Goal: Task Accomplishment & Management: Manage account settings

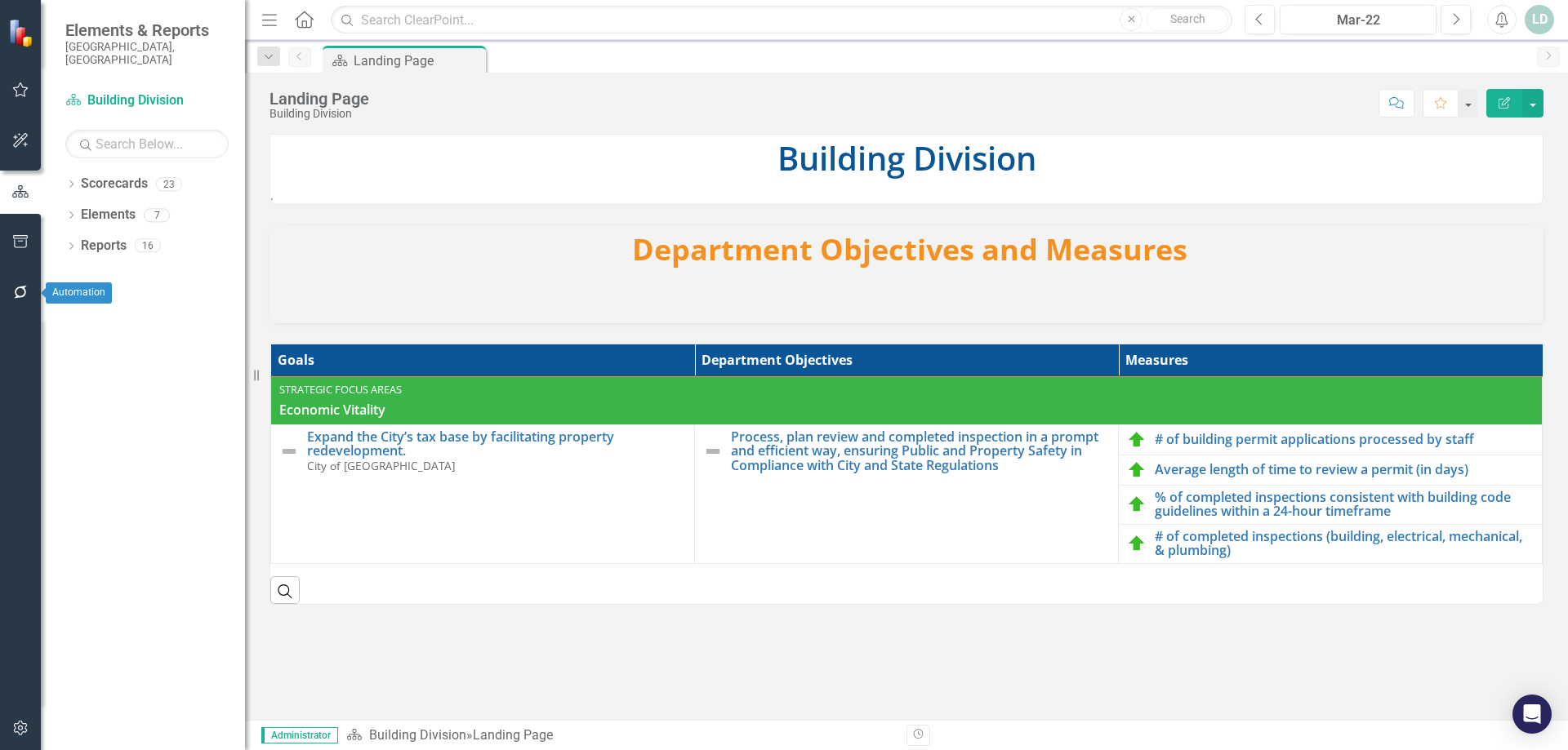
click at [13, 289] on icon "button" at bounding box center [21, 292] width 17 height 13
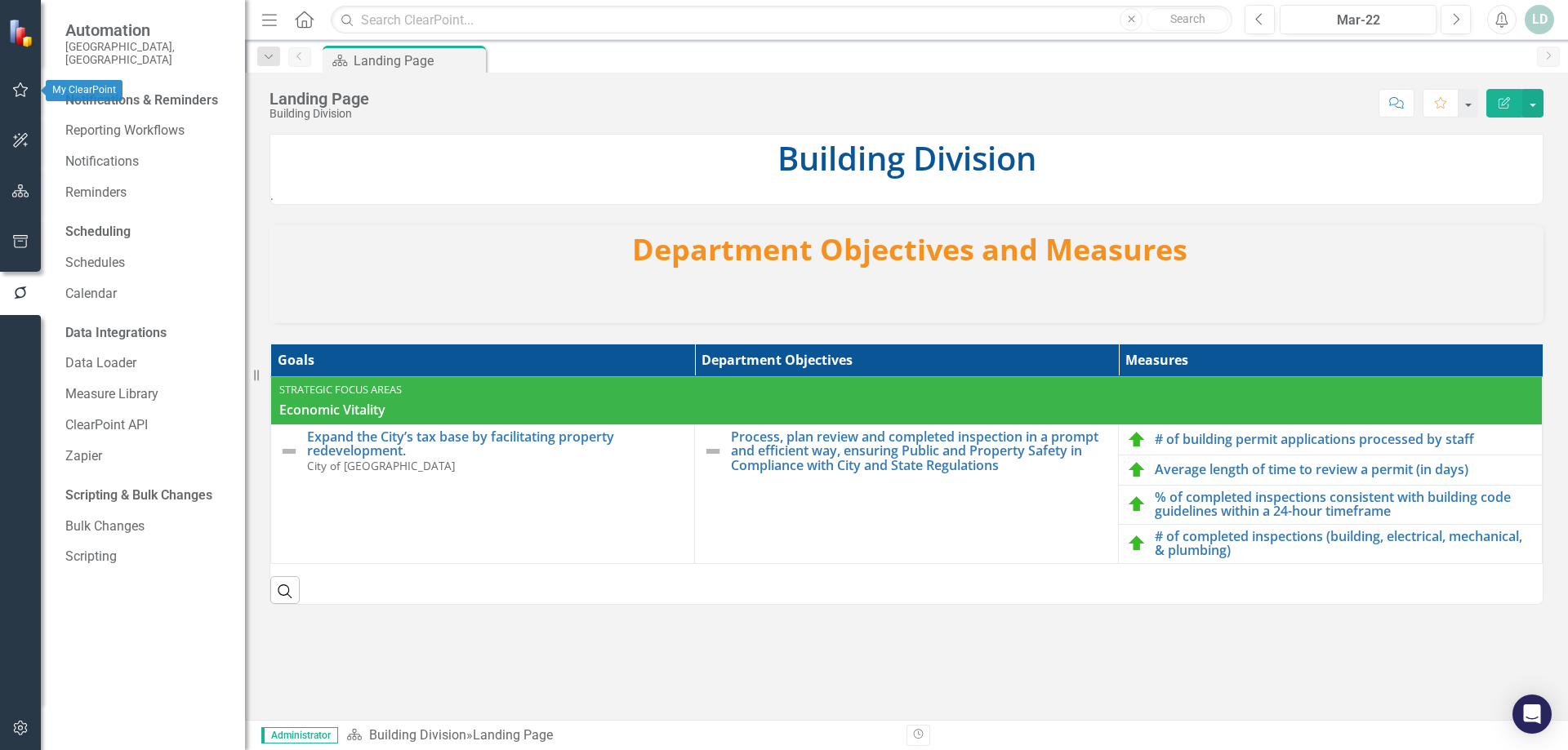
click at [13, 86] on icon "button" at bounding box center [21, 90] width 17 height 13
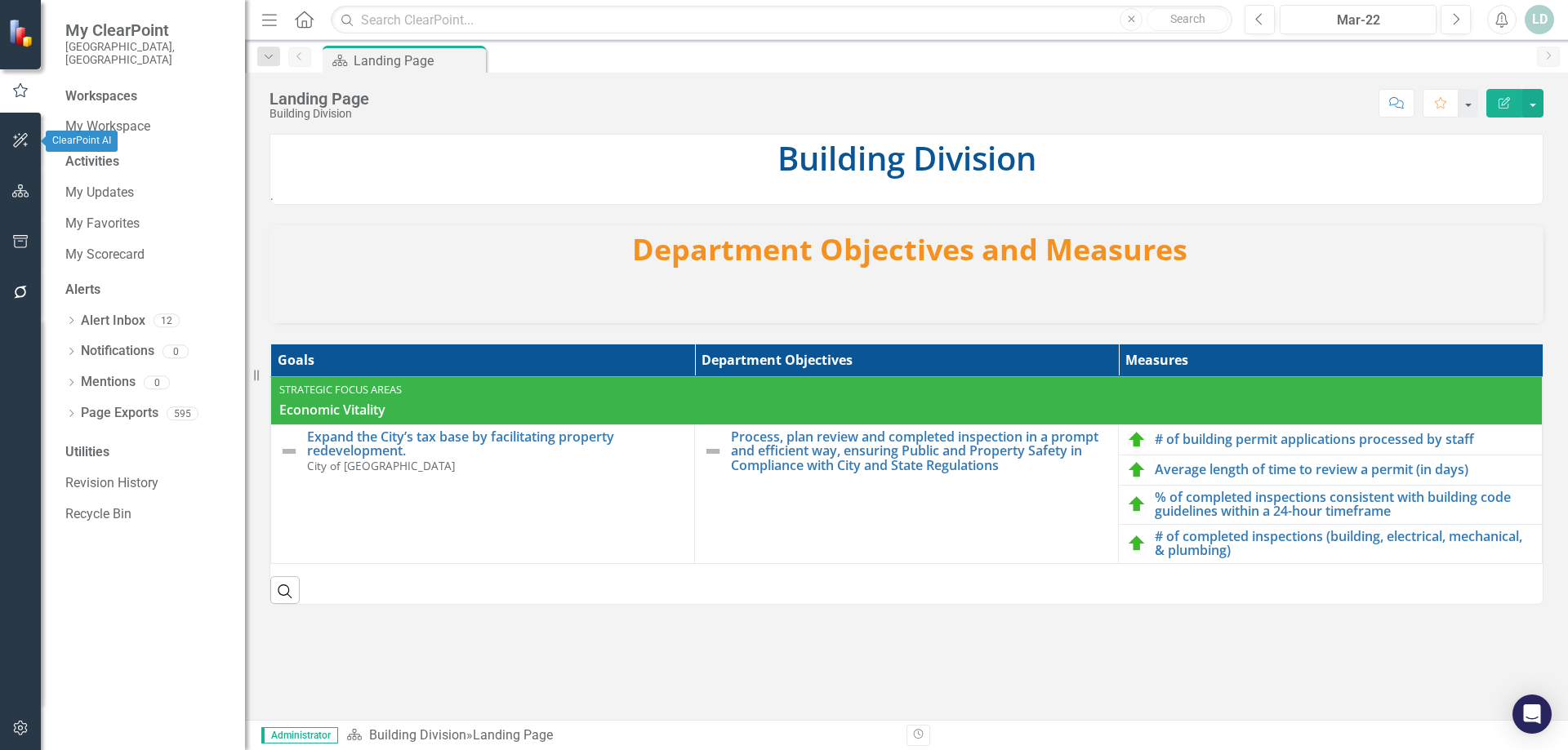
click at [23, 138] on icon "button" at bounding box center [21, 140] width 17 height 13
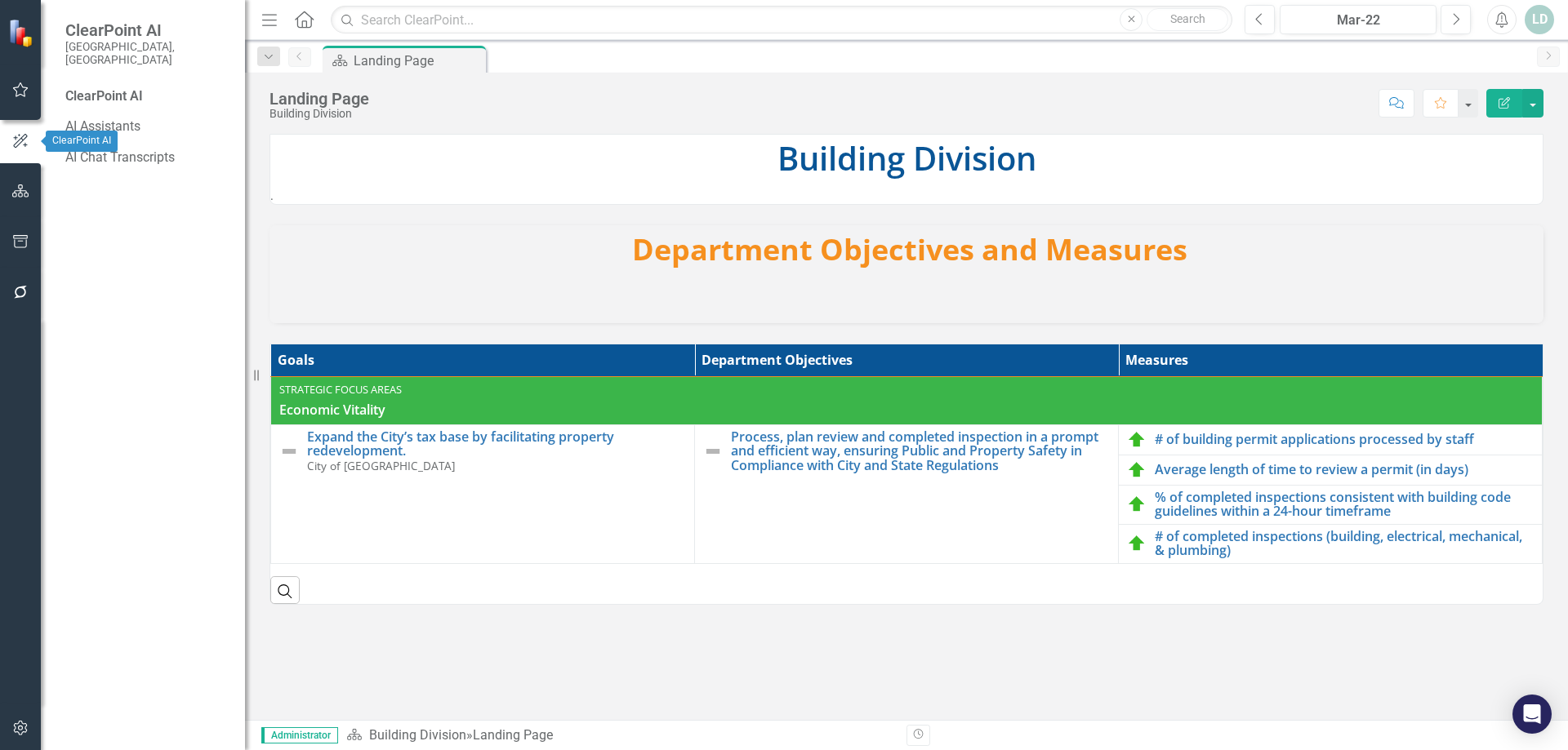
click at [20, 181] on button "button" at bounding box center [21, 192] width 37 height 34
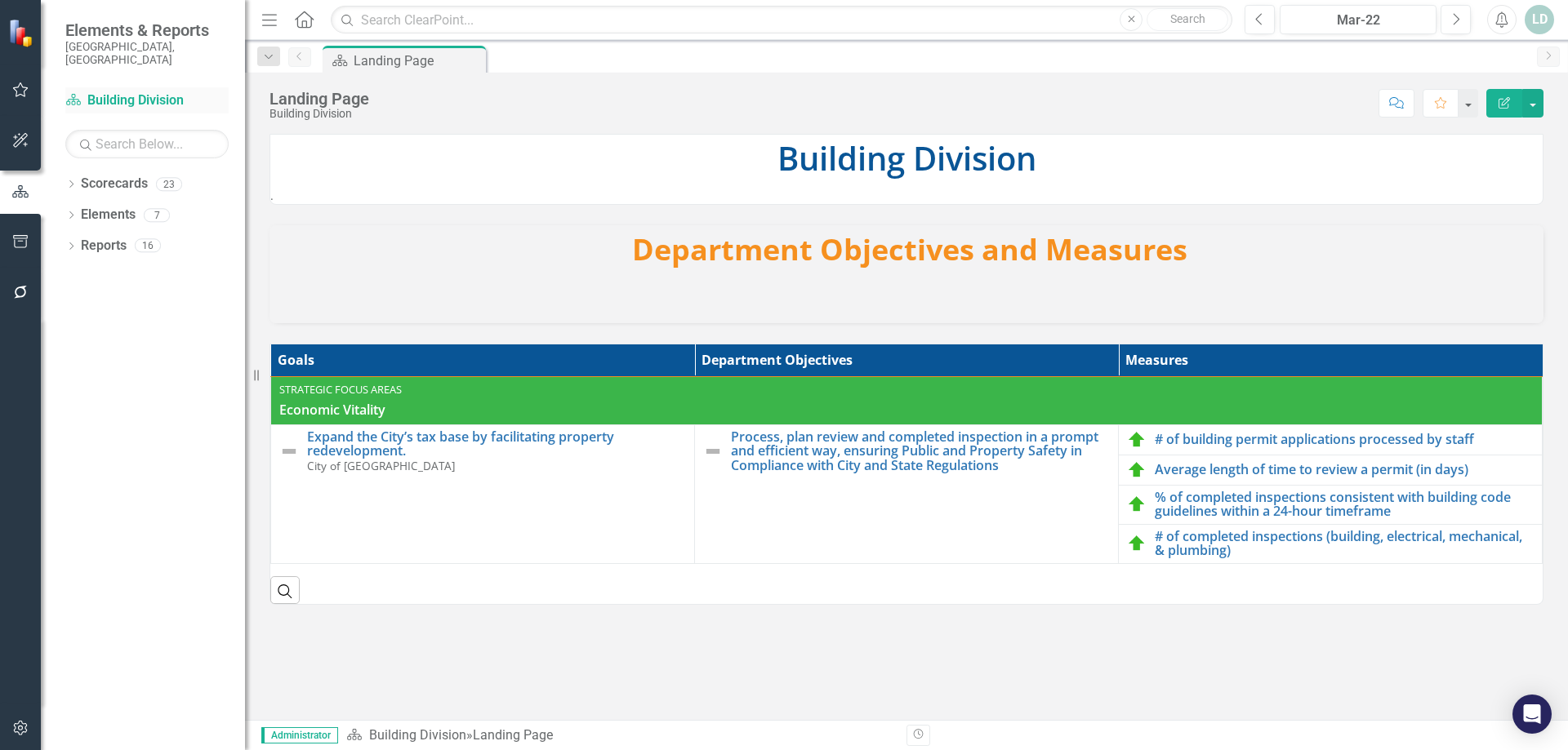
click at [123, 91] on link "Scorecard Building Division" at bounding box center [146, 101] width 163 height 19
click at [323, 736] on span "Administrator" at bounding box center [300, 735] width 77 height 17
click at [10, 727] on button "button" at bounding box center [21, 728] width 37 height 34
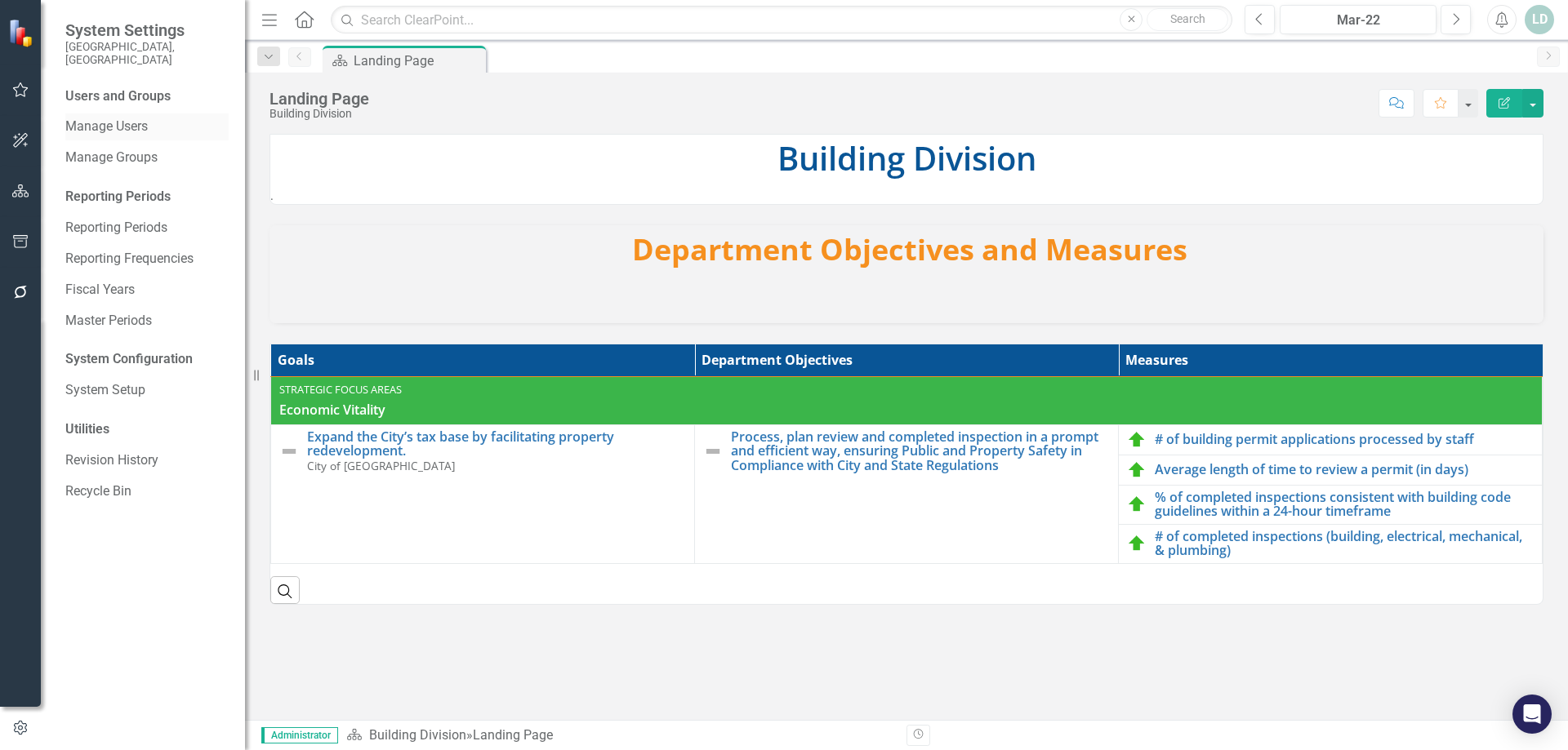
click at [111, 118] on link "Manage Users" at bounding box center [146, 127] width 163 height 19
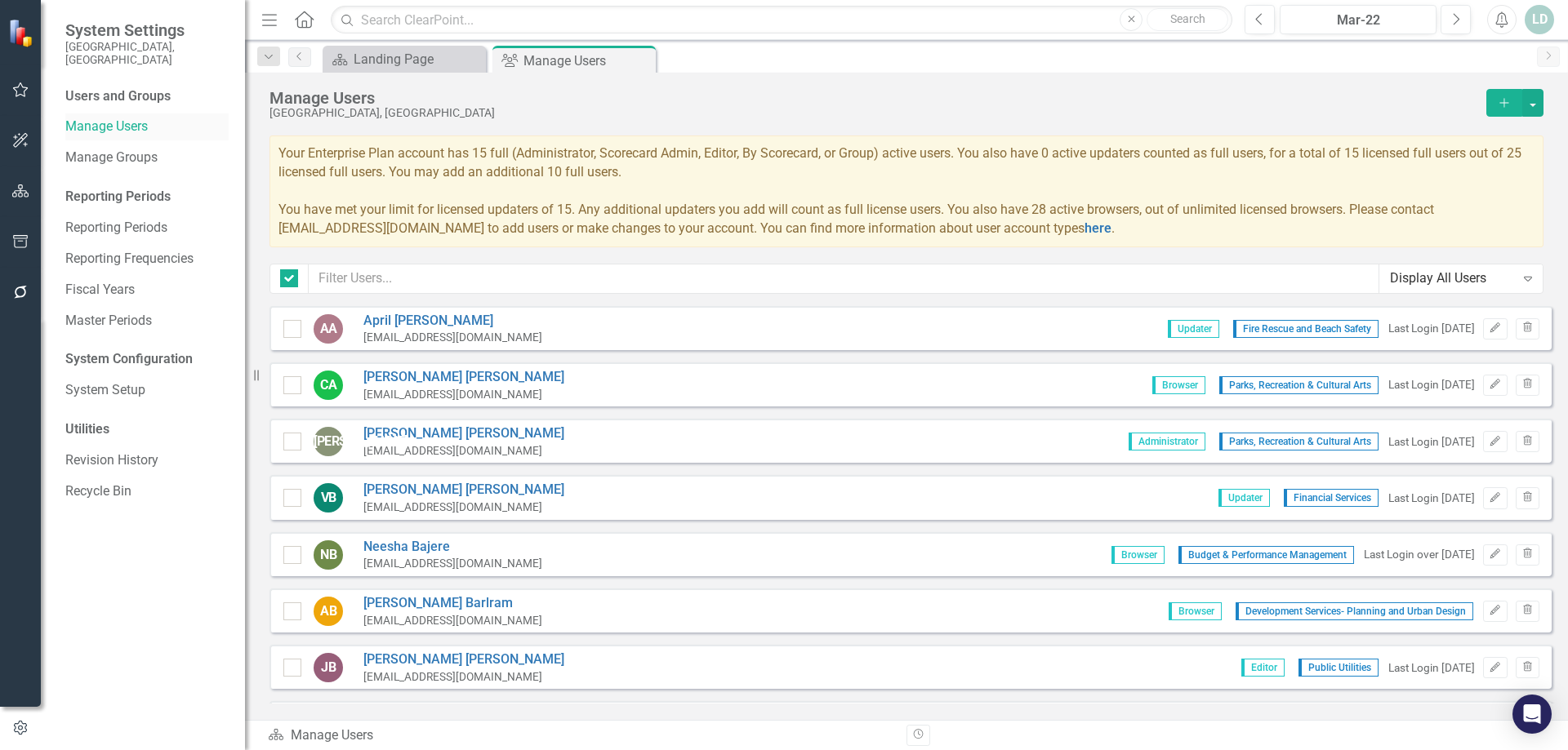
checkbox input "false"
click at [385, 280] on input "text" at bounding box center [844, 279] width 1070 height 30
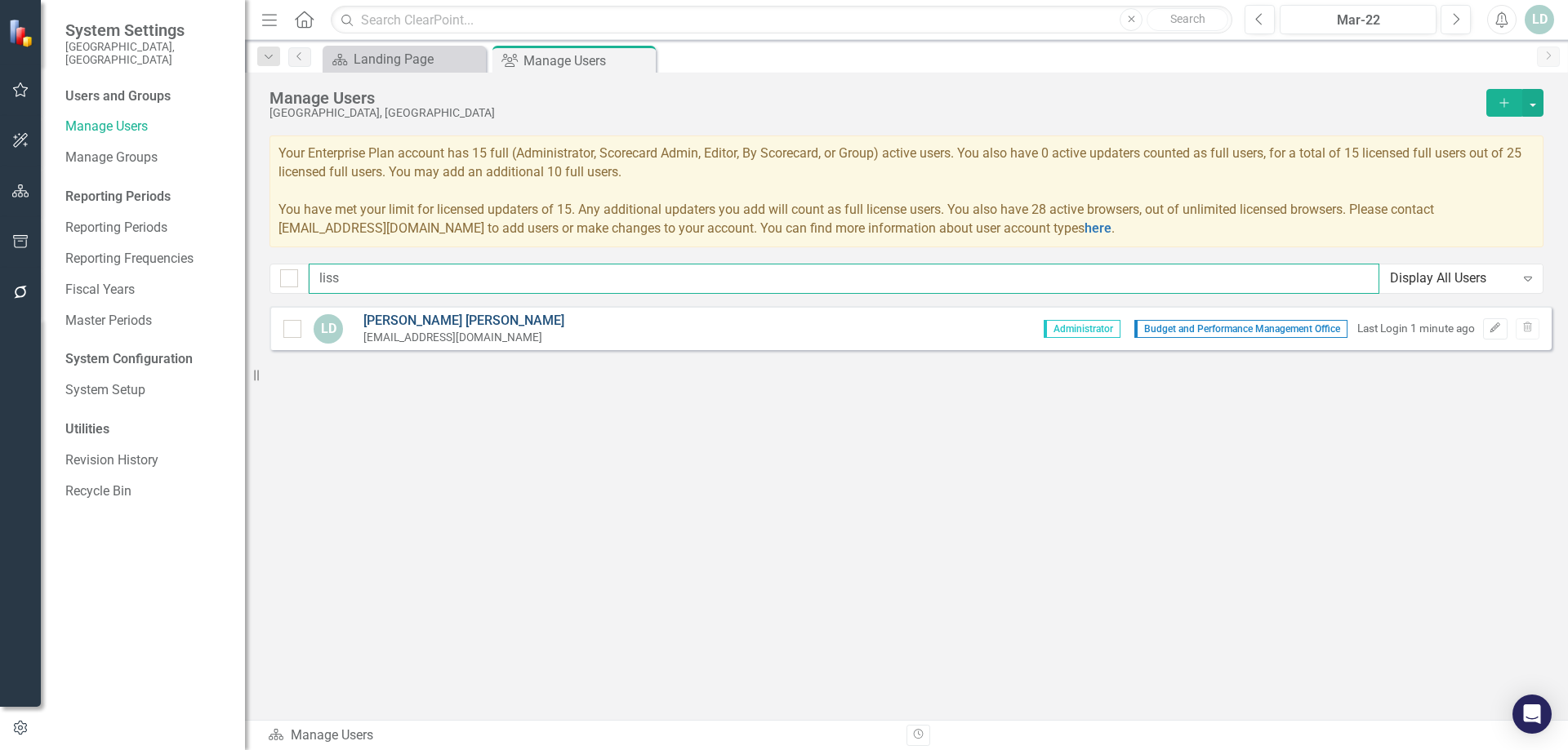
type input "liss"
click at [453, 319] on link "Lissette Dominguez" at bounding box center [464, 321] width 201 height 19
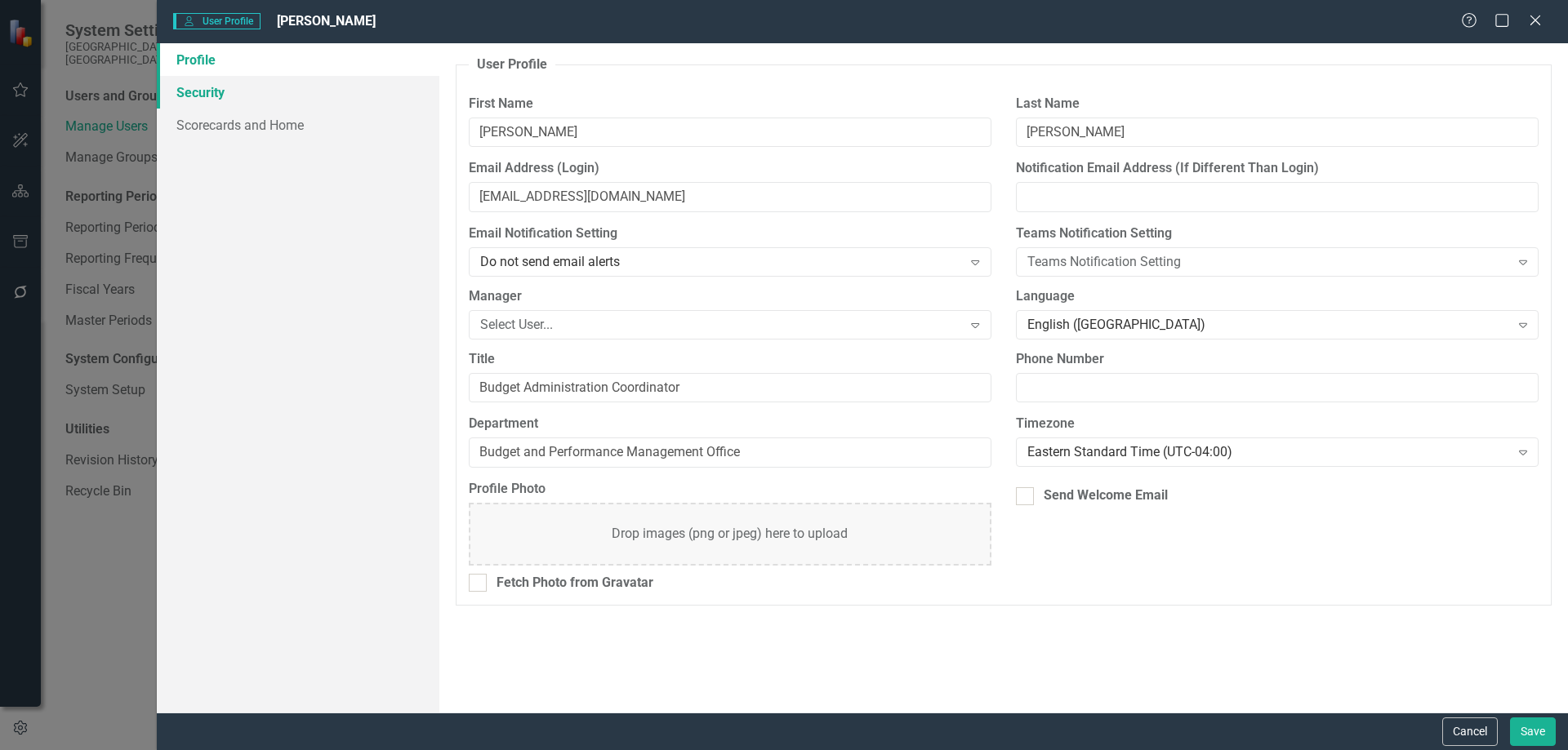
click at [221, 95] on link "Security" at bounding box center [298, 91] width 282 height 32
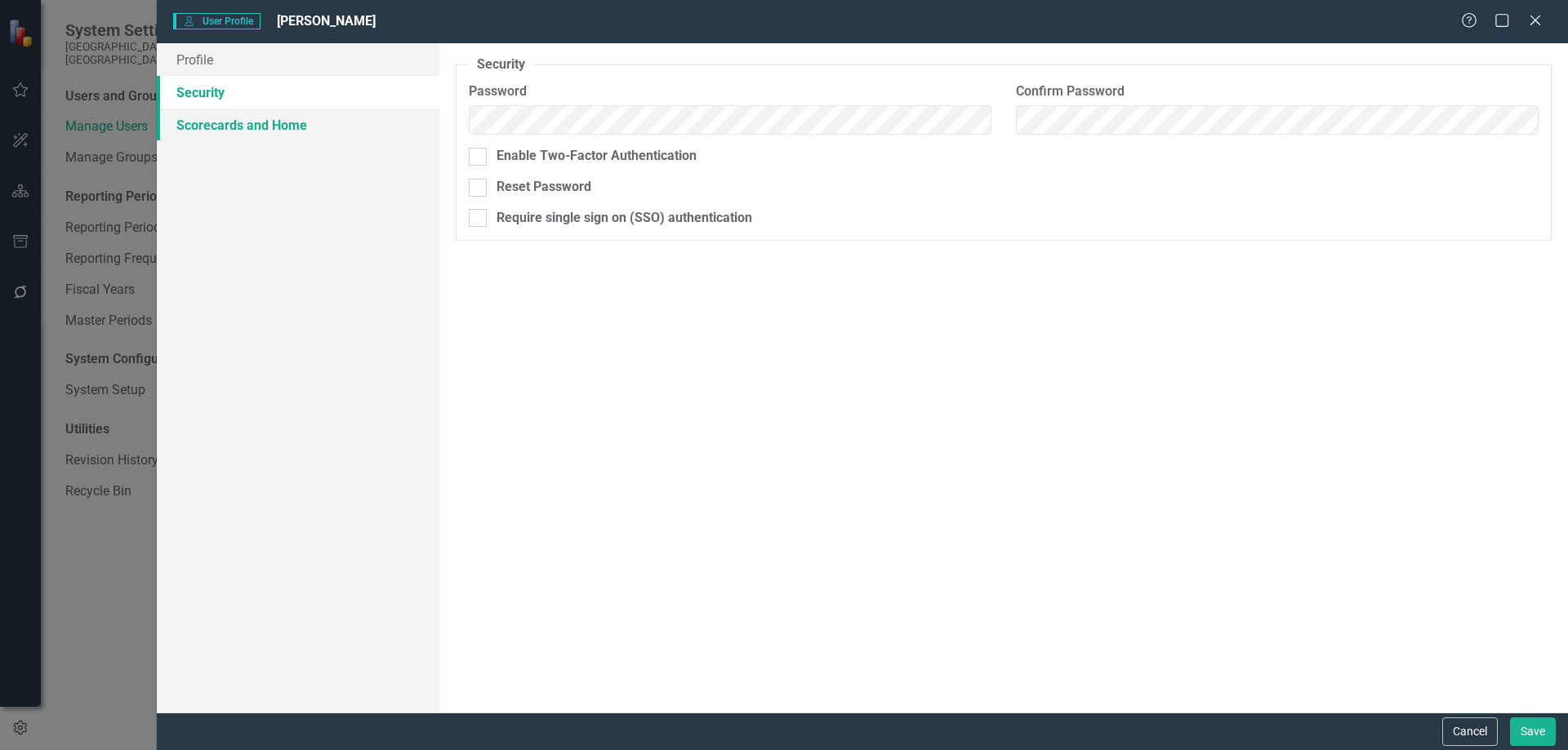
click at [223, 120] on link "Scorecards and Home" at bounding box center [298, 125] width 282 height 32
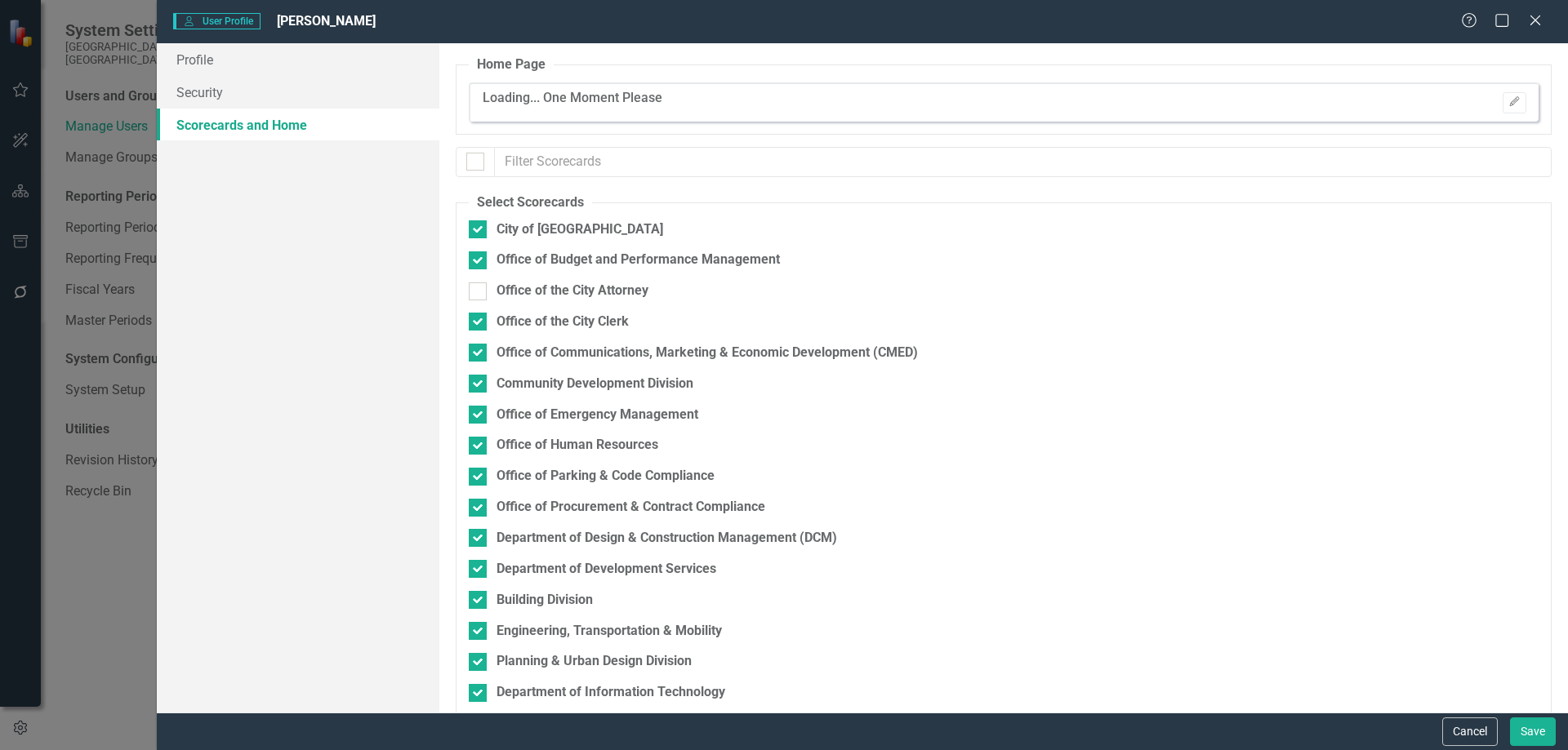
checkbox input "false"
click at [1509, 101] on icon "Edit" at bounding box center [1515, 102] width 12 height 10
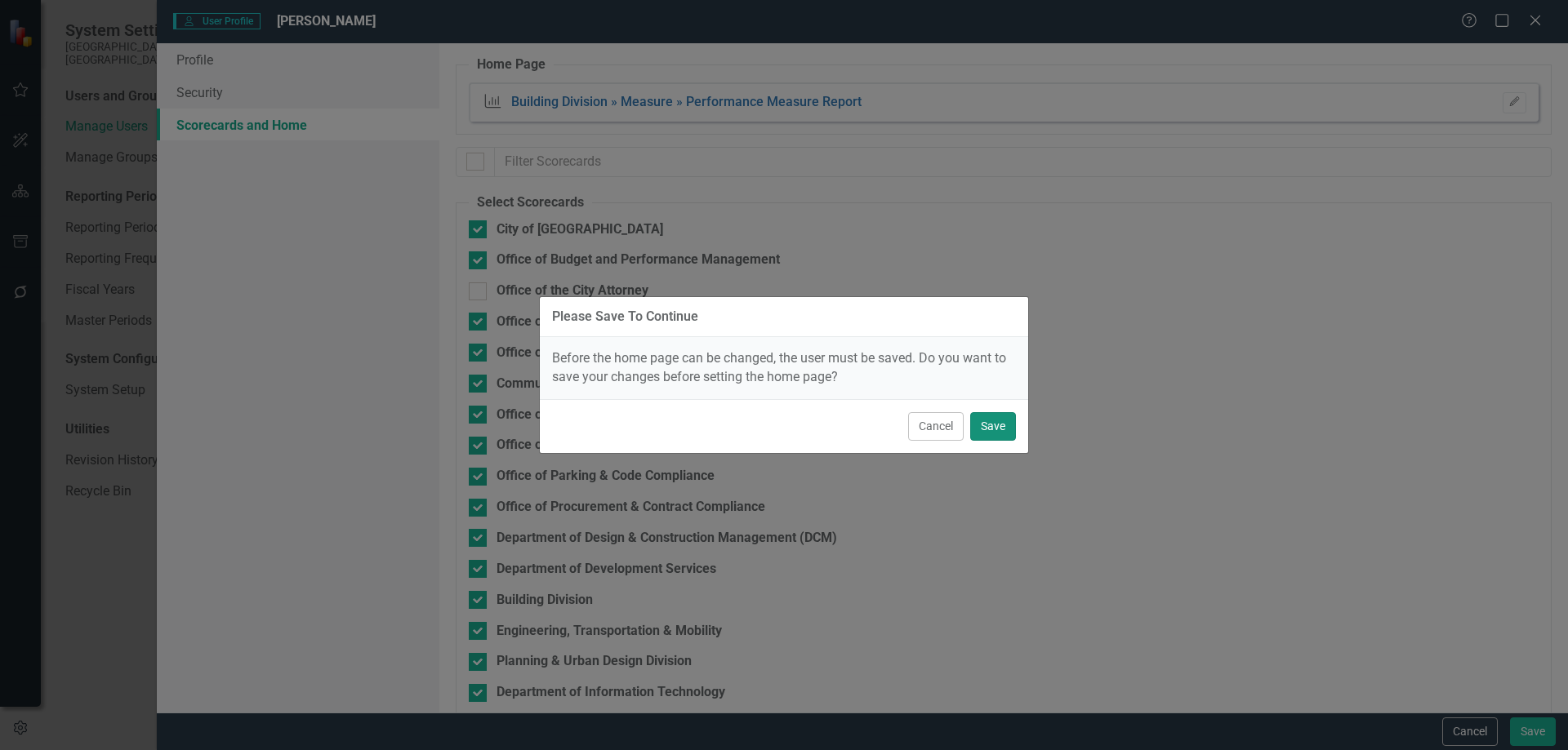
click at [998, 433] on button "Save" at bounding box center [993, 426] width 45 height 29
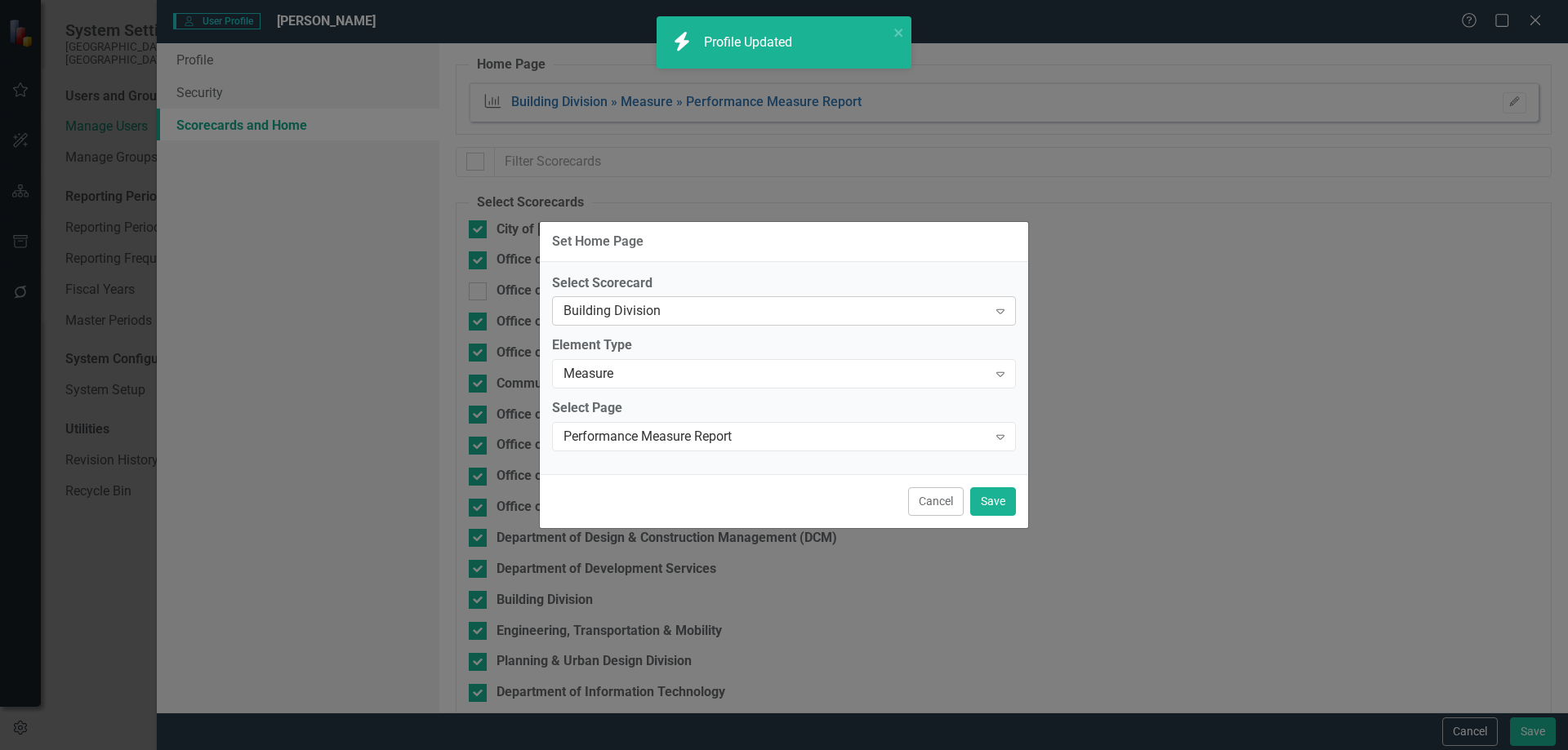
click at [801, 321] on div "Building Division Expand" at bounding box center [784, 311] width 464 height 30
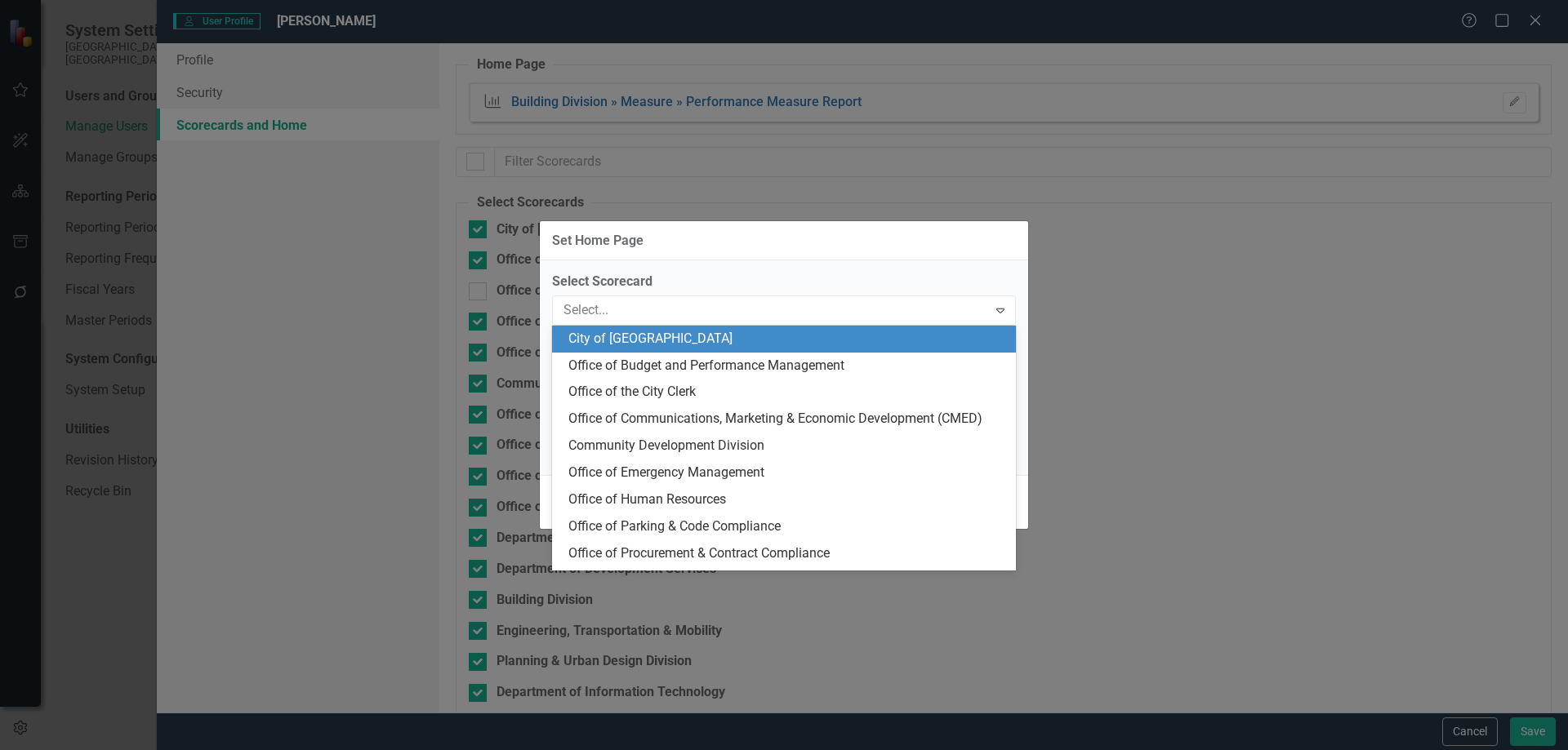
click at [804, 348] on div "City of [GEOGRAPHIC_DATA]" at bounding box center [787, 340] width 438 height 19
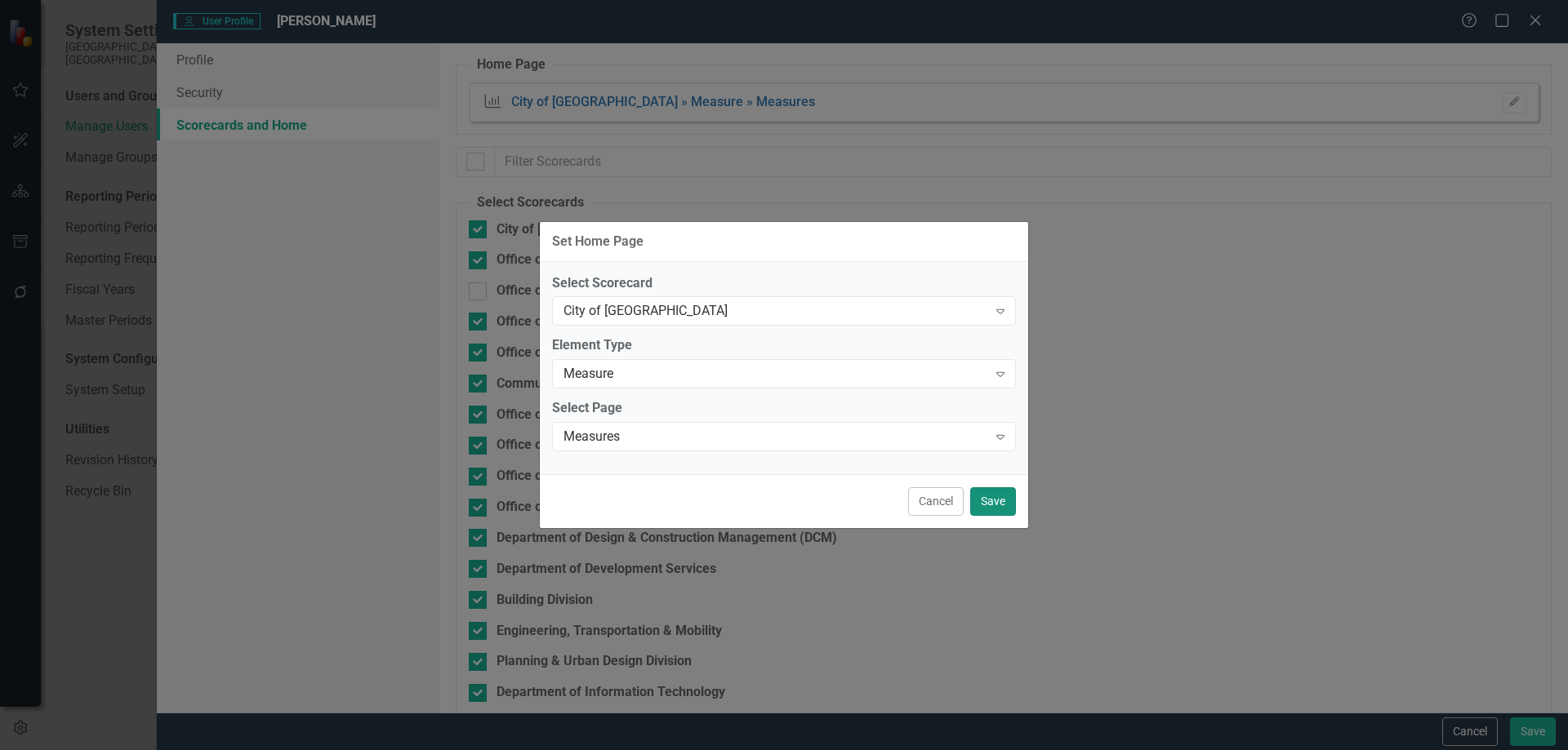
click at [996, 496] on button "Save" at bounding box center [993, 501] width 45 height 29
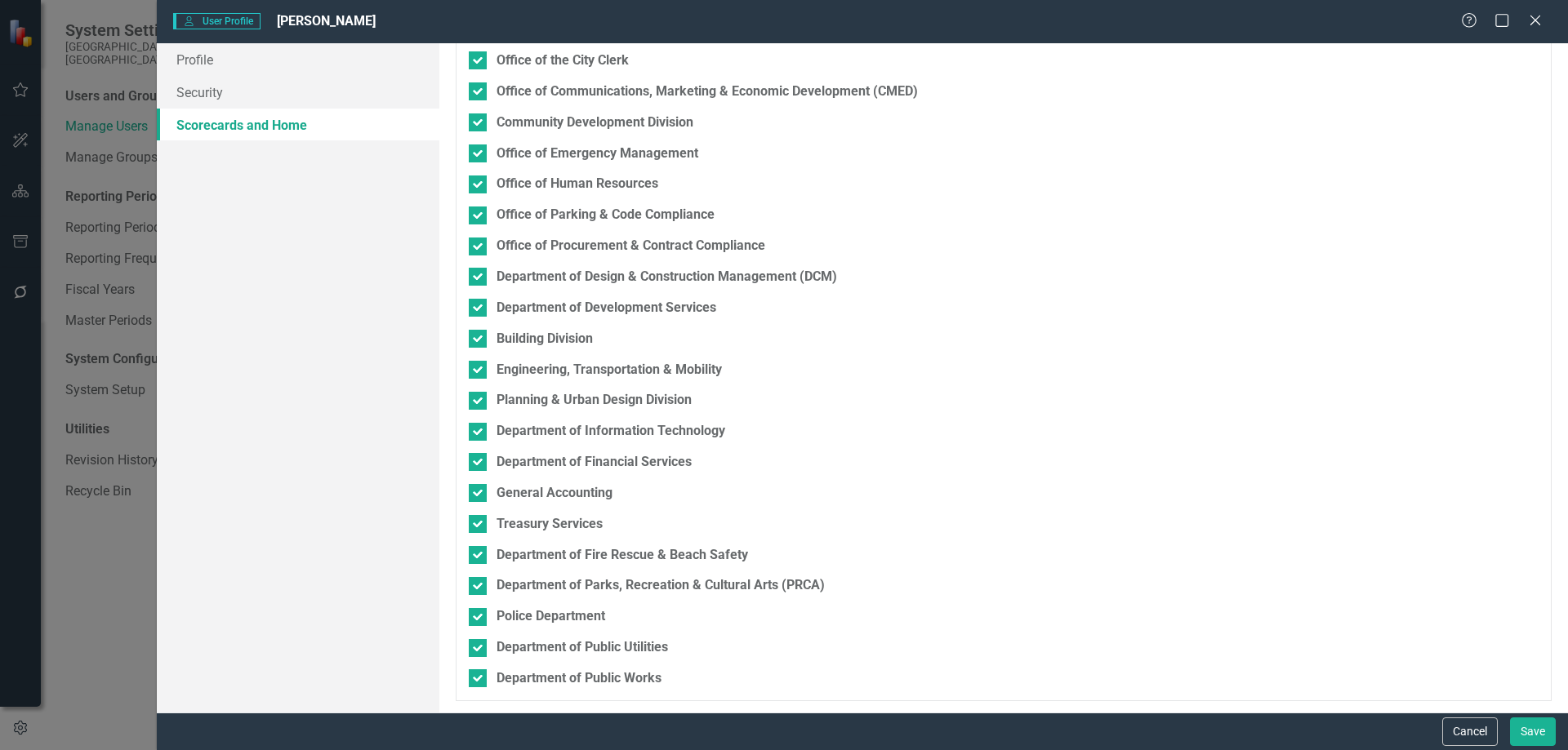
scroll to position [262, 0]
click at [1537, 727] on button "Save" at bounding box center [1533, 732] width 45 height 29
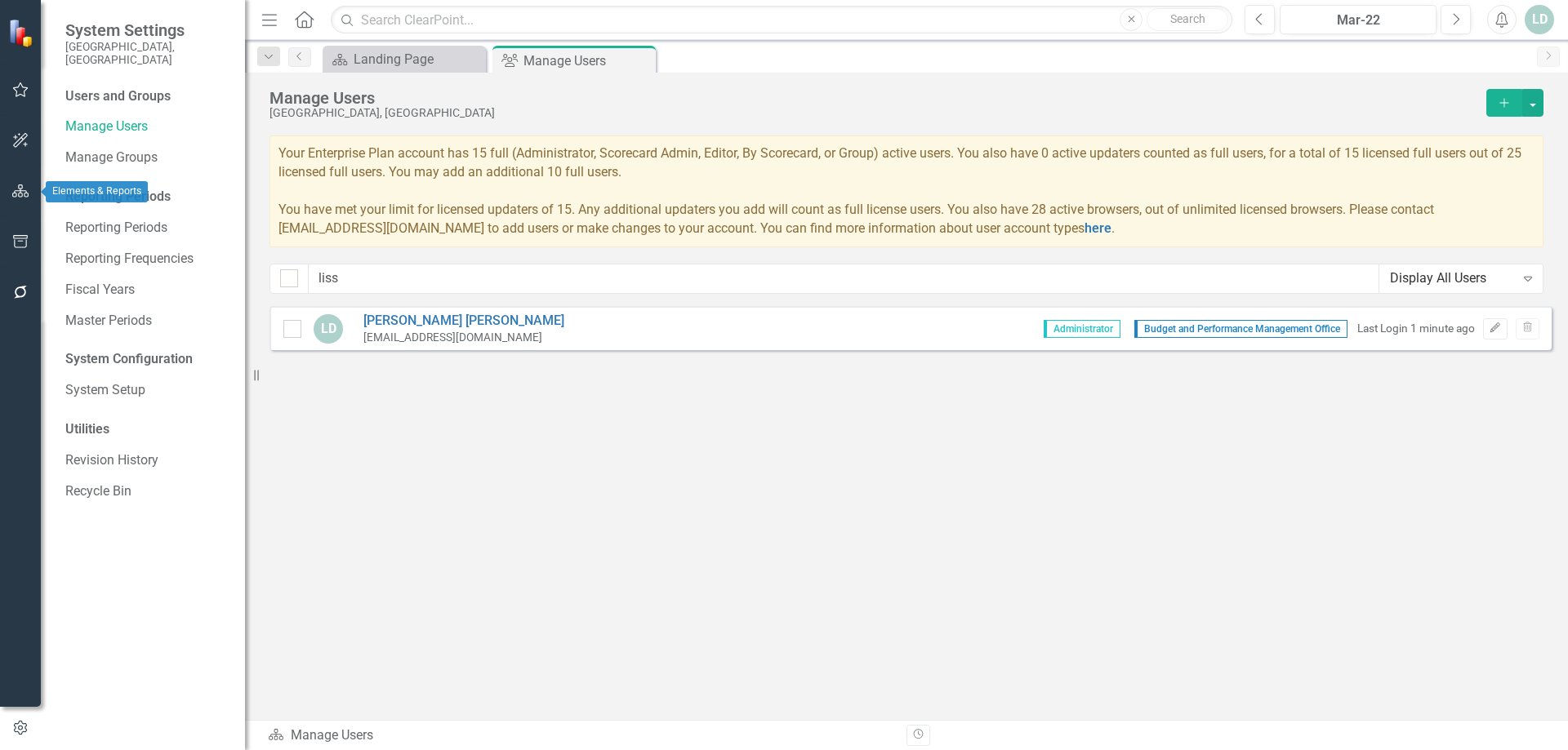
click at [17, 191] on icon "button" at bounding box center [21, 191] width 17 height 13
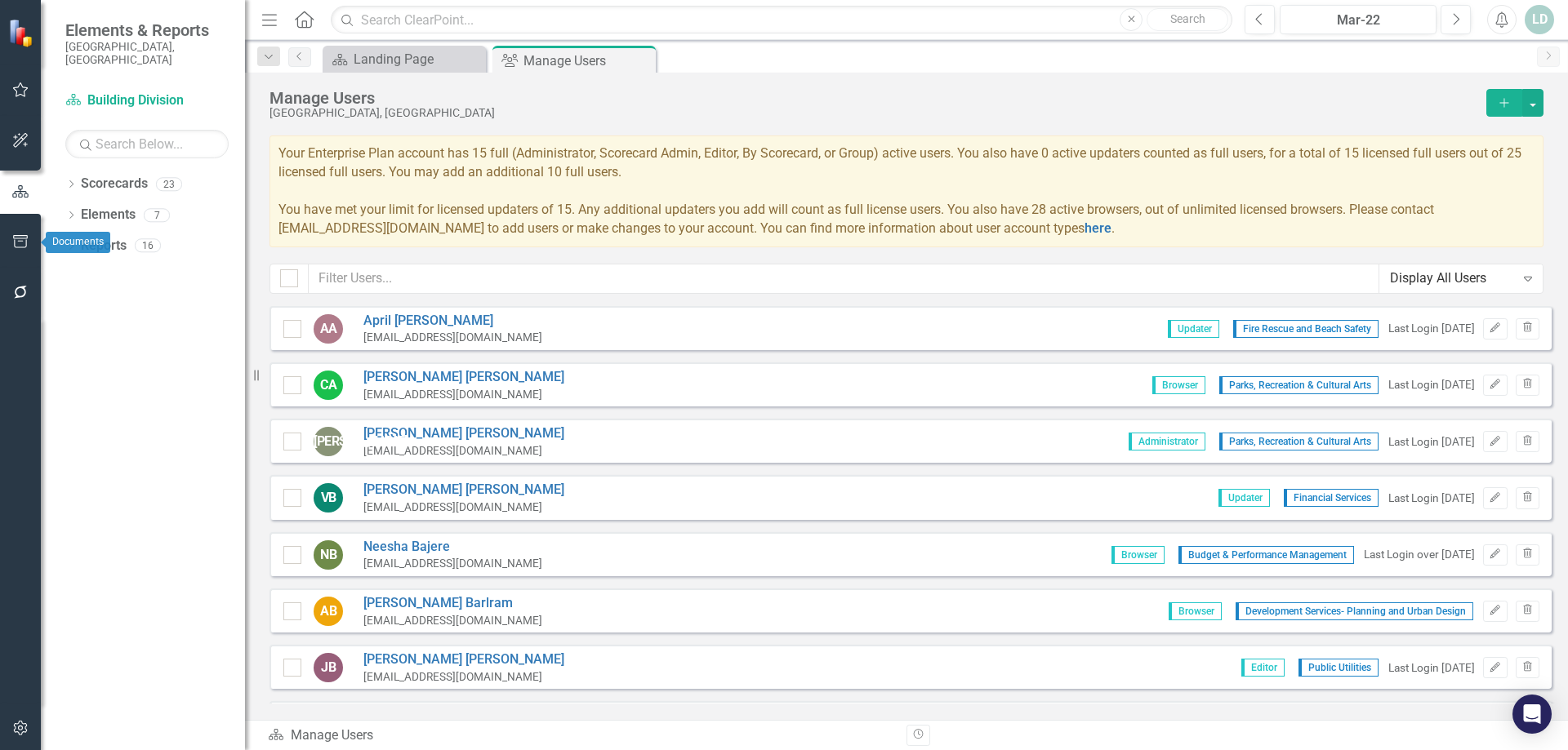
click at [23, 229] on button "button" at bounding box center [21, 242] width 37 height 34
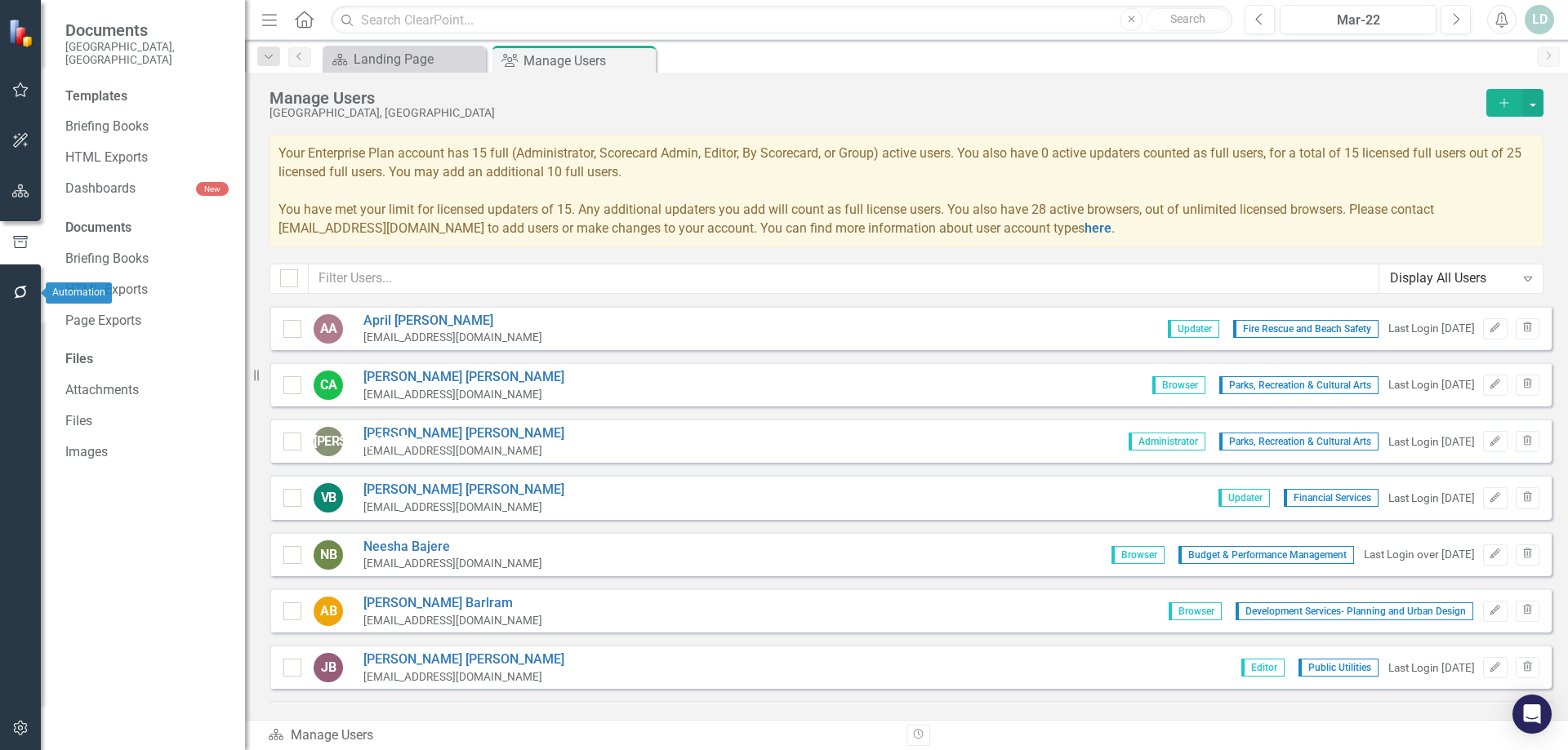
click at [27, 284] on button "button" at bounding box center [21, 293] width 37 height 34
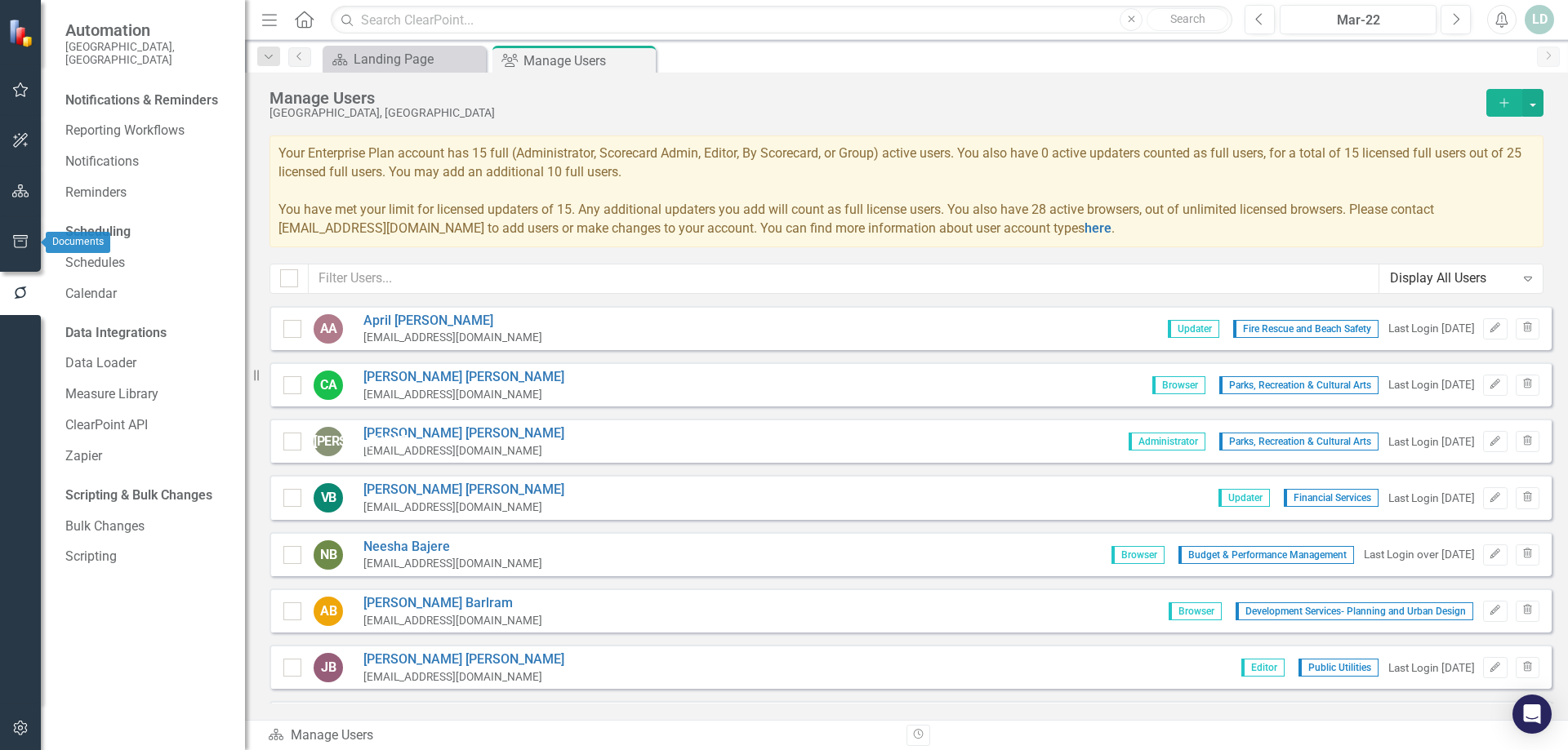
click at [29, 240] on icon "button" at bounding box center [21, 241] width 17 height 13
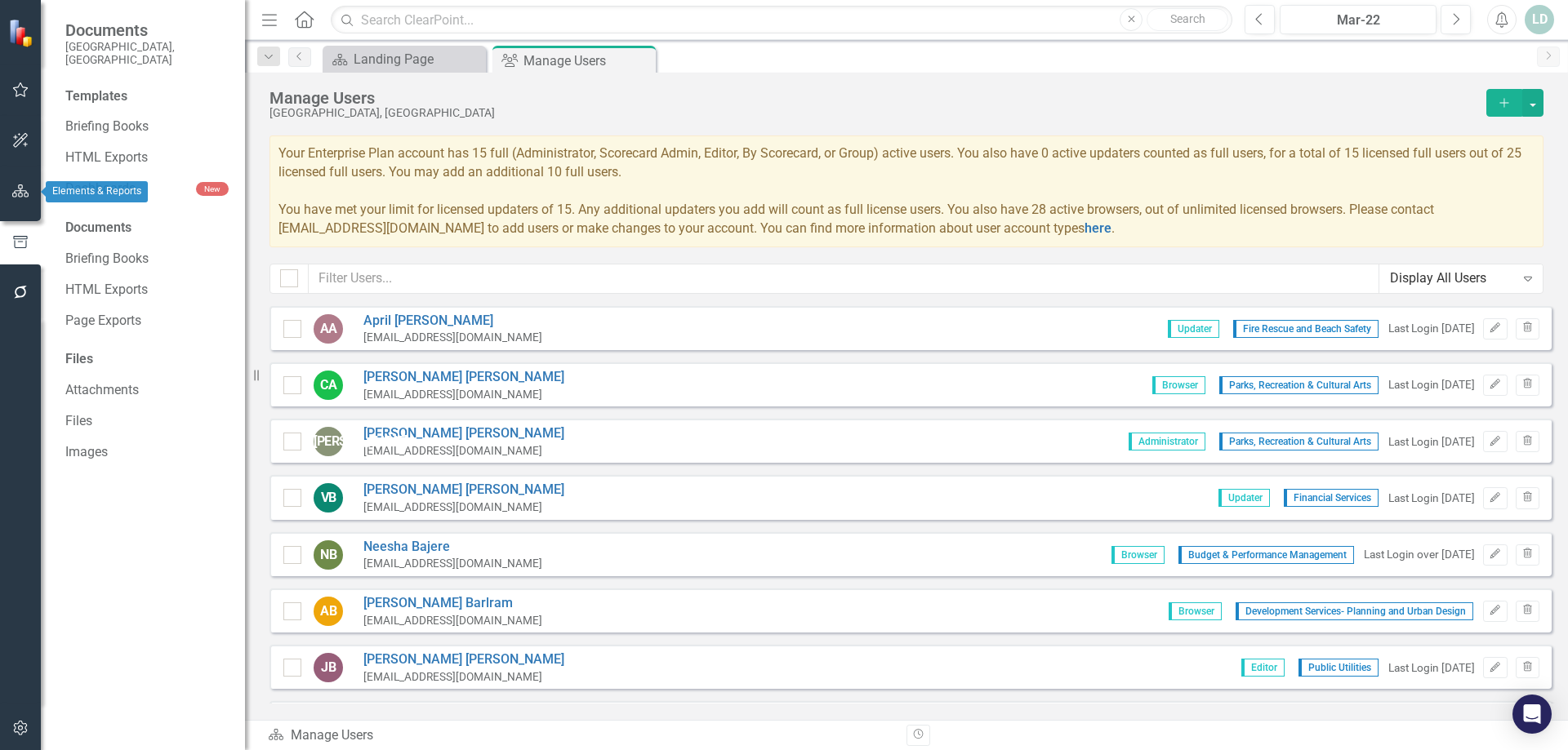
click at [30, 192] on button "button" at bounding box center [21, 192] width 37 height 34
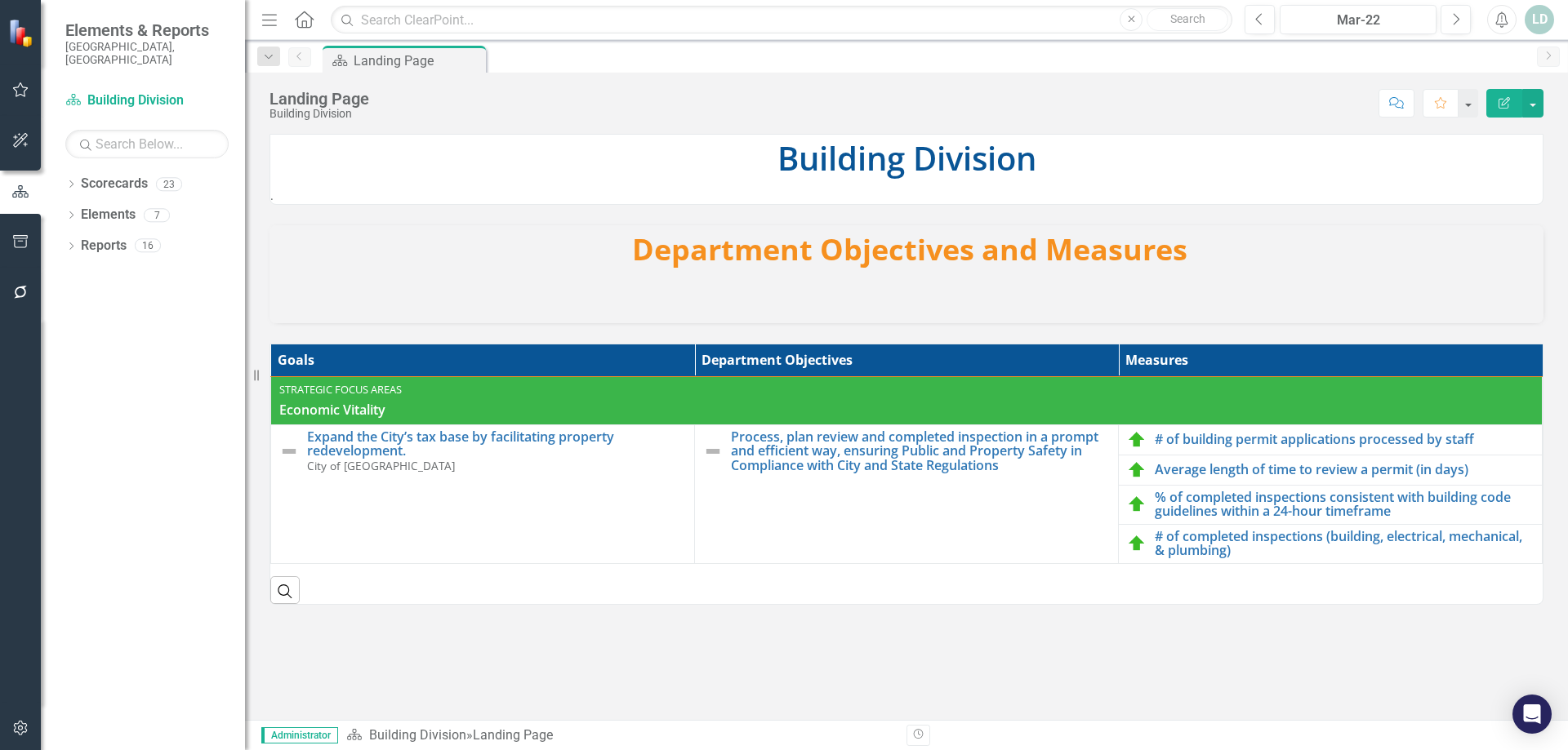
drag, startPoint x: 24, startPoint y: 672, endPoint x: 27, endPoint y: 682, distance: 10.4
click at [26, 682] on div at bounding box center [20, 510] width 41 height 385
click at [8, 721] on button "button" at bounding box center [21, 728] width 37 height 34
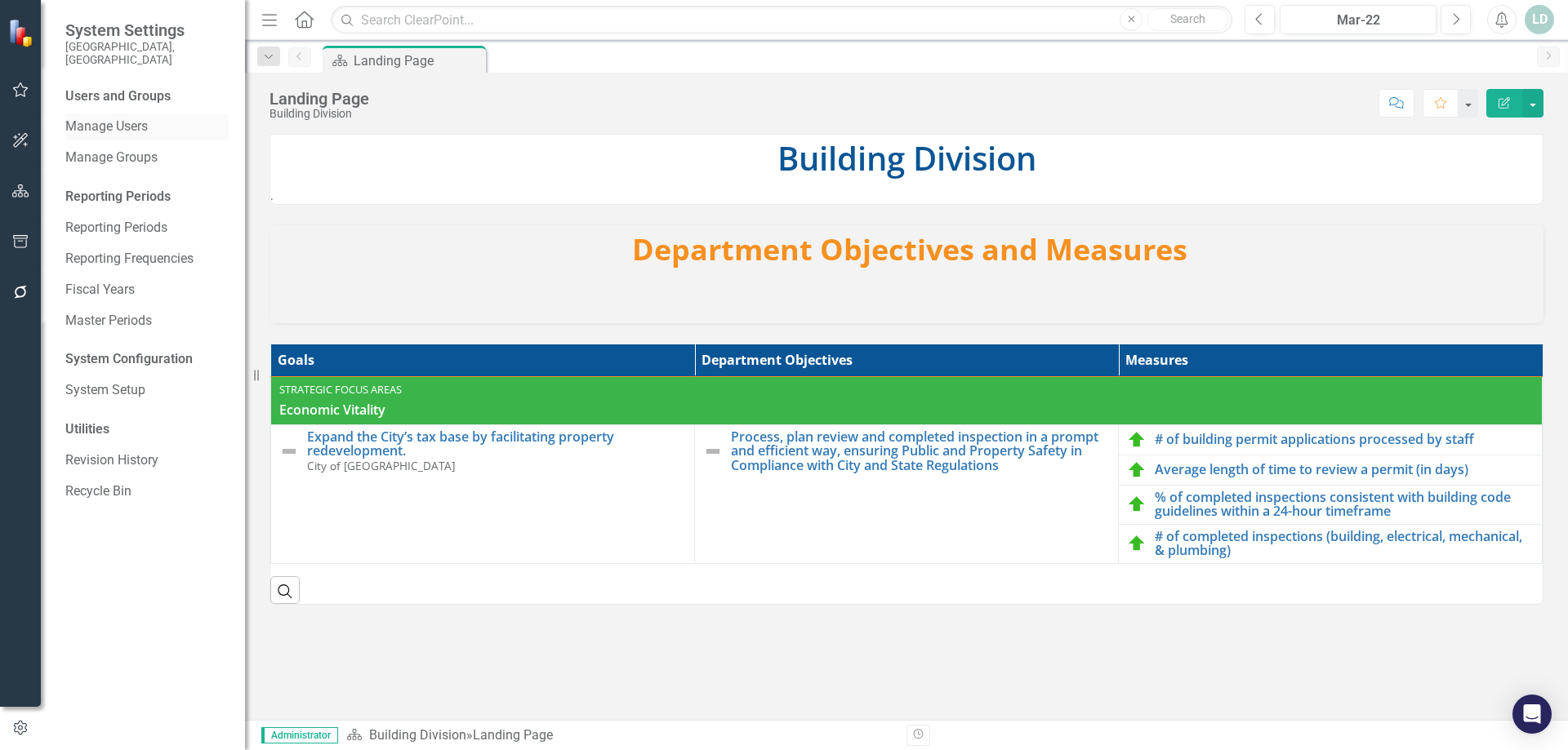
click at [136, 113] on div "Manage Users" at bounding box center [146, 126] width 163 height 27
click at [136, 118] on link "Manage Users" at bounding box center [146, 127] width 163 height 19
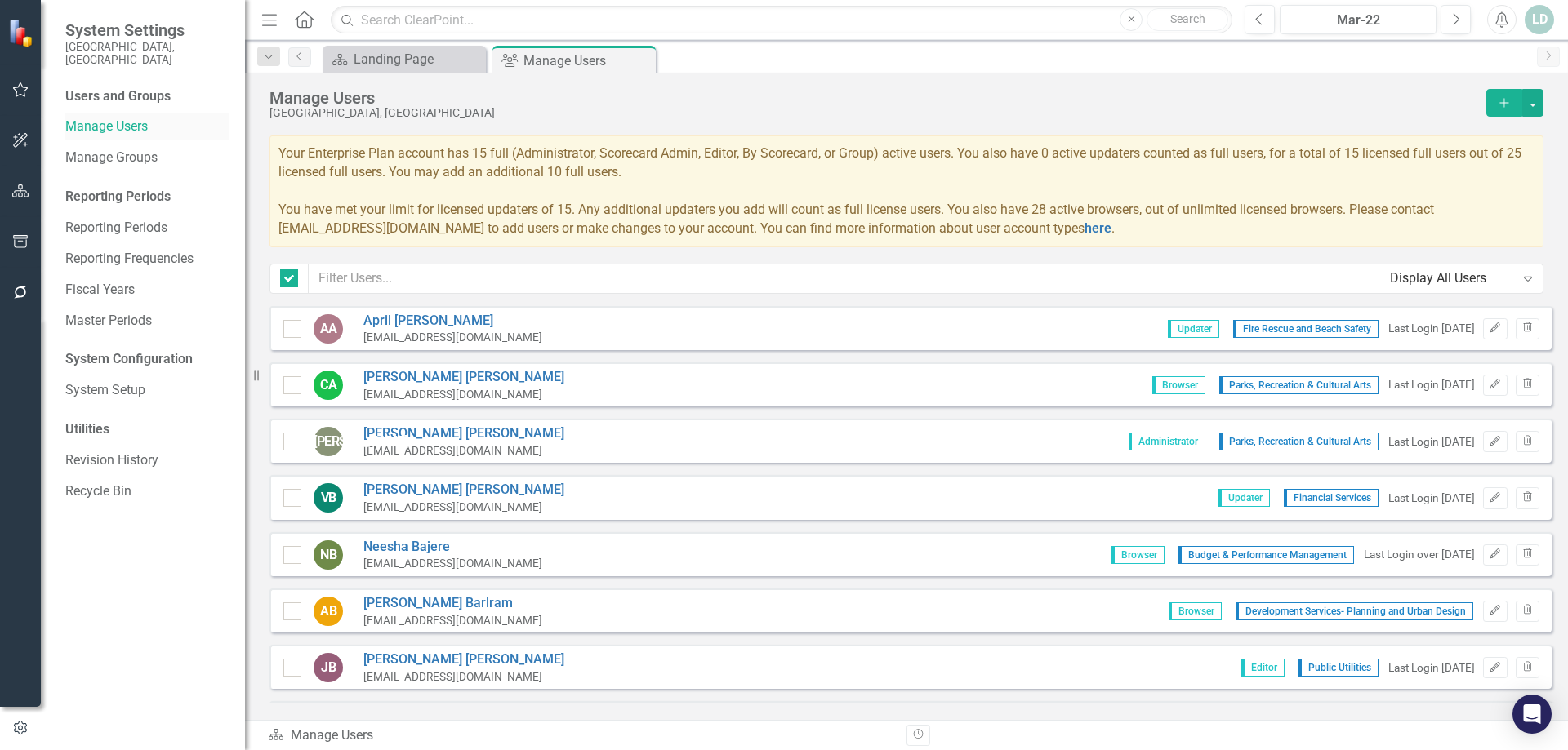
checkbox input "false"
click at [343, 280] on input "text" at bounding box center [844, 279] width 1070 height 30
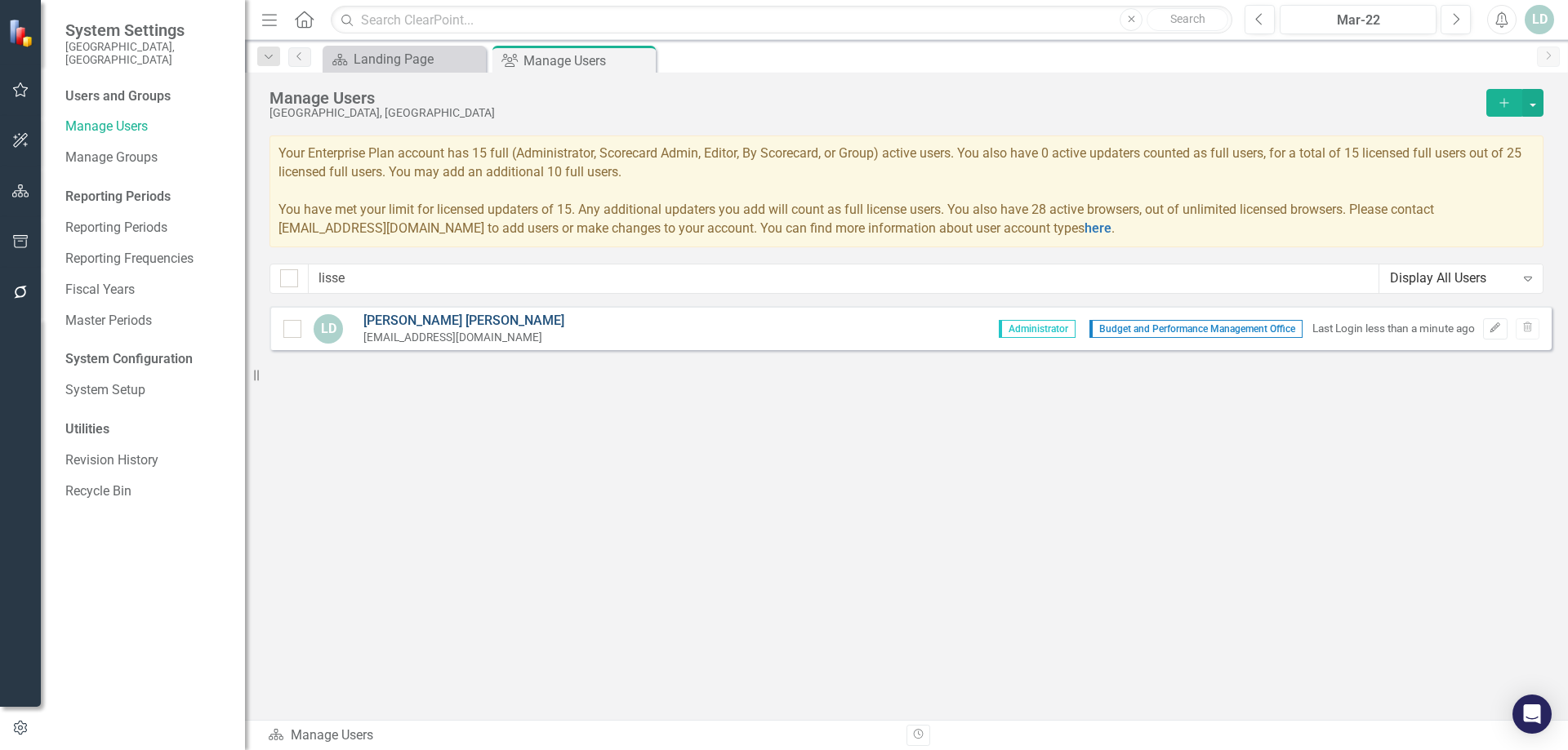
click at [407, 324] on link "[PERSON_NAME]" at bounding box center [464, 321] width 201 height 19
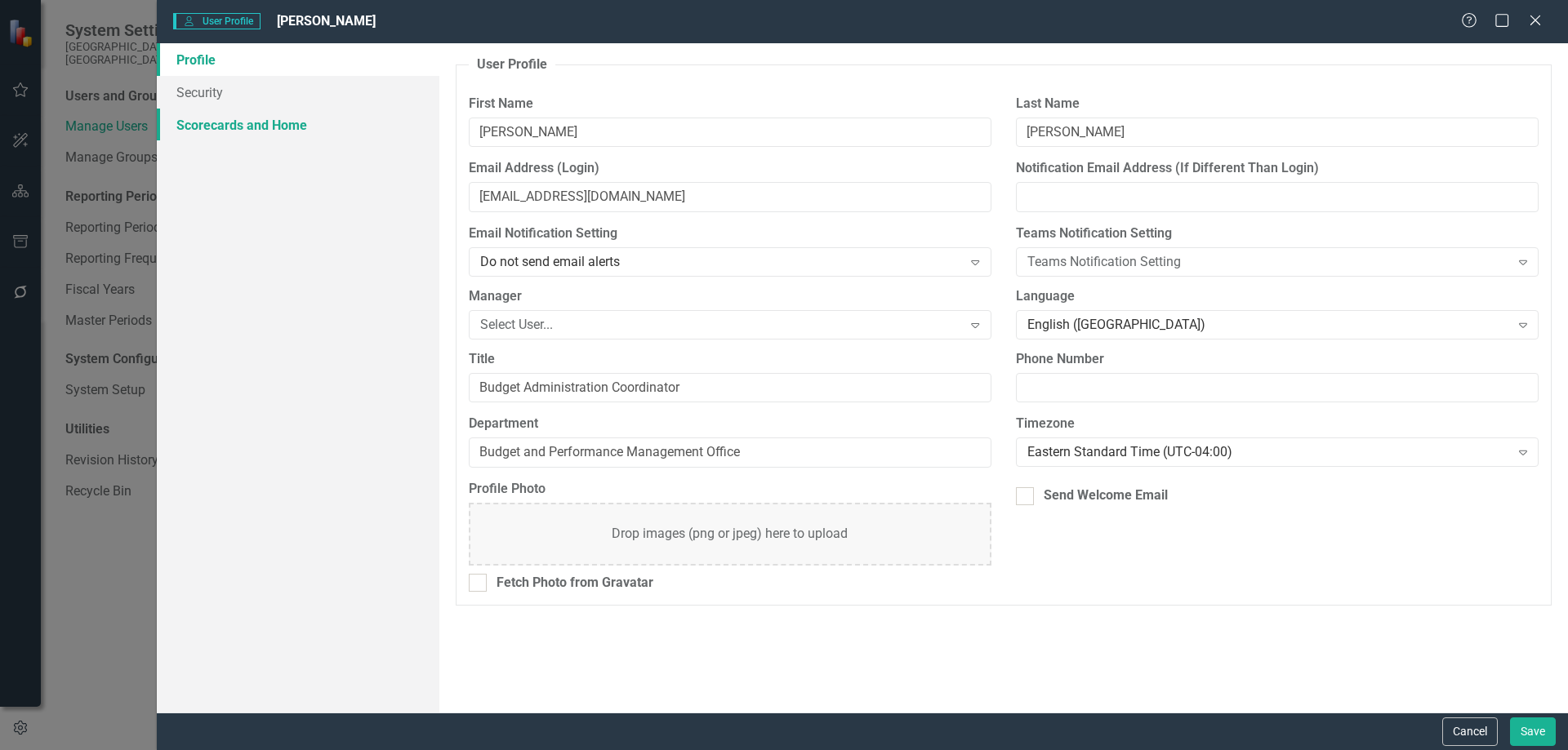
click at [260, 127] on link "Scorecards and Home" at bounding box center [298, 125] width 282 height 32
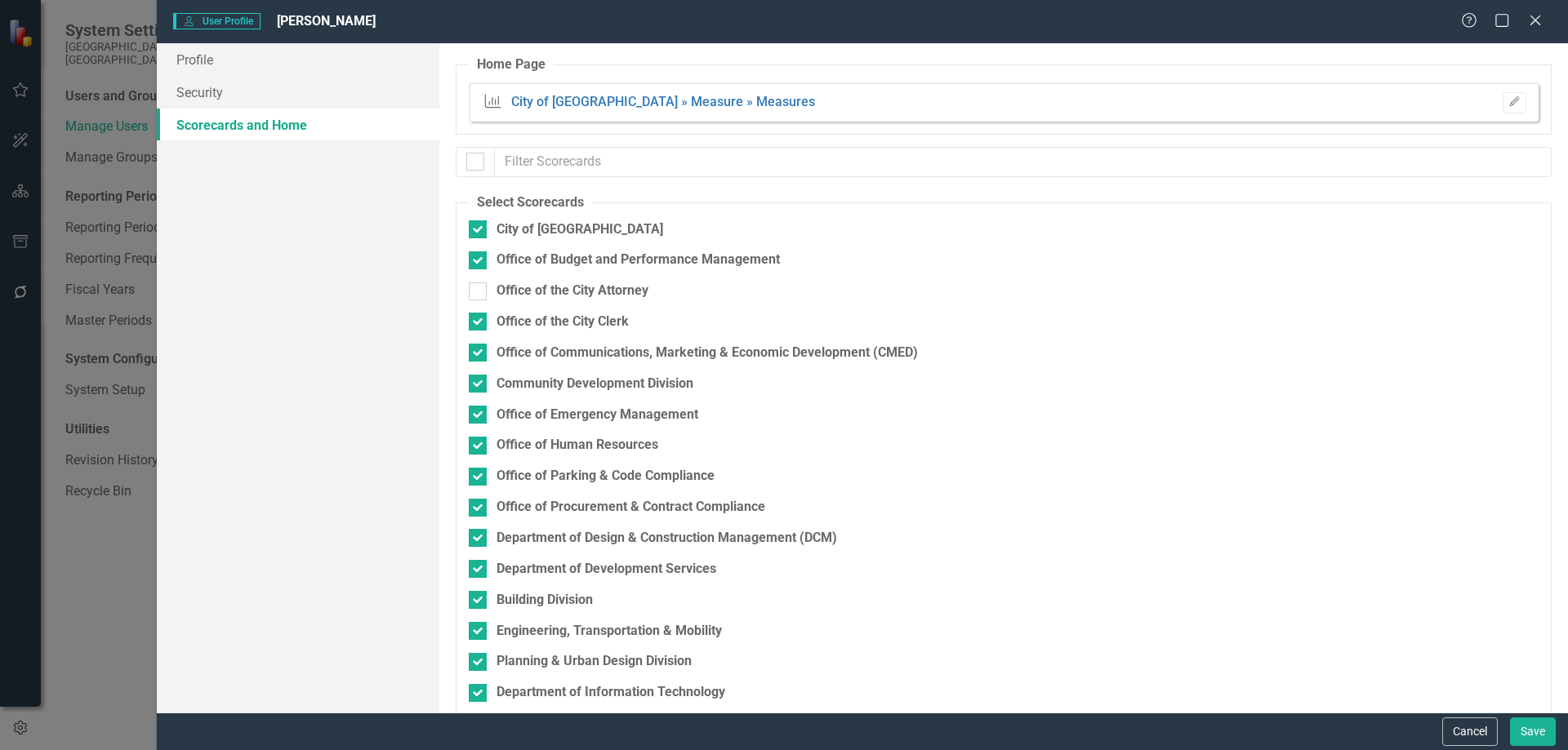
click at [114, 607] on div "User User Profile [PERSON_NAME] Help Maximize Close Profile Security Scorecards…" at bounding box center [784, 375] width 1568 height 750
click at [1541, 14] on icon "Close" at bounding box center [1534, 20] width 20 height 16
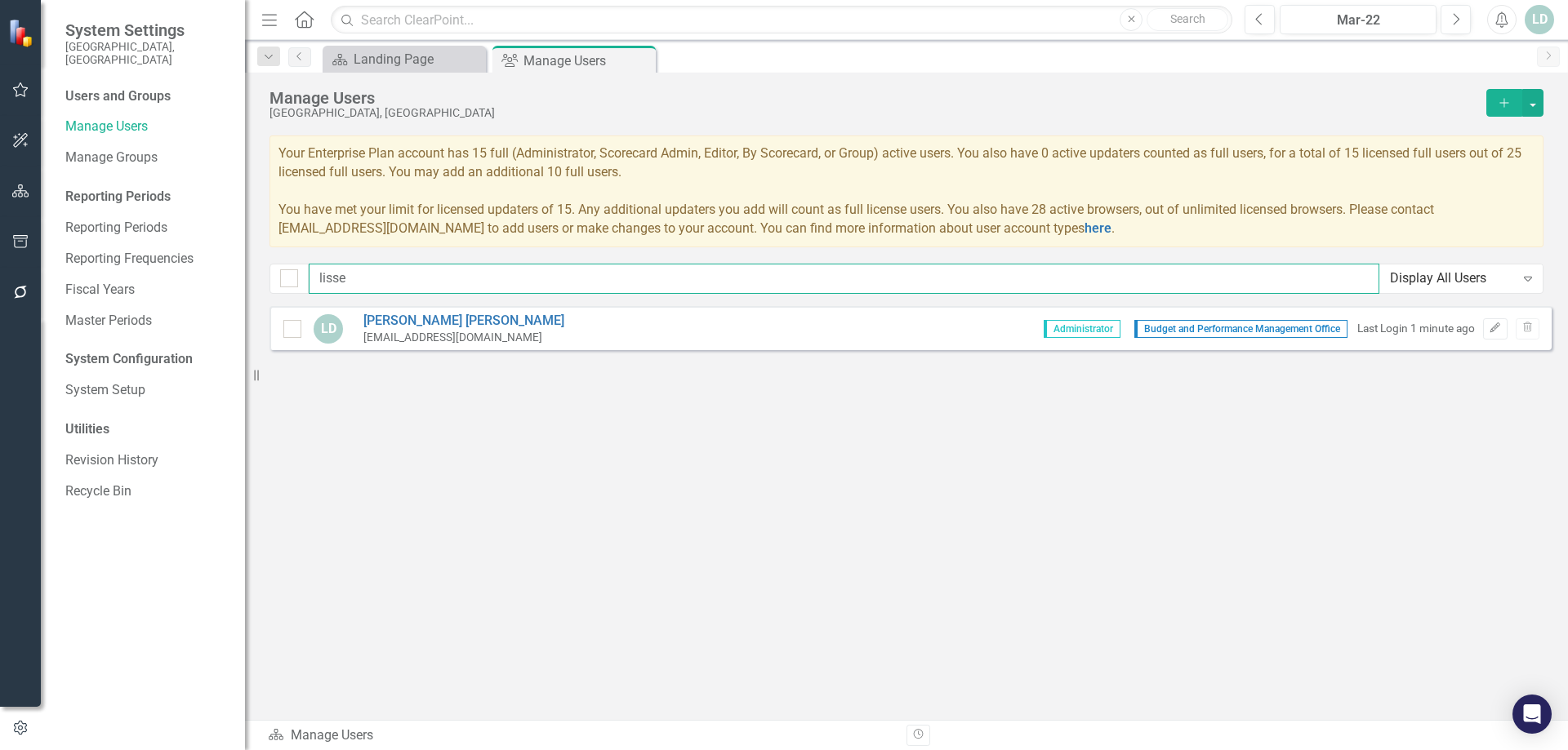
drag, startPoint x: 400, startPoint y: 269, endPoint x: 62, endPoint y: 267, distance: 338.0
click at [63, 267] on div "System Settings City of Hollywood, FL Users and Groups Manage Users Manage Grou…" at bounding box center [784, 375] width 1568 height 750
type input "pat"
click at [409, 317] on link "Patricia Cerny" at bounding box center [464, 321] width 201 height 19
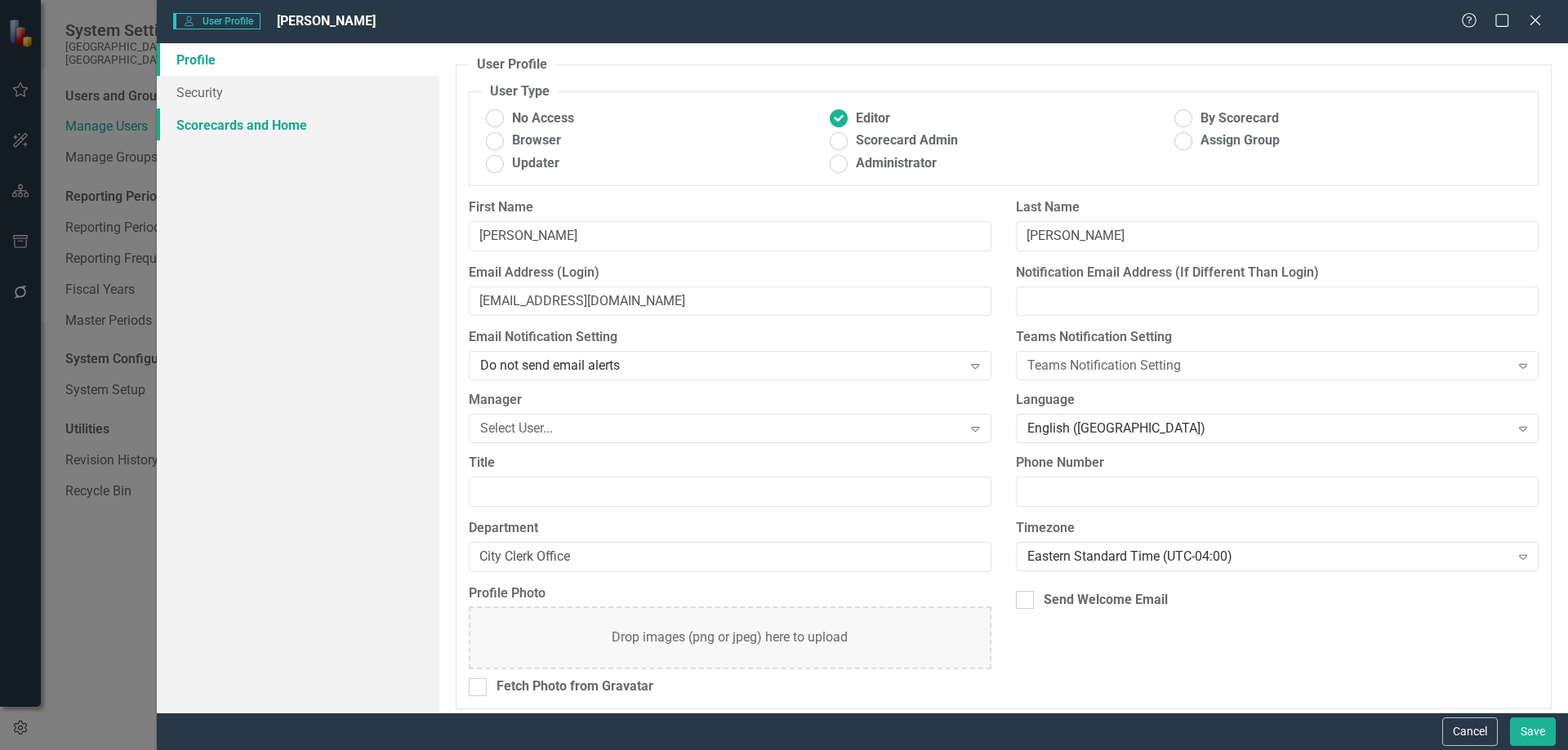
click at [227, 120] on link "Scorecards and Home" at bounding box center [298, 125] width 282 height 32
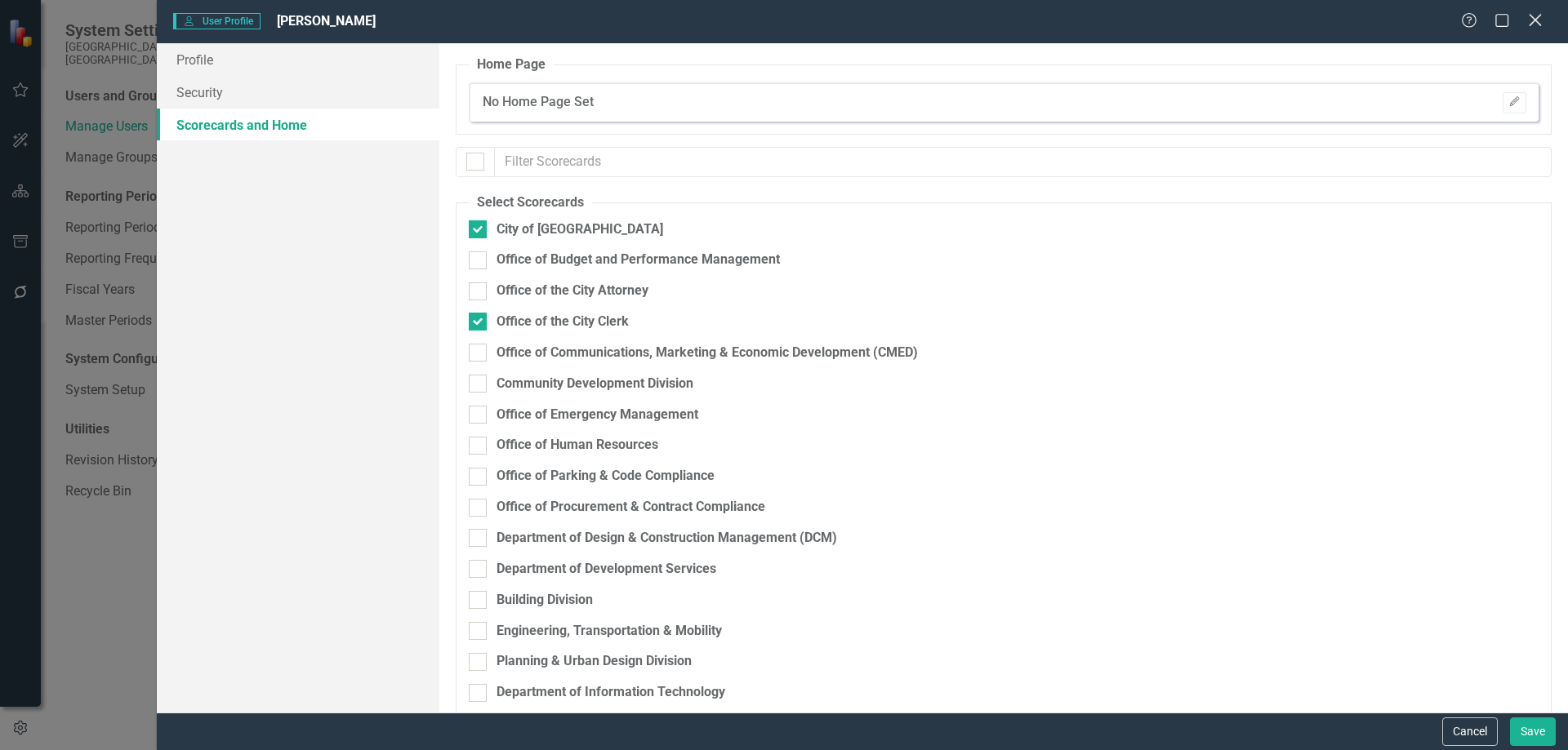
click at [1531, 17] on icon at bounding box center [1535, 20] width 12 height 12
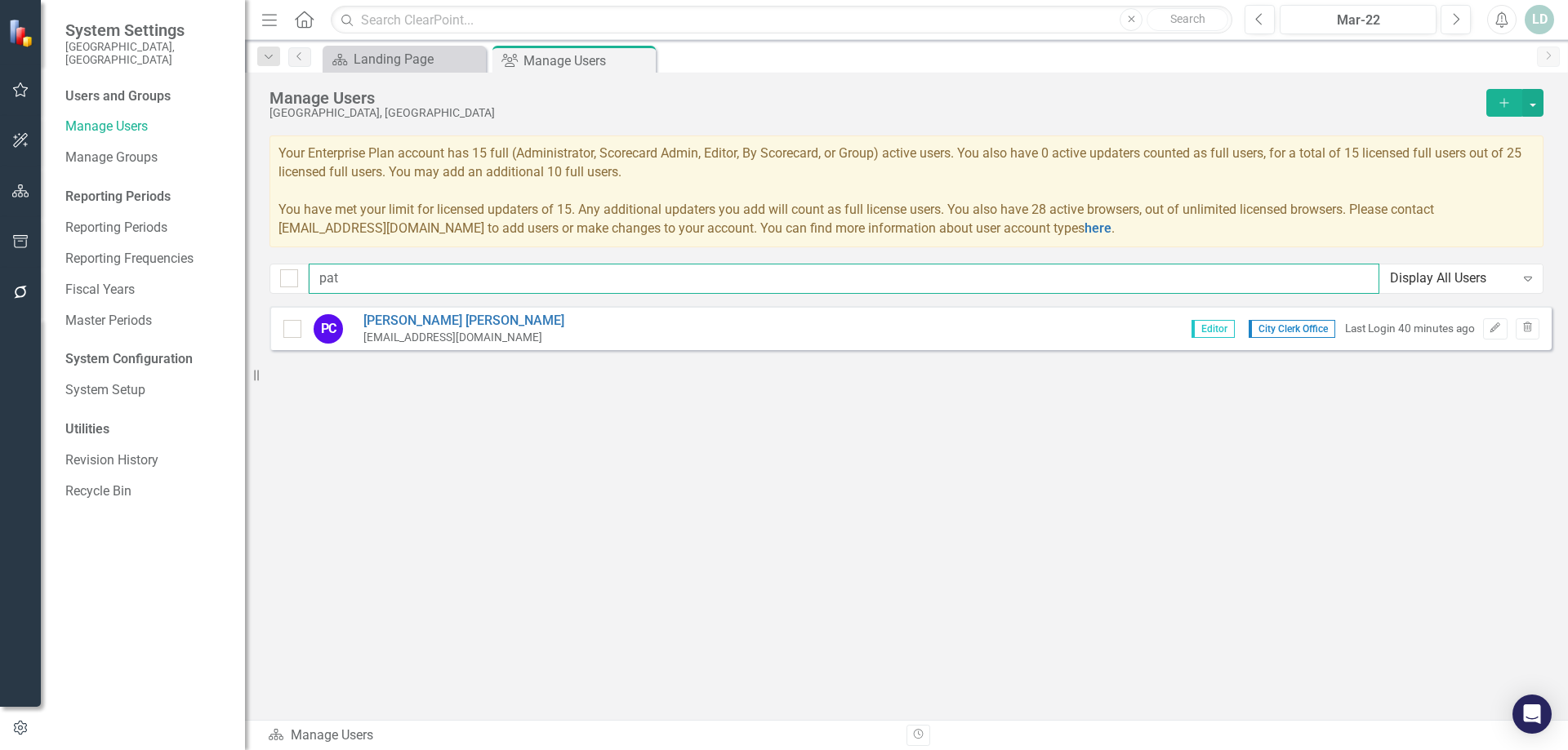
drag, startPoint x: 371, startPoint y: 281, endPoint x: 234, endPoint y: 280, distance: 137.0
click at [234, 280] on div "System Settings City of Hollywood, FL Users and Groups Manage Users Manage Grou…" at bounding box center [784, 375] width 1568 height 750
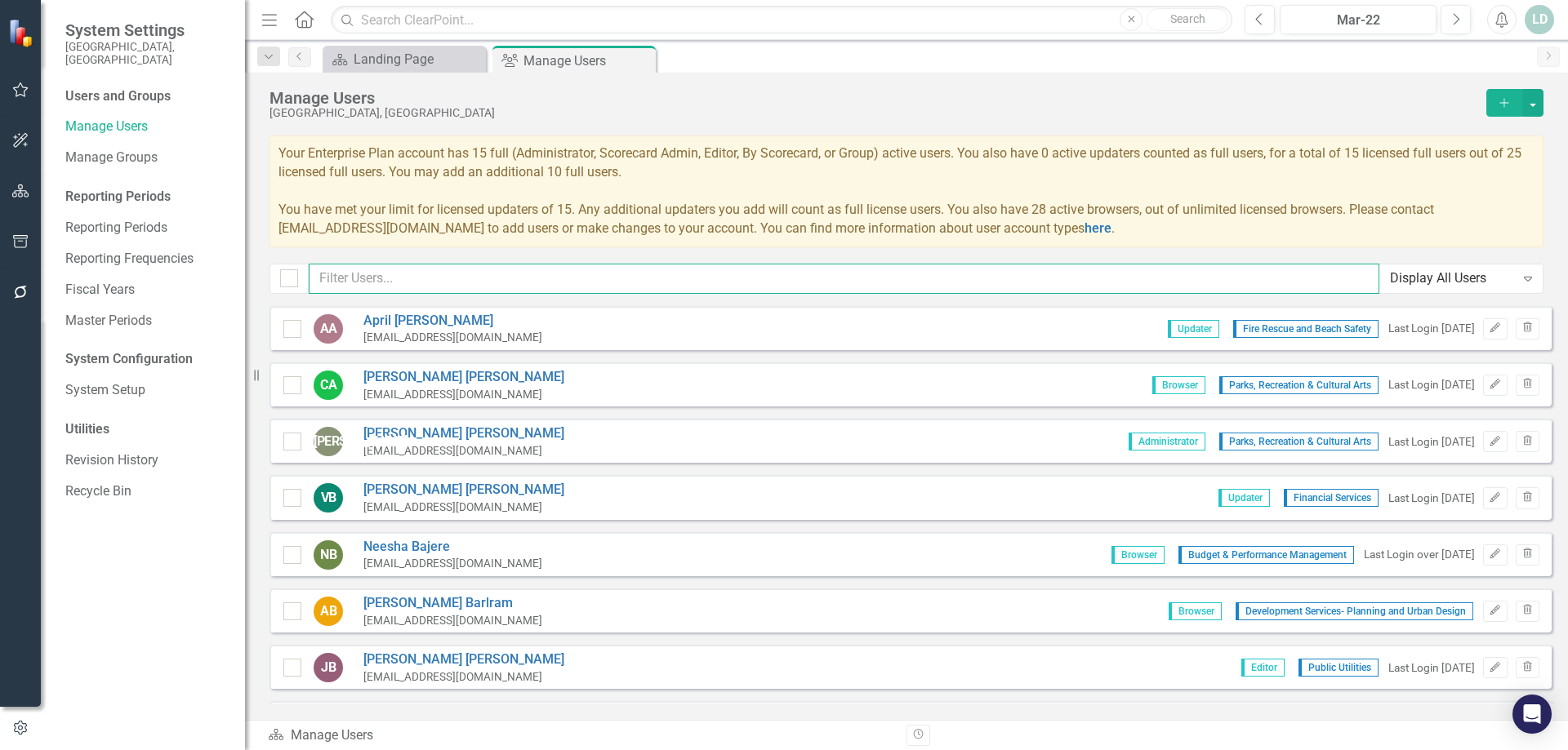
click at [408, 284] on input "text" at bounding box center [844, 279] width 1070 height 30
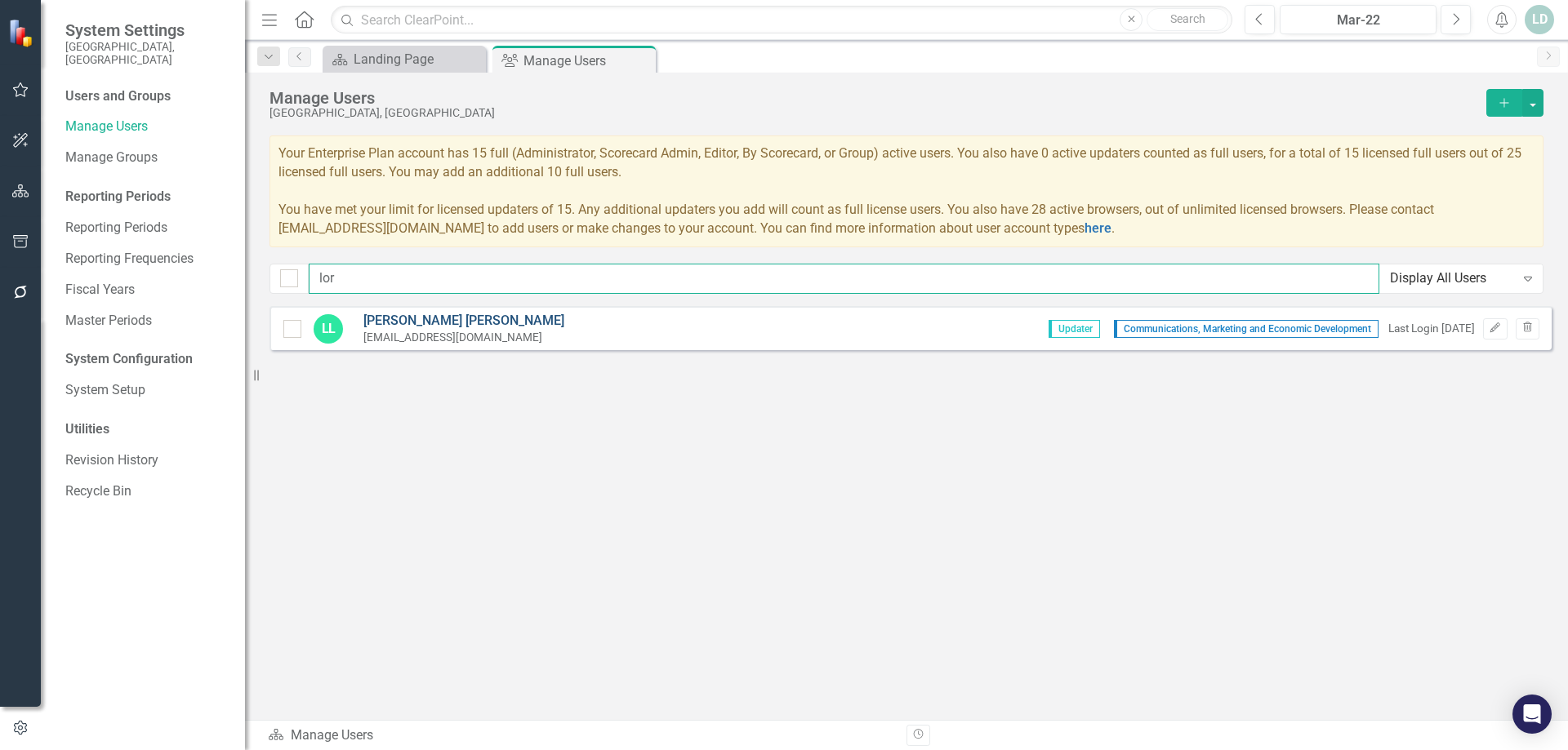
type input "lor"
click at [411, 322] on link "Lori Loughman" at bounding box center [464, 321] width 201 height 19
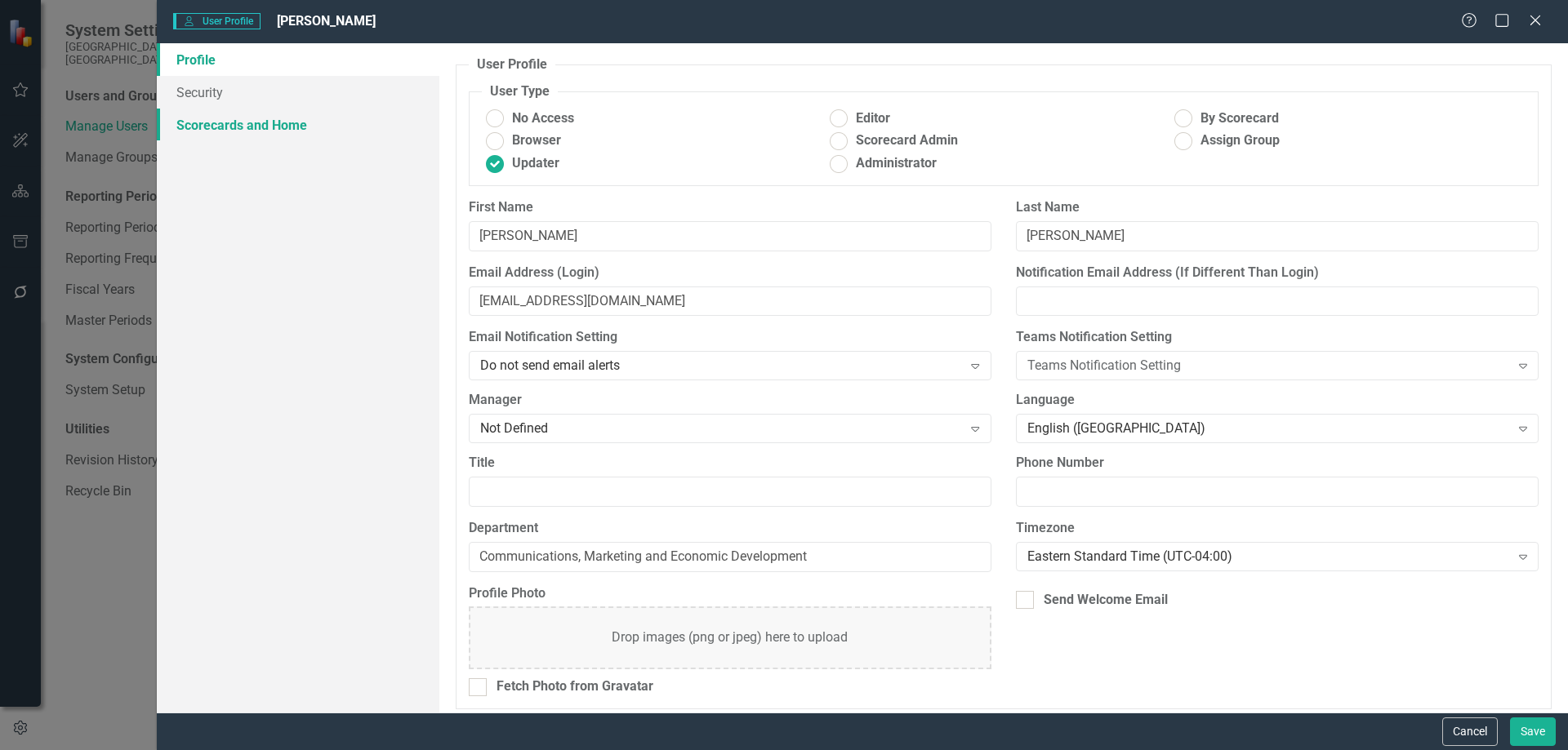
click at [272, 124] on link "Scorecards and Home" at bounding box center [298, 125] width 282 height 32
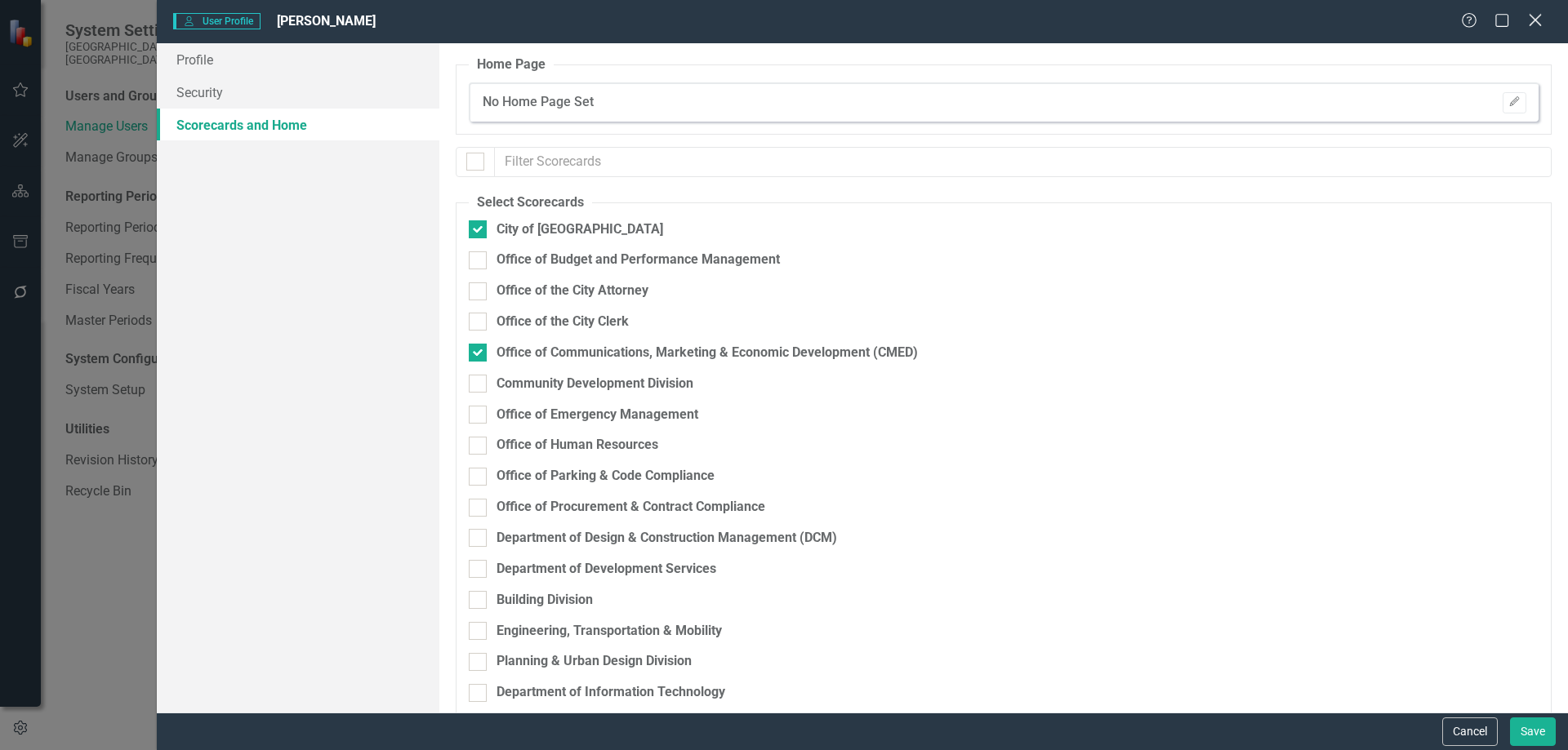
click at [1535, 19] on icon at bounding box center [1535, 20] width 12 height 12
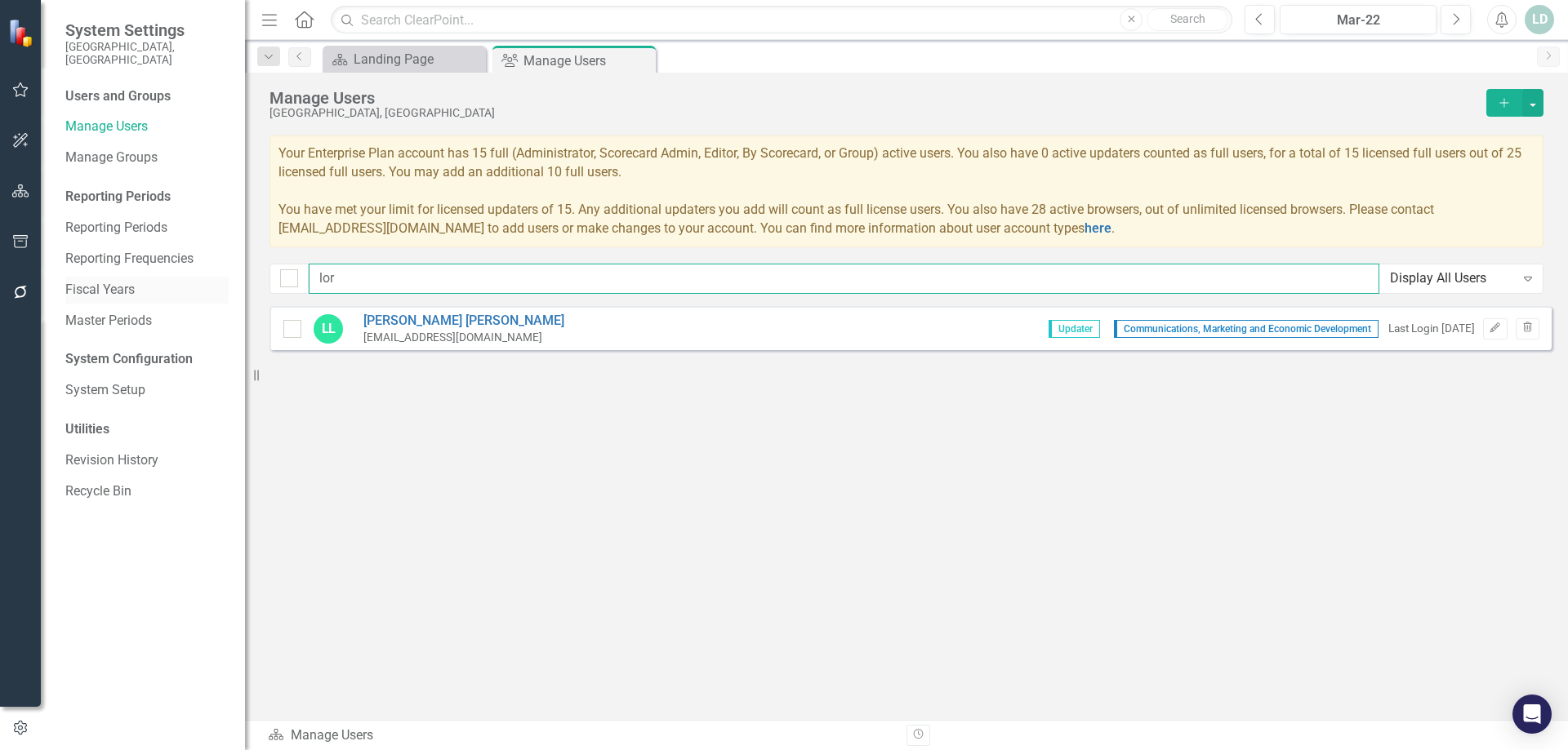
drag, startPoint x: 371, startPoint y: 281, endPoint x: 146, endPoint y: 272, distance: 225.2
click at [146, 272] on div "System Settings City of Hollywood, FL Users and Groups Manage Users Manage Grou…" at bounding box center [784, 375] width 1568 height 750
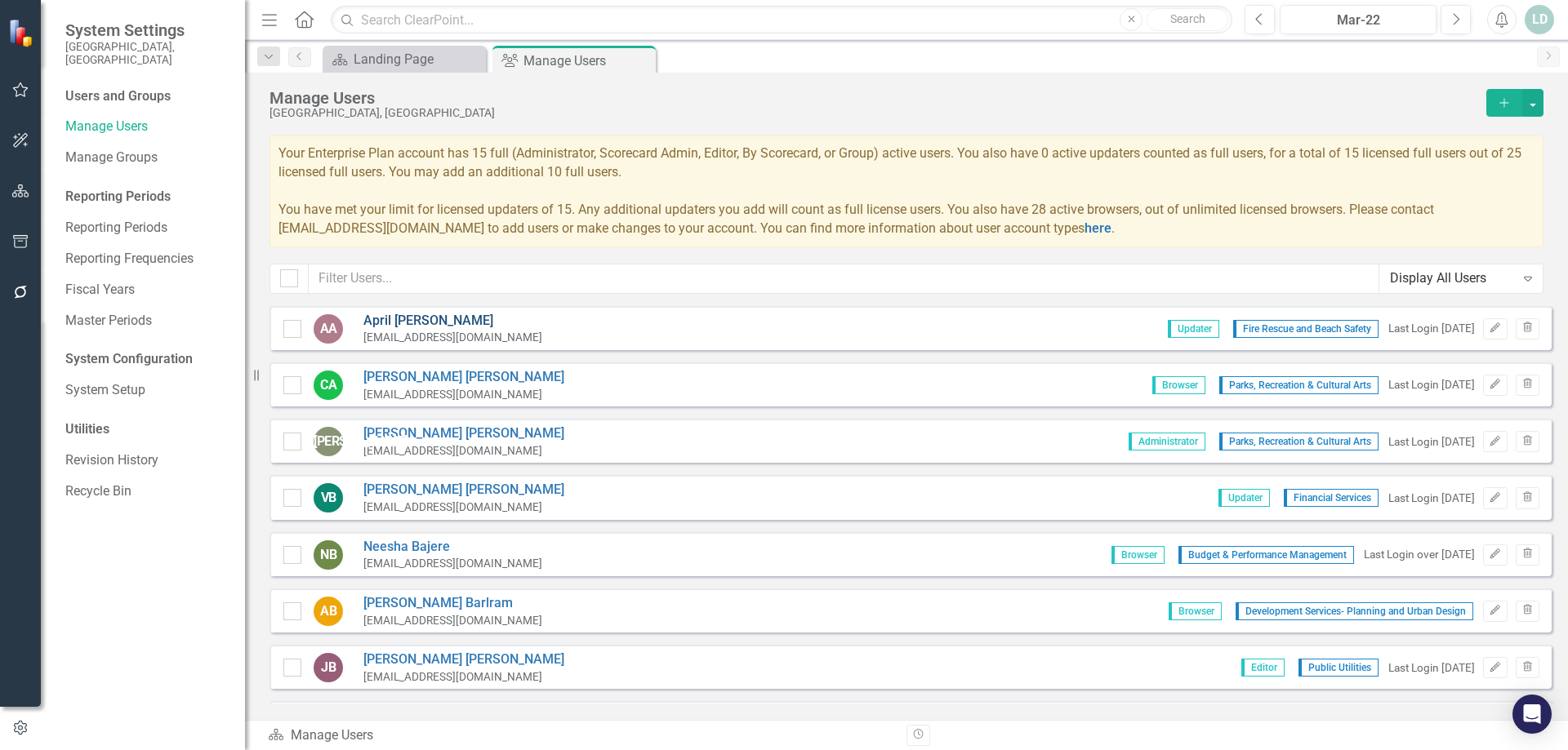
click at [399, 322] on link "April Allen" at bounding box center [452, 321] width 179 height 19
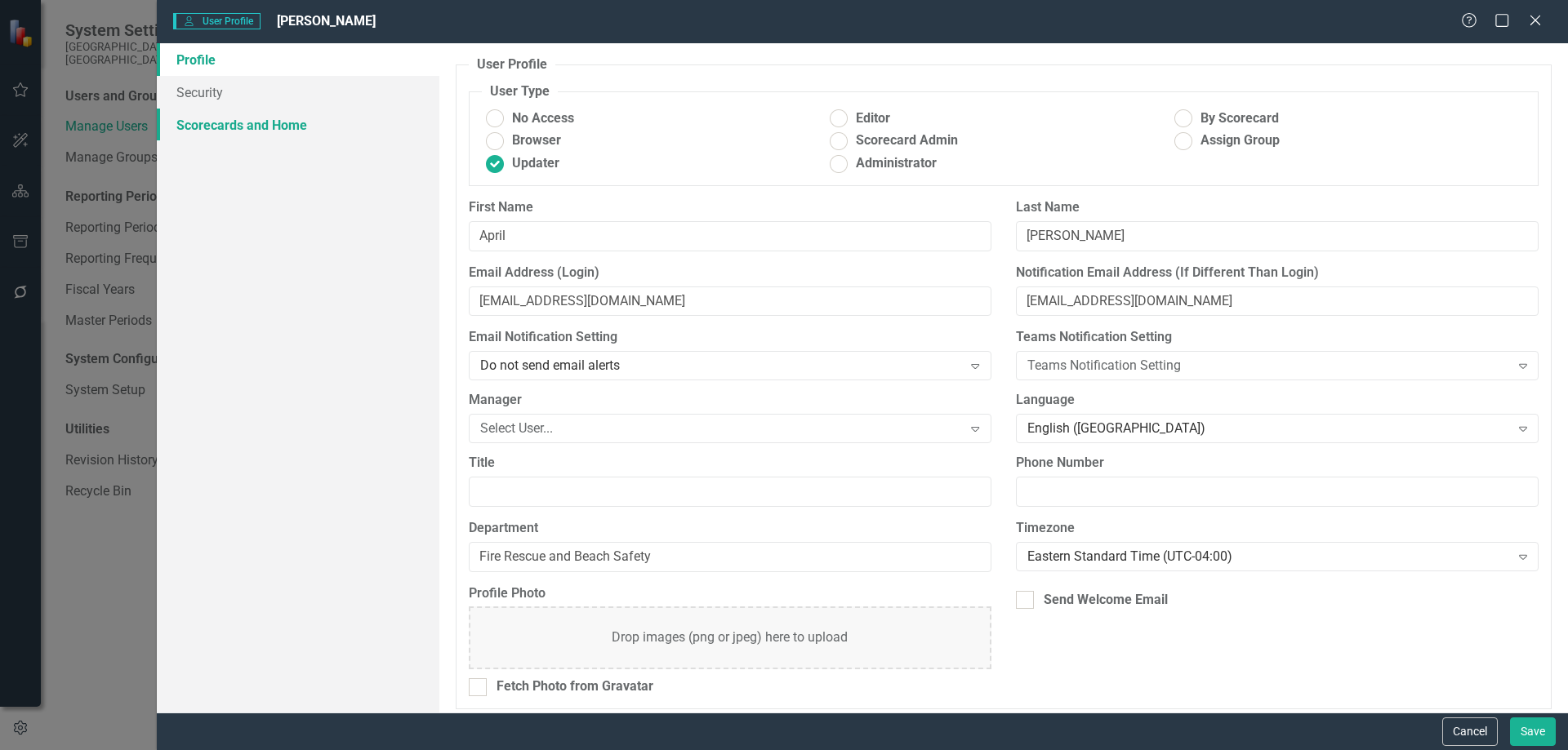
click at [256, 126] on link "Scorecards and Home" at bounding box center [298, 125] width 282 height 32
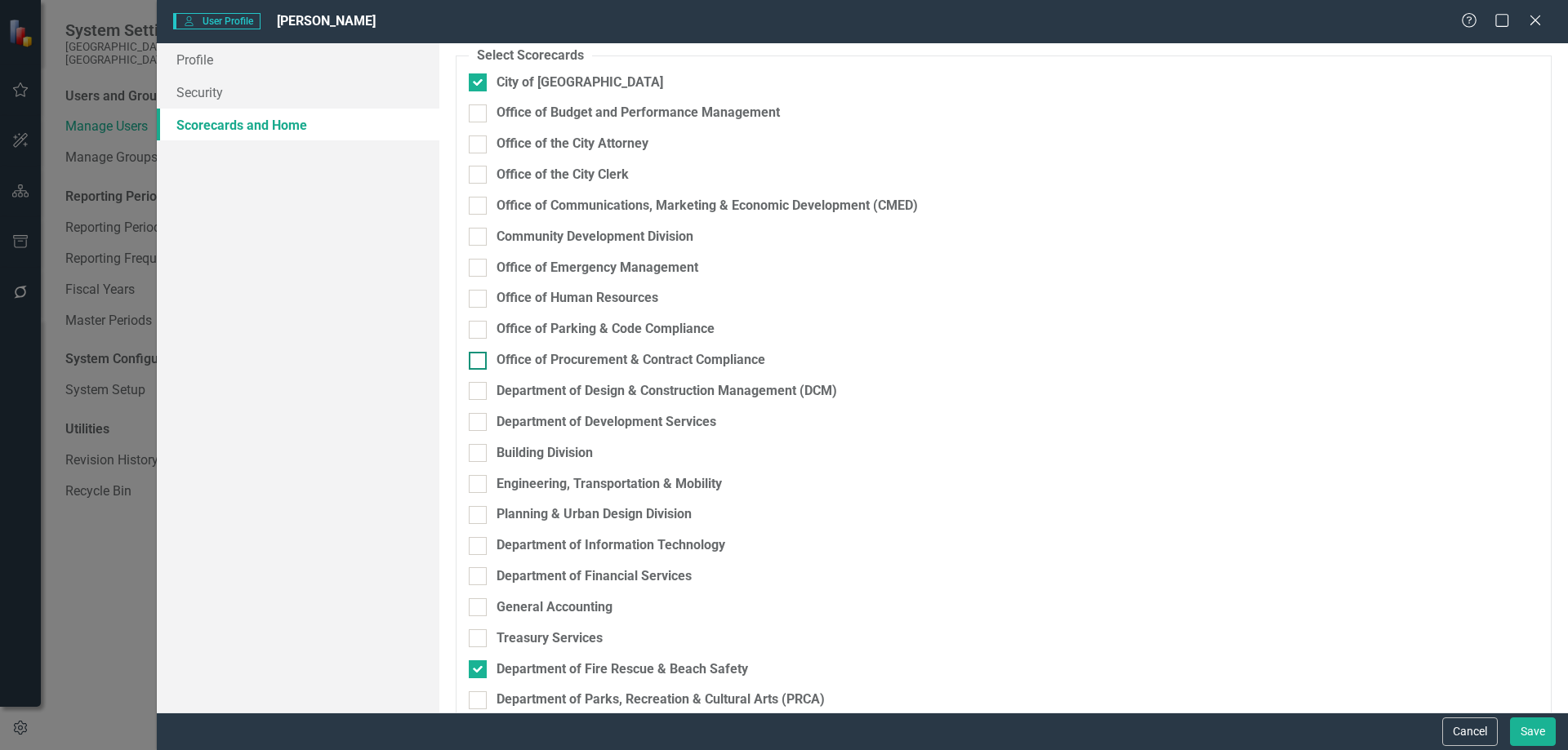
scroll to position [262, 0]
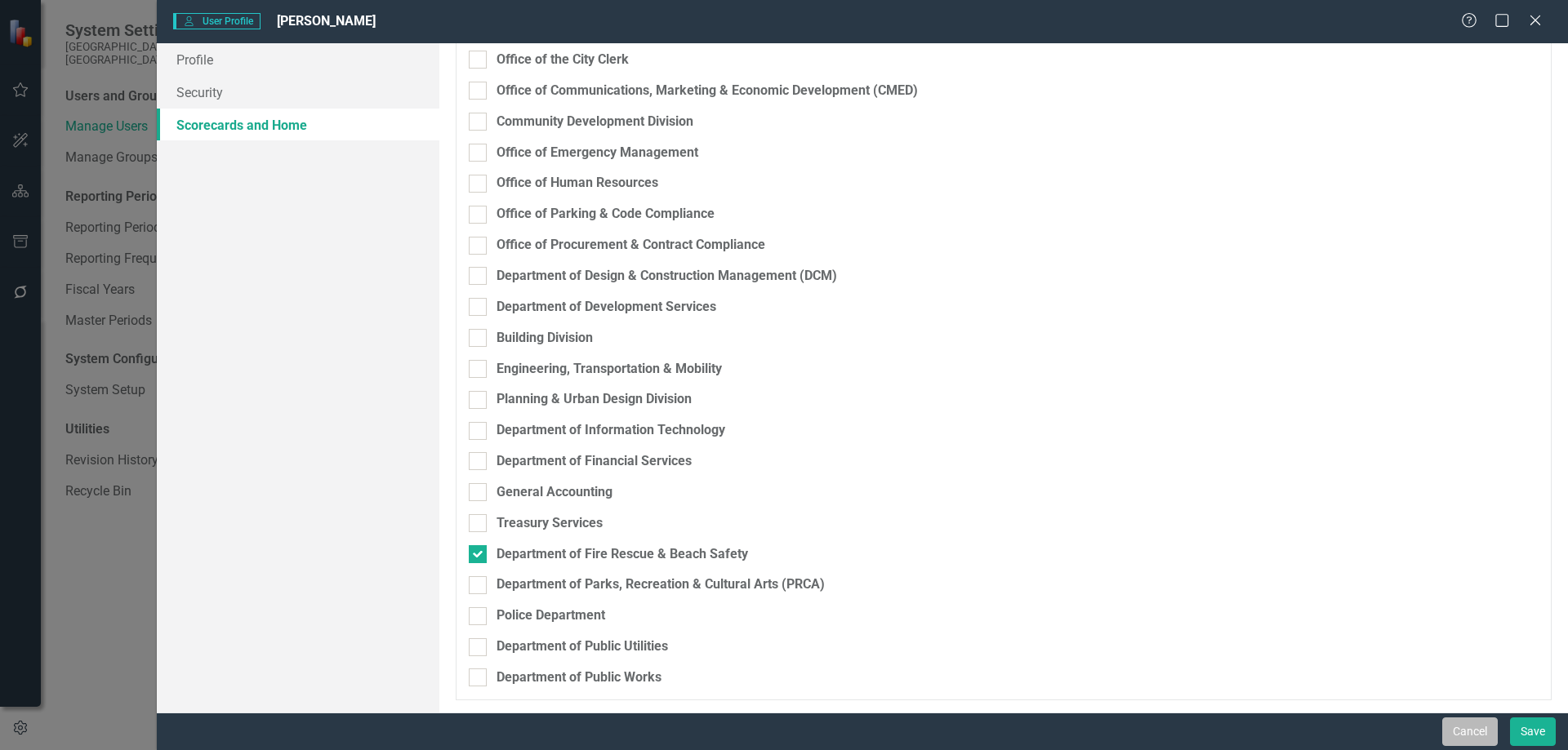
click at [1450, 733] on button "Cancel" at bounding box center [1470, 732] width 56 height 29
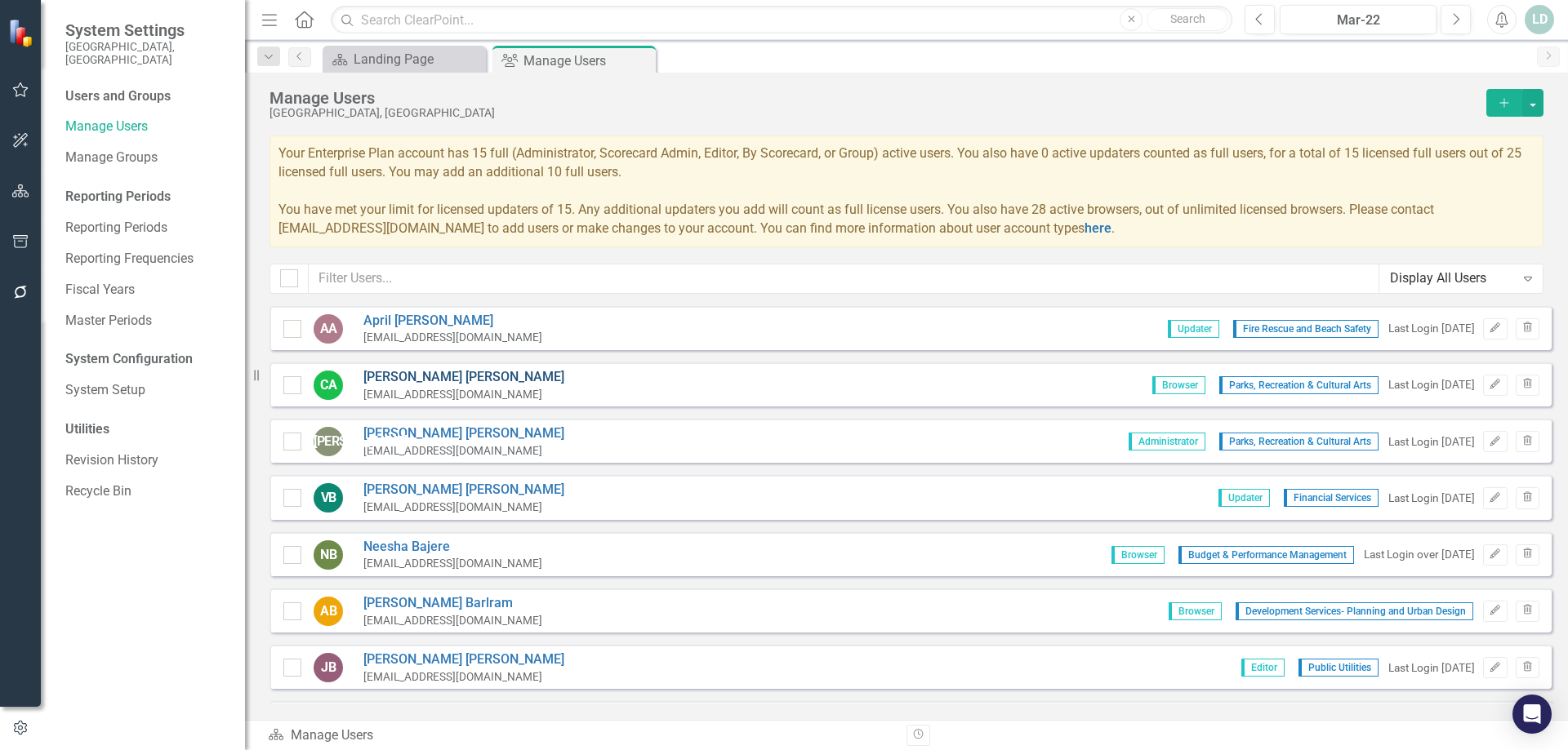
click at [389, 371] on link "Chris Alvarez" at bounding box center [464, 378] width 201 height 19
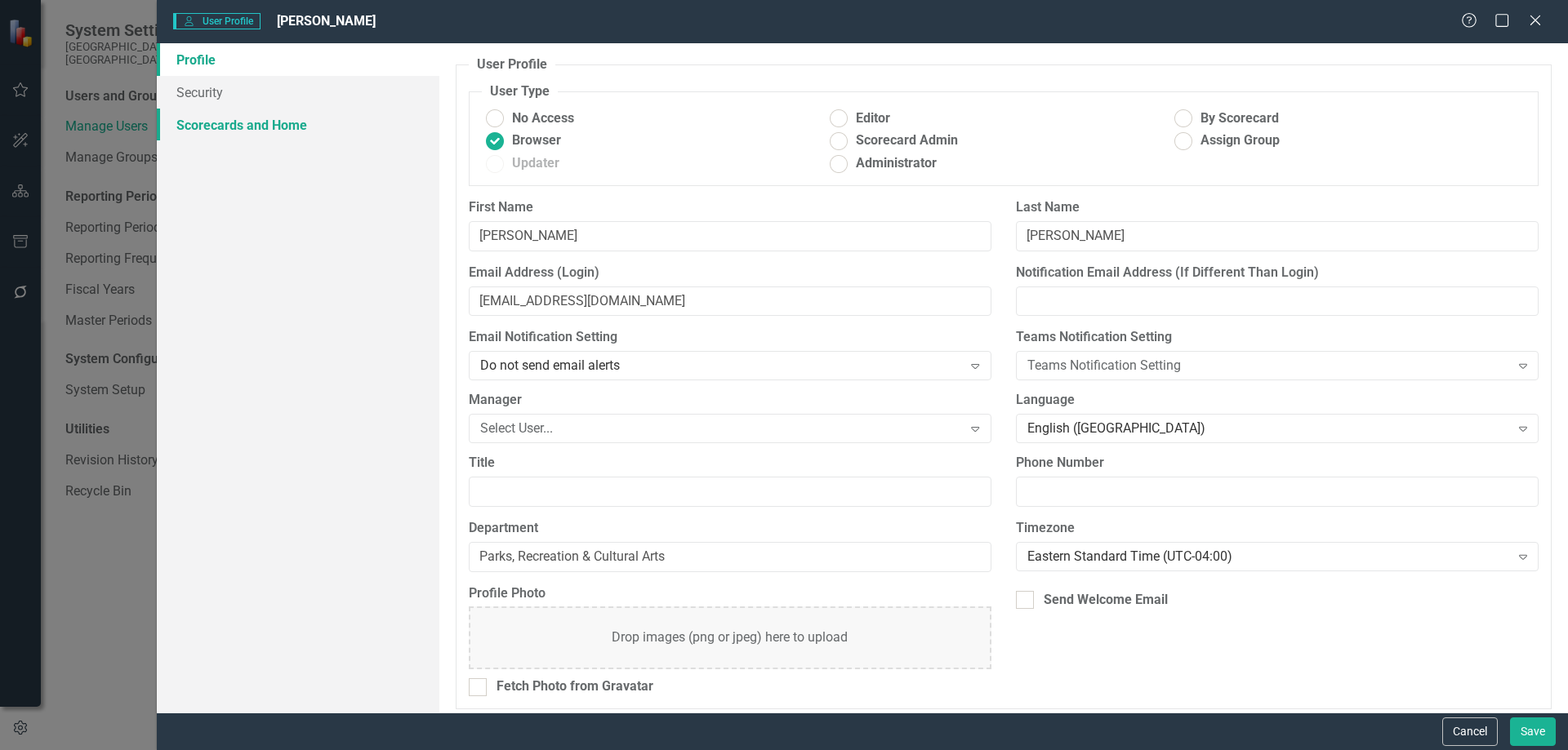
click at [254, 123] on link "Scorecards and Home" at bounding box center [298, 125] width 282 height 32
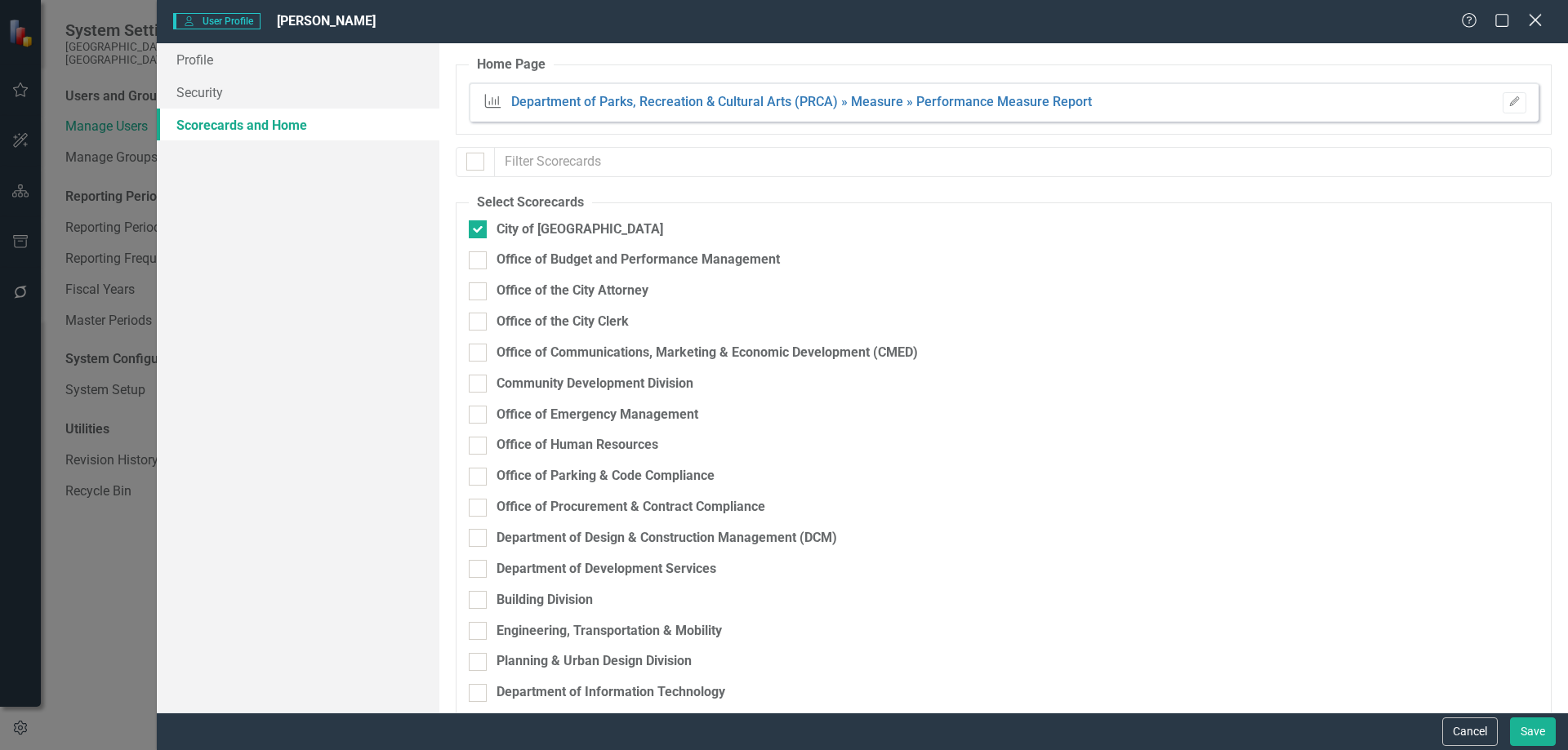
click at [1530, 19] on icon "Close" at bounding box center [1534, 20] width 20 height 16
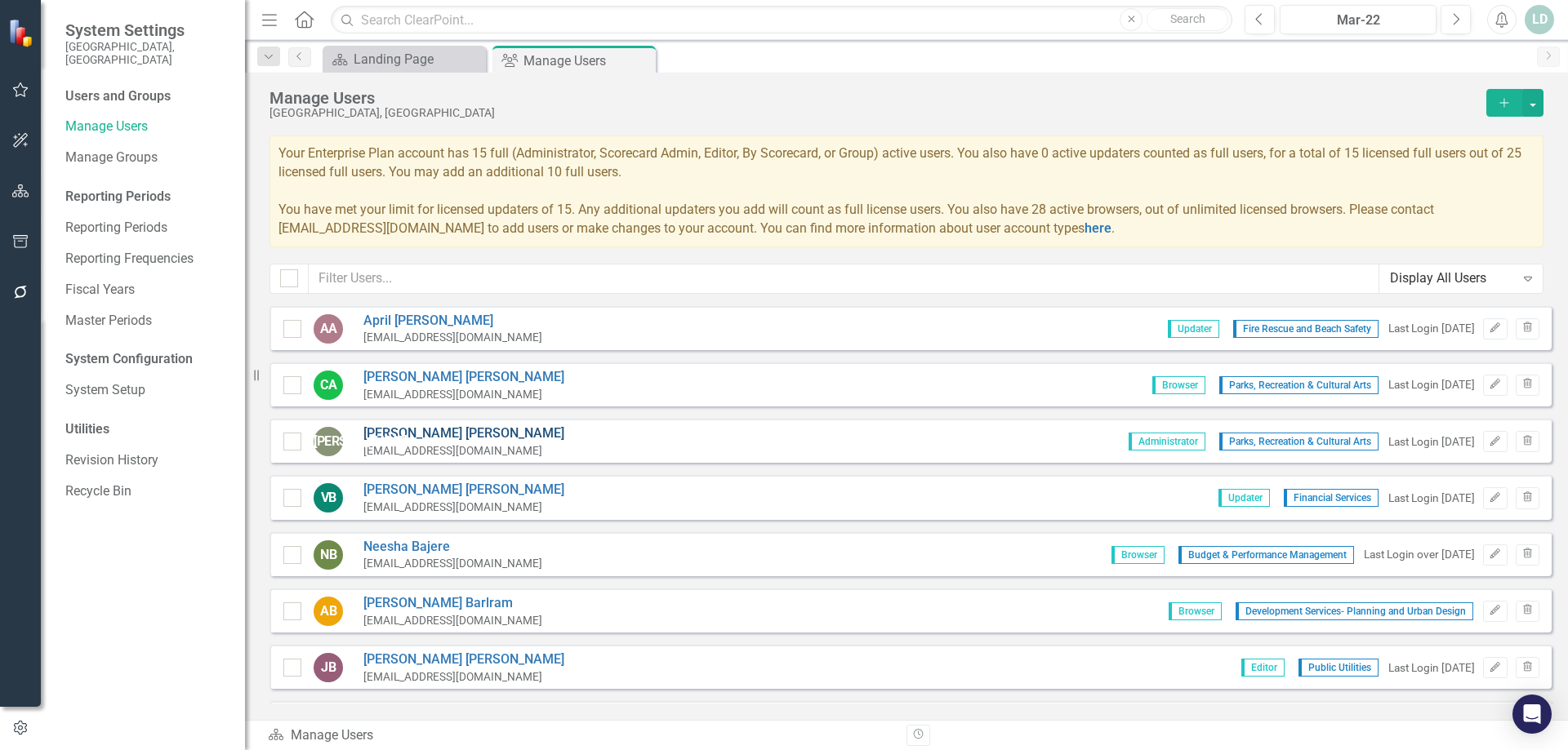
click at [415, 432] on link "Joaquin Arellano" at bounding box center [464, 434] width 201 height 19
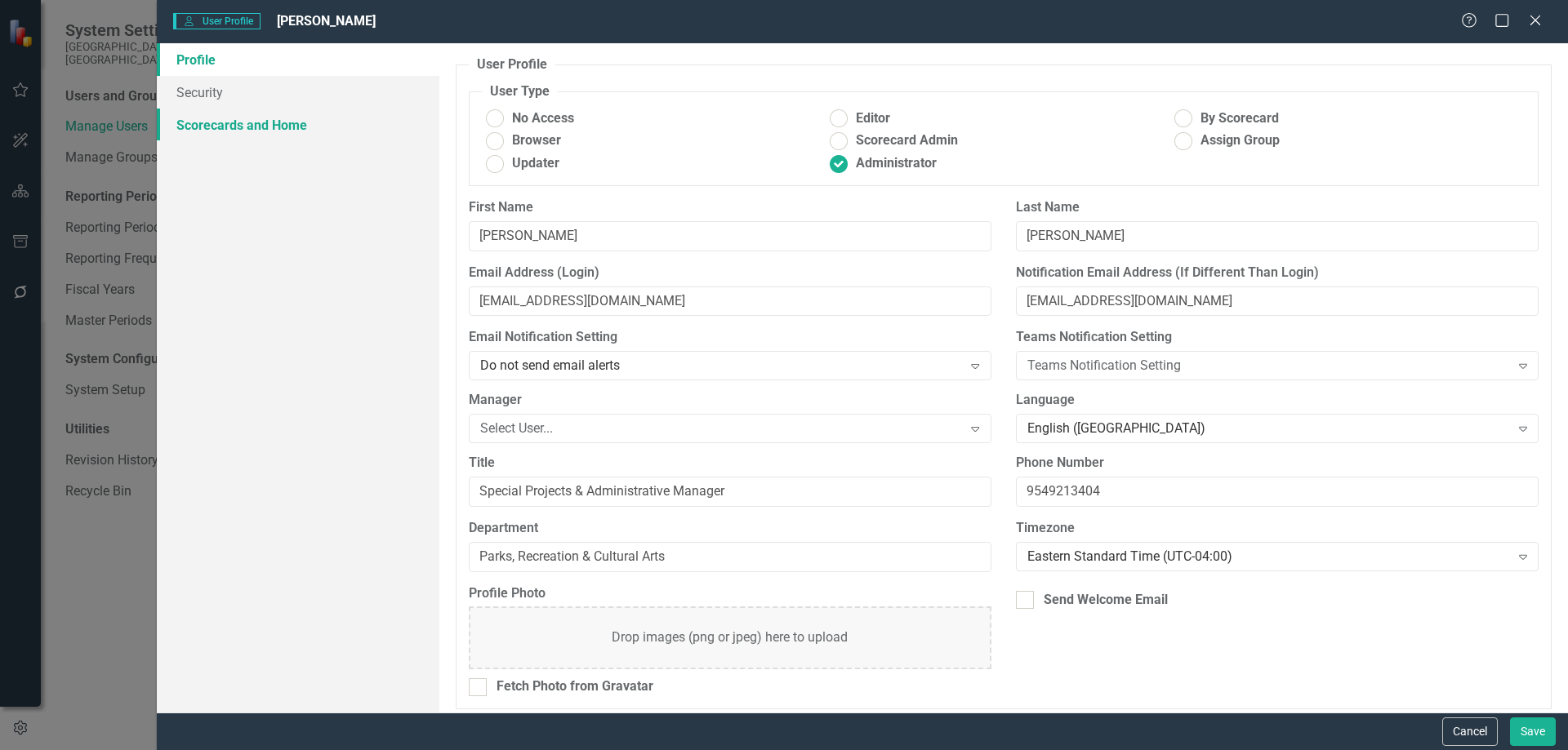
click at [288, 125] on link "Scorecards and Home" at bounding box center [298, 125] width 282 height 32
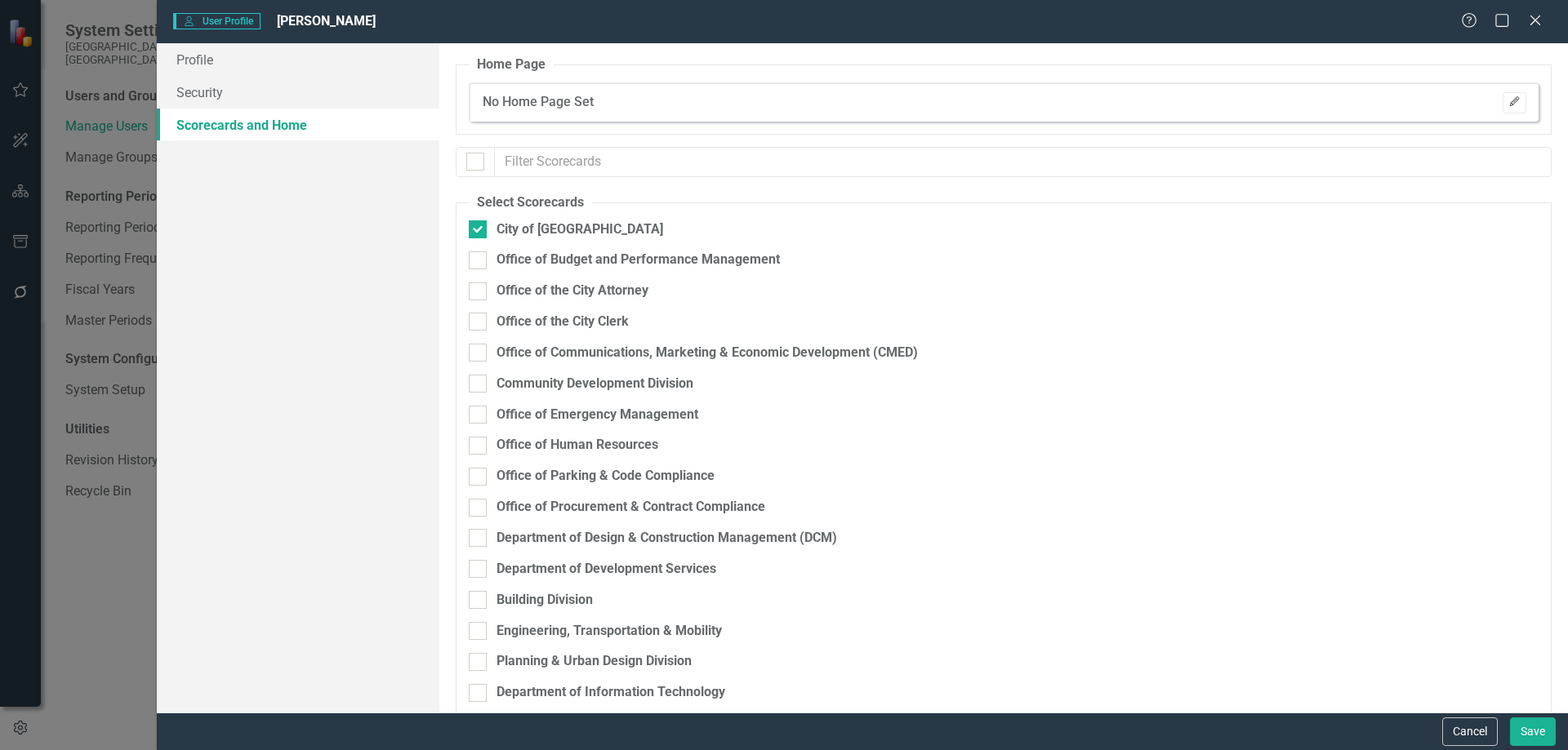
click at [1509, 104] on icon "Edit" at bounding box center [1515, 102] width 12 height 10
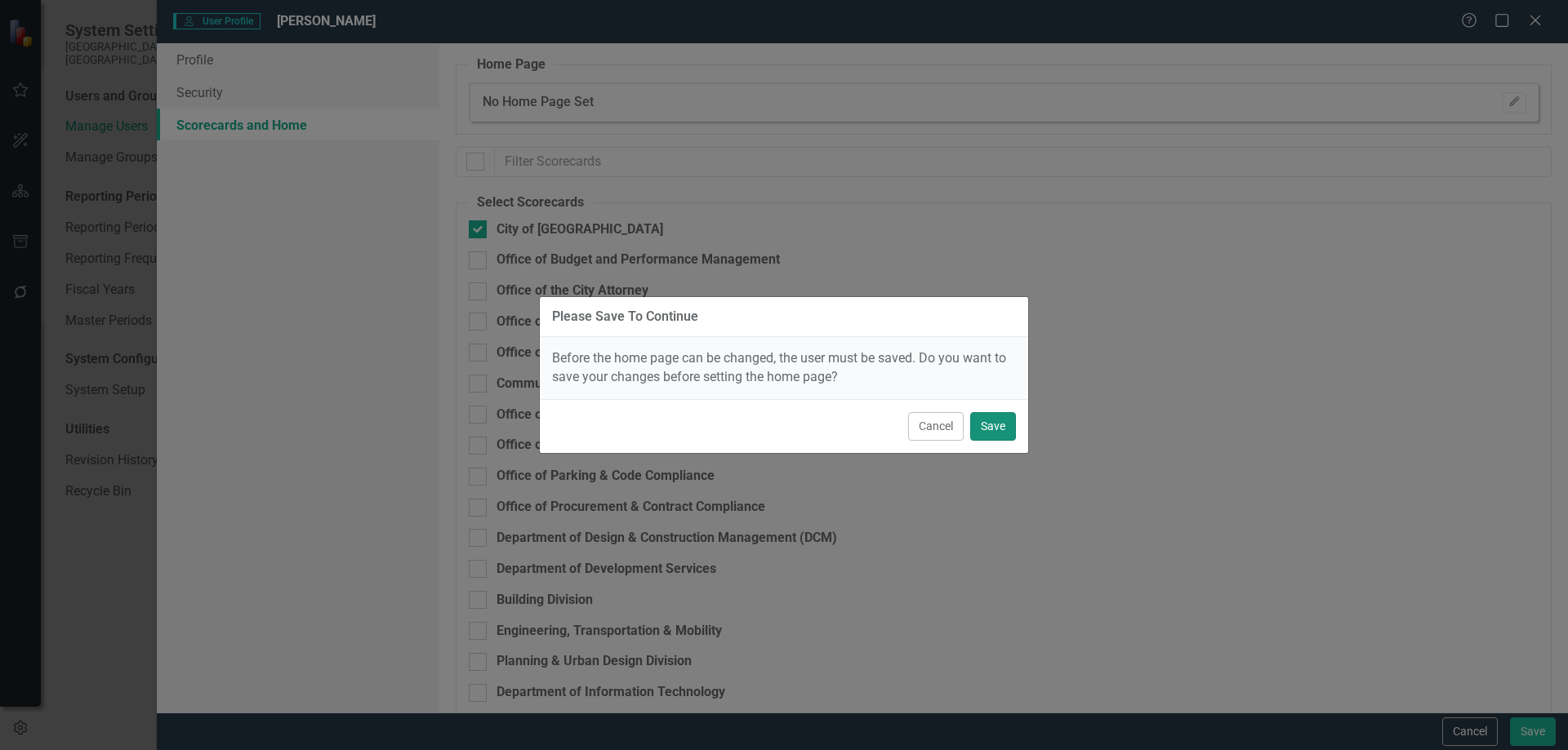
click at [986, 427] on button "Save" at bounding box center [993, 426] width 45 height 29
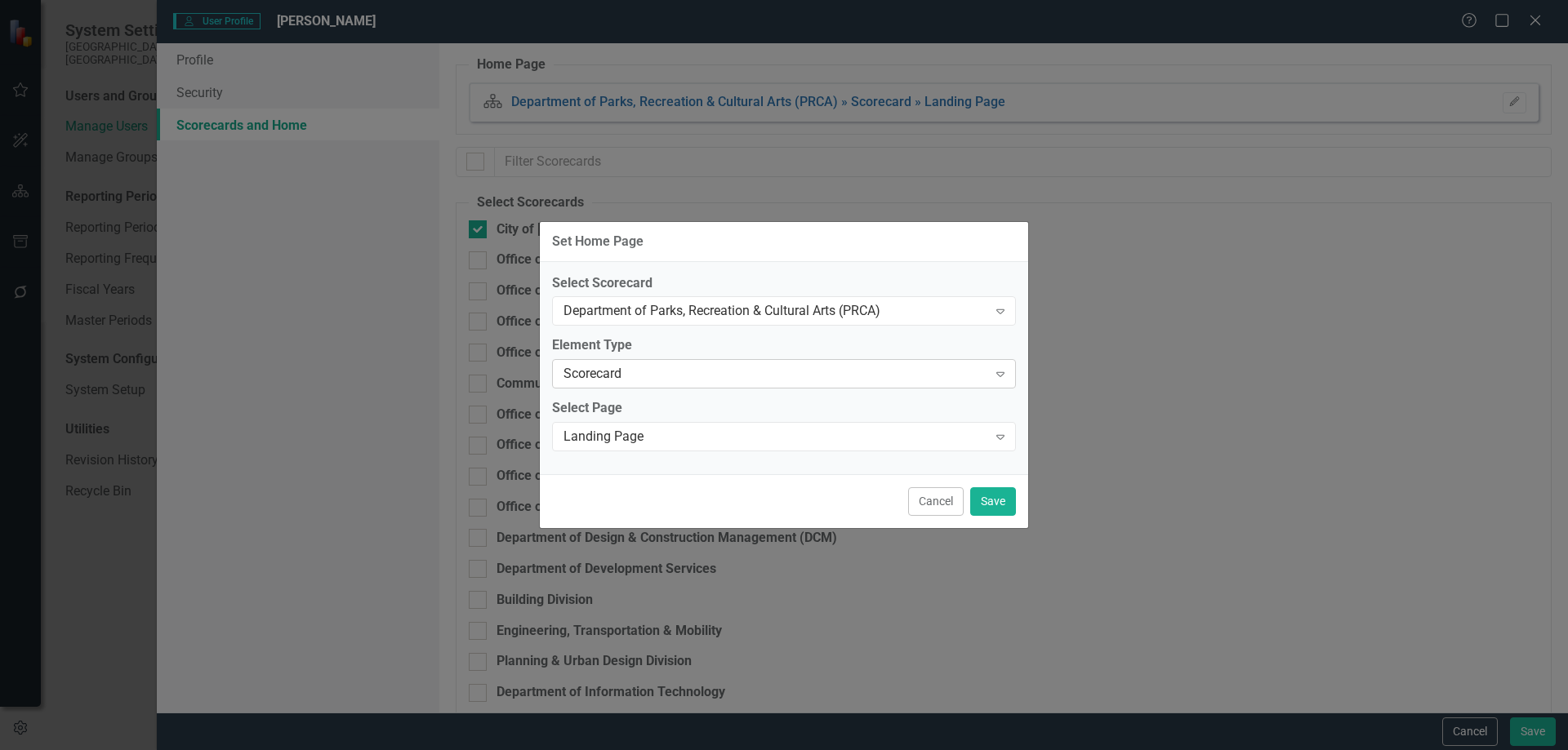
click at [668, 374] on div "Scorecard" at bounding box center [776, 375] width 424 height 19
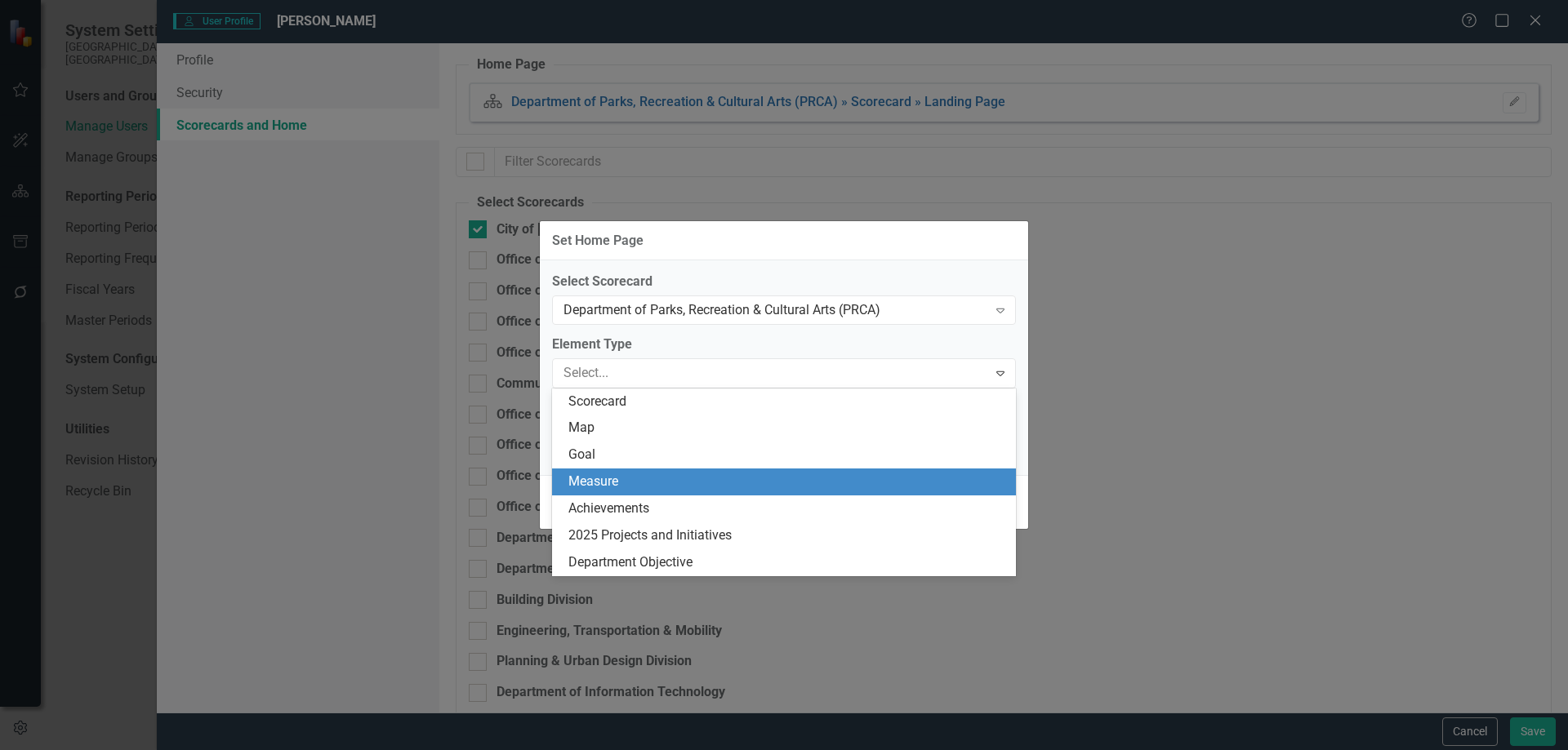
click at [638, 475] on div "Measure" at bounding box center [787, 483] width 438 height 19
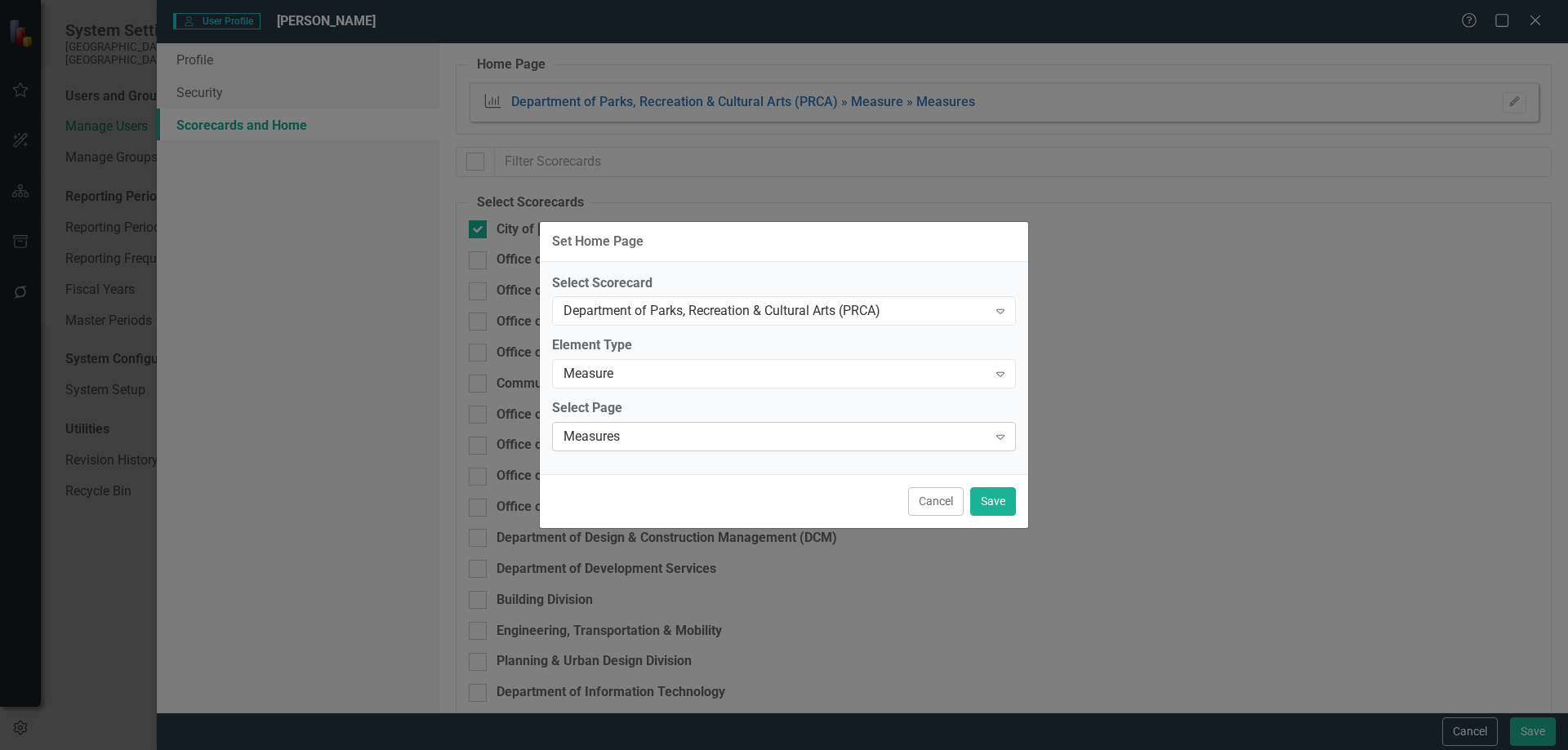
click at [655, 442] on div "Measures" at bounding box center [776, 437] width 424 height 19
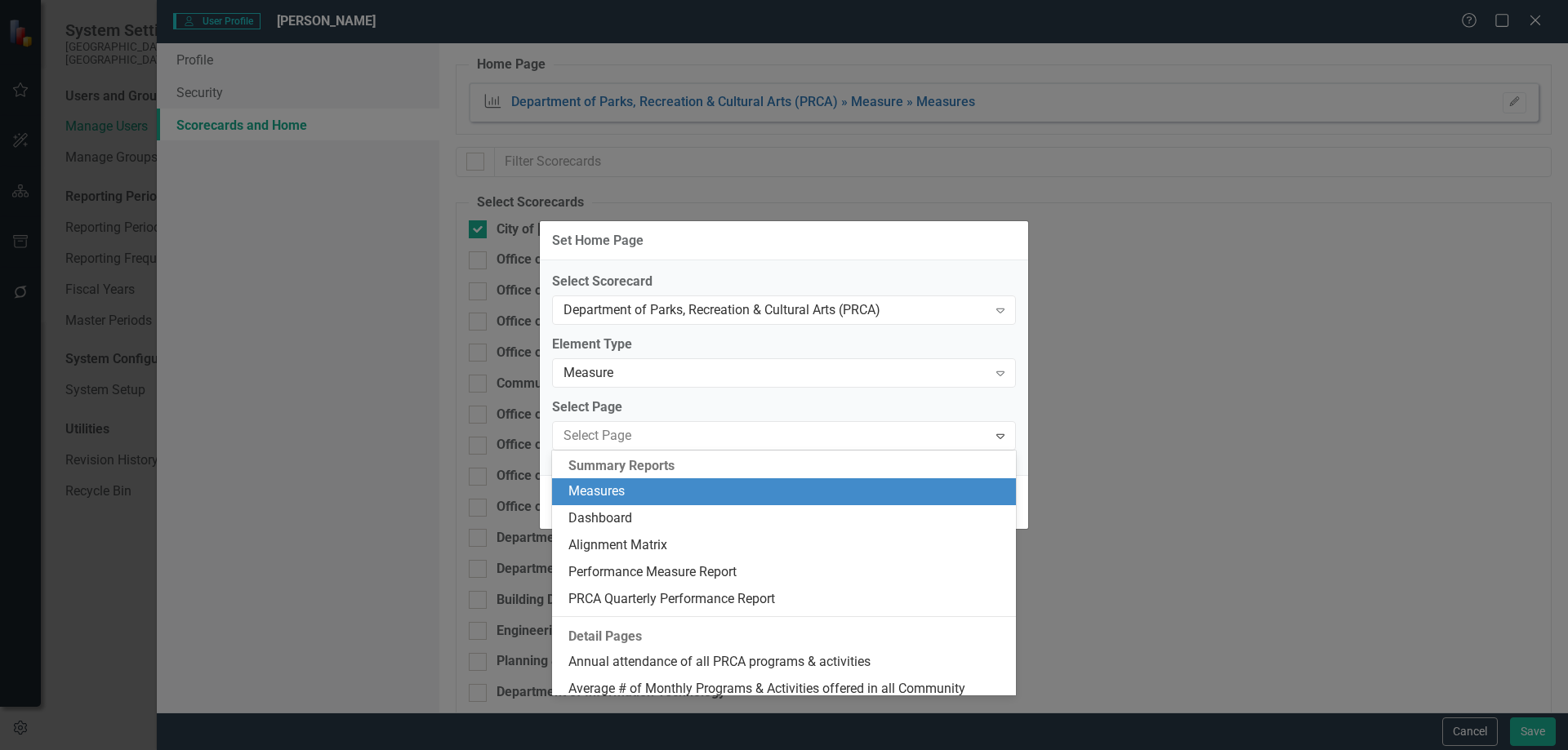
scroll to position [28, 0]
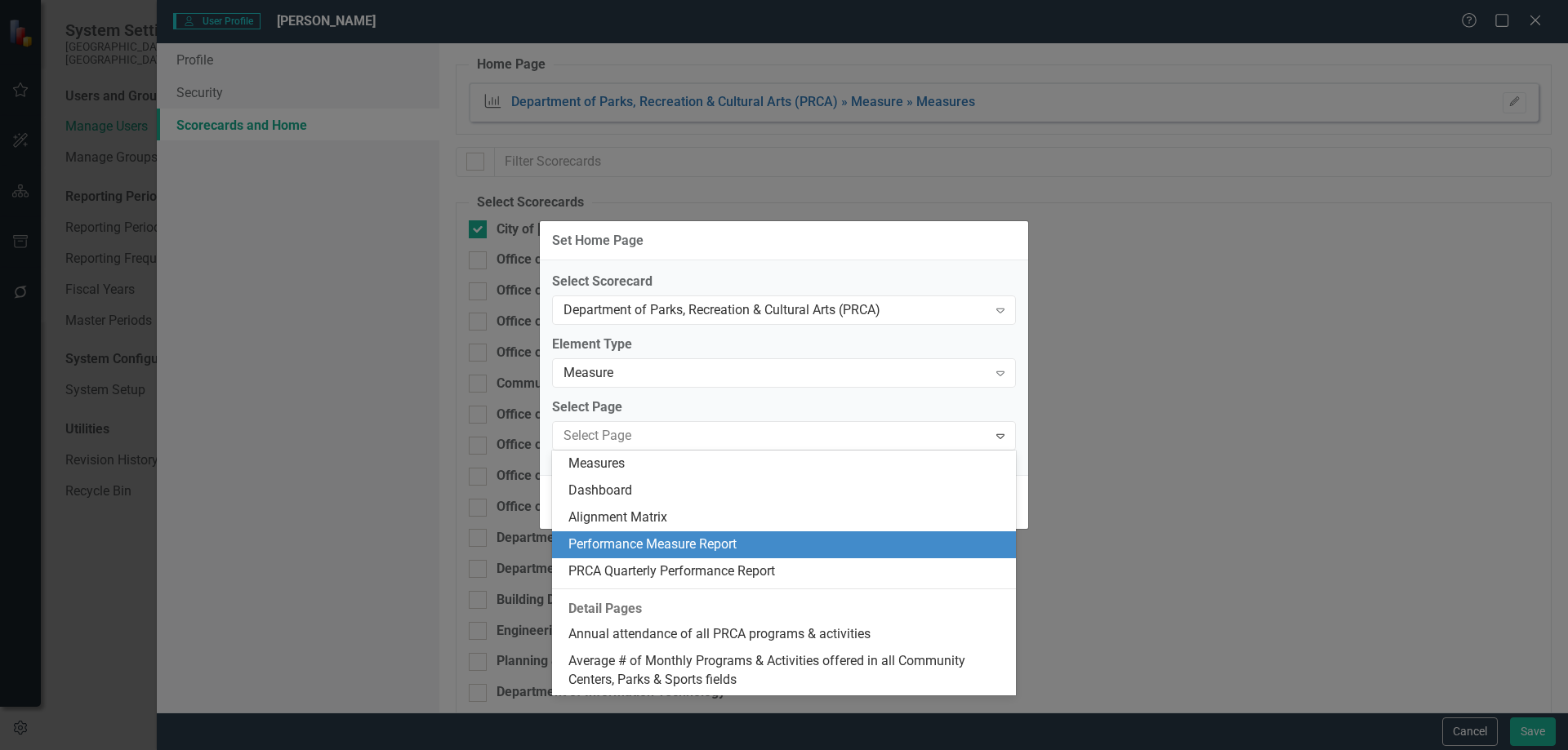
click at [698, 542] on div "Performance Measure Report" at bounding box center [787, 545] width 438 height 19
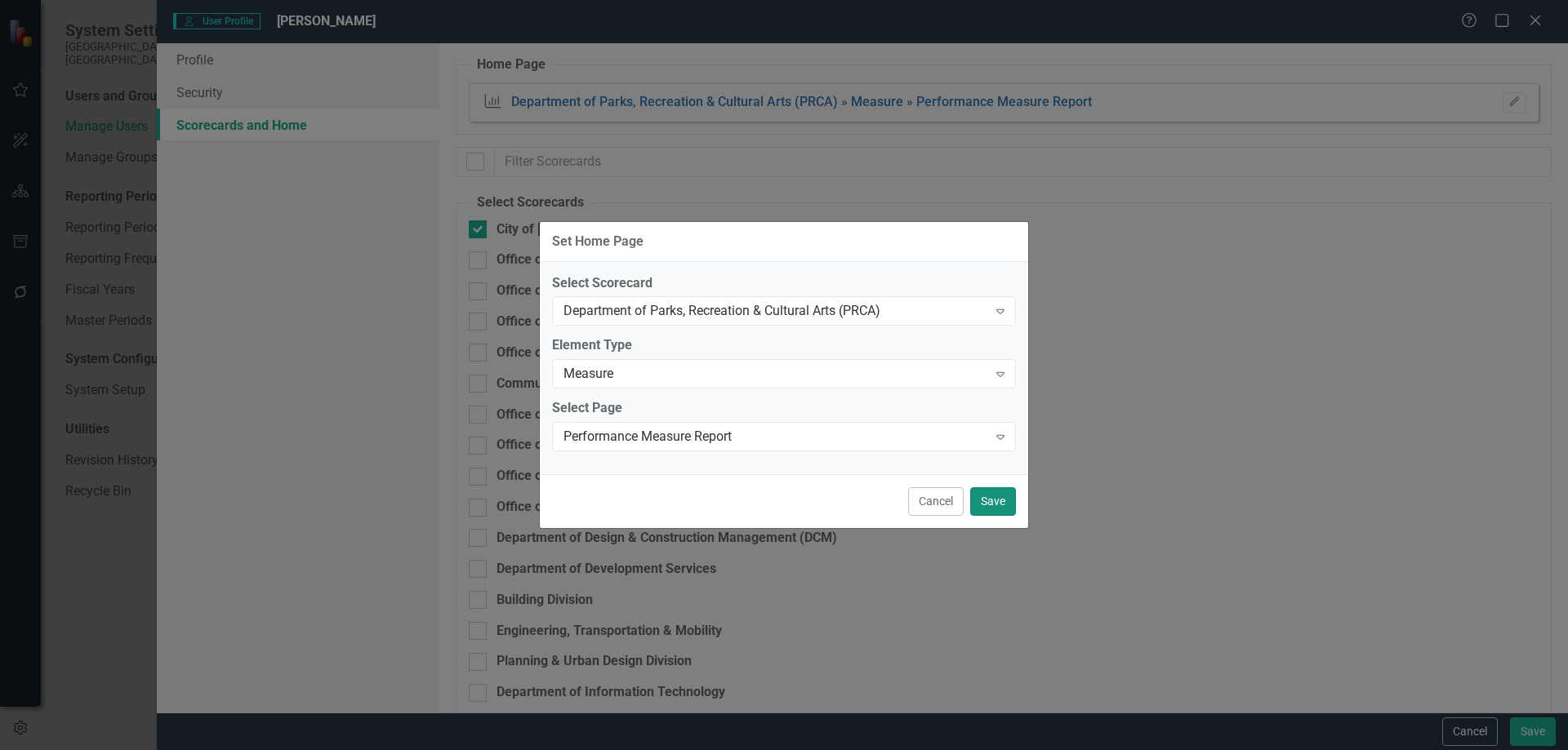
click at [1007, 505] on button "Save" at bounding box center [993, 501] width 45 height 29
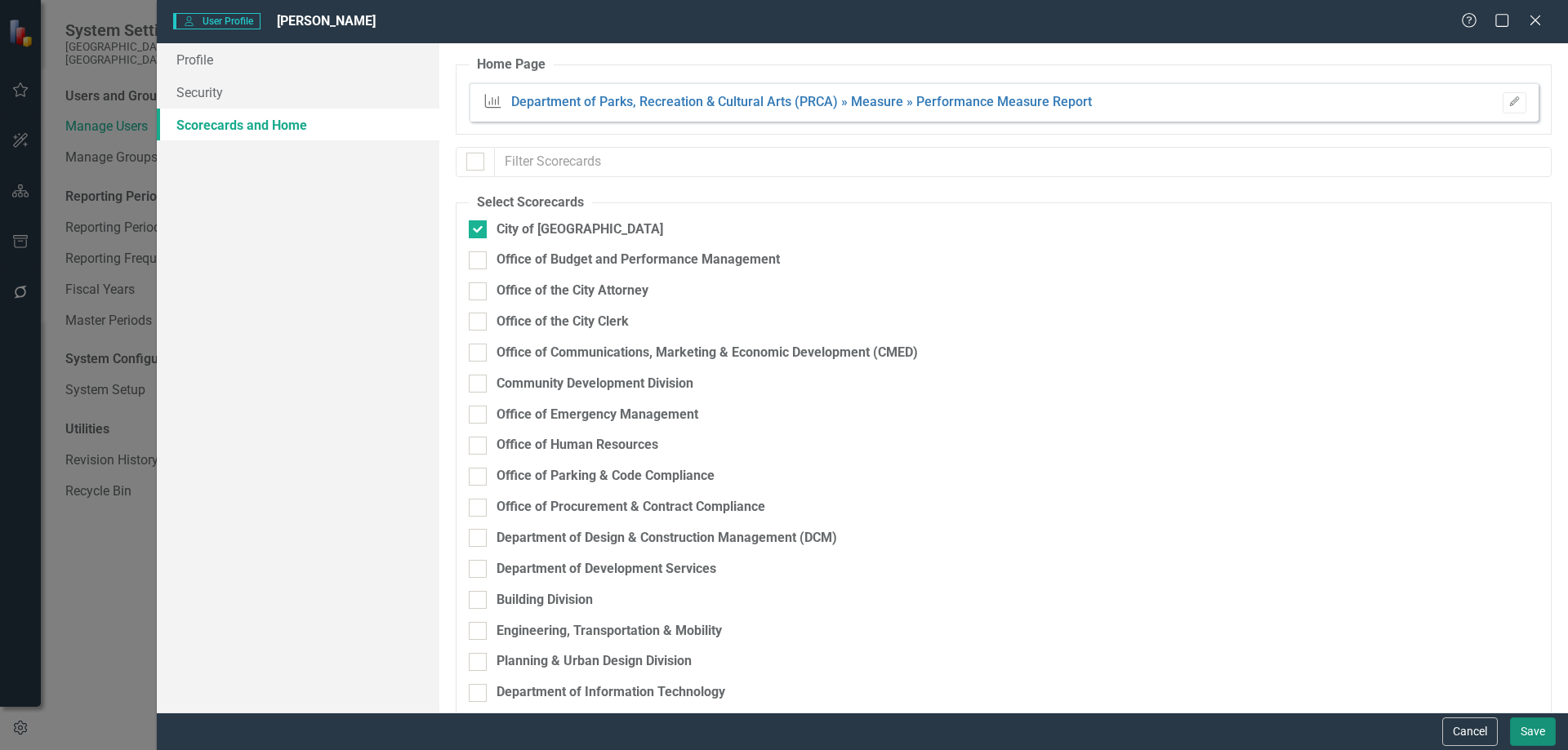
click at [1519, 729] on button "Save" at bounding box center [1533, 732] width 45 height 29
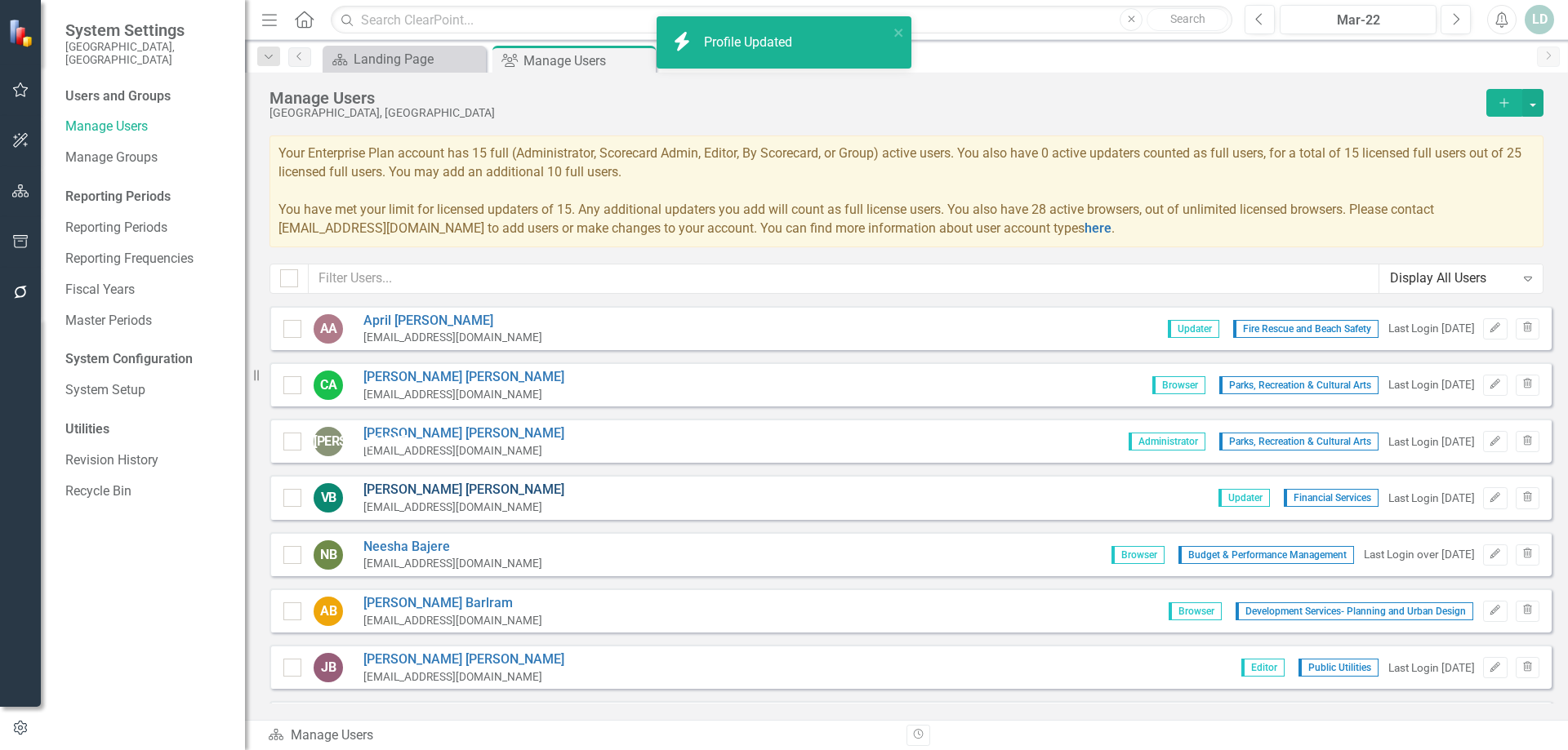
click at [412, 490] on link "Vivek Baboolal" at bounding box center [464, 490] width 201 height 19
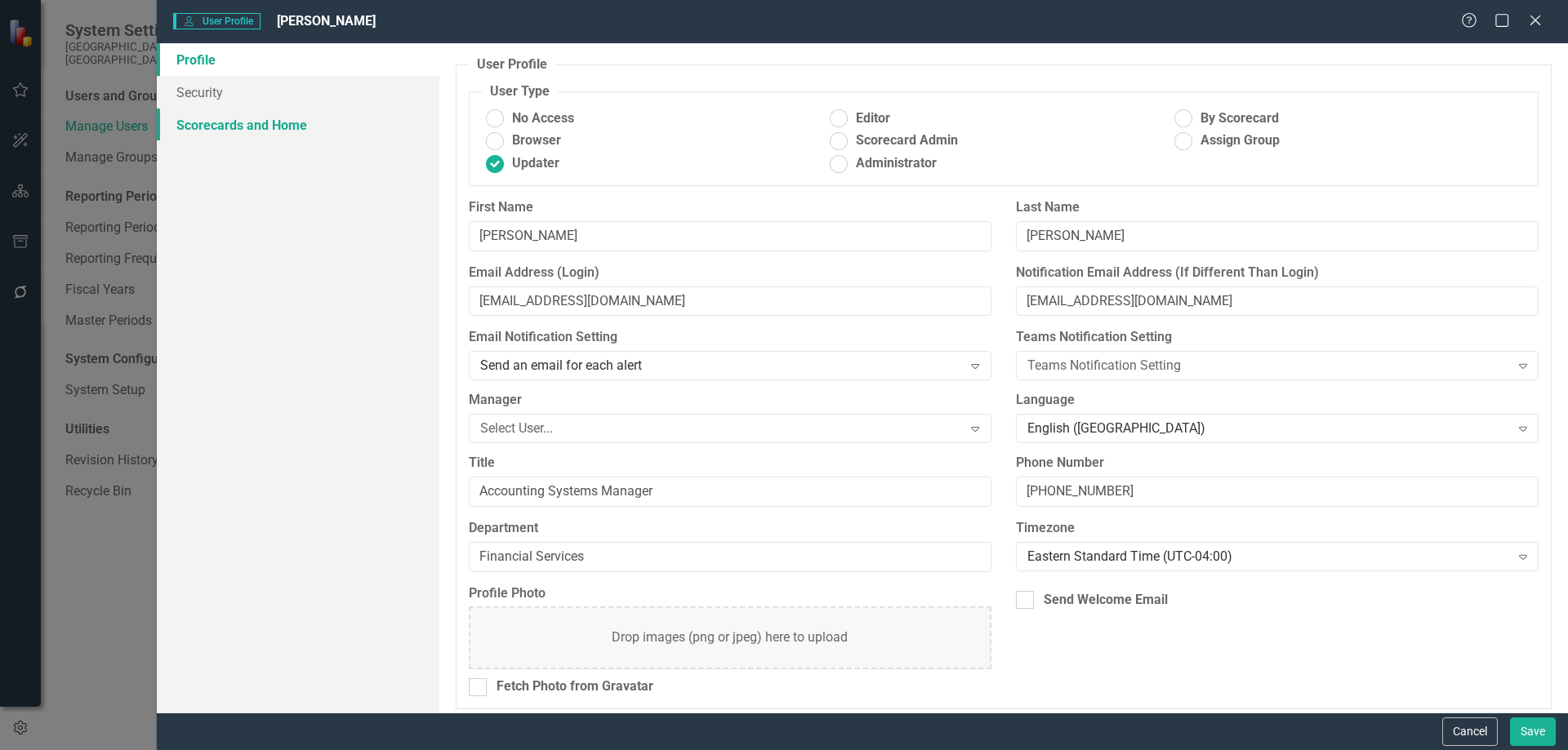
click at [288, 127] on link "Scorecards and Home" at bounding box center [298, 125] width 282 height 32
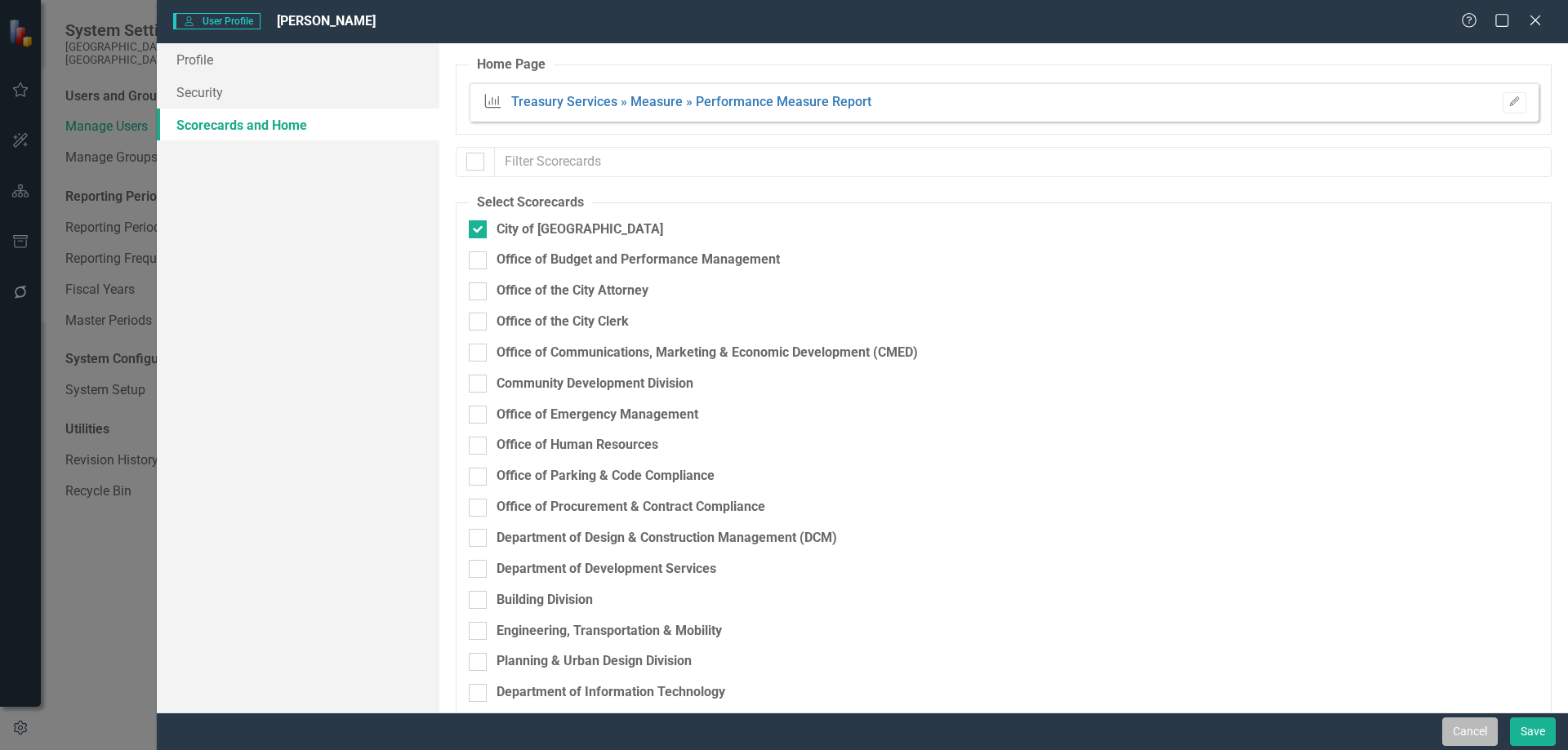
click at [1454, 732] on button "Cancel" at bounding box center [1470, 732] width 56 height 29
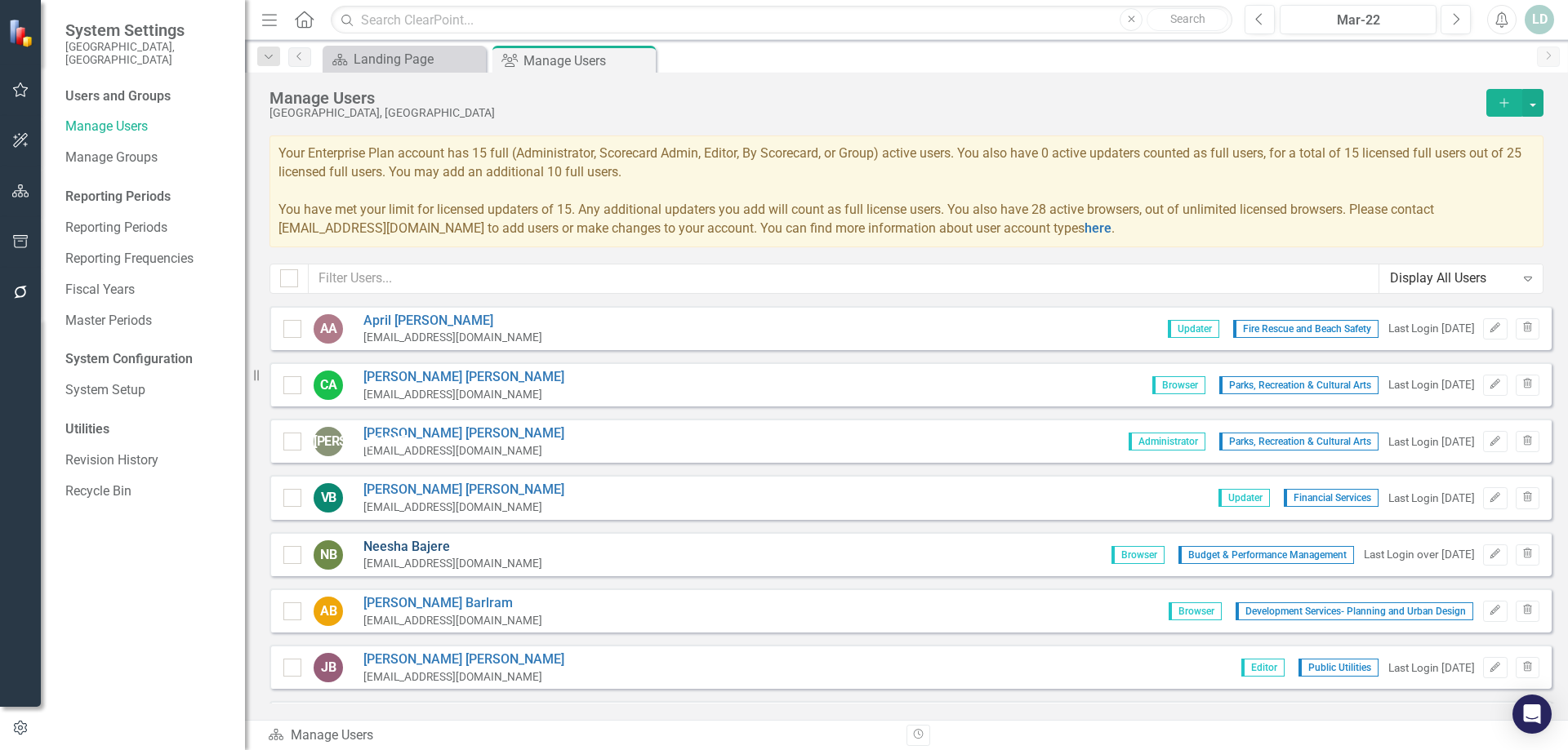
click at [404, 548] on link "Neesha Bajere" at bounding box center [452, 548] width 179 height 19
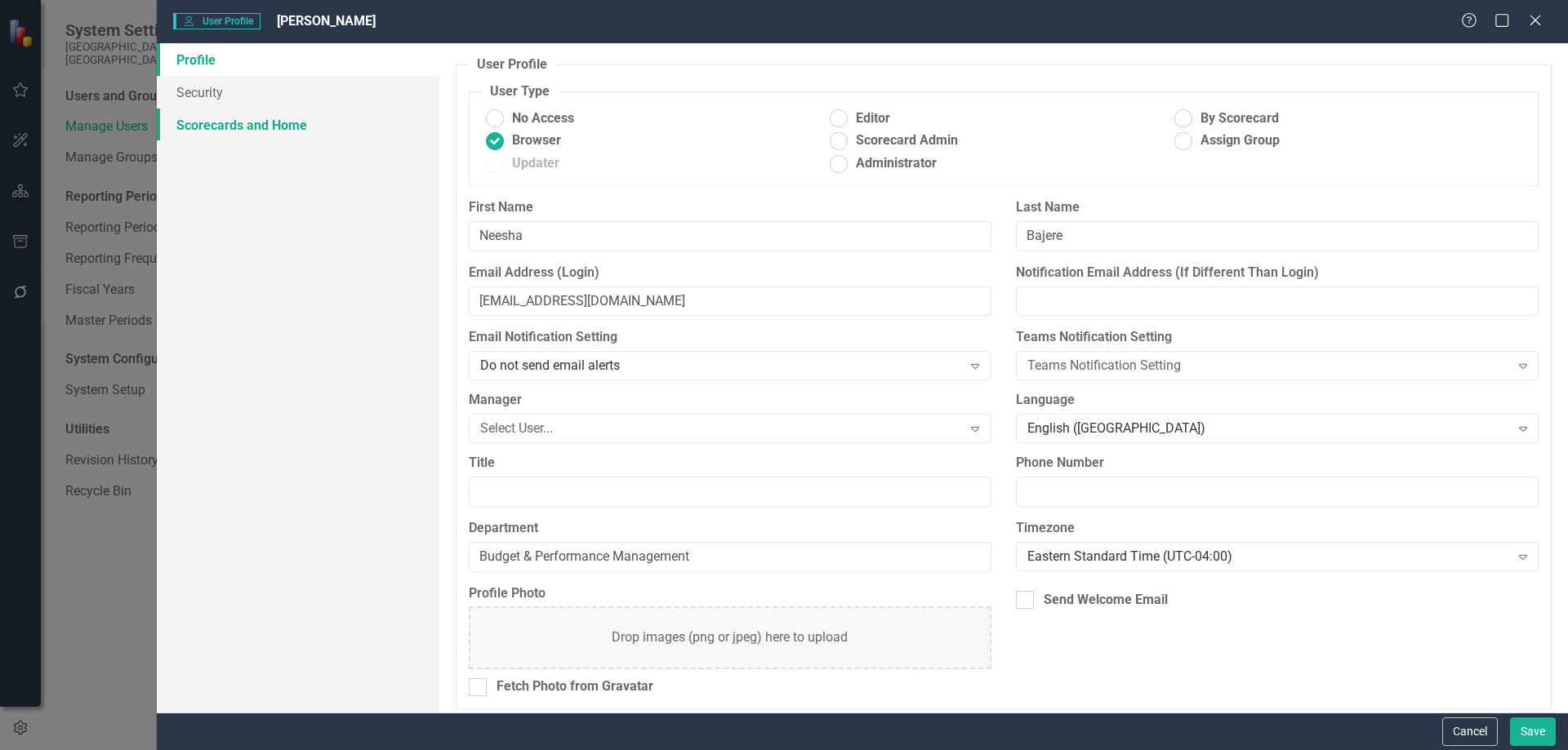
click at [277, 125] on link "Scorecards and Home" at bounding box center [298, 125] width 282 height 32
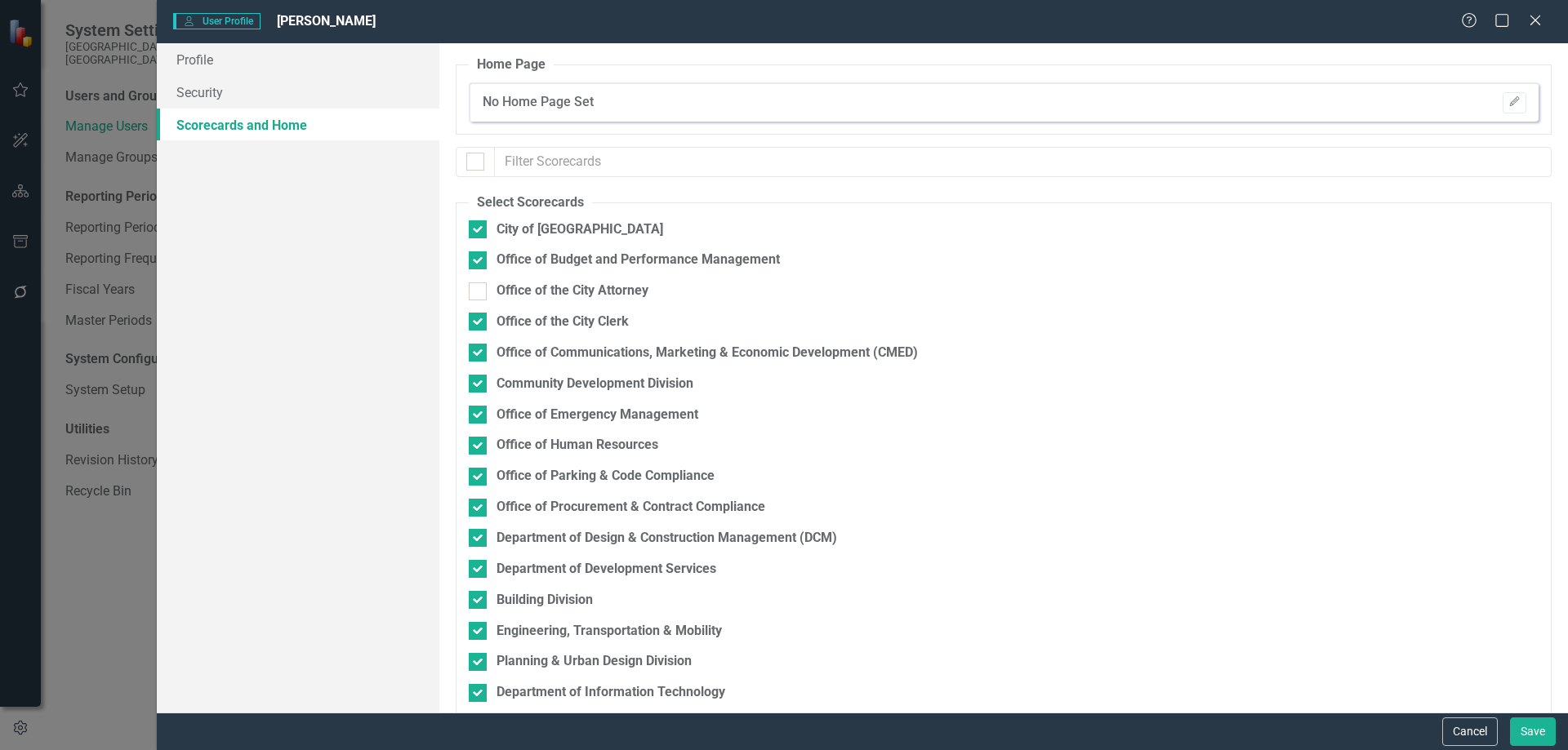
click at [617, 105] on div "No Home Page Set Edit" at bounding box center [1004, 102] width 1070 height 39
click at [1512, 105] on button "Edit" at bounding box center [1514, 103] width 24 height 21
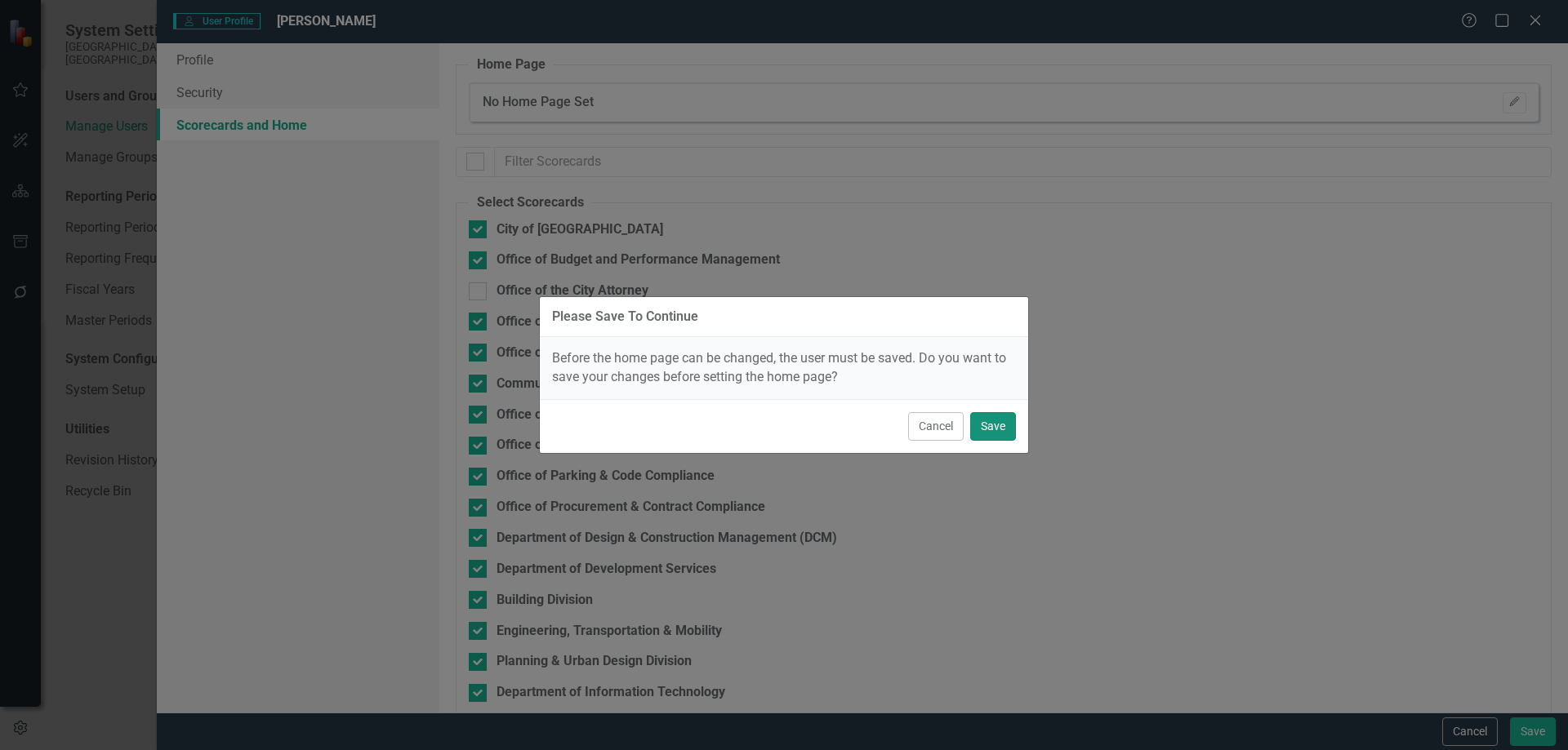
click at [988, 432] on button "Save" at bounding box center [993, 426] width 45 height 29
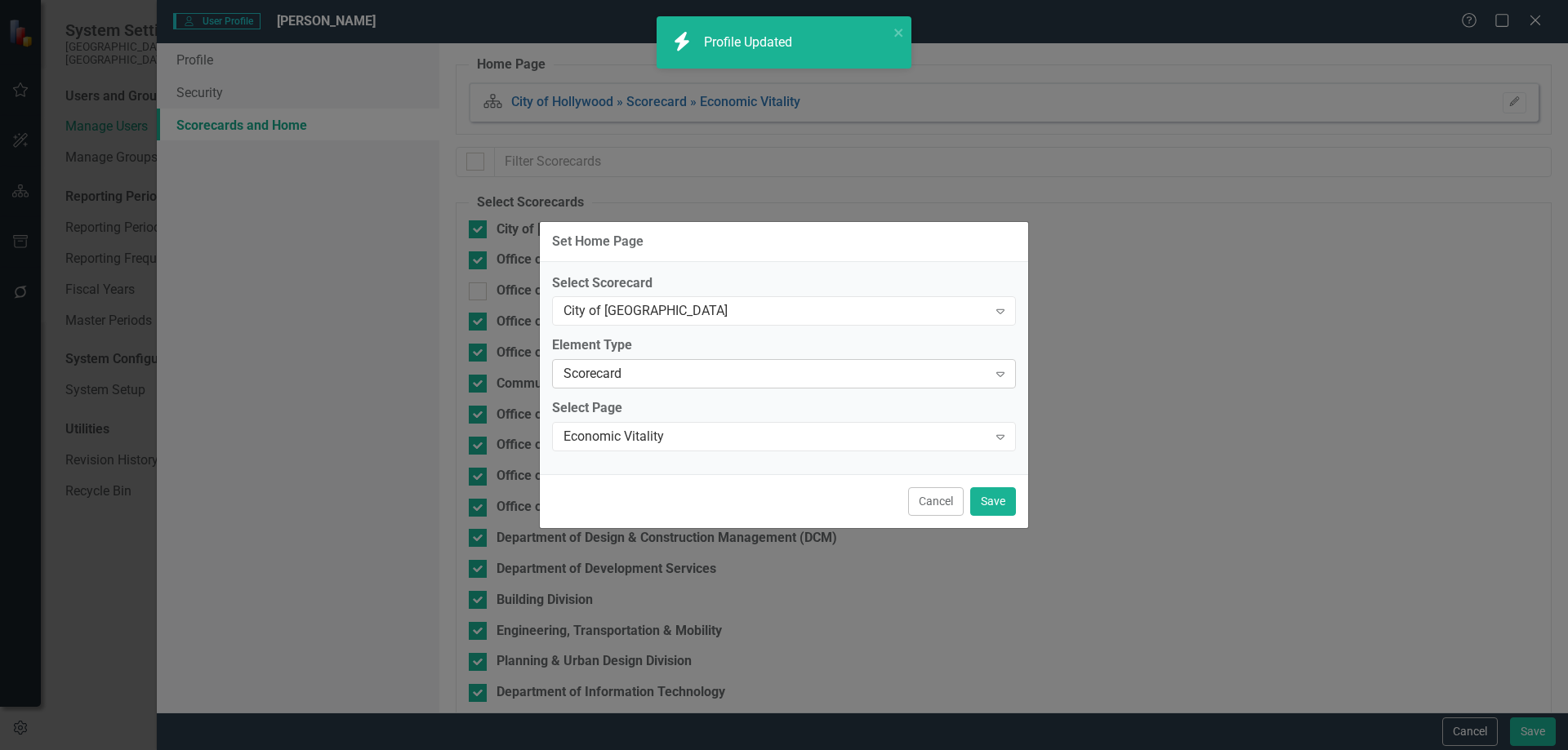
click at [634, 374] on div "Scorecard" at bounding box center [776, 375] width 424 height 19
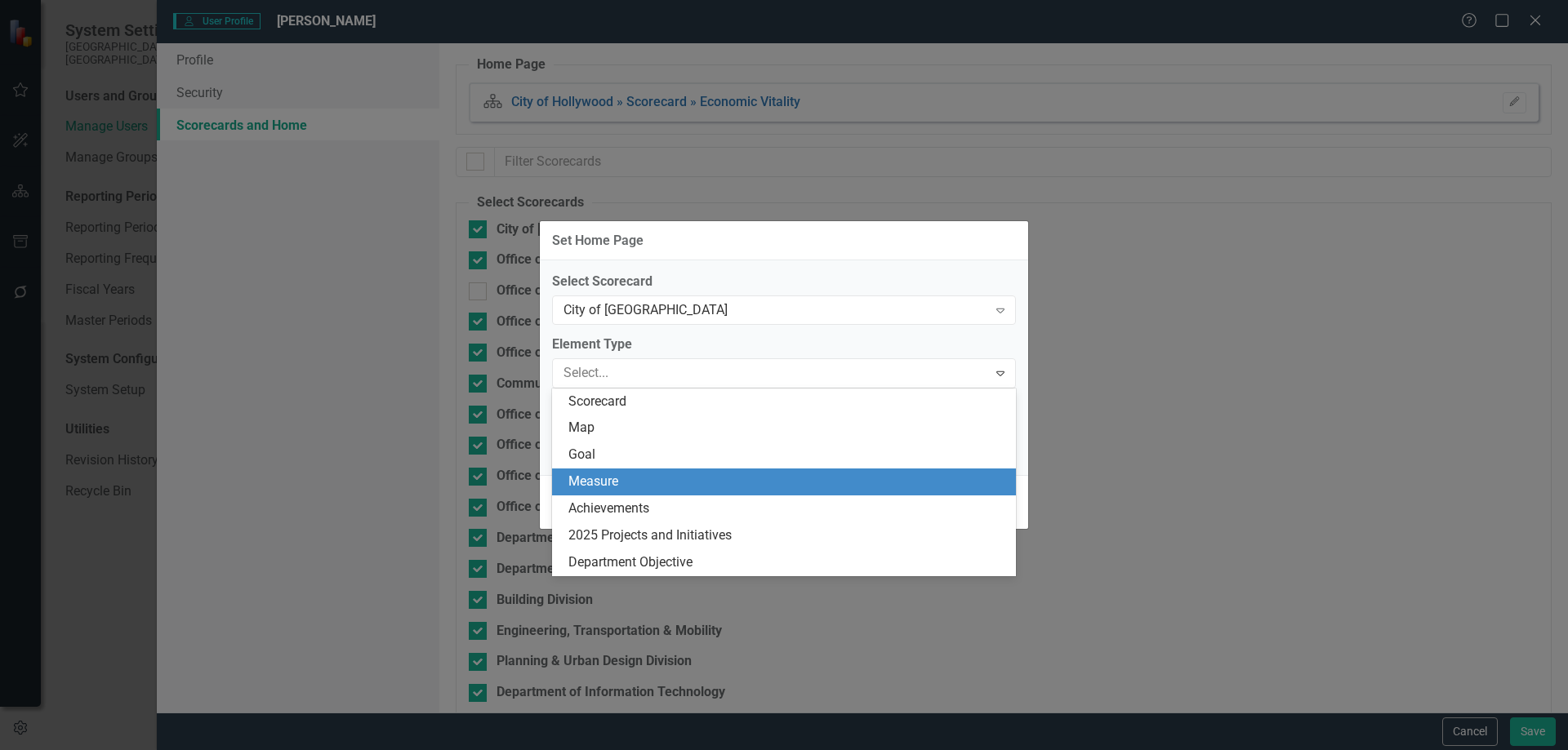
click at [629, 476] on div "Measure" at bounding box center [787, 483] width 438 height 19
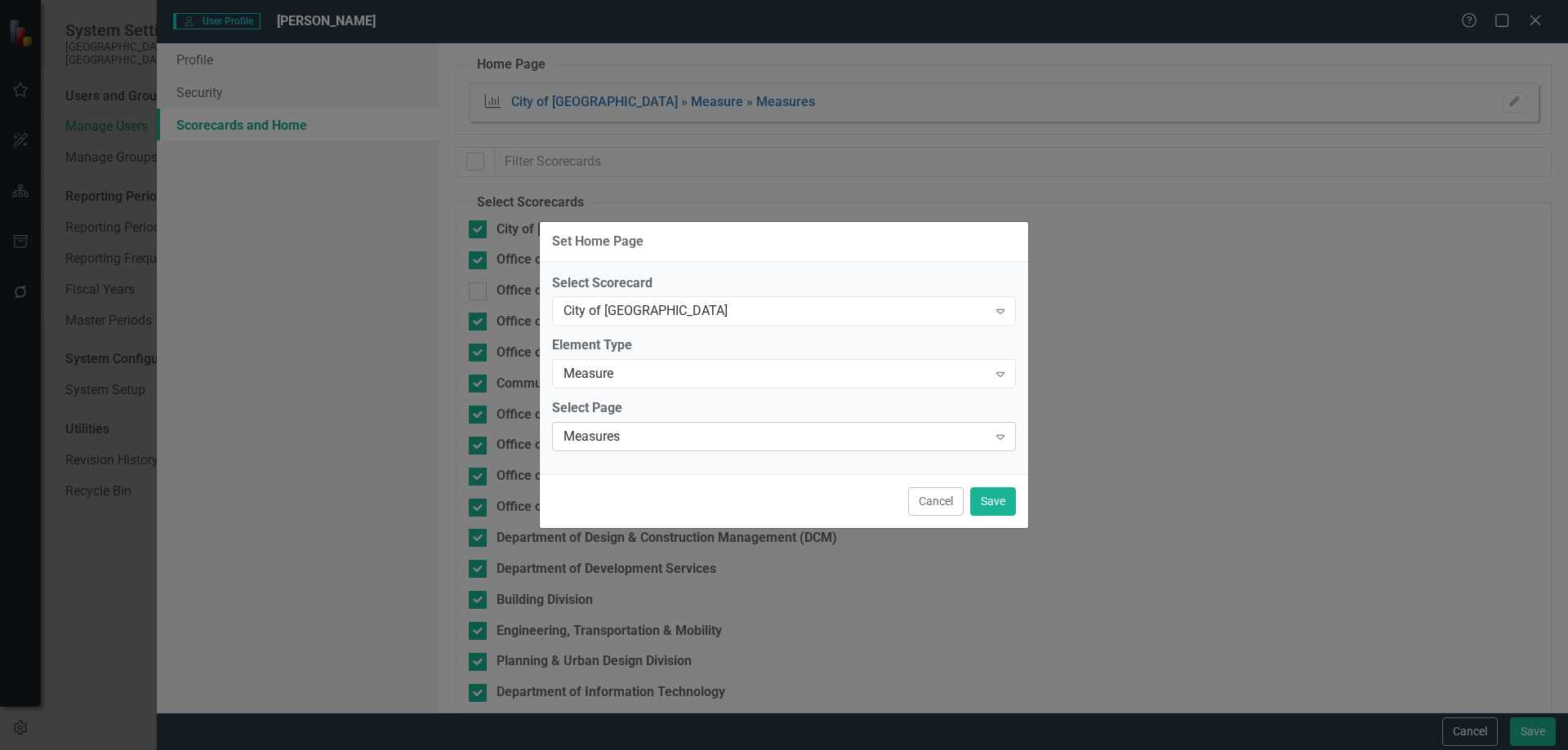
click at [657, 442] on div "Measures" at bounding box center [776, 437] width 424 height 19
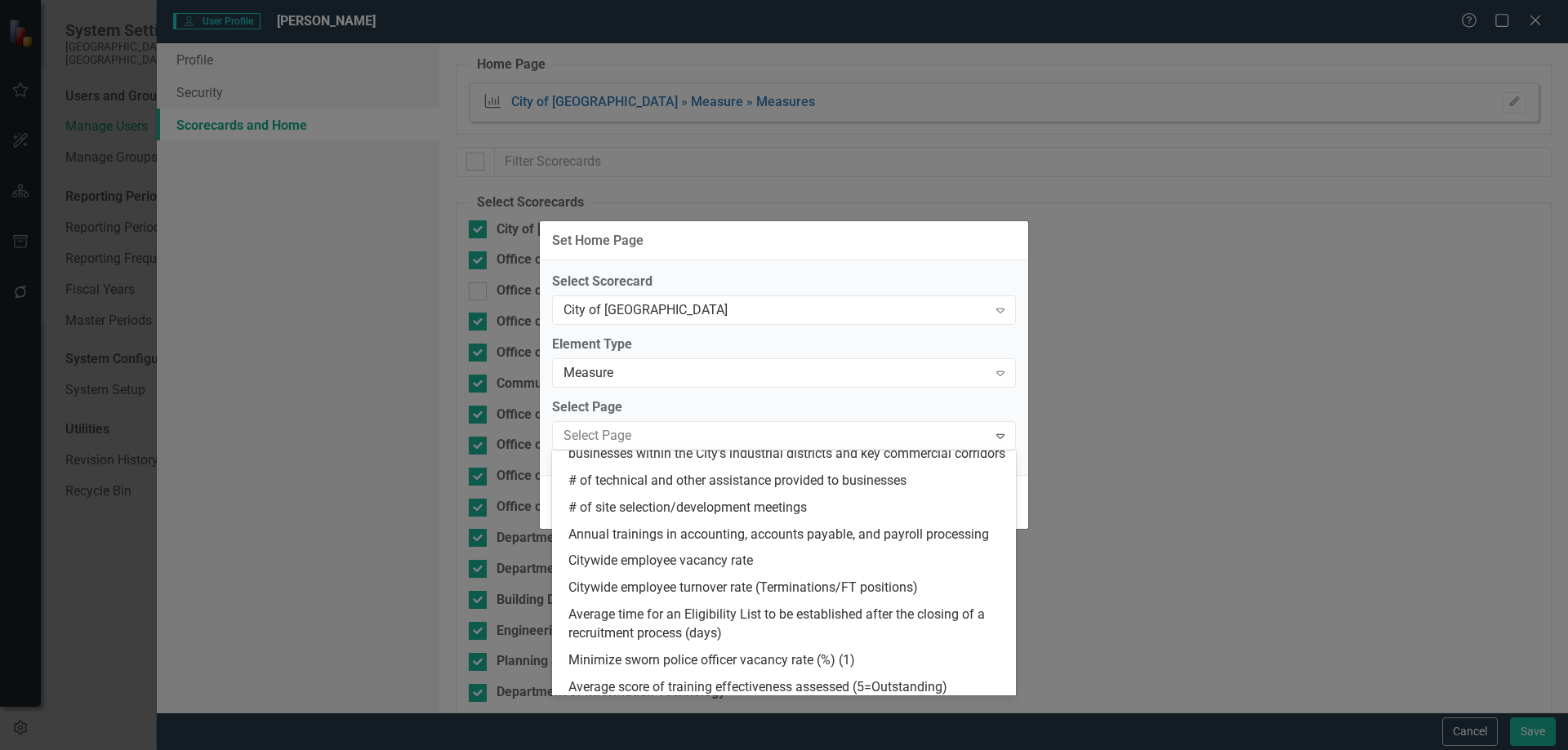
scroll to position [1905, 0]
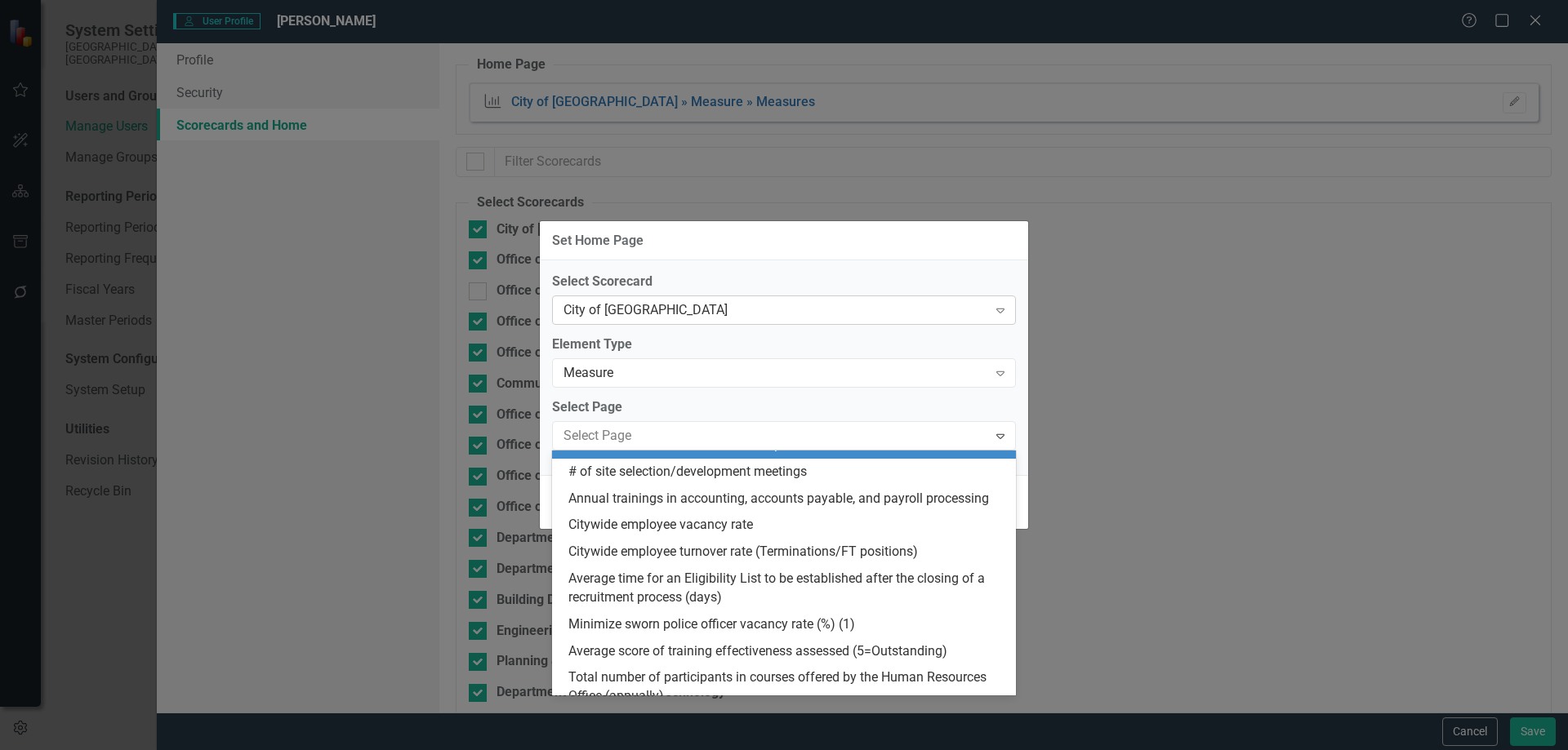
click at [655, 307] on div "City of [GEOGRAPHIC_DATA]" at bounding box center [776, 311] width 424 height 19
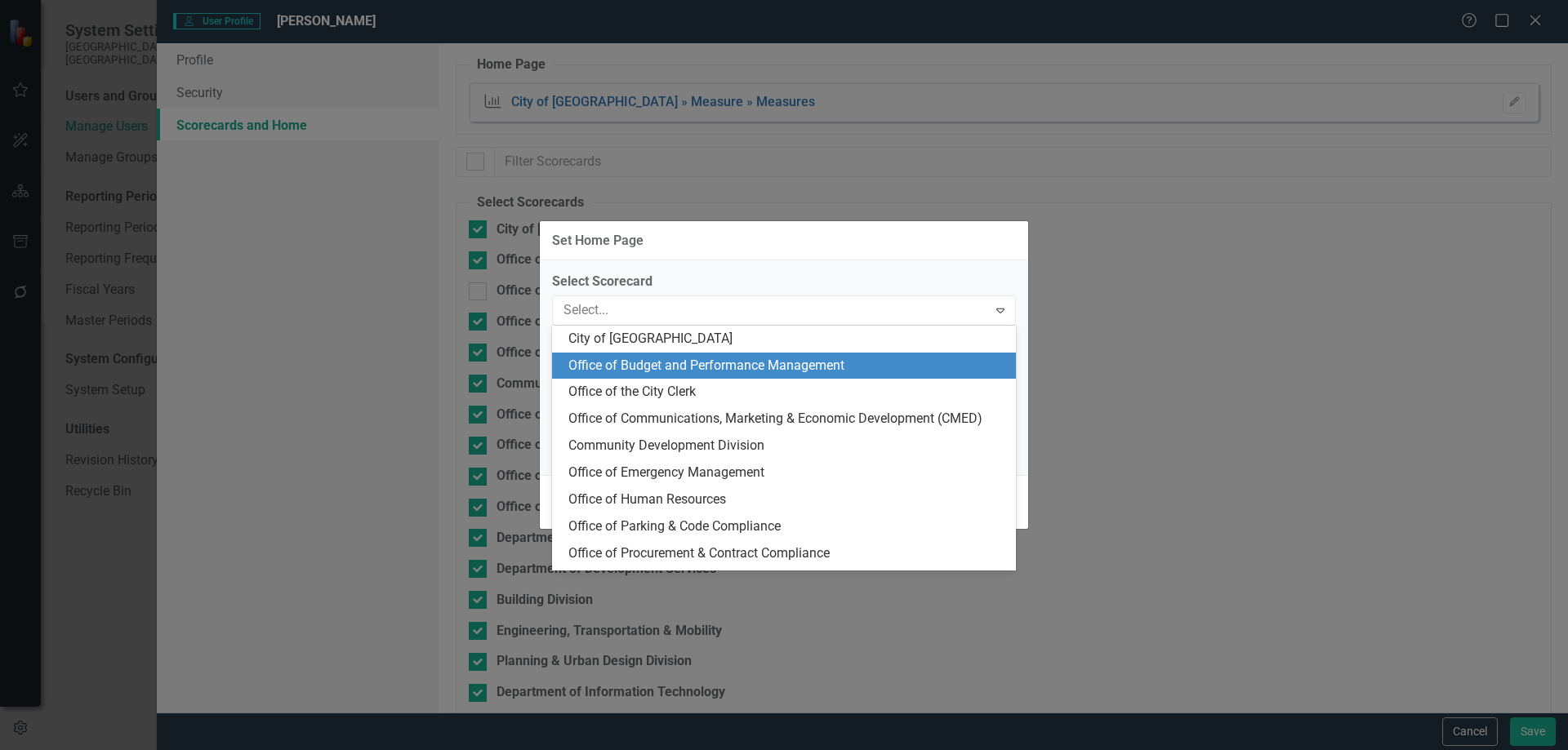
click at [662, 362] on div "Office of Budget and Performance Management" at bounding box center [787, 366] width 438 height 19
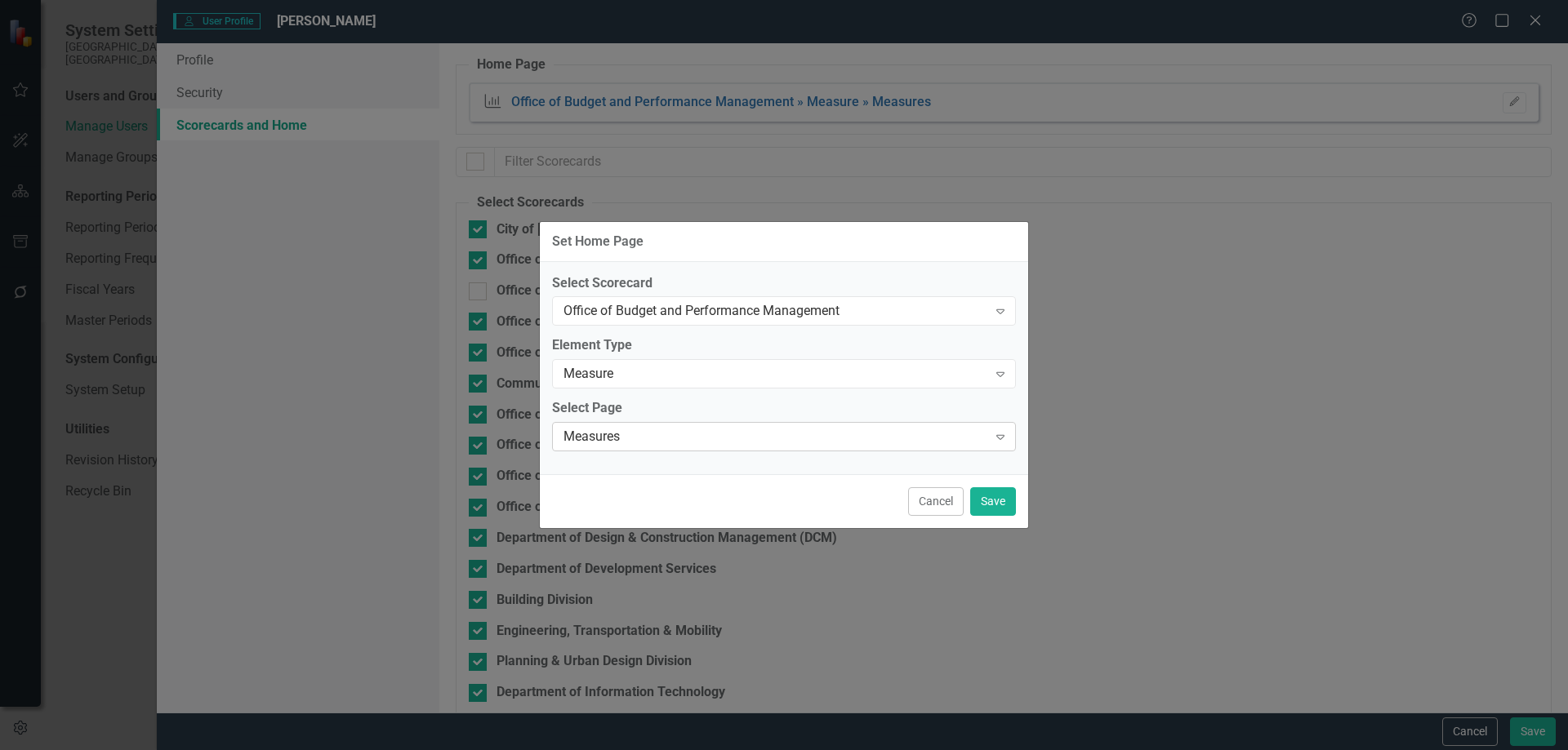
click at [668, 443] on div "Measures" at bounding box center [776, 437] width 424 height 19
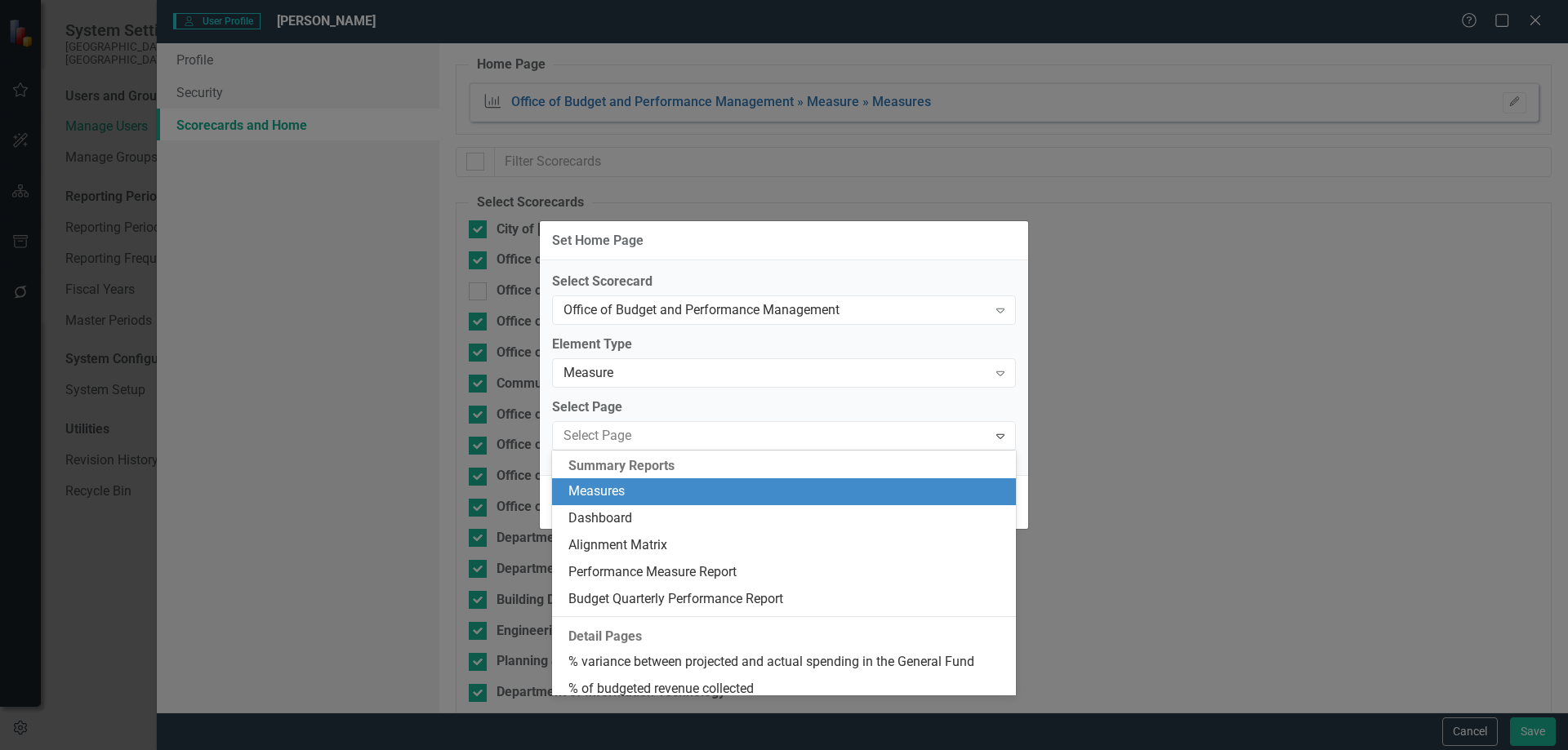
scroll to position [28, 0]
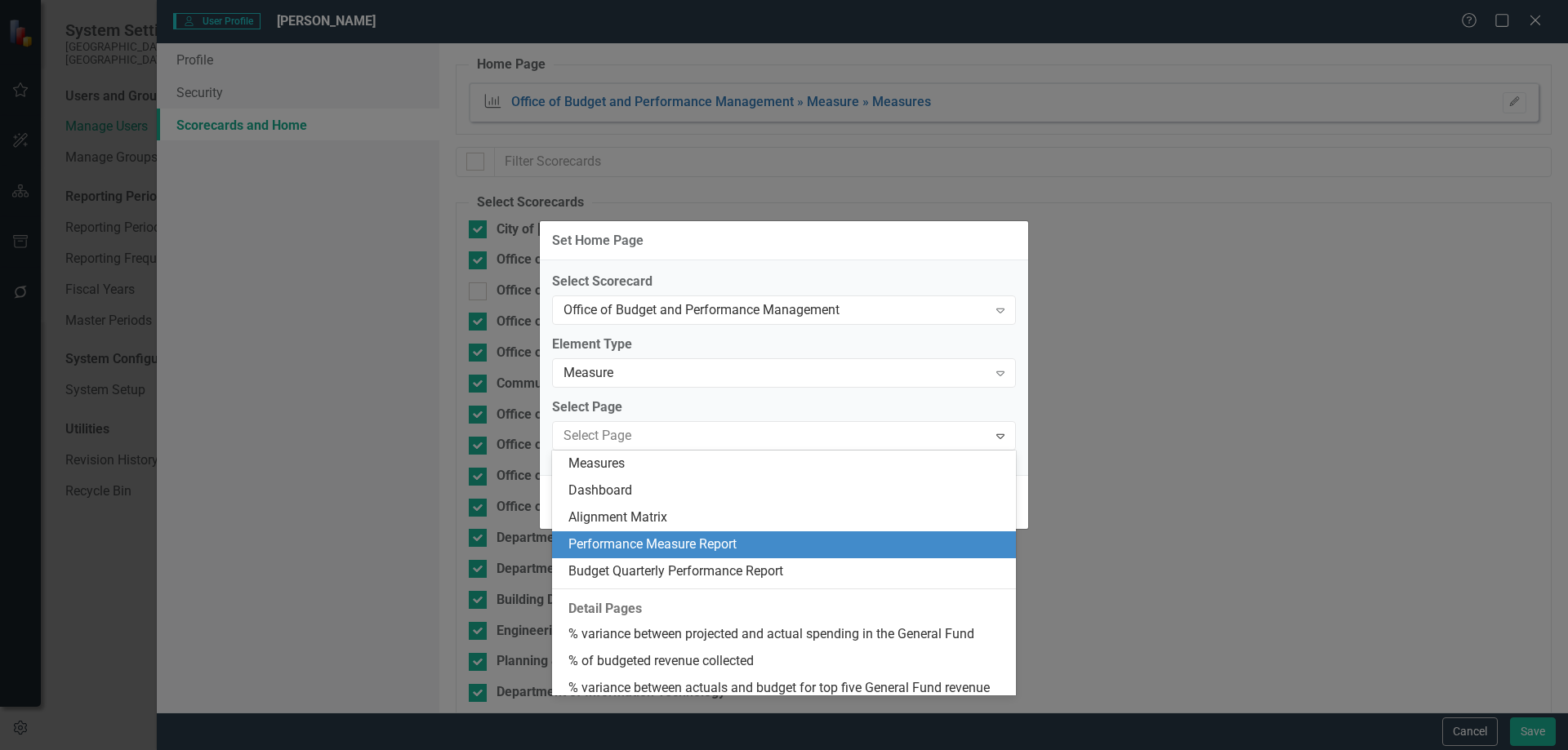
click at [681, 540] on div "Performance Measure Report" at bounding box center [787, 545] width 438 height 19
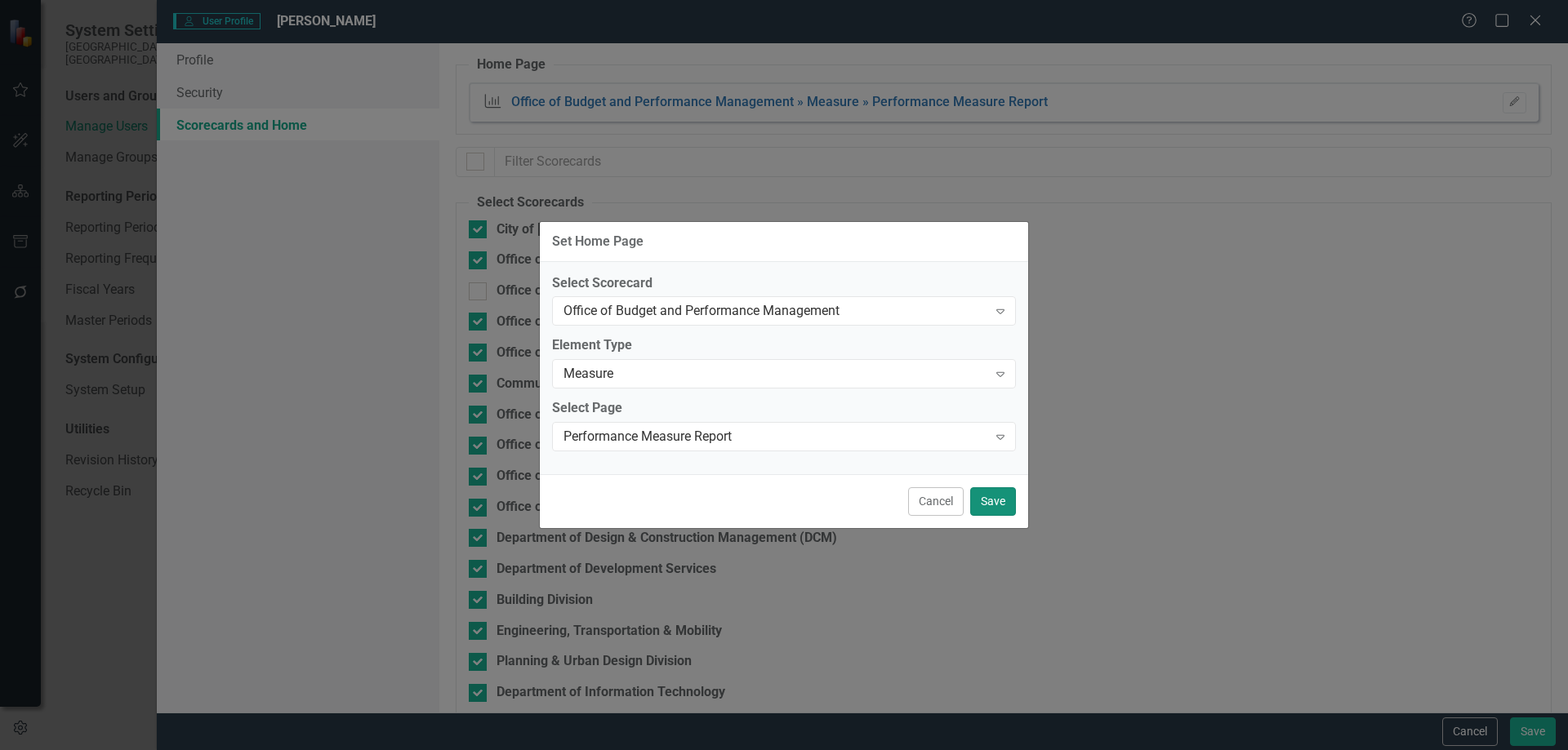
click at [996, 498] on button "Save" at bounding box center [993, 501] width 45 height 29
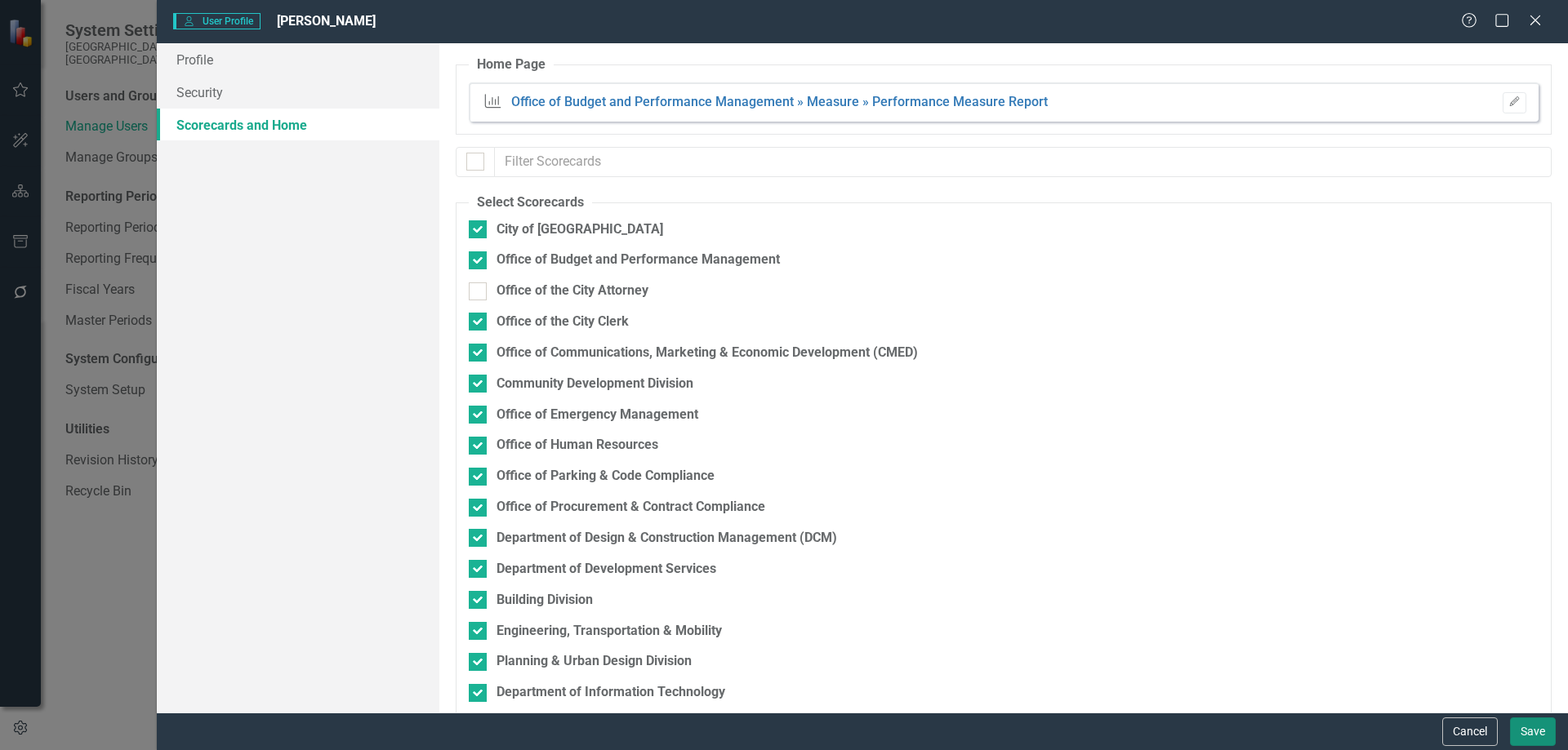
click at [1531, 726] on button "Save" at bounding box center [1533, 732] width 45 height 29
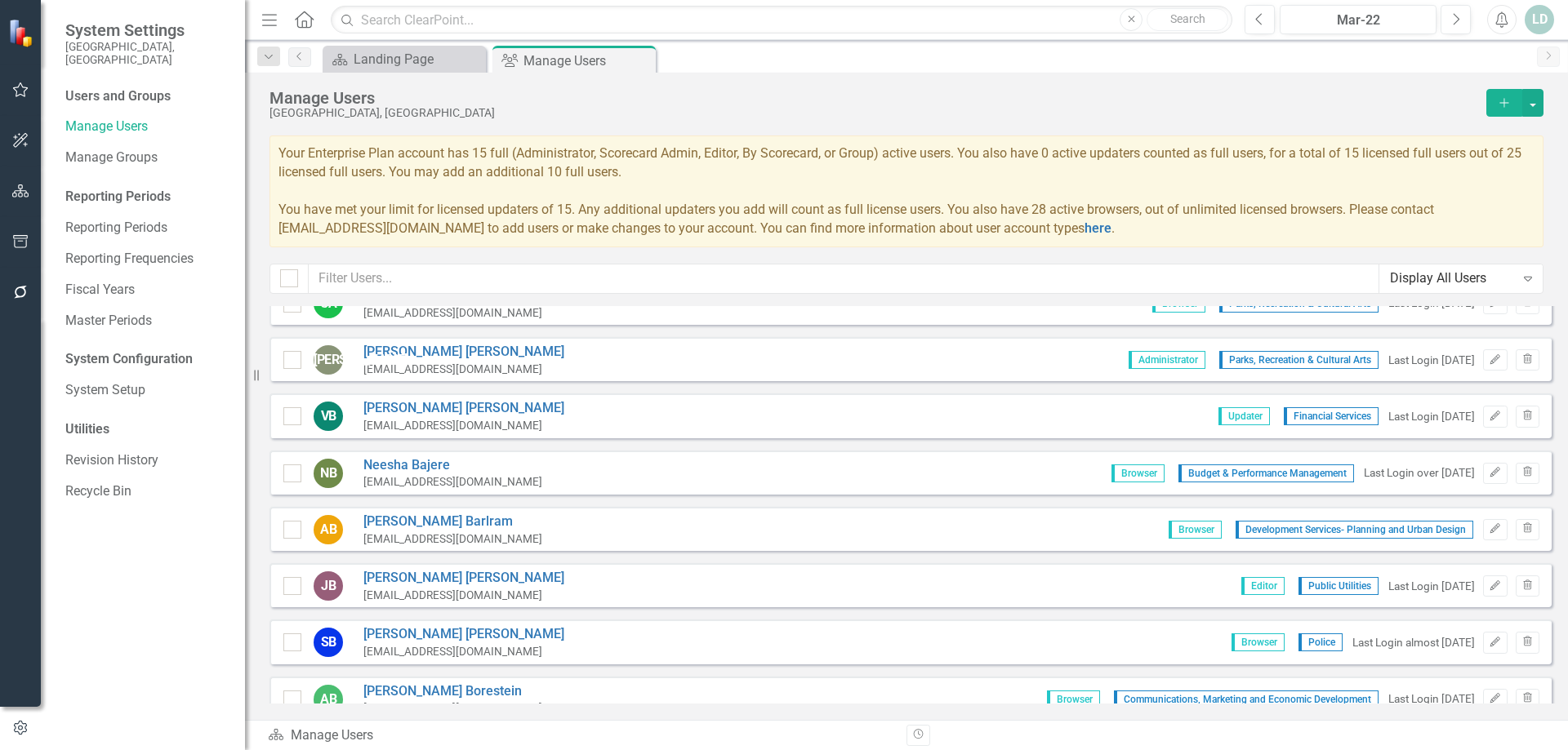
scroll to position [163, 0]
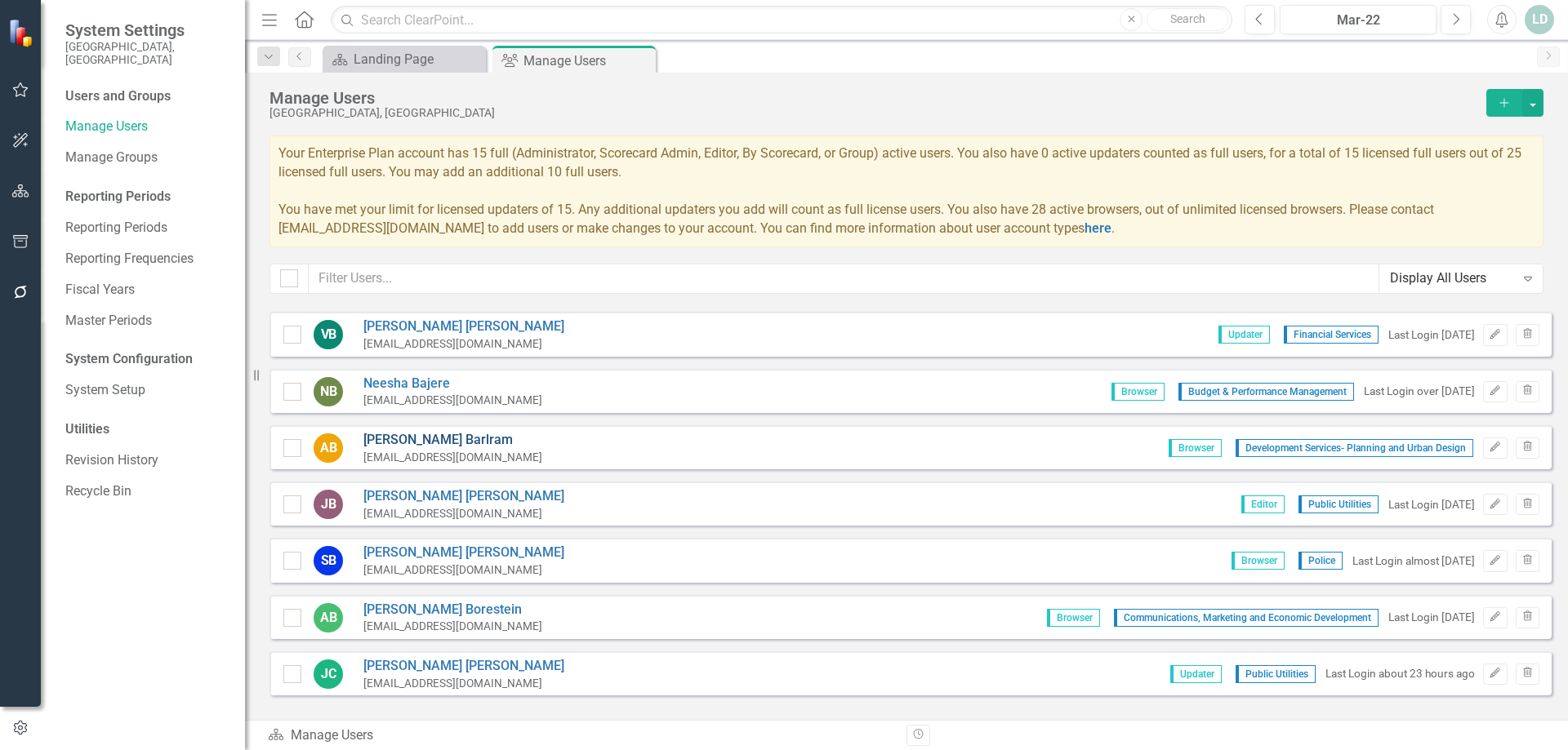
click at [417, 438] on link "Anand Barlram" at bounding box center [452, 441] width 179 height 19
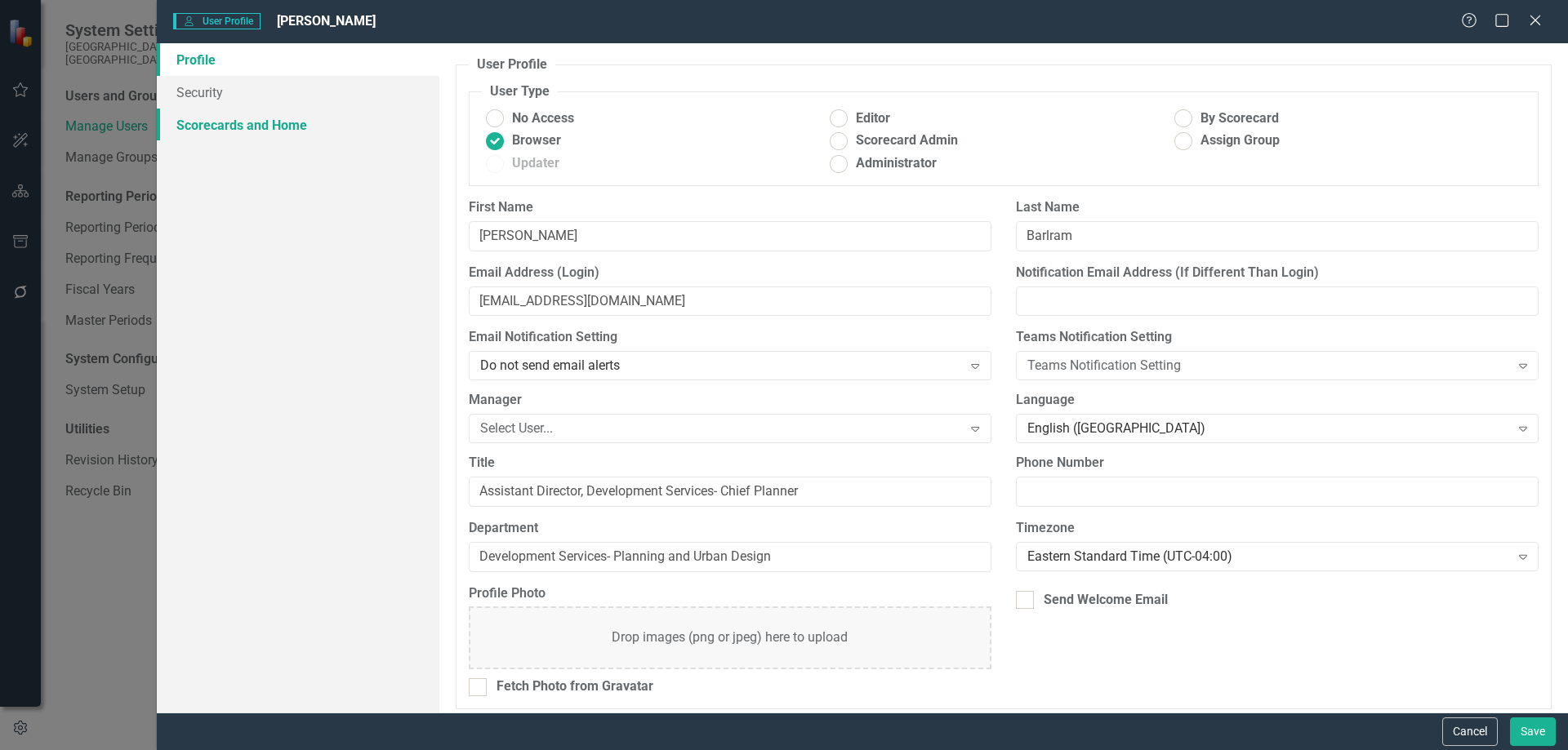
click at [242, 129] on link "Scorecards and Home" at bounding box center [298, 125] width 282 height 32
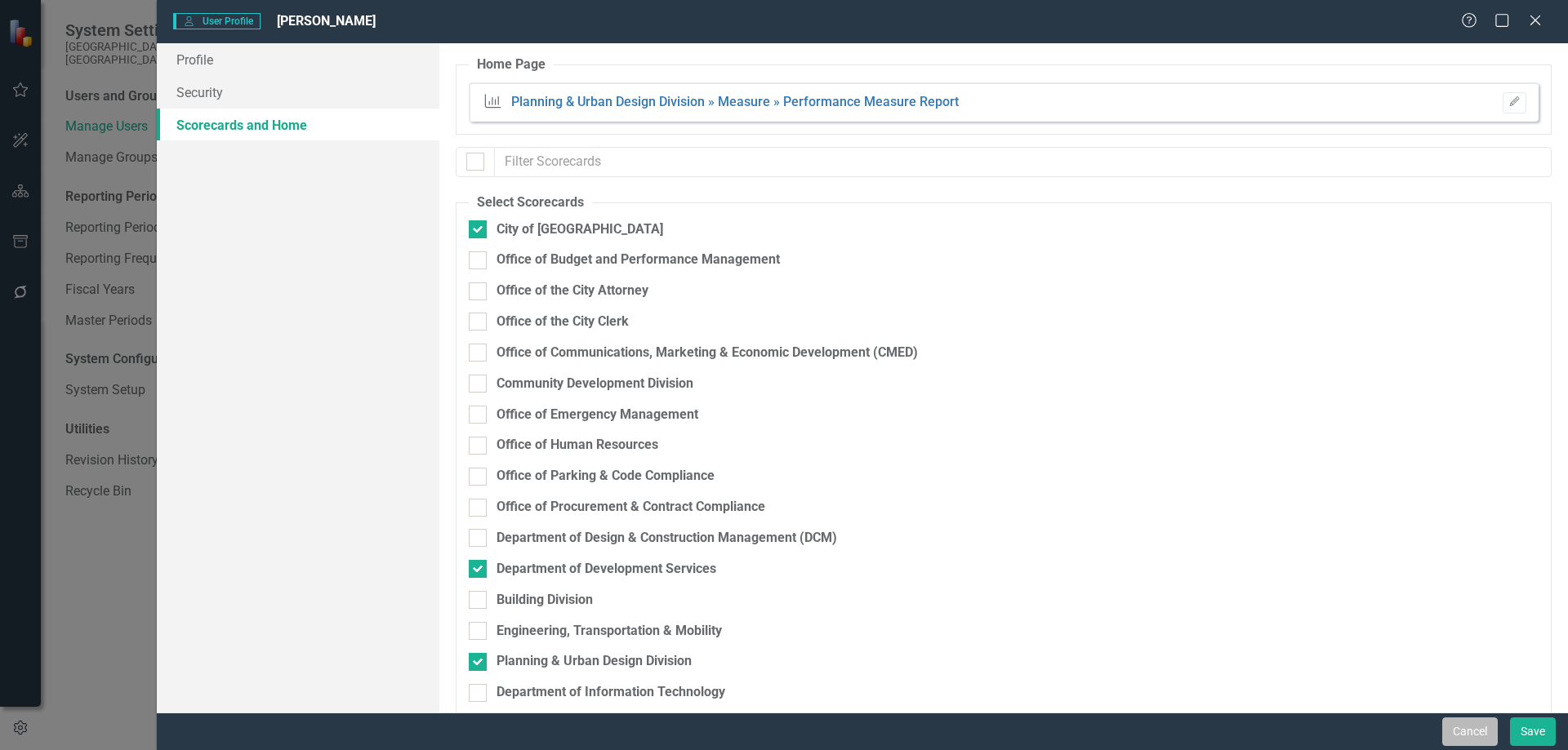
click at [1470, 736] on button "Cancel" at bounding box center [1470, 732] width 56 height 29
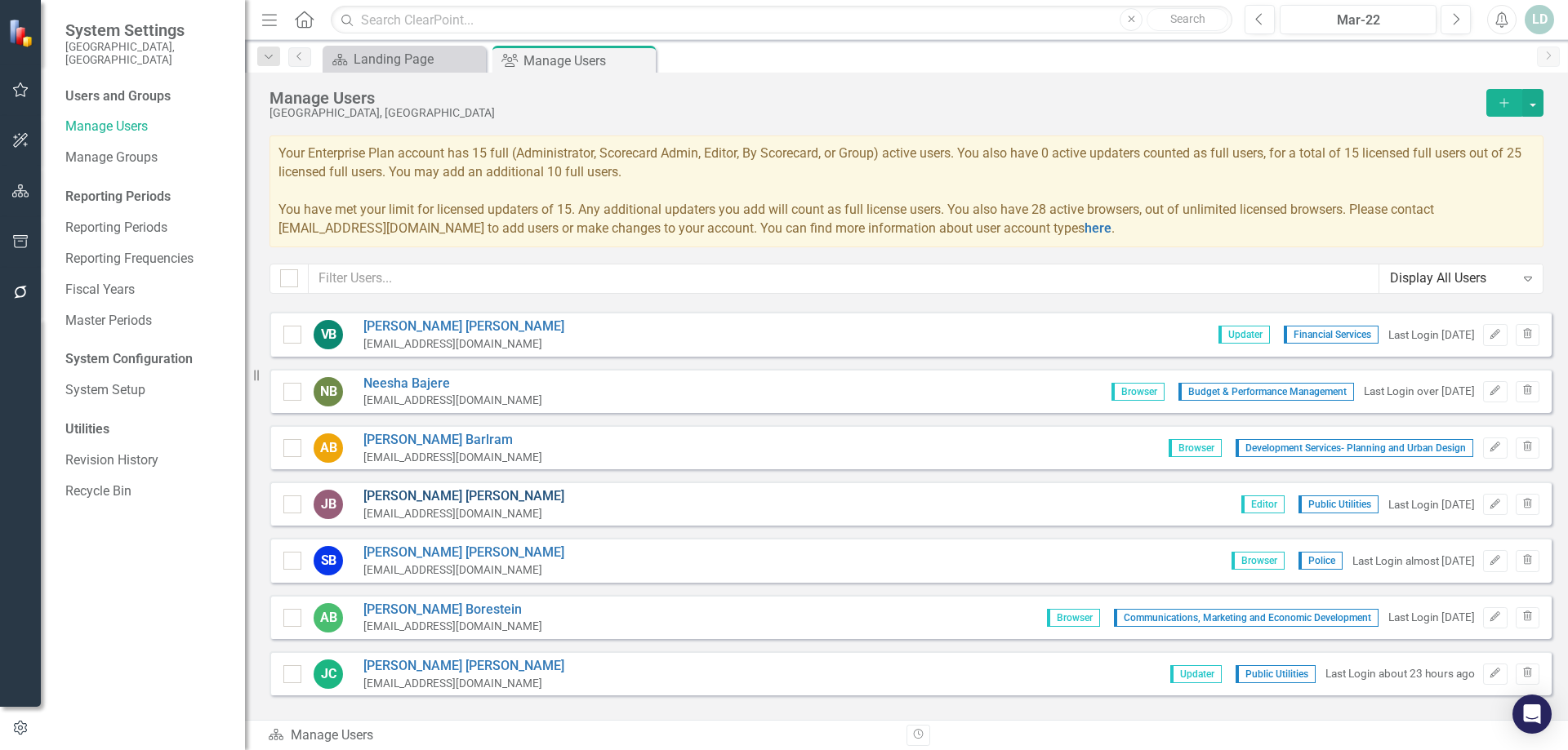
click at [410, 497] on link "Joel Blanco" at bounding box center [464, 497] width 201 height 19
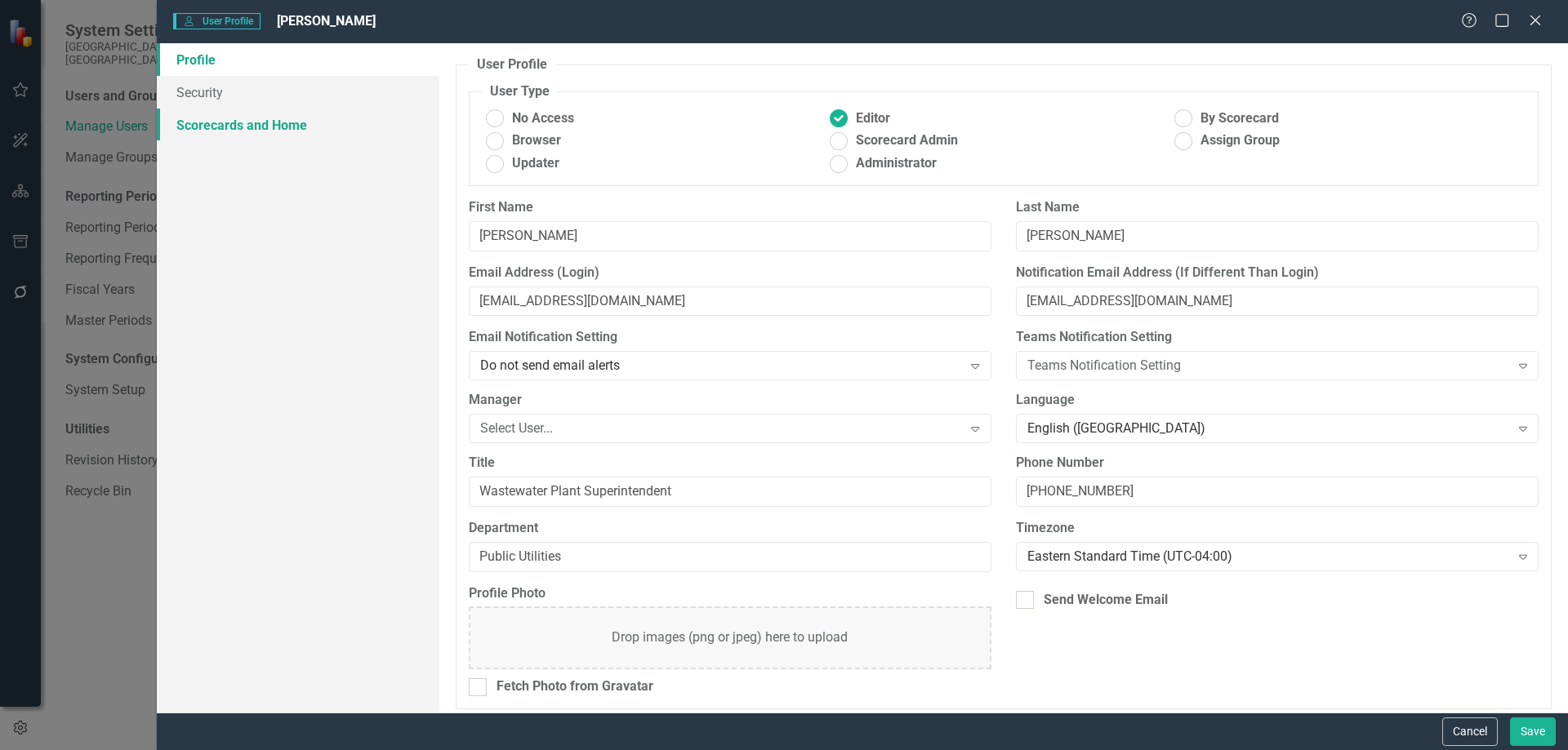
click at [275, 119] on link "Scorecards and Home" at bounding box center [298, 125] width 282 height 32
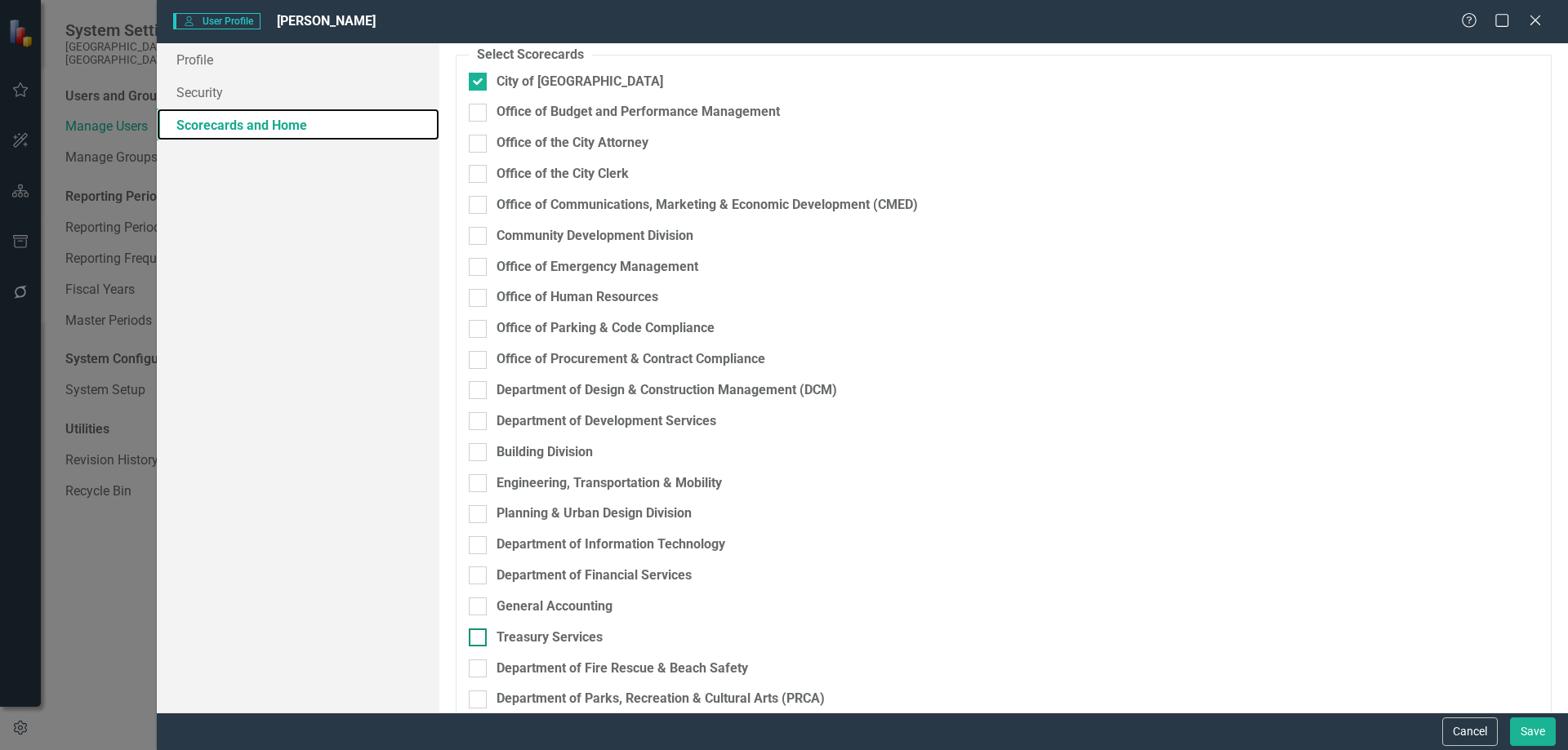
scroll to position [0, 0]
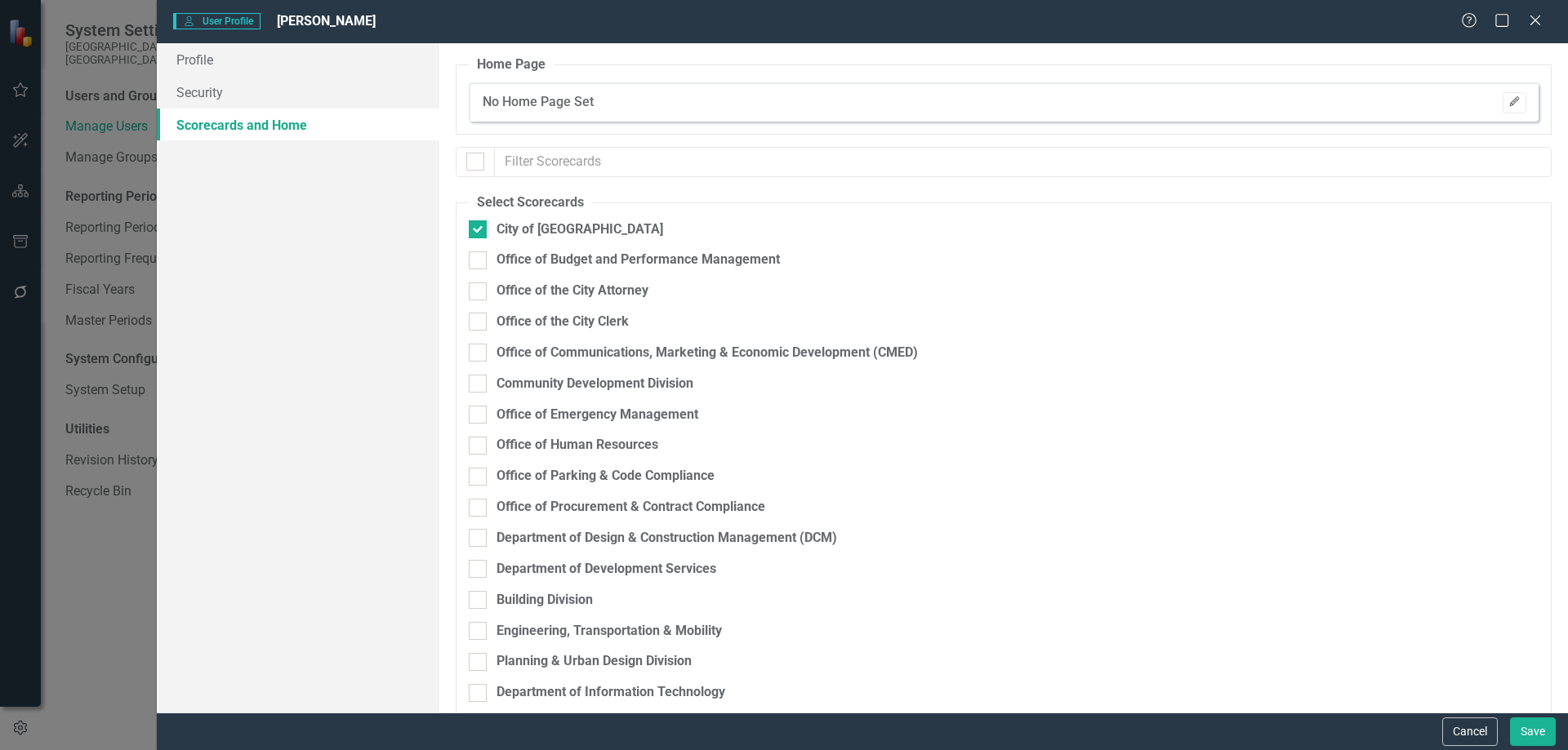
click at [1503, 100] on button "Edit" at bounding box center [1514, 103] width 24 height 21
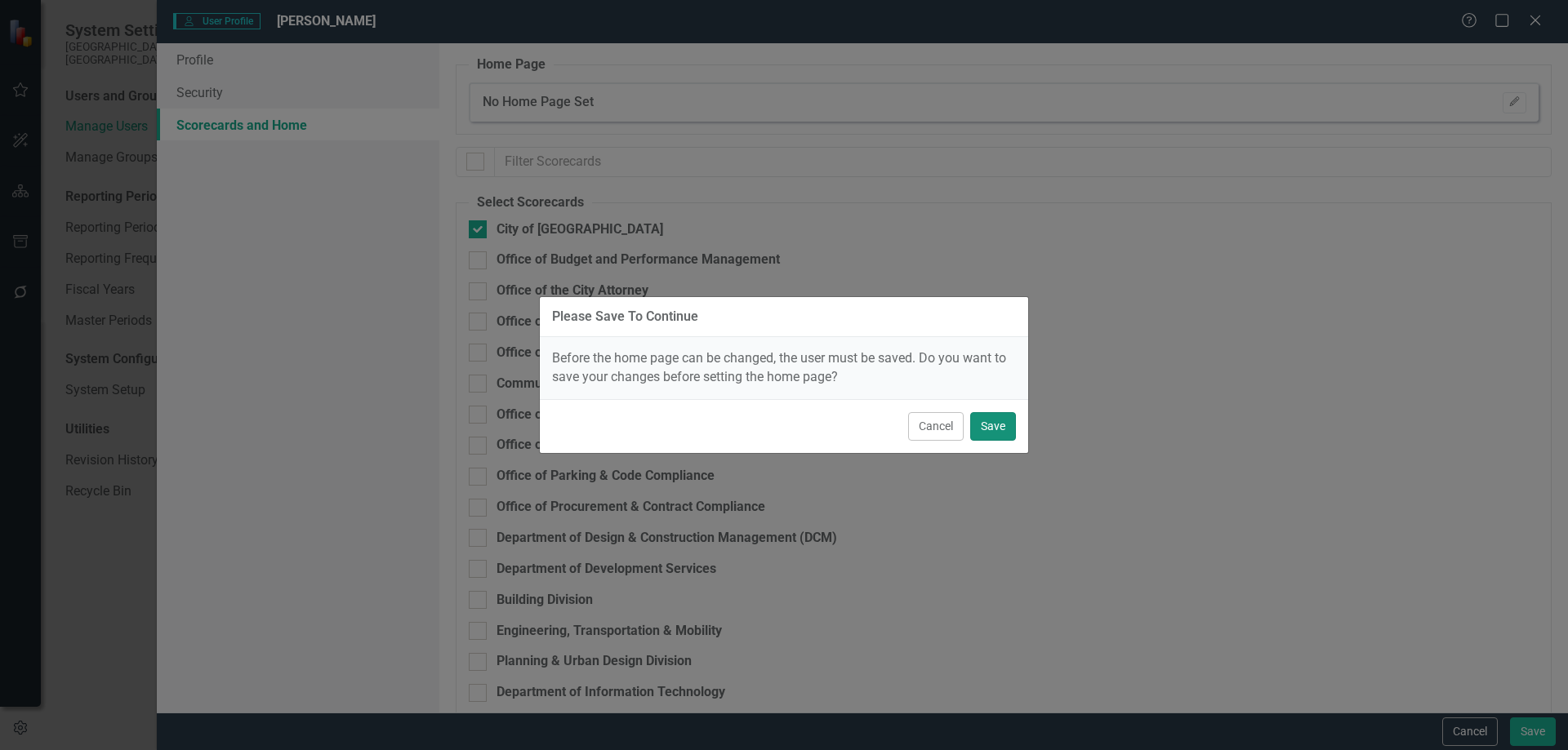
click at [992, 425] on button "Save" at bounding box center [993, 426] width 45 height 29
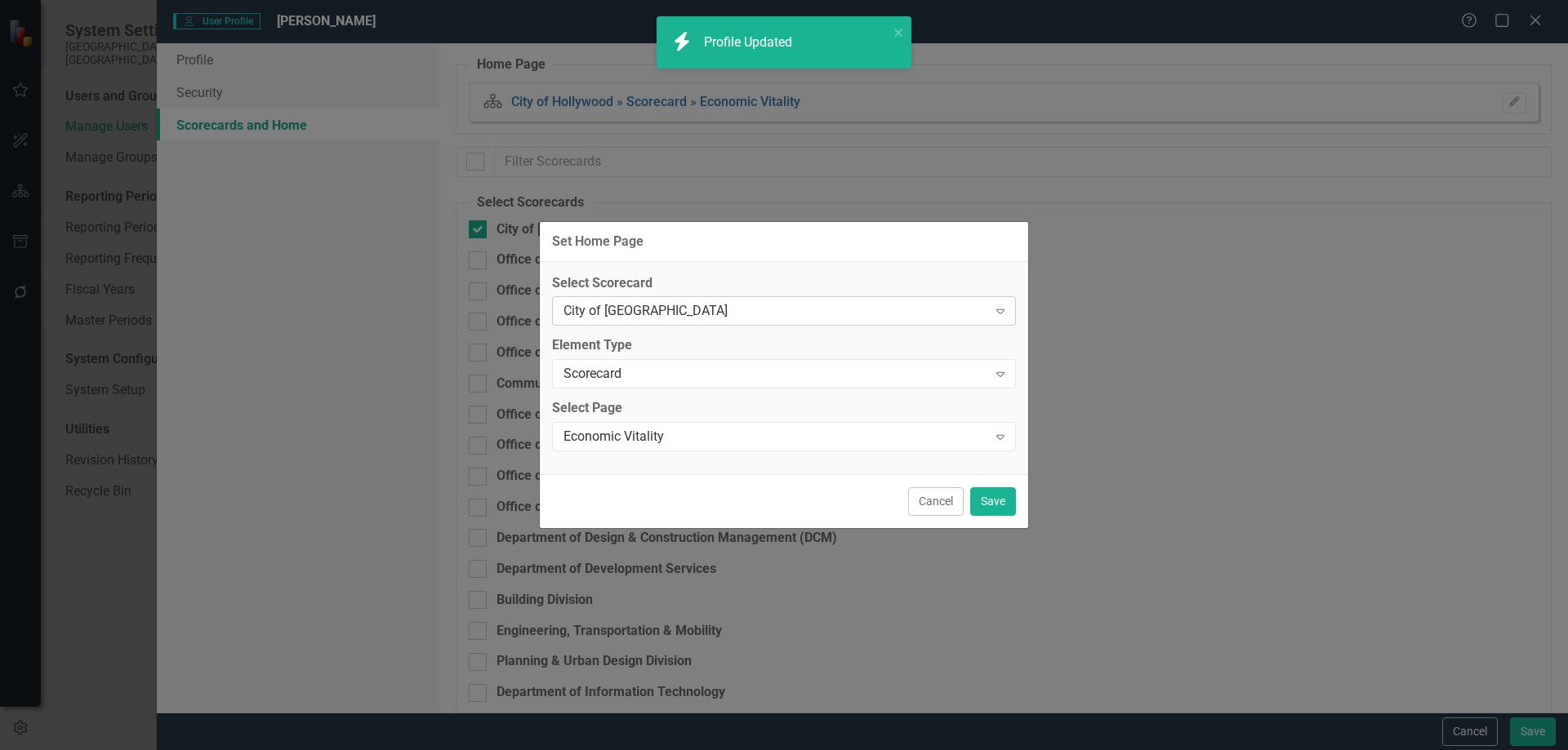
click at [681, 311] on div "City of [GEOGRAPHIC_DATA]" at bounding box center [776, 312] width 424 height 19
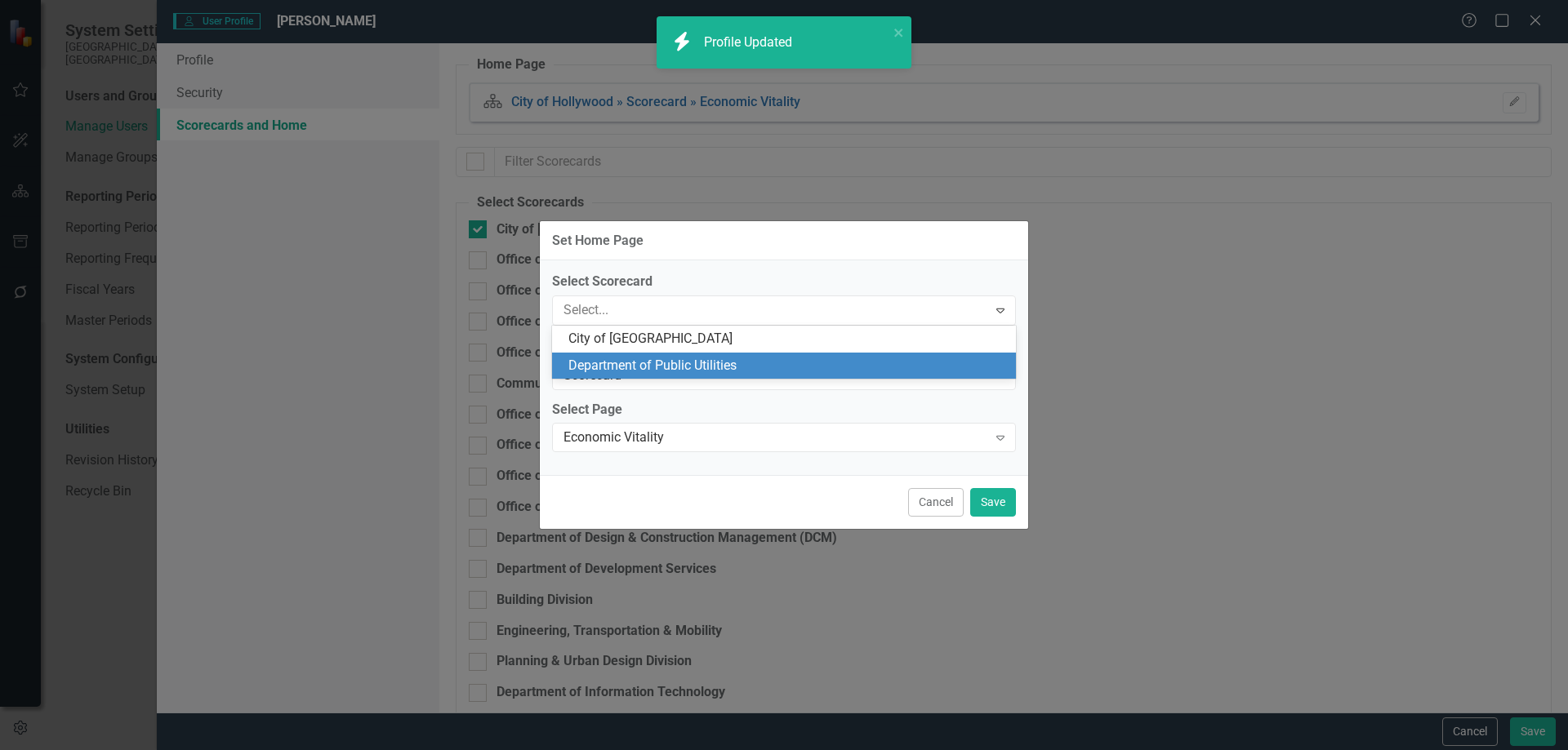
click at [669, 355] on div "Department of Public Utilities" at bounding box center [784, 366] width 464 height 27
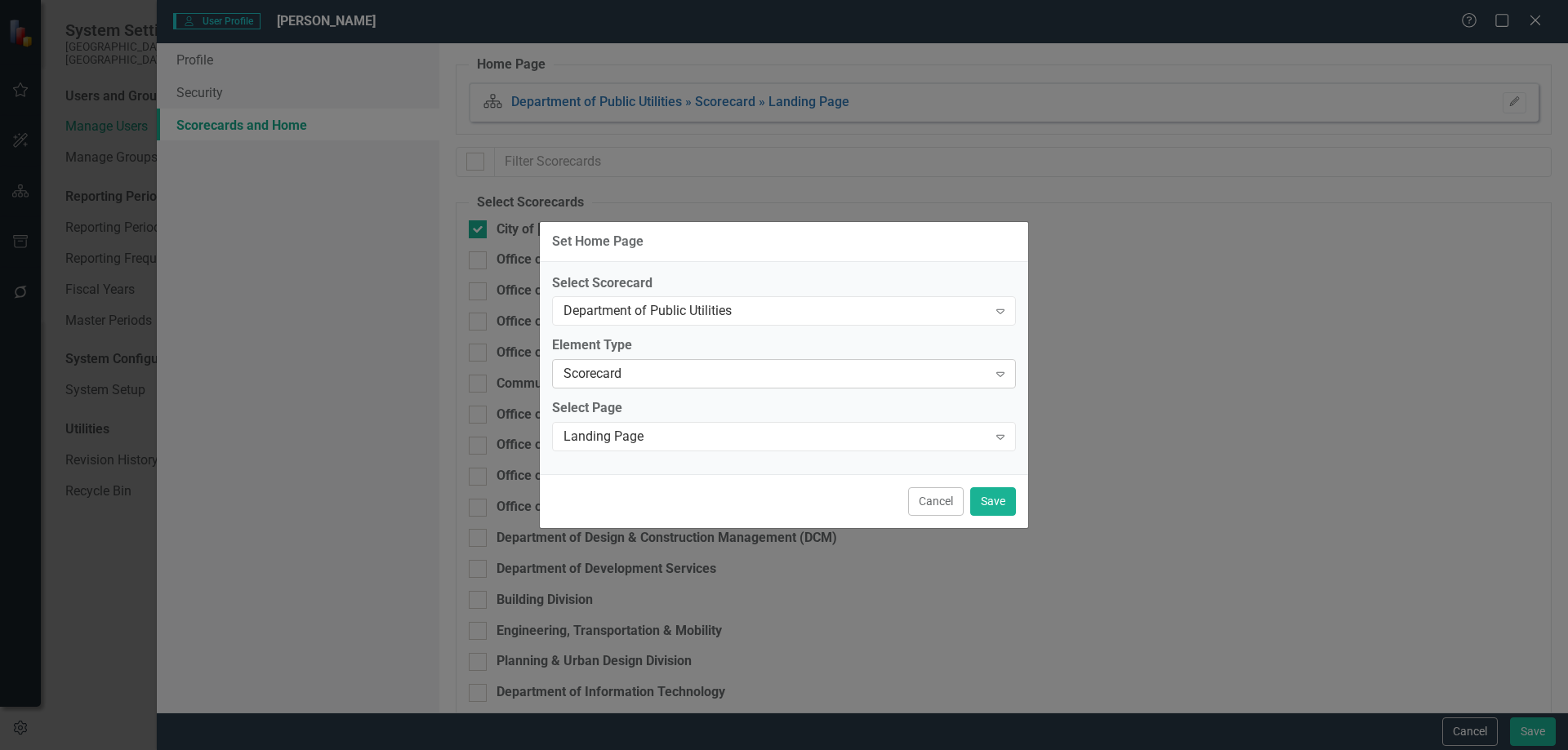
click at [640, 371] on div "Scorecard" at bounding box center [776, 375] width 424 height 19
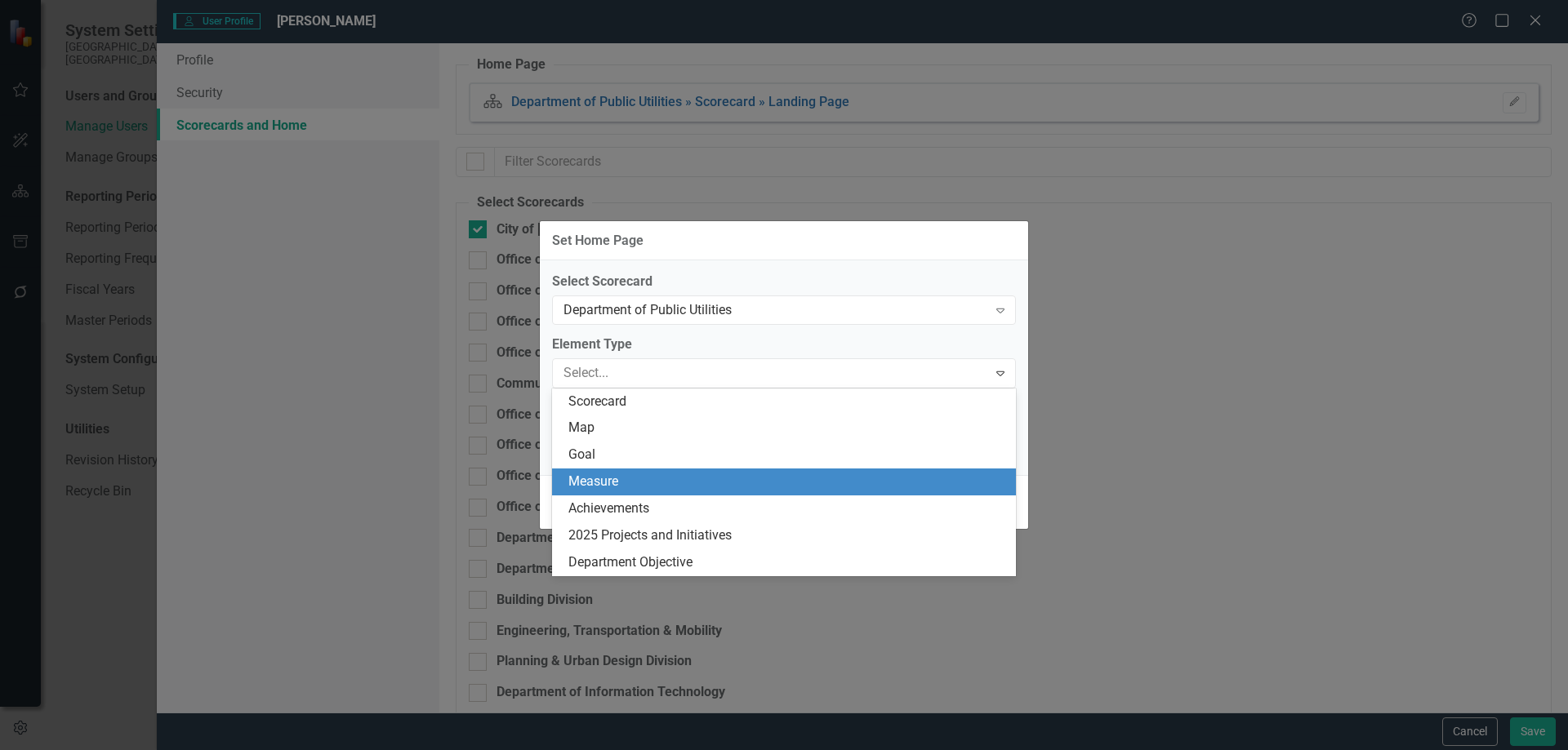
click at [634, 487] on div "Measure" at bounding box center [787, 483] width 438 height 19
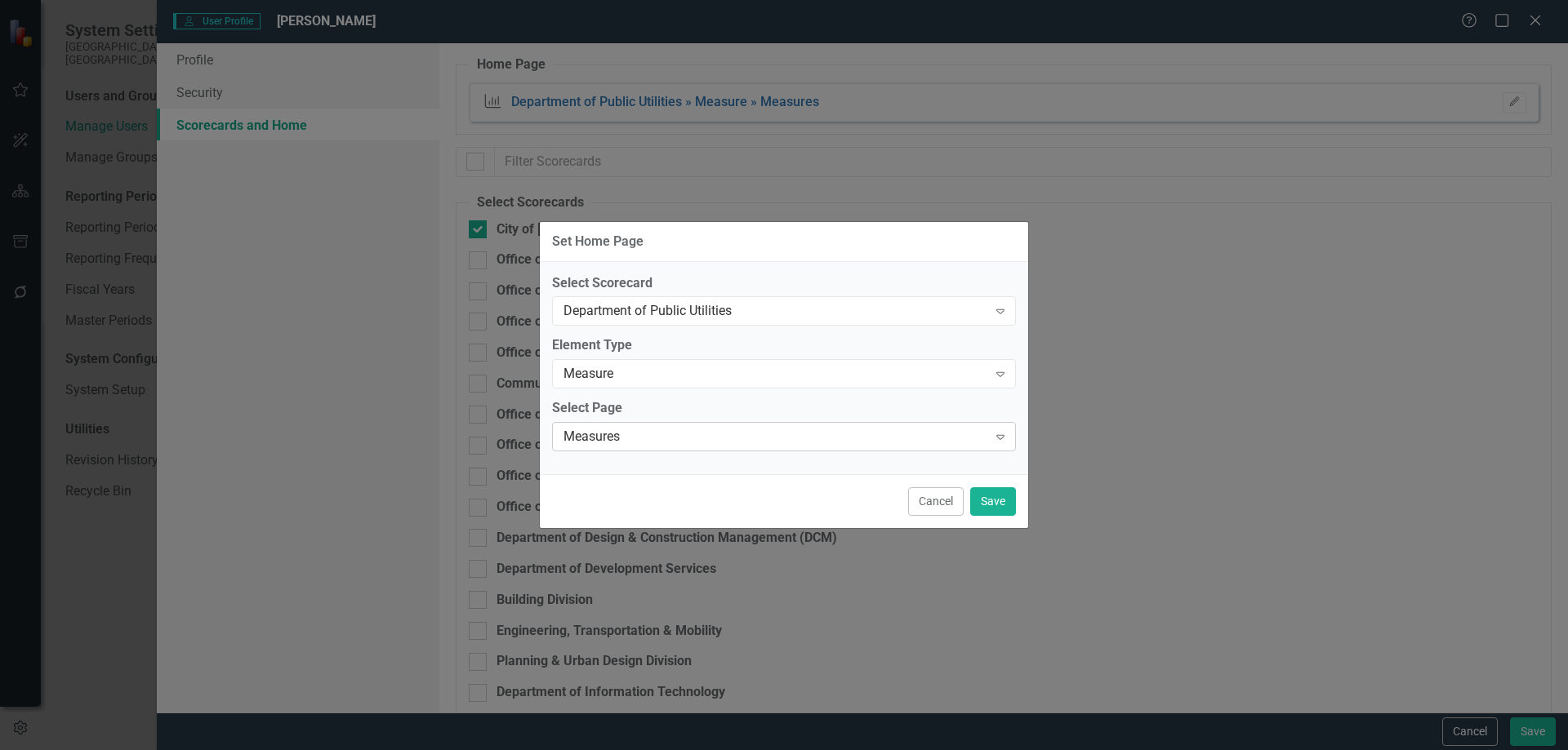
click at [636, 436] on div "Measures" at bounding box center [776, 437] width 424 height 19
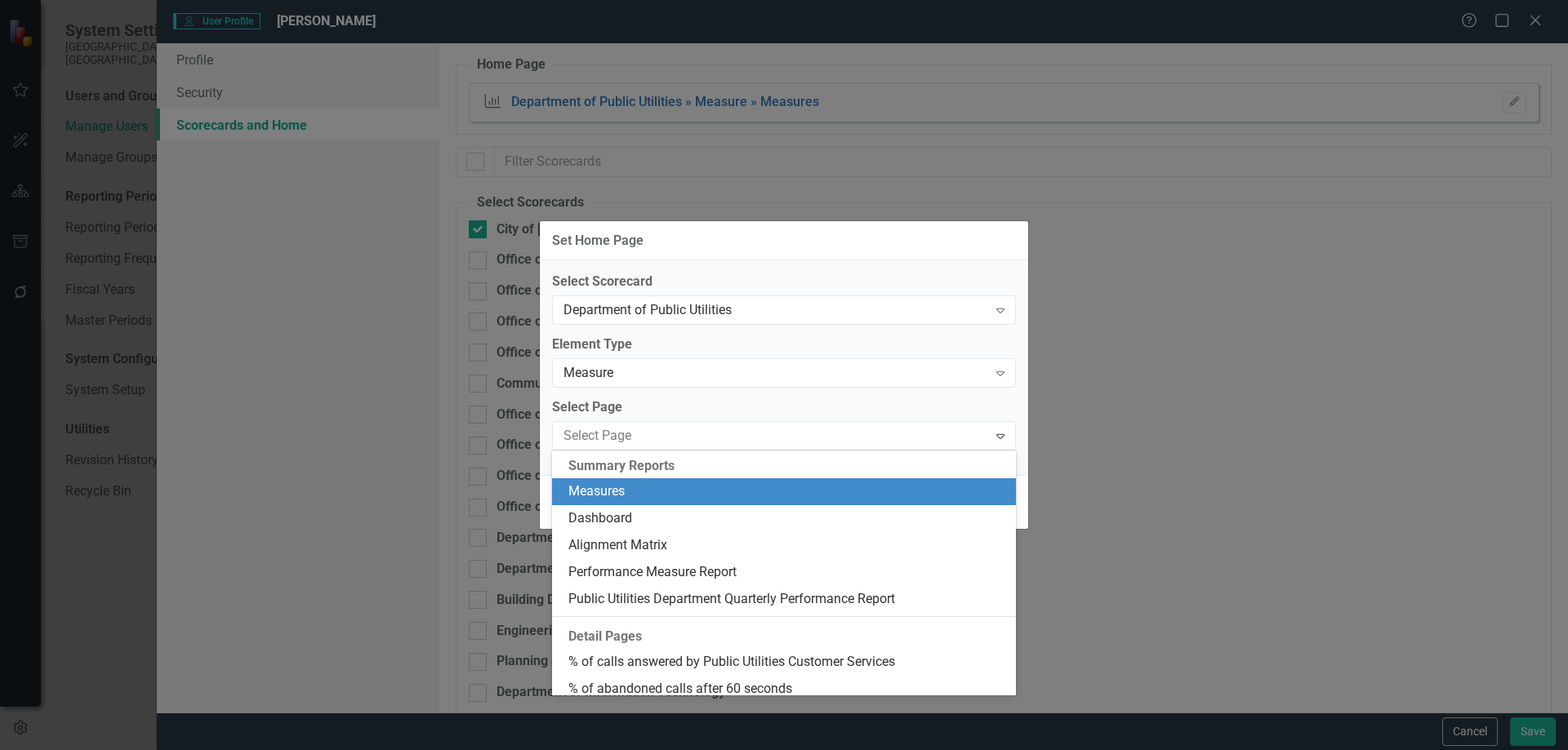
scroll to position [28, 0]
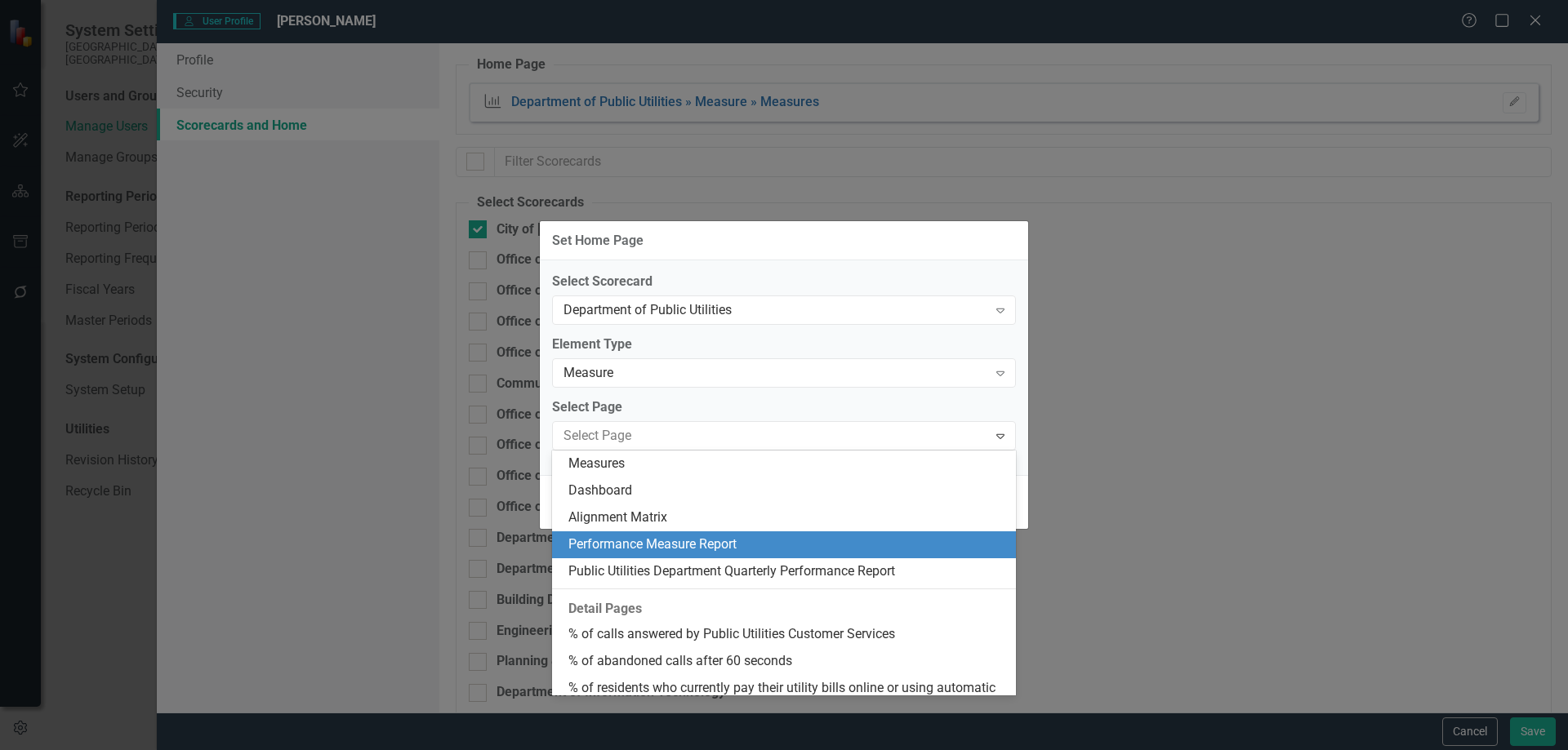
click at [647, 548] on div "Performance Measure Report" at bounding box center [787, 545] width 438 height 19
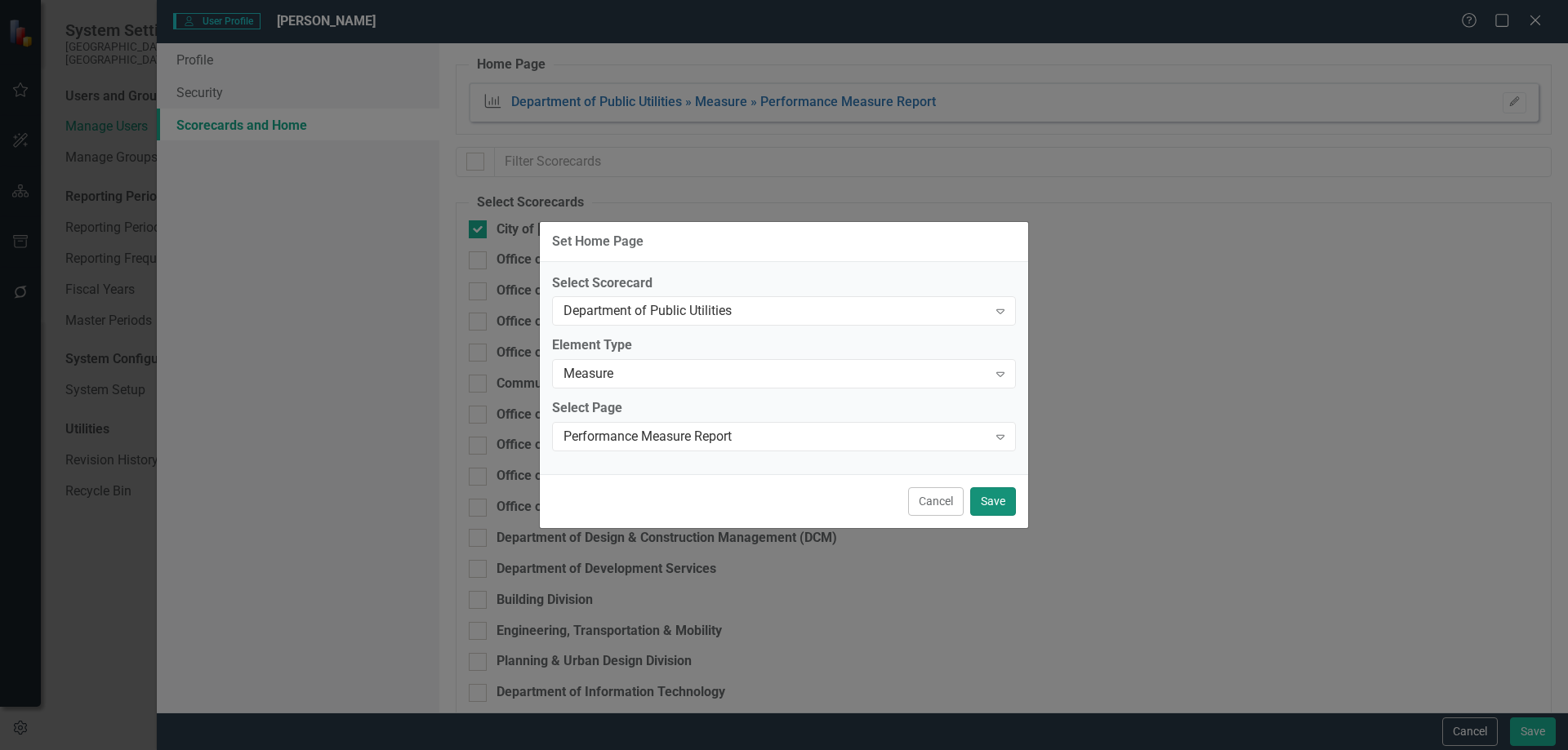
click at [988, 505] on button "Save" at bounding box center [993, 501] width 45 height 29
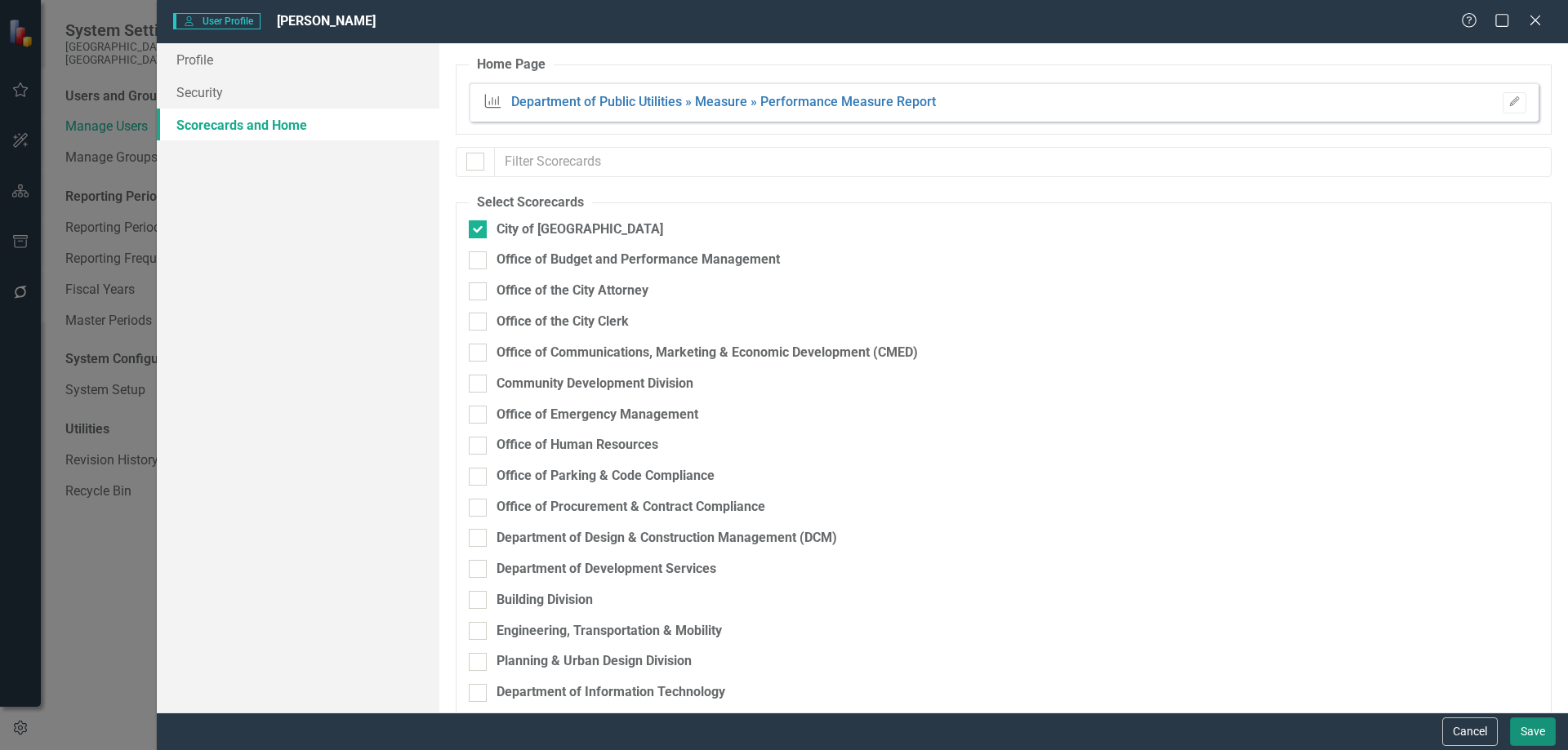
click at [1543, 736] on button "Save" at bounding box center [1533, 732] width 45 height 29
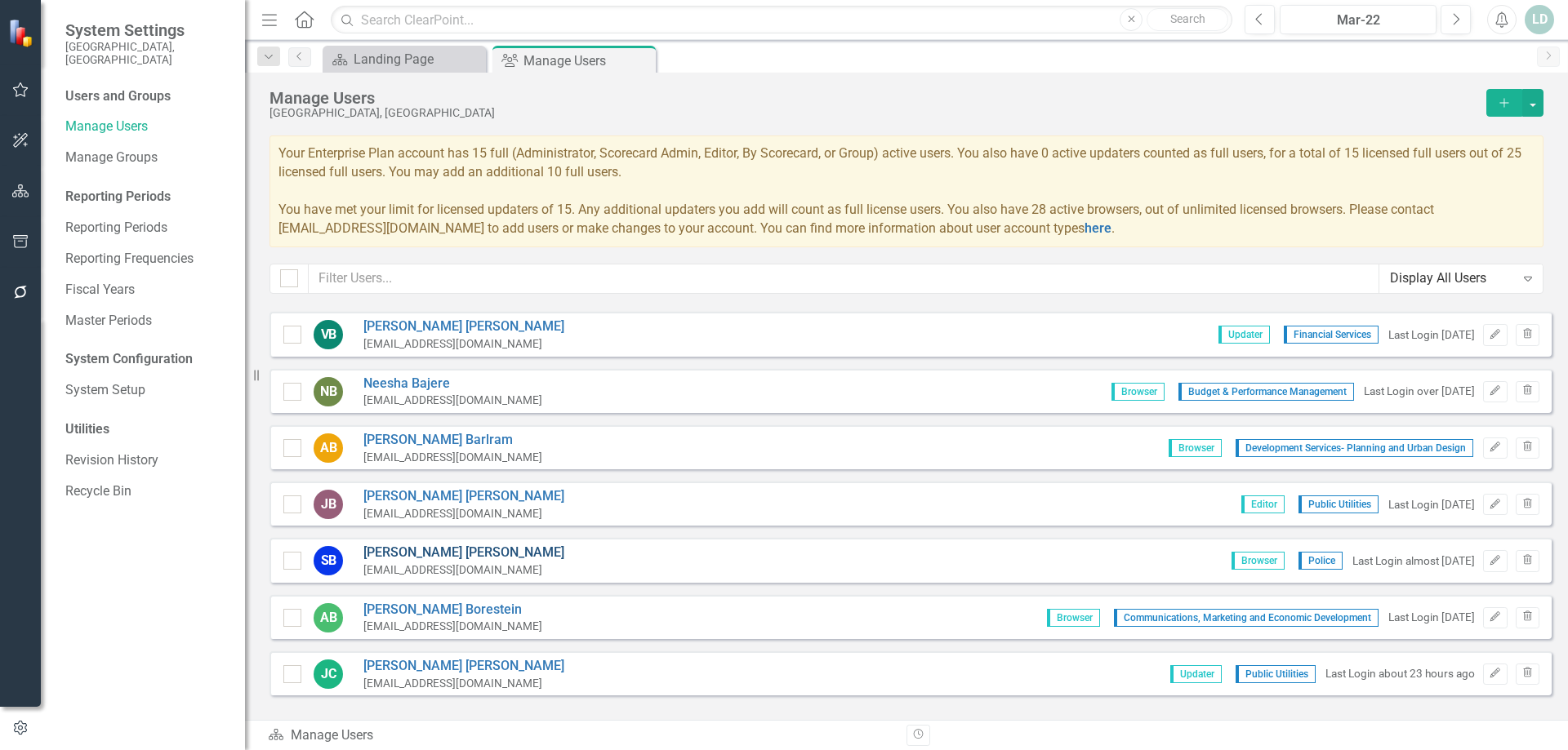
click at [406, 551] on link "Steve Bolger" at bounding box center [464, 553] width 201 height 19
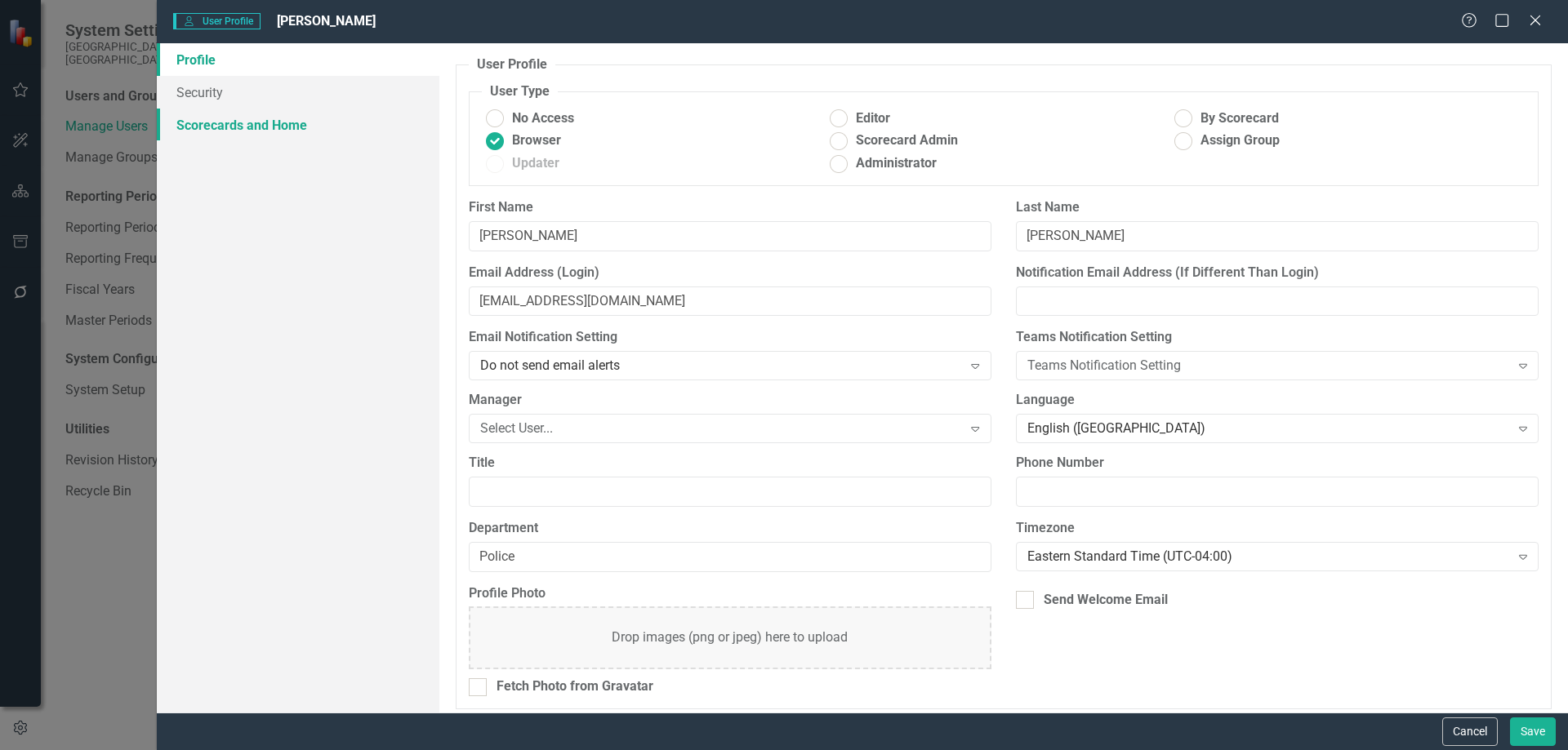
click at [258, 134] on link "Scorecards and Home" at bounding box center [298, 125] width 282 height 32
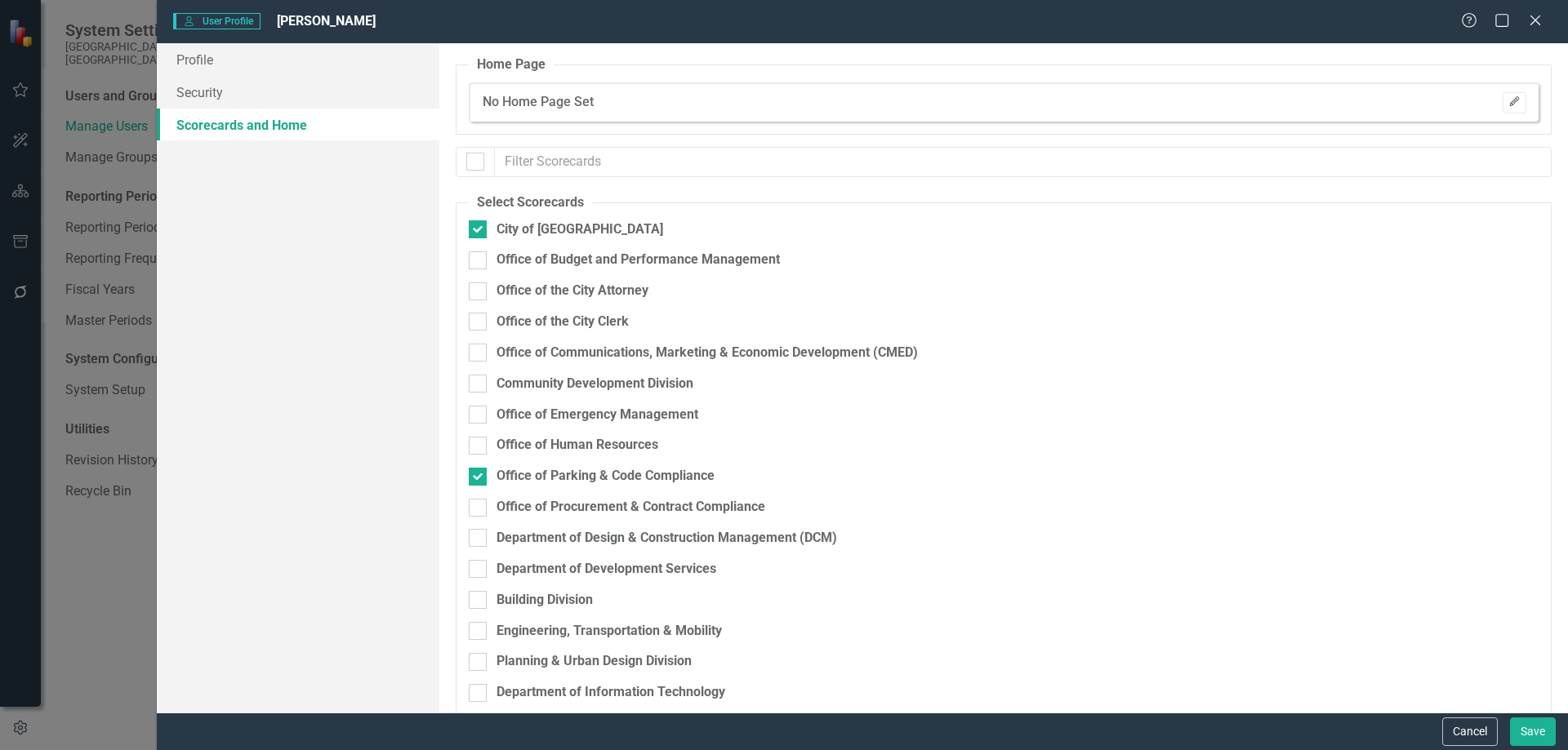
click at [1509, 101] on icon "Edit" at bounding box center [1515, 102] width 12 height 10
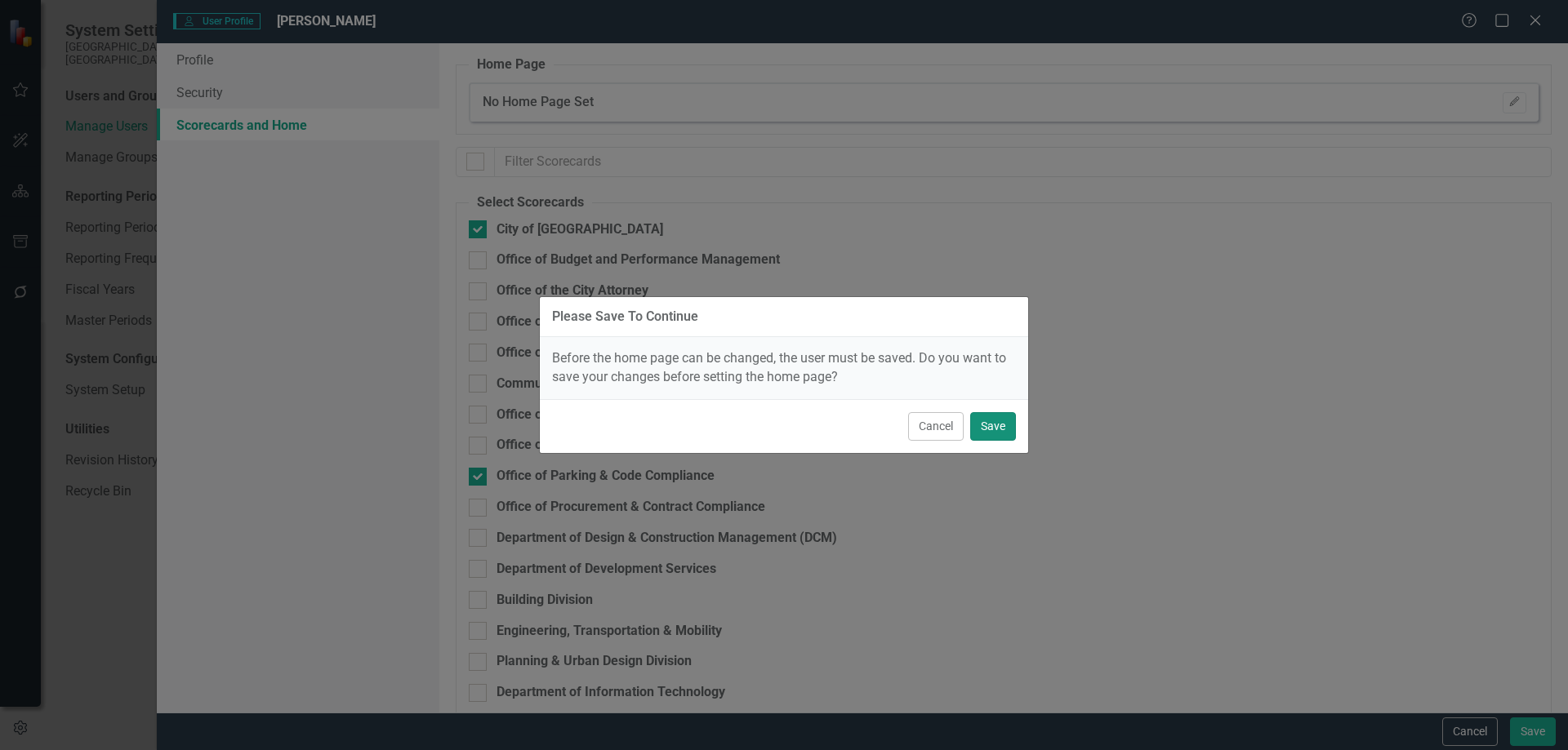
click at [988, 432] on button "Save" at bounding box center [993, 426] width 45 height 29
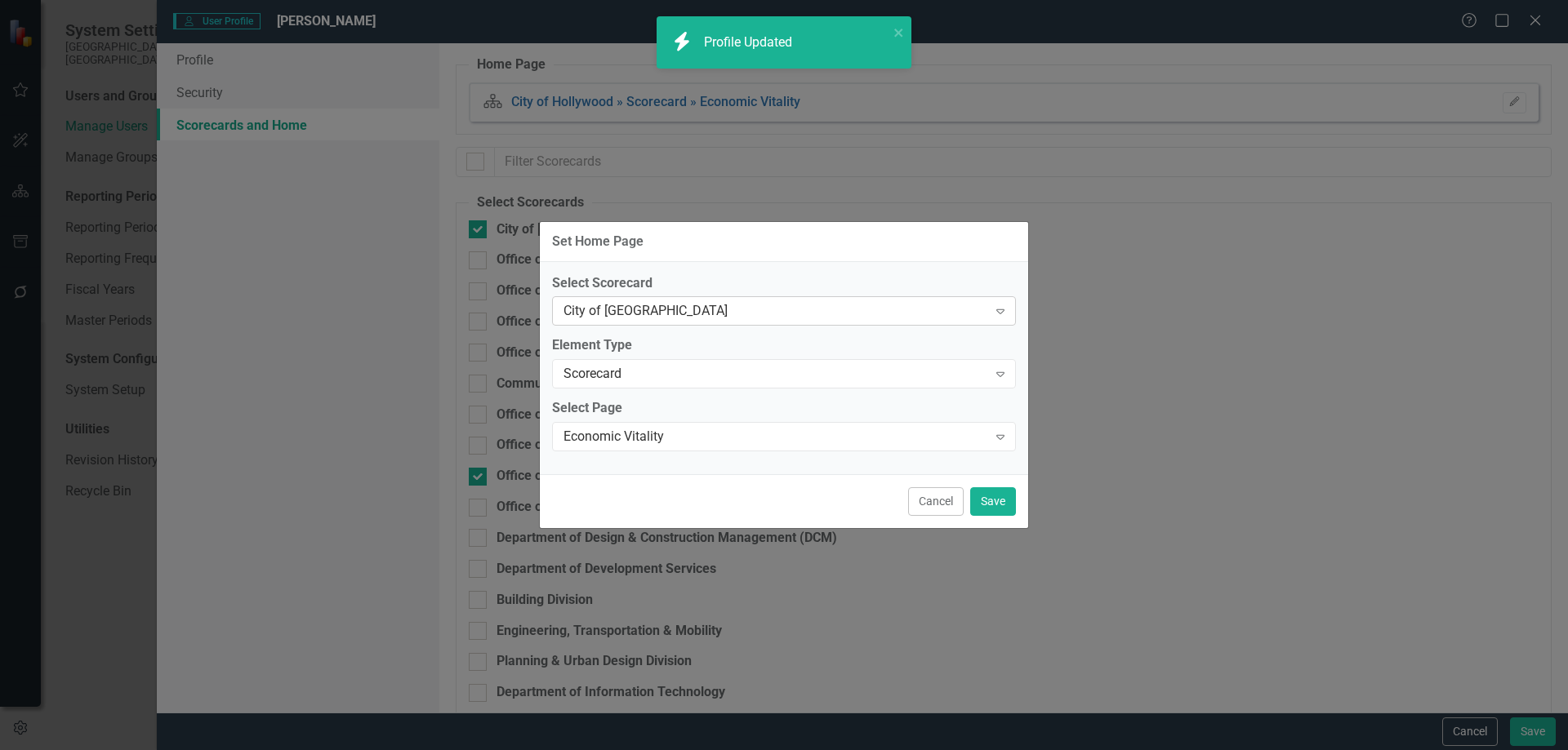
click at [722, 308] on div "City of [GEOGRAPHIC_DATA]" at bounding box center [776, 312] width 424 height 19
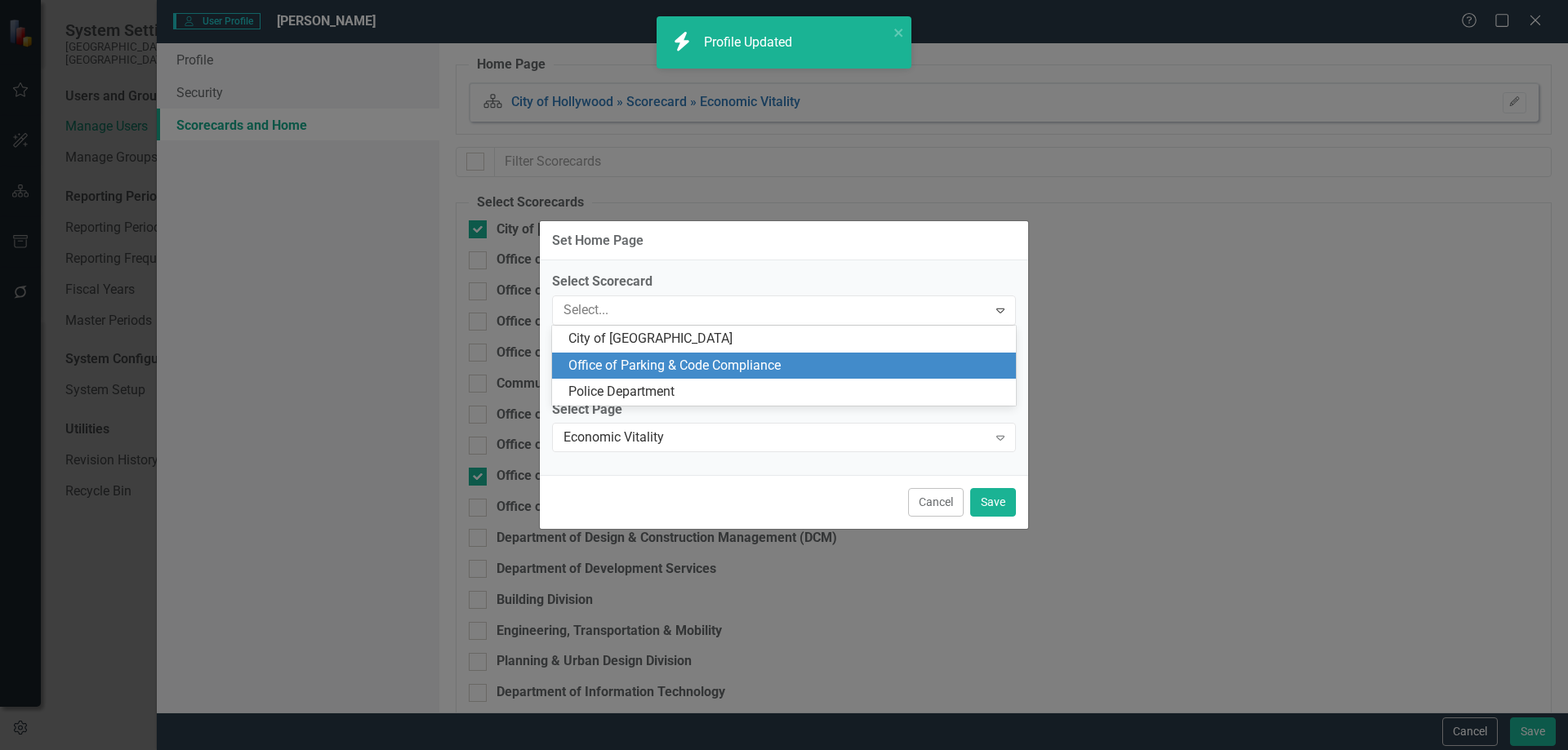
click at [688, 369] on div "Office of Parking & Code Compliance" at bounding box center [787, 366] width 438 height 19
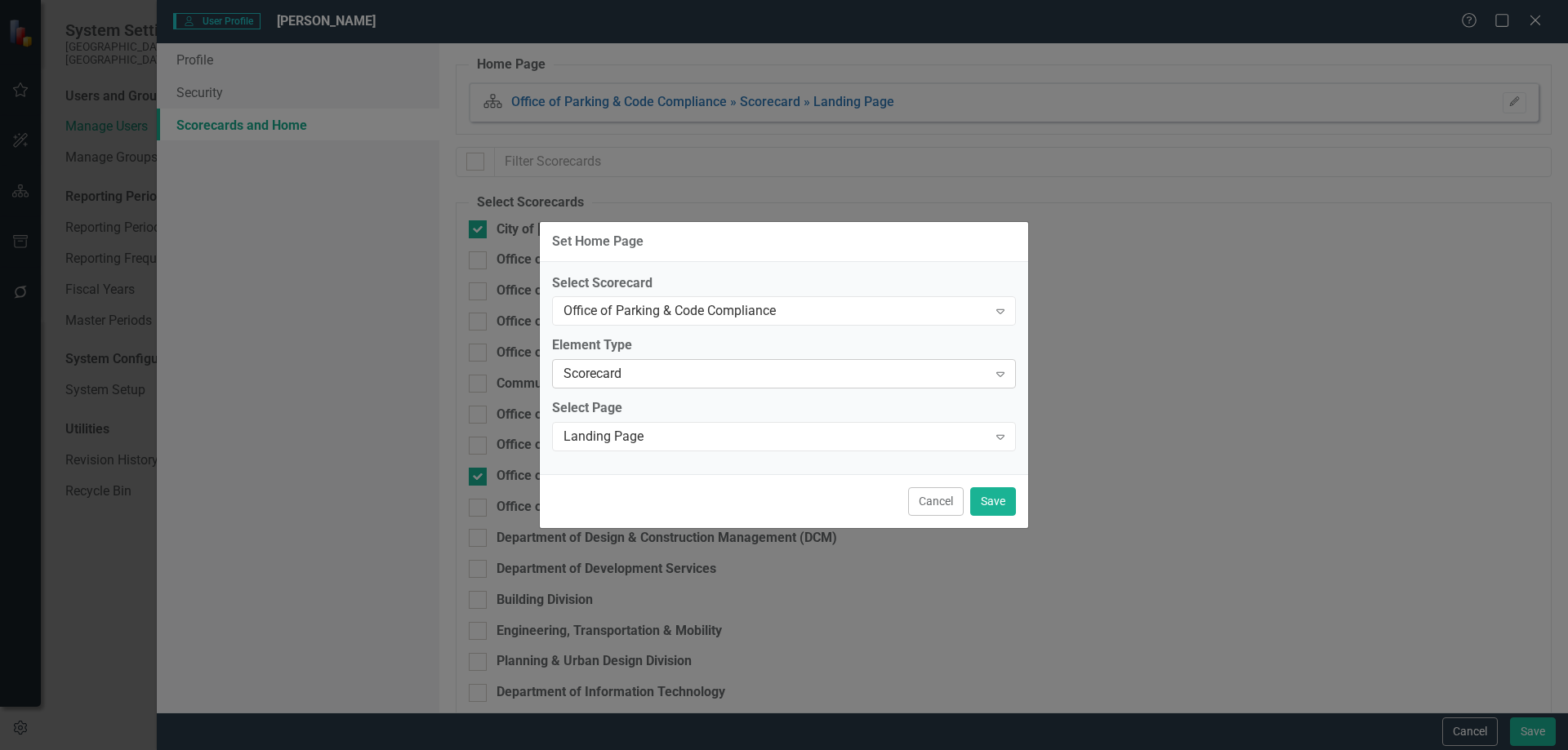
click at [655, 368] on div "Scorecard" at bounding box center [776, 375] width 424 height 19
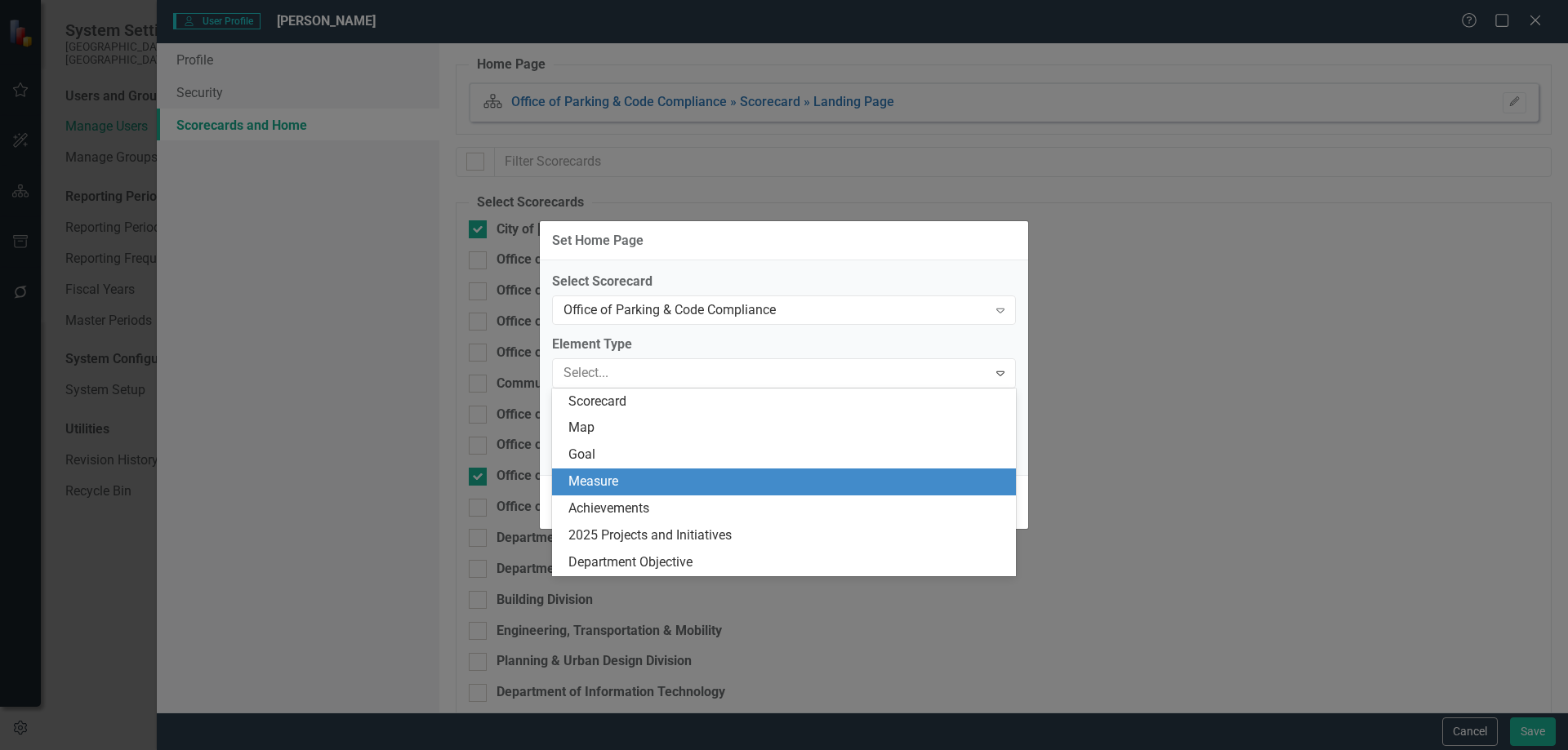
click at [643, 483] on div "Measure" at bounding box center [787, 483] width 438 height 19
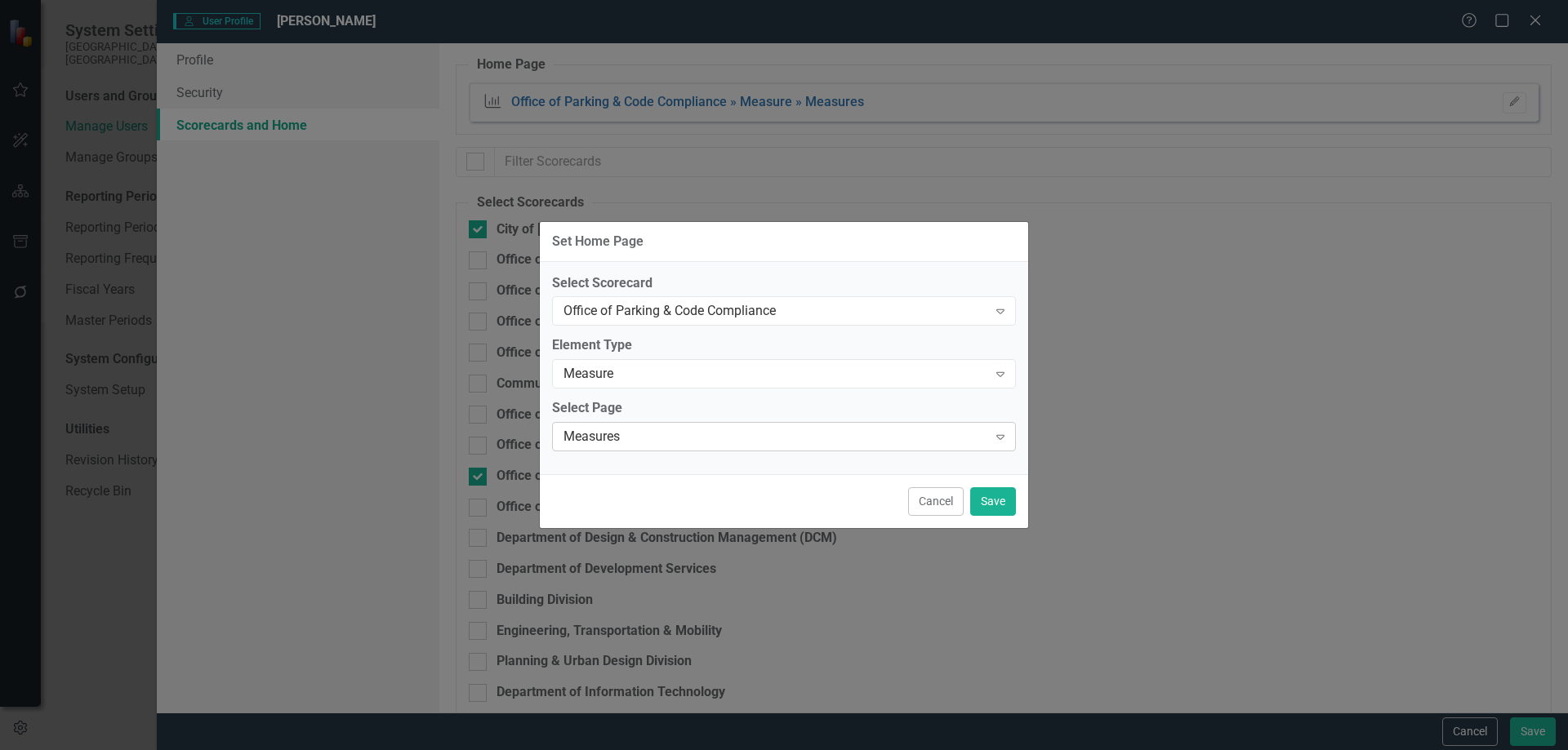
click at [648, 436] on div "Measures" at bounding box center [776, 437] width 424 height 19
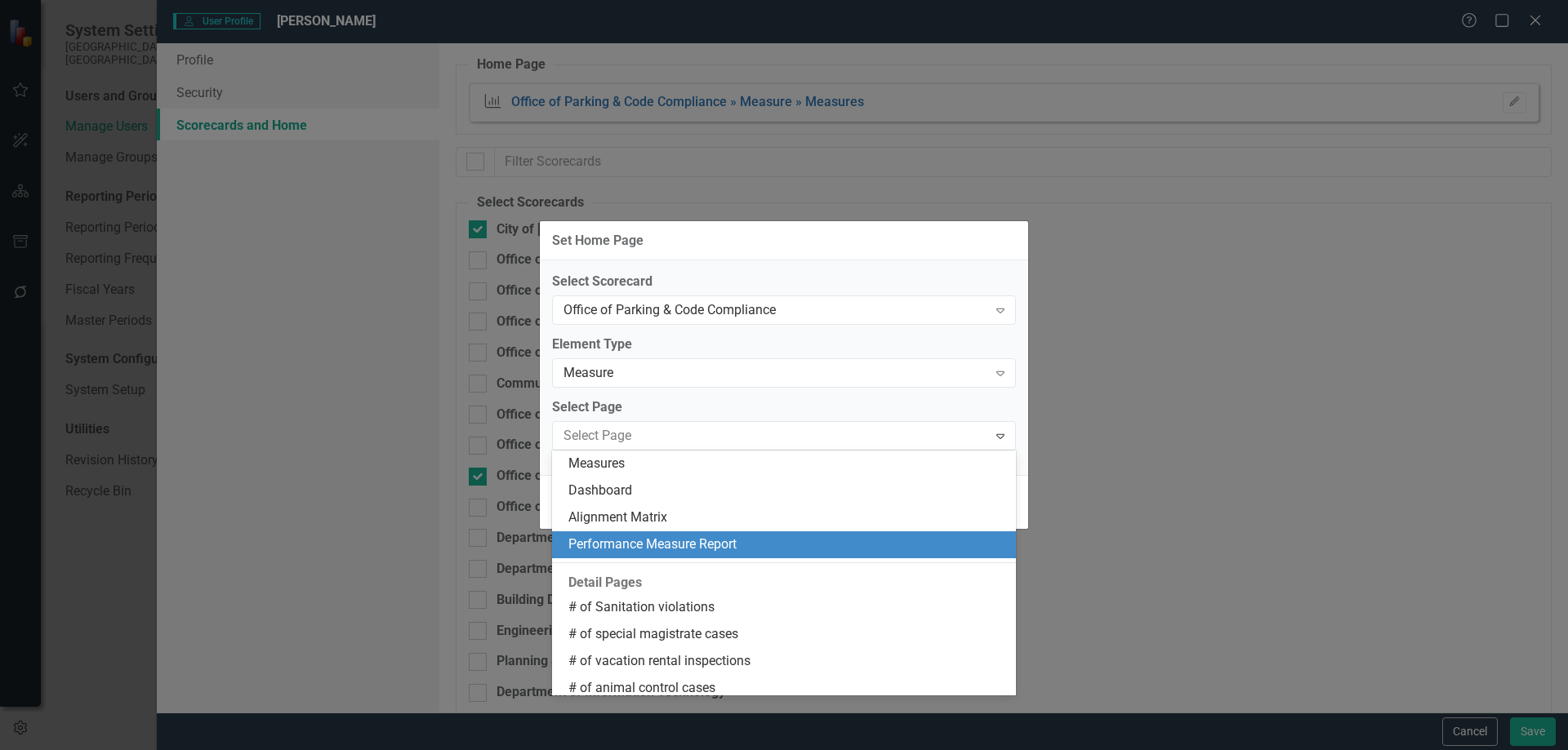
click at [653, 538] on div "Performance Measure Report" at bounding box center [787, 545] width 438 height 19
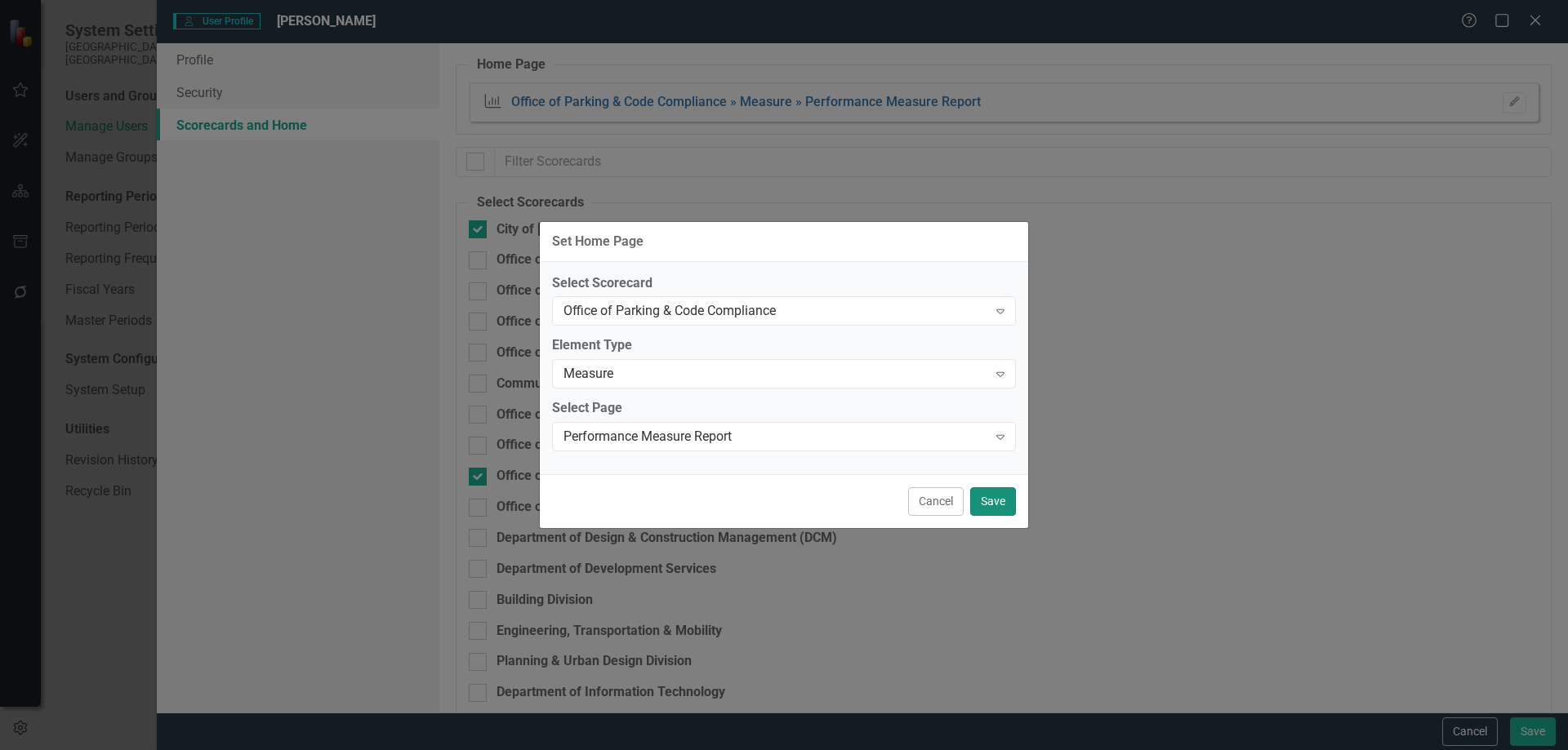
click at [988, 499] on button "Save" at bounding box center [993, 501] width 45 height 29
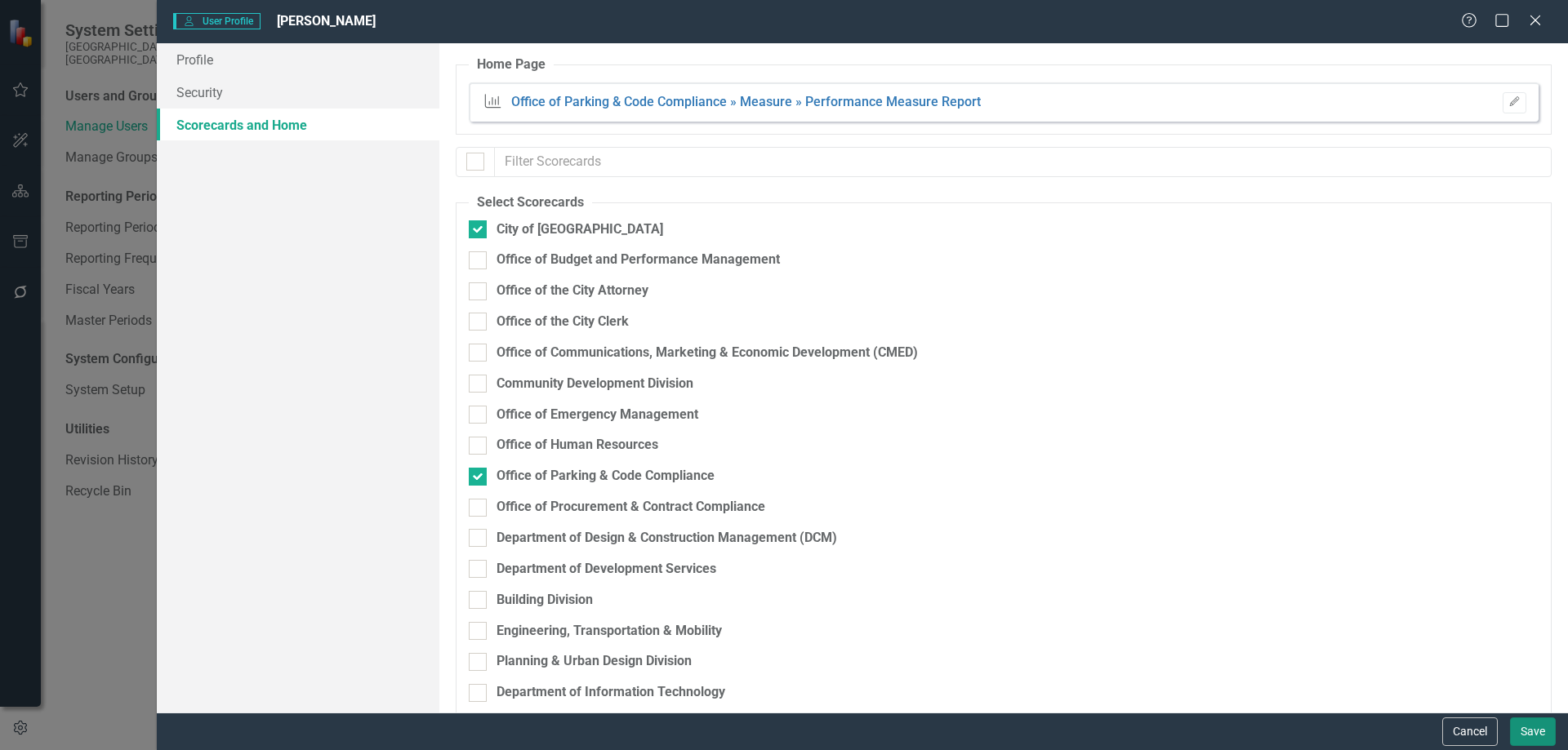
click at [1533, 732] on button "Save" at bounding box center [1533, 732] width 45 height 29
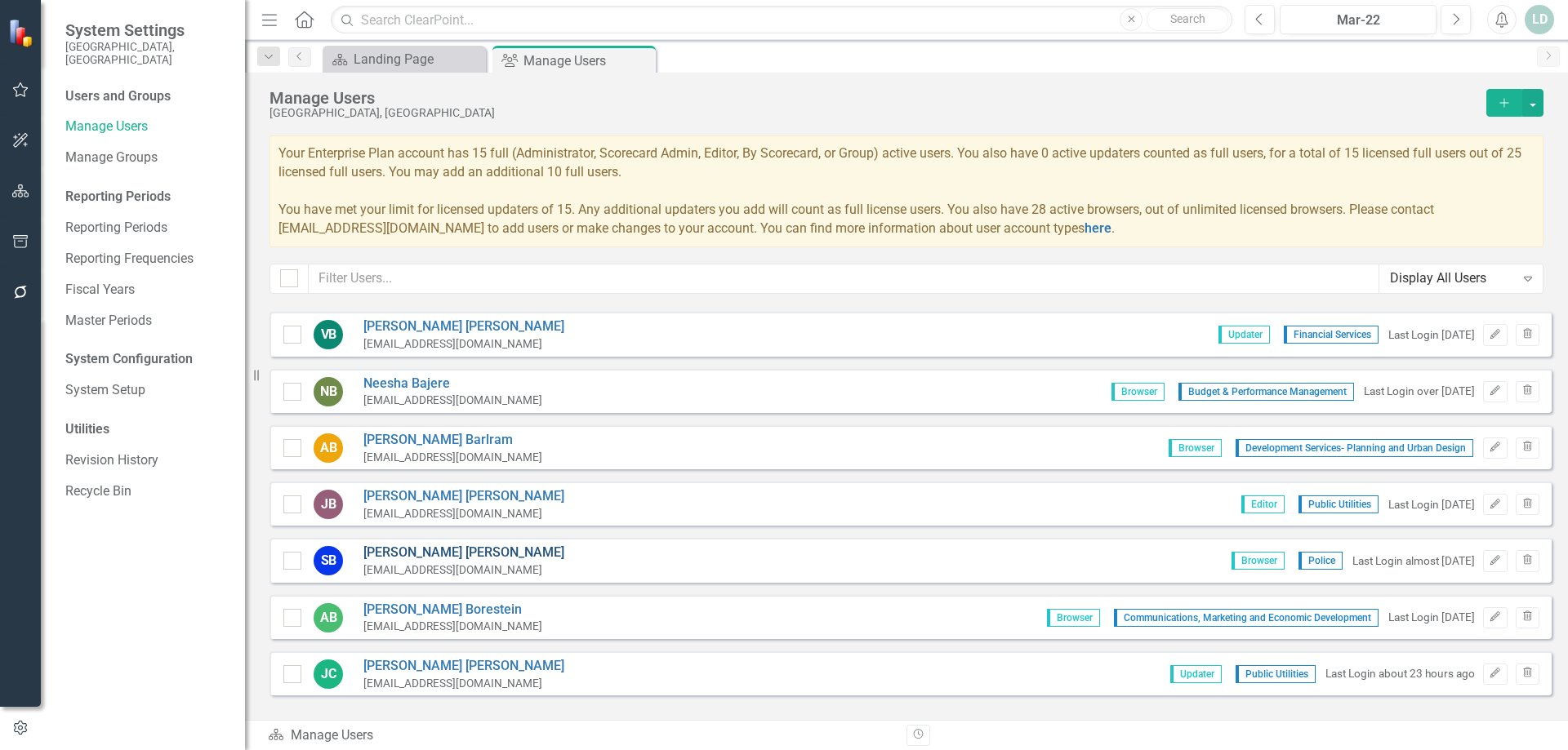
click at [404, 548] on link "Steve Bolger" at bounding box center [464, 553] width 201 height 19
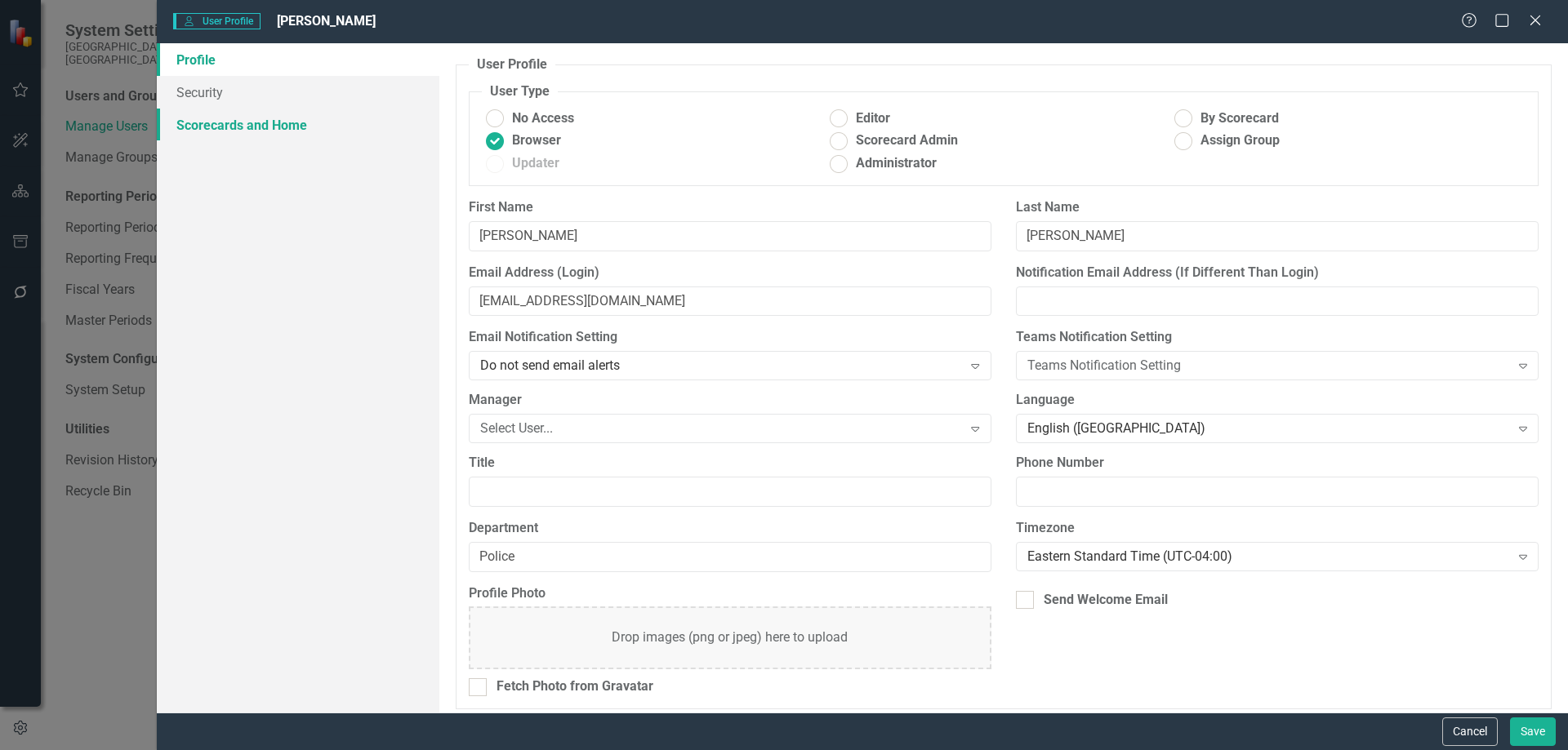
click at [231, 118] on link "Scorecards and Home" at bounding box center [298, 125] width 282 height 32
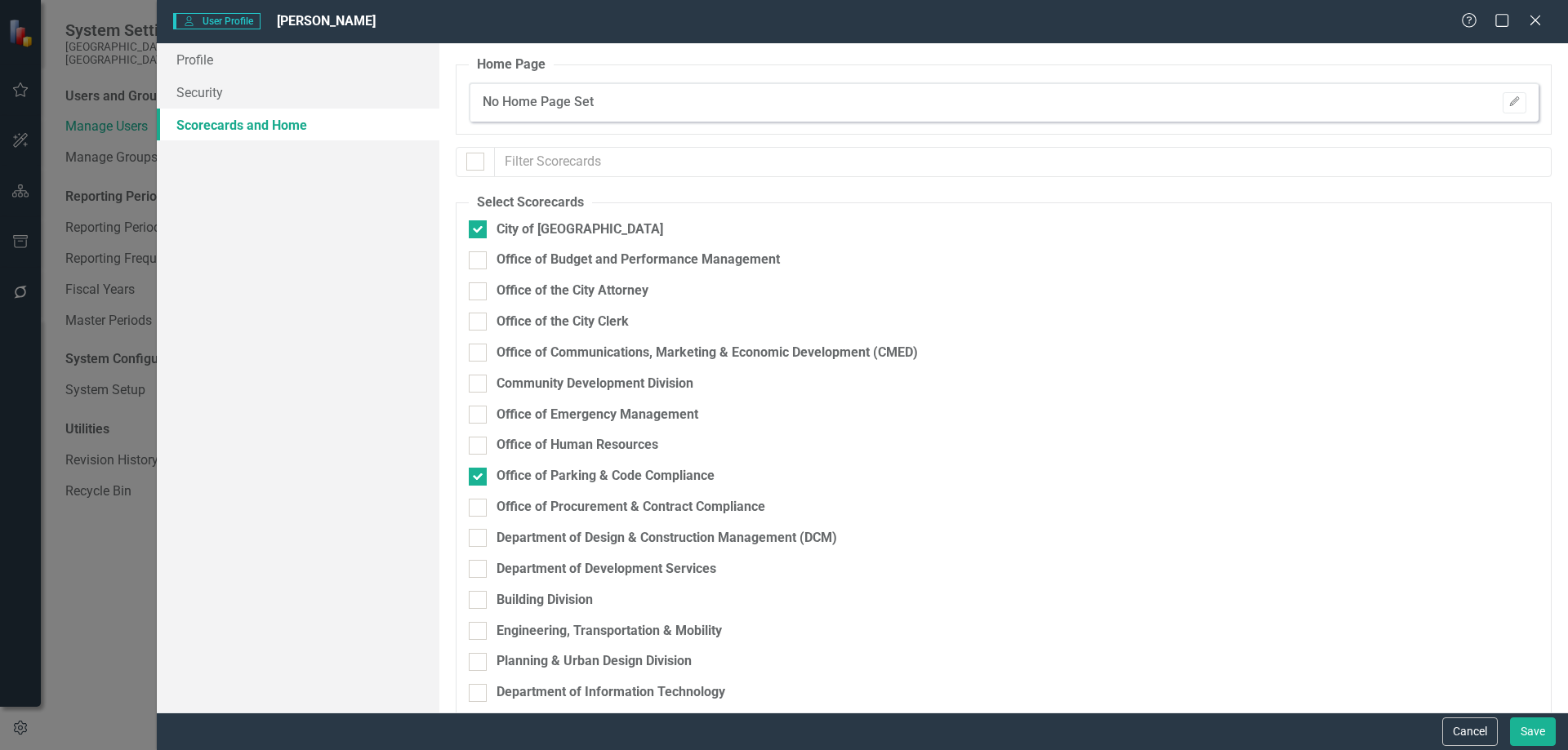
drag, startPoint x: 1533, startPoint y: 19, endPoint x: 1486, endPoint y: 57, distance: 60.4
click at [1532, 19] on icon "Close" at bounding box center [1535, 20] width 17 height 13
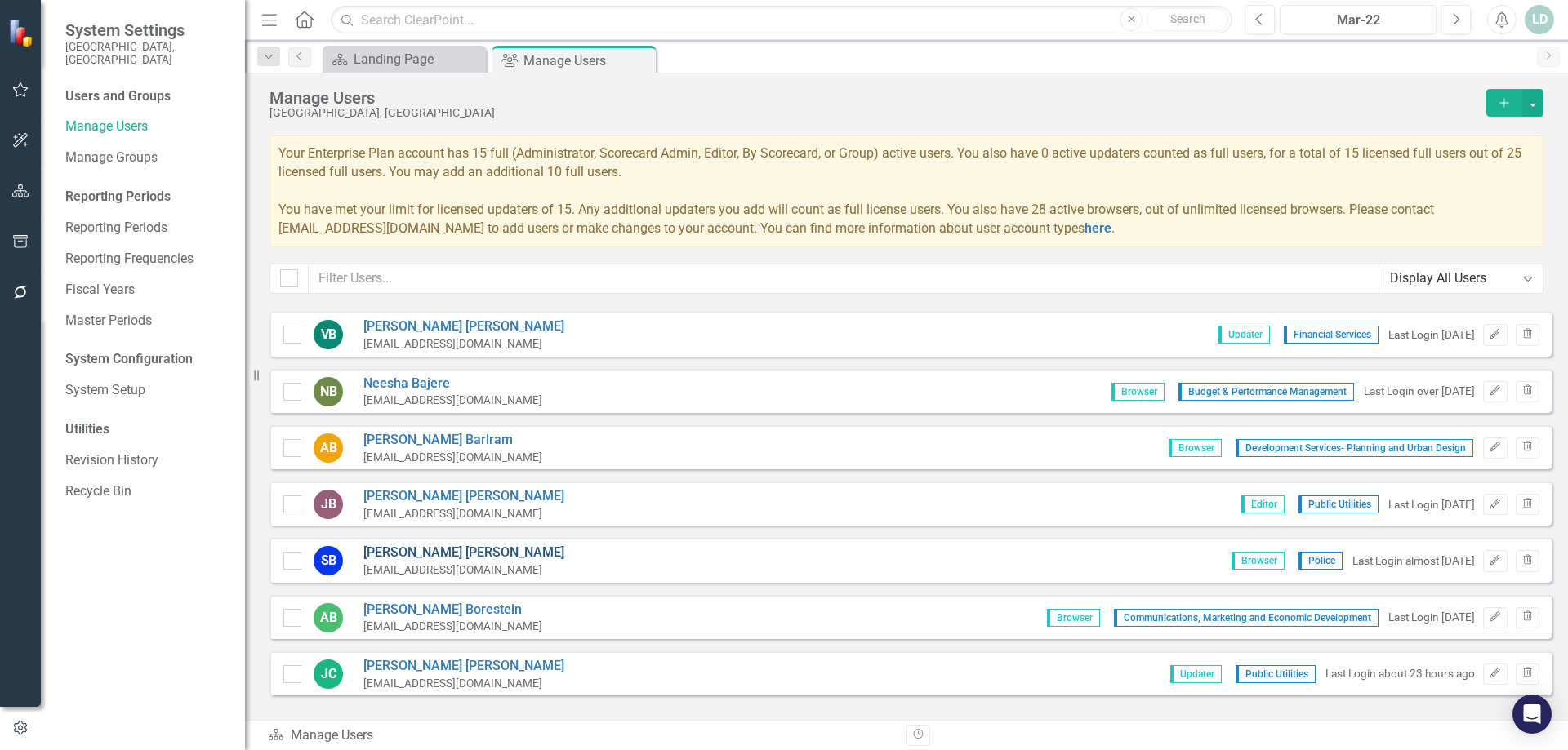
click at [400, 551] on link "Steve Bolger" at bounding box center [464, 553] width 201 height 19
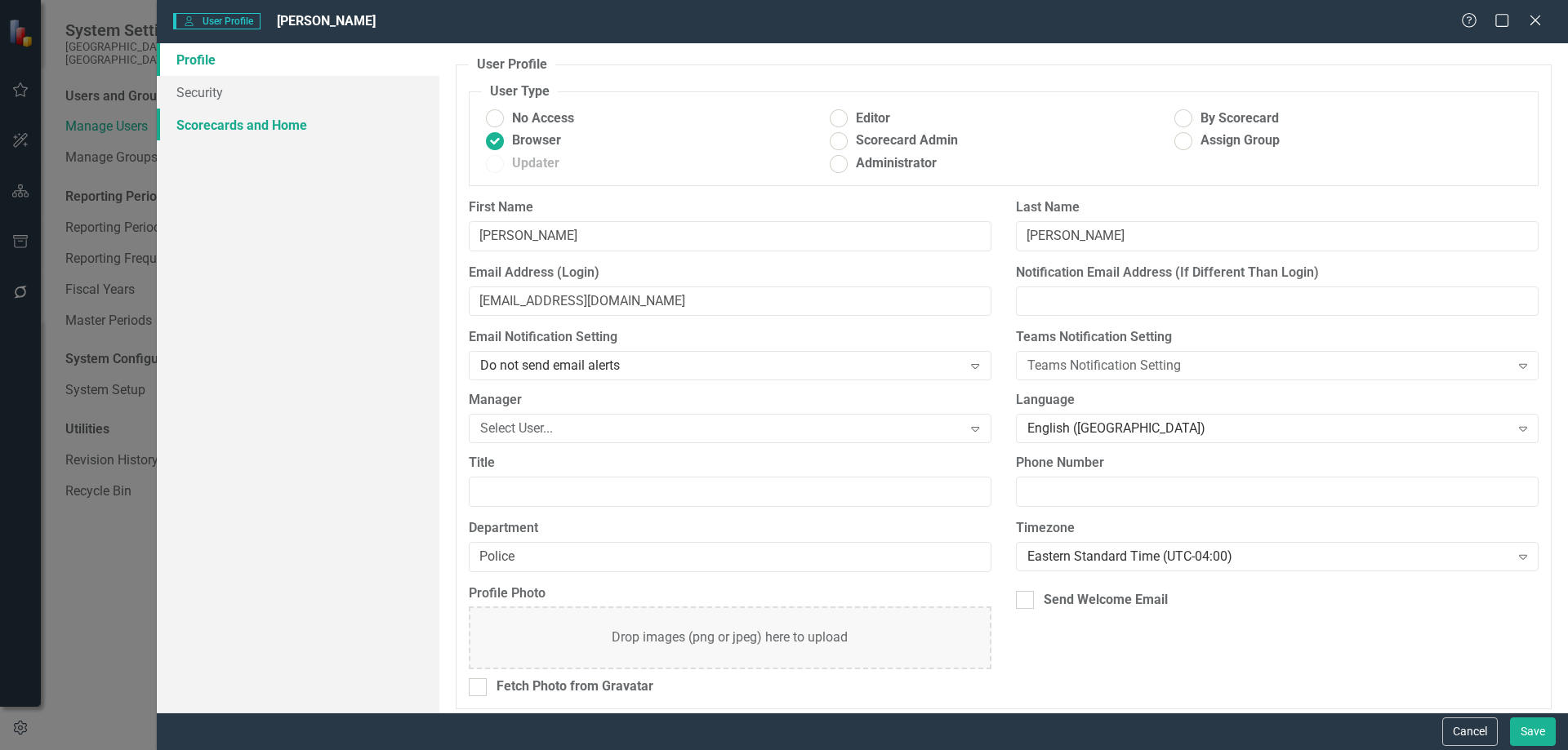
click at [283, 125] on link "Scorecards and Home" at bounding box center [298, 125] width 282 height 32
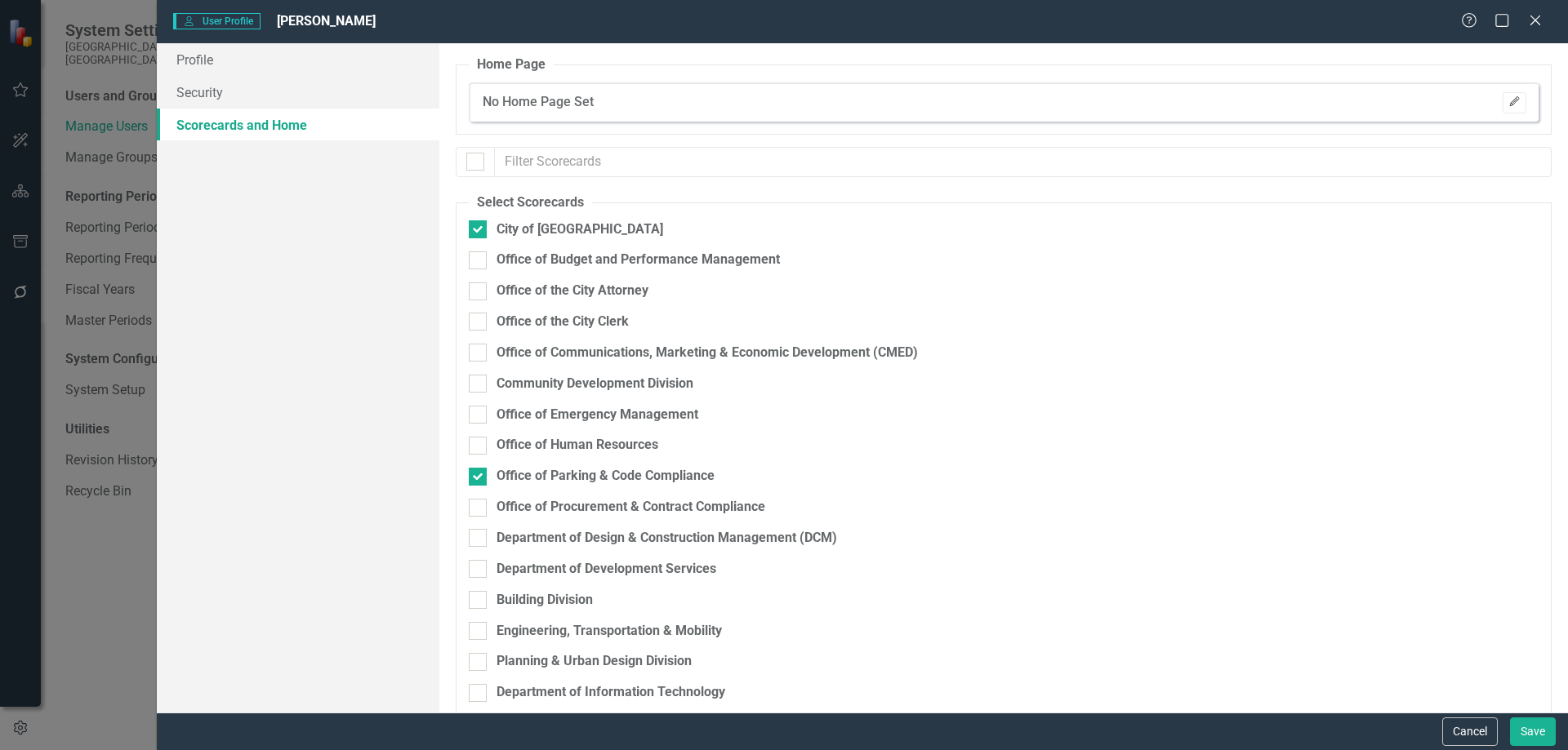
click at [1509, 107] on icon "Edit" at bounding box center [1515, 102] width 12 height 10
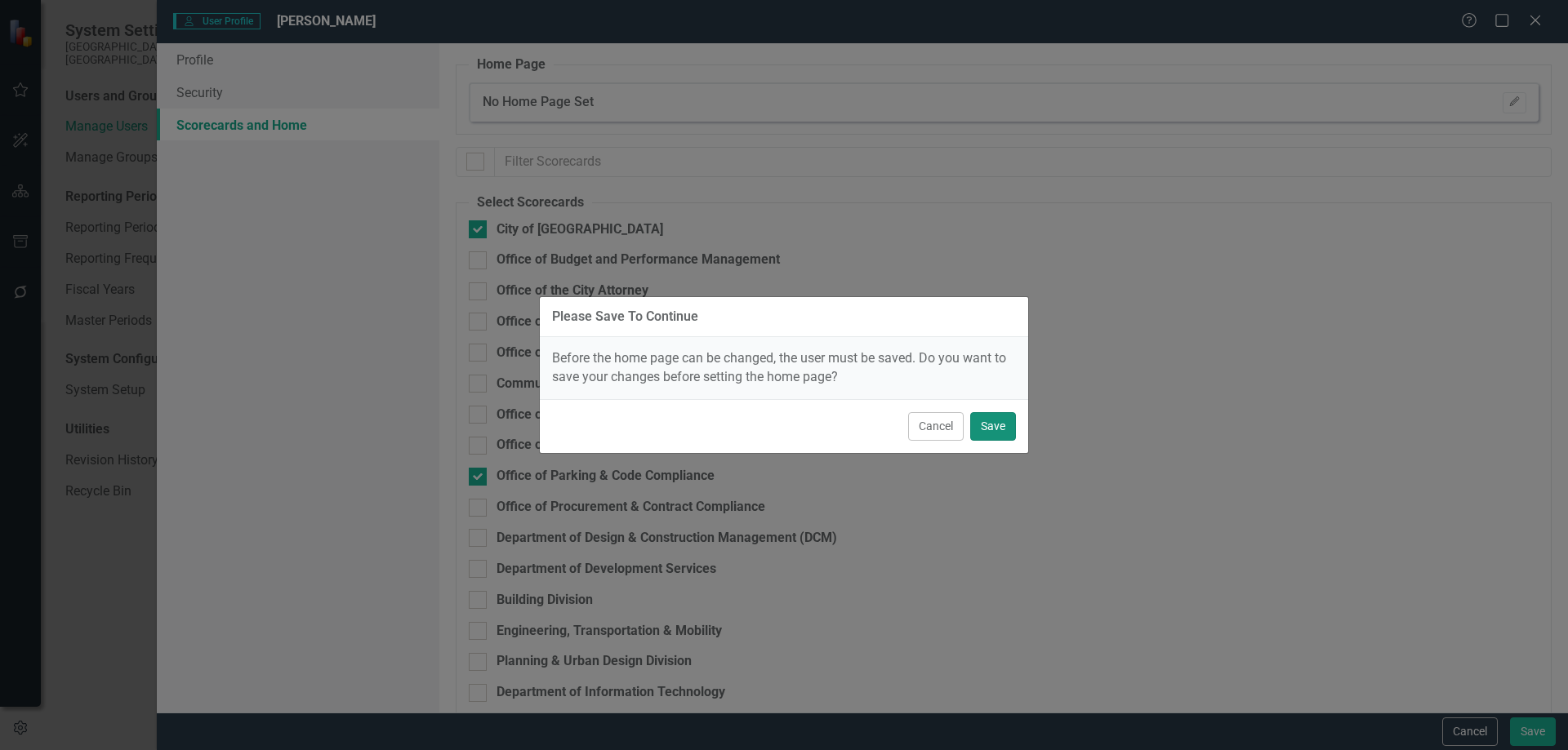
click at [990, 422] on button "Save" at bounding box center [993, 426] width 45 height 29
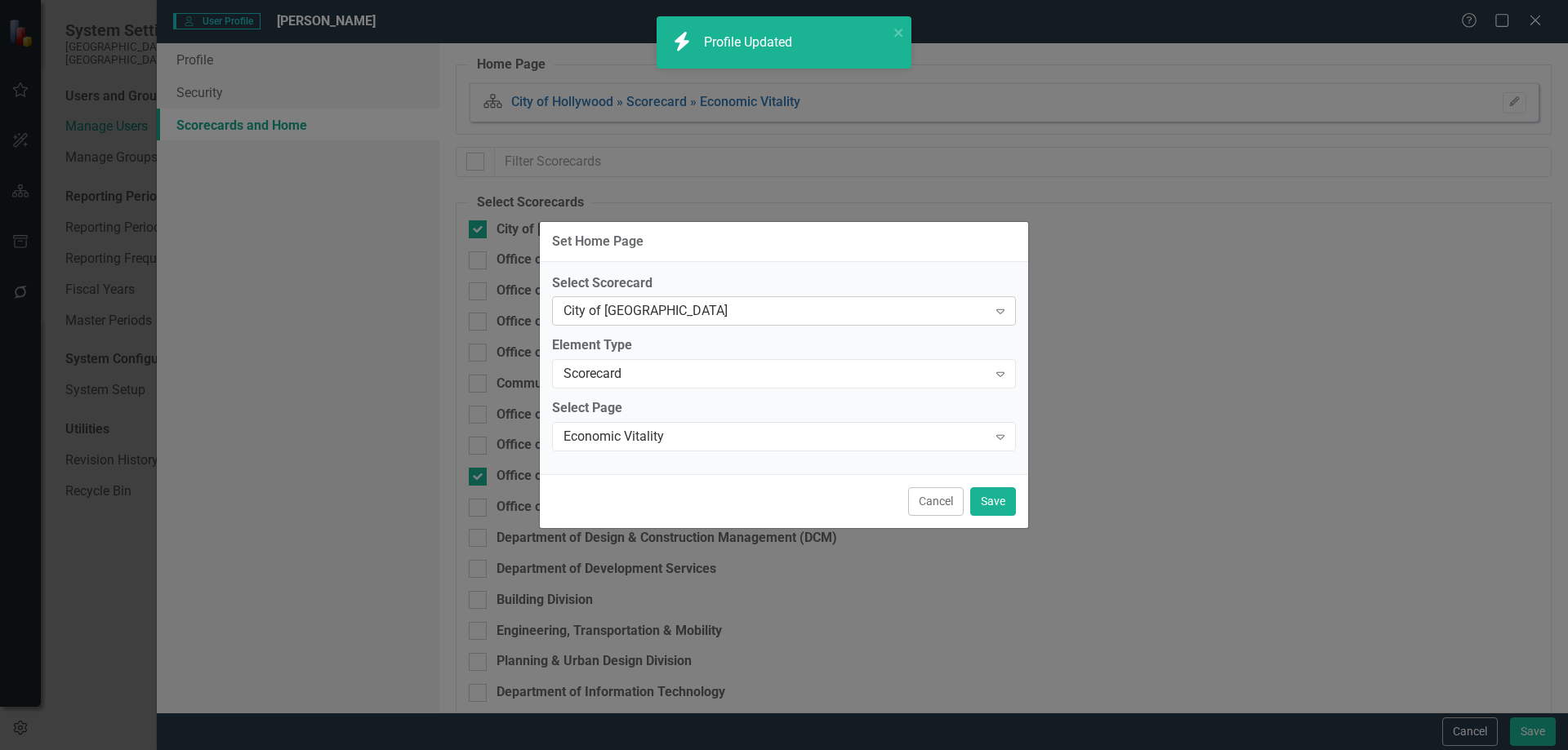
click at [650, 310] on div "City of [GEOGRAPHIC_DATA]" at bounding box center [776, 312] width 424 height 19
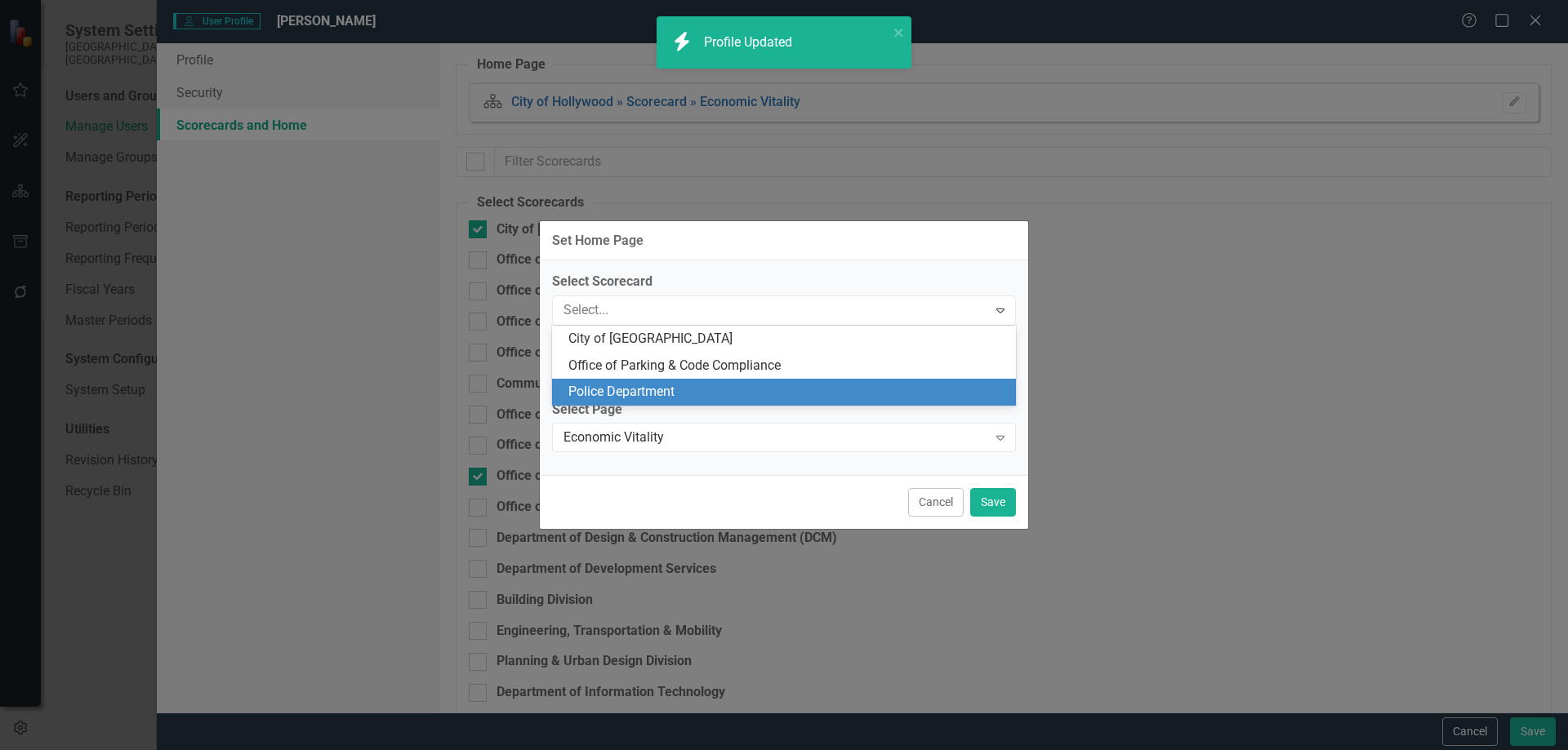
click at [650, 389] on div "Police Department" at bounding box center [787, 392] width 438 height 19
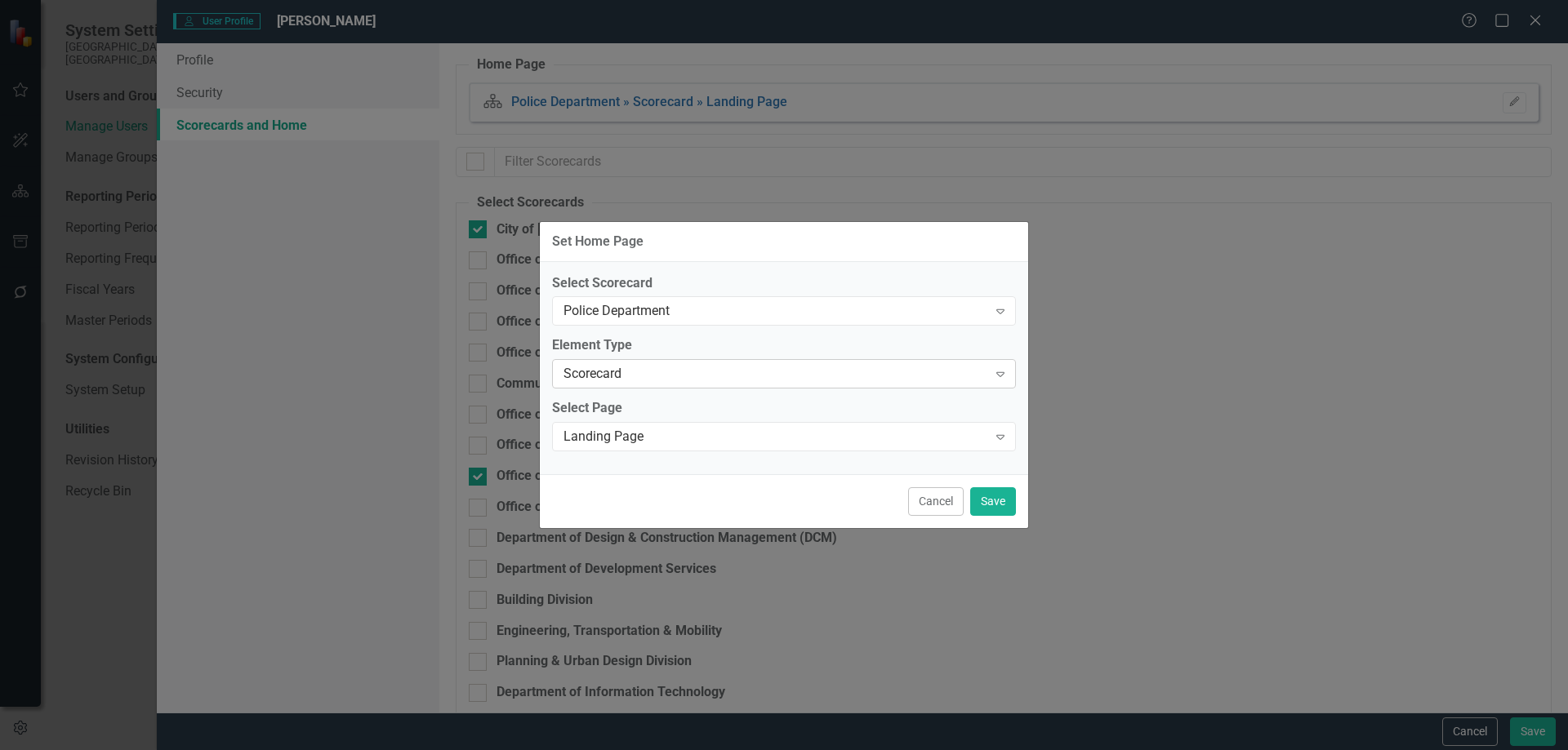
click at [650, 368] on div "Scorecard" at bounding box center [776, 375] width 424 height 19
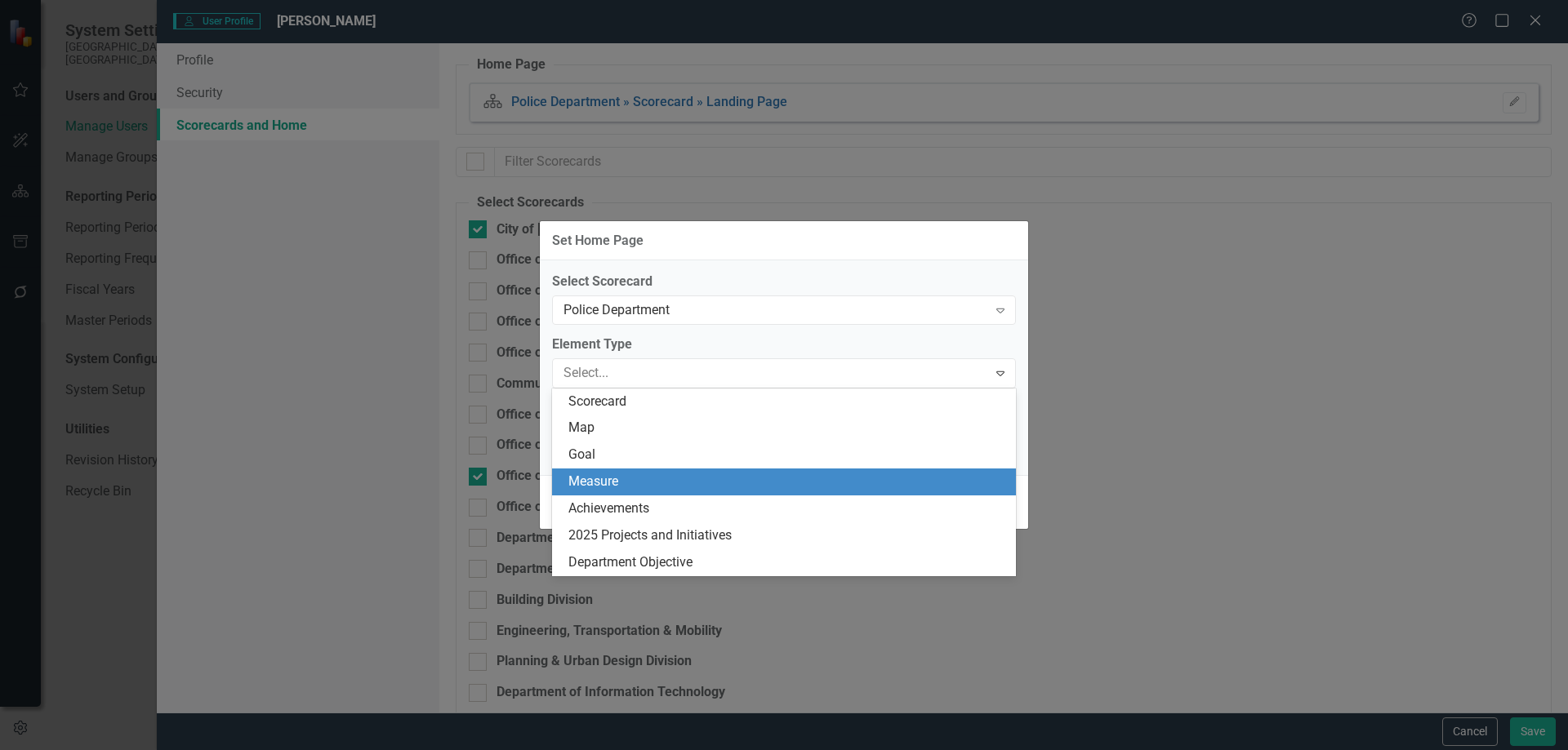
click at [637, 476] on div "Measure" at bounding box center [787, 483] width 438 height 19
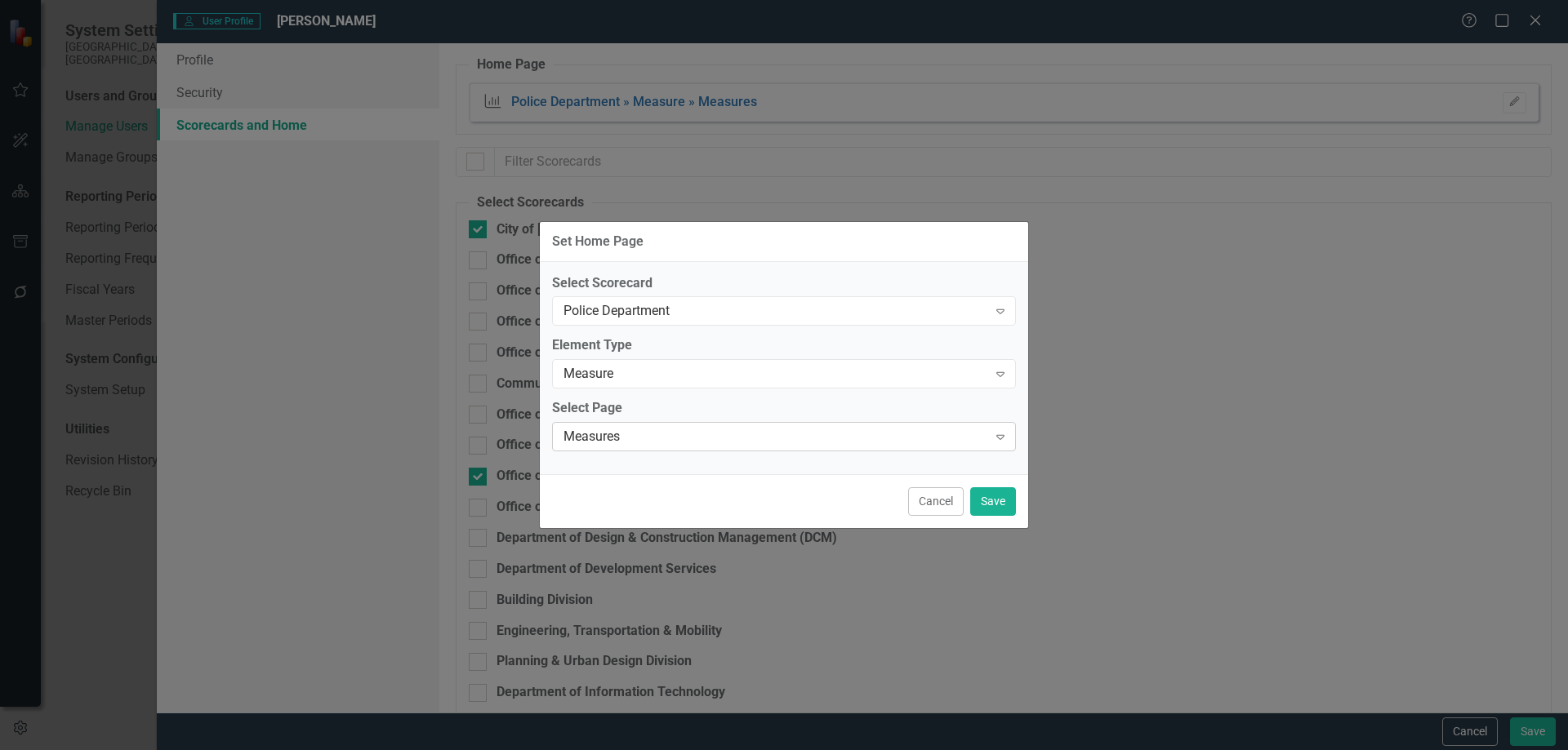
click at [655, 444] on div "Measures" at bounding box center [776, 437] width 424 height 19
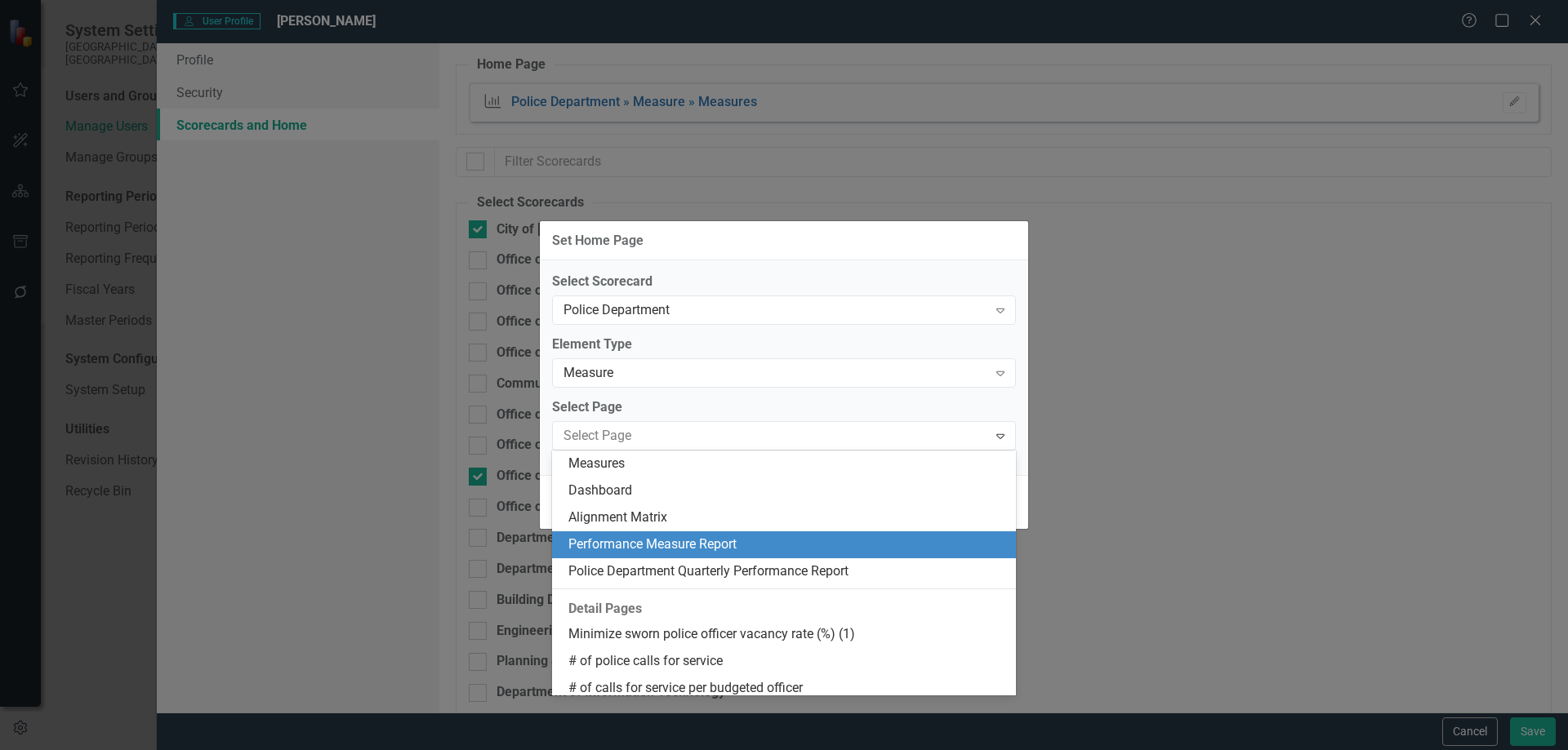
click at [661, 539] on div "Performance Measure Report" at bounding box center [787, 545] width 438 height 19
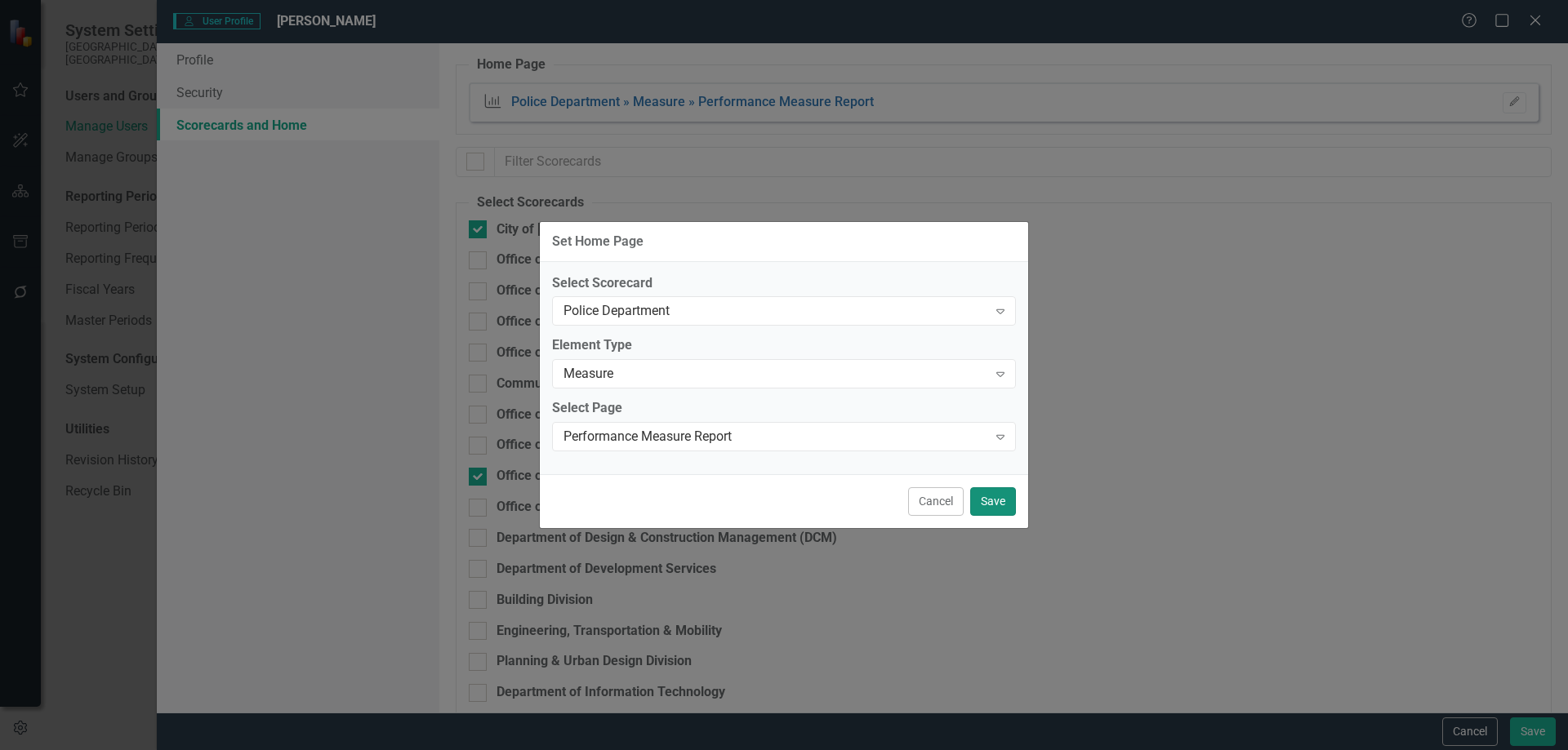
click at [1004, 503] on button "Save" at bounding box center [993, 501] width 45 height 29
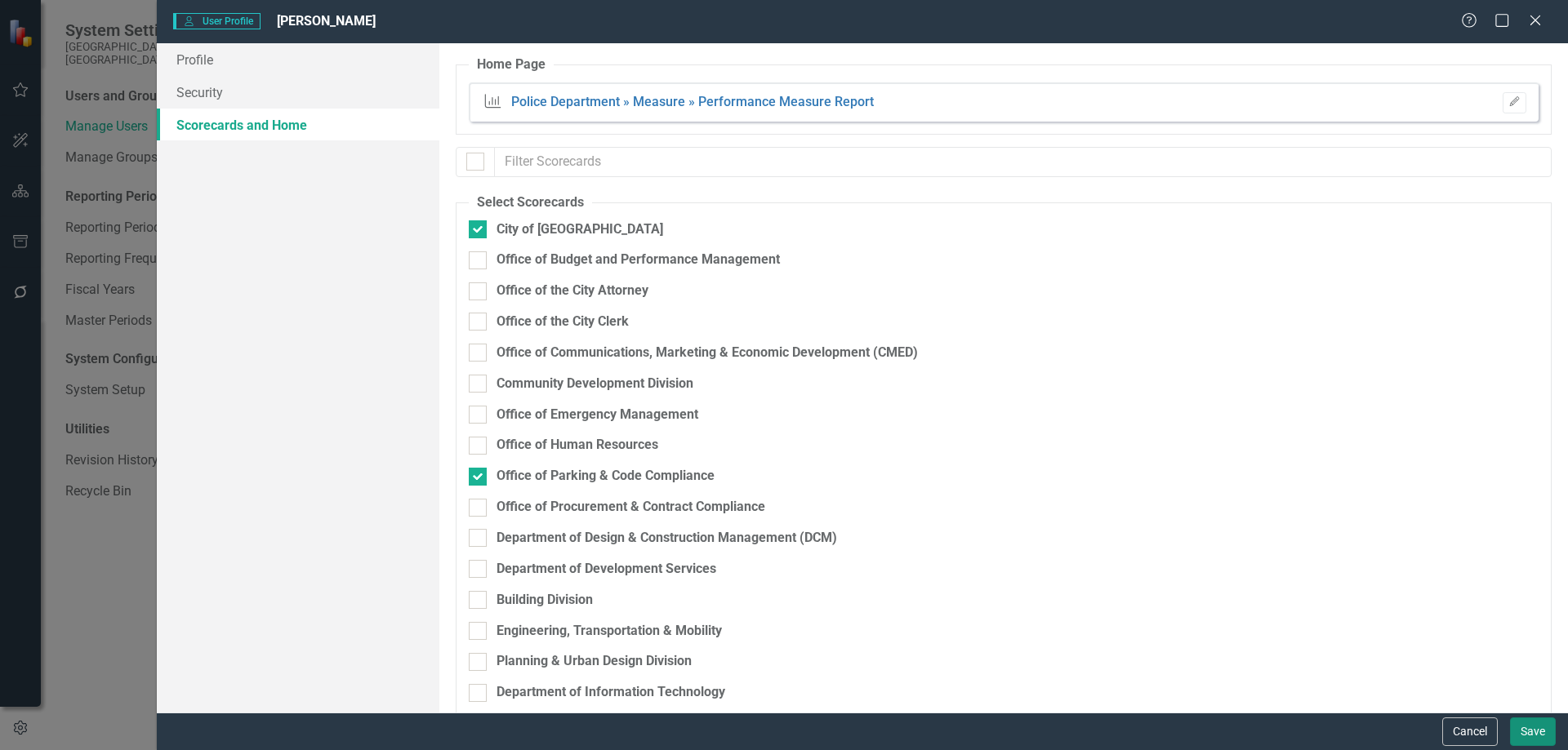
click at [1524, 733] on button "Save" at bounding box center [1533, 732] width 45 height 29
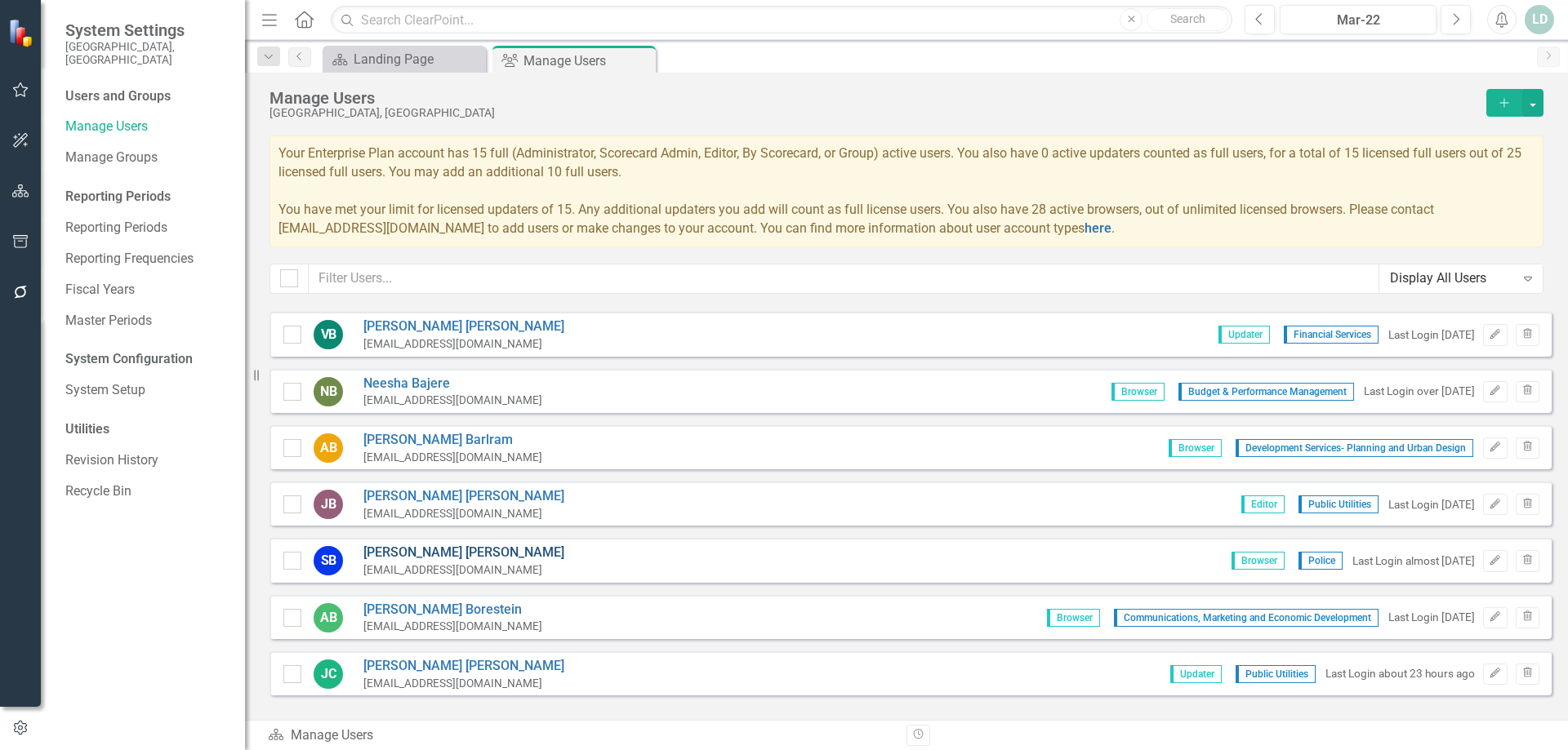
click at [405, 547] on link "Steve Bolger" at bounding box center [464, 553] width 201 height 19
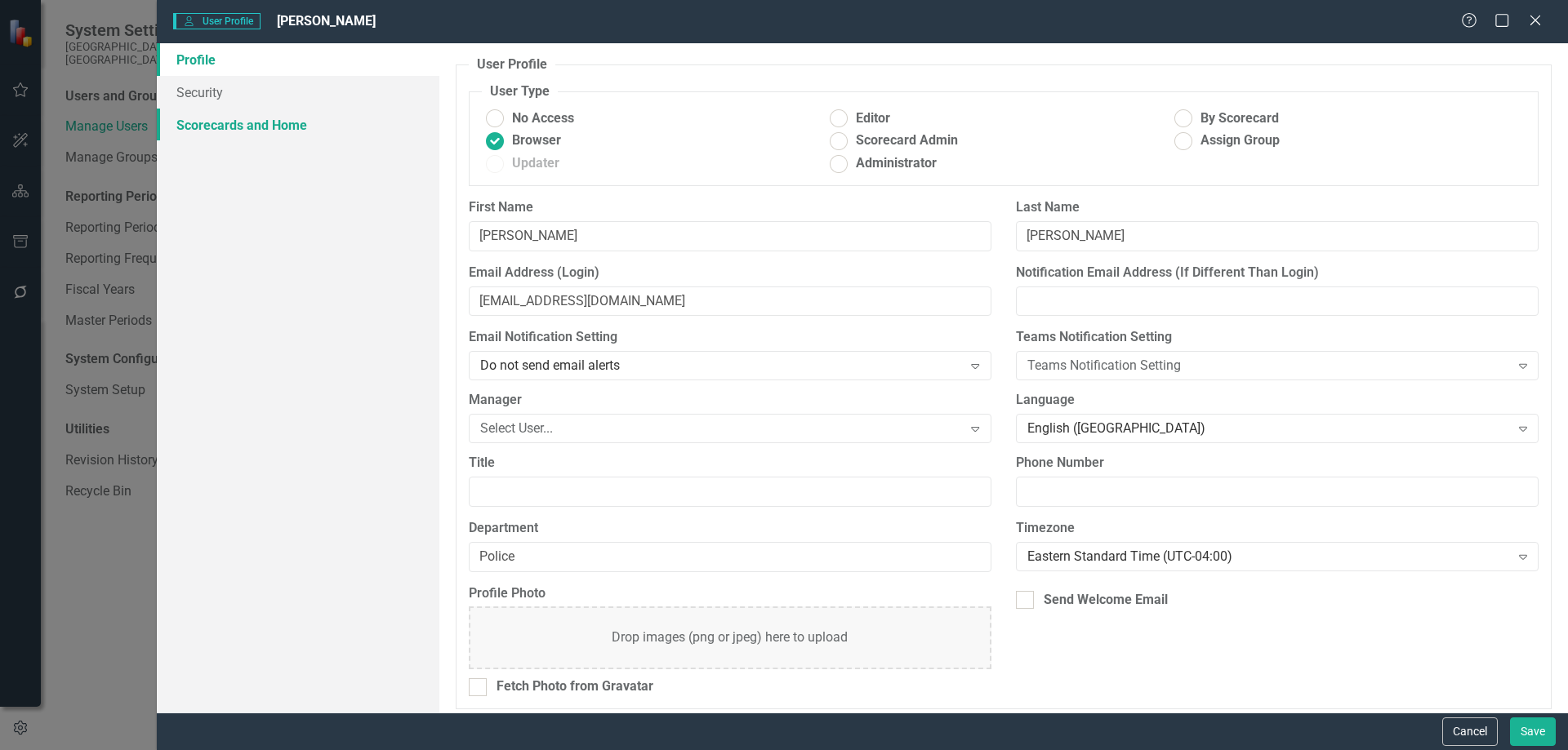
click at [296, 118] on link "Scorecards and Home" at bounding box center [298, 125] width 282 height 32
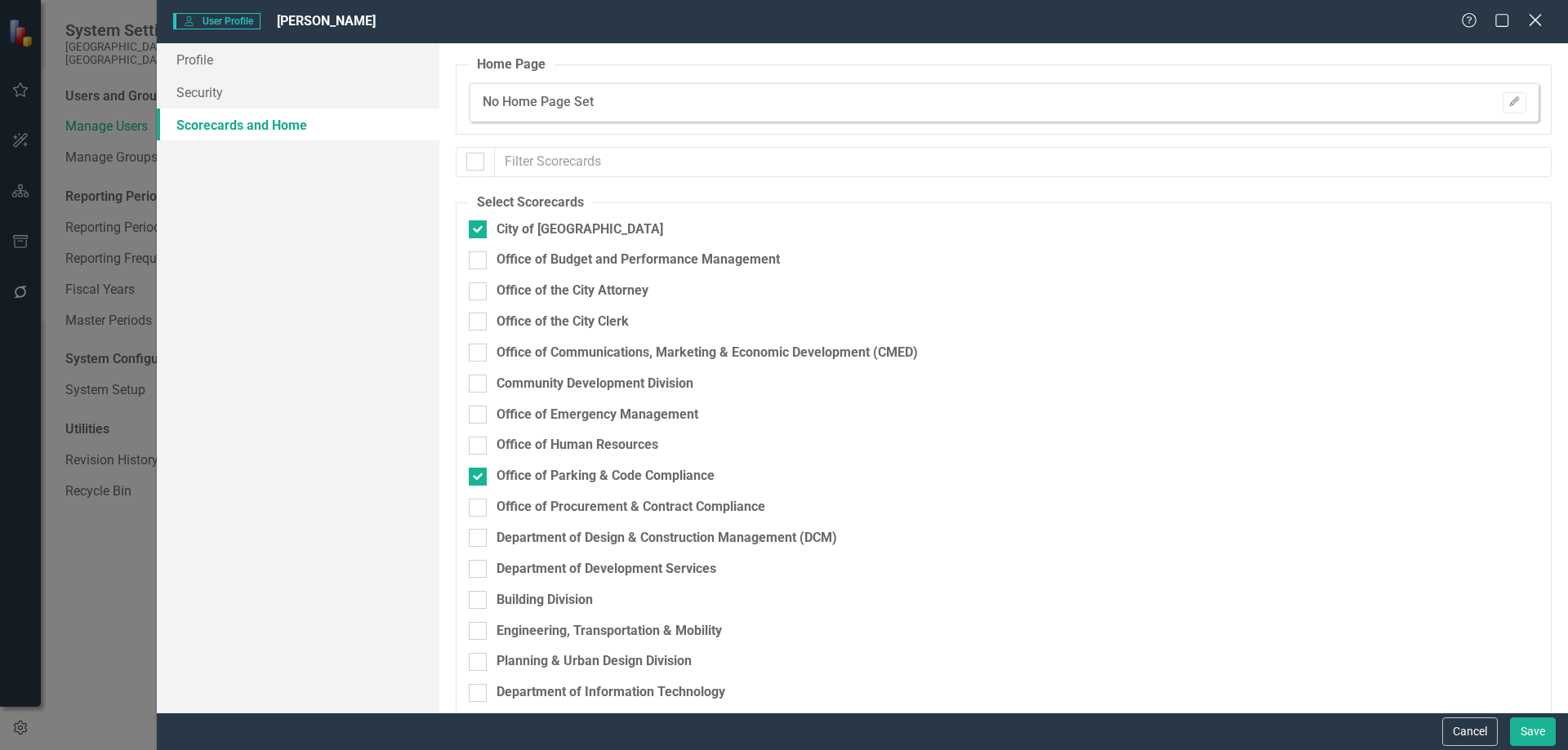
click at [1541, 21] on icon "Close" at bounding box center [1534, 20] width 20 height 16
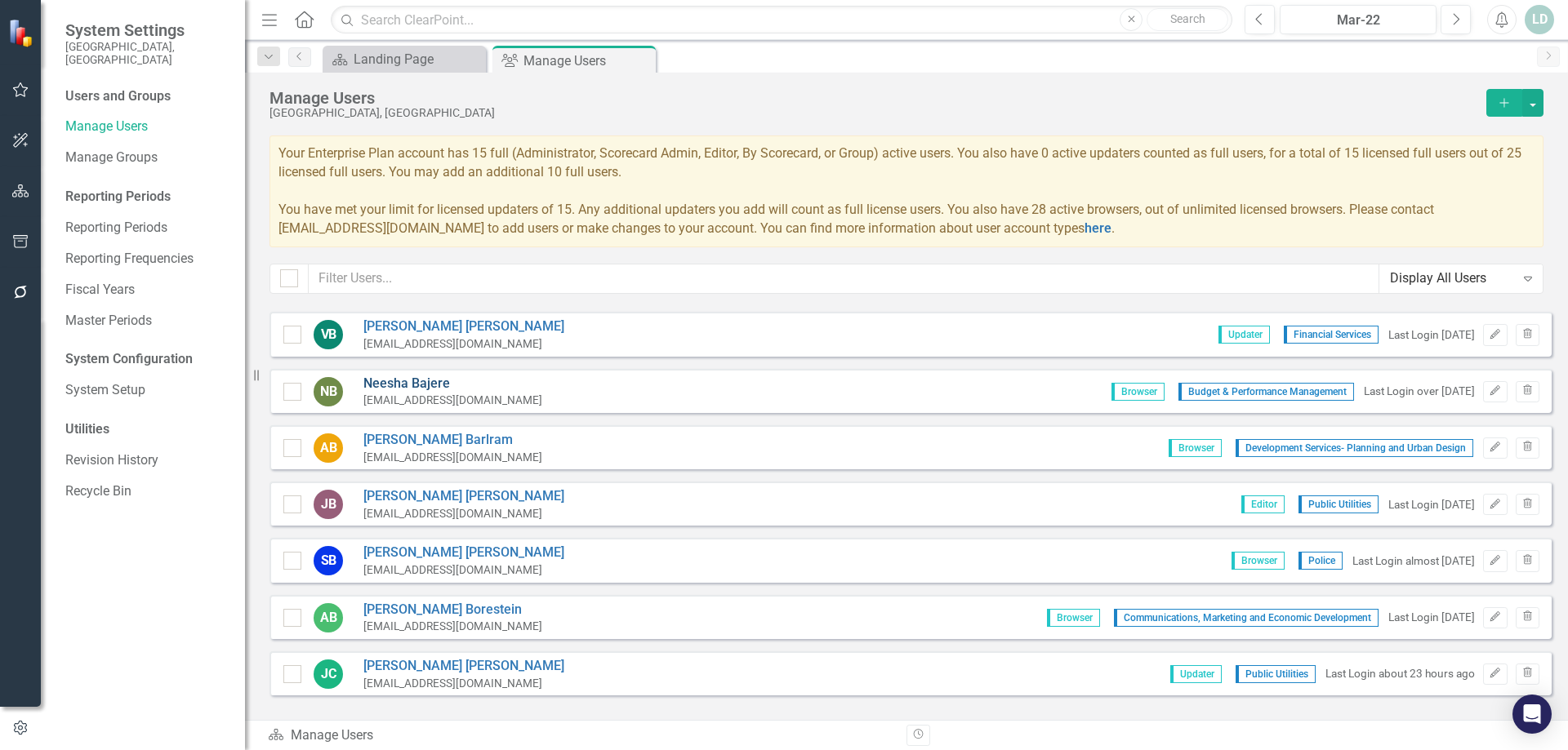
click at [426, 381] on link "Neesha Bajere" at bounding box center [452, 384] width 179 height 19
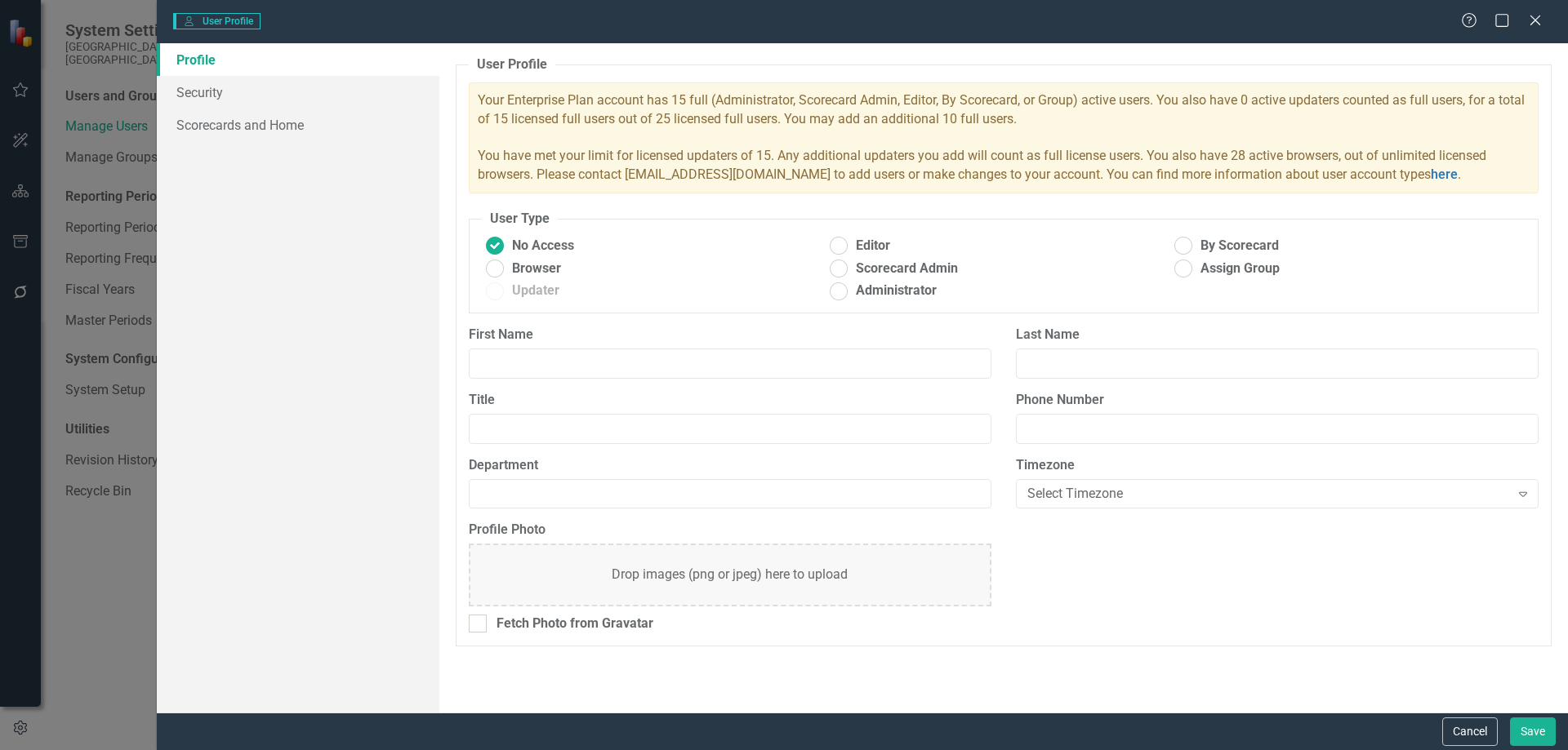
type input "Neesha"
type input "Bajere"
type input "Budget & Performance Management"
radio input "false"
radio input "true"
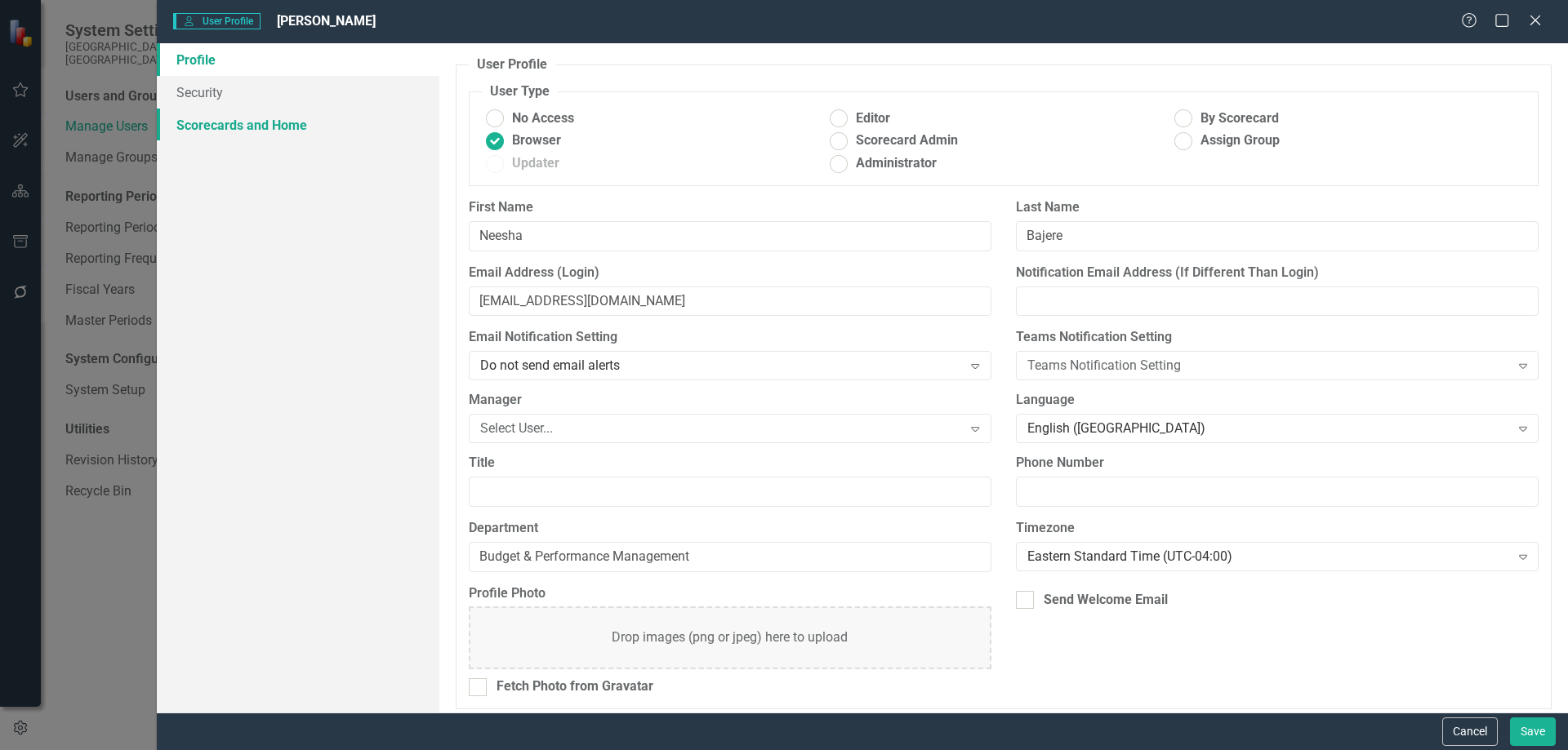
click at [297, 125] on link "Scorecards and Home" at bounding box center [298, 125] width 282 height 32
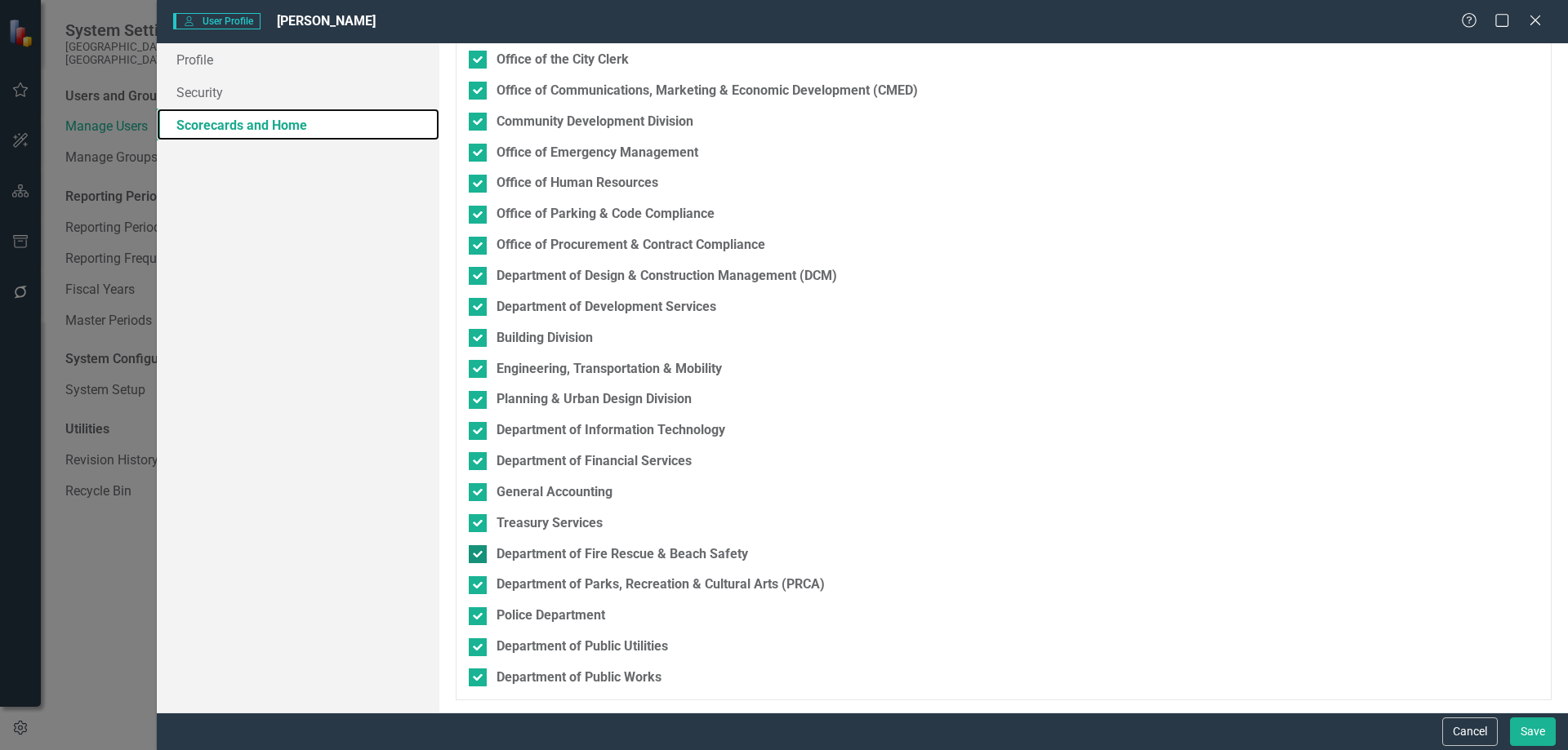
scroll to position [0, 0]
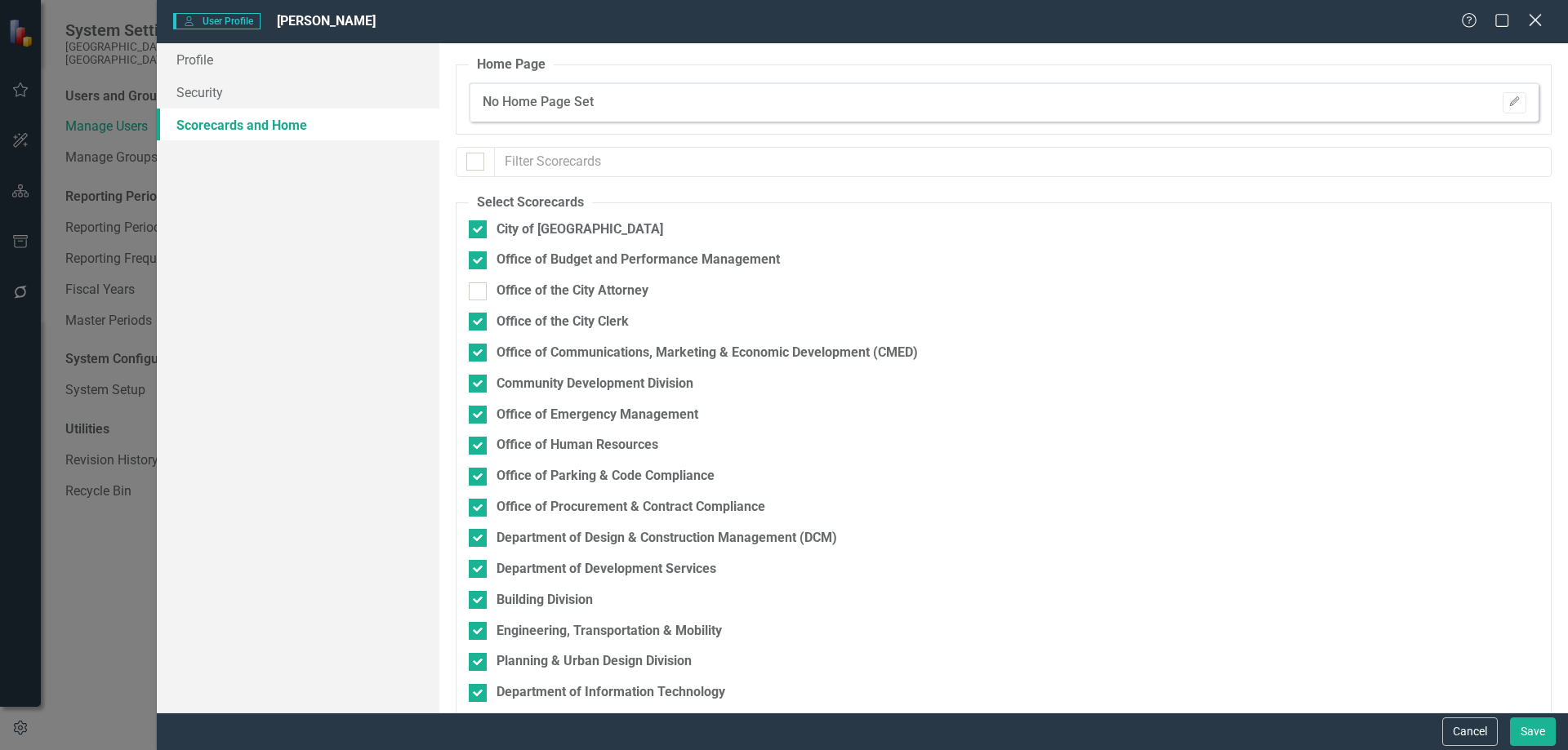
click at [1543, 22] on icon "Close" at bounding box center [1534, 20] width 20 height 16
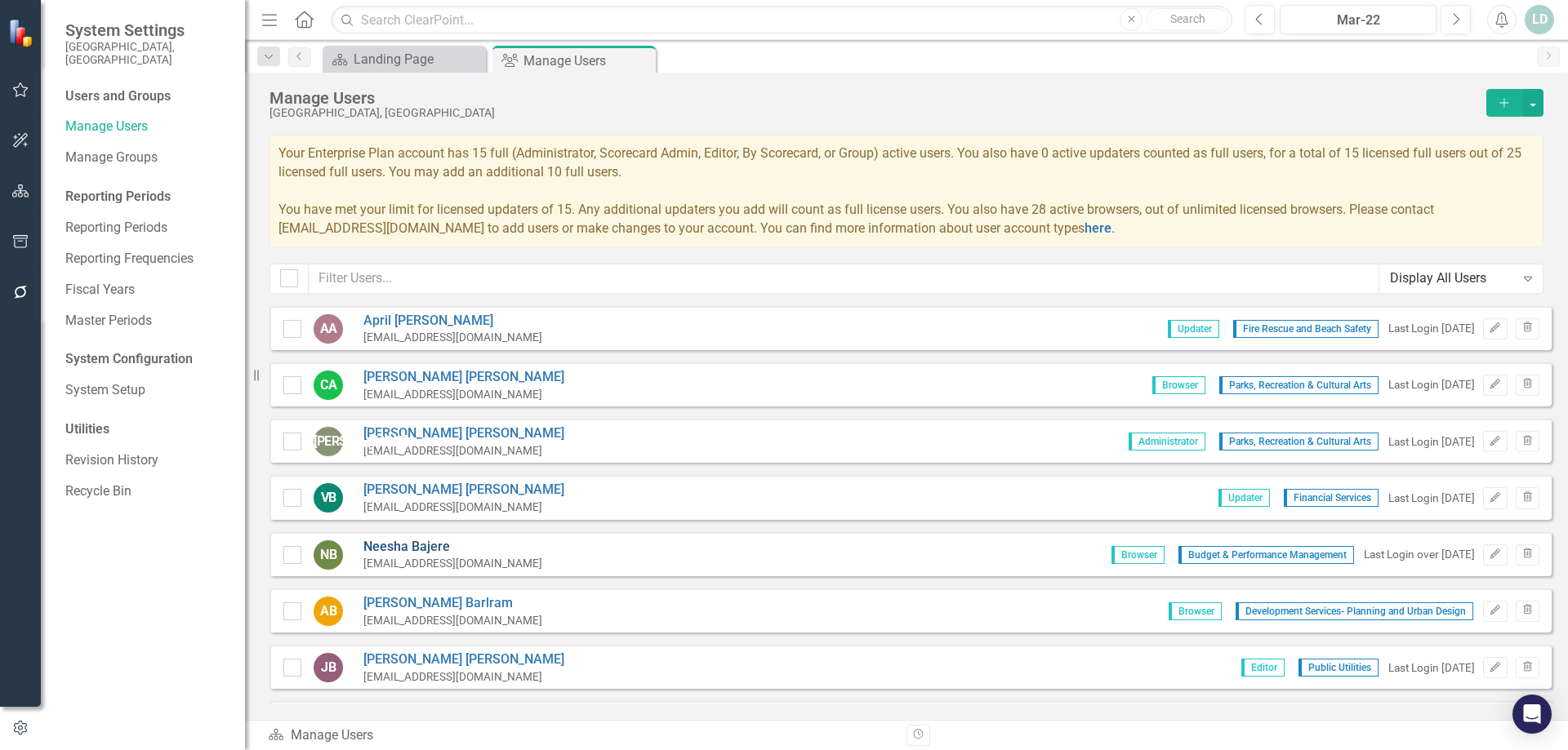
click at [429, 551] on link "[PERSON_NAME]" at bounding box center [452, 548] width 179 height 19
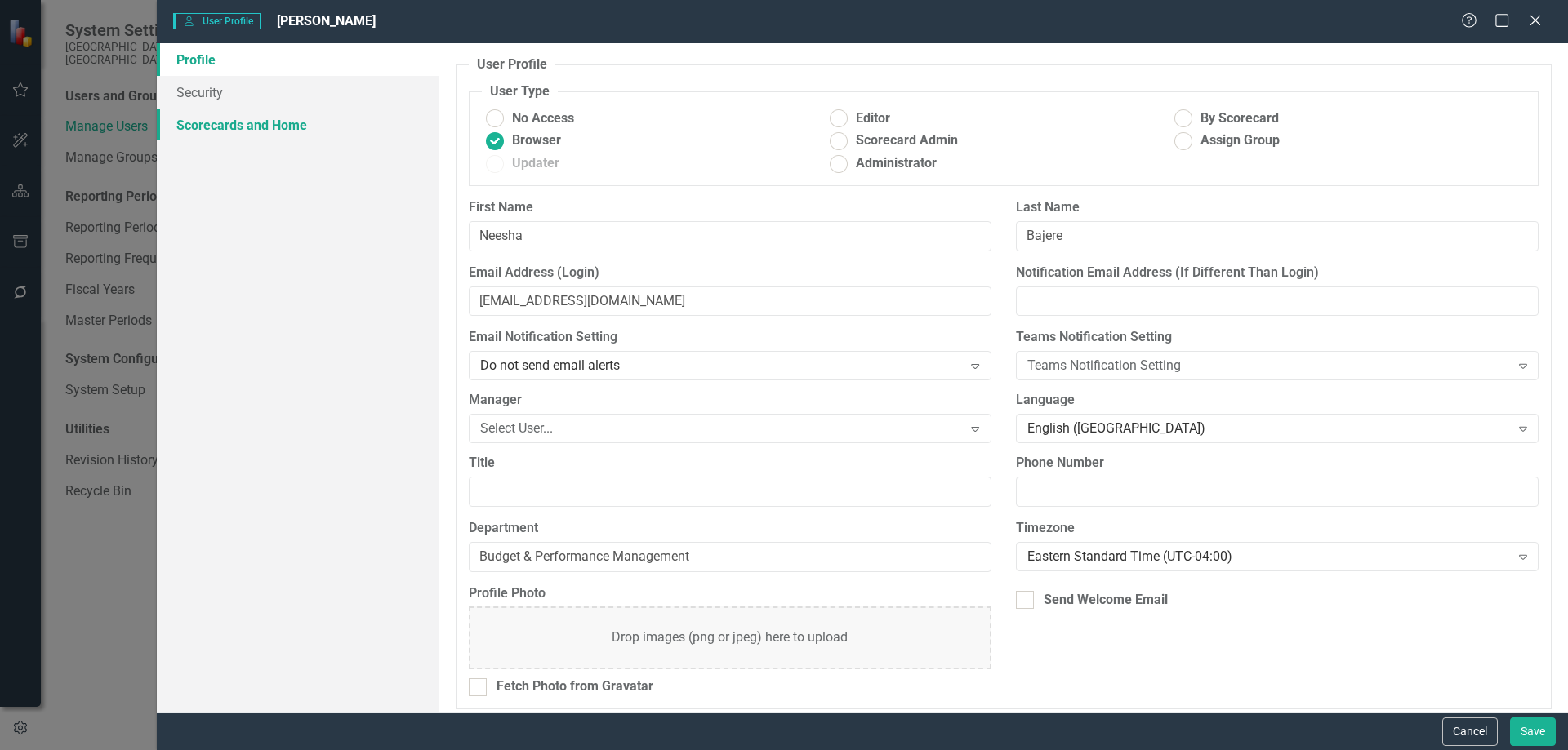
click at [268, 127] on link "Scorecards and Home" at bounding box center [298, 125] width 282 height 32
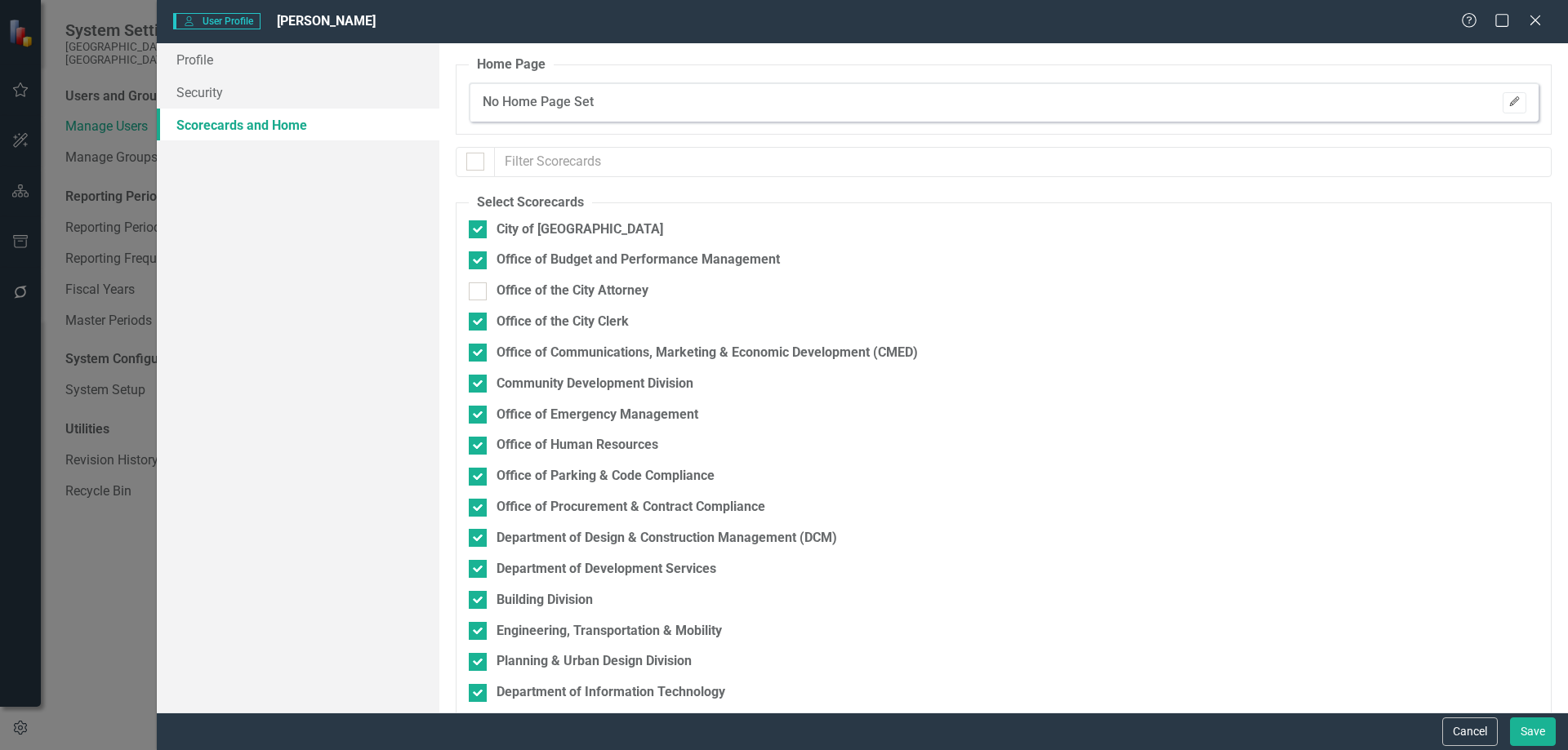
click at [1509, 105] on icon "Edit" at bounding box center [1515, 102] width 12 height 10
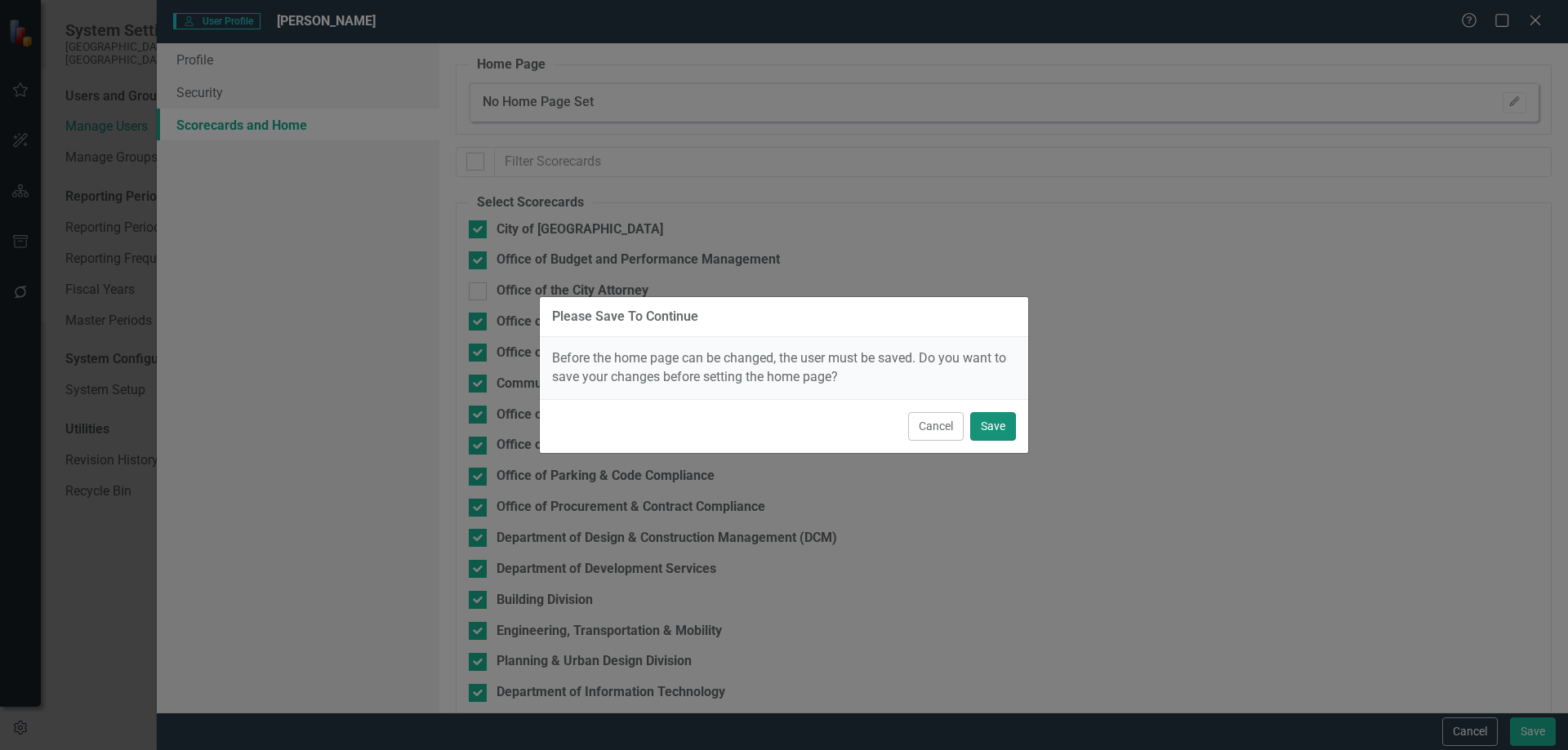
click at [991, 426] on button "Save" at bounding box center [993, 426] width 45 height 29
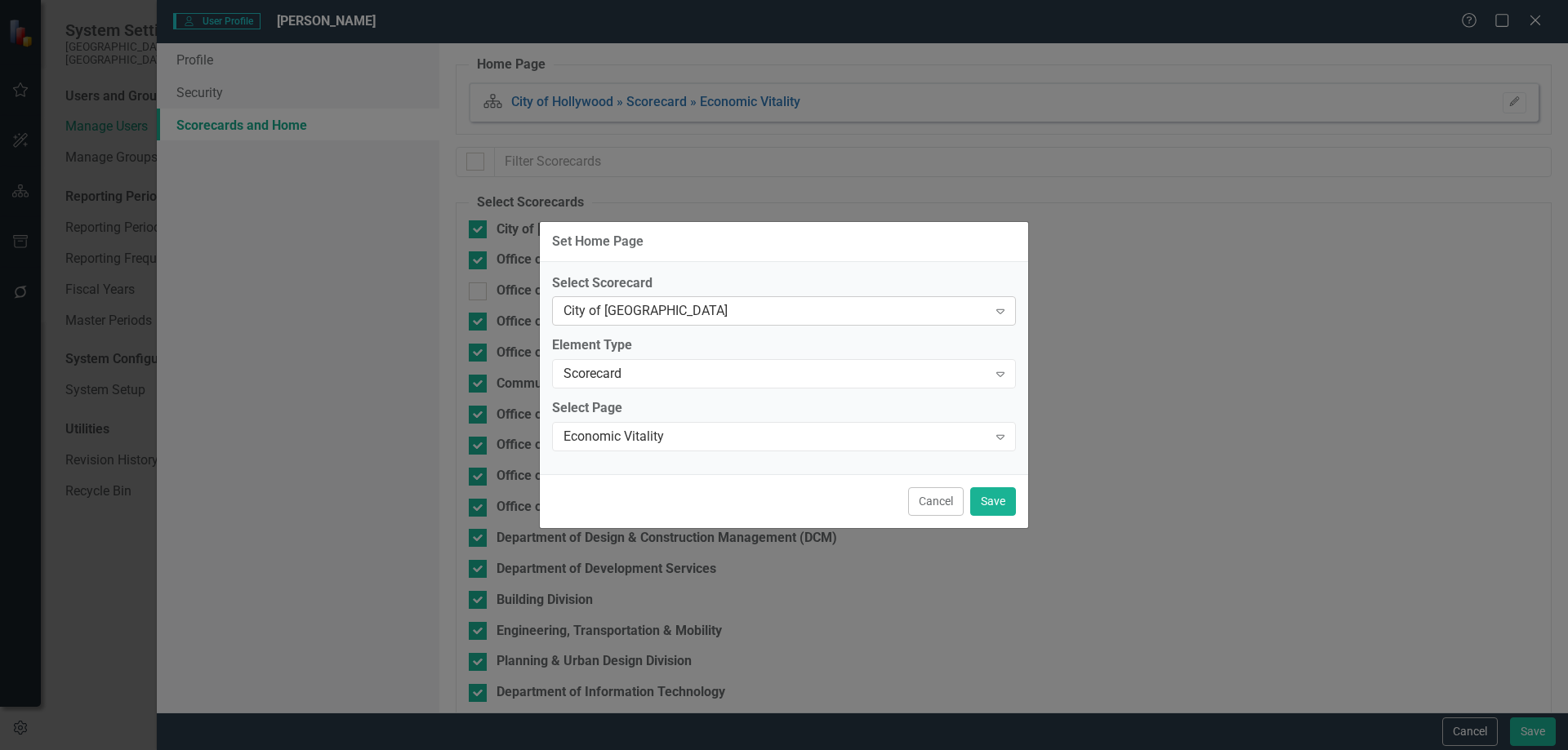
click at [693, 310] on div "City of [GEOGRAPHIC_DATA]" at bounding box center [776, 312] width 424 height 19
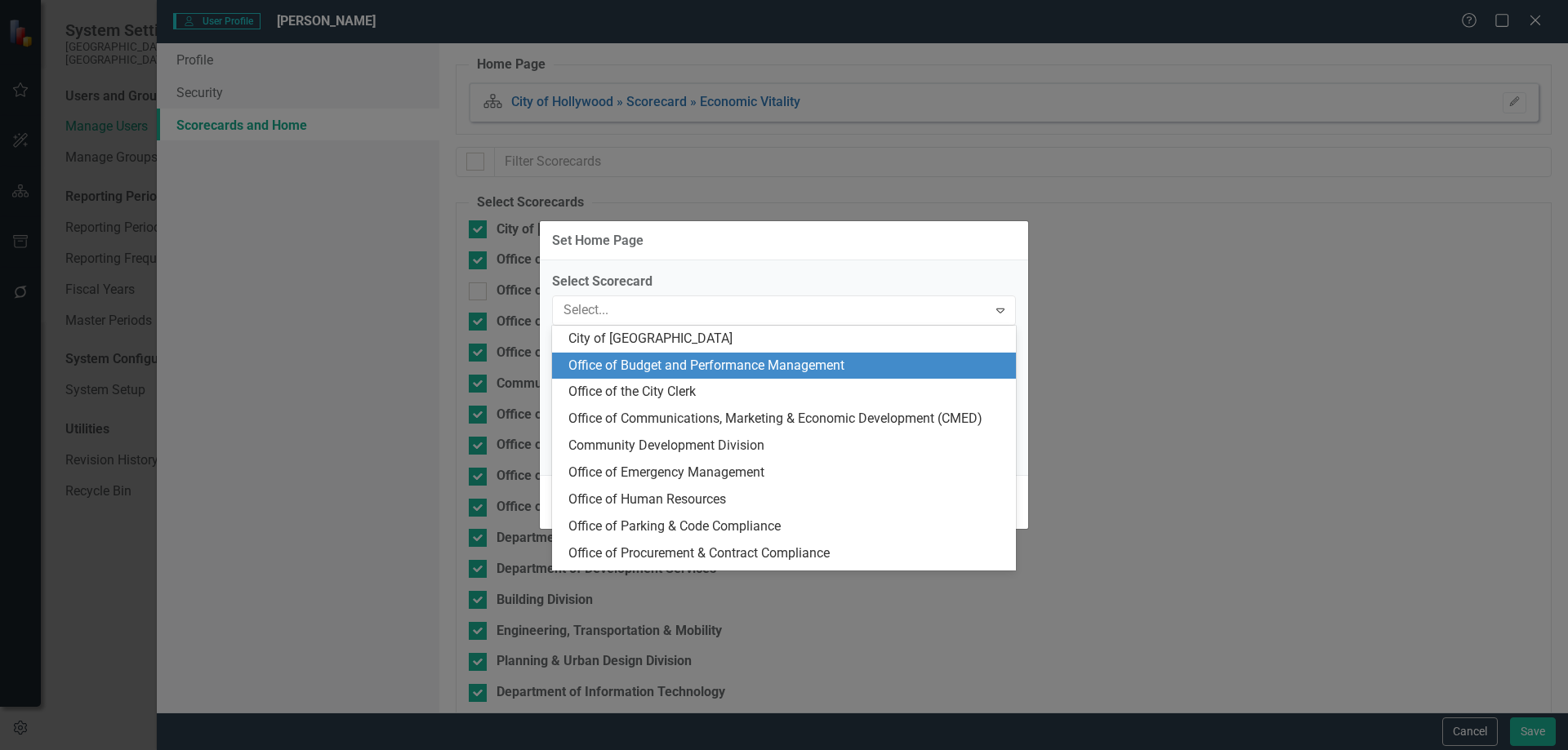
click at [685, 364] on div "Office of Budget and Performance Management" at bounding box center [787, 366] width 438 height 19
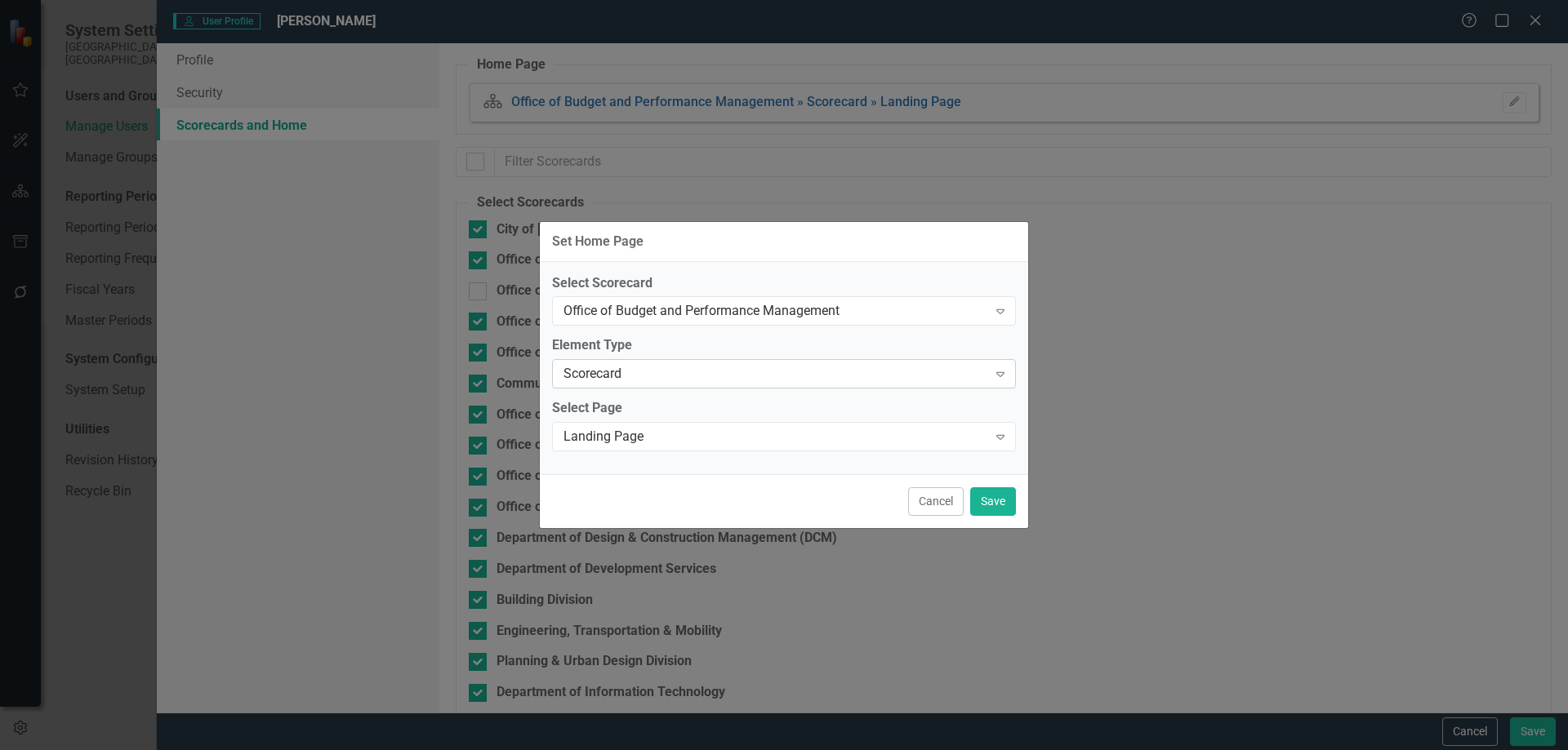
click at [681, 362] on div "Scorecard Expand" at bounding box center [784, 374] width 464 height 30
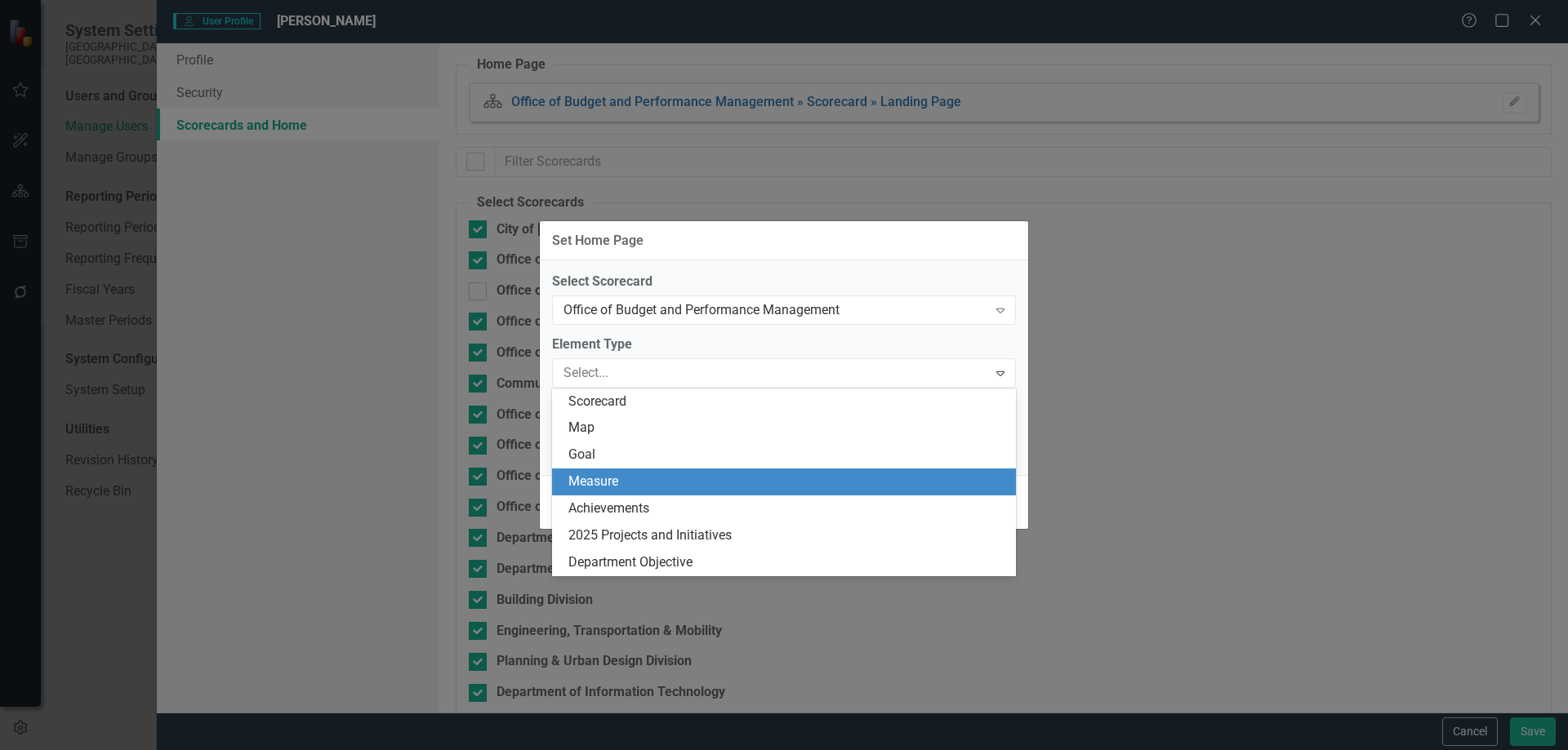
click at [724, 486] on div "Measure" at bounding box center [787, 483] width 438 height 19
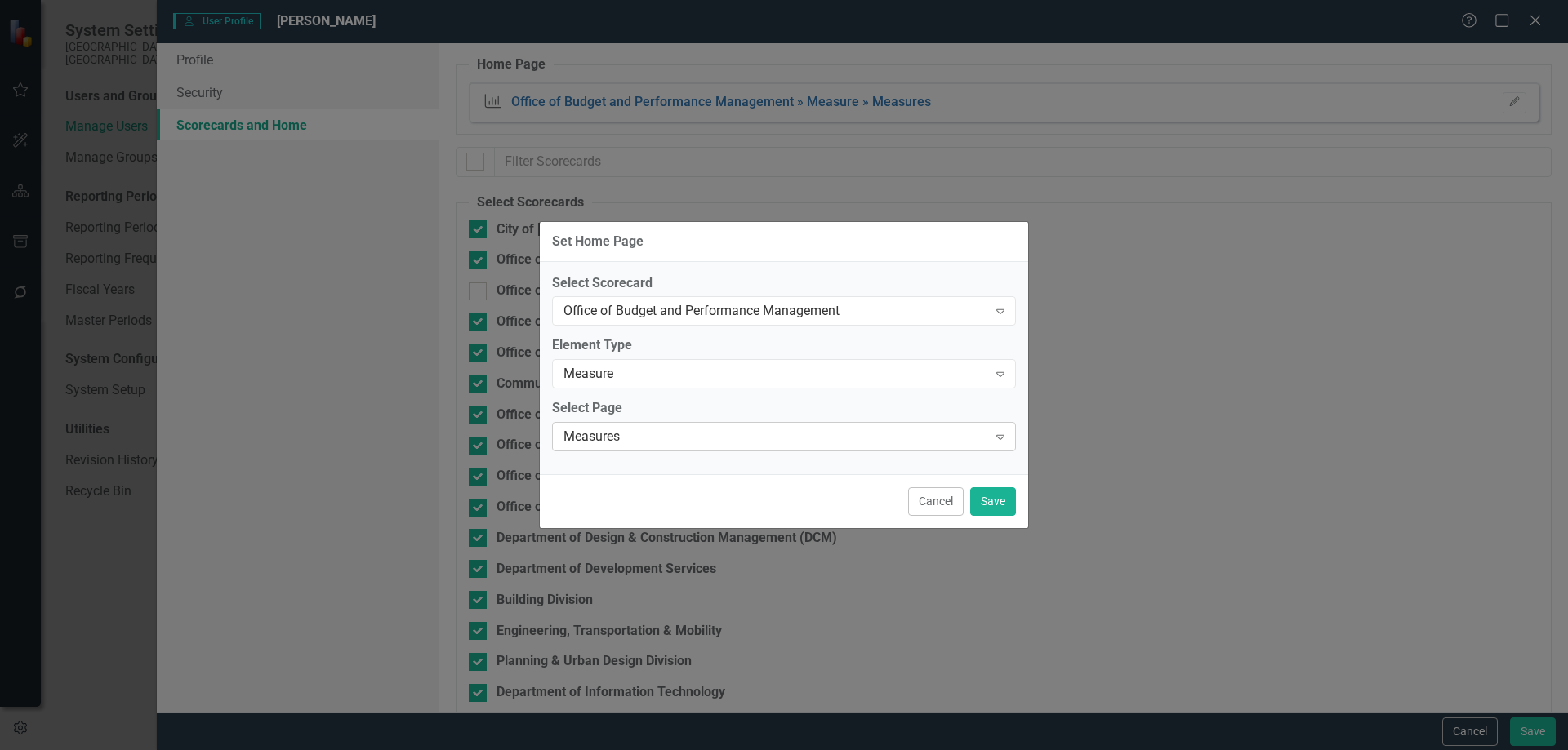
click at [689, 434] on div "Measures" at bounding box center [776, 437] width 424 height 19
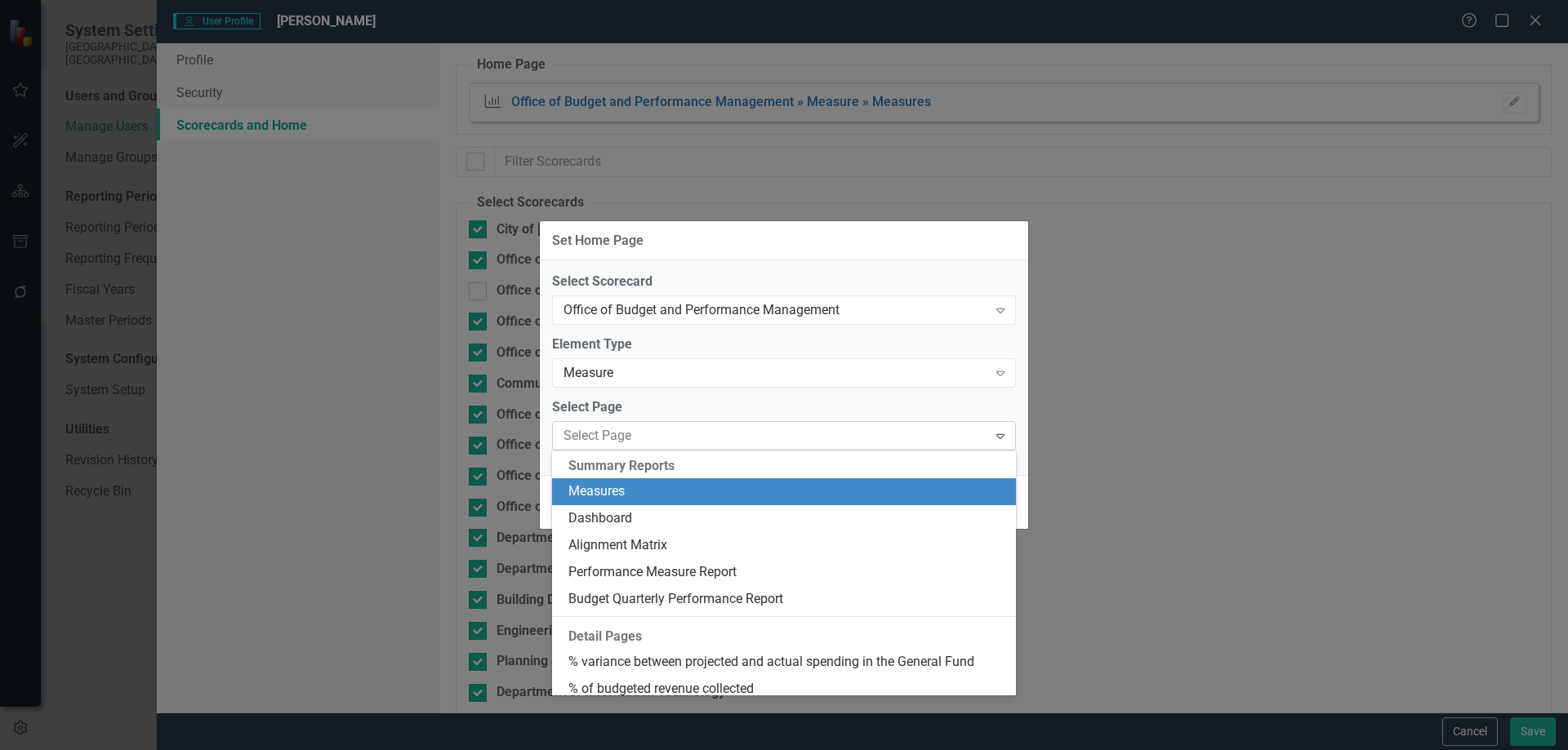
scroll to position [28, 0]
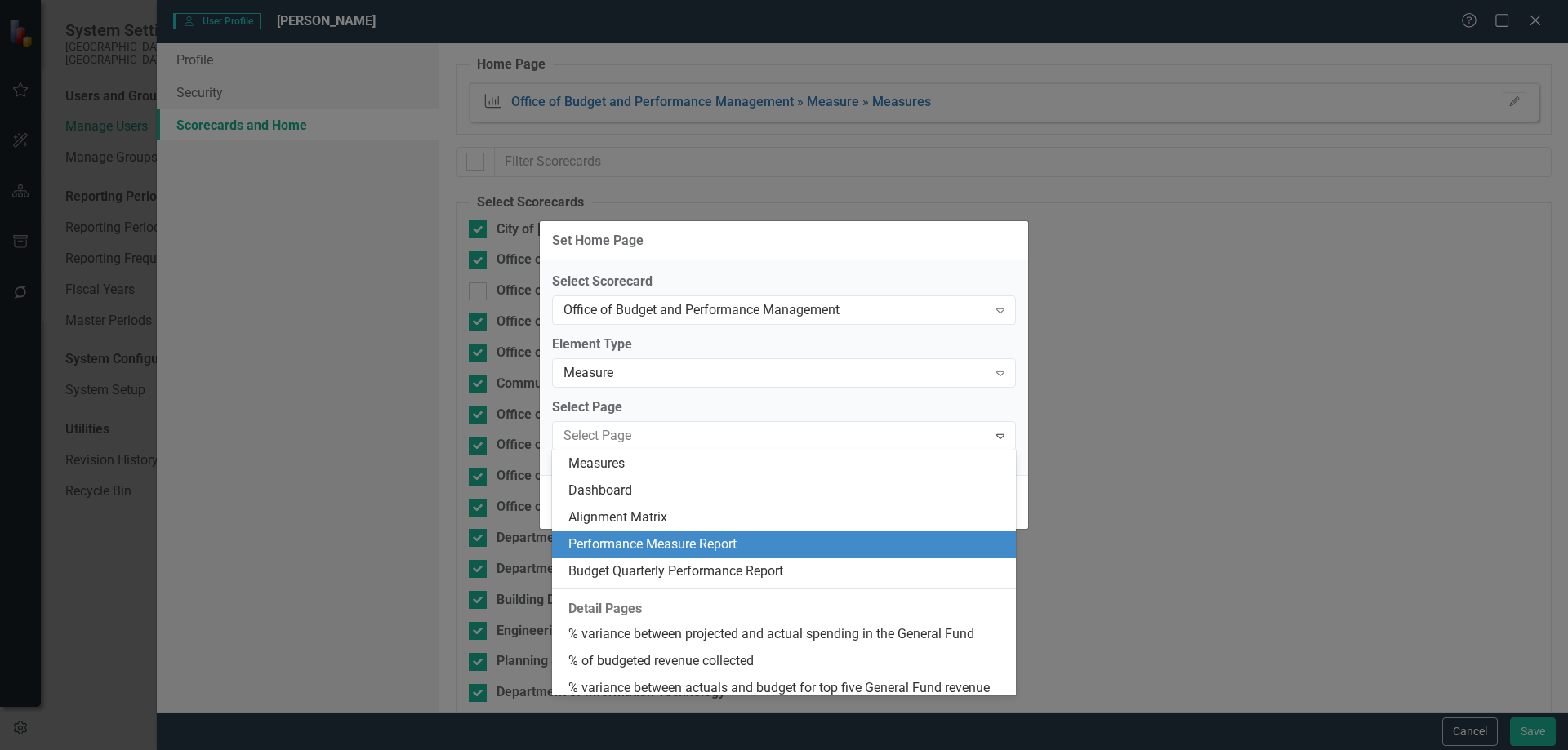
click at [694, 549] on div "Performance Measure Report" at bounding box center [787, 545] width 438 height 19
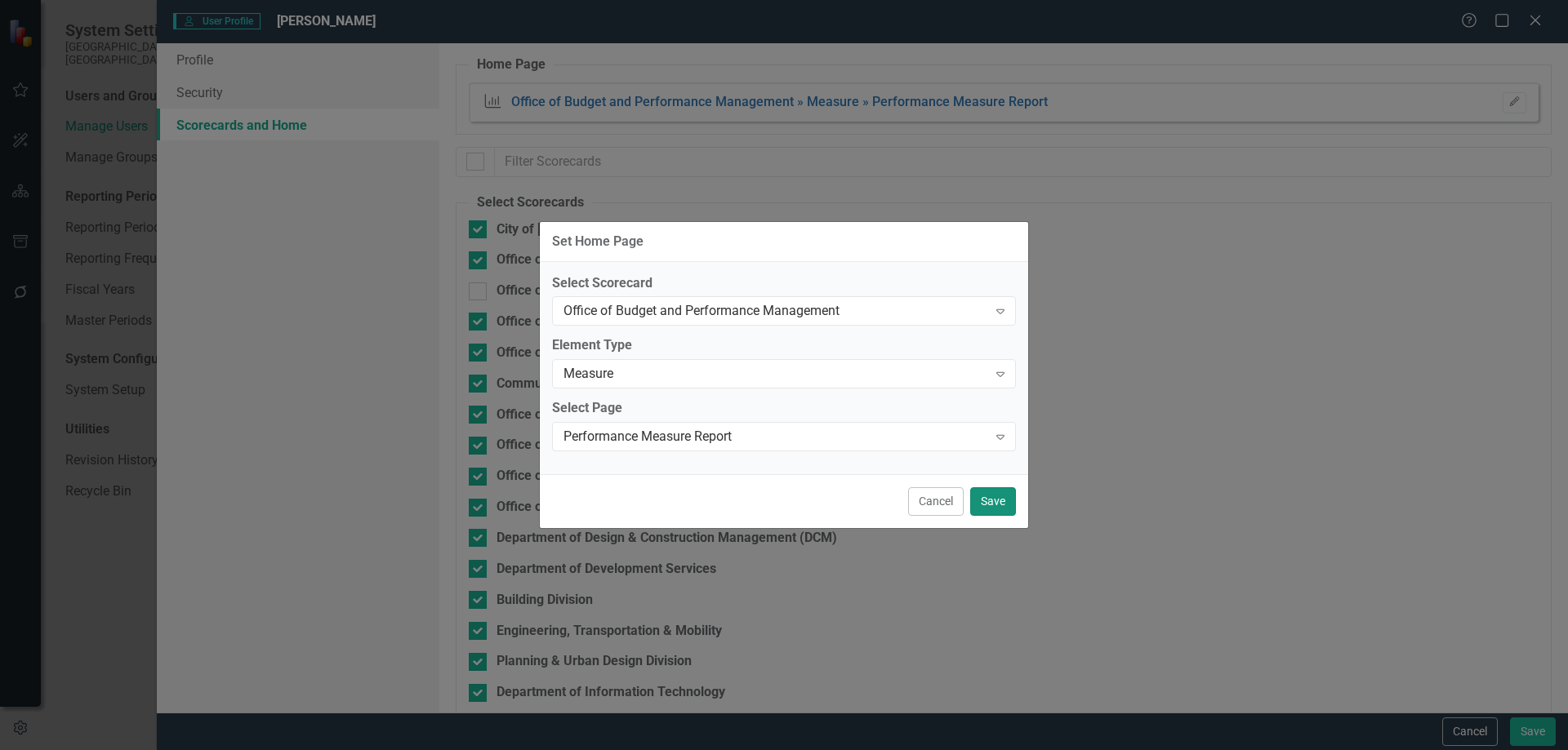
click at [983, 503] on button "Save" at bounding box center [993, 501] width 45 height 29
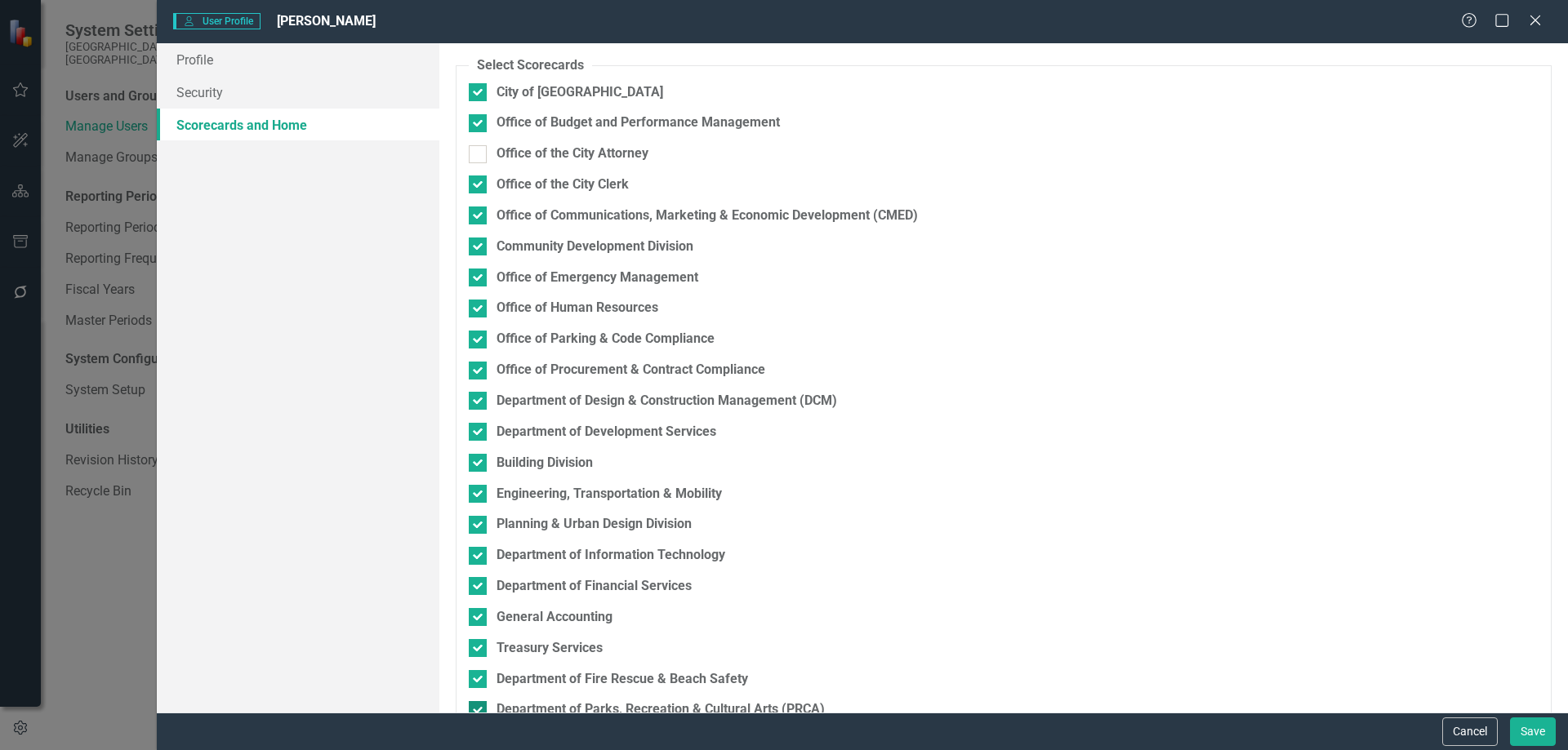
scroll to position [262, 0]
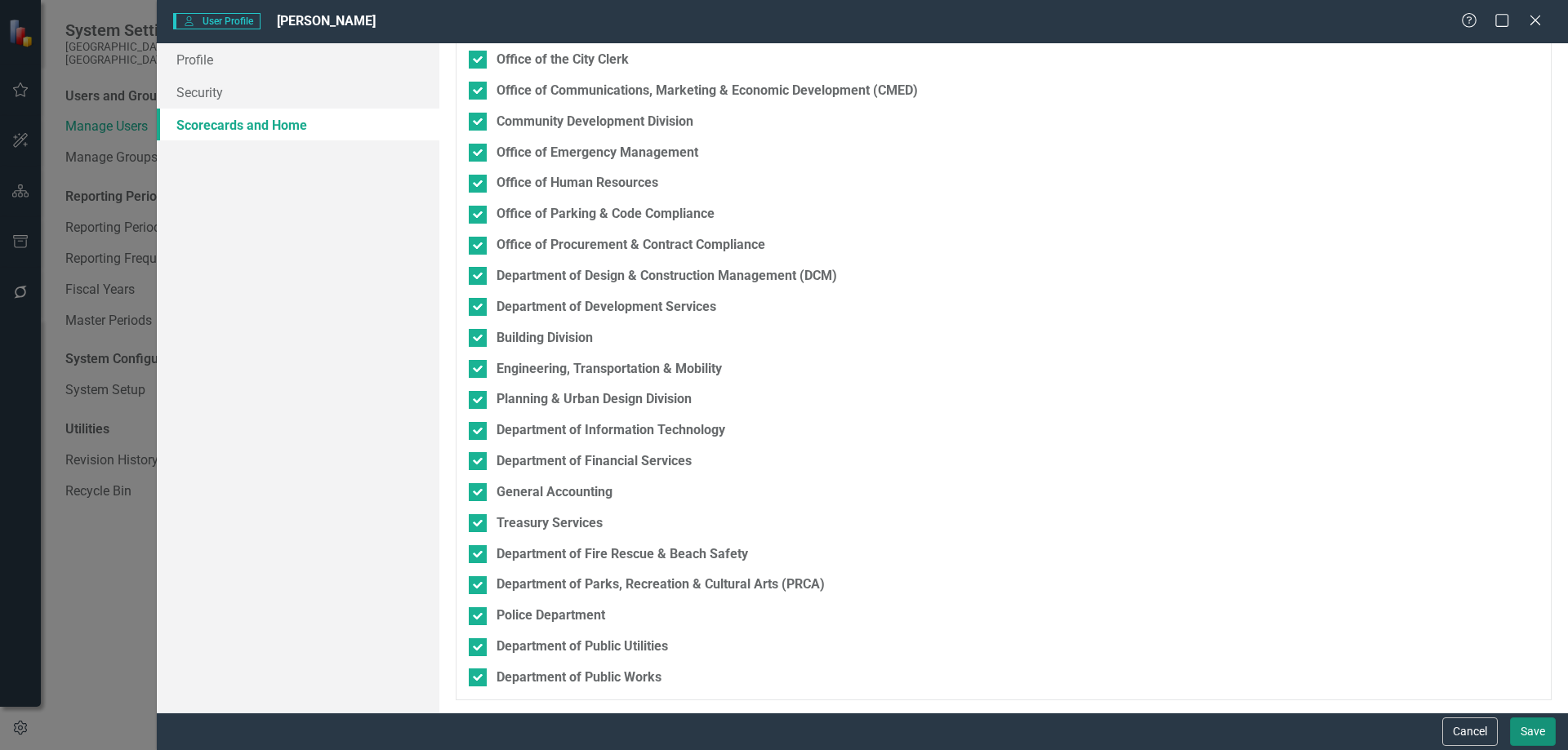
click at [1524, 735] on button "Save" at bounding box center [1533, 732] width 45 height 29
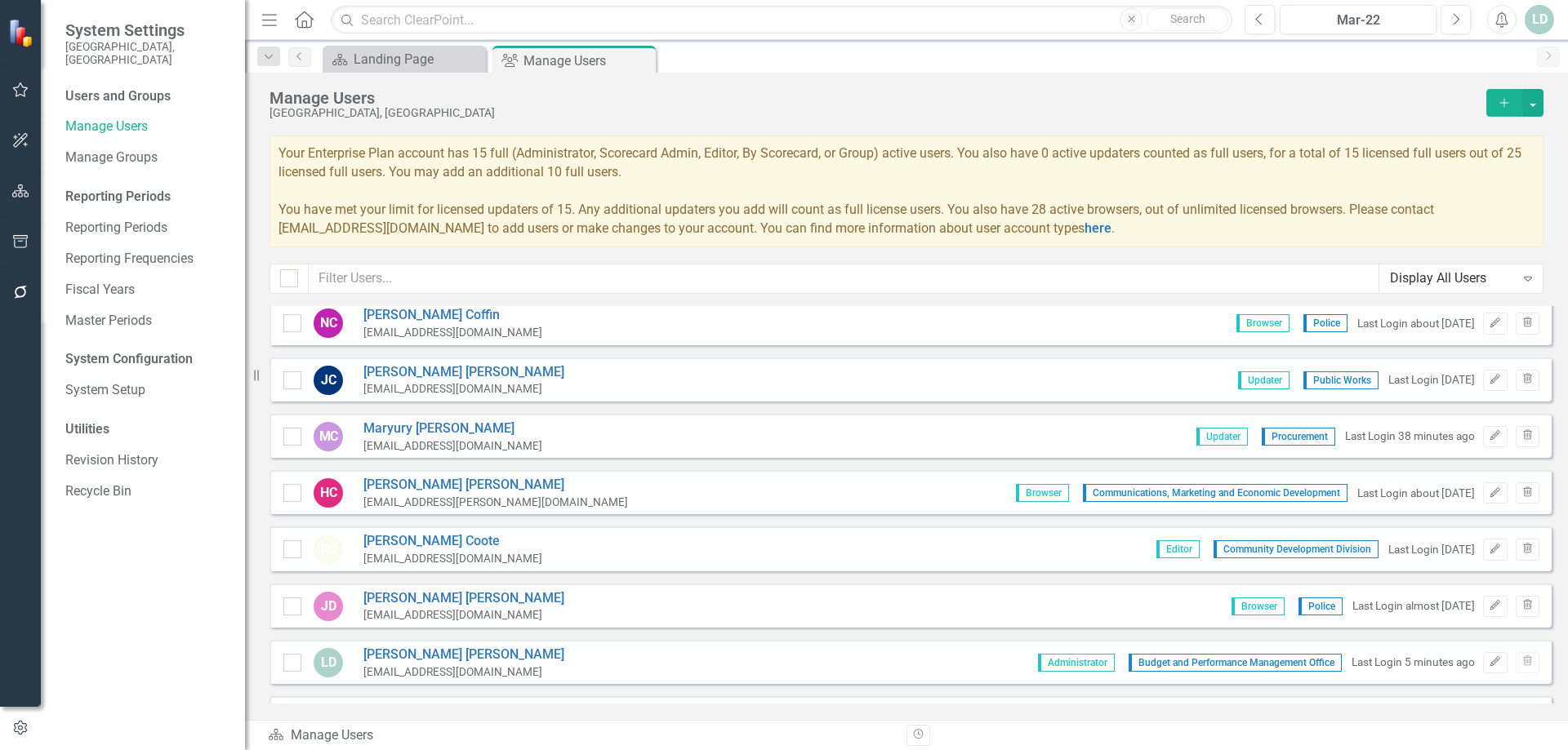
scroll to position [653, 0]
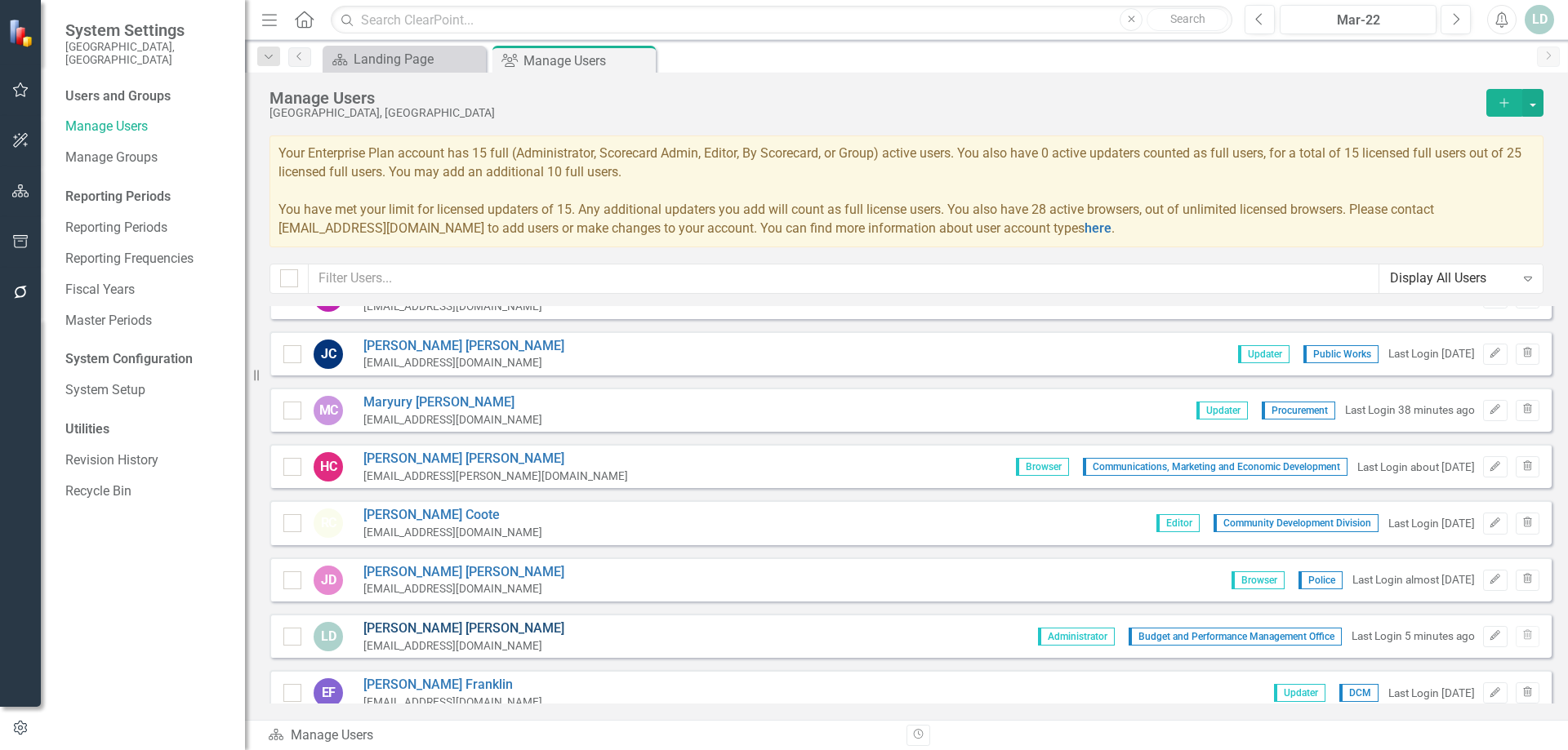
click at [446, 626] on link "Lissette Dominguez" at bounding box center [464, 629] width 201 height 19
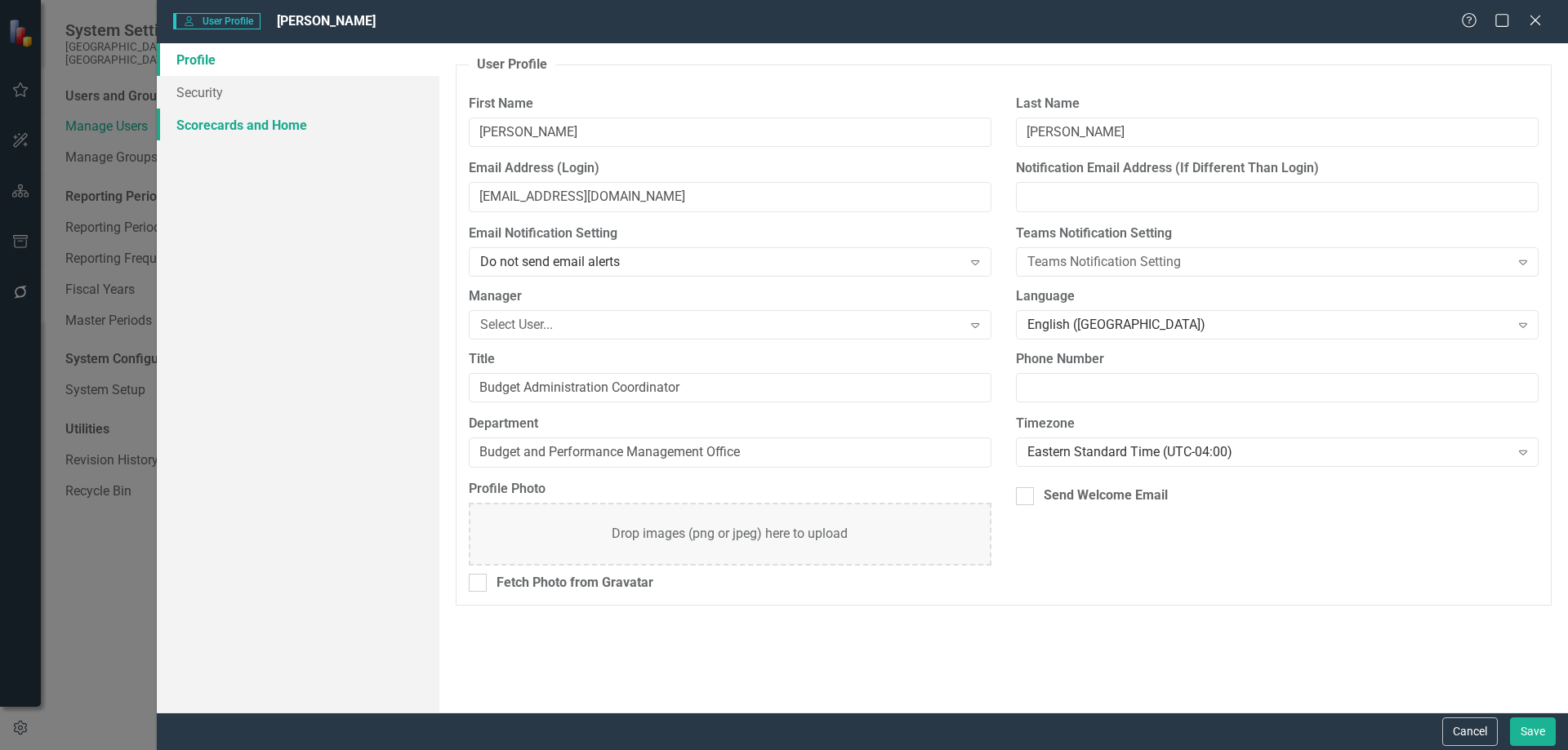
click at [229, 118] on link "Scorecards and Home" at bounding box center [298, 125] width 282 height 32
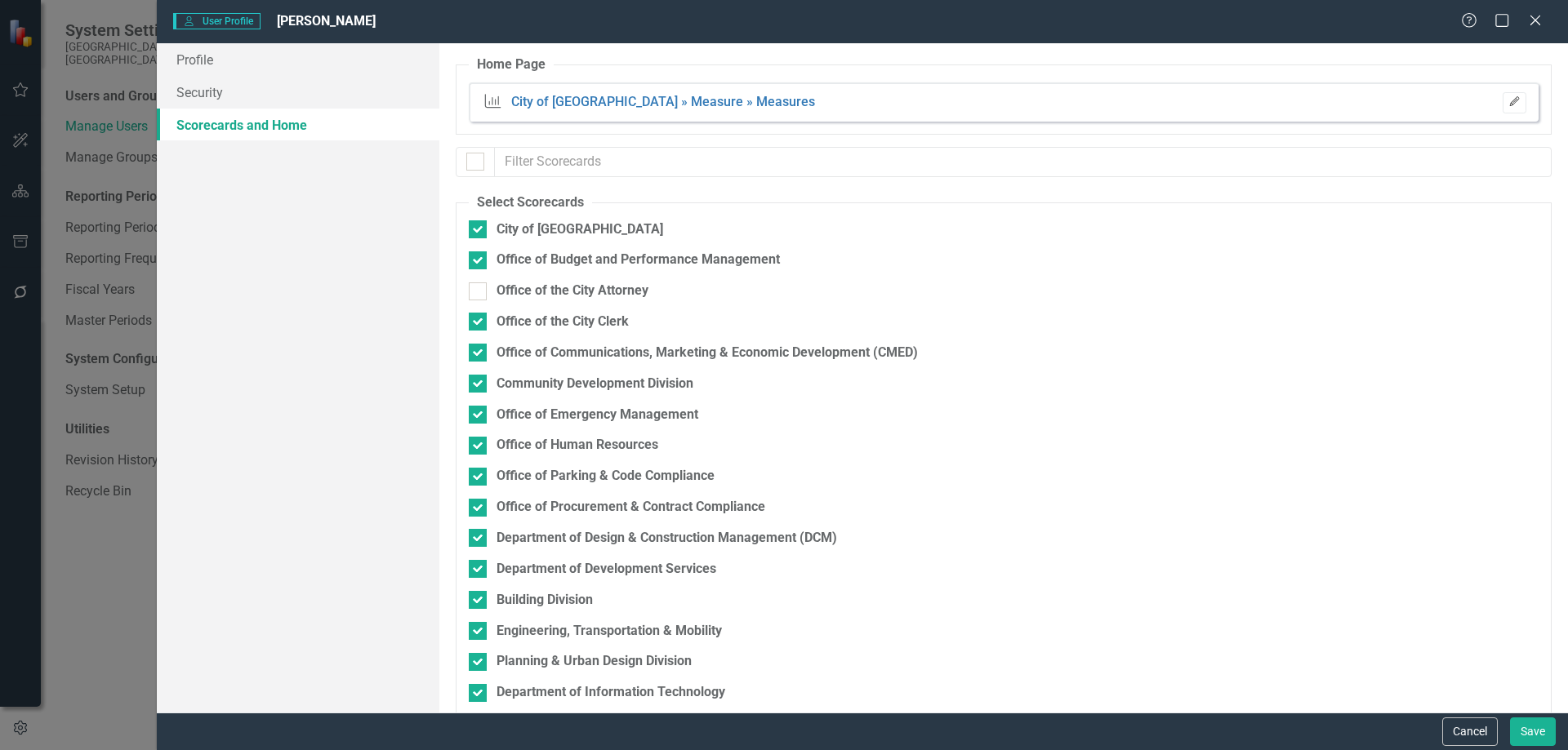
click at [1509, 99] on icon "Edit" at bounding box center [1515, 102] width 12 height 10
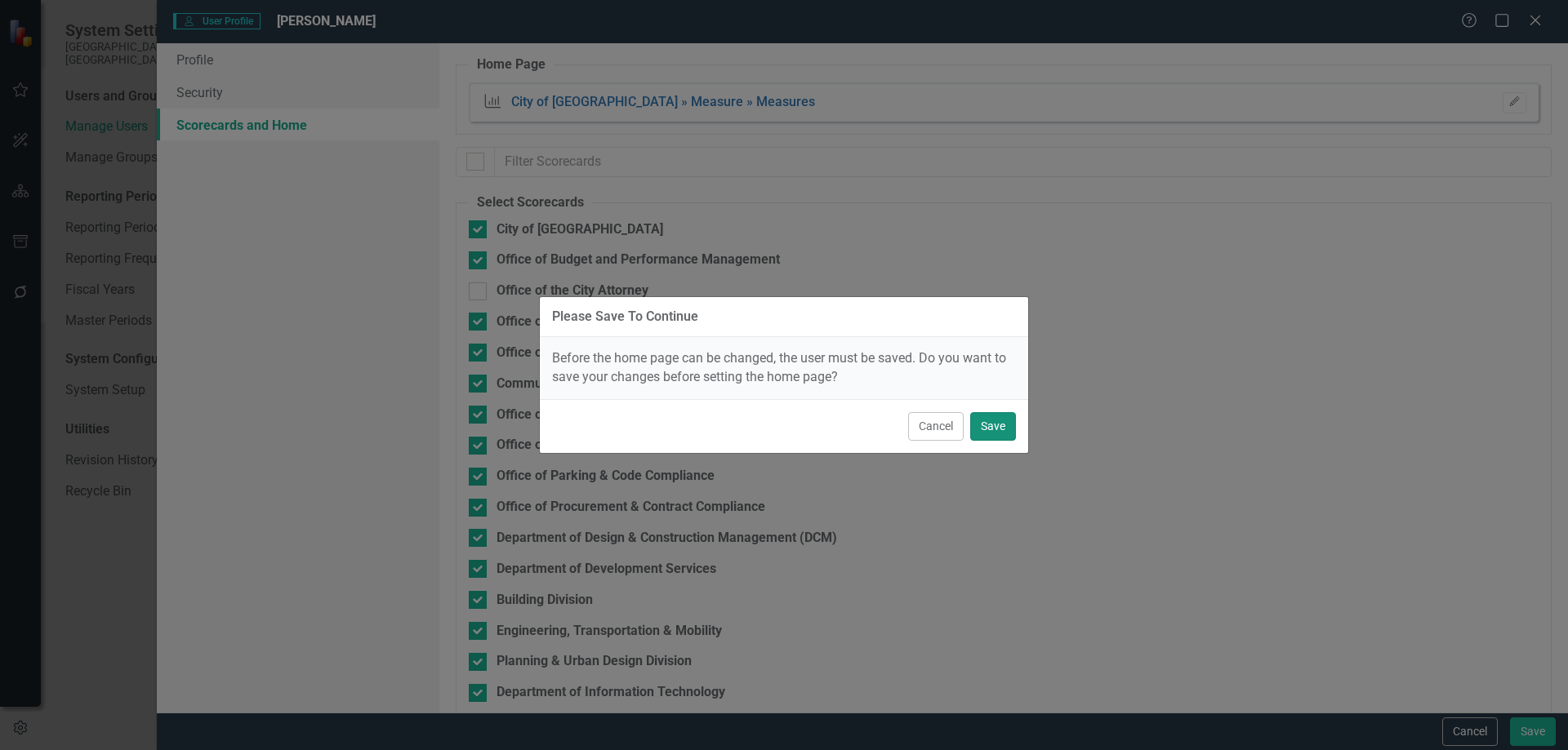
click at [988, 425] on button "Save" at bounding box center [993, 426] width 45 height 29
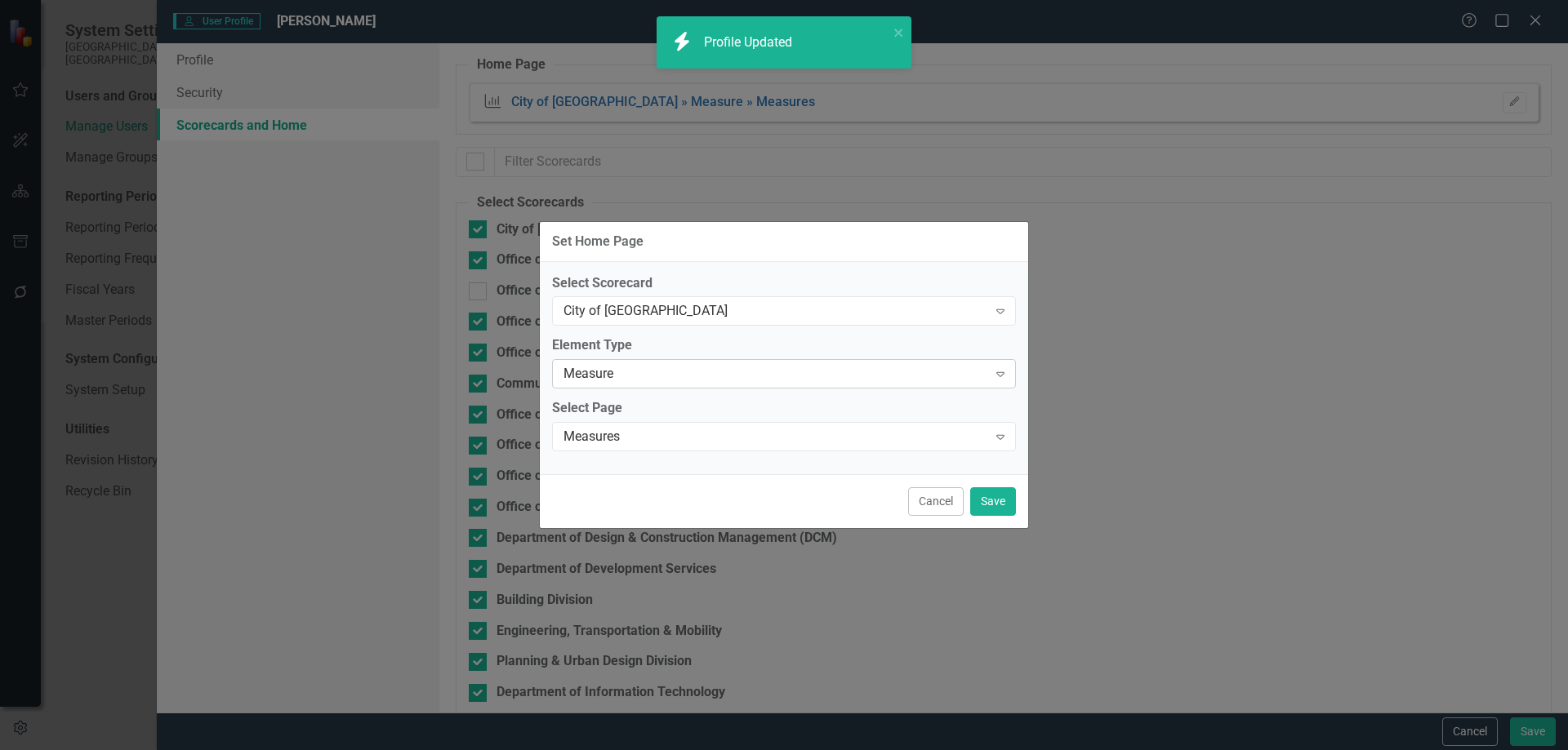
click at [600, 373] on div "Measure" at bounding box center [776, 375] width 424 height 19
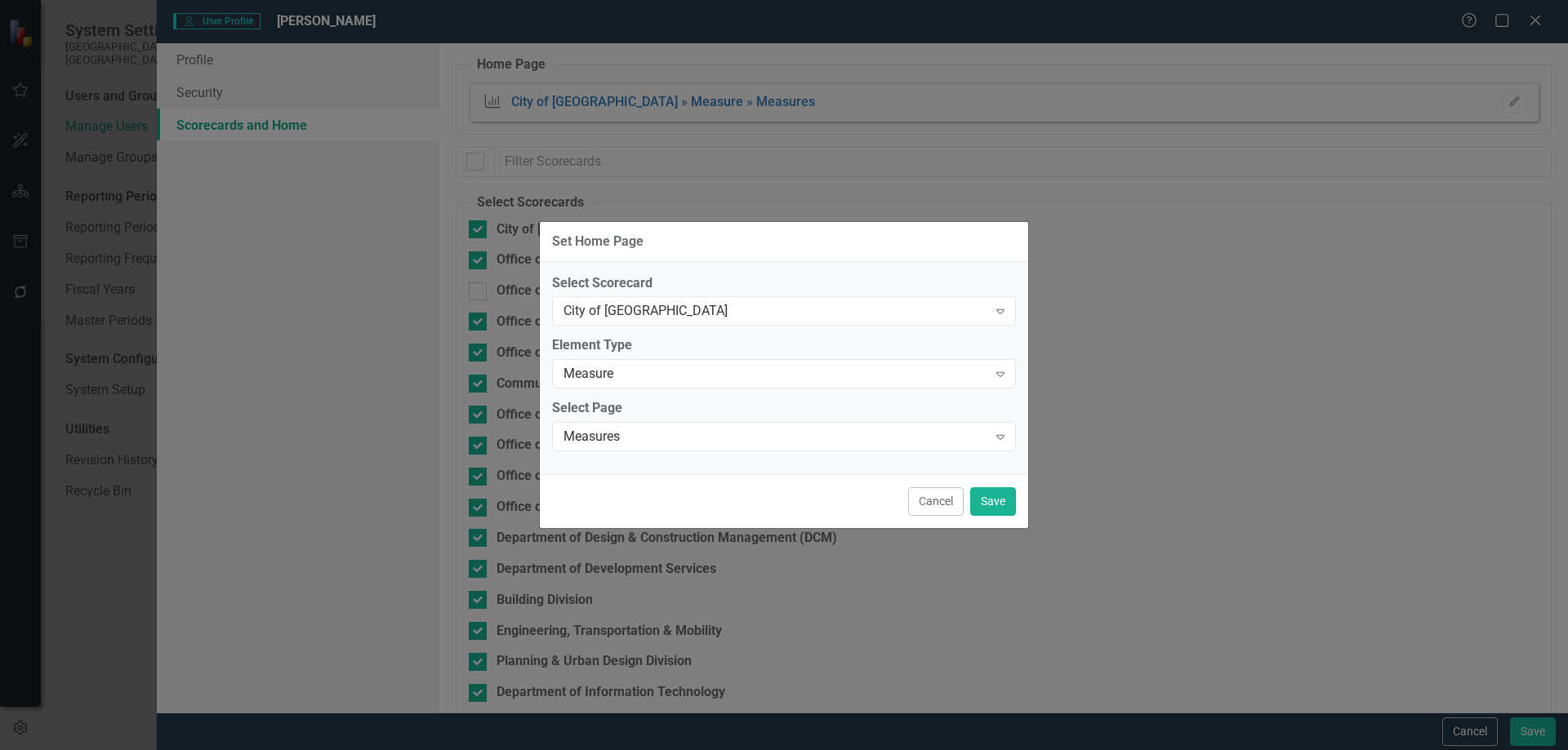
click at [785, 336] on label "Element Type" at bounding box center [784, 346] width 464 height 19
click at [685, 440] on div "Measures" at bounding box center [776, 437] width 424 height 19
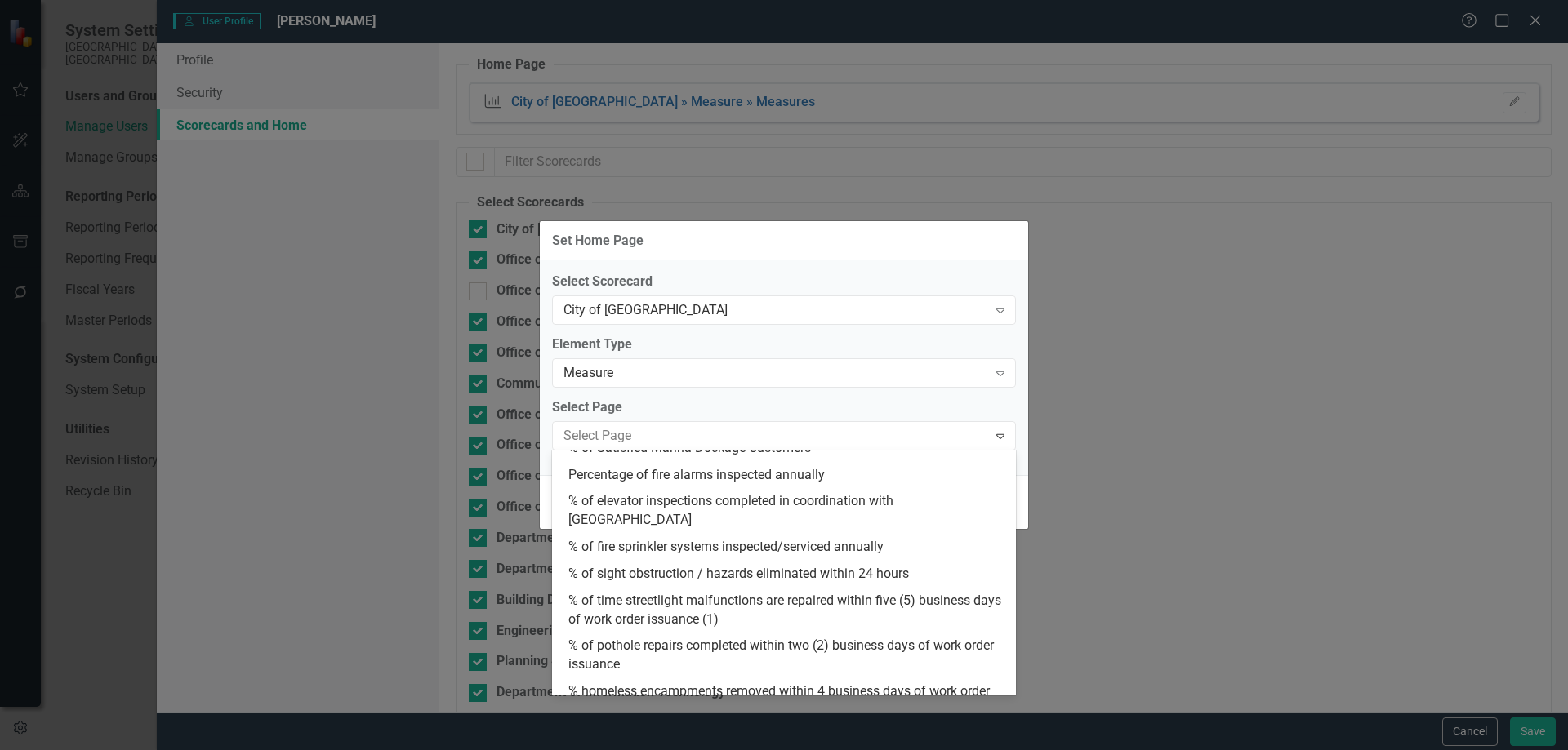
scroll to position [5369, 0]
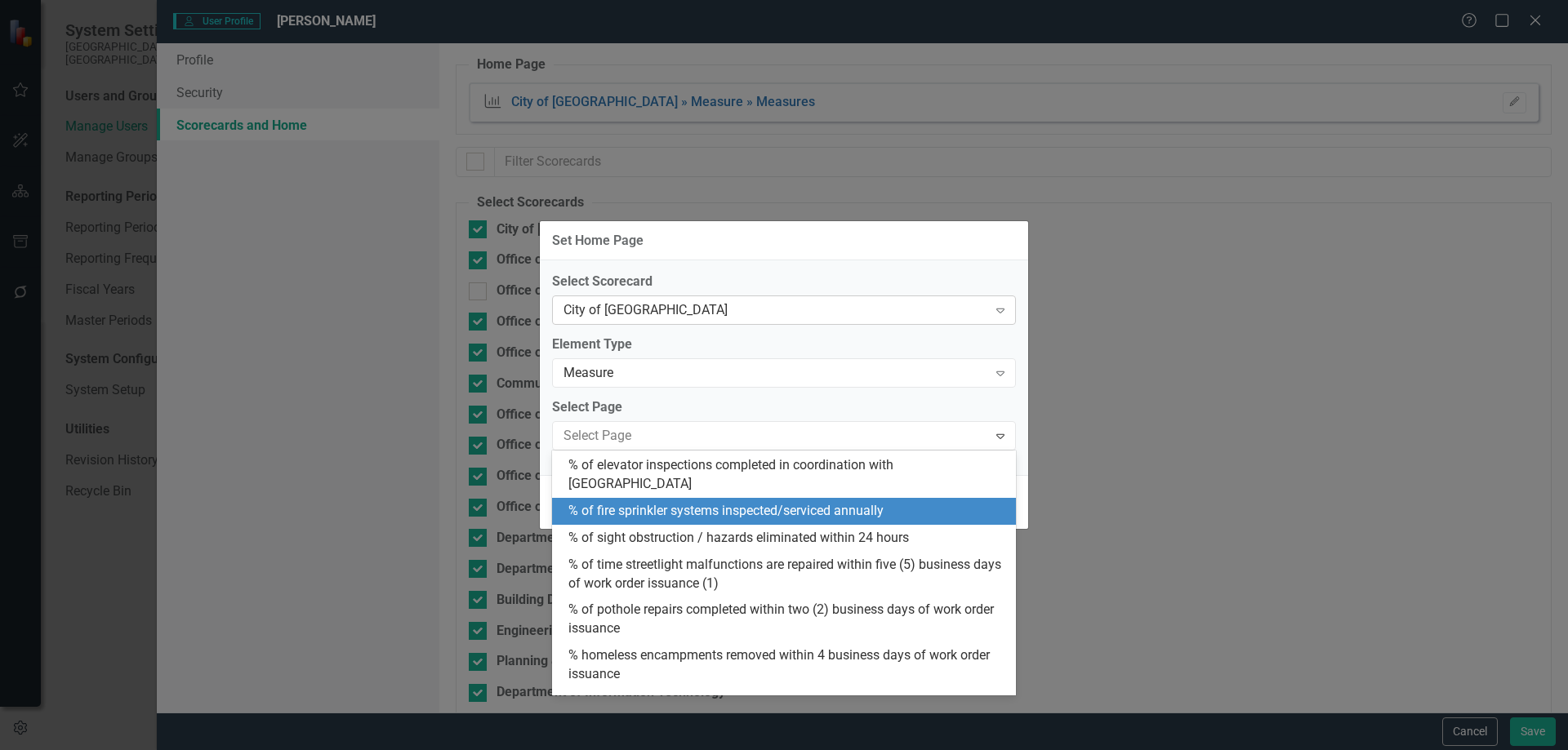
click at [716, 312] on div "City of [GEOGRAPHIC_DATA]" at bounding box center [776, 311] width 424 height 19
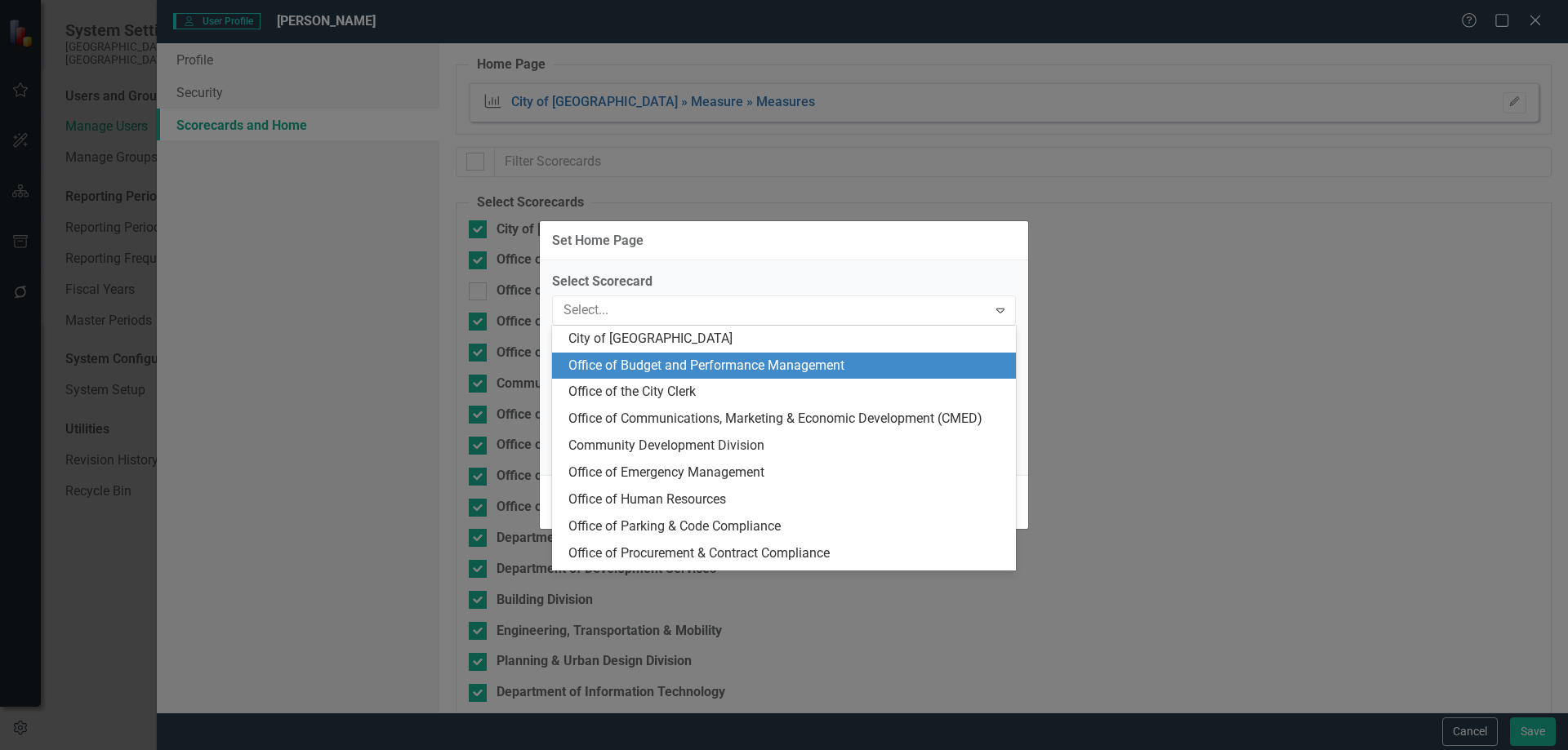
click at [707, 361] on div "Office of Budget and Performance Management" at bounding box center [787, 366] width 438 height 19
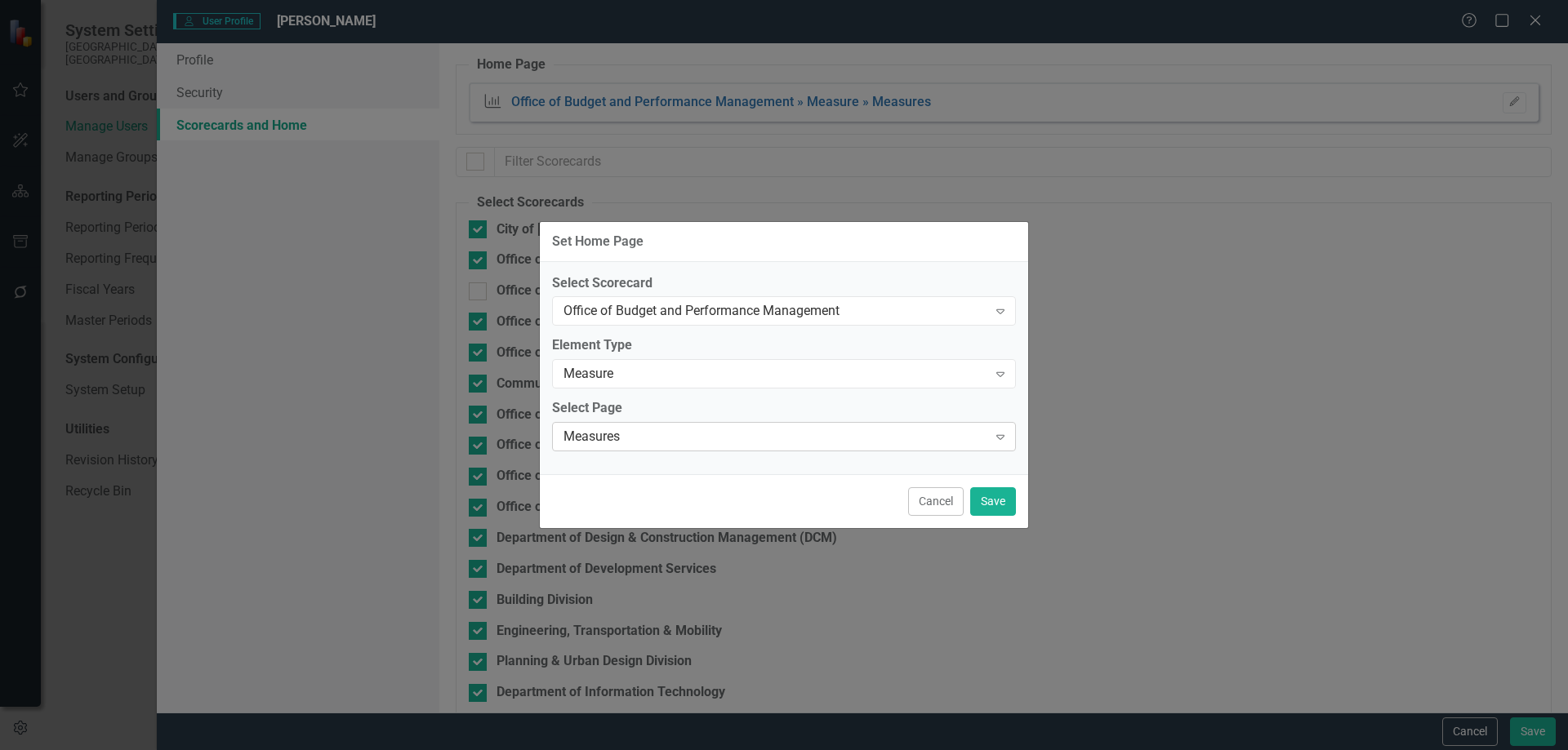
click at [672, 441] on div "Measures" at bounding box center [776, 437] width 424 height 19
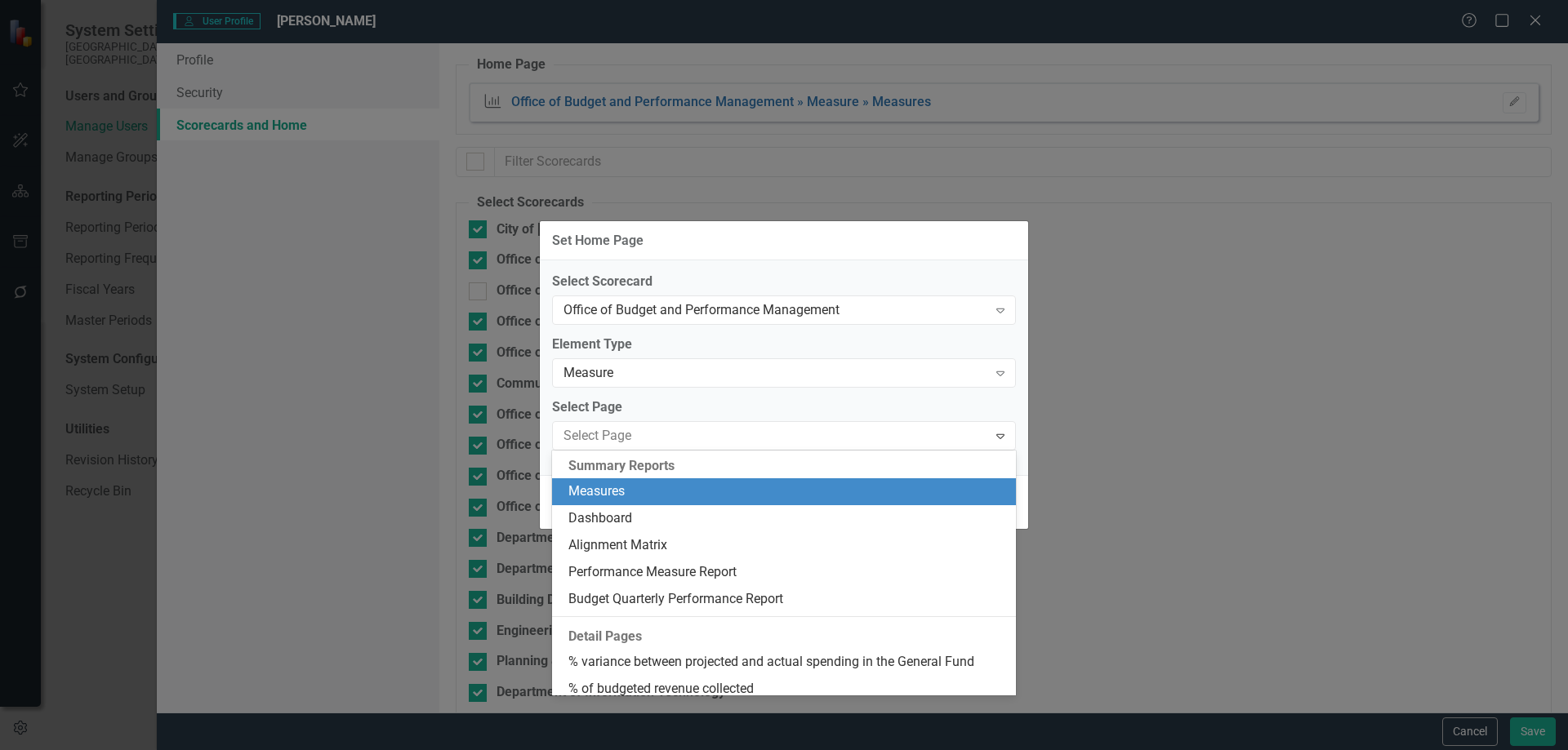
scroll to position [28, 0]
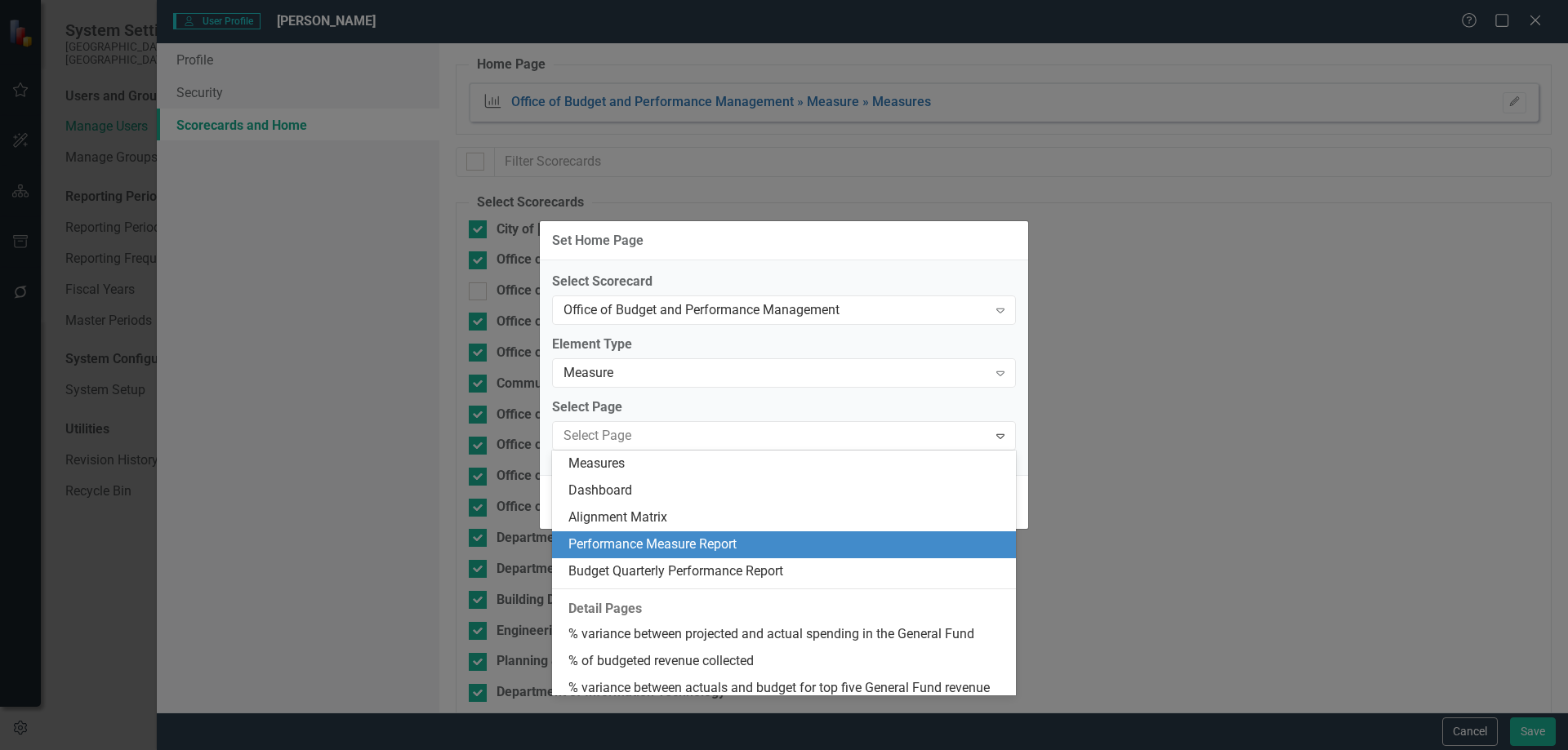
click at [662, 538] on div "Performance Measure Report" at bounding box center [787, 545] width 438 height 19
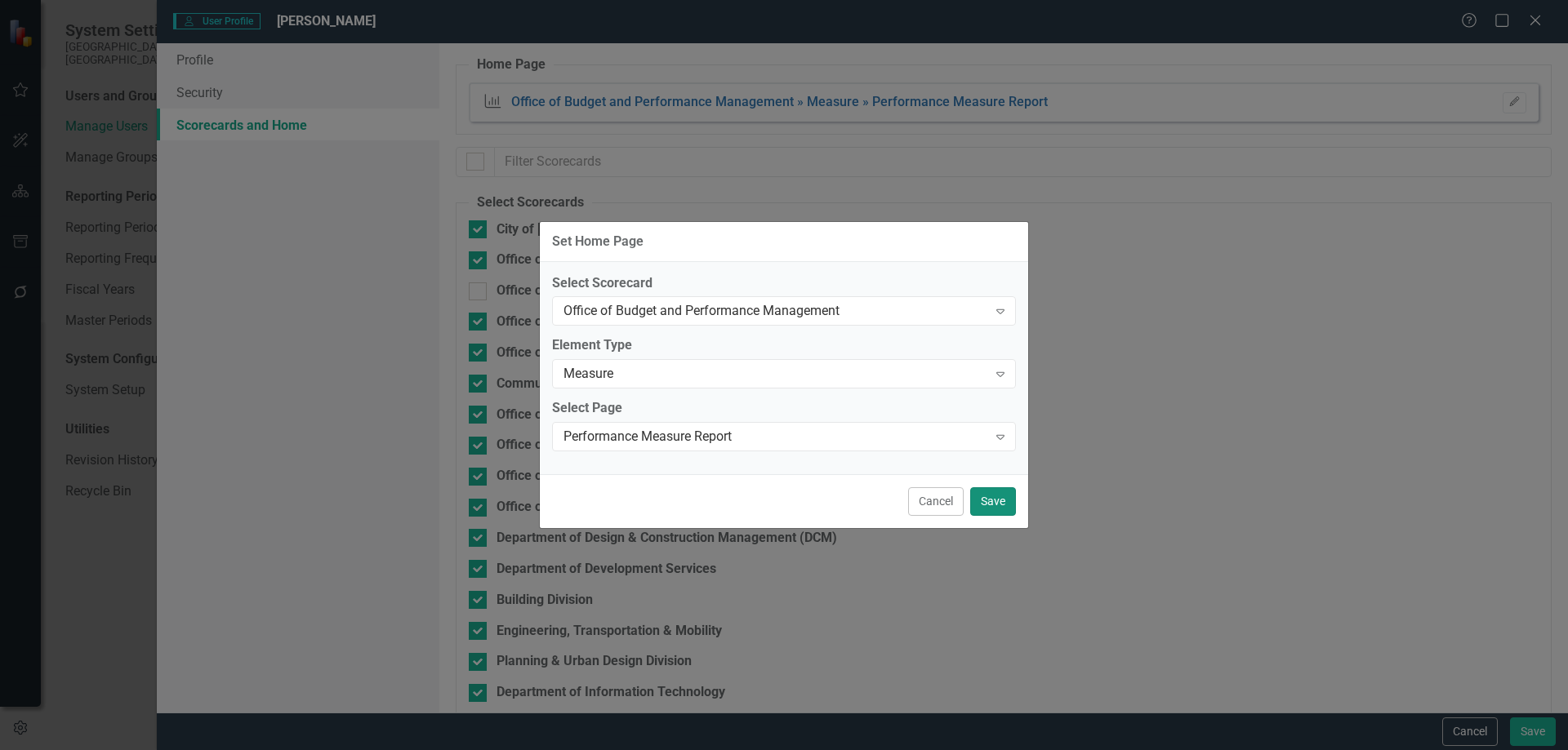
click at [994, 503] on button "Save" at bounding box center [993, 501] width 45 height 29
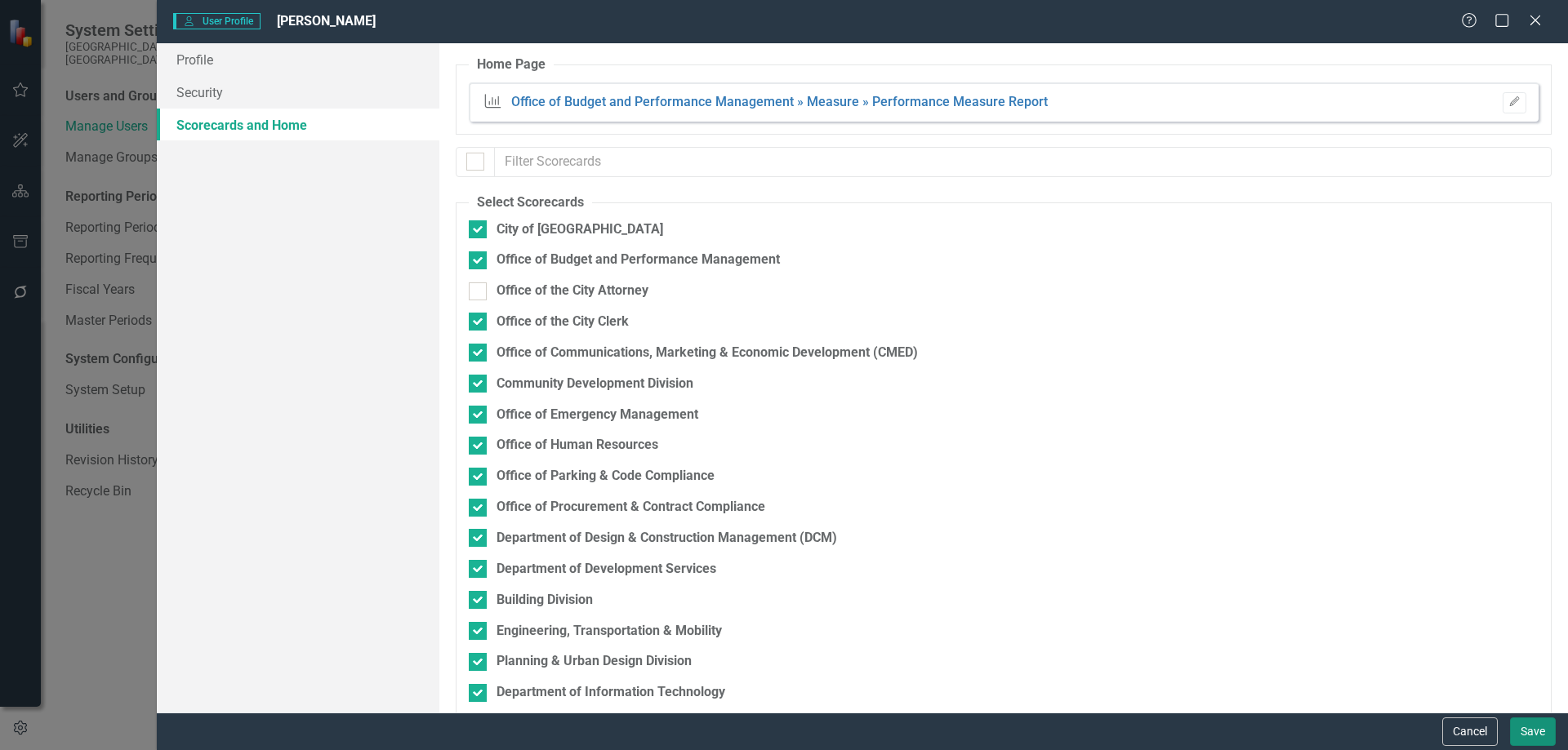
click at [1528, 726] on button "Save" at bounding box center [1533, 732] width 45 height 29
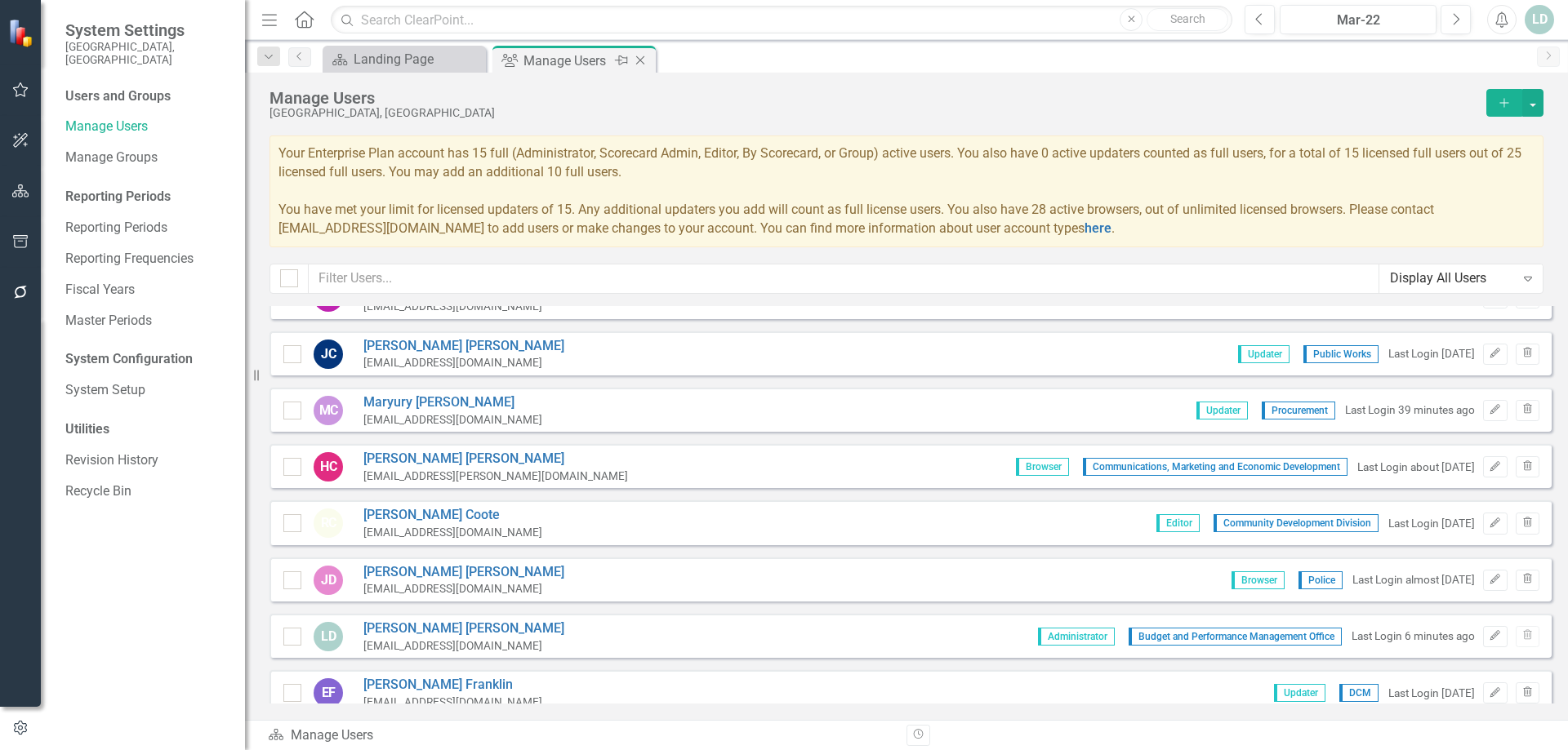
click at [636, 61] on icon "Close" at bounding box center [640, 60] width 17 height 13
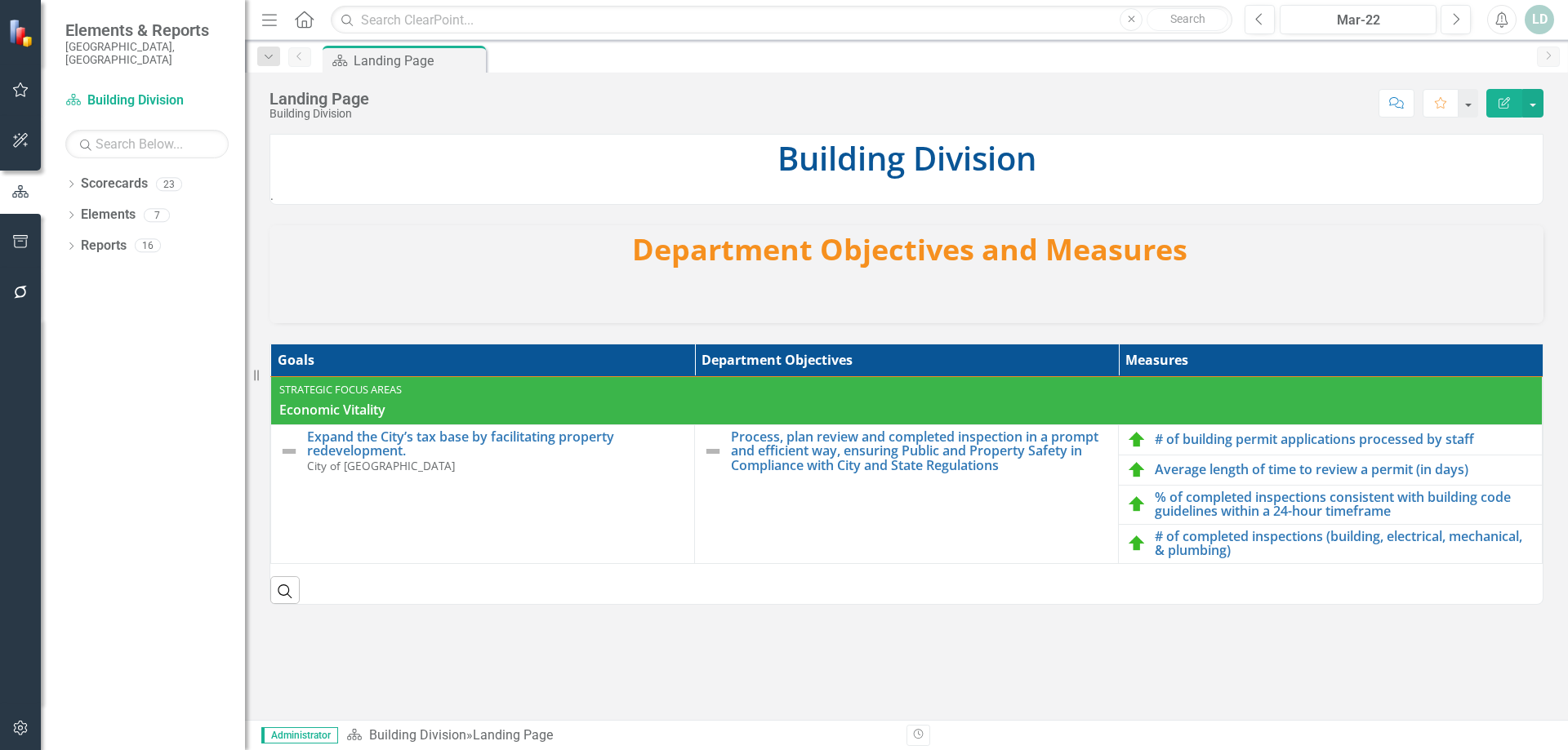
click at [913, 737] on icon "Revision History" at bounding box center [919, 734] width 12 height 10
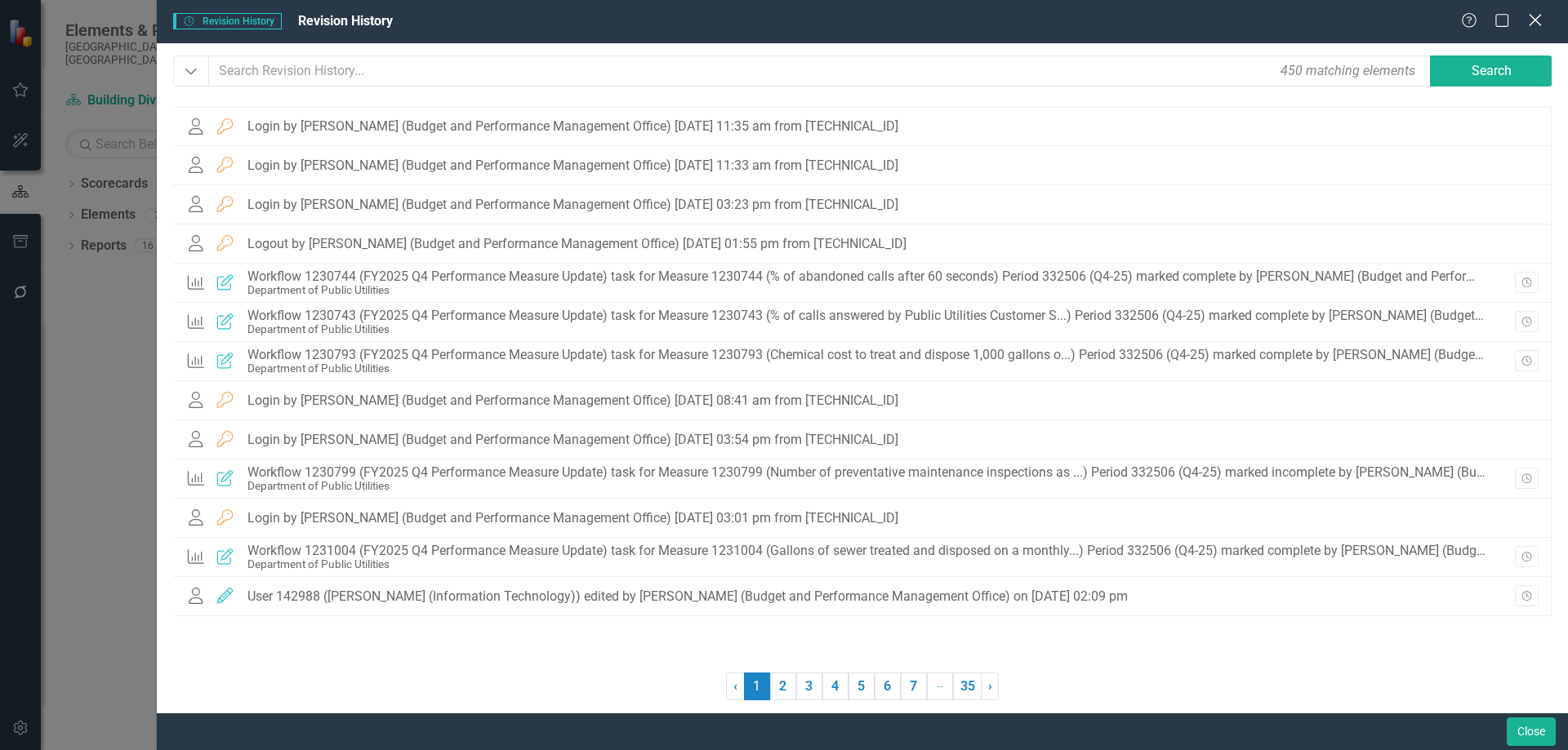
click at [1537, 23] on icon "Close" at bounding box center [1534, 20] width 20 height 16
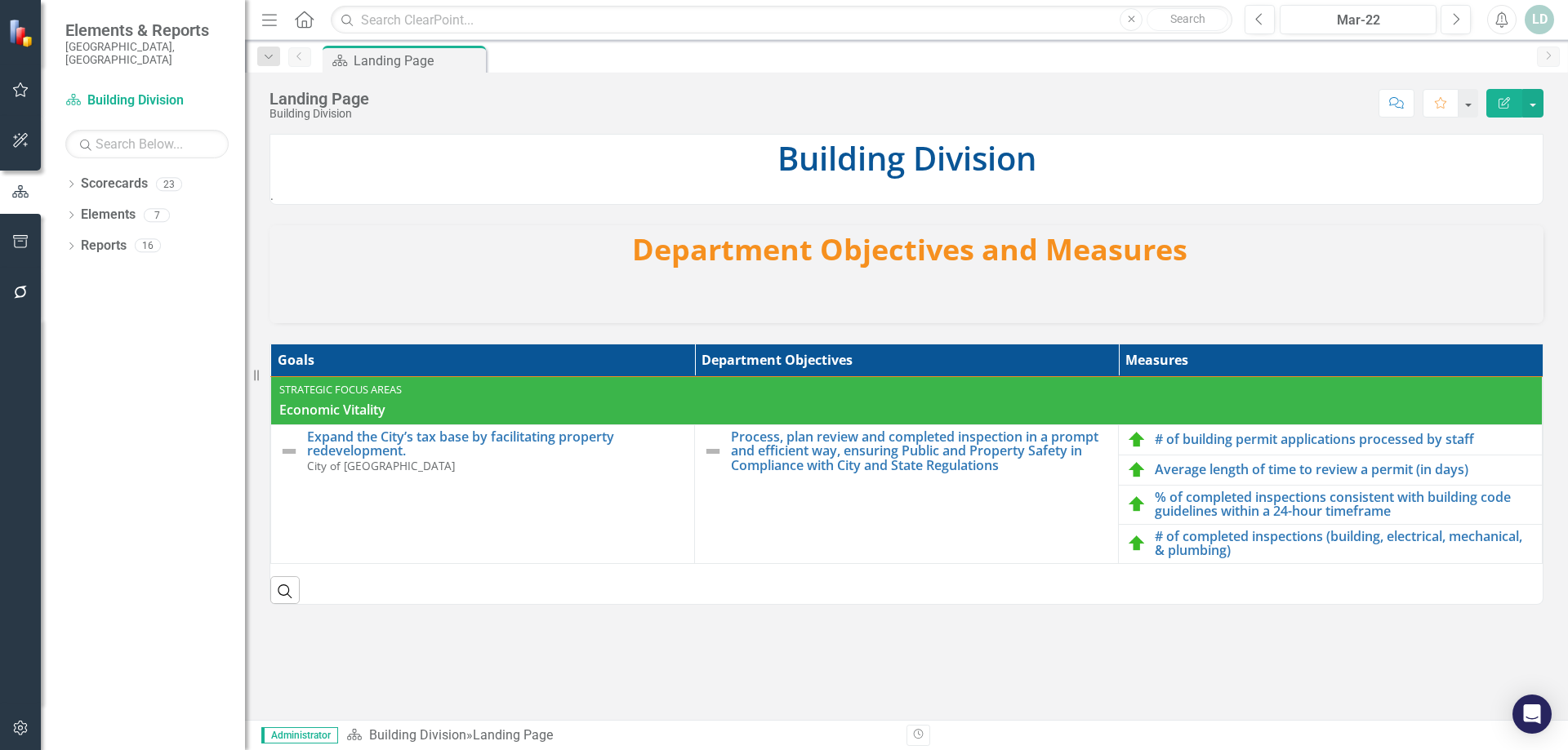
click at [301, 740] on span "Administrator" at bounding box center [300, 735] width 77 height 17
click at [356, 735] on icon "Scorecard" at bounding box center [354, 734] width 17 height 13
click at [1536, 106] on button "button" at bounding box center [1533, 103] width 21 height 29
click at [1134, 128] on div "Landing Page Building Division Score: N/A Mar-22 Completed Comment Favorite Edi…" at bounding box center [906, 395] width 1323 height 647
click at [1462, 109] on button "button" at bounding box center [1468, 103] width 21 height 29
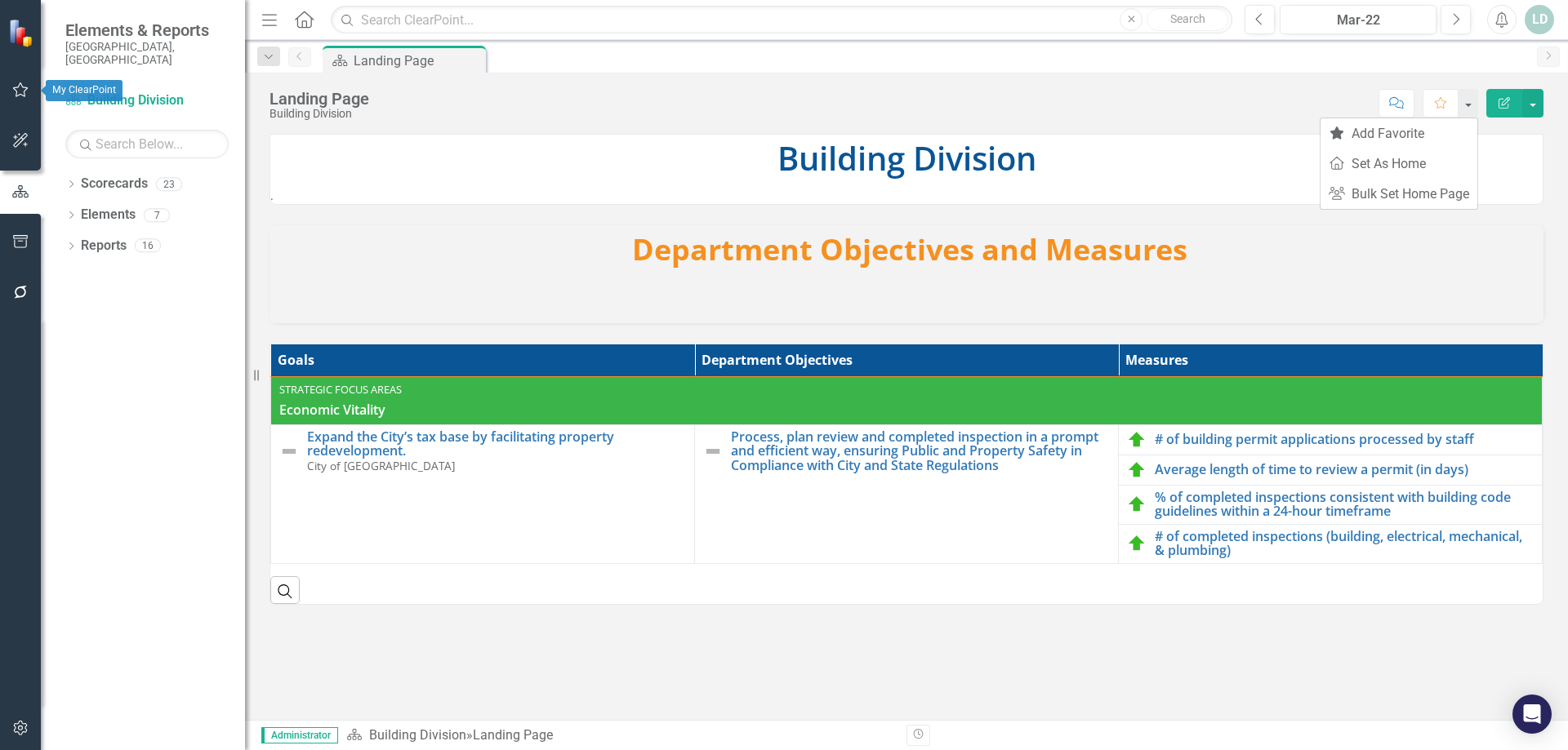
click at [17, 84] on icon "button" at bounding box center [21, 90] width 17 height 13
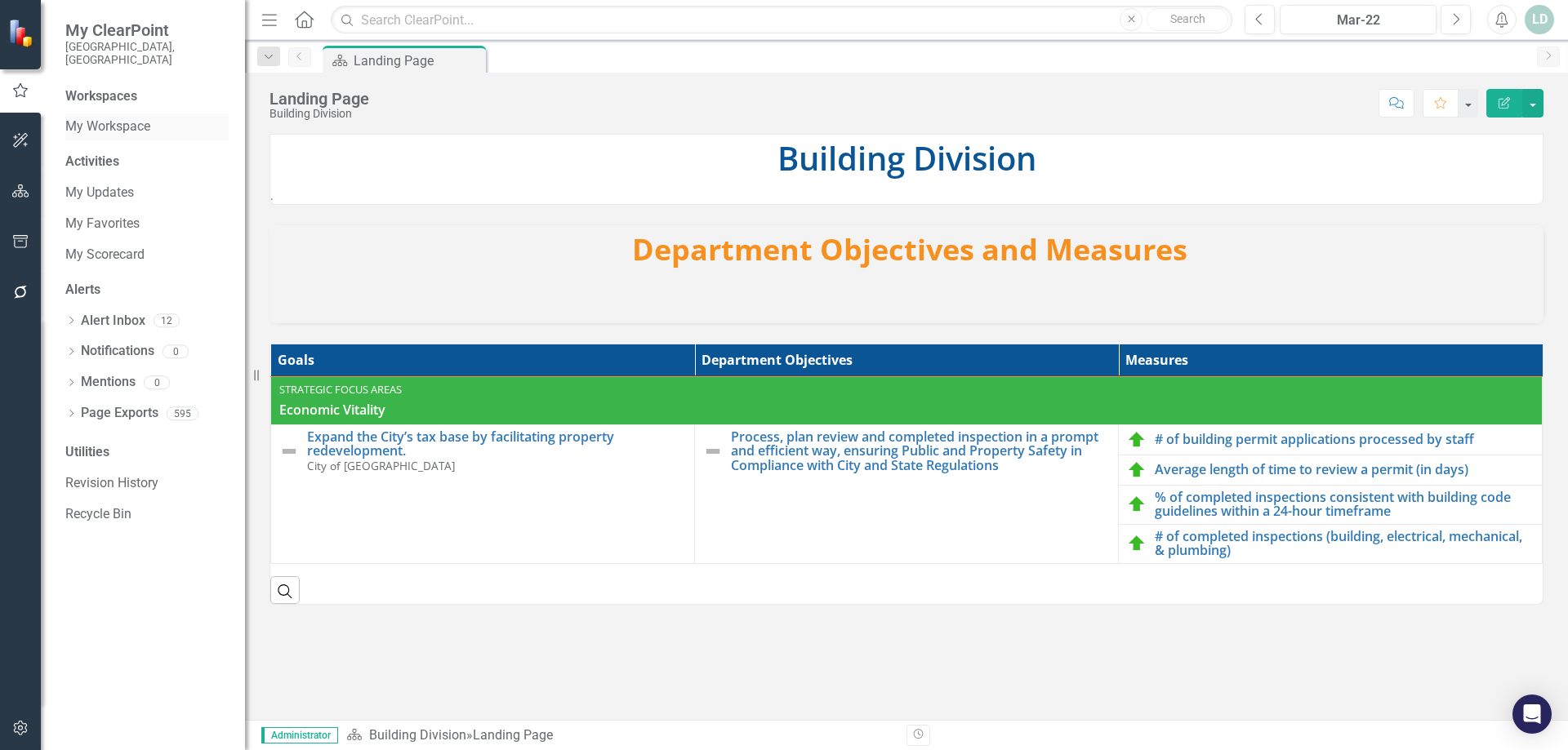
click at [144, 118] on link "My Workspace" at bounding box center [146, 127] width 163 height 19
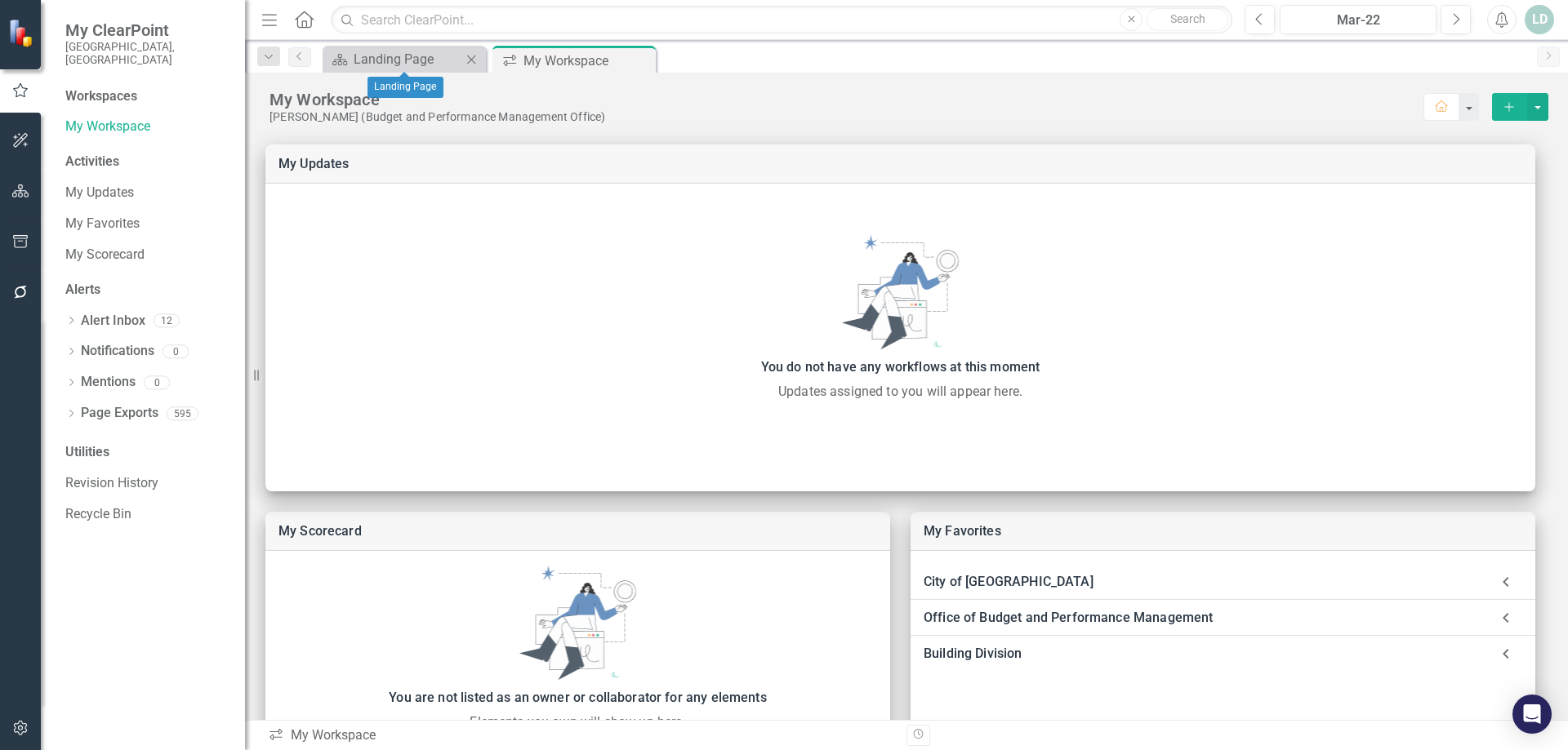
click at [467, 57] on icon "Close" at bounding box center [471, 59] width 17 height 13
click at [97, 184] on link "My Updates" at bounding box center [146, 193] width 163 height 19
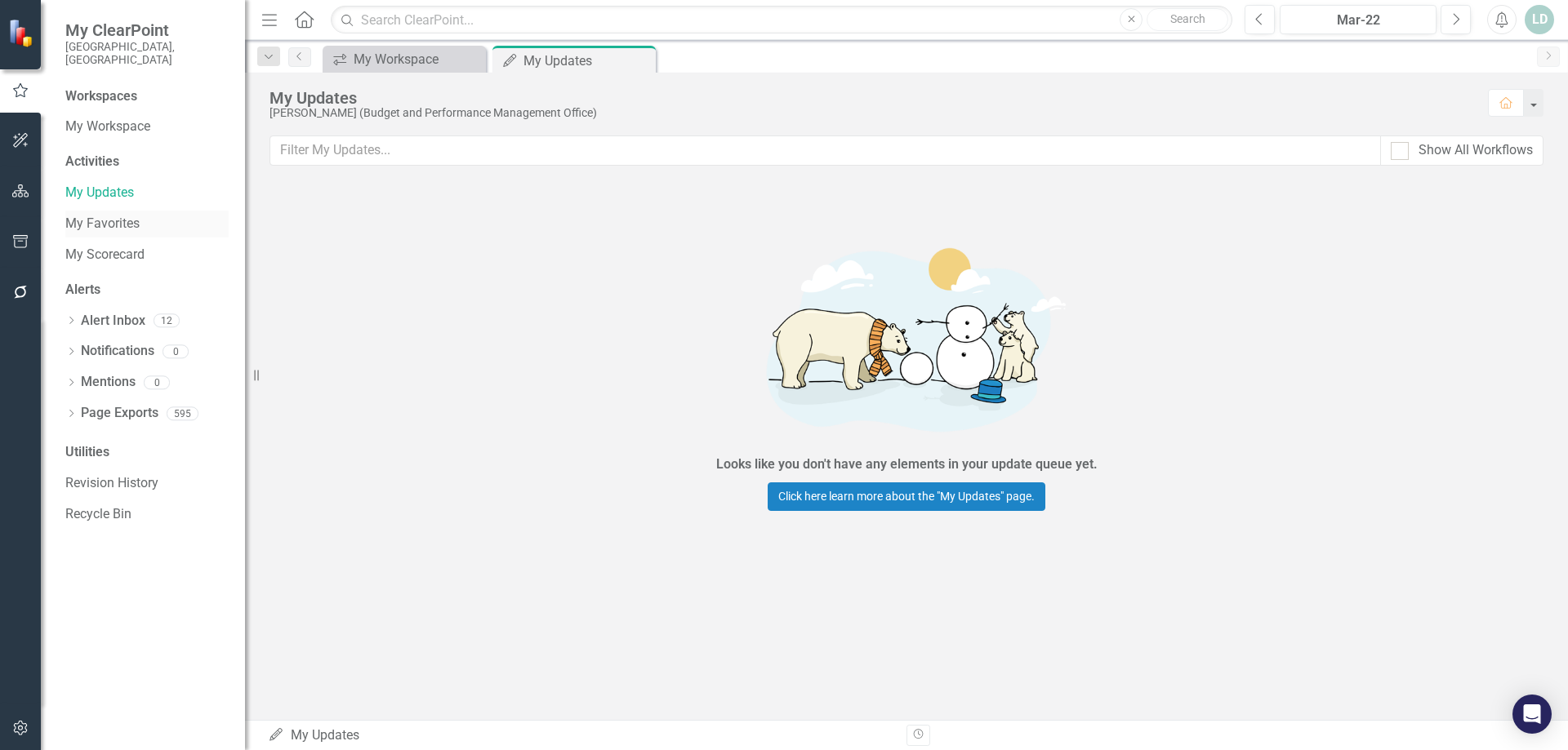
click at [97, 214] on link "My Favorites" at bounding box center [146, 224] width 163 height 19
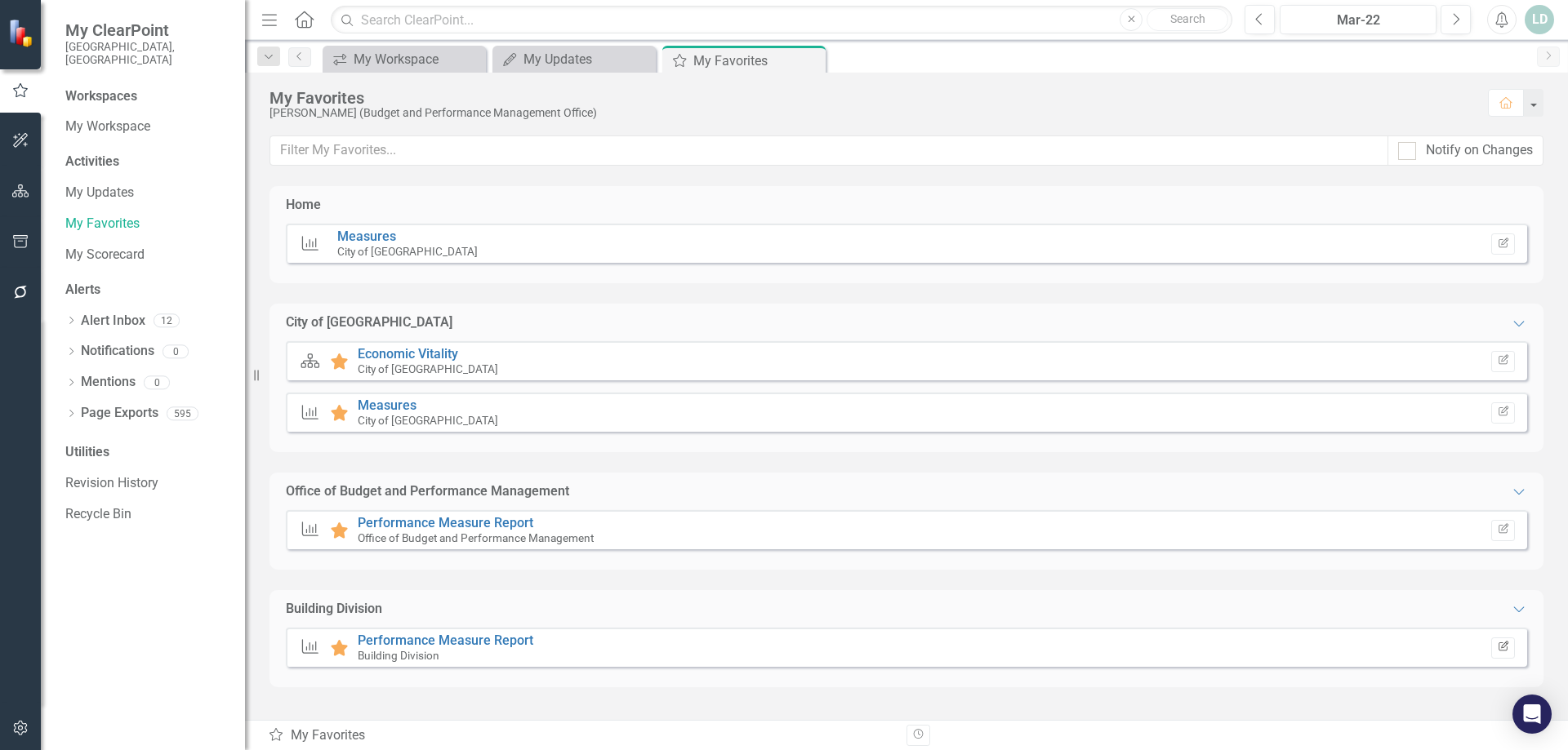
click at [1500, 653] on button "Edit Report" at bounding box center [1503, 648] width 24 height 21
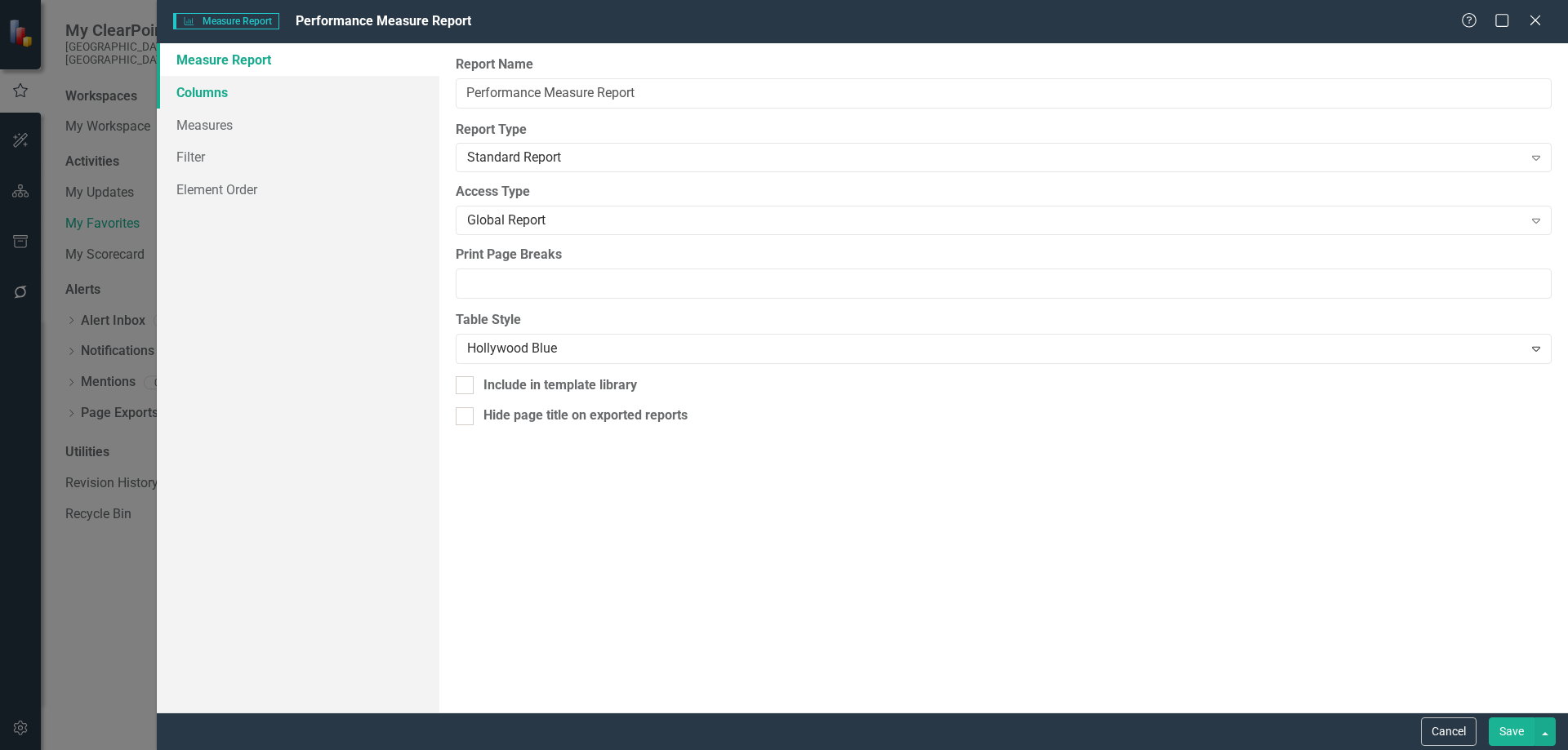
click at [190, 96] on link "Columns" at bounding box center [298, 91] width 282 height 32
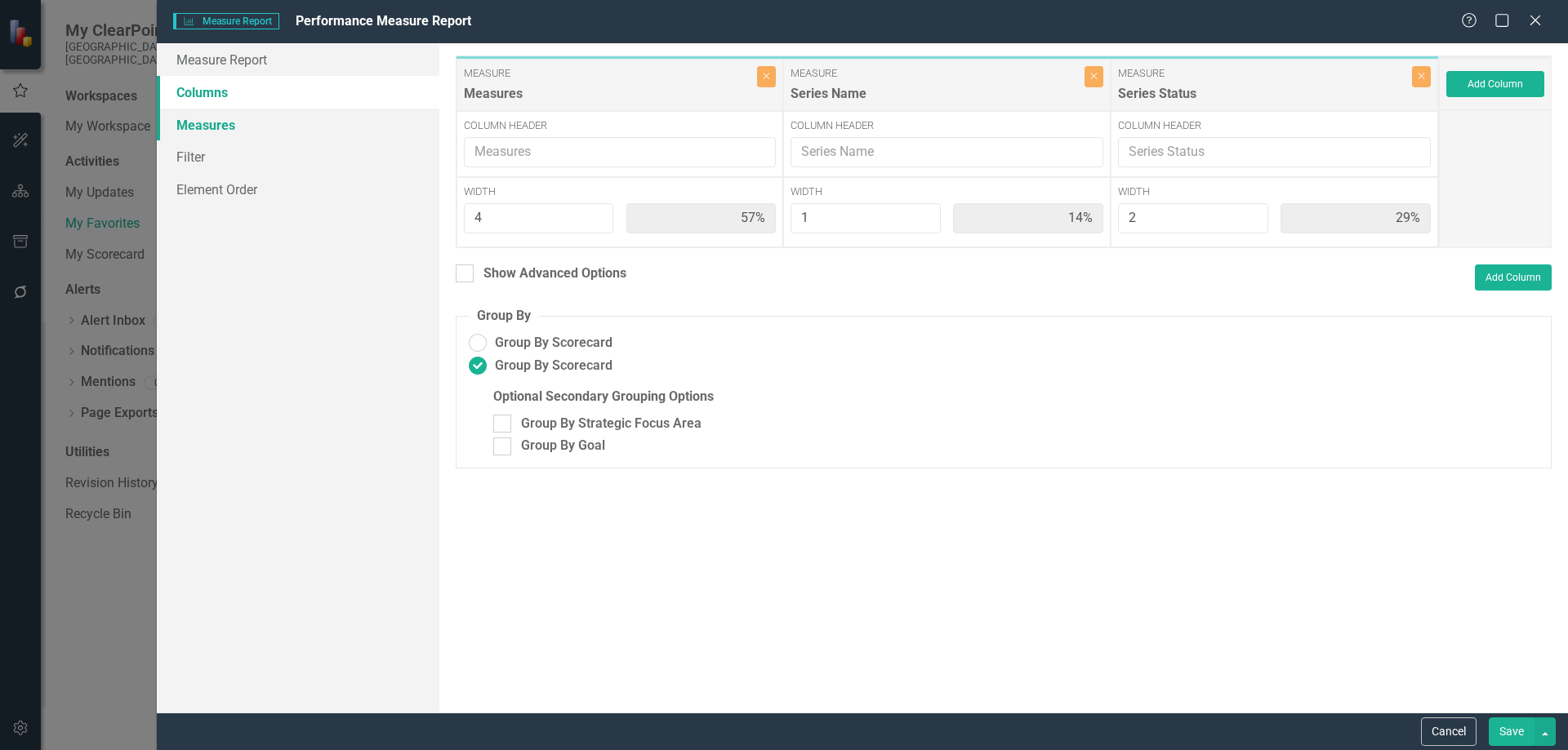
click at [199, 129] on link "Measures" at bounding box center [298, 125] width 282 height 32
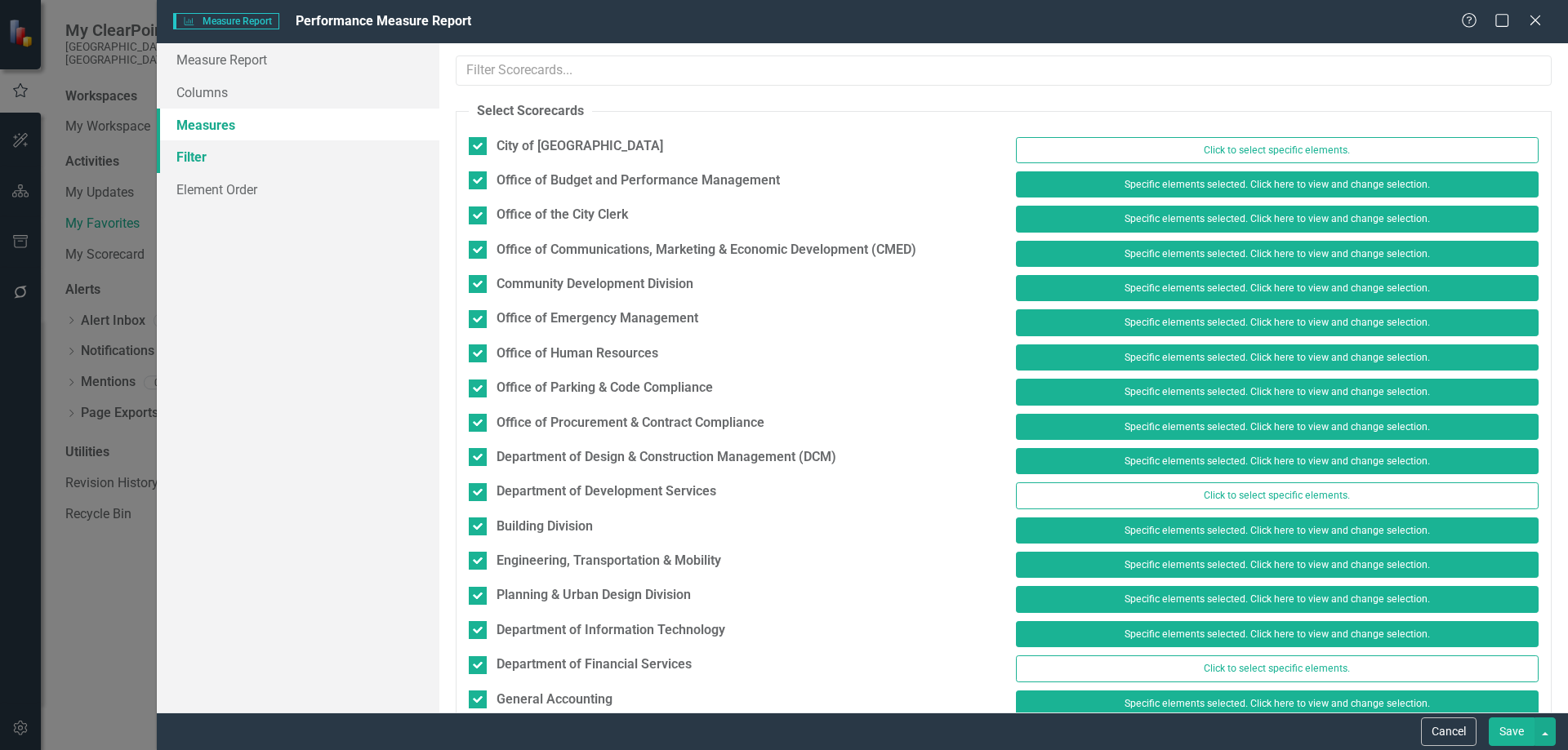
click at [203, 160] on link "Filter" at bounding box center [298, 156] width 282 height 32
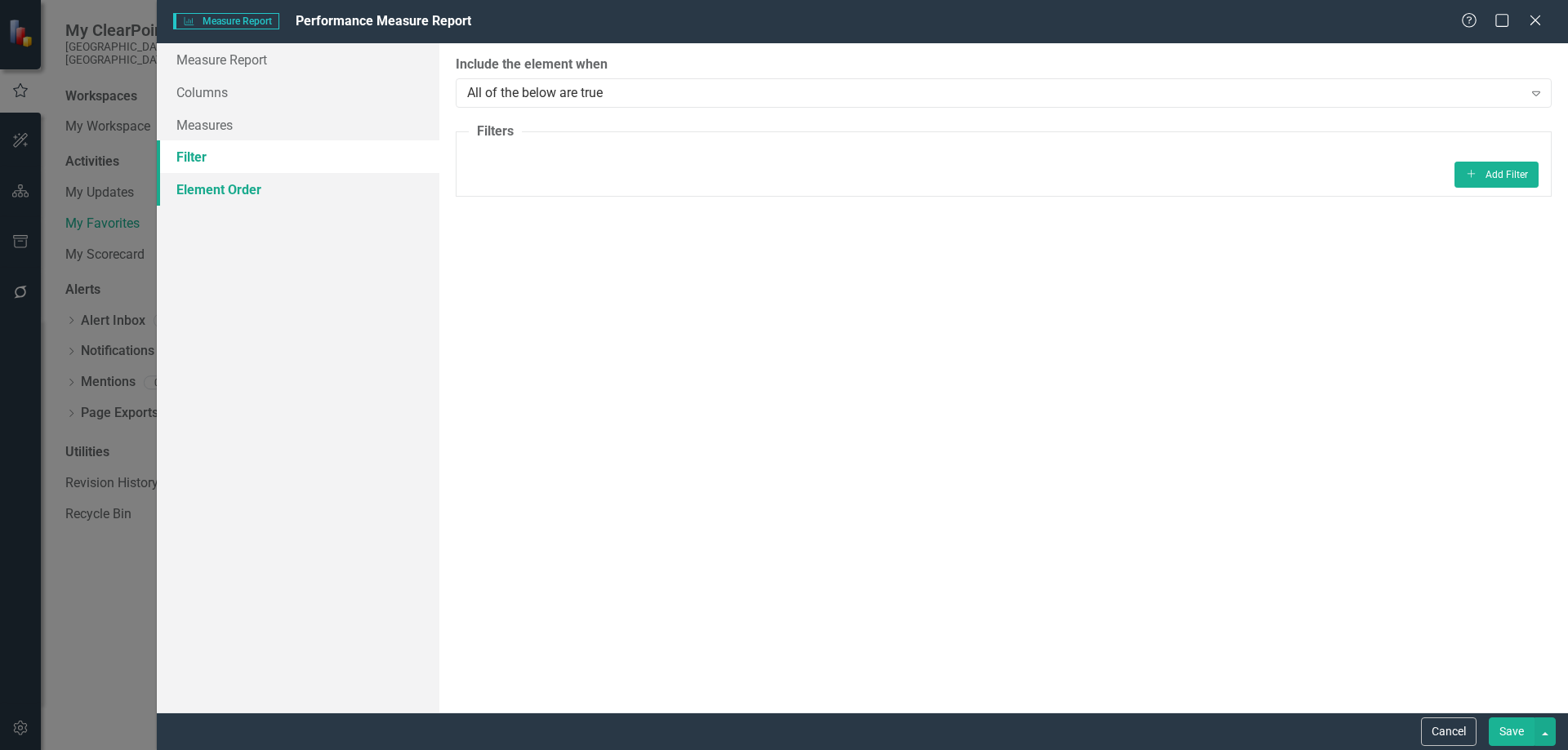
click at [202, 185] on link "Element Order" at bounding box center [298, 189] width 282 height 32
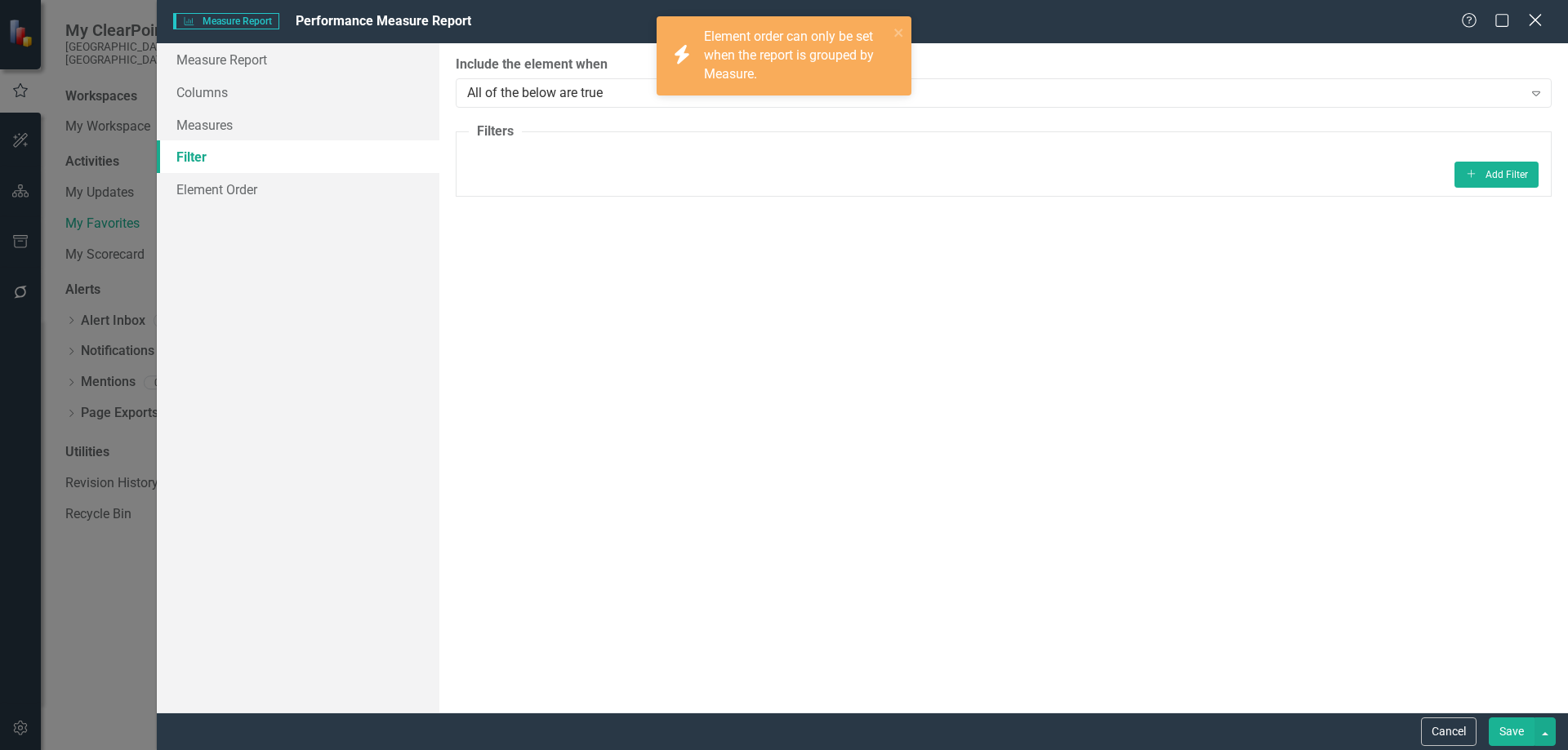
click at [1535, 21] on icon at bounding box center [1535, 20] width 12 height 12
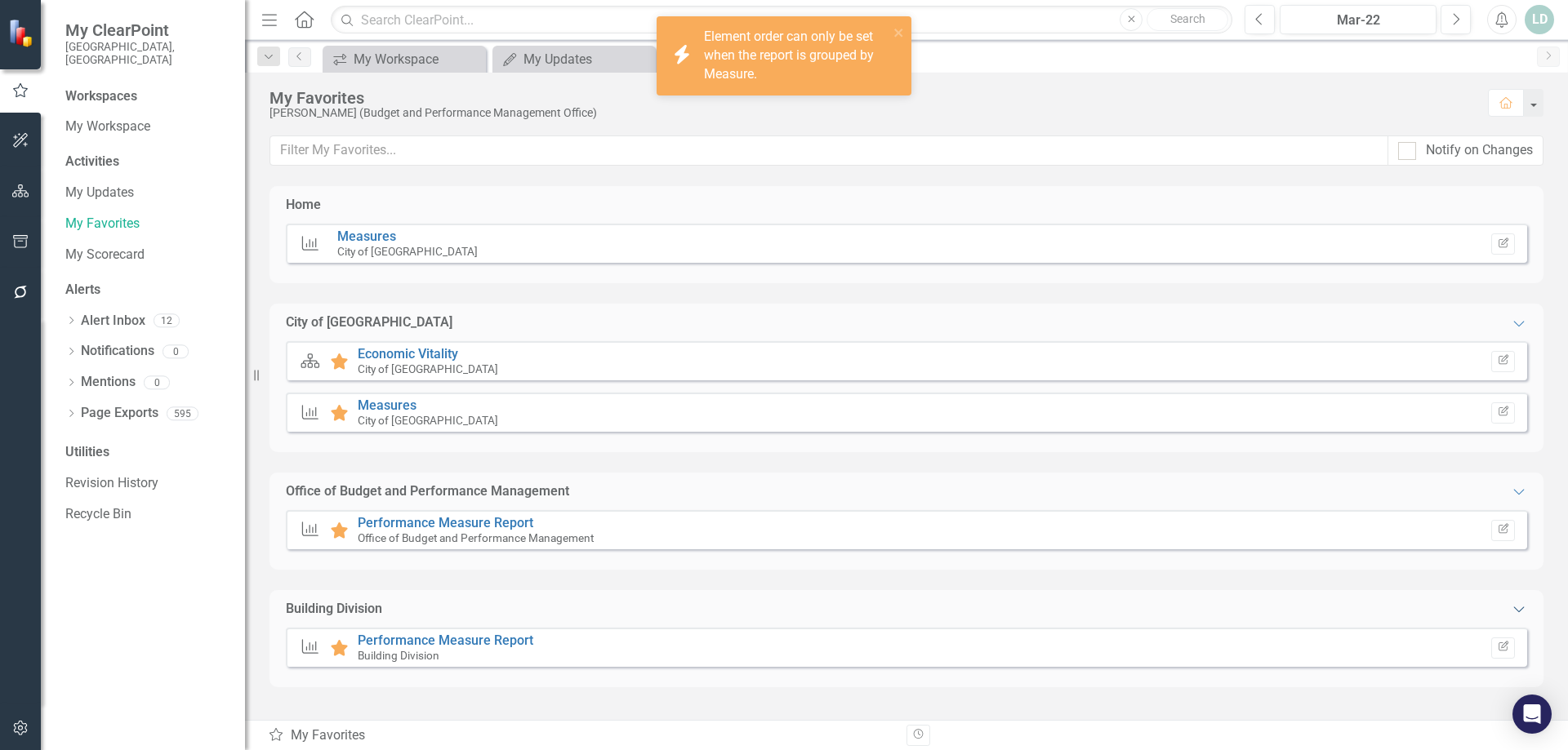
click at [1520, 609] on icon "Expanded" at bounding box center [1519, 609] width 17 height 13
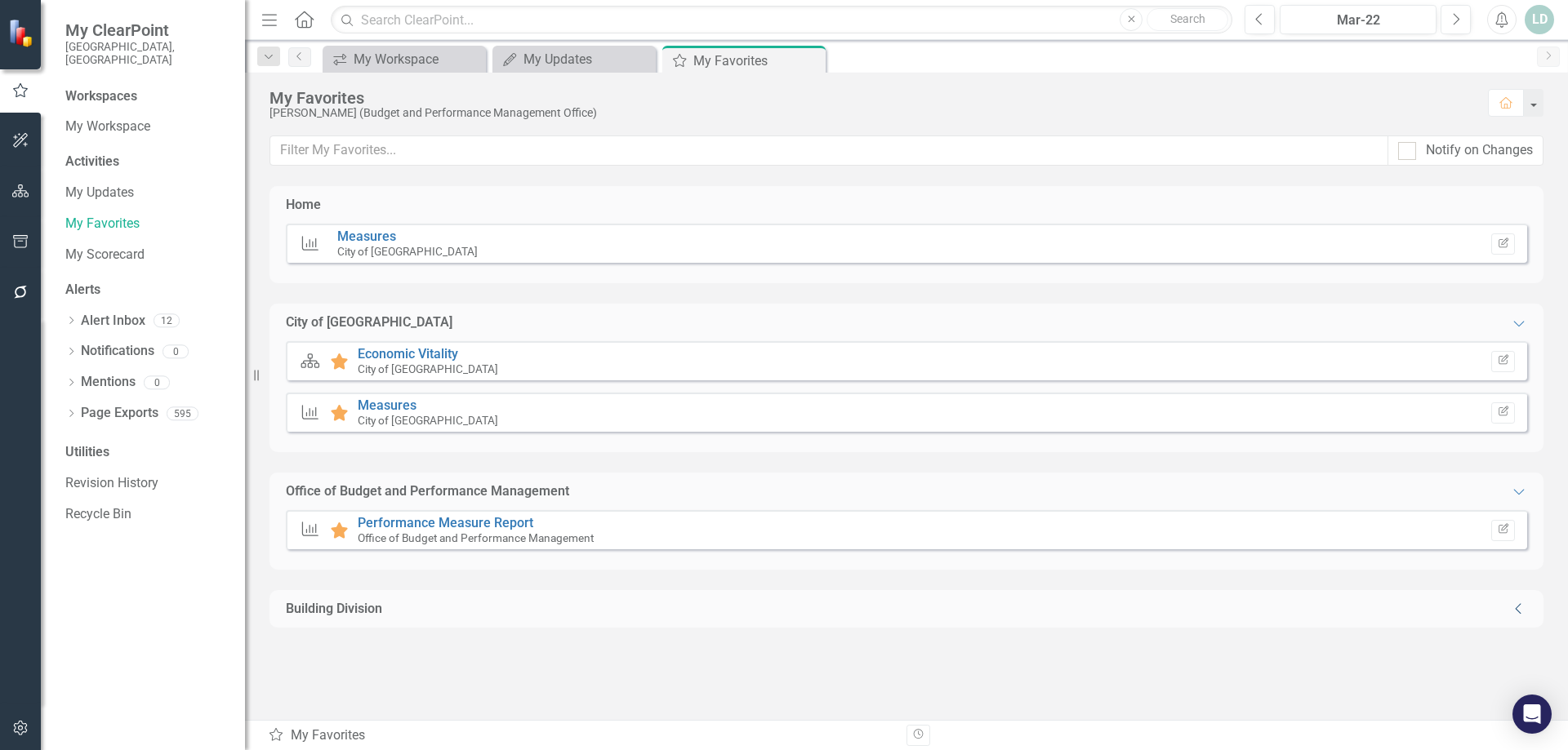
click at [1520, 609] on icon "Collapse" at bounding box center [1519, 609] width 17 height 13
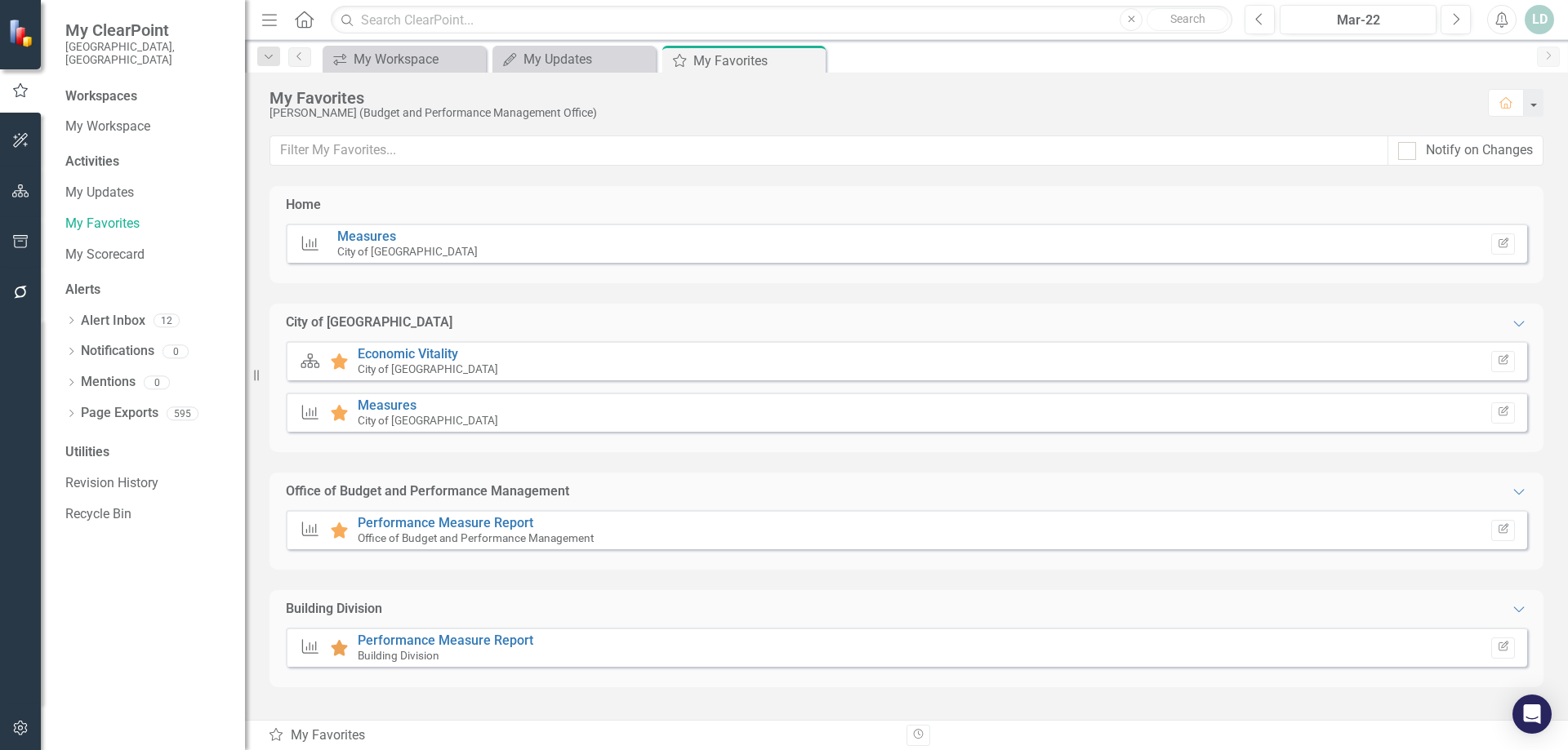
click at [343, 652] on icon at bounding box center [340, 648] width 17 height 17
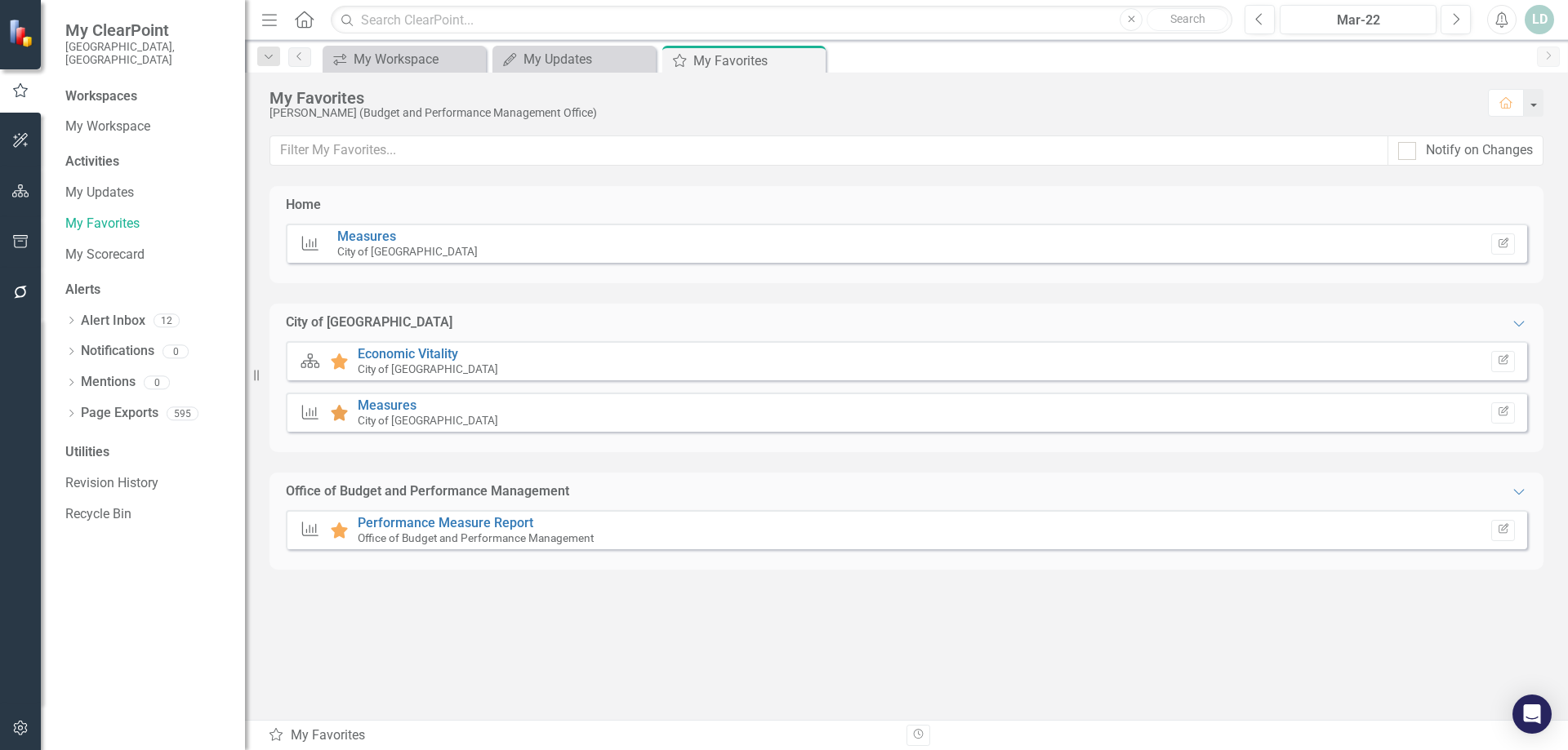
click at [339, 416] on icon at bounding box center [340, 413] width 17 height 17
click at [339, 361] on icon at bounding box center [340, 361] width 17 height 17
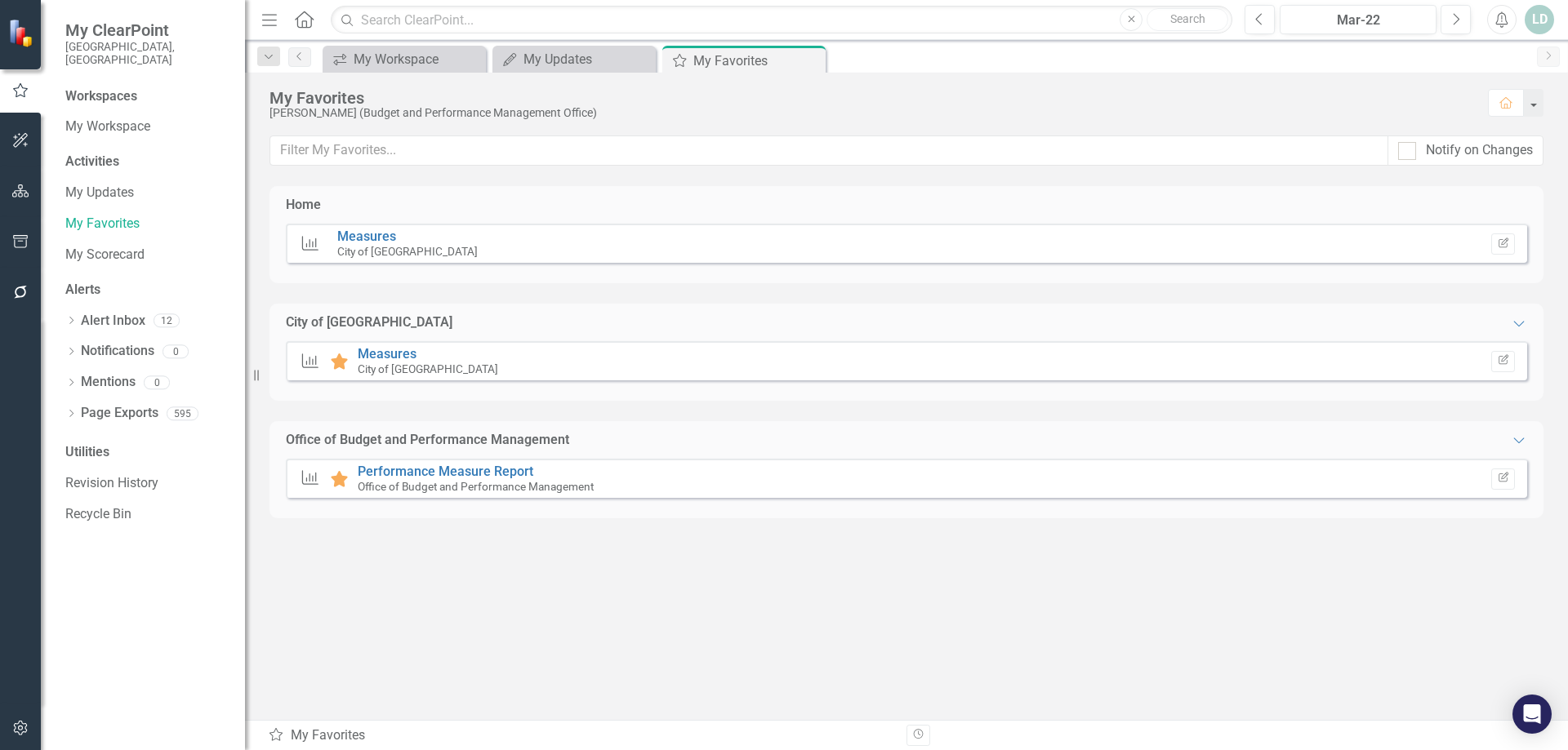
click at [339, 361] on icon at bounding box center [340, 361] width 17 height 17
click at [336, 476] on icon at bounding box center [340, 479] width 17 height 17
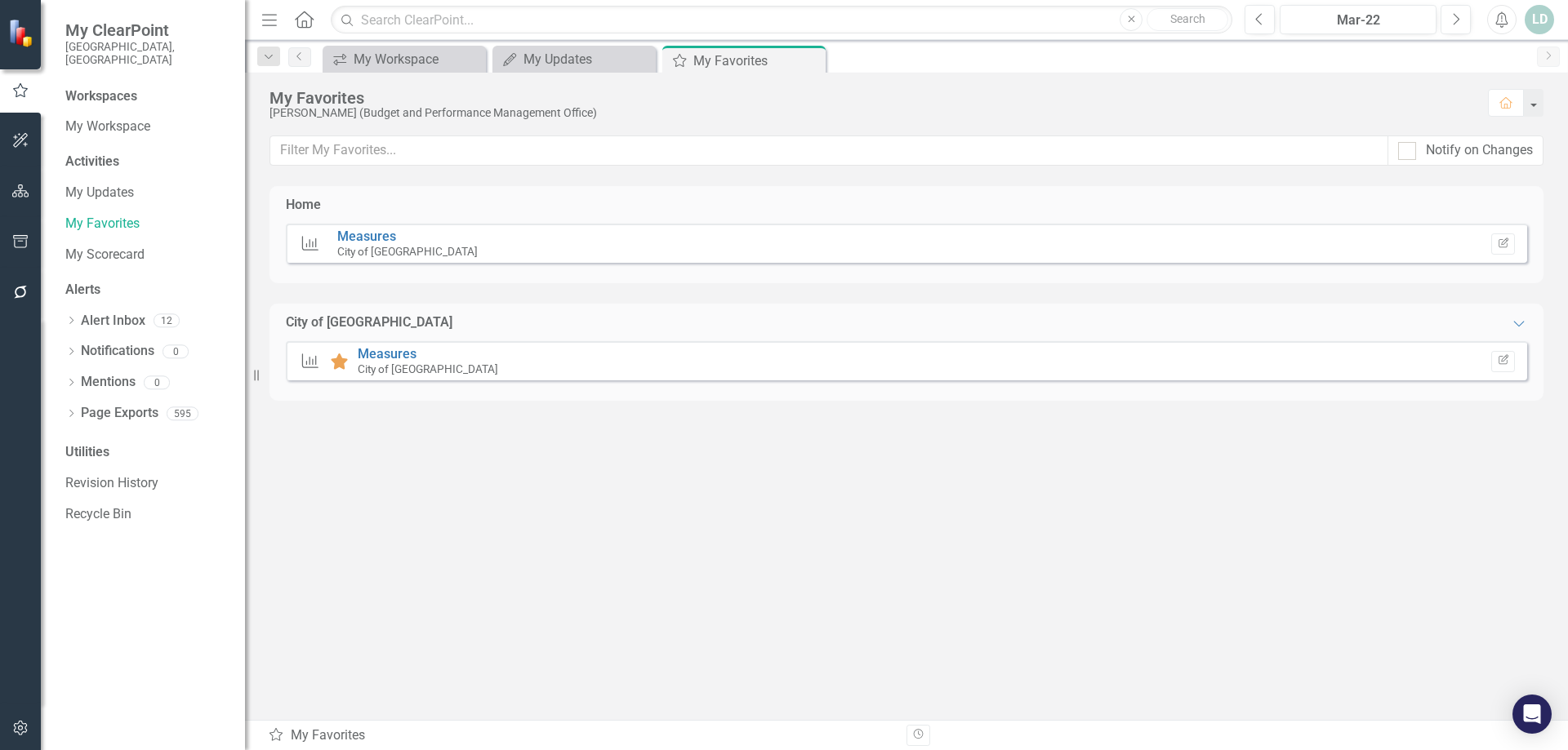
click at [338, 361] on icon at bounding box center [340, 361] width 17 height 17
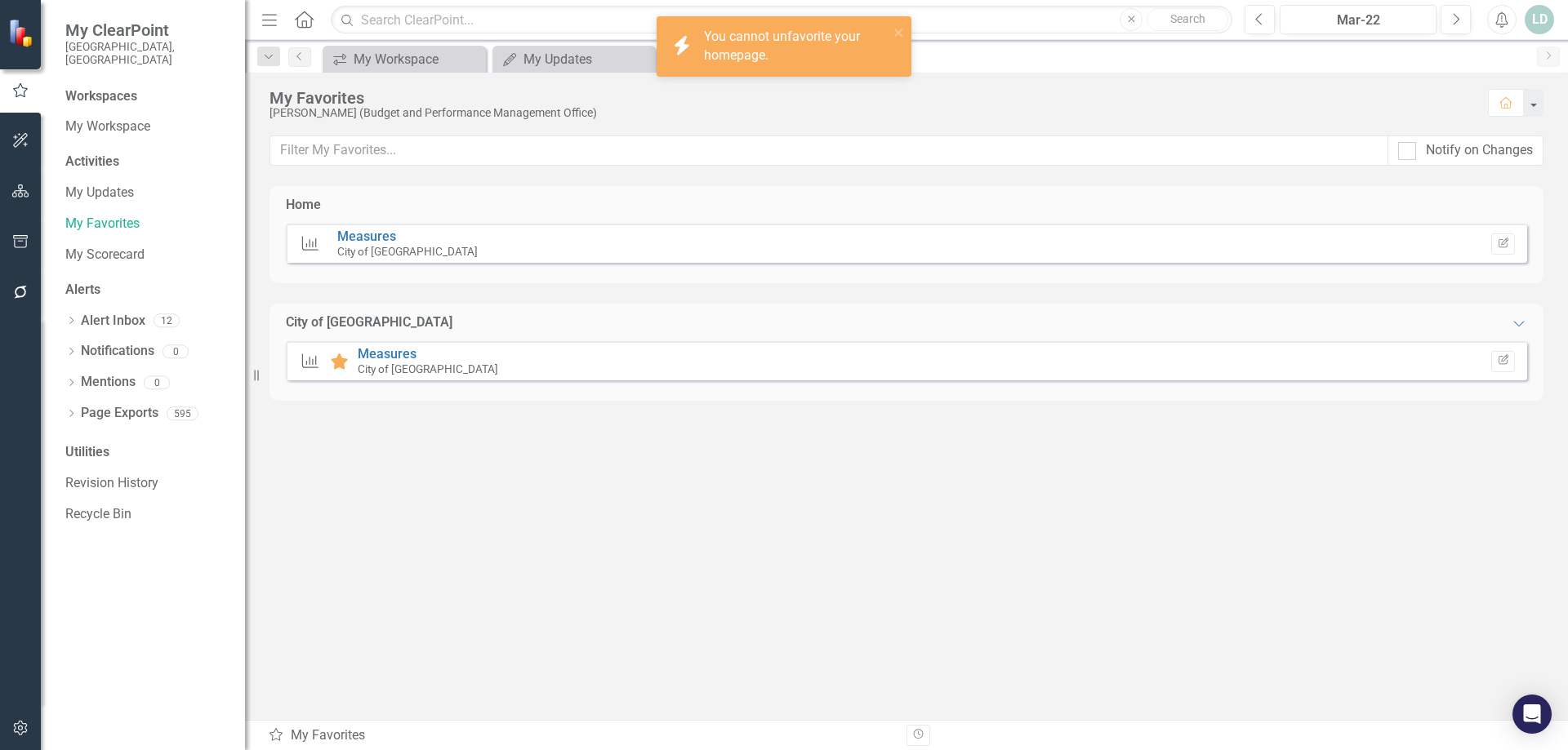
click at [325, 245] on div "Measure" at bounding box center [315, 245] width 30 height 19
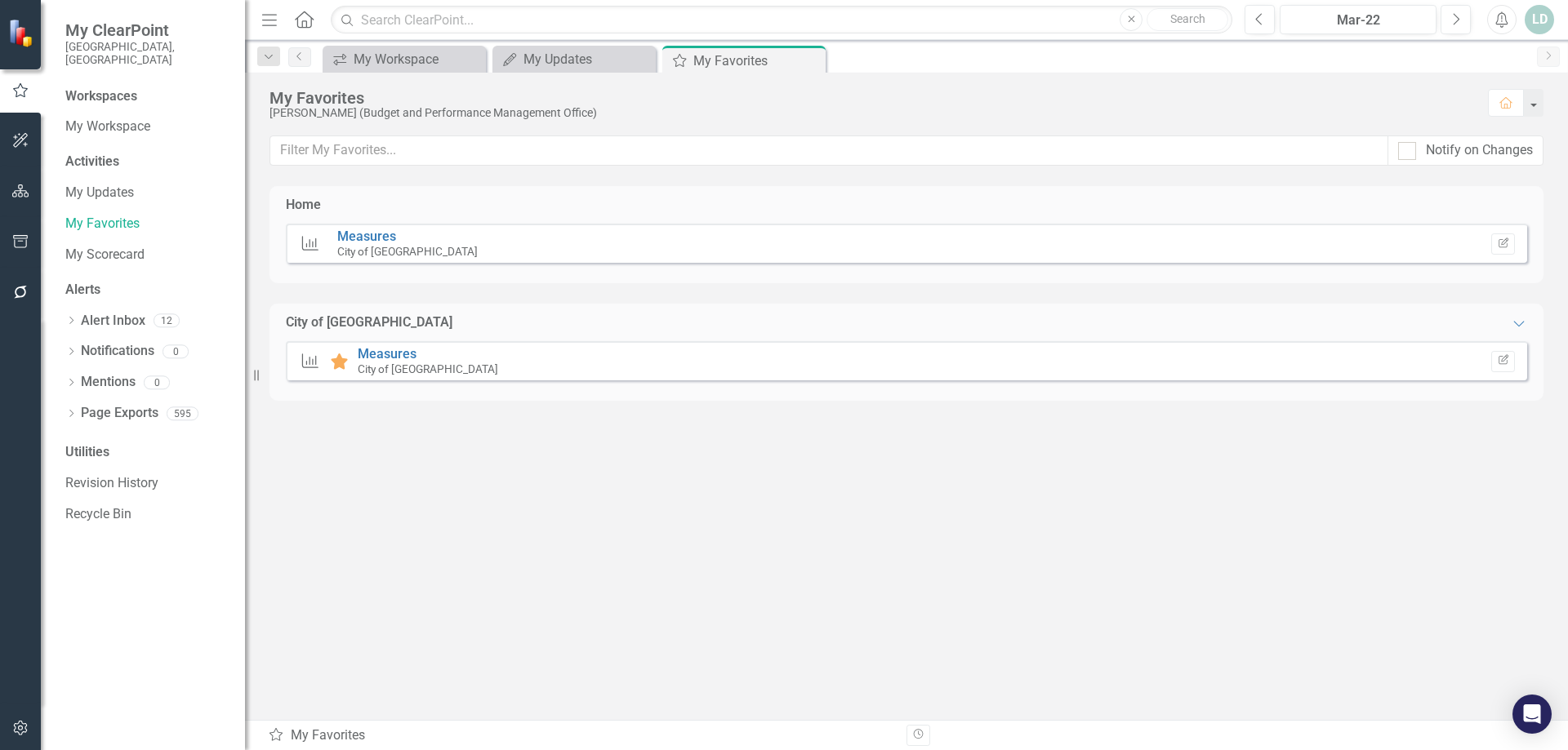
click at [1273, 240] on div "Measure Measures City of Hollywood Edit Report" at bounding box center [906, 243] width 1241 height 39
click at [384, 242] on link "Measures" at bounding box center [366, 236] width 58 height 16
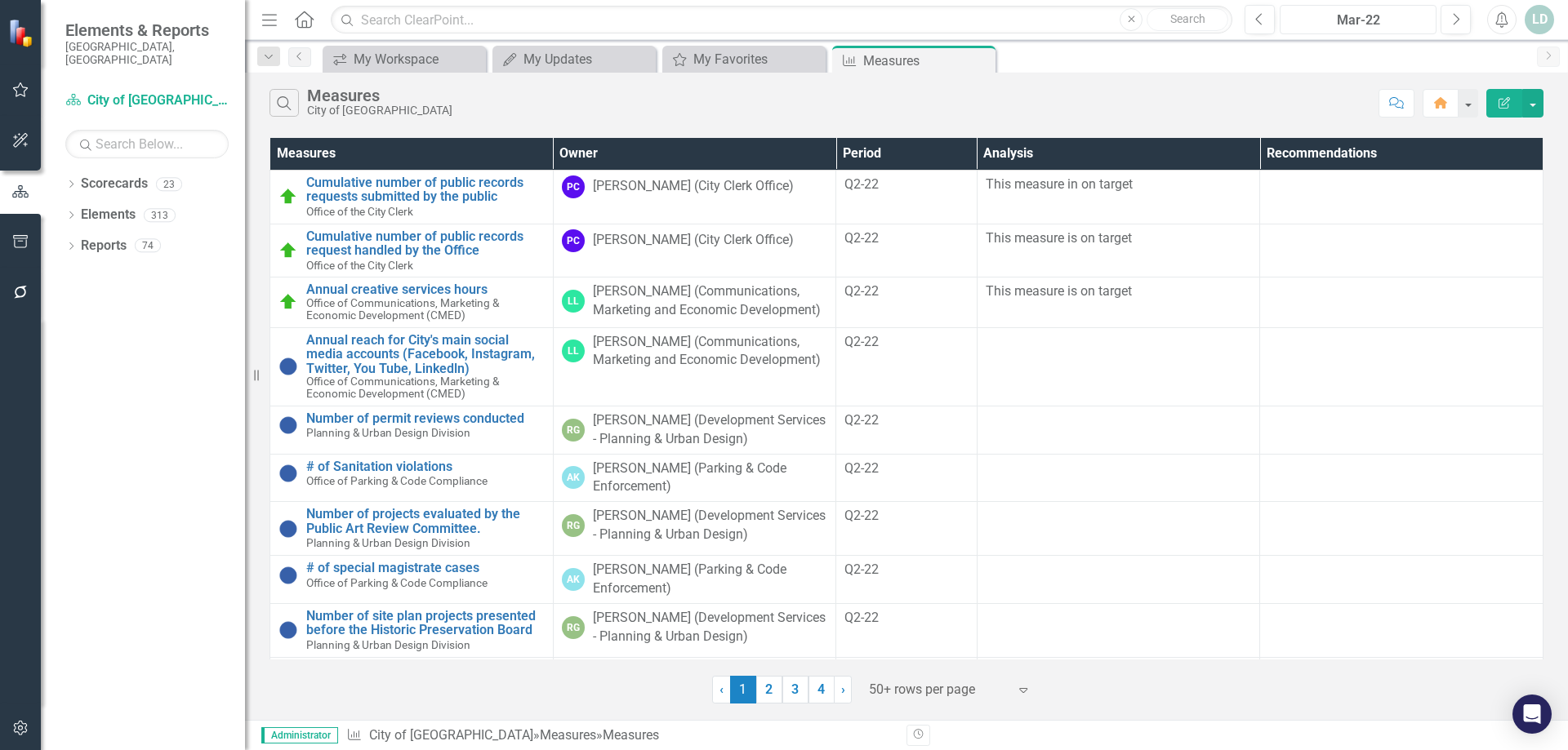
click at [1386, 24] on div "Mar-22" at bounding box center [1358, 20] width 146 height 19
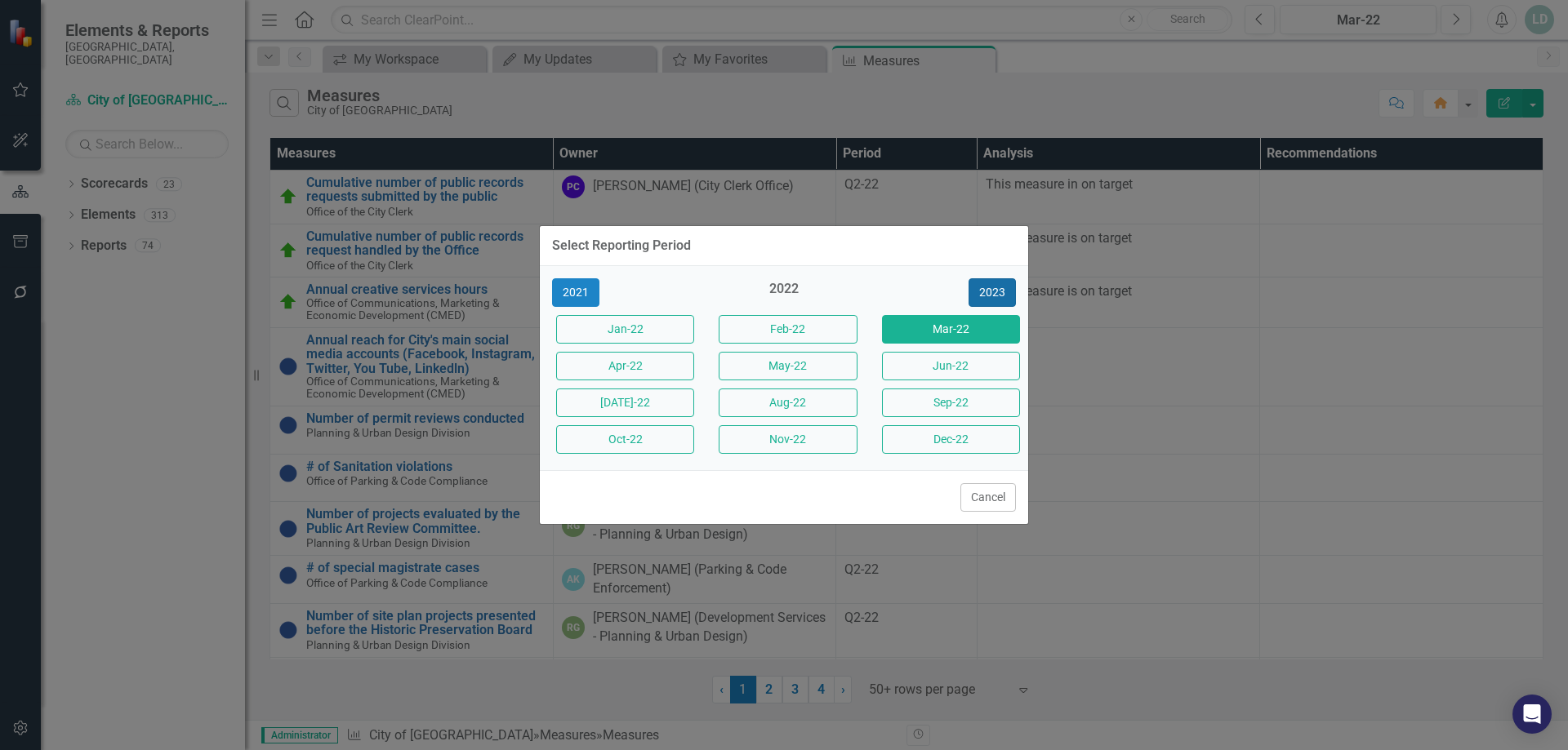
click at [977, 287] on button "2023" at bounding box center [992, 293] width 47 height 29
click at [977, 287] on button "2024" at bounding box center [992, 293] width 47 height 29
drag, startPoint x: 997, startPoint y: 281, endPoint x: 997, endPoint y: 292, distance: 11.0
click at [997, 285] on button "2025" at bounding box center [992, 293] width 47 height 29
click at [969, 406] on button "Sep-25" at bounding box center [951, 402] width 138 height 29
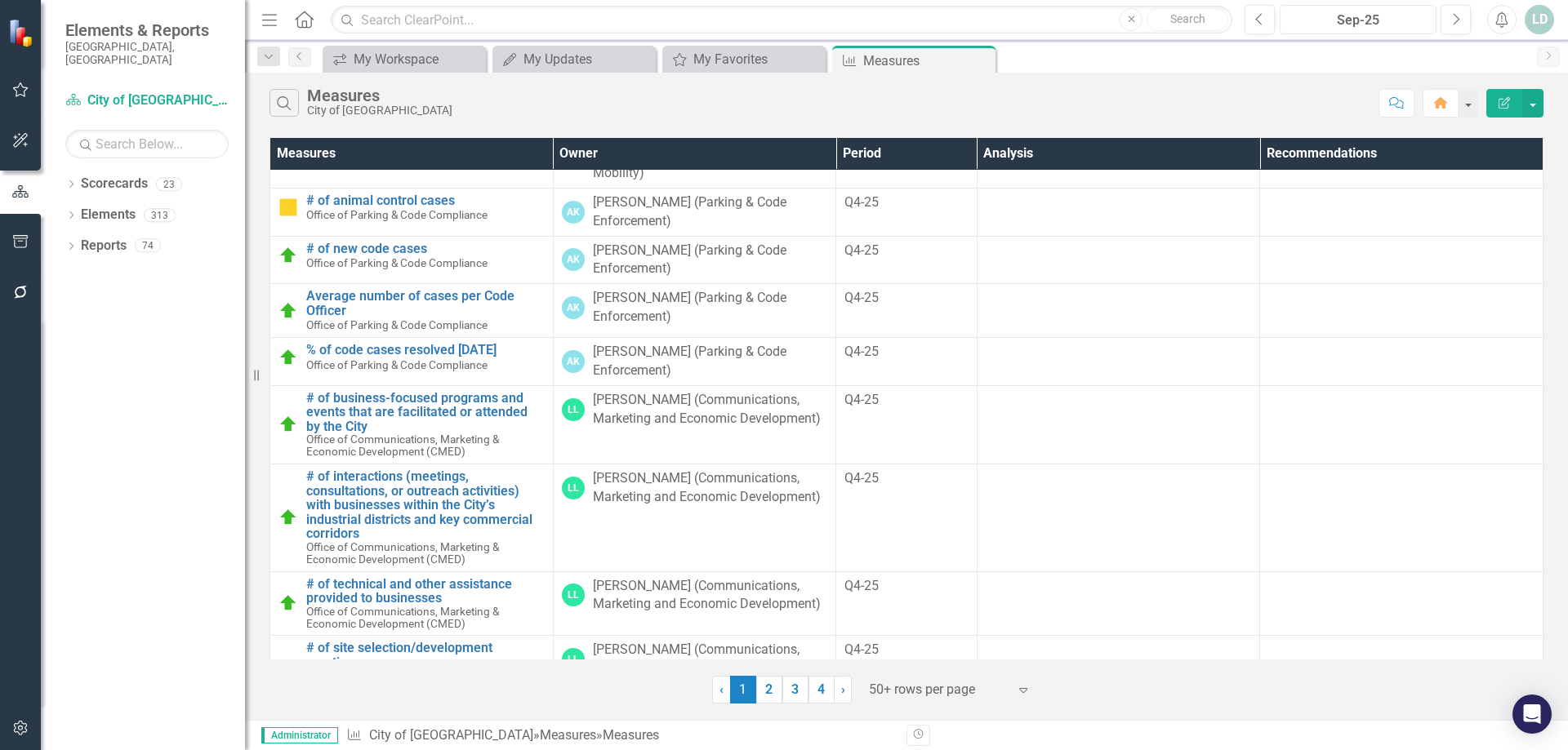
scroll to position [1632, 0]
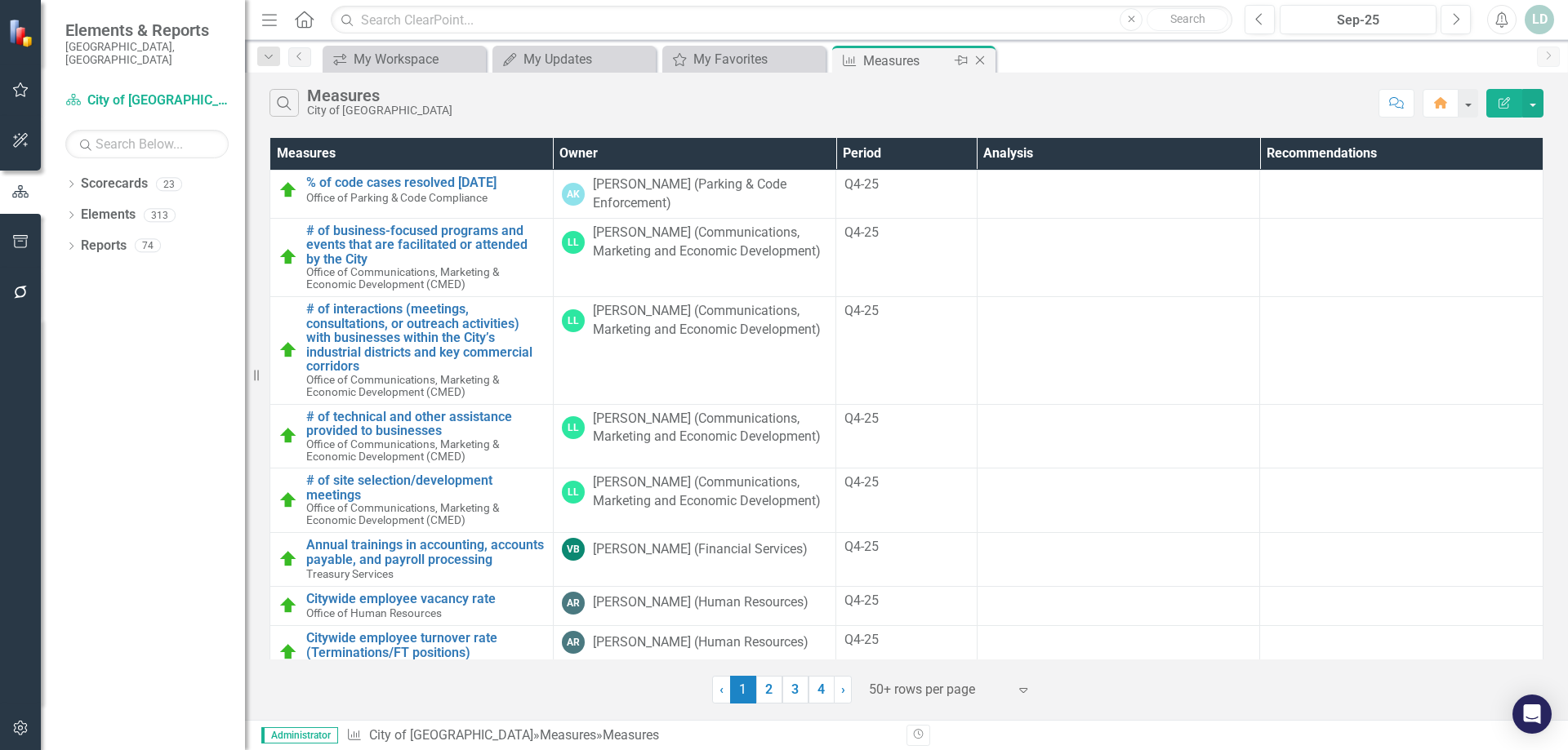
click at [985, 59] on icon "Close" at bounding box center [980, 60] width 17 height 13
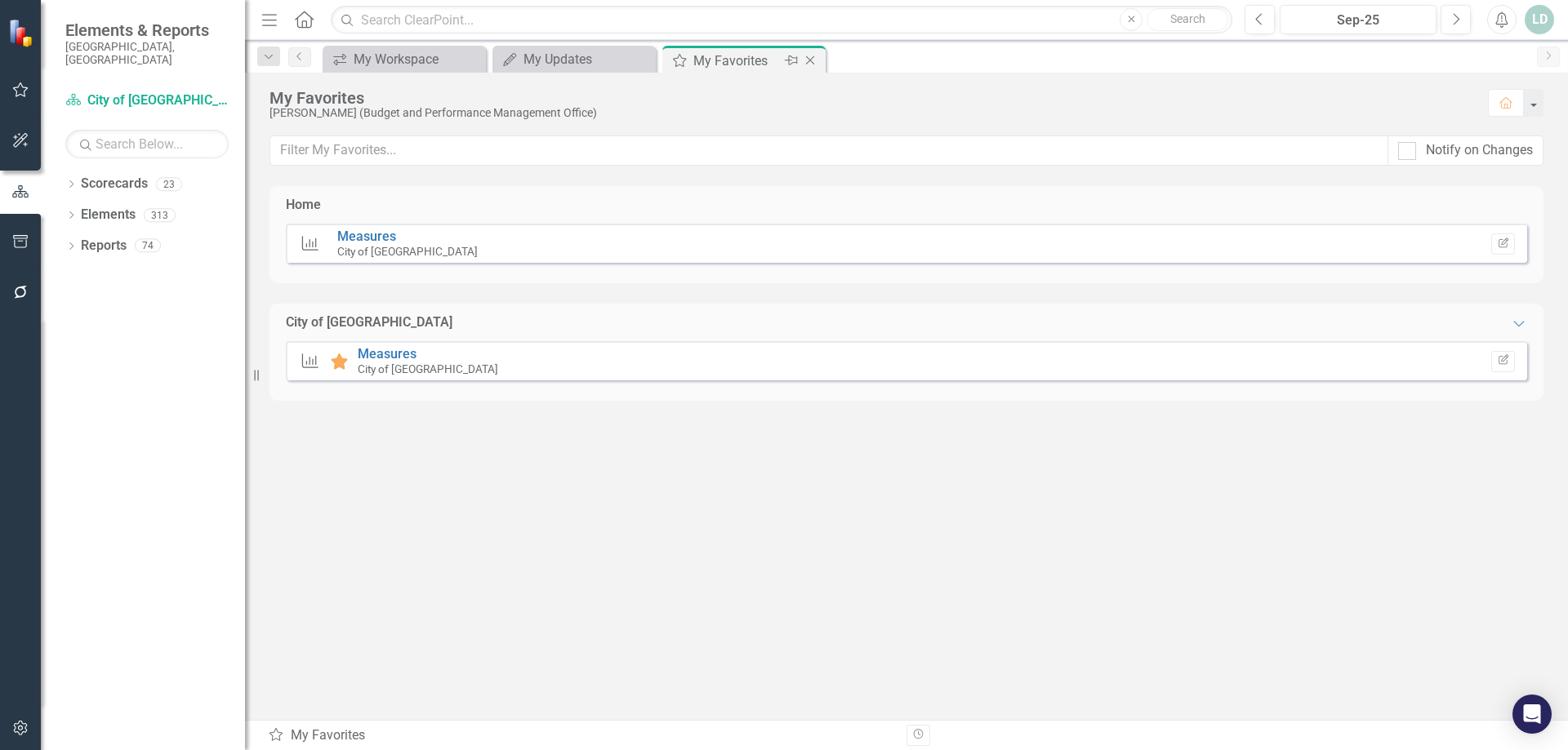
click at [810, 64] on icon "Close" at bounding box center [810, 60] width 17 height 13
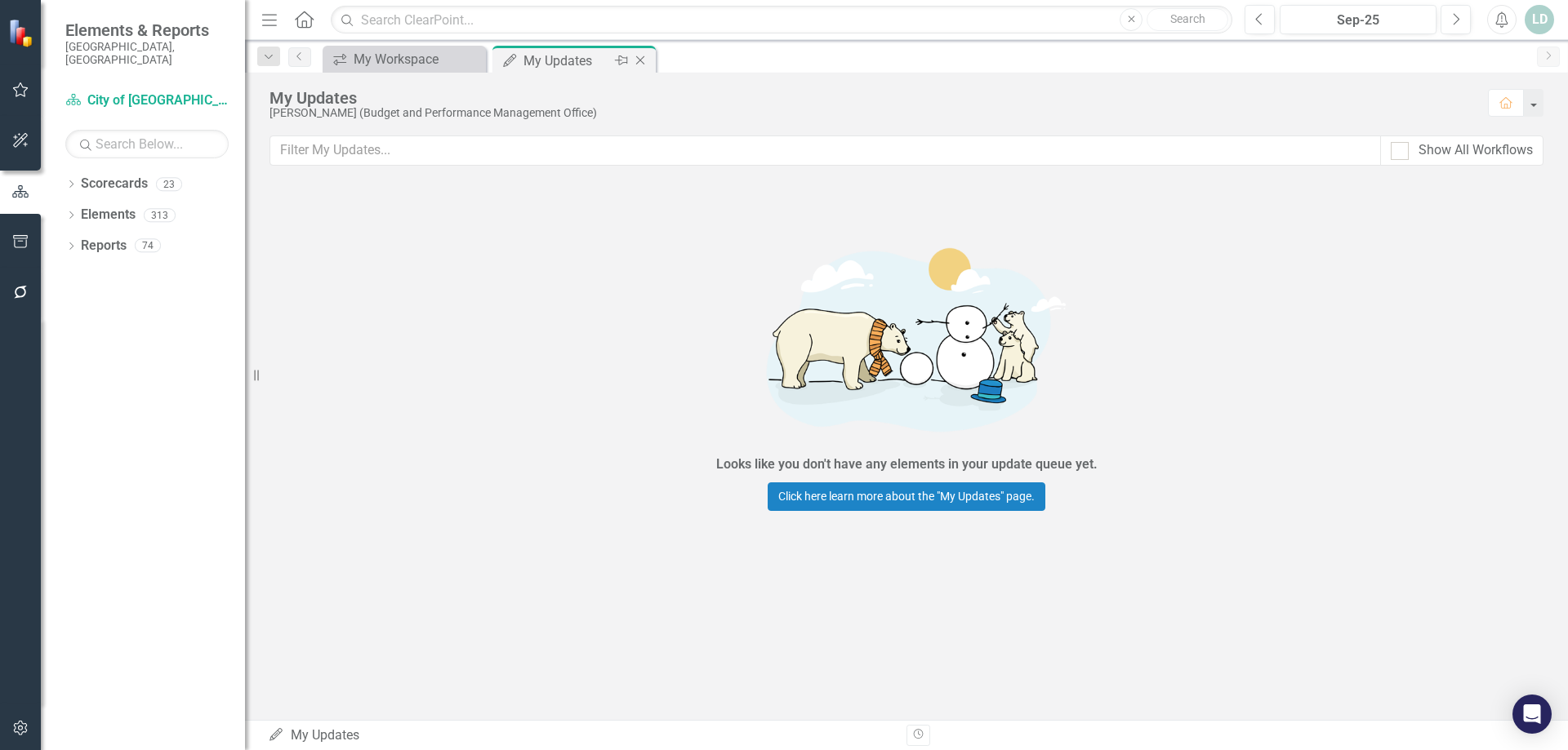
click at [632, 60] on icon "Close" at bounding box center [640, 60] width 17 height 13
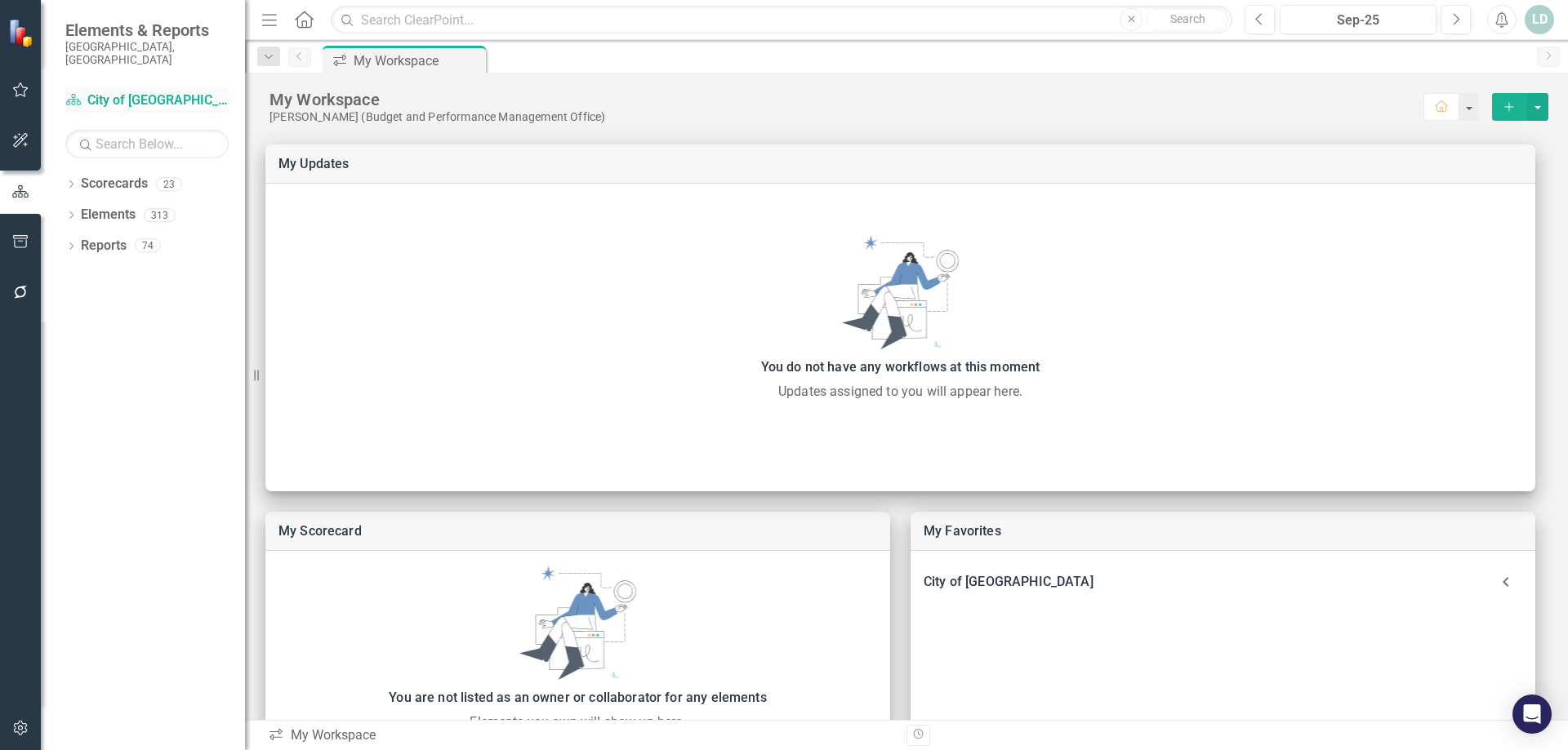
click at [111, 91] on link "Scorecard City of [GEOGRAPHIC_DATA]" at bounding box center [146, 101] width 163 height 19
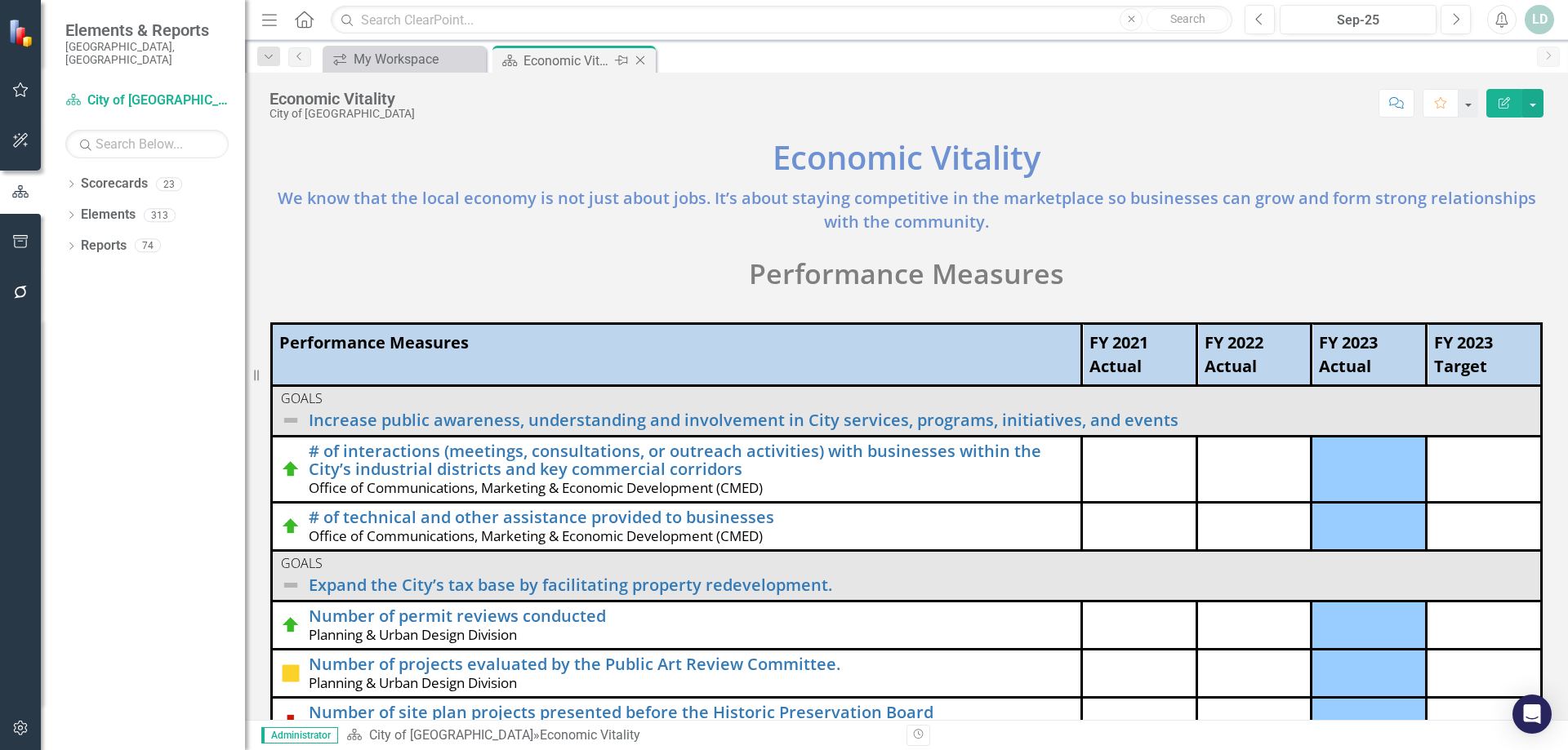
click at [642, 62] on icon at bounding box center [641, 61] width 9 height 9
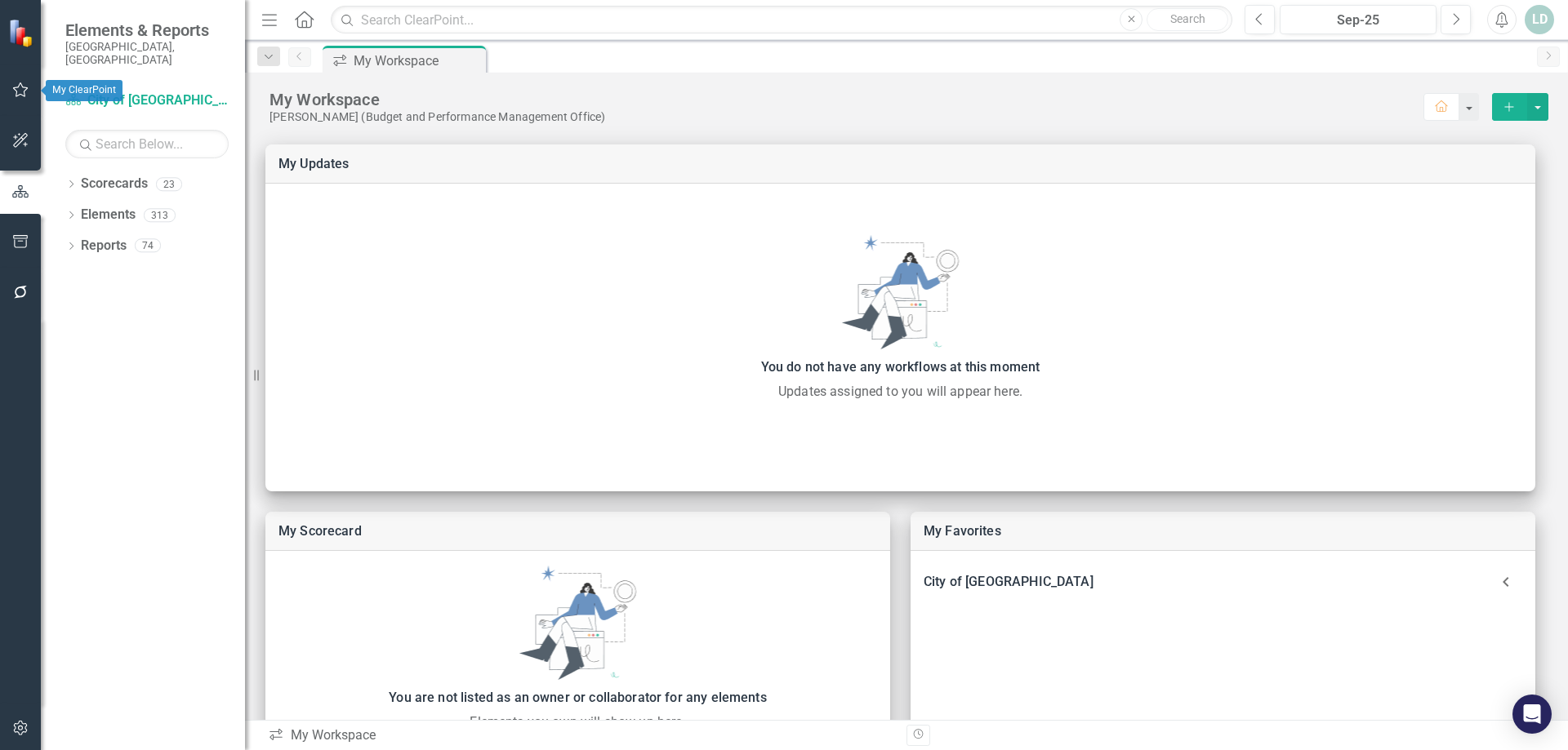
click at [16, 92] on icon "button" at bounding box center [21, 90] width 17 height 13
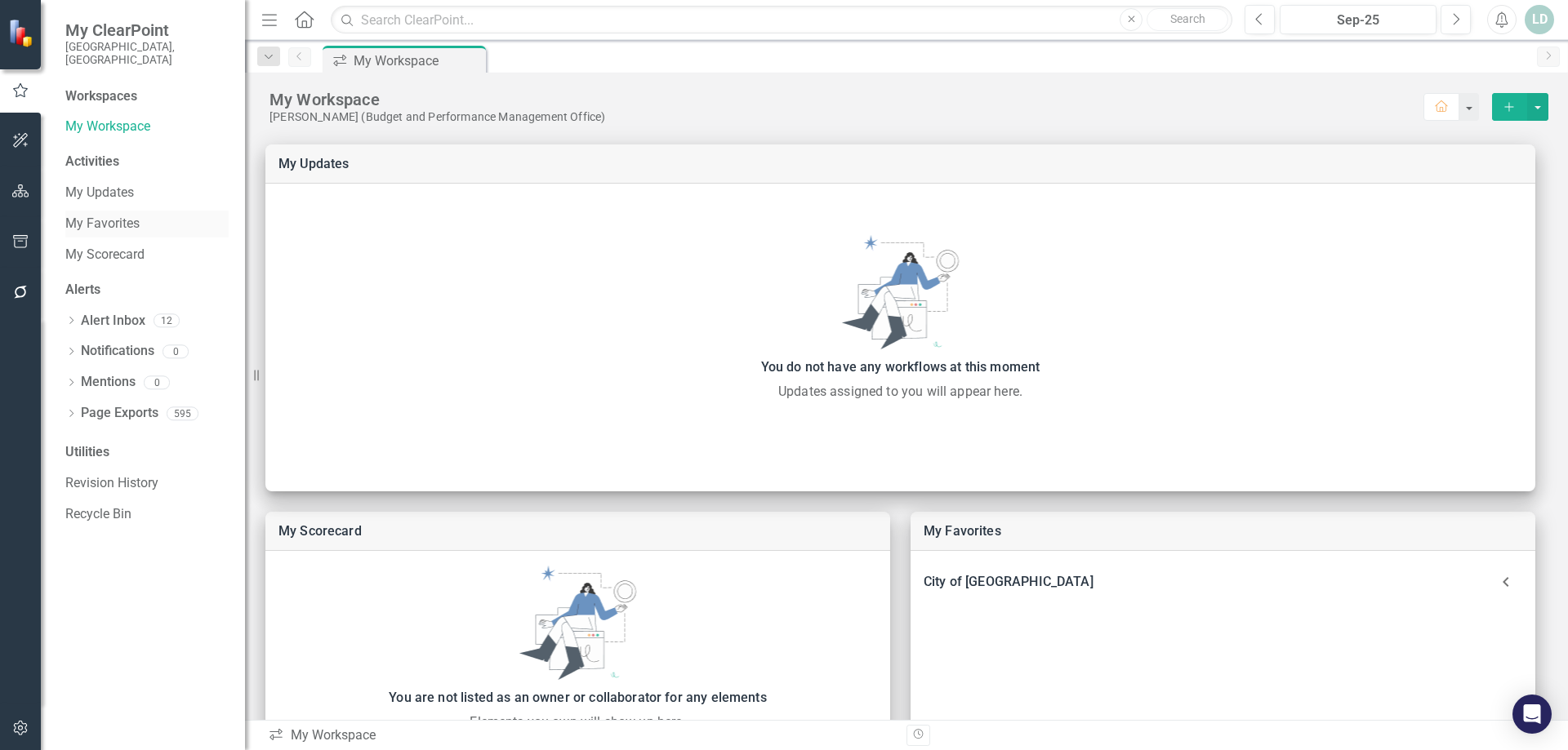
click at [116, 214] on link "My Favorites" at bounding box center [146, 224] width 163 height 19
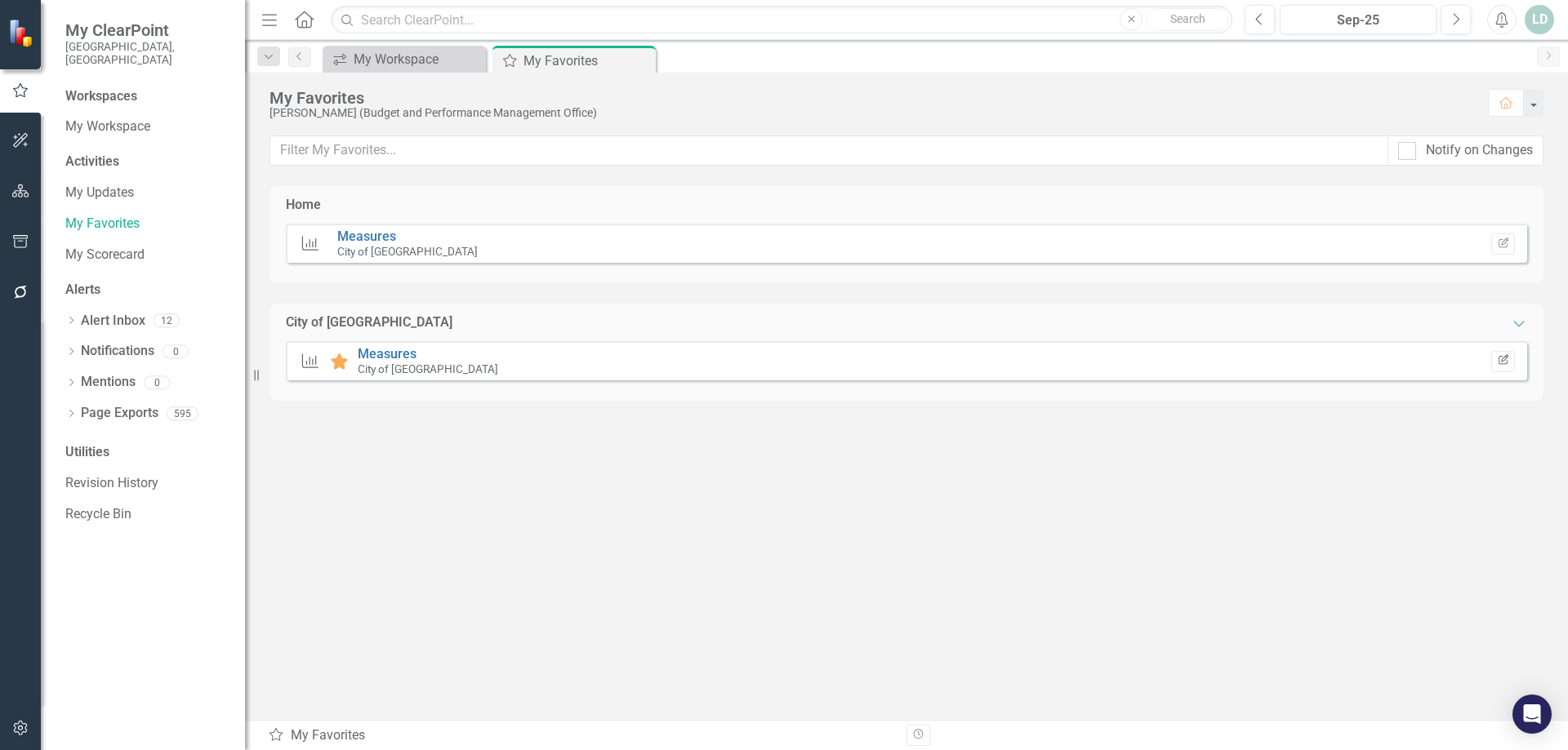
click at [1500, 364] on icon "Edit Report" at bounding box center [1504, 361] width 12 height 10
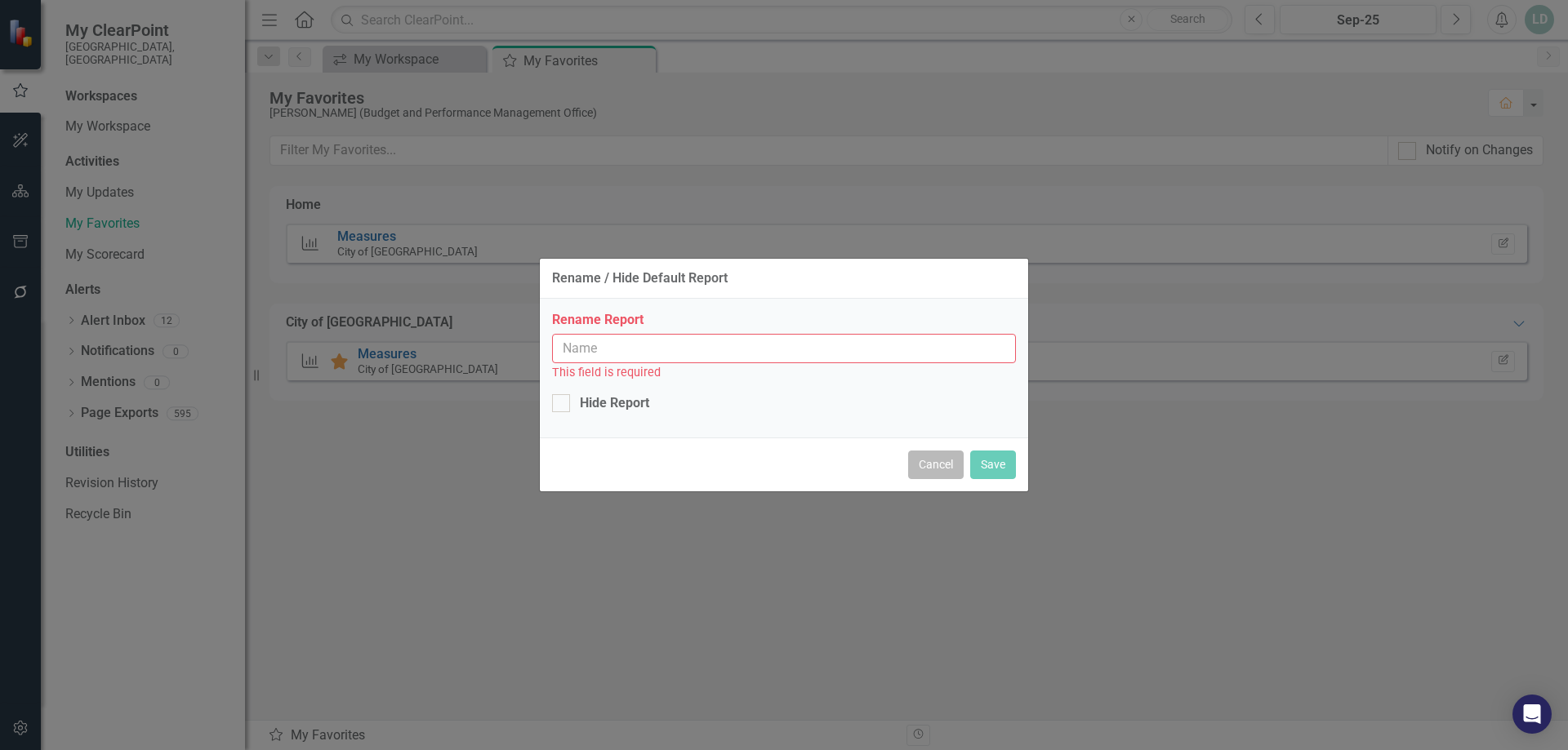
click at [940, 464] on button "Cancel" at bounding box center [936, 464] width 56 height 29
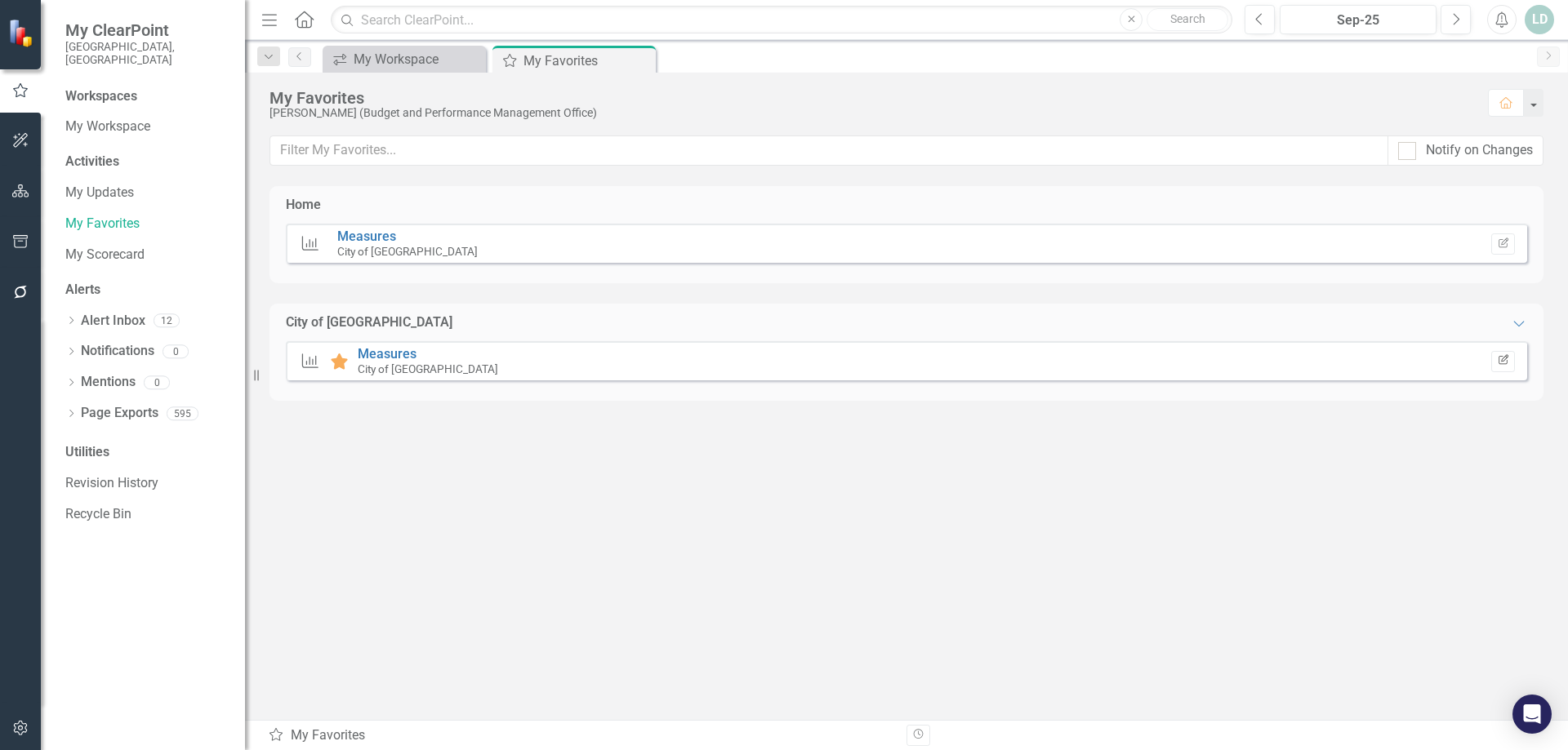
click at [1498, 361] on icon "Edit Report" at bounding box center [1504, 361] width 12 height 10
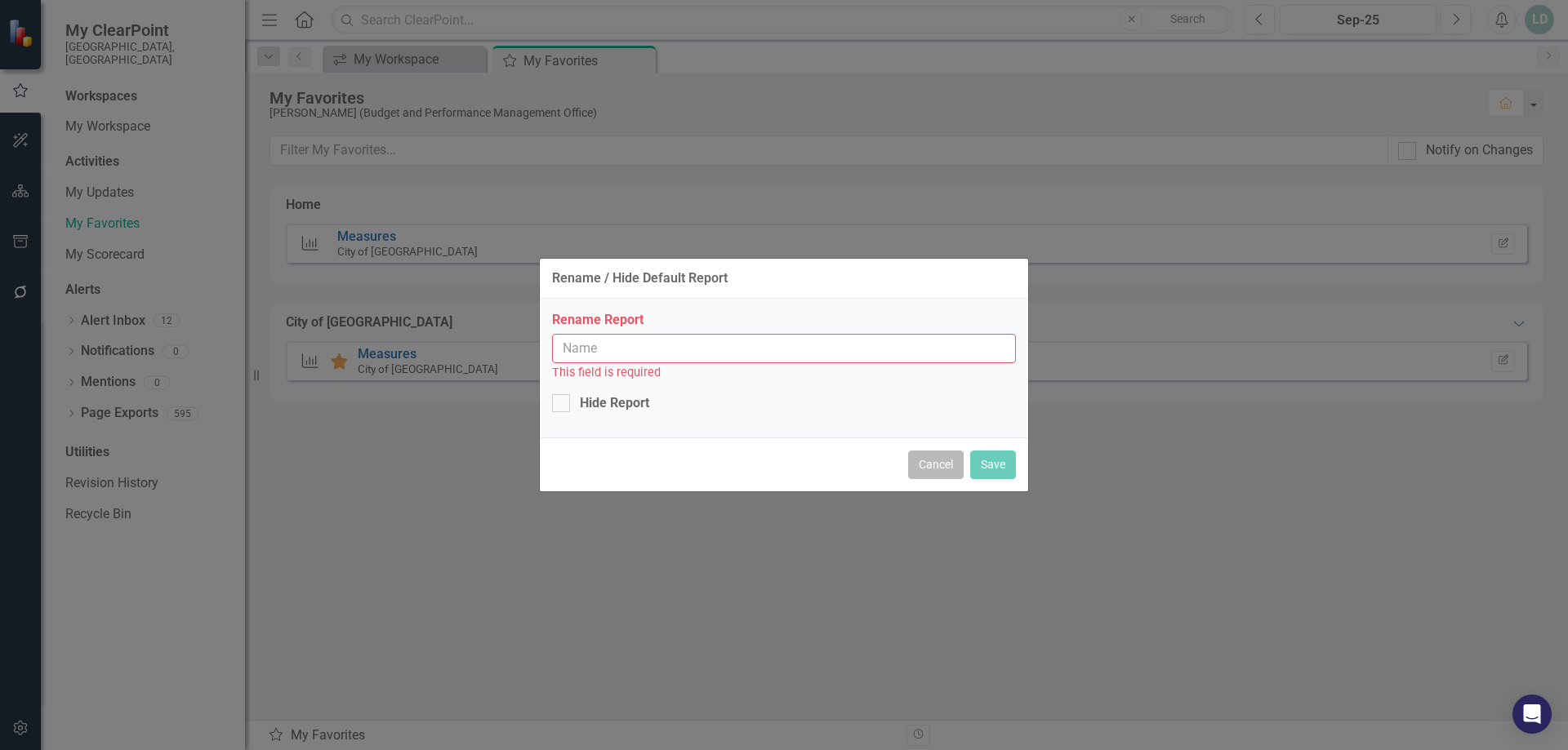
click at [936, 468] on button "Cancel" at bounding box center [936, 464] width 56 height 29
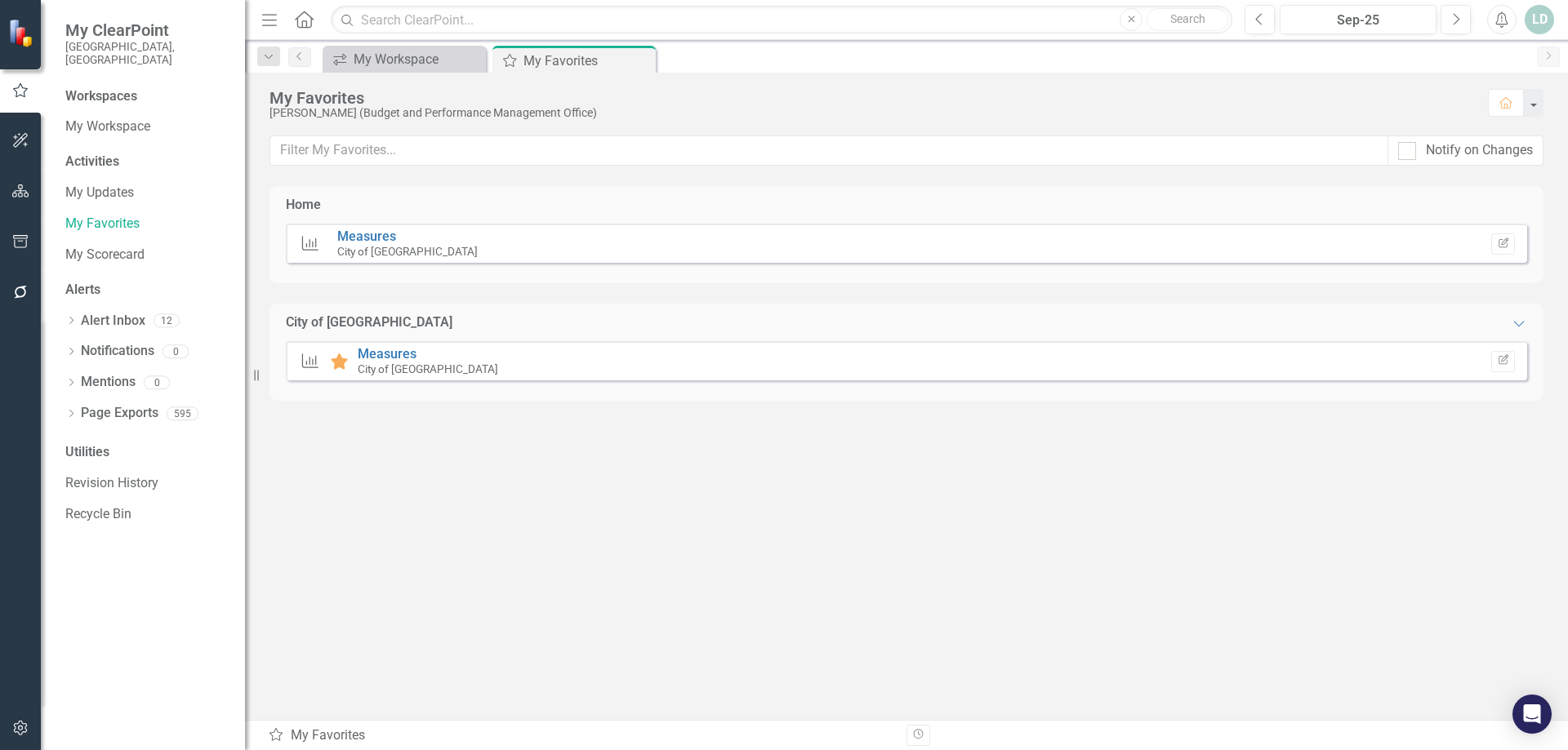
click at [296, 318] on div "City of [GEOGRAPHIC_DATA]" at bounding box center [369, 323] width 166 height 19
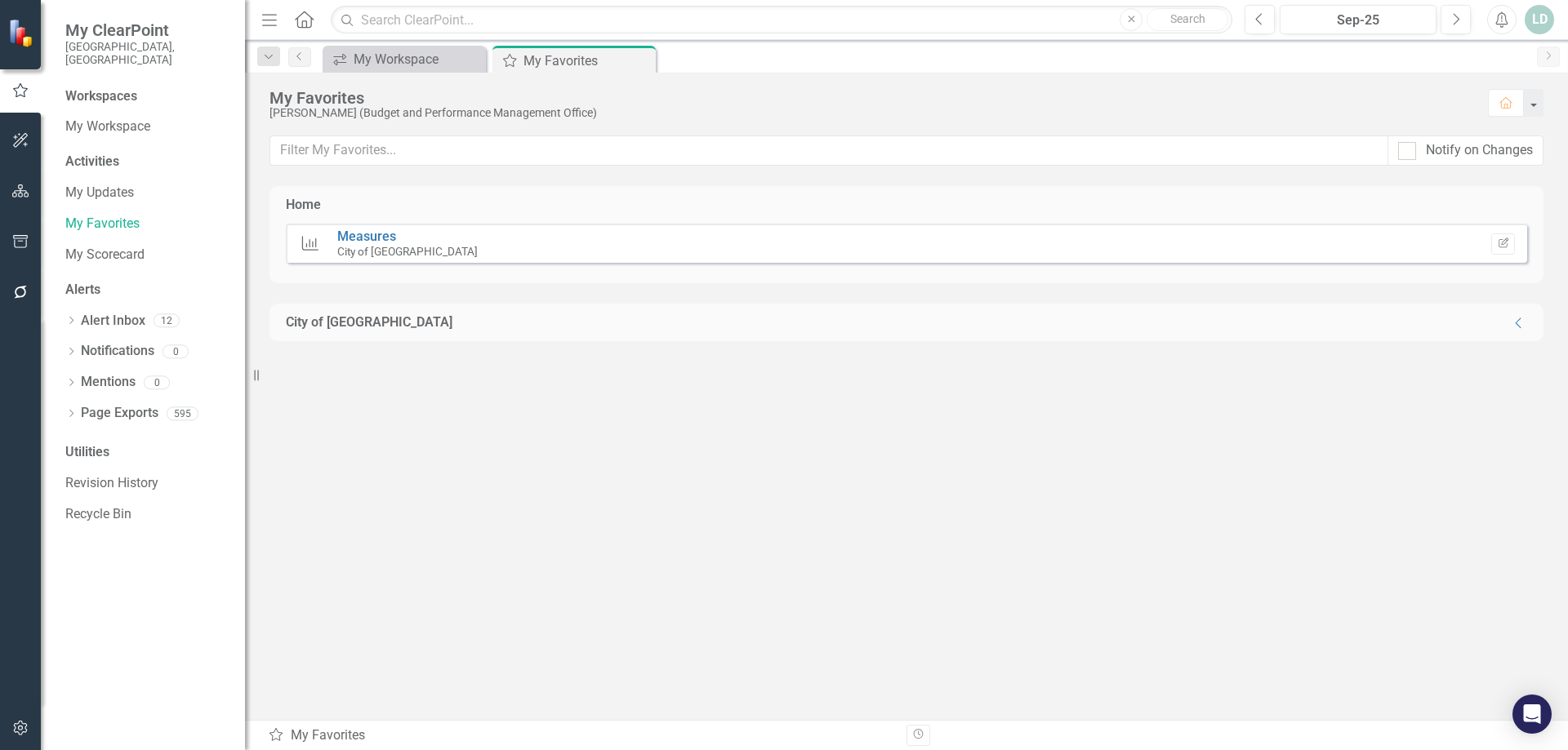
click at [296, 318] on div "City of [GEOGRAPHIC_DATA]" at bounding box center [369, 323] width 166 height 19
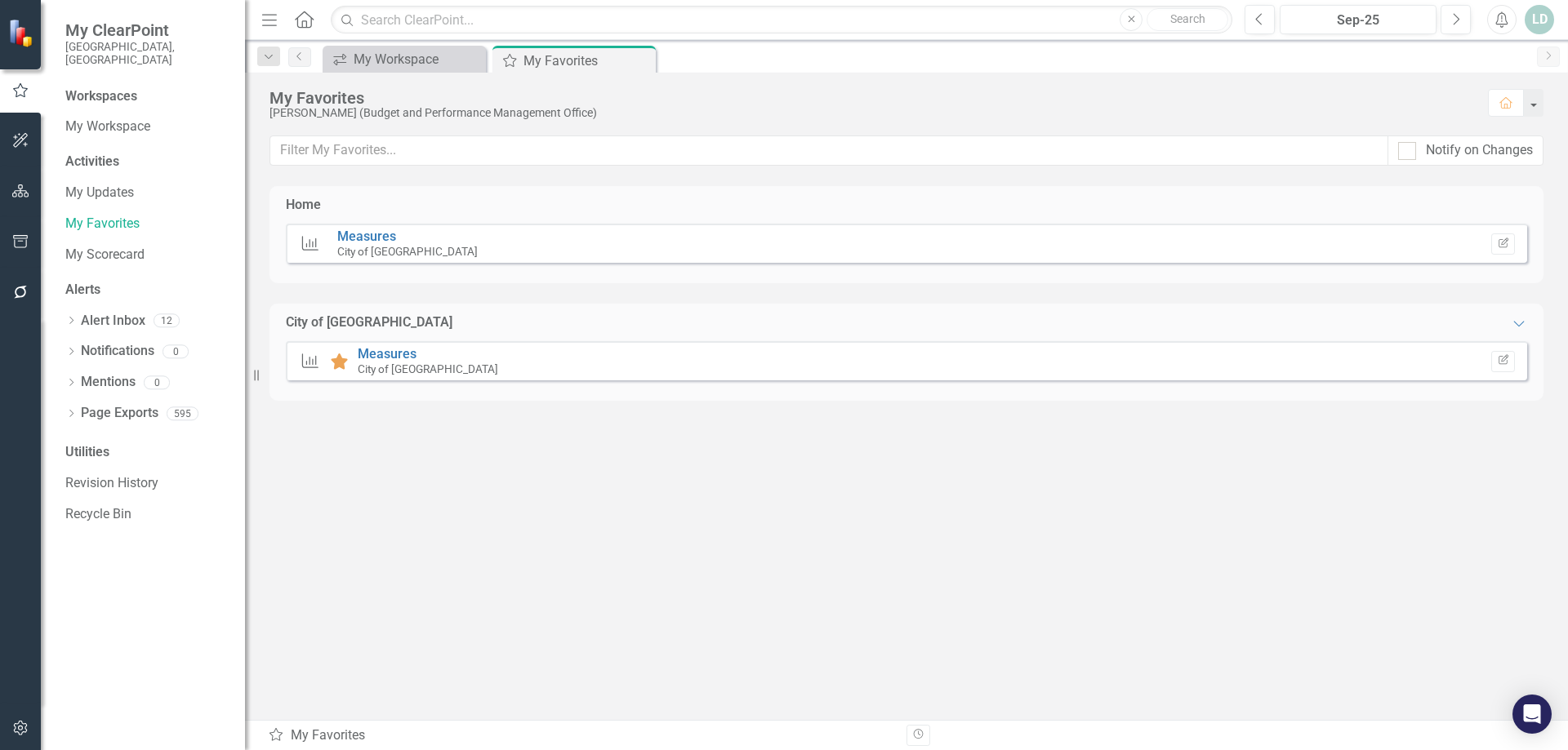
click at [338, 363] on icon at bounding box center [340, 361] width 17 height 17
click at [316, 241] on icon at bounding box center [310, 243] width 17 height 15
click at [363, 244] on div "City of [GEOGRAPHIC_DATA]" at bounding box center [407, 251] width 140 height 15
click at [364, 239] on link "Measures" at bounding box center [366, 236] width 58 height 16
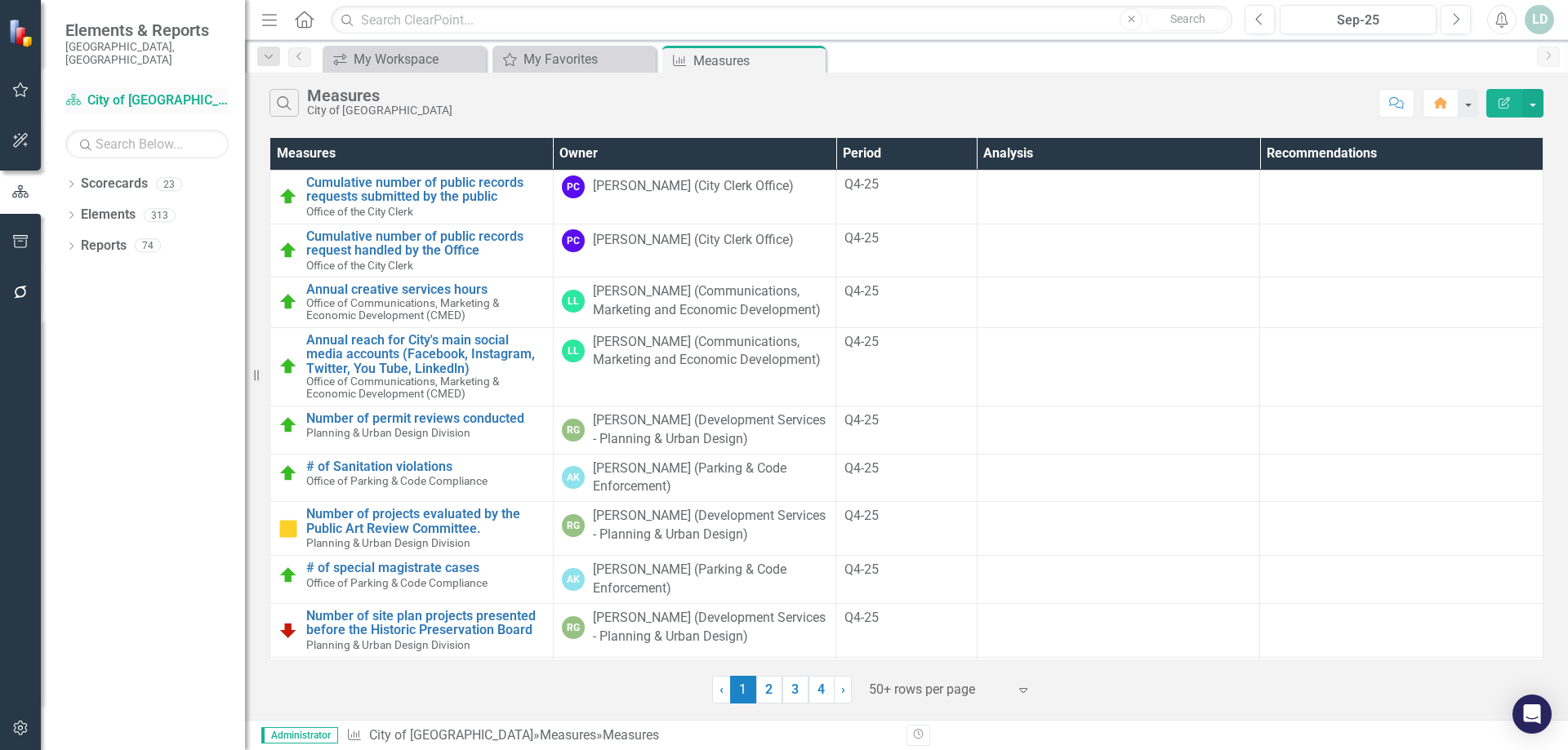
click at [163, 91] on link "Scorecard City of [GEOGRAPHIC_DATA]" at bounding box center [146, 101] width 163 height 19
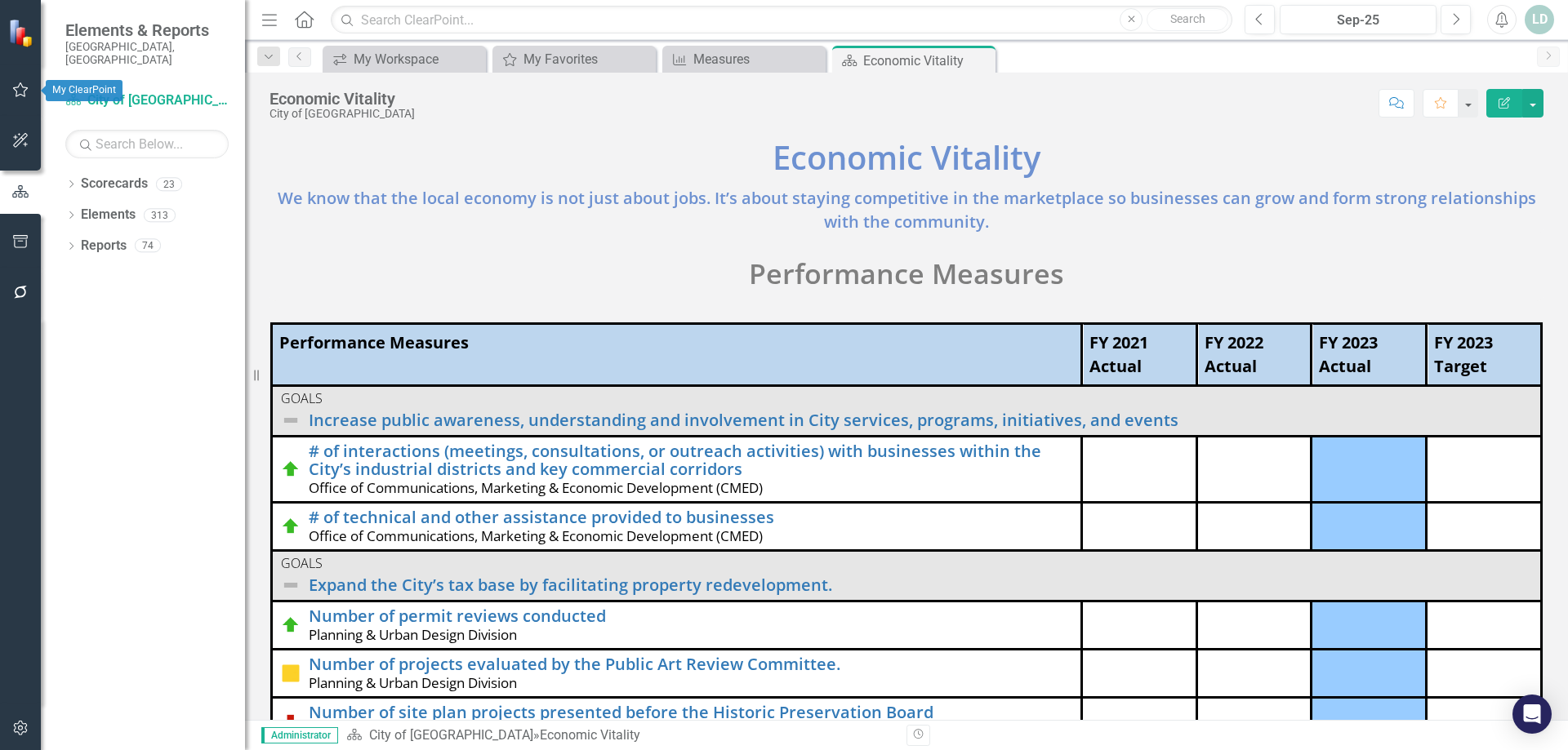
click at [16, 78] on button "button" at bounding box center [21, 90] width 37 height 34
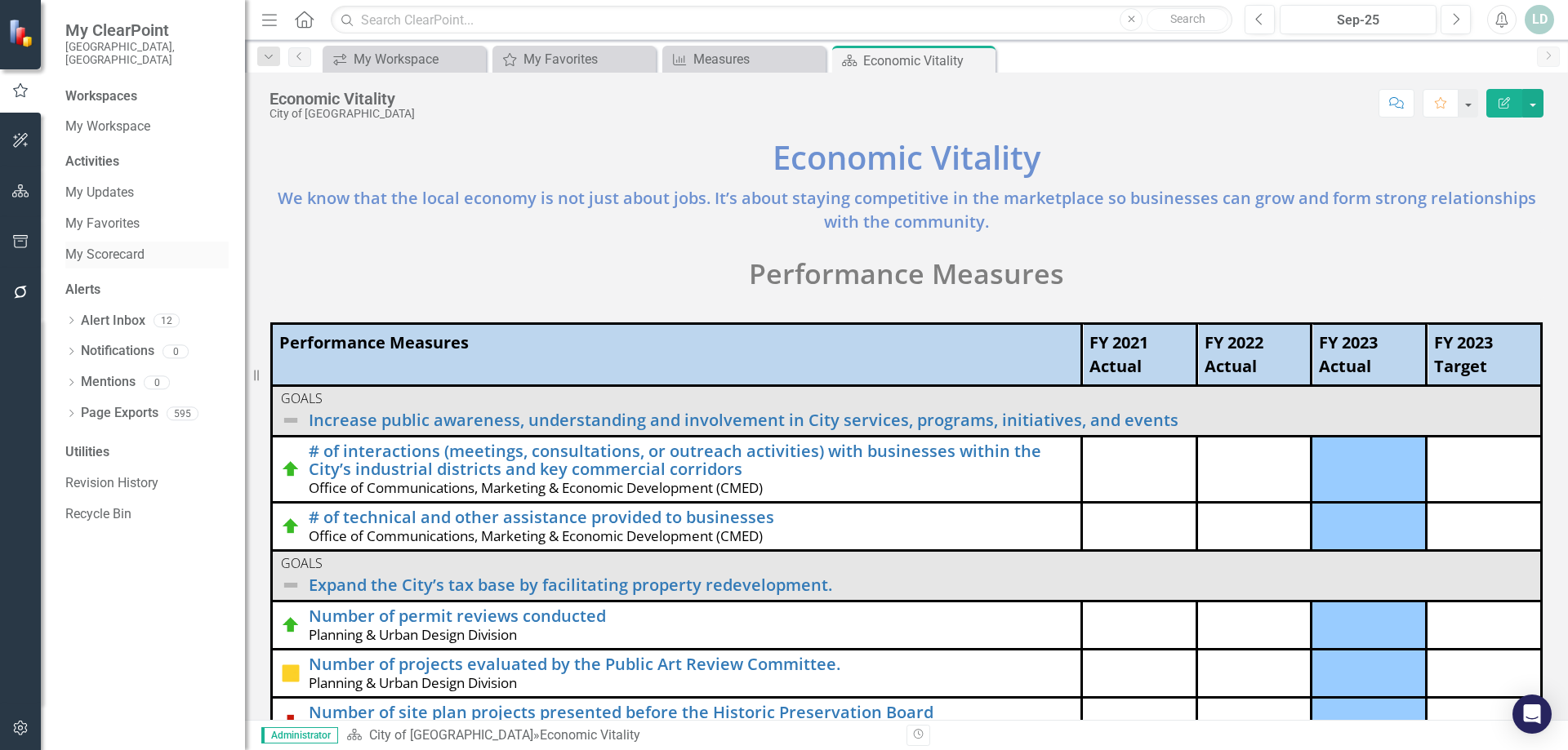
click at [109, 246] on link "My Scorecard" at bounding box center [146, 255] width 163 height 19
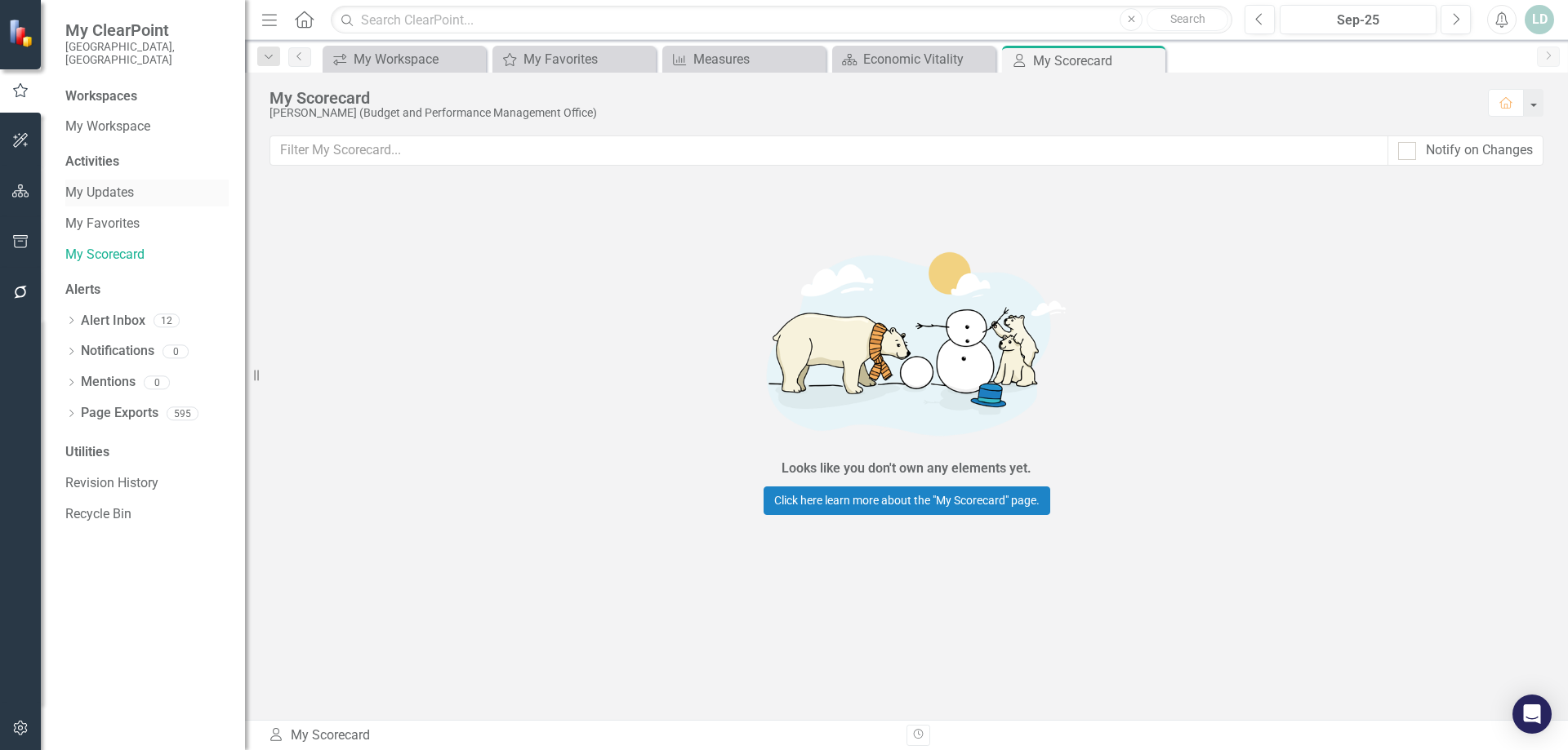
click at [106, 184] on link "My Updates" at bounding box center [146, 193] width 163 height 19
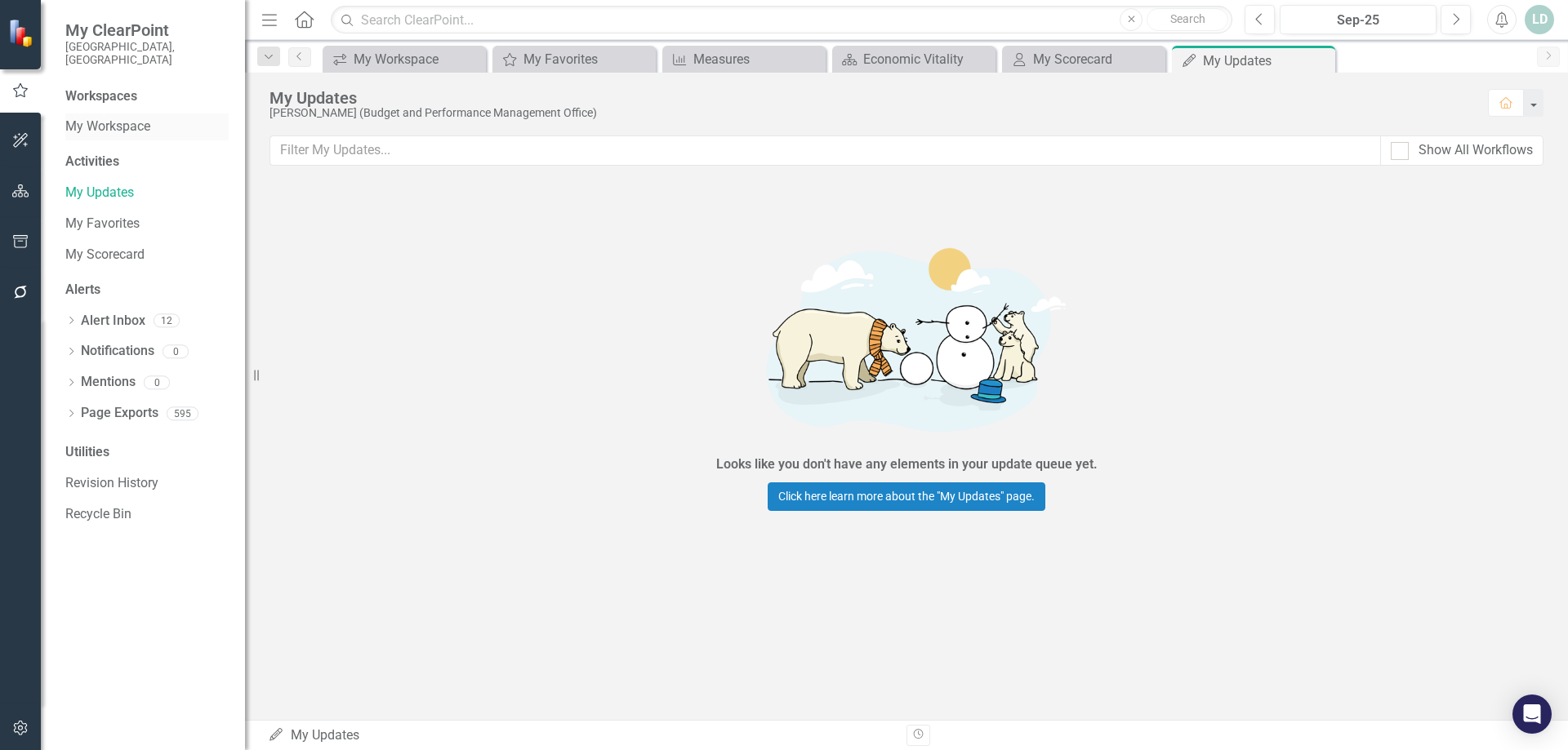
click at [114, 118] on link "My Workspace" at bounding box center [146, 127] width 163 height 19
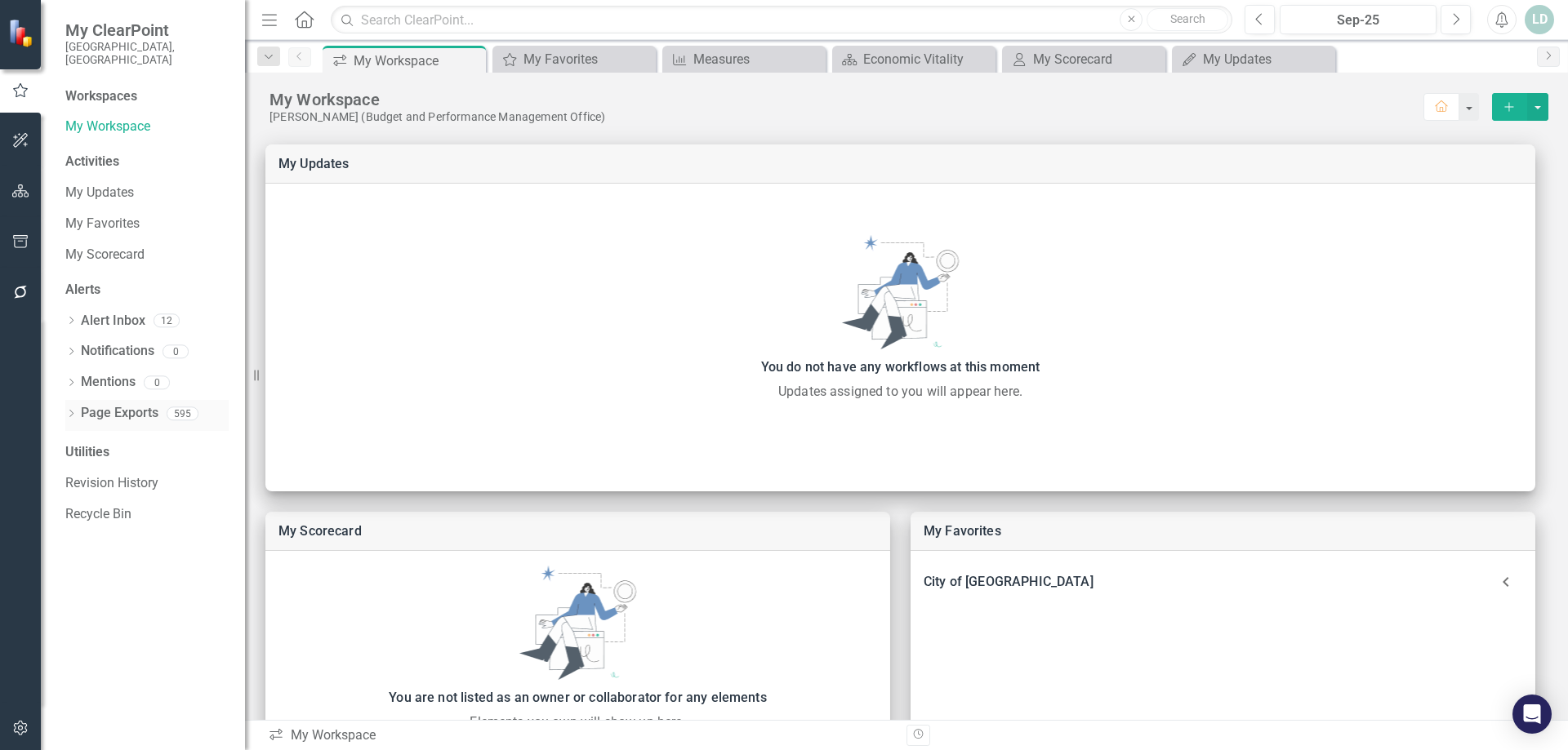
click at [134, 409] on div "Page Exports" at bounding box center [119, 413] width 78 height 27
click at [71, 410] on icon "Dropdown" at bounding box center [71, 415] width 11 height 9
click at [121, 404] on link "Page Exports" at bounding box center [119, 414] width 78 height 19
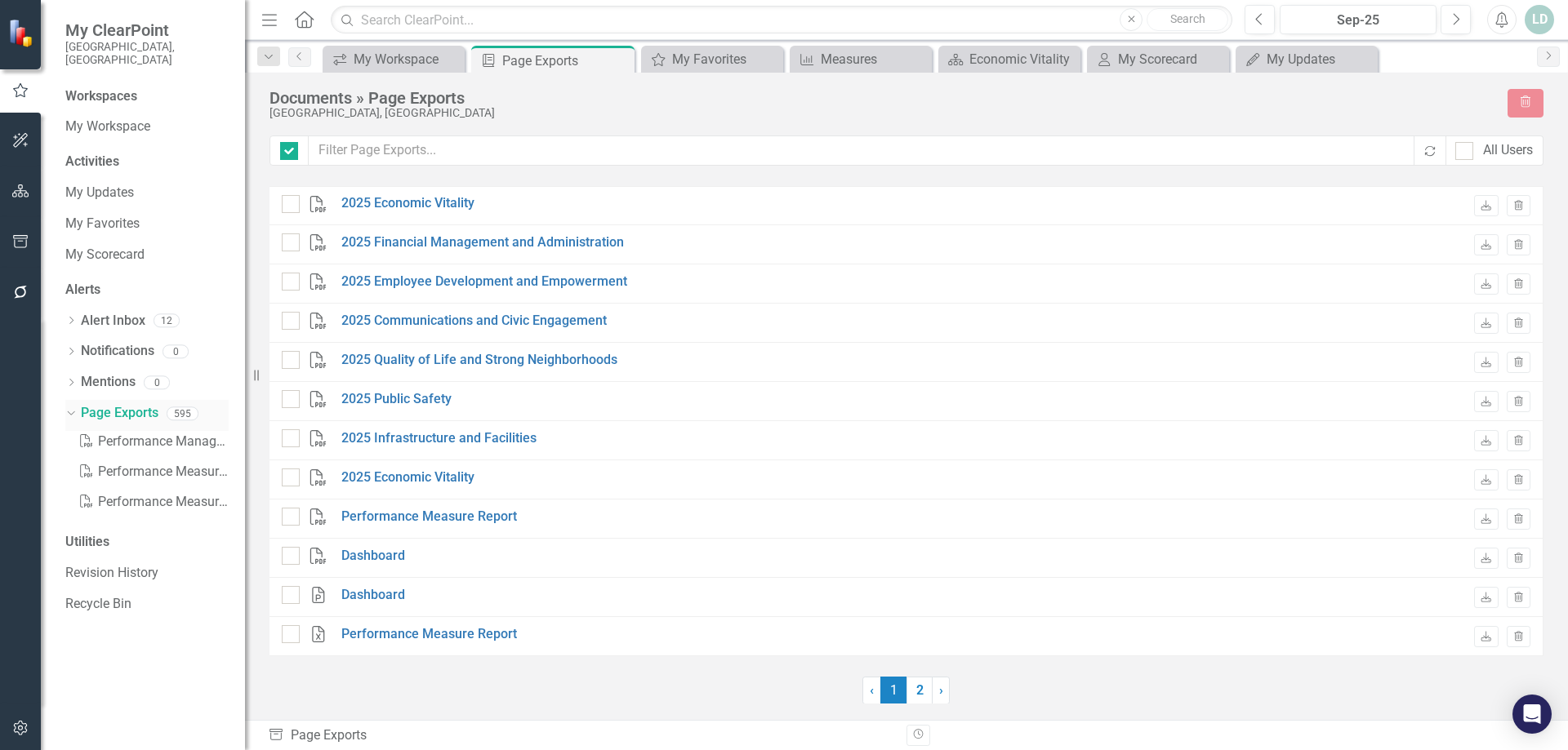
checkbox input "false"
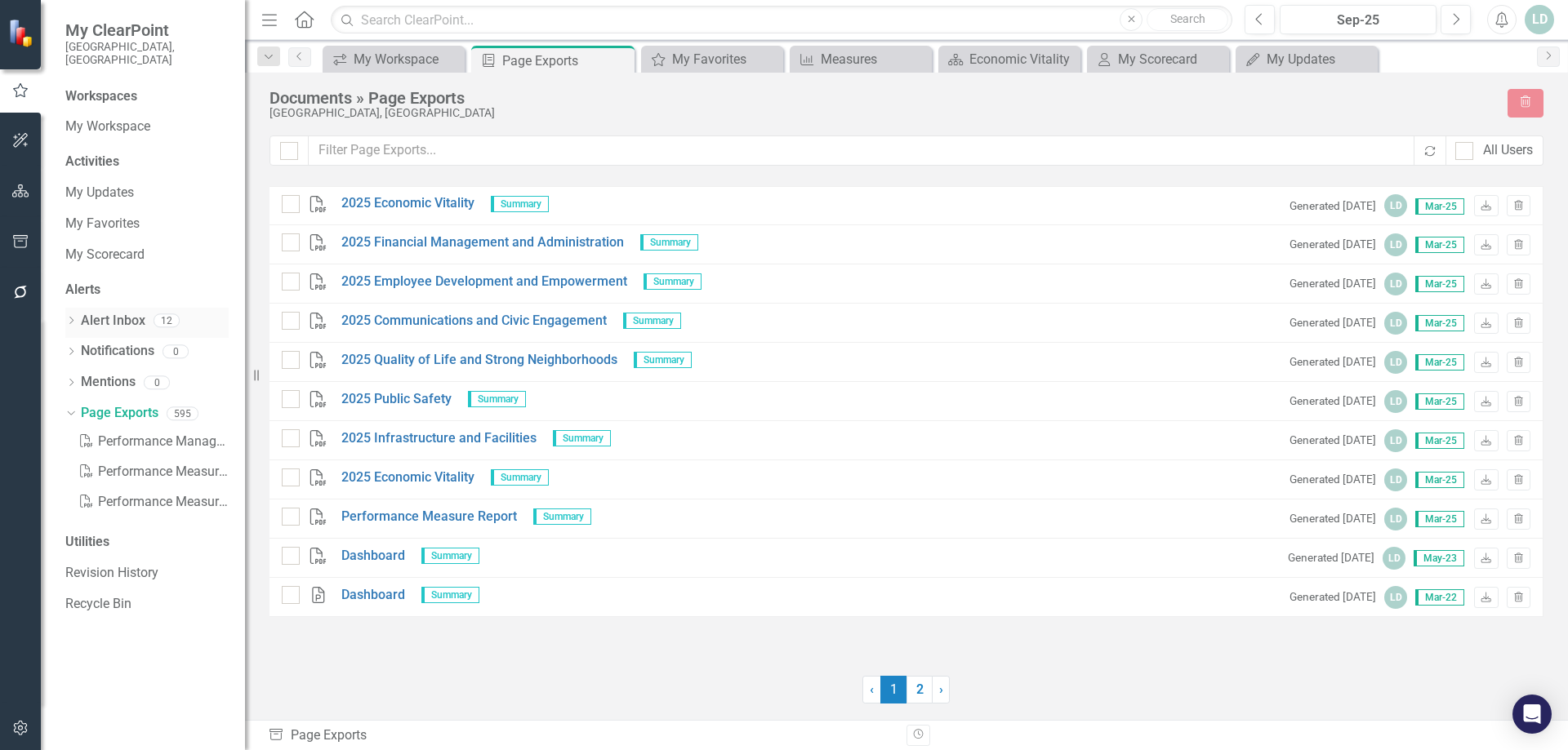
click at [67, 318] on icon "Dropdown" at bounding box center [71, 322] width 11 height 9
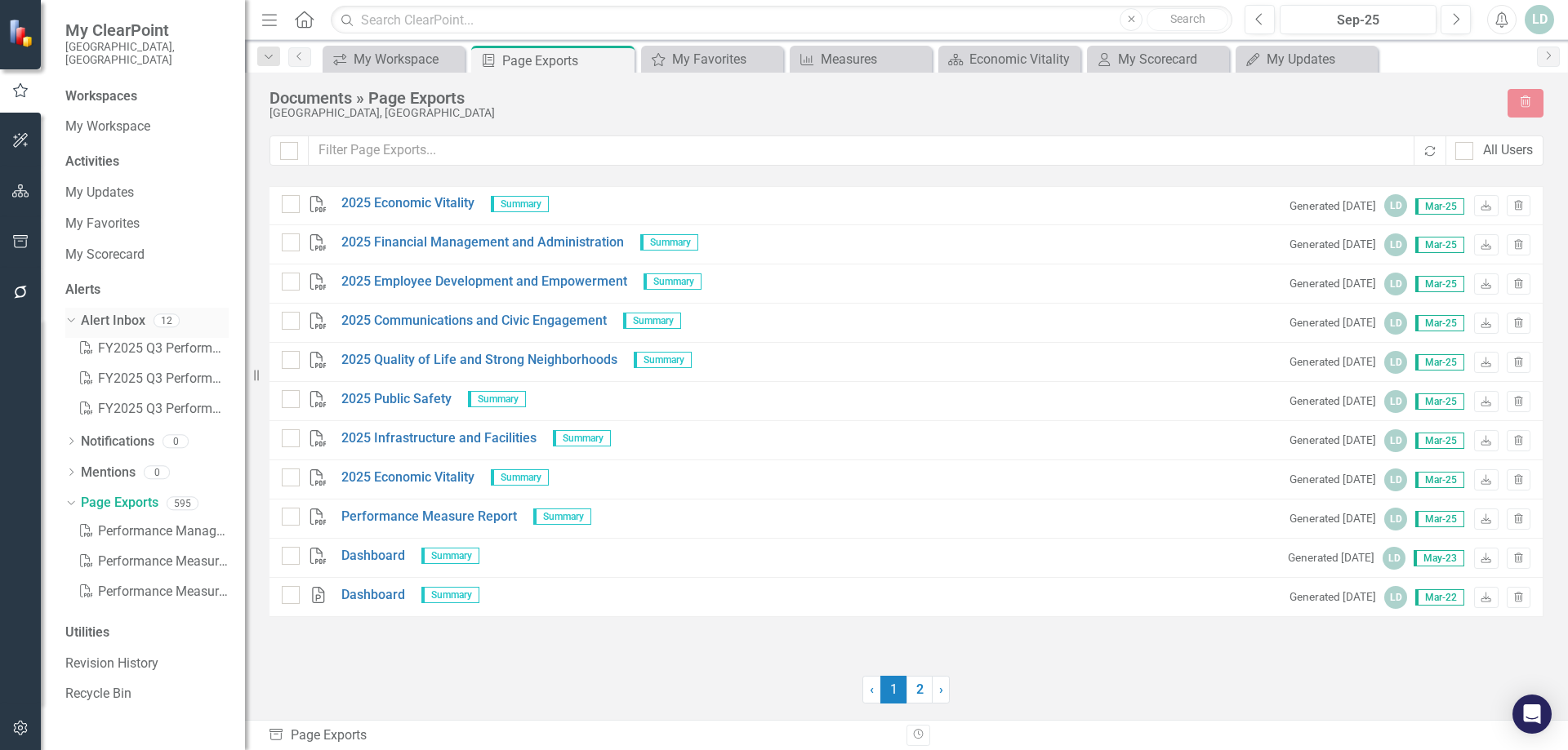
click at [67, 314] on icon "Dropdown" at bounding box center [69, 320] width 9 height 11
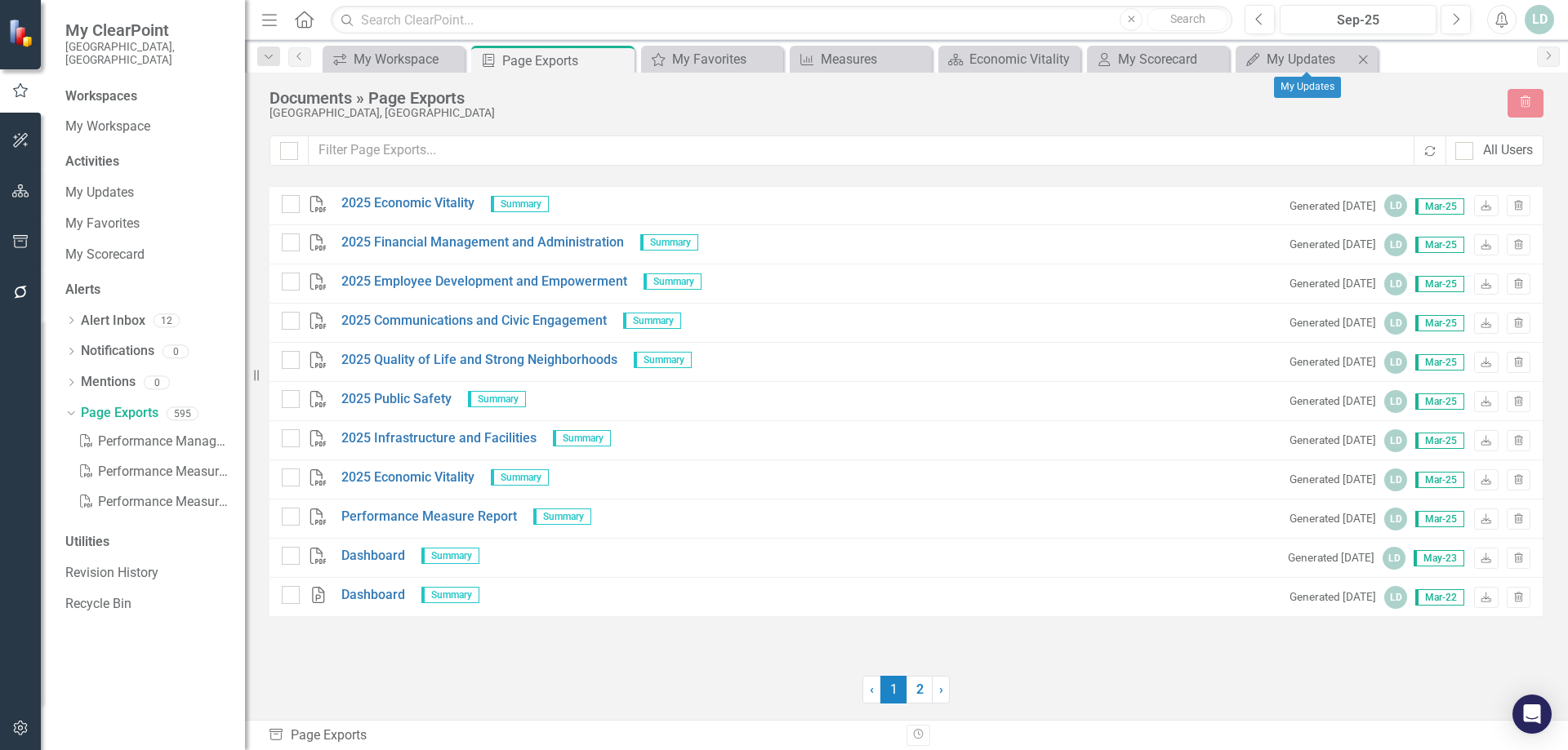
click at [1371, 58] on icon "Close" at bounding box center [1363, 59] width 17 height 13
click at [0, 0] on icon "Close" at bounding box center [0, 0] width 0 height 0
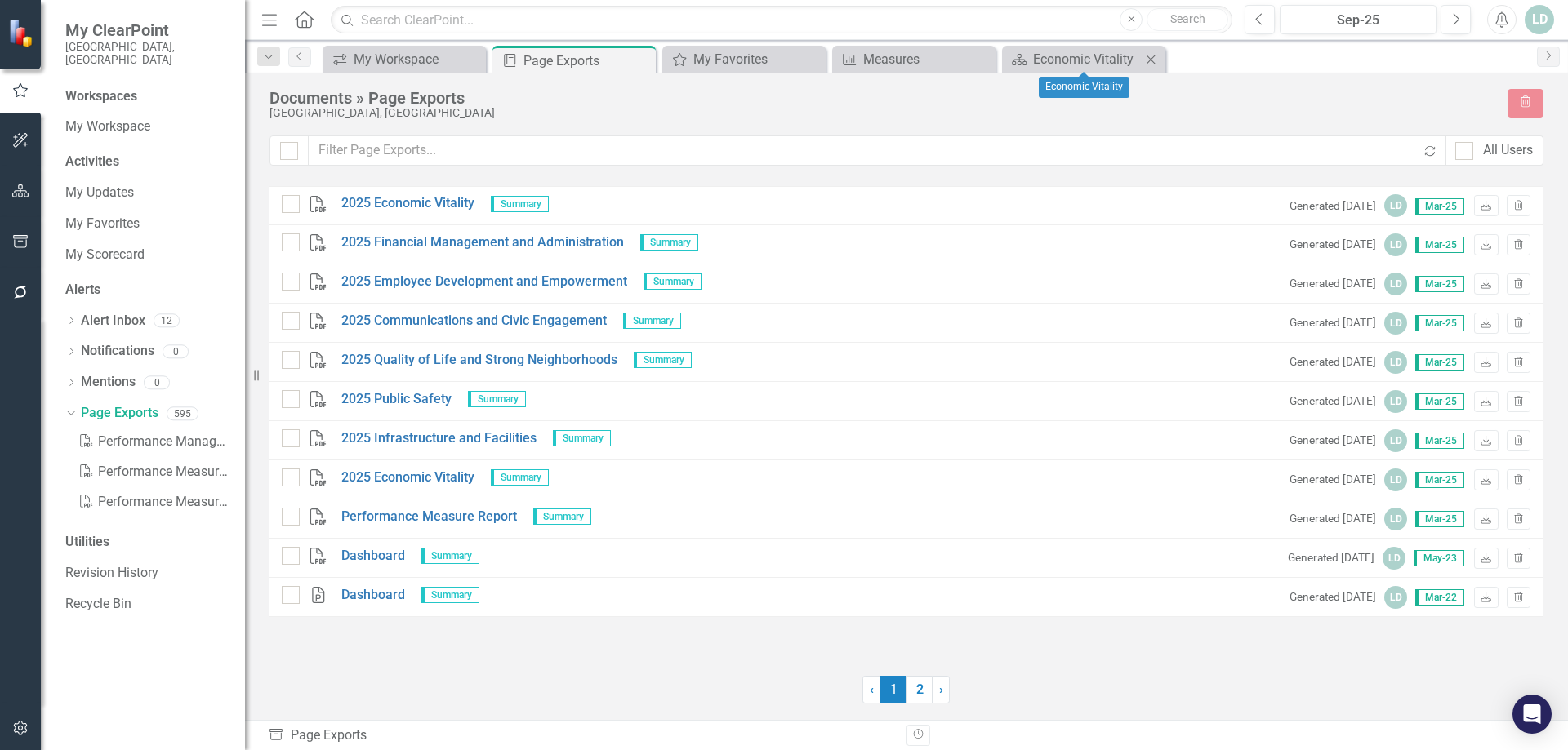
click at [1147, 64] on icon "Close" at bounding box center [1151, 59] width 17 height 13
click at [0, 0] on icon "Close" at bounding box center [0, 0] width 0 height 0
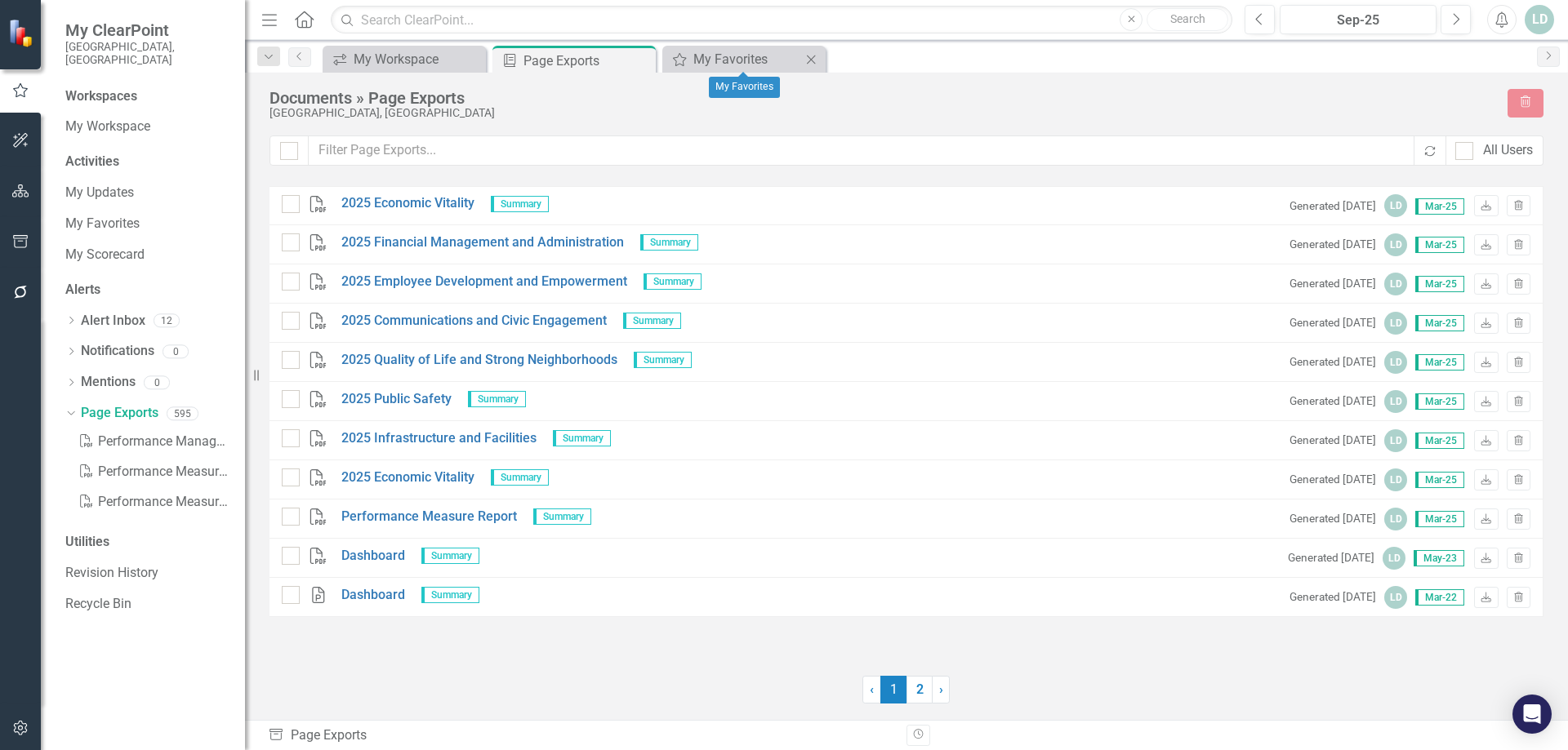
click at [809, 56] on icon "Close" at bounding box center [811, 59] width 17 height 13
click at [0, 0] on icon "Close" at bounding box center [0, 0] width 0 height 0
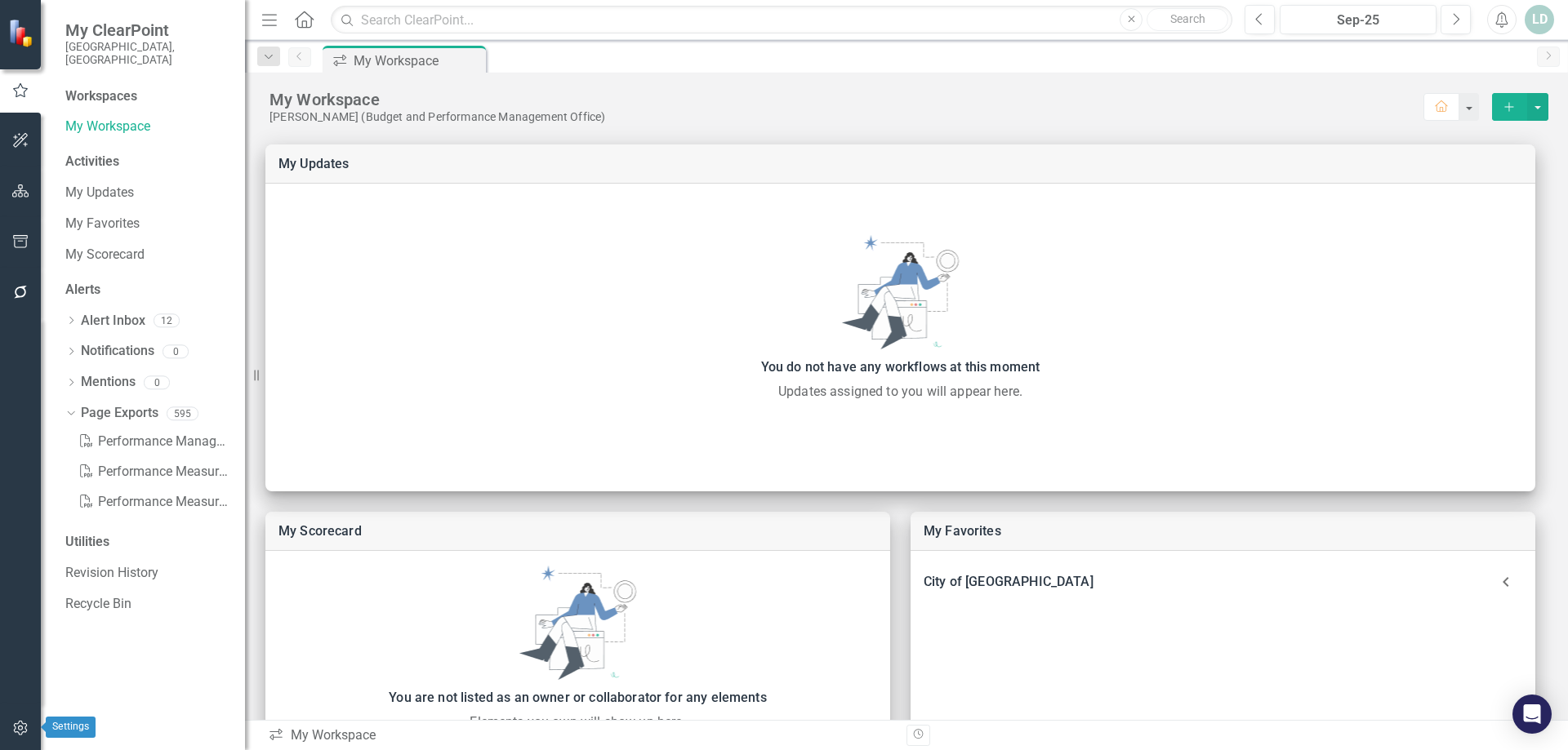
click at [20, 729] on icon "button" at bounding box center [21, 727] width 17 height 13
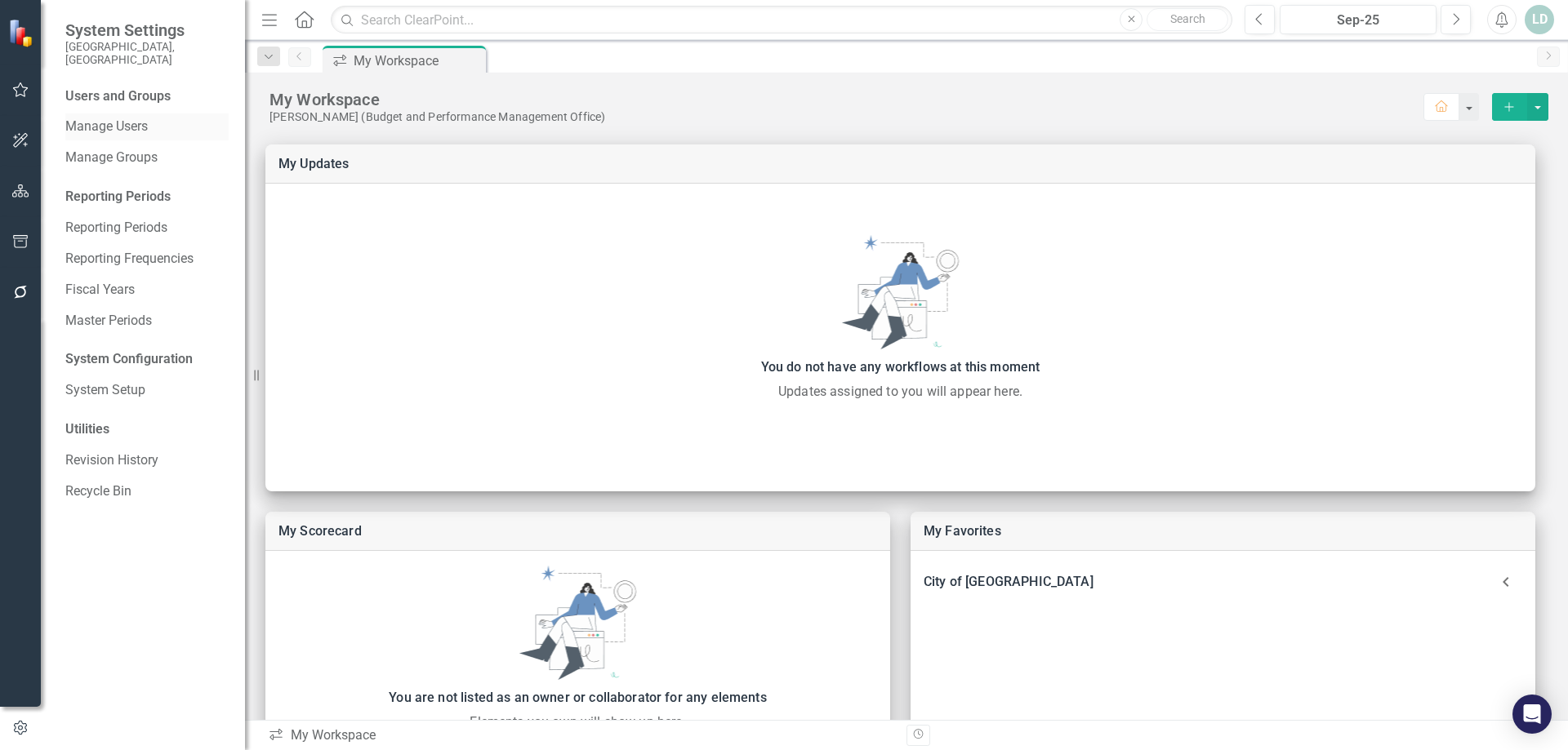
click at [96, 118] on link "Manage Users" at bounding box center [146, 127] width 163 height 19
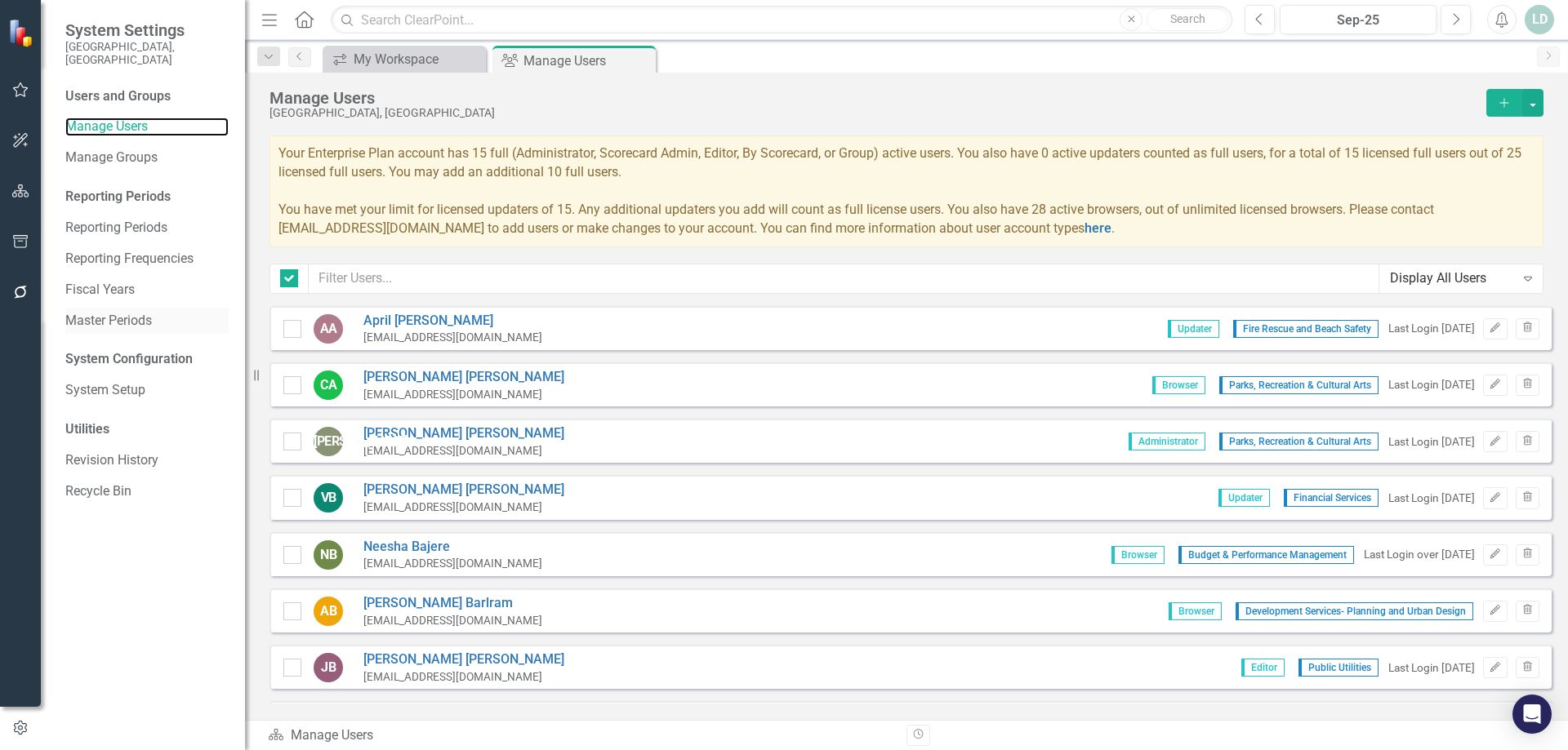
checkbox input "false"
click at [433, 284] on input "text" at bounding box center [844, 279] width 1070 height 30
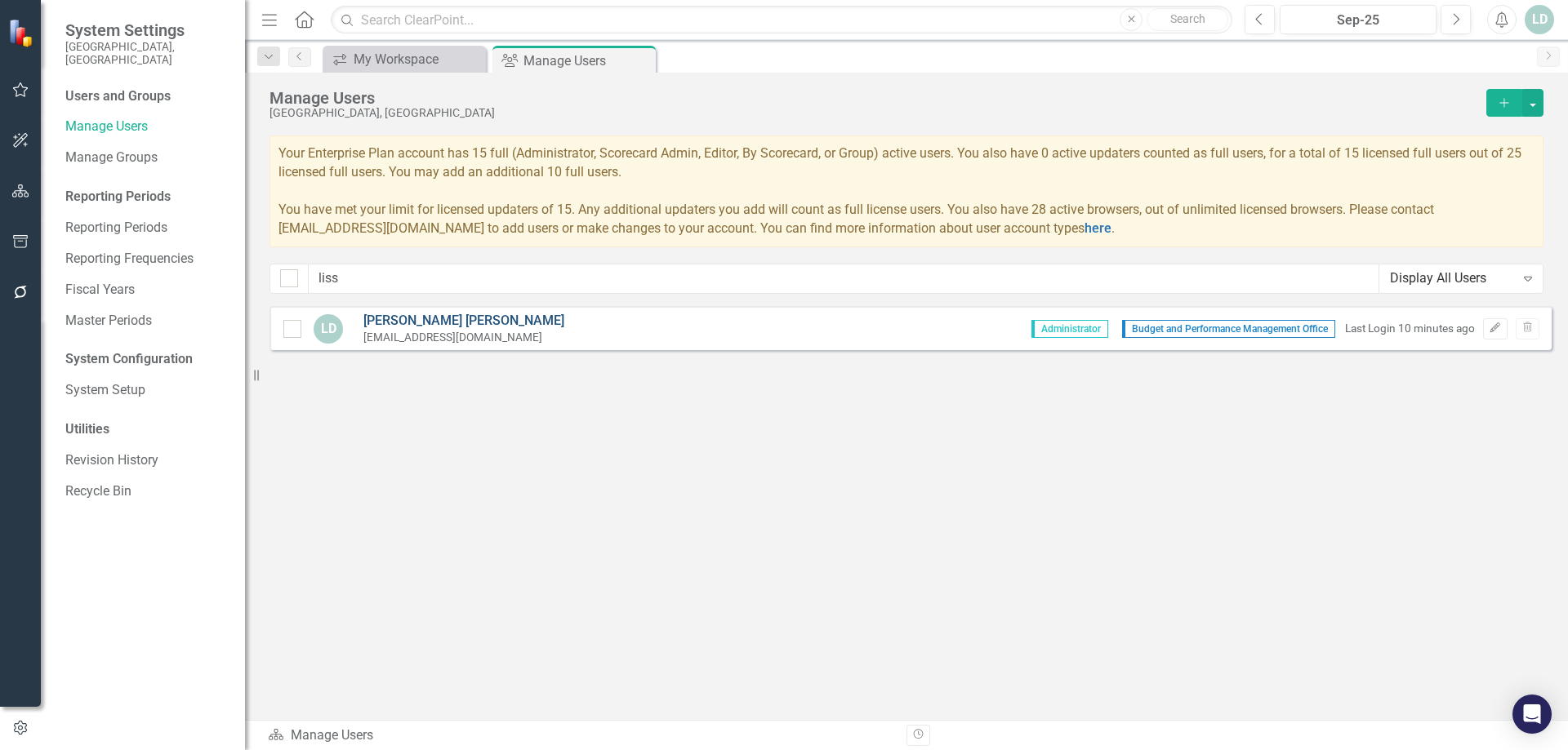
click at [431, 316] on link "Lissette Dominguez" at bounding box center [464, 321] width 201 height 19
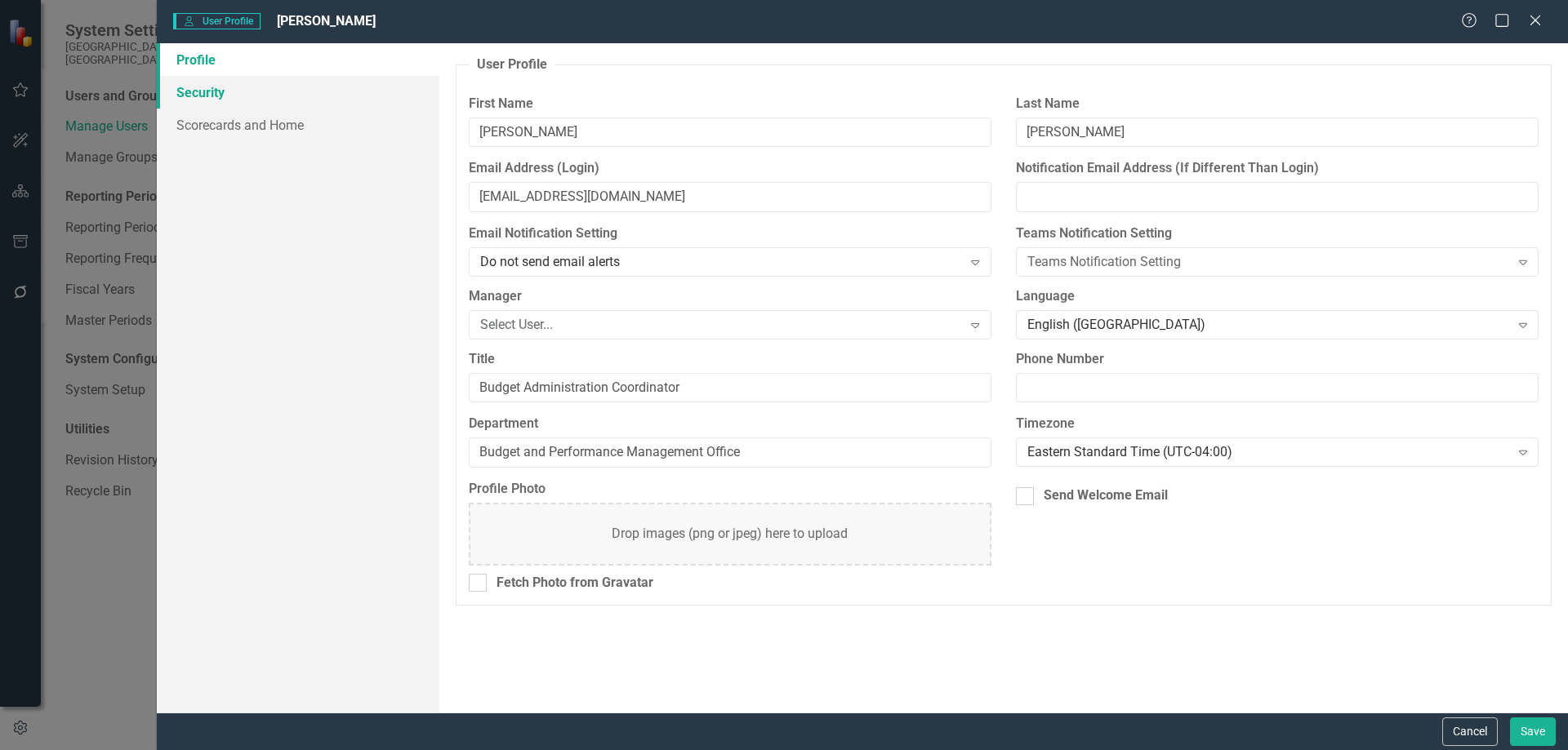
click at [191, 93] on link "Security" at bounding box center [298, 91] width 282 height 32
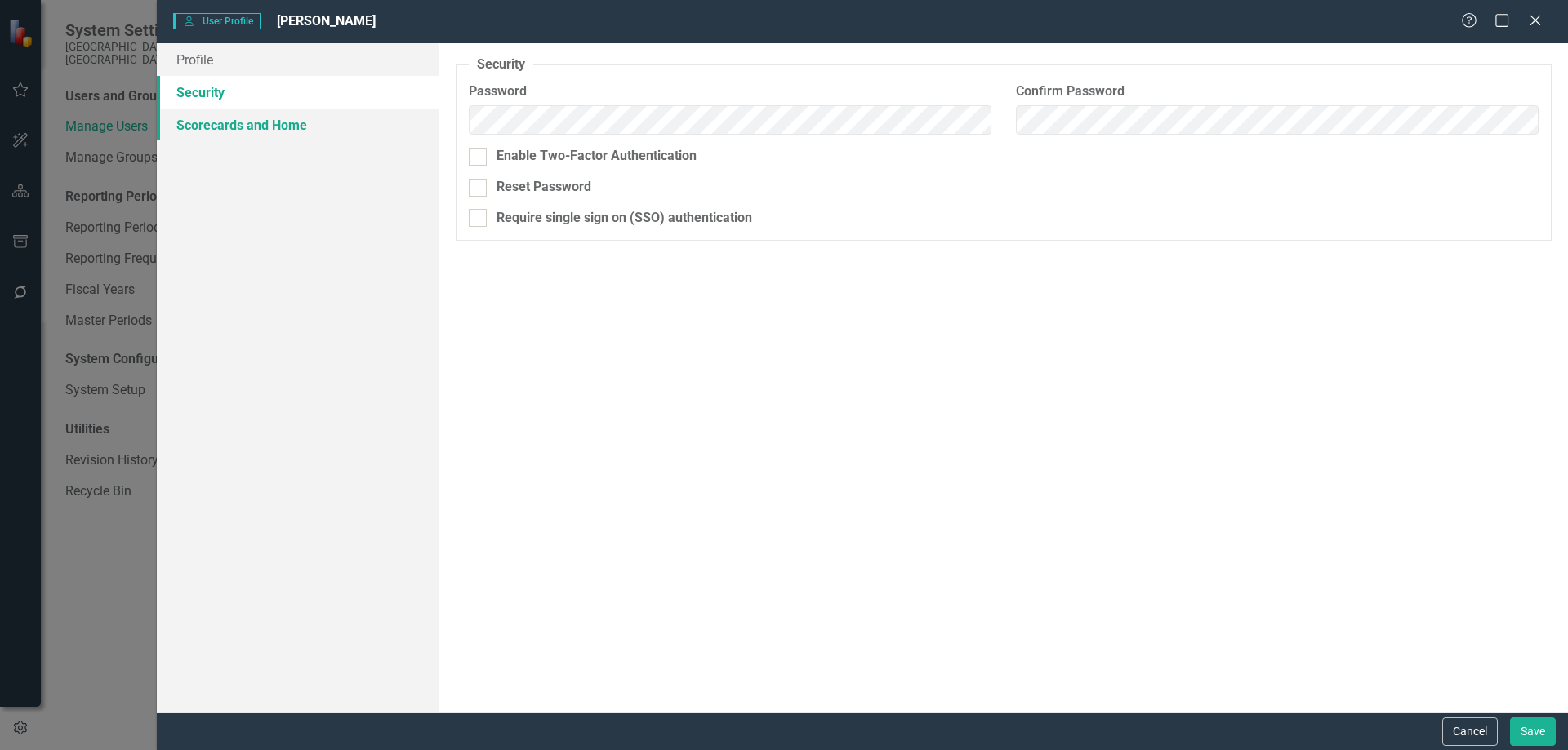
click at [195, 114] on link "Scorecards and Home" at bounding box center [298, 125] width 282 height 32
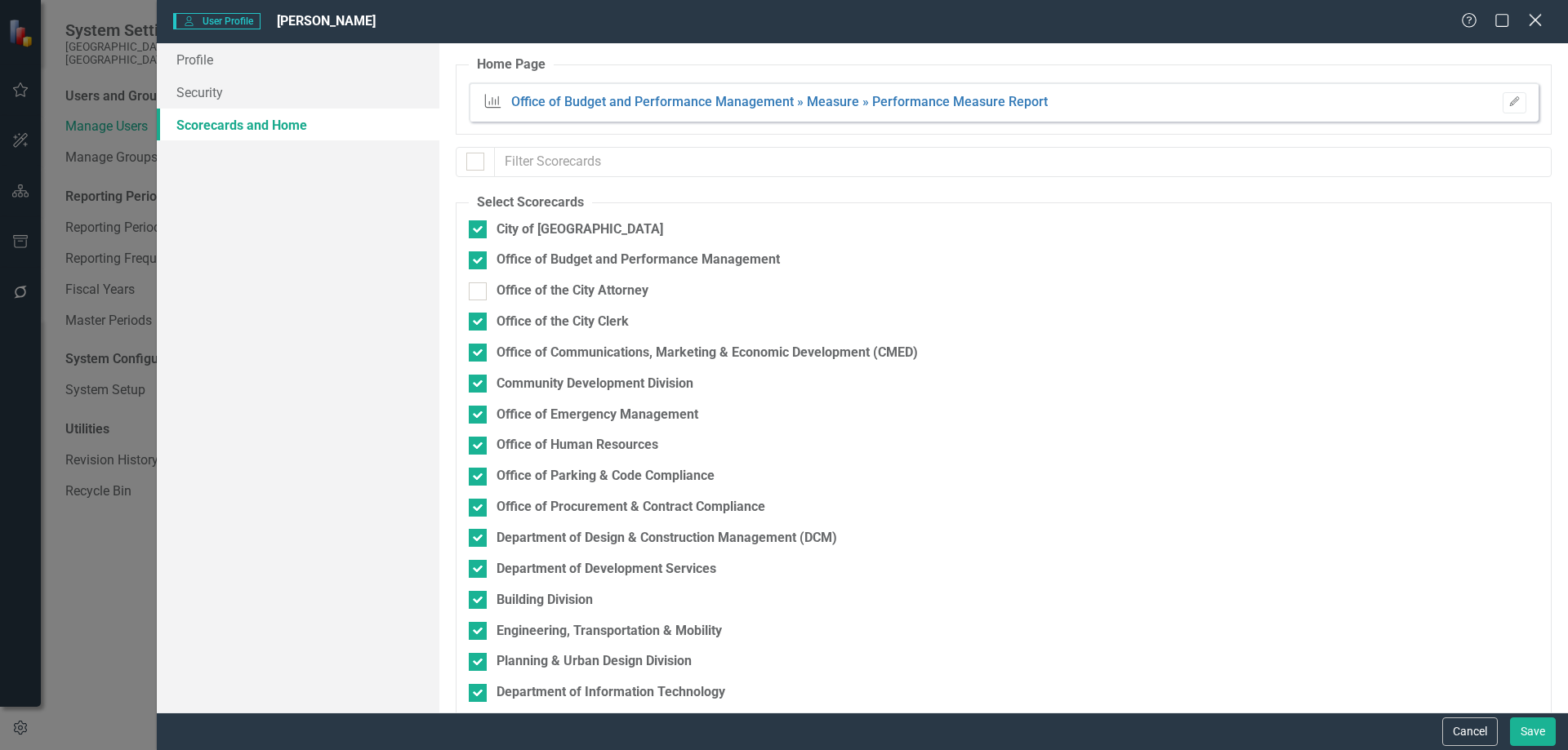
click at [1535, 18] on icon "Close" at bounding box center [1534, 20] width 20 height 16
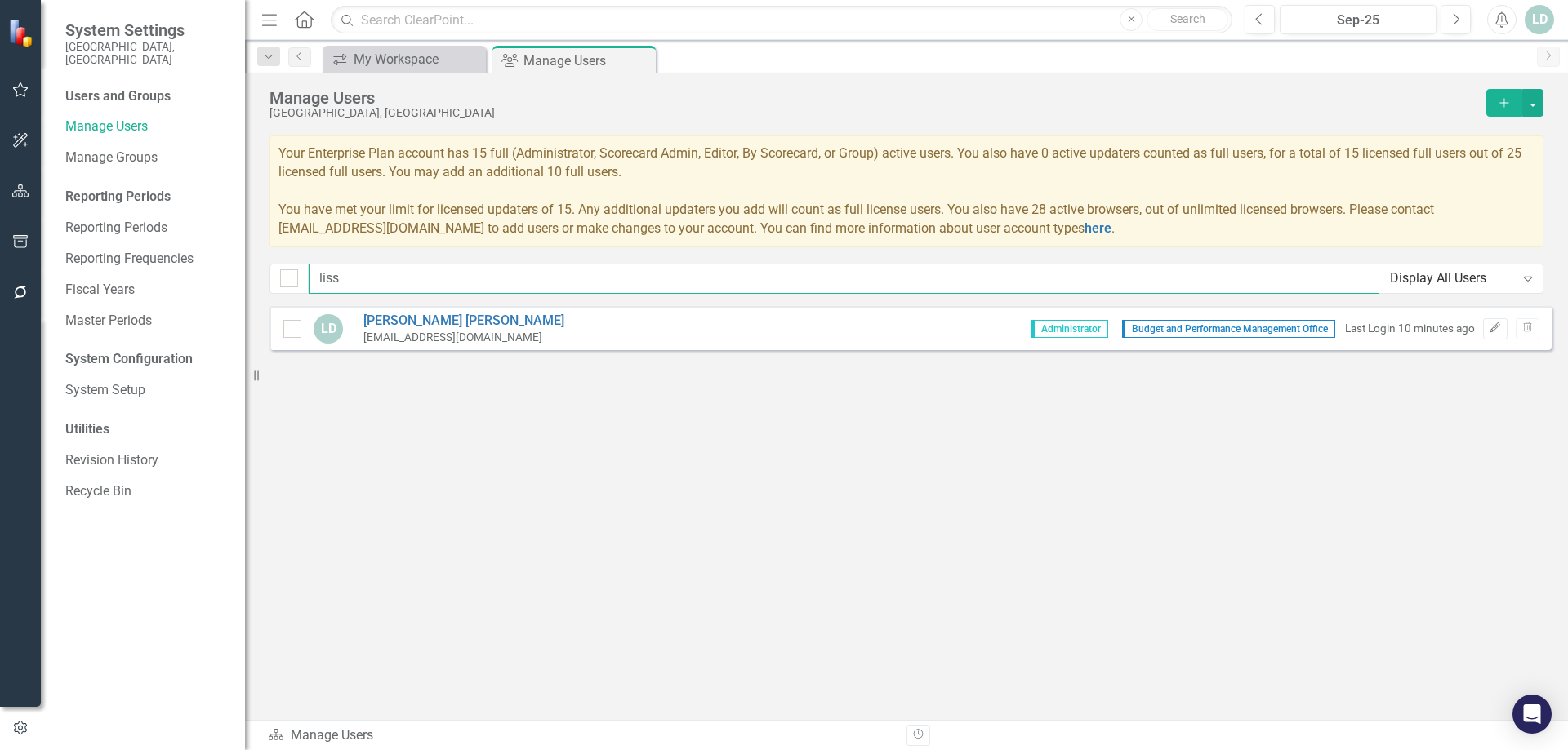
drag, startPoint x: 440, startPoint y: 280, endPoint x: -90, endPoint y: 252, distance: 530.7
click at [0, 252] on html "System Settings City of Hollywood, FL Users and Groups Manage Users Manage Grou…" at bounding box center [784, 375] width 1568 height 750
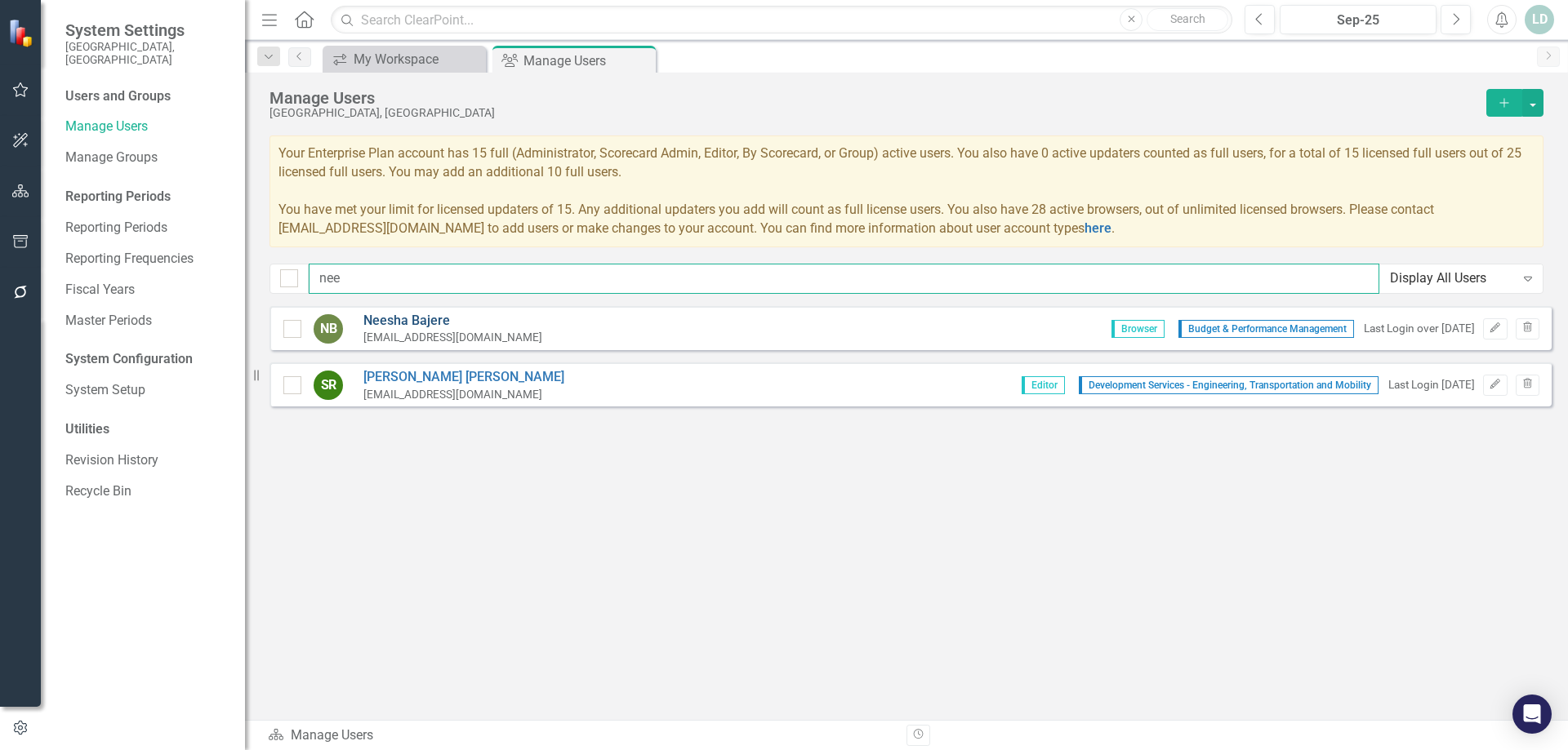
type input "nee"
click at [395, 321] on link "Neesha Bajere" at bounding box center [452, 321] width 179 height 19
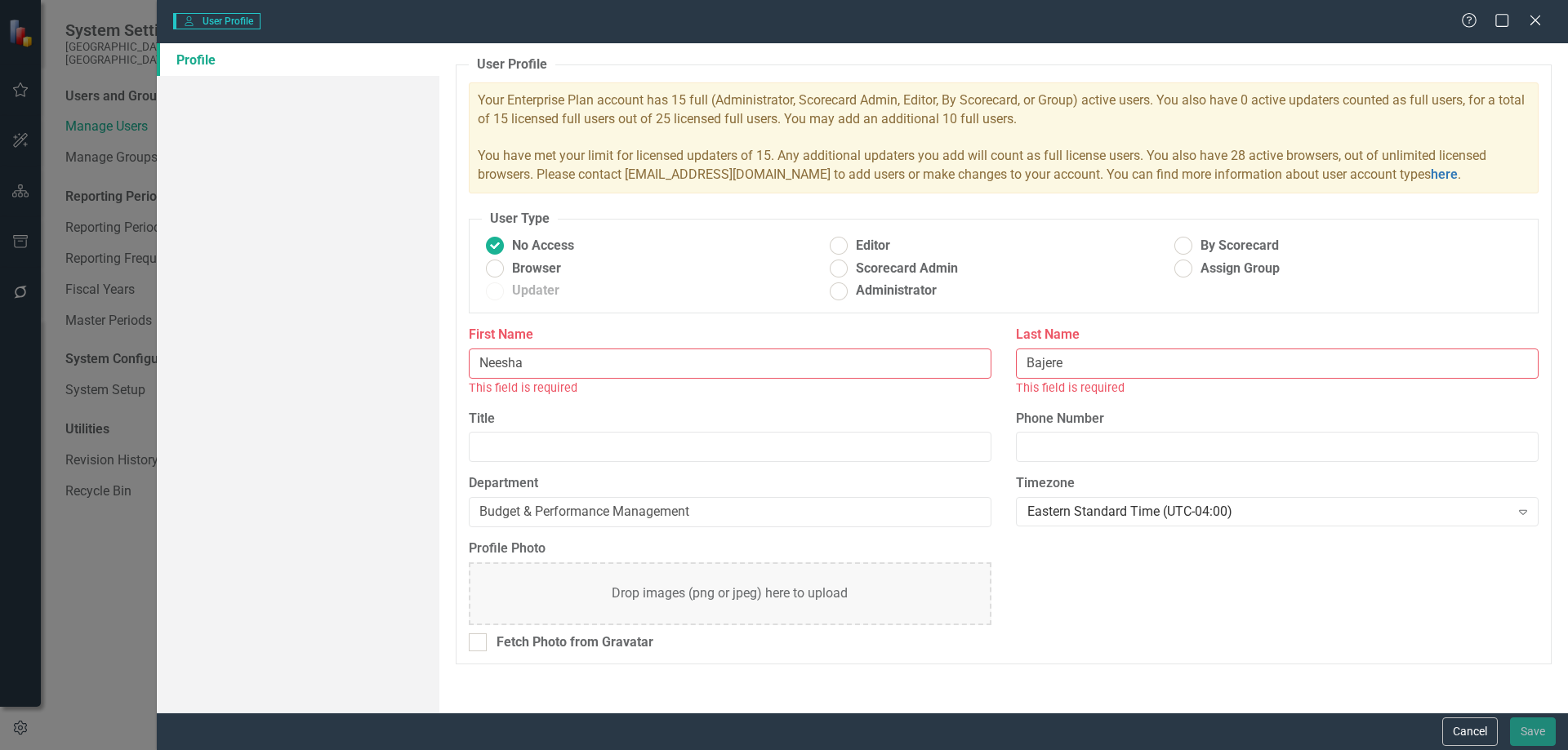
radio input "false"
radio input "true"
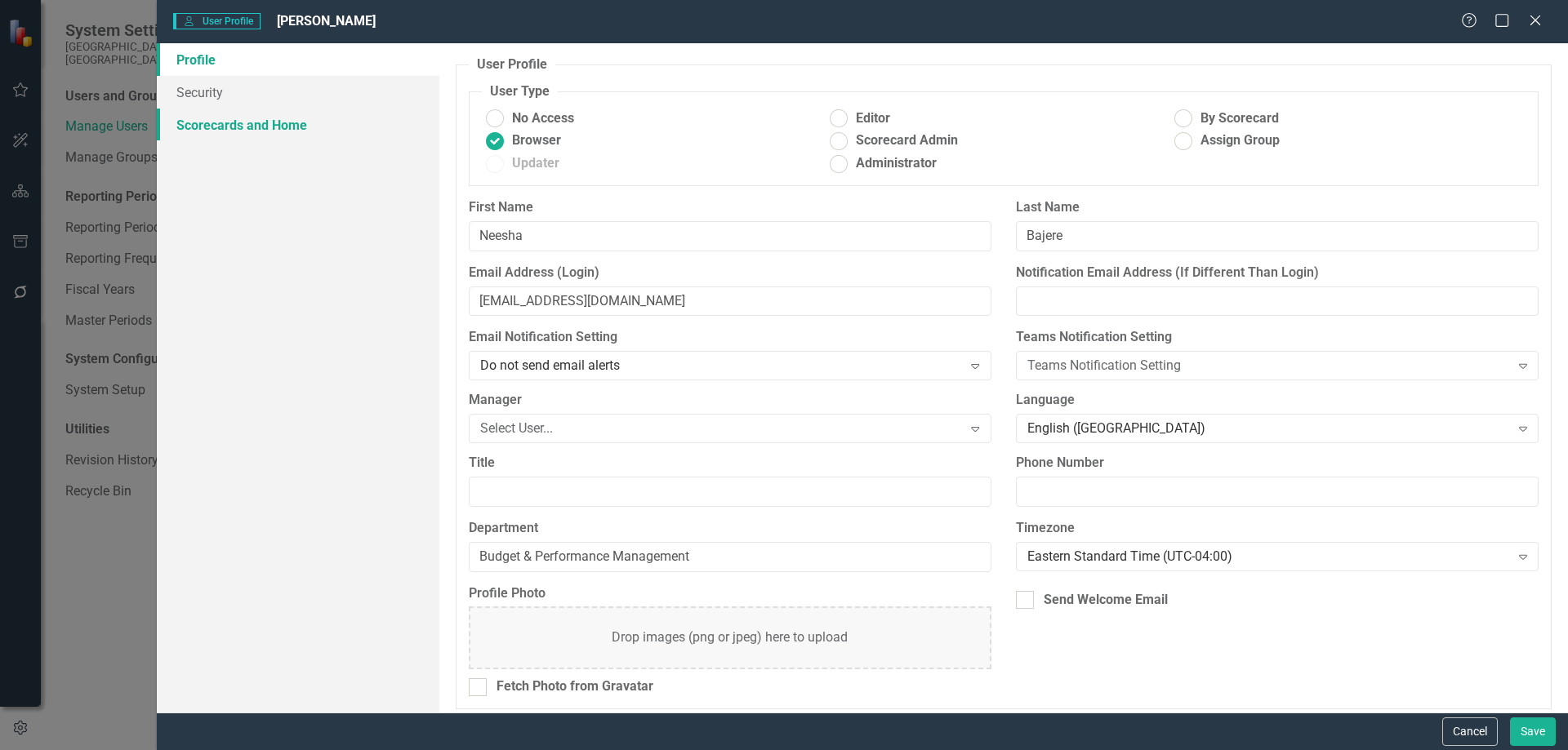
click at [268, 119] on link "Scorecards and Home" at bounding box center [298, 125] width 282 height 32
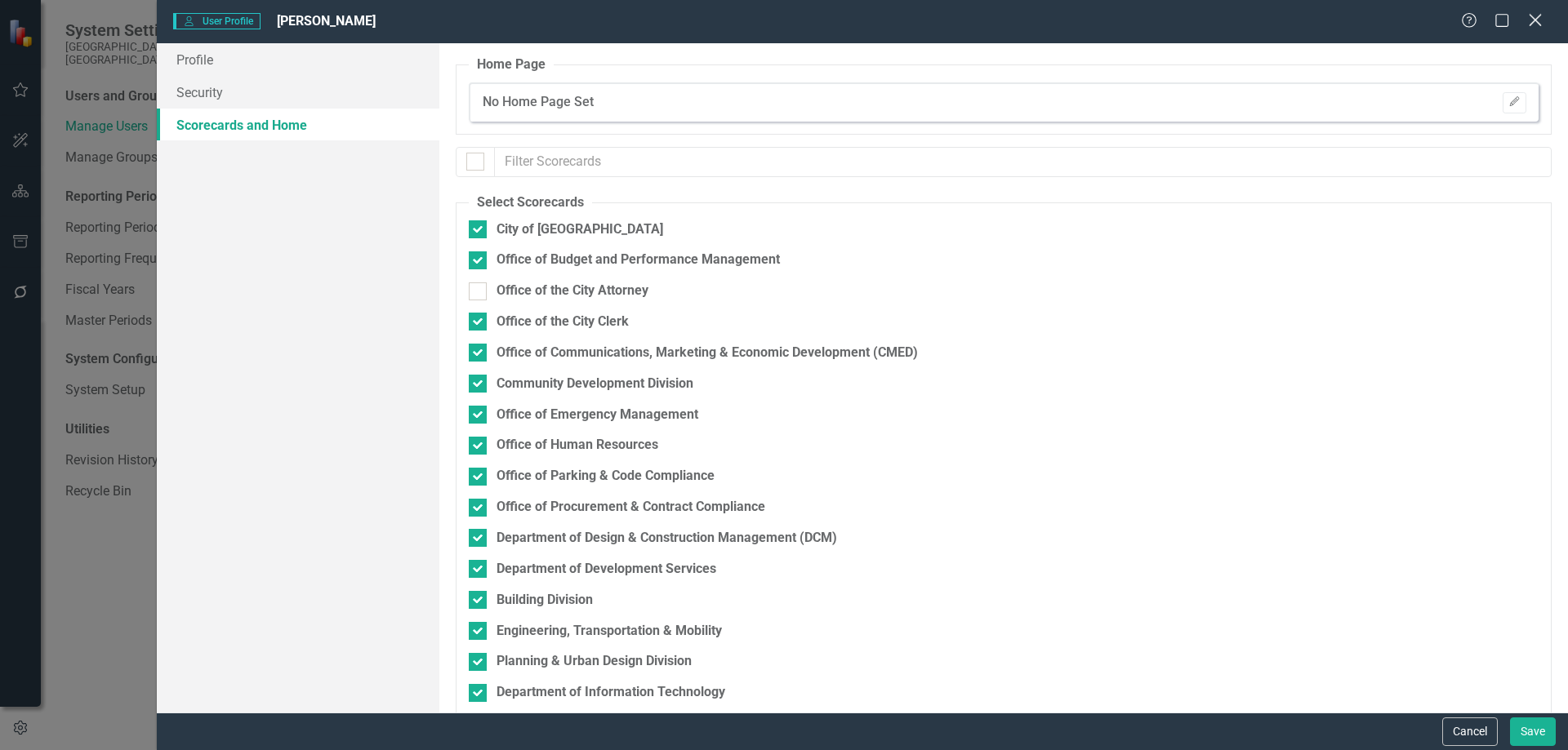
click at [1534, 23] on icon at bounding box center [1535, 20] width 12 height 12
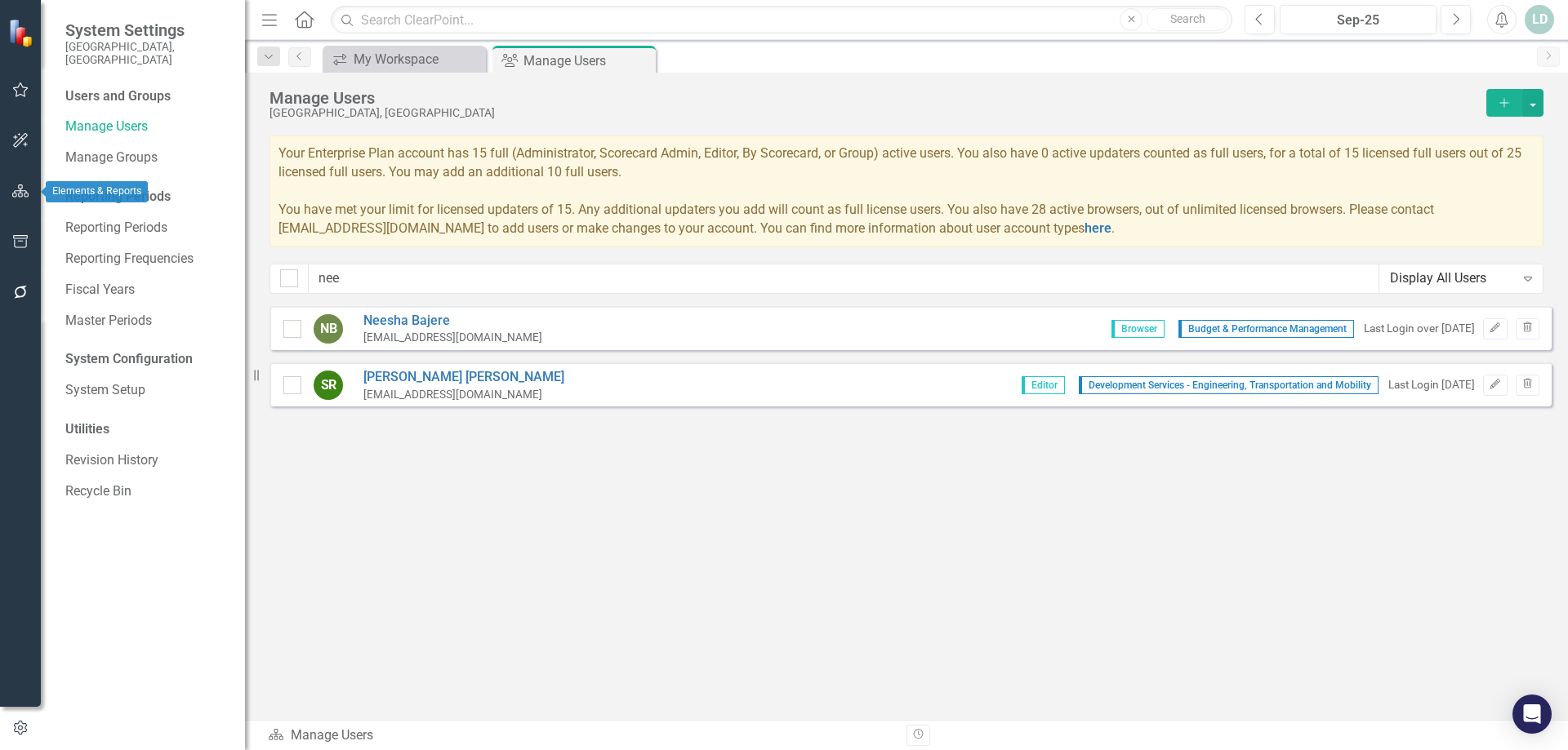
click at [20, 193] on icon "button" at bounding box center [21, 191] width 17 height 13
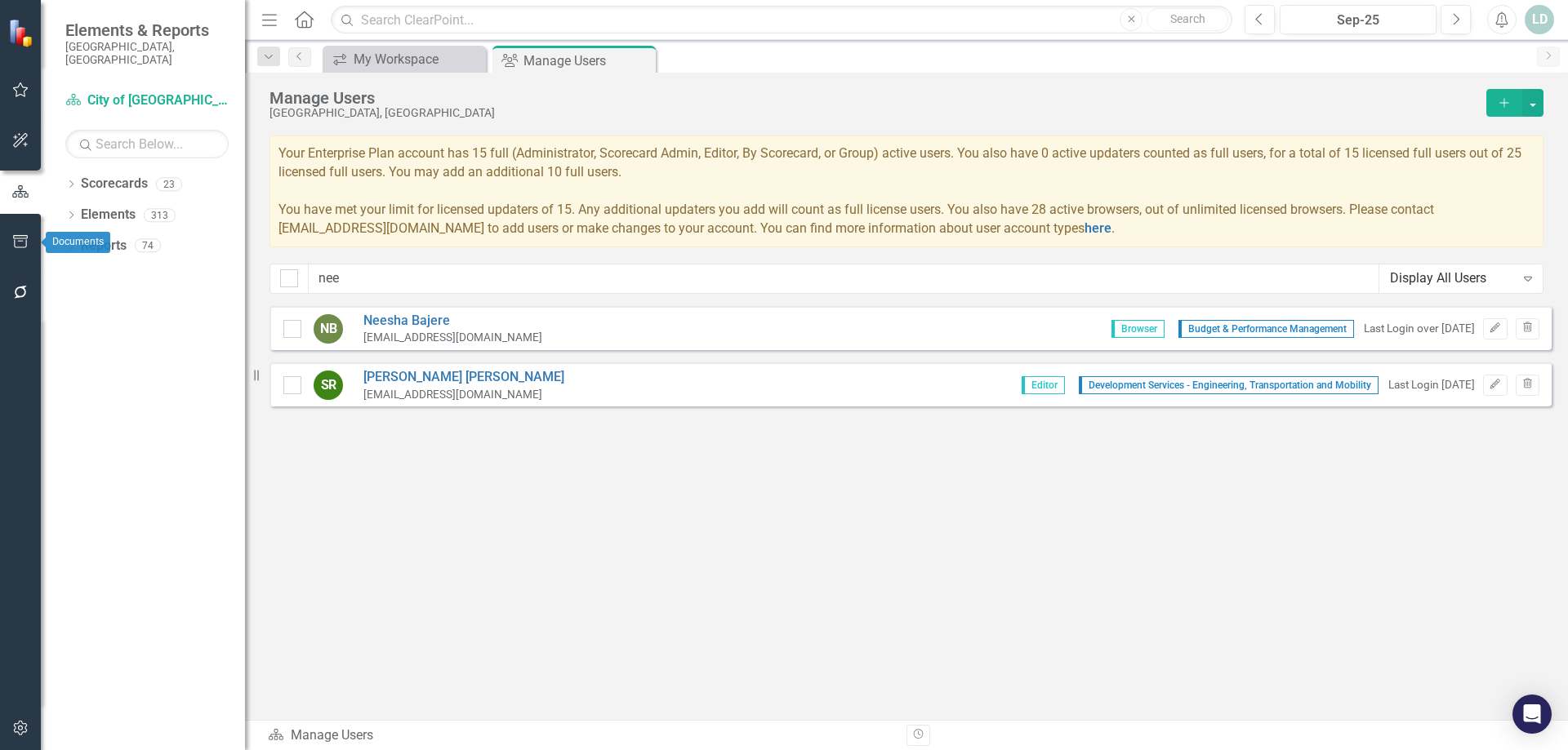
click at [21, 240] on icon "button" at bounding box center [21, 241] width 17 height 13
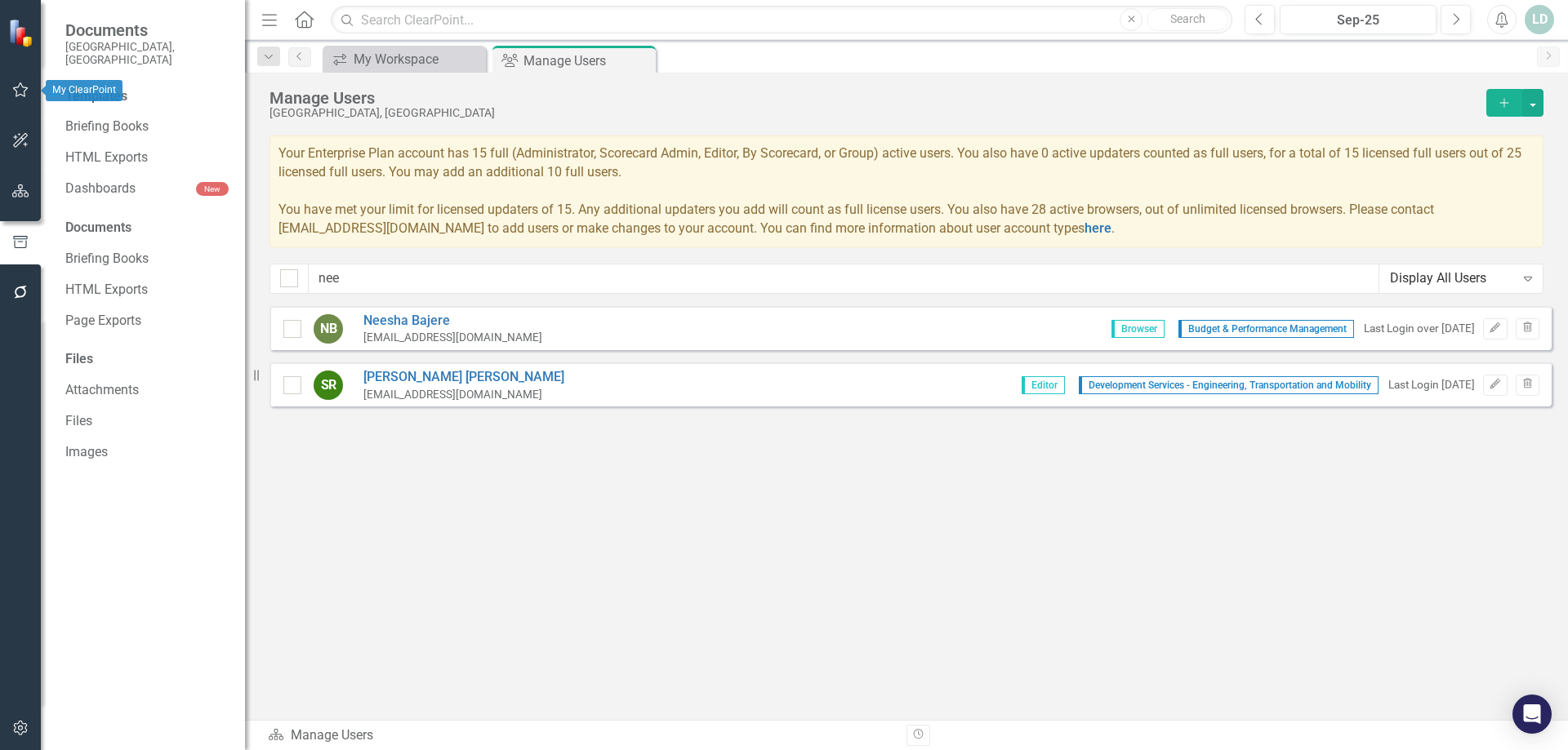
click at [18, 88] on icon "button" at bounding box center [21, 90] width 17 height 13
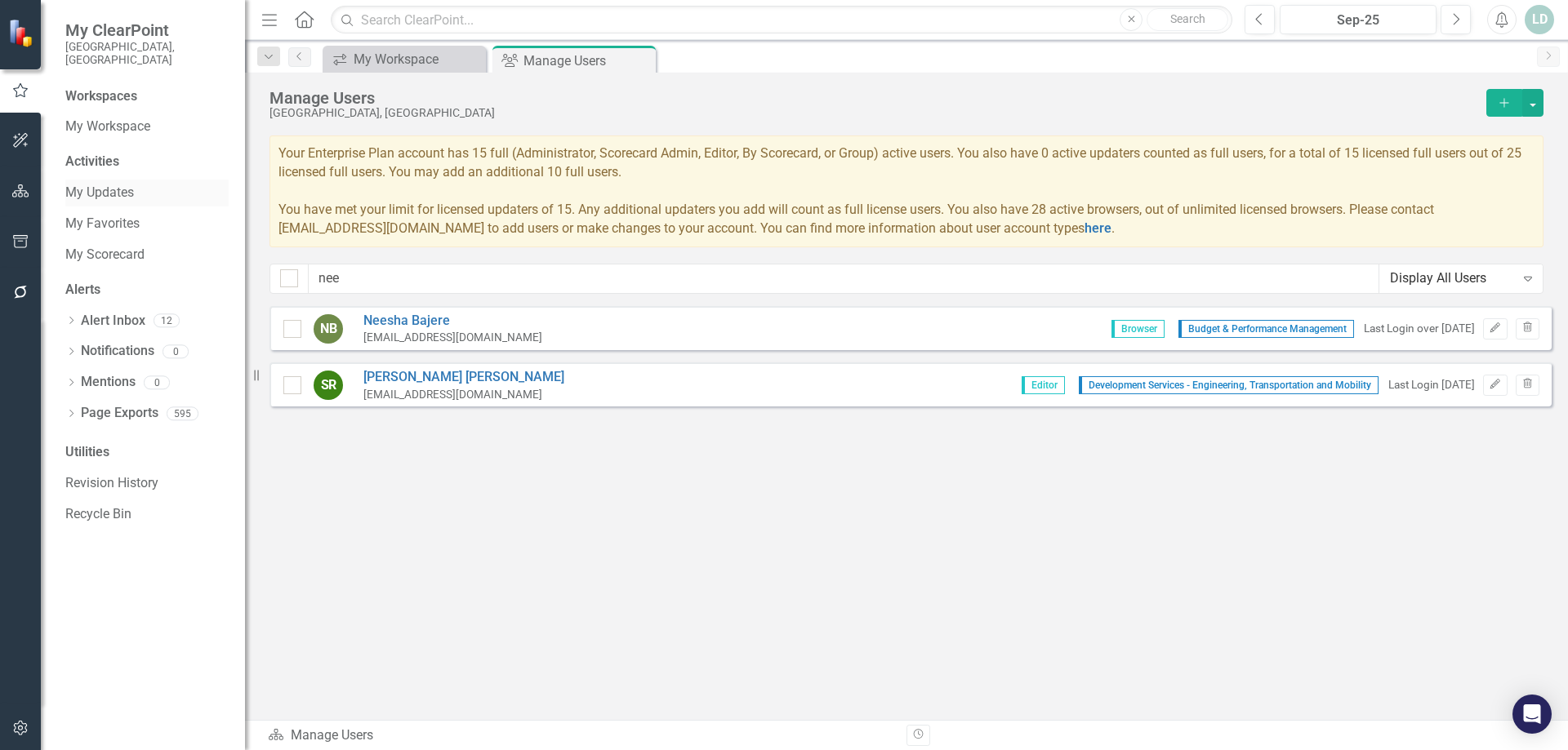
click at [119, 184] on link "My Updates" at bounding box center [146, 193] width 163 height 19
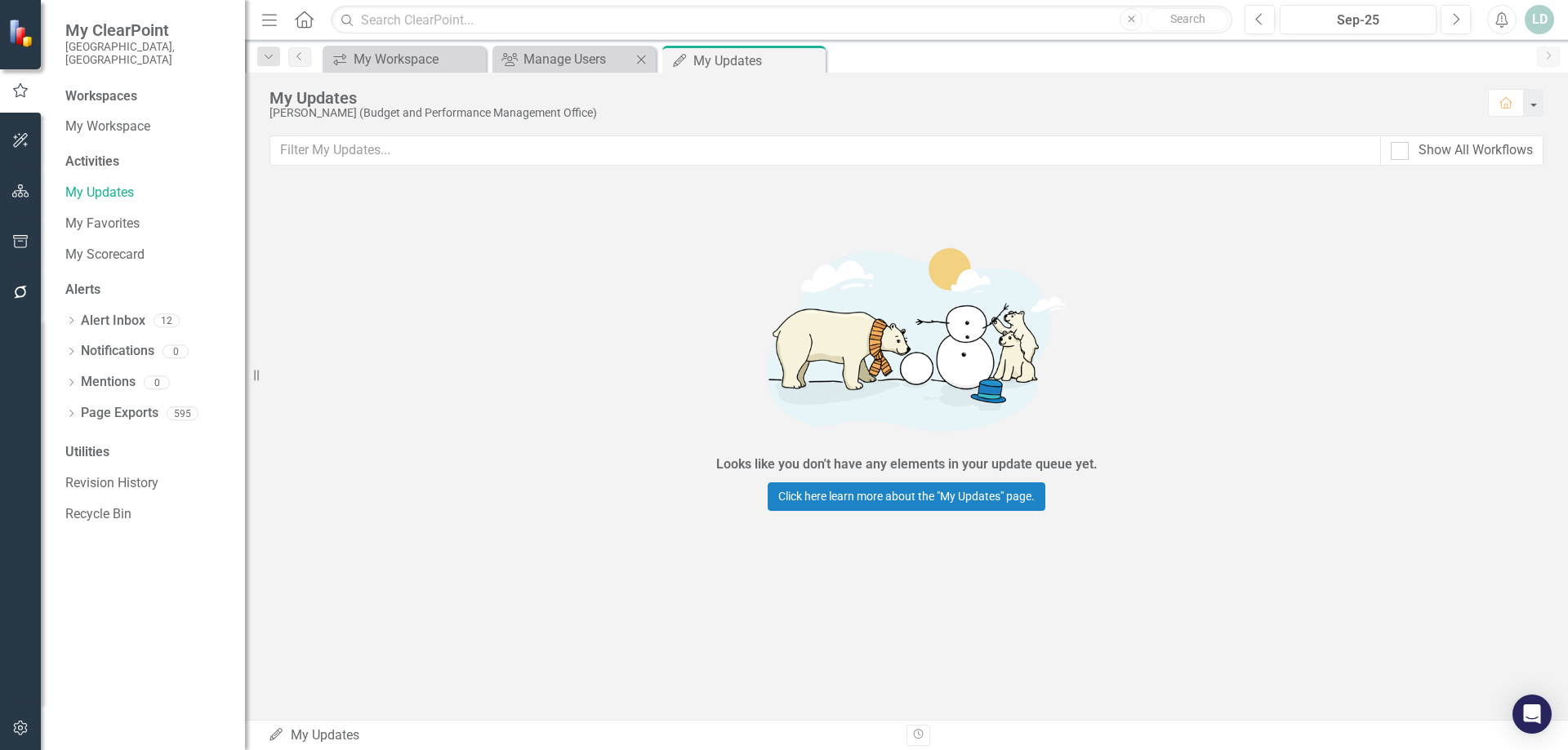
click at [641, 58] on icon "Close" at bounding box center [641, 59] width 17 height 13
click at [638, 60] on icon "Close" at bounding box center [640, 60] width 17 height 13
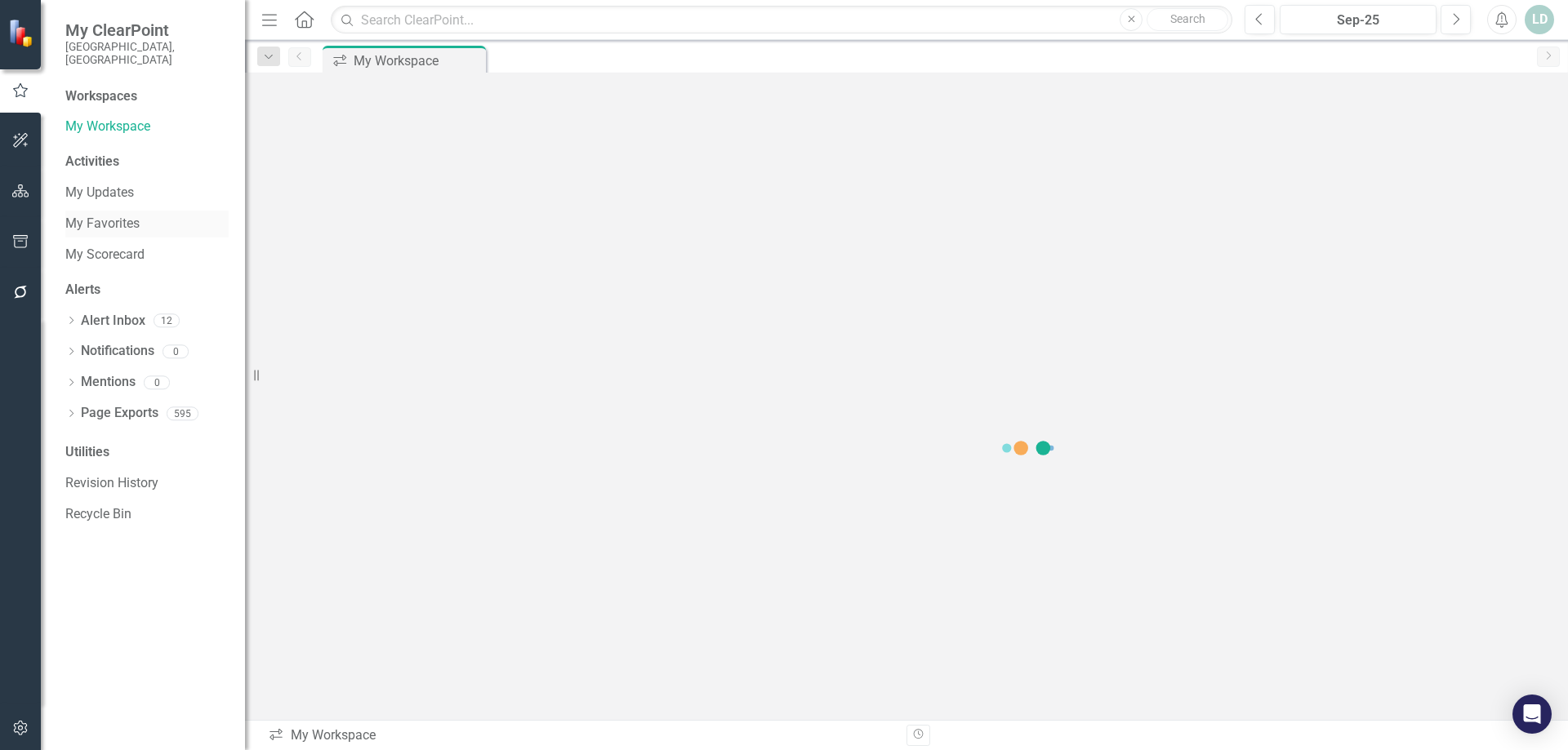
click at [102, 216] on link "My Favorites" at bounding box center [146, 224] width 163 height 19
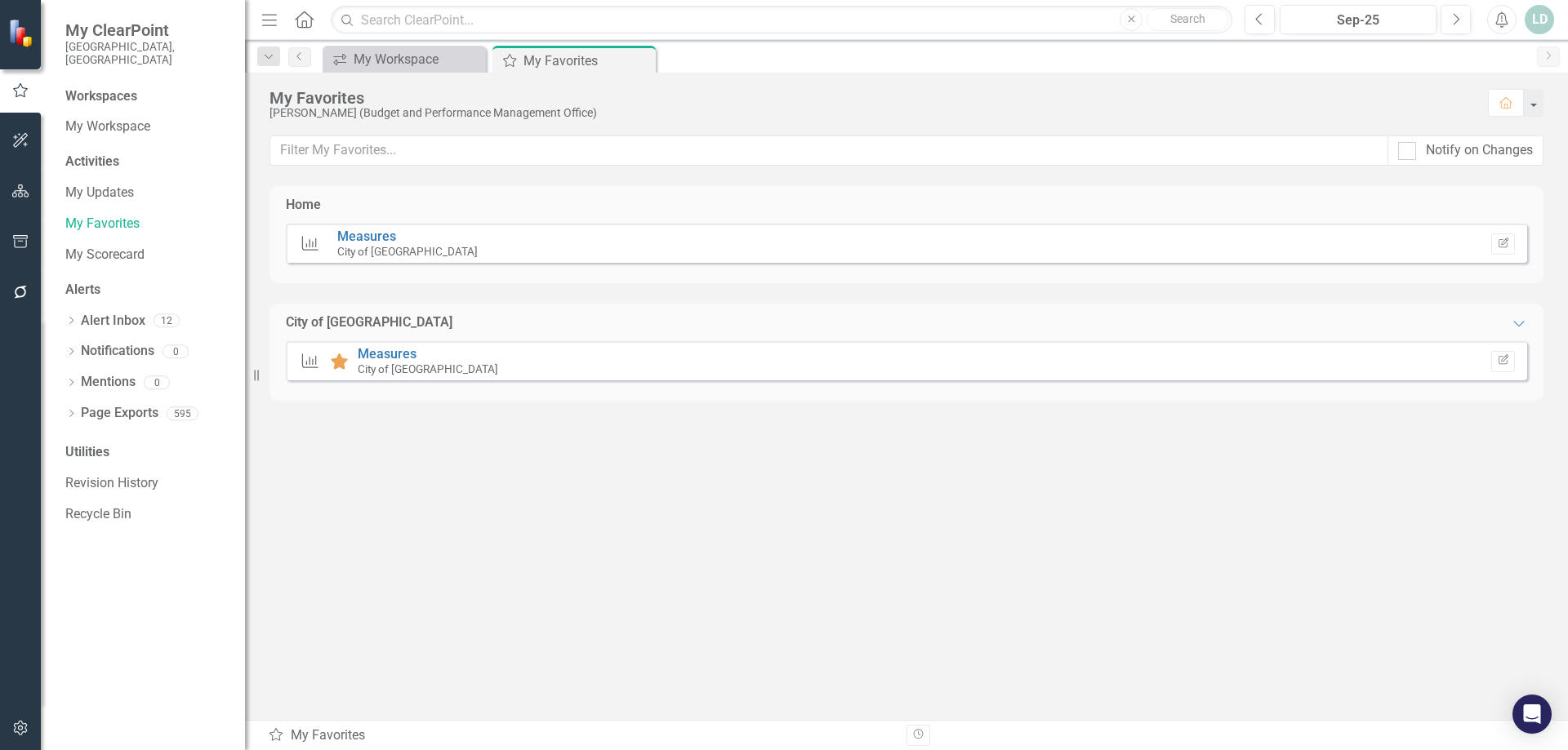
click at [337, 363] on icon at bounding box center [340, 361] width 17 height 17
click at [399, 352] on link "Measures" at bounding box center [386, 354] width 58 height 16
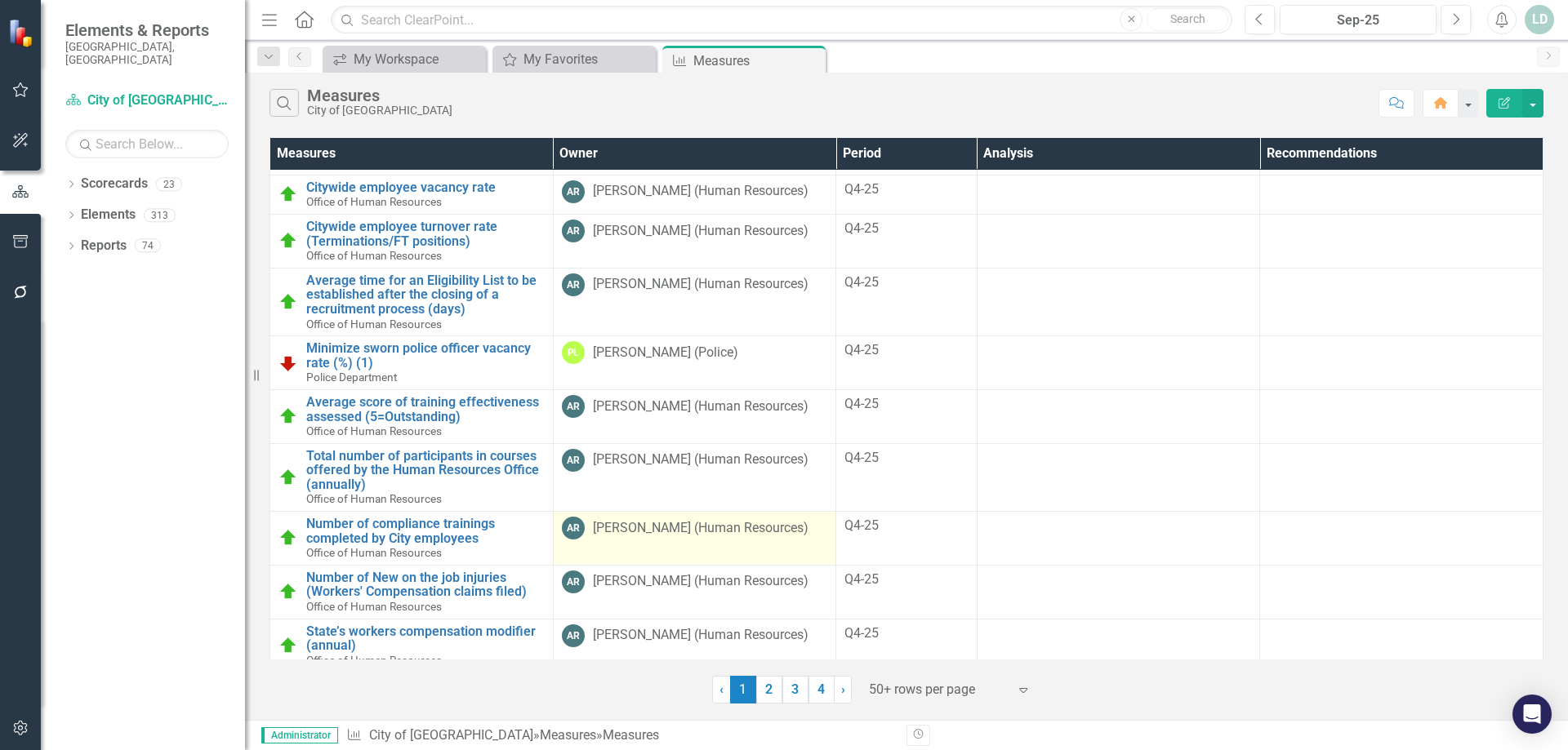
scroll to position [2043, 0]
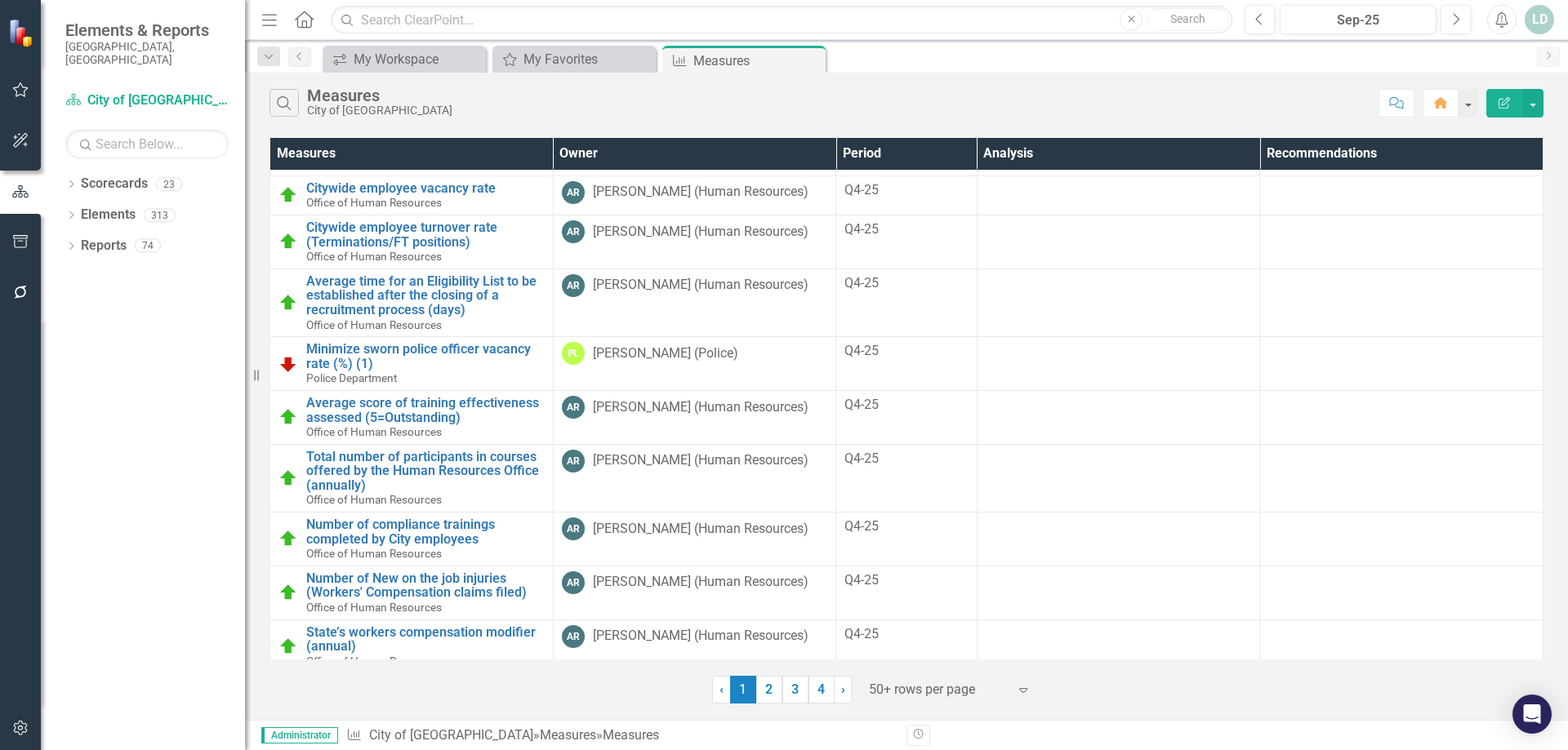
click at [1023, 690] on icon "Expand" at bounding box center [1023, 689] width 17 height 13
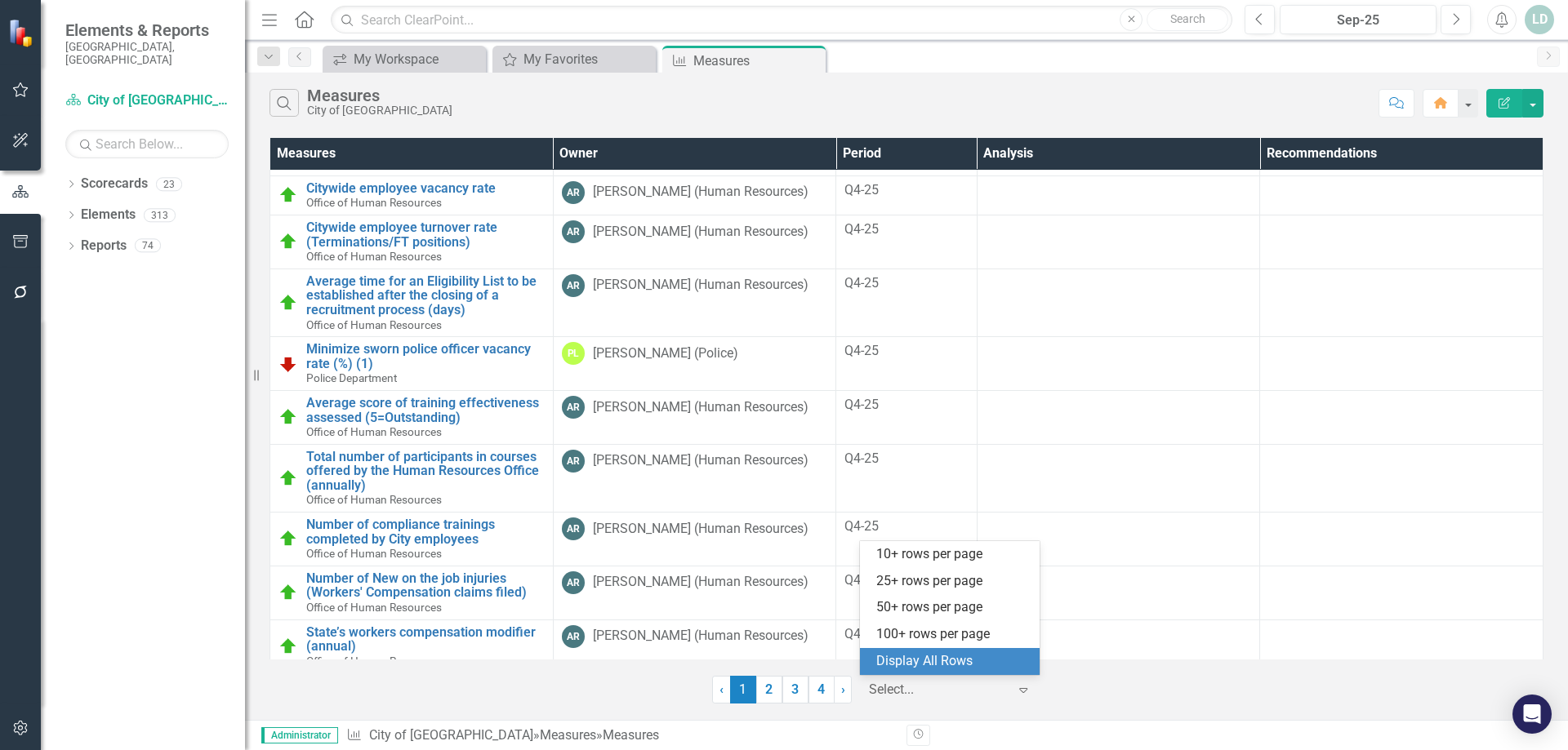
click at [938, 659] on div "Display All Rows" at bounding box center [953, 662] width 153 height 19
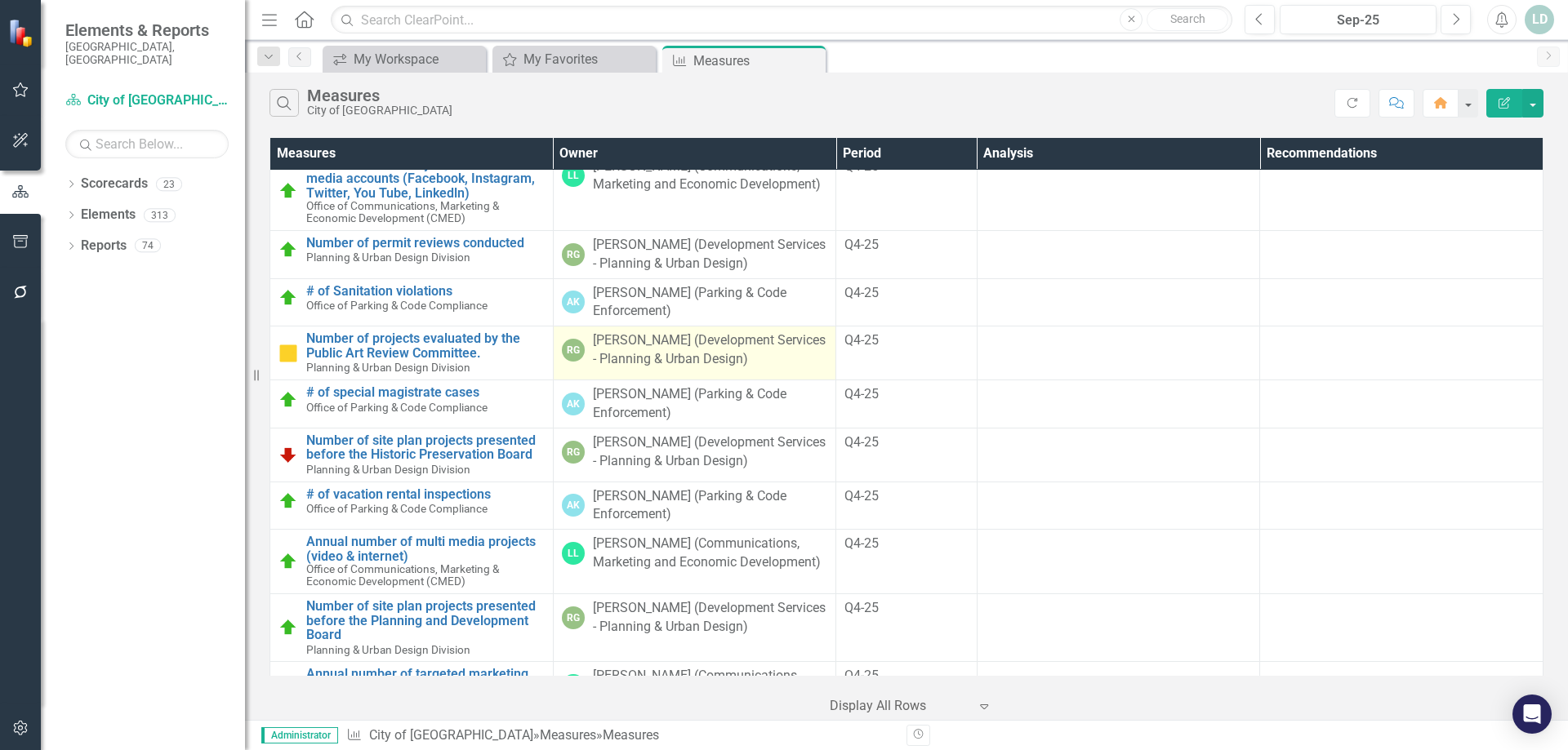
scroll to position [245, 0]
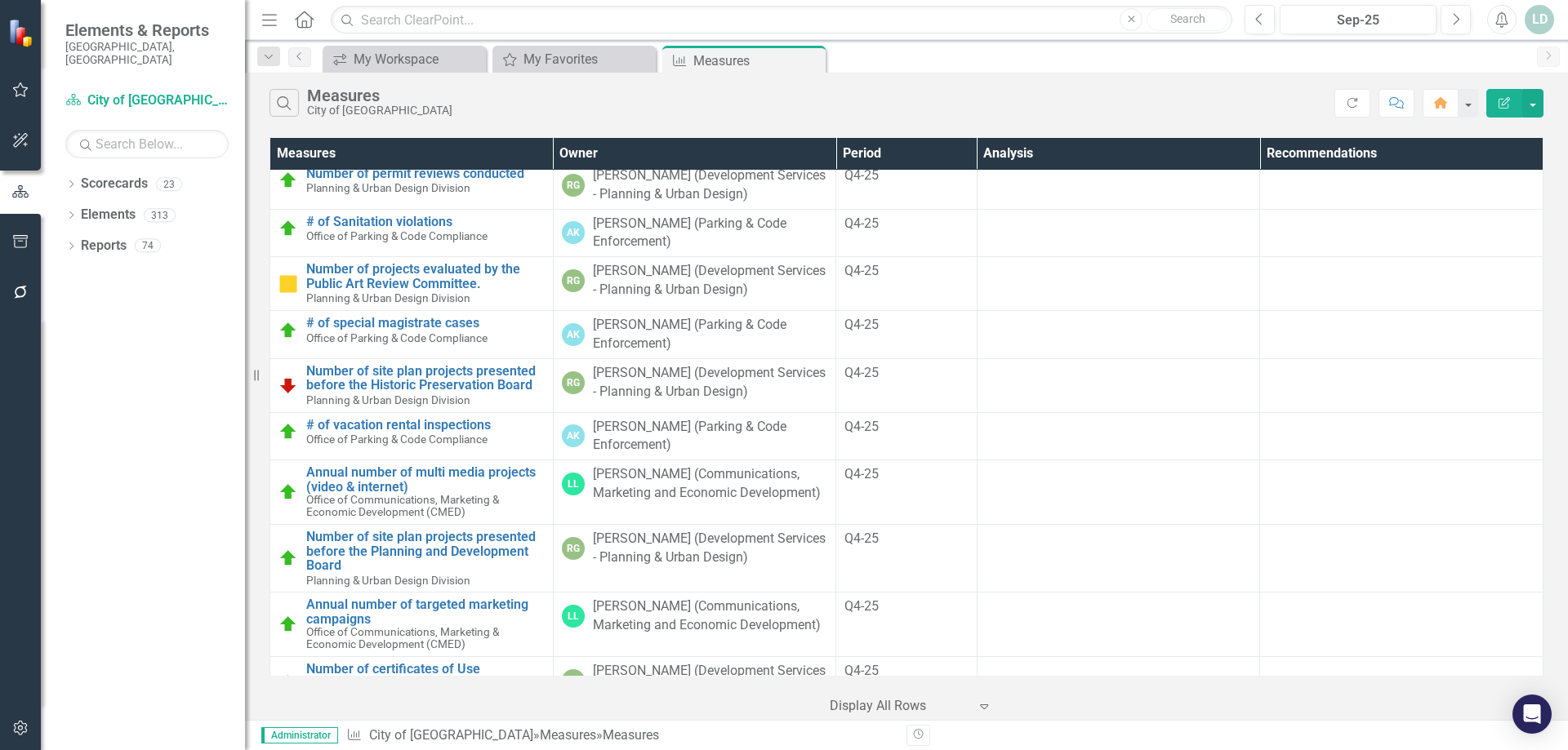
click at [548, 739] on div "Measure City of Hollywood » Measures » Measures" at bounding box center [620, 736] width 548 height 19
click at [102, 91] on link "Scorecard City of [GEOGRAPHIC_DATA]" at bounding box center [146, 101] width 163 height 19
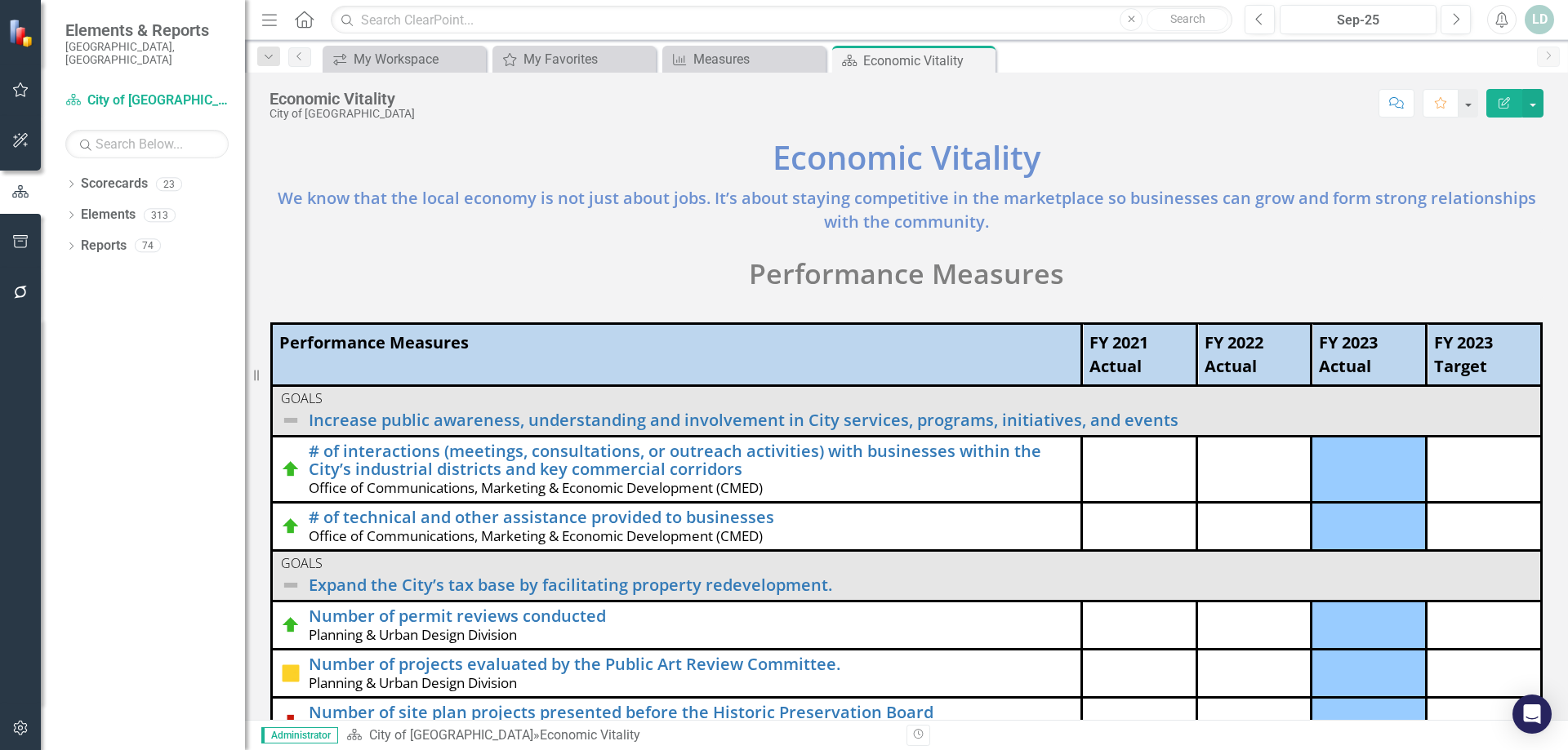
click at [21, 135] on icon "button" at bounding box center [21, 140] width 17 height 13
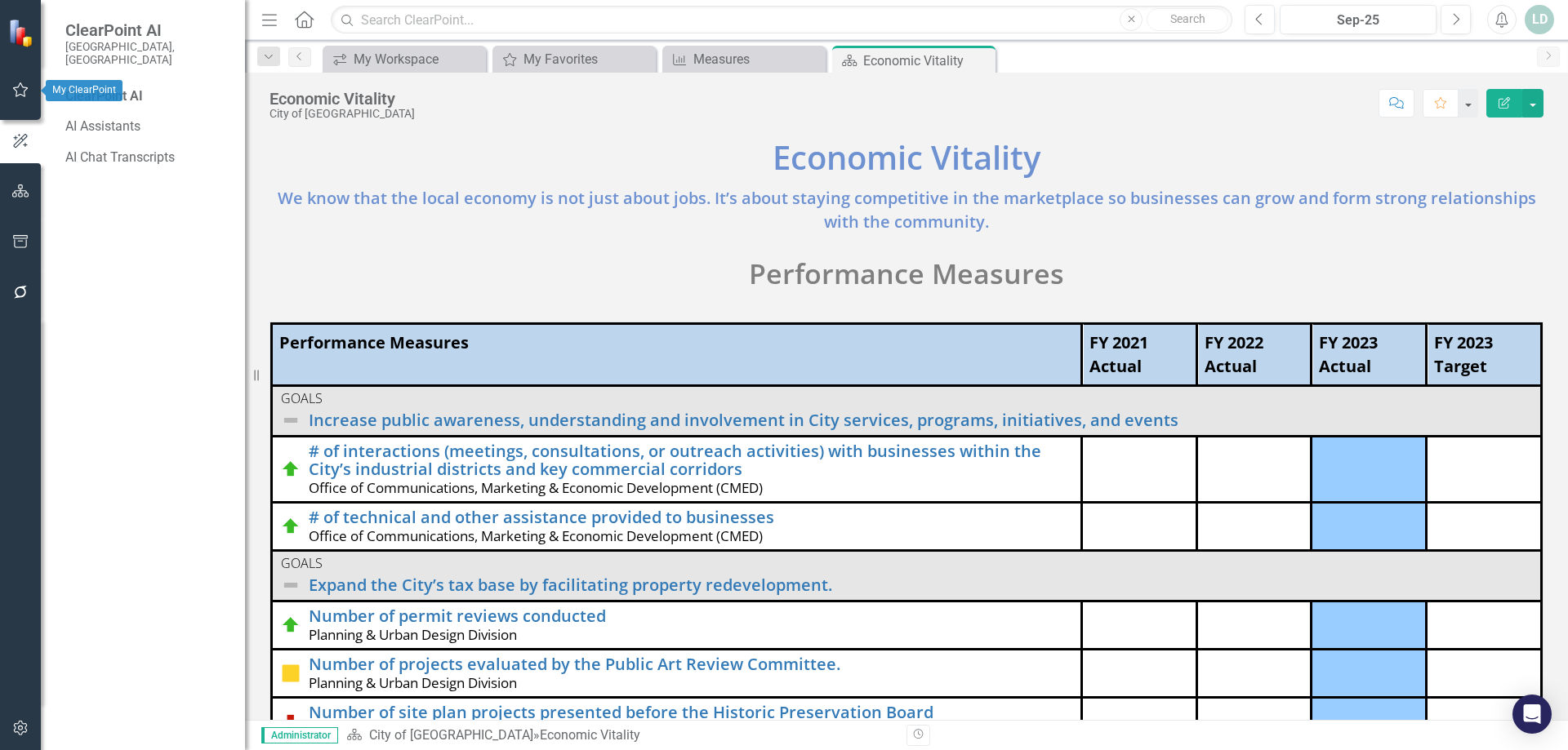
click at [24, 83] on button "button" at bounding box center [21, 90] width 37 height 34
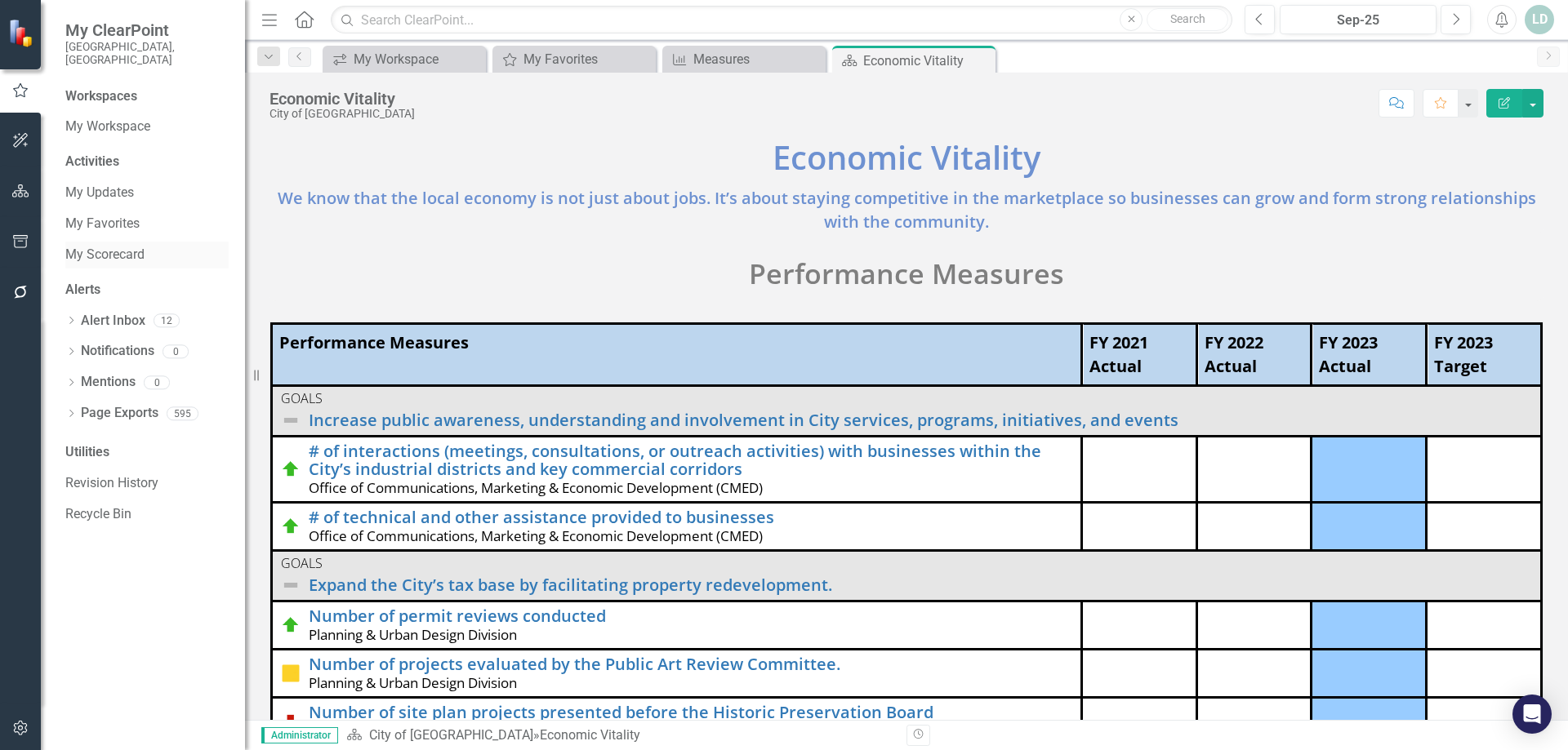
click at [132, 246] on link "My Scorecard" at bounding box center [146, 255] width 163 height 19
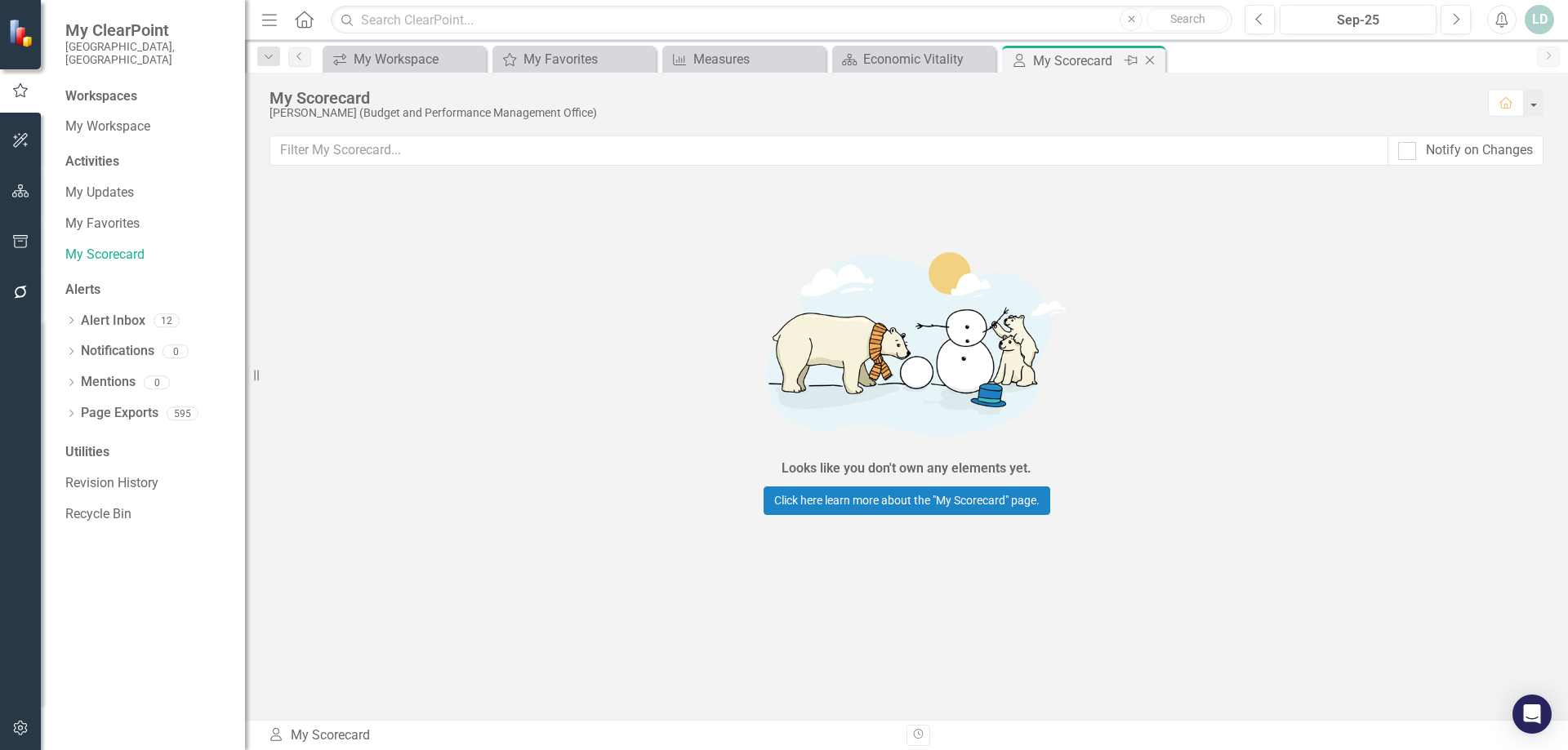
click at [1149, 58] on icon "Close" at bounding box center [1150, 60] width 17 height 13
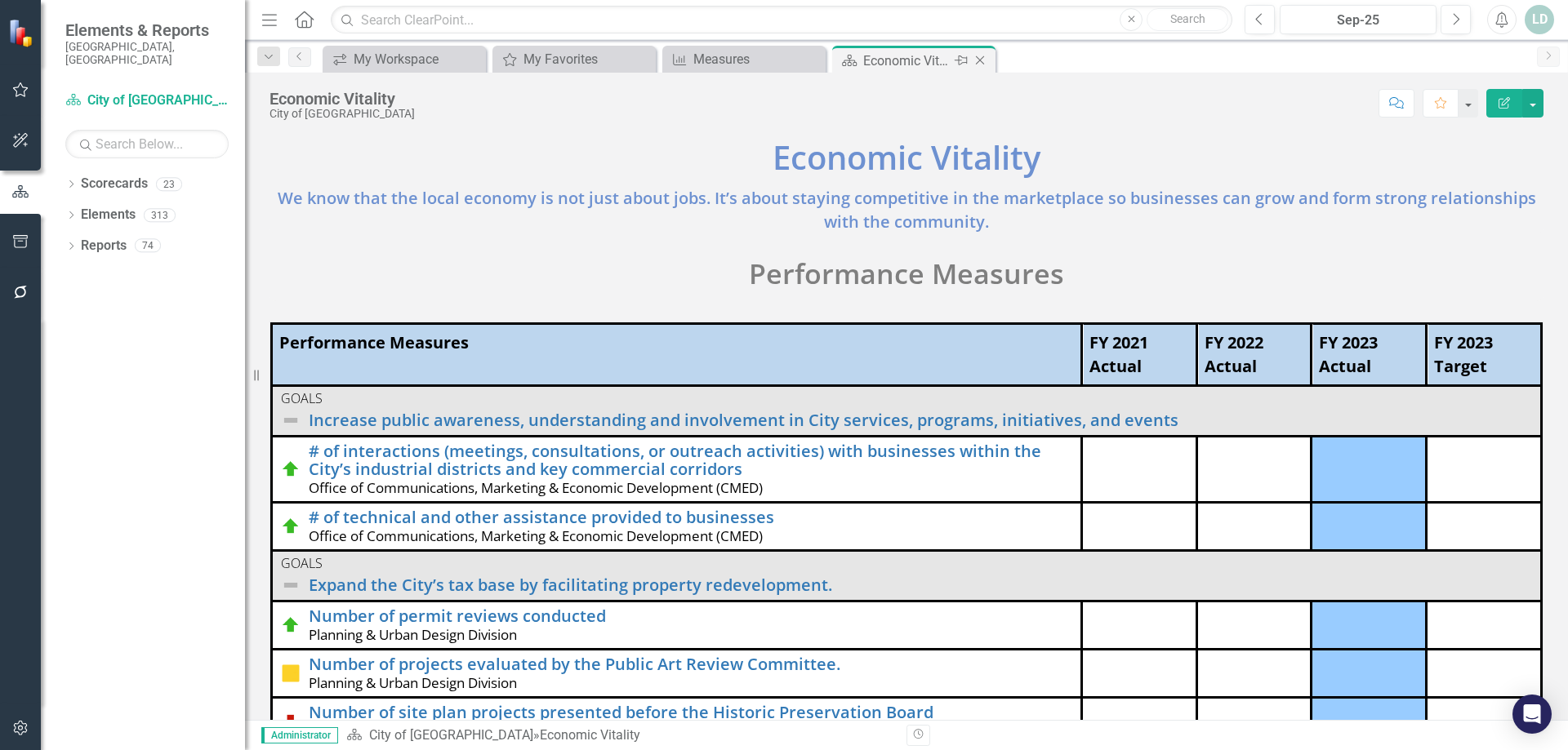
click at [980, 63] on icon "Close" at bounding box center [980, 60] width 17 height 13
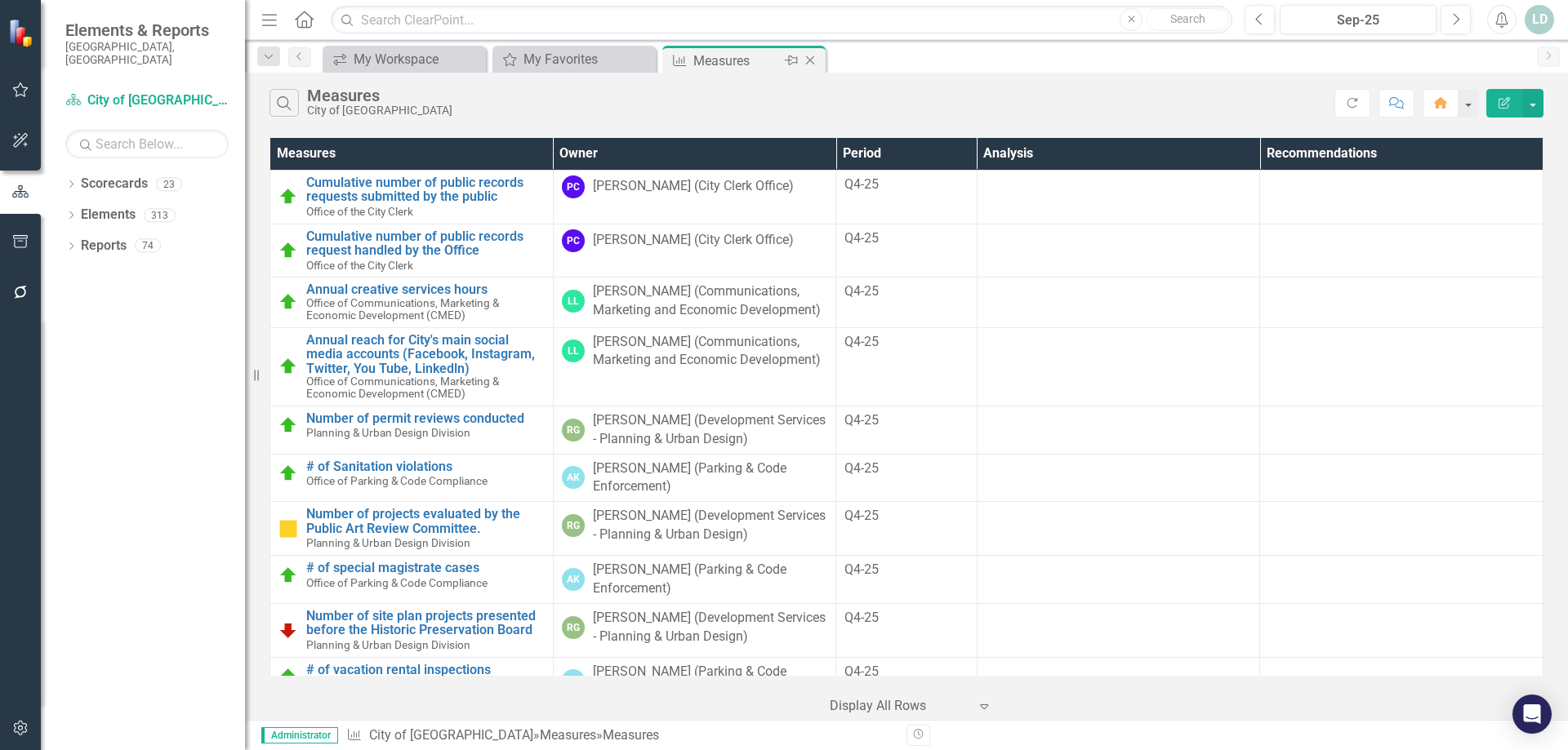
click at [812, 60] on icon "Close" at bounding box center [810, 60] width 17 height 13
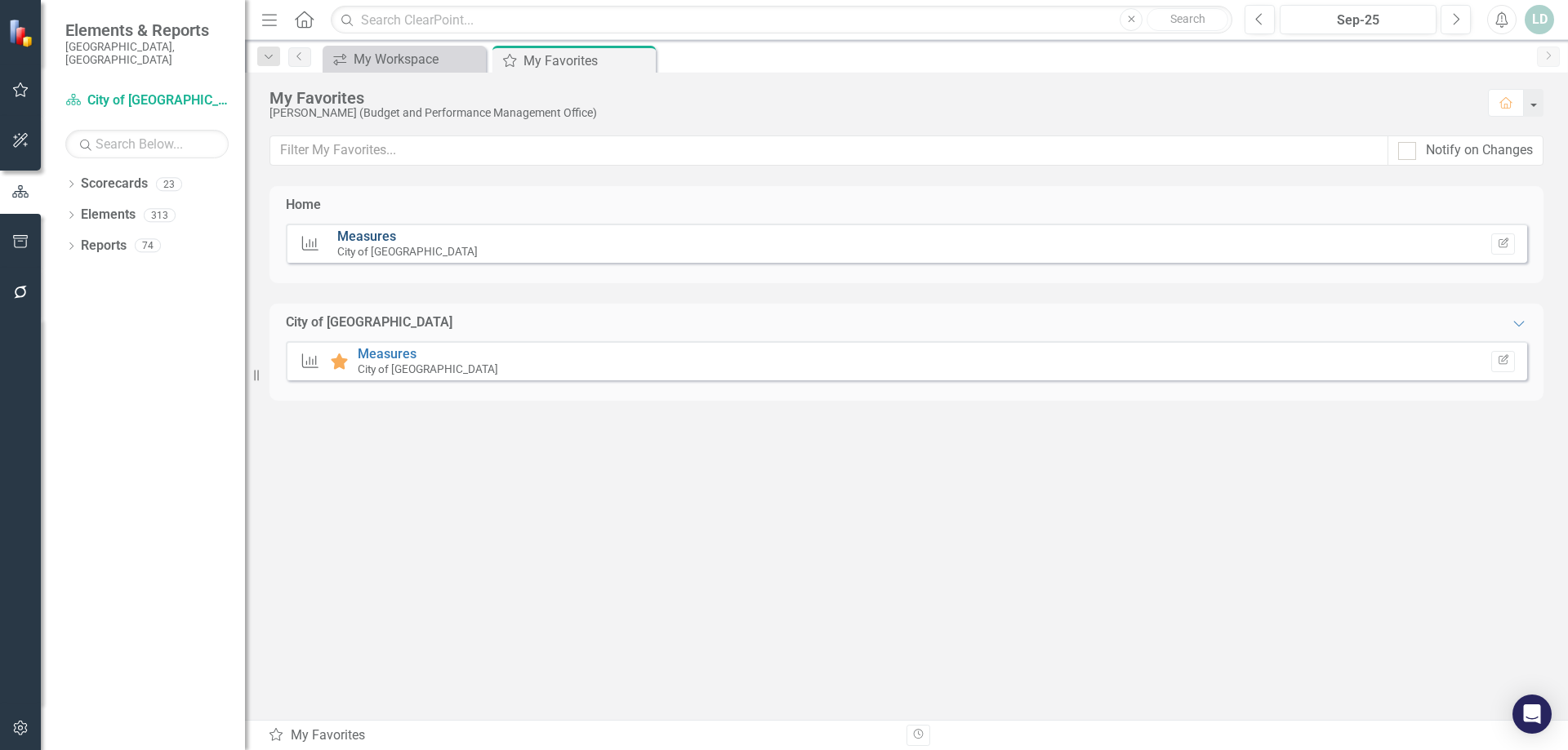
click at [378, 237] on link "Measures" at bounding box center [366, 236] width 58 height 16
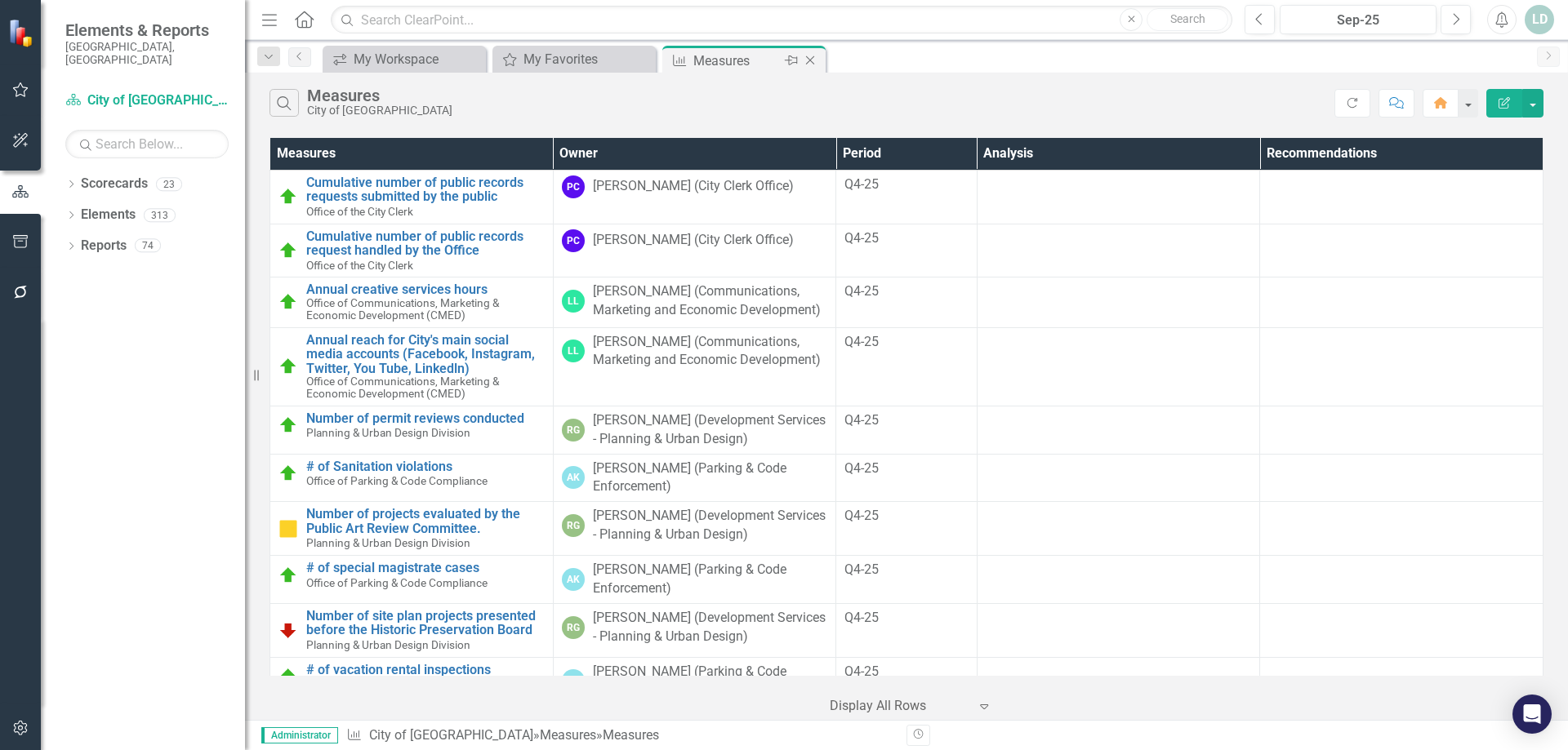
click at [807, 60] on icon "Close" at bounding box center [810, 60] width 17 height 13
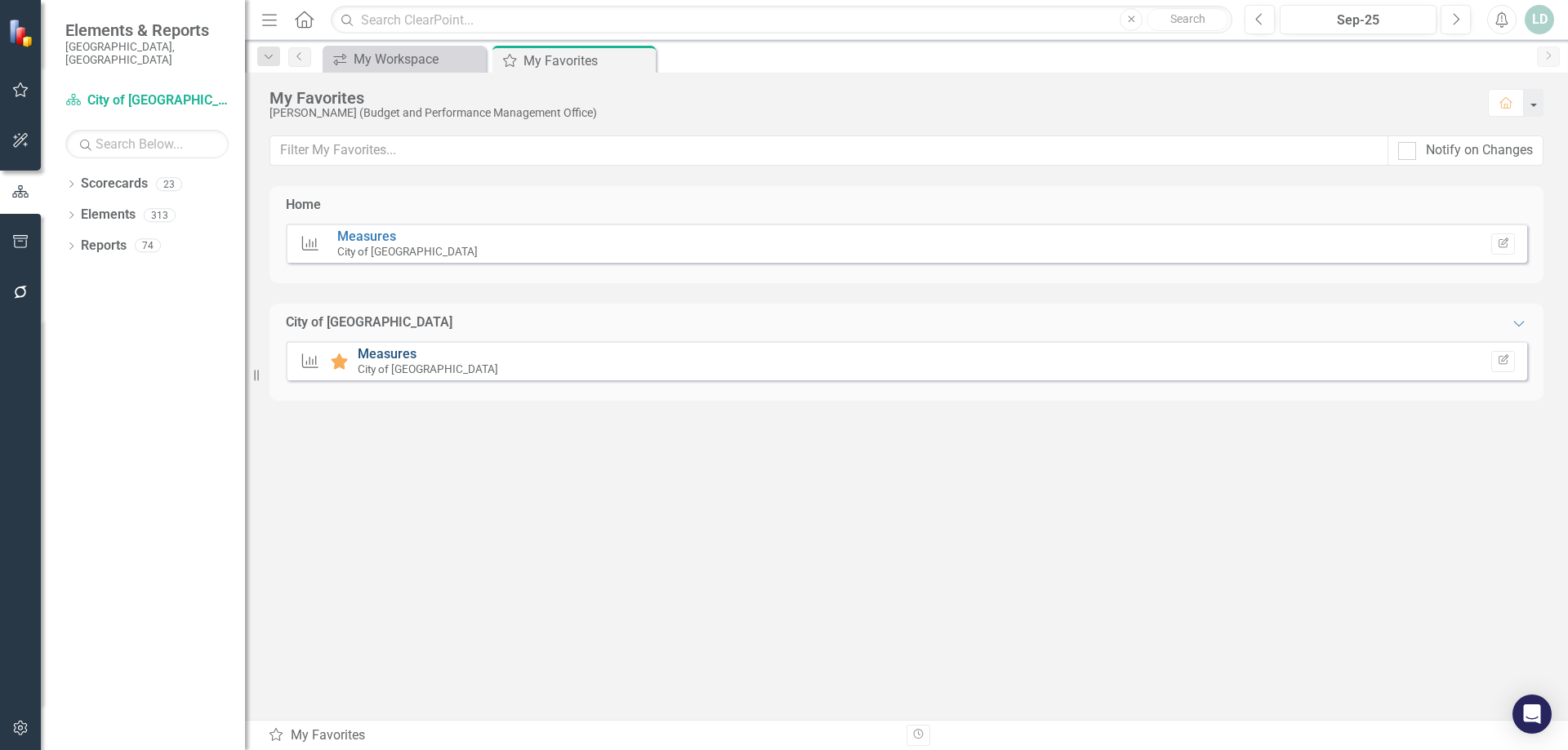
click at [391, 353] on link "Measures" at bounding box center [386, 354] width 58 height 16
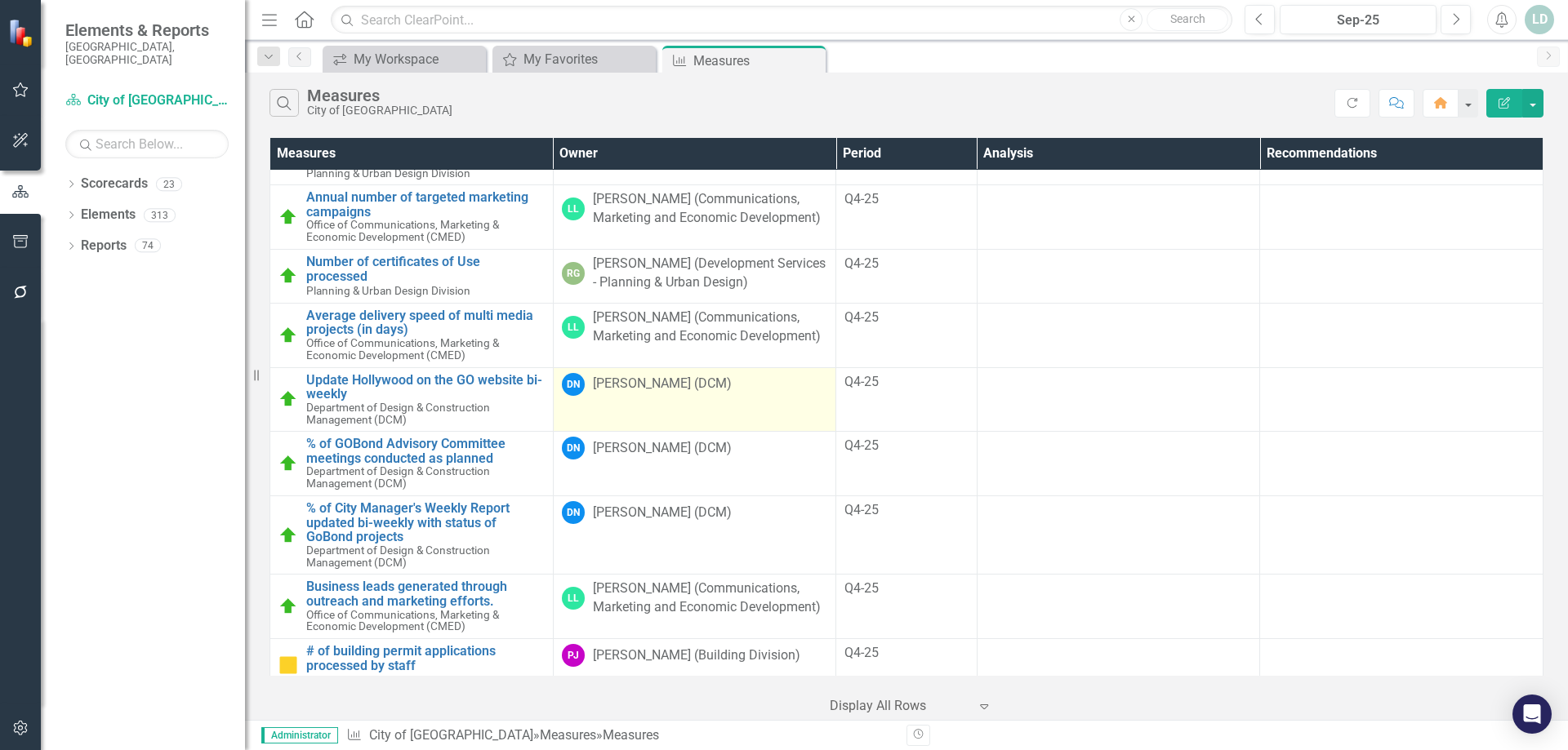
scroll to position [653, 0]
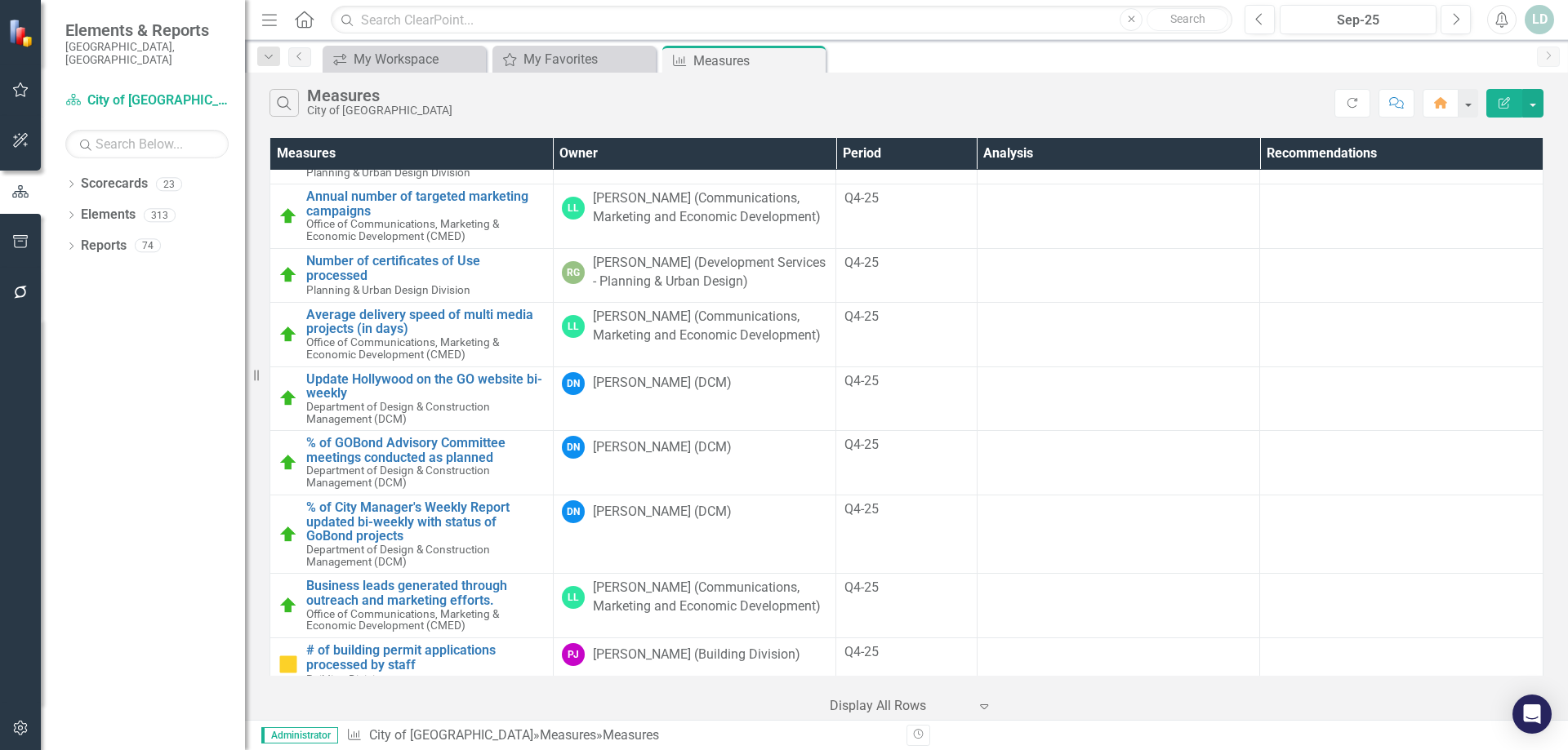
click at [982, 708] on icon "Expand" at bounding box center [984, 706] width 17 height 13
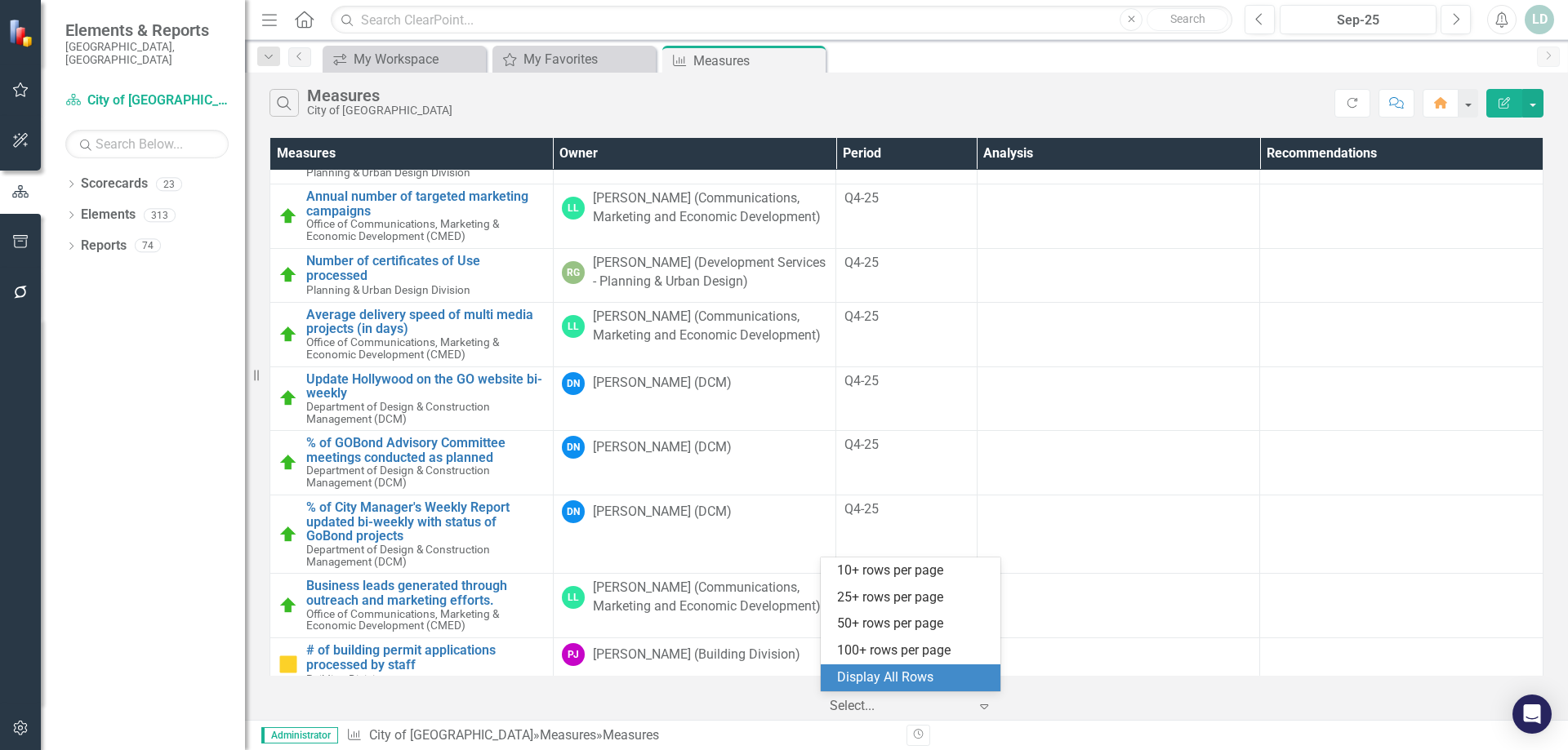
click at [960, 687] on div "Display All Rows" at bounding box center [911, 678] width 180 height 27
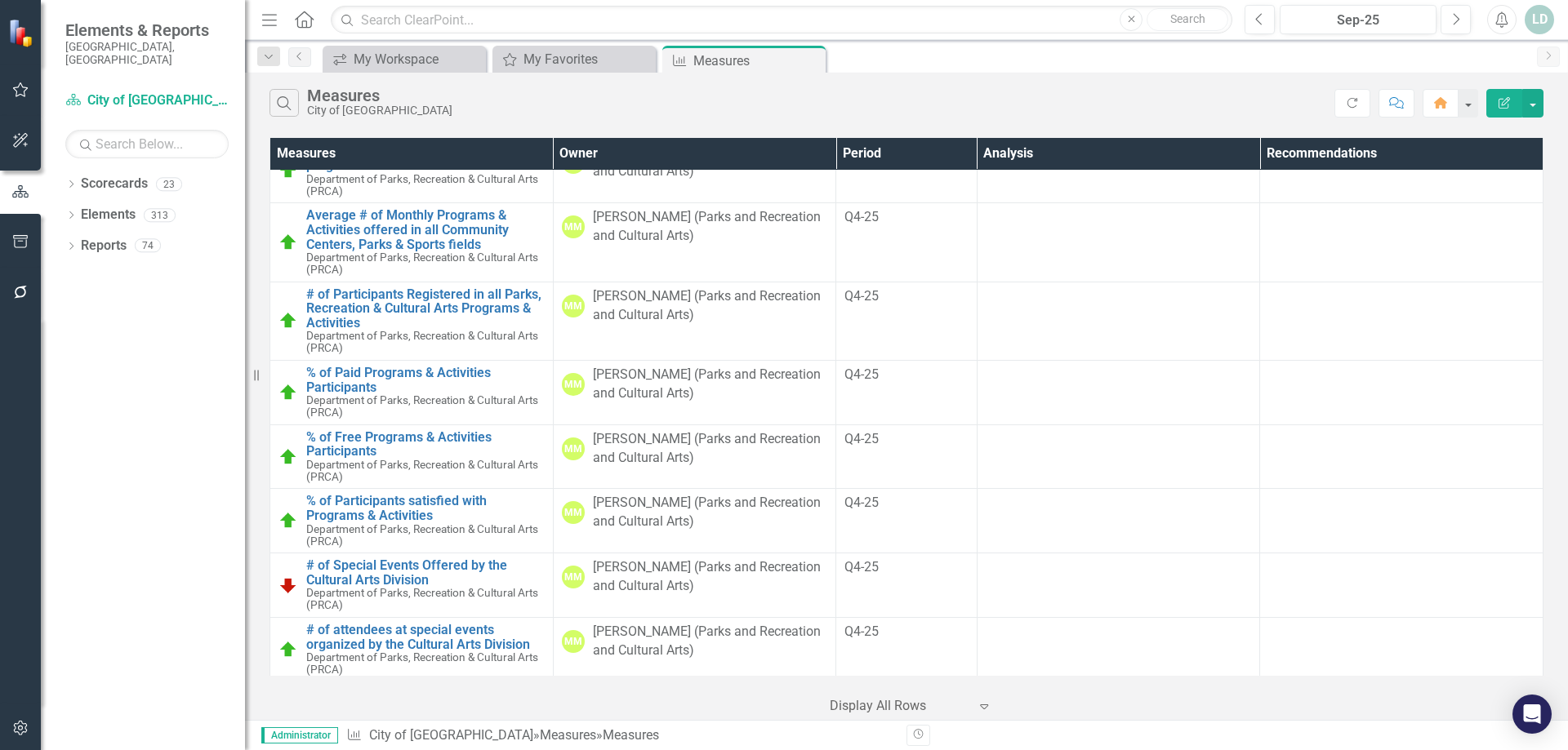
scroll to position [7265, 0]
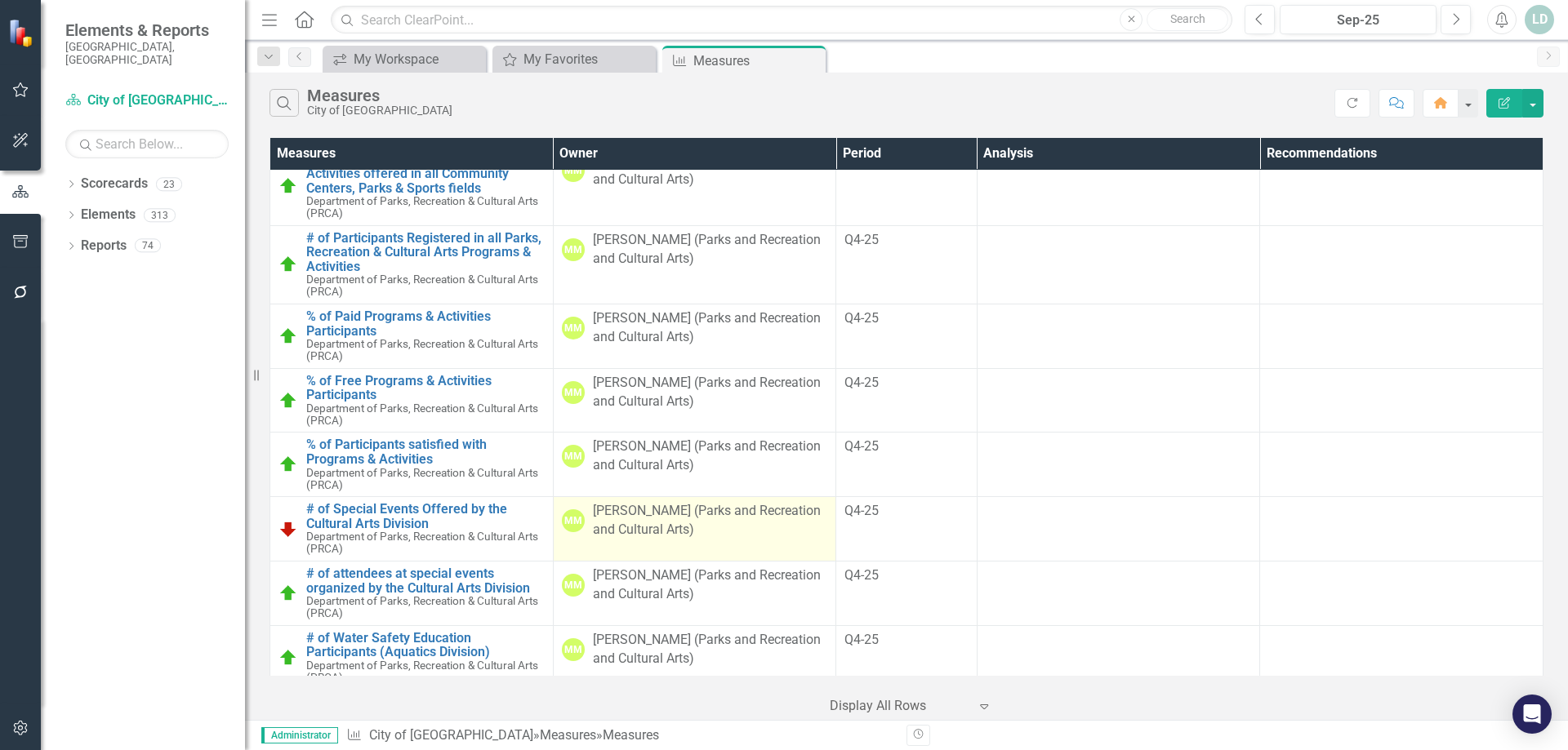
click at [716, 539] on div "[PERSON_NAME] (Parks and Recreation and Cultural Arts)" at bounding box center [710, 520] width 235 height 37
click at [714, 539] on div "[PERSON_NAME] (Parks and Recreation and Cultural Arts)" at bounding box center [710, 520] width 235 height 37
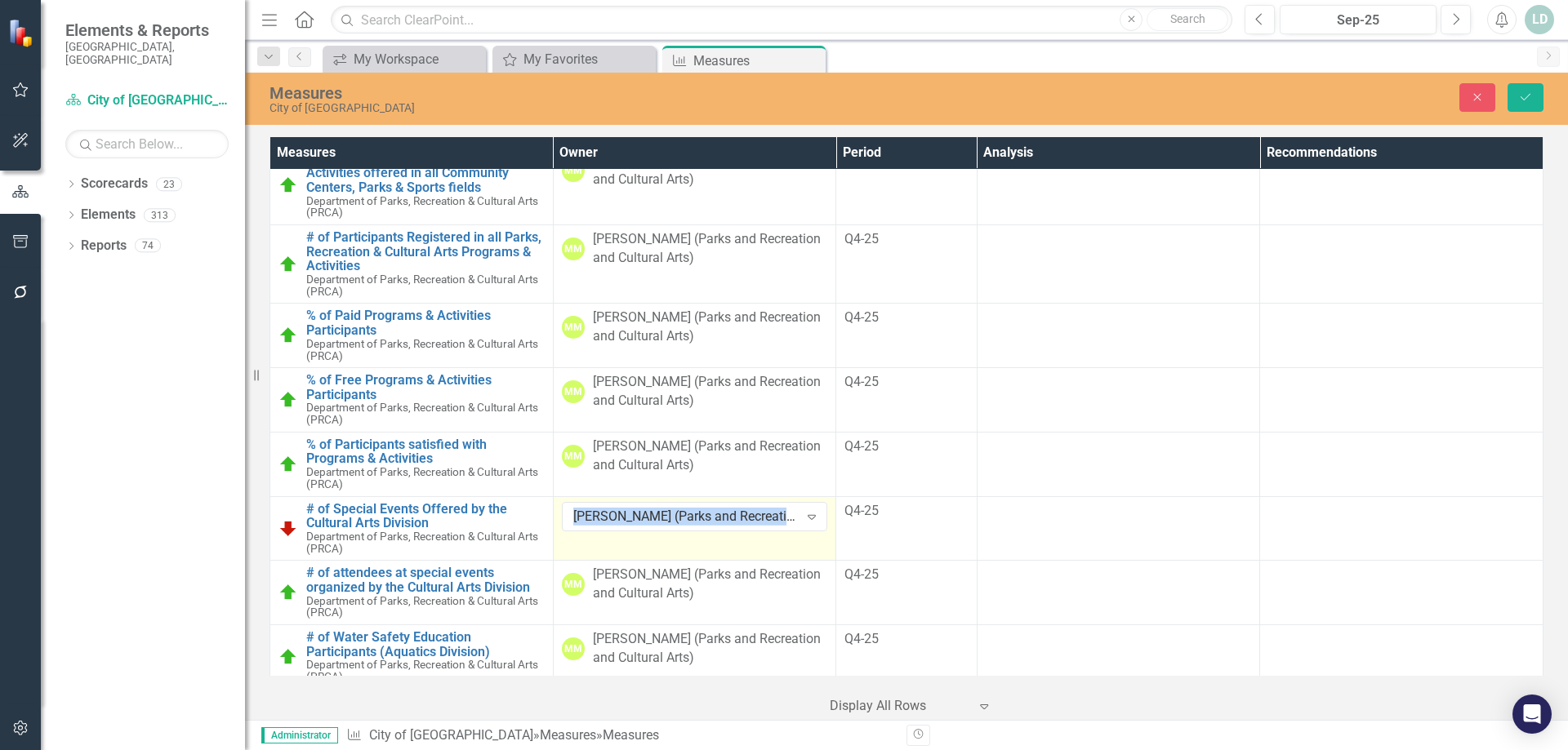
click at [712, 561] on td "Mirna Mejia (Parks and Recreation and Cultural Arts) Expand" at bounding box center [694, 529] width 283 height 64
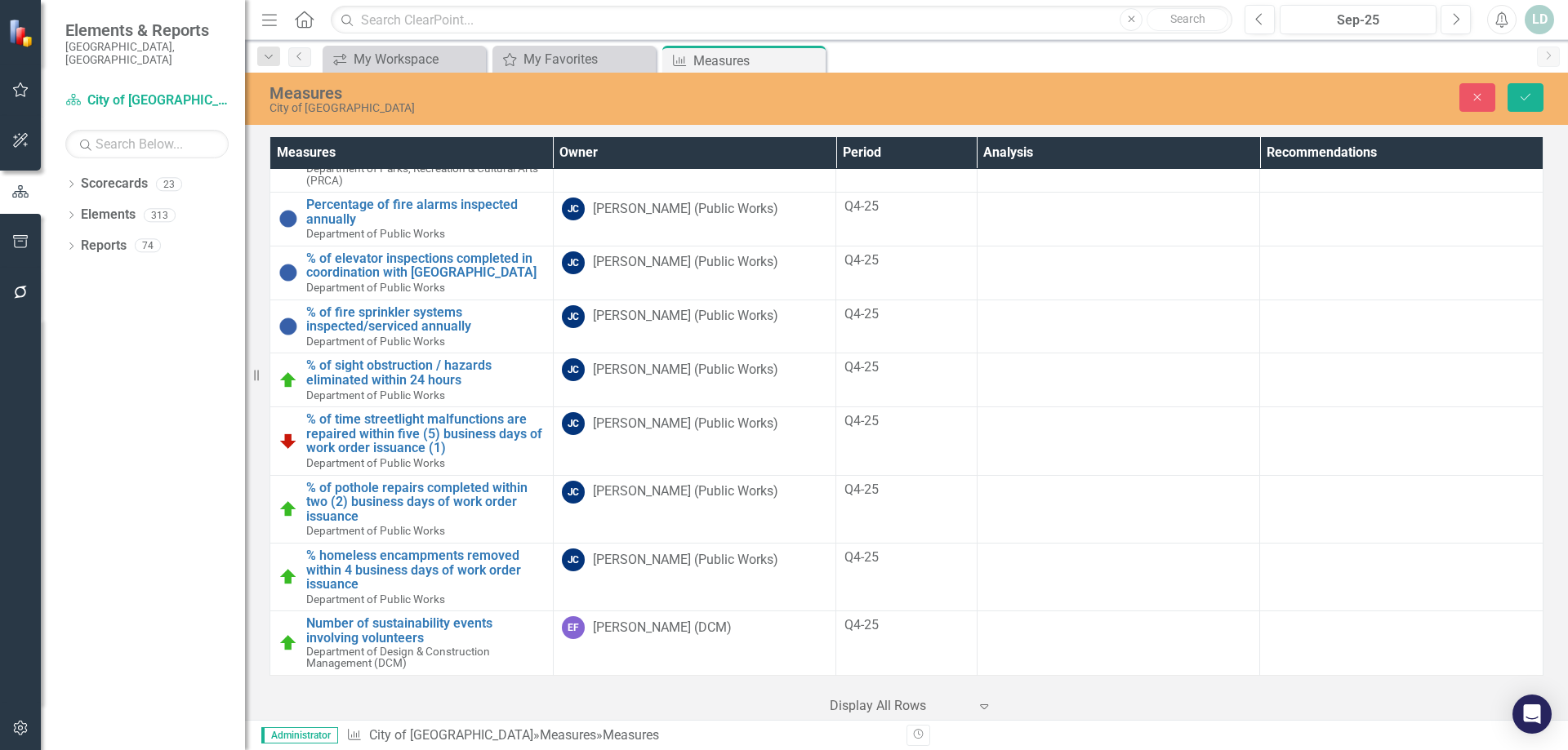
scroll to position [8252, 0]
click at [17, 234] on button "button" at bounding box center [21, 242] width 37 height 34
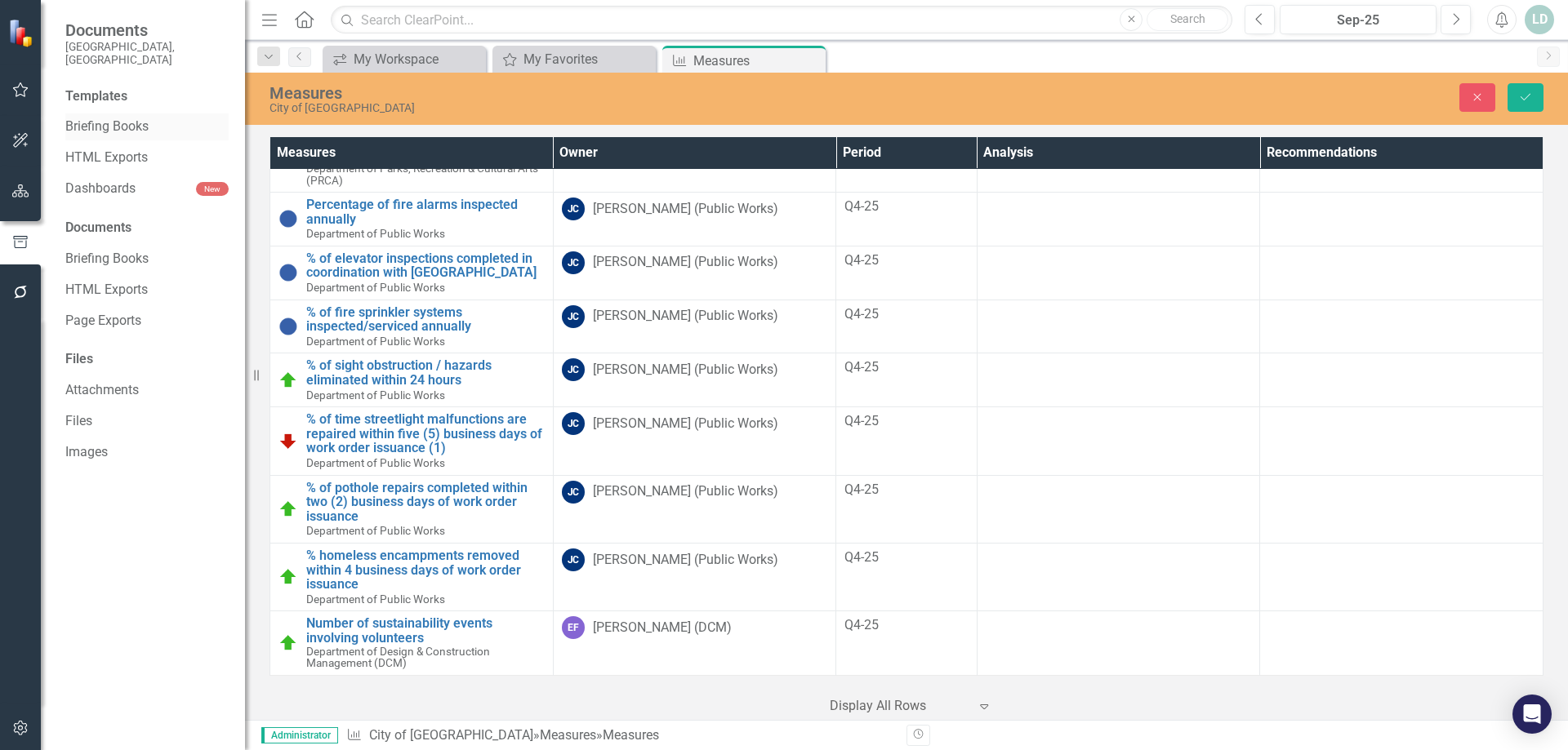
click at [94, 118] on link "Briefing Books" at bounding box center [146, 127] width 163 height 19
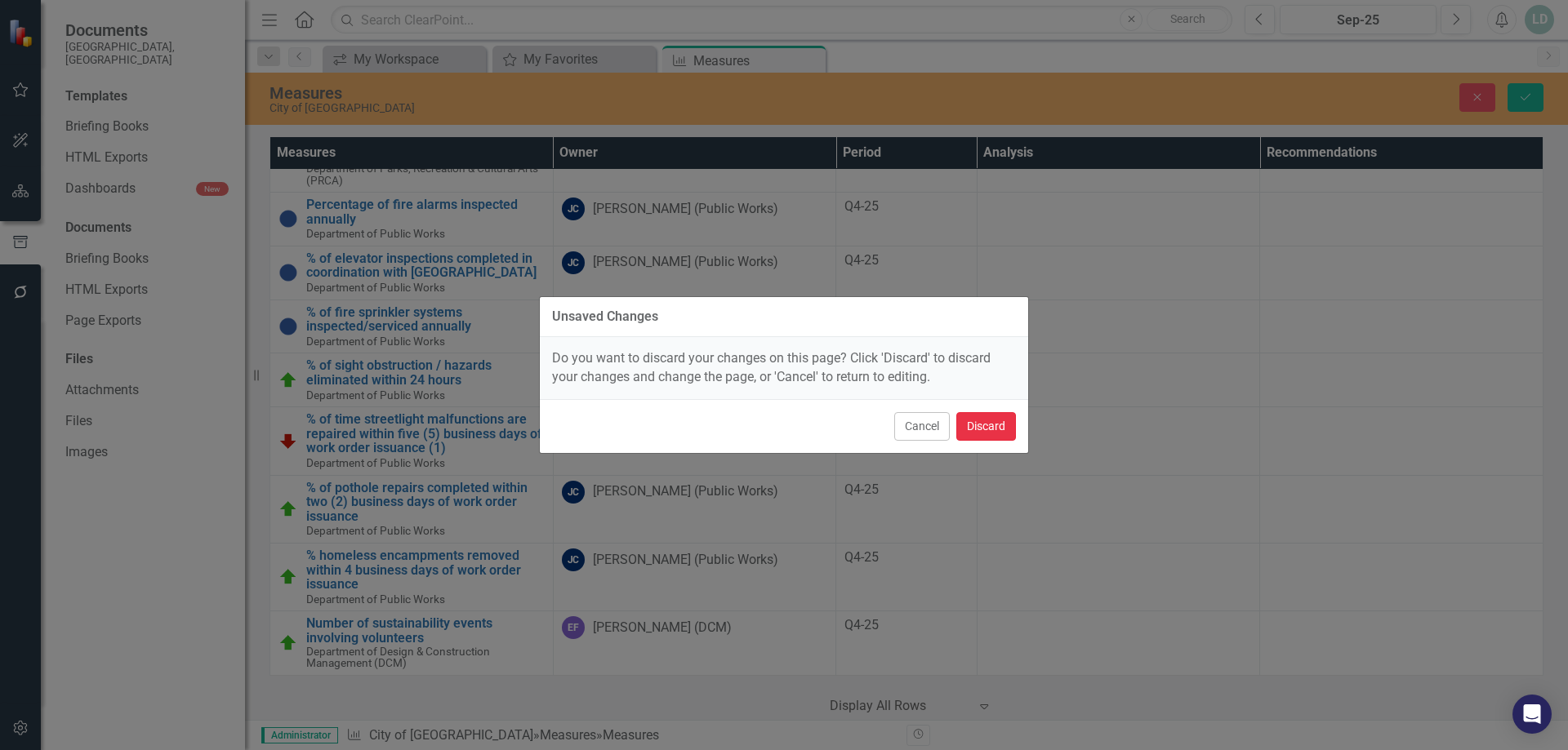
click at [984, 429] on button "Discard" at bounding box center [986, 426] width 59 height 29
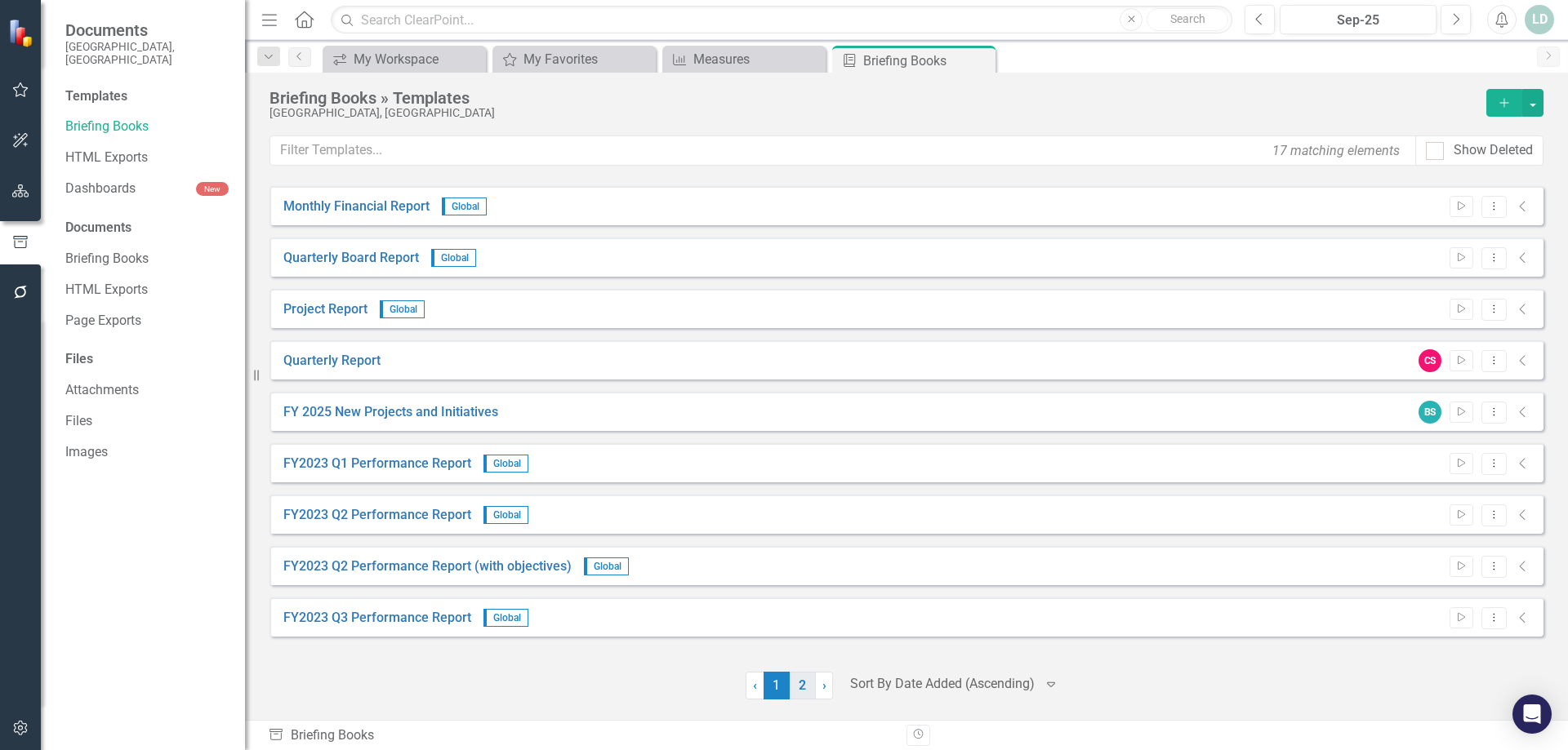
click at [807, 686] on link "2" at bounding box center [803, 686] width 26 height 28
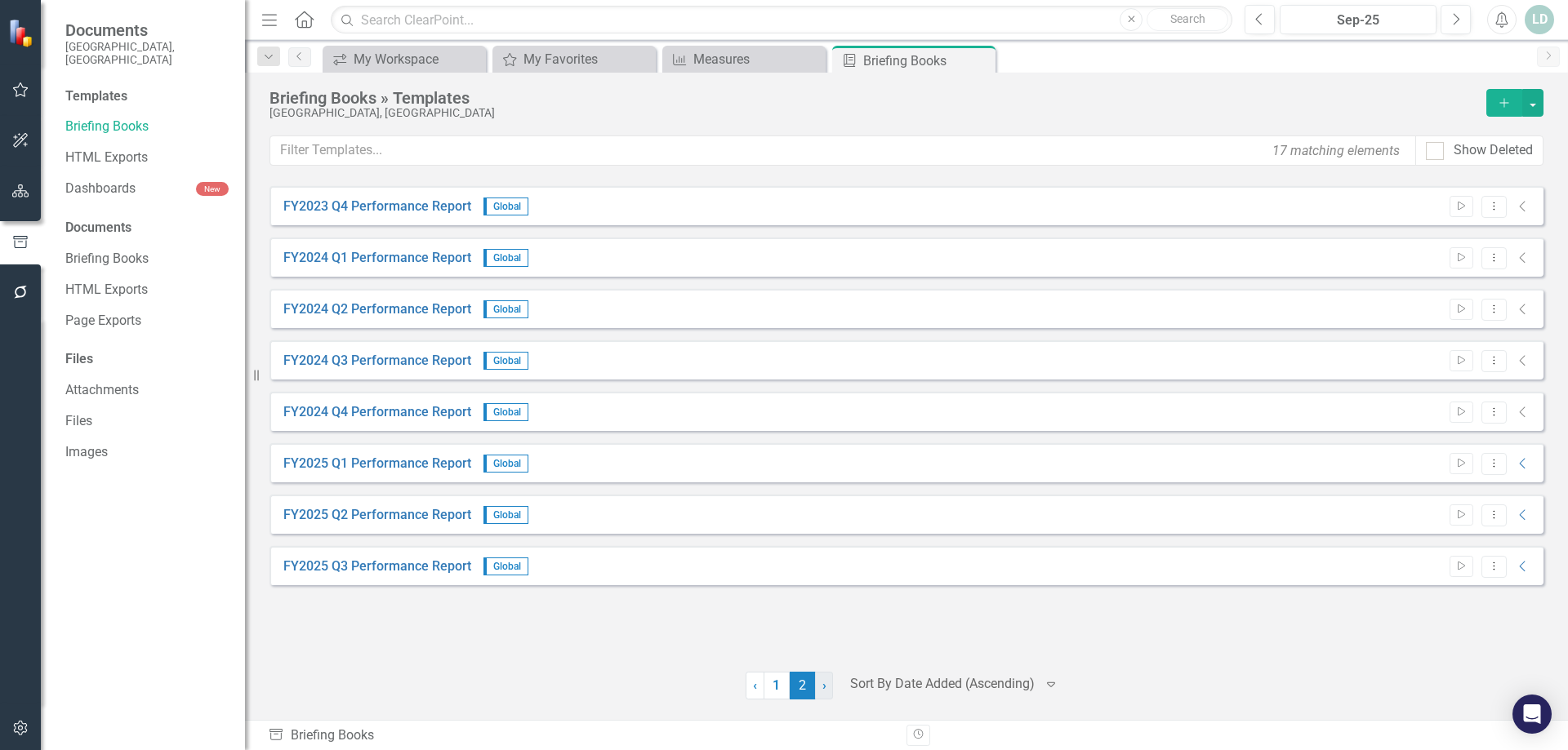
click at [823, 690] on span "›" at bounding box center [825, 686] width 4 height 16
click at [829, 685] on link "› Next" at bounding box center [824, 686] width 18 height 28
click at [827, 683] on link "› Next" at bounding box center [824, 686] width 18 height 28
click at [16, 186] on icon "button" at bounding box center [21, 191] width 17 height 13
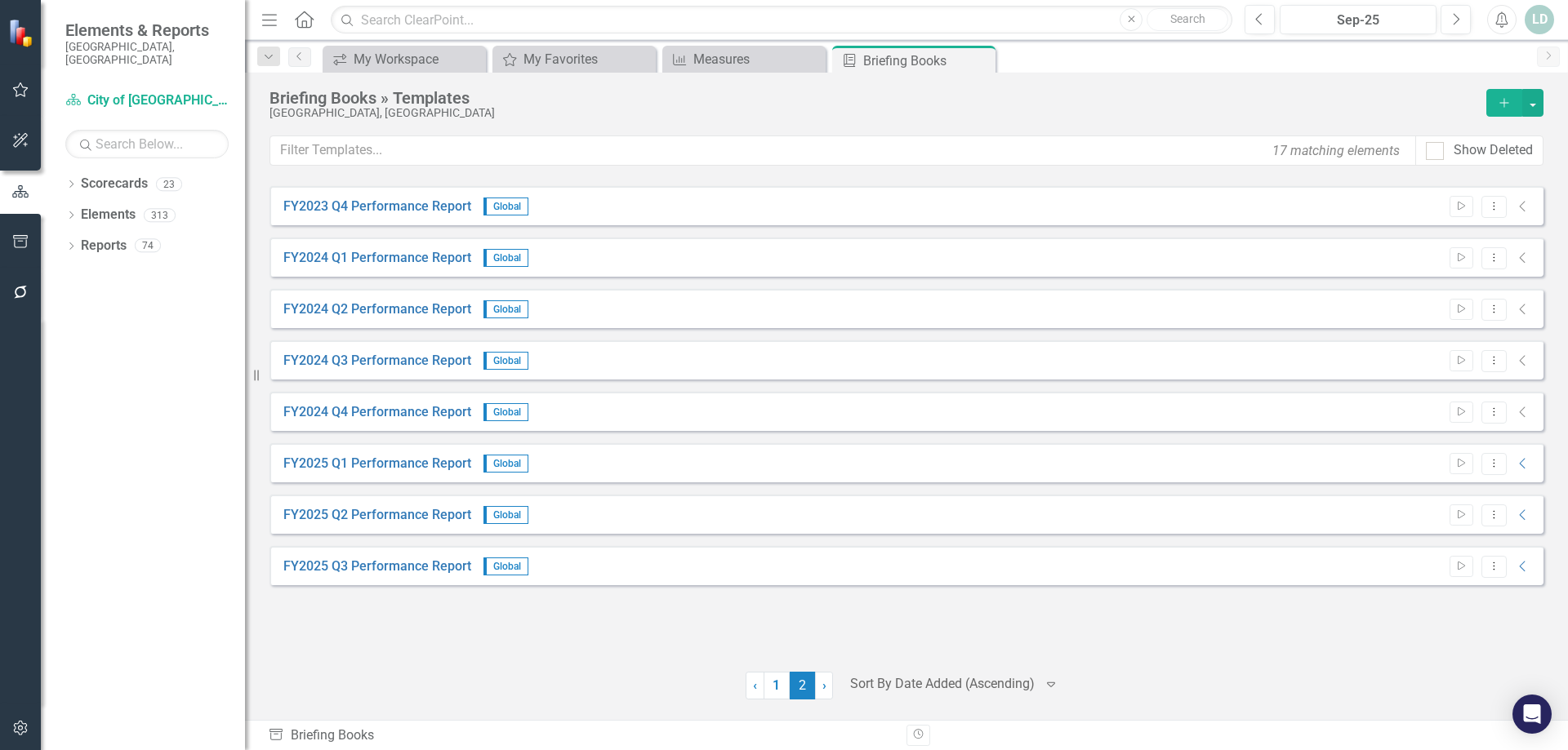
click at [18, 282] on button "button" at bounding box center [21, 293] width 37 height 34
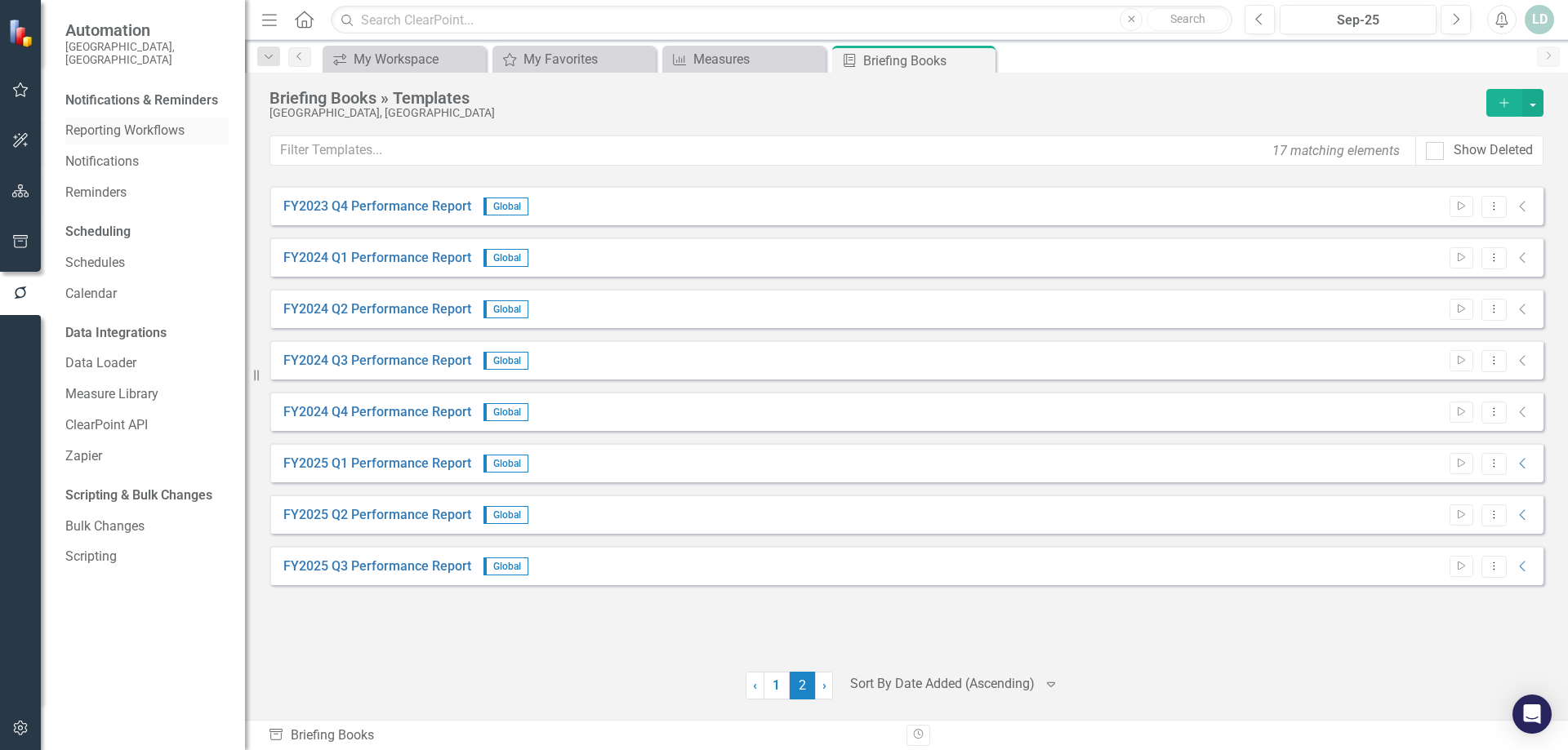
click at [120, 122] on link "Reporting Workflows" at bounding box center [146, 132] width 163 height 19
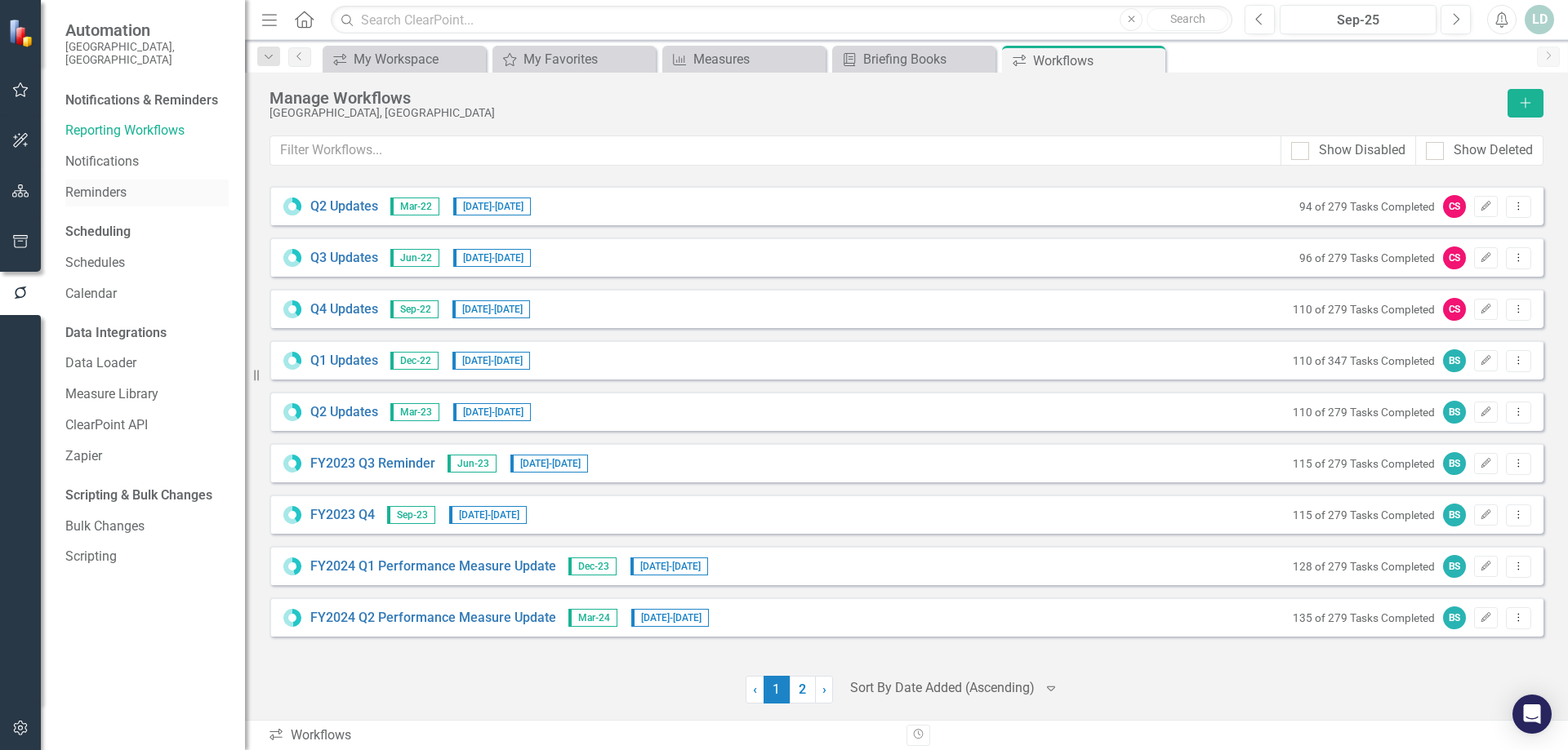
click at [109, 184] on link "Reminders" at bounding box center [146, 193] width 163 height 19
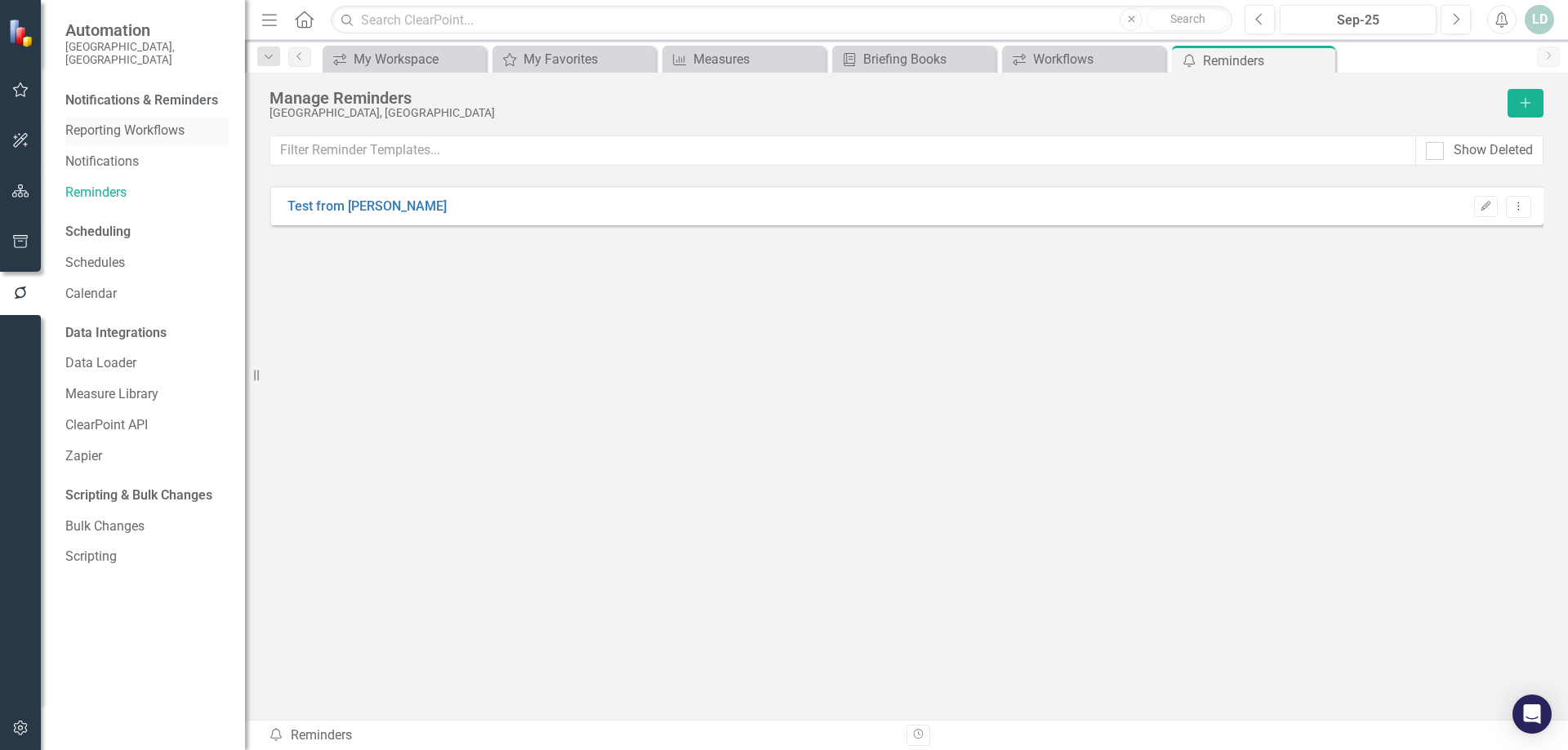
click at [110, 125] on link "Reporting Workflows" at bounding box center [146, 132] width 163 height 19
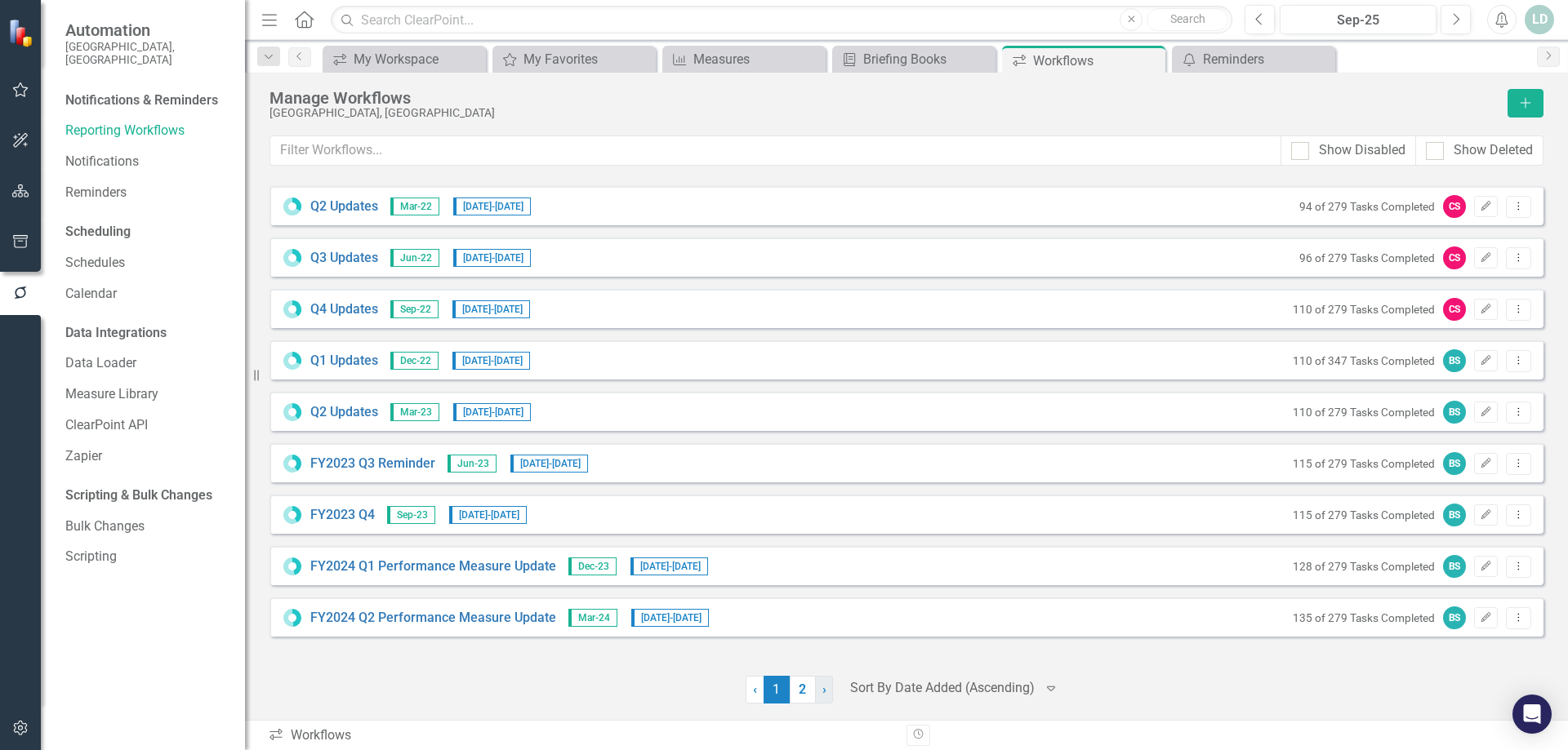
click at [823, 693] on span "›" at bounding box center [825, 689] width 4 height 16
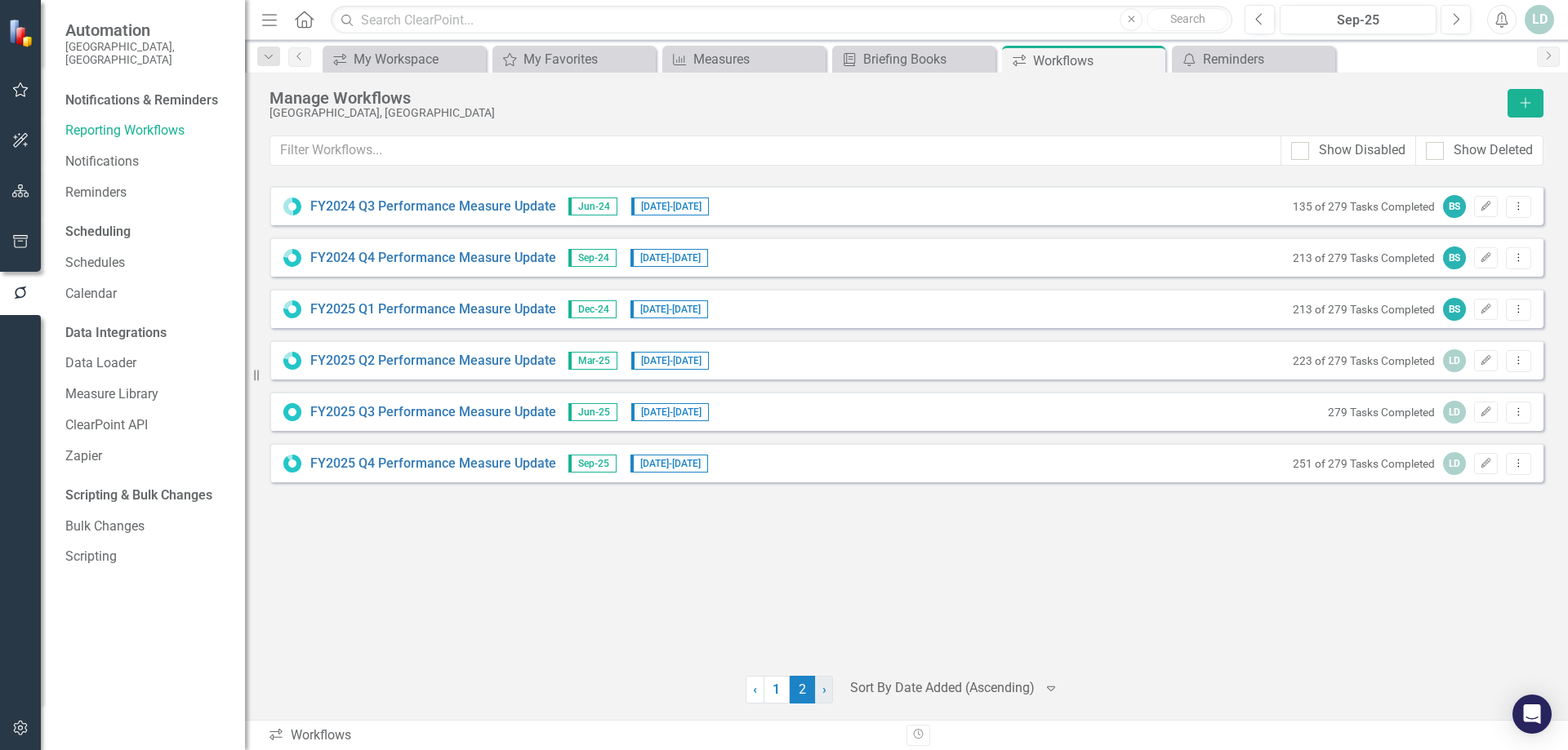
click at [823, 693] on span "›" at bounding box center [825, 689] width 4 height 16
click at [823, 693] on span "›" at bounding box center [825, 689] width 4 height 16
click at [404, 463] on link "FY2025 Q4 Performance Measure Update" at bounding box center [433, 464] width 246 height 19
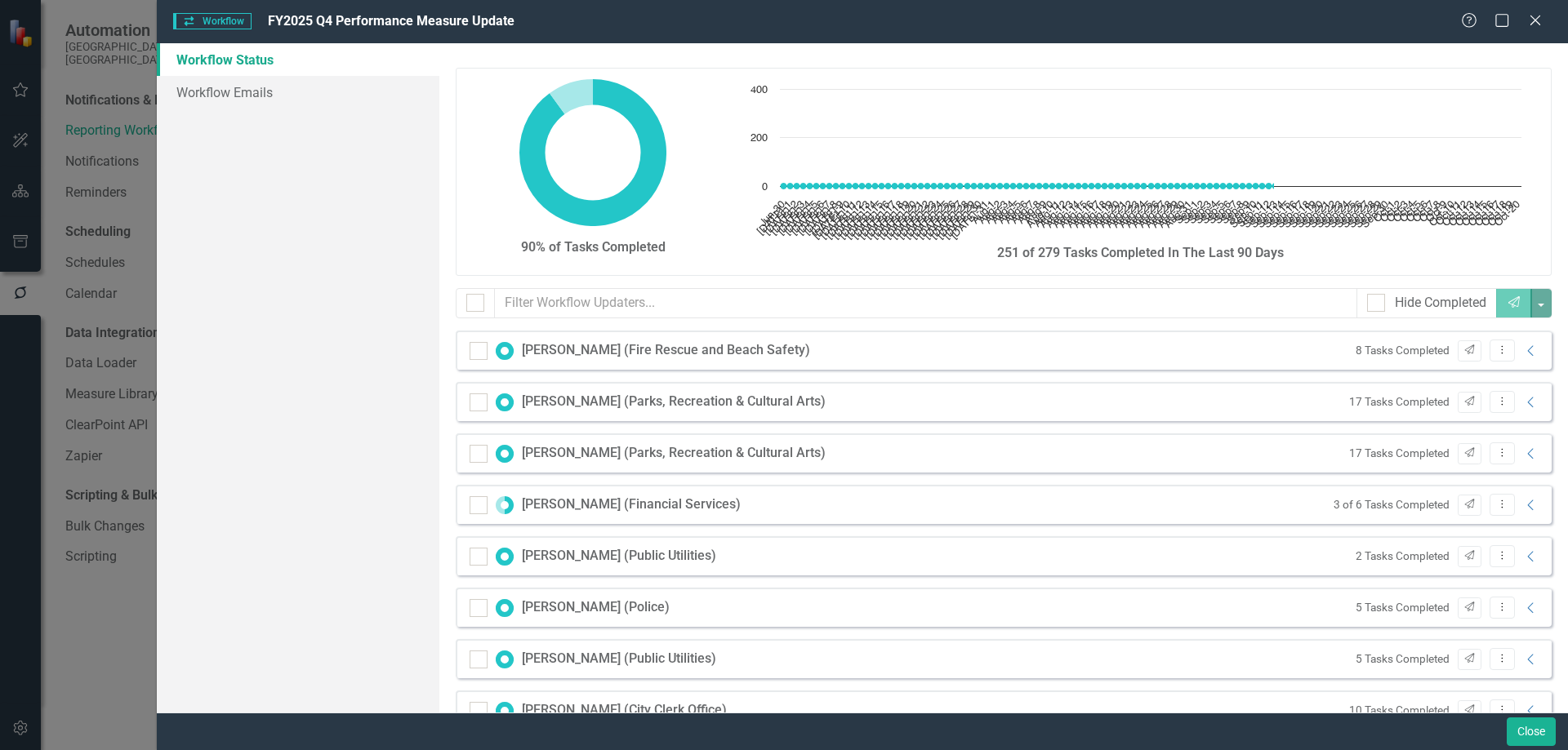
checkbox input "false"
click at [273, 91] on link "Workflow Emails" at bounding box center [298, 91] width 282 height 32
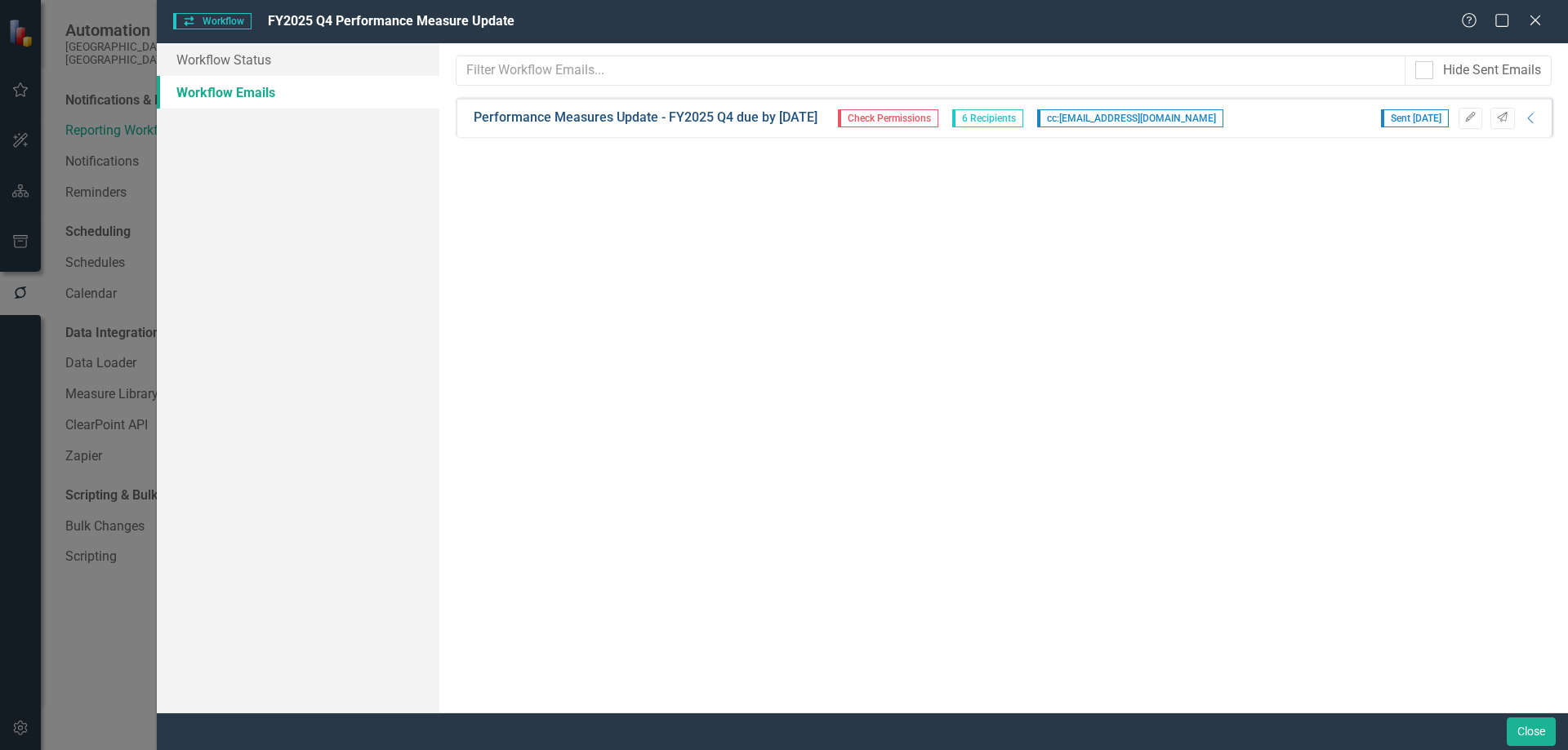
click at [635, 119] on link "Performance Measures Update - FY2025 Q4 due by October 9, 2025" at bounding box center [645, 118] width 343 height 19
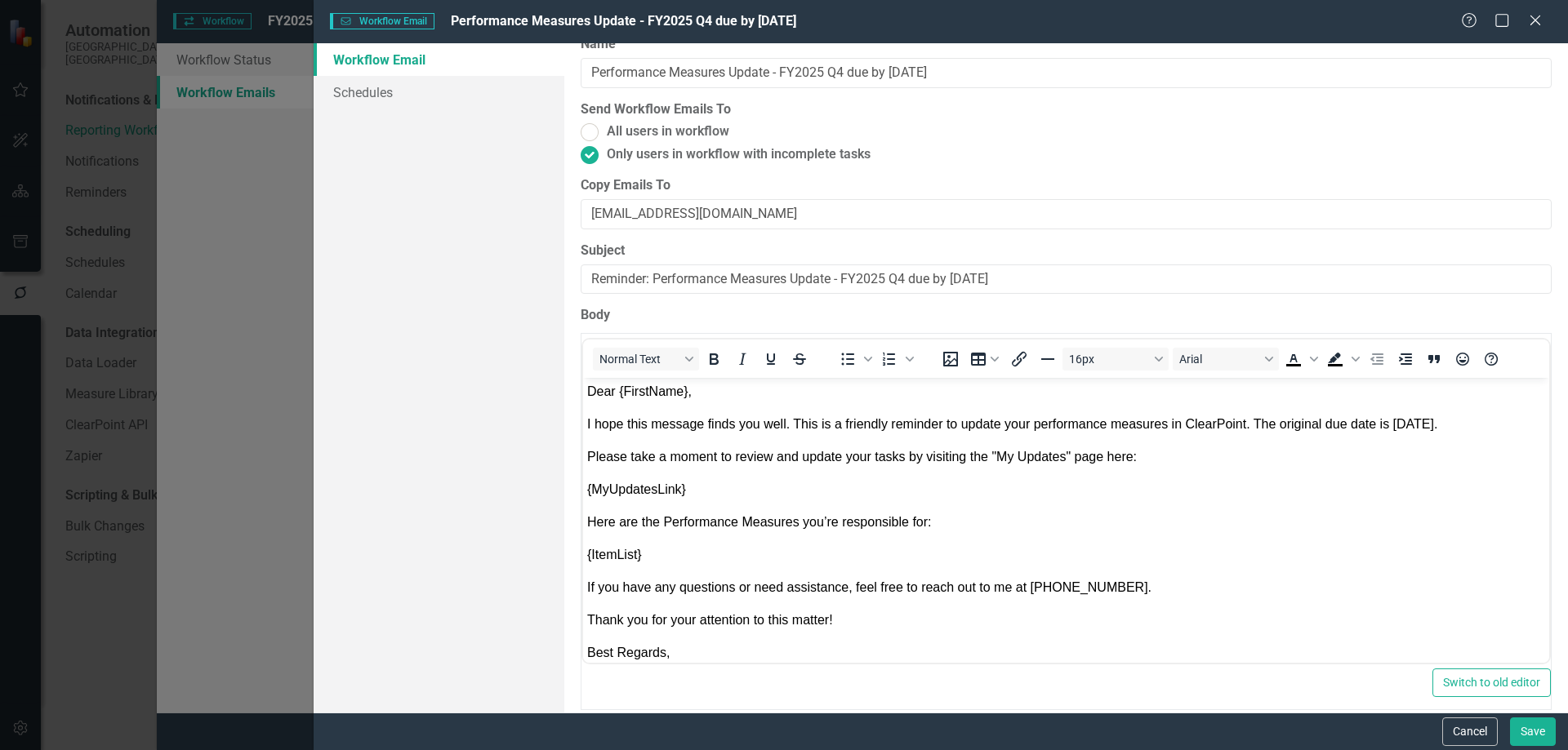
scroll to position [30, 0]
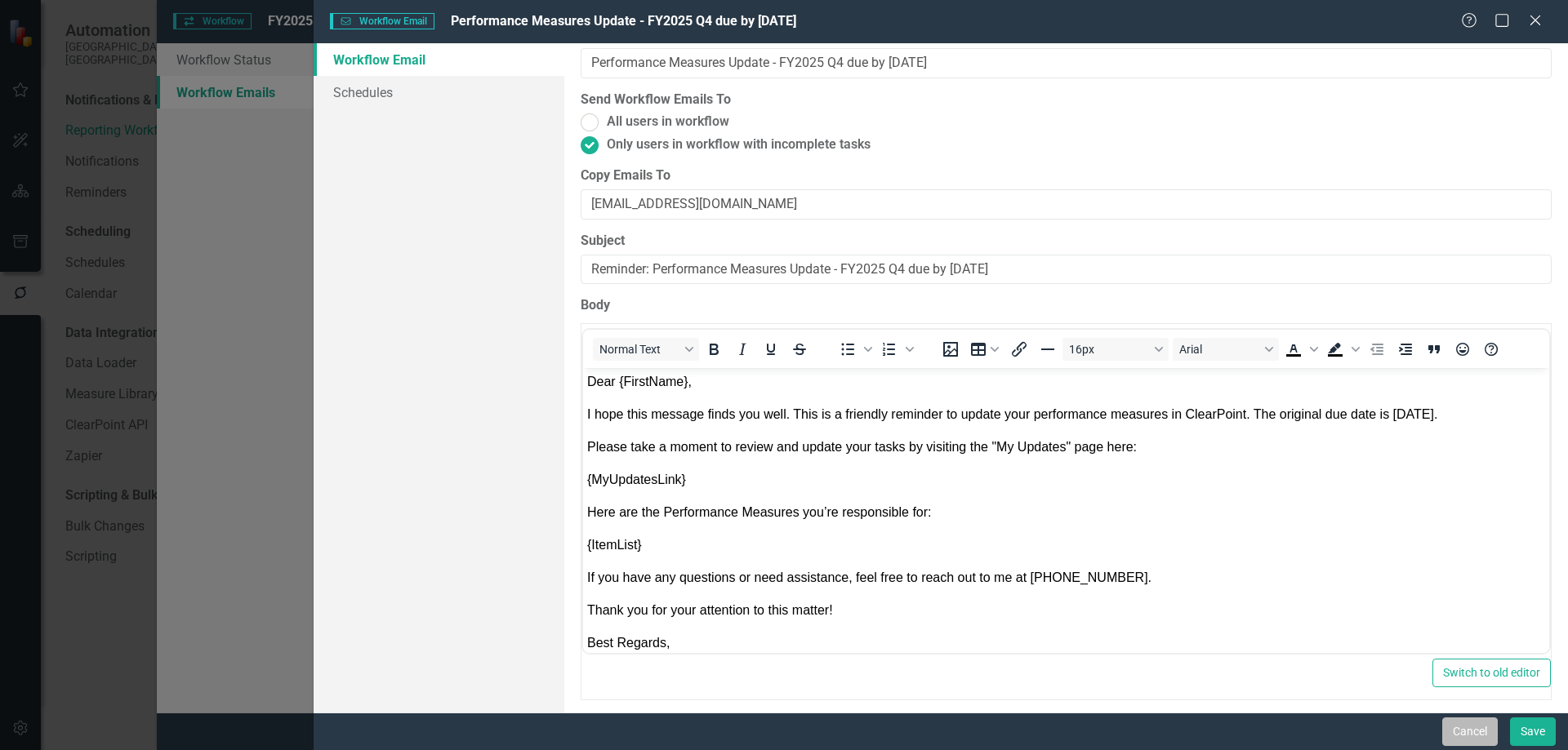
click at [1483, 735] on button "Cancel" at bounding box center [1470, 732] width 56 height 29
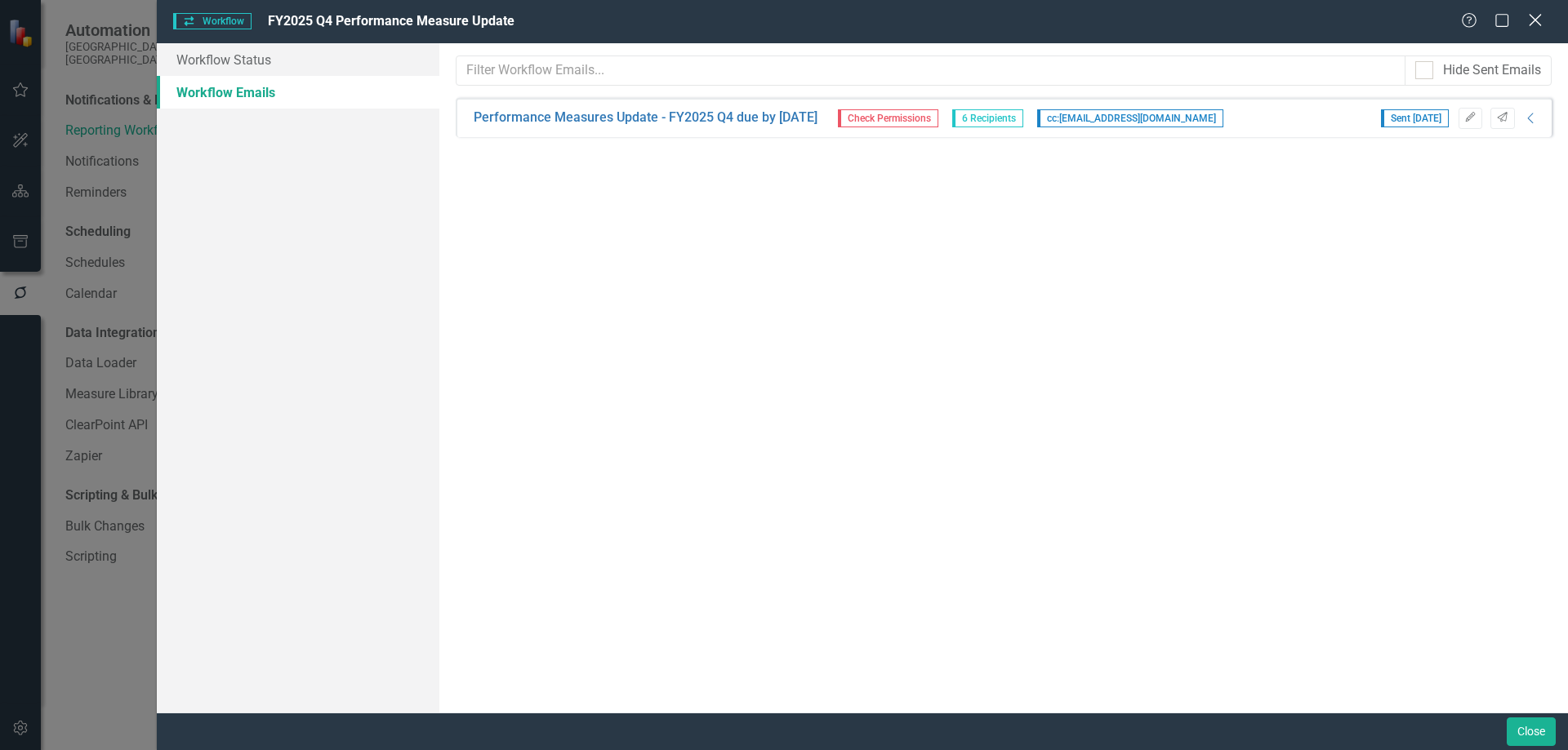
click at [1535, 20] on icon at bounding box center [1535, 20] width 12 height 12
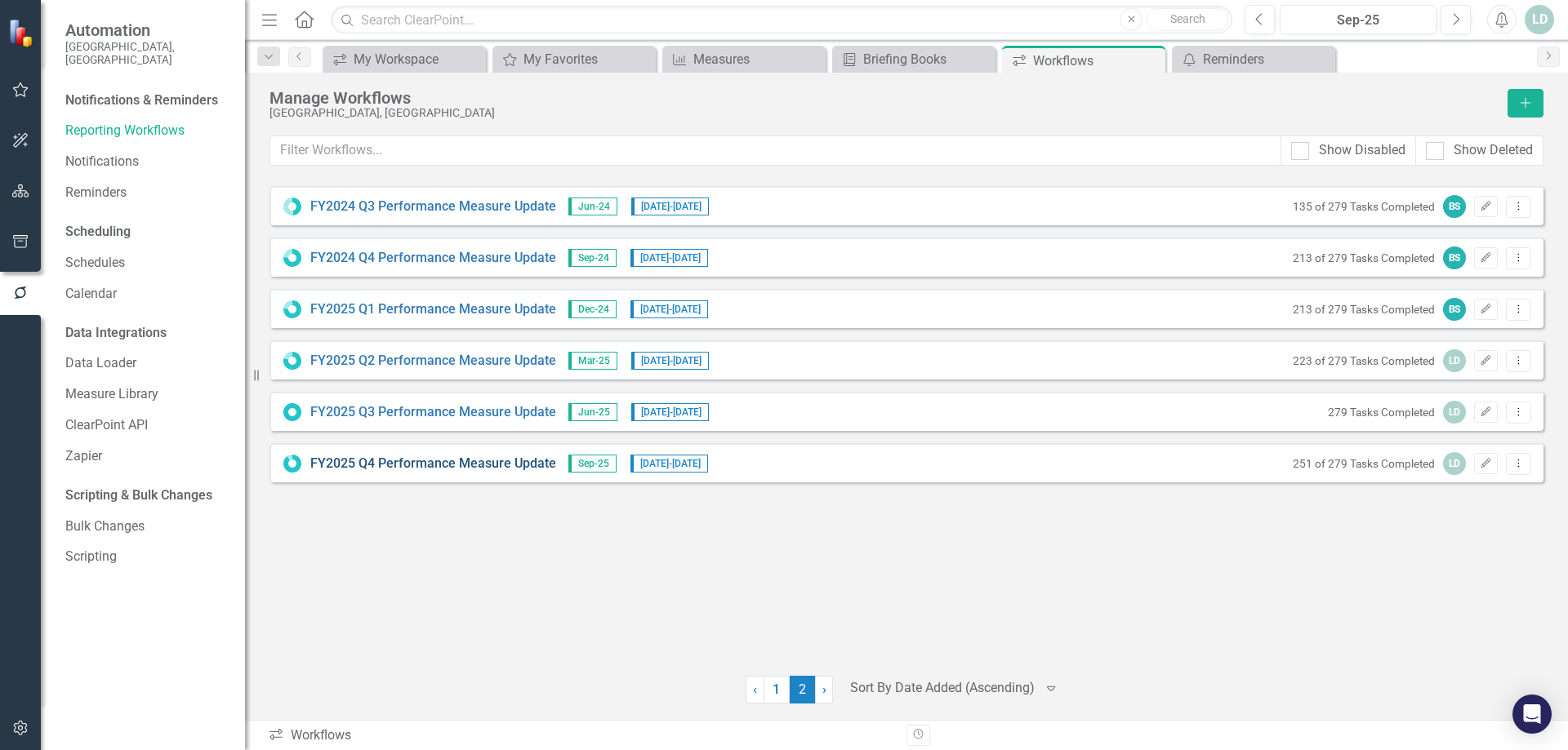
click at [479, 464] on link "FY2025 Q4 Performance Measure Update" at bounding box center [433, 464] width 246 height 19
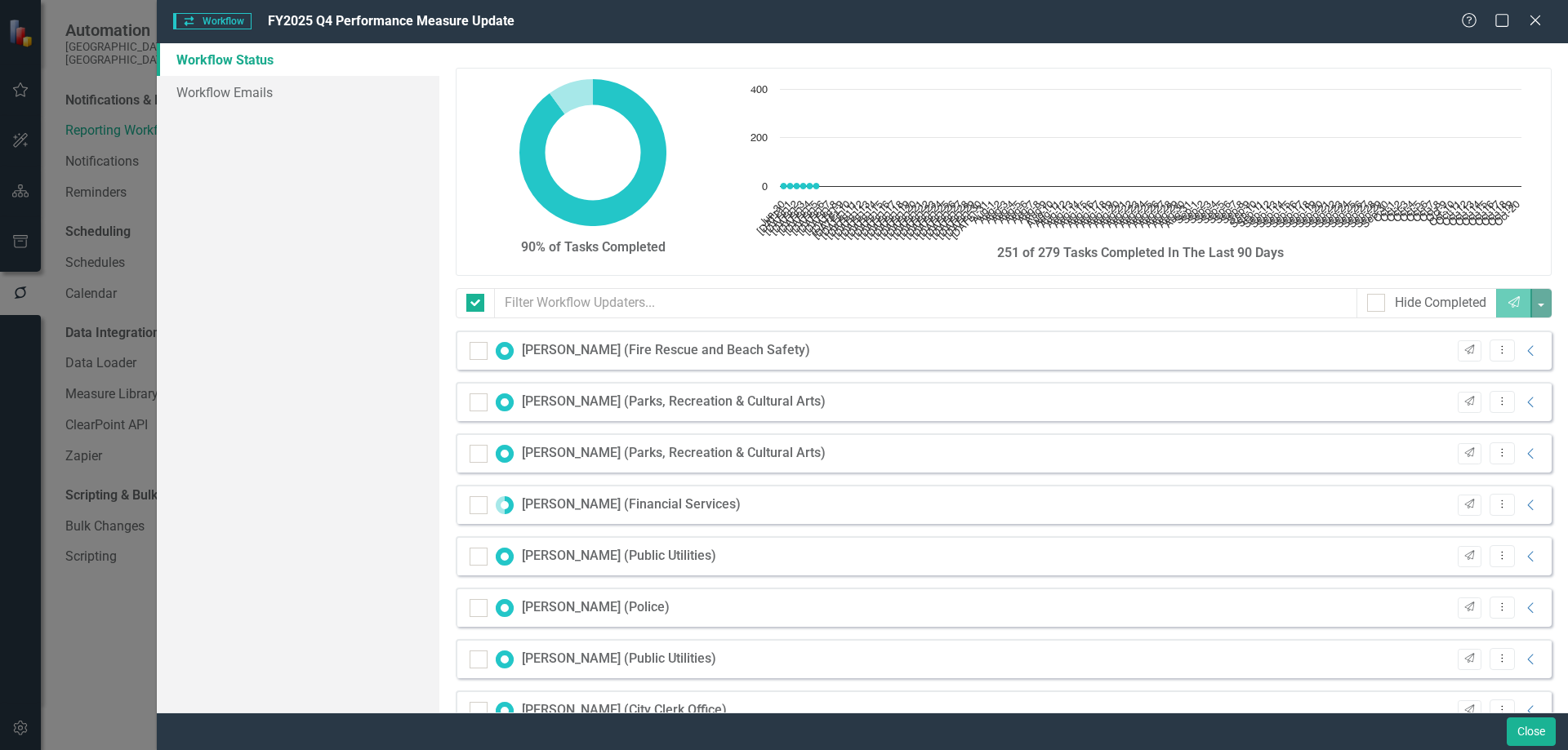
checkbox input "false"
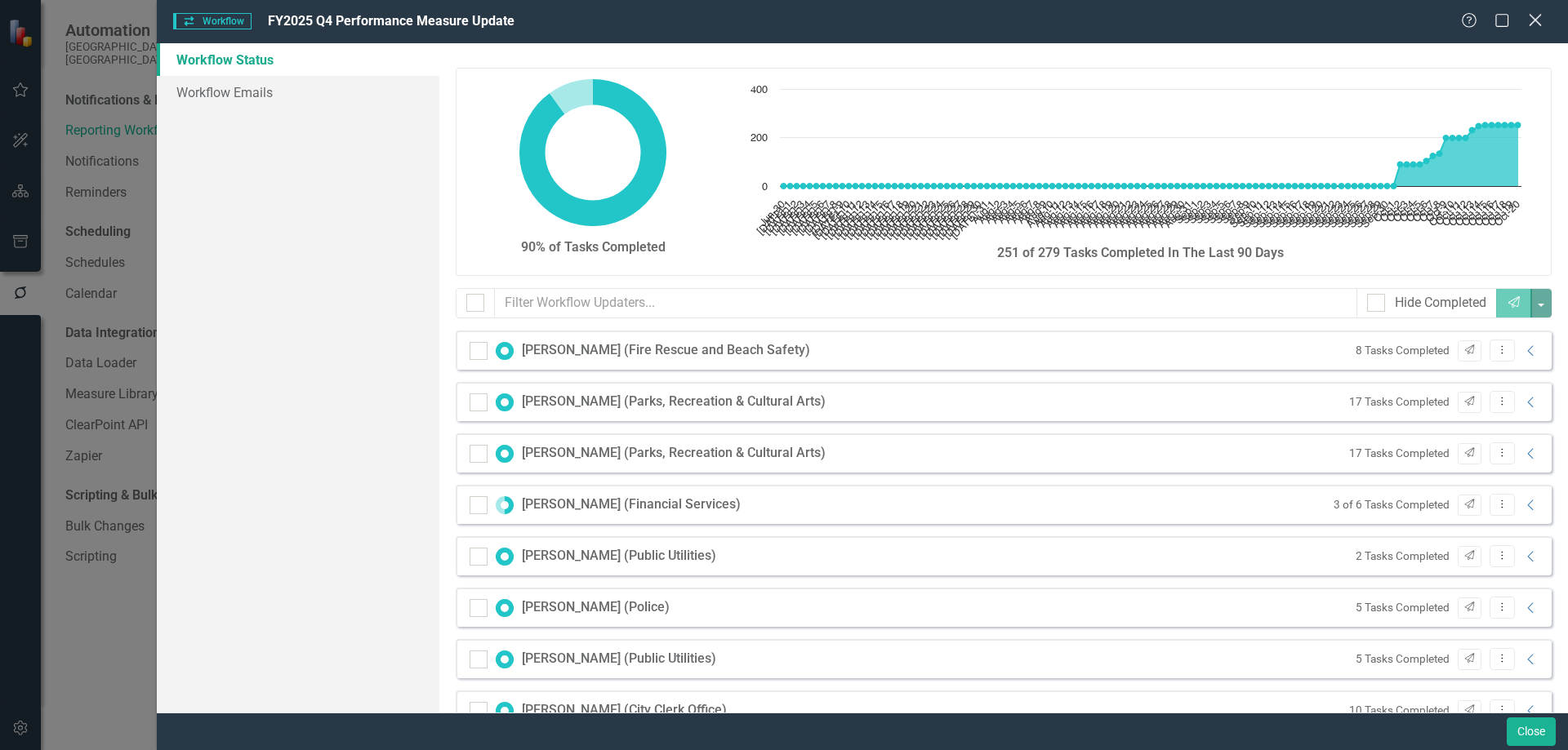
click at [1531, 19] on icon "Close" at bounding box center [1534, 20] width 20 height 16
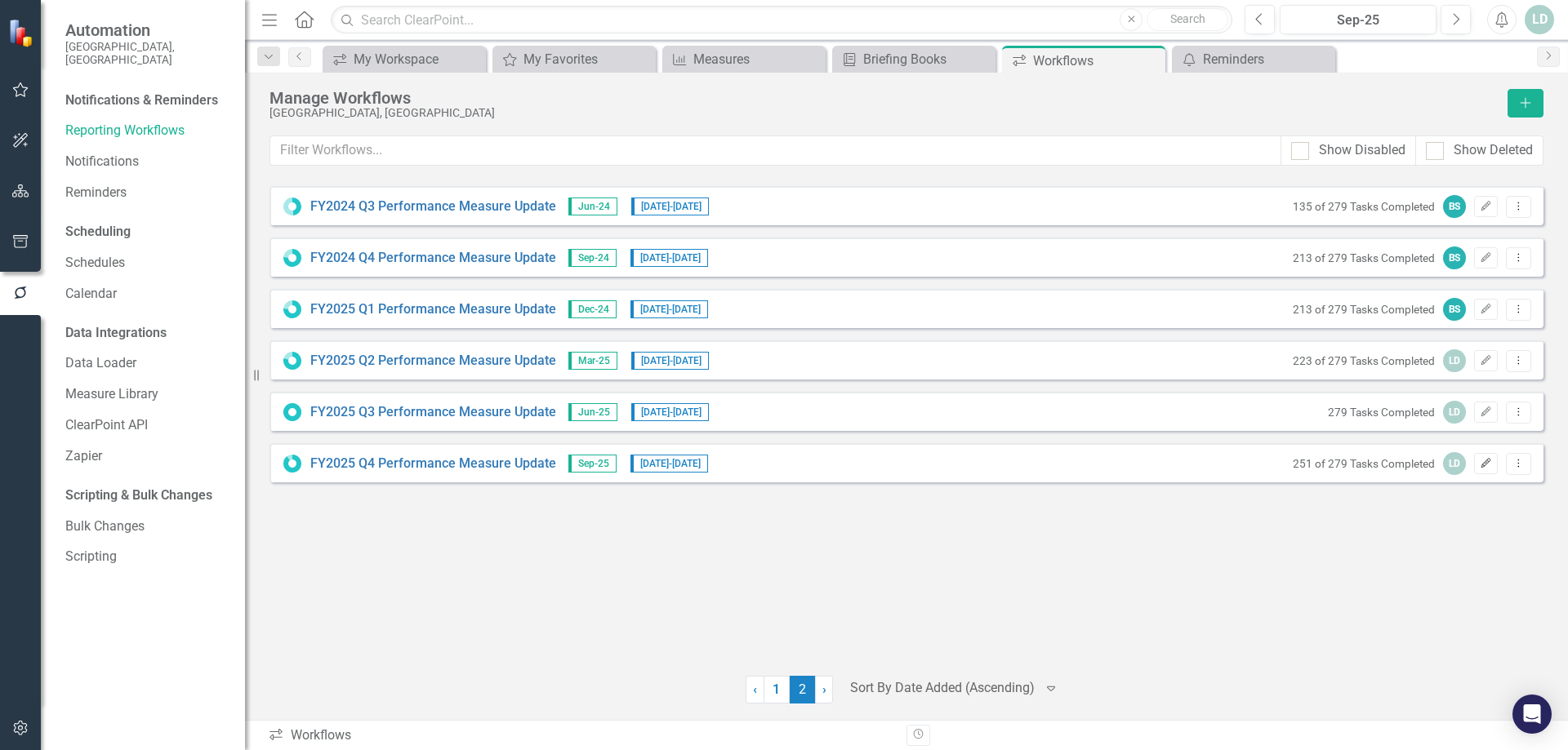
click at [1493, 466] on button "Edit" at bounding box center [1485, 463] width 24 height 21
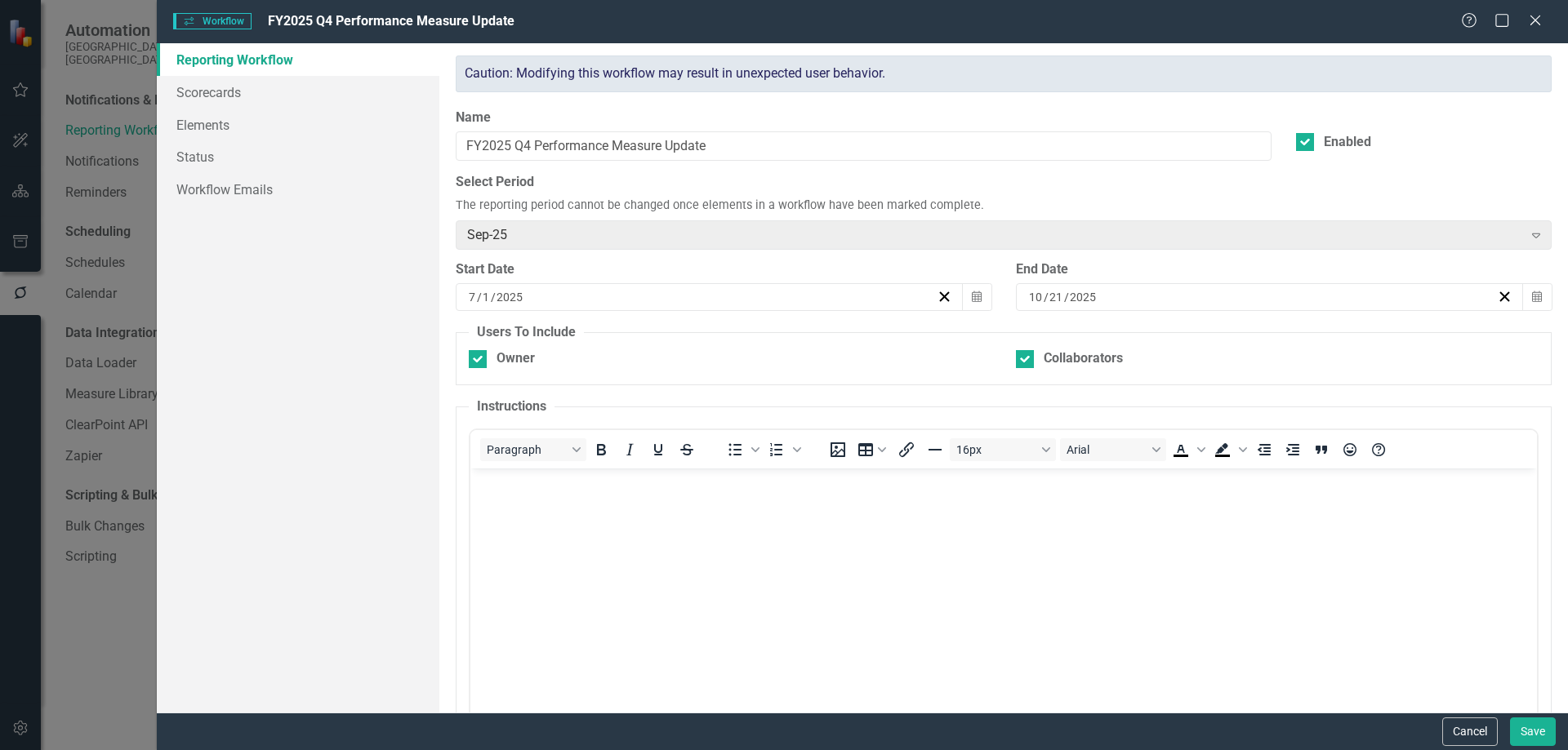
checkbox input "true"
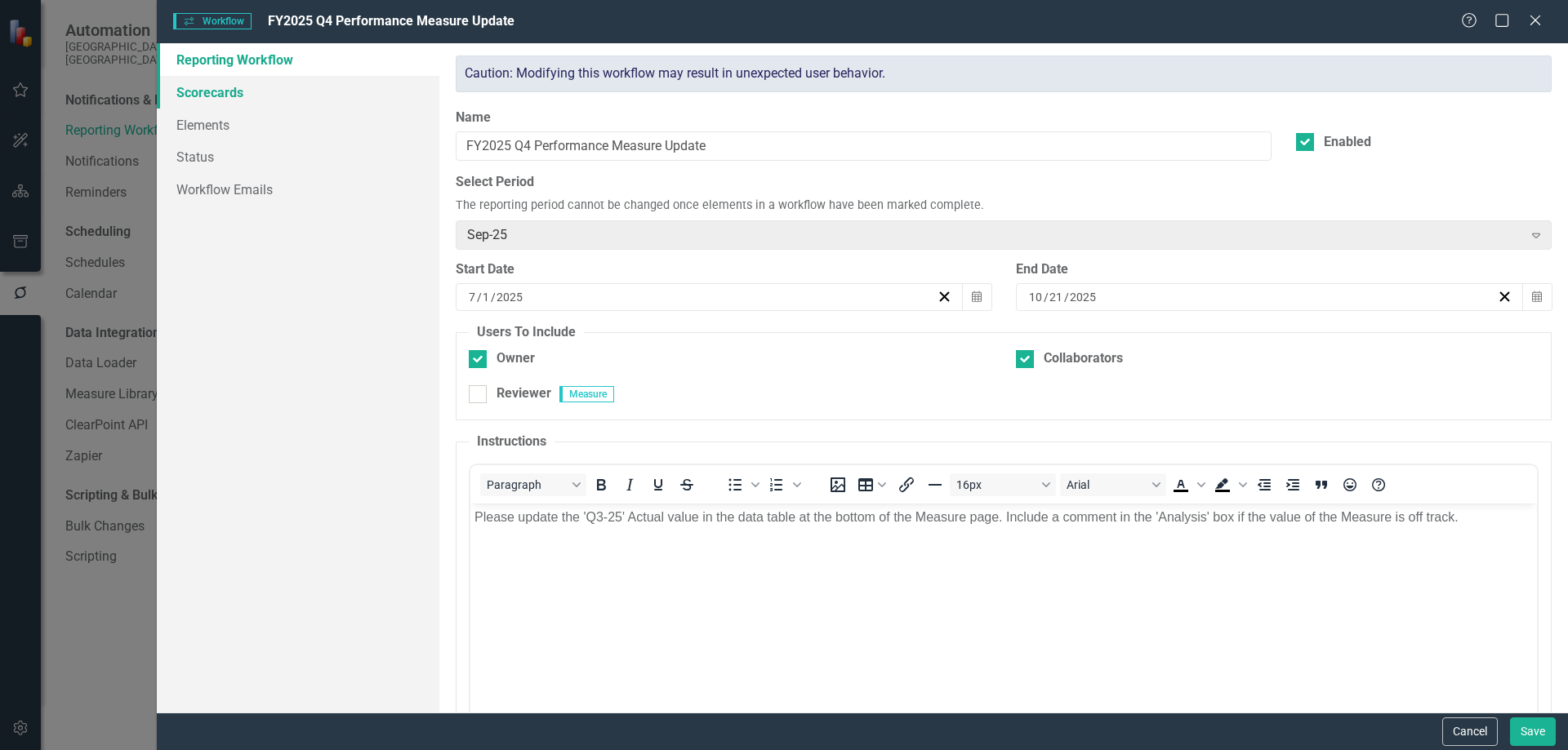
click at [224, 99] on link "Scorecards" at bounding box center [298, 91] width 282 height 32
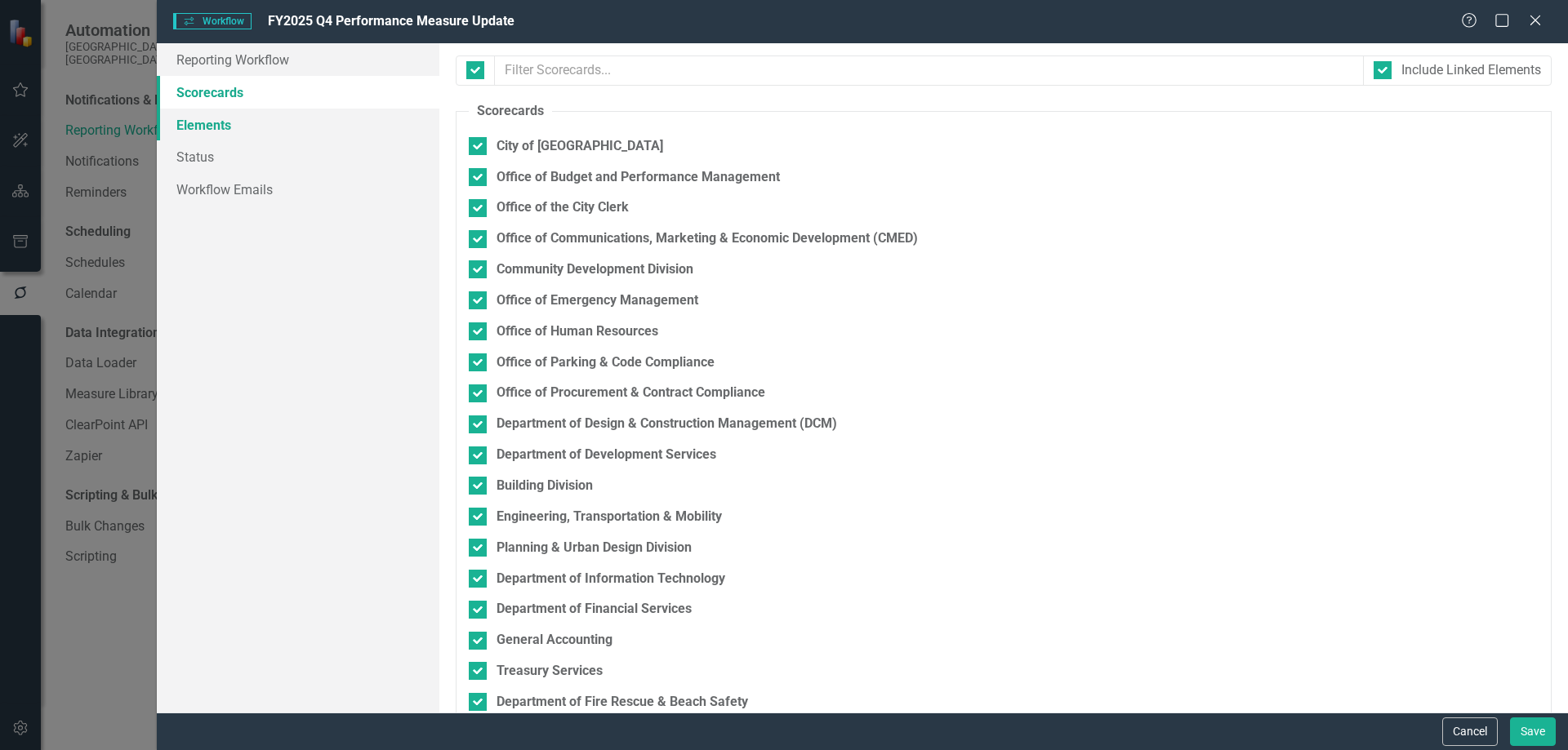
click at [223, 129] on link "Elements" at bounding box center [298, 125] width 282 height 32
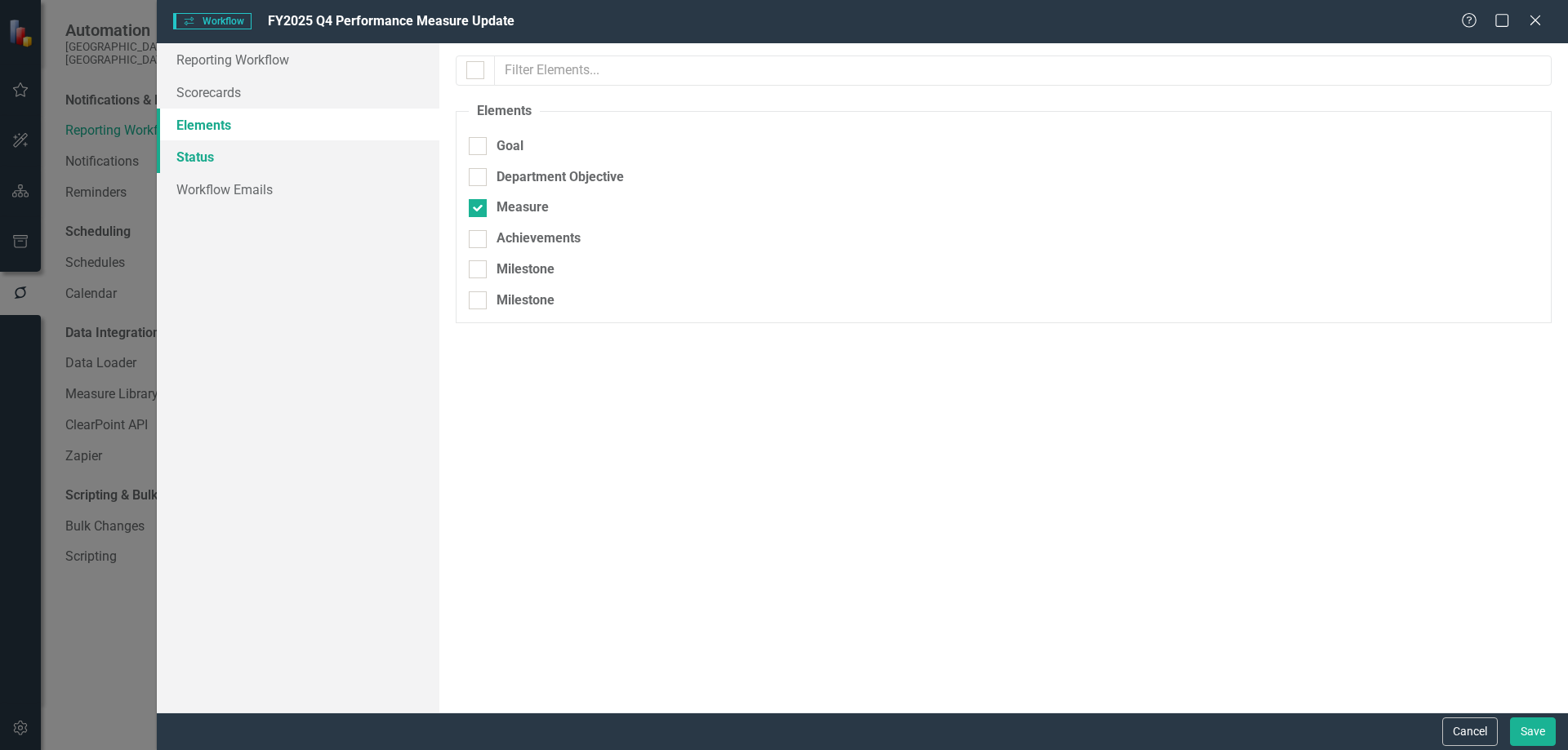
click at [216, 148] on link "Status" at bounding box center [298, 156] width 282 height 32
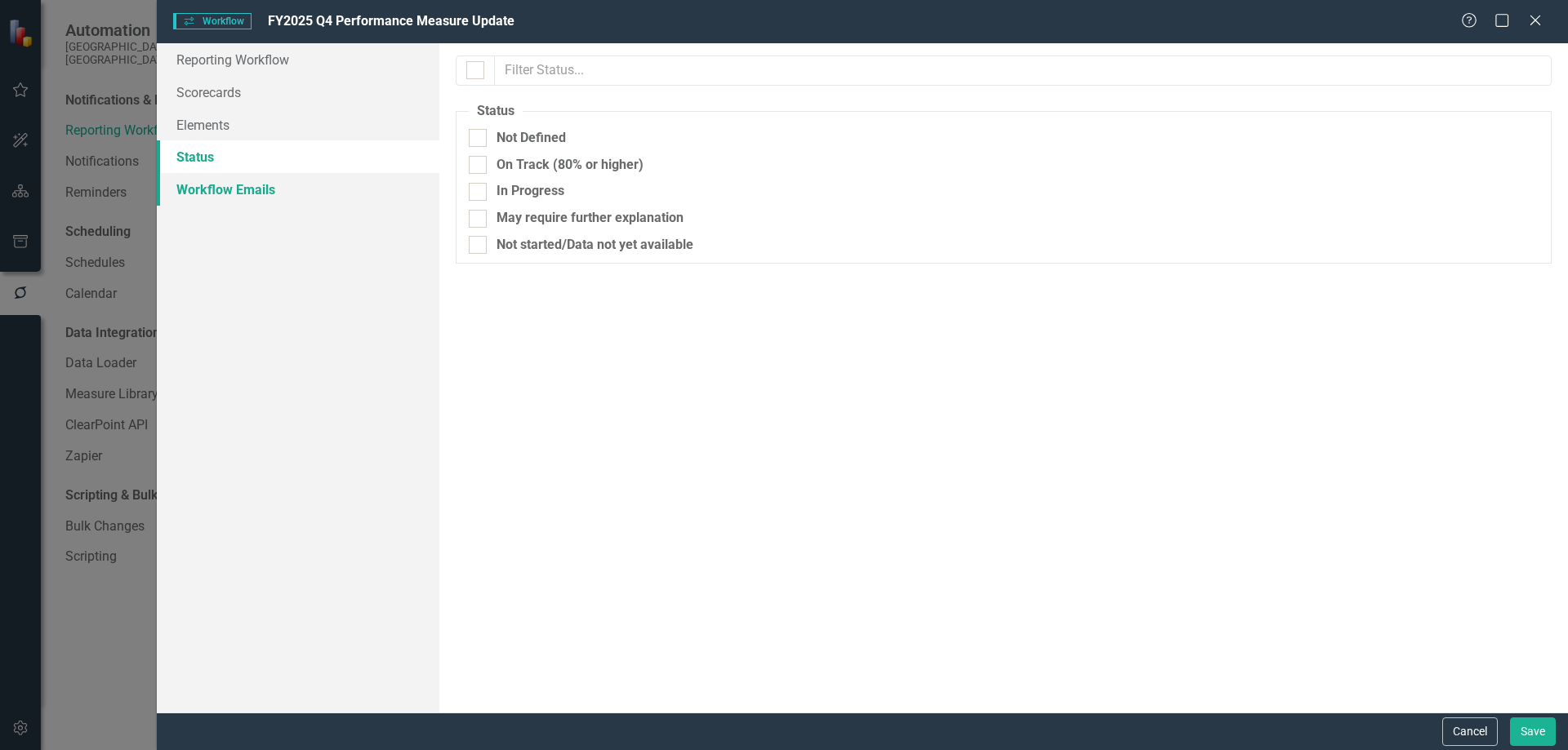
click at [228, 190] on link "Workflow Emails" at bounding box center [298, 189] width 282 height 32
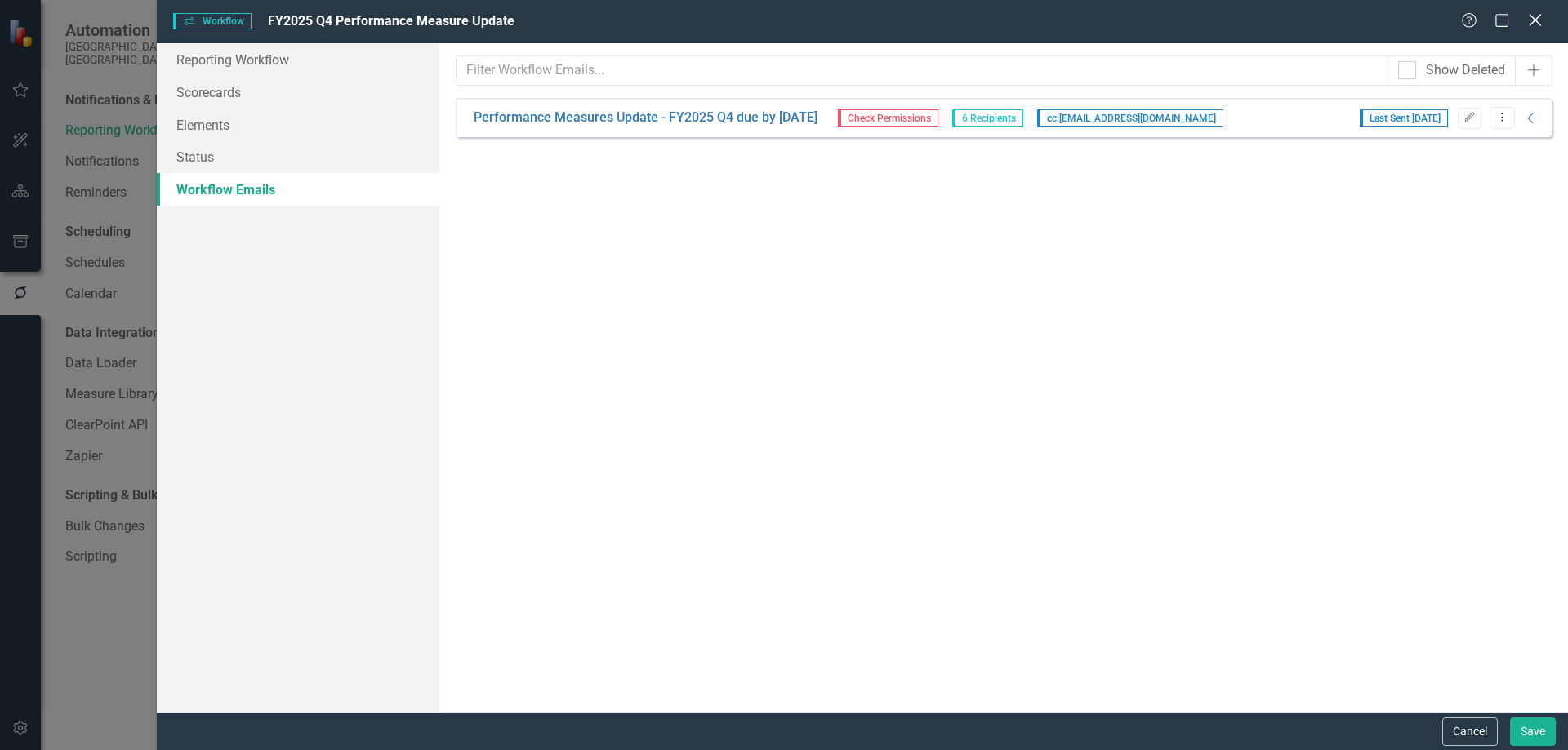
click at [1529, 24] on icon "Close" at bounding box center [1534, 20] width 20 height 16
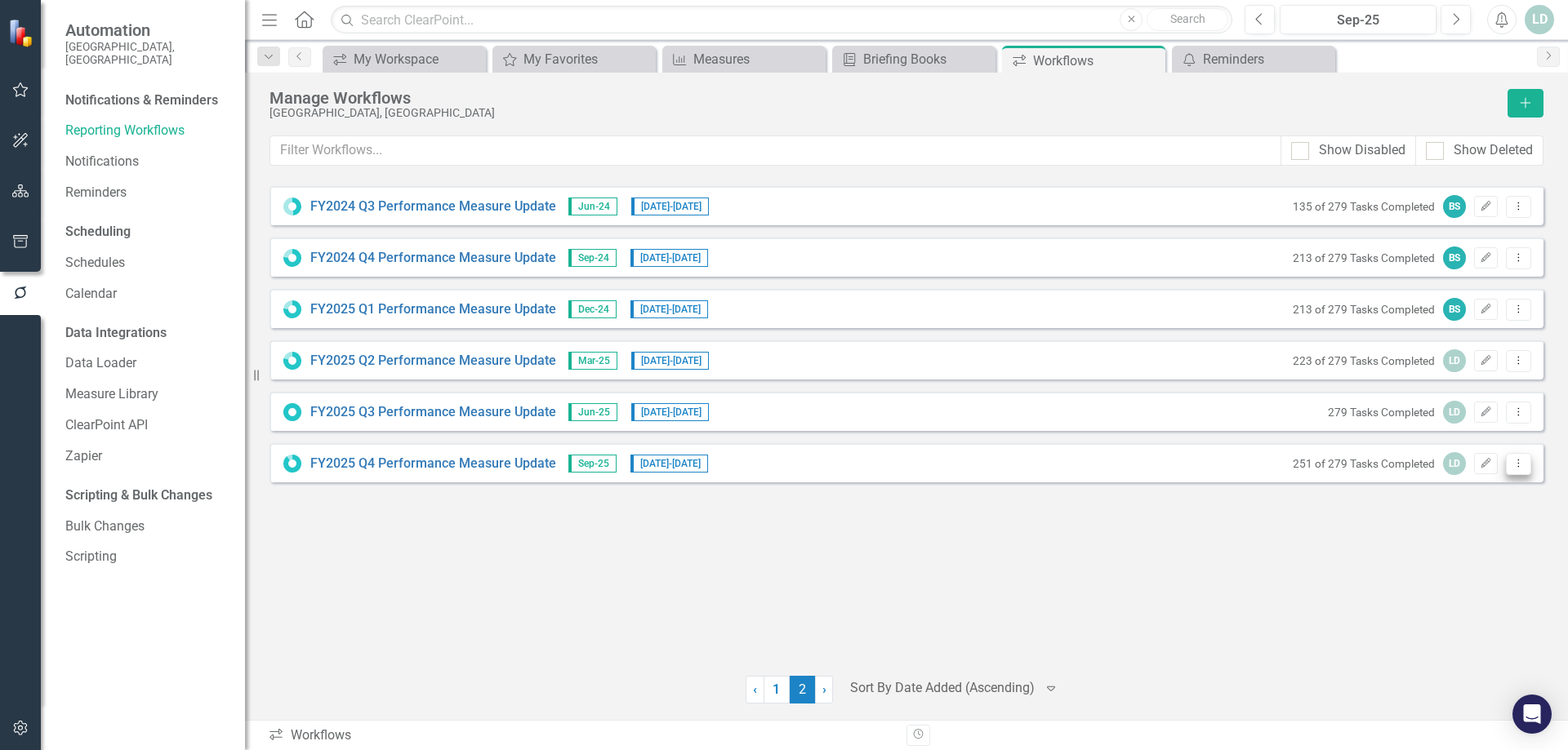
click at [1515, 468] on icon "Dropdown Menu" at bounding box center [1518, 463] width 14 height 10
click at [1507, 551] on link "Copy Duplicate Workflow" at bounding box center [1455, 551] width 151 height 30
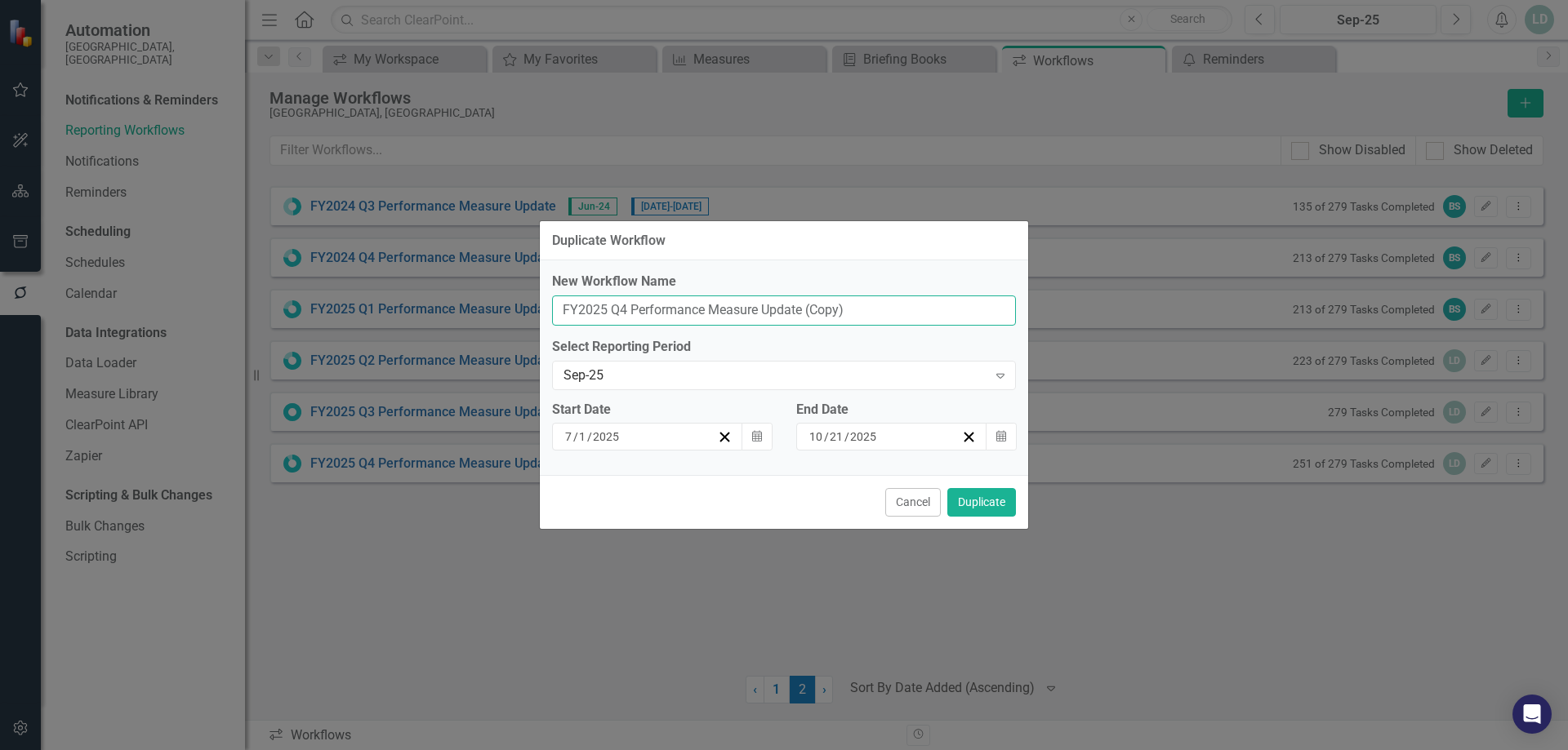
click at [607, 308] on input "FY2025 Q4 Performance Measure Update (Copy)" at bounding box center [784, 310] width 464 height 30
drag, startPoint x: 626, startPoint y: 305, endPoint x: 639, endPoint y: 374, distance: 70.2
click at [626, 306] on input "FY2026 Q4 Performance Measure Update (Copy)" at bounding box center [784, 310] width 464 height 30
click at [873, 313] on input "FY2026 Q1 Performance Measure Update (Copy)" at bounding box center [784, 310] width 464 height 30
type input "FY2026 Q1 Performance Measure Update"
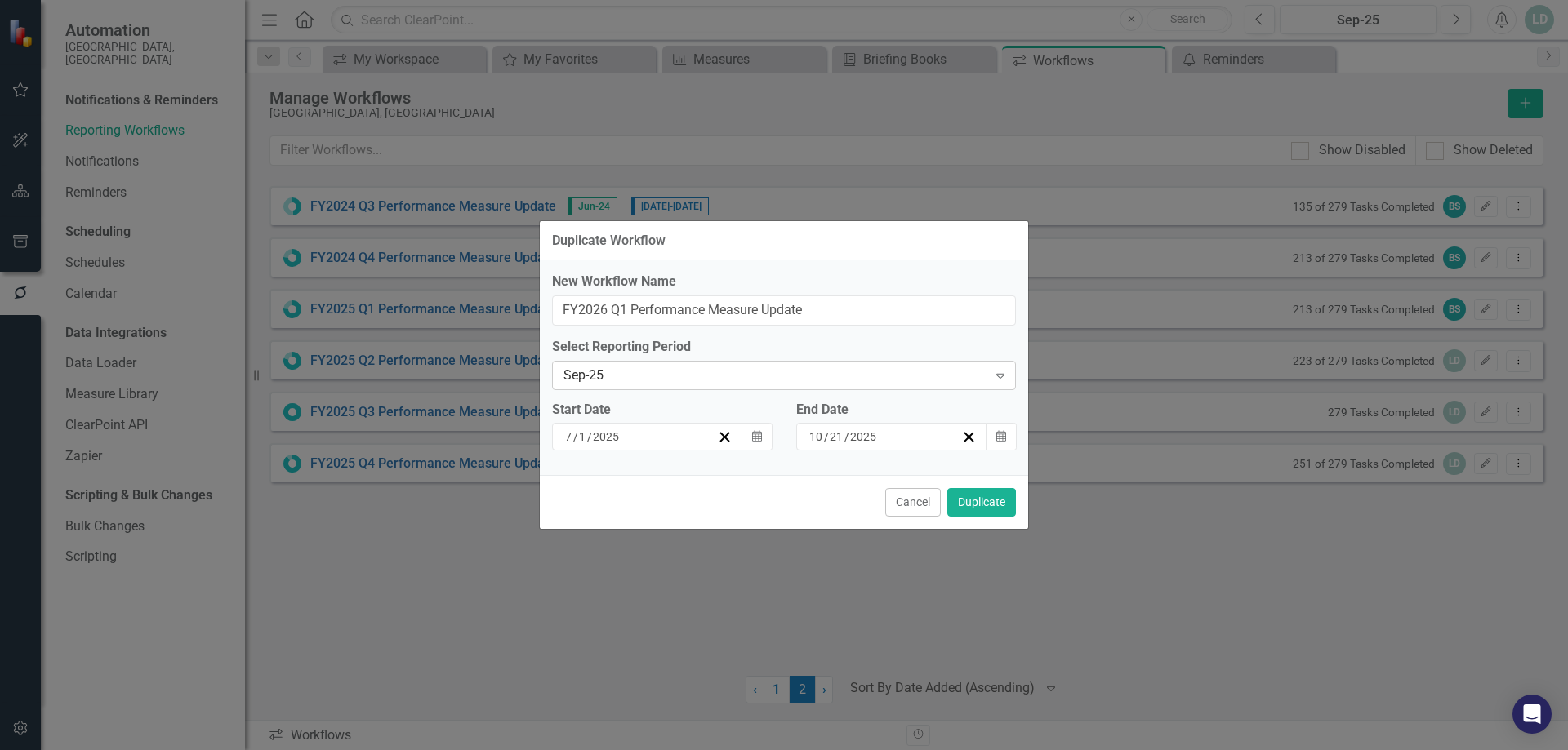
click at [1004, 376] on icon "Expand" at bounding box center [1001, 375] width 17 height 13
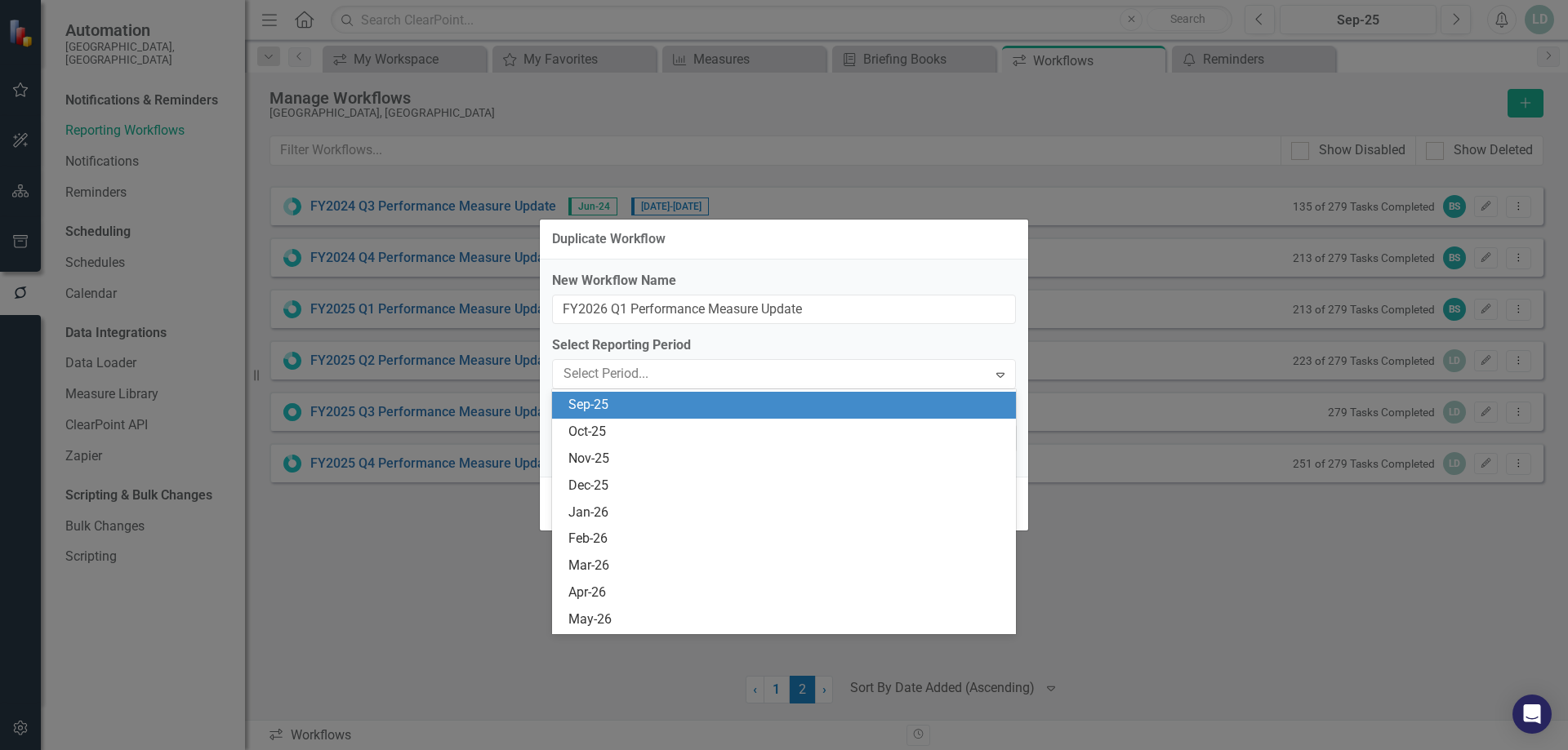
scroll to position [2198, 0]
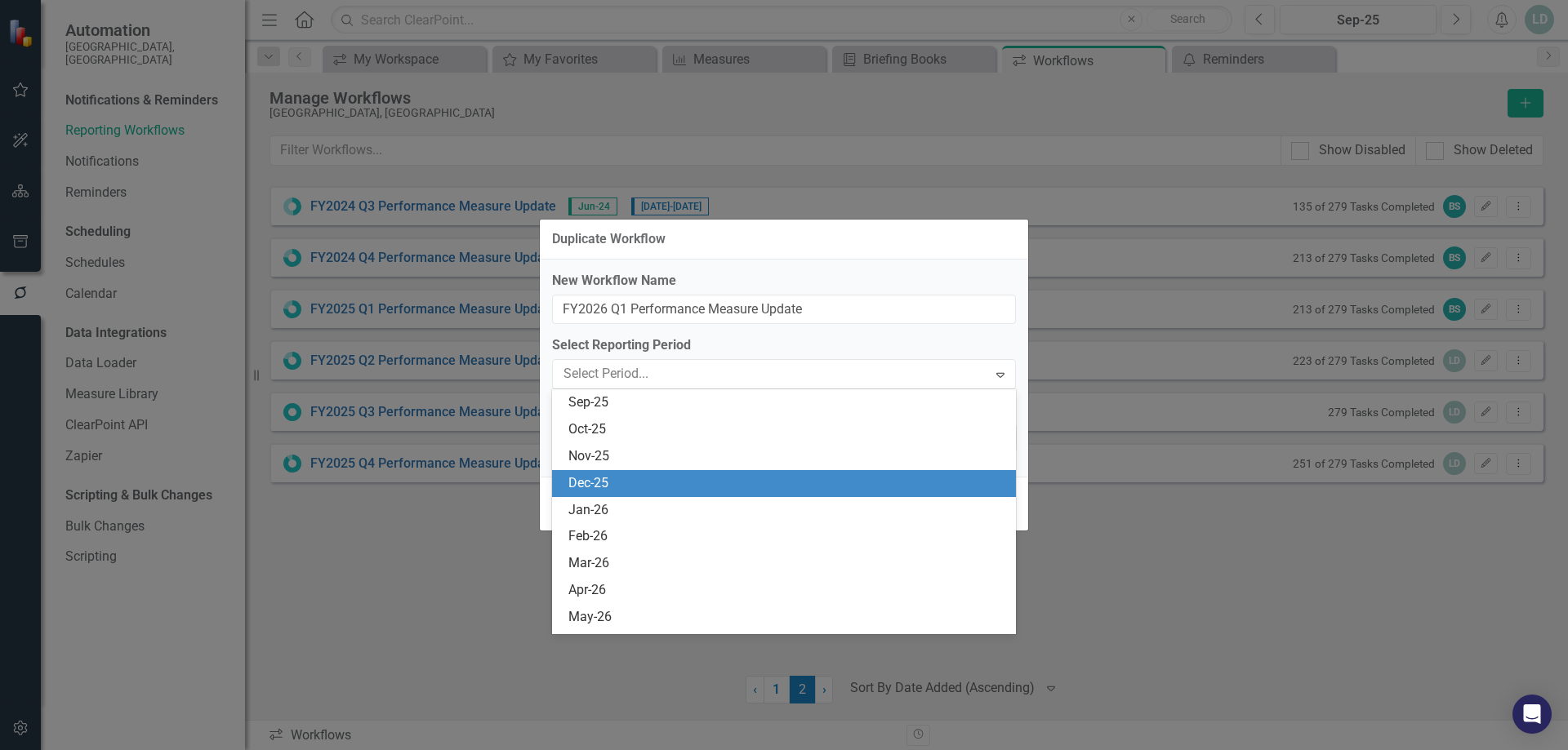
click at [618, 474] on div "Dec-25" at bounding box center [787, 483] width 438 height 19
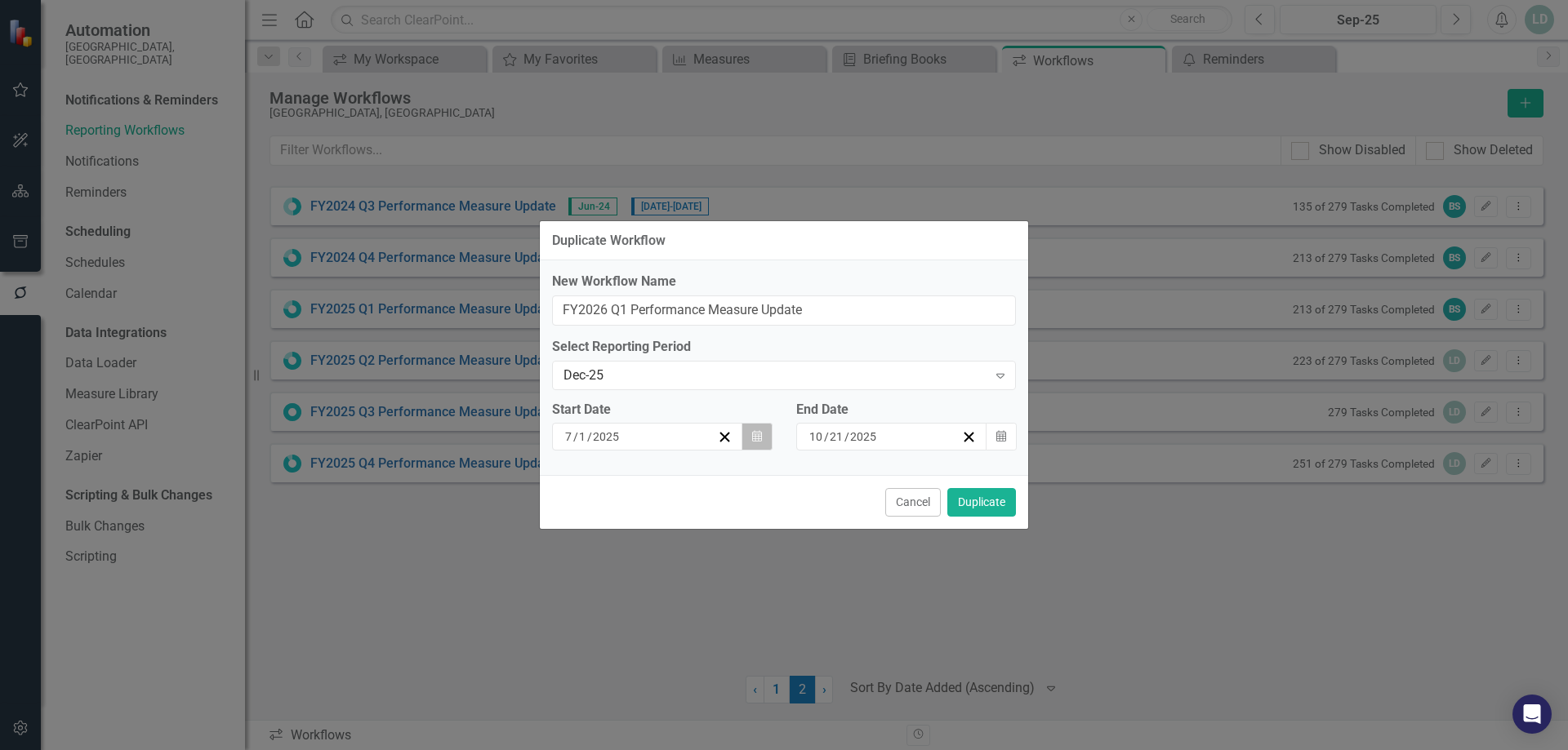
click at [756, 439] on icon "button" at bounding box center [757, 436] width 10 height 11
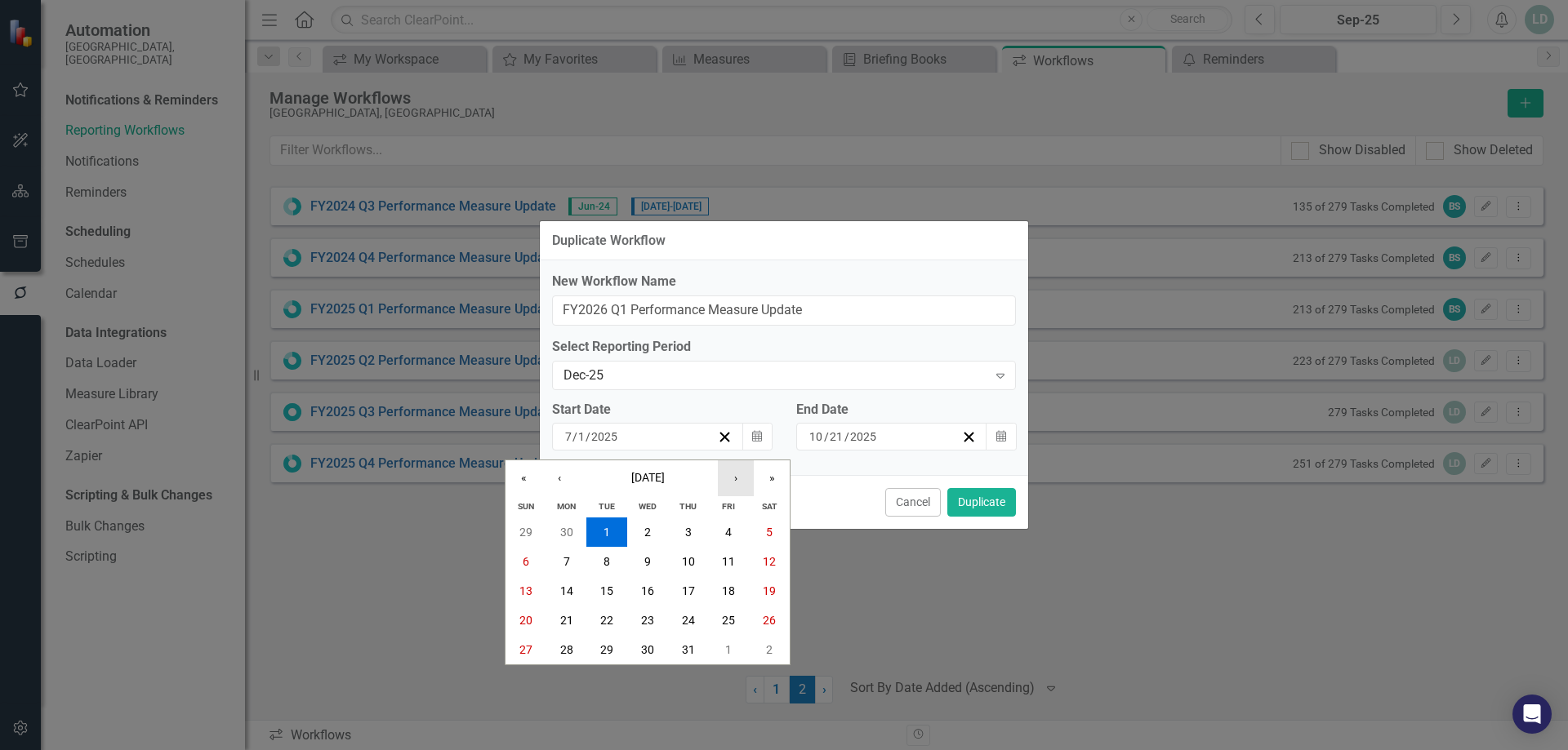
click at [739, 482] on button "›" at bounding box center [736, 477] width 36 height 36
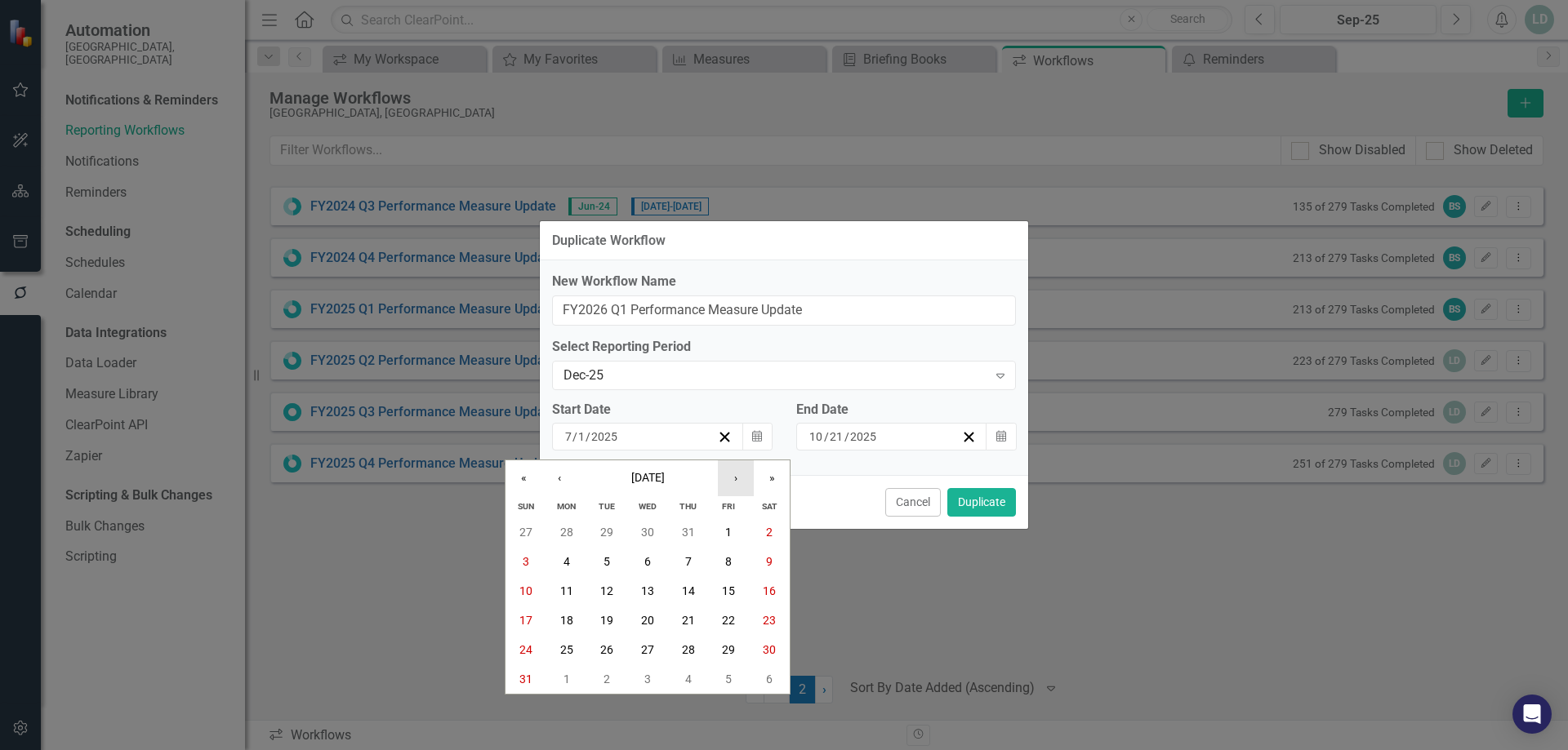
click at [739, 482] on button "›" at bounding box center [736, 477] width 36 height 36
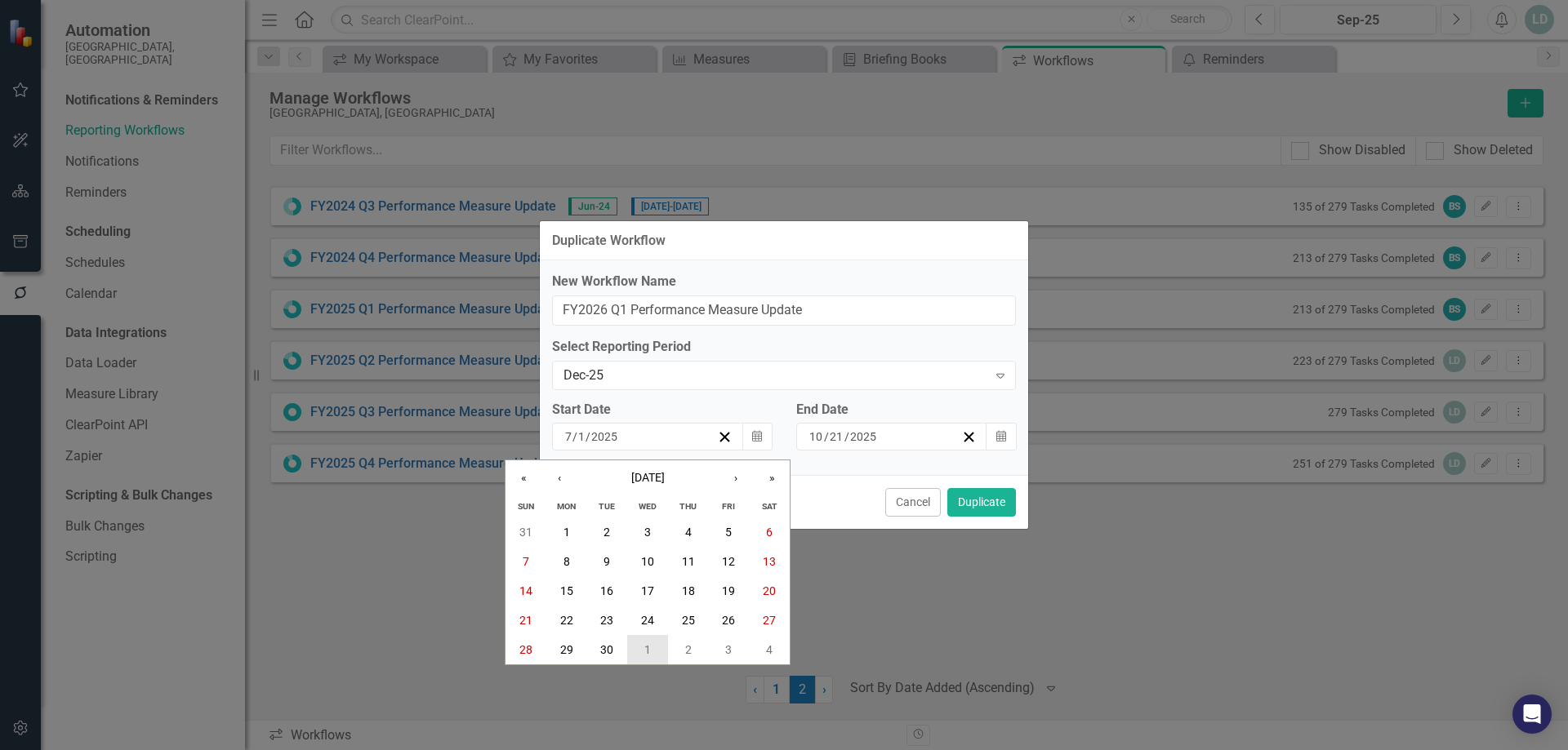
click at [642, 643] on button "1" at bounding box center [648, 650] width 41 height 30
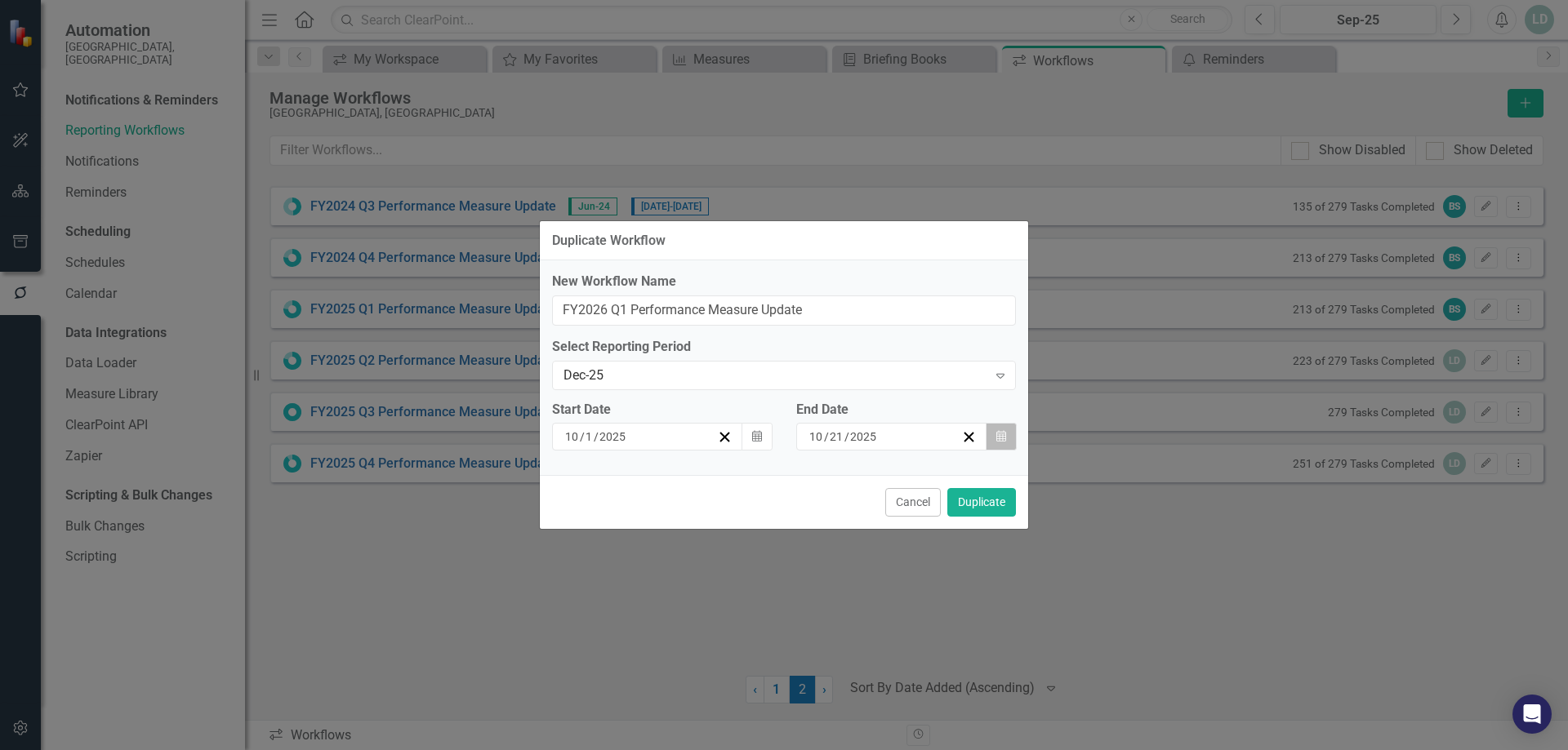
click at [997, 437] on icon "Calendar" at bounding box center [1001, 436] width 10 height 11
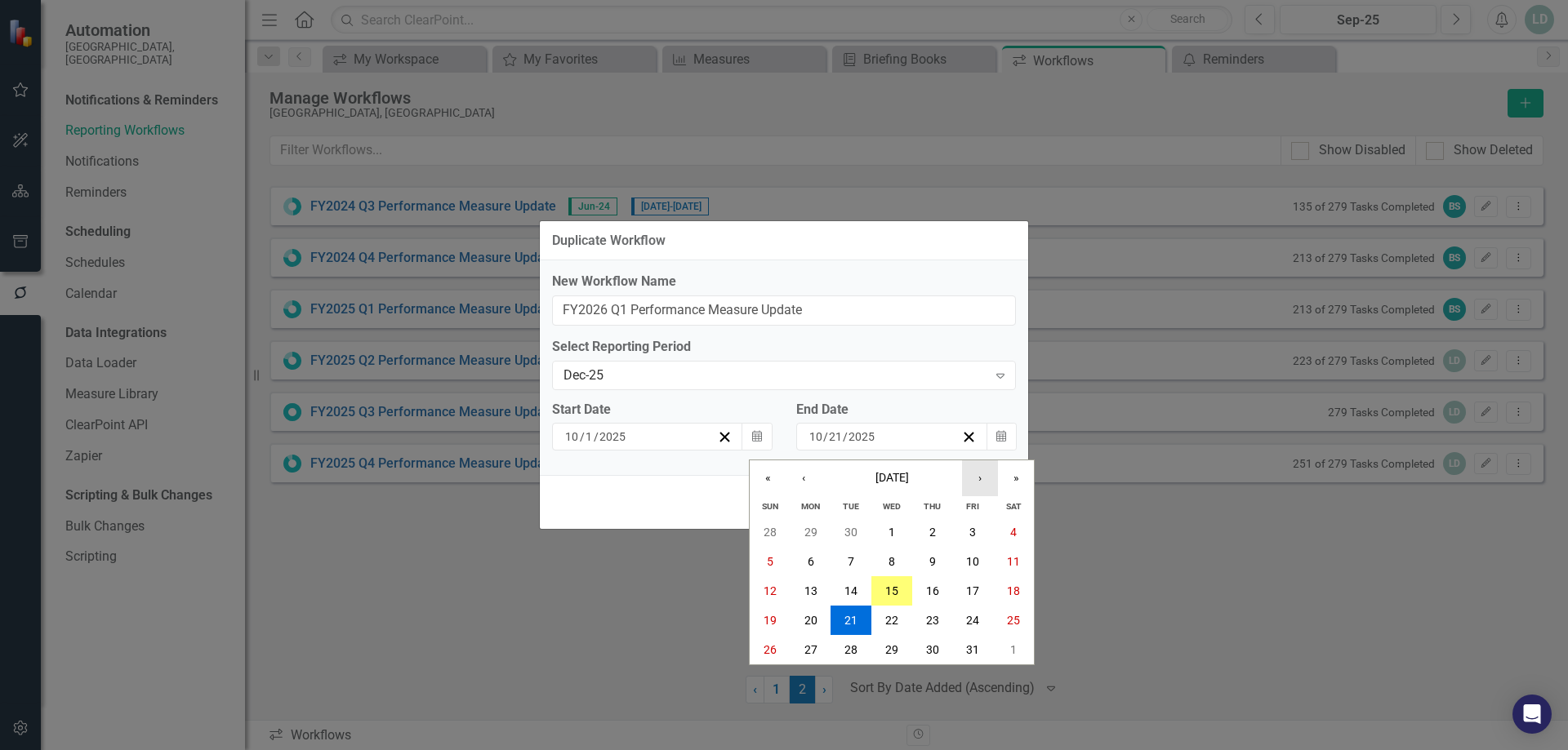
click at [981, 477] on button "›" at bounding box center [980, 477] width 36 height 36
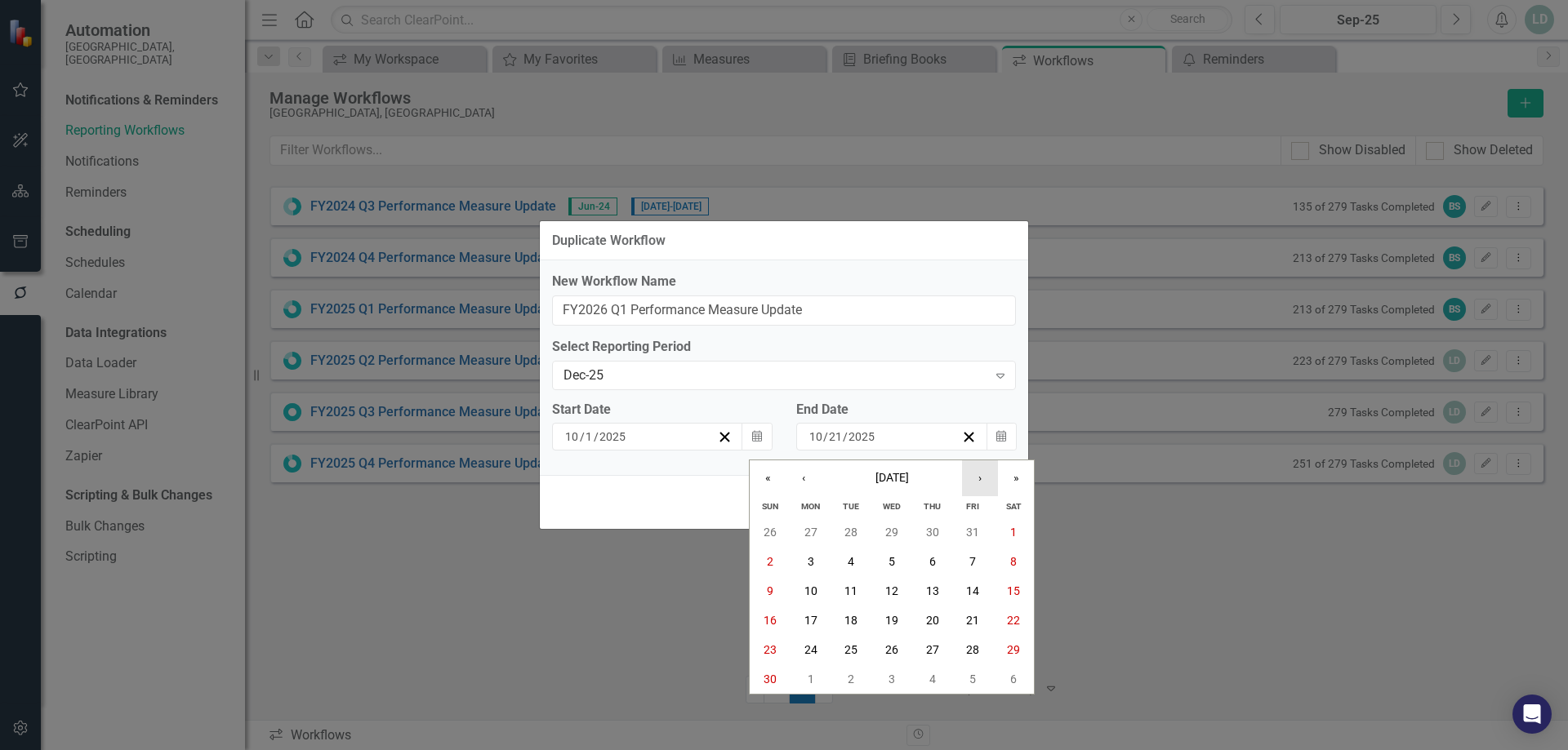
click at [981, 477] on button "›" at bounding box center [980, 477] width 36 height 36
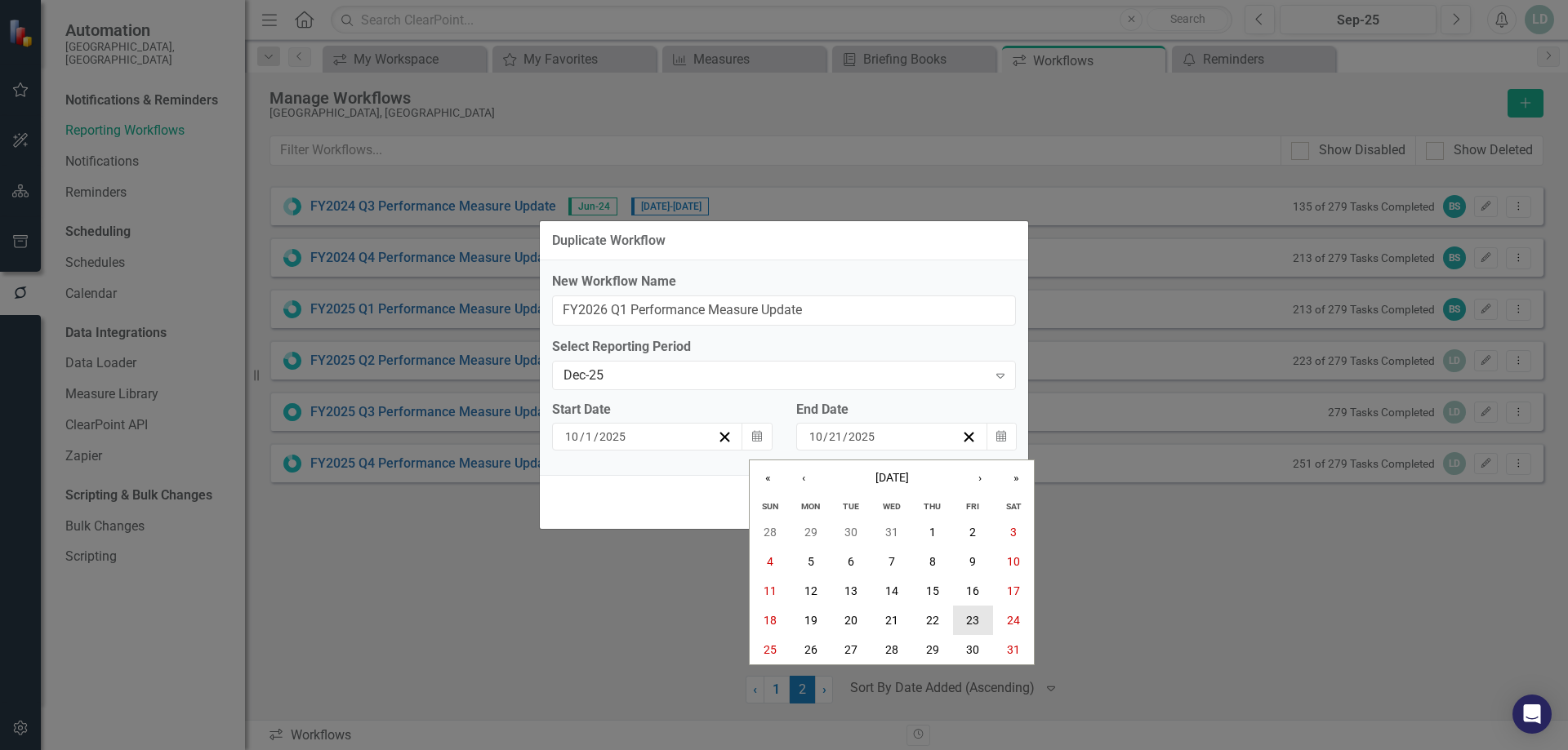
click at [977, 609] on button "23" at bounding box center [974, 620] width 41 height 30
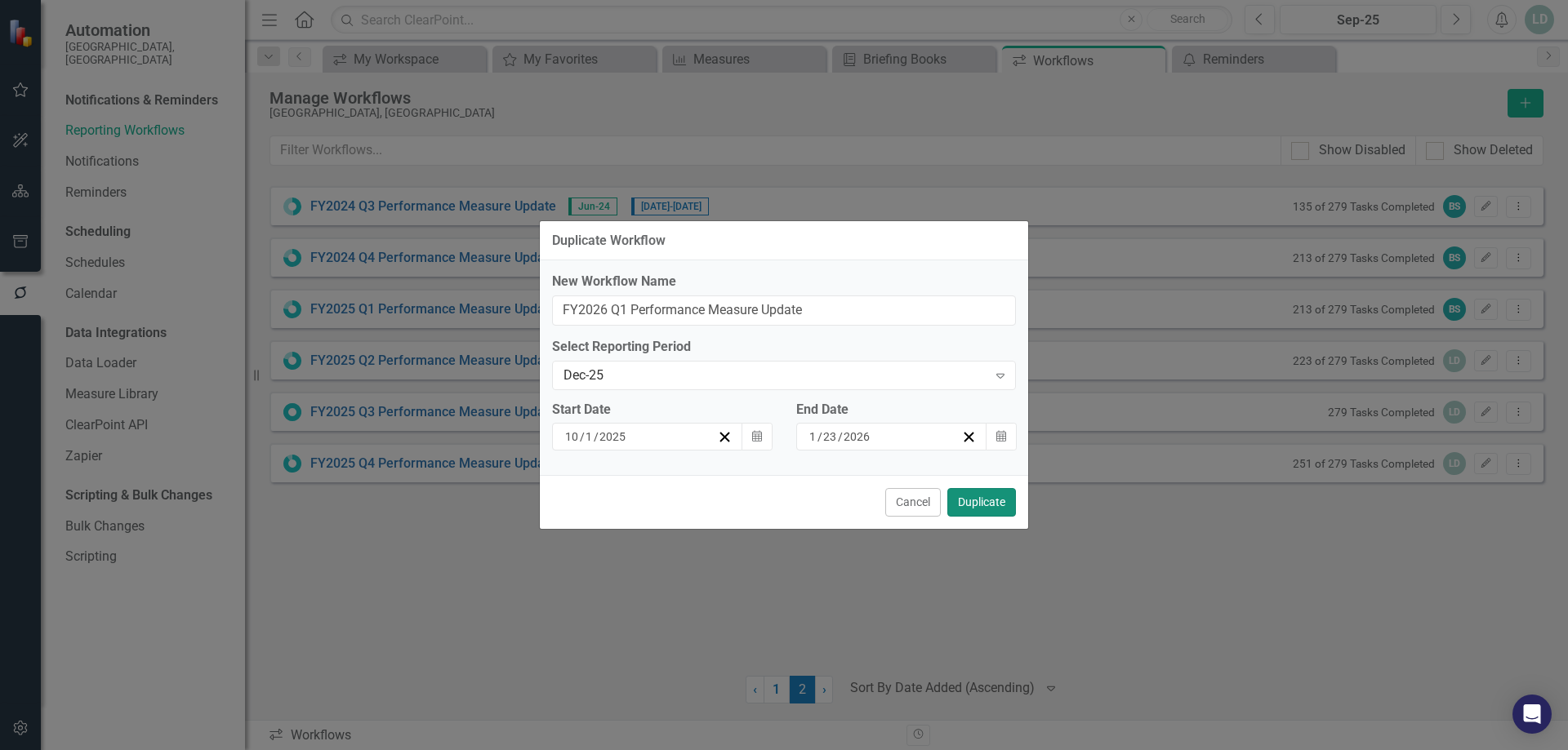
click at [987, 506] on button "Duplicate" at bounding box center [981, 502] width 69 height 29
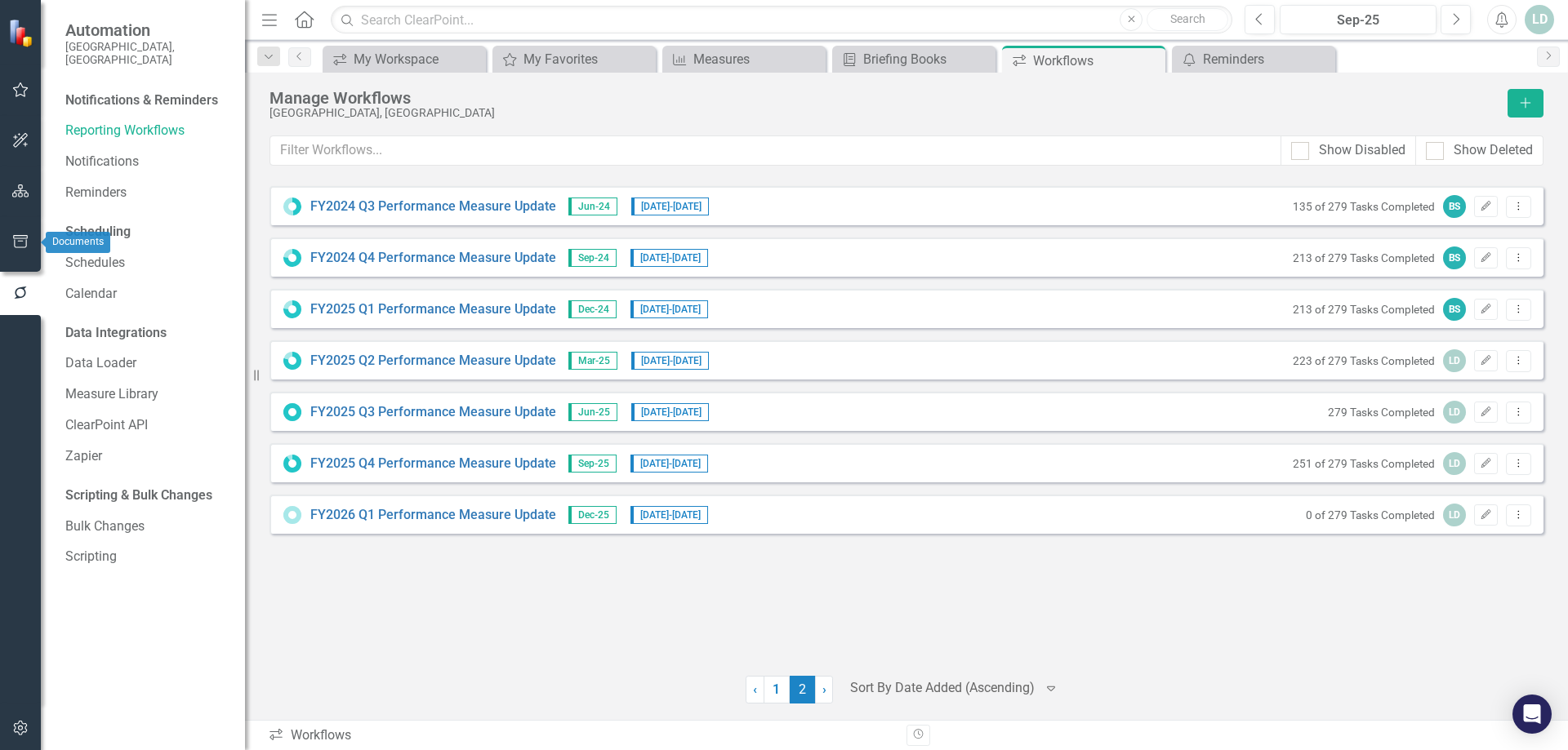
click at [25, 239] on icon "button" at bounding box center [20, 241] width 15 height 13
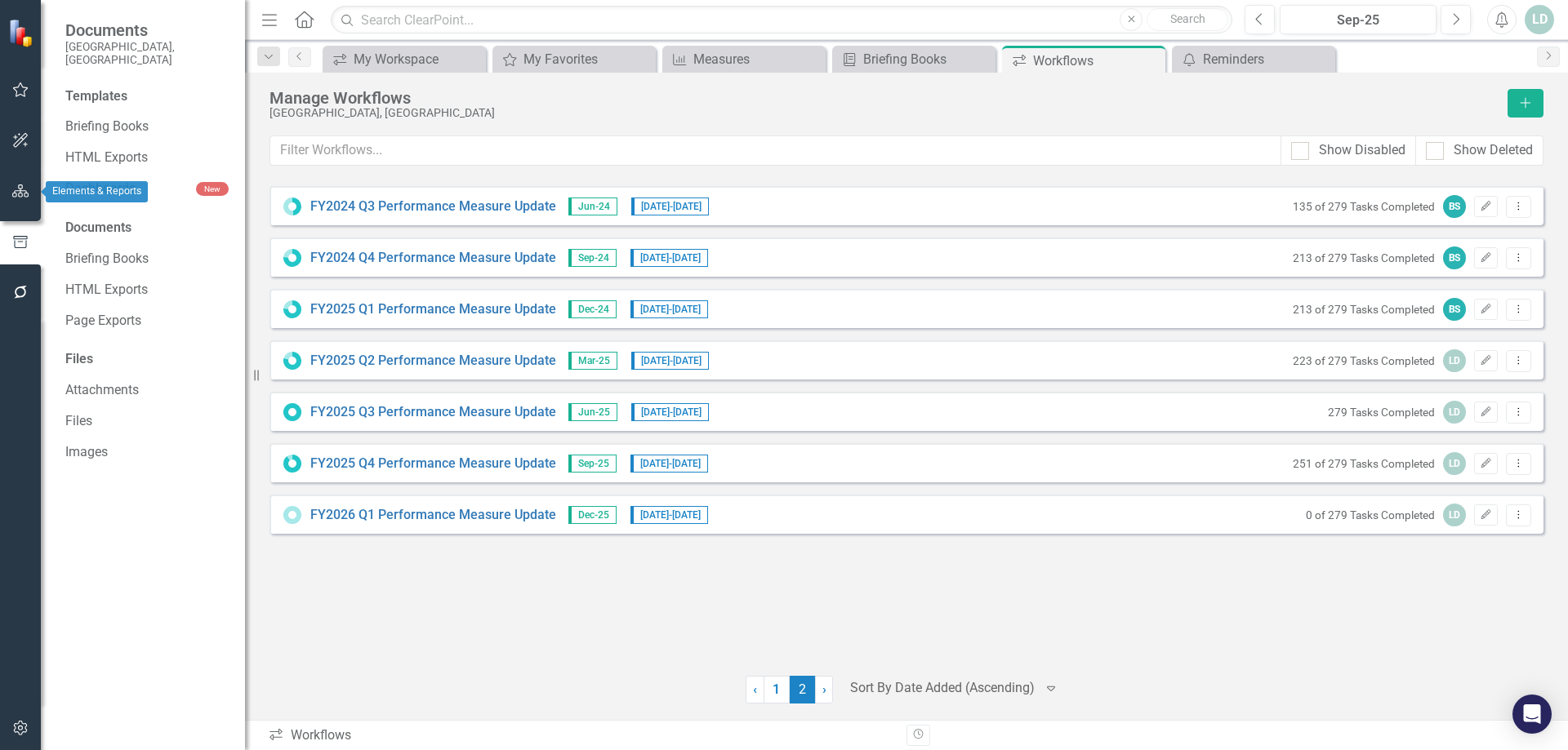
click at [19, 190] on icon "button" at bounding box center [21, 191] width 17 height 13
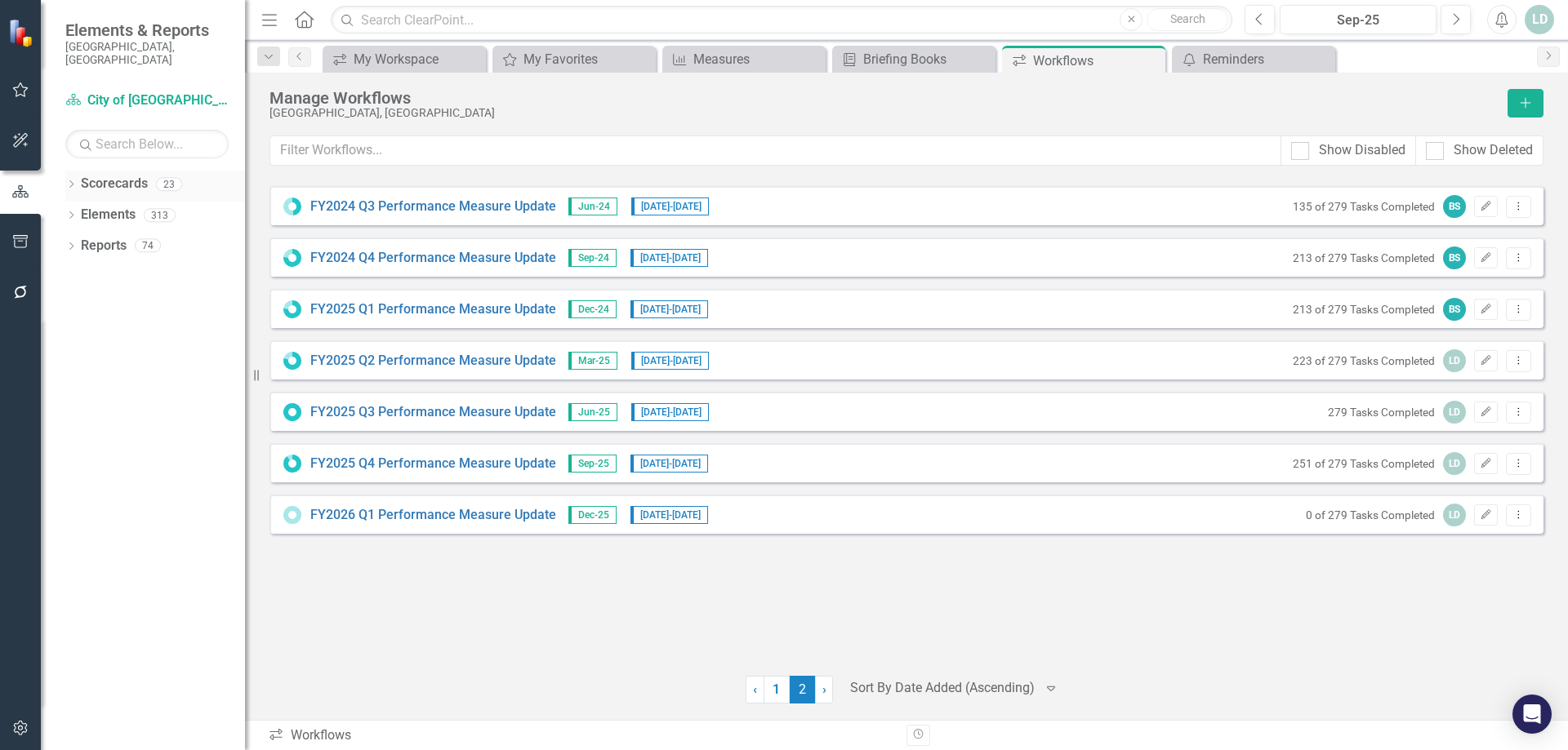
click at [72, 180] on icon at bounding box center [71, 184] width 4 height 7
click at [81, 211] on icon at bounding box center [80, 214] width 4 height 8
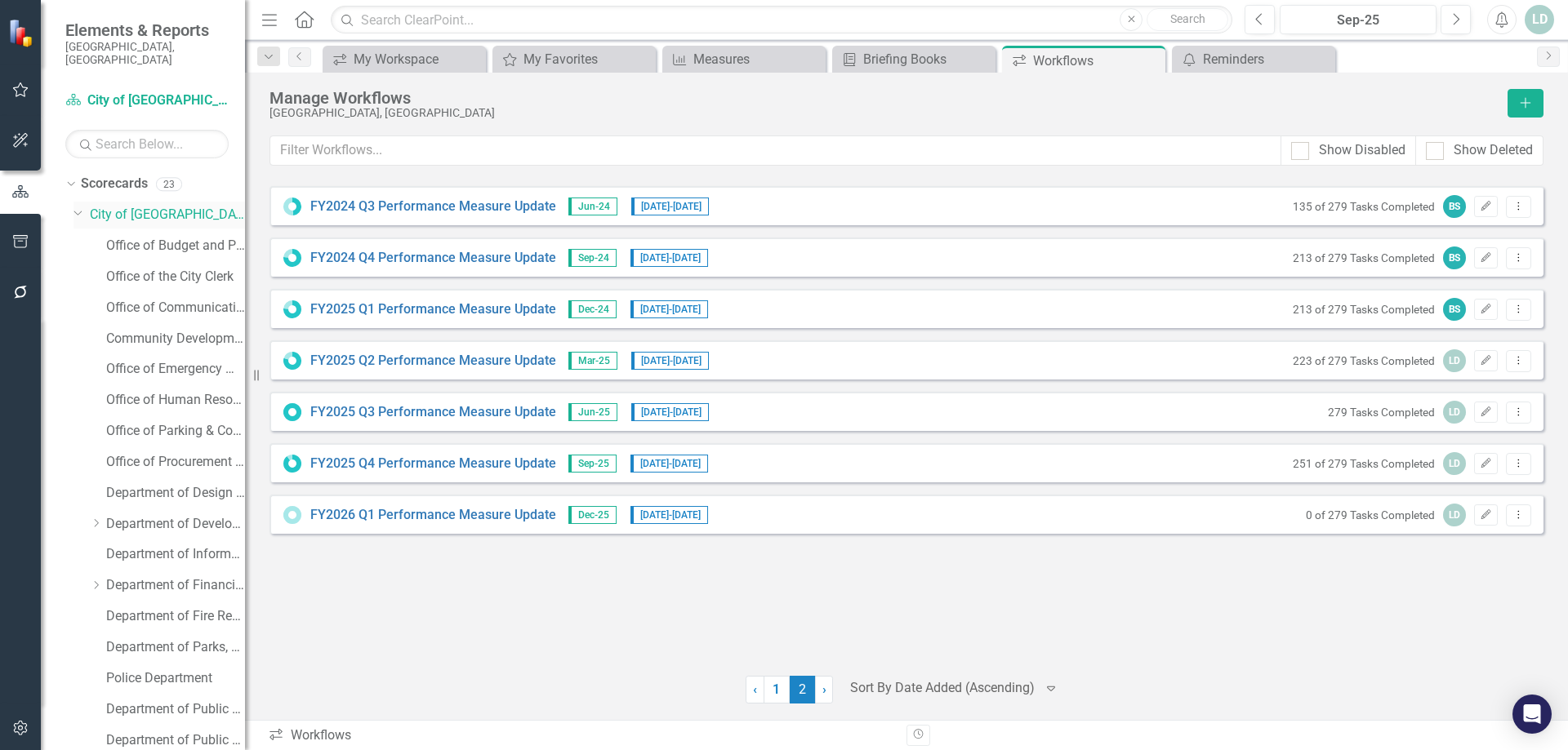
click at [81, 206] on icon "Dropdown" at bounding box center [78, 212] width 10 height 12
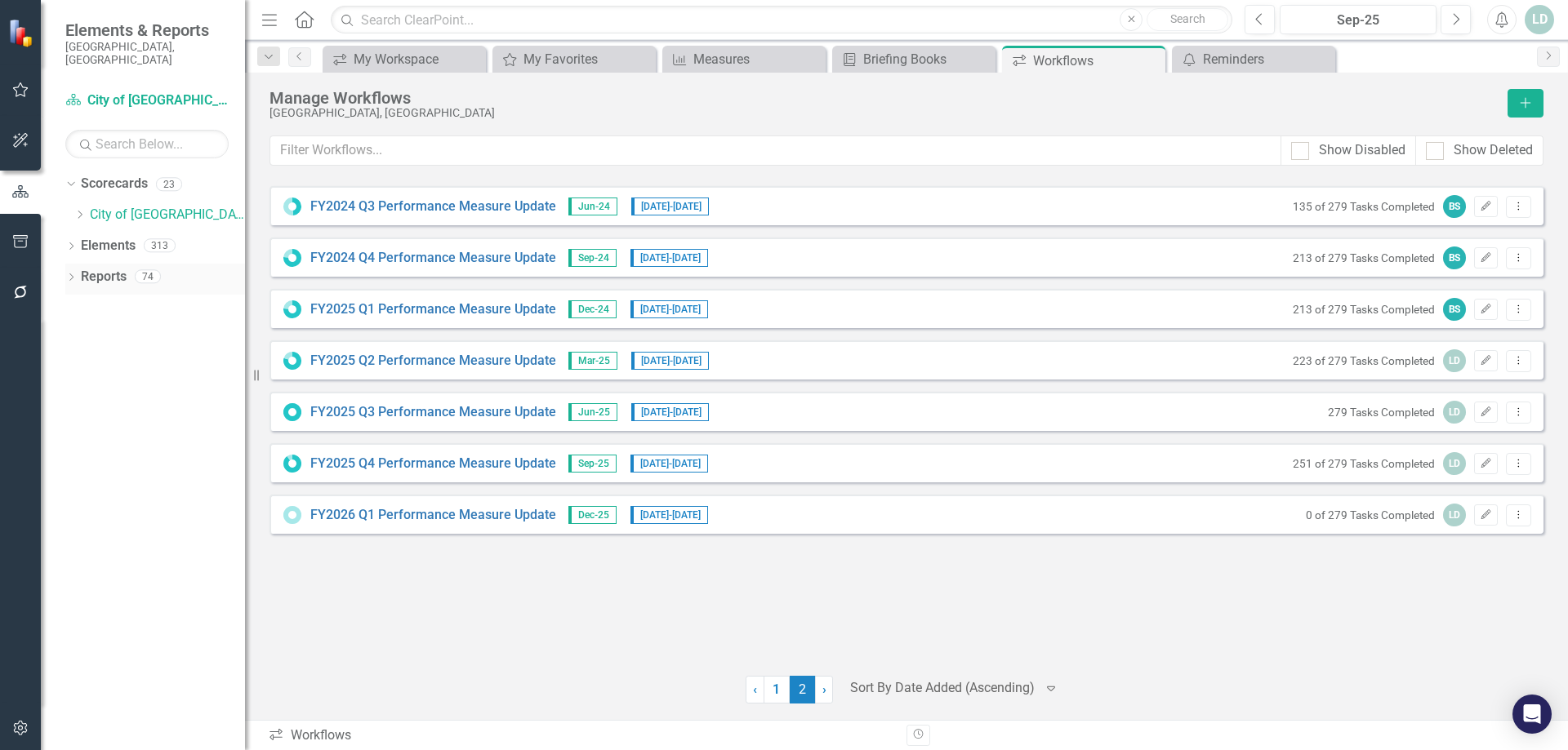
click at [73, 274] on icon "Dropdown" at bounding box center [71, 279] width 11 height 9
click at [80, 425] on icon at bounding box center [78, 429] width 4 height 7
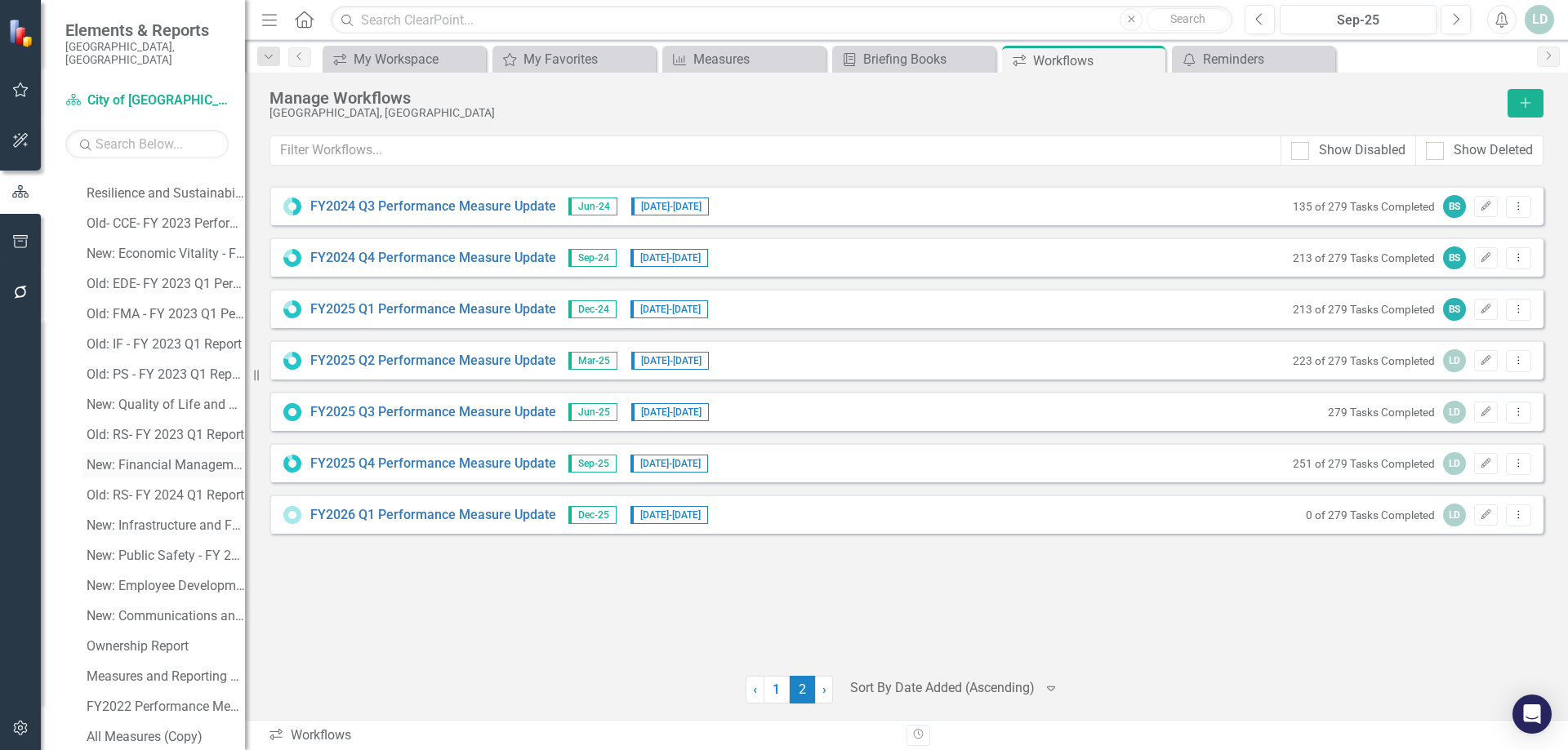
scroll to position [642, 0]
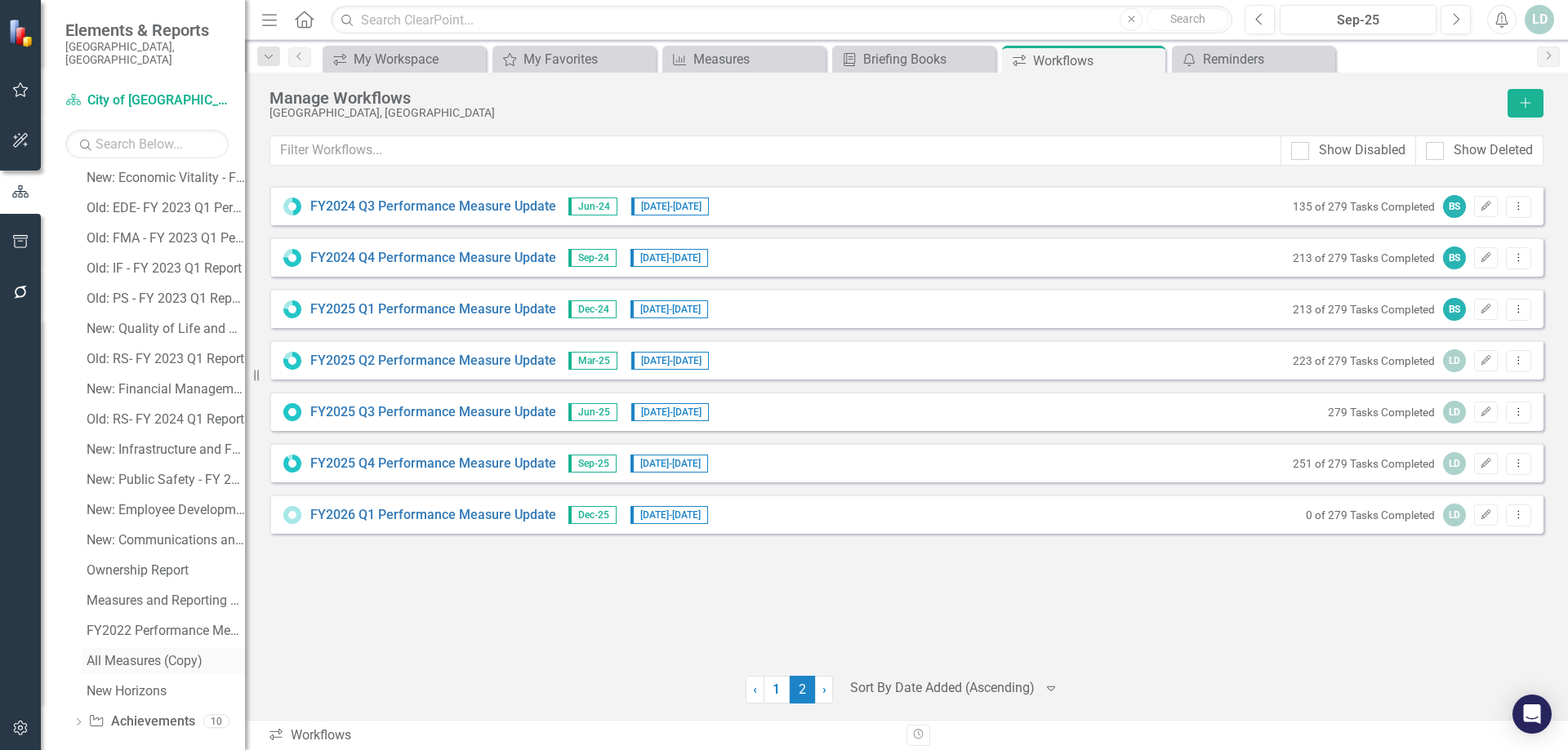
click at [164, 654] on div "All Measures (Copy)" at bounding box center [166, 661] width 159 height 15
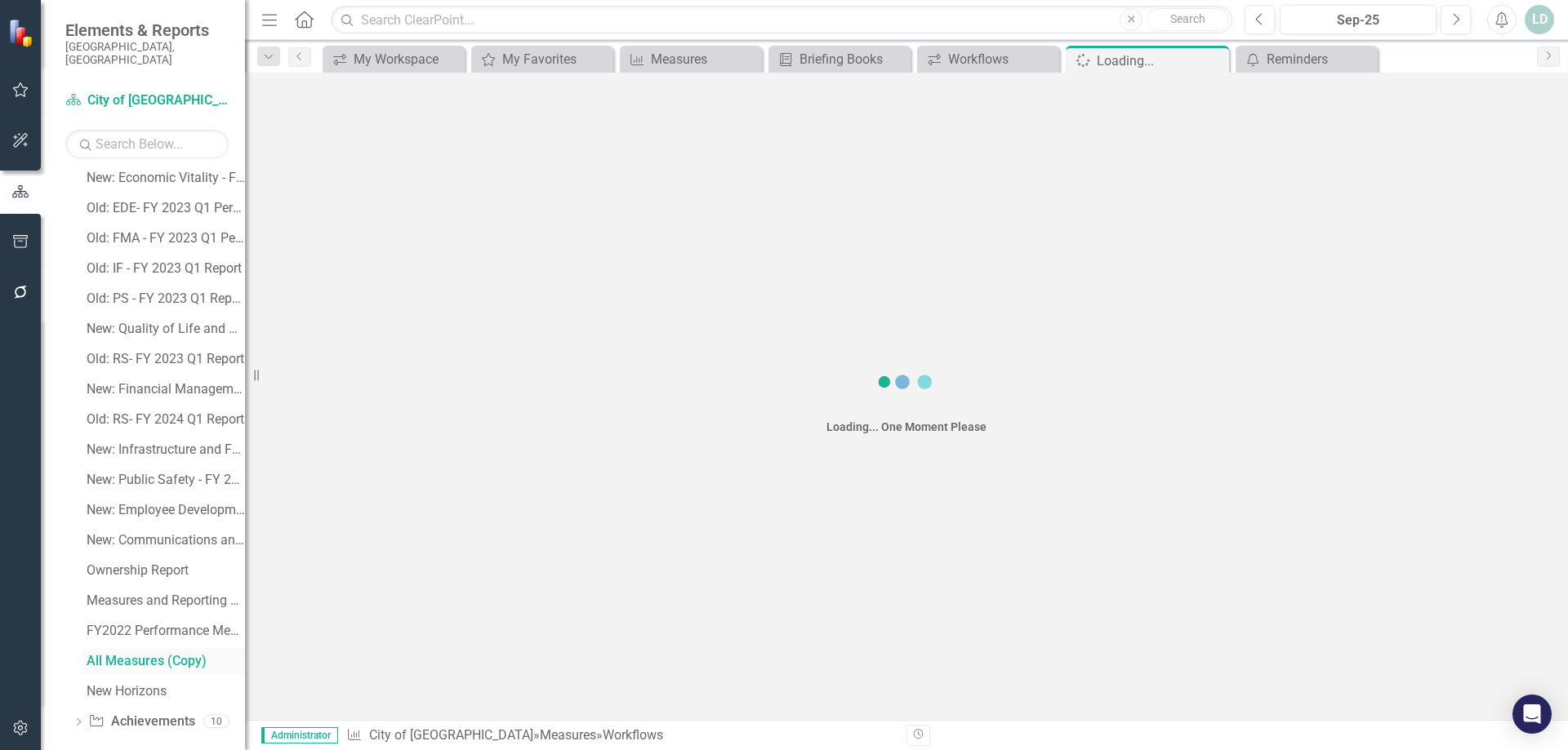
scroll to position [552, 0]
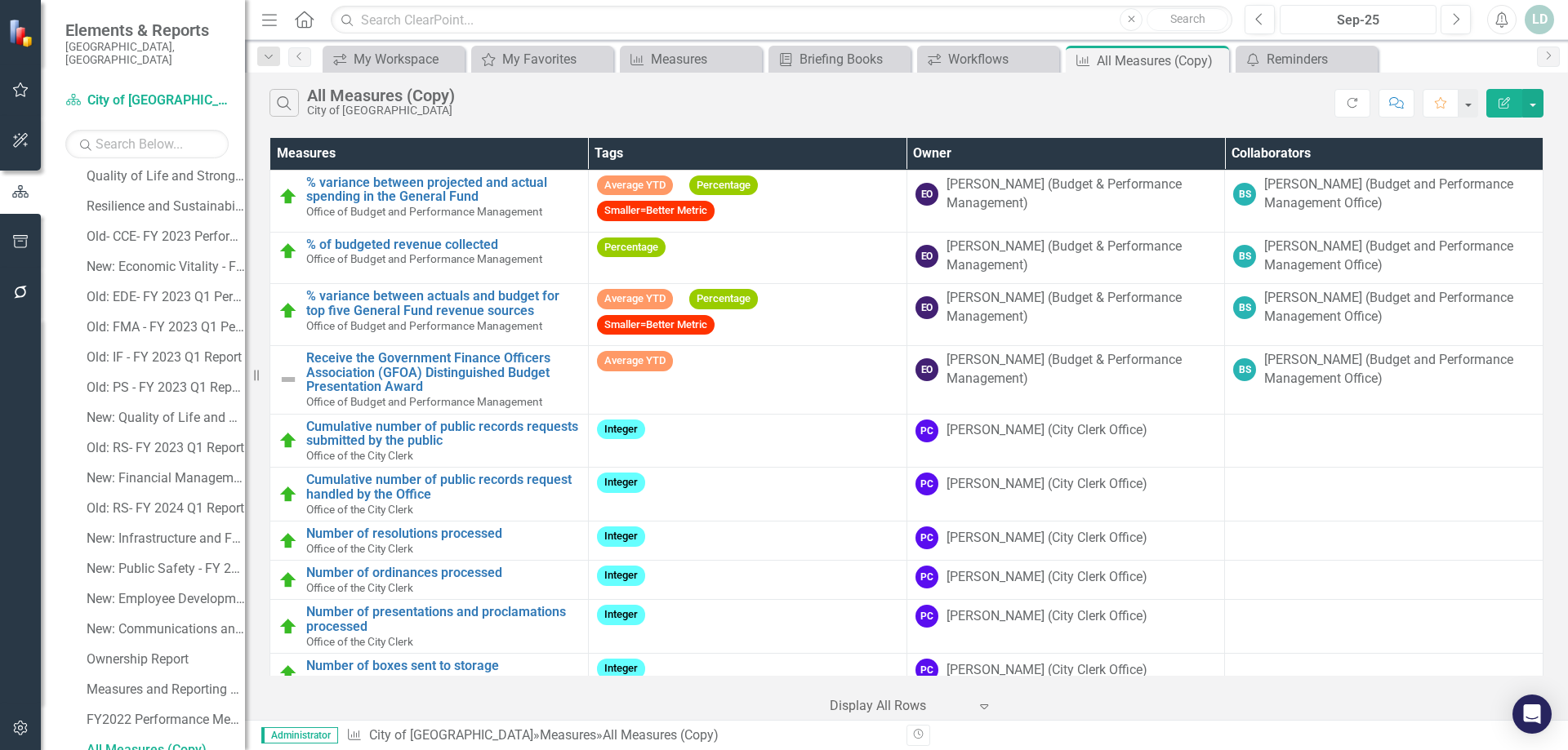
click at [1375, 16] on div "Sep-25" at bounding box center [1358, 20] width 146 height 19
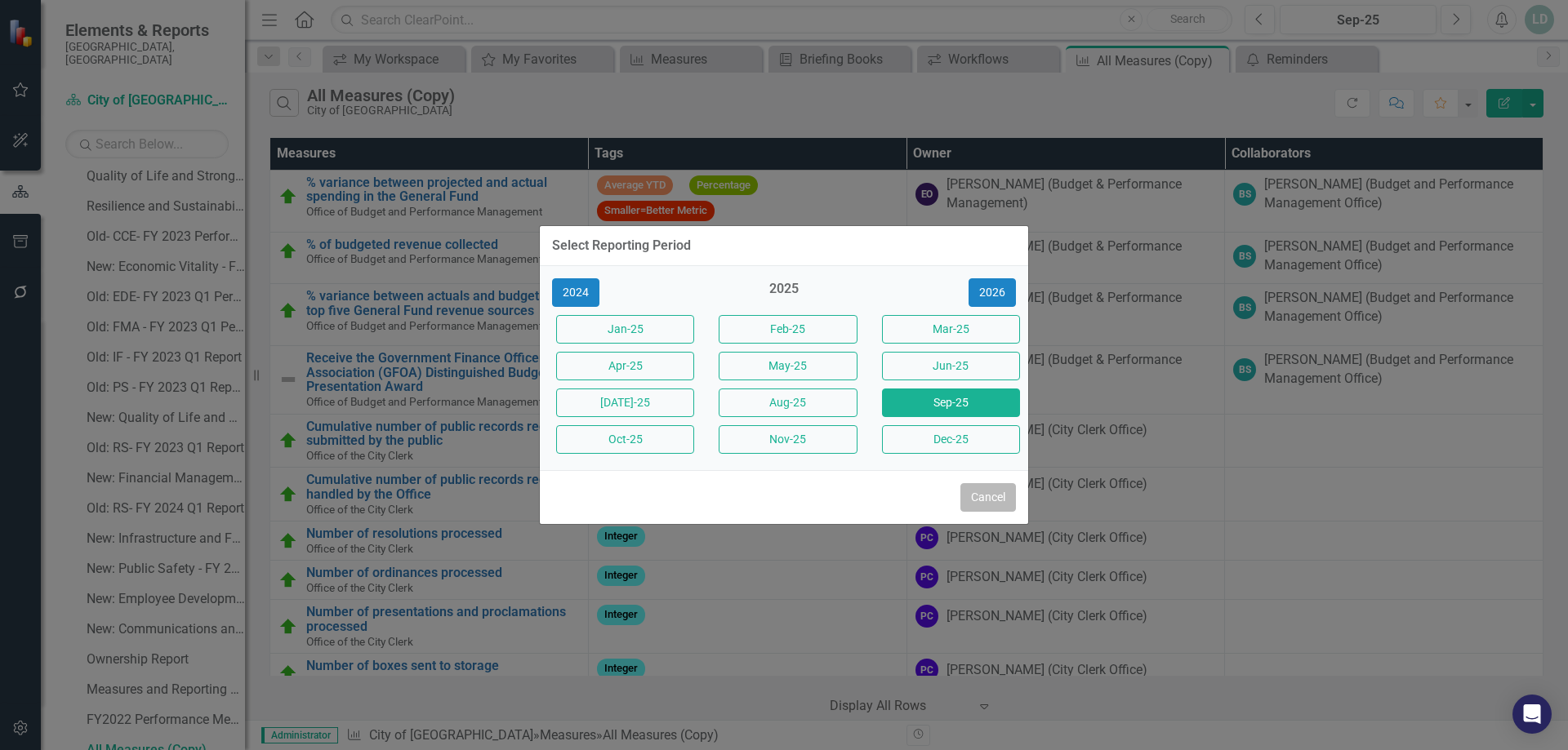
click at [992, 499] on button "Cancel" at bounding box center [988, 497] width 56 height 29
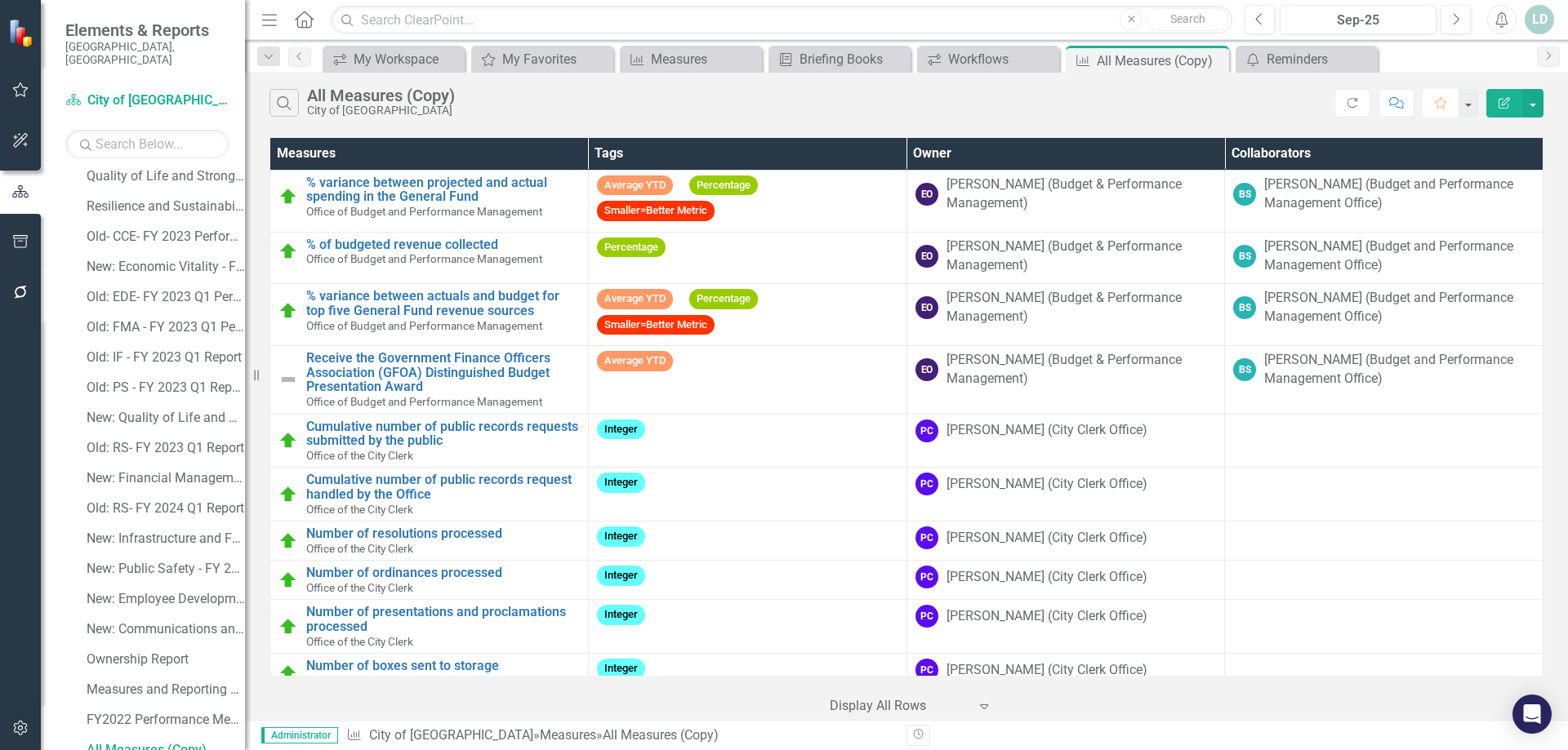
click at [1438, 103] on icon "Favorite" at bounding box center [1441, 103] width 15 height 11
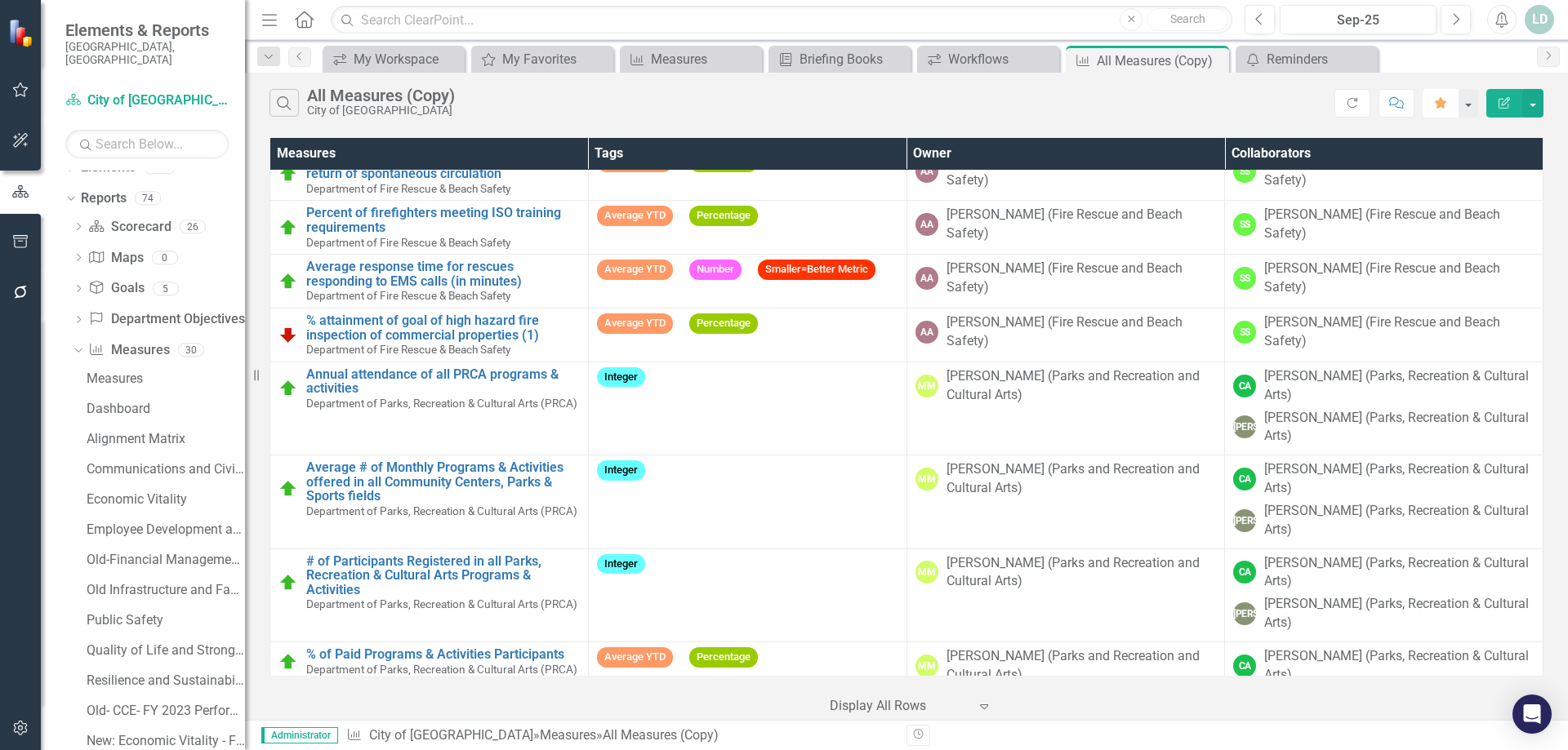
scroll to position [71, 0]
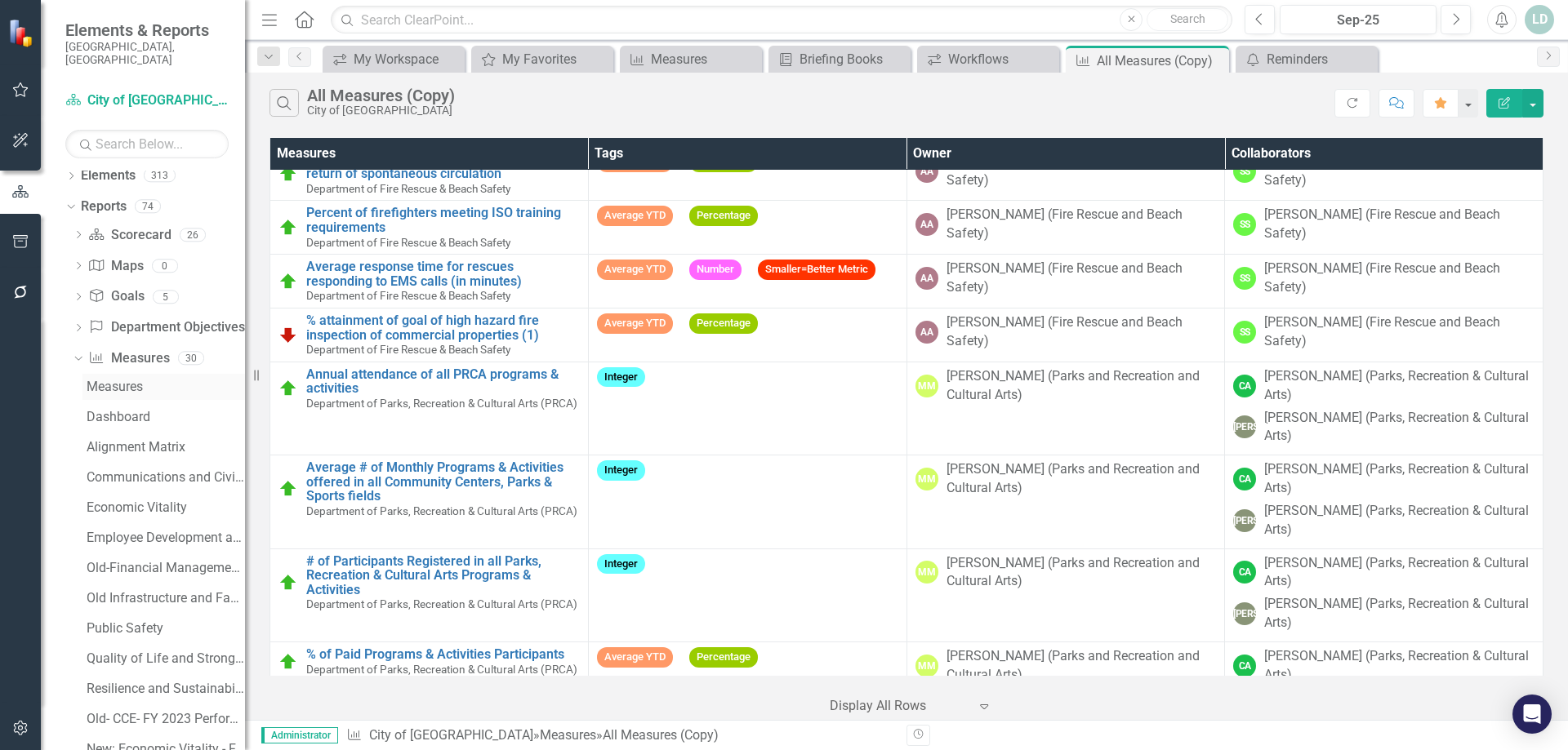
click at [169, 380] on div "Measures" at bounding box center [166, 387] width 159 height 15
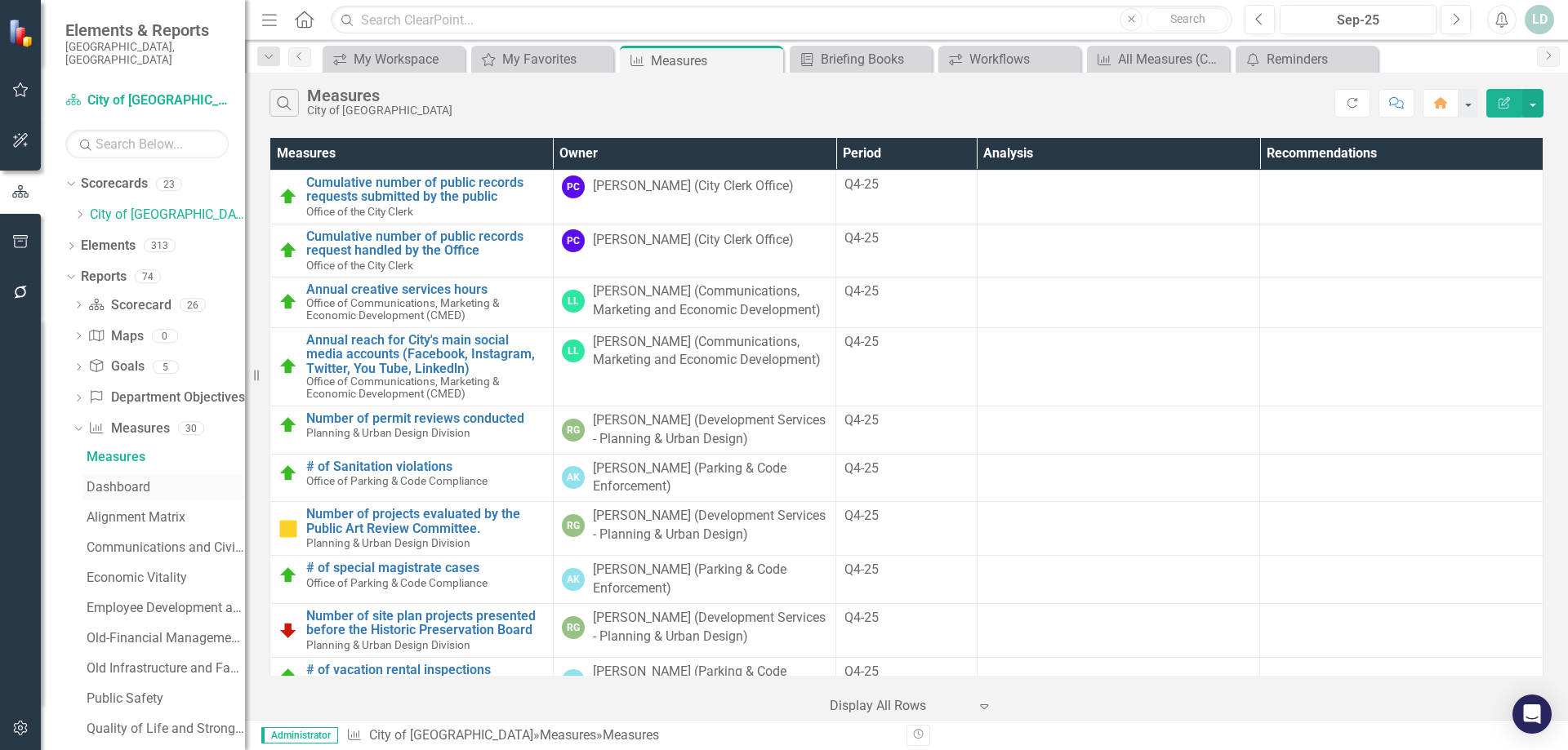
click at [132, 480] on div "Dashboard" at bounding box center [166, 487] width 159 height 15
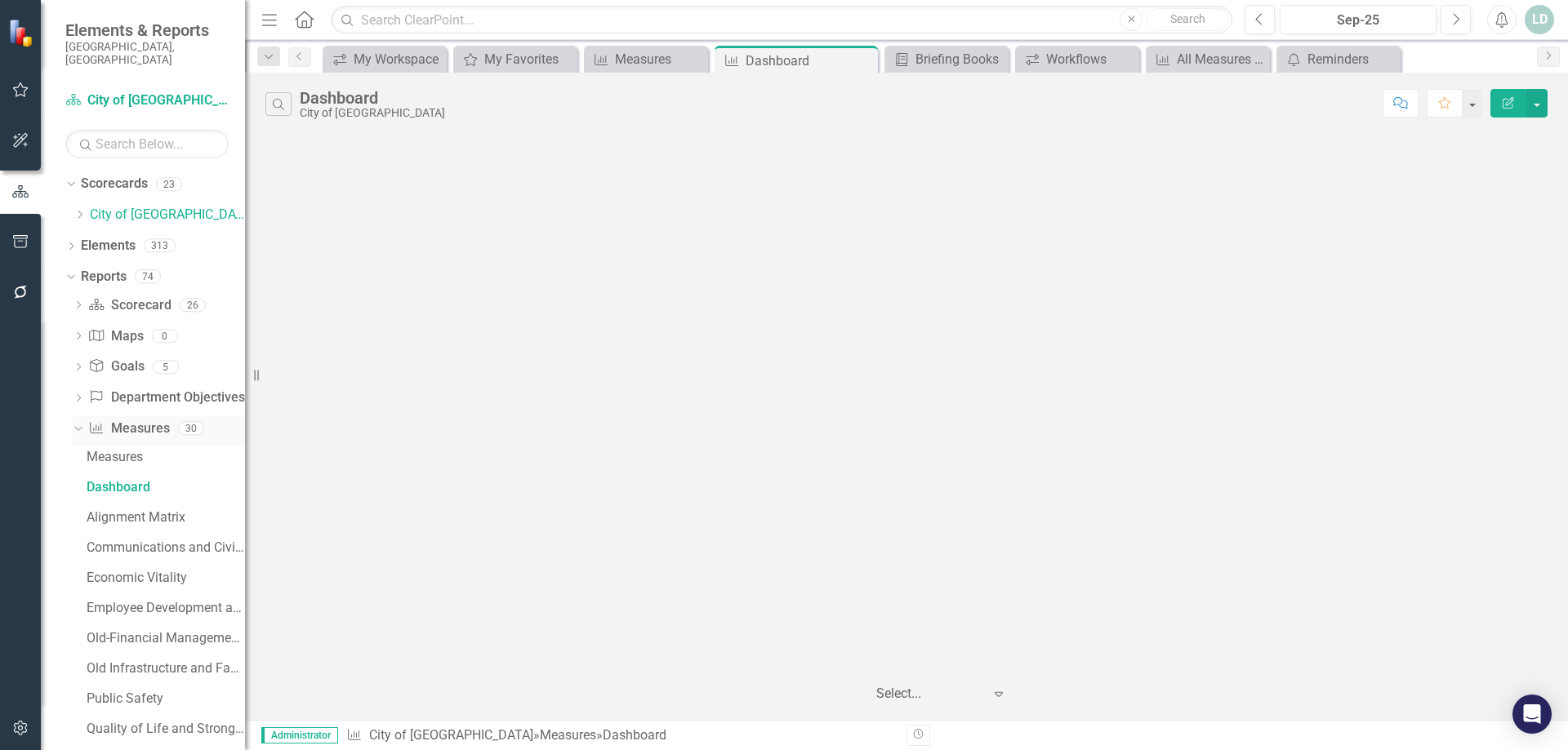
click at [81, 422] on icon "Dropdown" at bounding box center [76, 427] width 9 height 11
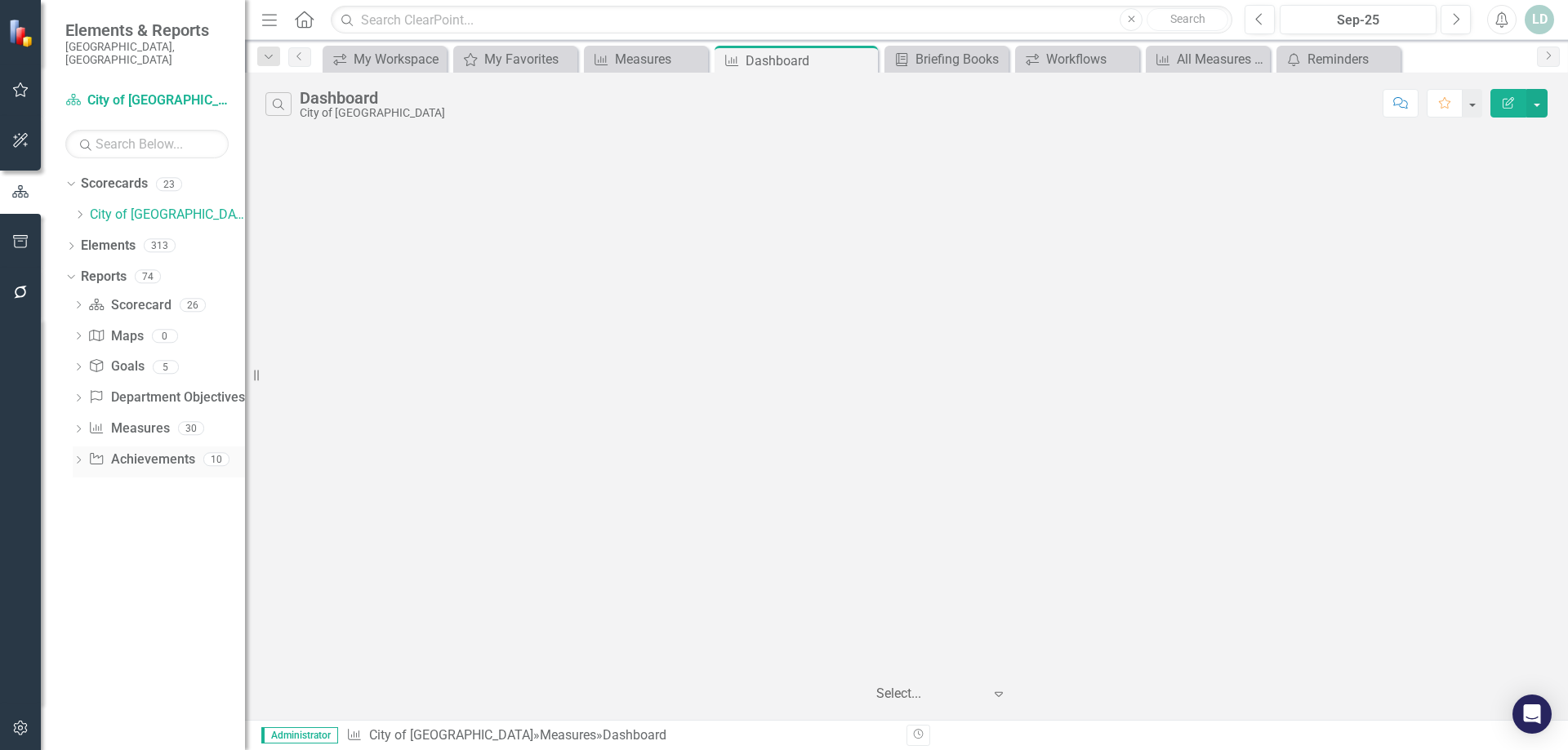
click at [82, 457] on icon "Dropdown" at bounding box center [78, 462] width 11 height 9
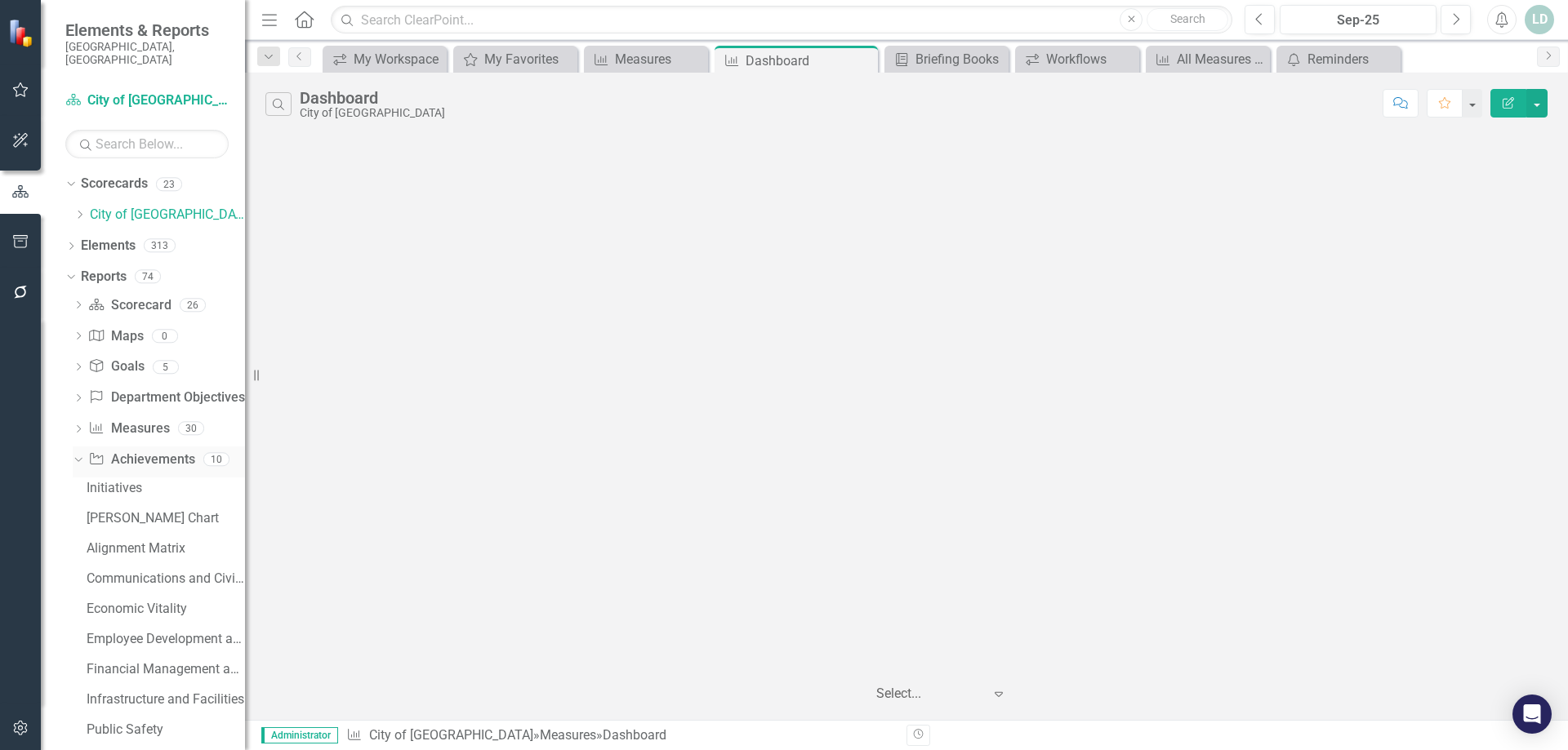
click at [78, 453] on icon "Dropdown" at bounding box center [76, 458] width 9 height 11
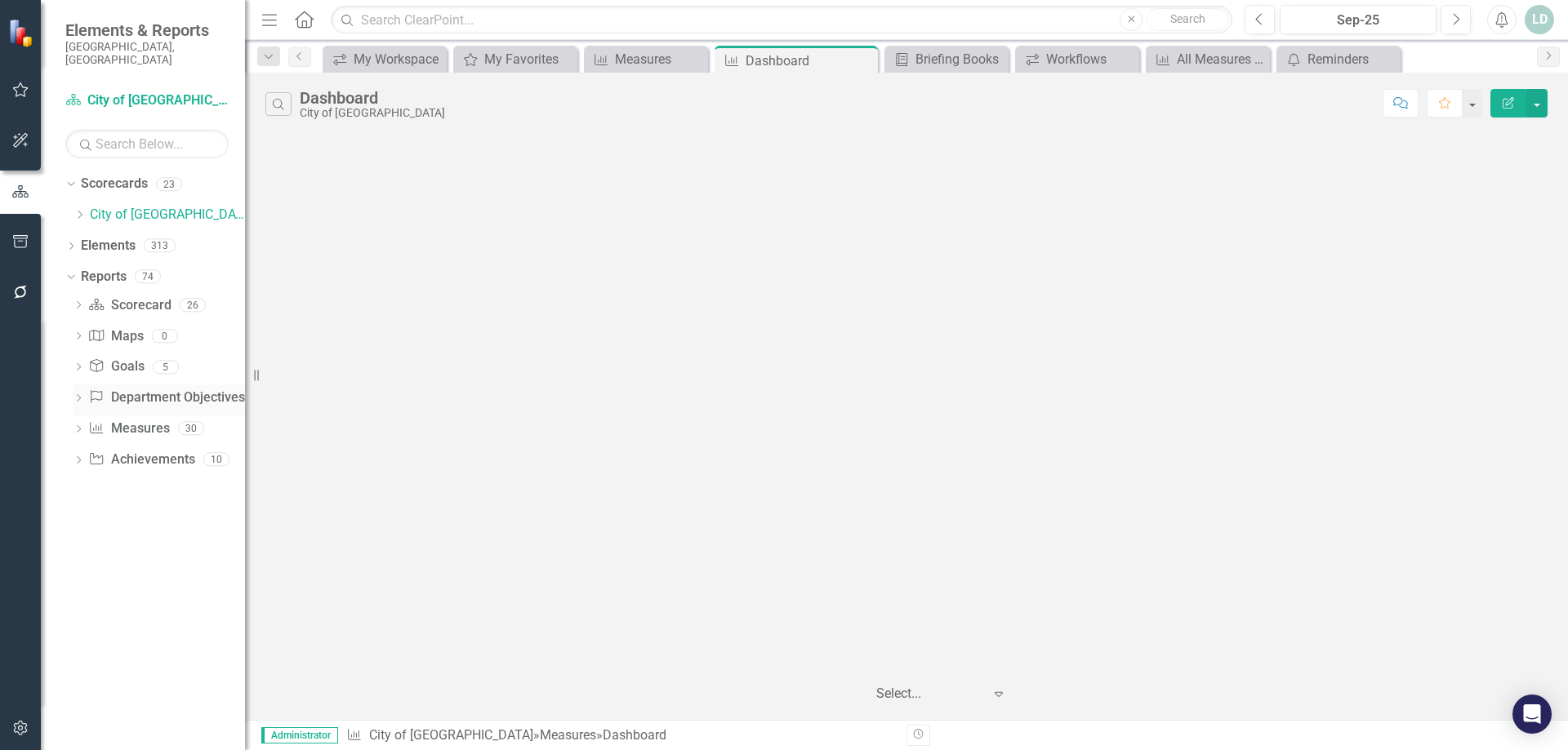
click at [79, 395] on icon "Dropdown" at bounding box center [78, 400] width 11 height 9
click at [79, 392] on icon "Dropdown" at bounding box center [76, 397] width 9 height 11
click at [82, 364] on icon "Dropdown" at bounding box center [78, 368] width 11 height 9
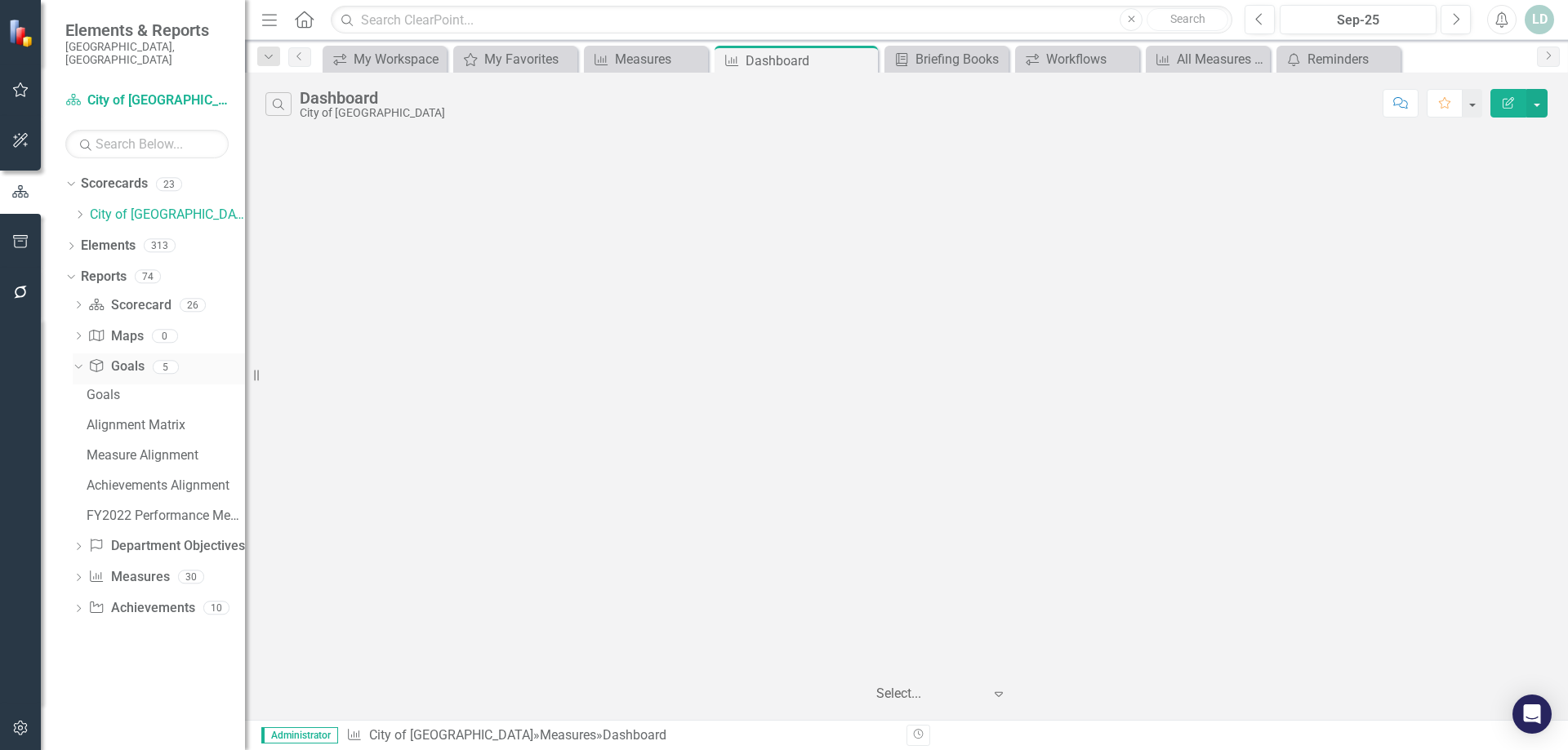
click at [82, 361] on div "Dropdown" at bounding box center [76, 366] width 14 height 11
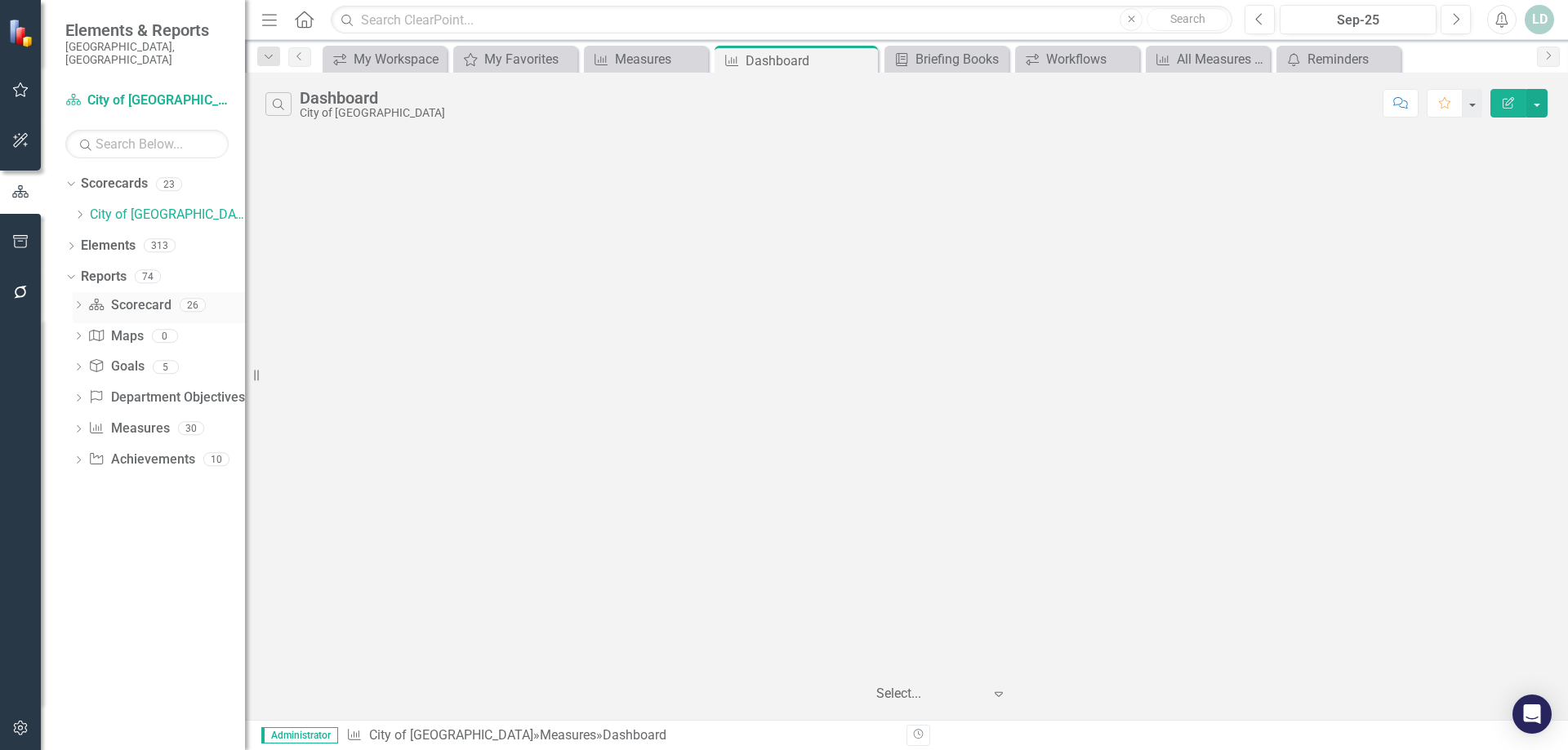
click at [84, 302] on icon "Dropdown" at bounding box center [78, 307] width 11 height 9
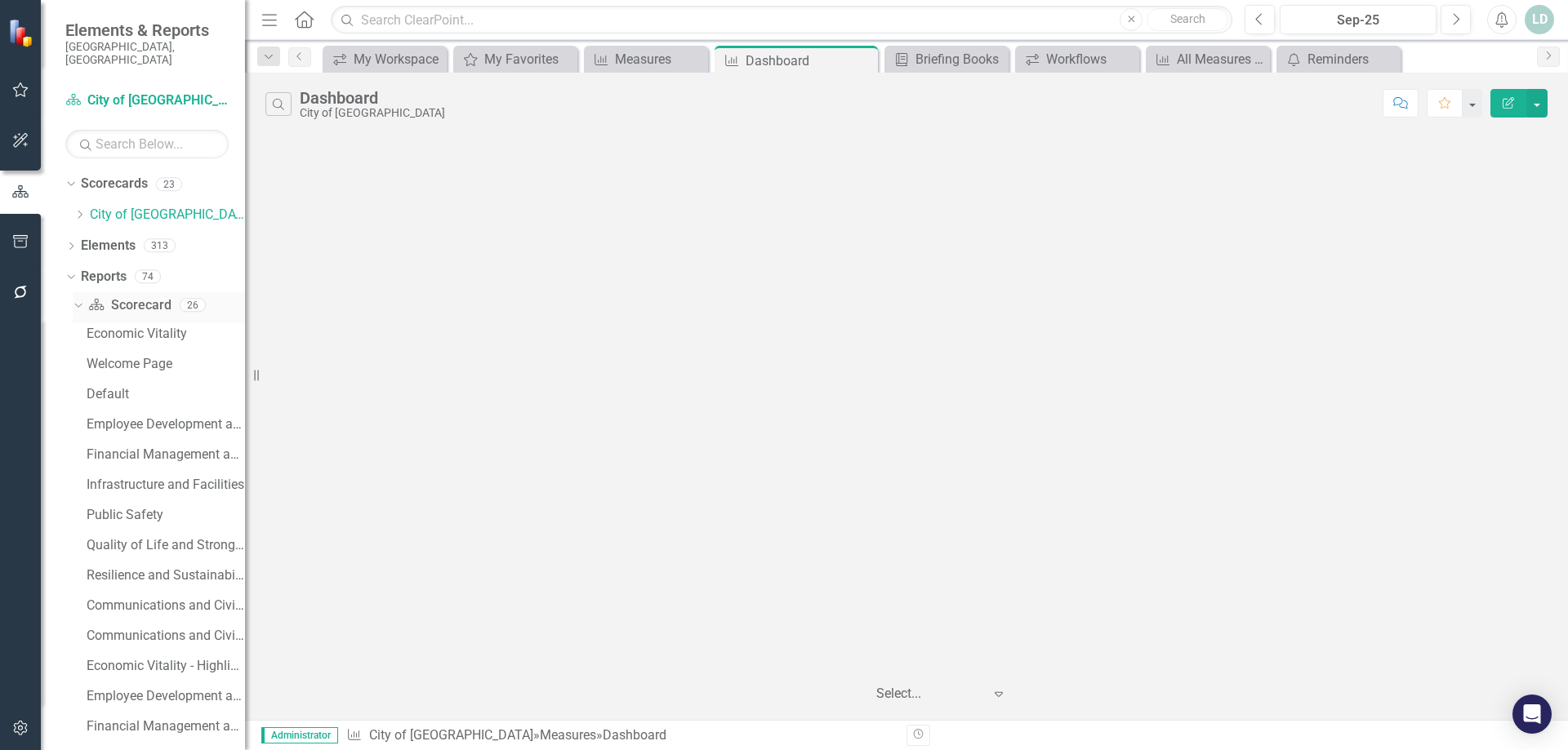
click at [82, 299] on div "Dropdown" at bounding box center [76, 304] width 14 height 11
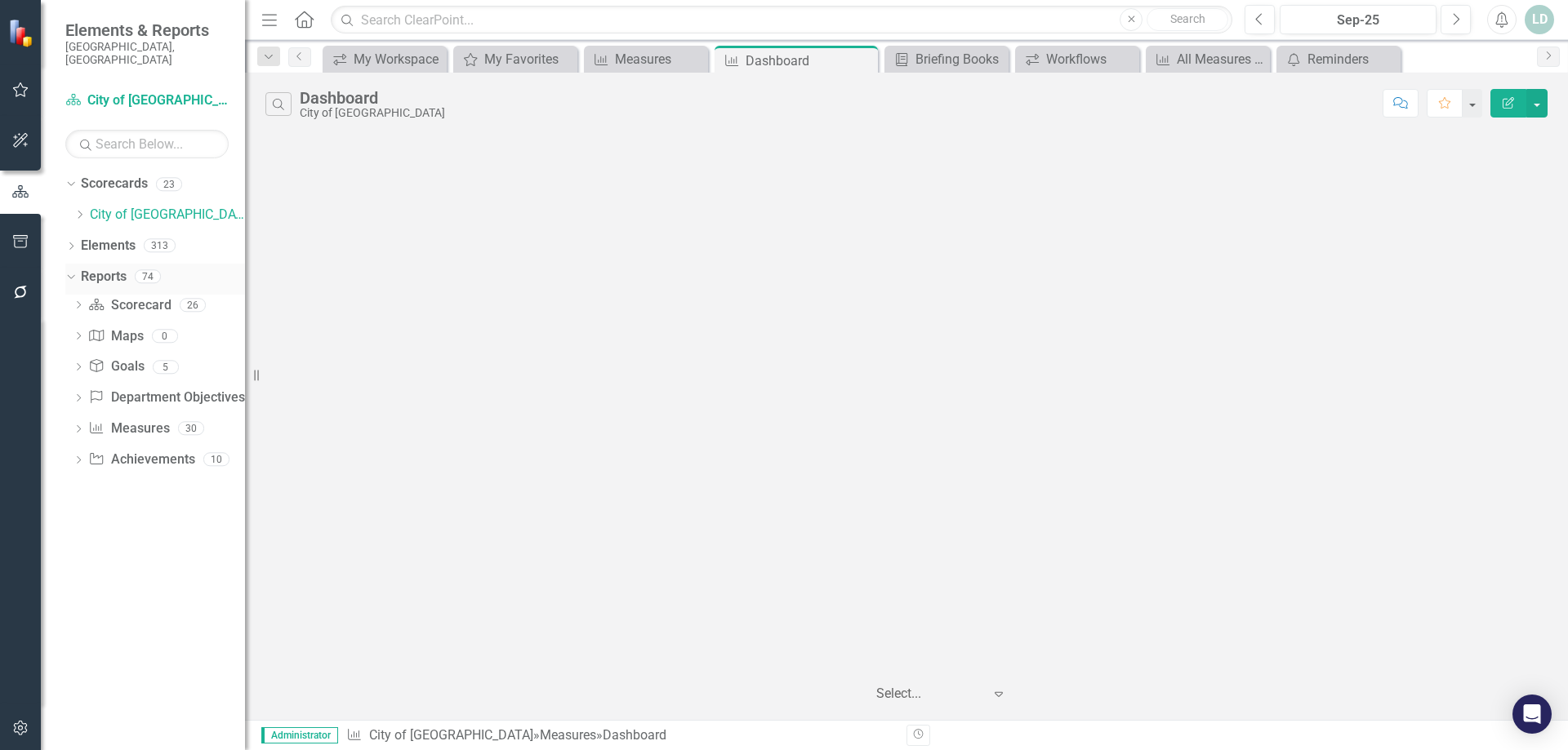
click at [75, 270] on div "Dropdown" at bounding box center [68, 275] width 14 height 11
click at [71, 274] on icon "Dropdown" at bounding box center [71, 279] width 11 height 9
click at [78, 457] on icon "Dropdown" at bounding box center [78, 462] width 11 height 9
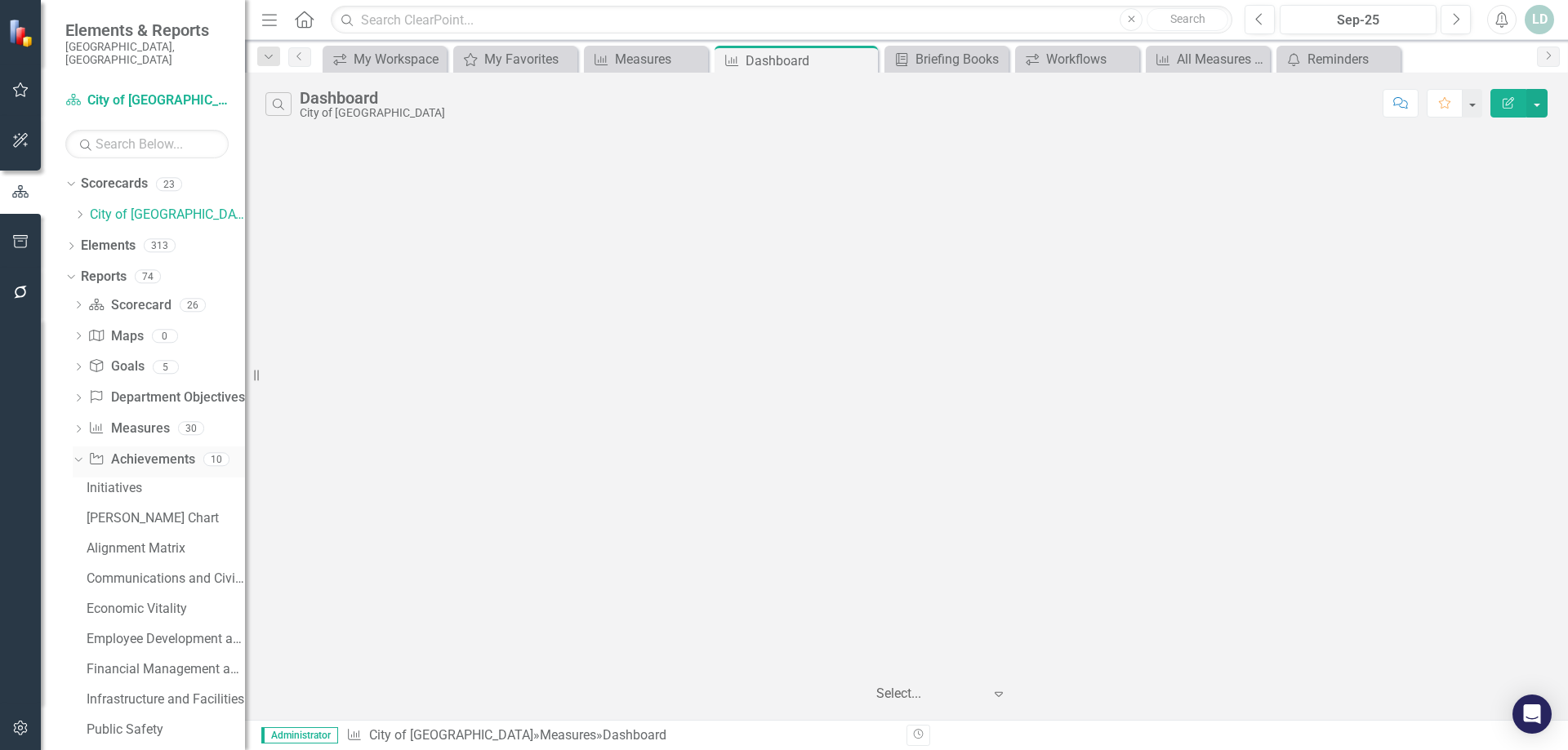
click at [76, 453] on icon "Dropdown" at bounding box center [76, 458] width 9 height 11
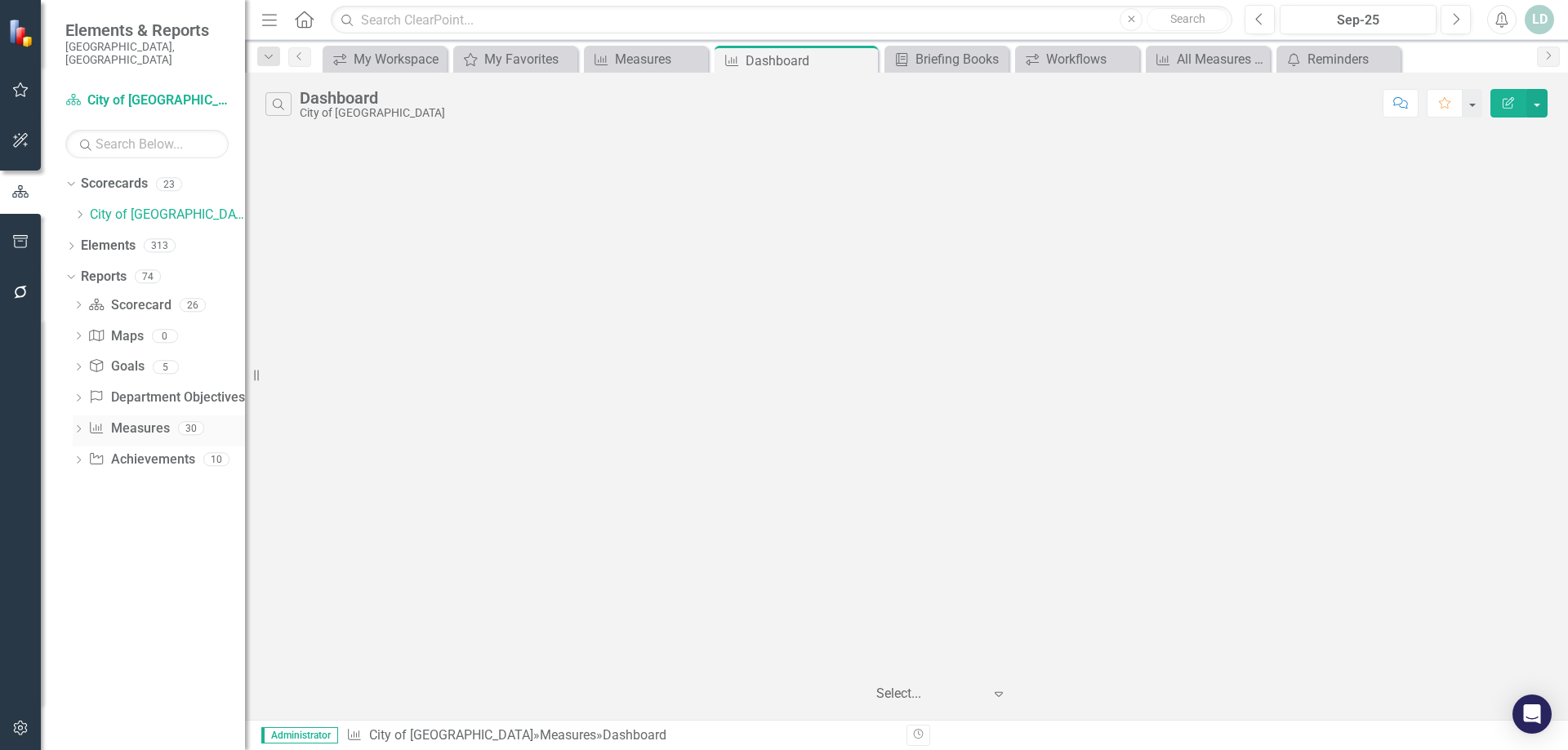
click at [78, 426] on icon "Dropdown" at bounding box center [78, 430] width 11 height 9
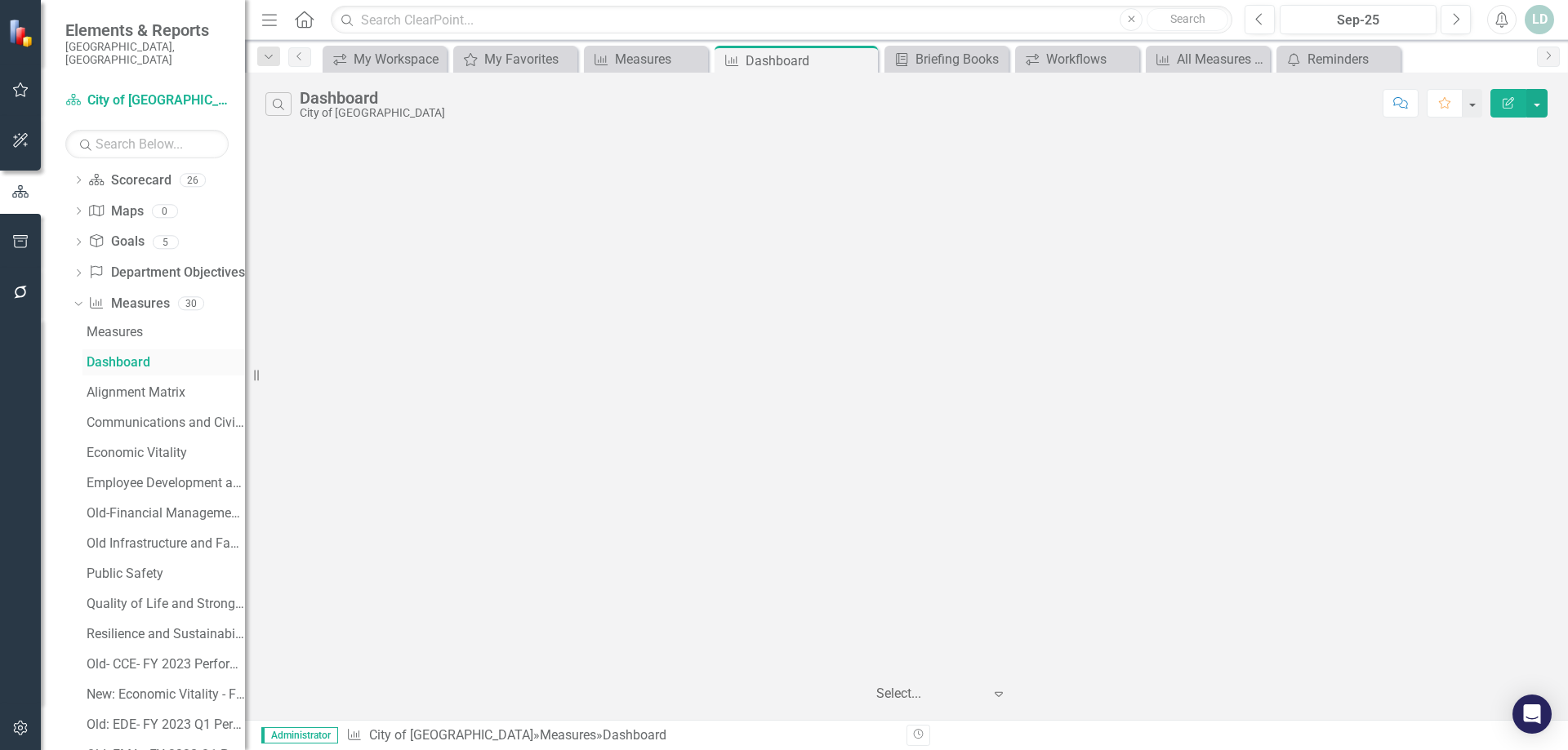
scroll to position [163, 0]
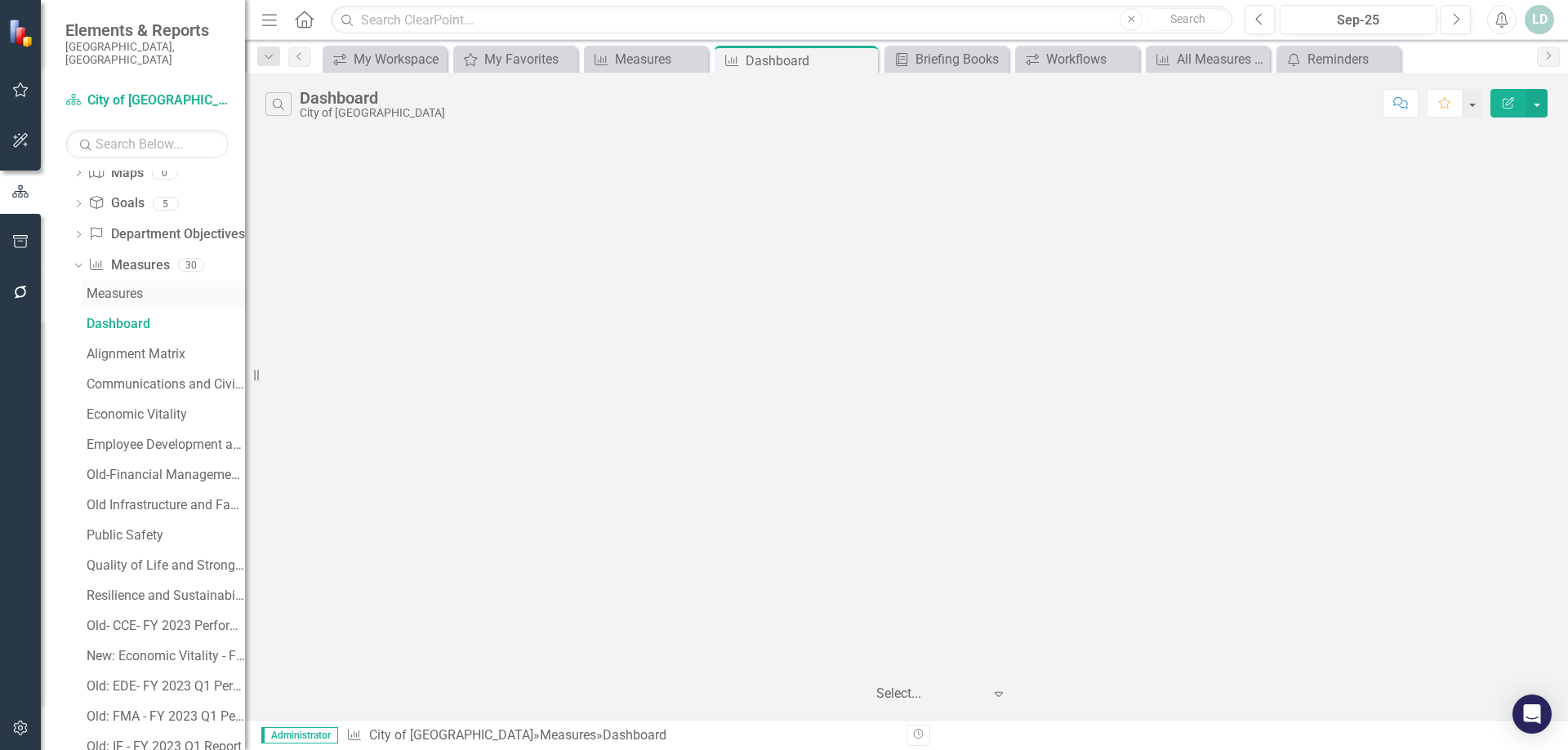
click at [109, 287] on div "Measures" at bounding box center [166, 294] width 159 height 15
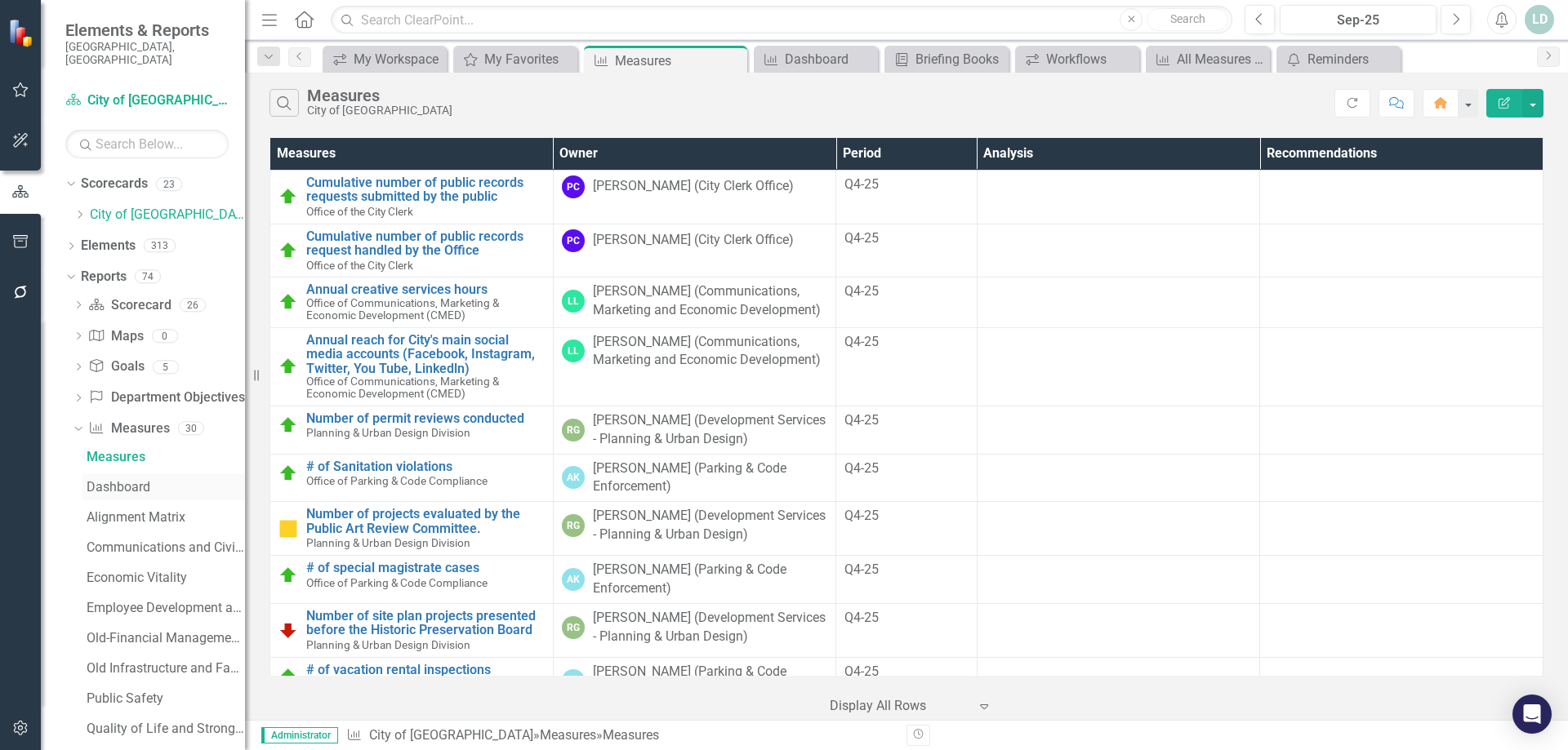
click at [109, 480] on div "Dashboard" at bounding box center [166, 487] width 159 height 15
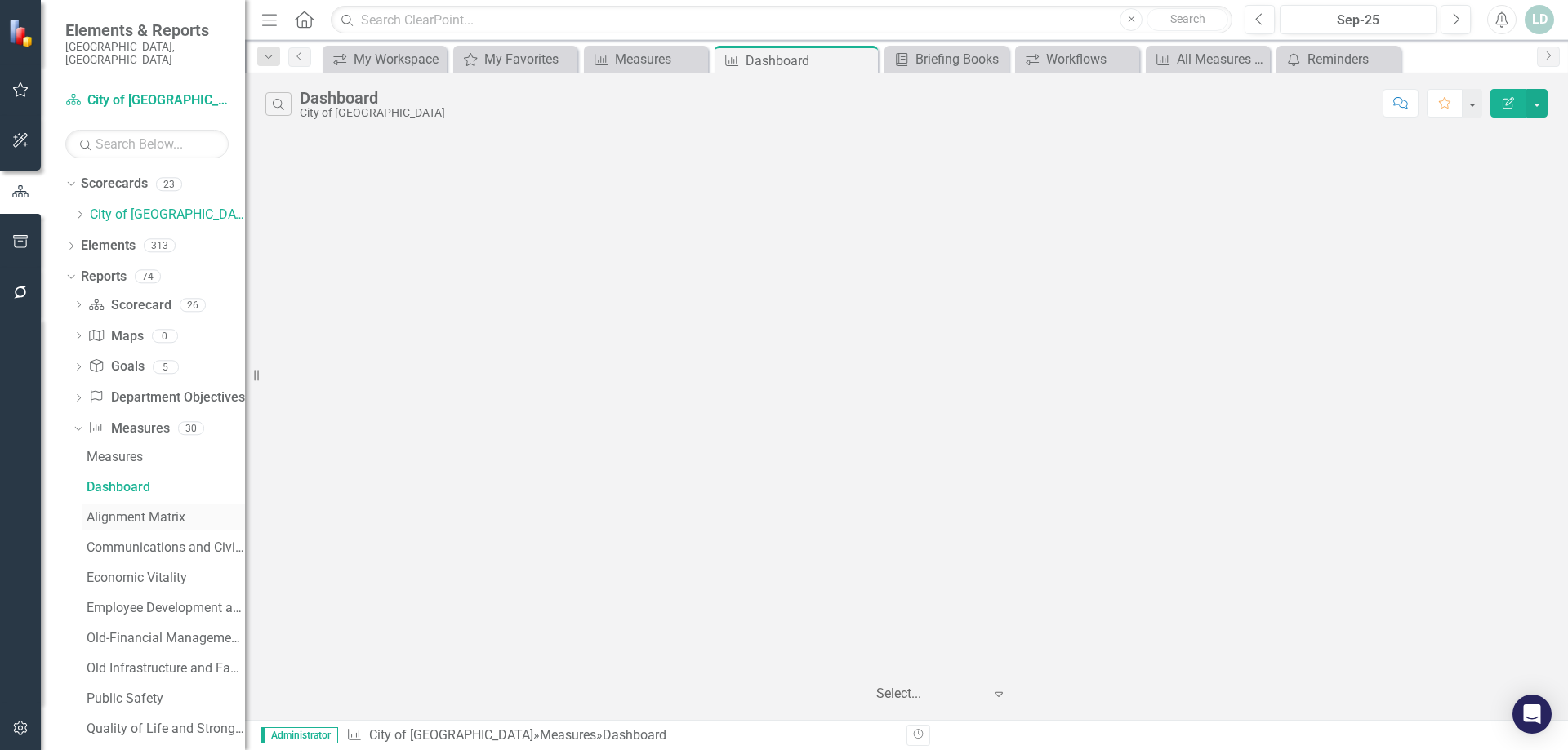
click at [117, 510] on div "Alignment Matrix" at bounding box center [166, 517] width 159 height 15
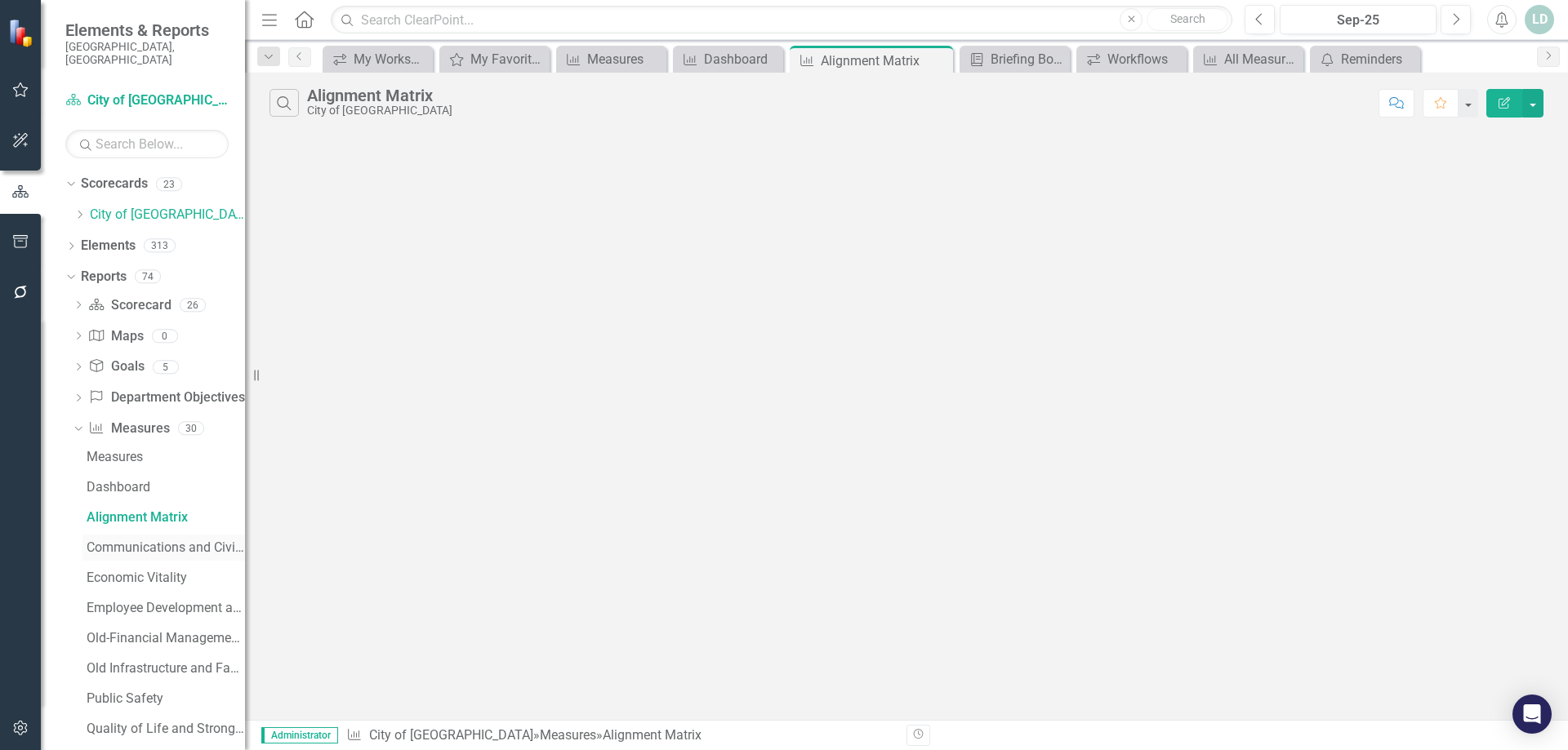
click at [133, 540] on div "Communications and Civic Engagement" at bounding box center [166, 547] width 159 height 15
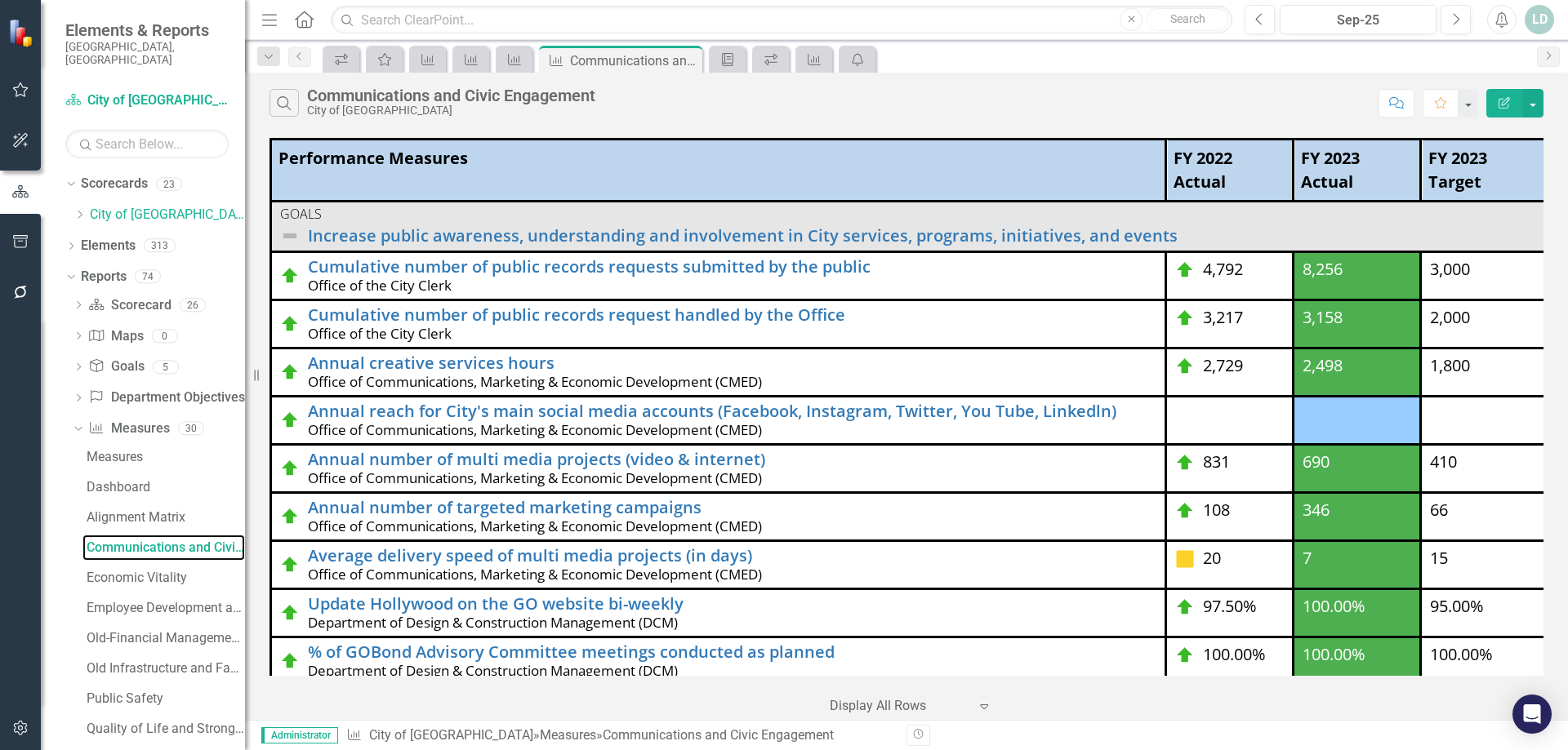
scroll to position [0, 18]
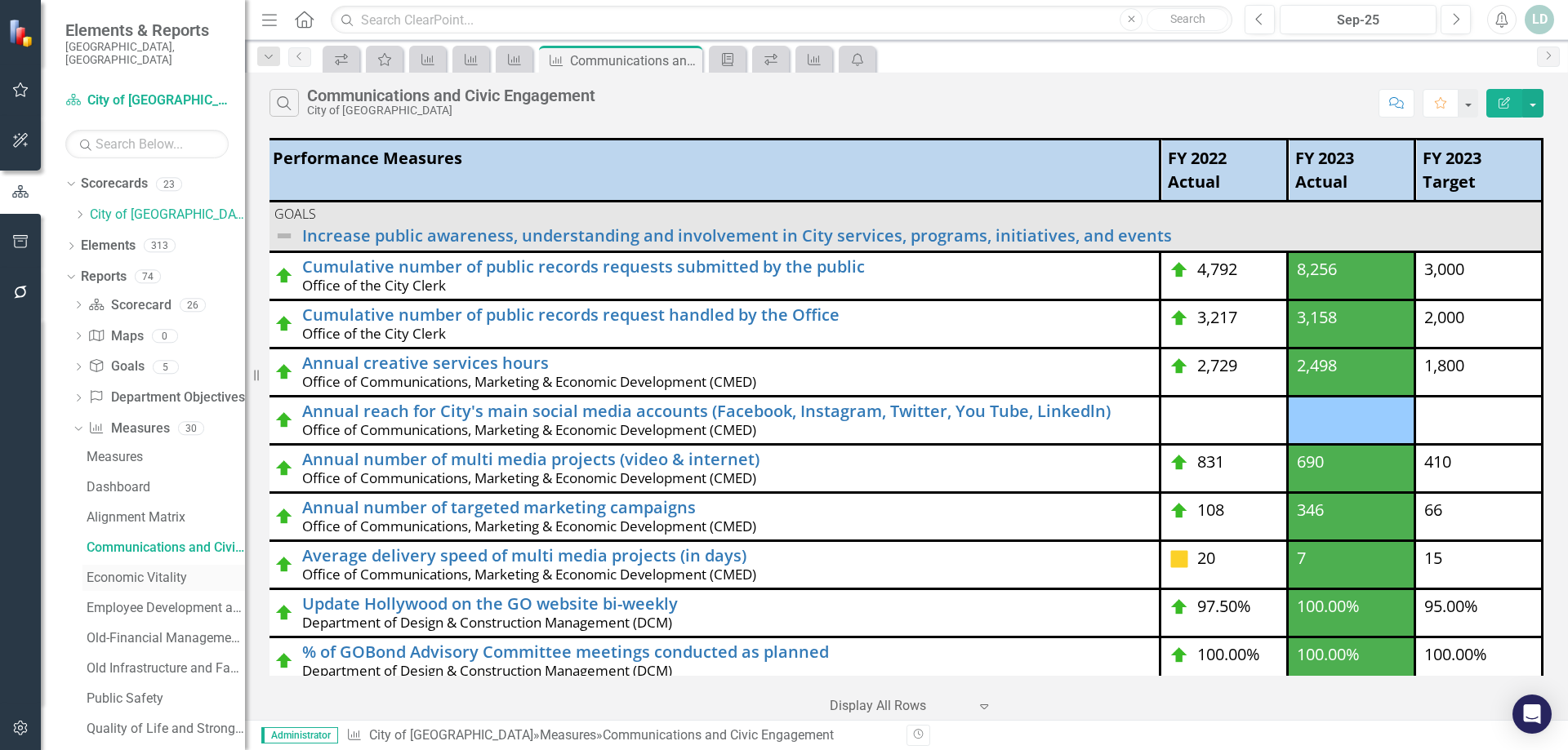
click at [175, 571] on div "Economic Vitality" at bounding box center [166, 578] width 159 height 15
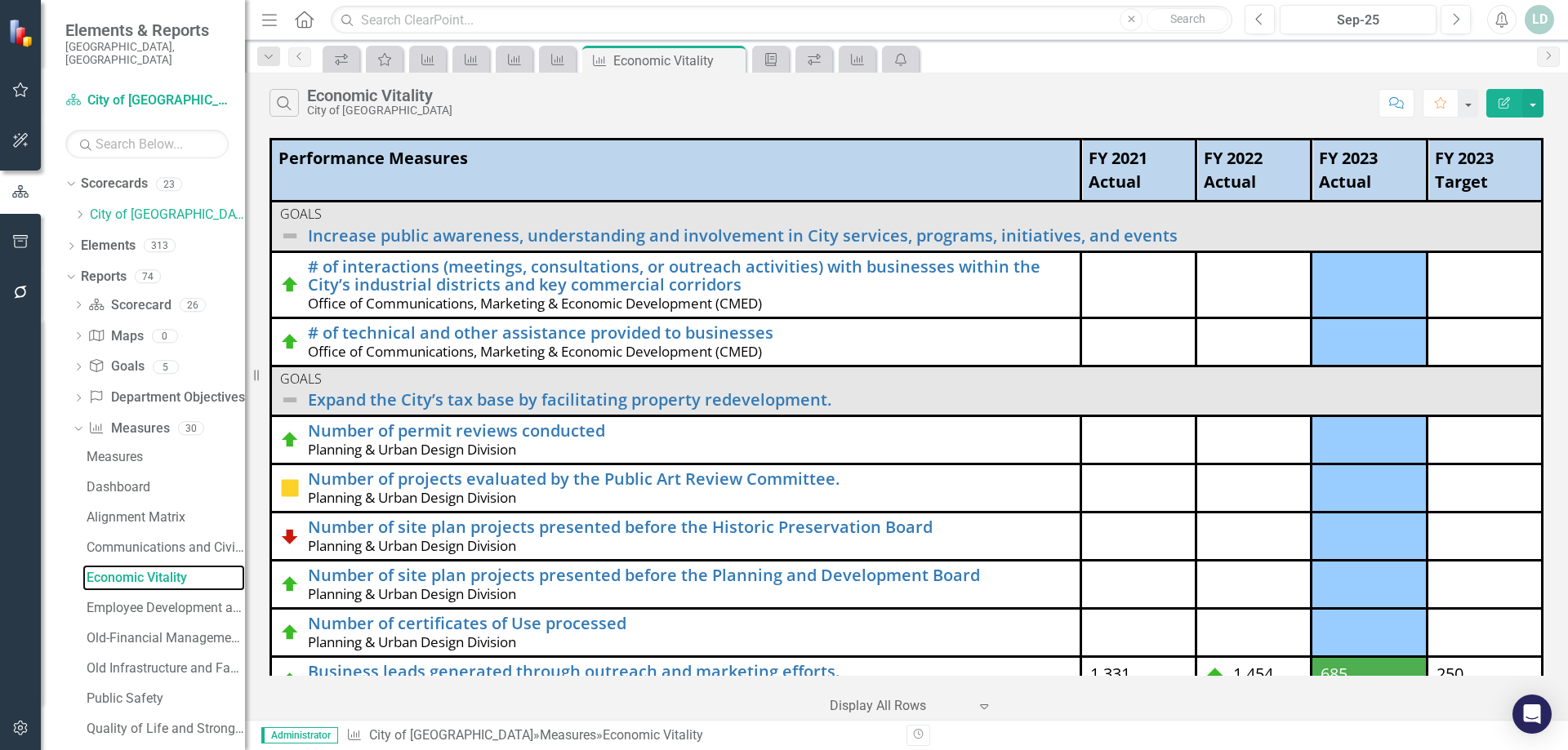
scroll to position [0, 1]
click at [173, 601] on div "Employee Development and Empowerment" at bounding box center [166, 608] width 159 height 15
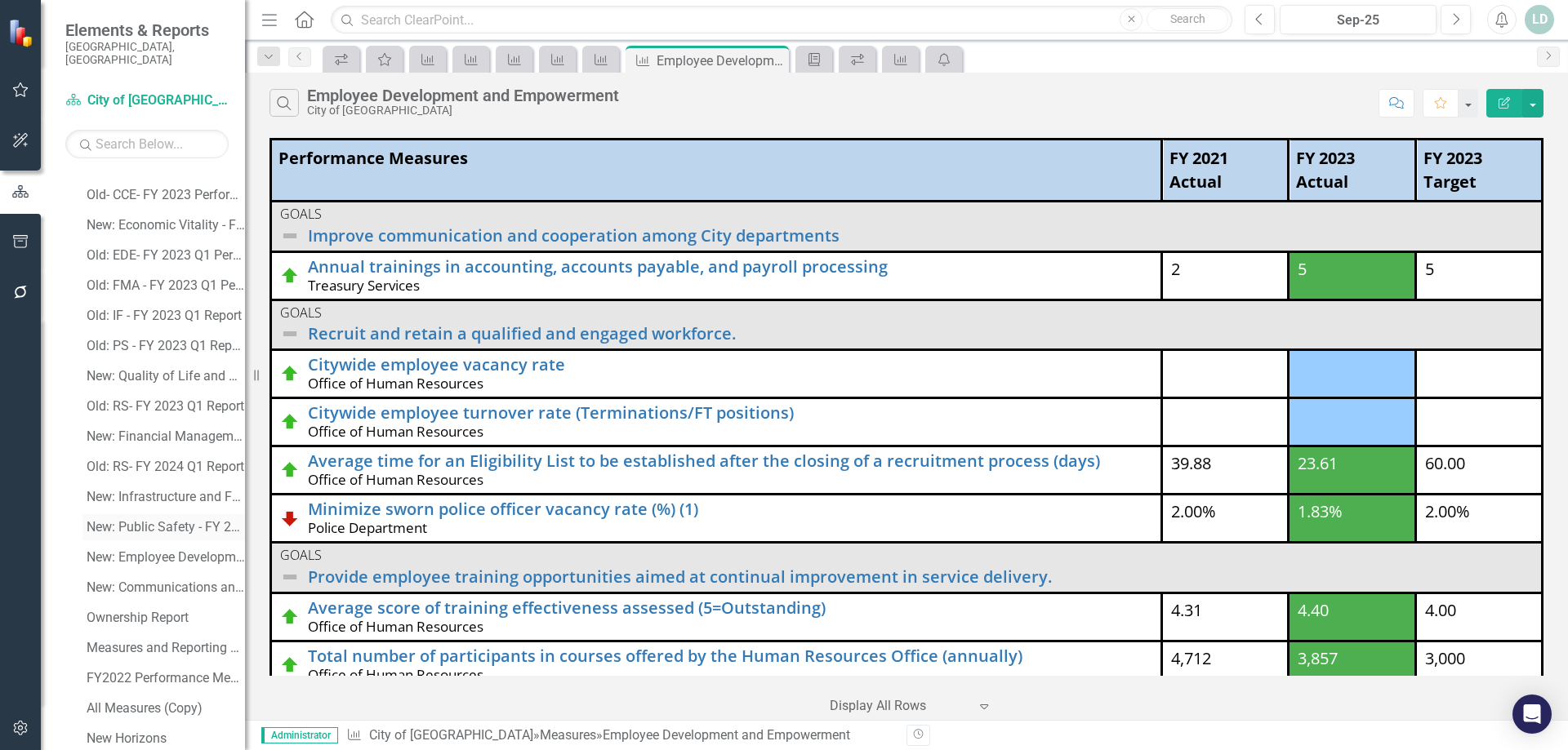
scroll to position [642, 0]
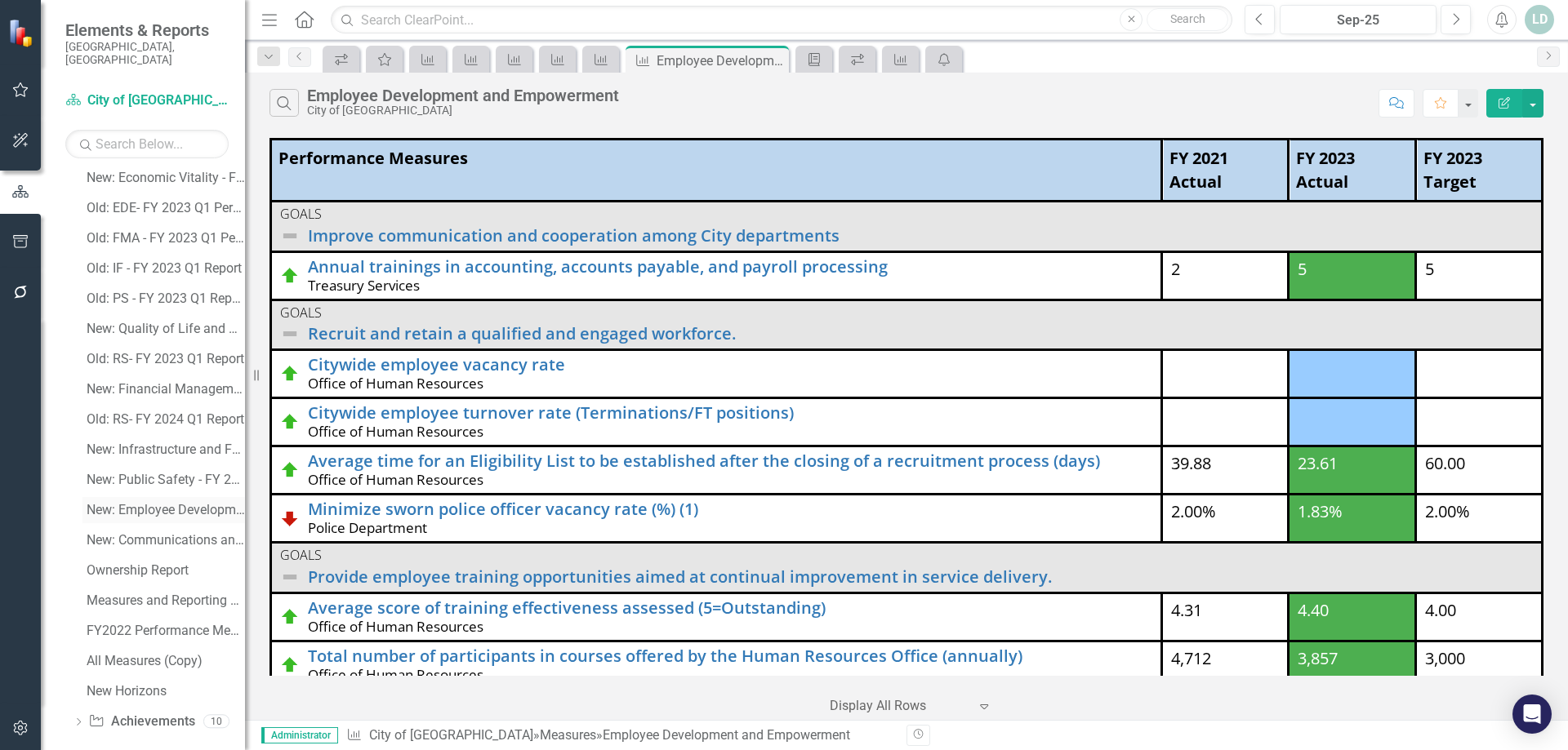
click at [159, 503] on div "New: Employee Development and Empowerment - FY 2025 Q1 Performance Report" at bounding box center [166, 510] width 159 height 15
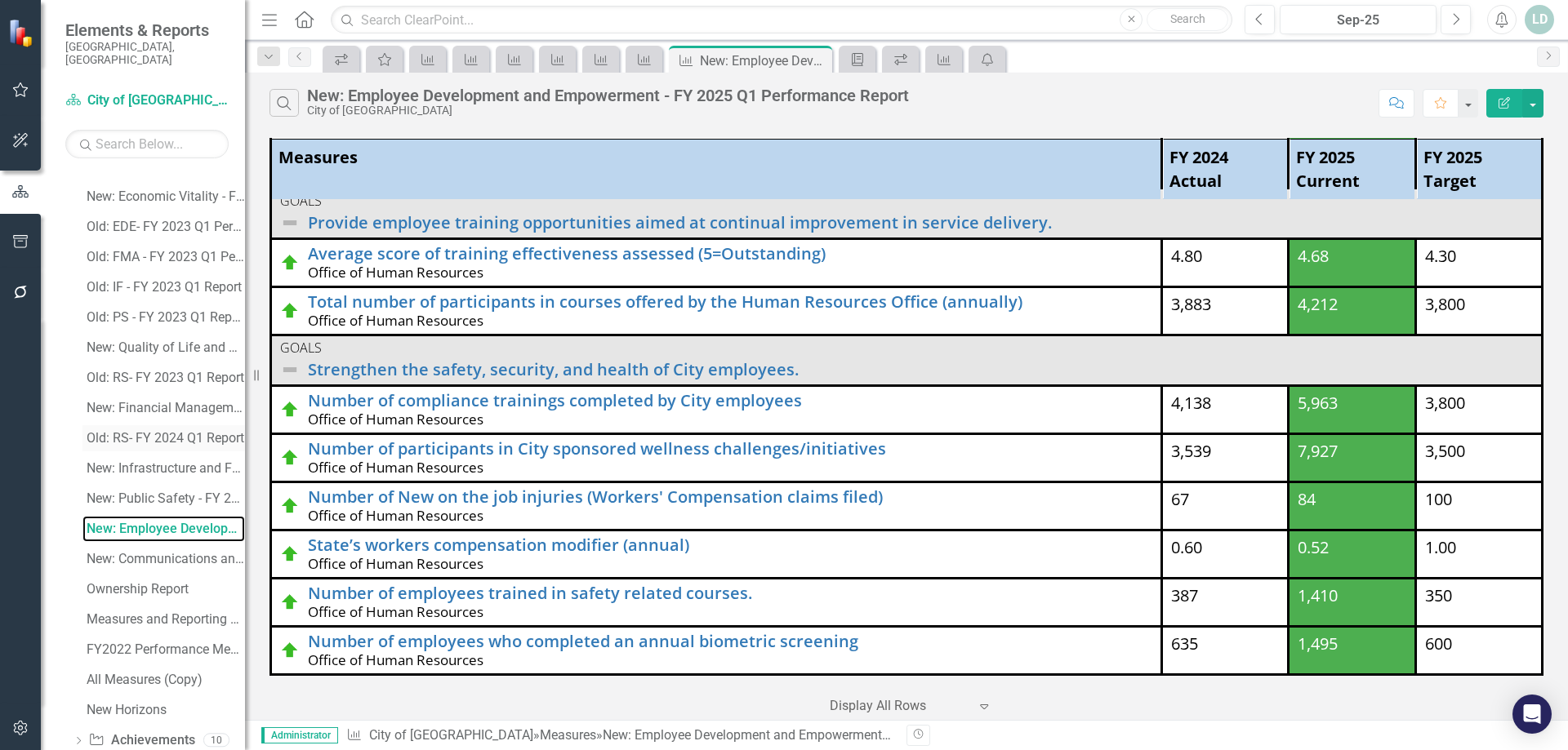
scroll to position [642, 0]
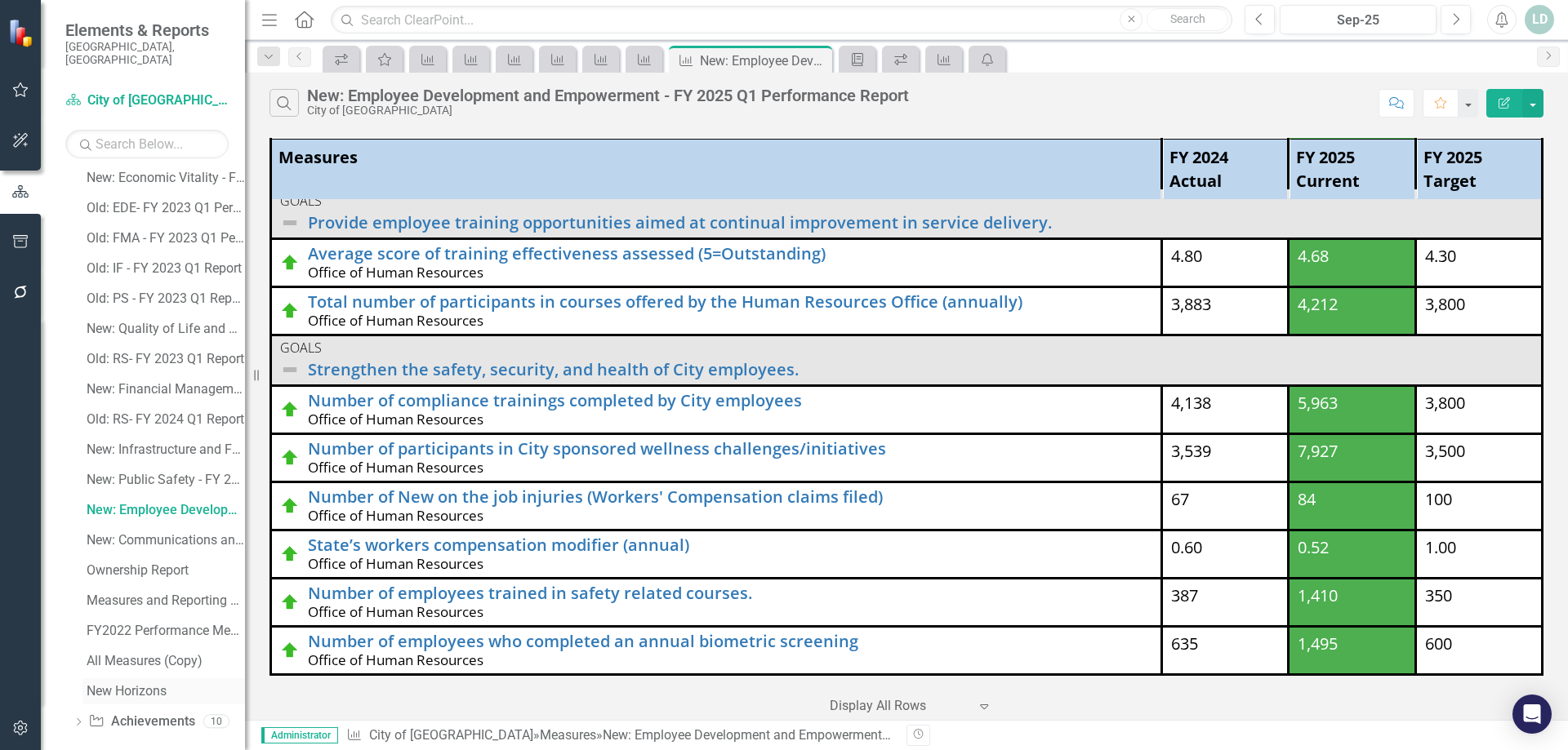
click at [132, 684] on div "New Horizons" at bounding box center [166, 691] width 159 height 15
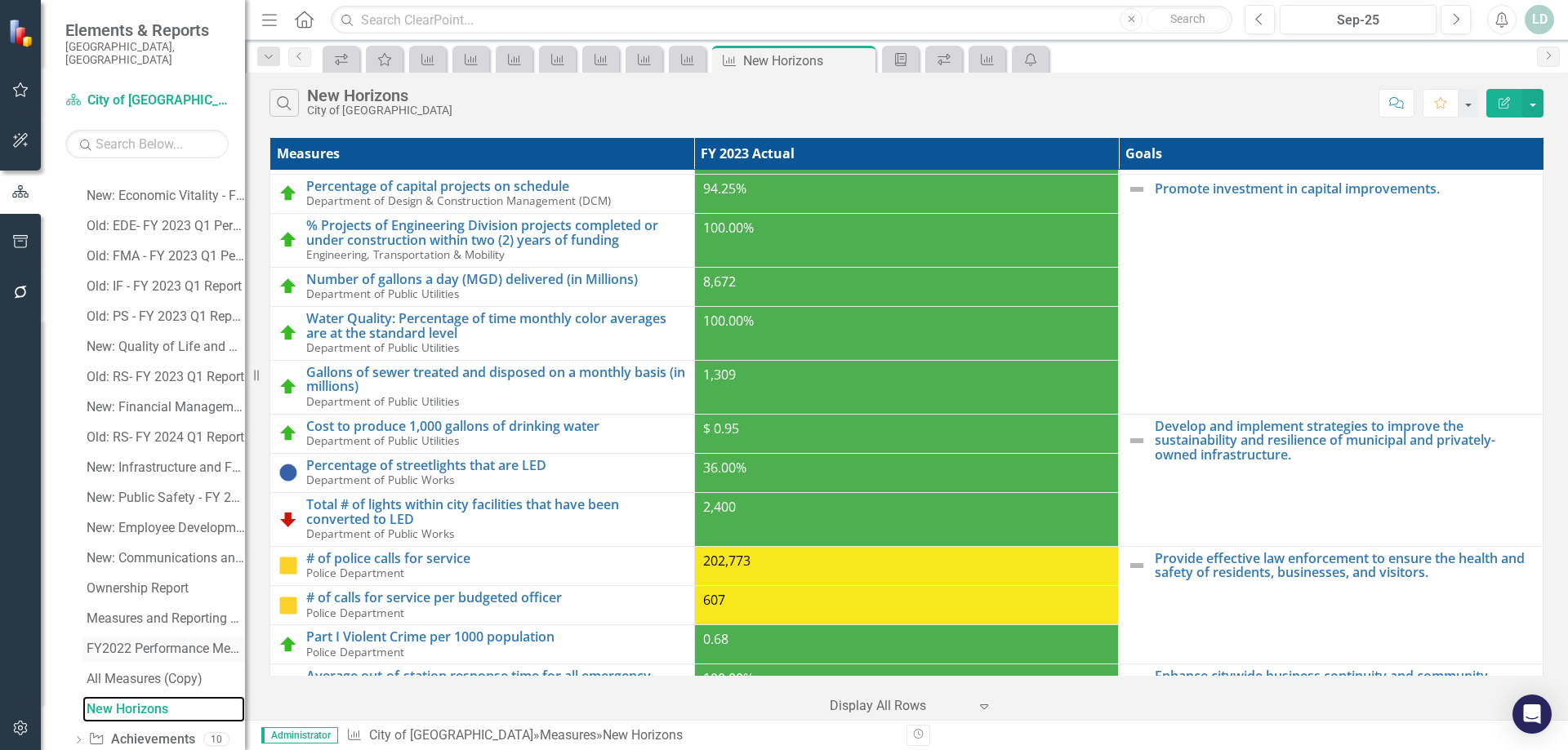
scroll to position [642, 0]
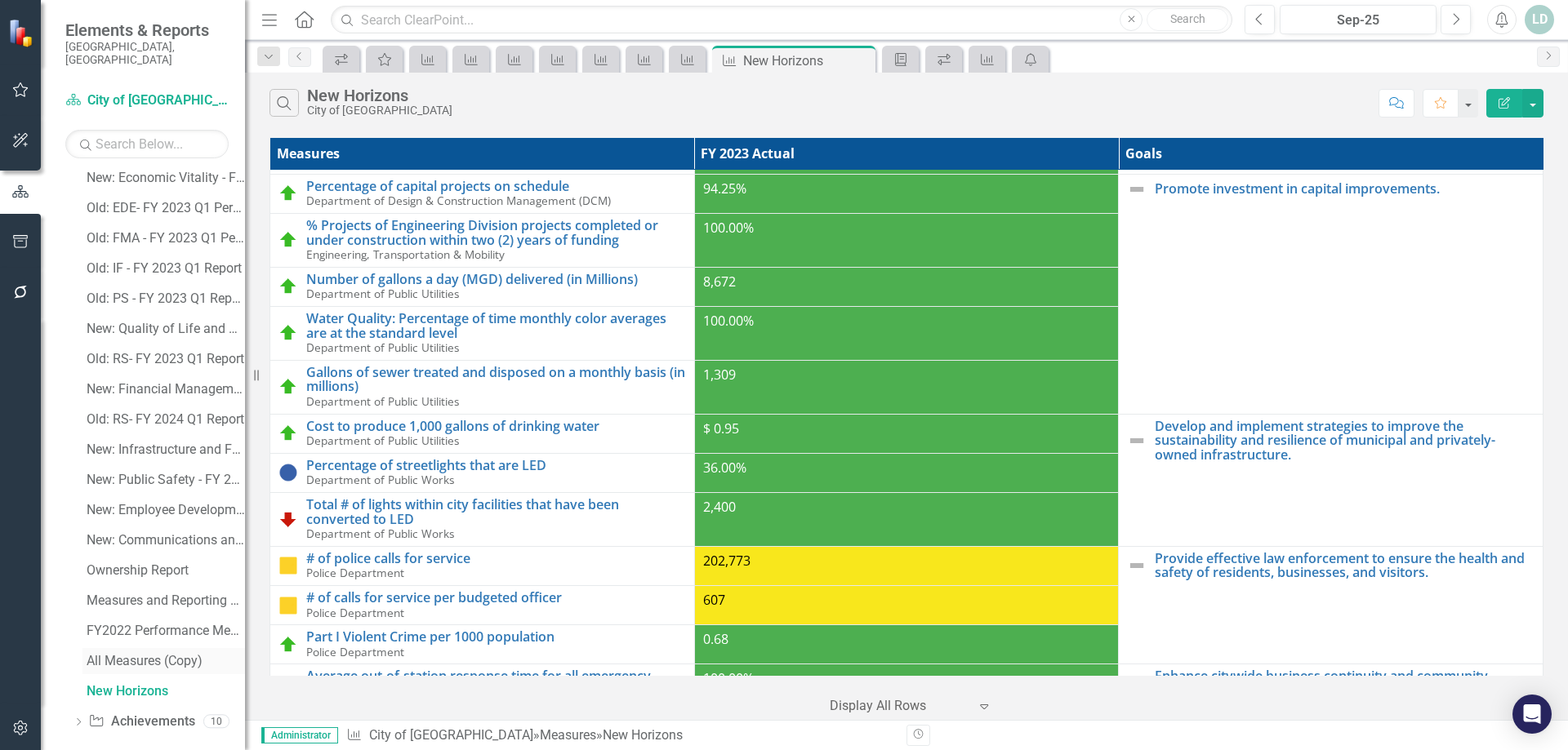
click at [139, 654] on div "All Measures (Copy)" at bounding box center [166, 661] width 159 height 15
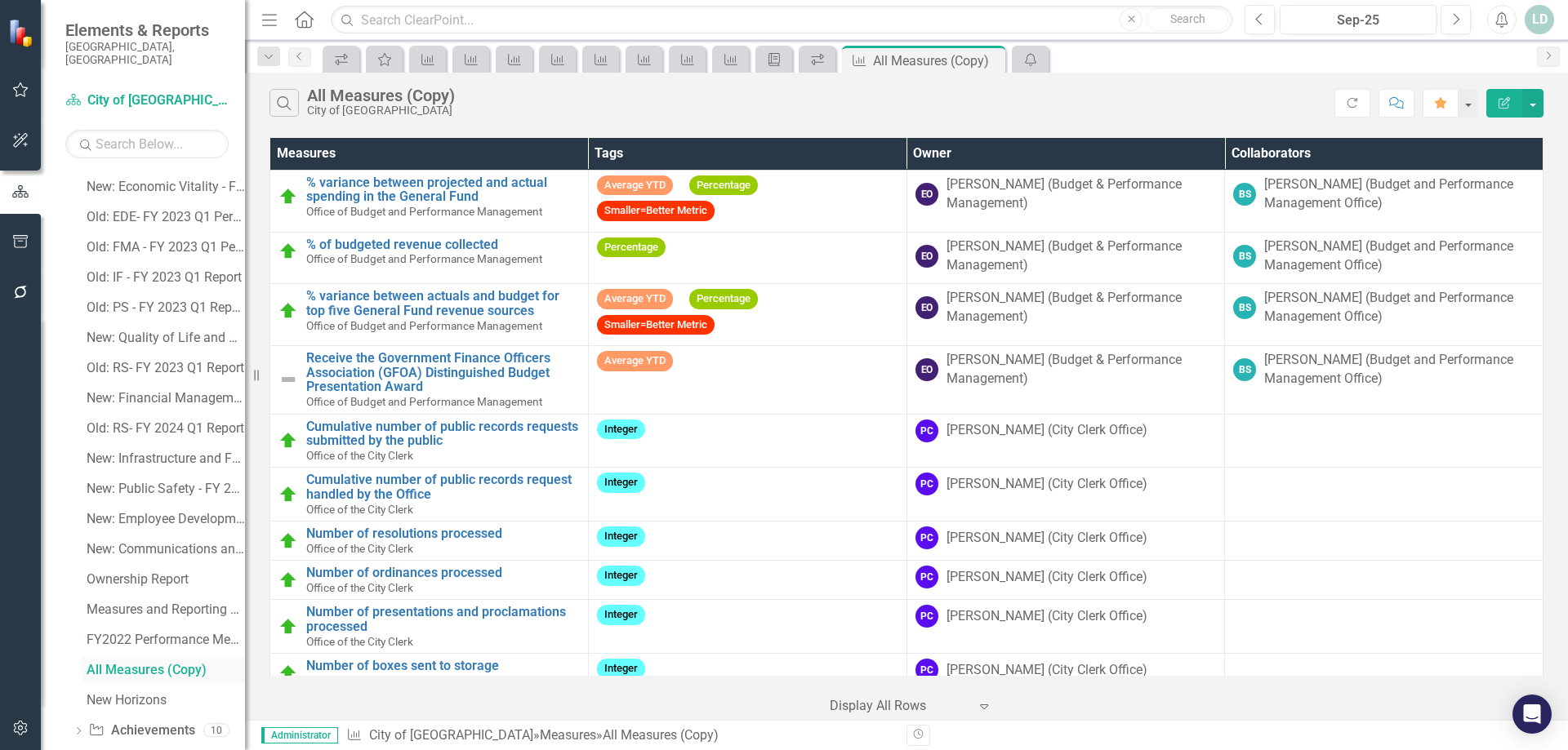
scroll to position [642, 0]
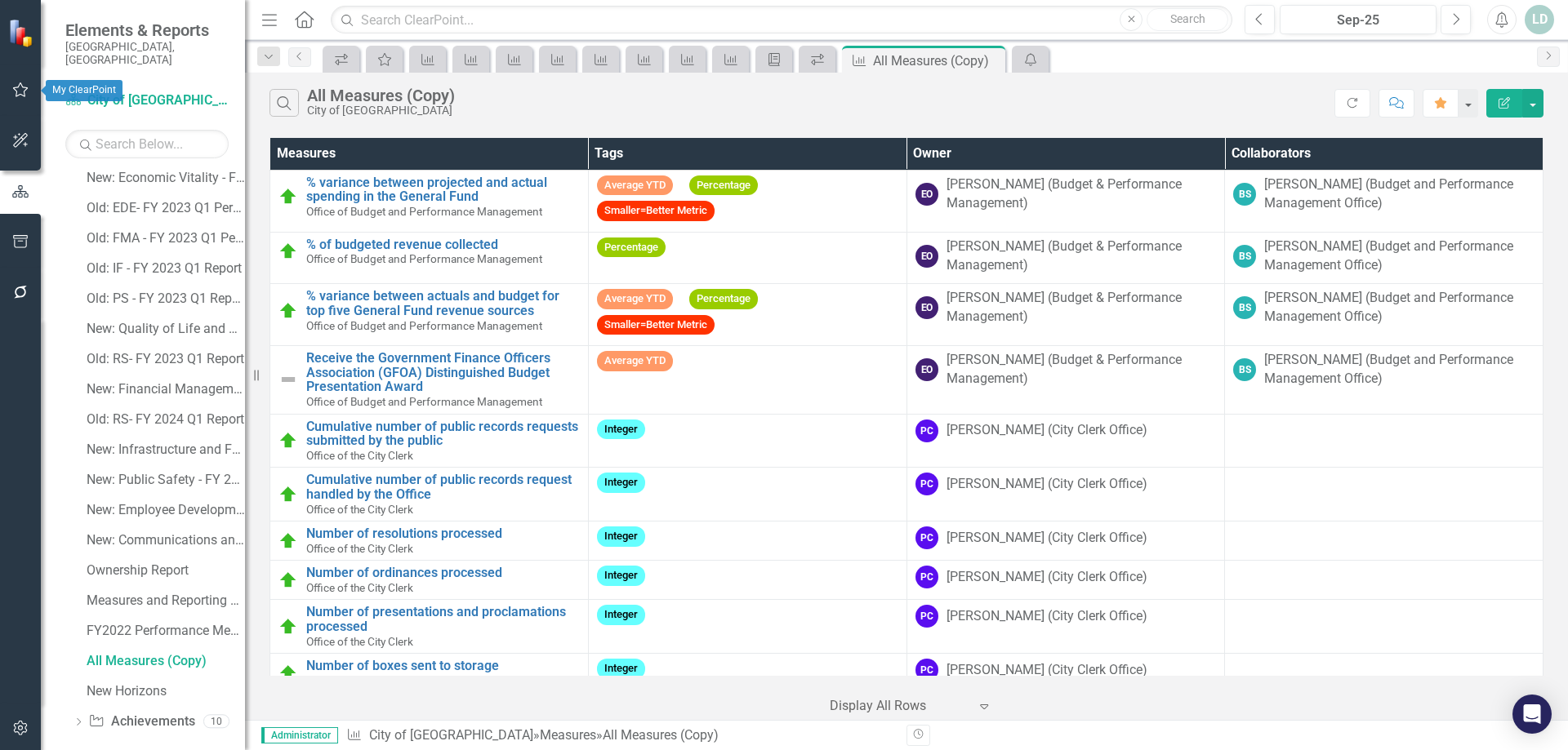
drag, startPoint x: 12, startPoint y: 91, endPoint x: 19, endPoint y: 125, distance: 34.7
click at [12, 91] on icon "button" at bounding box center [21, 90] width 17 height 13
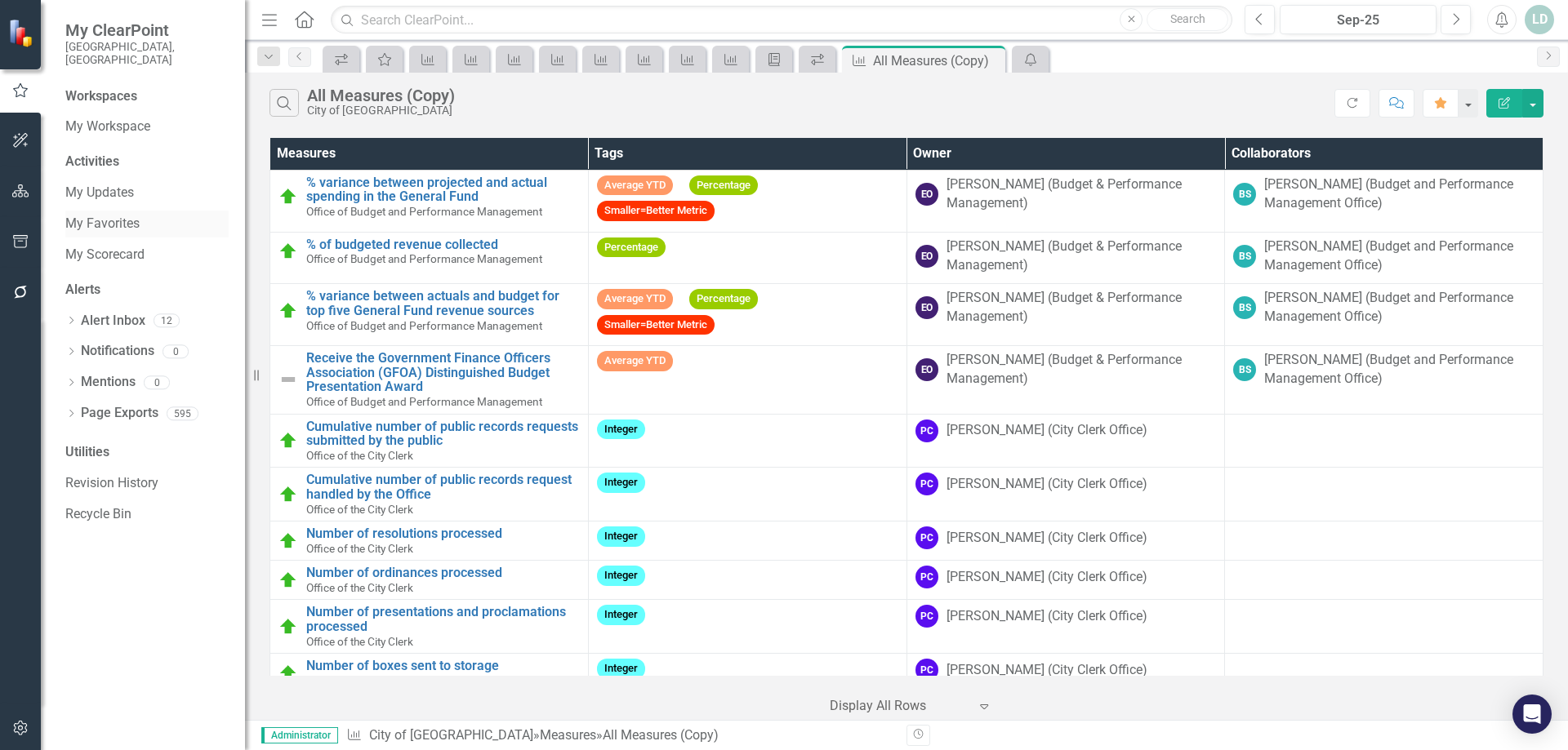
click at [98, 214] on link "My Favorites" at bounding box center [146, 224] width 163 height 19
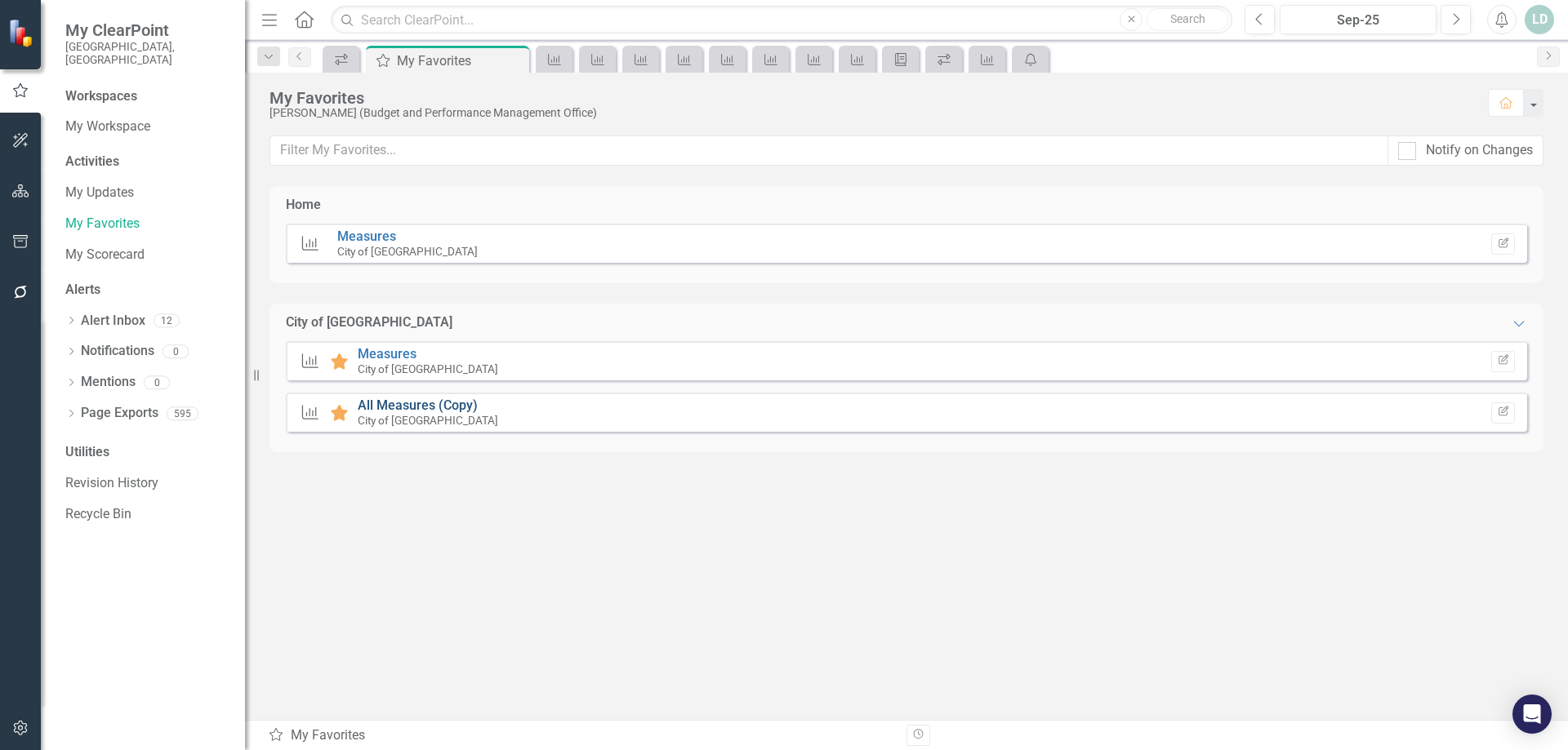
click at [383, 403] on link "All Measures (Copy)" at bounding box center [417, 405] width 120 height 16
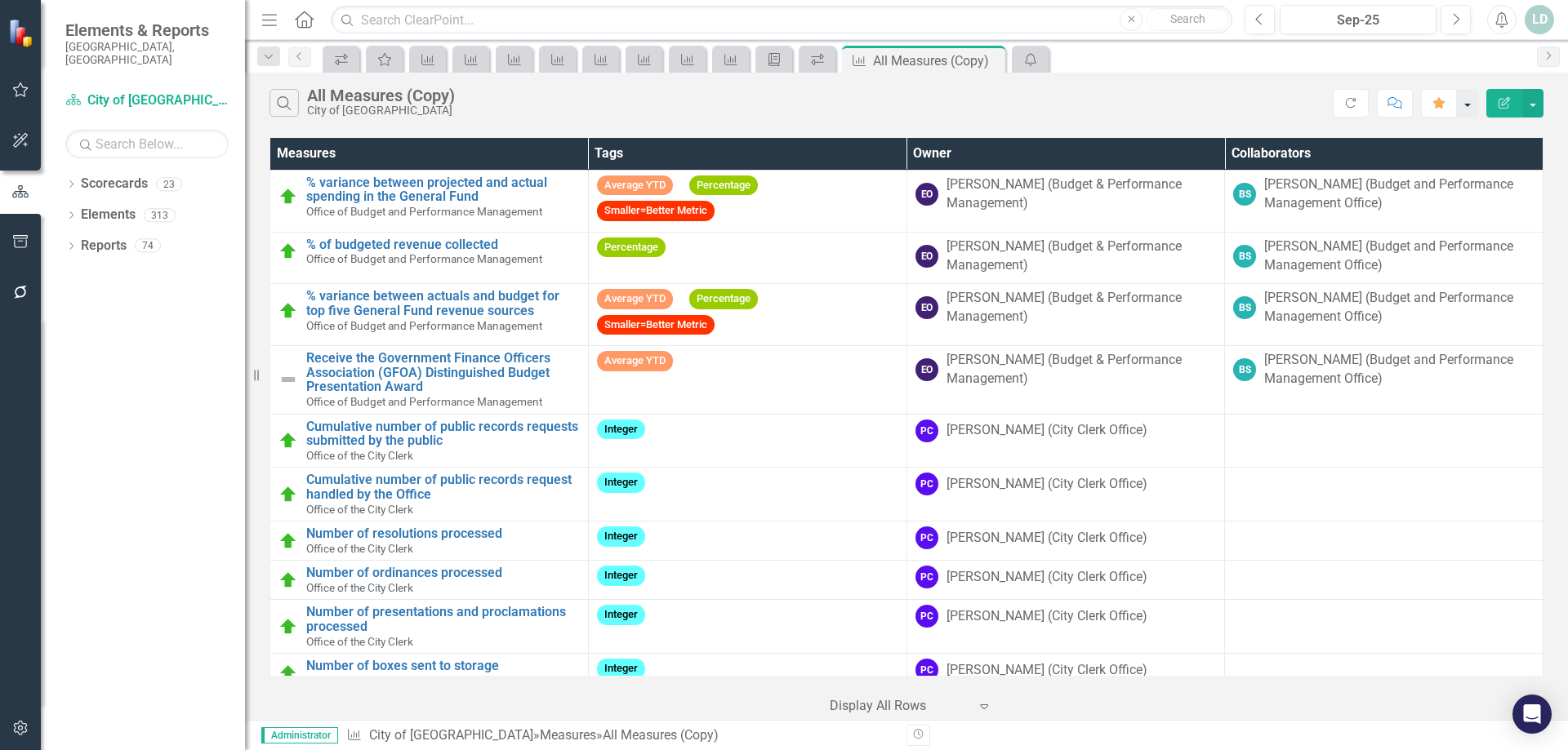
click at [1467, 108] on button "button" at bounding box center [1468, 103] width 21 height 29
click at [1425, 153] on link "Home Set As Home" at bounding box center [1399, 164] width 157 height 30
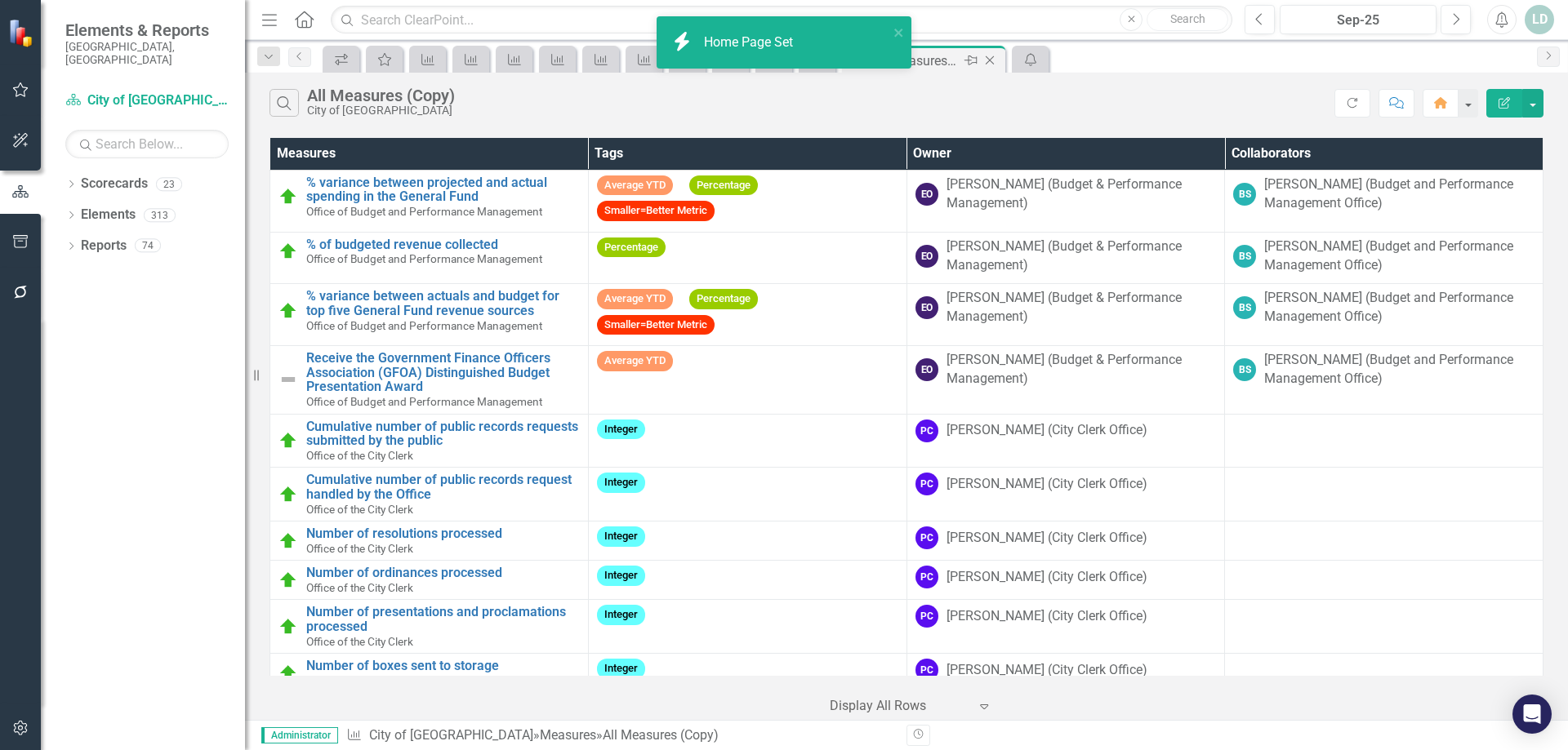
click at [991, 59] on icon at bounding box center [990, 61] width 9 height 9
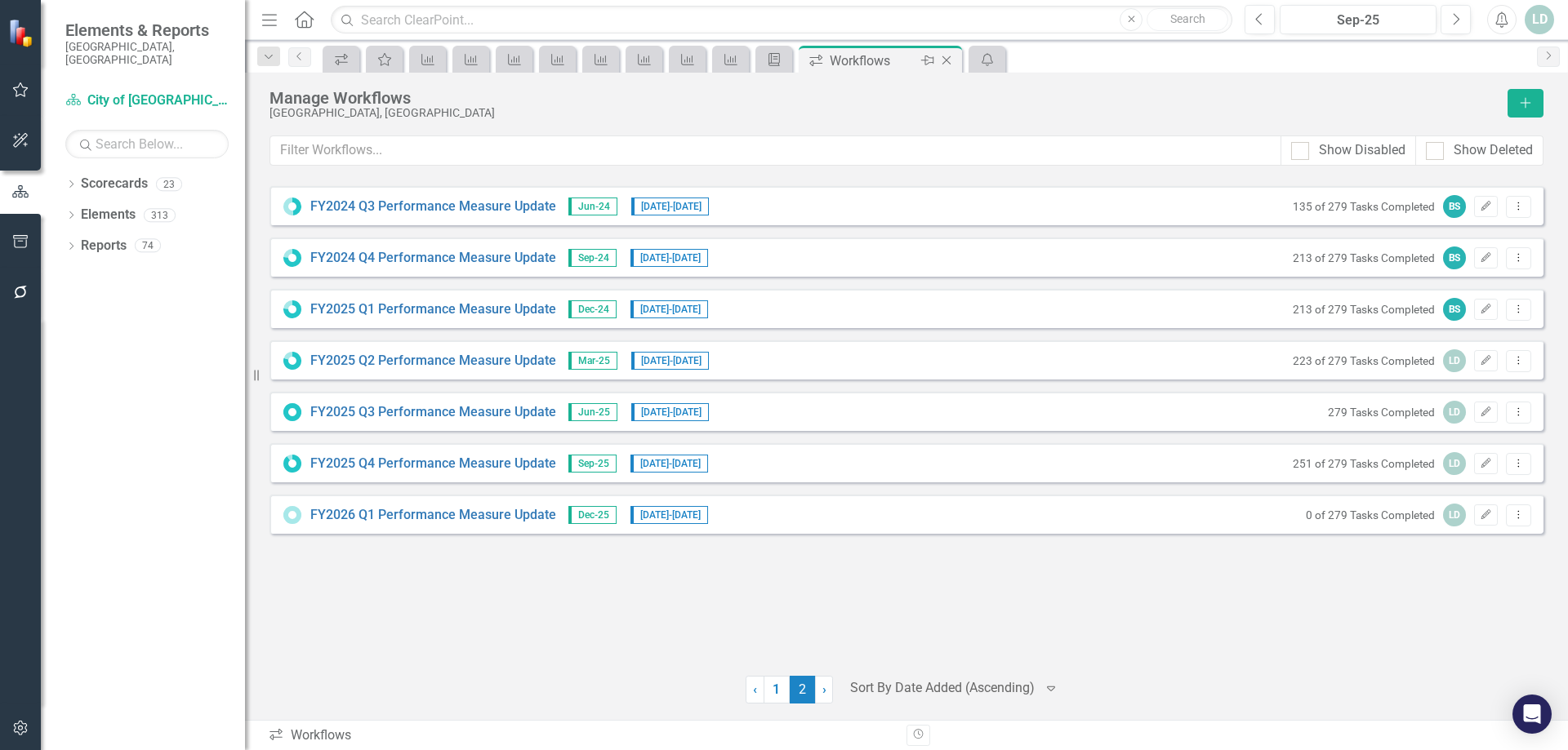
click at [947, 61] on icon at bounding box center [947, 61] width 9 height 9
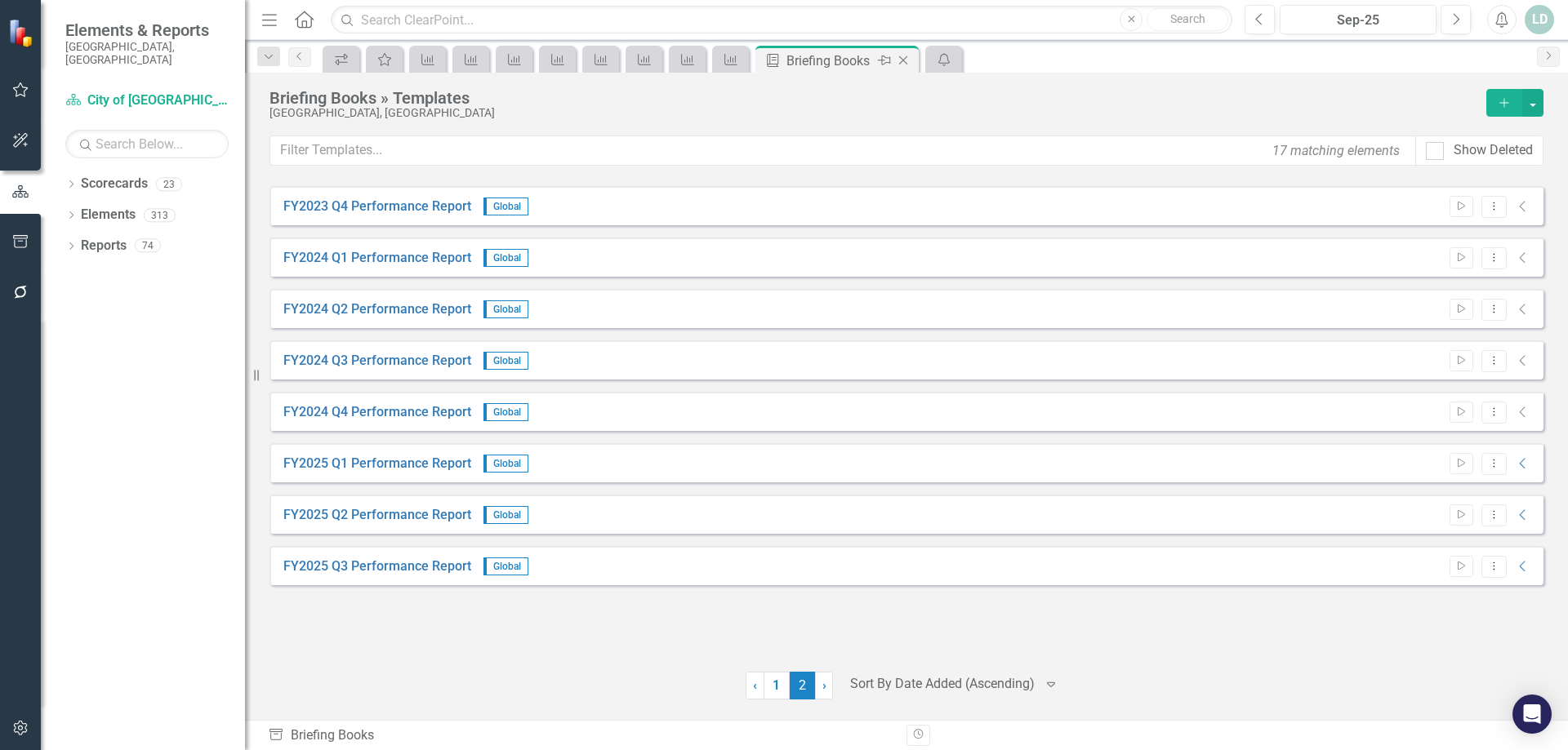
click at [903, 63] on icon "Close" at bounding box center [903, 60] width 17 height 13
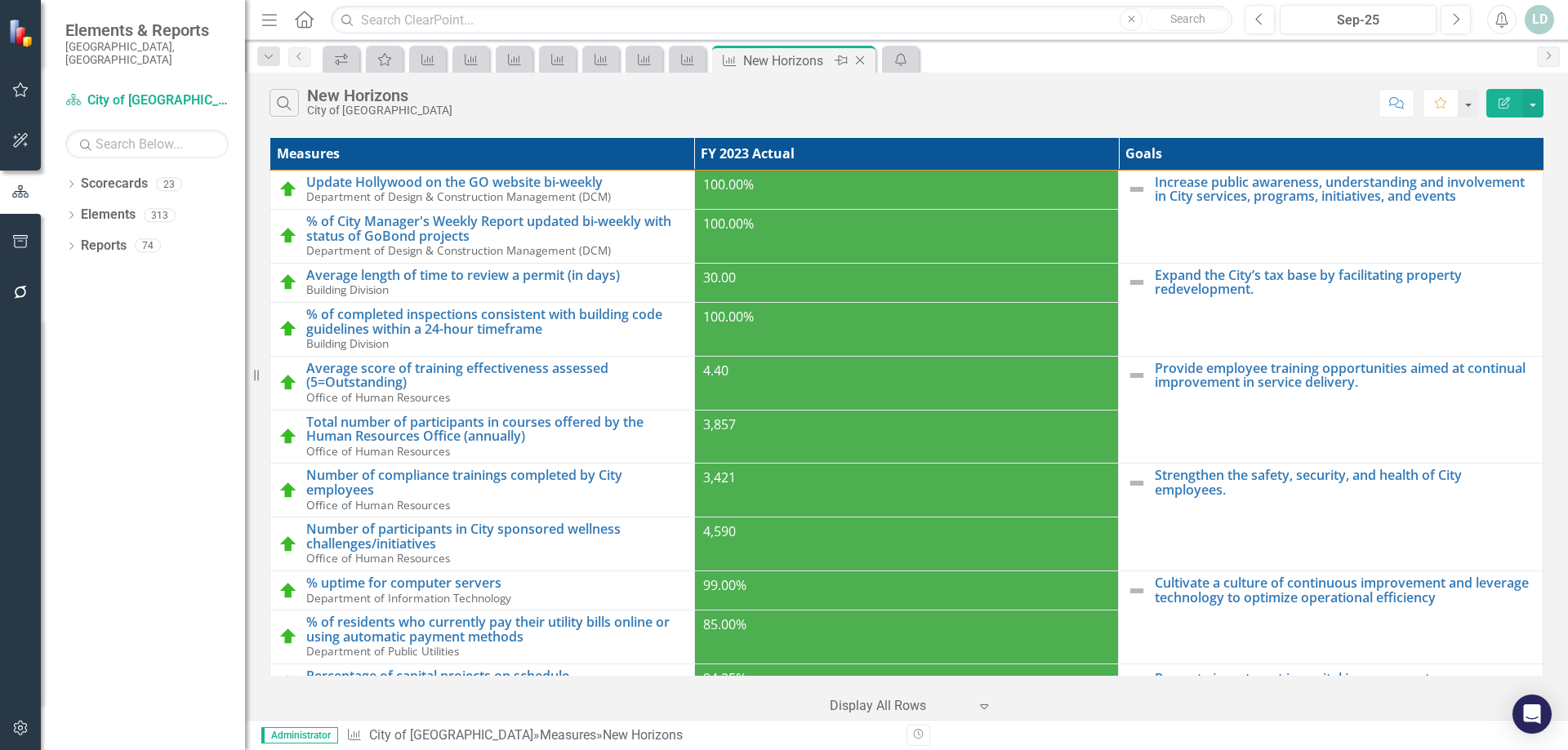
click at [865, 63] on icon "Close" at bounding box center [859, 60] width 17 height 13
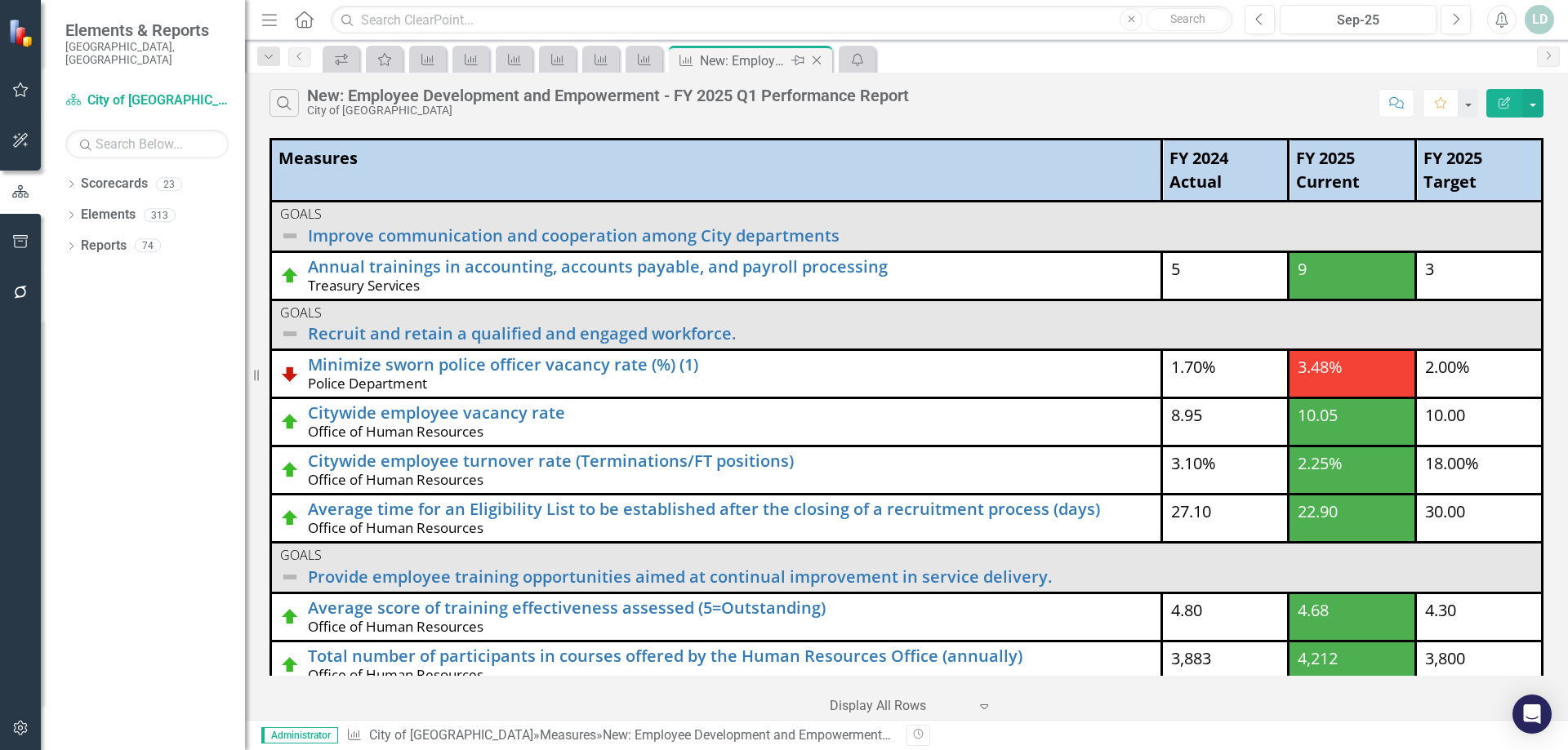
click at [825, 59] on icon "Close" at bounding box center [817, 60] width 17 height 13
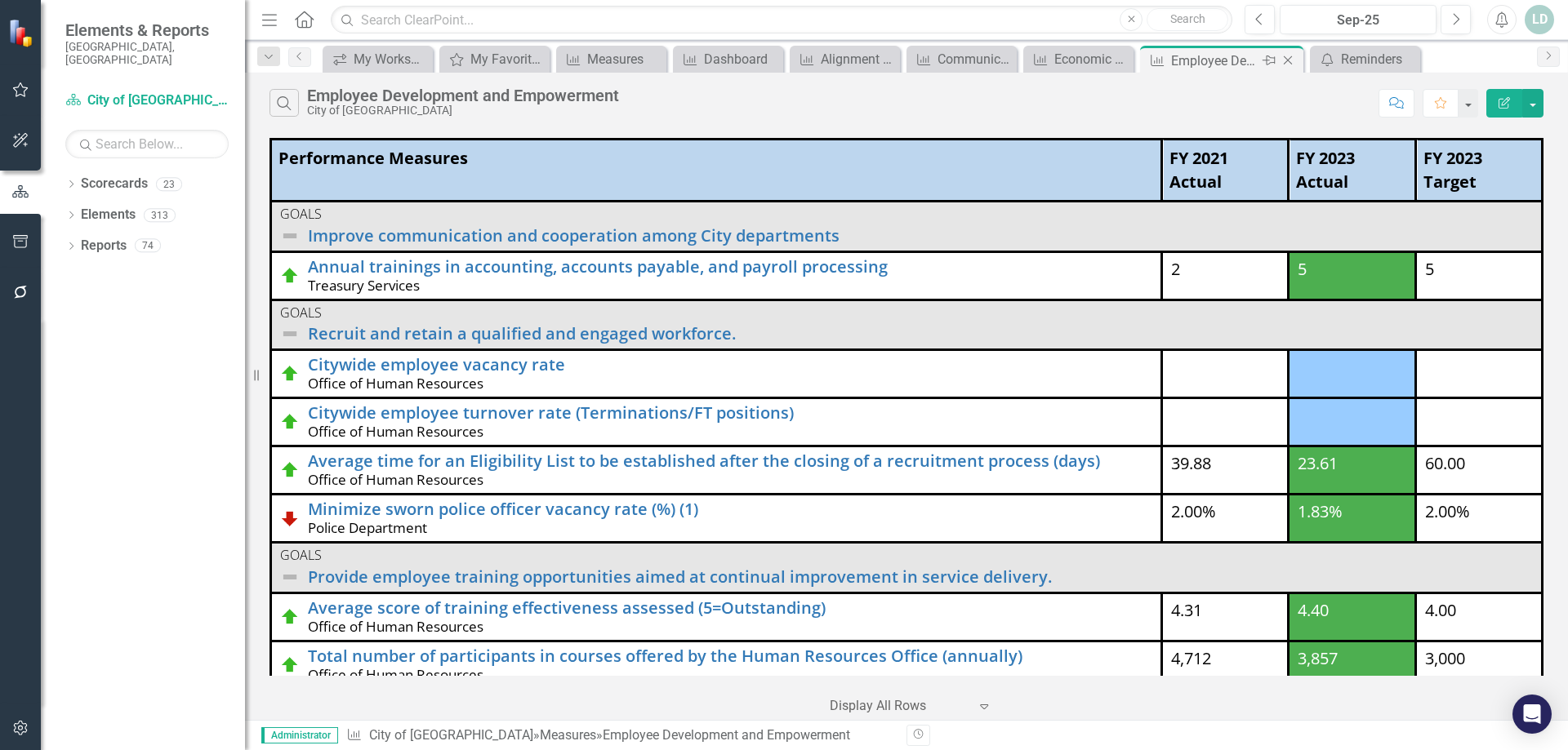
click at [1285, 61] on icon "Close" at bounding box center [1287, 60] width 17 height 13
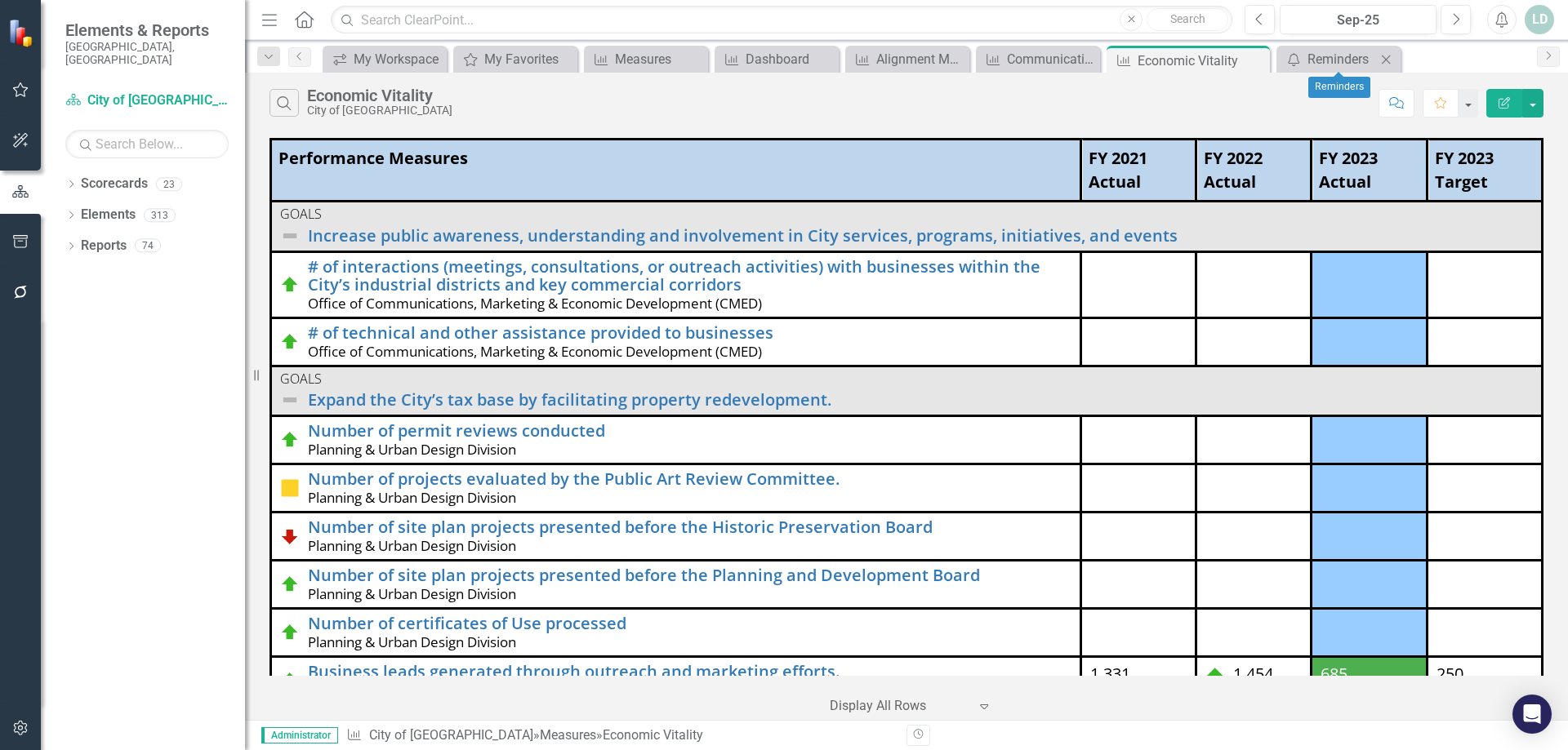
click at [1385, 60] on icon at bounding box center [1386, 59] width 9 height 9
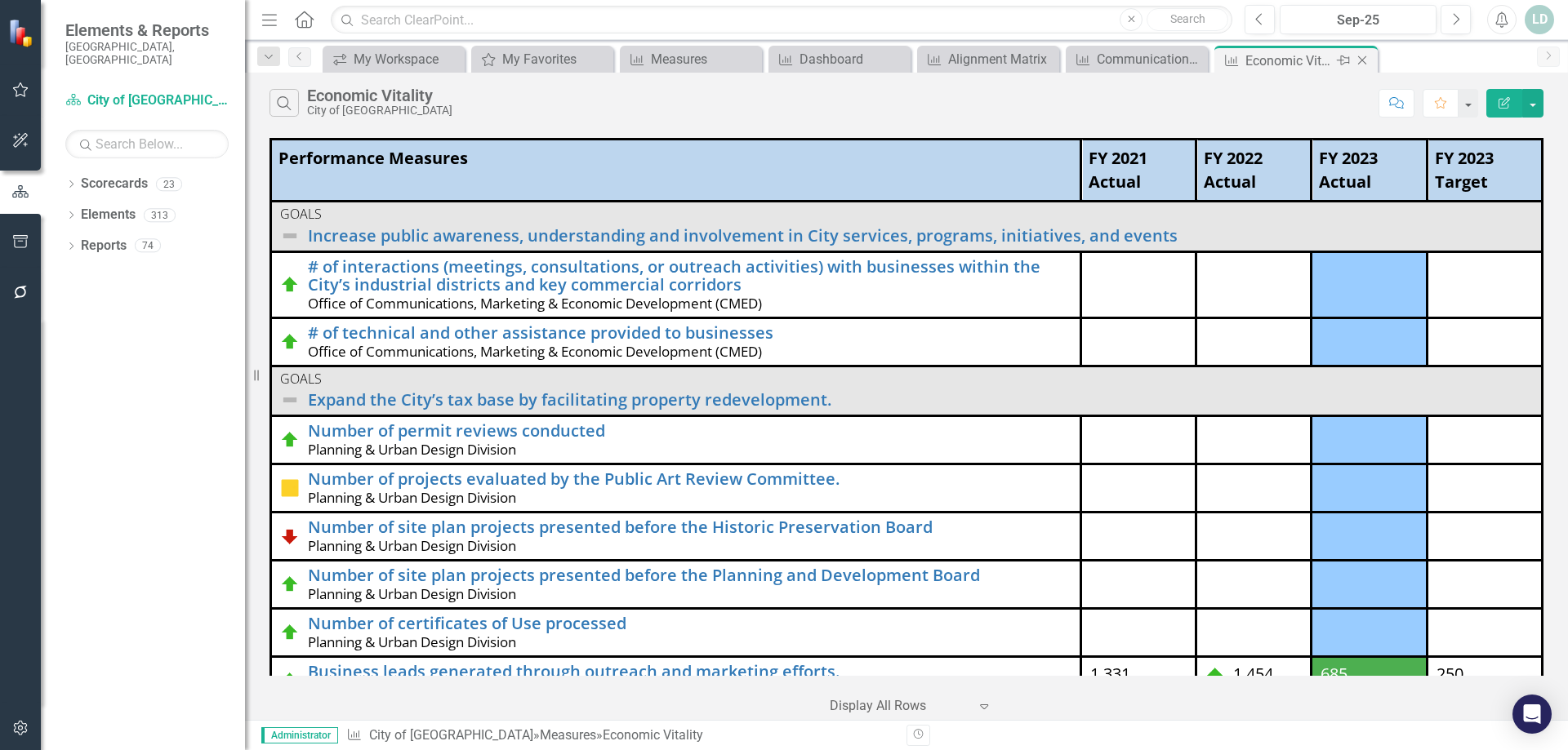
click at [1361, 63] on icon "Close" at bounding box center [1362, 60] width 17 height 13
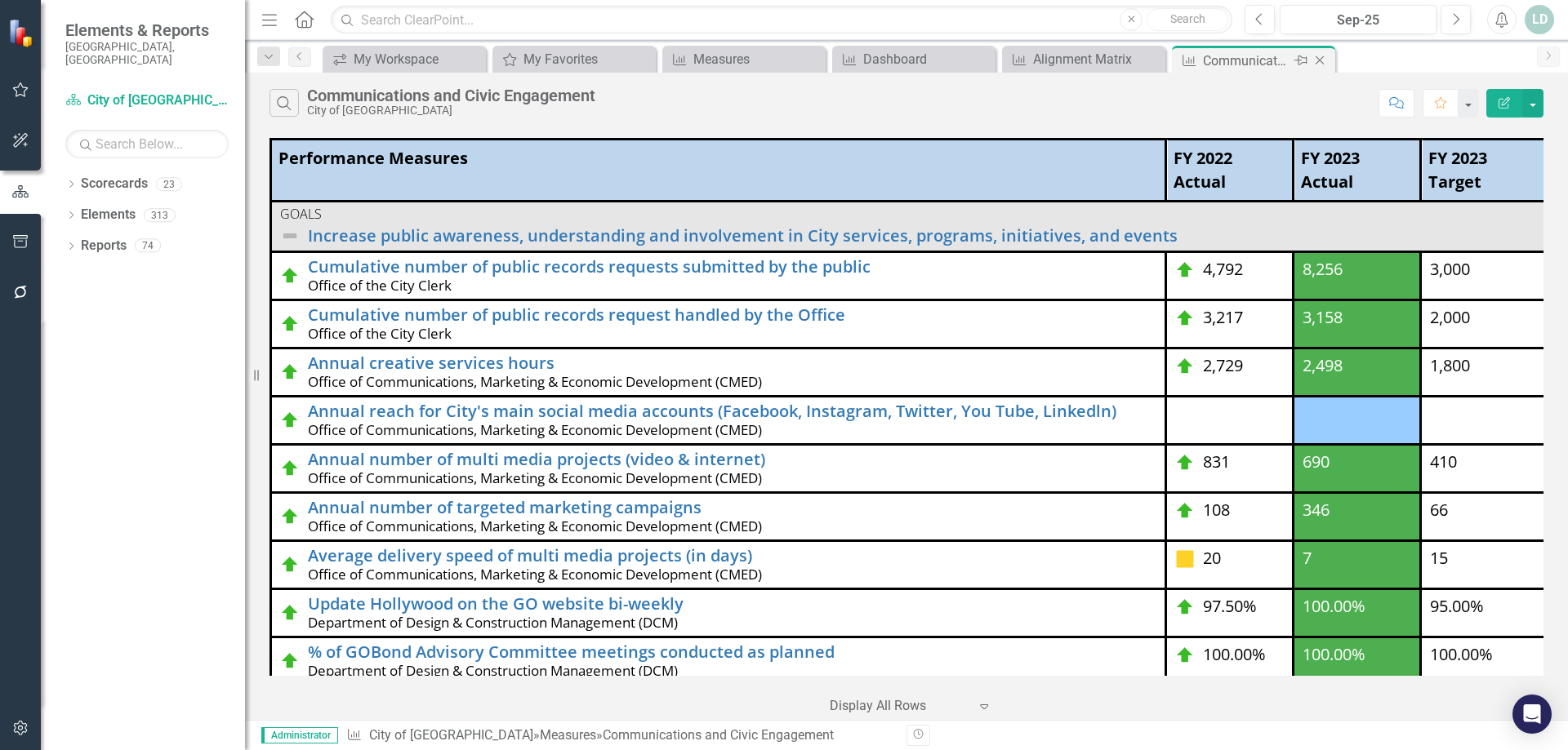
click at [1323, 60] on icon "Close" at bounding box center [1320, 60] width 17 height 13
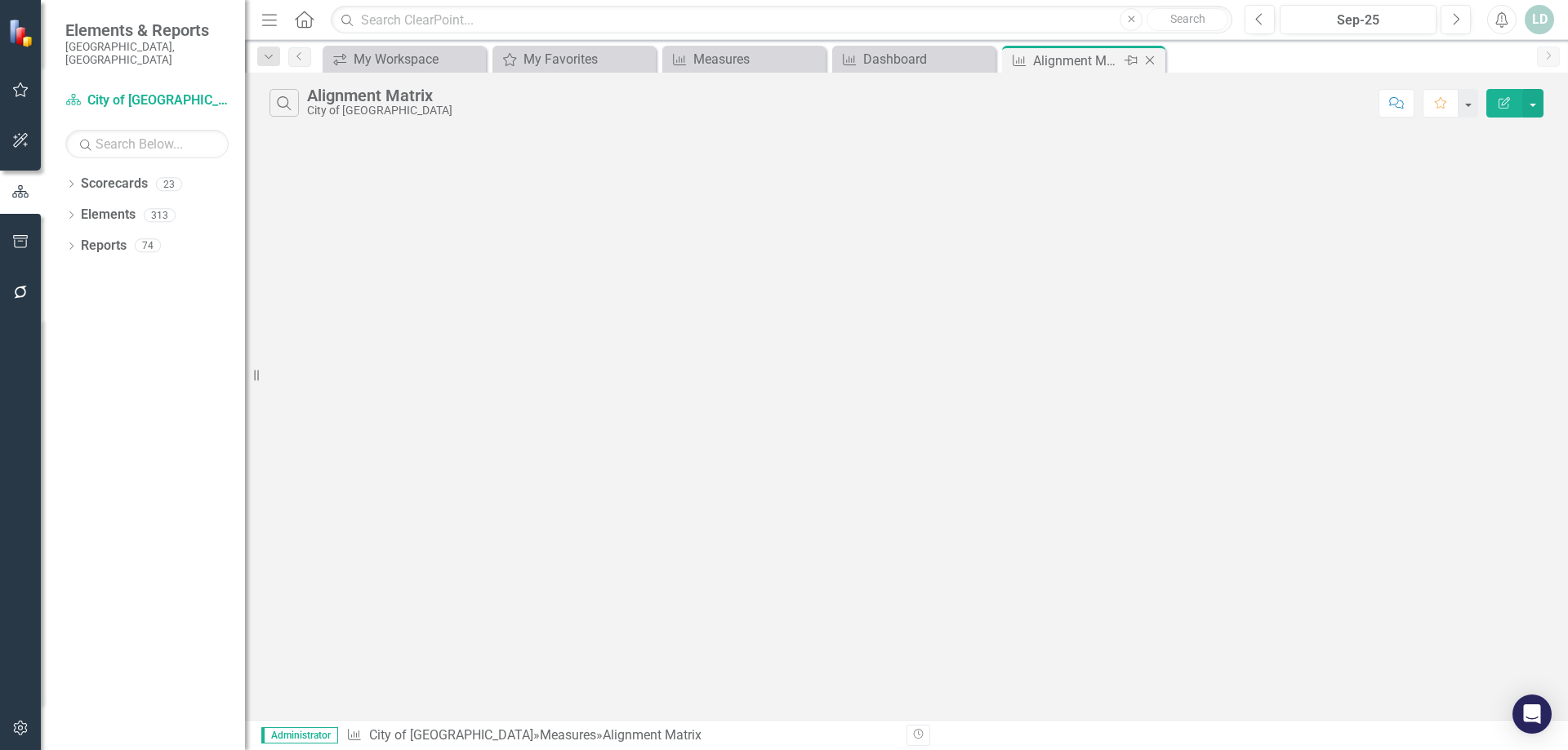
click at [1148, 62] on icon "Close" at bounding box center [1150, 60] width 17 height 13
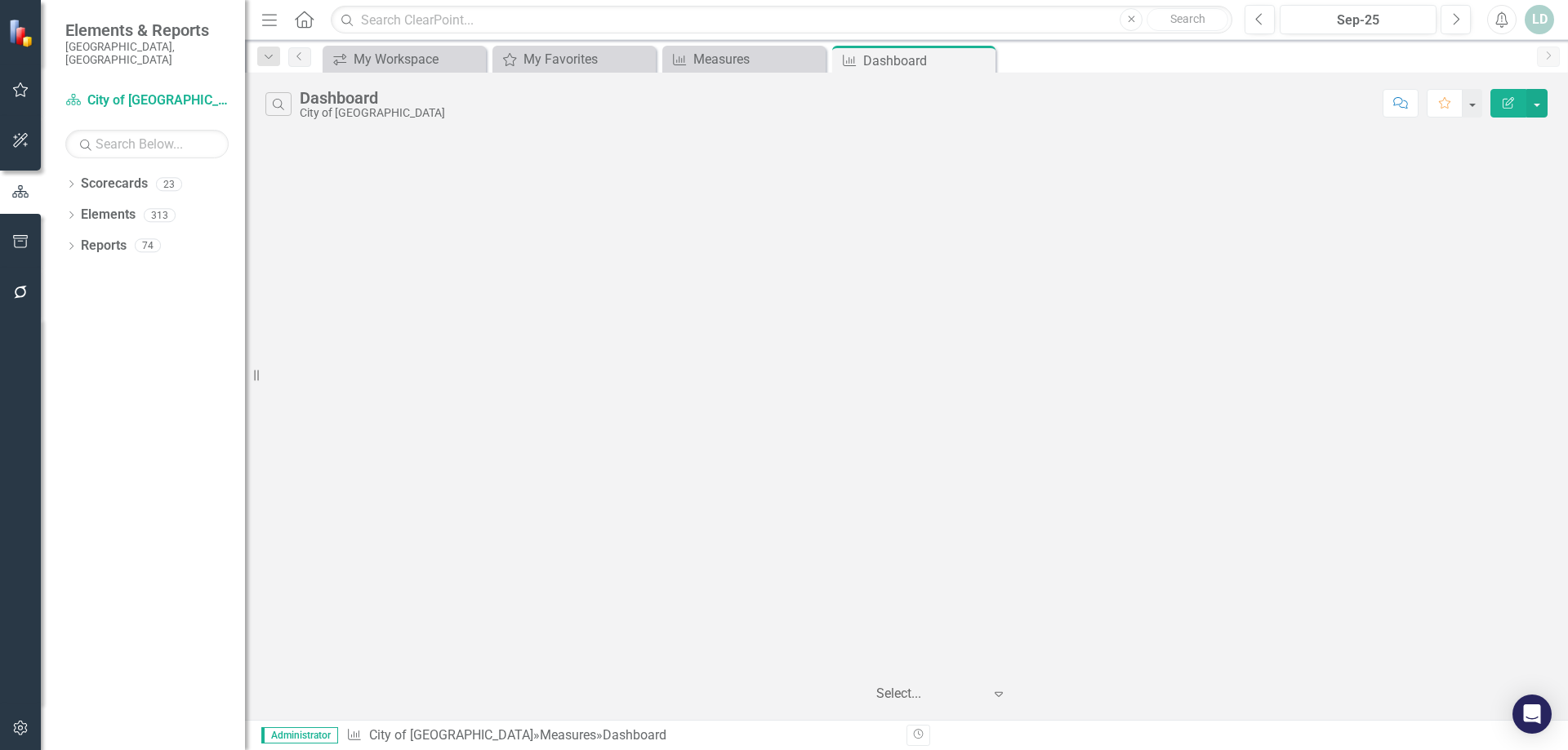
click at [0, 0] on icon "Close" at bounding box center [0, 0] width 0 height 0
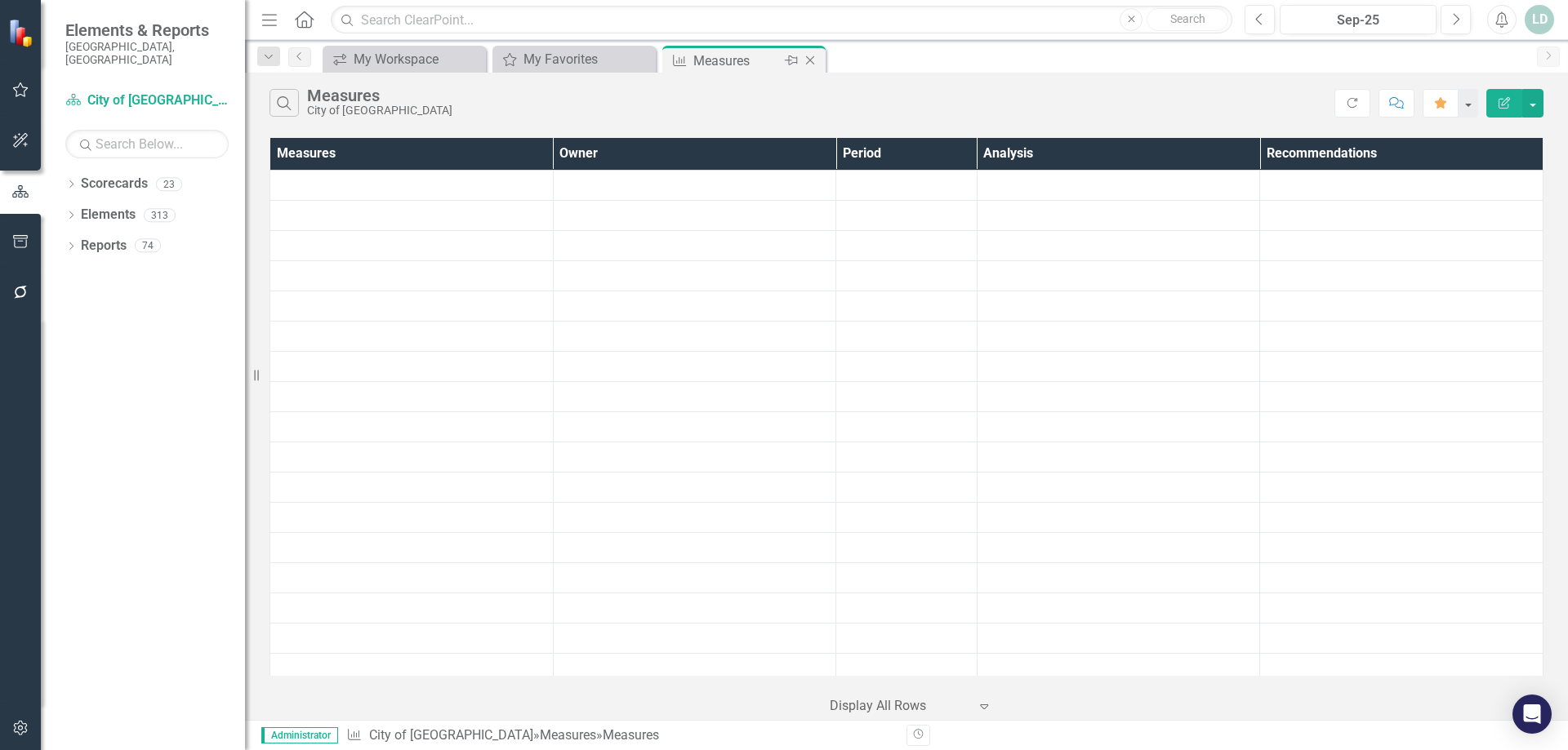
click at [808, 62] on icon "Close" at bounding box center [810, 60] width 17 height 13
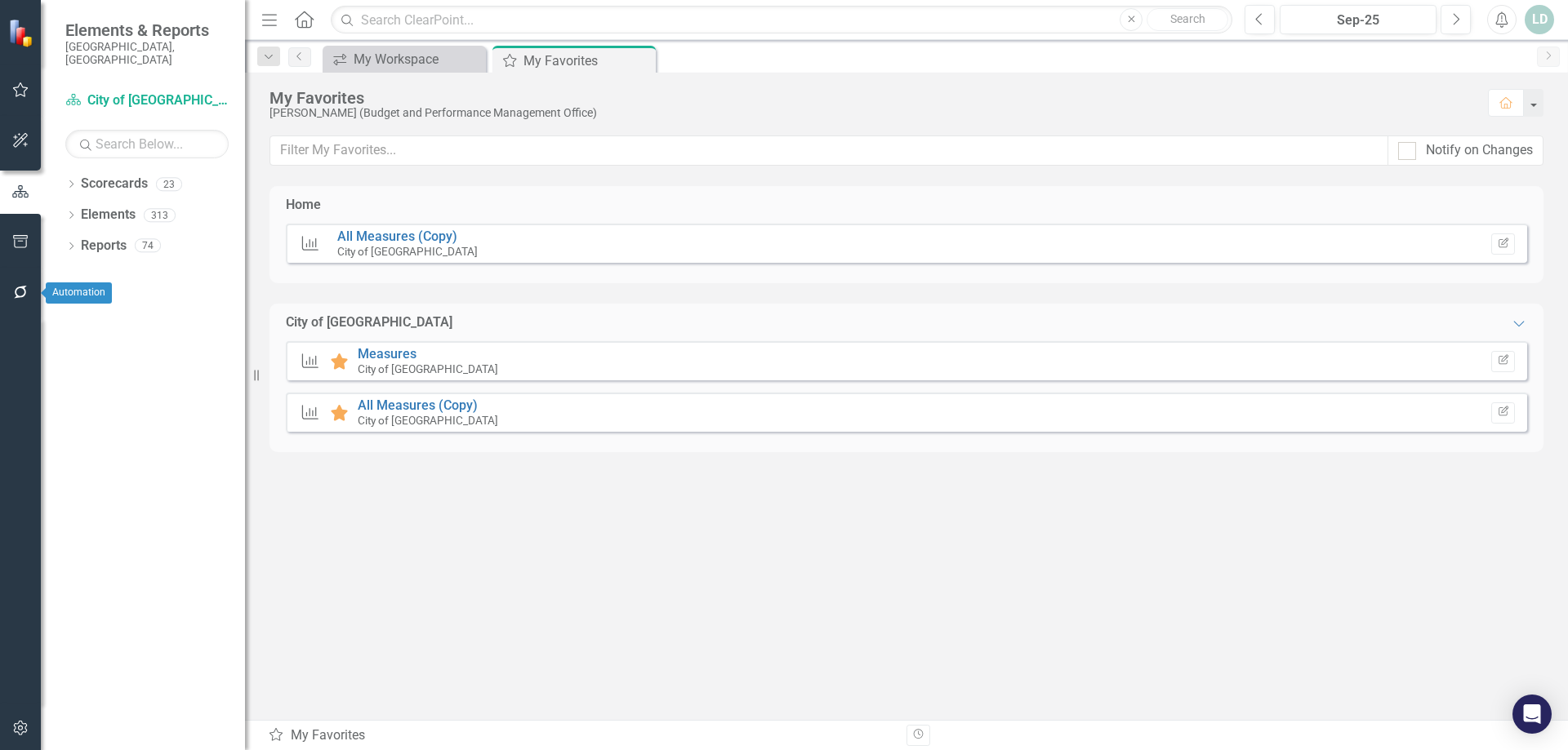
click at [6, 289] on button "button" at bounding box center [21, 293] width 37 height 34
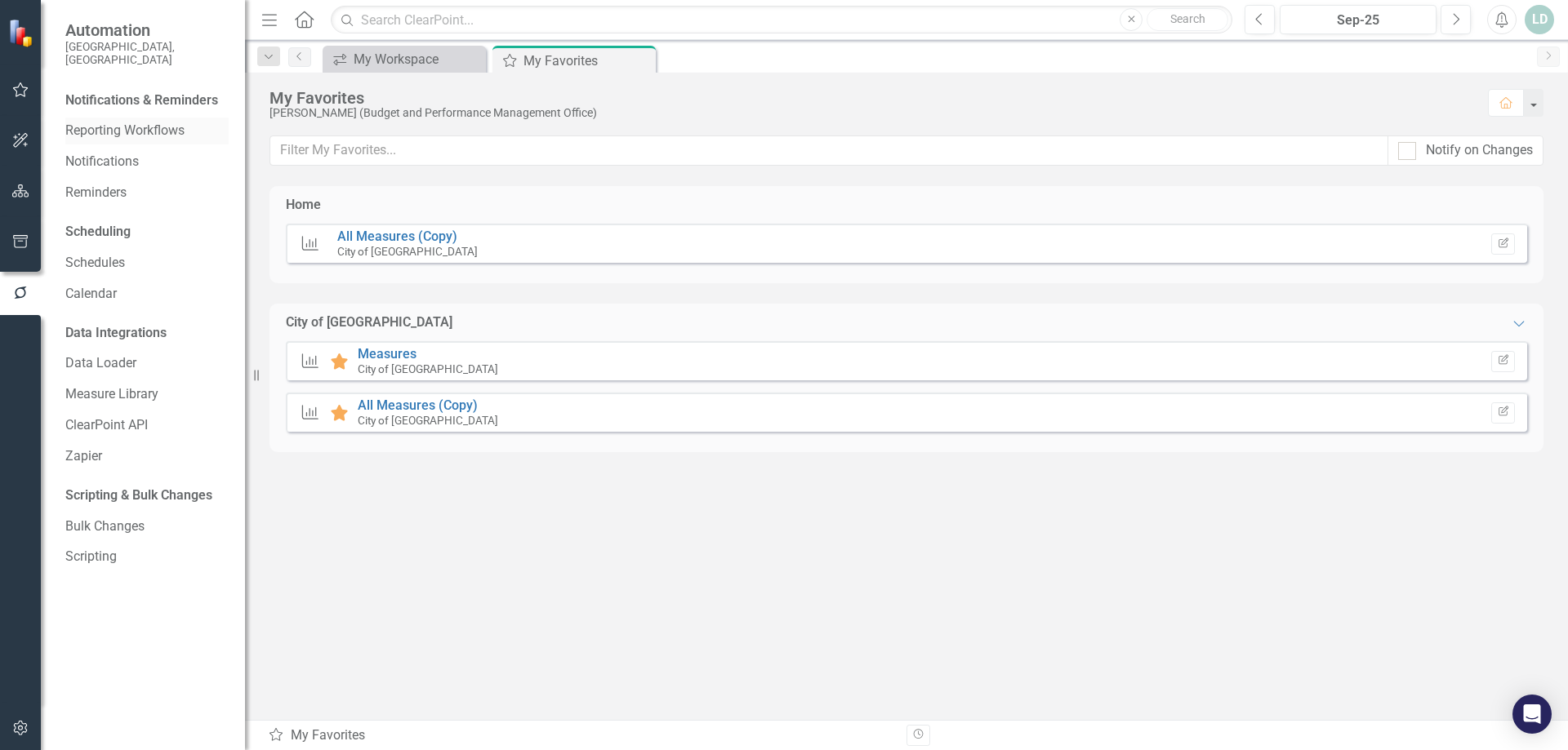
click at [111, 122] on link "Reporting Workflows" at bounding box center [146, 132] width 163 height 19
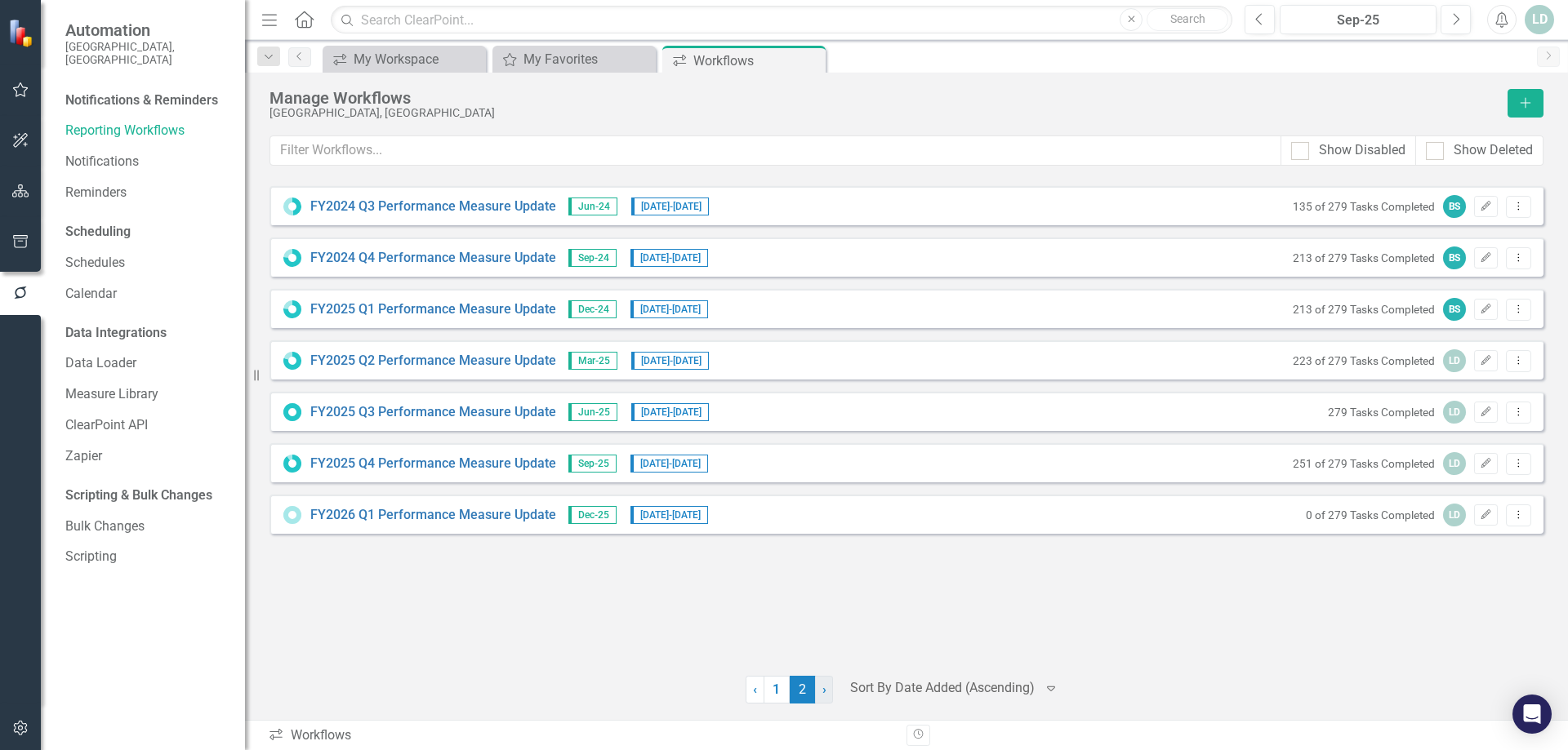
click at [824, 696] on span "›" at bounding box center [825, 689] width 4 height 16
click at [416, 516] on link "FY2026 Q1 Performance Measure Update" at bounding box center [433, 516] width 246 height 19
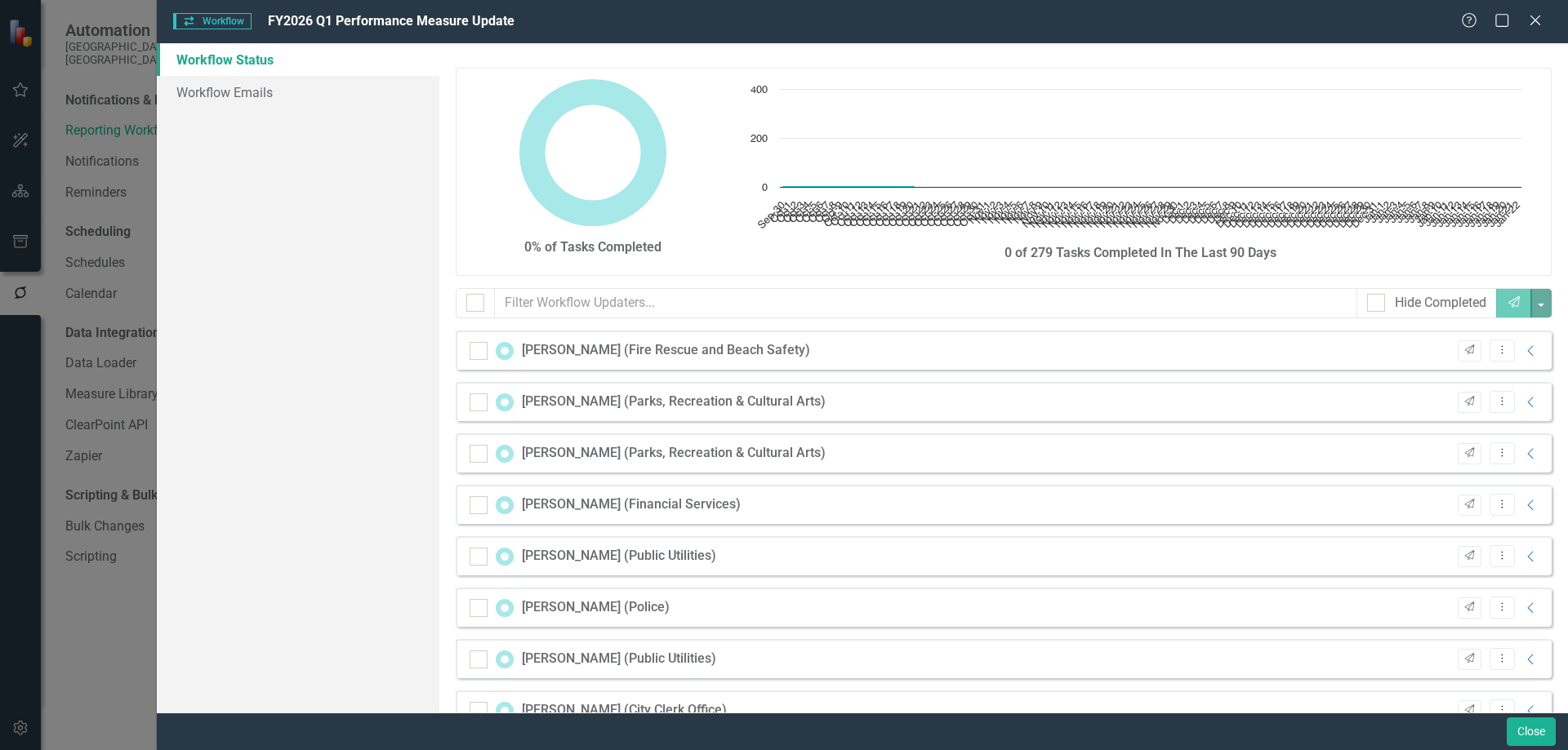
checkbox input "false"
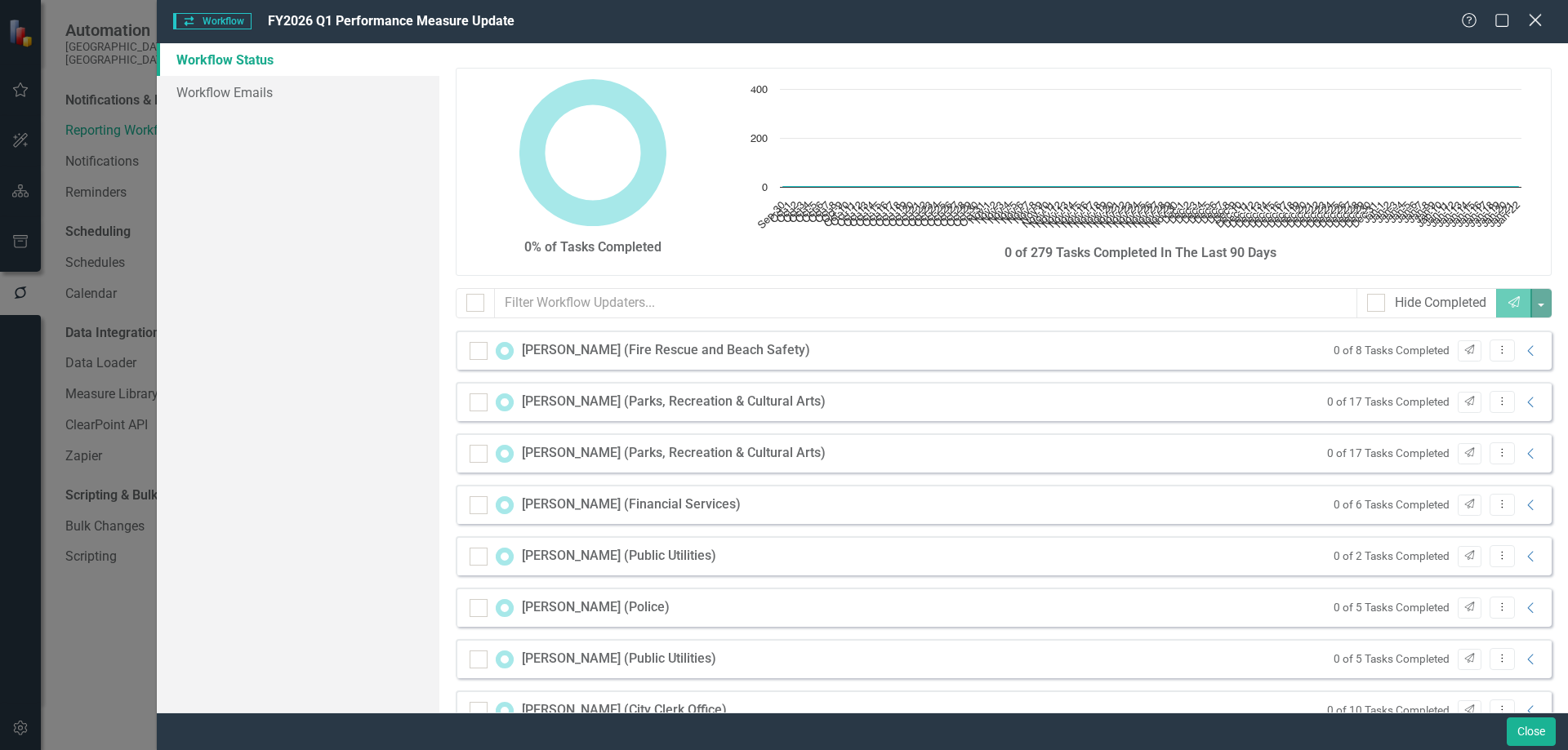
click at [1537, 19] on icon at bounding box center [1535, 20] width 12 height 12
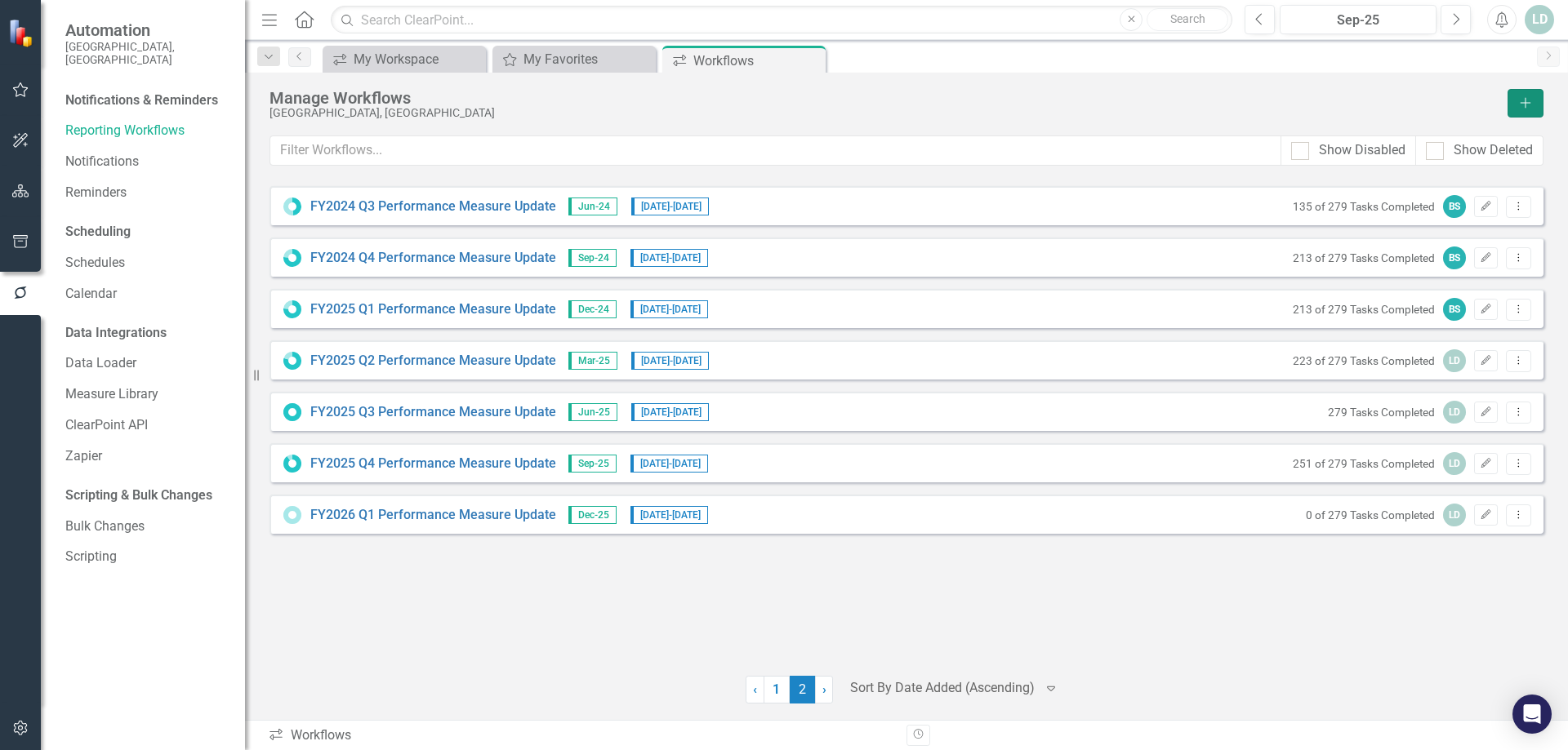
click at [1531, 105] on icon "Add" at bounding box center [1525, 103] width 15 height 11
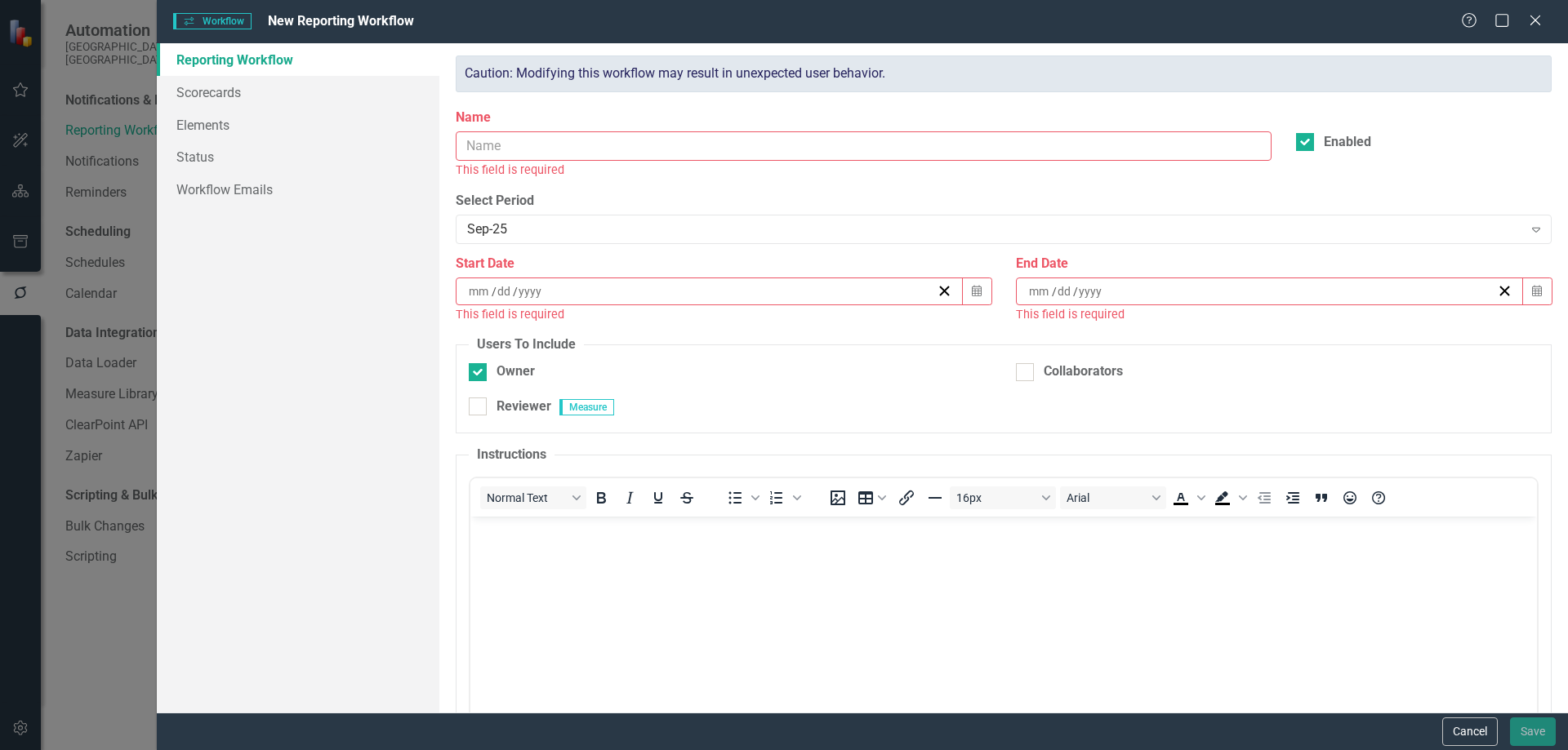
click at [1544, 24] on icon "Close" at bounding box center [1535, 20] width 17 height 13
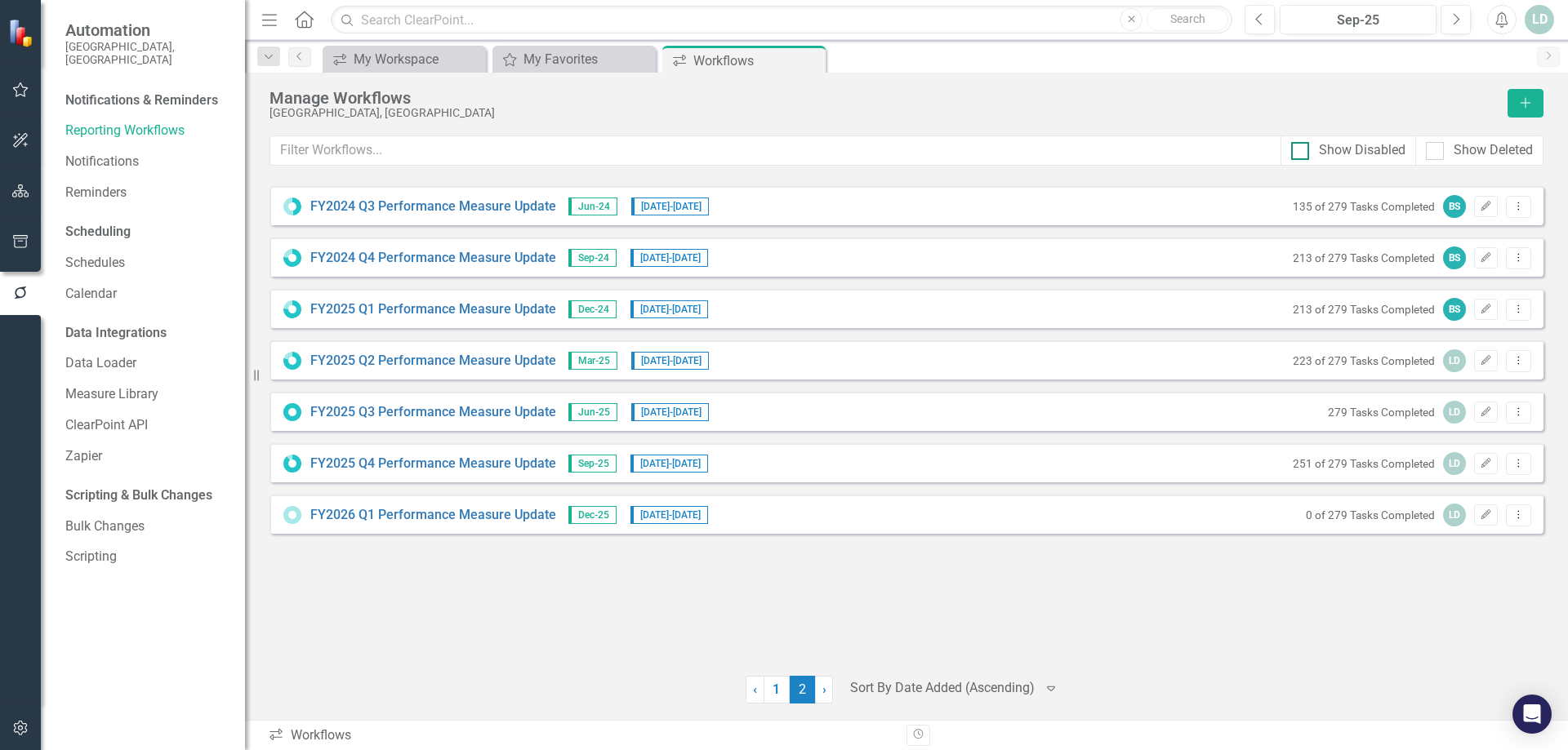
click at [1304, 150] on div at bounding box center [1300, 151] width 18 height 18
click at [1302, 150] on input "Show Disabled" at bounding box center [1296, 147] width 10 height 10
click at [1304, 150] on div at bounding box center [1300, 151] width 18 height 18
click at [1302, 150] on input "Show Disabled" at bounding box center [1296, 147] width 10 height 10
checkbox input "false"
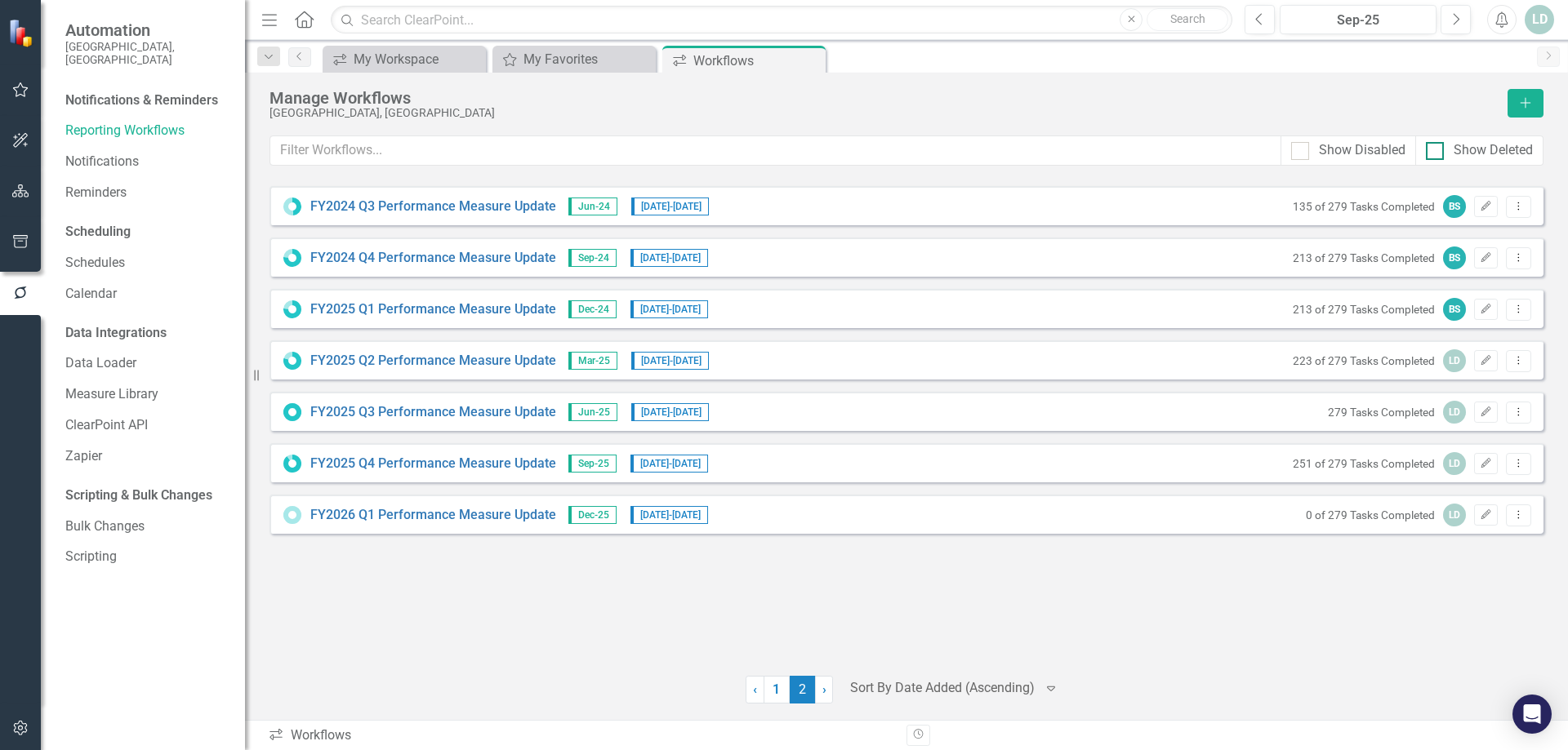
click at [1441, 146] on div at bounding box center [1435, 151] width 18 height 18
click at [1436, 146] on input "Show Deleted" at bounding box center [1431, 147] width 10 height 10
click at [1440, 146] on div at bounding box center [1435, 151] width 18 height 18
click at [1436, 146] on input "Show Deleted" at bounding box center [1431, 147] width 10 height 10
checkbox input "false"
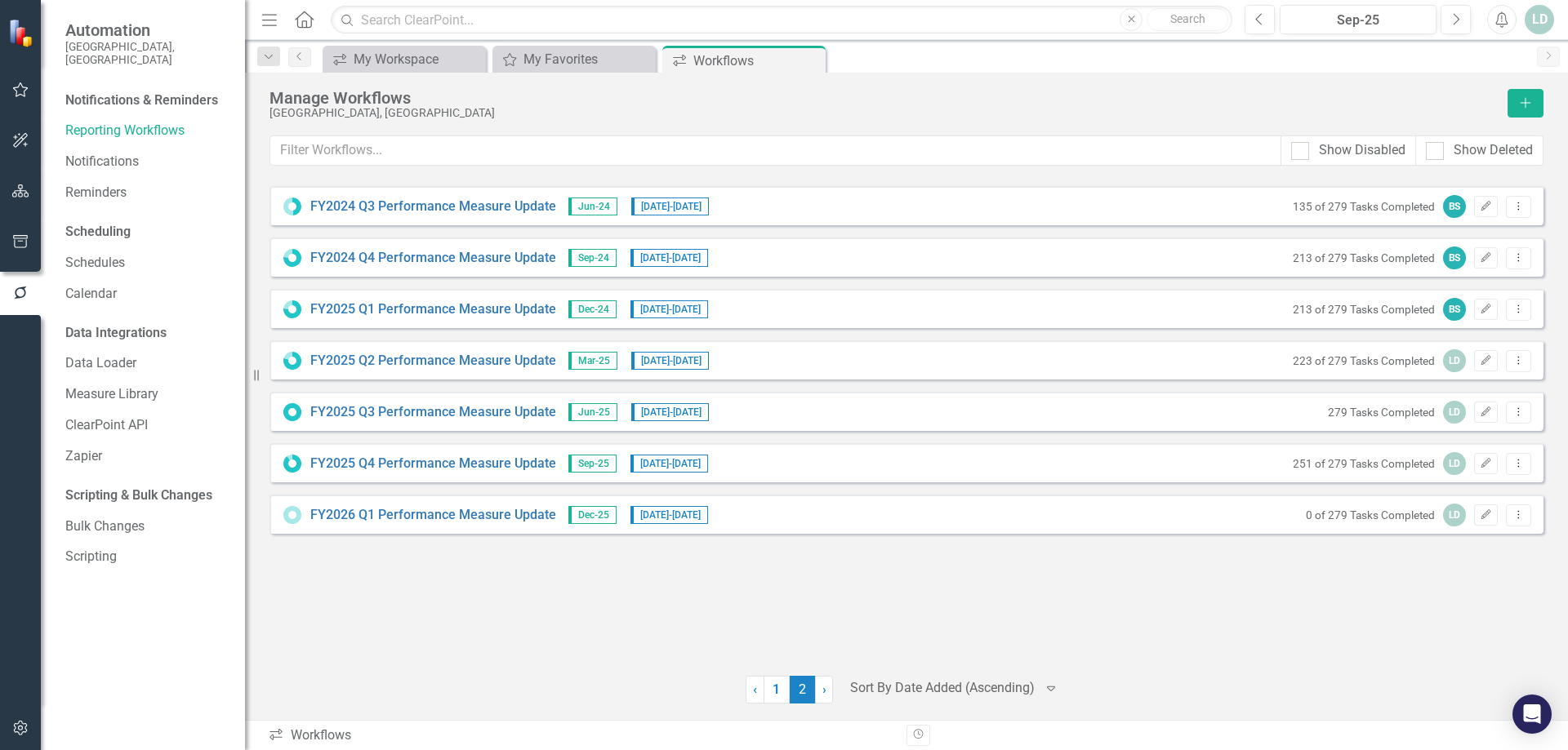
click at [1537, 17] on div "LD" at bounding box center [1539, 20] width 30 height 30
click at [1501, 47] on link "User Edit Profile" at bounding box center [1489, 50] width 129 height 30
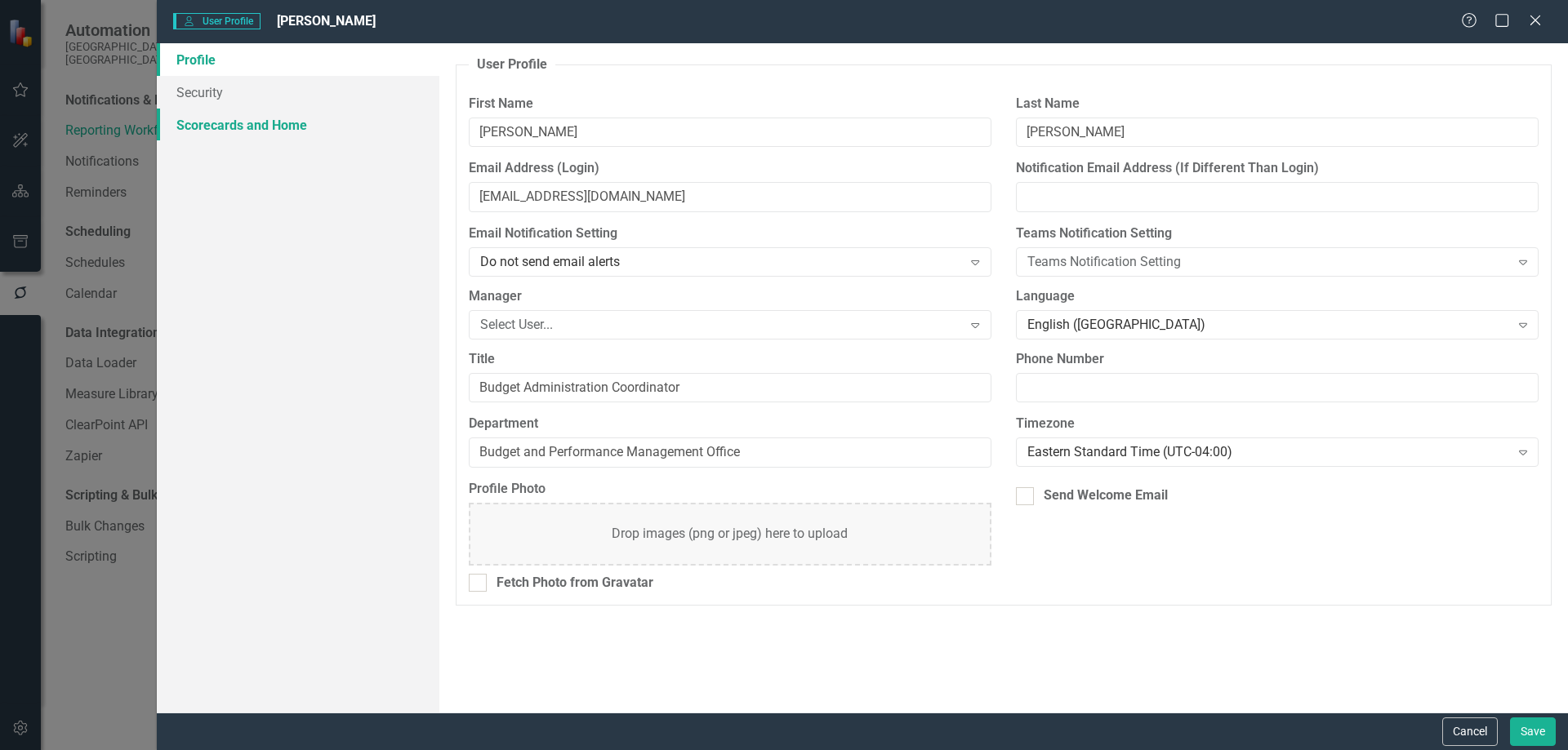
click at [226, 129] on link "Scorecards and Home" at bounding box center [298, 125] width 282 height 32
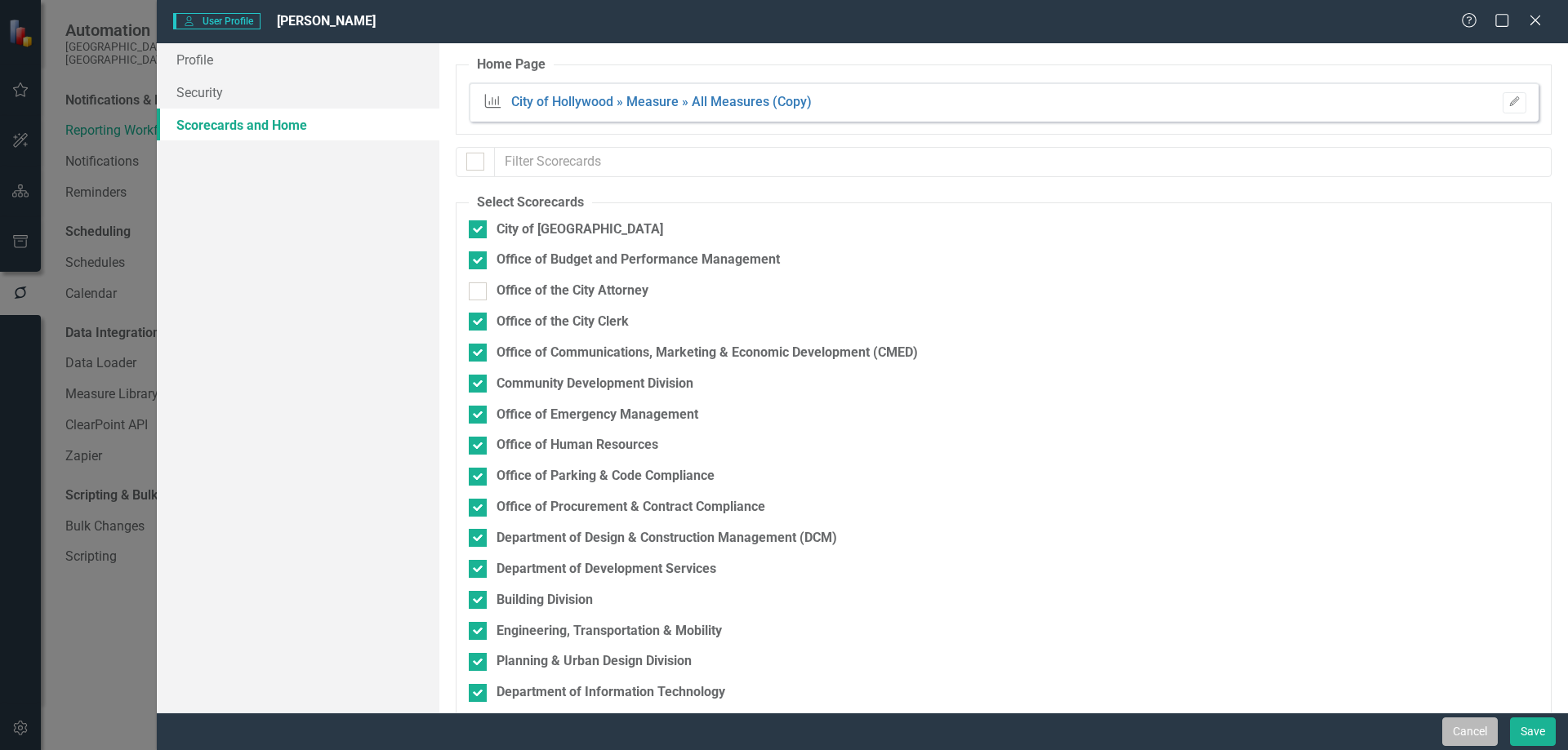
click at [1468, 731] on button "Cancel" at bounding box center [1470, 732] width 56 height 29
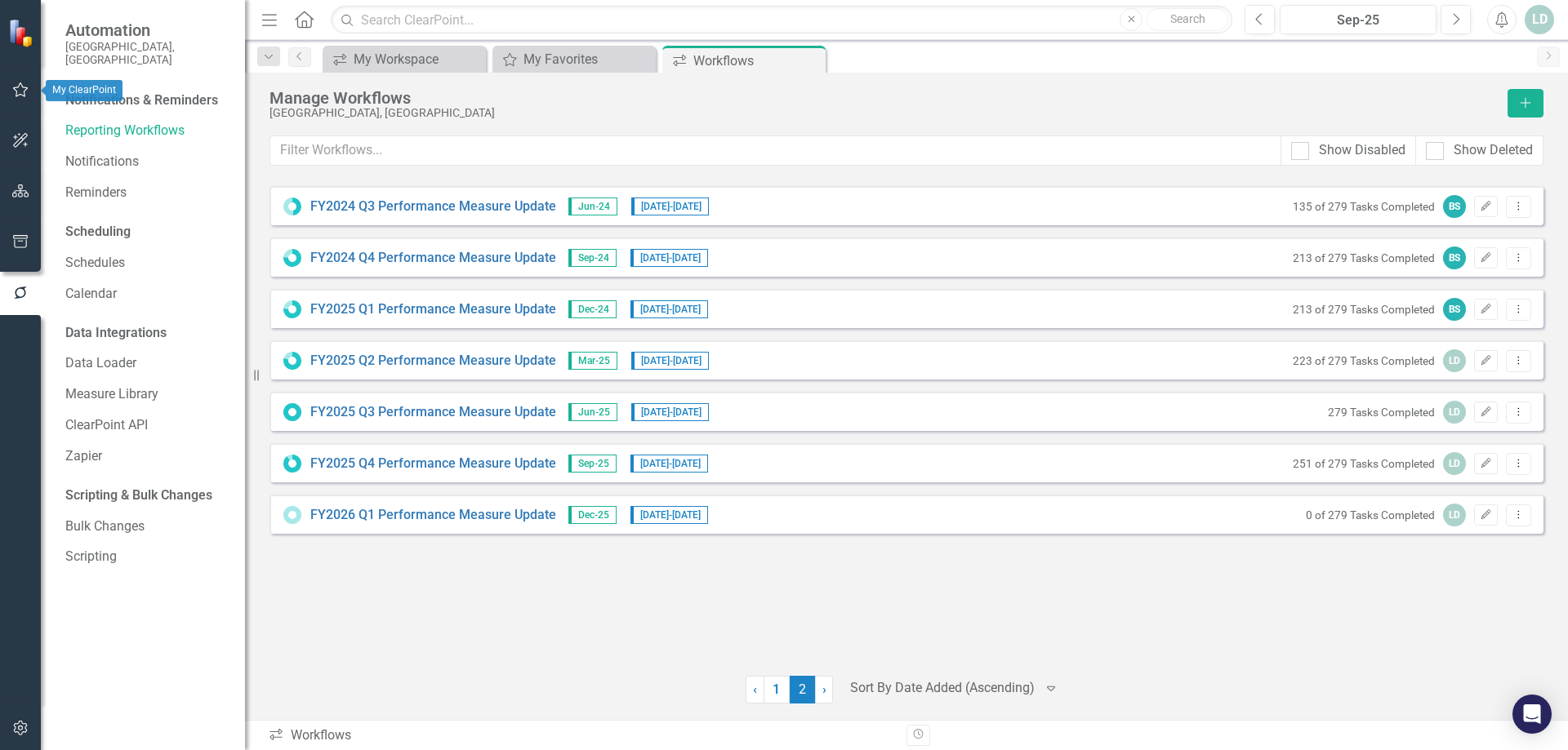
click at [28, 91] on icon "button" at bounding box center [21, 90] width 17 height 13
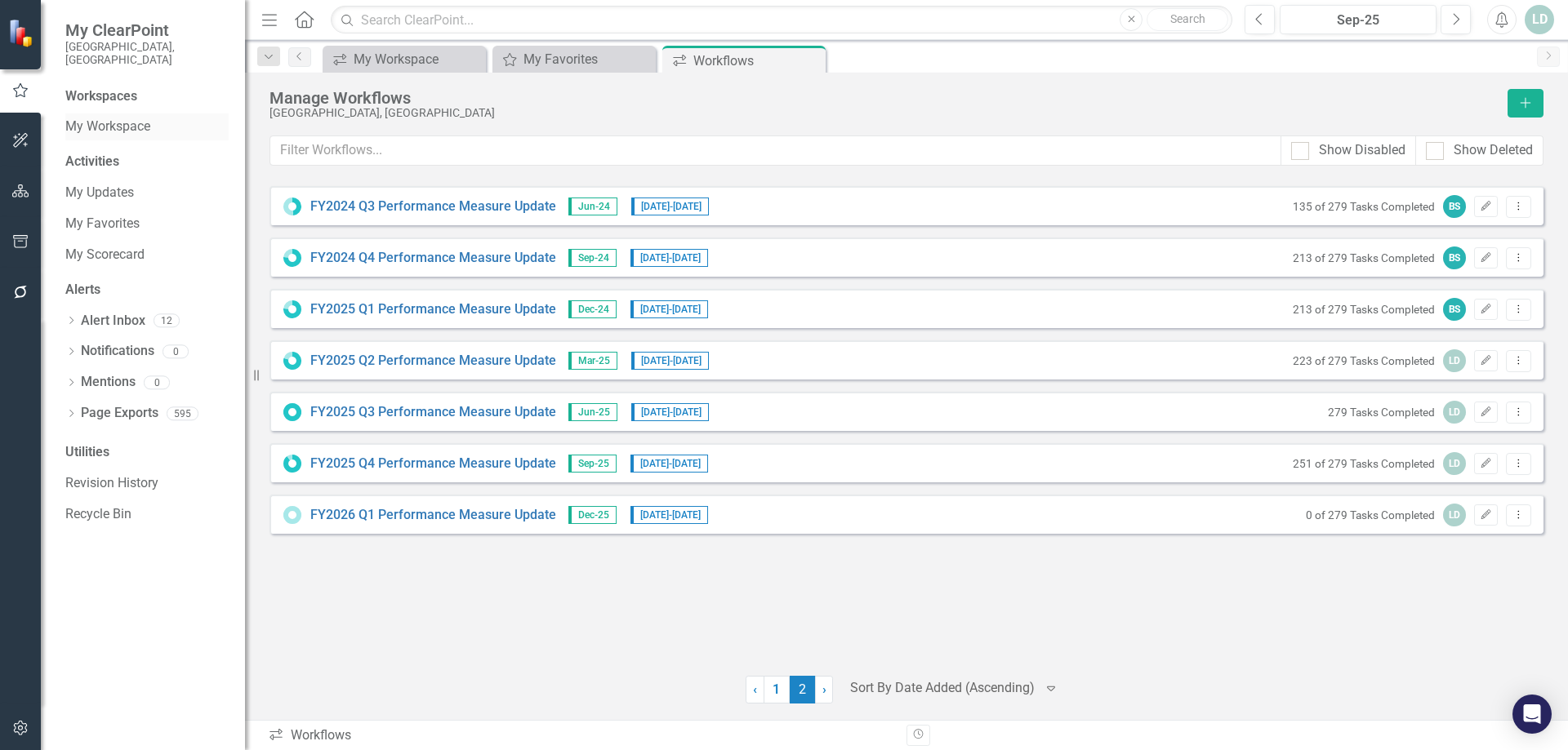
click at [144, 118] on link "My Workspace" at bounding box center [146, 127] width 163 height 19
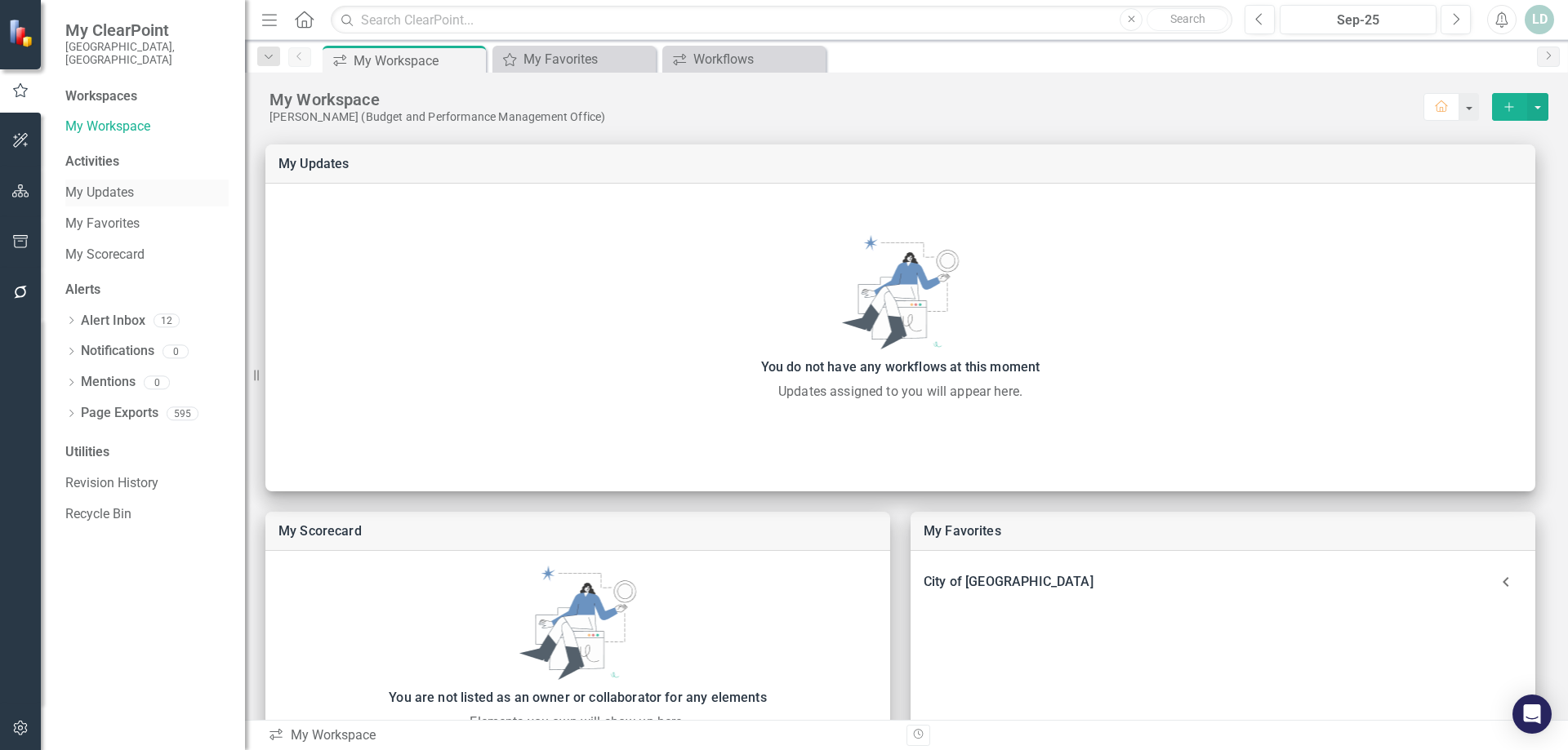
click at [113, 184] on link "My Updates" at bounding box center [146, 193] width 163 height 19
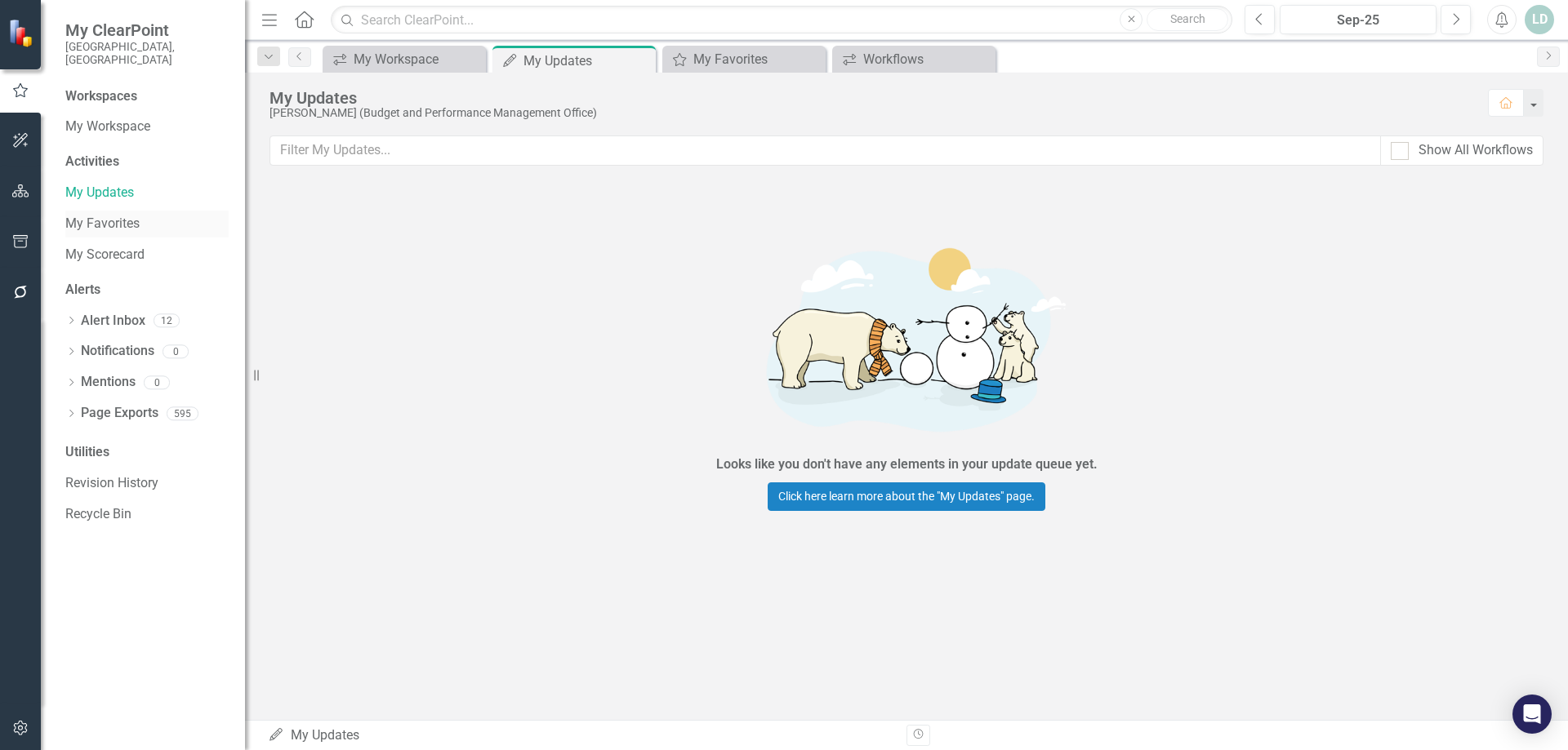
click at [119, 214] on link "My Favorites" at bounding box center [146, 224] width 163 height 19
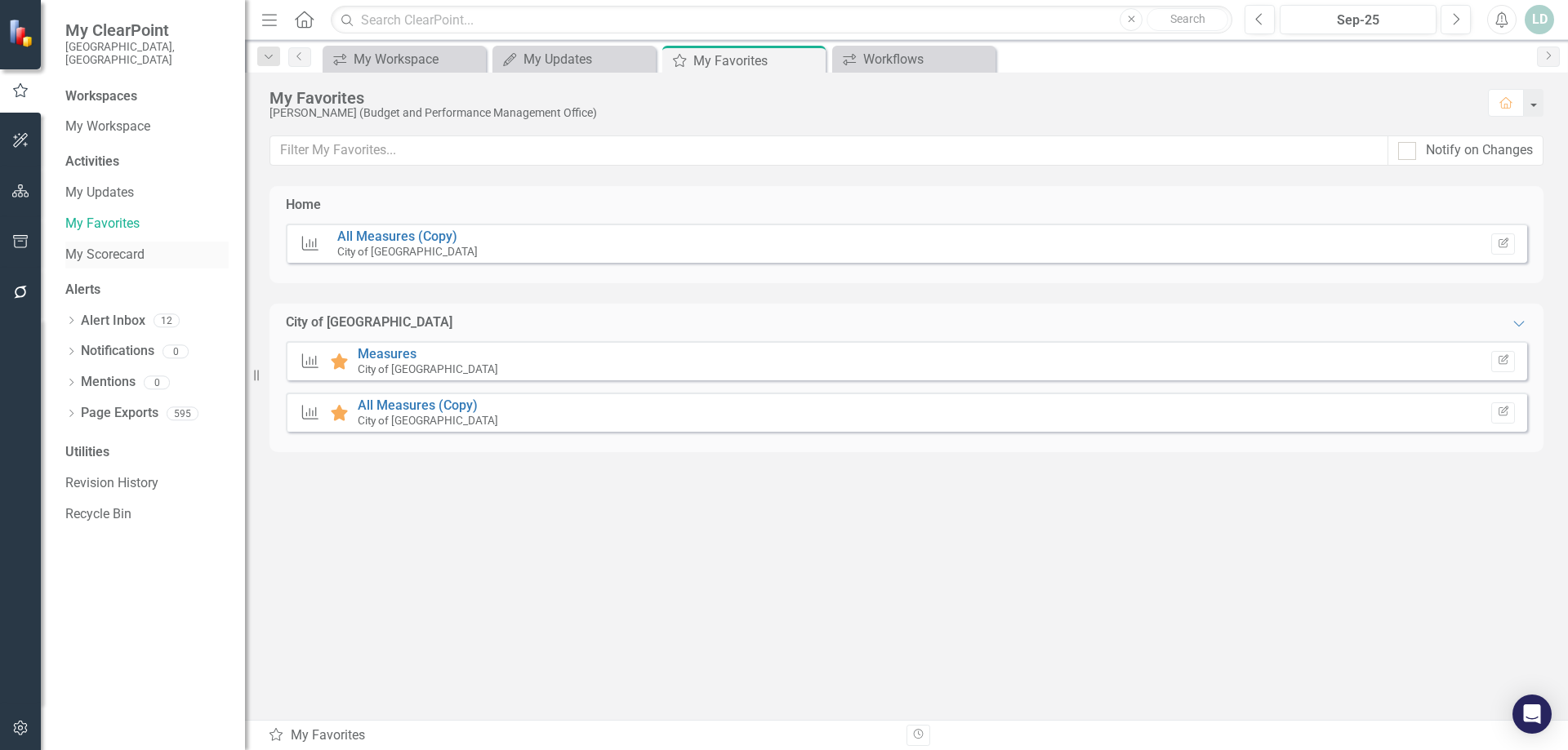
click at [121, 246] on link "My Scorecard" at bounding box center [146, 255] width 163 height 19
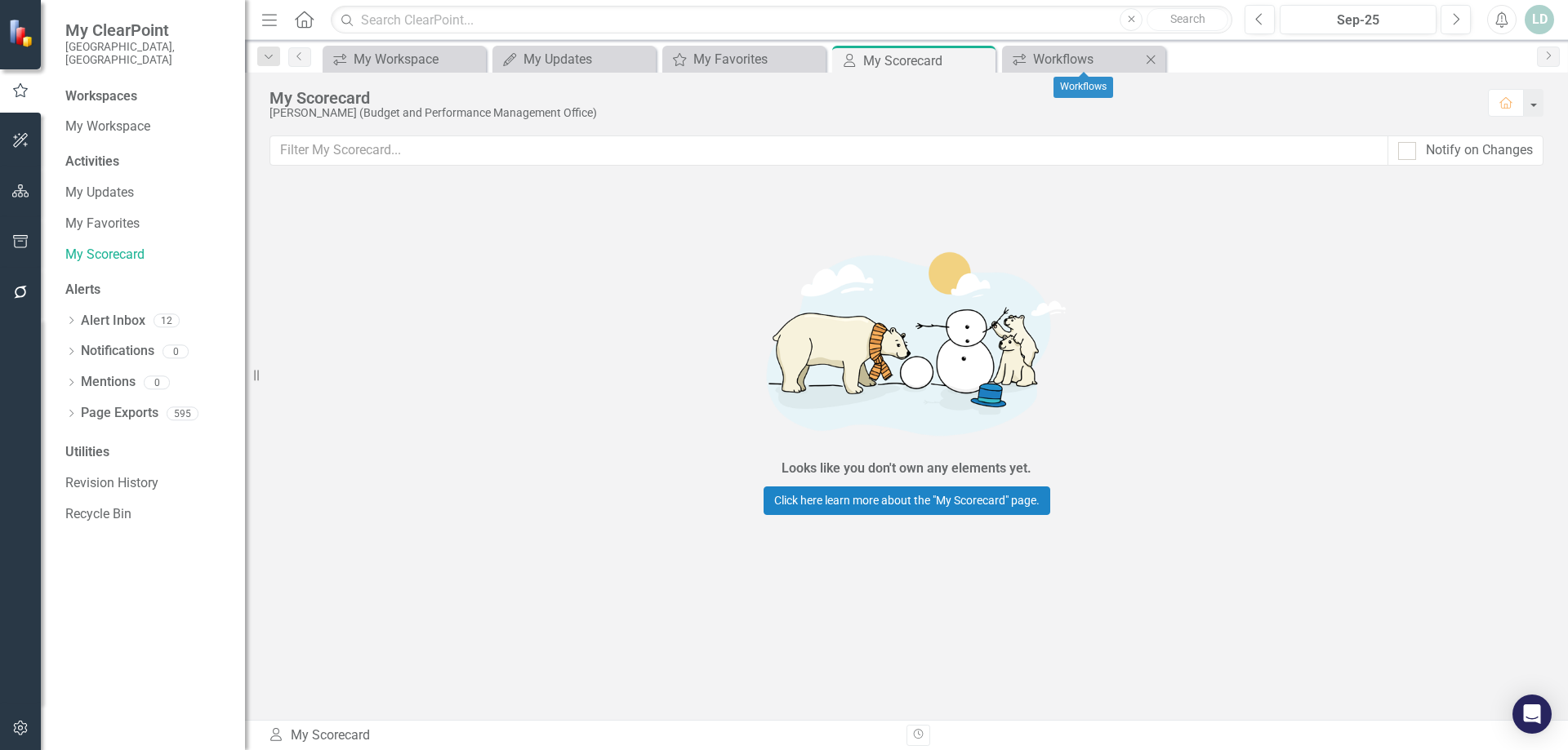
click at [1150, 59] on icon "Close" at bounding box center [1151, 59] width 17 height 13
click at [984, 60] on icon "Close" at bounding box center [980, 60] width 17 height 13
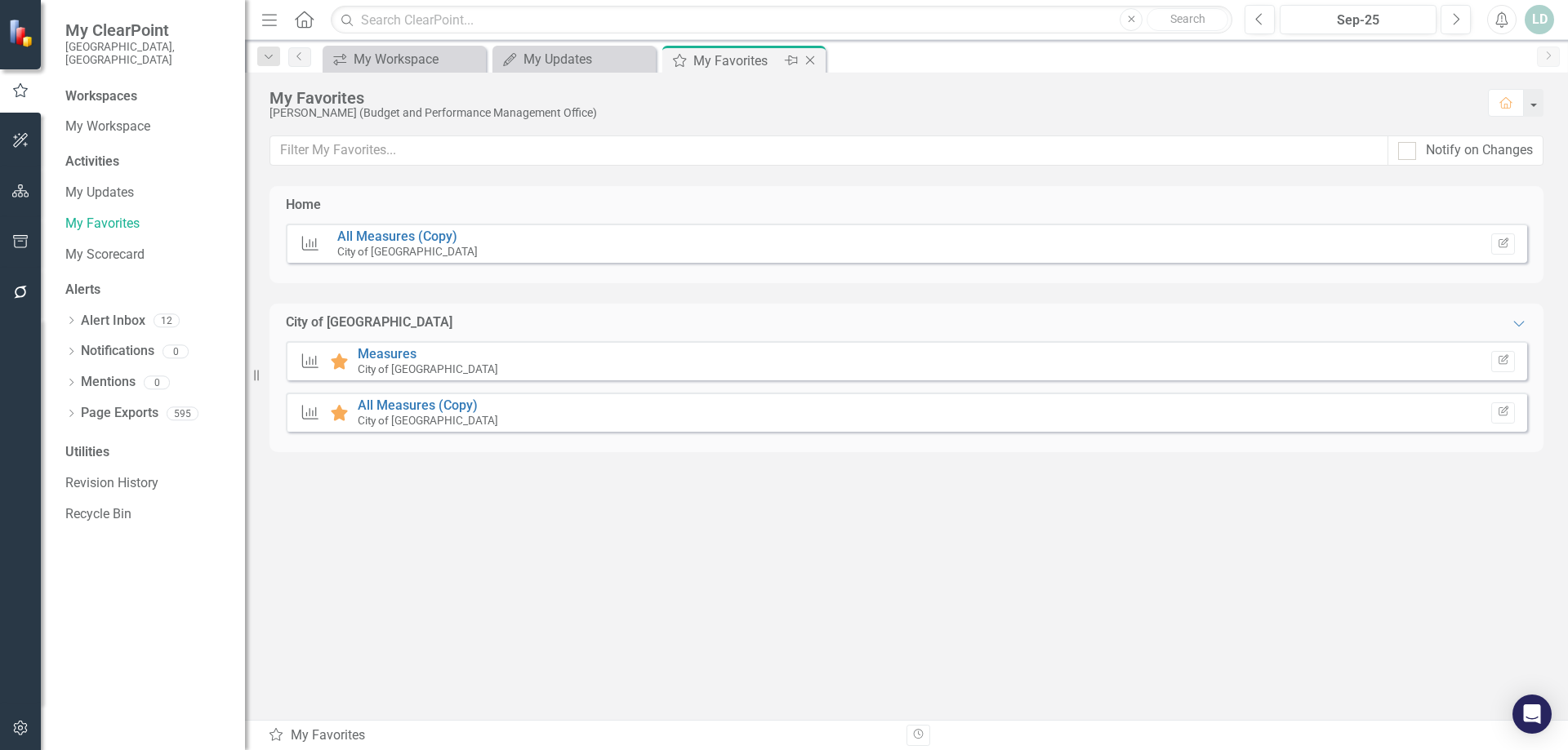
click at [811, 58] on icon "Close" at bounding box center [810, 60] width 17 height 13
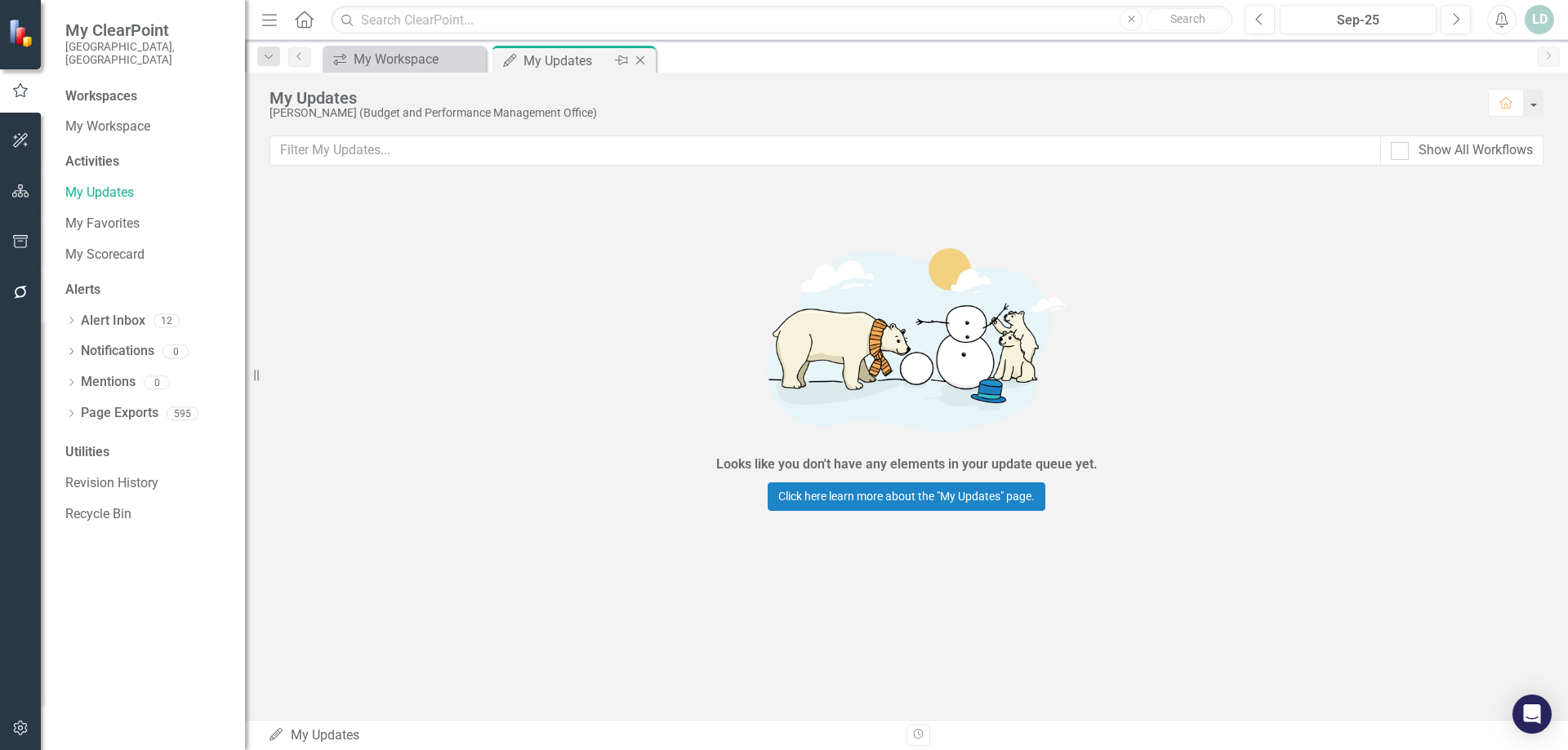
click at [638, 61] on icon "Close" at bounding box center [640, 60] width 17 height 13
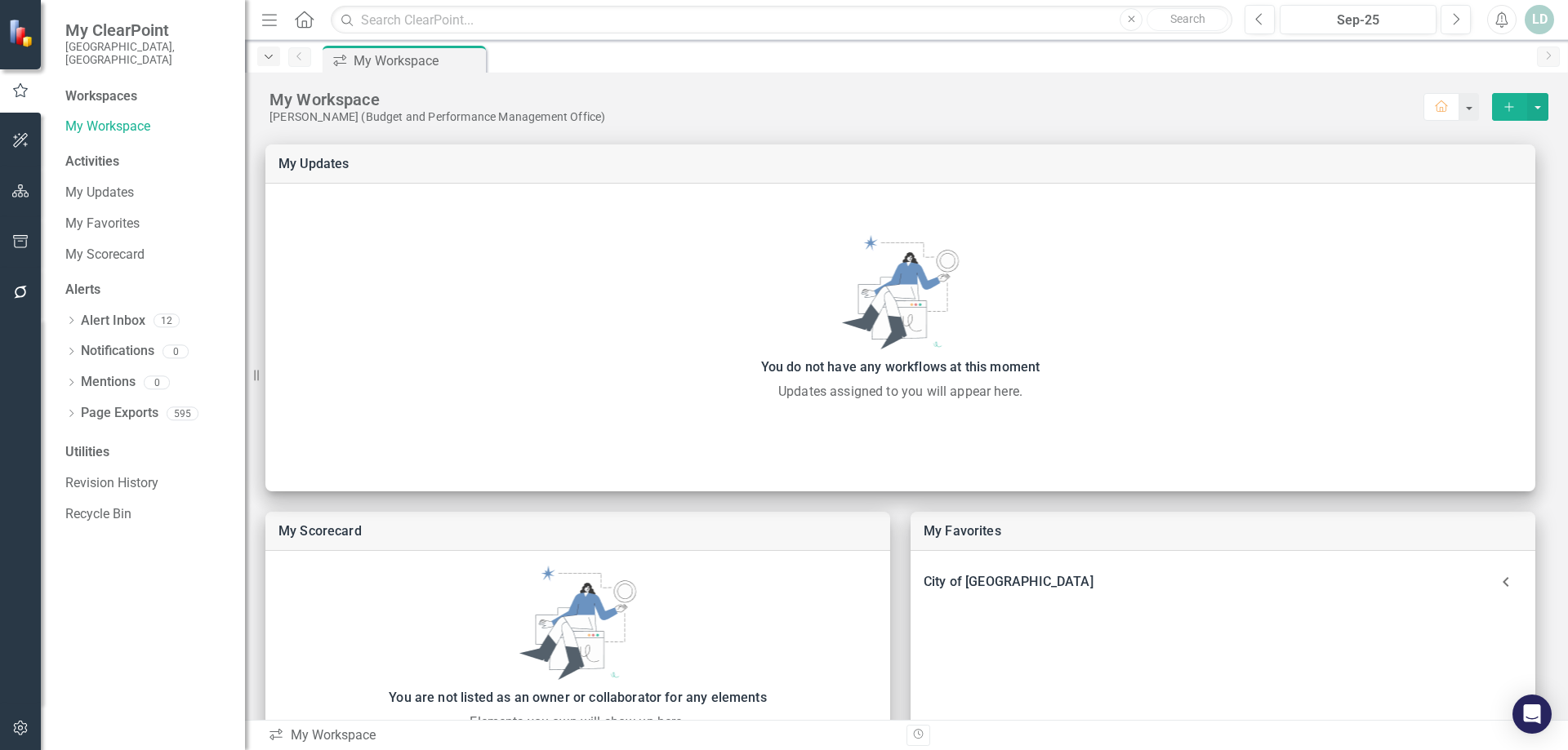
click at [273, 63] on div "Dropdown" at bounding box center [268, 56] width 23 height 19
click at [593, 57] on div "icon.workspace My Workspace Pin" at bounding box center [924, 58] width 1210 height 26
click at [127, 246] on link "My Scorecard" at bounding box center [146, 255] width 163 height 19
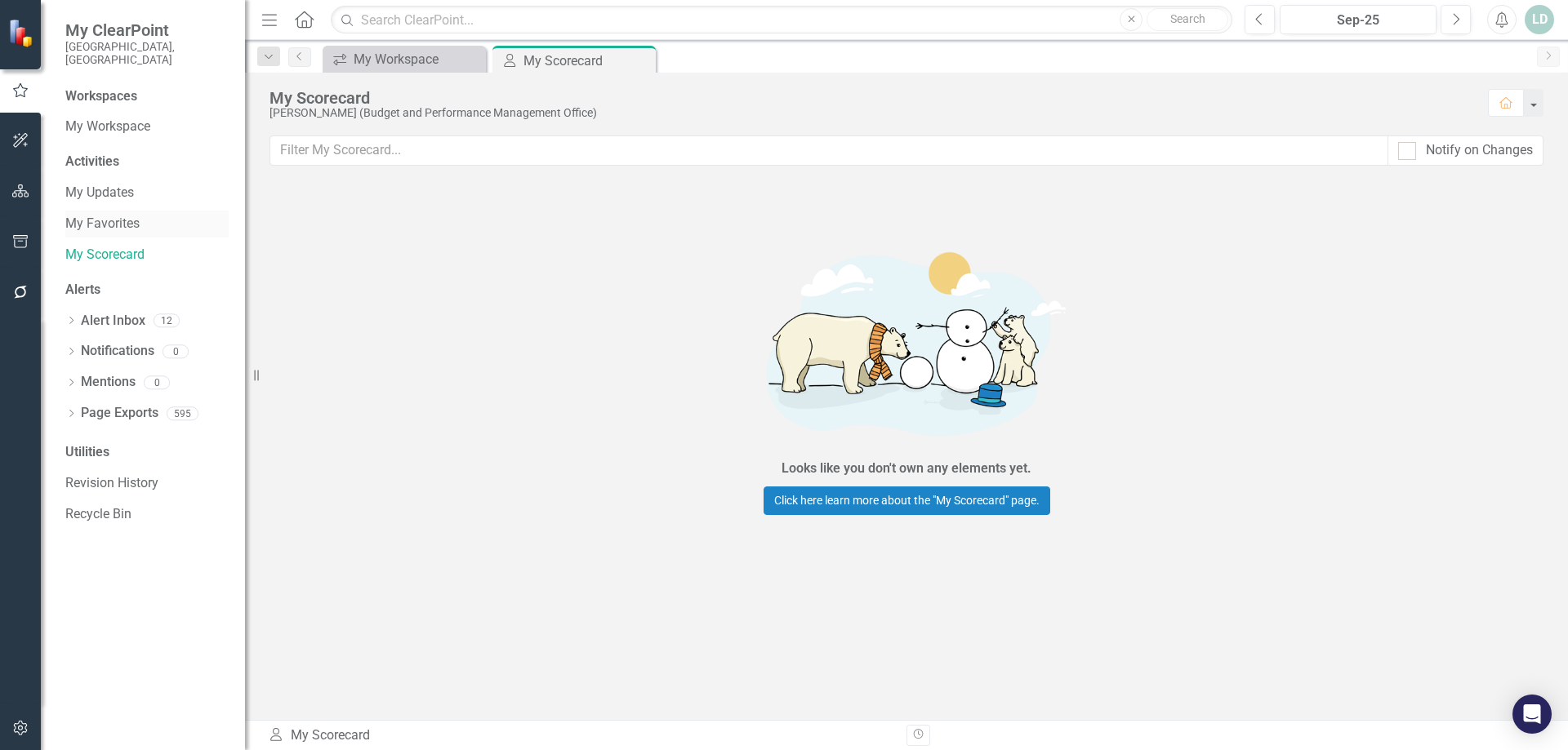
click at [109, 214] on link "My Favorites" at bounding box center [146, 224] width 163 height 19
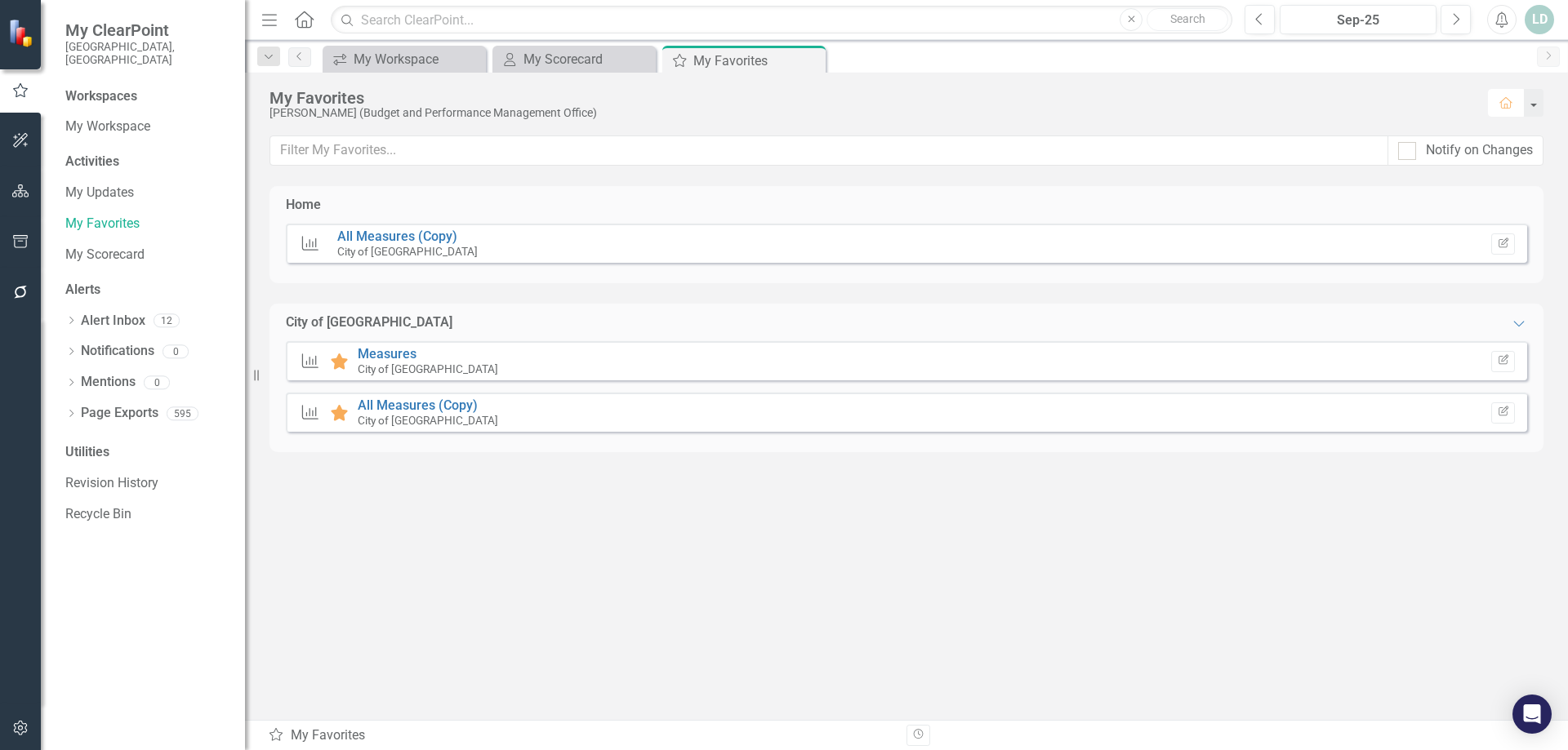
click at [1497, 102] on button "Home" at bounding box center [1505, 103] width 36 height 28
click at [1537, 105] on button "button" at bounding box center [1533, 103] width 21 height 28
click at [1168, 194] on div "Home" at bounding box center [906, 206] width 1274 height 38
click at [812, 58] on icon "Close" at bounding box center [810, 60] width 17 height 13
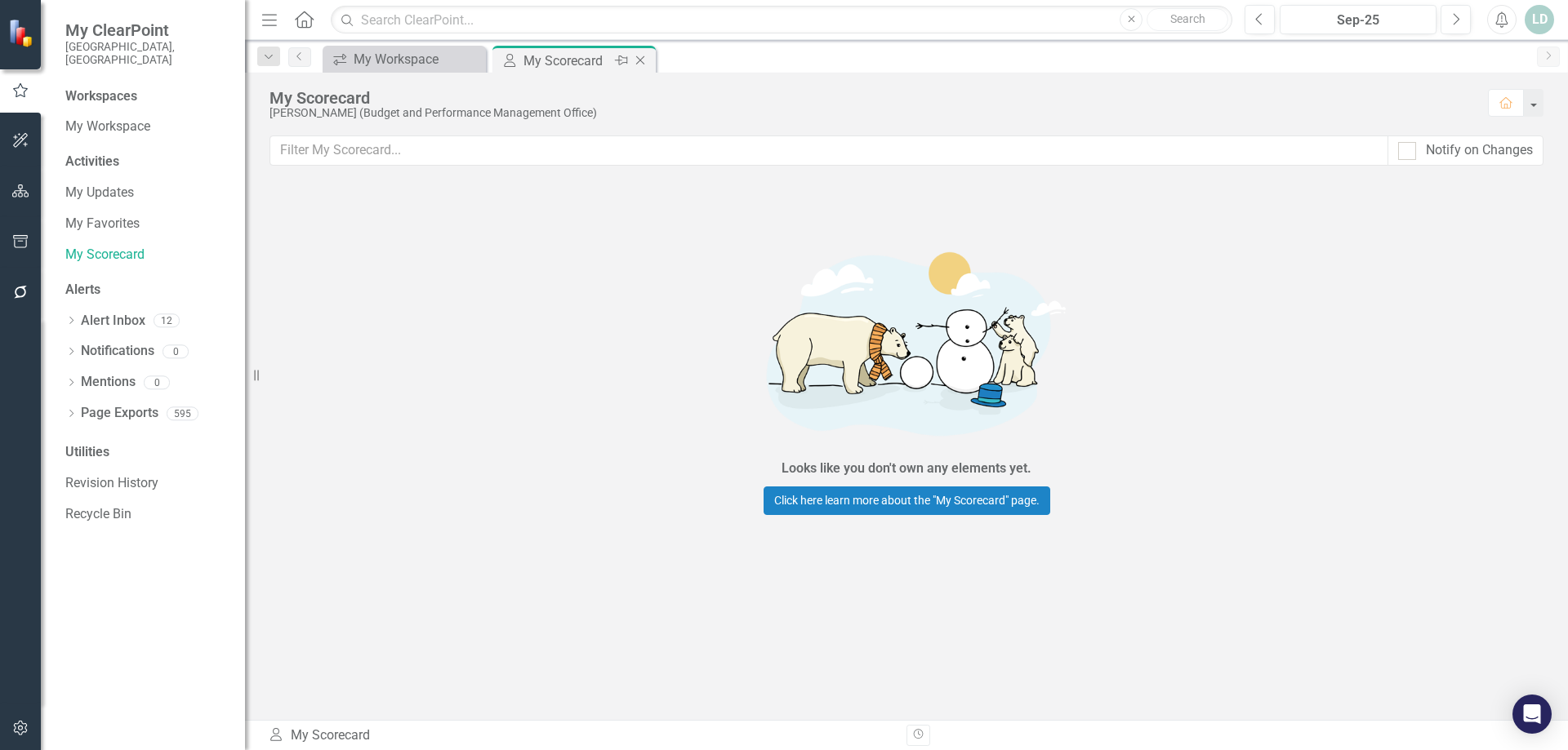
click at [646, 58] on icon "Close" at bounding box center [640, 60] width 17 height 13
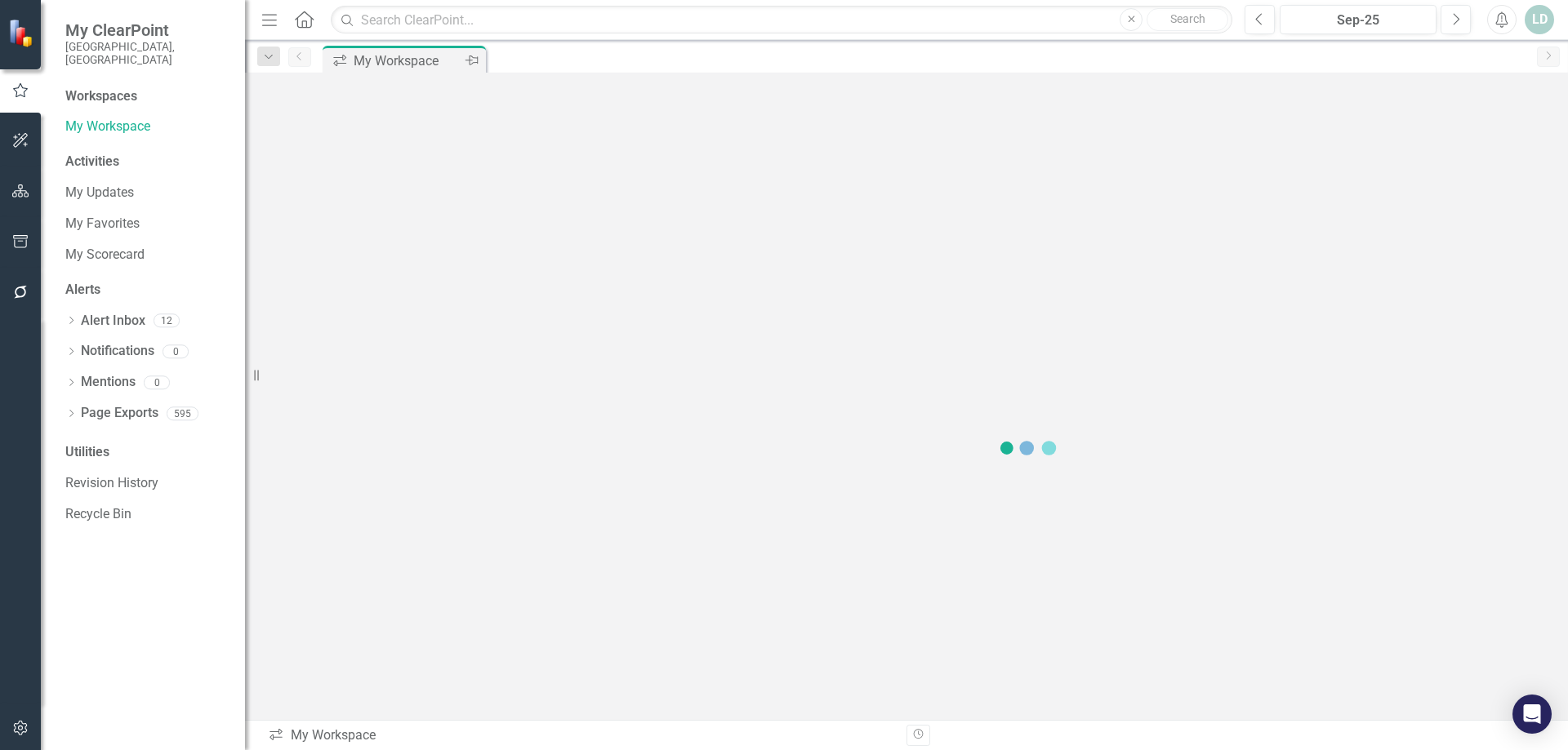
click at [462, 61] on div "Pin" at bounding box center [470, 60] width 20 height 20
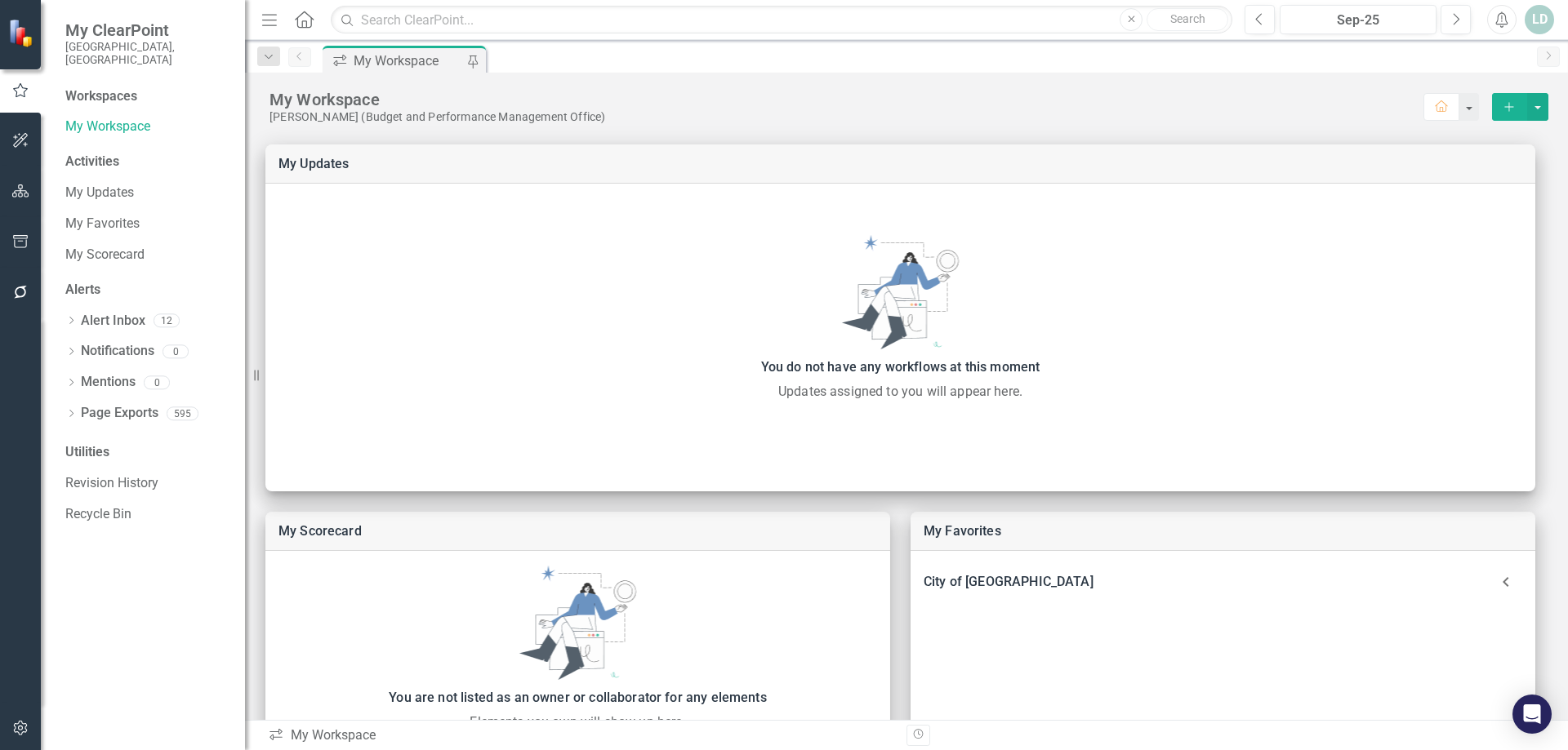
click at [23, 130] on button "button" at bounding box center [21, 140] width 37 height 34
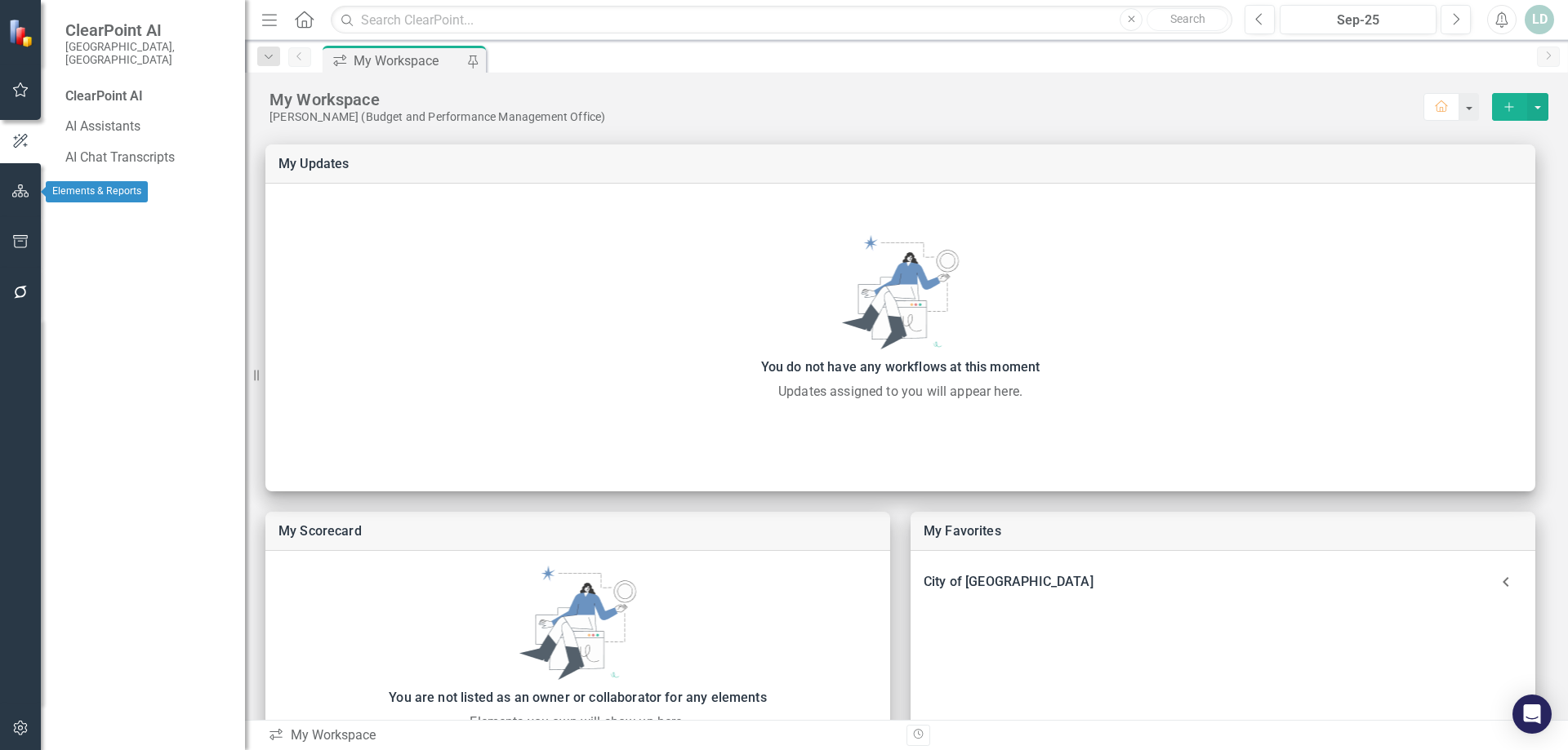
click at [9, 191] on button "button" at bounding box center [21, 192] width 37 height 34
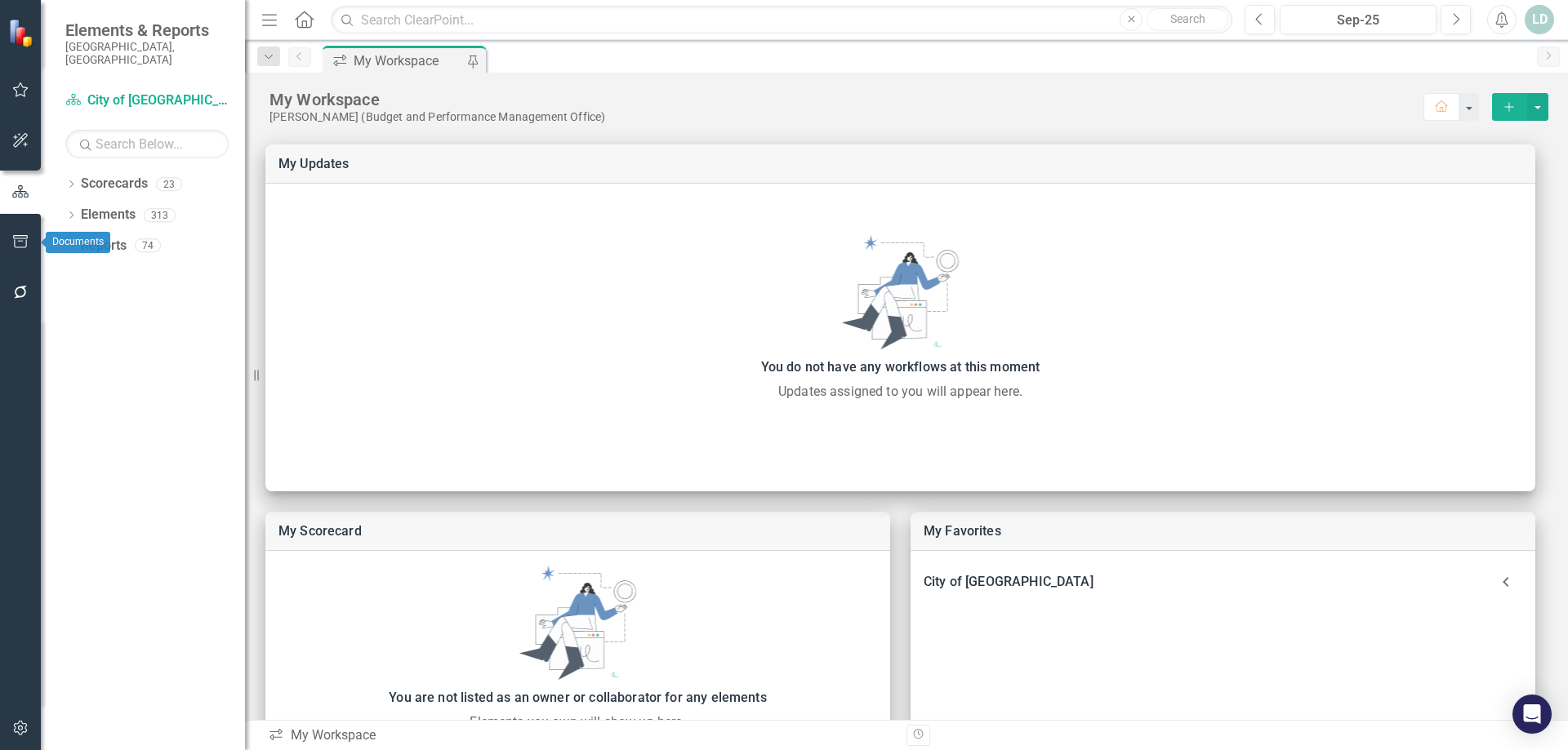
click at [18, 240] on icon "button" at bounding box center [21, 241] width 17 height 13
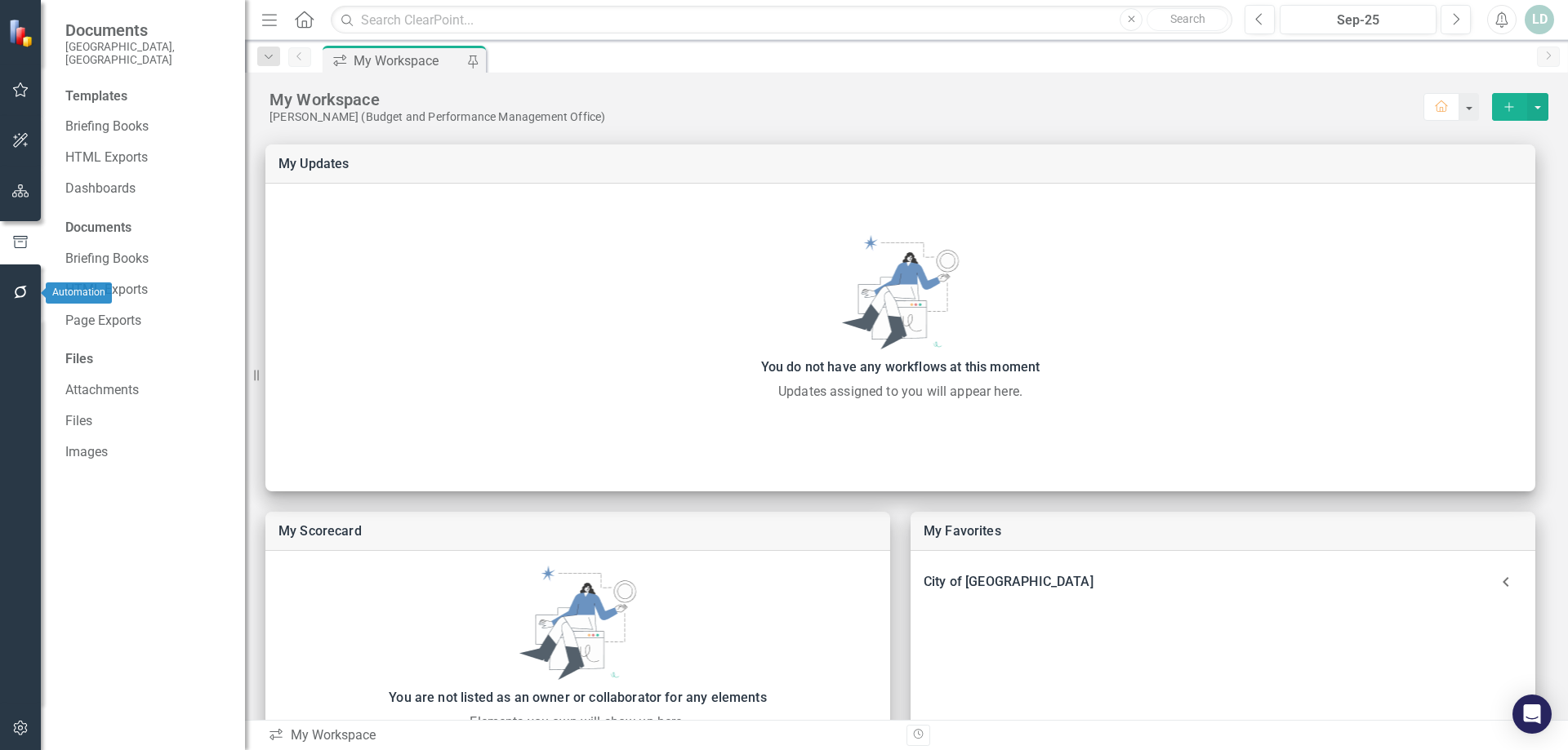
click at [19, 288] on icon "button" at bounding box center [20, 292] width 13 height 13
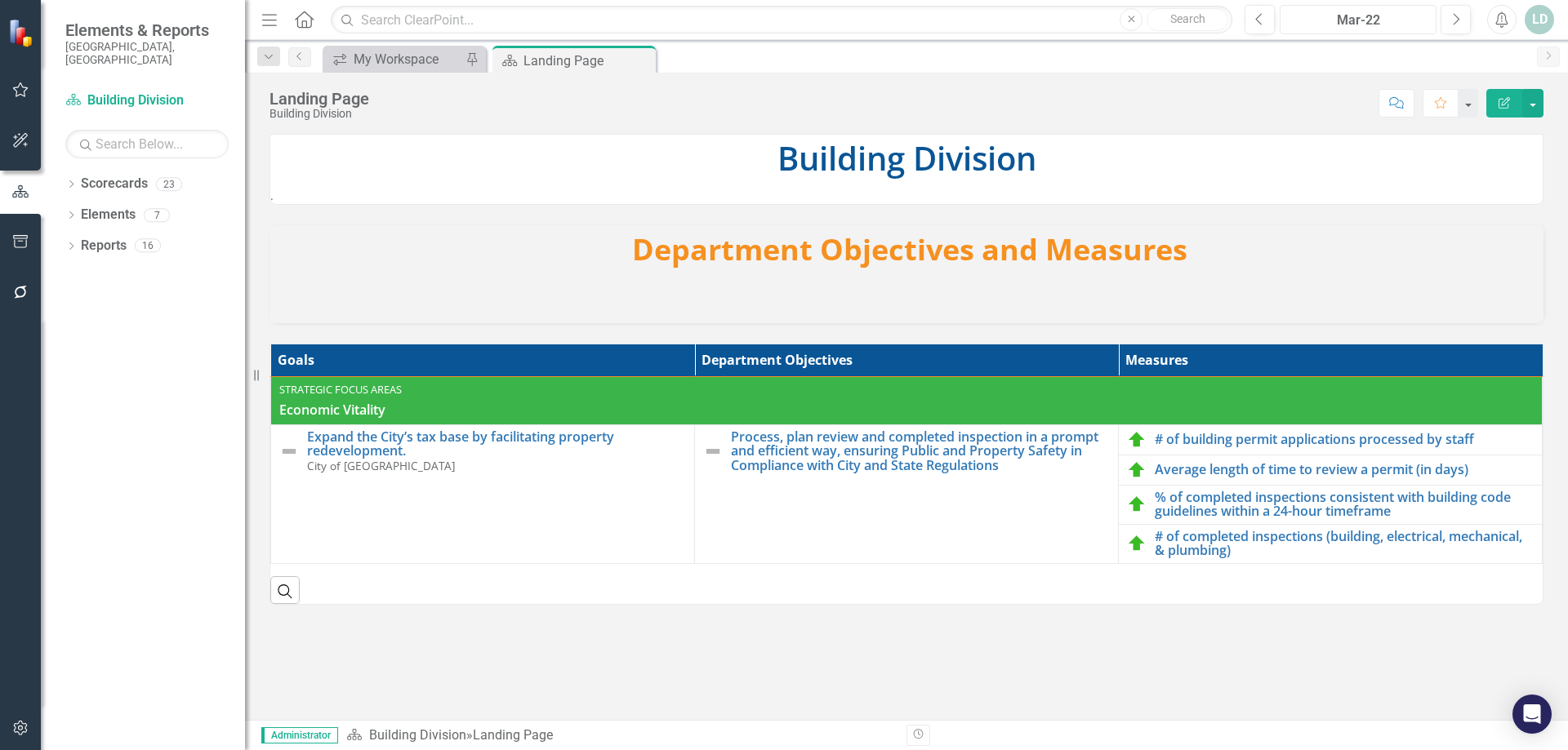
click at [1359, 21] on div "Mar-22" at bounding box center [1358, 20] width 146 height 19
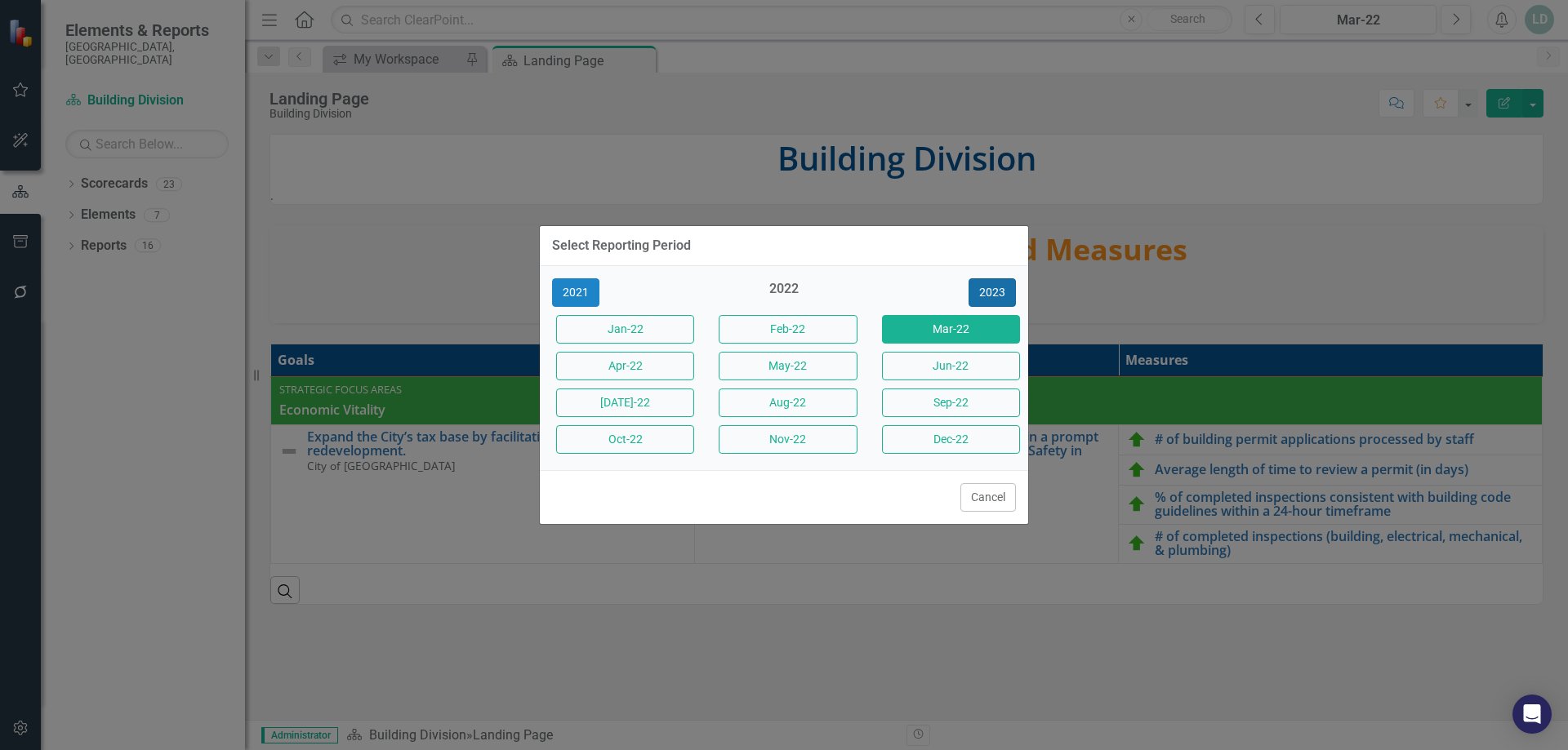
click at [1002, 291] on button "2023" at bounding box center [992, 293] width 47 height 29
click at [1002, 290] on button "2024" at bounding box center [992, 293] width 47 height 29
click at [1002, 290] on button "2025" at bounding box center [992, 293] width 47 height 29
click at [1002, 290] on button "2026" at bounding box center [992, 293] width 47 height 29
click at [571, 291] on button "2025" at bounding box center [575, 293] width 47 height 29
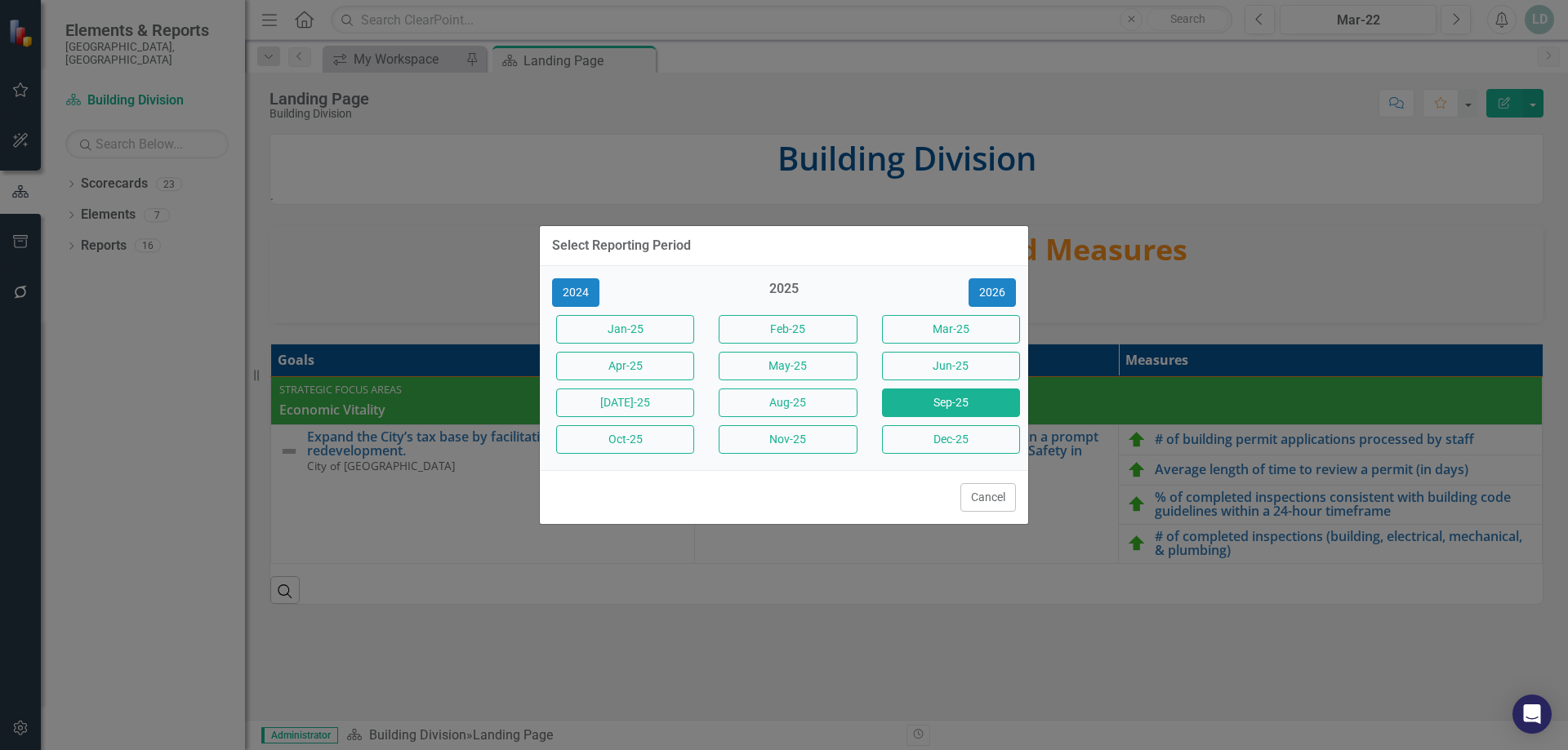
click at [914, 399] on button "Sep-25" at bounding box center [951, 402] width 138 height 29
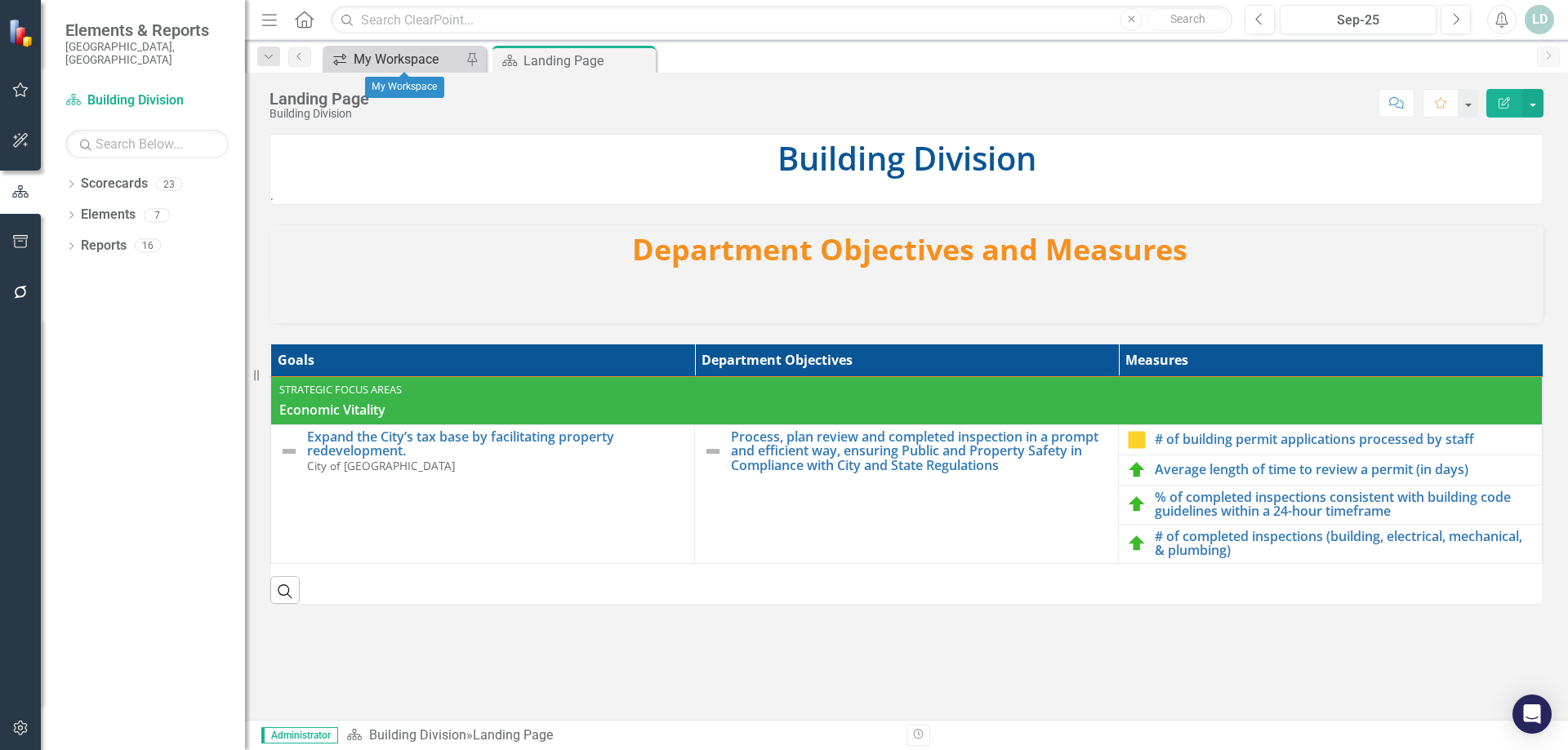
click at [372, 61] on div "My Workspace" at bounding box center [408, 58] width 108 height 20
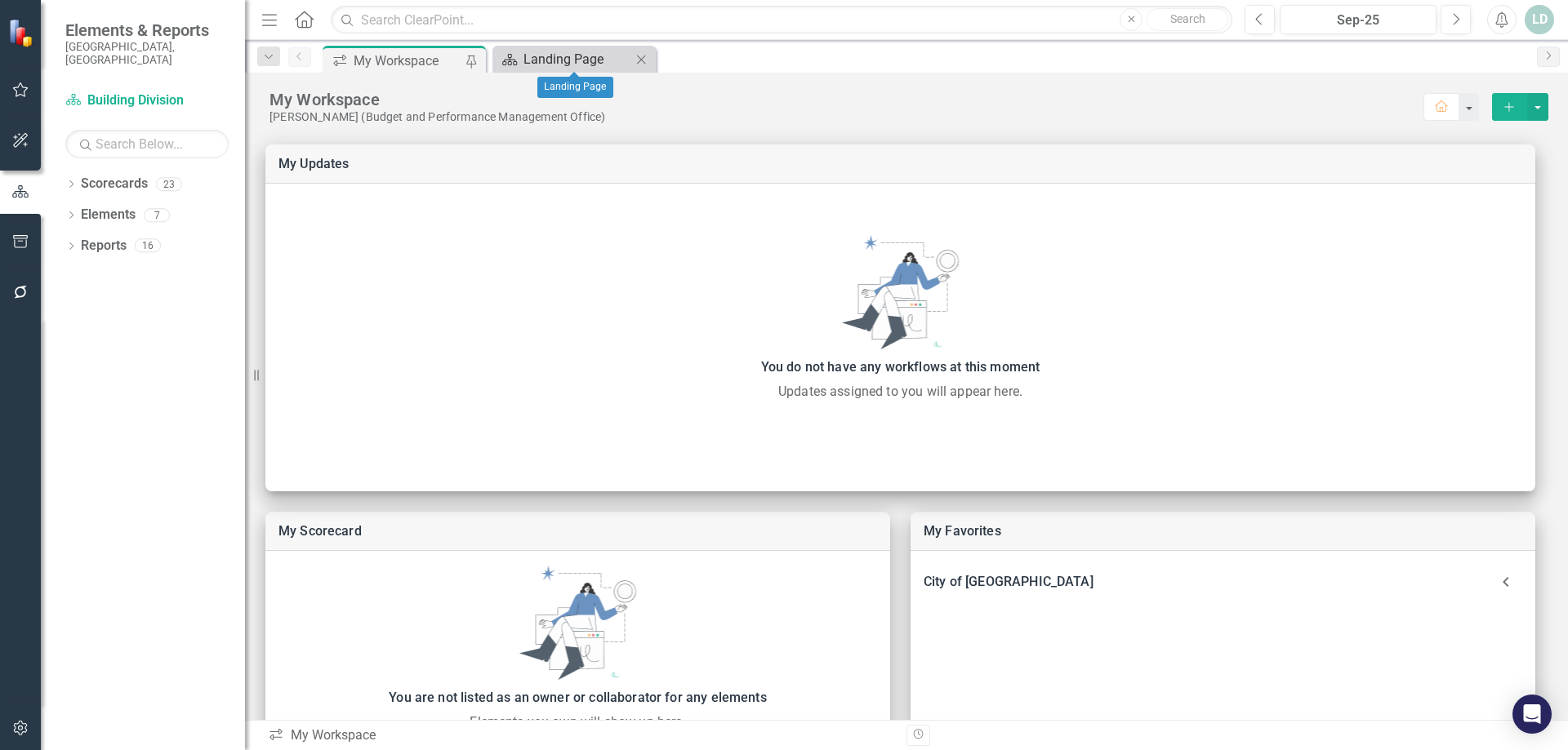
click at [553, 60] on div "Landing Page" at bounding box center [578, 58] width 108 height 20
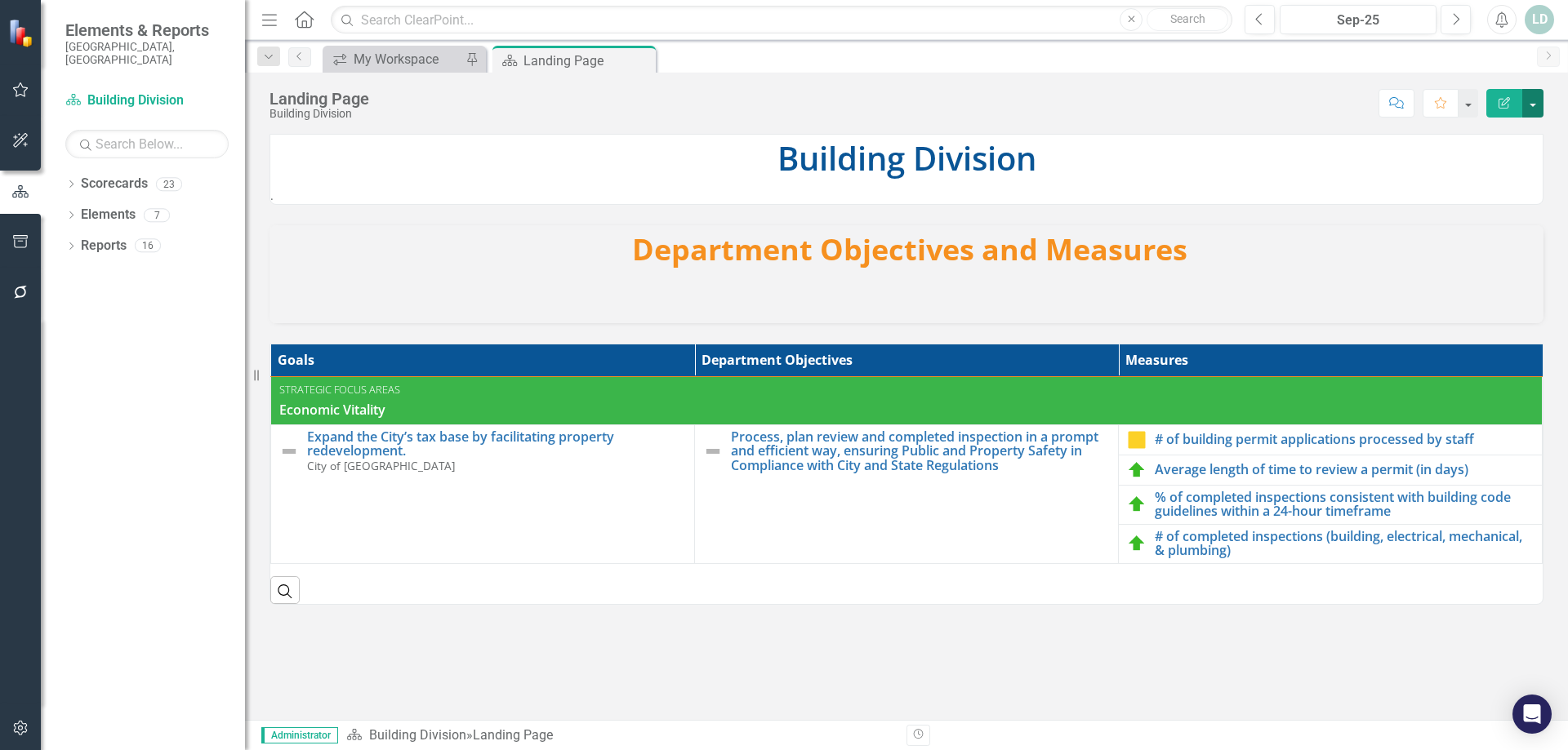
click at [1531, 104] on button "button" at bounding box center [1533, 103] width 21 height 29
click at [1492, 130] on link "Edit Edit Scorecard" at bounding box center [1476, 133] width 132 height 30
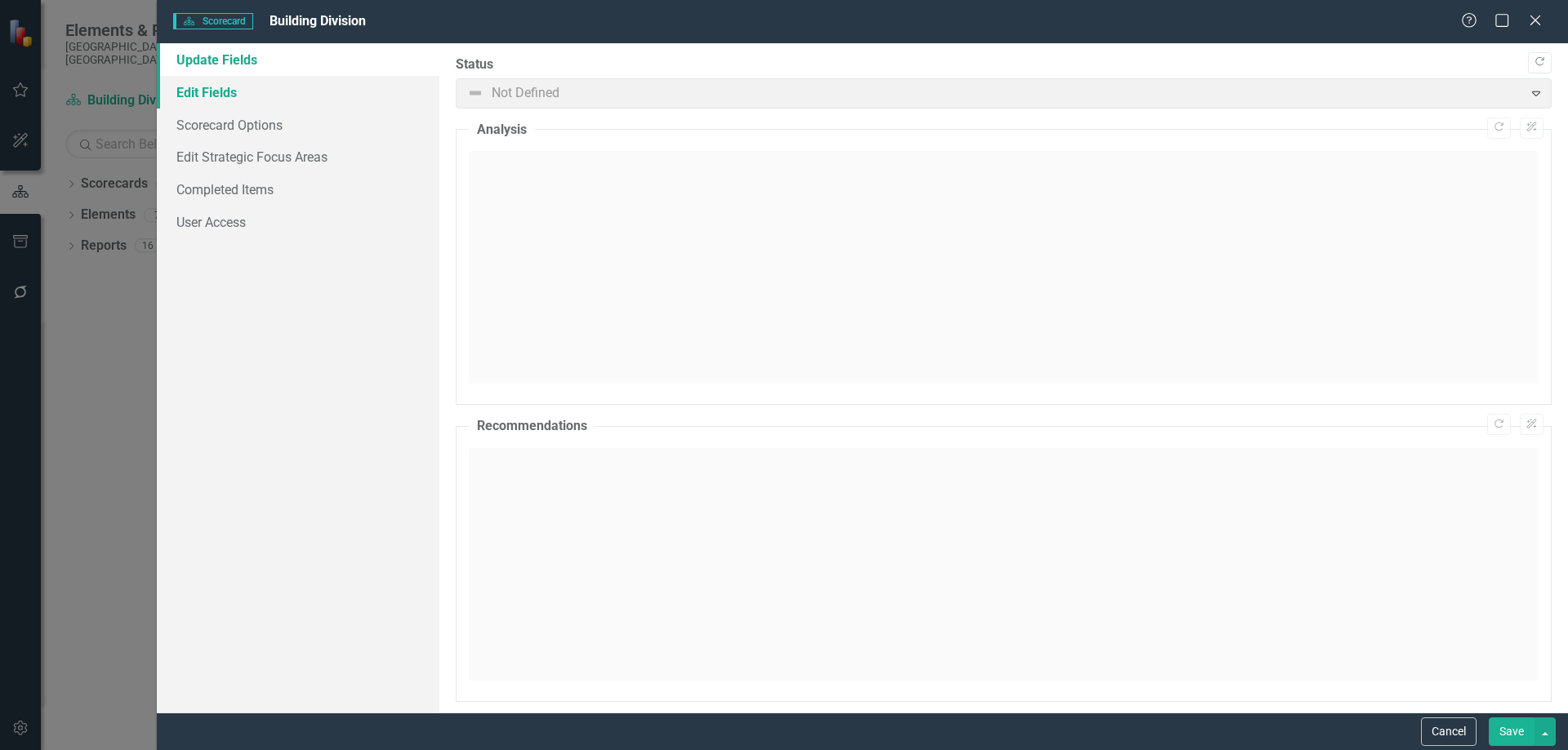
click at [293, 91] on link "Edit Fields" at bounding box center [298, 91] width 282 height 32
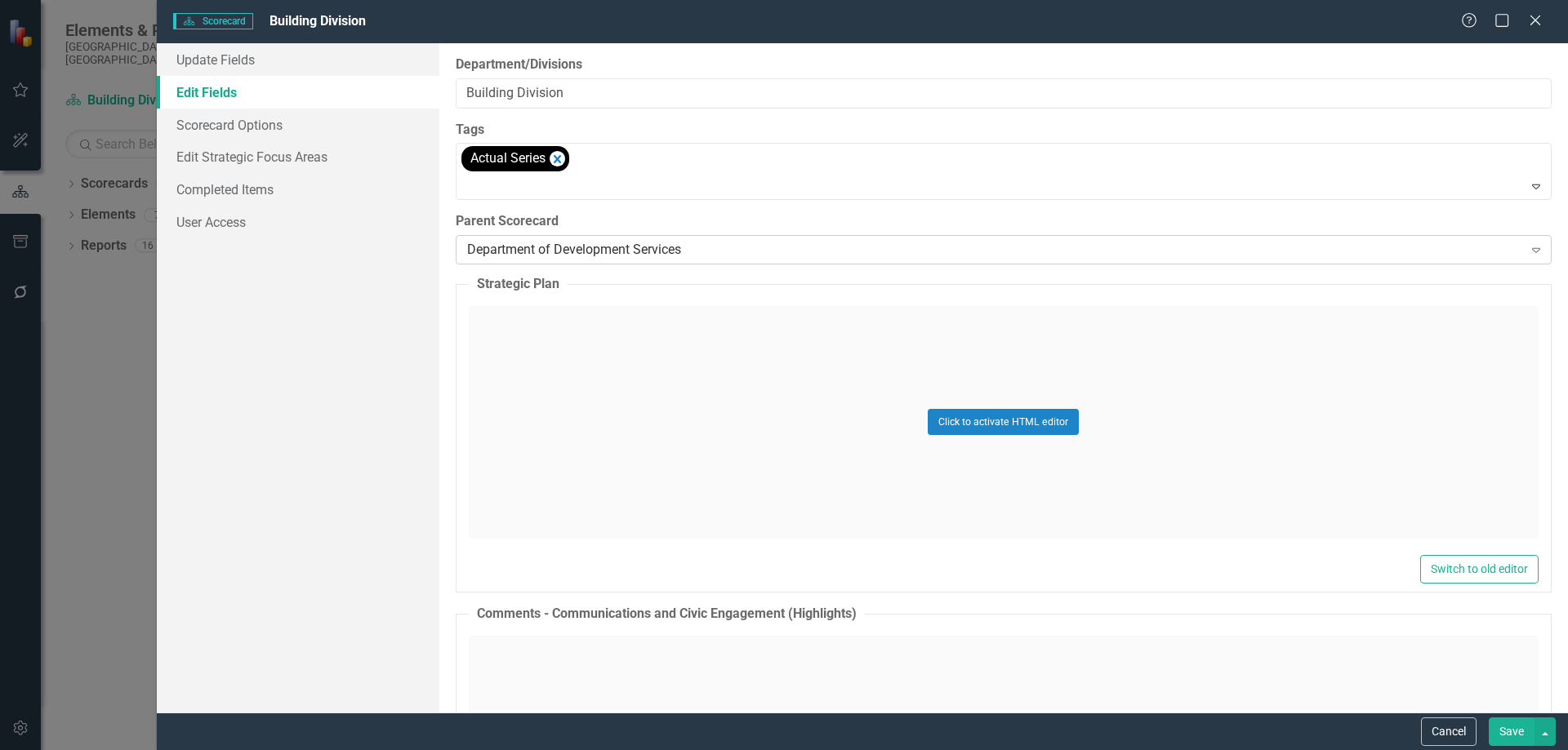
click at [1532, 249] on icon at bounding box center [1536, 251] width 8 height 5
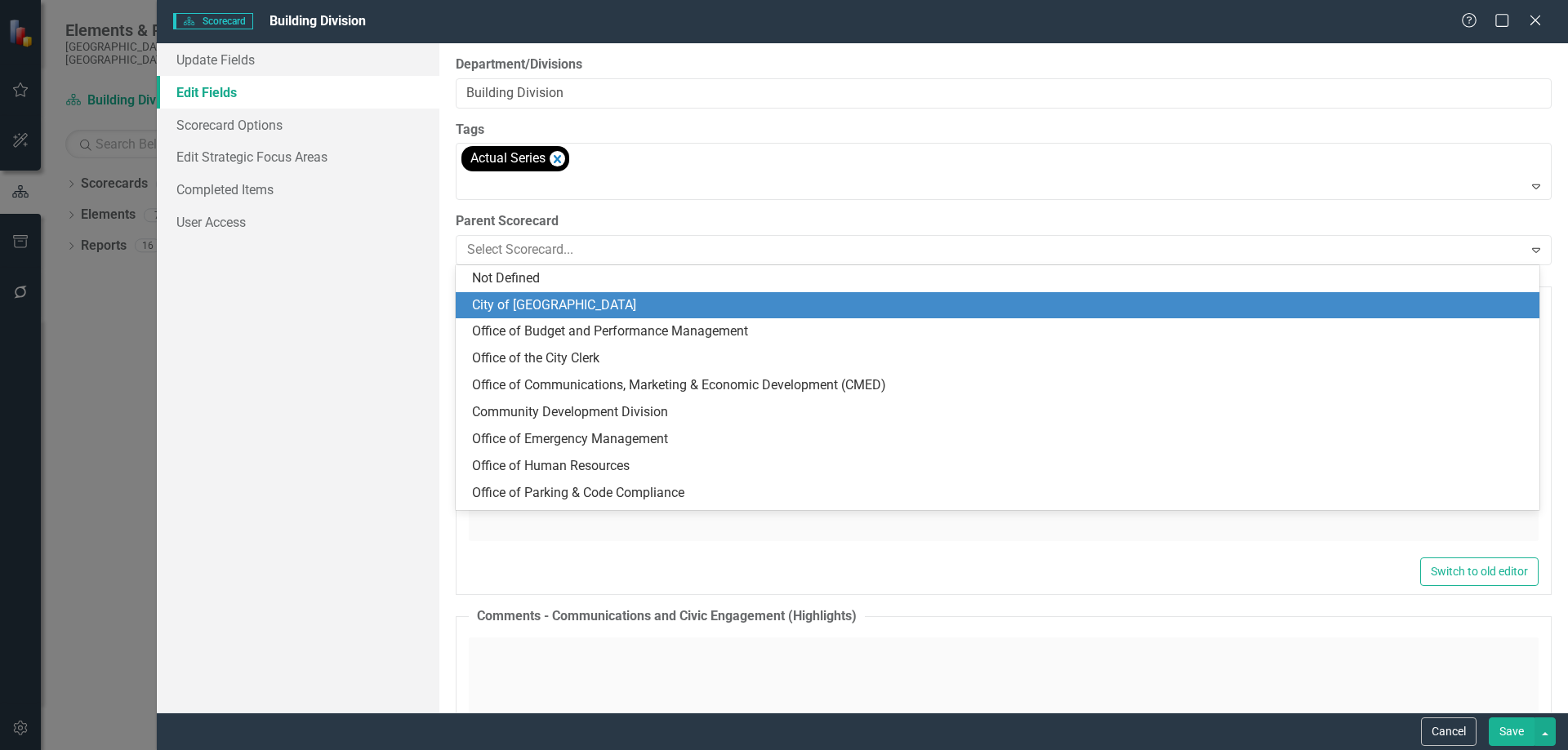
click at [637, 314] on div "City of [GEOGRAPHIC_DATA]" at bounding box center [1001, 306] width 1057 height 19
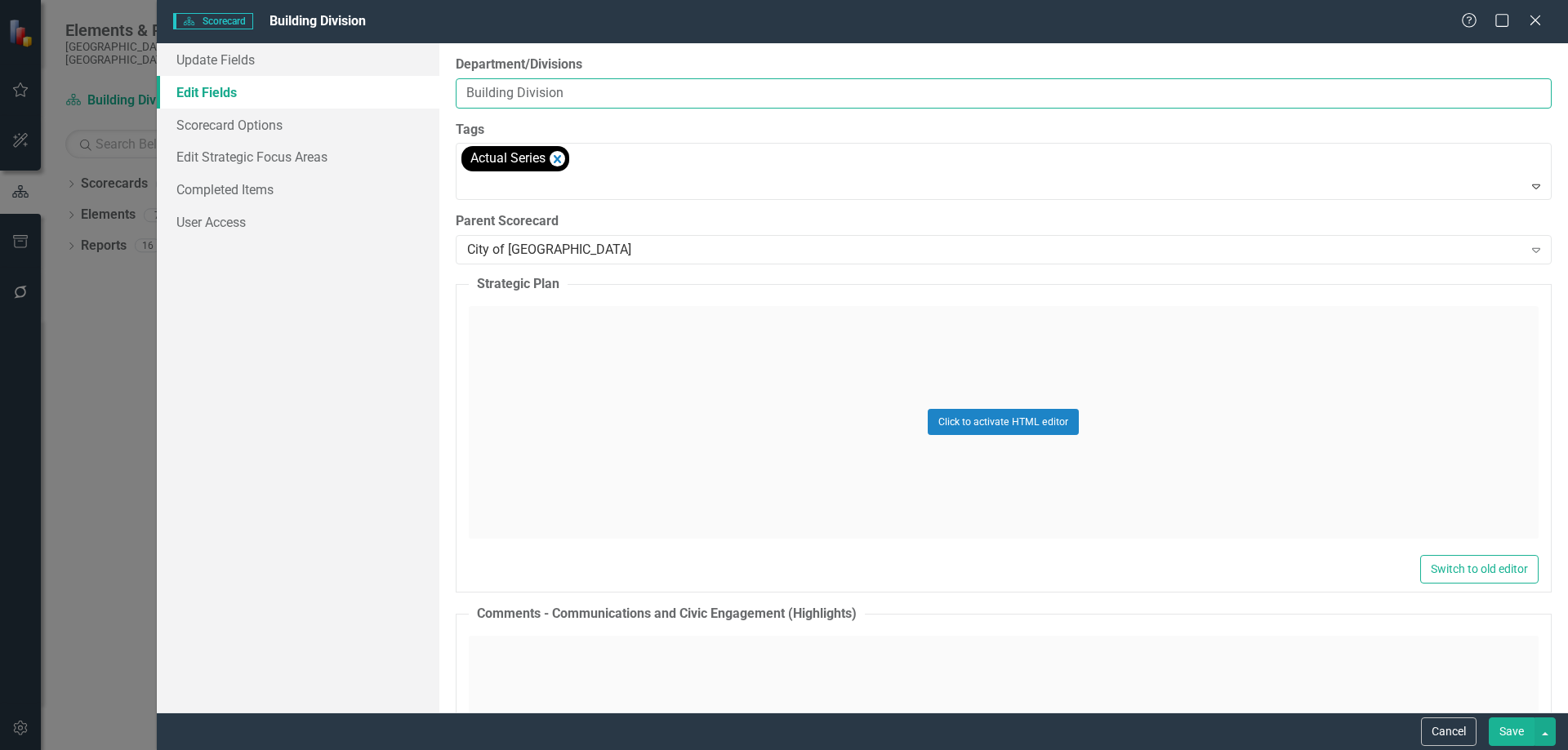
click at [1375, 96] on input "Building Division" at bounding box center [1004, 93] width 1096 height 30
drag, startPoint x: 765, startPoint y: 90, endPoint x: 146, endPoint y: 77, distance: 619.1
click at [147, 74] on div "Scorecard Scorecard Building Division Help Maximize Close Update Fields Edit Fi…" at bounding box center [784, 375] width 1568 height 750
type input "City of [GEOGRAPHIC_DATA]"
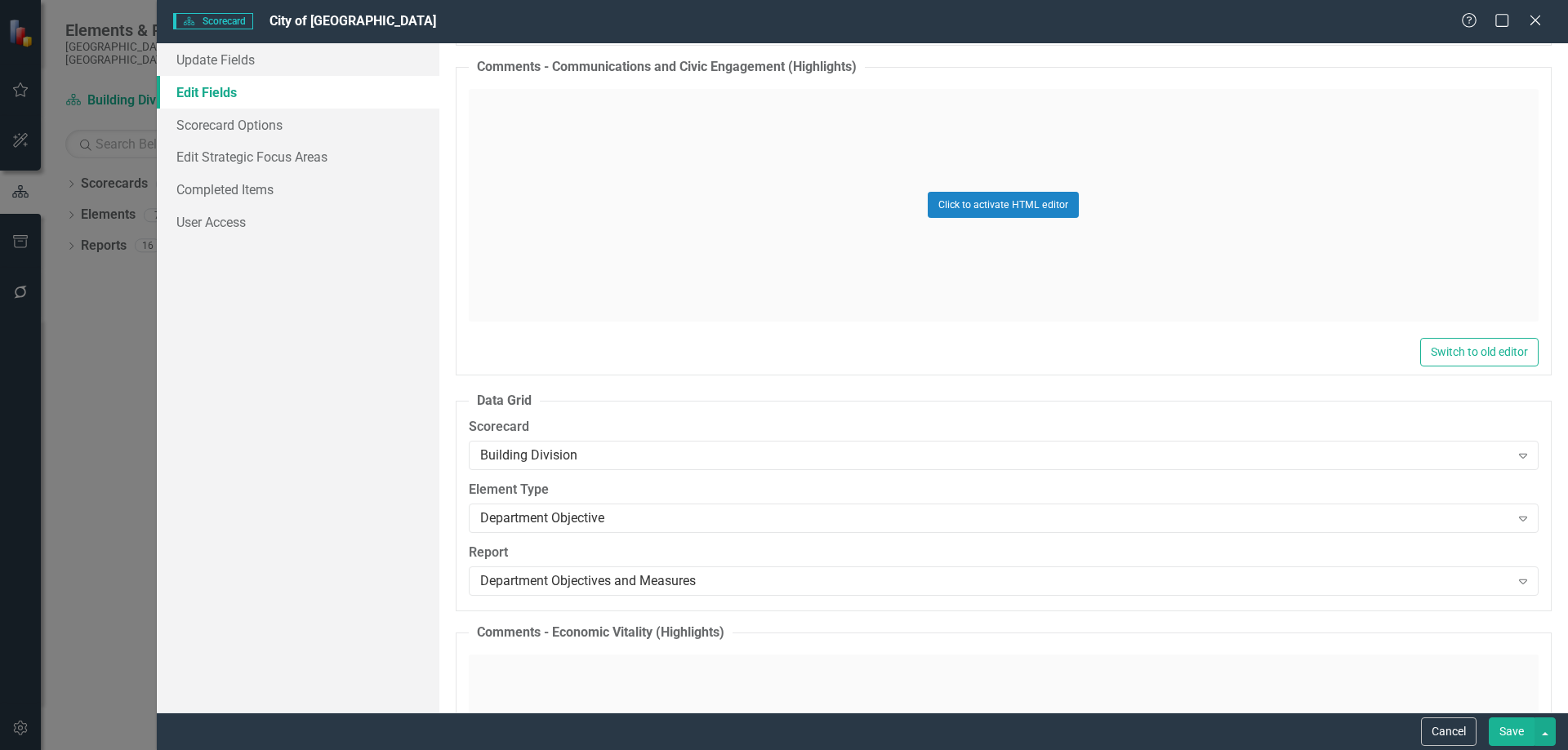
scroll to position [653, 0]
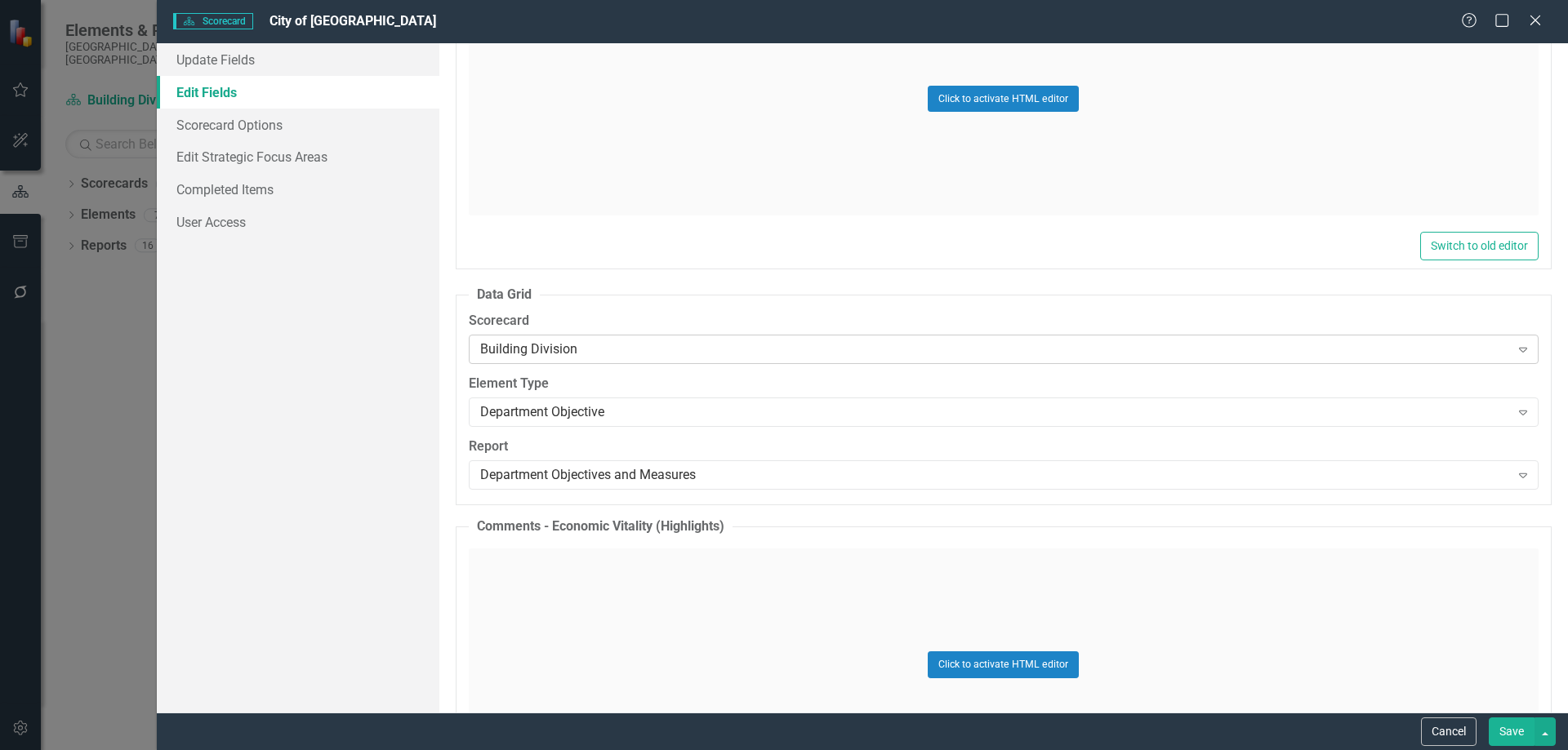
click at [686, 351] on div "Building Division" at bounding box center [995, 350] width 1030 height 19
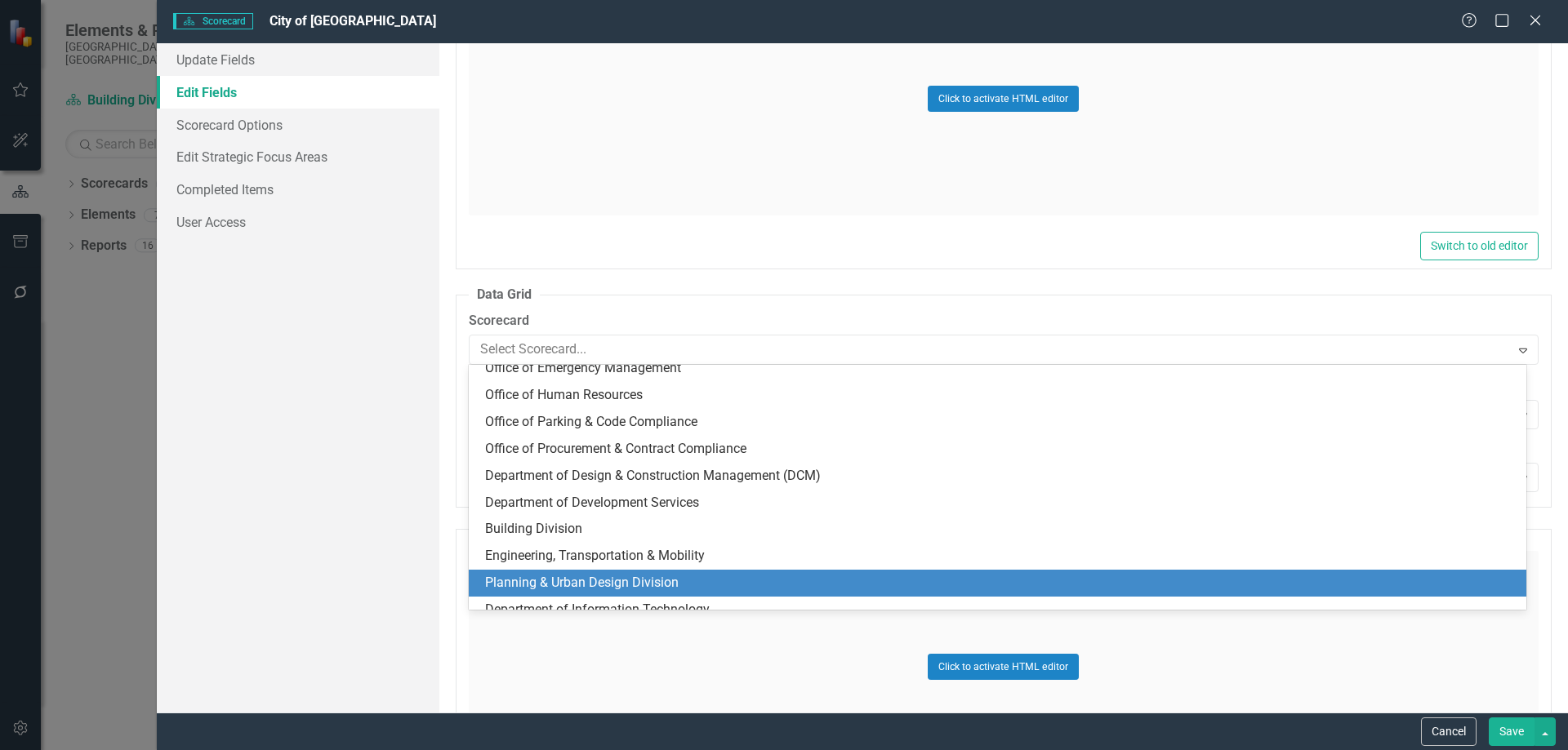
scroll to position [0, 0]
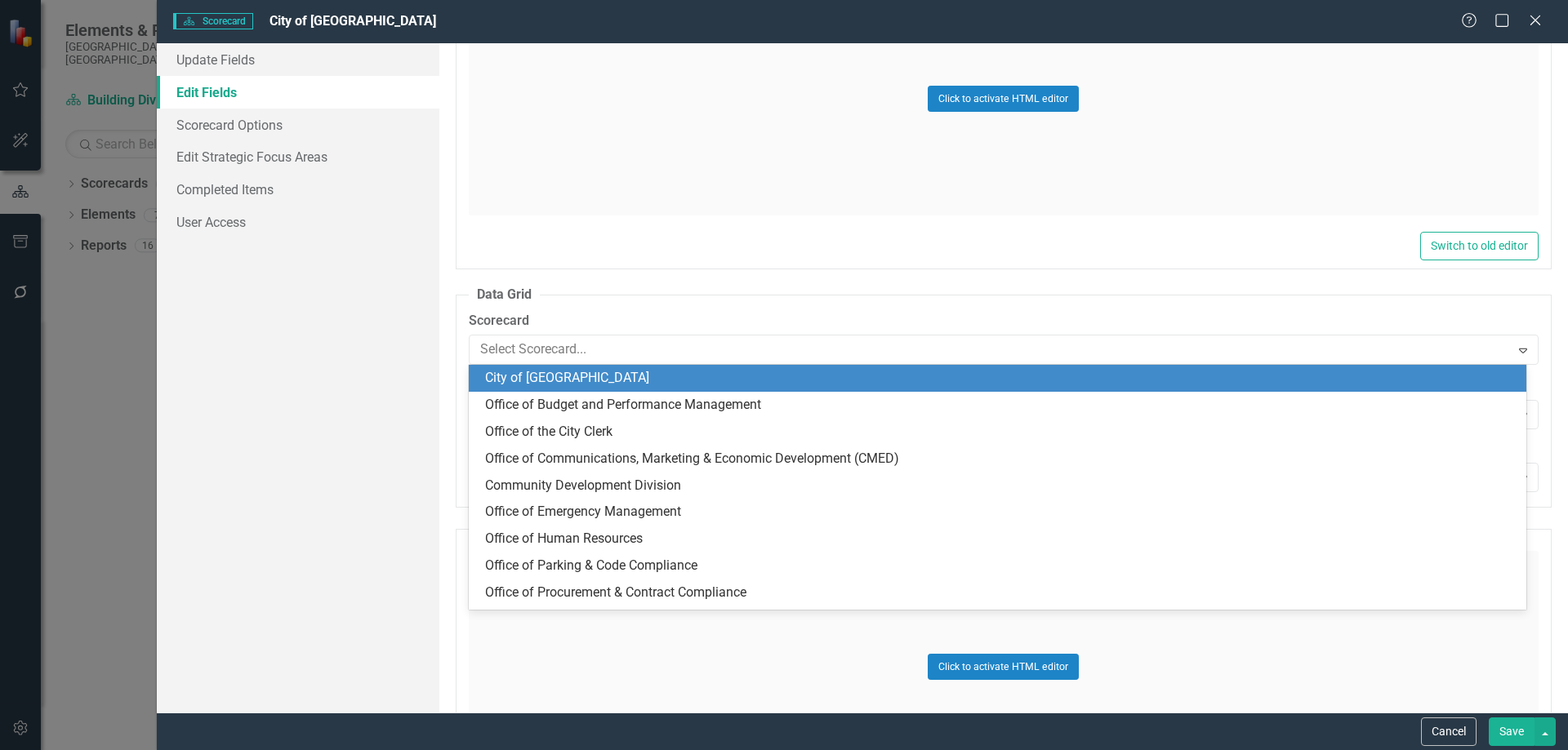
click at [583, 379] on div "City of [GEOGRAPHIC_DATA]" at bounding box center [1001, 379] width 1031 height 19
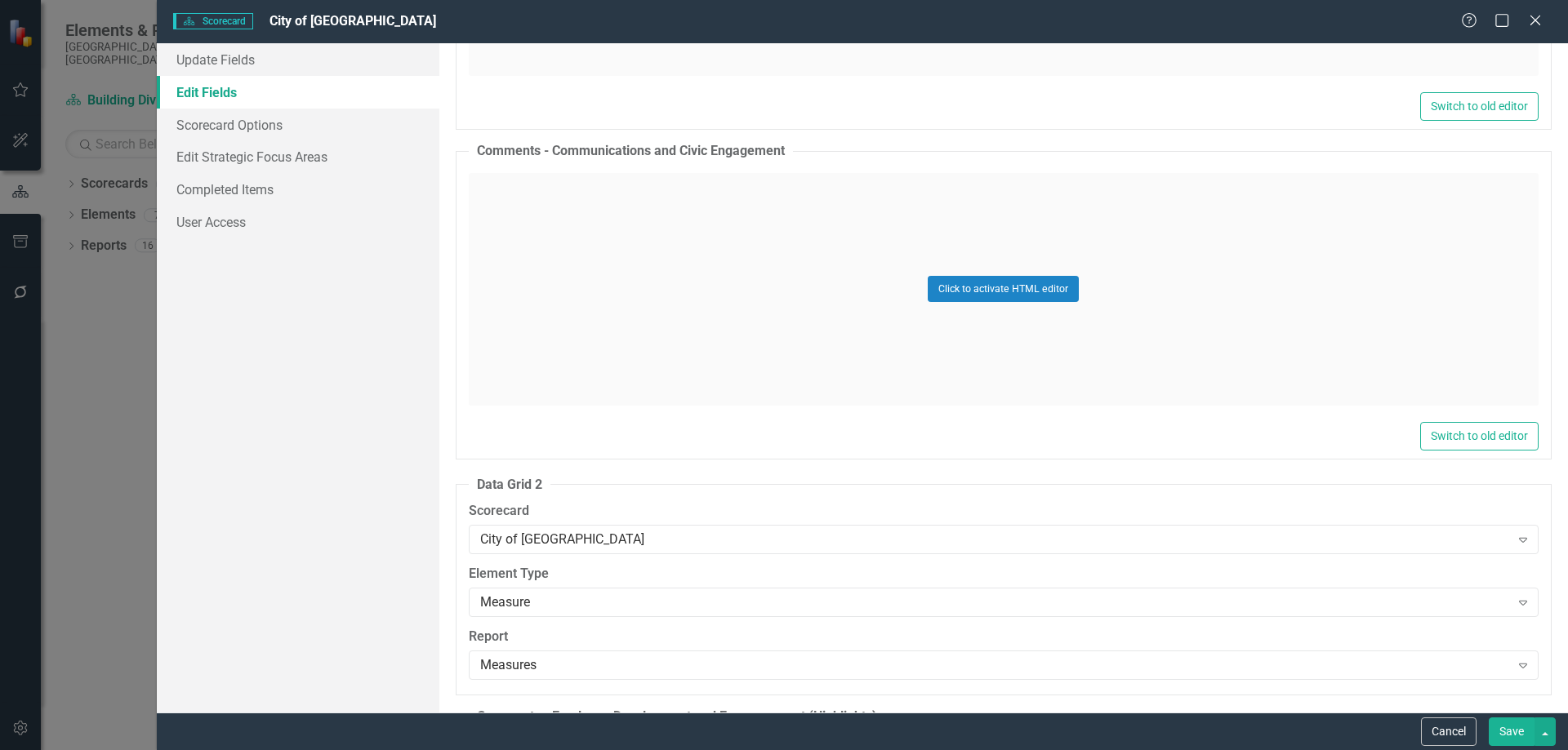
scroll to position [1877, 0]
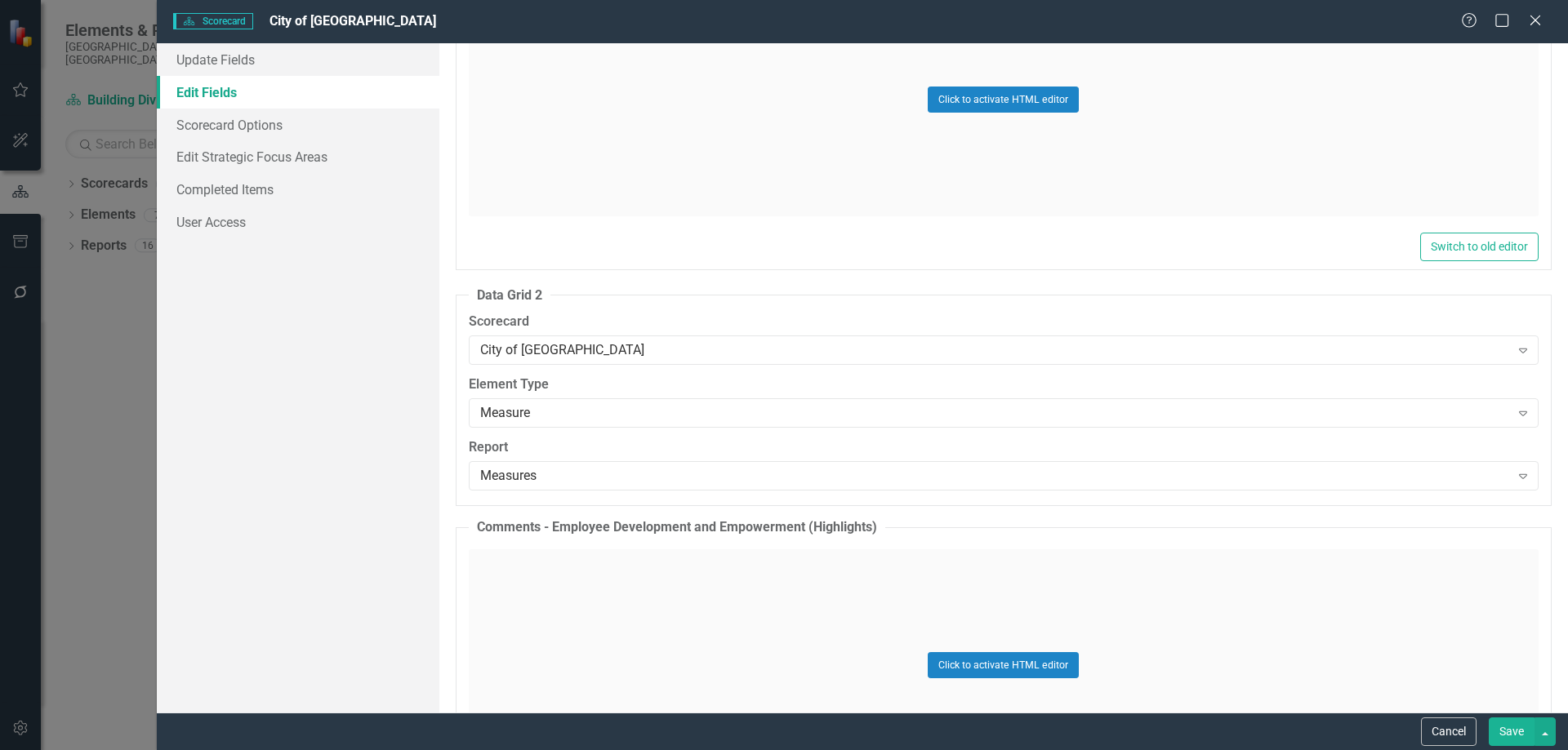
click at [1498, 726] on button "Save" at bounding box center [1511, 732] width 45 height 29
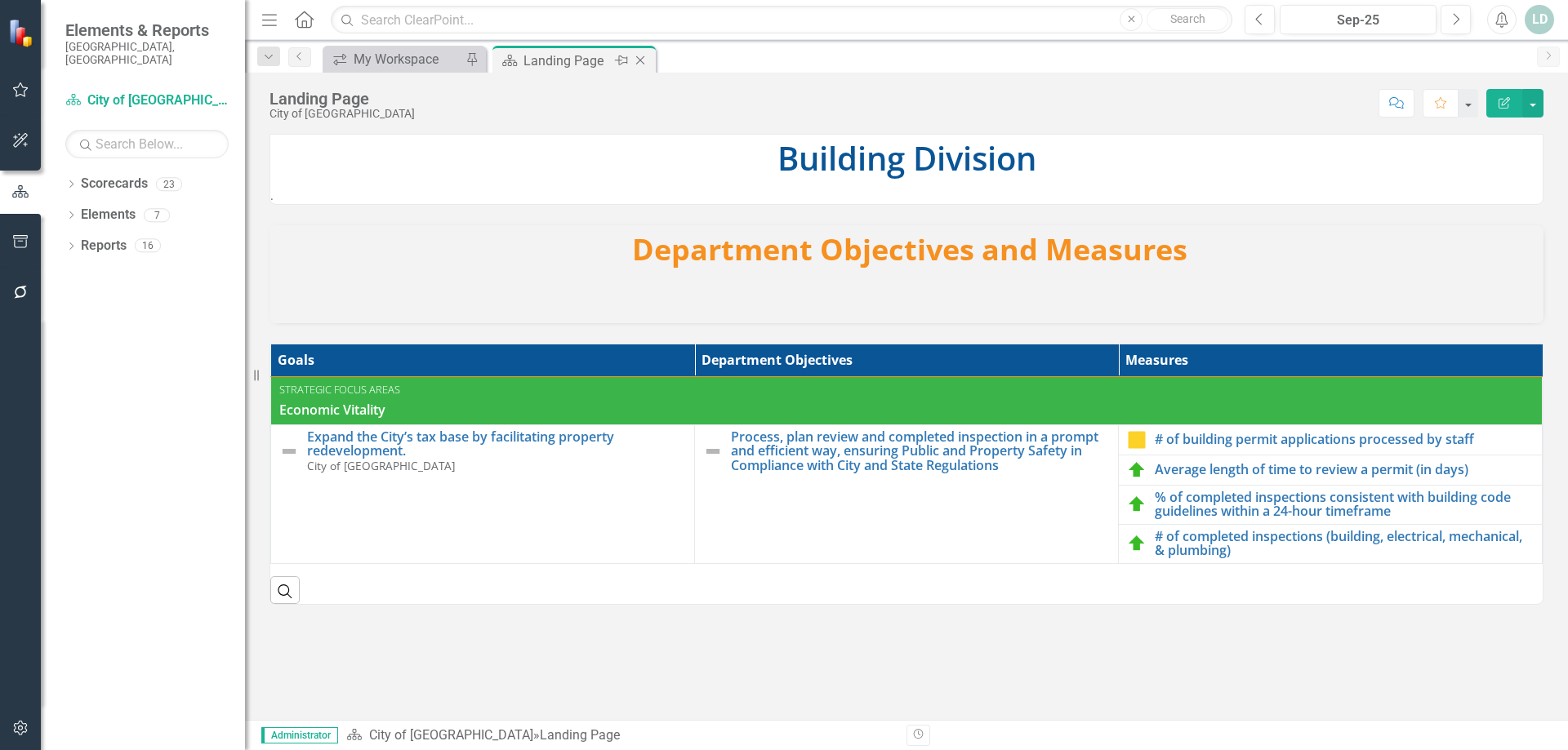
click at [642, 63] on icon "Close" at bounding box center [640, 60] width 17 height 13
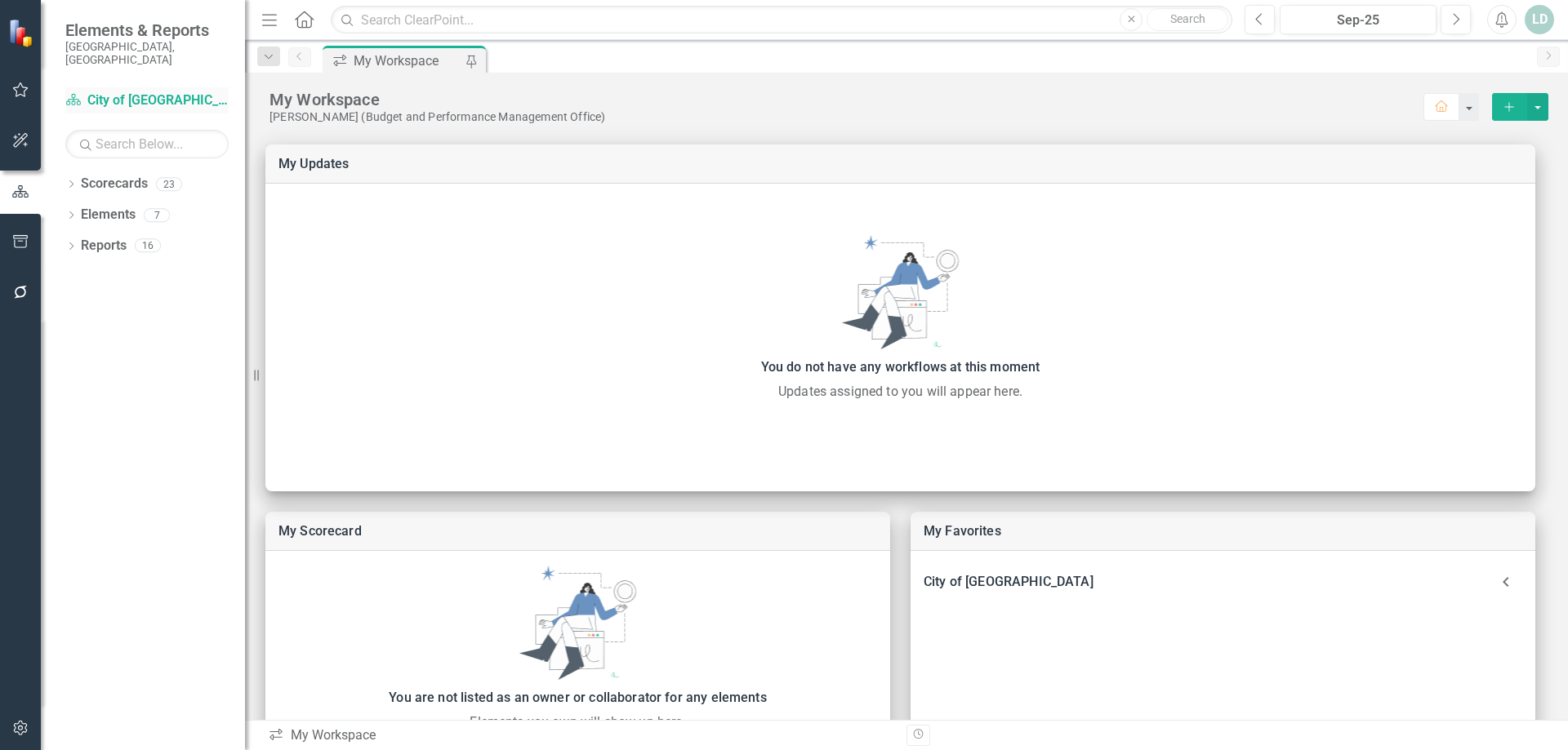
click at [125, 91] on link "Scorecard City of Hollywood" at bounding box center [146, 101] width 163 height 19
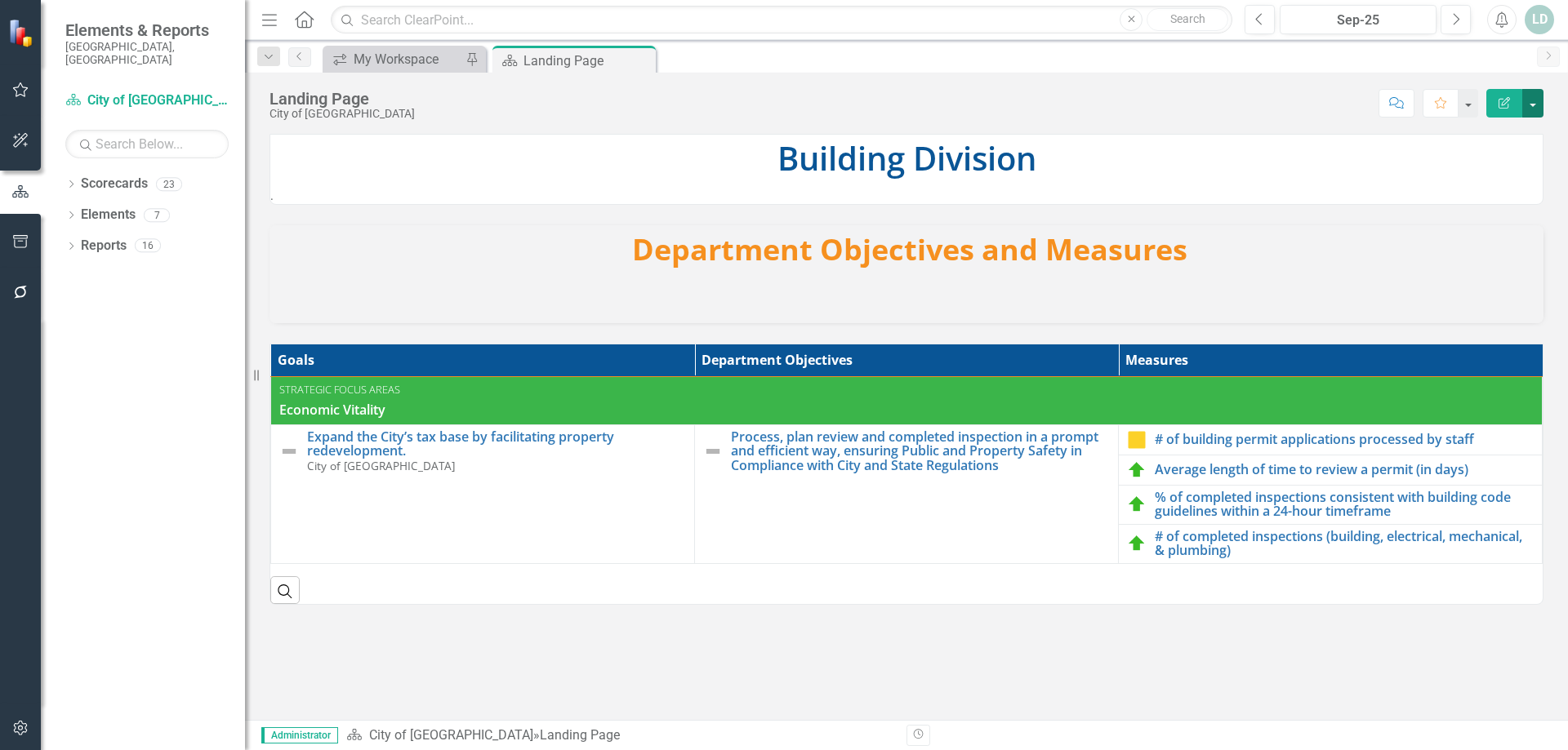
click at [1532, 101] on button "button" at bounding box center [1533, 103] width 21 height 29
click at [1515, 131] on link "Edit Edit Scorecard" at bounding box center [1476, 133] width 132 height 30
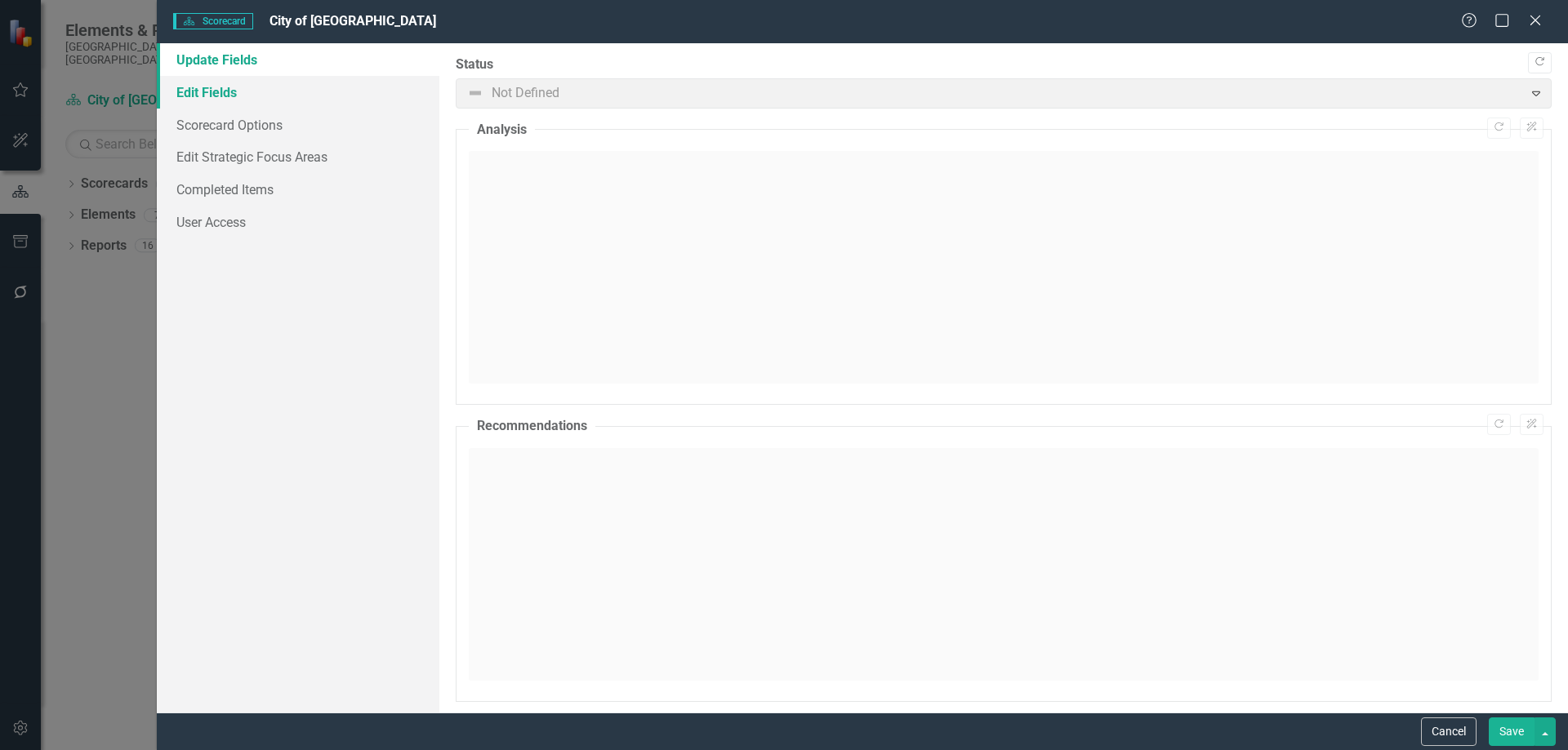
click at [288, 96] on link "Edit Fields" at bounding box center [298, 91] width 282 height 32
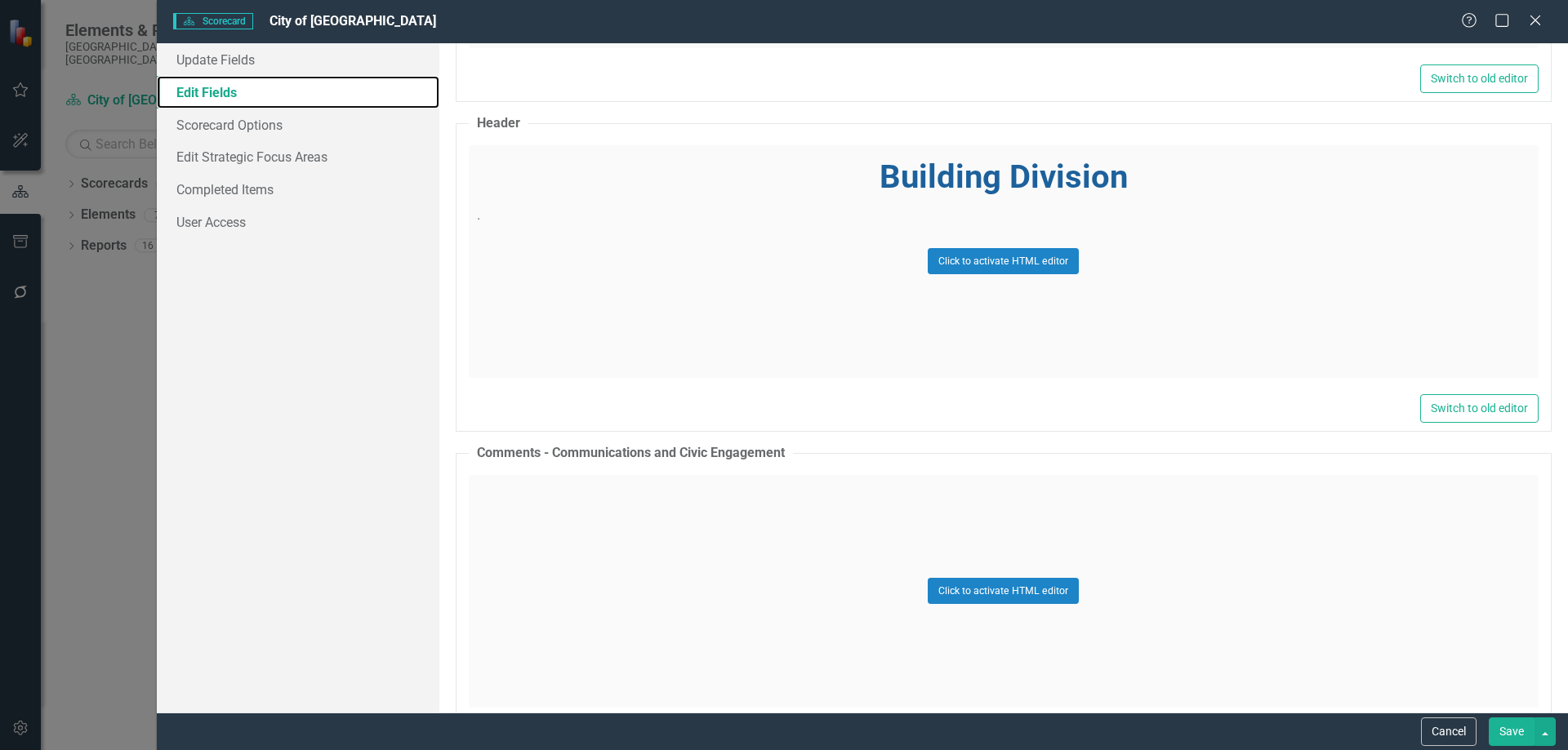
scroll to position [1388, 0]
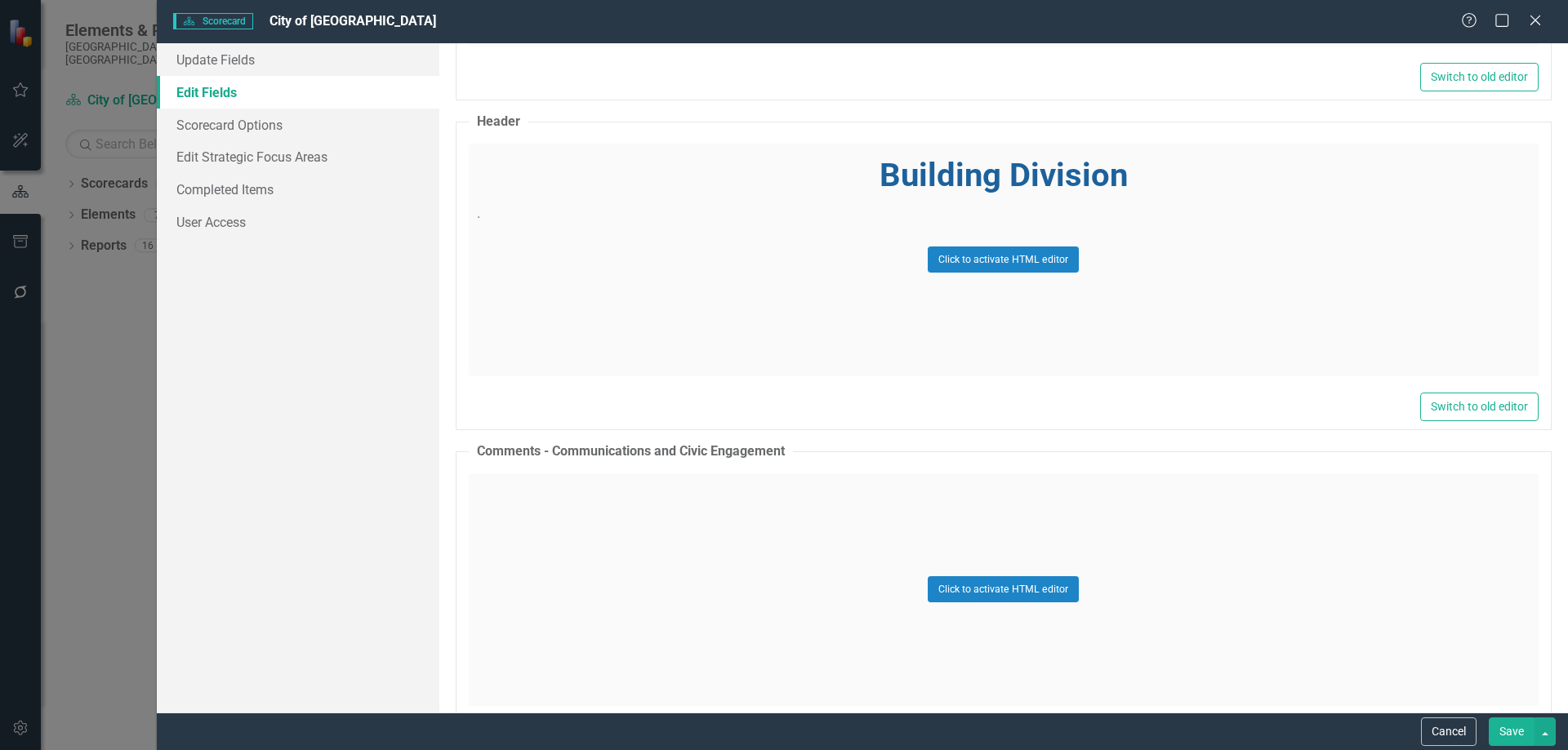
click at [1120, 175] on div "Click to activate HTML editor" at bounding box center [1004, 260] width 1070 height 233
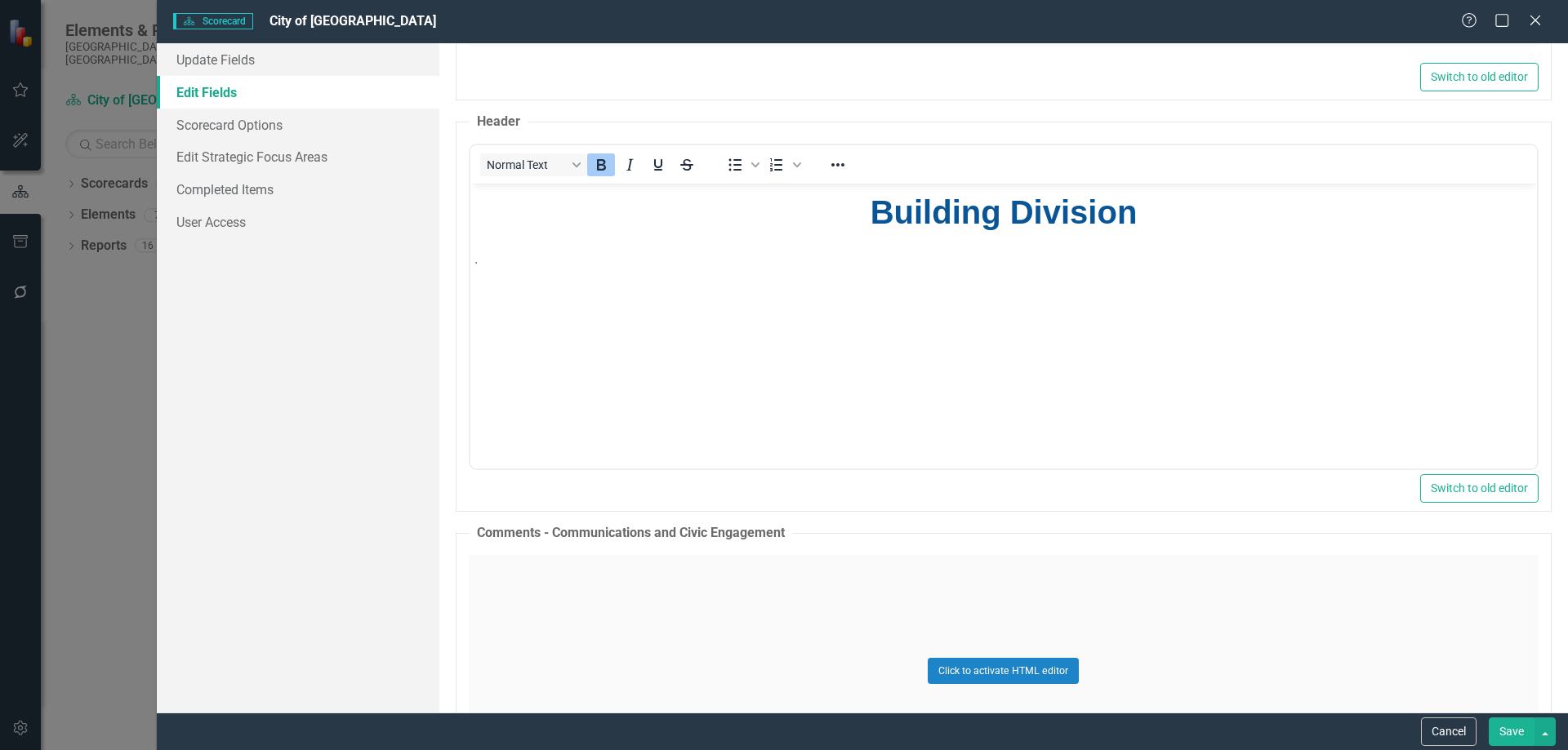
scroll to position [0, 0]
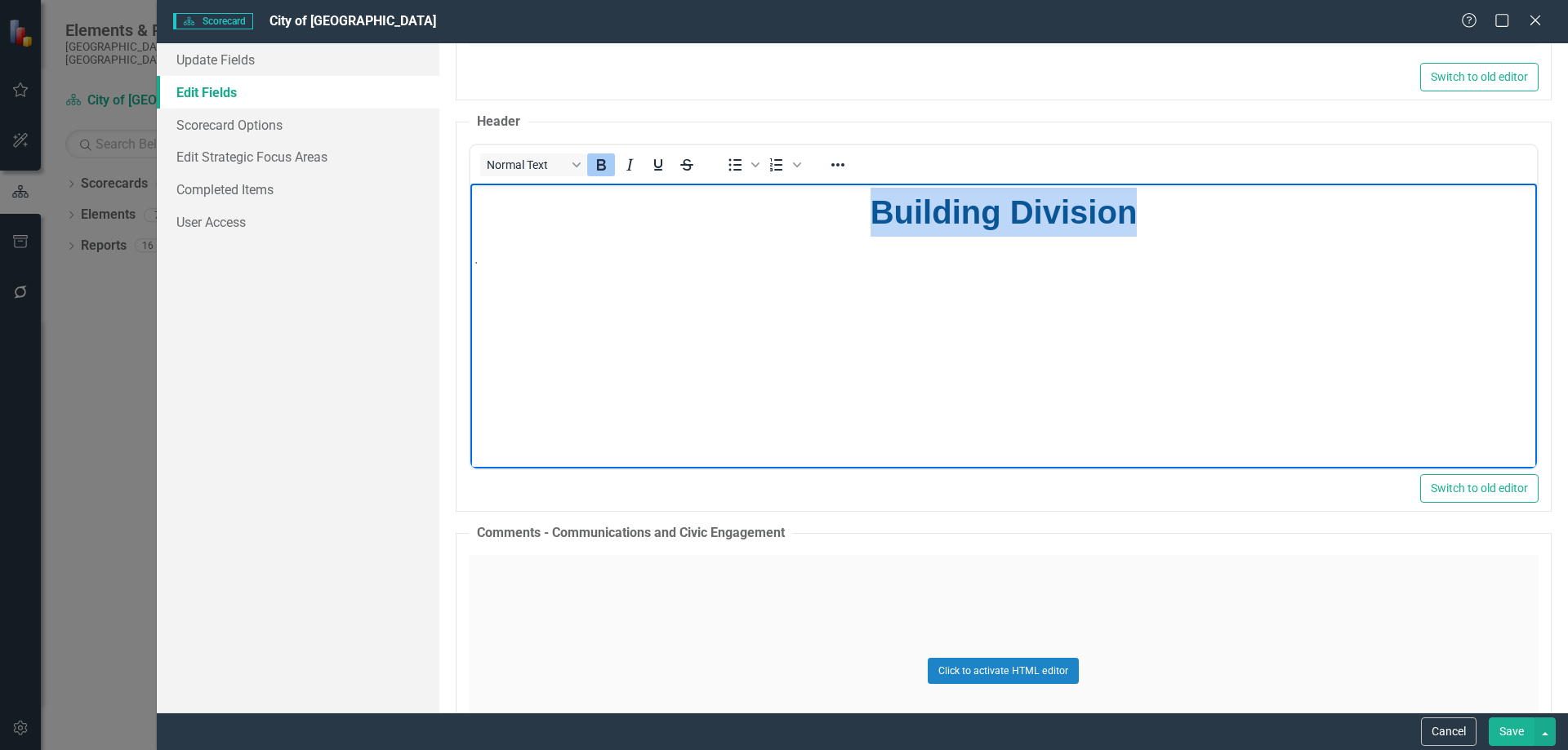
drag, startPoint x: 1130, startPoint y: 216, endPoint x: 671, endPoint y: 200, distance: 459.3
click at [671, 200] on p "Building Division" at bounding box center [1002, 212] width 1058 height 49
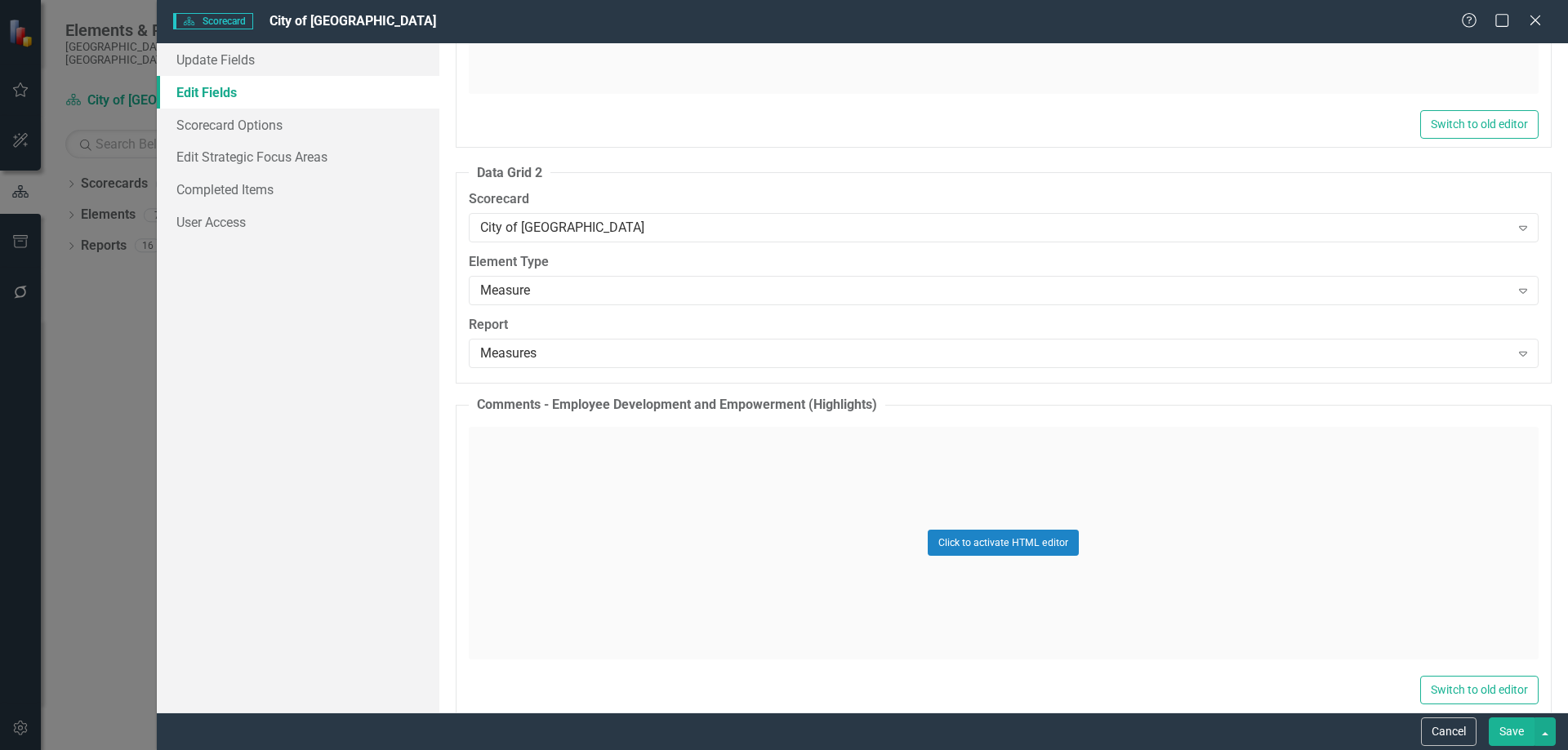
scroll to position [2122, 0]
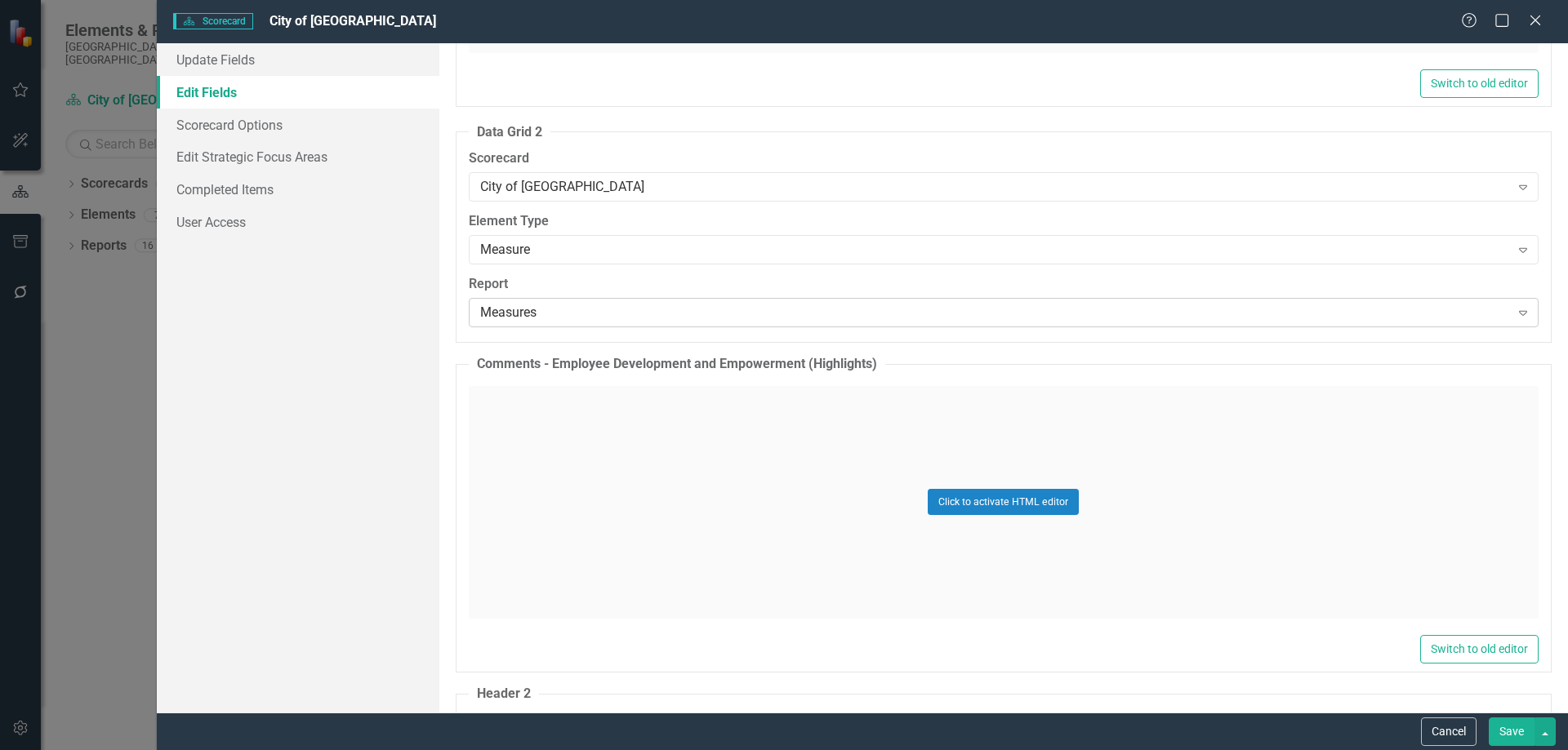
click at [547, 318] on div "Measures" at bounding box center [995, 314] width 1030 height 19
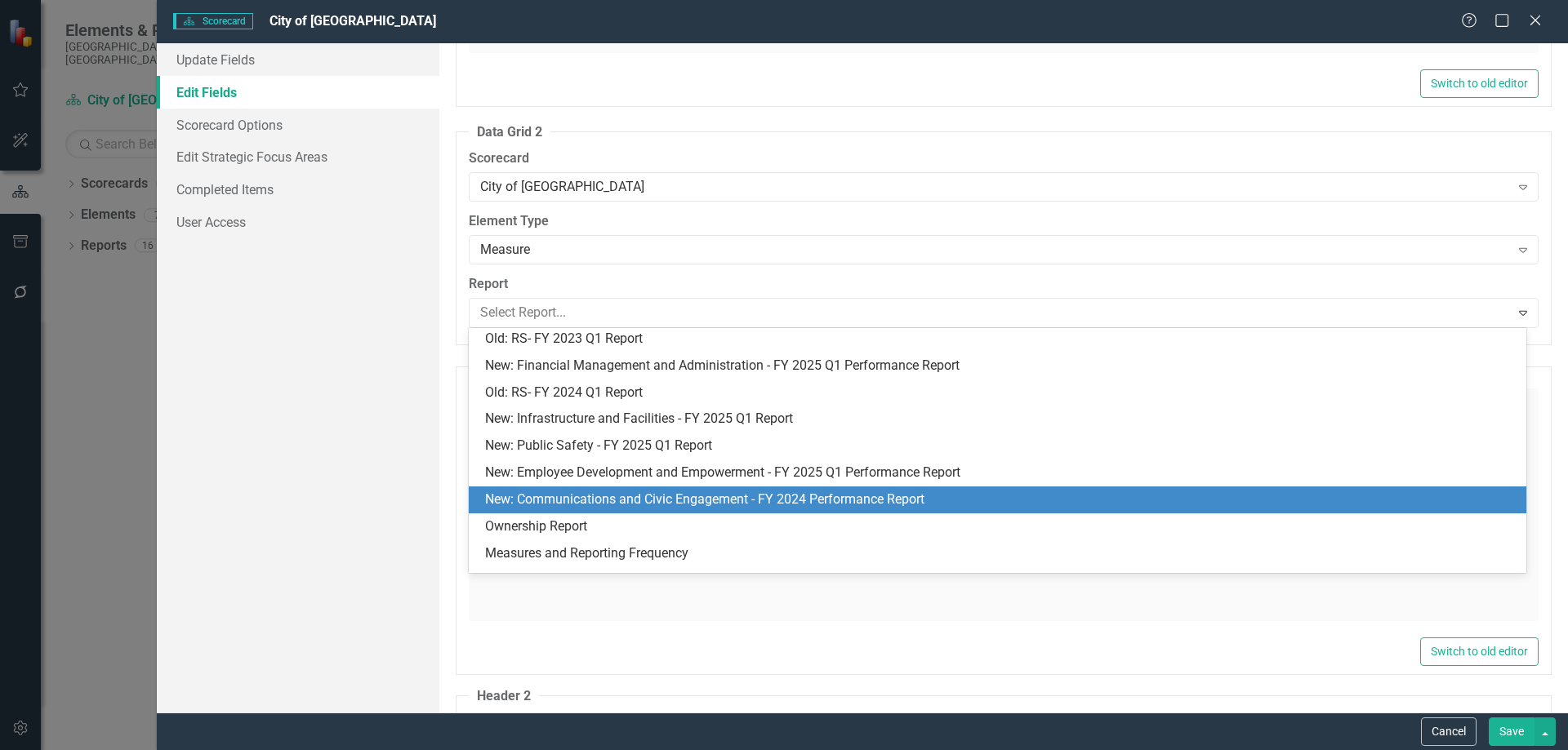
scroll to position [559, 0]
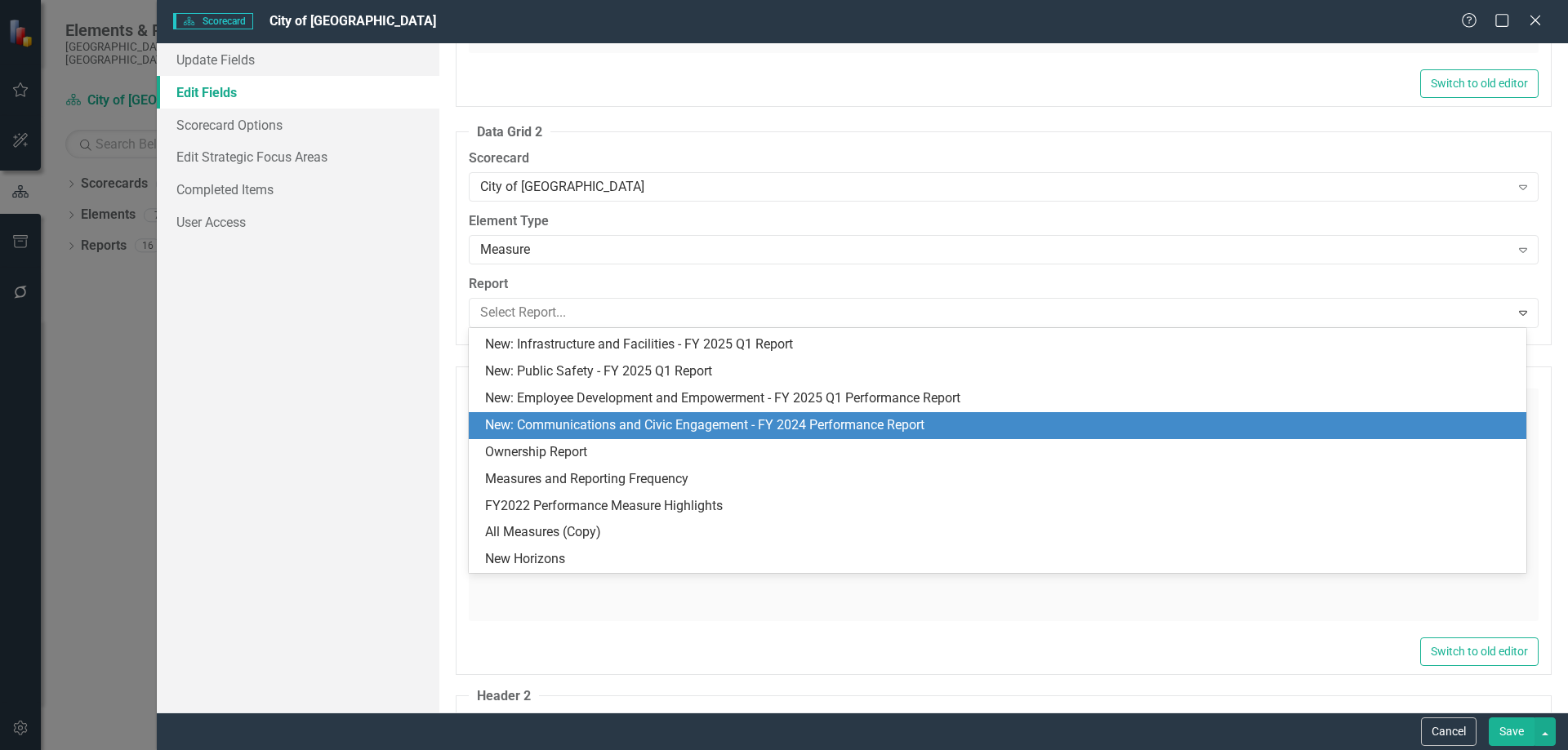
click at [370, 409] on div "Update Fields Edit Fields Scorecard Options Edit Strategic Focus Areas Complete…" at bounding box center [298, 378] width 282 height 669
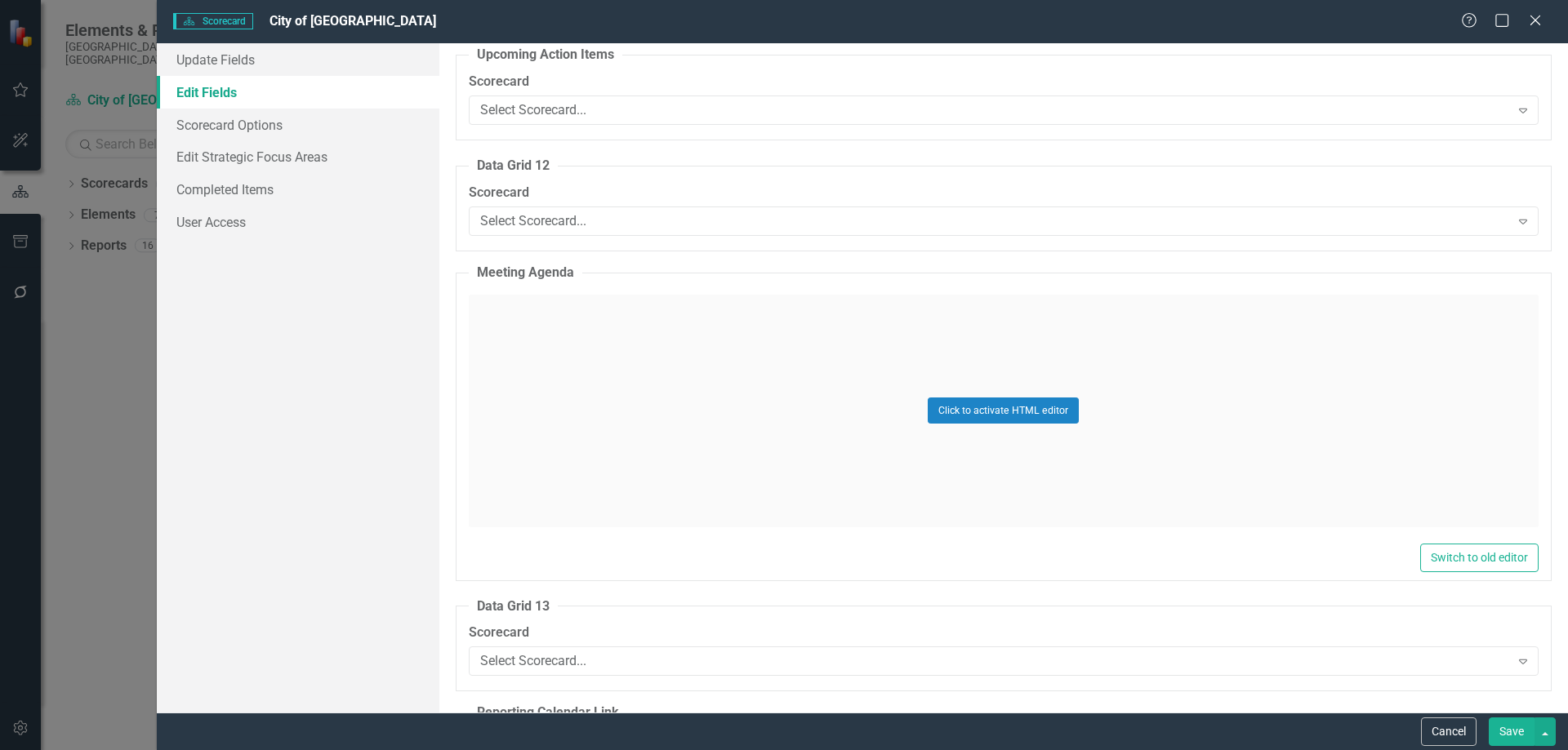
scroll to position [13060, 0]
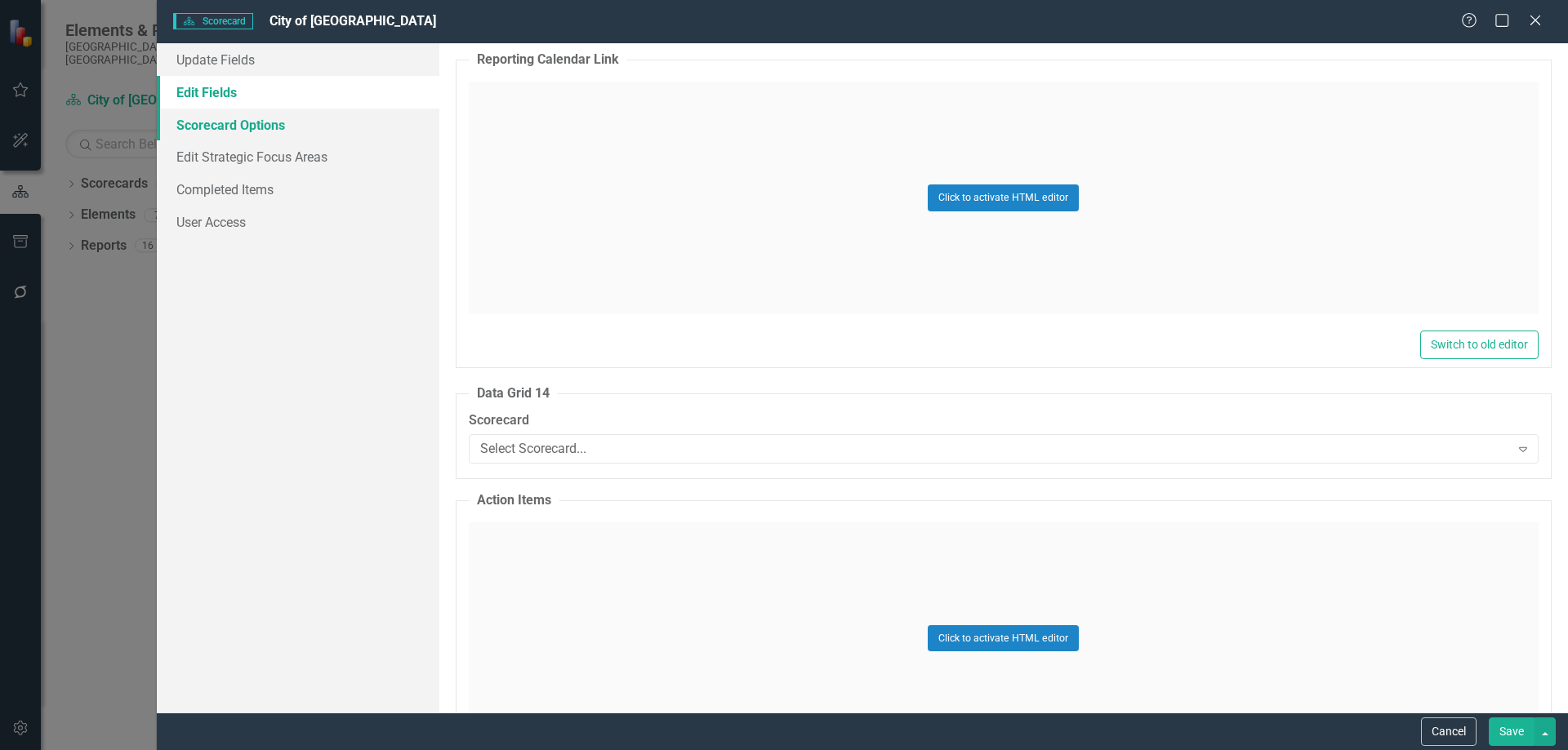
click at [272, 133] on link "Scorecard Options" at bounding box center [298, 125] width 282 height 32
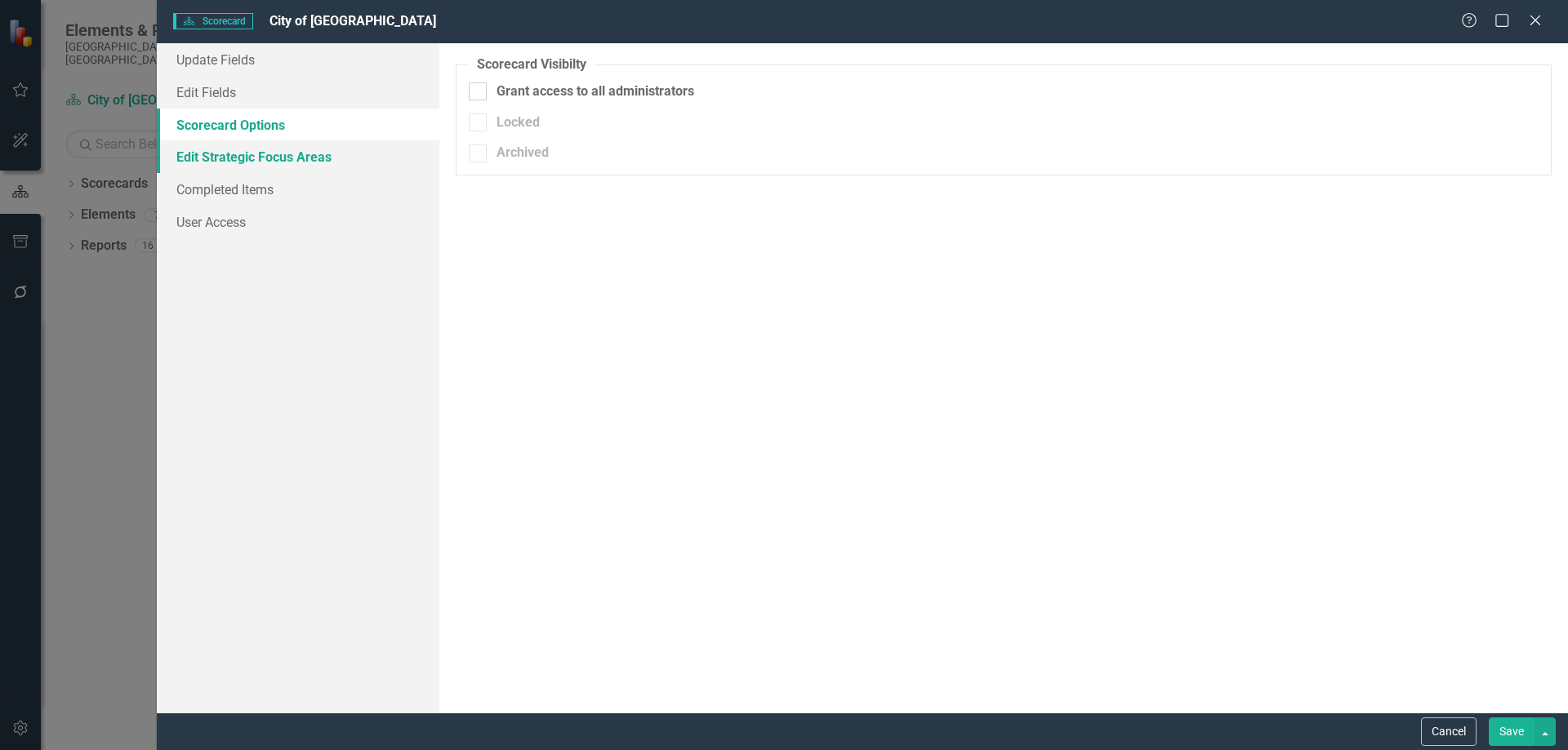
click at [284, 160] on link "Edit Strategic Focus Areas" at bounding box center [298, 156] width 282 height 32
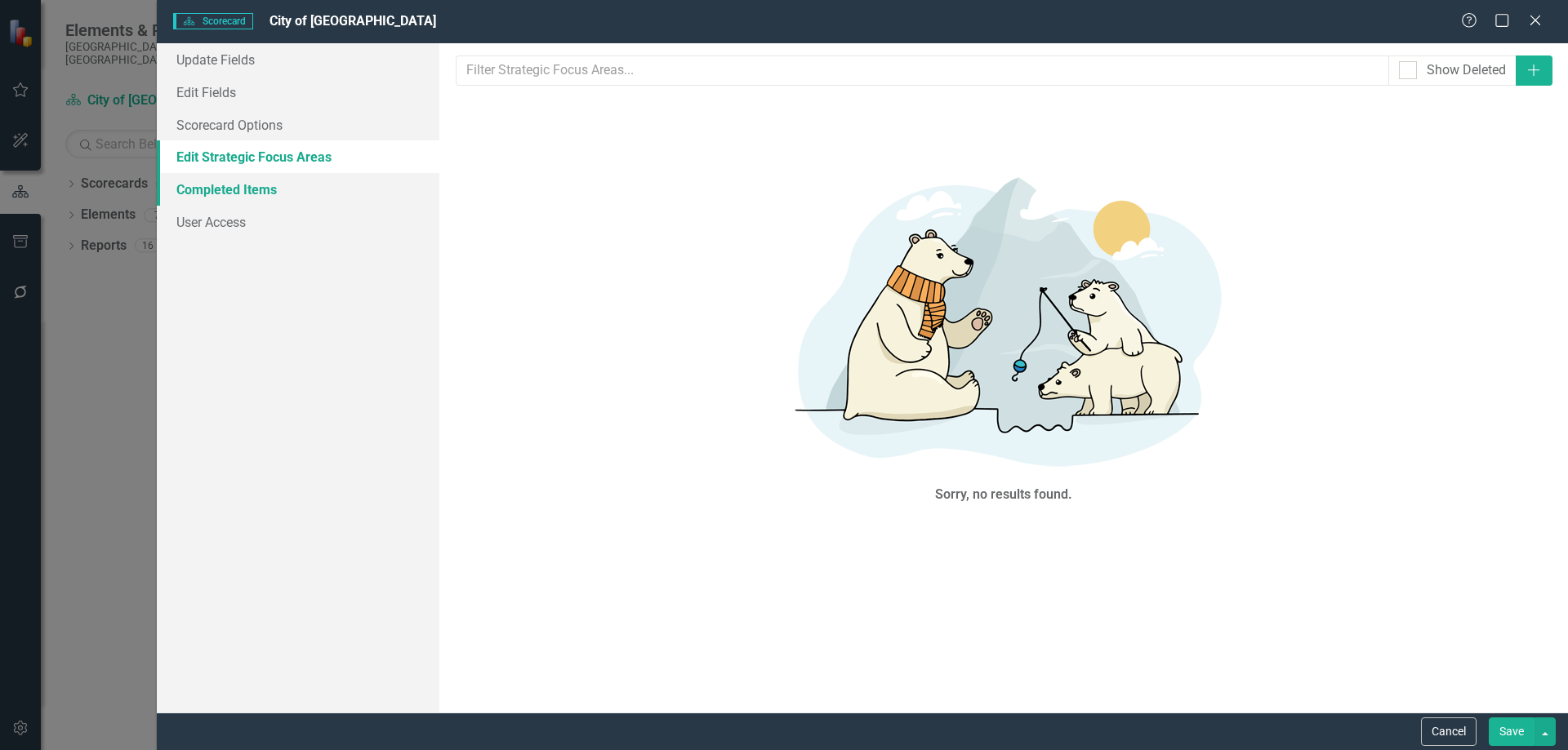
click at [262, 193] on link "Completed Items" at bounding box center [298, 189] width 282 height 32
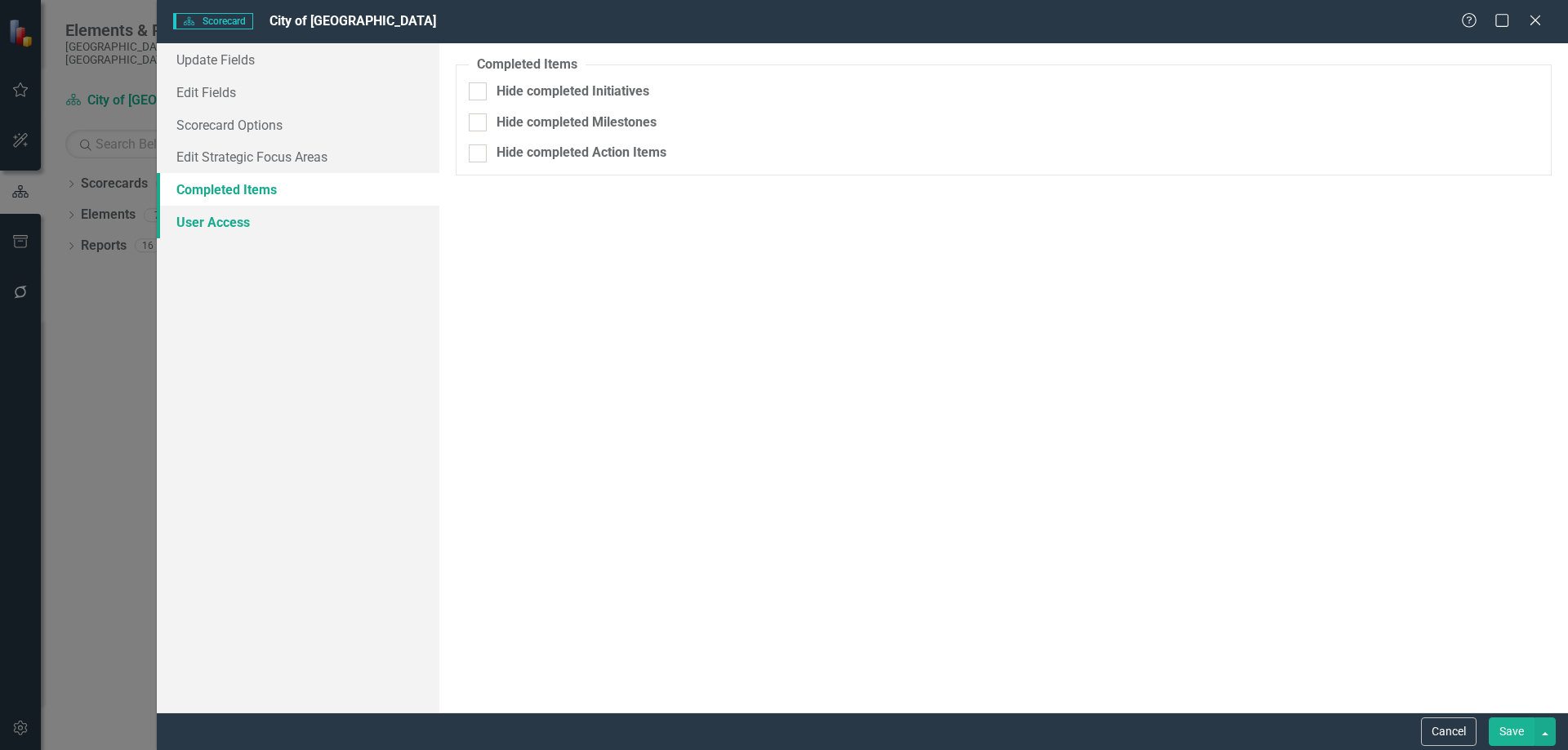
click at [254, 220] on link "User Access" at bounding box center [298, 221] width 282 height 32
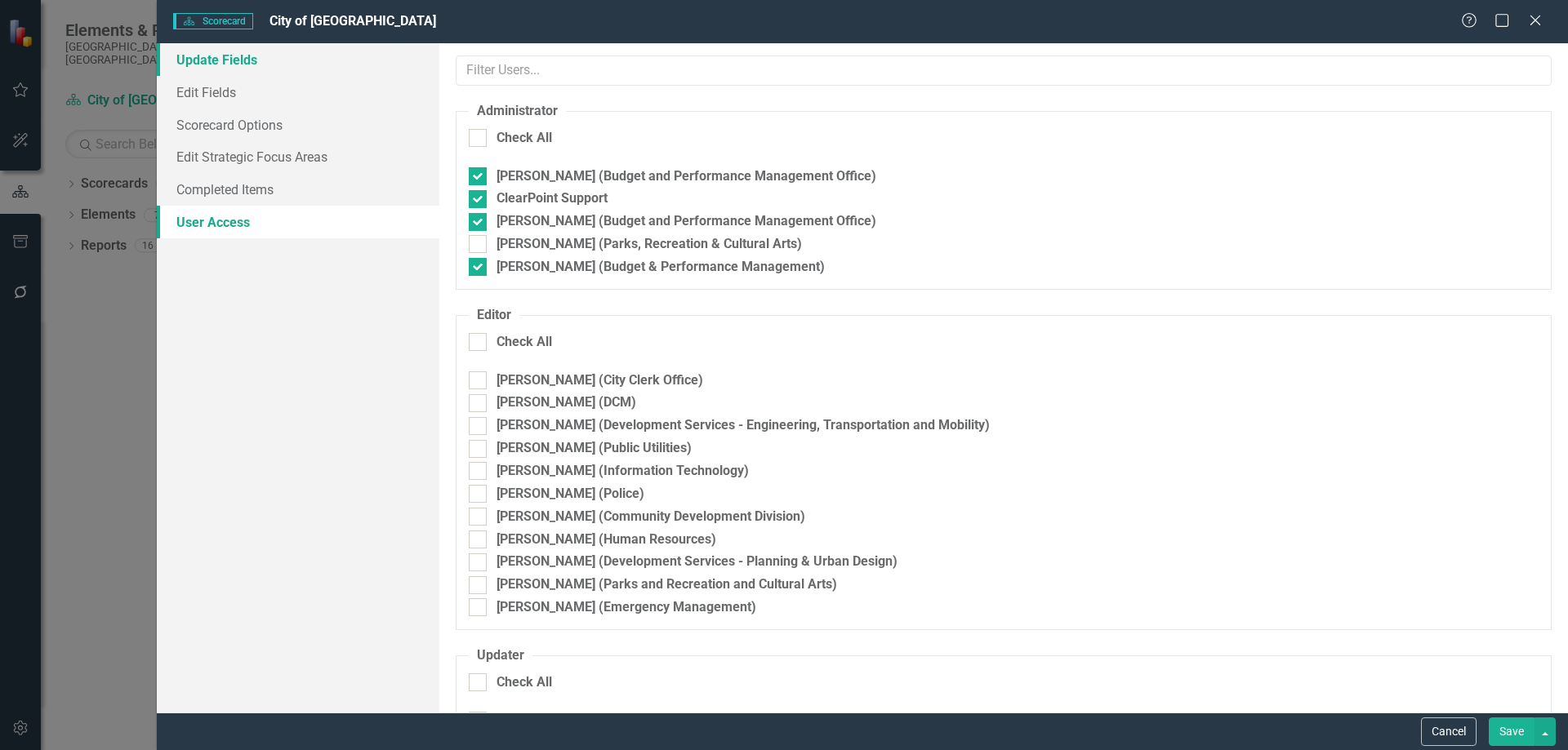
click at [225, 53] on link "Update Fields" at bounding box center [298, 59] width 282 height 32
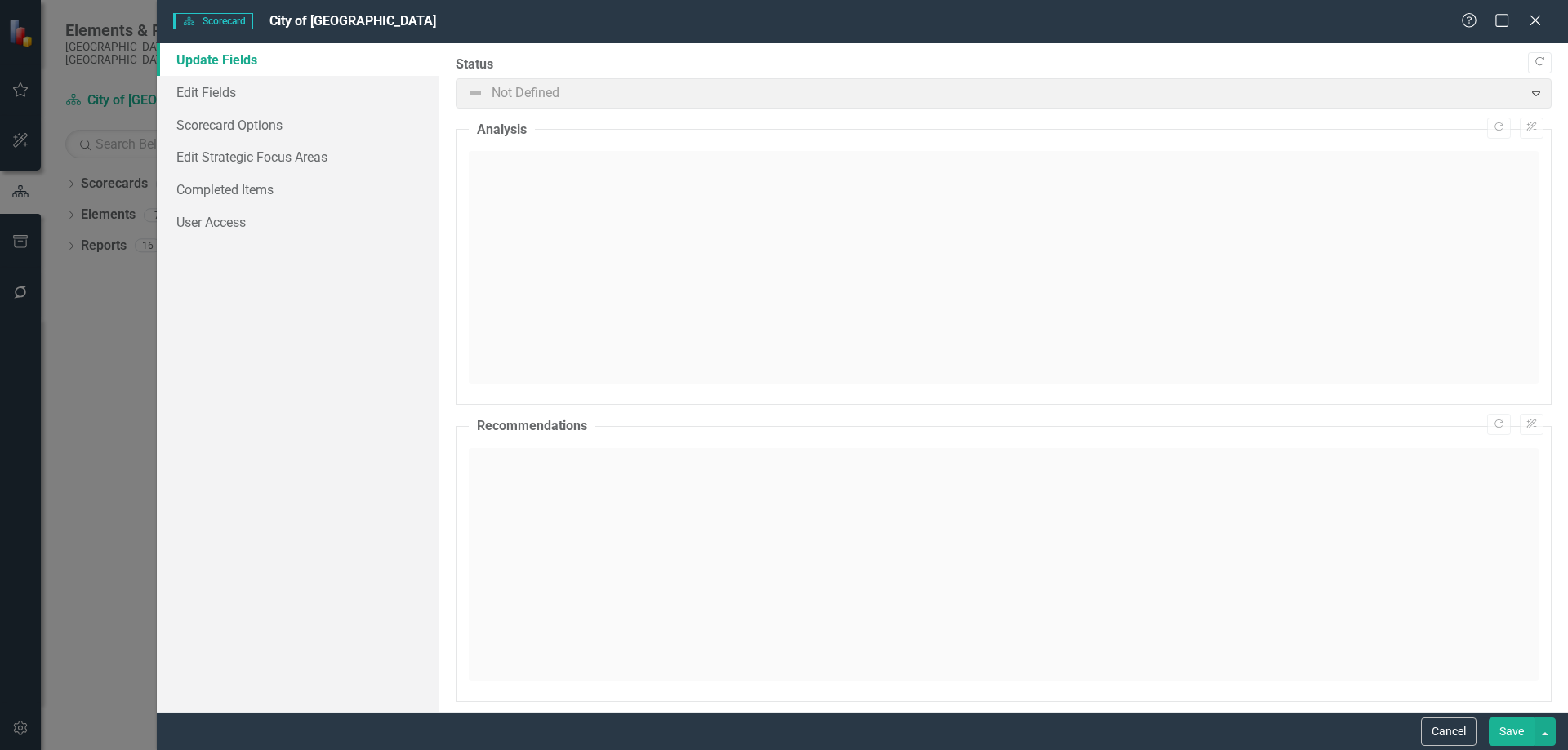
drag, startPoint x: 675, startPoint y: 100, endPoint x: 684, endPoint y: 99, distance: 9.1
click at [675, 100] on span "Not Defined Expand" at bounding box center [1004, 93] width 1096 height 30
click at [1527, 94] on span "Not Defined Expand" at bounding box center [1004, 93] width 1096 height 30
click at [1534, 63] on icon "Copy Forward" at bounding box center [1540, 62] width 12 height 10
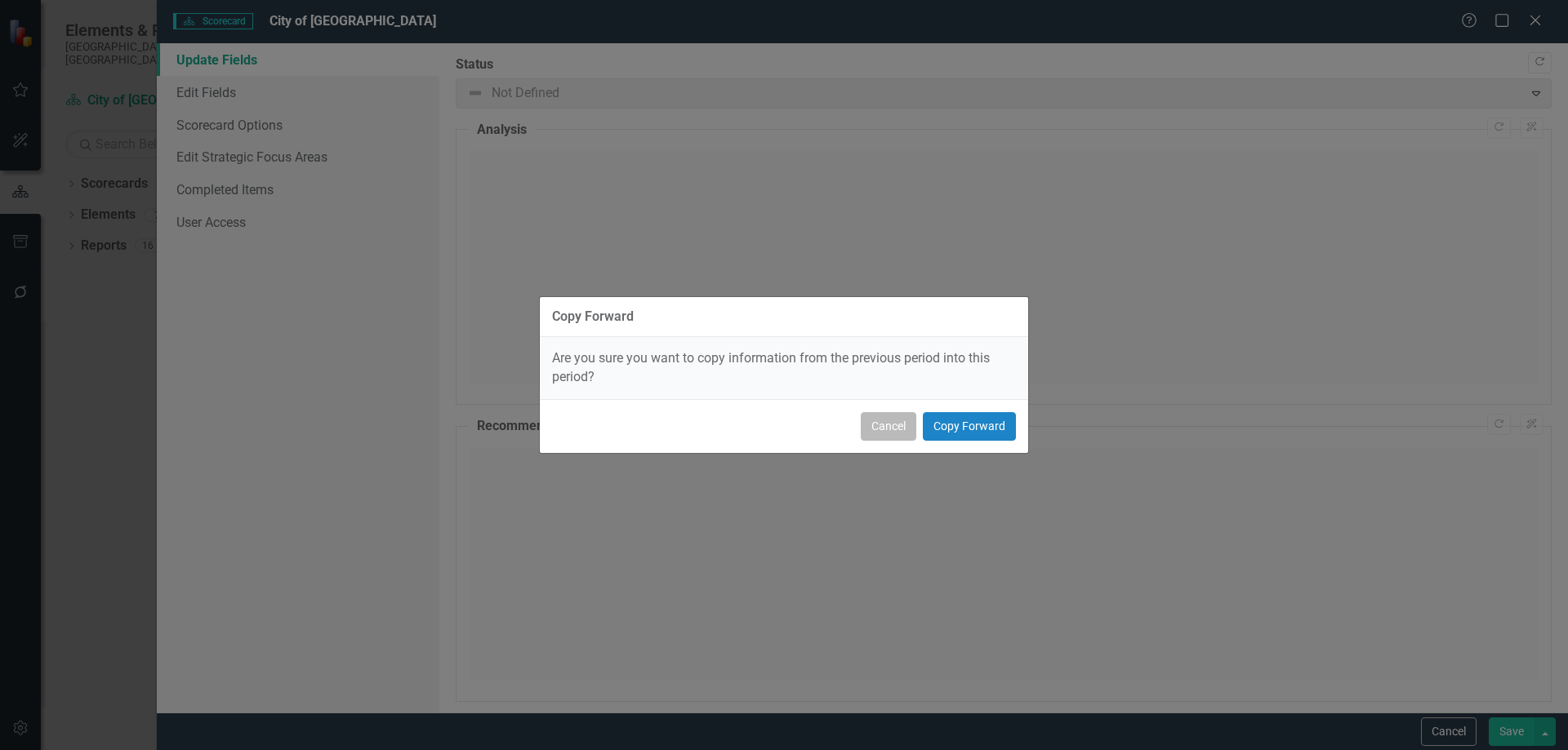
click at [883, 424] on button "Cancel" at bounding box center [889, 426] width 56 height 29
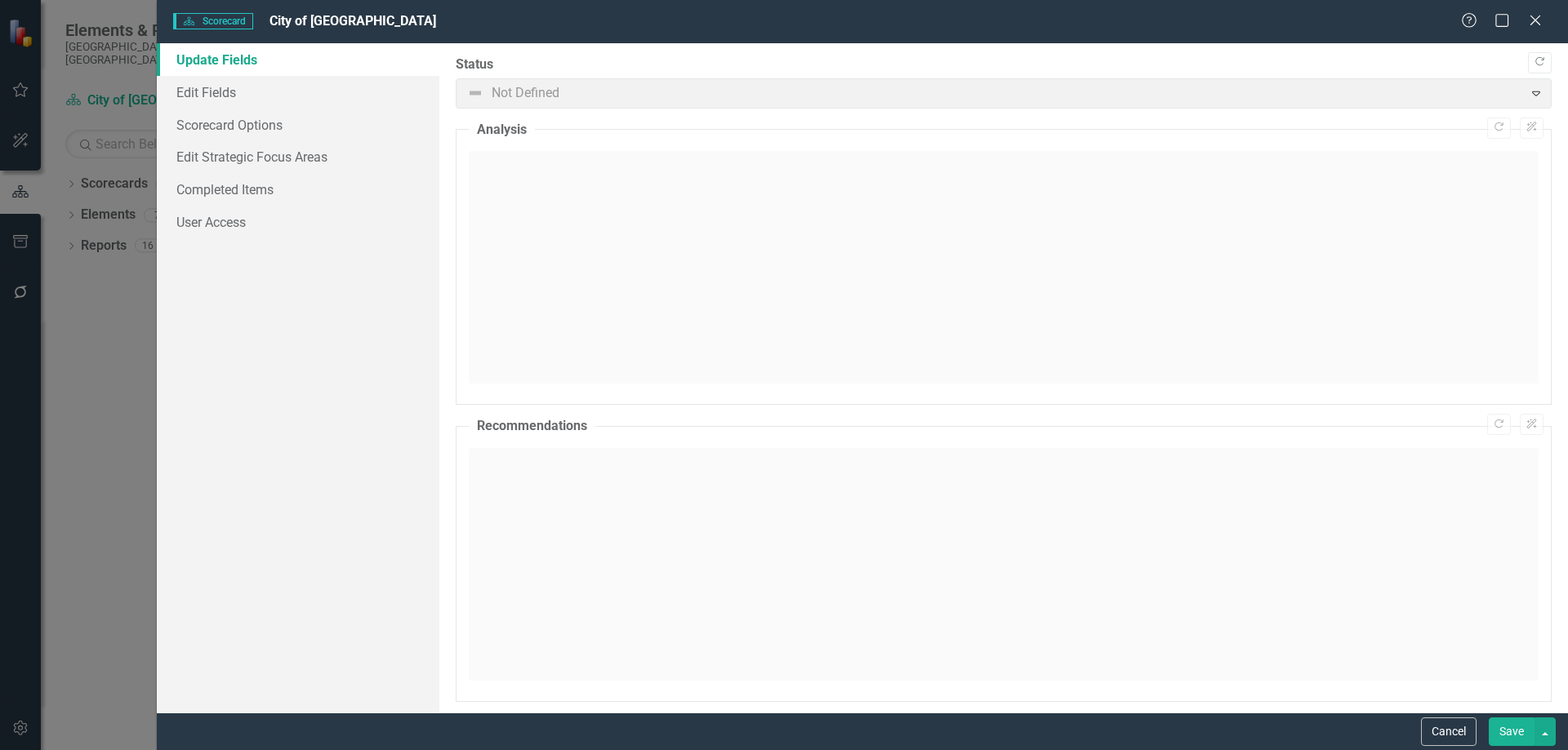
click at [1497, 721] on button "Save" at bounding box center [1511, 732] width 45 height 29
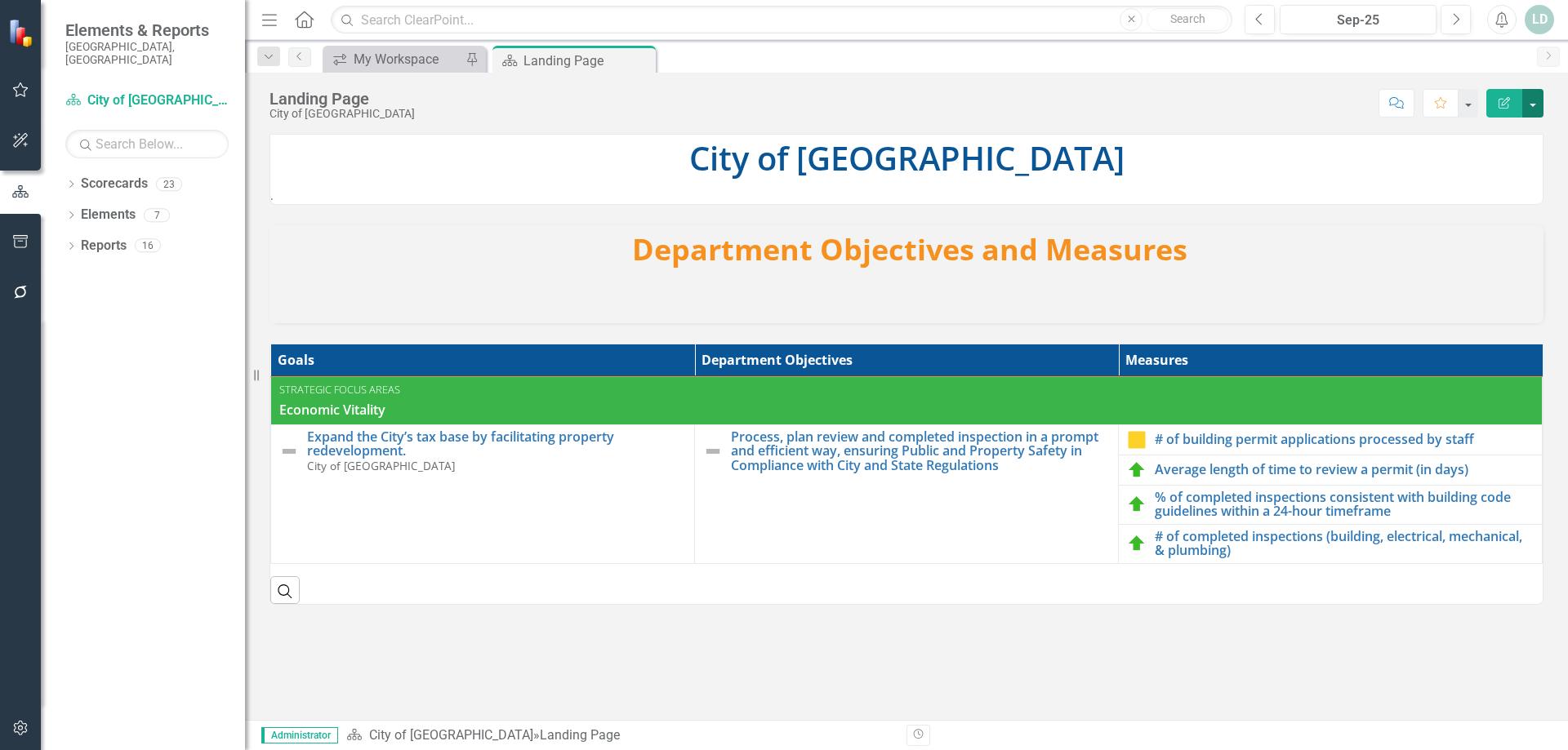
click at [1536, 107] on button "button" at bounding box center [1533, 103] width 21 height 29
click at [1486, 161] on link "Edit Report Edit Layout" at bounding box center [1476, 164] width 132 height 30
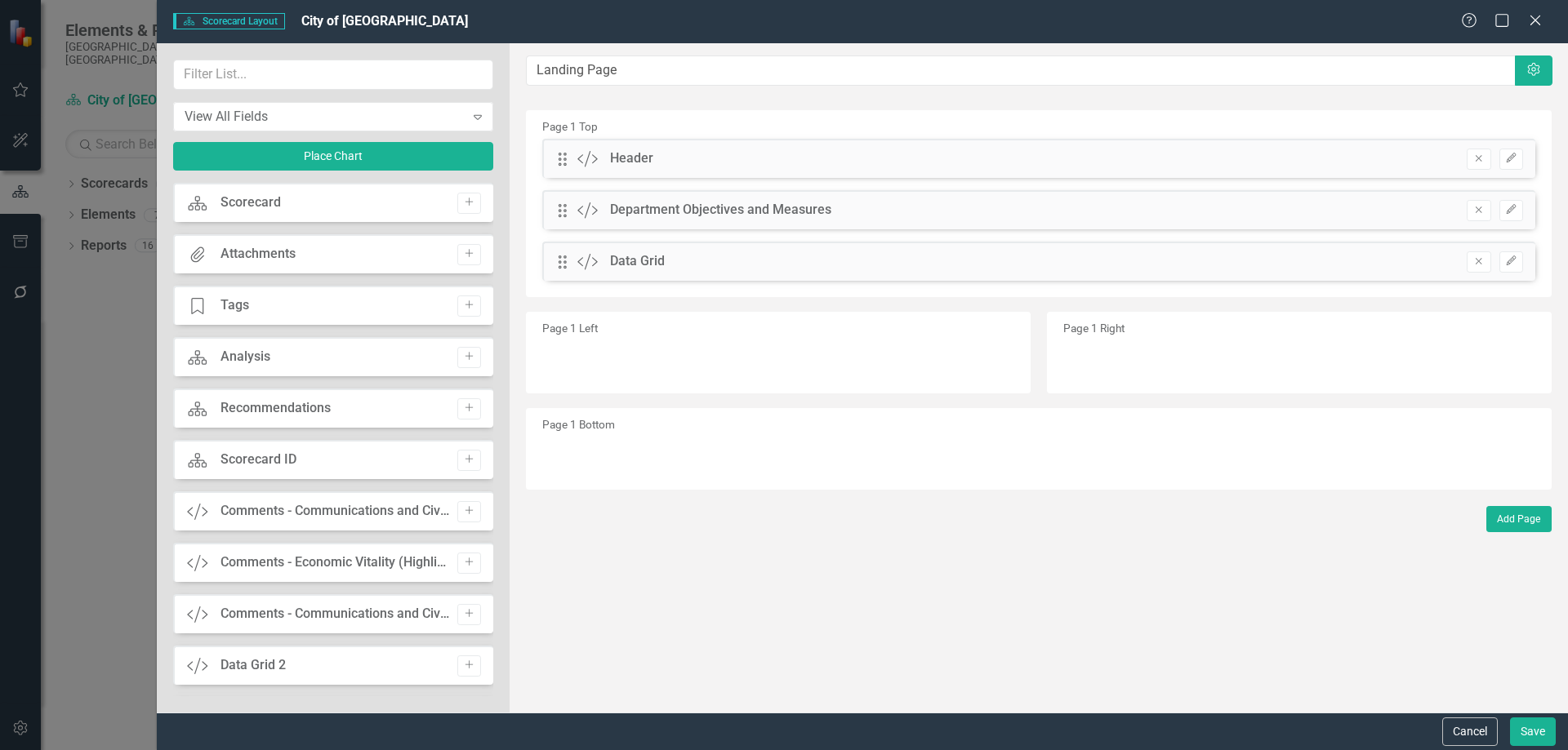
click at [343, 198] on div "Scorecard Scorecard Add" at bounding box center [333, 202] width 320 height 39
click at [397, 214] on div "Scorecard Scorecard Add" at bounding box center [333, 202] width 320 height 39
drag, startPoint x: 1483, startPoint y: 262, endPoint x: 1481, endPoint y: 253, distance: 9.2
click at [1483, 262] on icon "Remove" at bounding box center [1478, 260] width 12 height 10
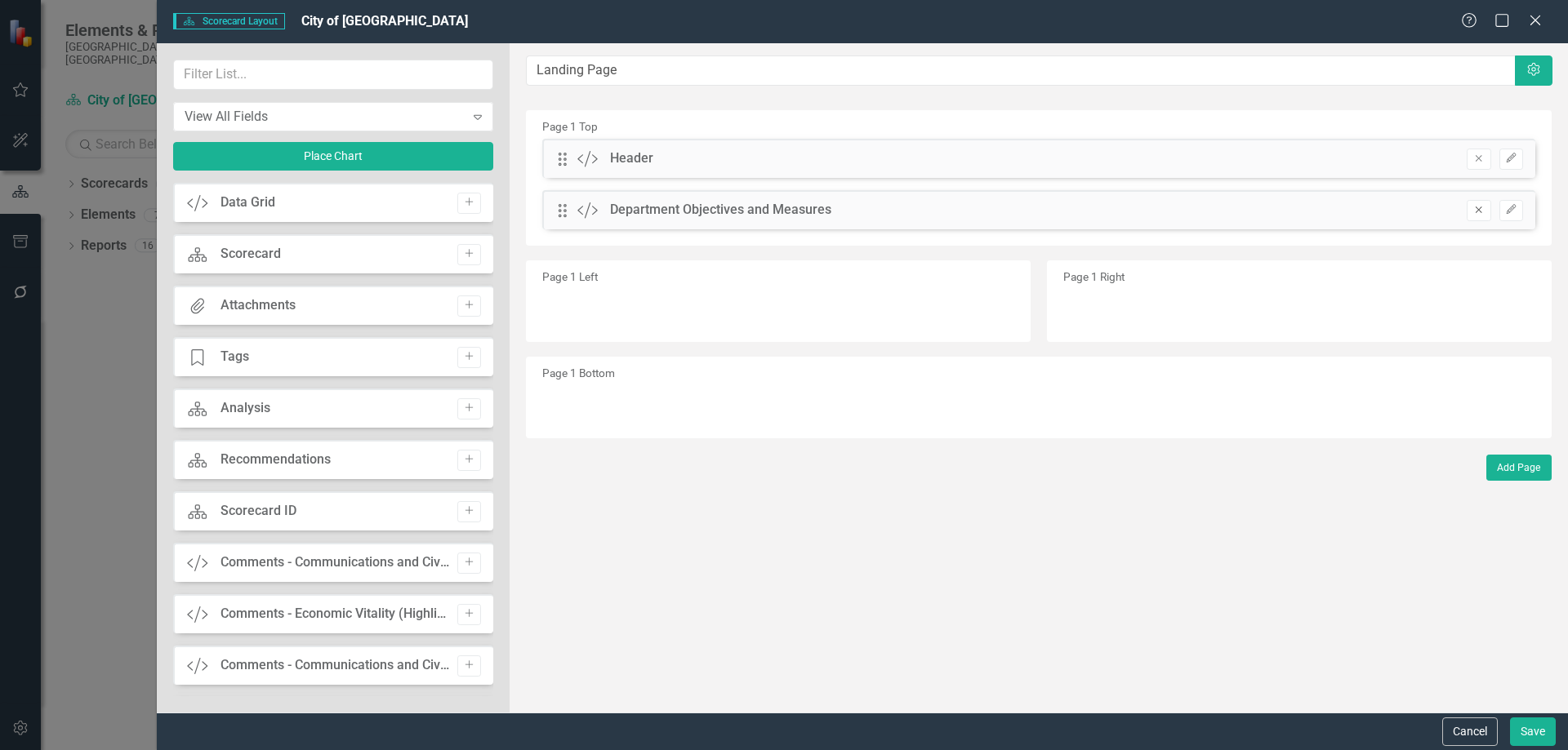
click at [1483, 211] on icon "Remove" at bounding box center [1478, 209] width 12 height 10
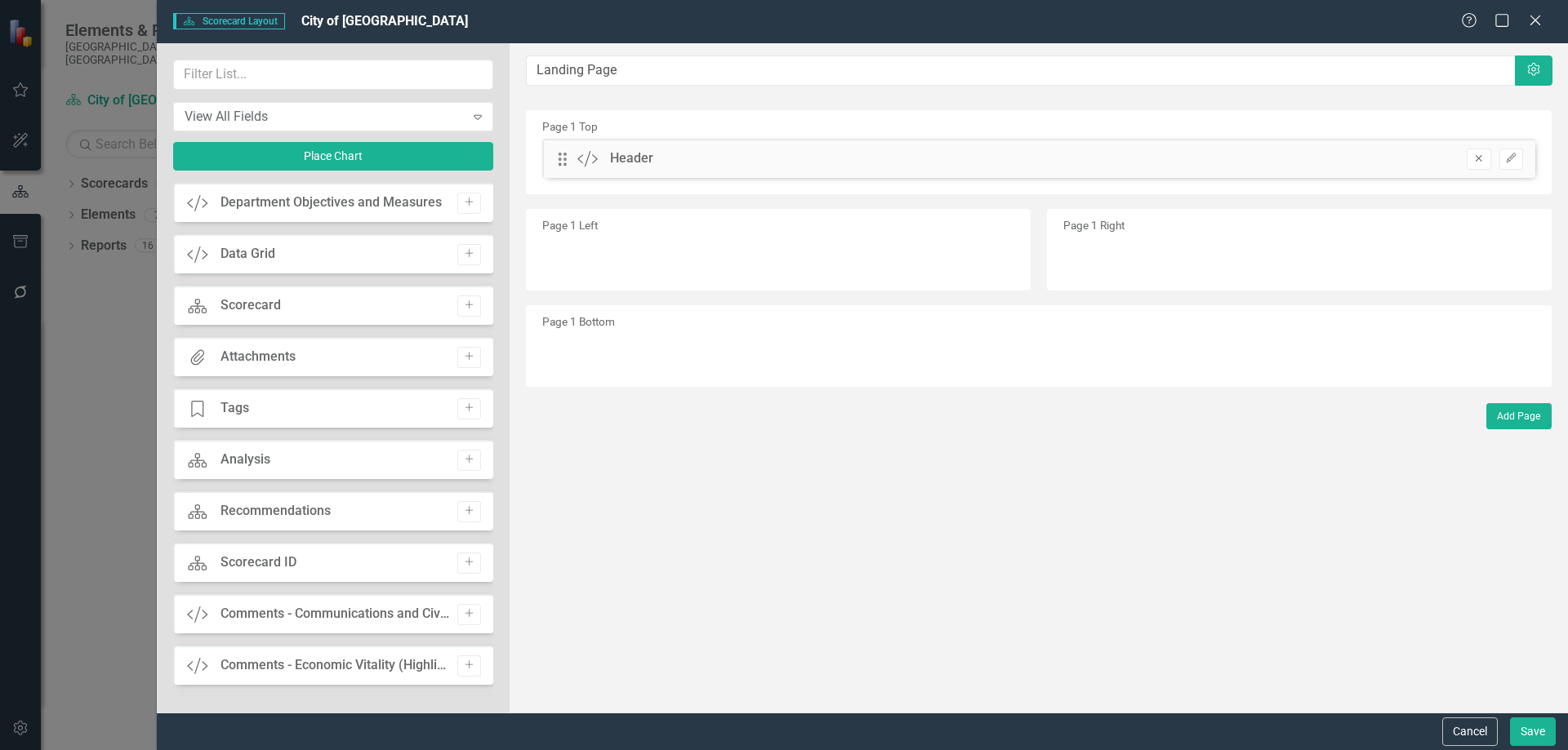
click at [1475, 159] on icon "Remove" at bounding box center [1478, 158] width 12 height 10
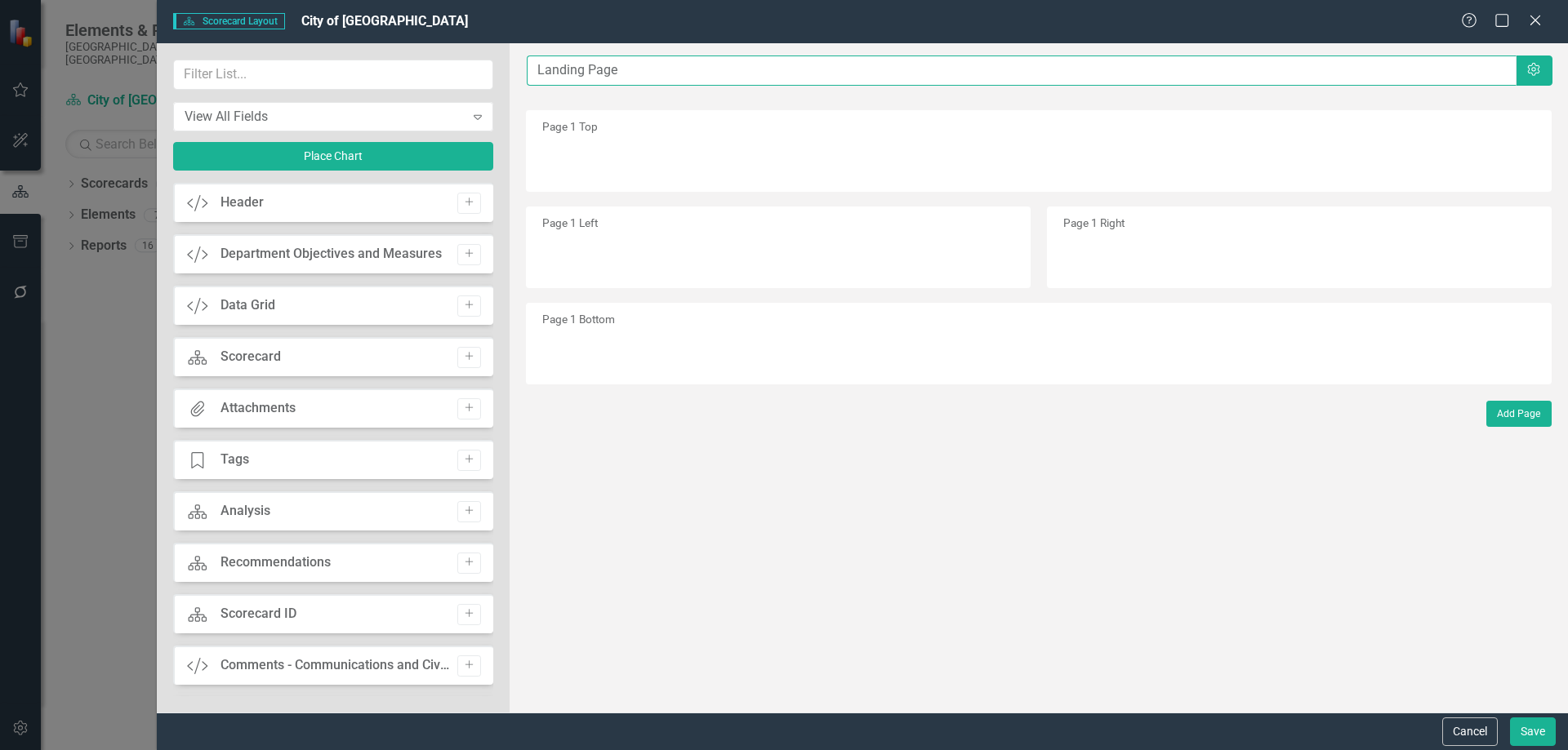
click at [1444, 65] on input "Landing Page" at bounding box center [1022, 71] width 990 height 30
click at [1536, 67] on icon "Settings" at bounding box center [1533, 70] width 17 height 13
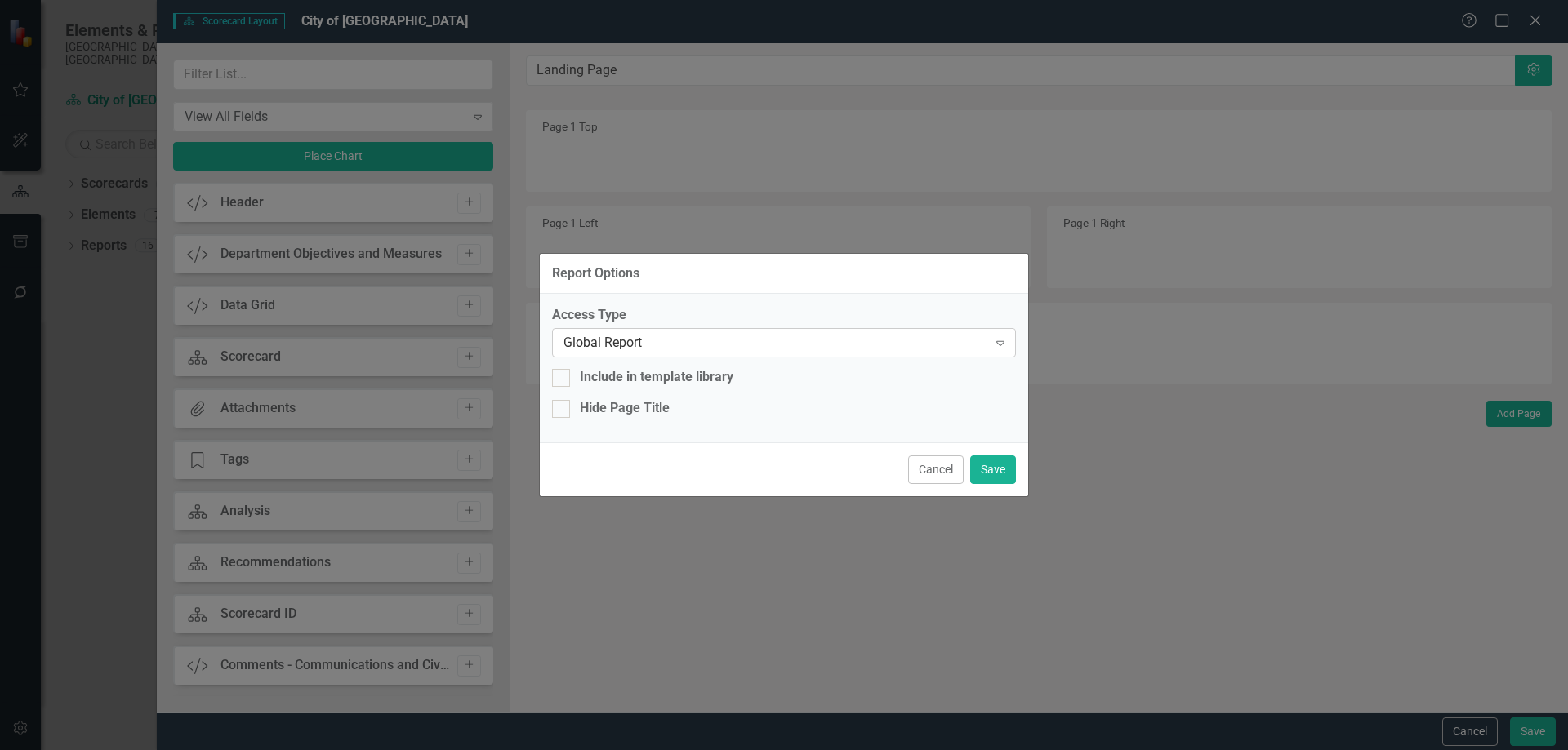
click at [678, 346] on div "Global Report" at bounding box center [776, 343] width 424 height 19
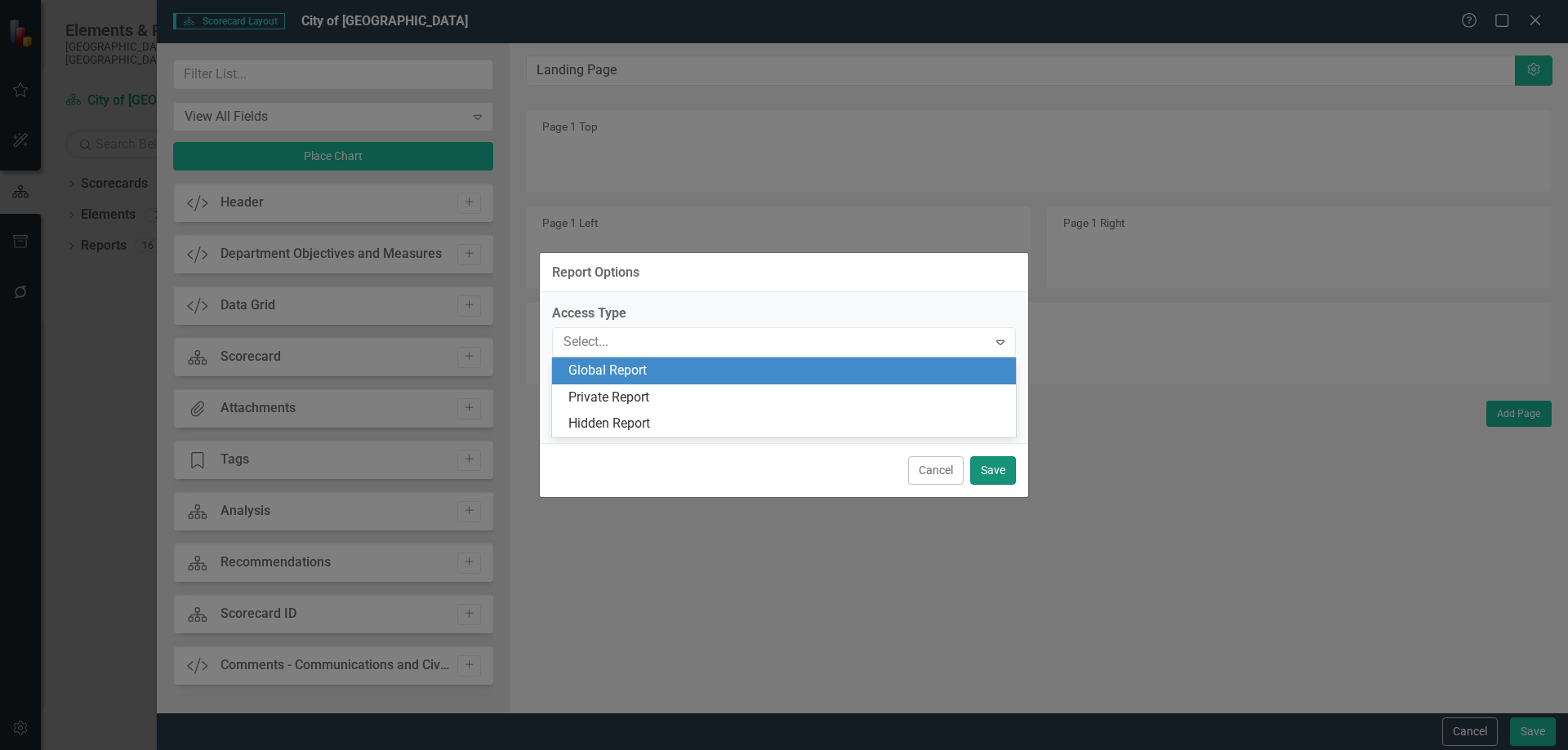
click at [1006, 470] on button "Save" at bounding box center [993, 470] width 45 height 29
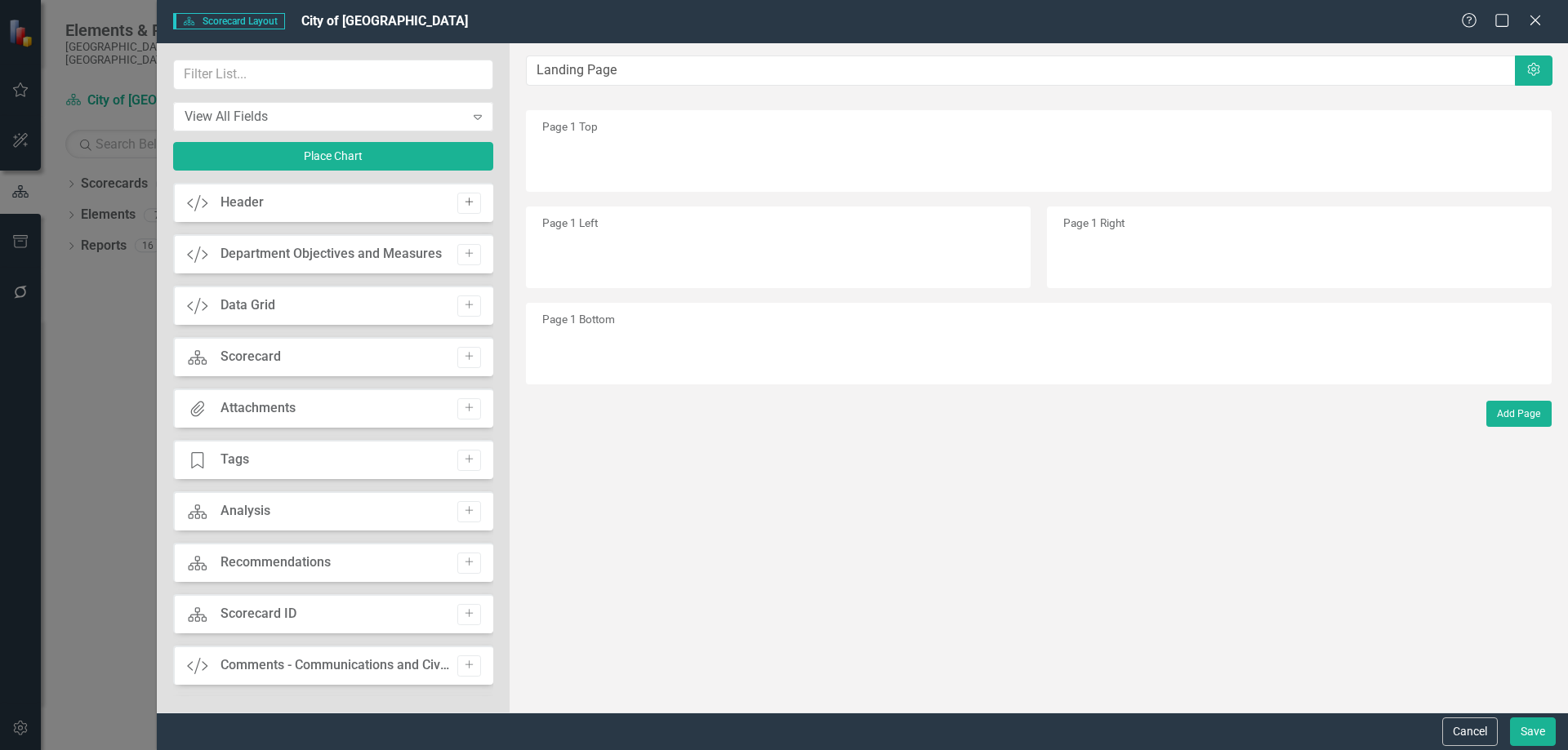
click at [465, 204] on icon "button" at bounding box center [468, 202] width 8 height 8
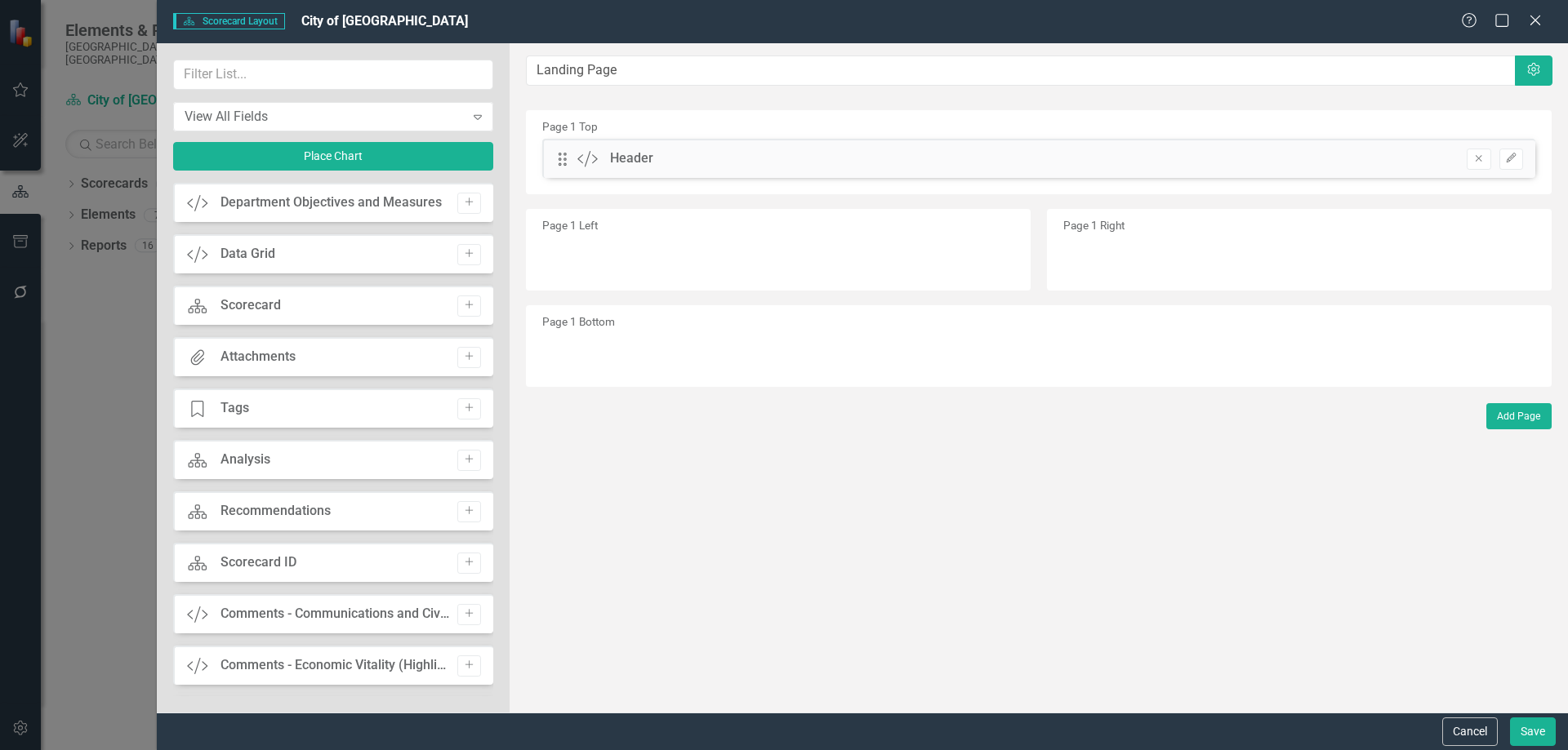
click at [465, 204] on icon "button" at bounding box center [468, 202] width 8 height 8
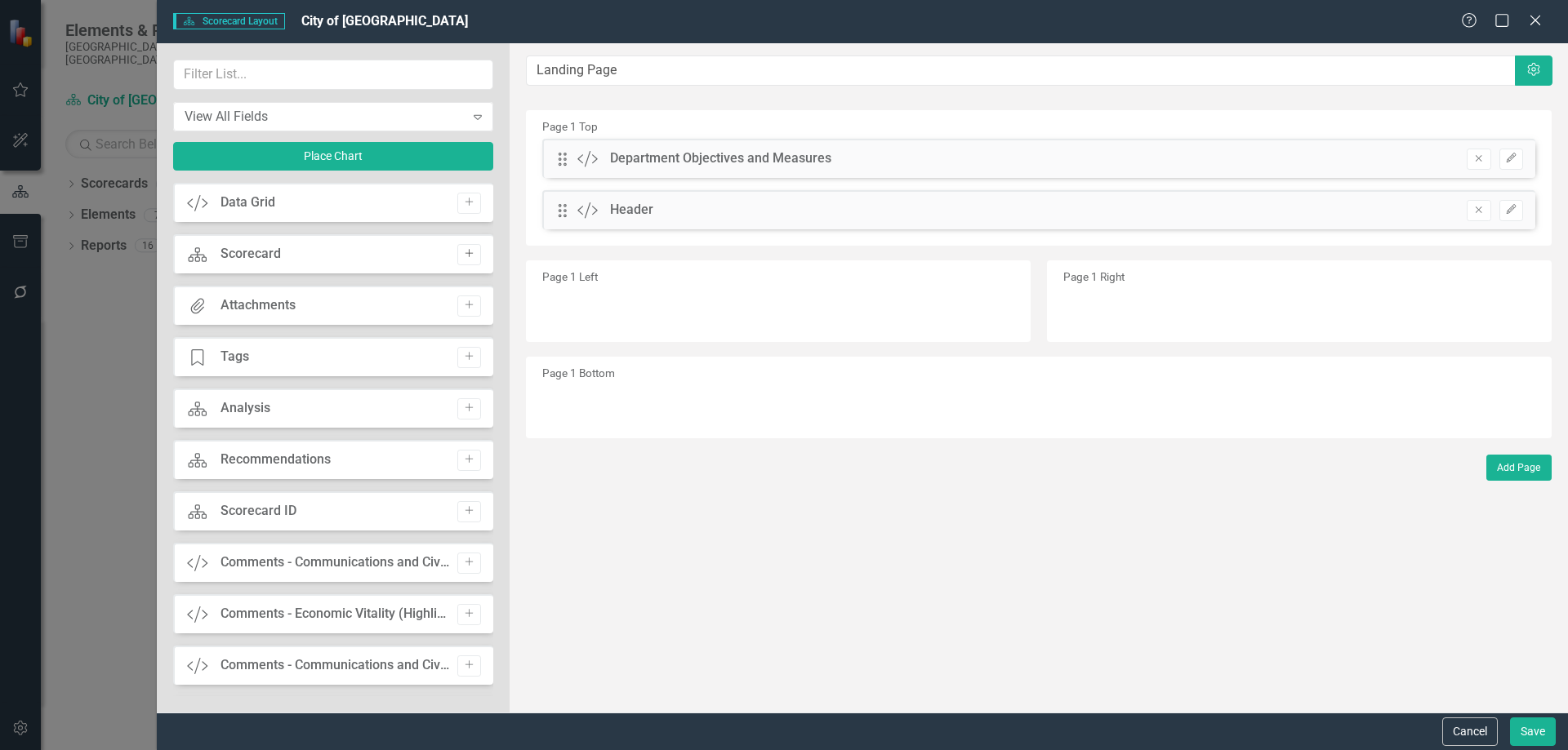
click at [463, 251] on icon "Add" at bounding box center [469, 253] width 12 height 10
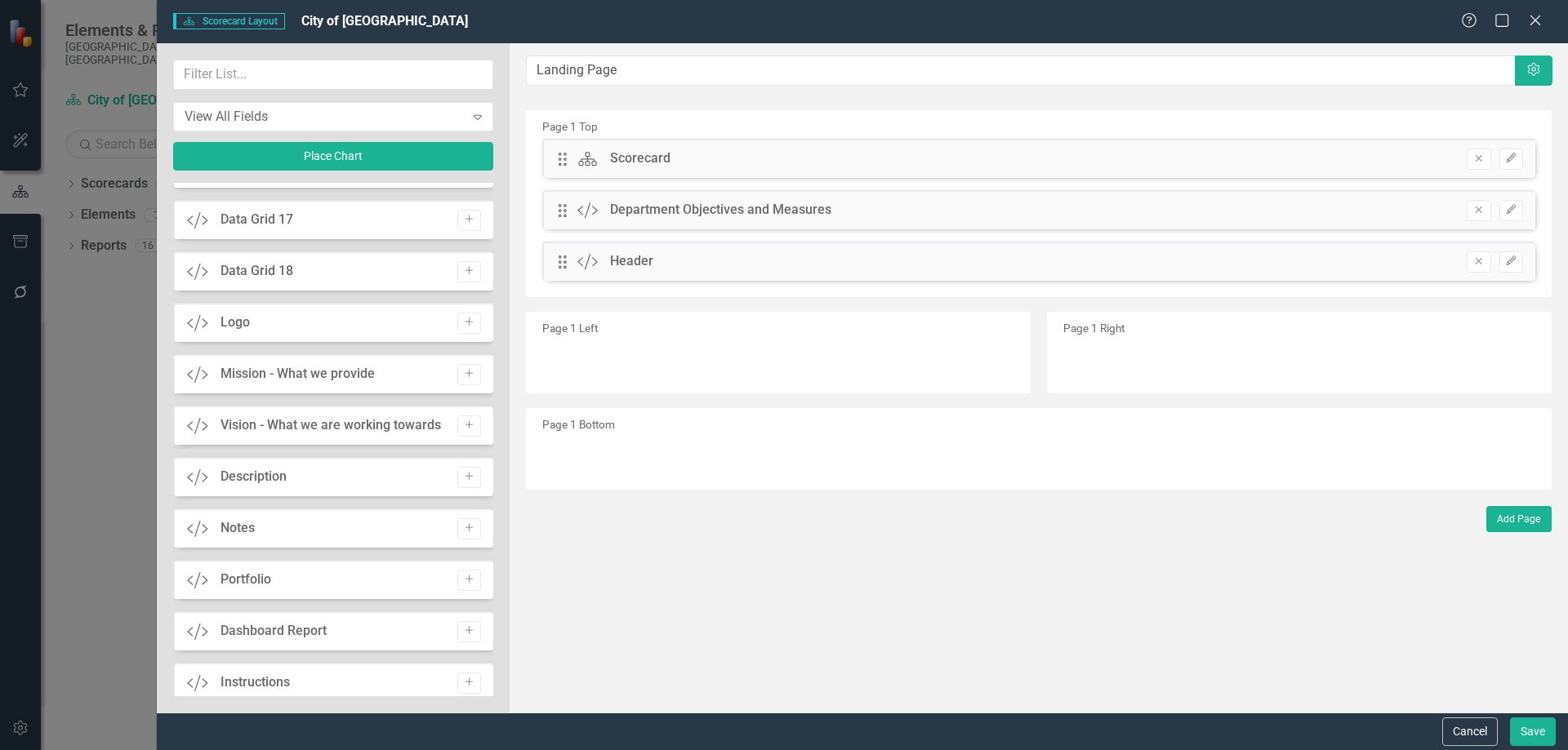
scroll to position [2693, 0]
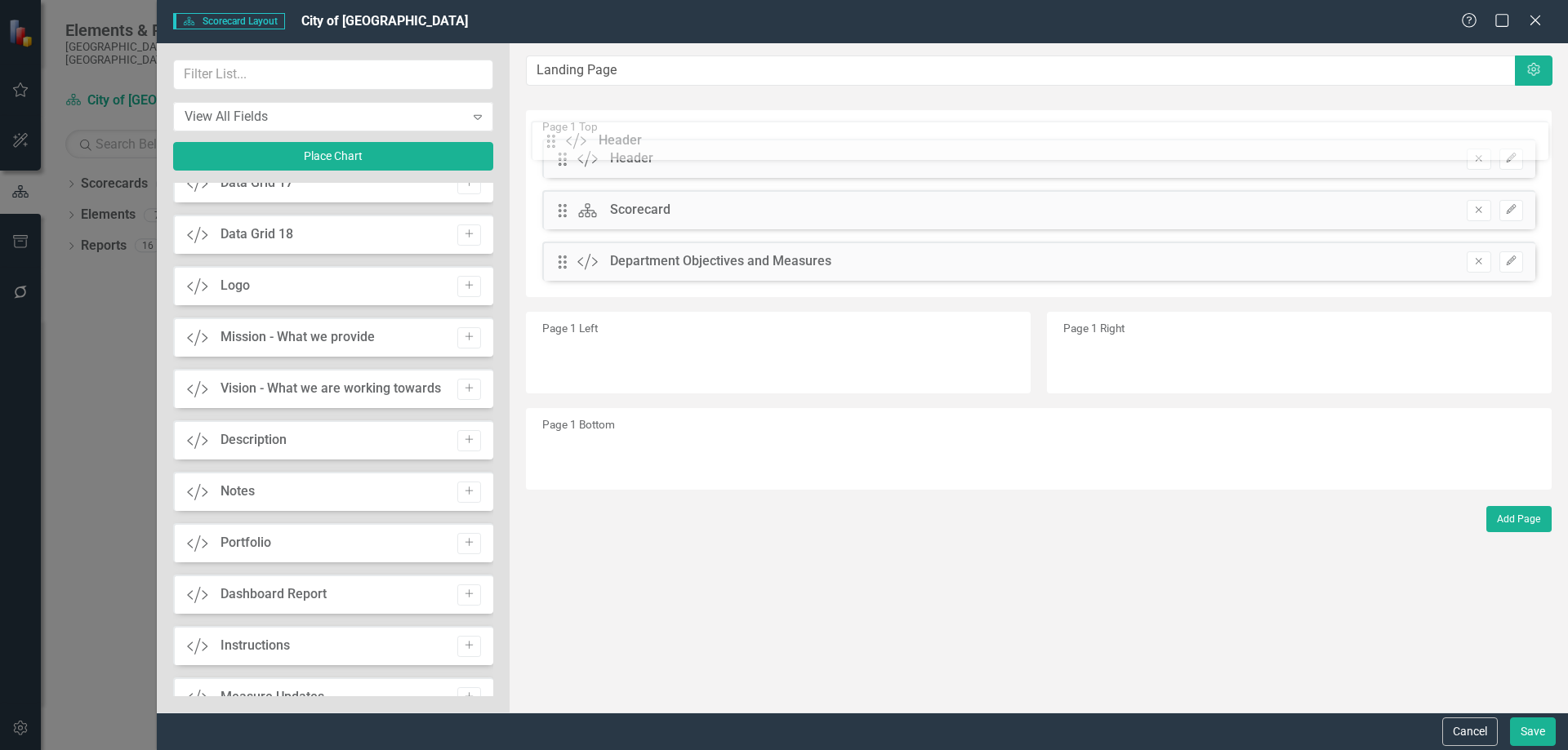
drag, startPoint x: 562, startPoint y: 261, endPoint x: 563, endPoint y: 140, distance: 121.0
click at [563, 140] on div "The fields (or pods) that are available for you to include on the detail page a…" at bounding box center [1039, 378] width 1058 height 669
drag, startPoint x: 563, startPoint y: 265, endPoint x: 563, endPoint y: 193, distance: 72.0
click at [563, 193] on div "The fields (or pods) that are available for you to include on the detail page a…" at bounding box center [1039, 378] width 1058 height 669
click at [1537, 732] on button "Save" at bounding box center [1533, 732] width 45 height 29
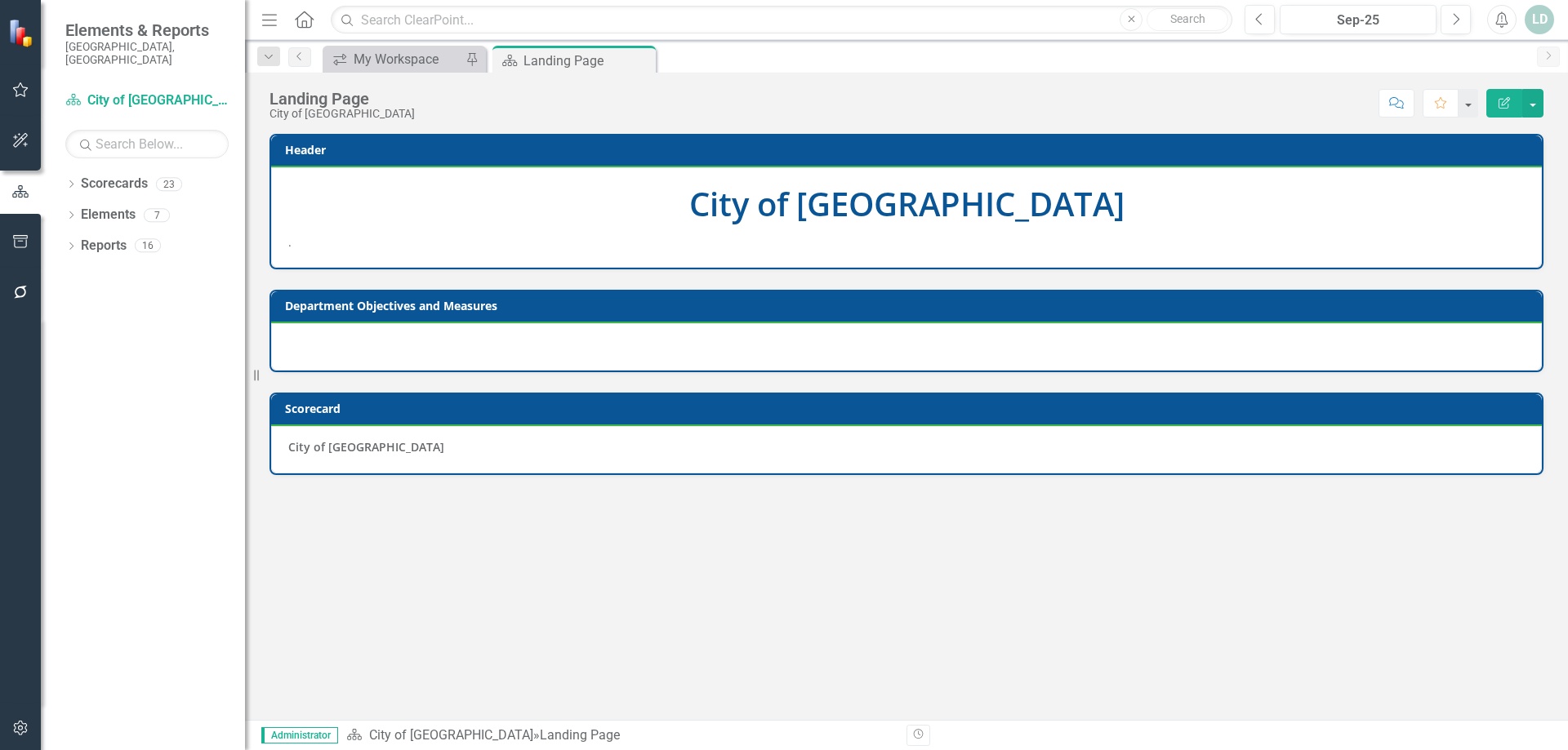
click at [1506, 103] on icon "button" at bounding box center [1504, 103] width 11 height 11
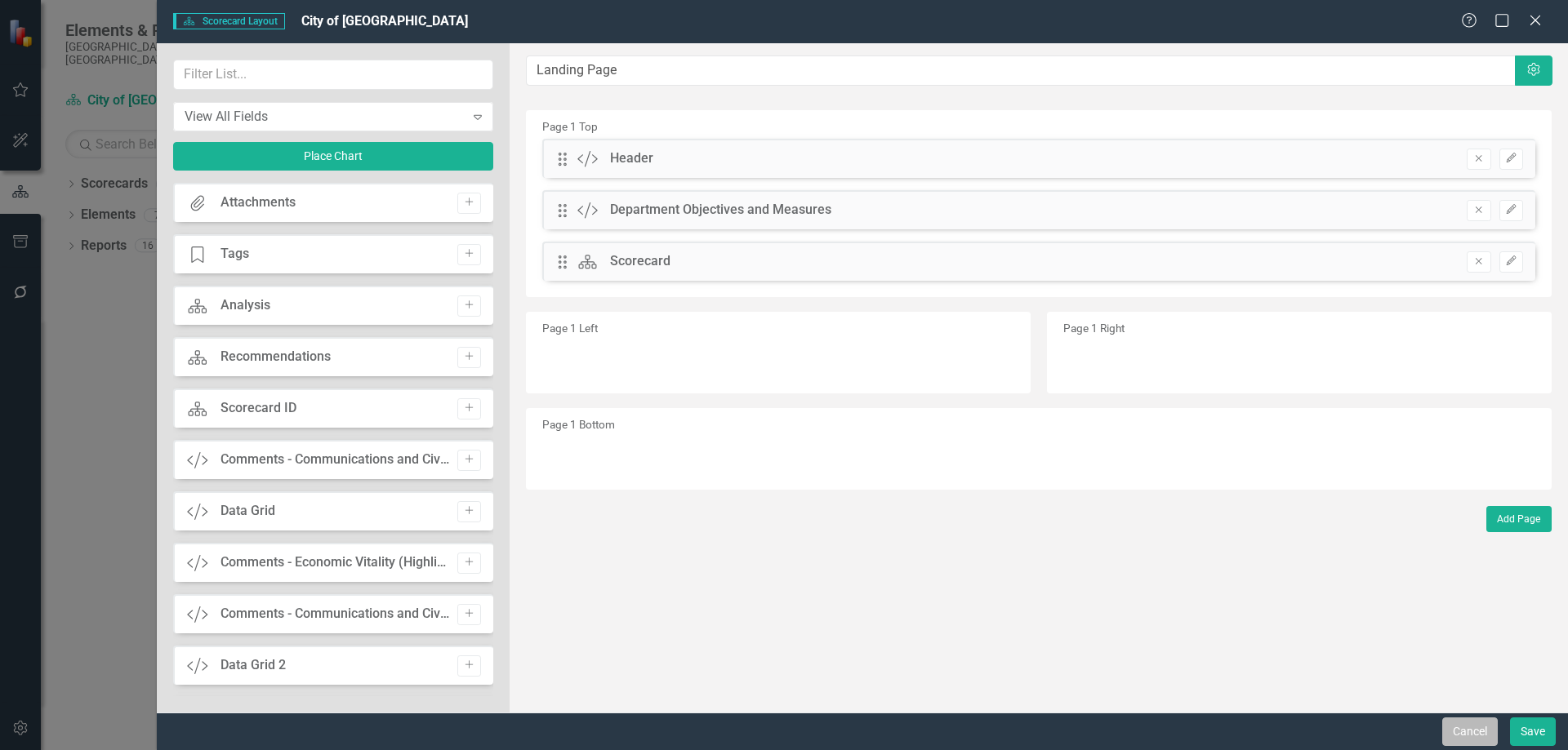
click at [1478, 733] on button "Cancel" at bounding box center [1470, 732] width 56 height 29
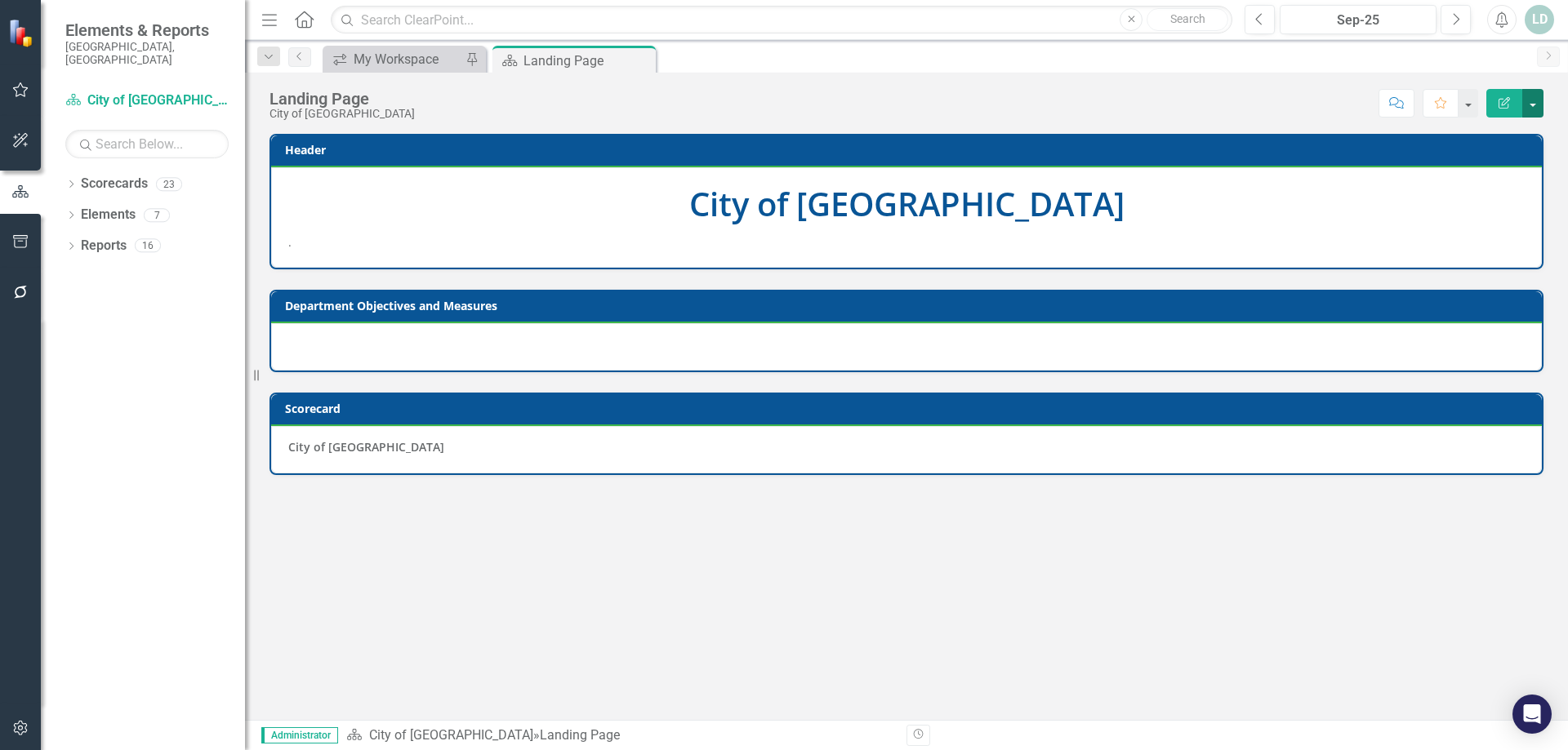
click at [1537, 102] on button "button" at bounding box center [1533, 103] width 21 height 29
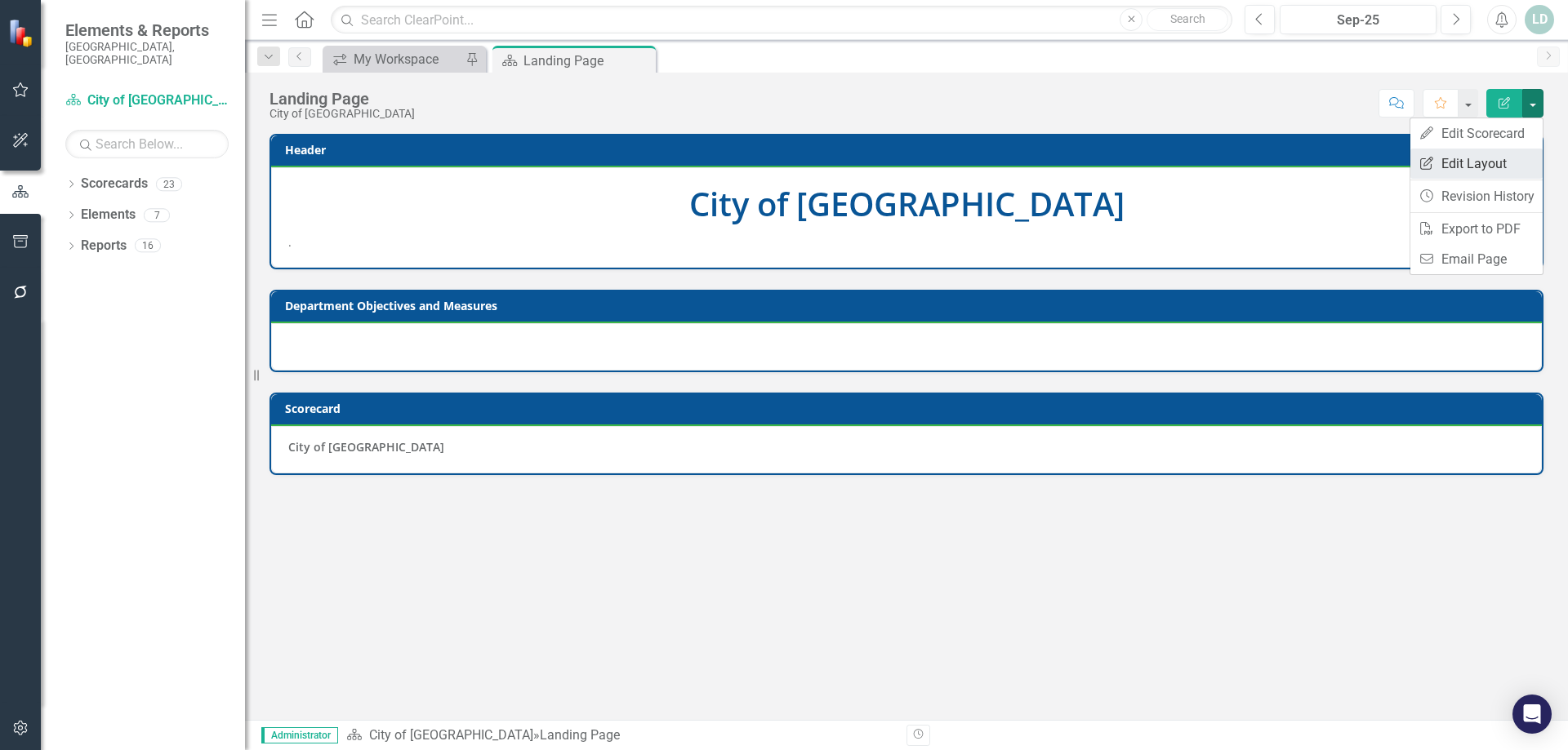
click at [1494, 169] on link "Edit Report Edit Layout" at bounding box center [1476, 164] width 132 height 30
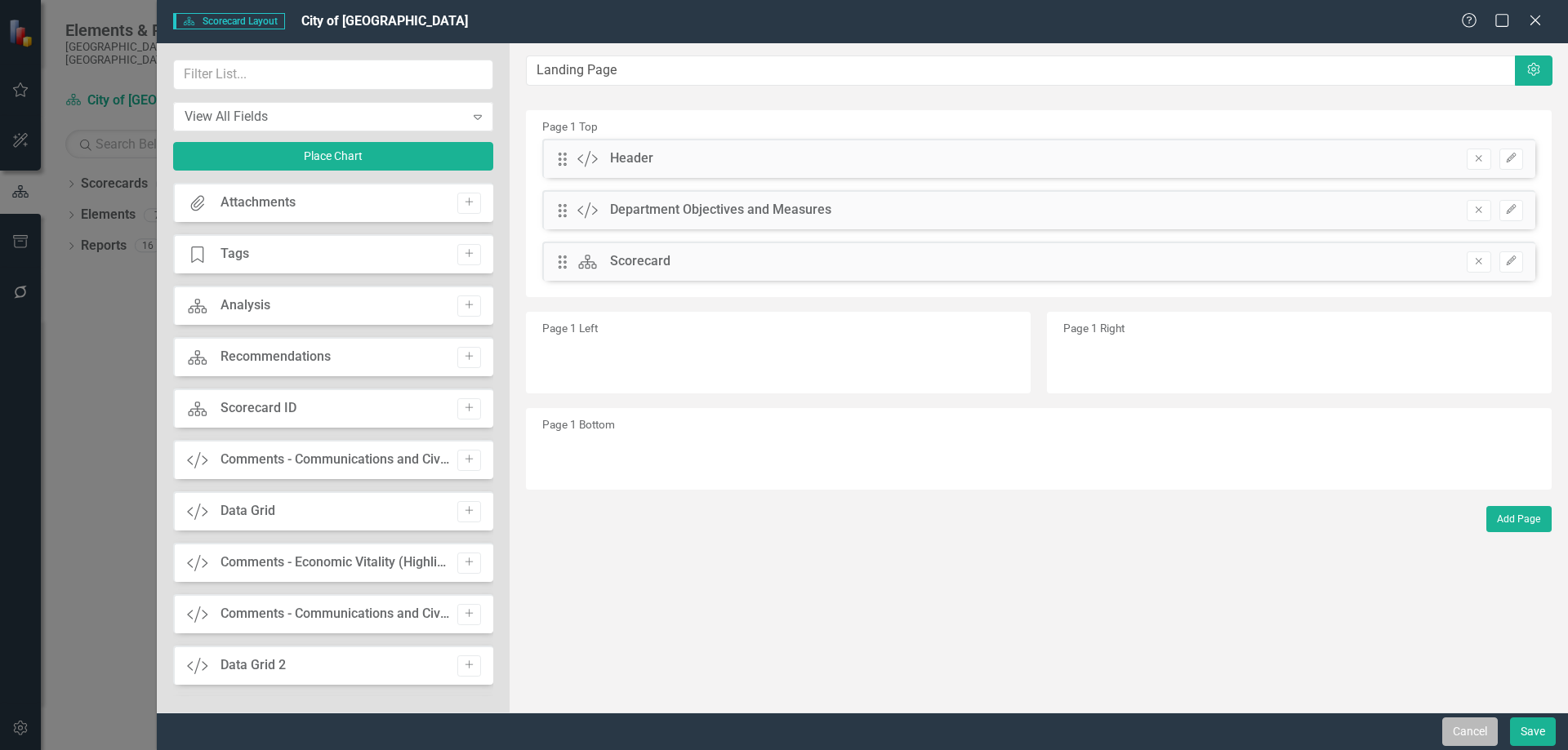
click at [1478, 731] on button "Cancel" at bounding box center [1470, 732] width 56 height 29
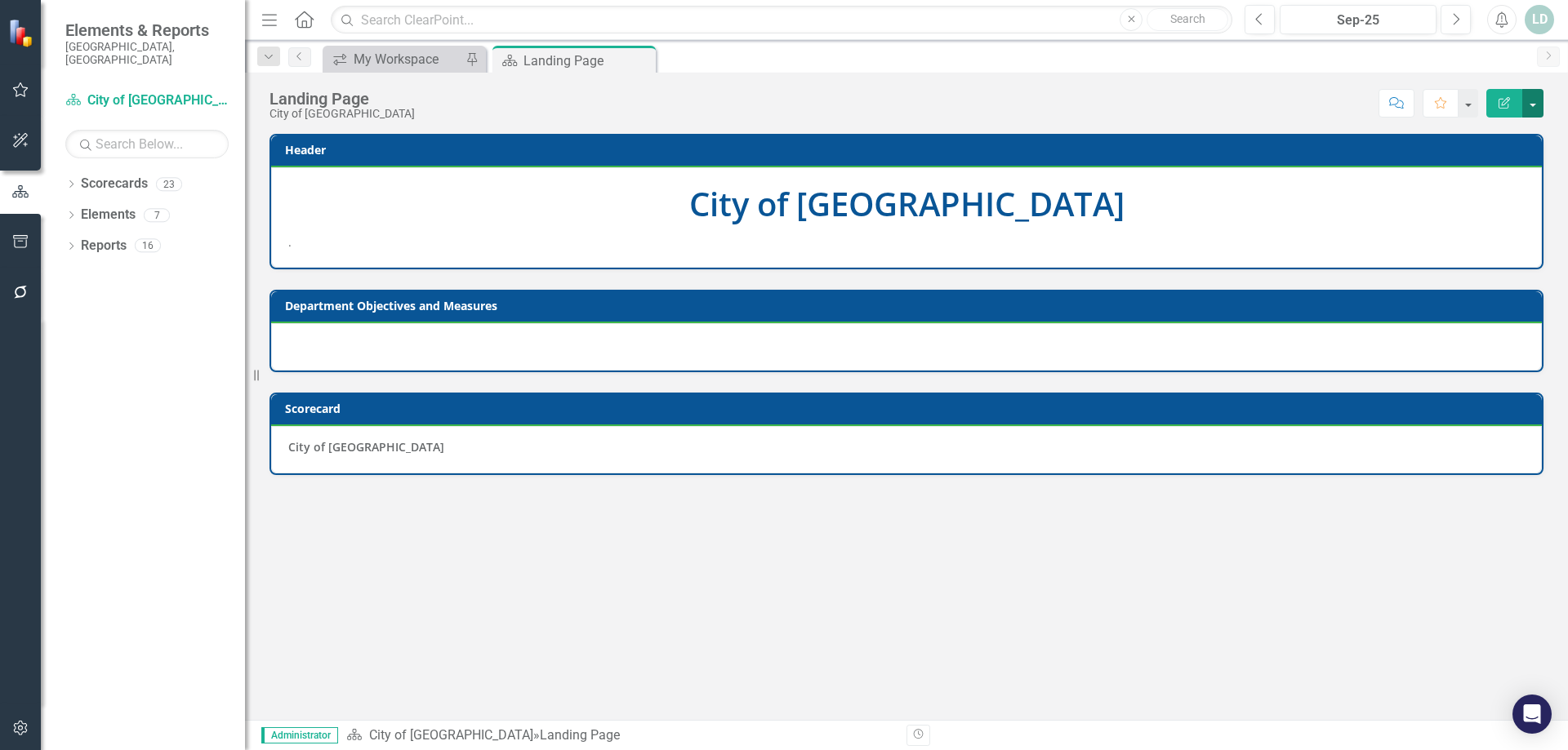
click at [1537, 105] on button "button" at bounding box center [1533, 103] width 21 height 29
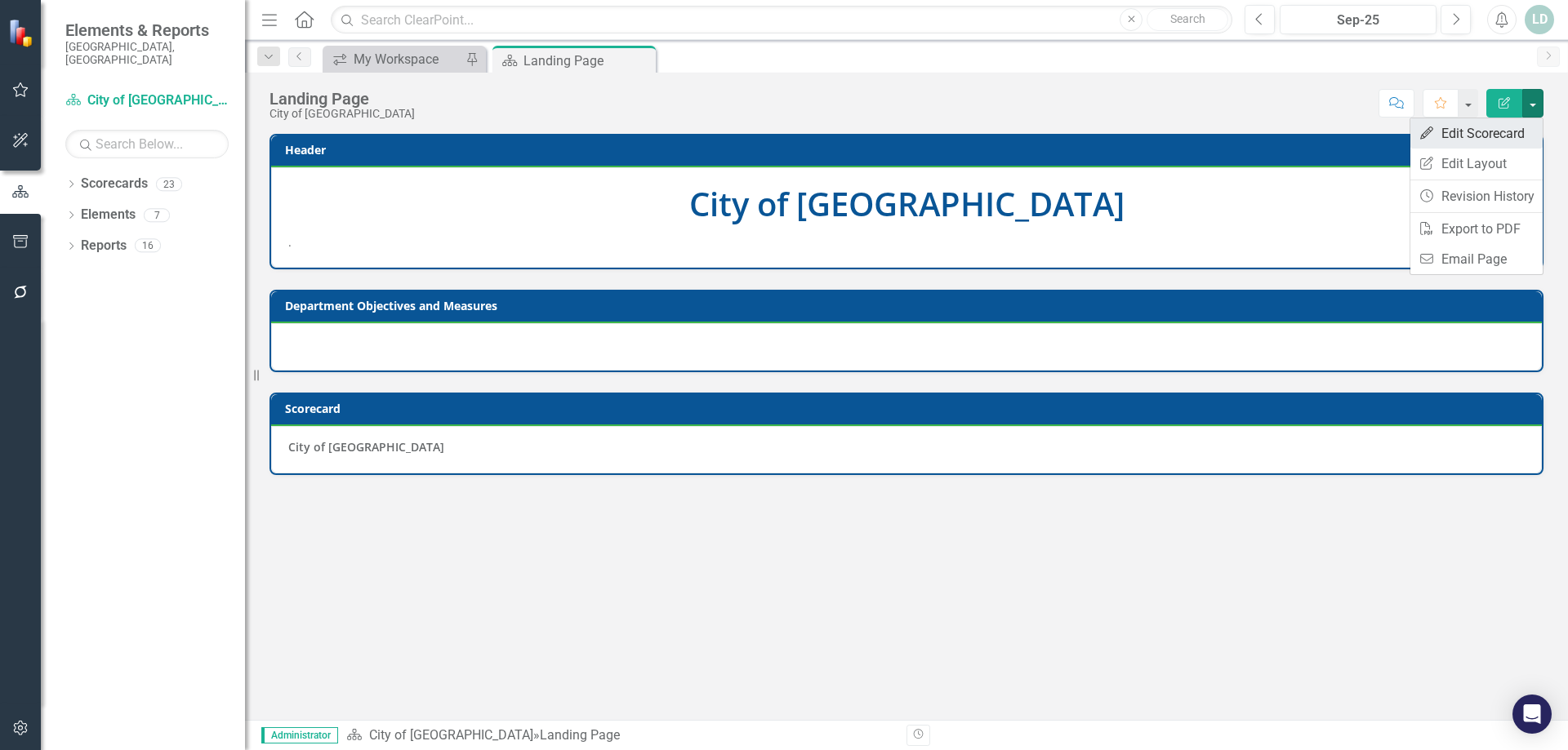
click at [1520, 130] on link "Edit Edit Scorecard" at bounding box center [1476, 133] width 132 height 30
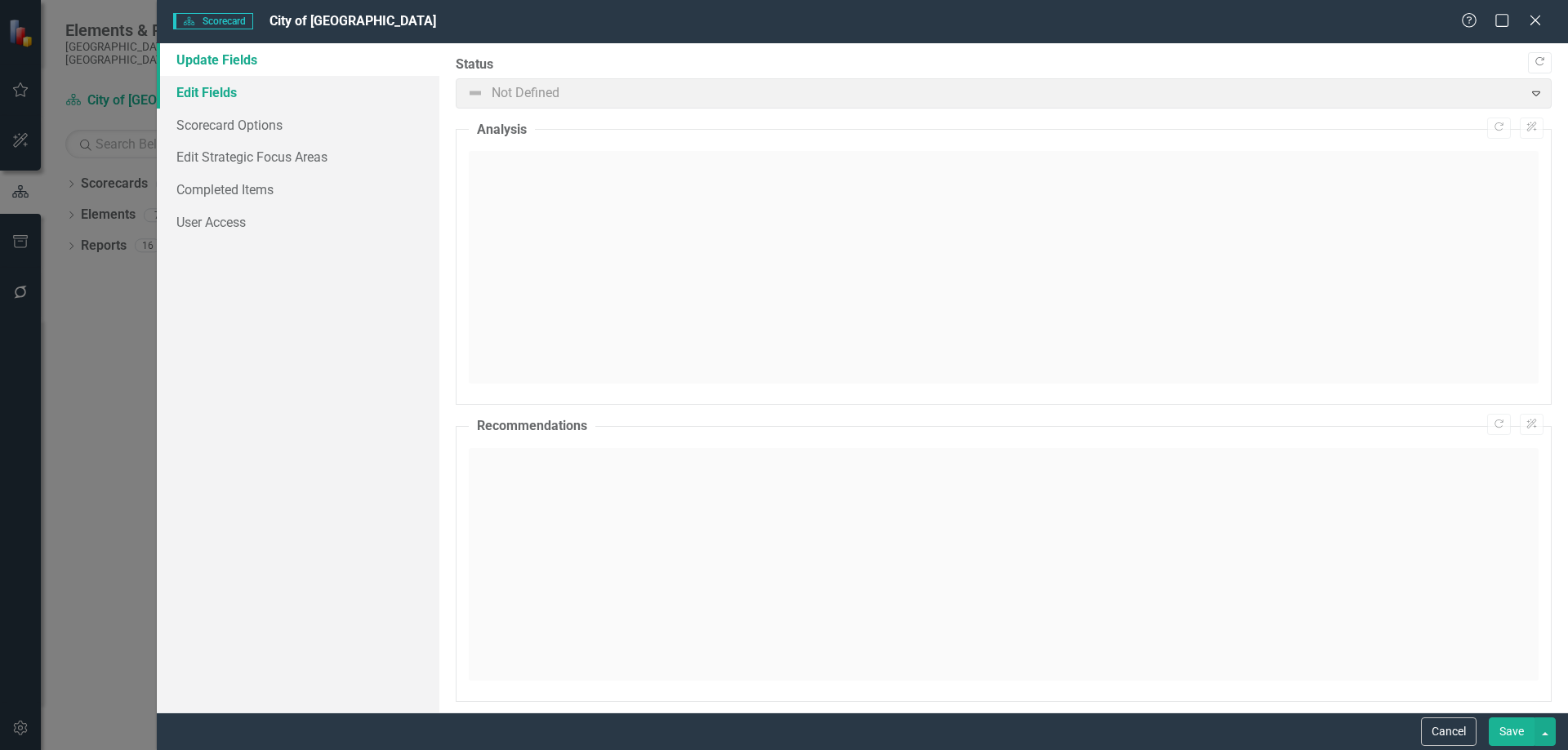
click at [234, 85] on link "Edit Fields" at bounding box center [298, 91] width 282 height 32
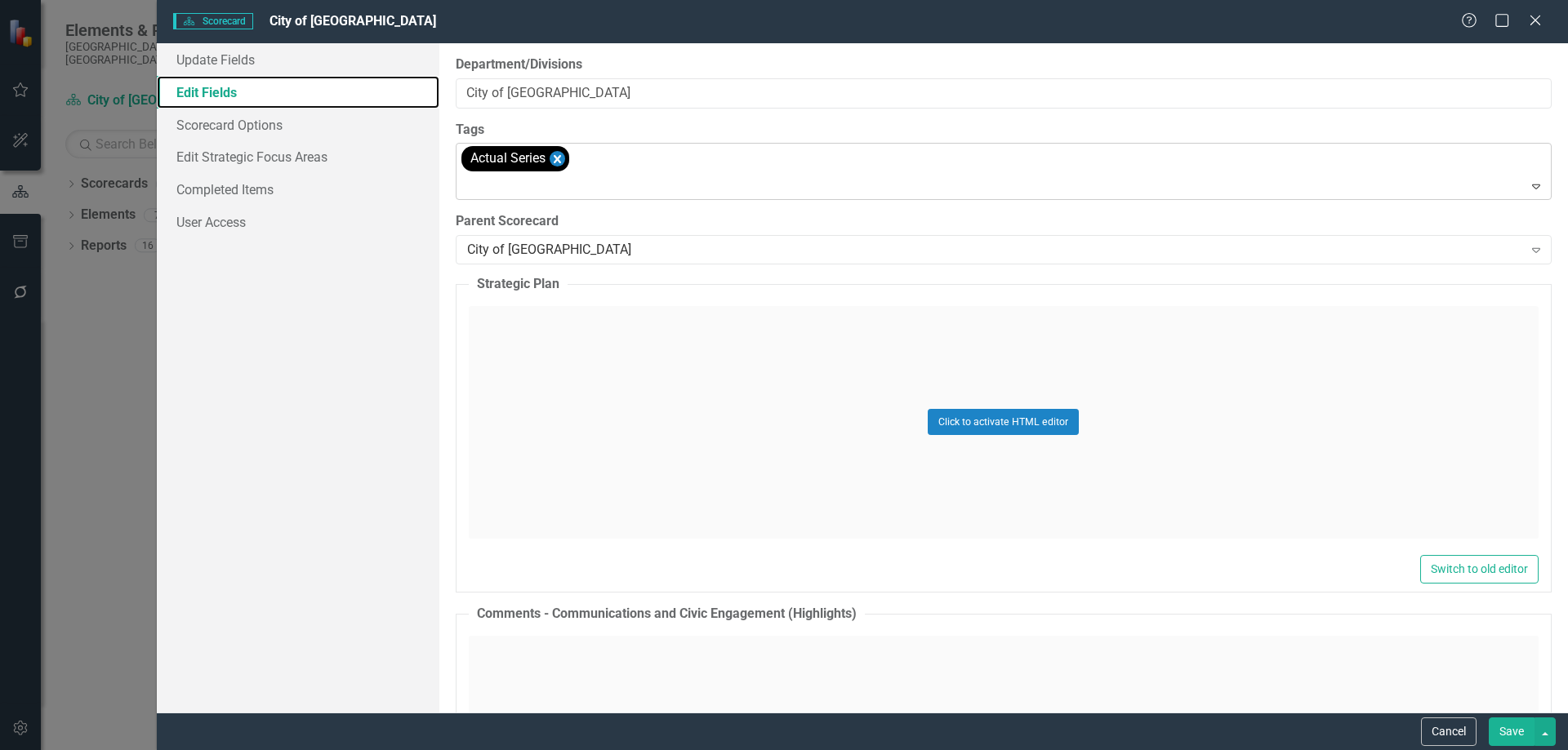
click at [557, 158] on icon "Remove [object Object]" at bounding box center [557, 159] width 7 height 8
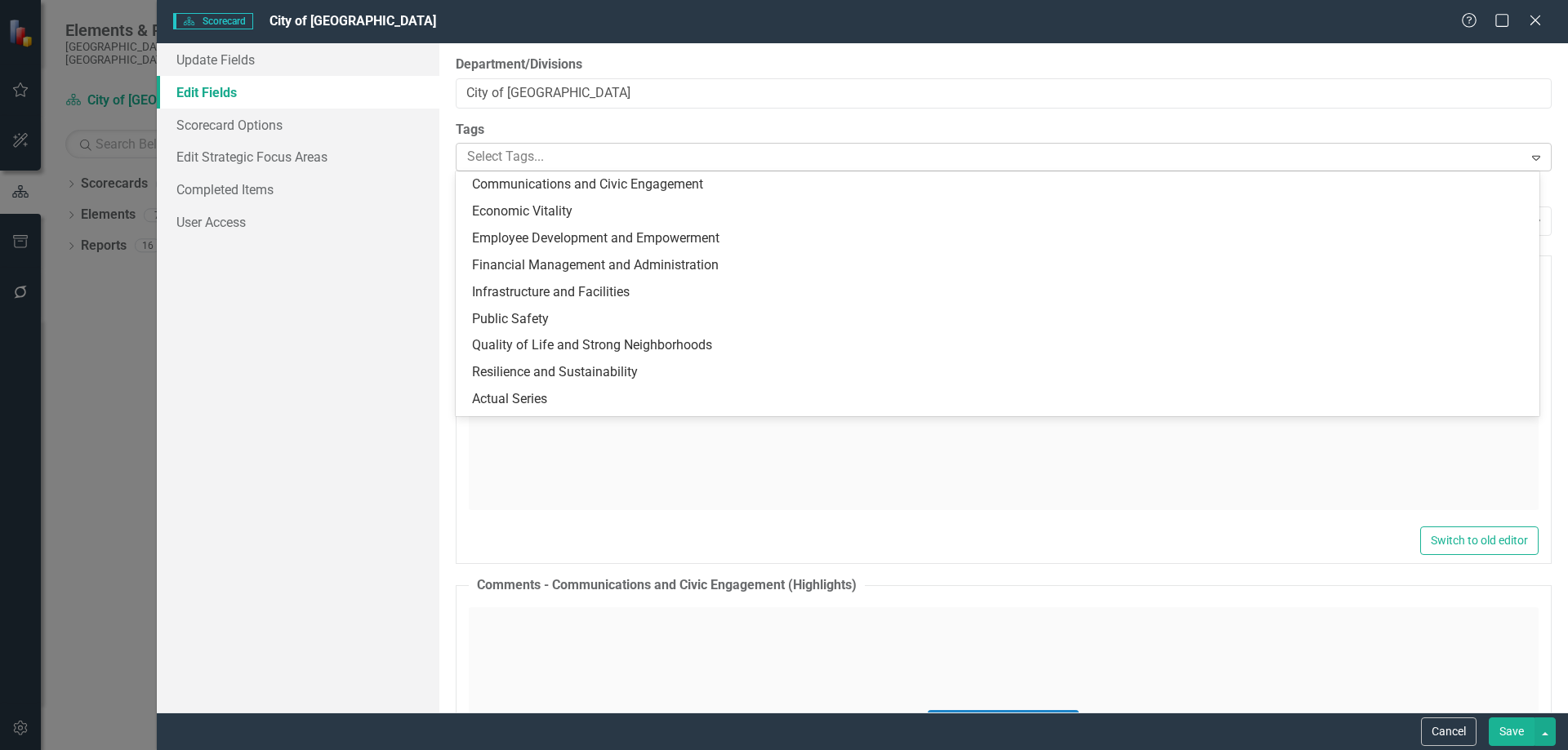
click at [1528, 155] on icon "Expand" at bounding box center [1536, 157] width 17 height 13
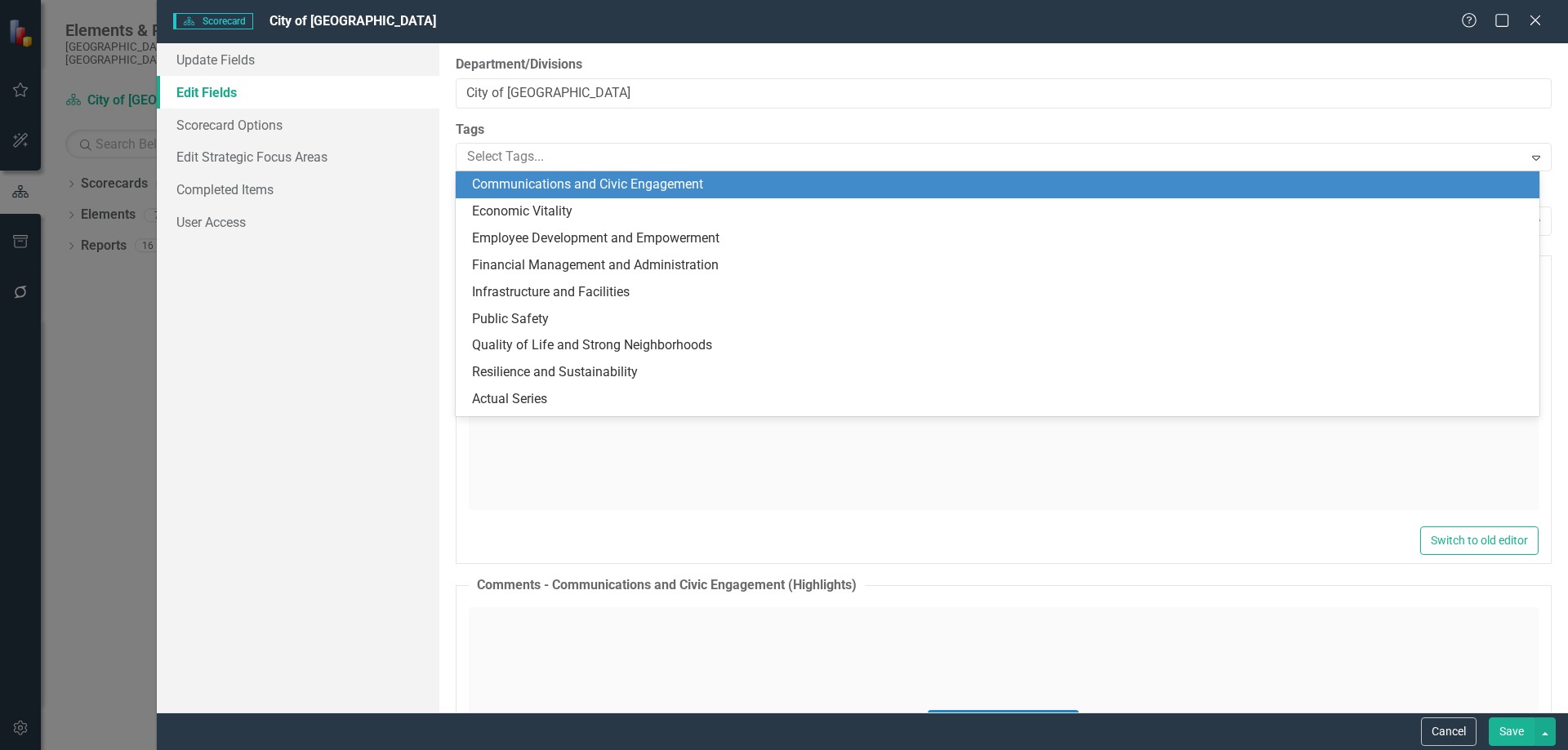
click at [613, 183] on span "Communications and Civic Engagement" at bounding box center [587, 184] width 231 height 16
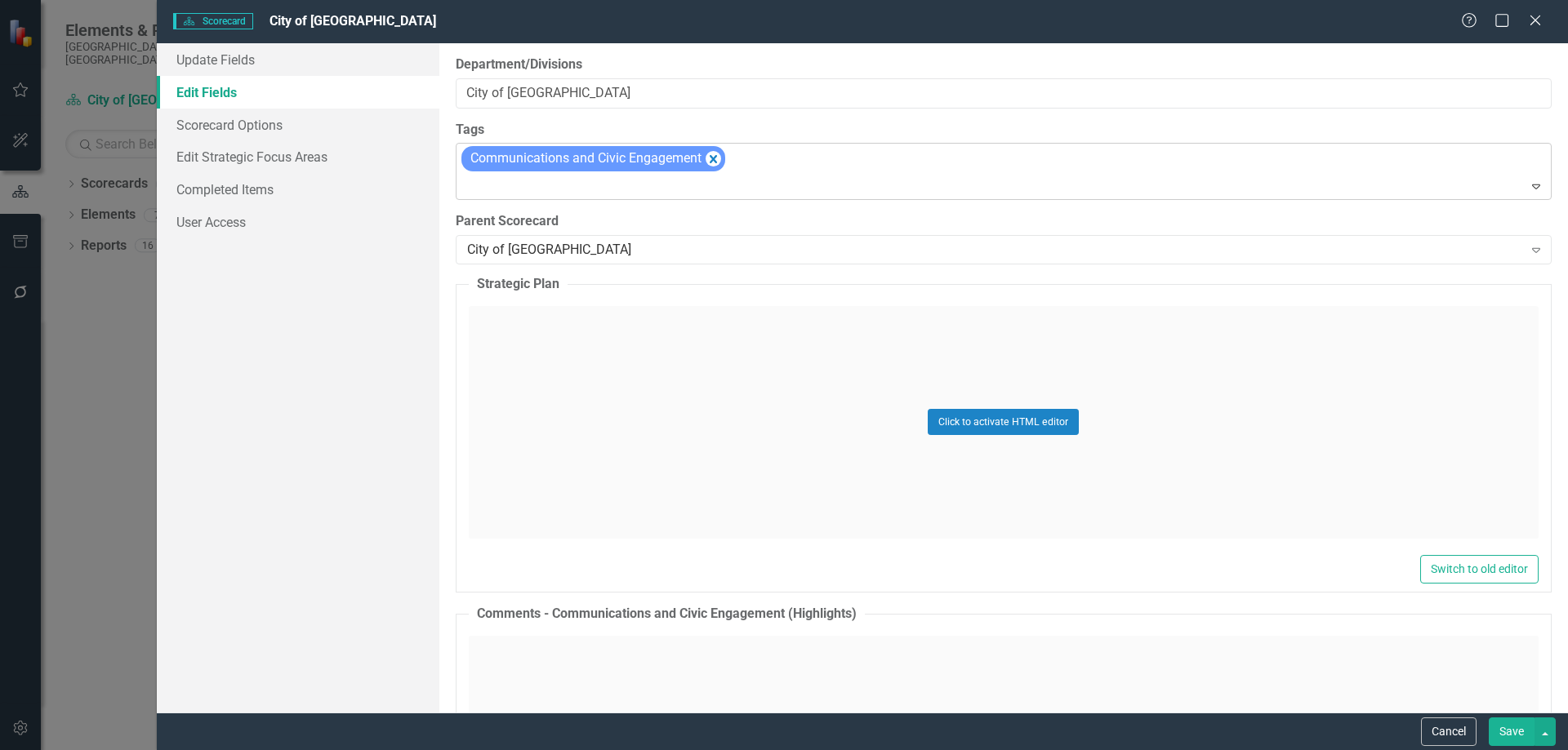
click at [1532, 188] on icon at bounding box center [1536, 187] width 8 height 5
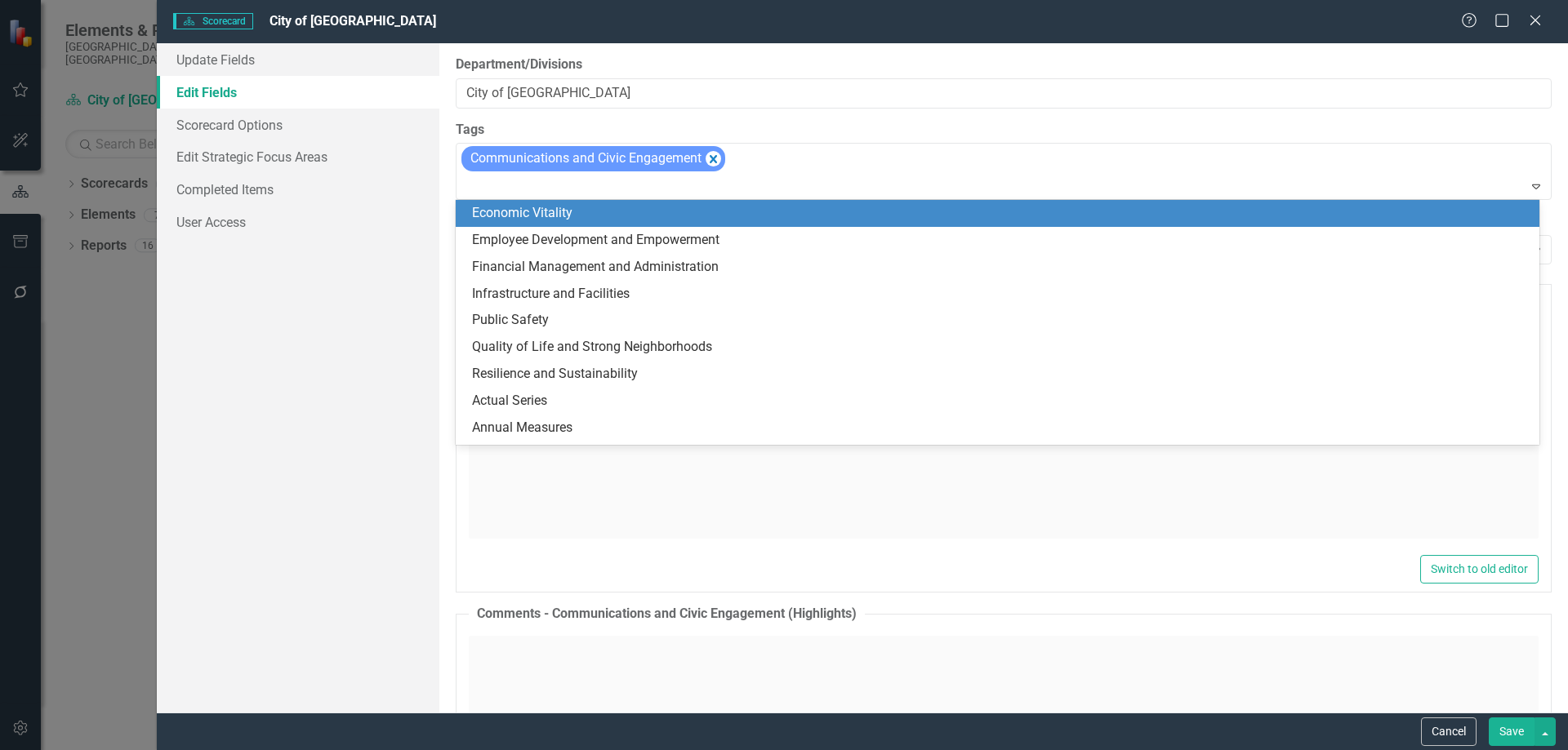
click at [608, 217] on div "Economic Vitality" at bounding box center [1001, 213] width 1057 height 19
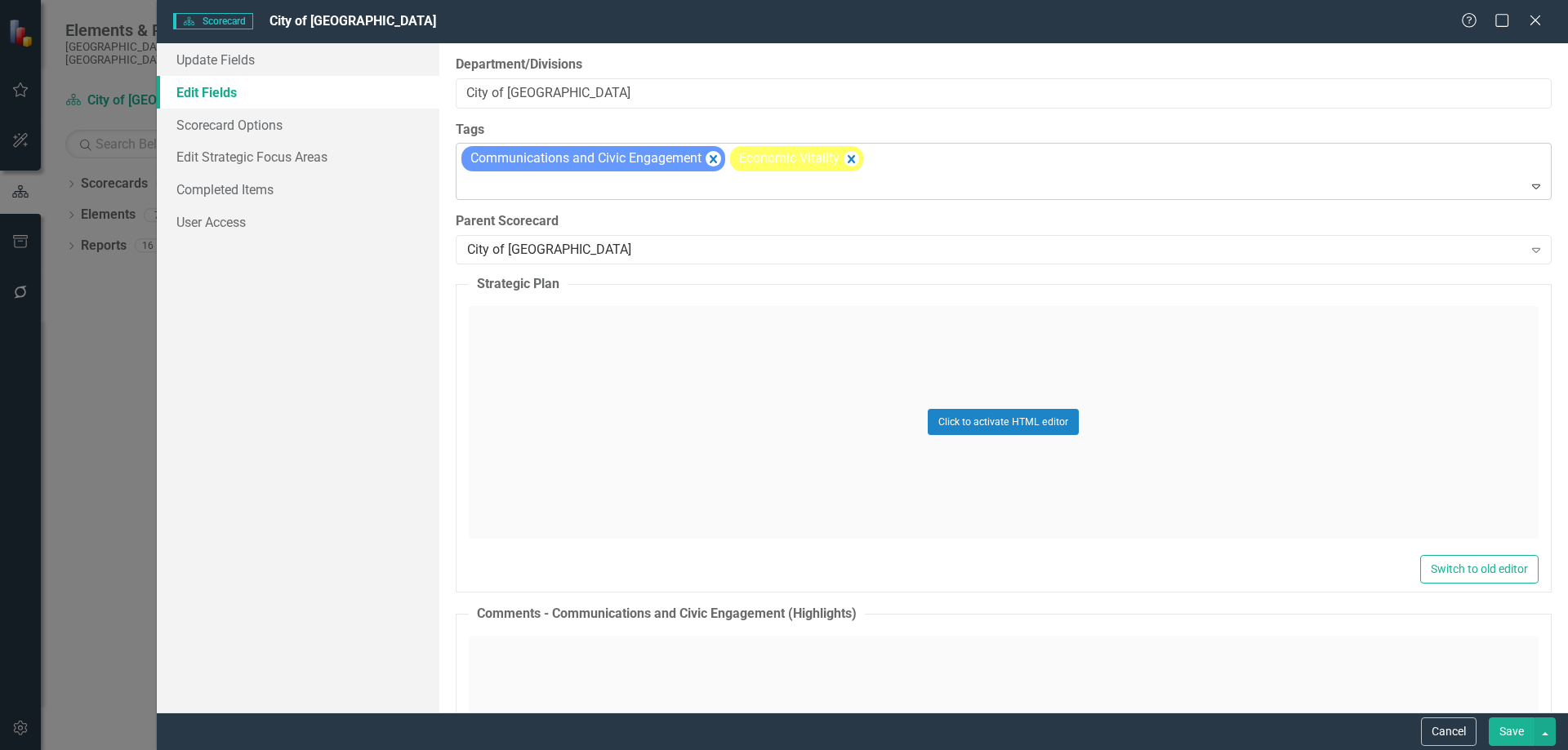
click at [1532, 186] on icon at bounding box center [1536, 187] width 8 height 5
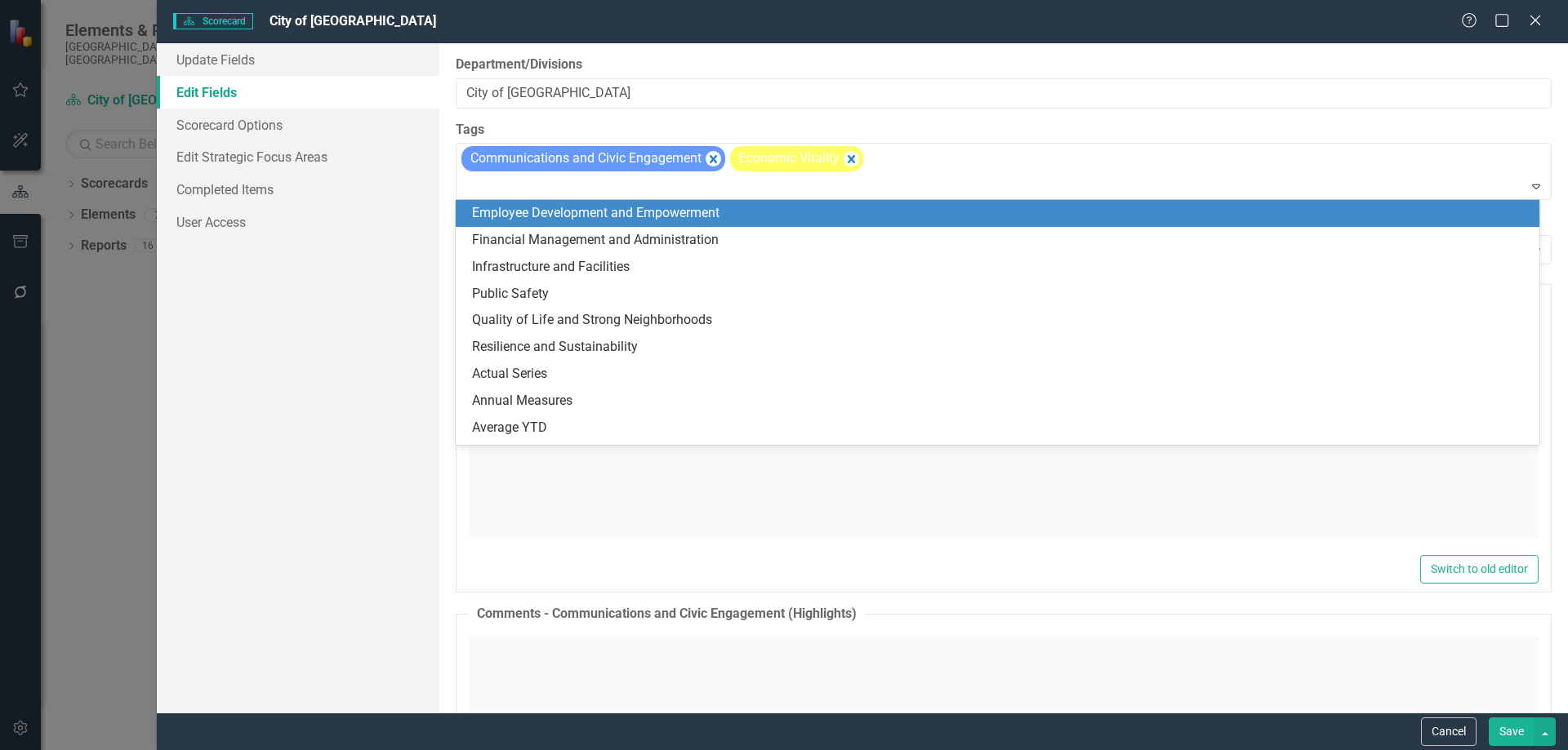
click at [681, 217] on span "Employee Development and Empowerment" at bounding box center [596, 213] width 248 height 16
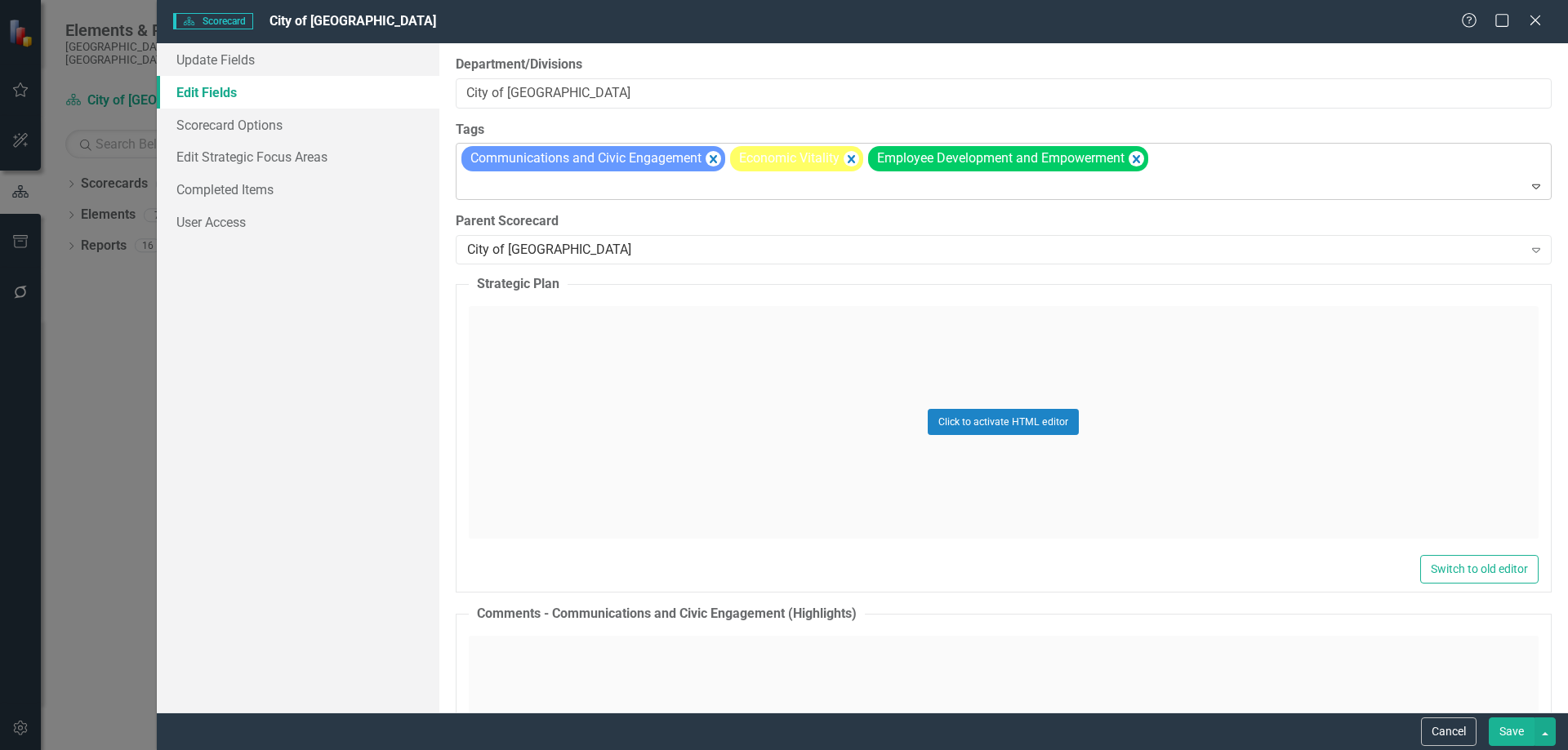
click at [1528, 187] on icon "Expand" at bounding box center [1536, 186] width 17 height 13
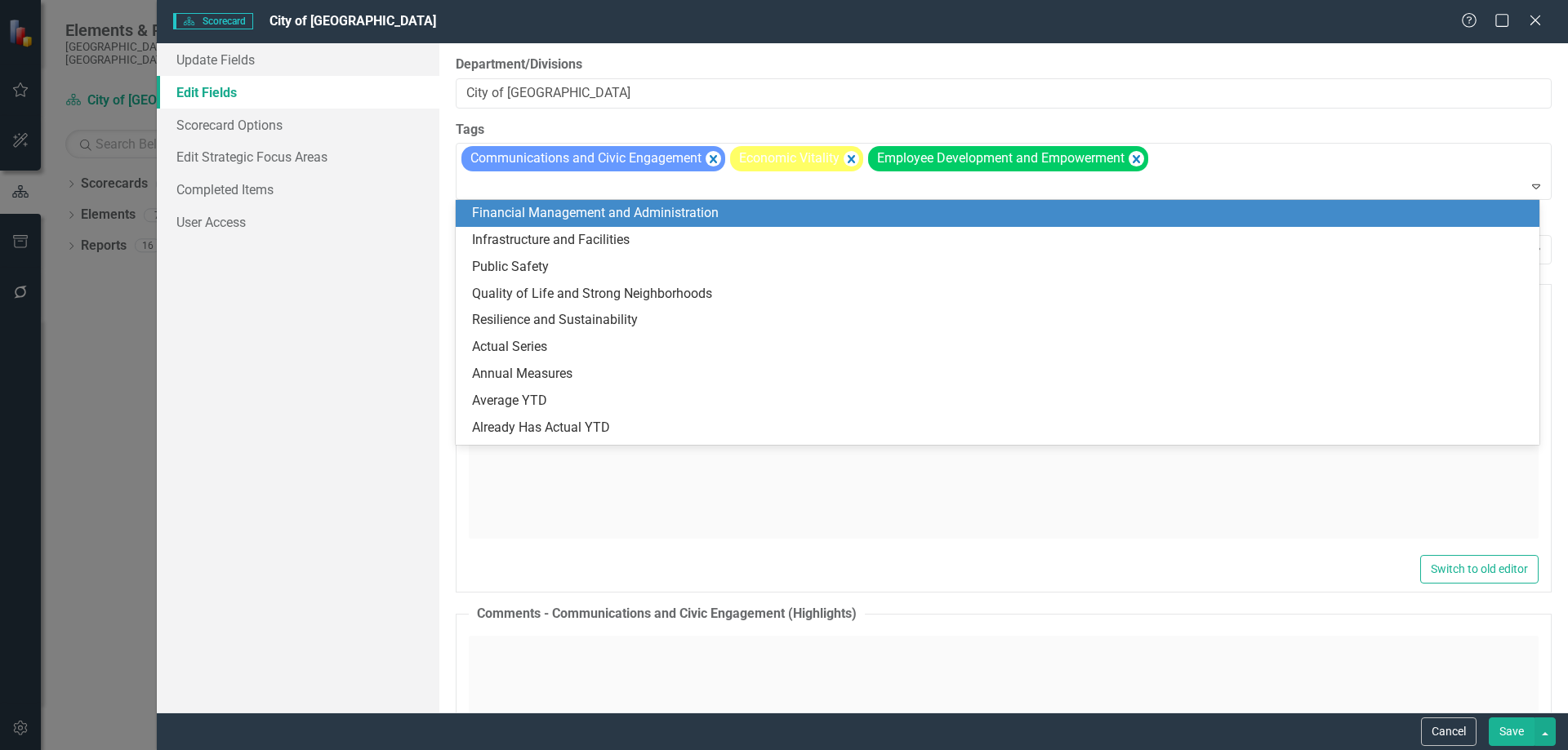
click at [833, 220] on div "Financial Management and Administration" at bounding box center [1001, 213] width 1057 height 19
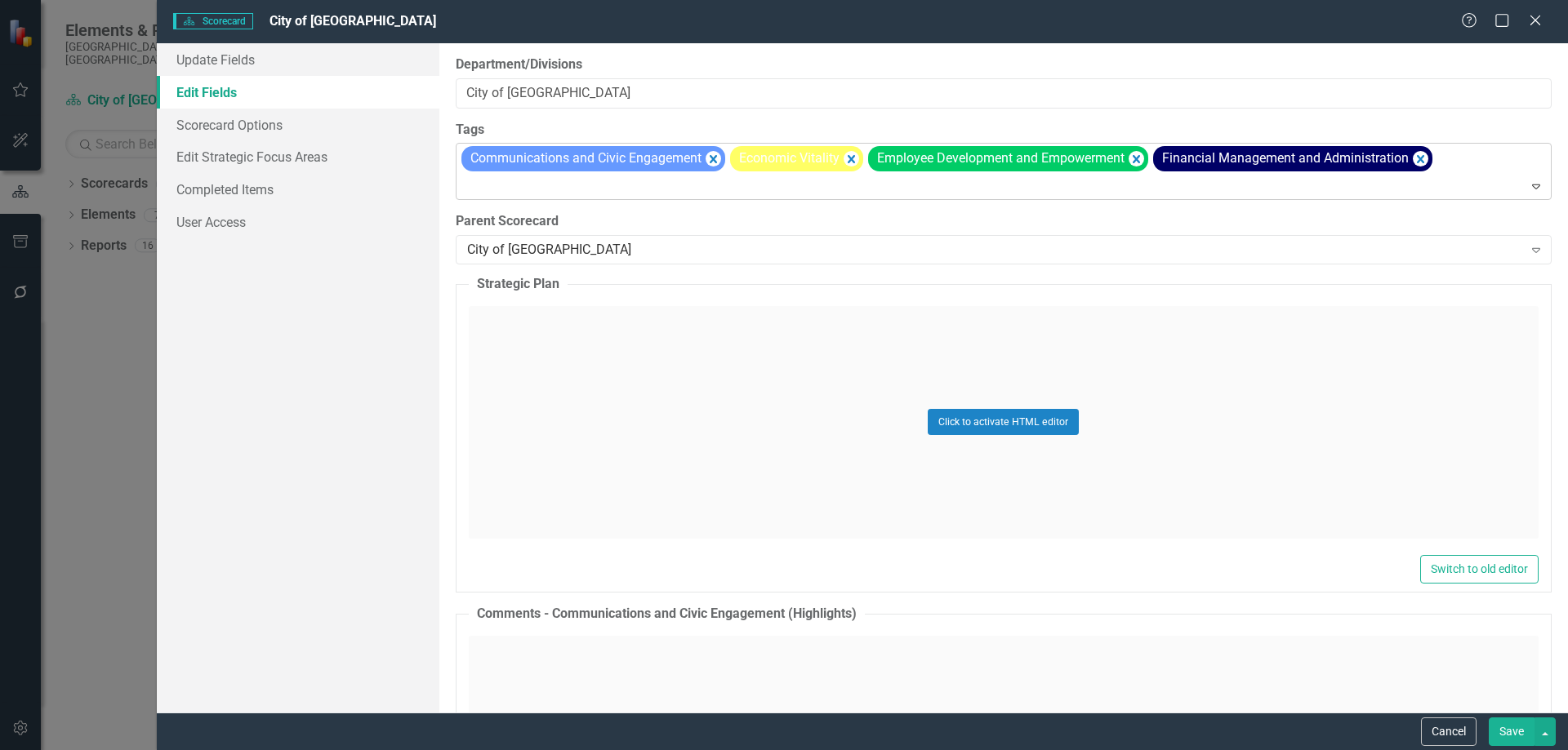
click at [1528, 188] on icon "Expand" at bounding box center [1536, 186] width 17 height 13
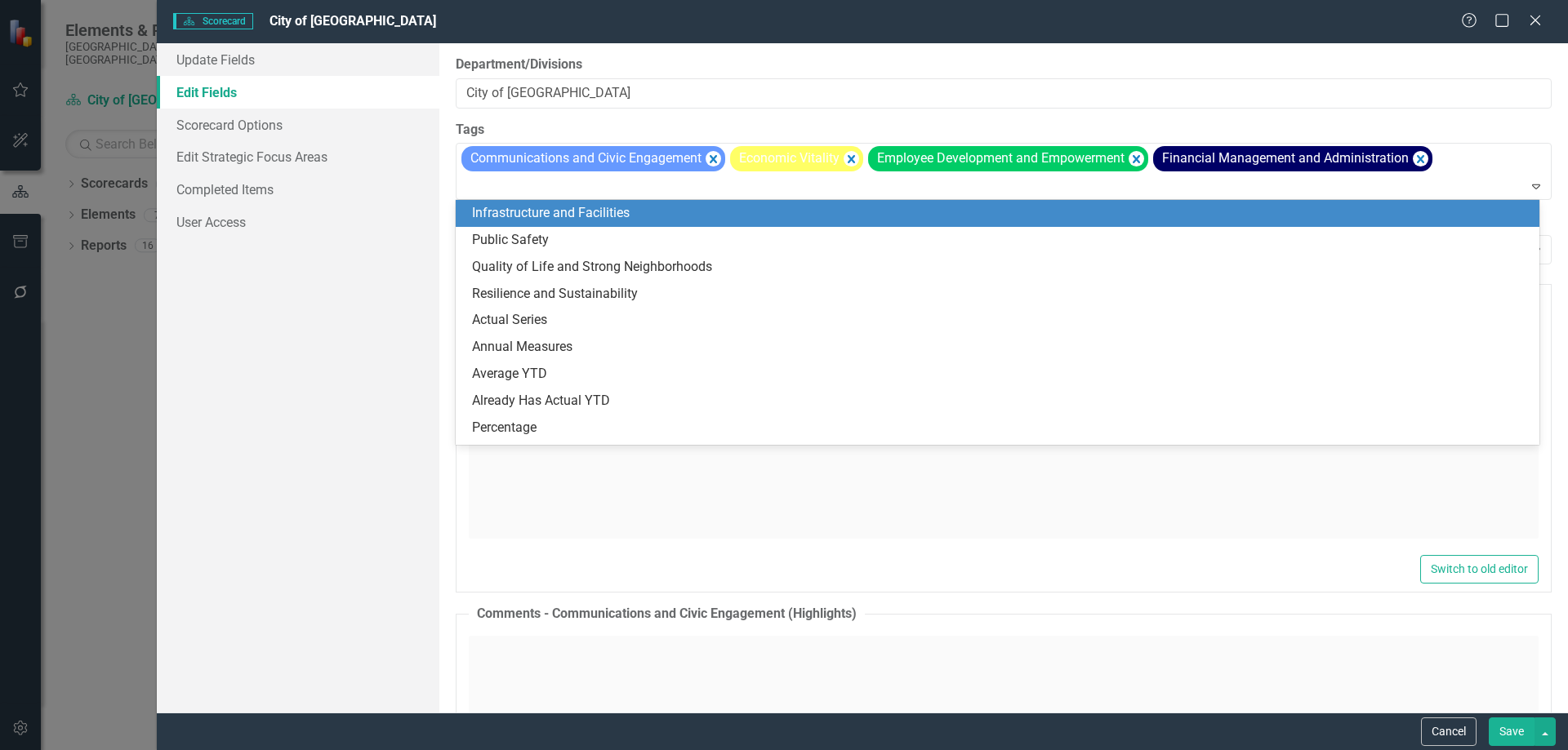
click at [994, 220] on div "Infrastructure and Facilities" at bounding box center [1001, 213] width 1057 height 19
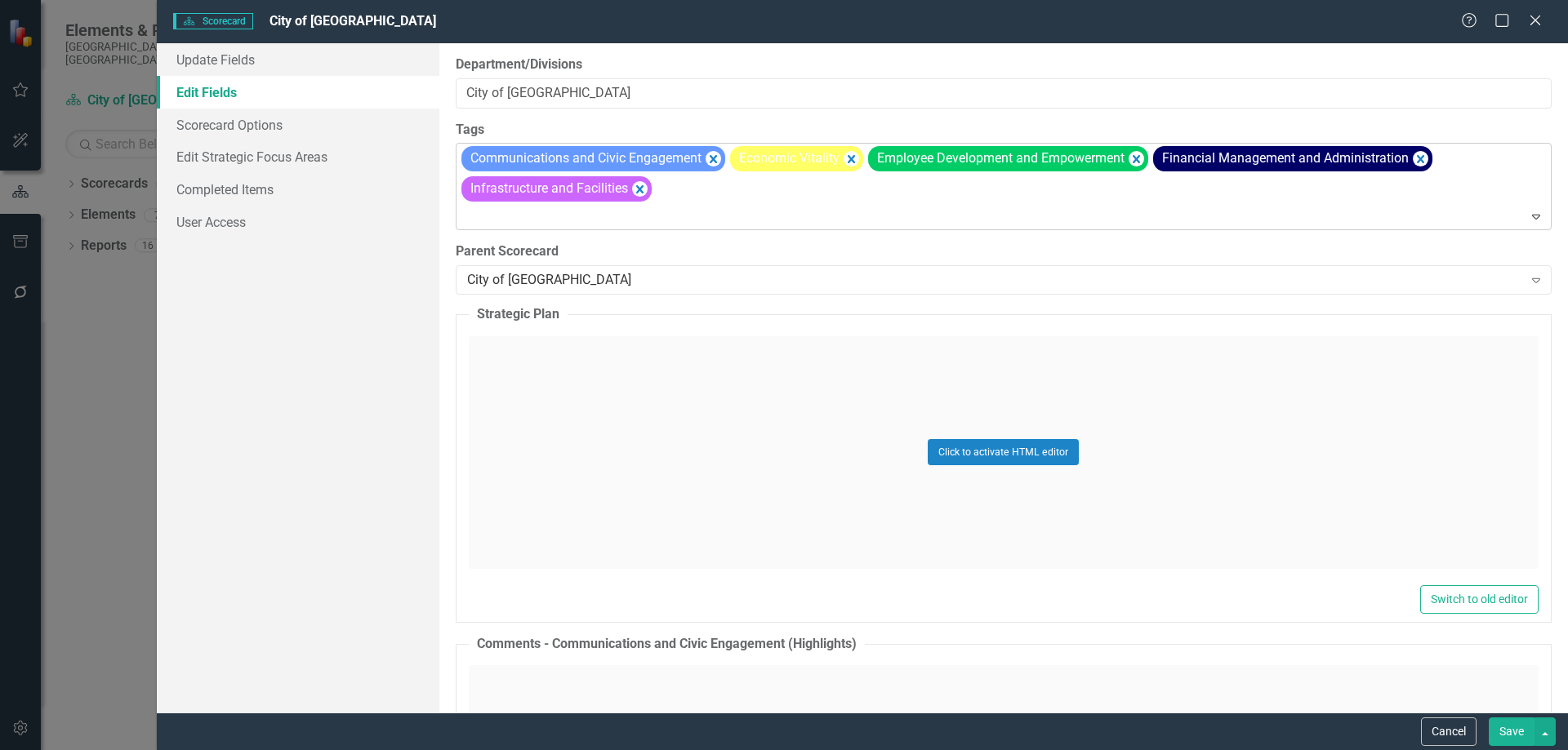
click at [1532, 217] on icon at bounding box center [1536, 217] width 8 height 5
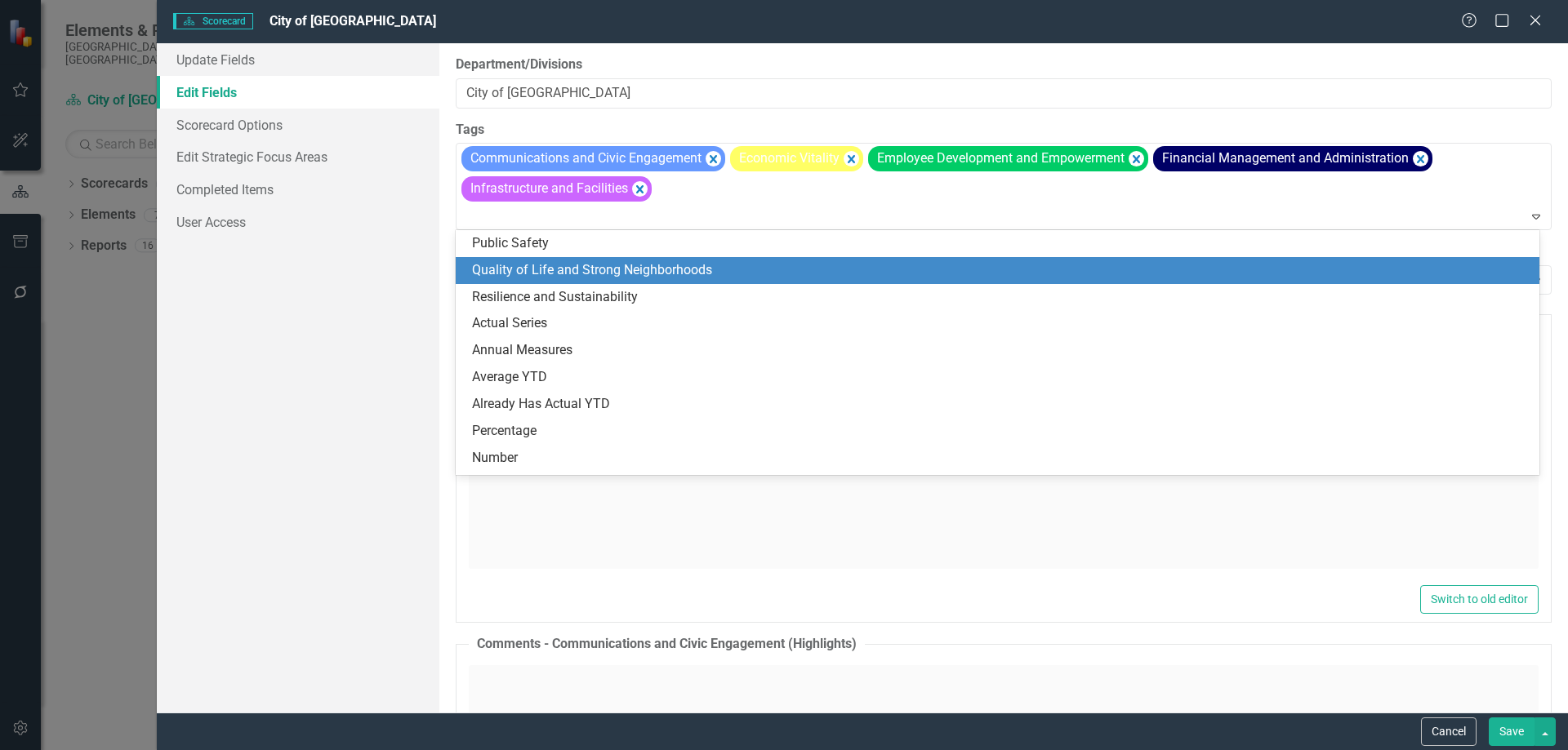
click at [1022, 257] on div "Quality of Life and Strong Neighborhoods" at bounding box center [997, 270] width 1083 height 27
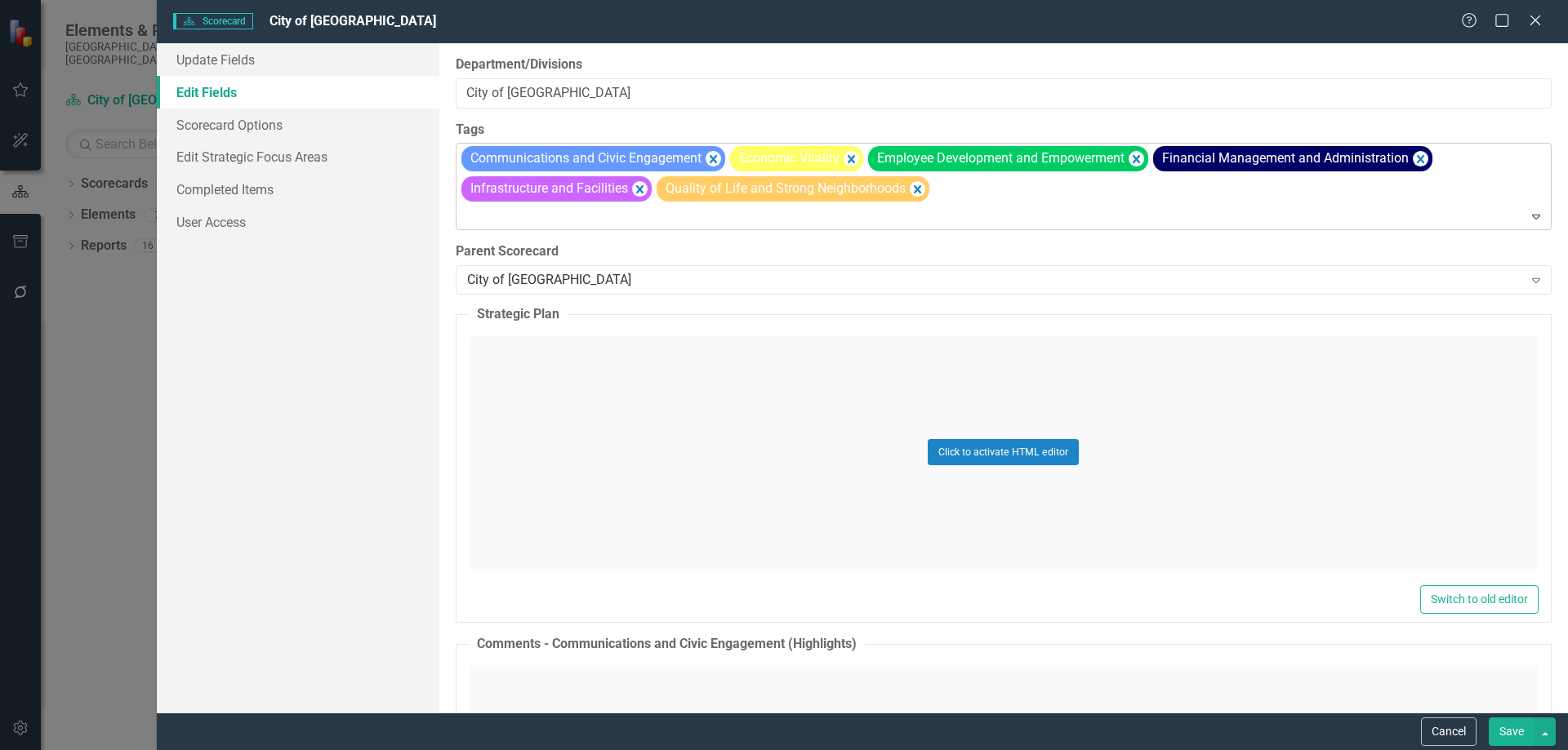
click at [1528, 215] on icon "Expand" at bounding box center [1536, 216] width 17 height 13
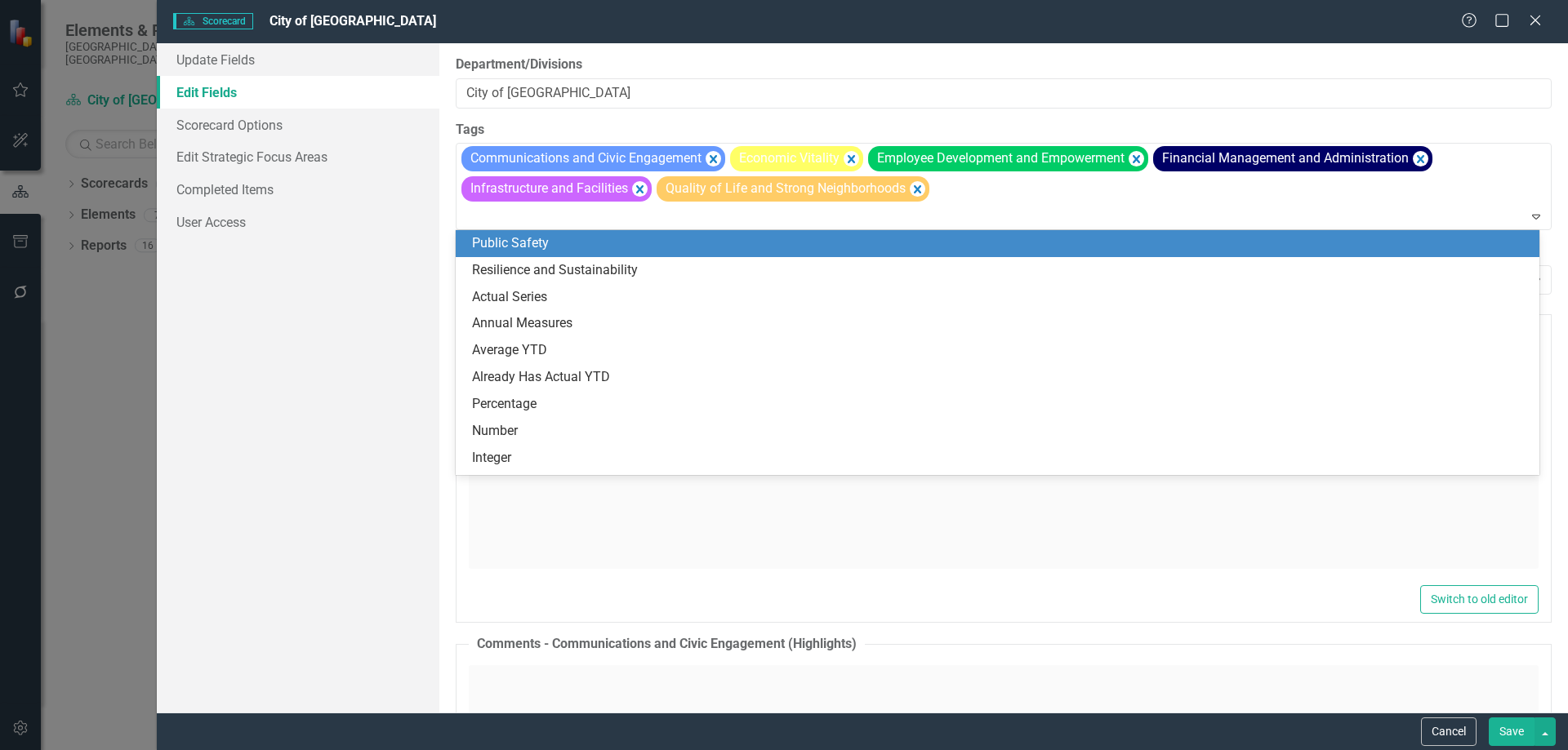
click at [1164, 248] on div "Public Safety" at bounding box center [1001, 244] width 1057 height 19
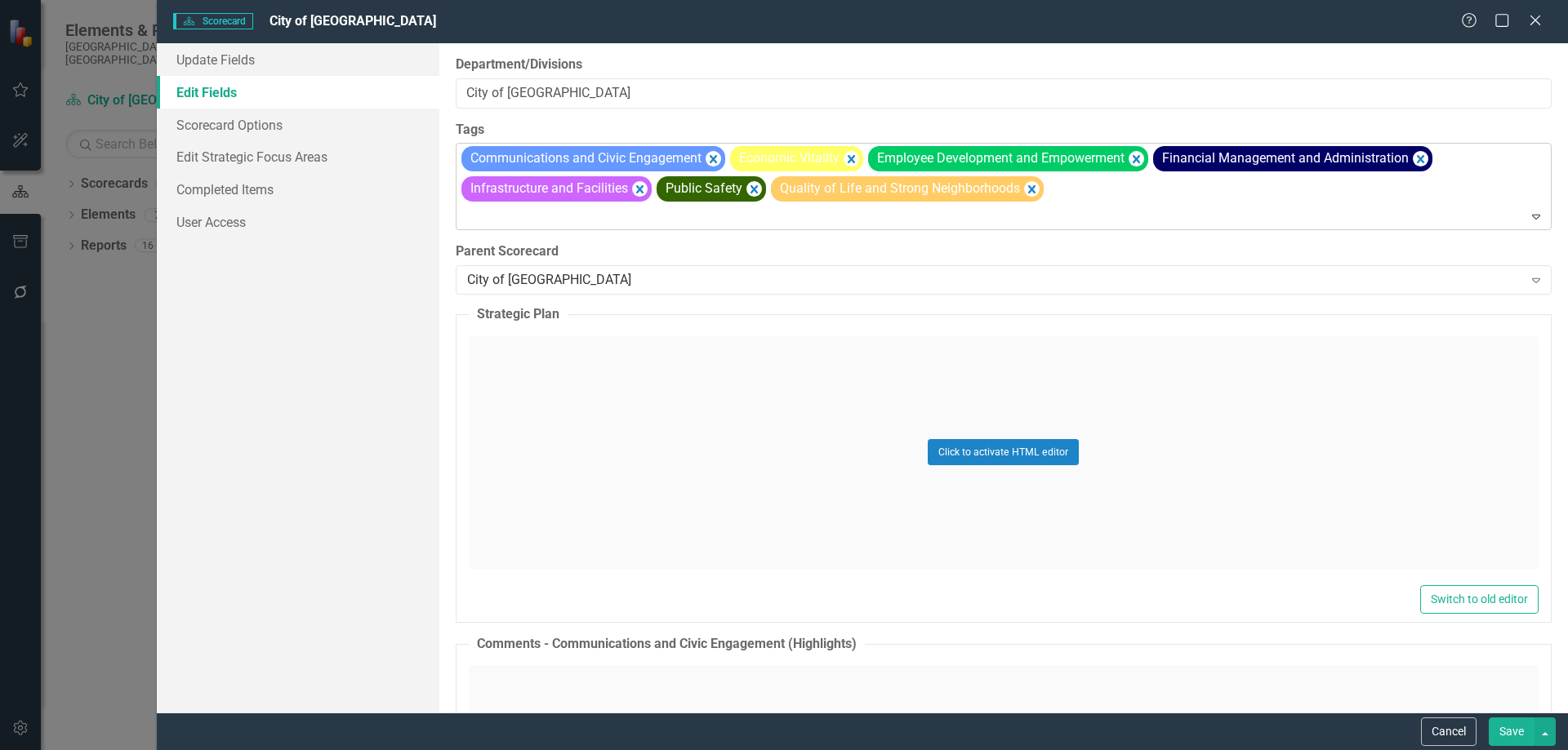
click at [1533, 217] on div "Expand" at bounding box center [1539, 216] width 23 height 26
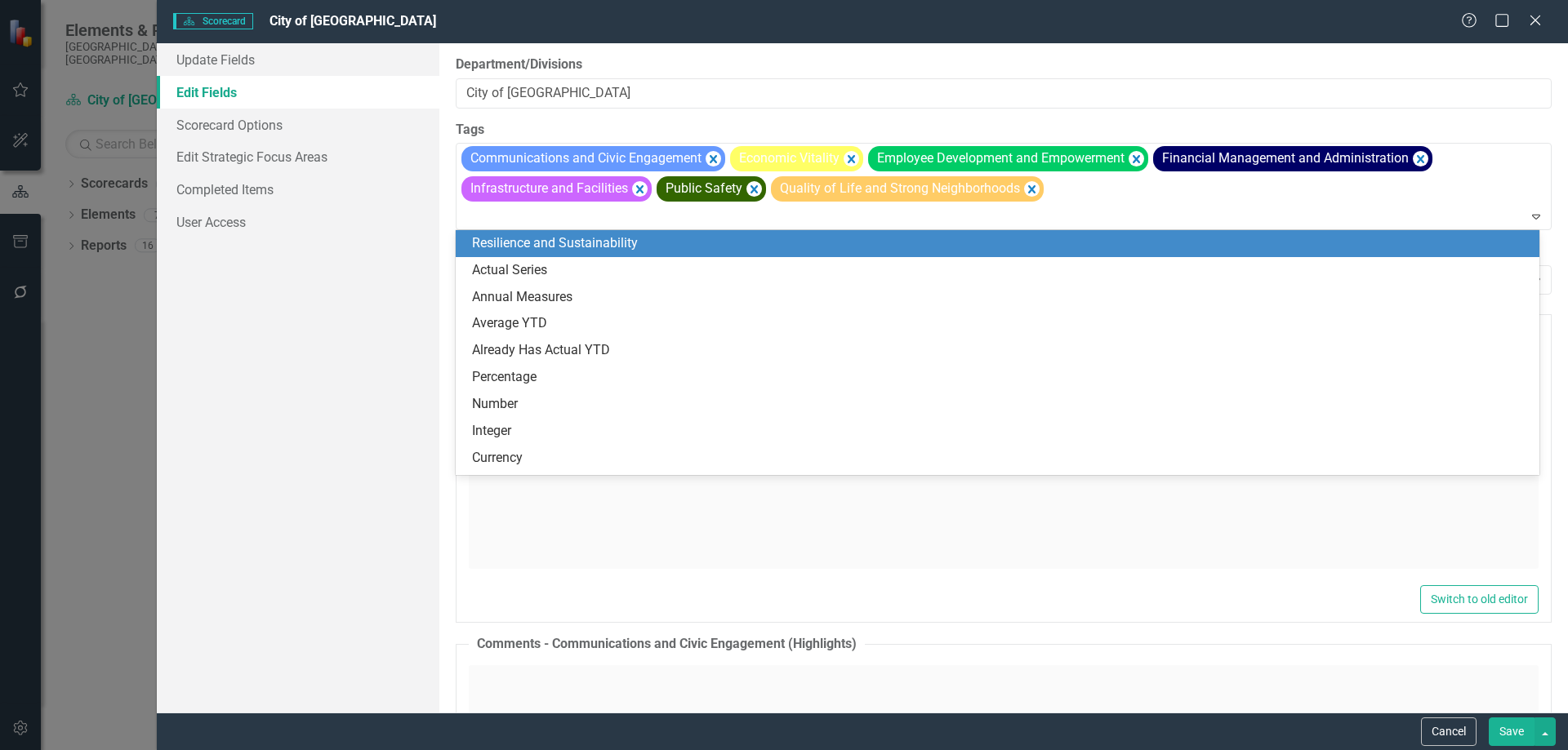
click at [1149, 250] on div "Resilience and Sustainability" at bounding box center [1001, 244] width 1057 height 19
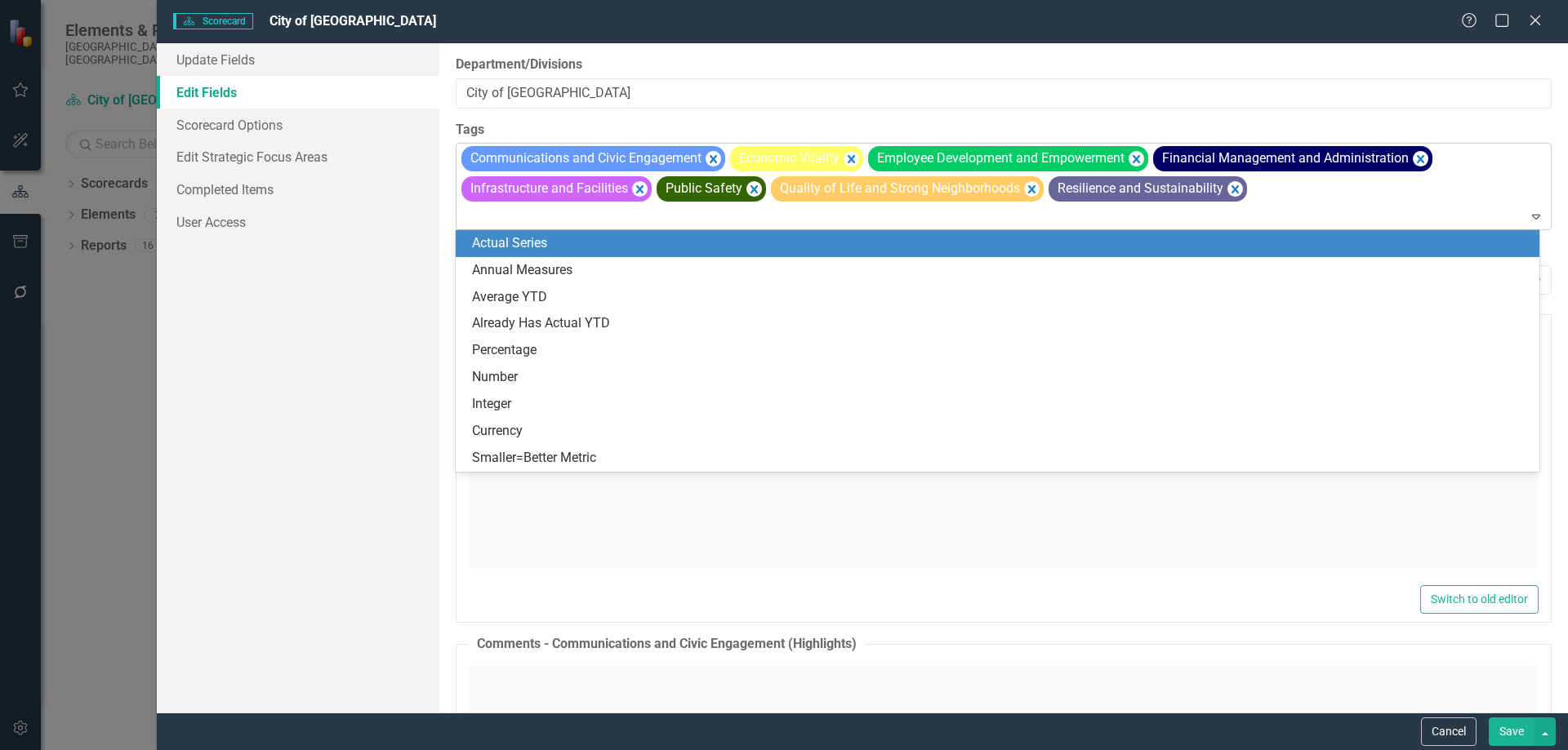
click at [1528, 223] on div "Expand" at bounding box center [1539, 216] width 23 height 26
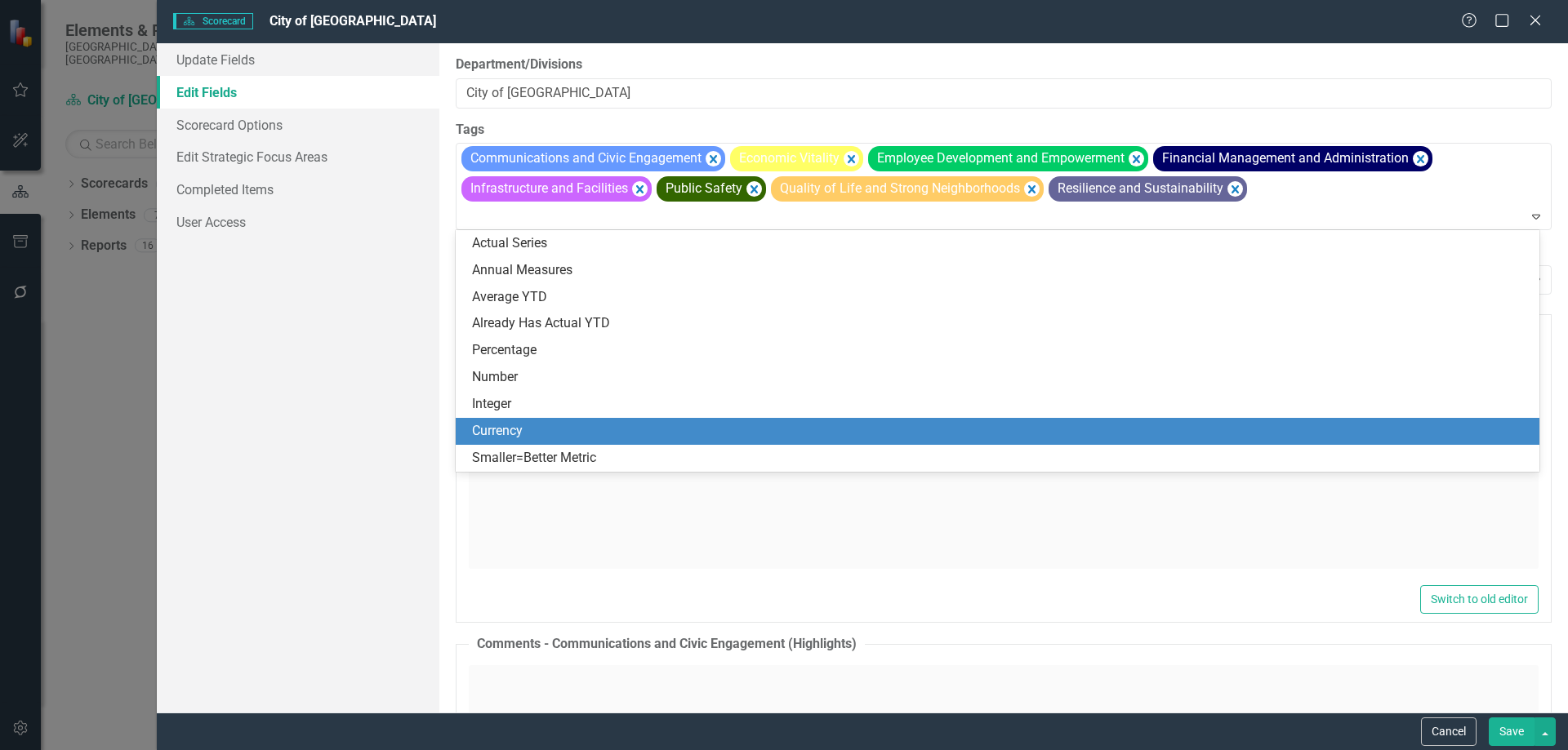
click at [345, 427] on div "Update Fields Edit Fields Scorecard Options Edit Strategic Focus Areas Complete…" at bounding box center [298, 378] width 282 height 669
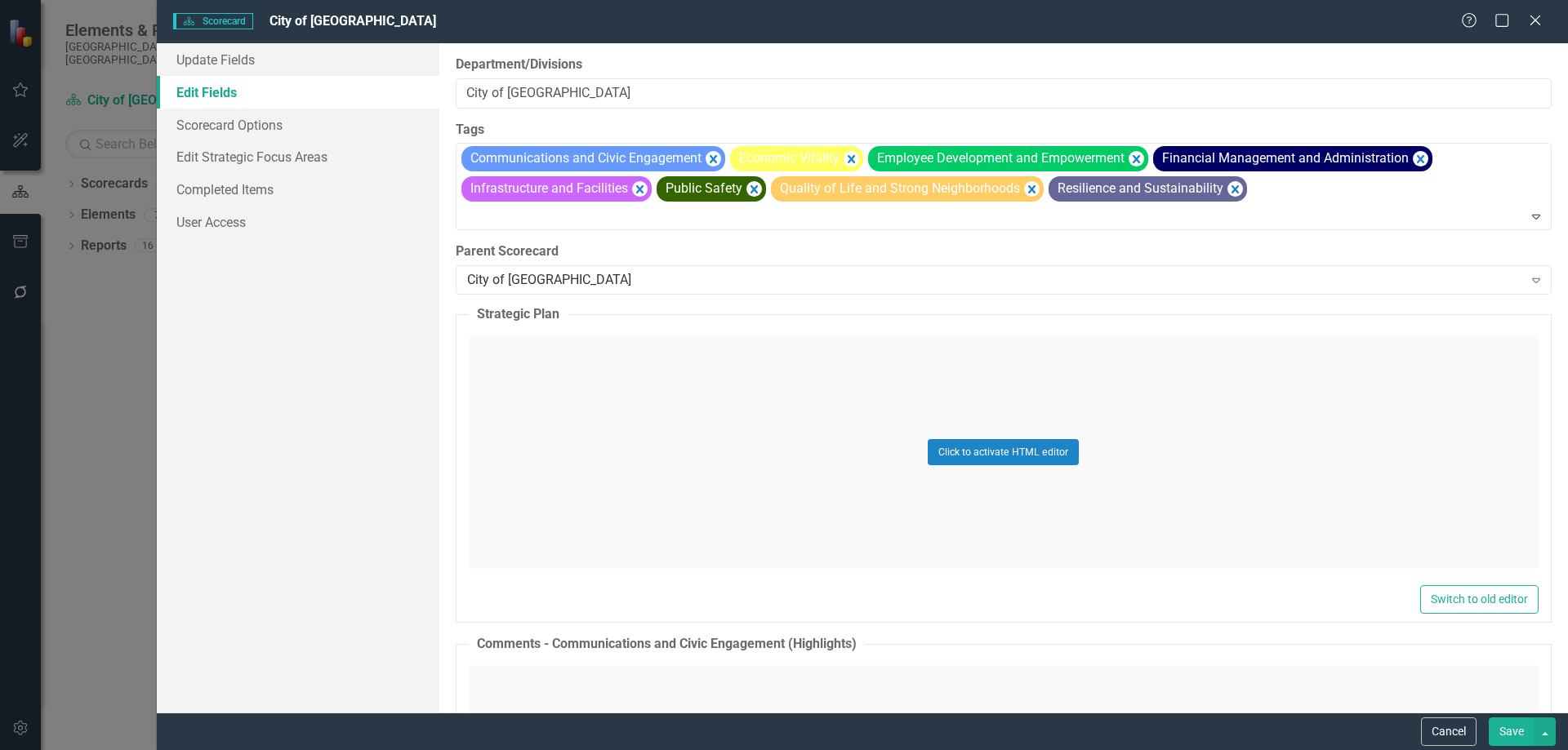
click at [1504, 727] on button "Save" at bounding box center [1511, 732] width 45 height 29
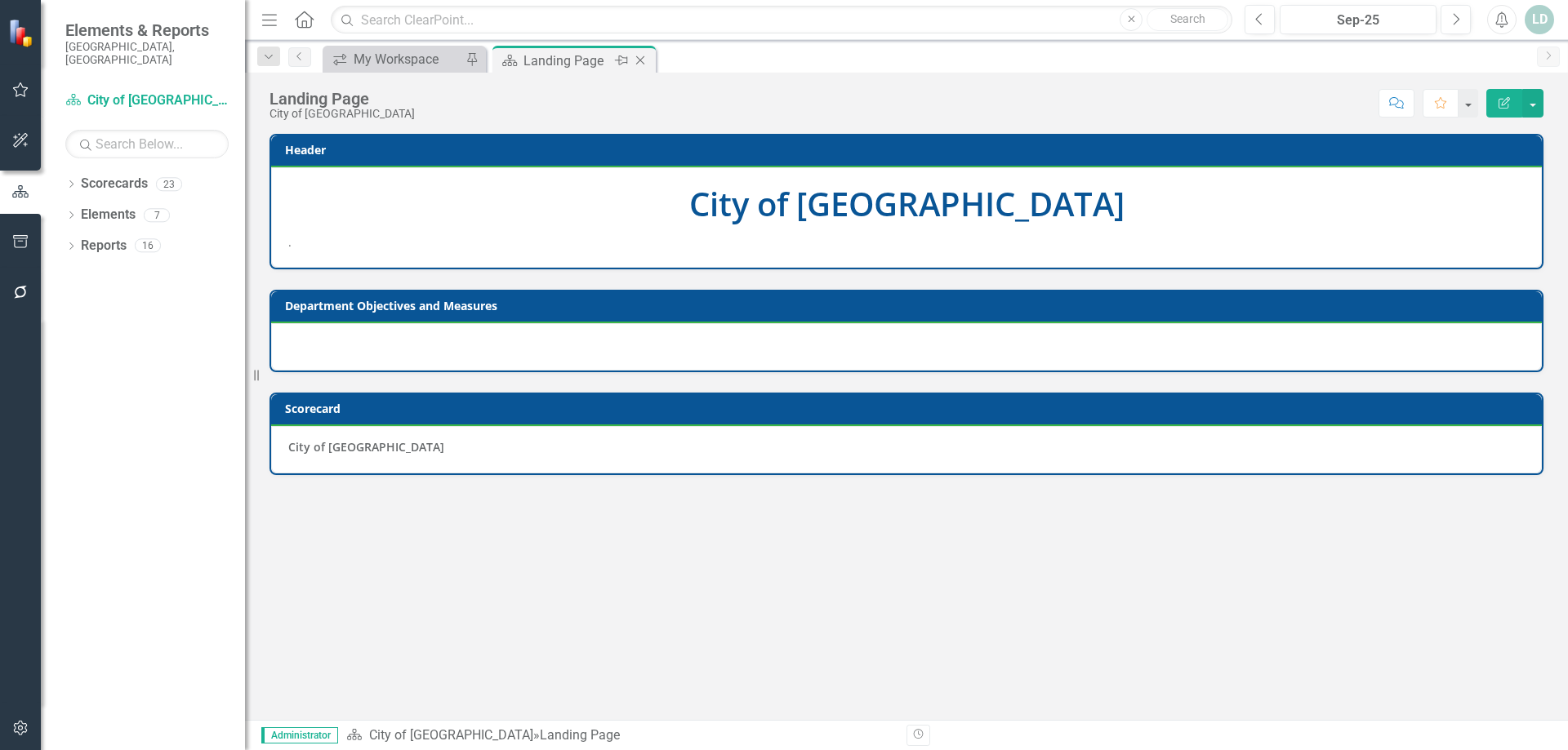
click at [640, 59] on icon at bounding box center [641, 61] width 9 height 9
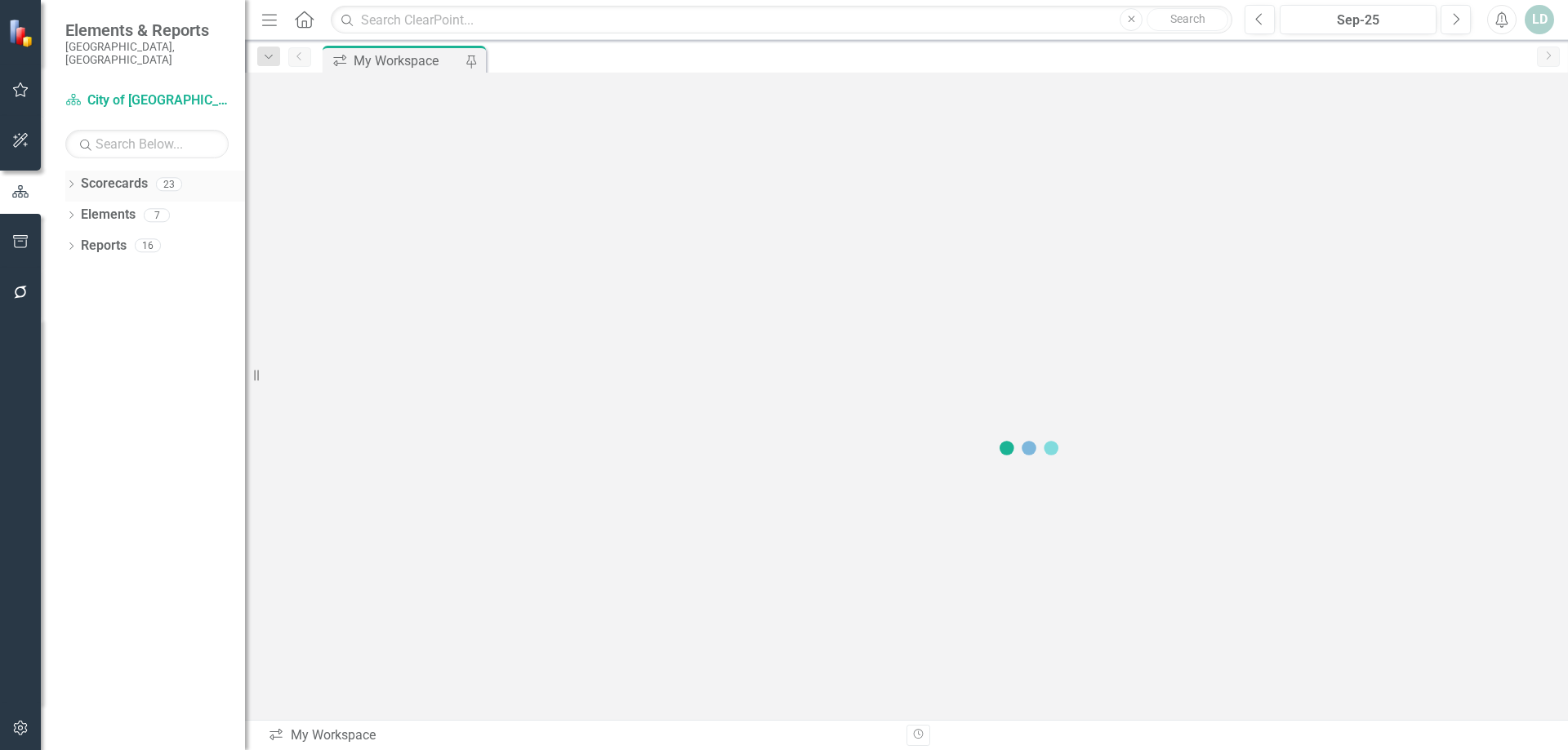
click at [67, 179] on div "Dropdown" at bounding box center [71, 186] width 11 height 14
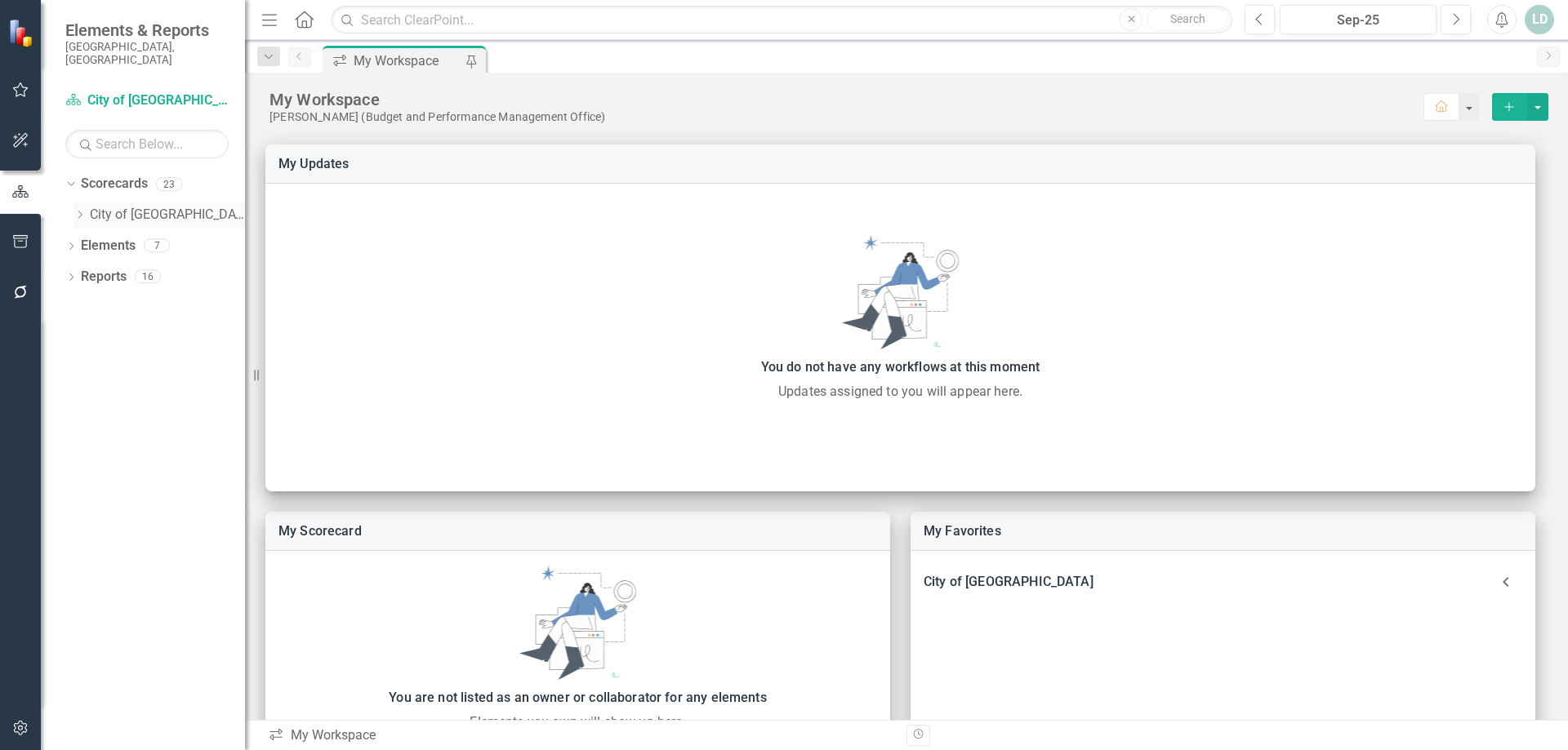
click at [127, 206] on link "City of [GEOGRAPHIC_DATA]" at bounding box center [167, 215] width 155 height 19
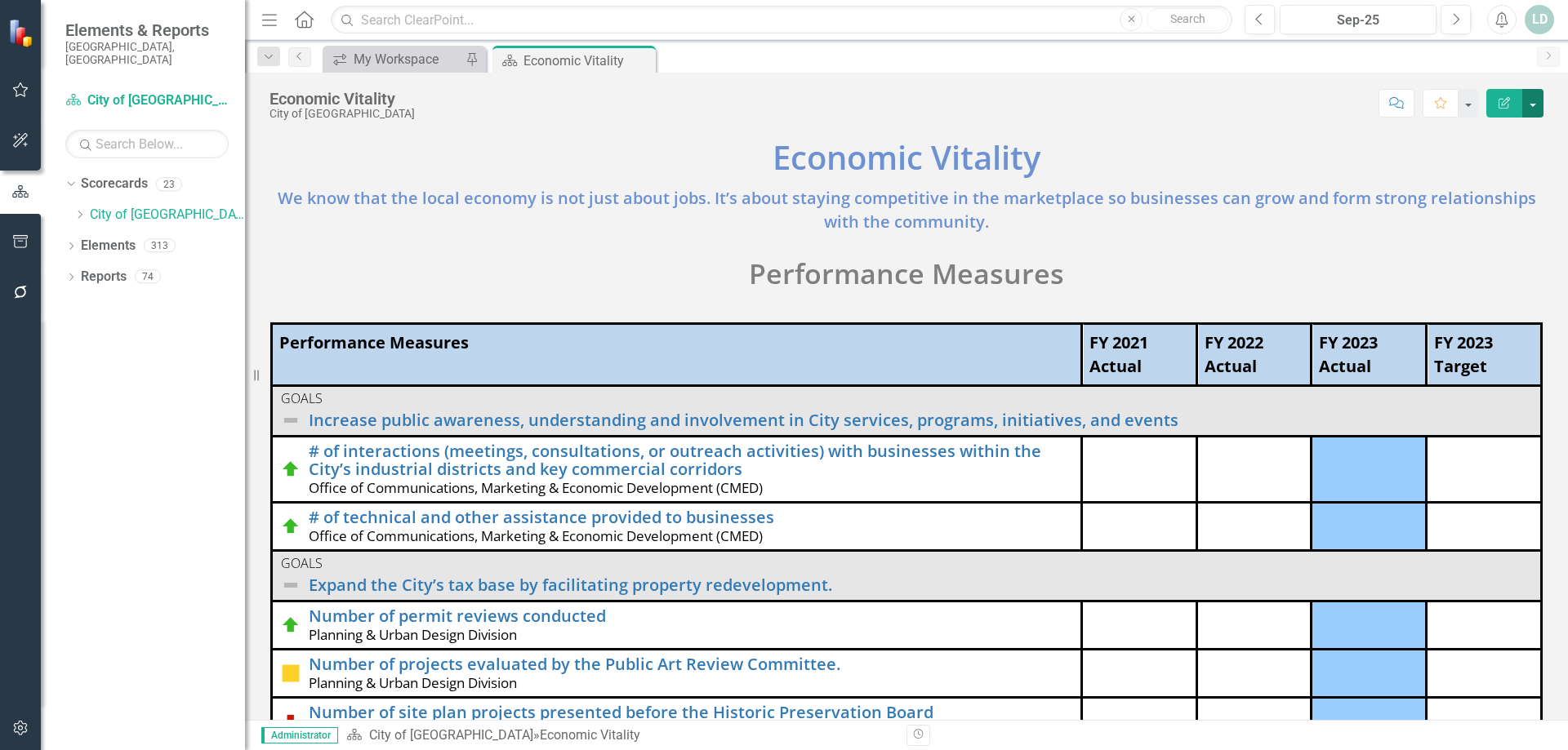
click at [1526, 104] on button "button" at bounding box center [1533, 103] width 21 height 29
click at [1486, 153] on link "Edit Report Edit Layout" at bounding box center [1476, 164] width 132 height 30
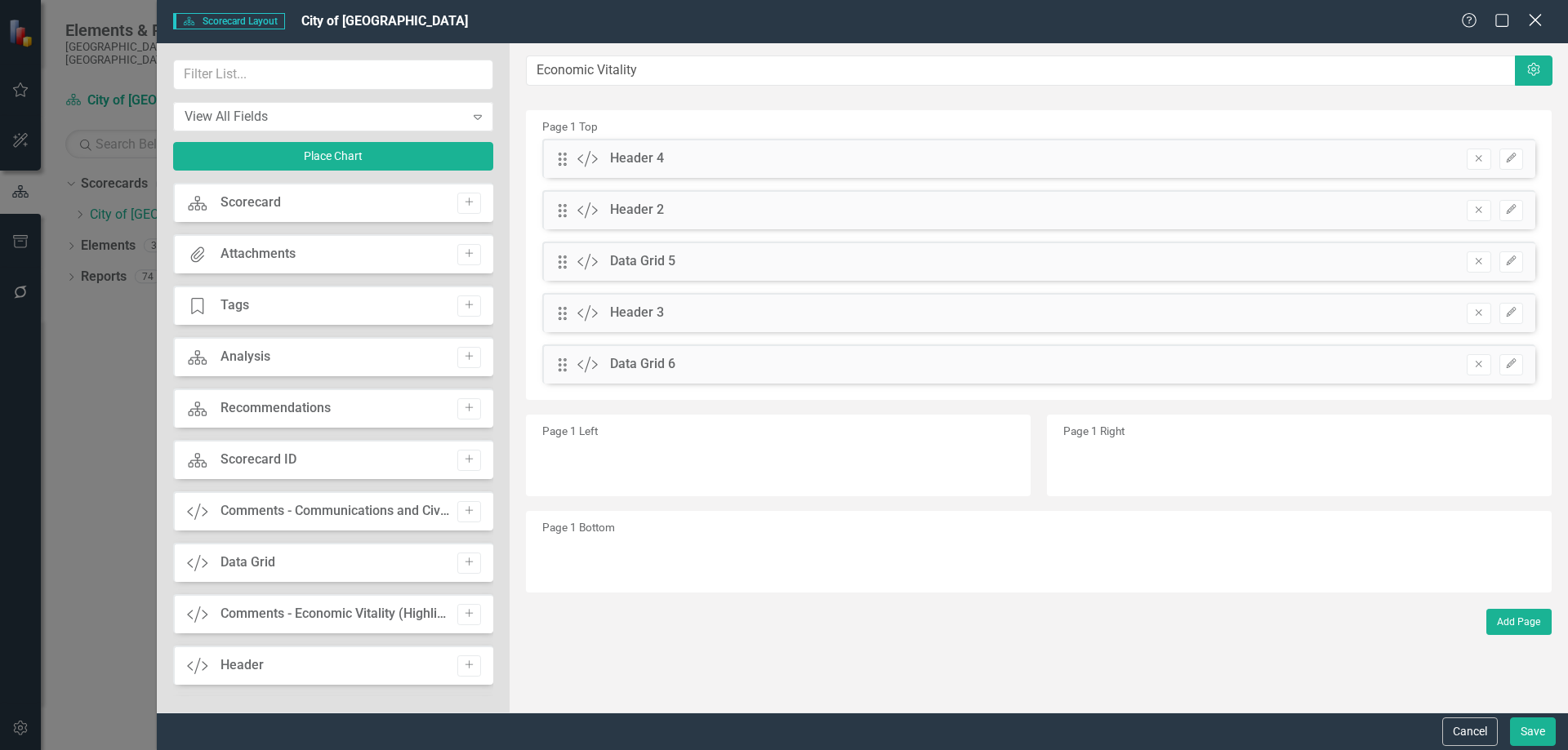
click at [1536, 19] on icon at bounding box center [1535, 20] width 12 height 12
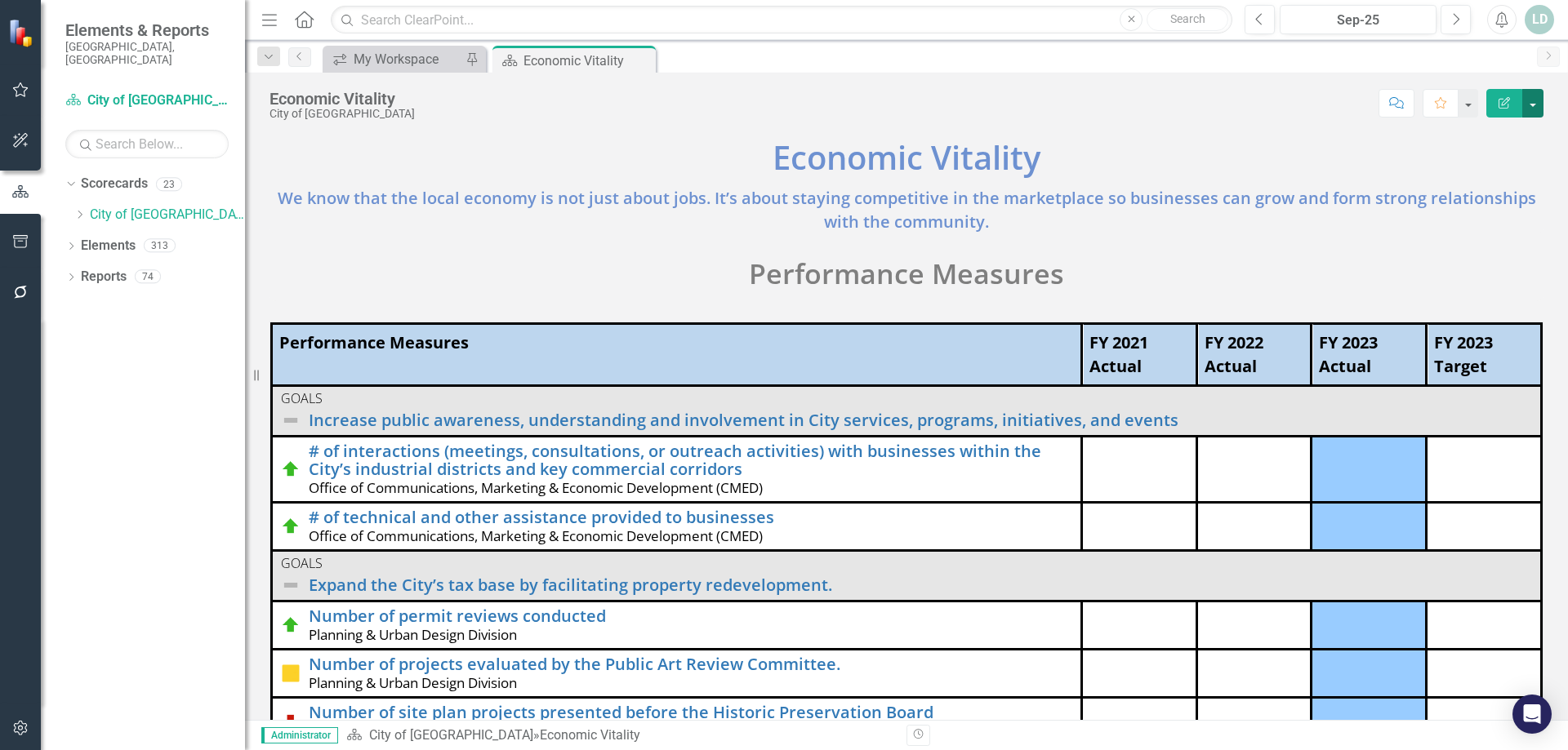
click at [1535, 103] on button "button" at bounding box center [1533, 103] width 21 height 29
click at [1524, 125] on link "Edit Edit Scorecard" at bounding box center [1476, 133] width 132 height 30
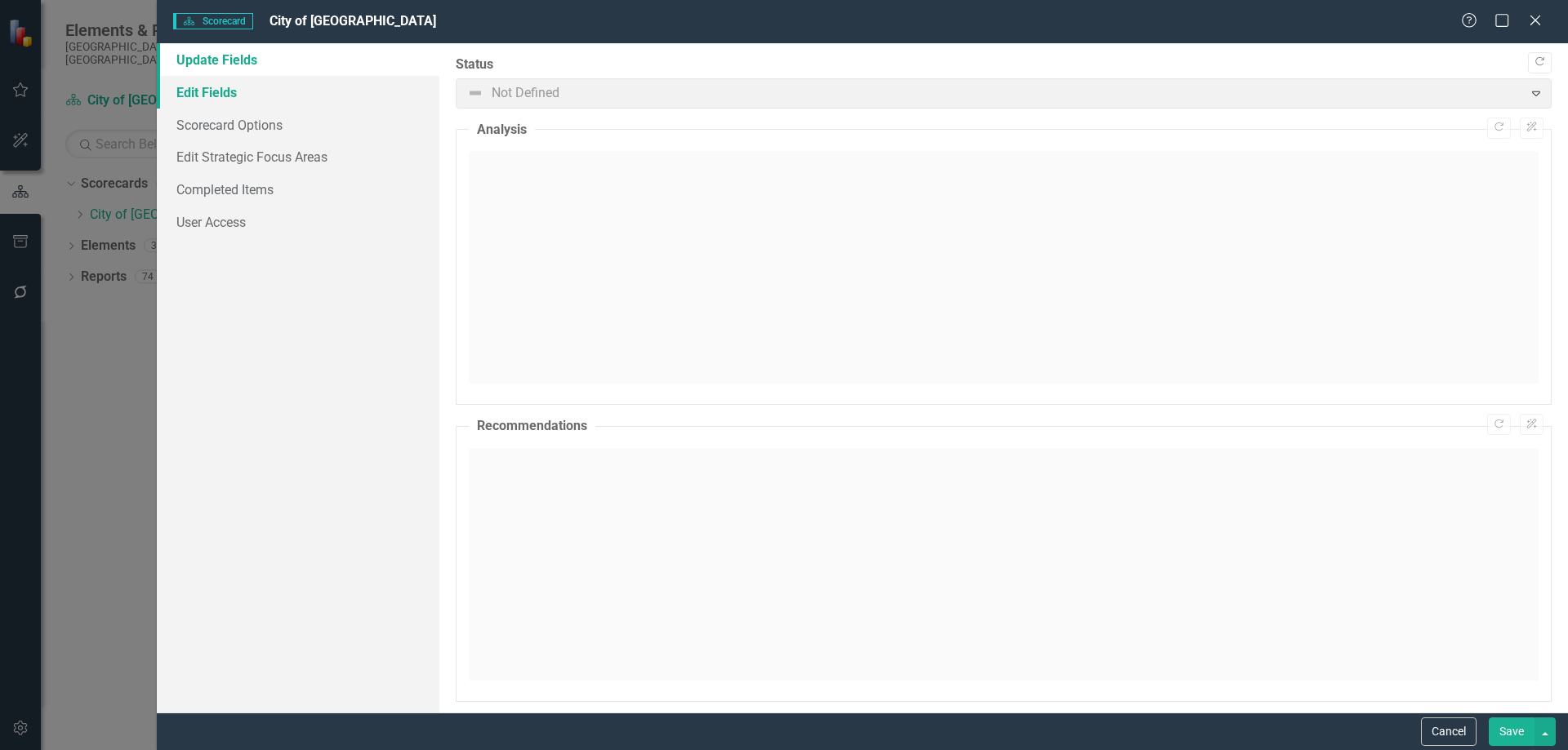
click at [207, 104] on link "Edit Fields" at bounding box center [298, 91] width 282 height 32
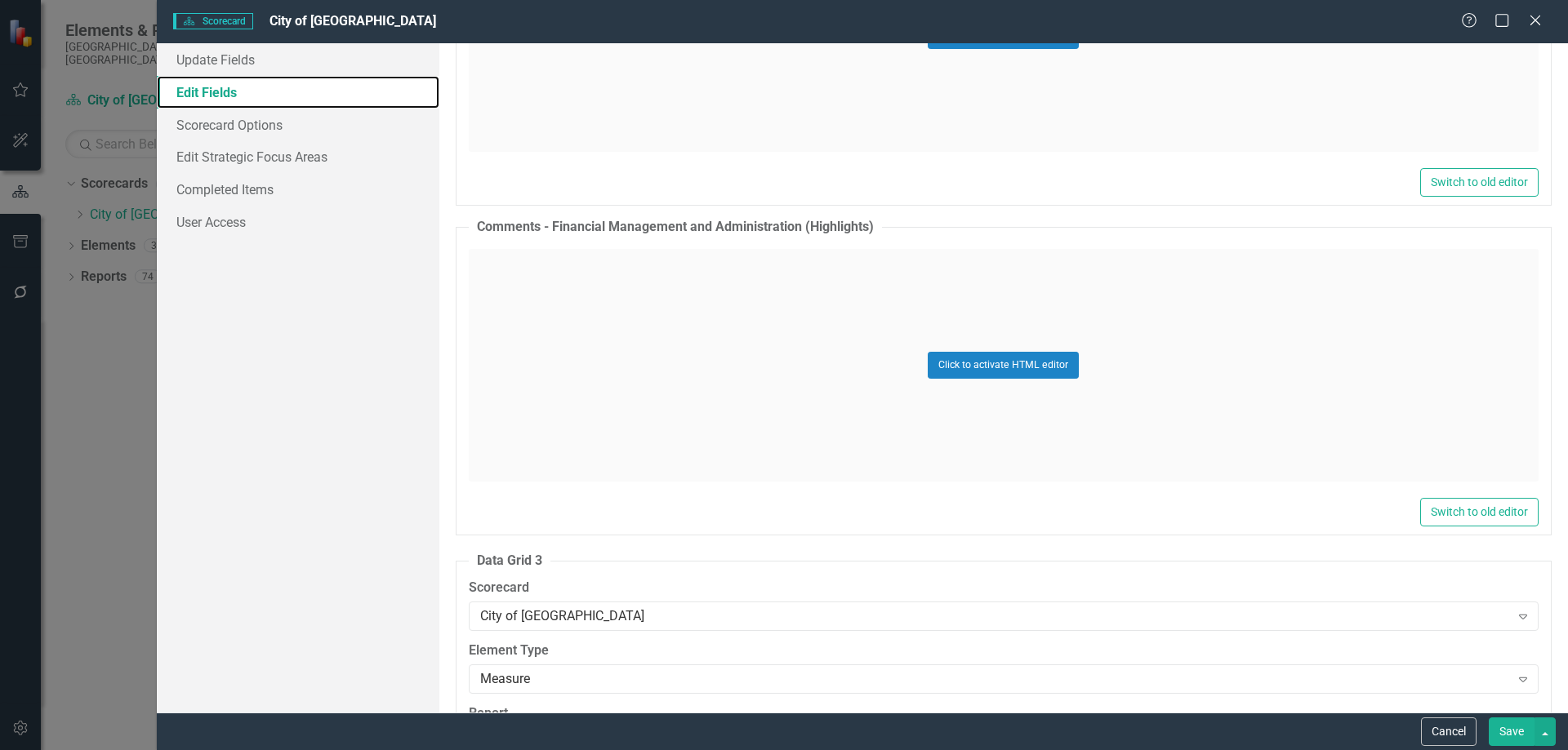
scroll to position [2693, 0]
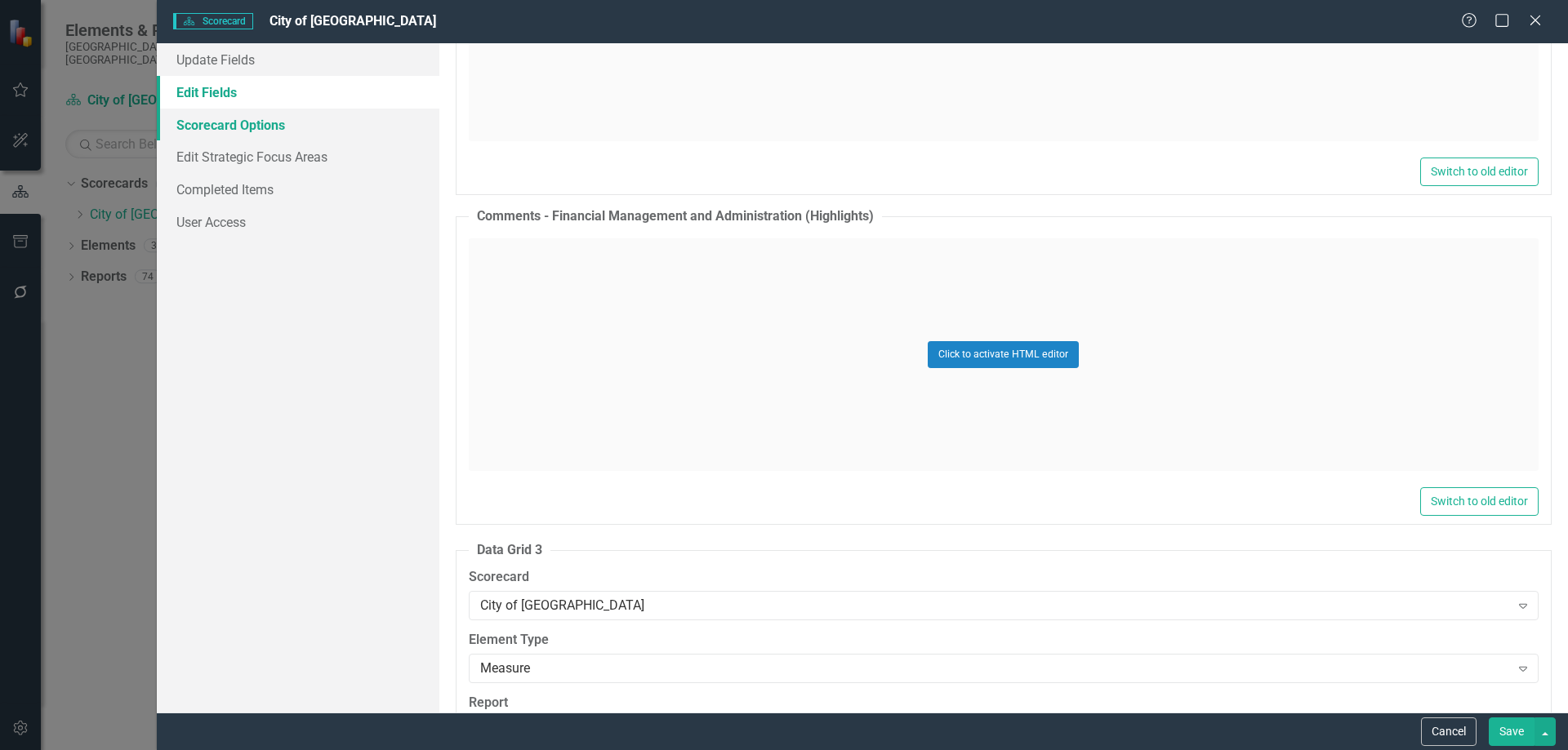
click at [230, 126] on link "Scorecard Options" at bounding box center [298, 125] width 282 height 32
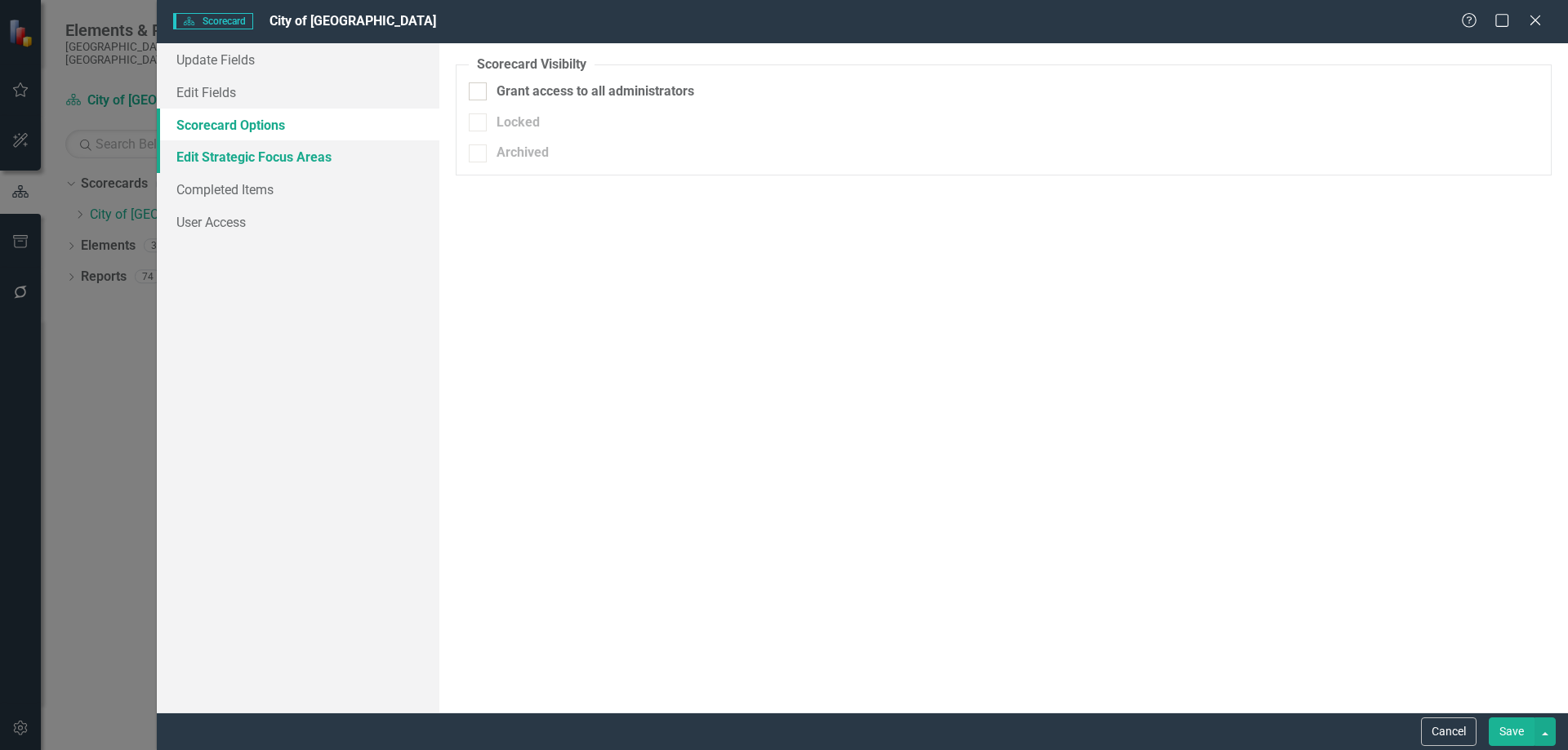
click at [230, 152] on link "Edit Strategic Focus Areas" at bounding box center [298, 156] width 282 height 32
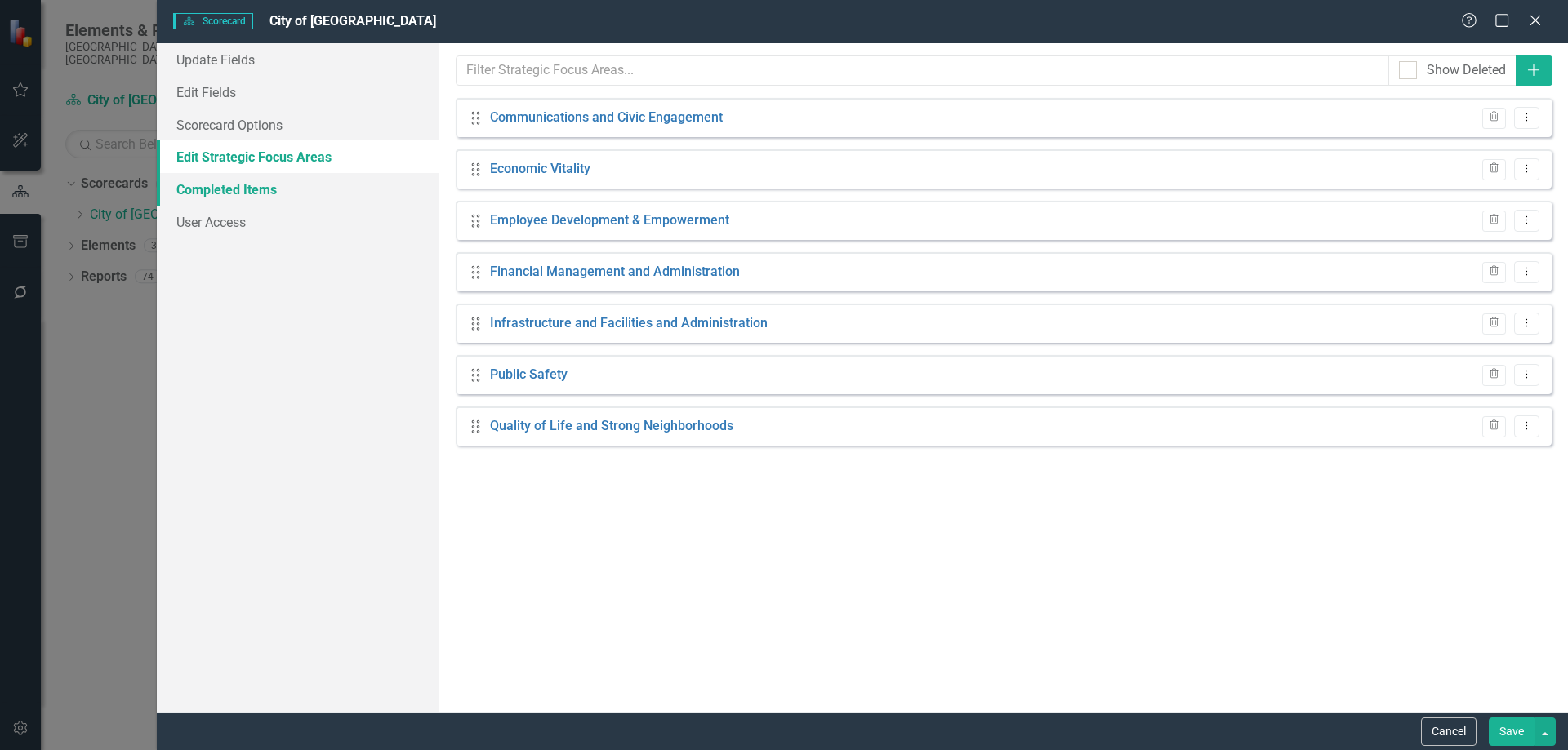
click at [228, 183] on link "Completed Items" at bounding box center [298, 189] width 282 height 32
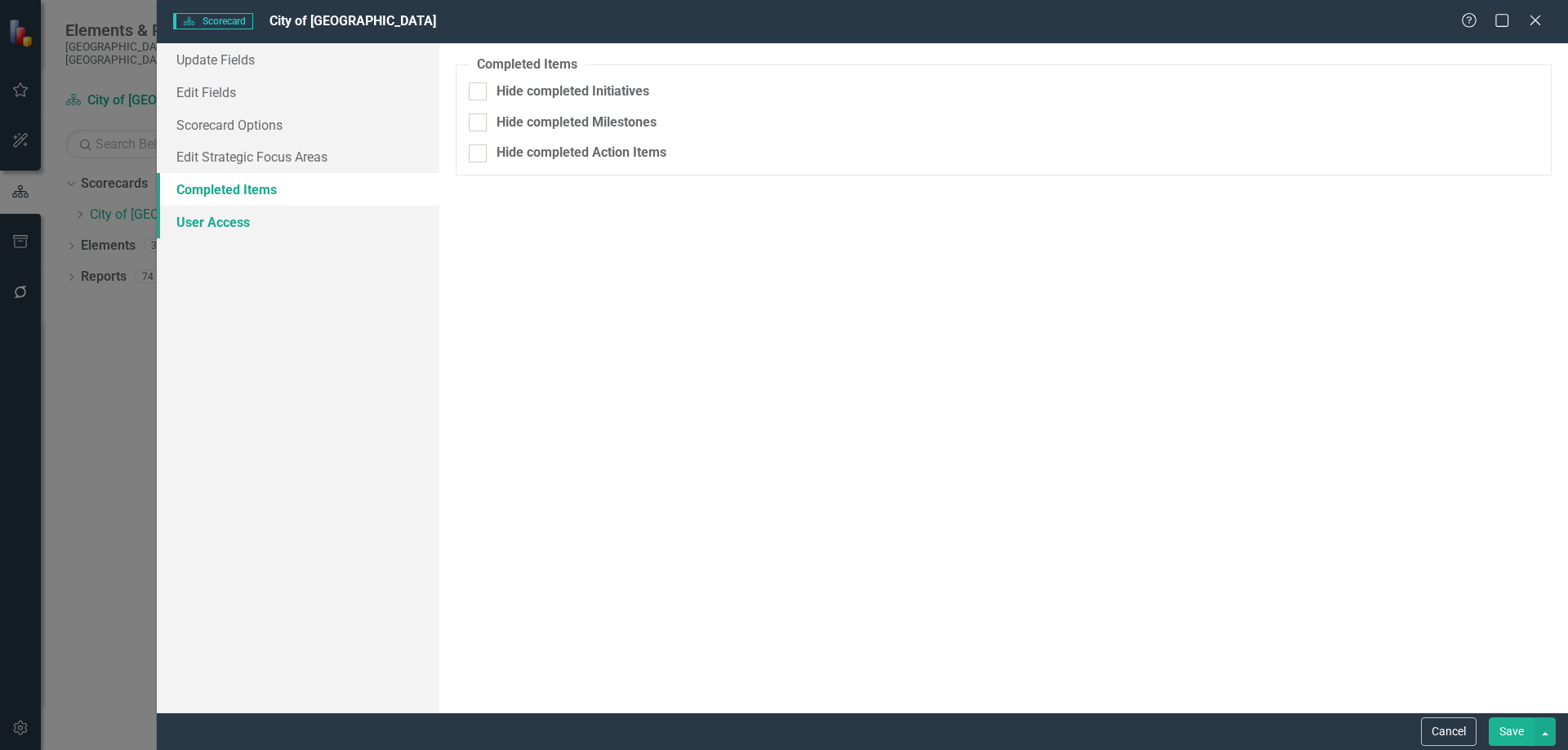
click at [227, 216] on link "User Access" at bounding box center [298, 221] width 282 height 32
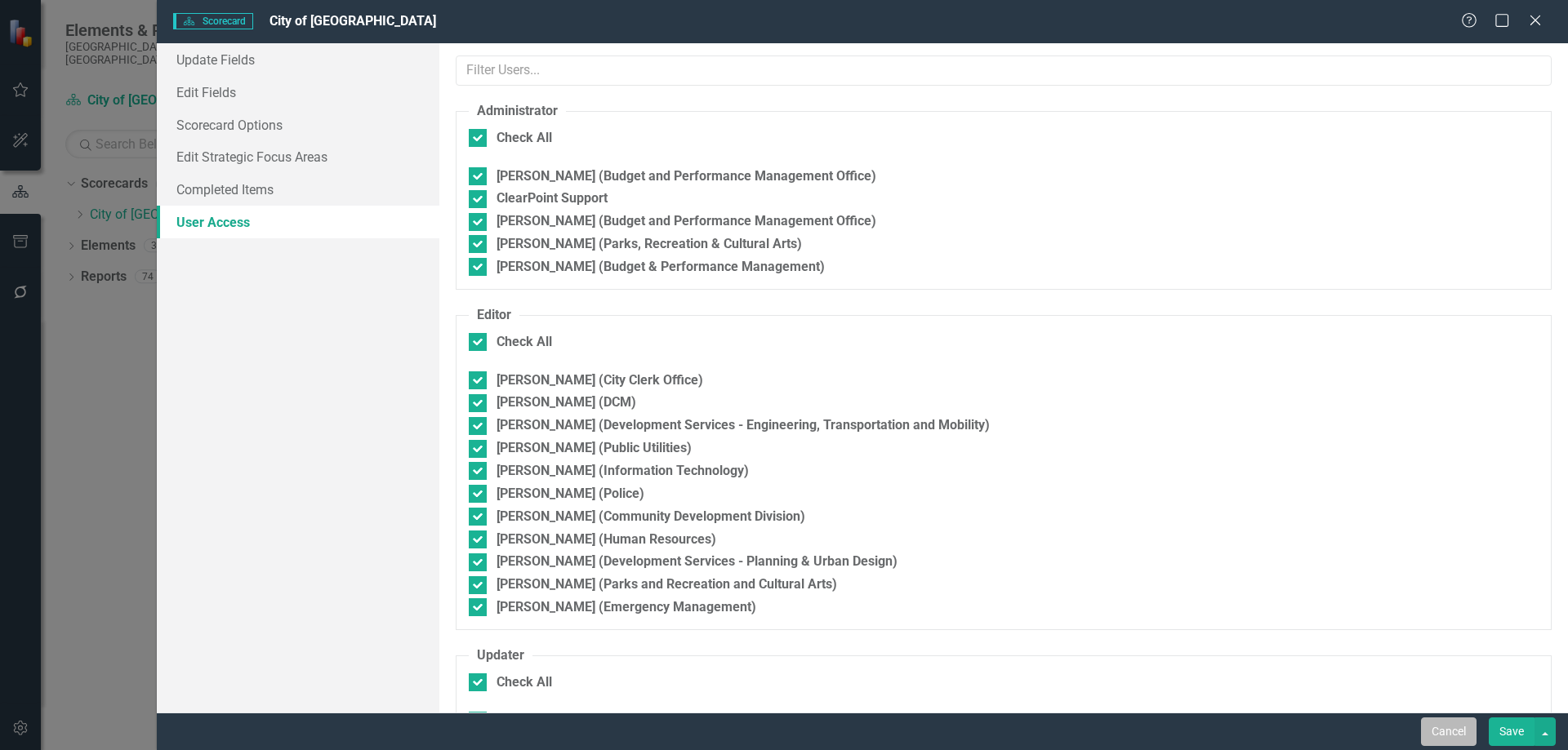
click at [1441, 733] on button "Cancel" at bounding box center [1449, 732] width 56 height 29
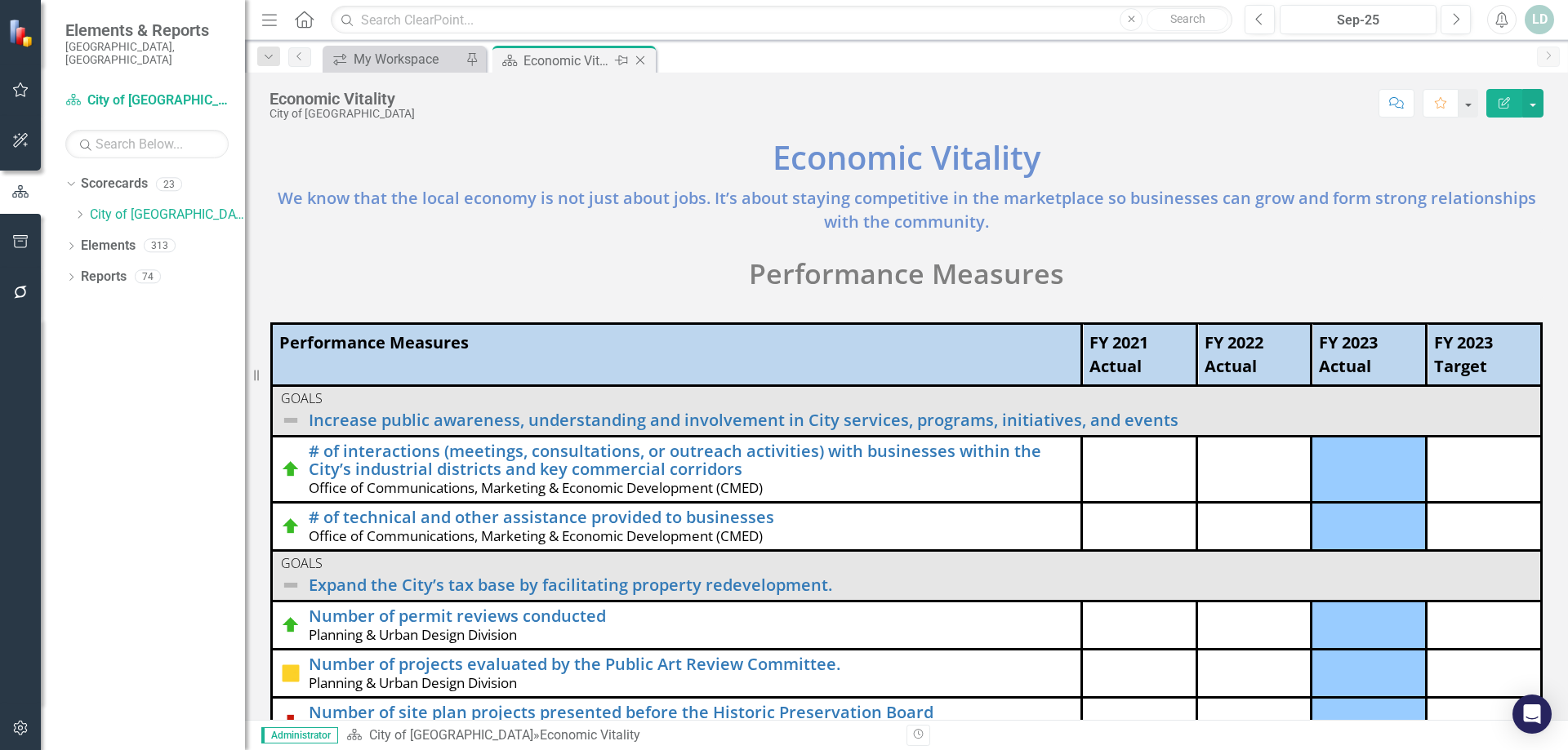
click at [643, 57] on icon at bounding box center [641, 61] width 9 height 9
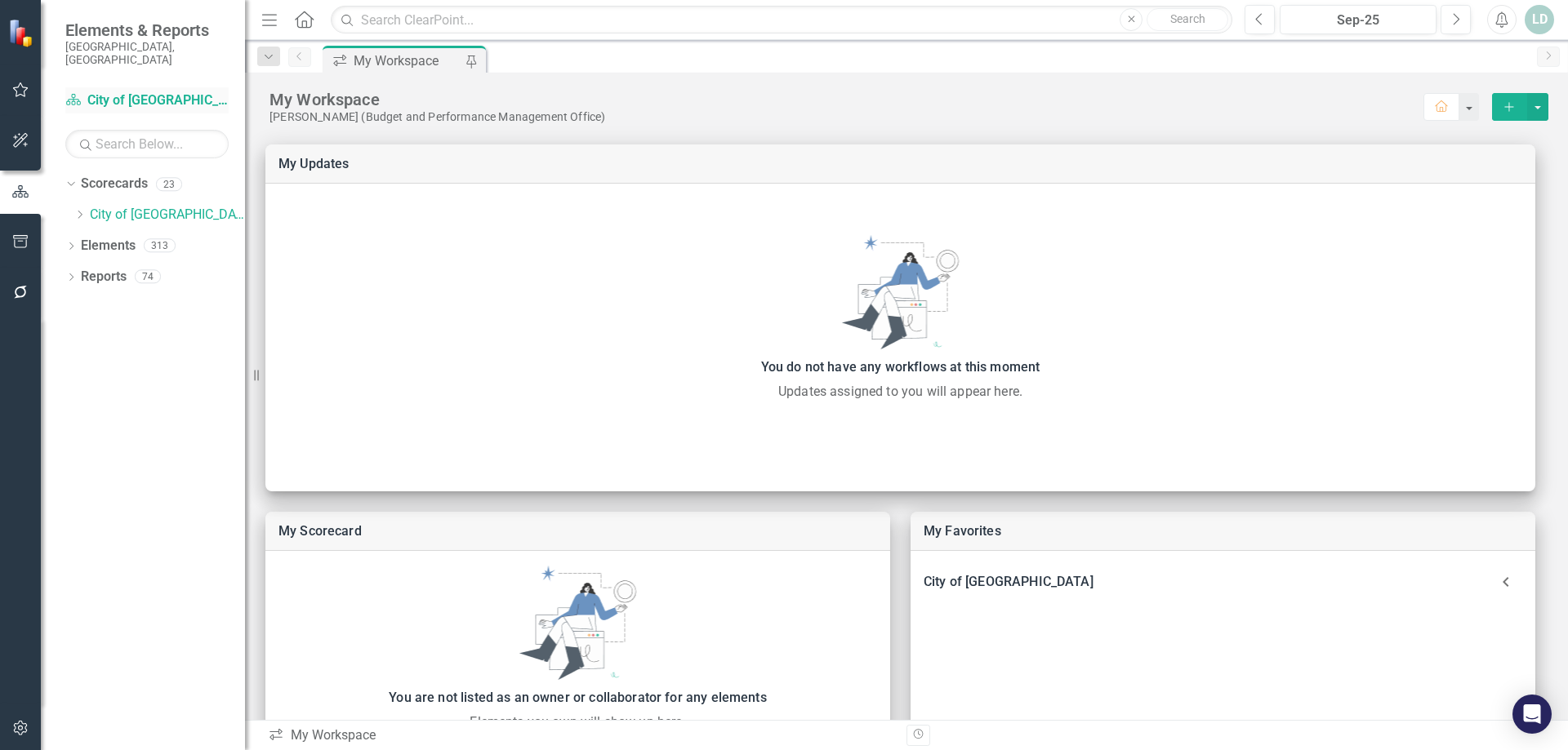
click at [116, 91] on link "Scorecard City of Hollywood" at bounding box center [146, 101] width 163 height 19
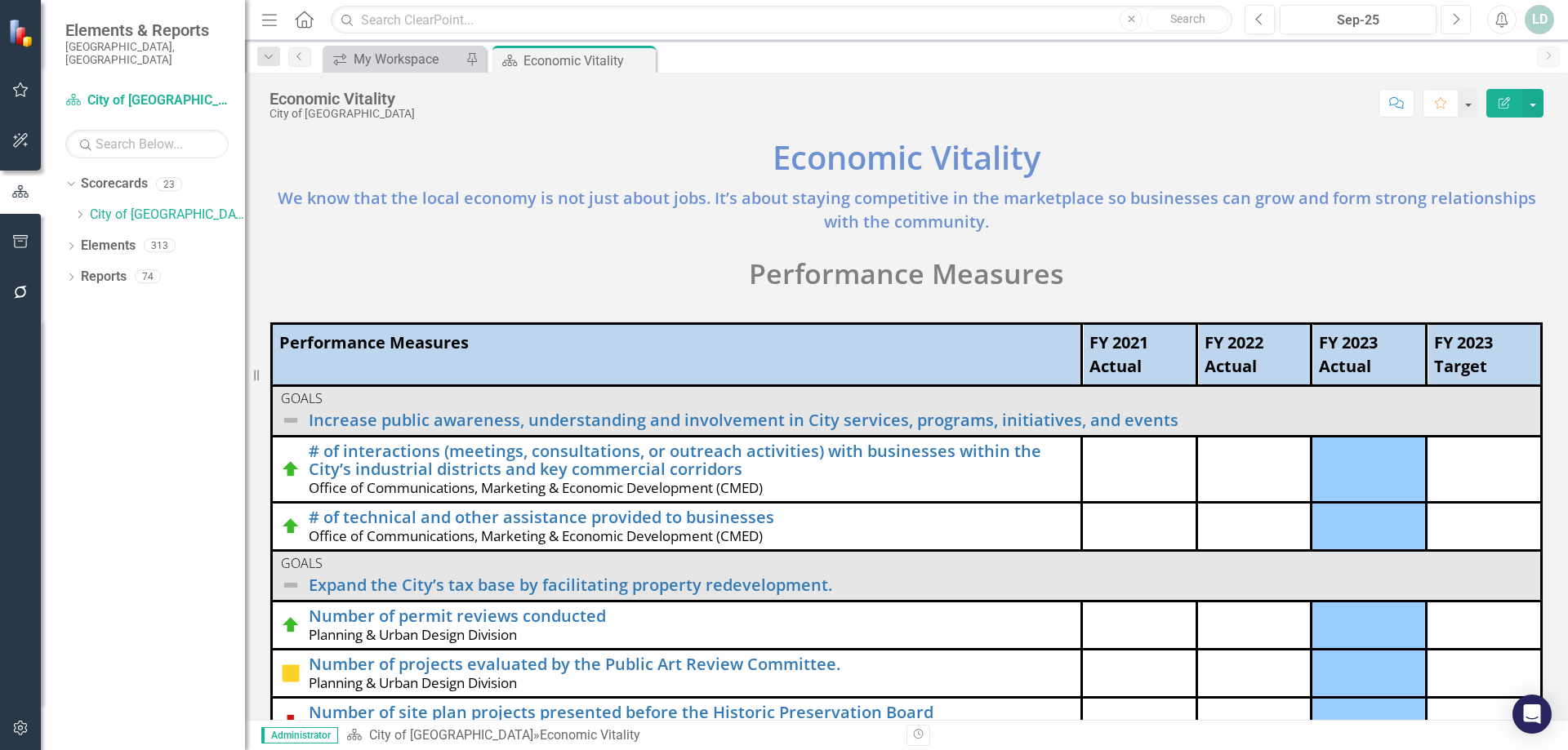
click at [1447, 19] on button "Next" at bounding box center [1456, 20] width 31 height 30
click at [1103, 348] on th "FY 2021 Actual" at bounding box center [1139, 355] width 115 height 62
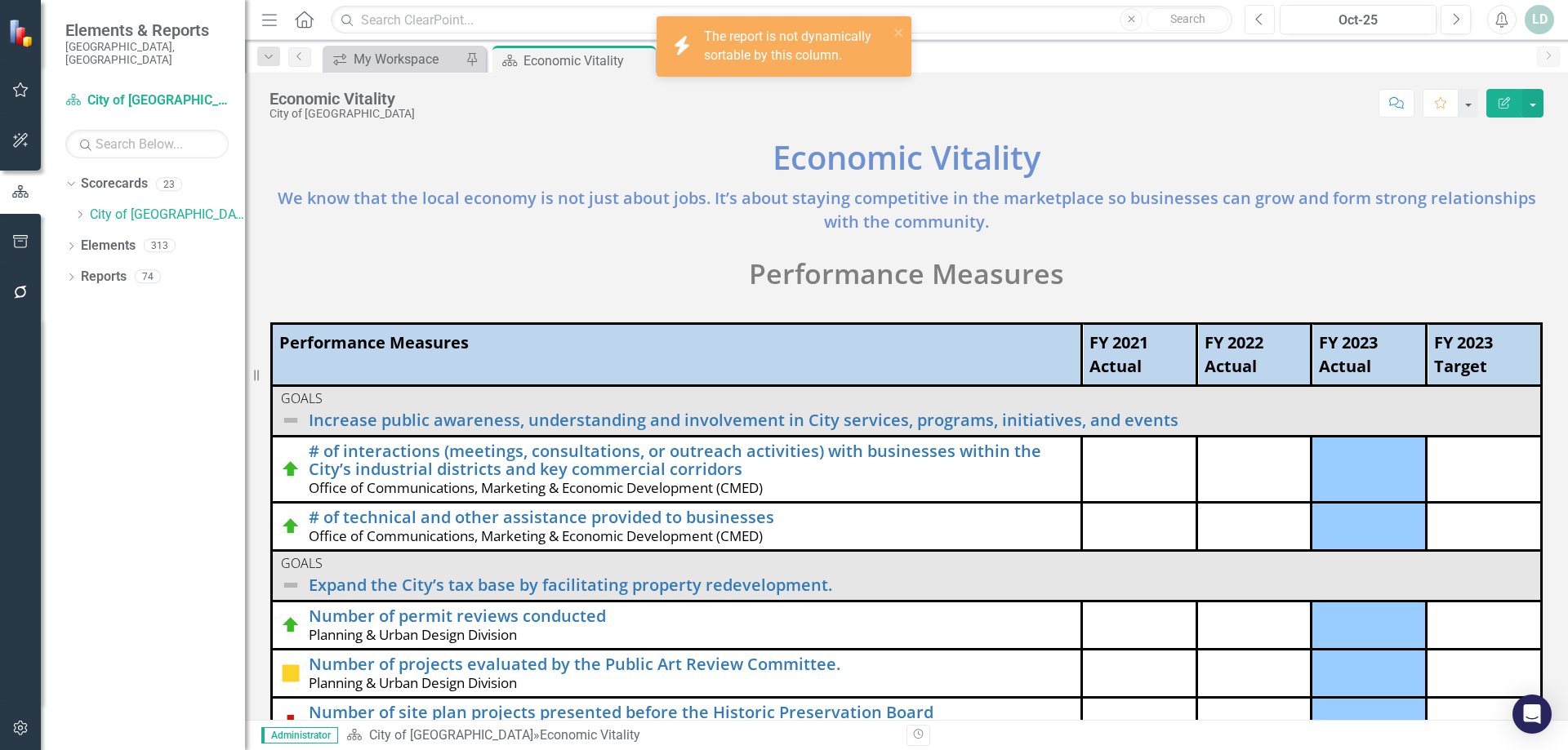
click at [1252, 19] on button "Previous" at bounding box center [1259, 20] width 31 height 30
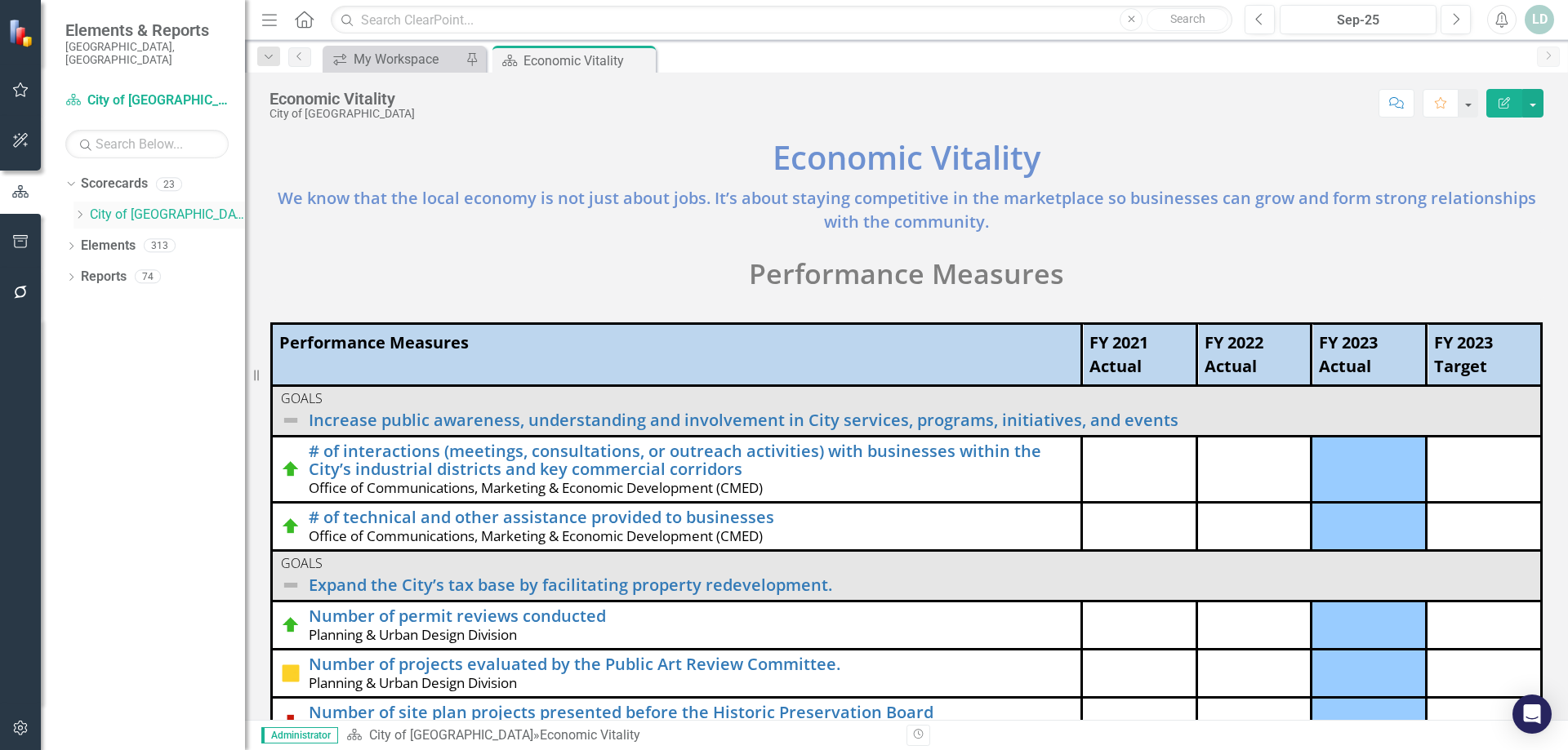
click at [80, 211] on icon at bounding box center [80, 214] width 4 height 8
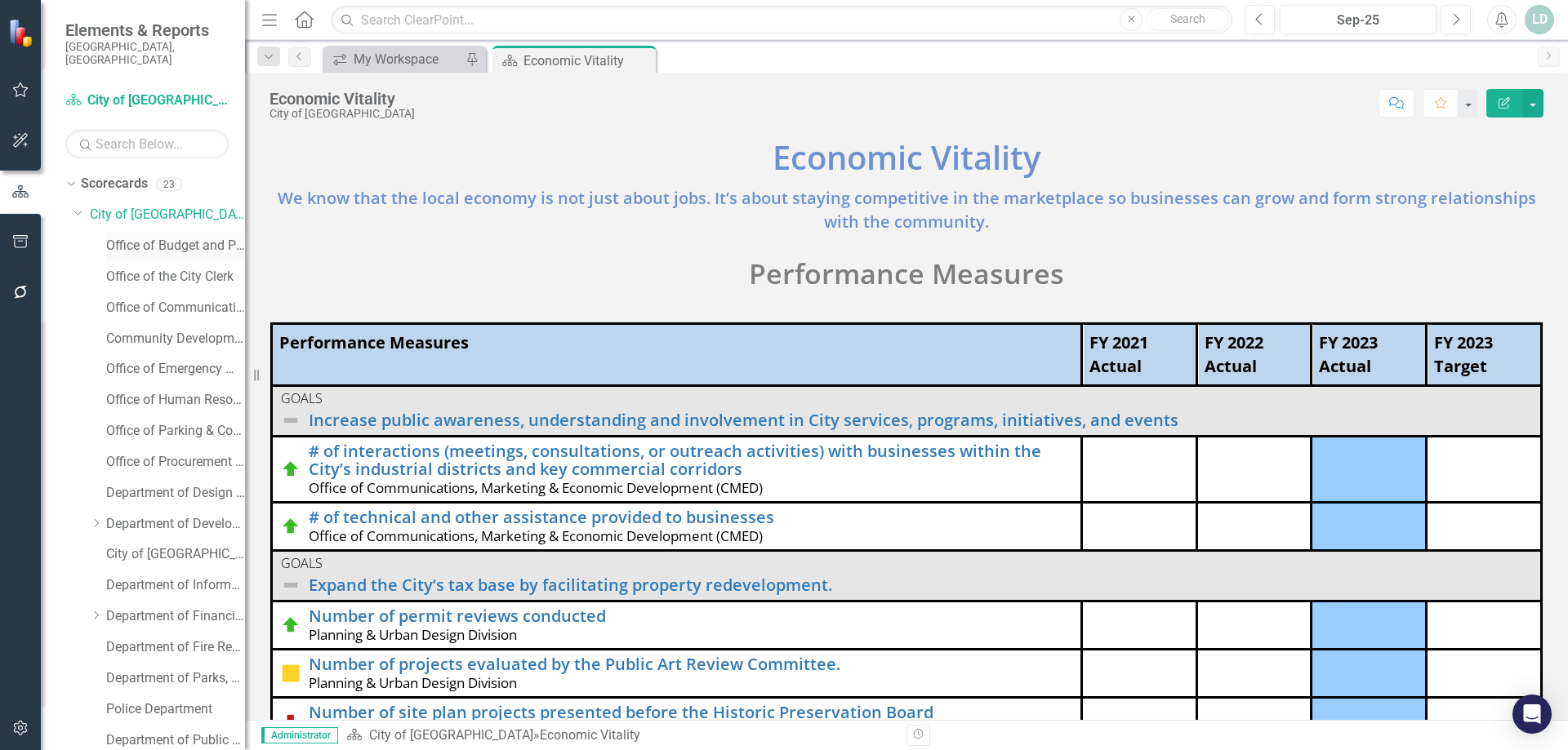
click at [130, 238] on link "Office of Budget and Performance Management" at bounding box center [175, 247] width 139 height 19
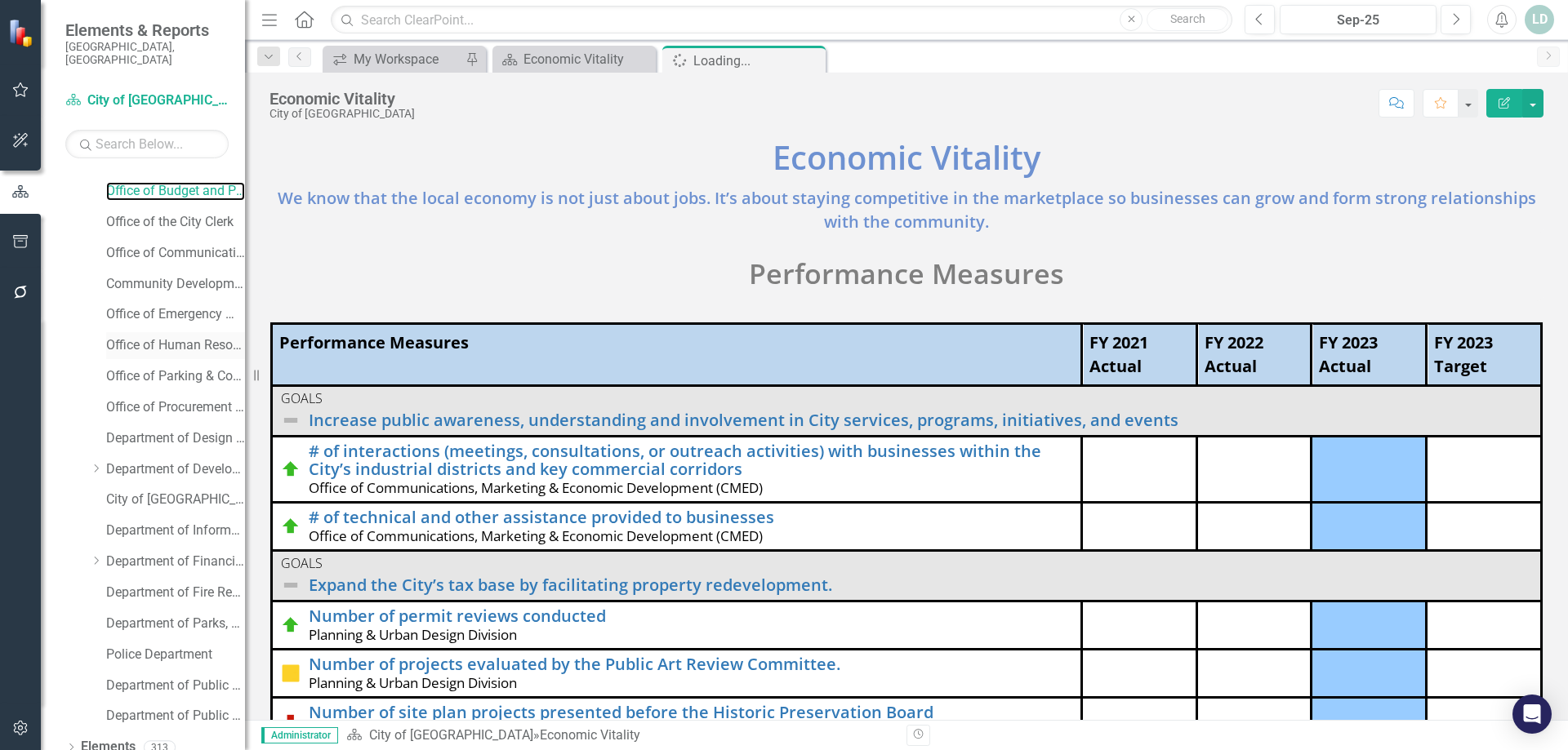
scroll to position [87, 0]
click at [155, 520] on link "Department of Financial Services" at bounding box center [175, 530] width 139 height 19
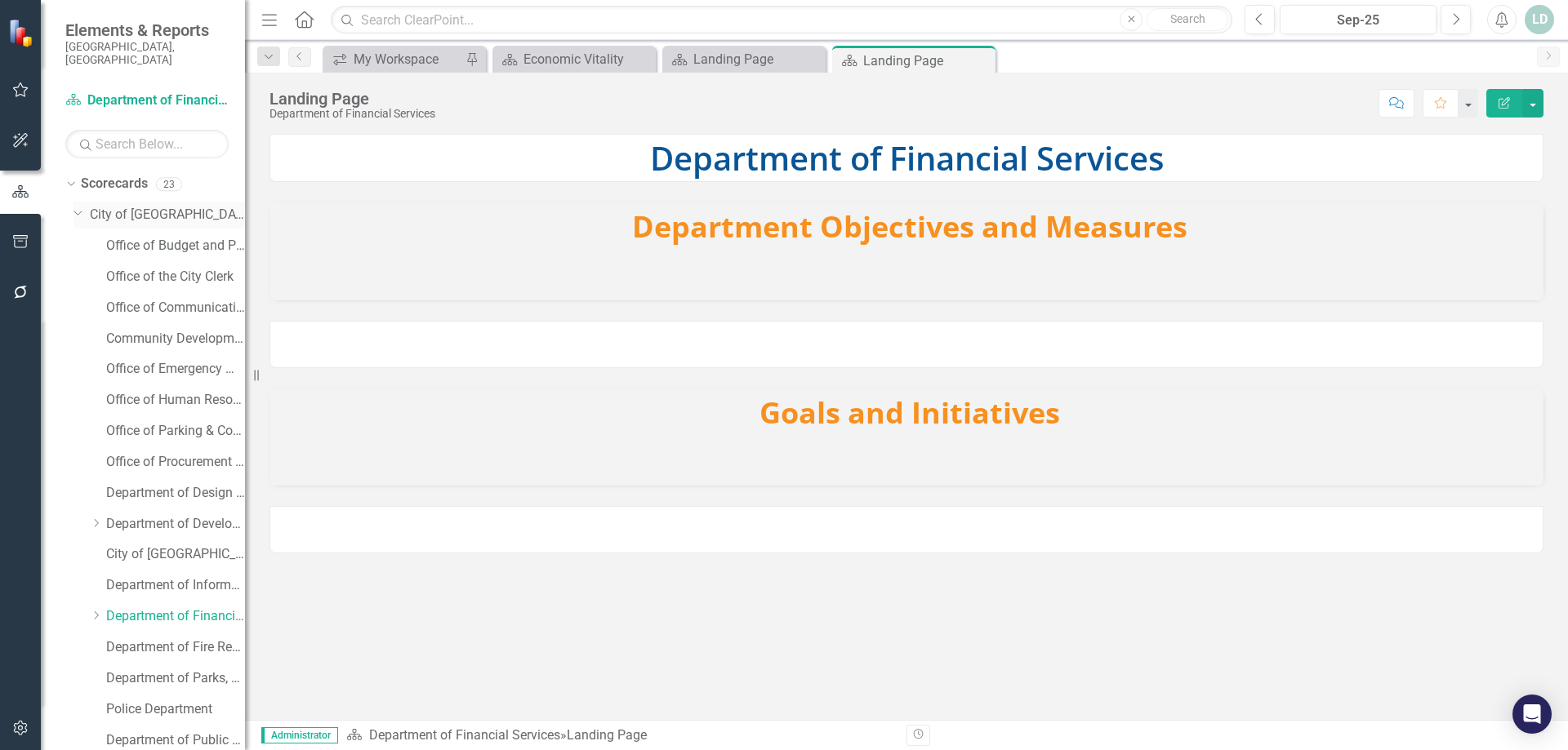
click at [78, 206] on icon "Dropdown" at bounding box center [78, 212] width 10 height 12
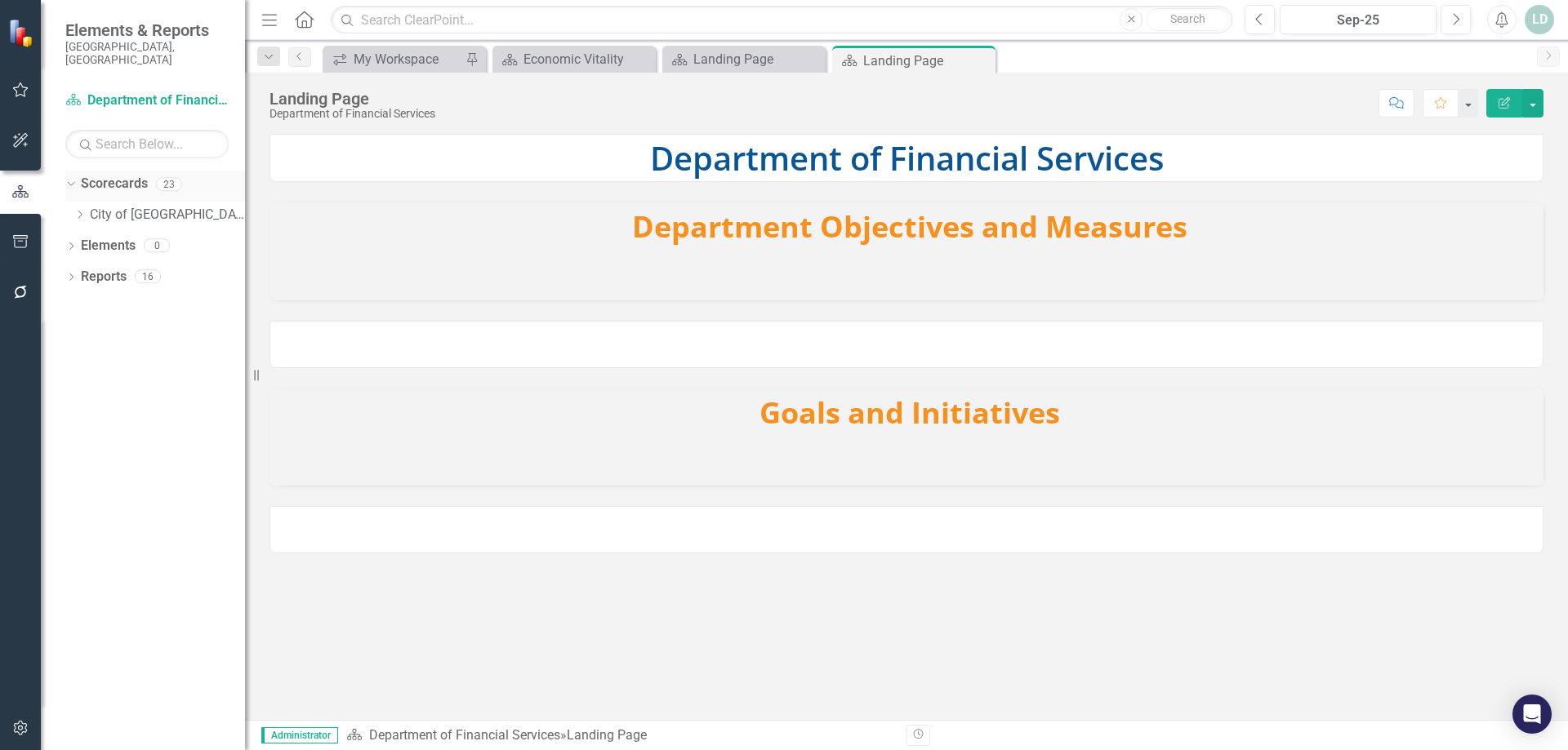
click at [85, 175] on link "Scorecards" at bounding box center [114, 185] width 67 height 19
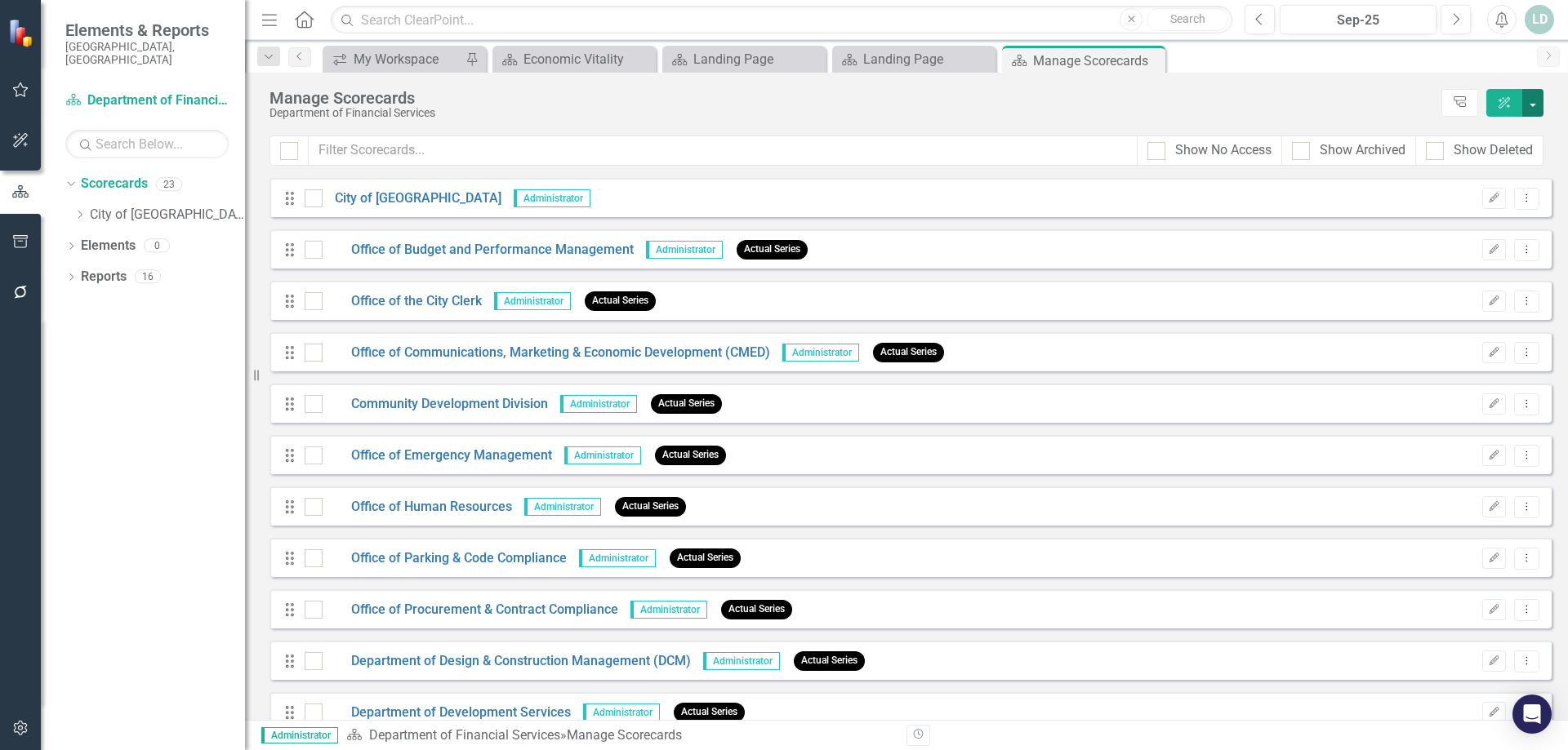
click at [1532, 103] on button "button" at bounding box center [1533, 103] width 21 height 28
click at [1081, 98] on div "Manage Scorecards" at bounding box center [851, 98] width 1164 height 18
click at [1520, 198] on icon "Dropdown Menu" at bounding box center [1527, 198] width 14 height 10
click at [1408, 223] on link "Edit Edit Scorecard" at bounding box center [1436, 226] width 180 height 30
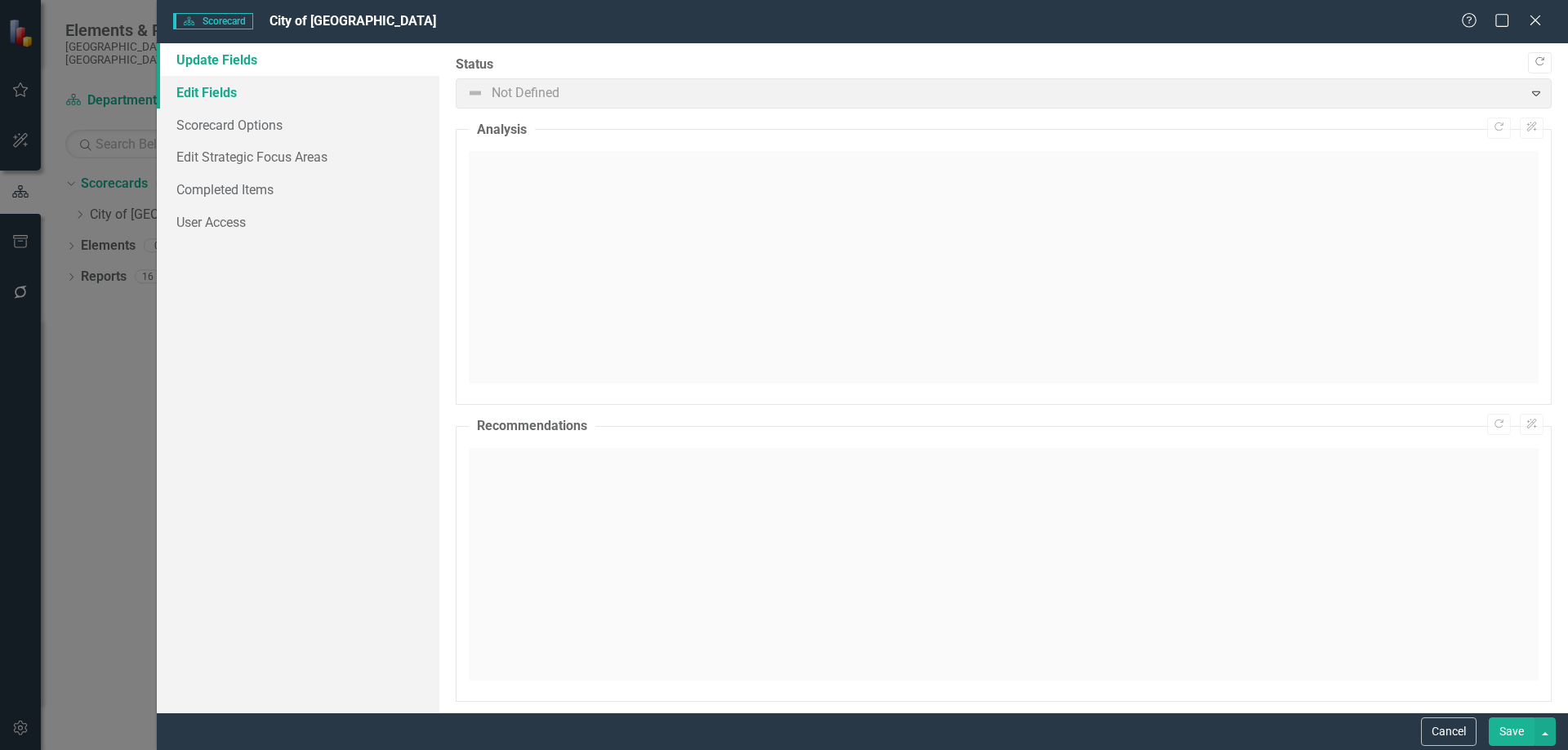
click at [253, 89] on link "Edit Fields" at bounding box center [298, 91] width 282 height 32
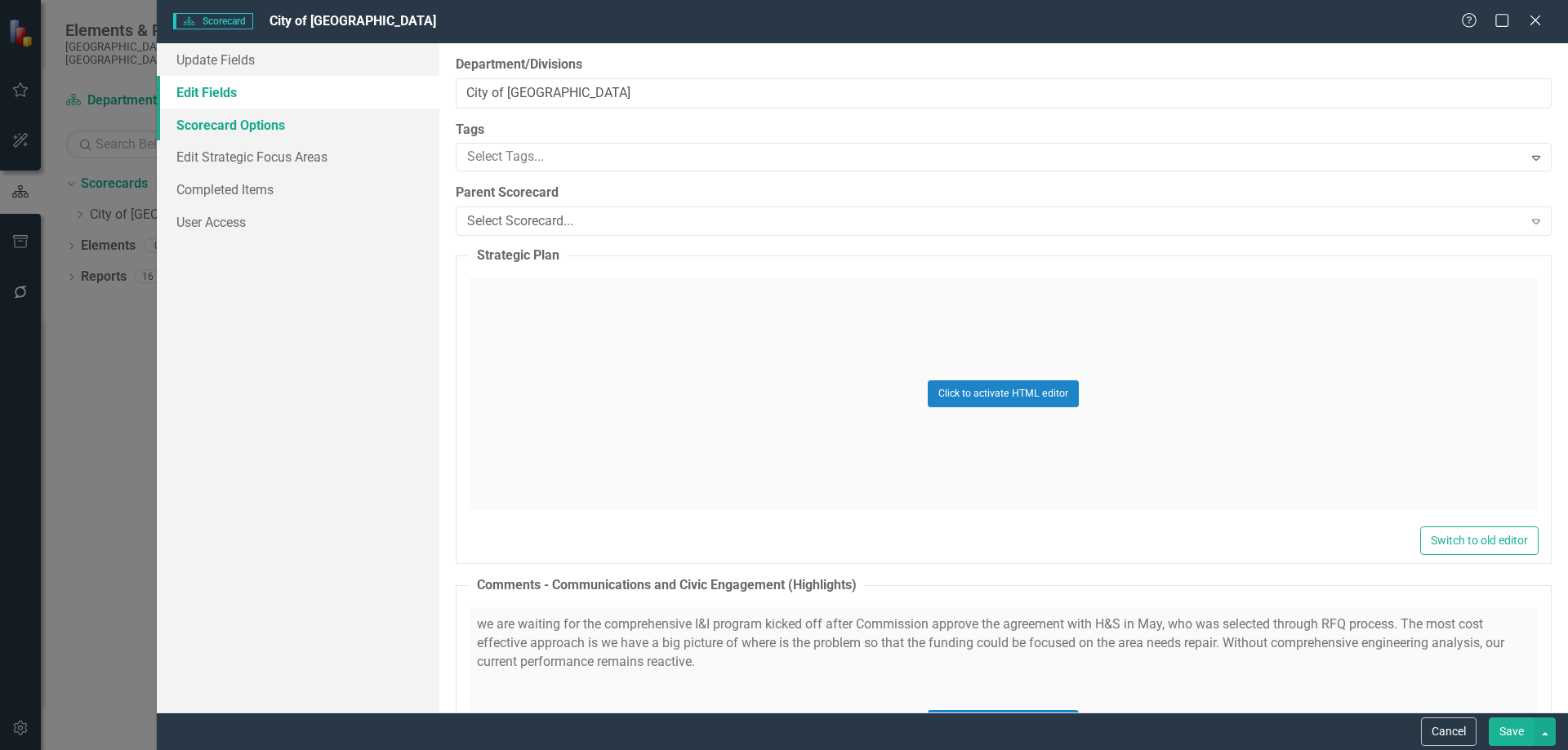
click at [268, 133] on link "Scorecard Options" at bounding box center [298, 125] width 282 height 32
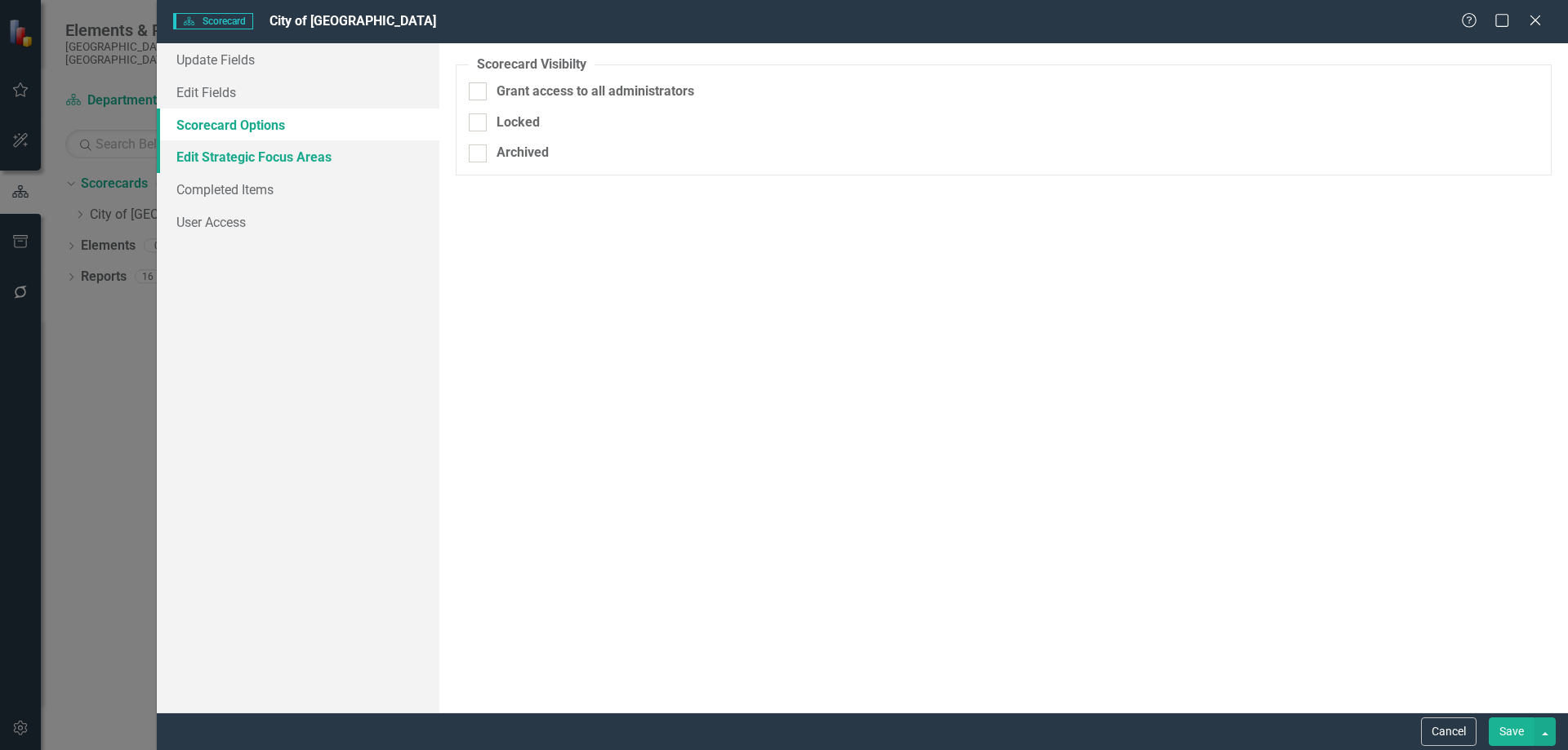
click at [279, 161] on link "Edit Strategic Focus Areas" at bounding box center [298, 156] width 282 height 32
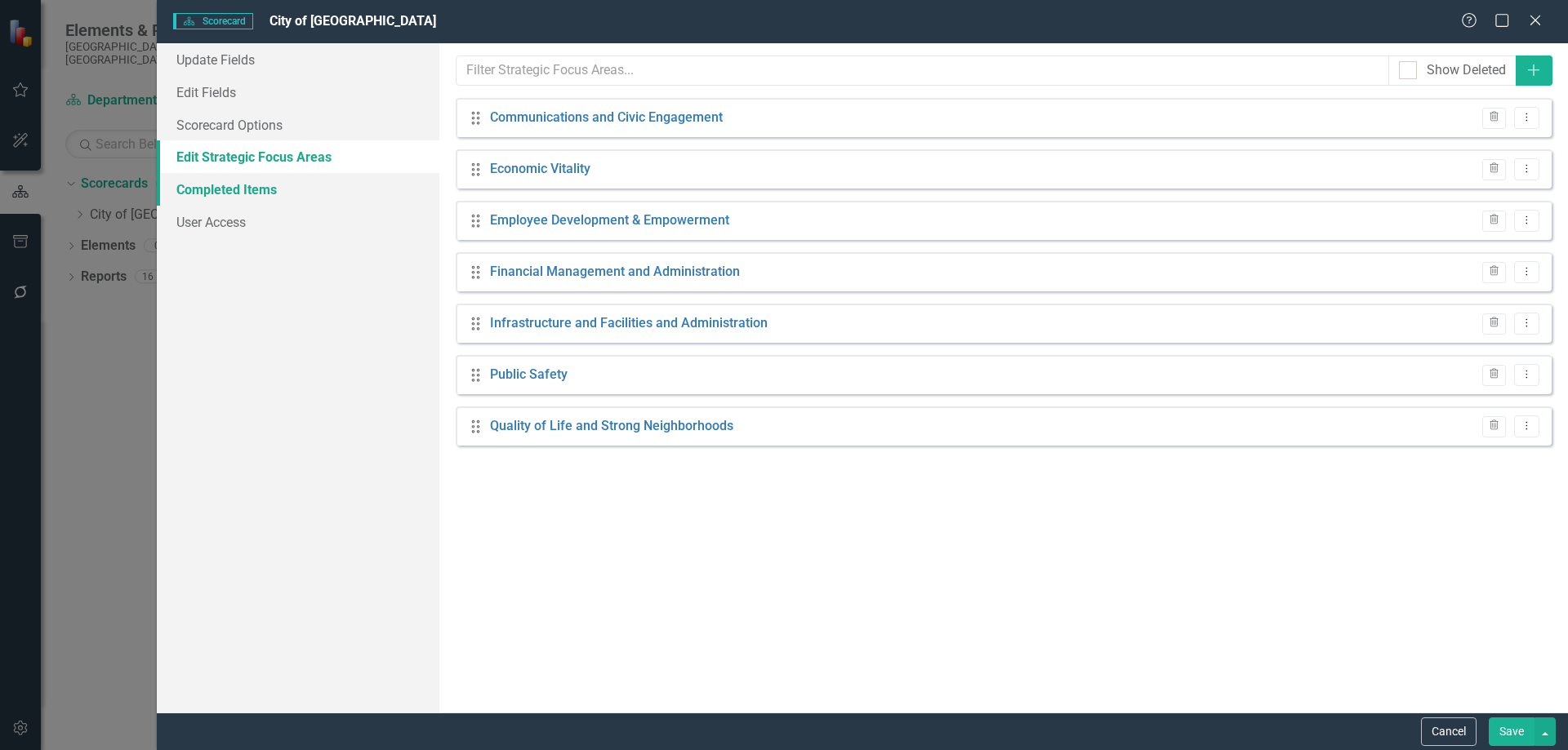
click at [268, 186] on link "Completed Items" at bounding box center [298, 189] width 282 height 32
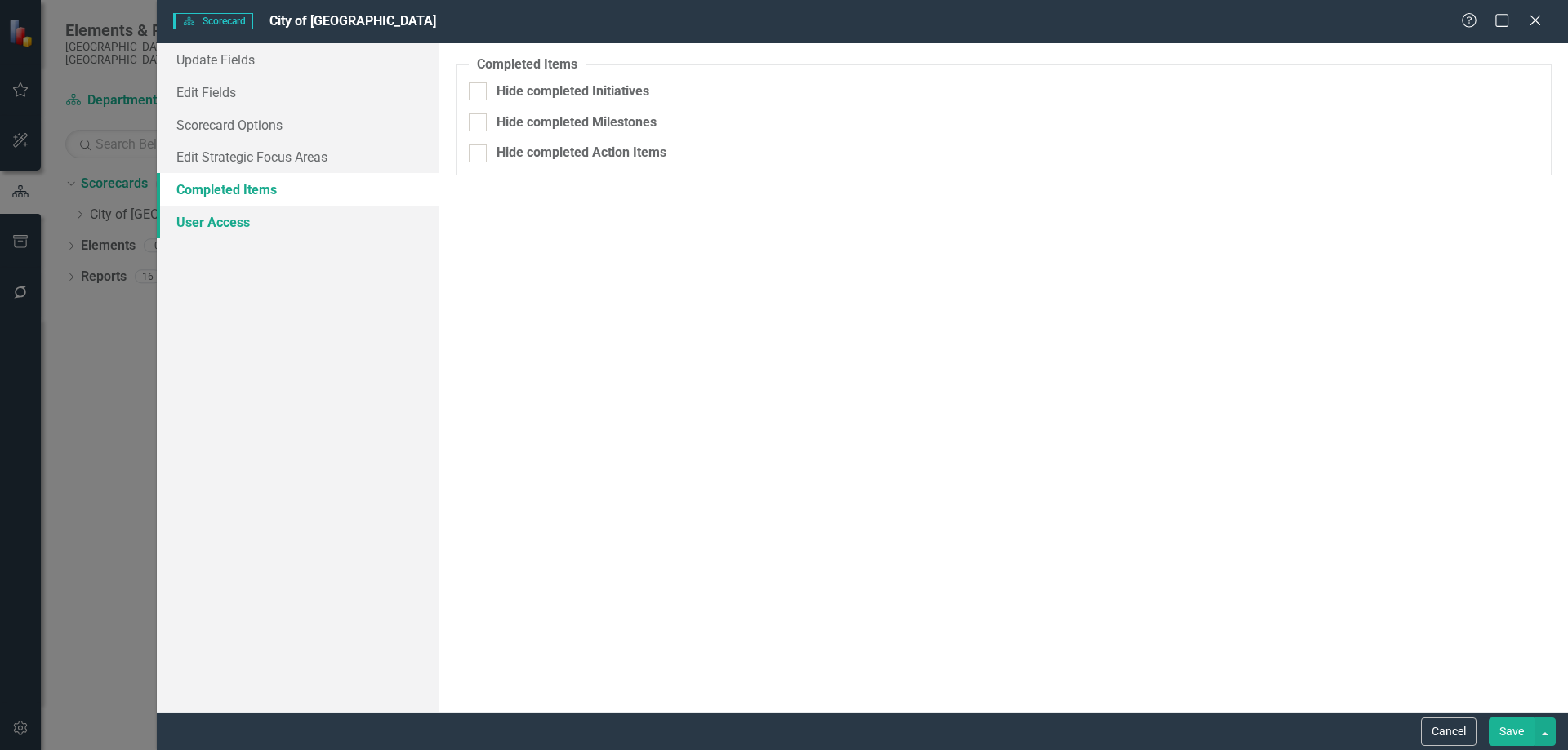
click at [260, 210] on link "User Access" at bounding box center [298, 221] width 282 height 32
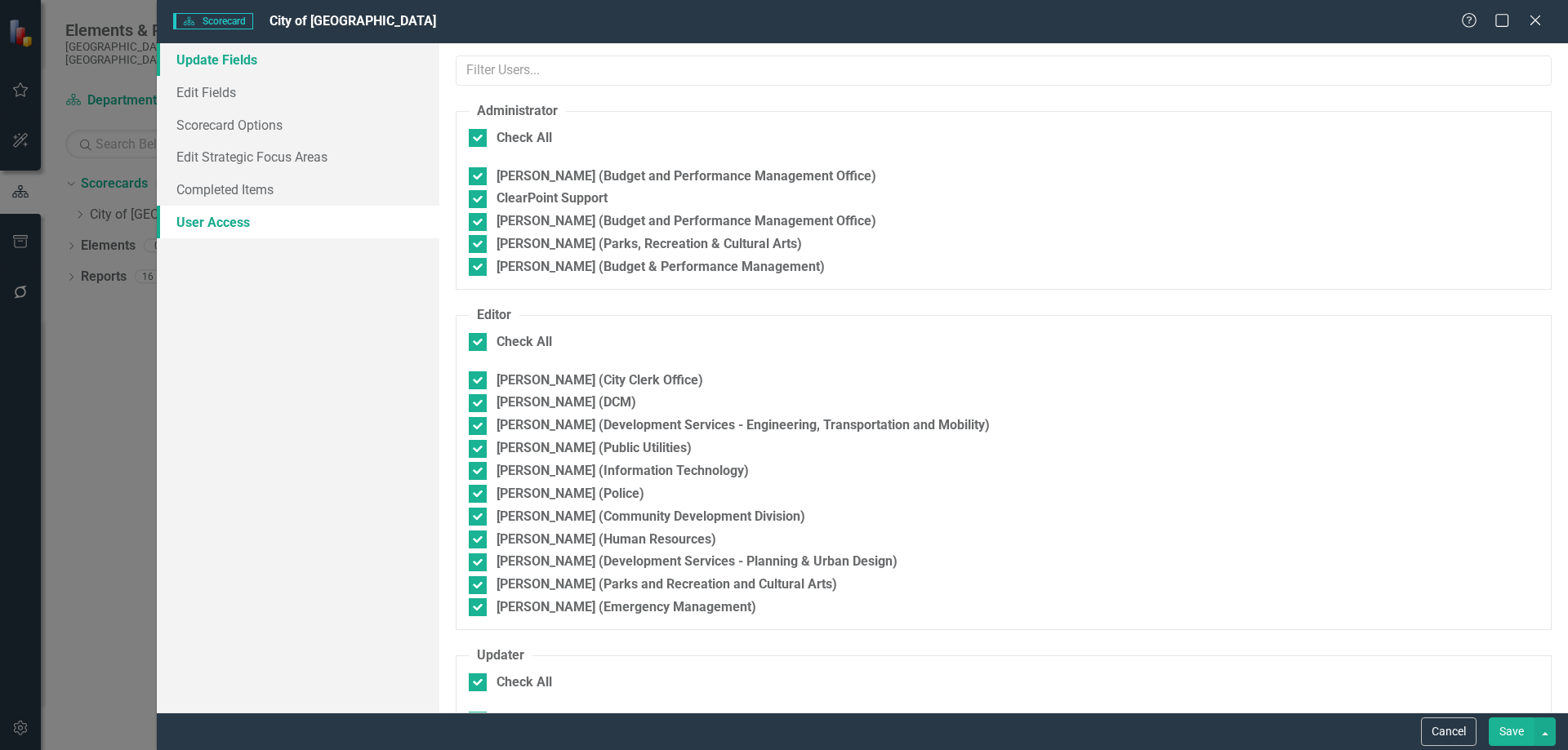
click at [256, 63] on link "Update Fields" at bounding box center [298, 59] width 282 height 32
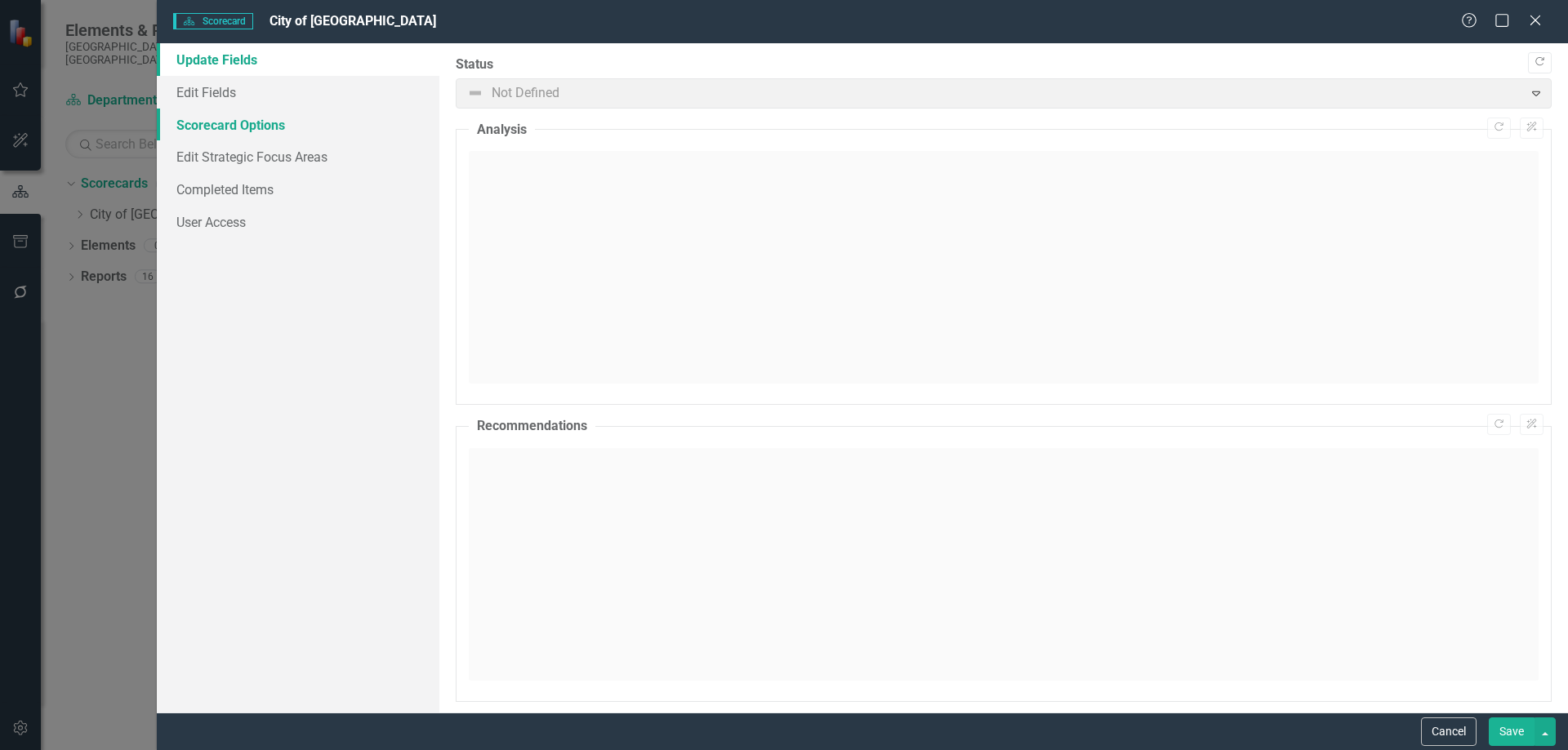
click at [278, 109] on link "Scorecard Options" at bounding box center [298, 125] width 282 height 32
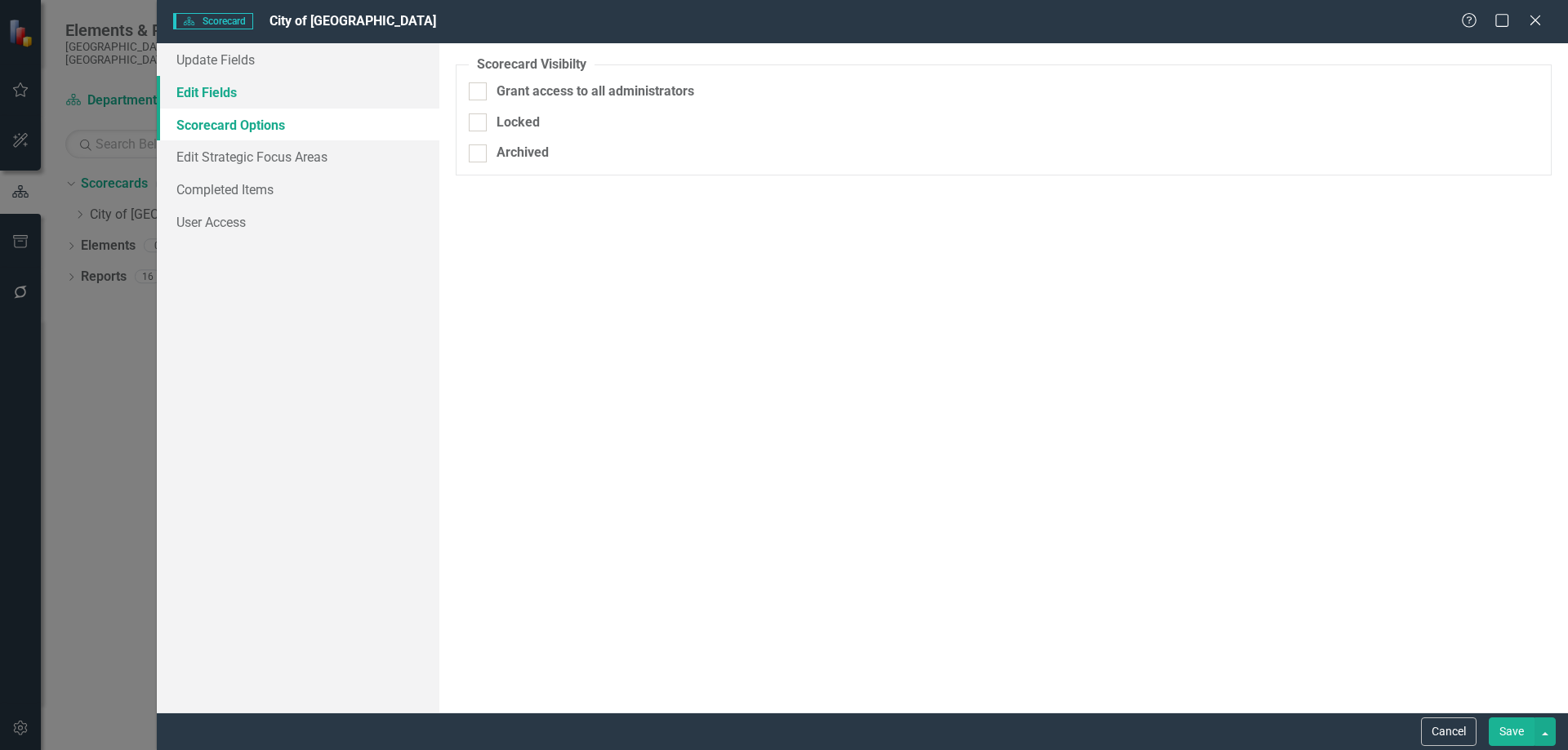
click at [316, 91] on link "Edit Fields" at bounding box center [298, 91] width 282 height 32
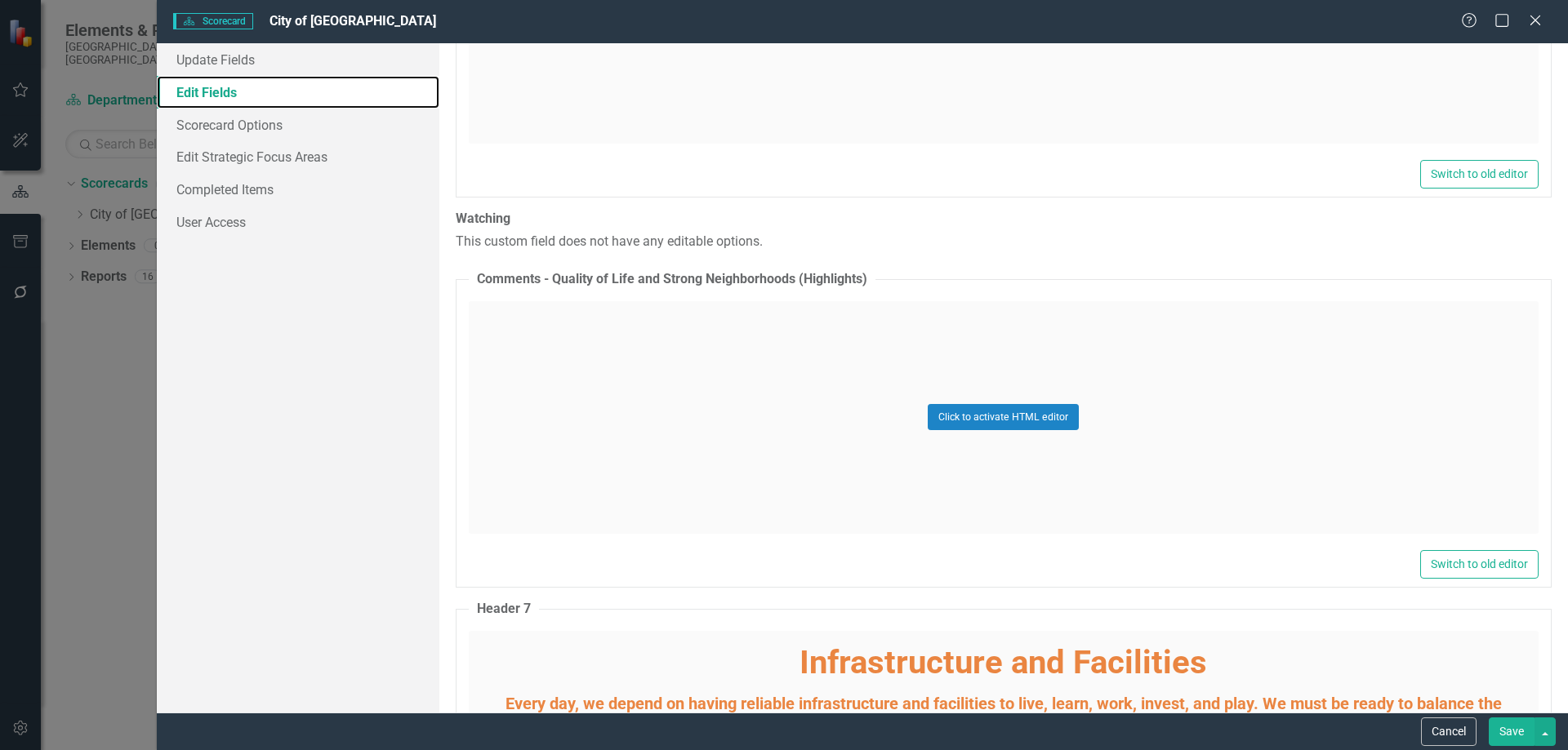
scroll to position [9224, 0]
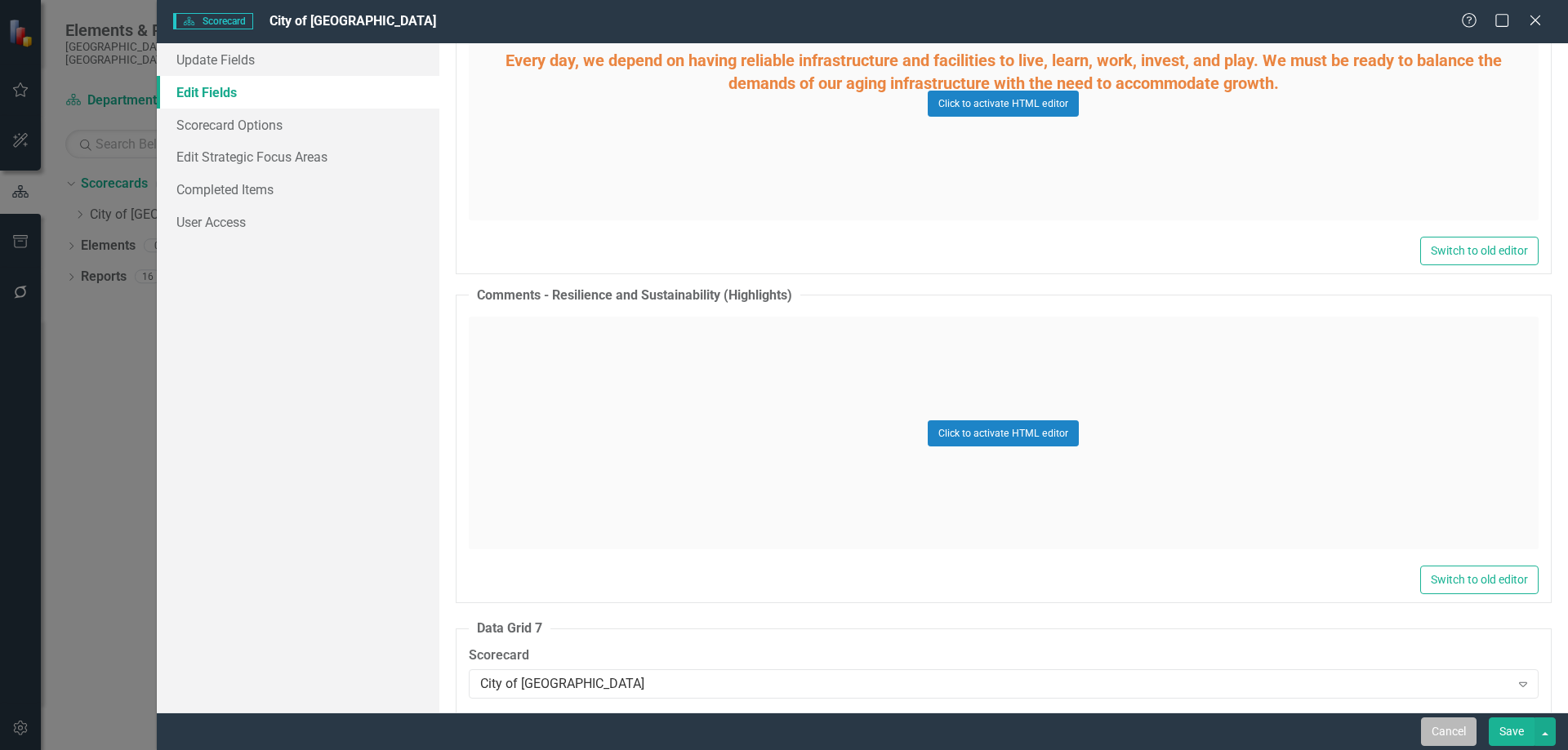
click at [1438, 738] on button "Cancel" at bounding box center [1449, 732] width 56 height 29
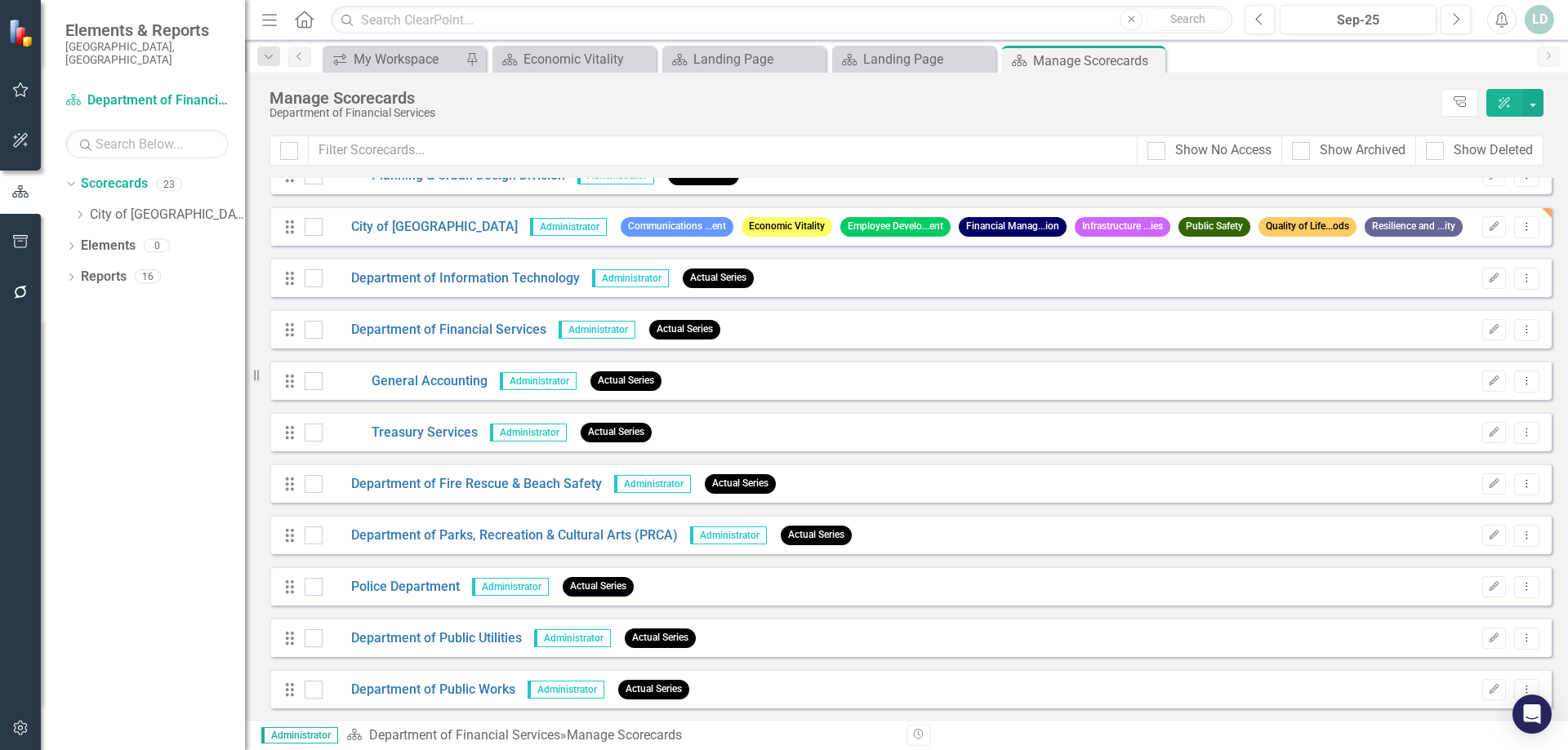
scroll to position [641, 0]
click at [377, 220] on link "City of [GEOGRAPHIC_DATA]" at bounding box center [420, 226] width 195 height 19
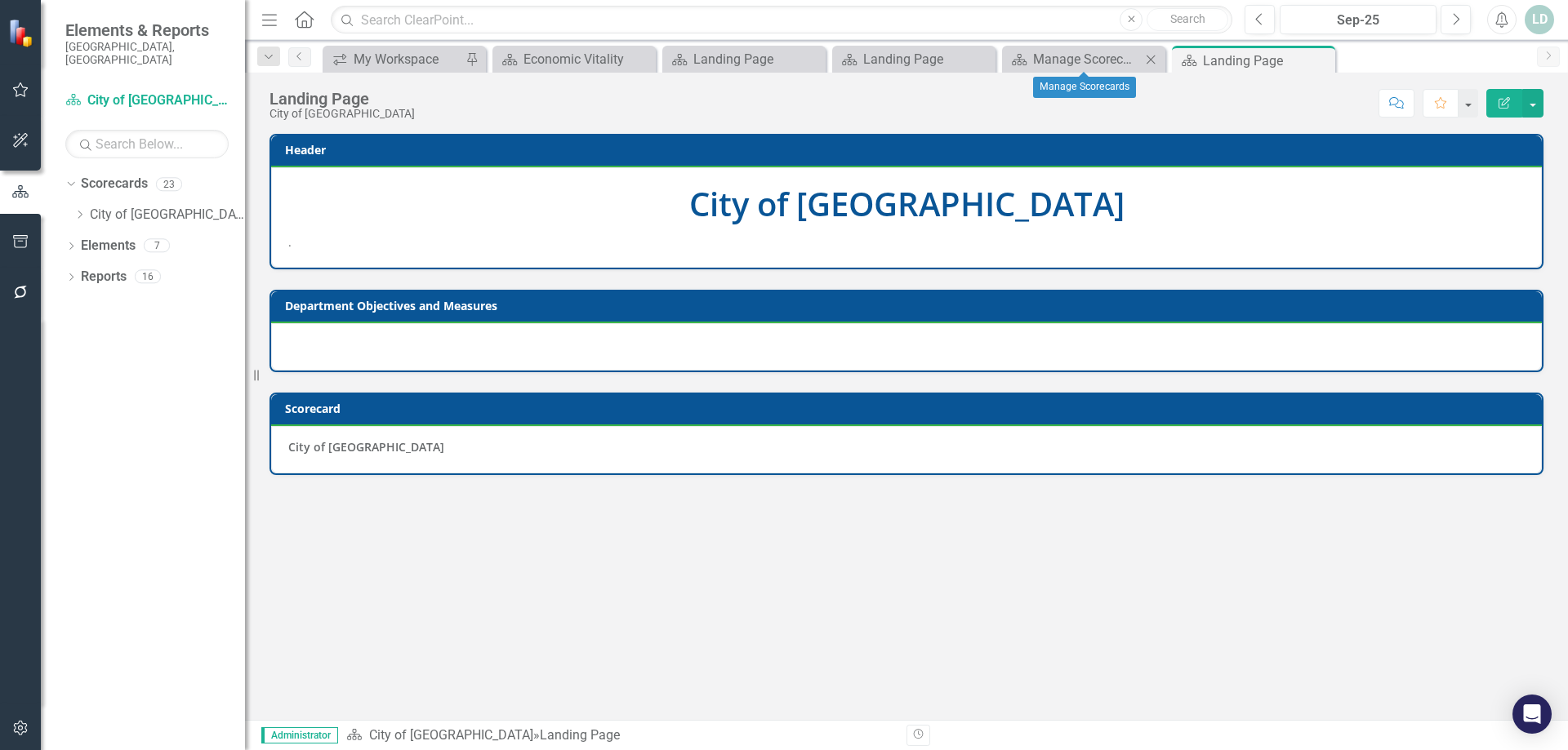
click at [1152, 62] on icon "Close" at bounding box center [1151, 59] width 17 height 13
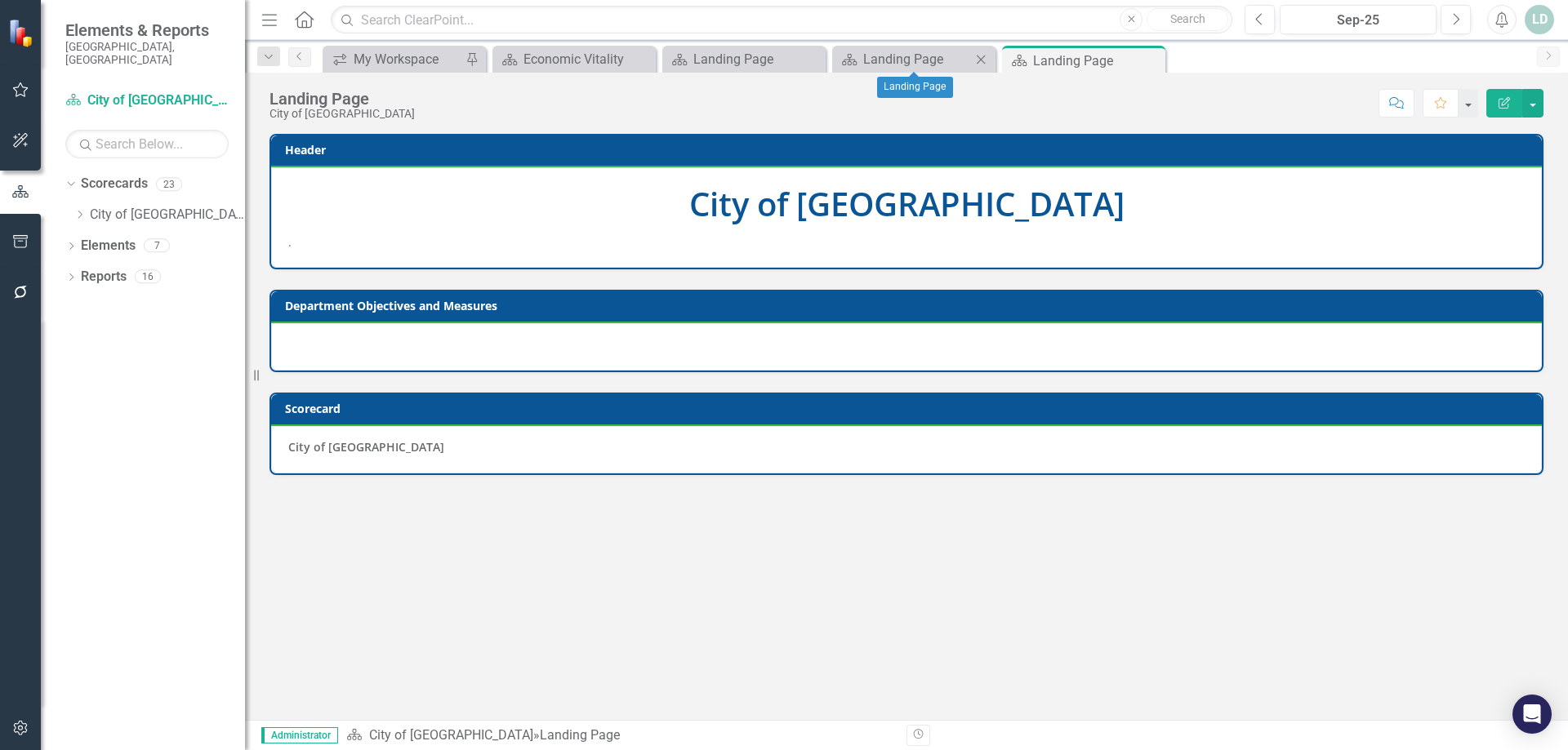
click at [983, 58] on icon "Close" at bounding box center [981, 59] width 17 height 13
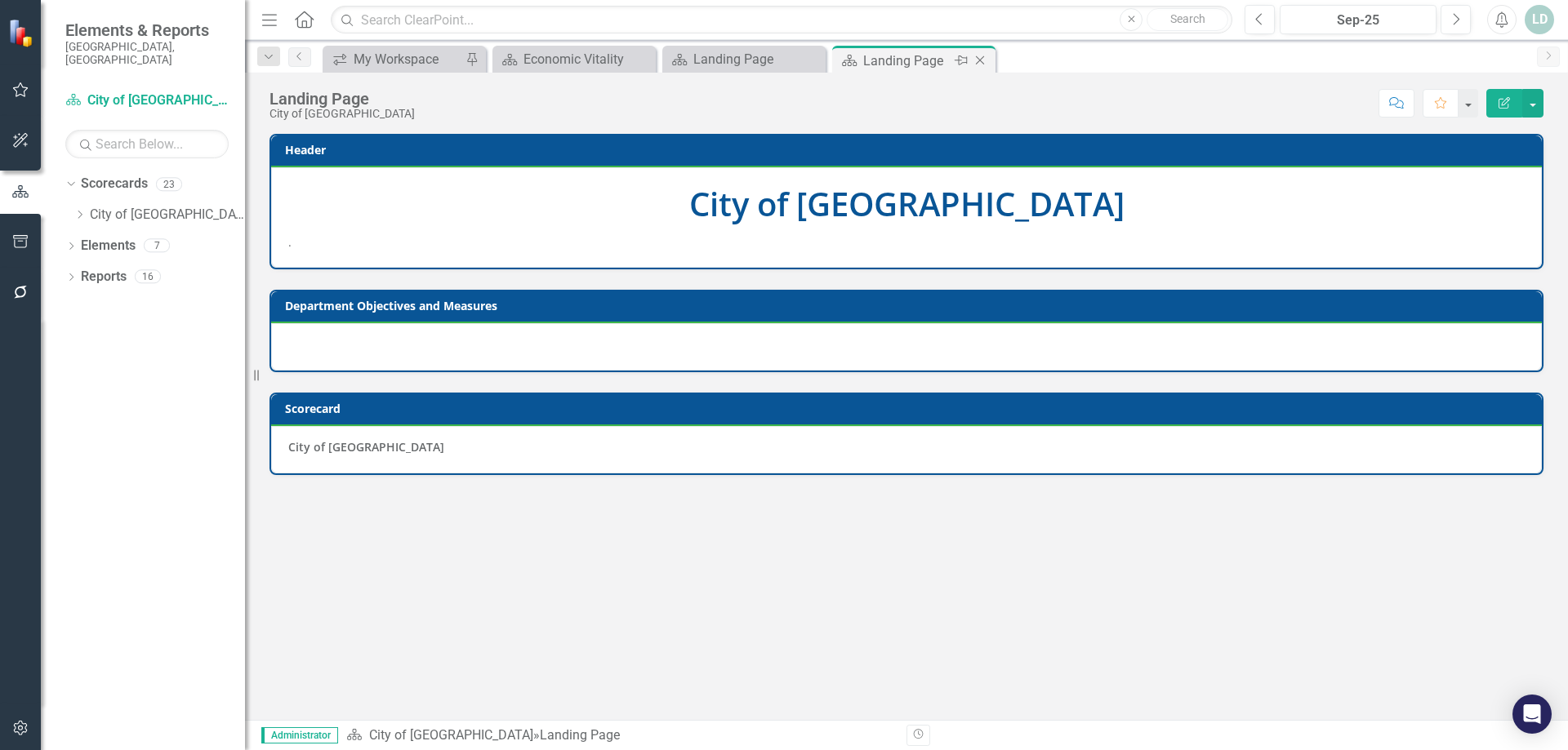
click at [981, 58] on icon "Close" at bounding box center [980, 60] width 17 height 13
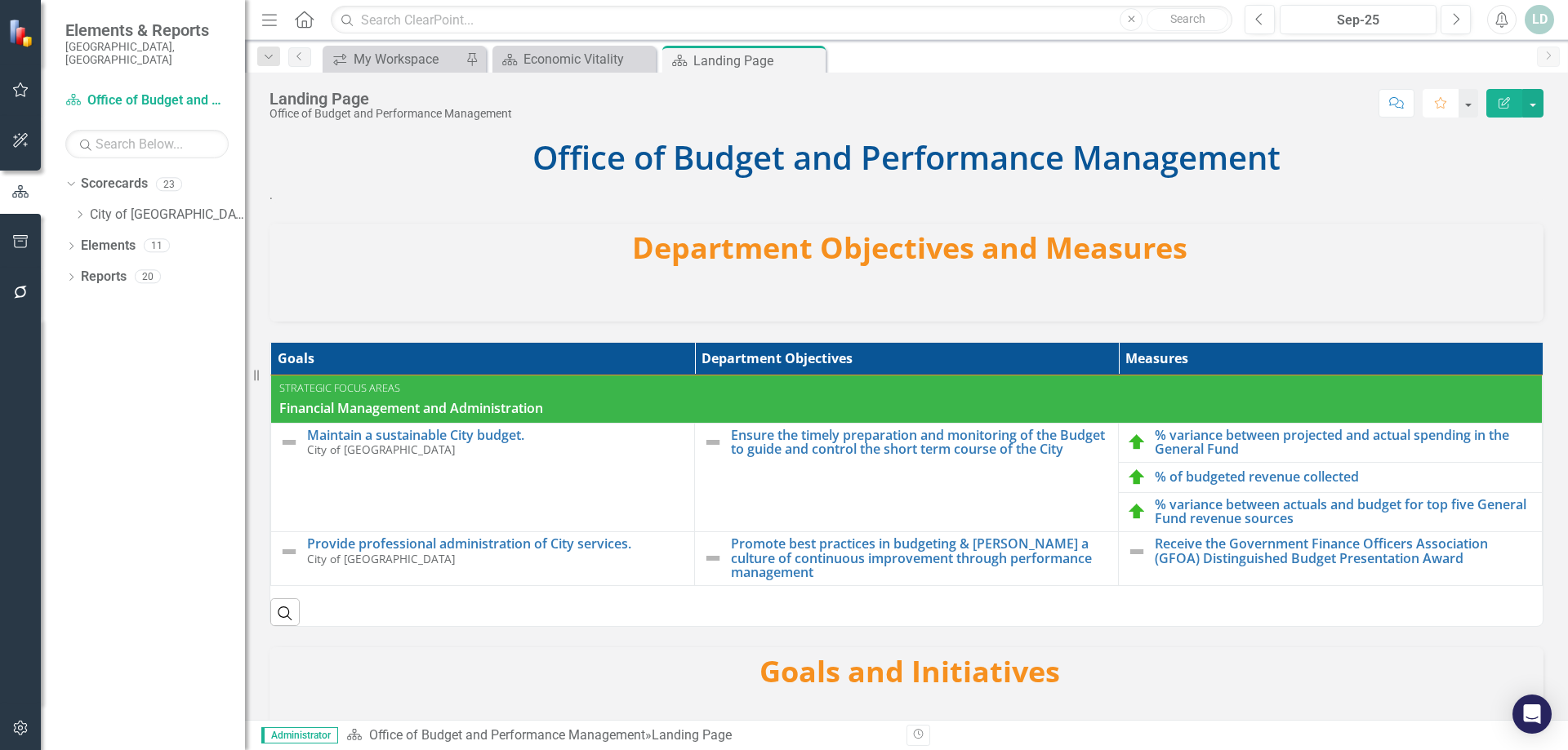
click at [1435, 98] on icon "Favorite" at bounding box center [1441, 103] width 15 height 11
click at [646, 62] on icon "Close" at bounding box center [641, 59] width 17 height 13
click at [636, 58] on icon "Close" at bounding box center [640, 60] width 17 height 13
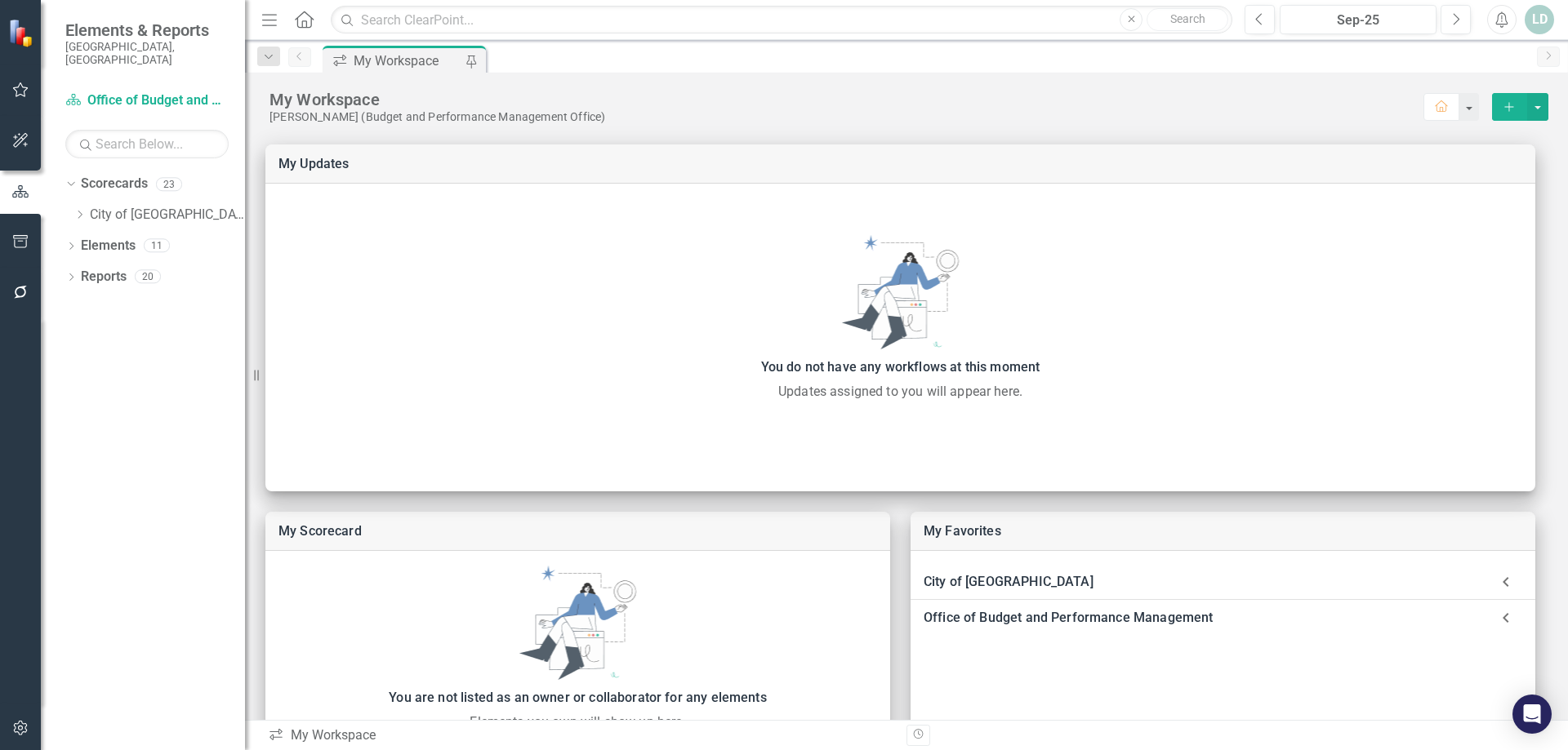
click at [14, 84] on icon "button" at bounding box center [21, 90] width 17 height 13
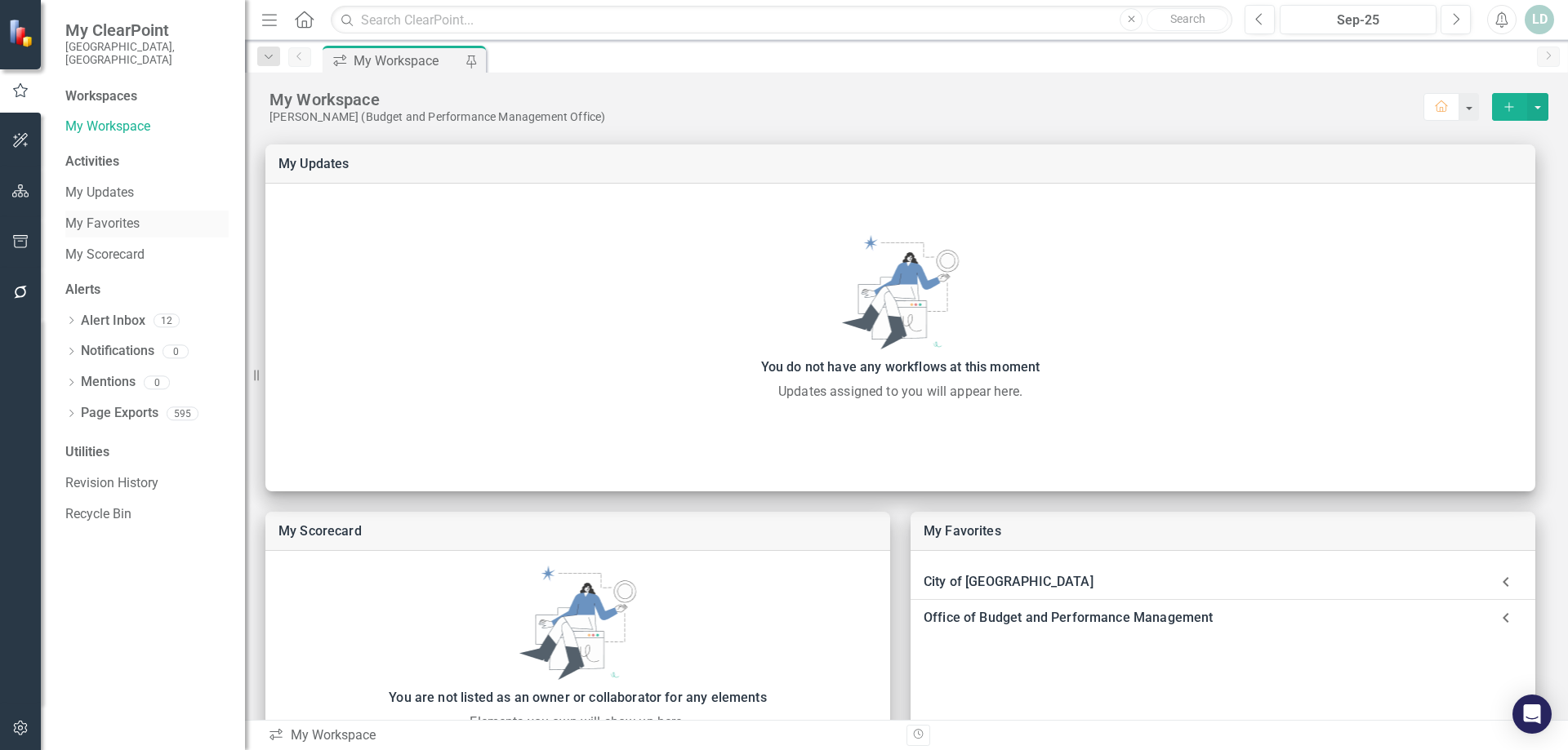
click at [117, 218] on link "My Favorites" at bounding box center [146, 224] width 163 height 19
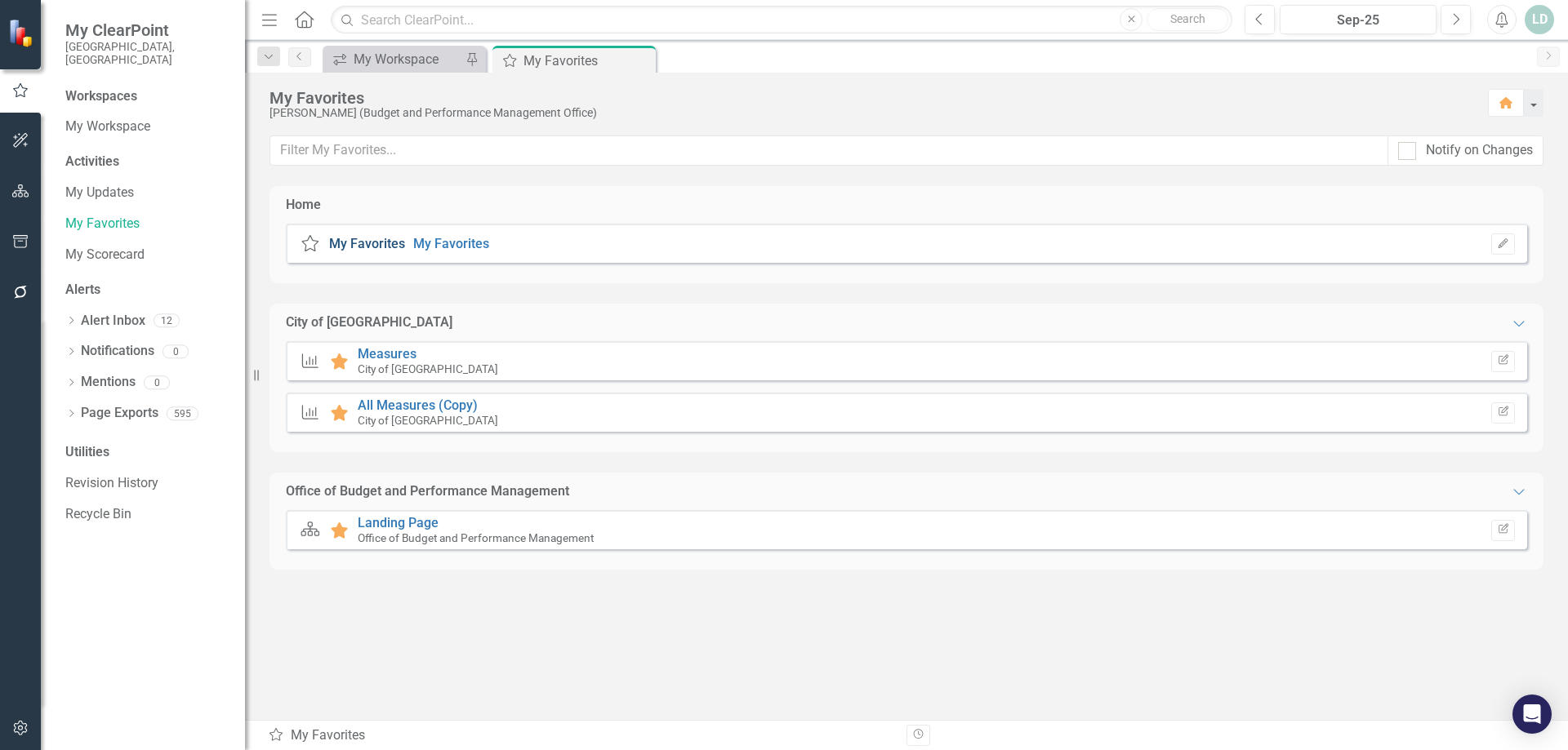
click at [367, 241] on link "My Favorites" at bounding box center [367, 244] width 76 height 16
click at [439, 246] on link "My Favorites" at bounding box center [451, 244] width 76 height 16
click at [813, 53] on icon "Close" at bounding box center [811, 59] width 17 height 13
click at [1503, 240] on icon "Edit" at bounding box center [1504, 244] width 12 height 10
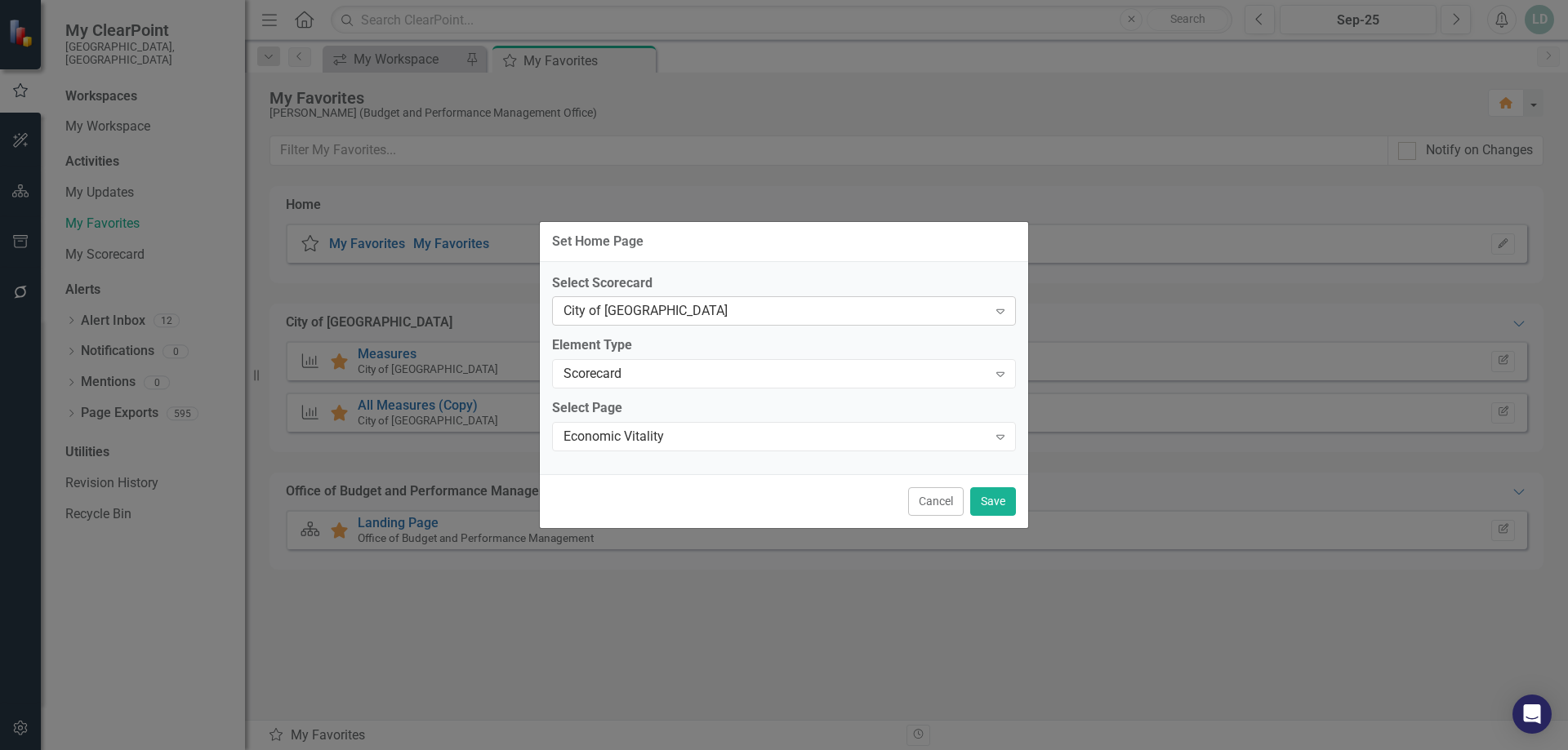
click at [749, 312] on div "City of [GEOGRAPHIC_DATA]" at bounding box center [776, 312] width 424 height 19
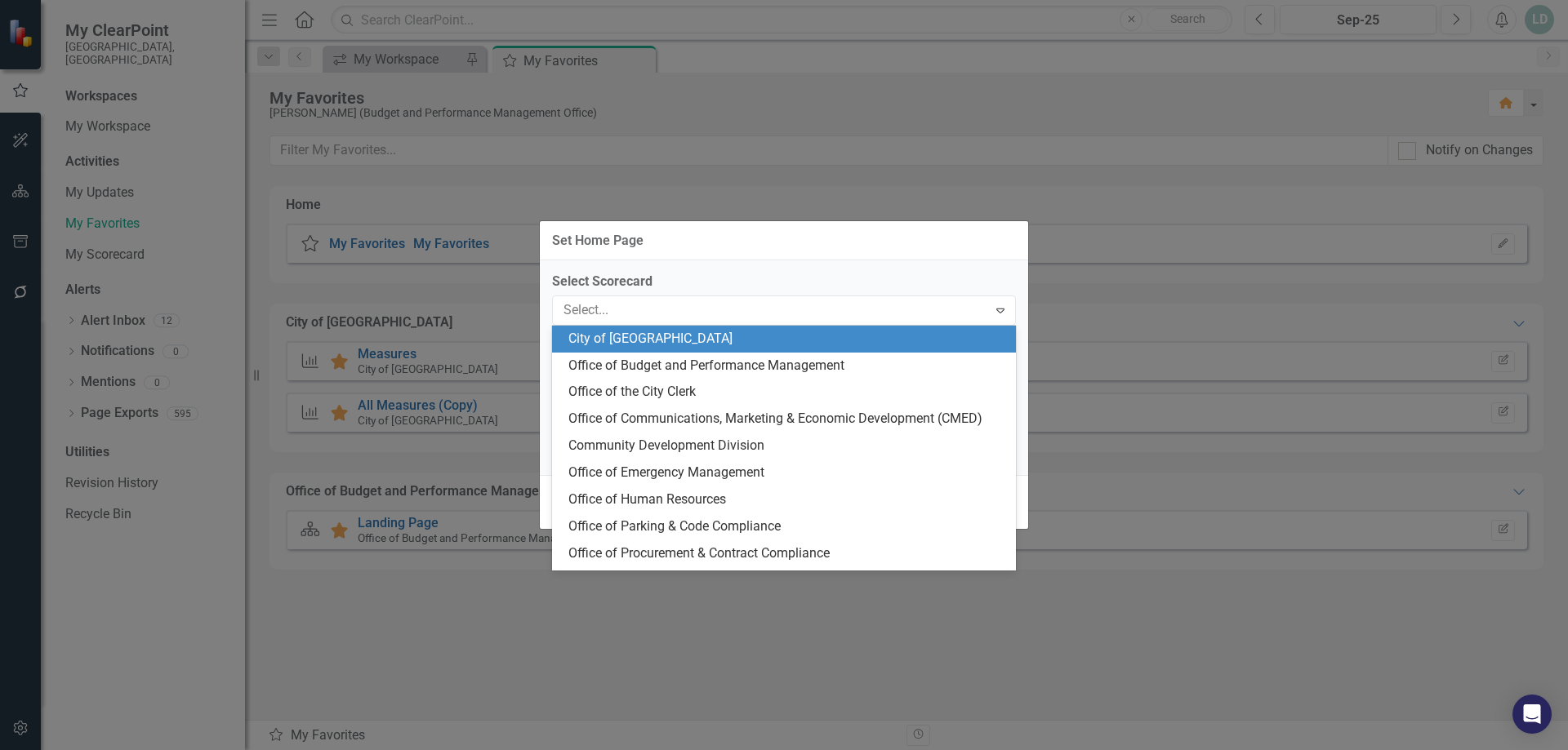
click at [730, 341] on div "City of [GEOGRAPHIC_DATA]" at bounding box center [787, 340] width 438 height 19
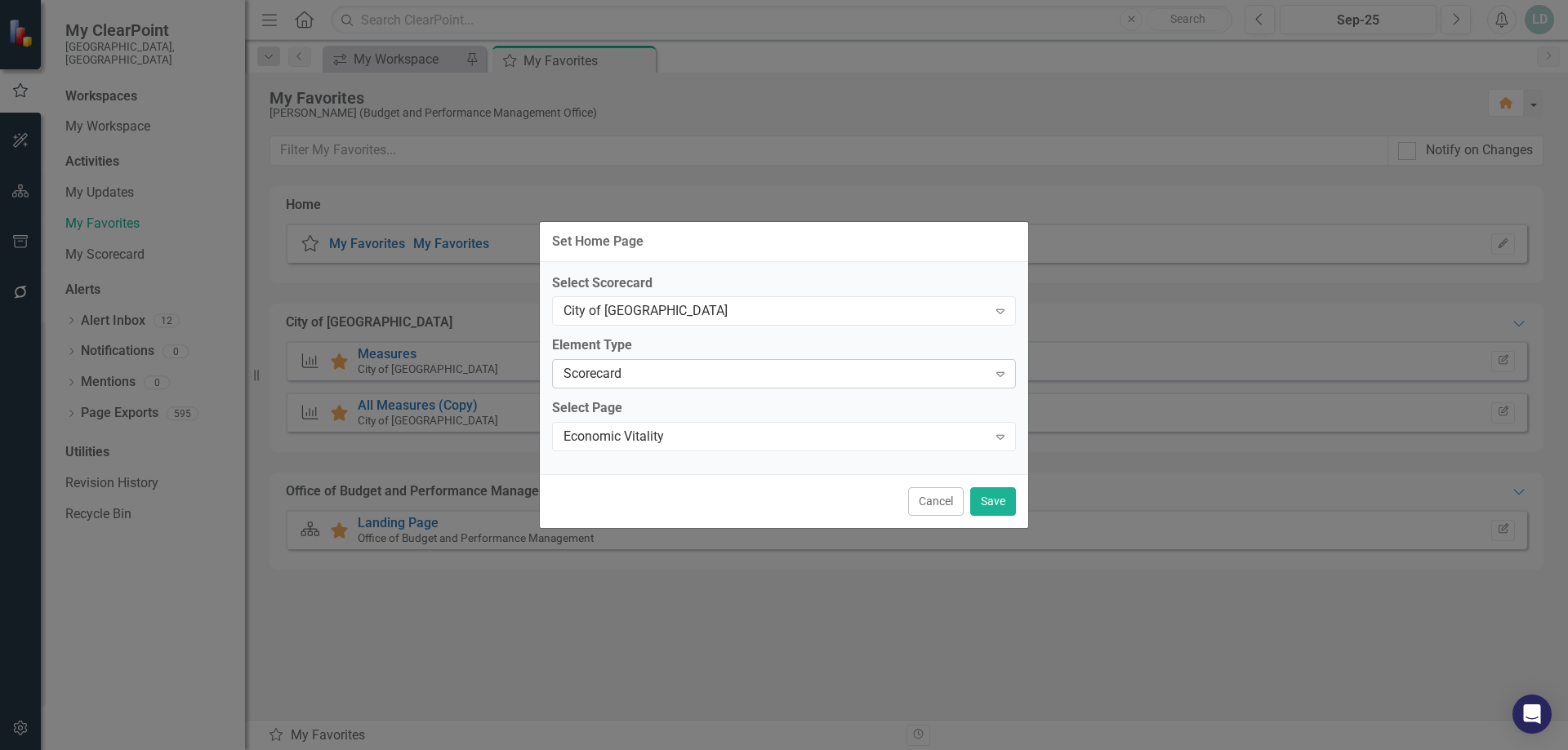
click at [718, 375] on div "Scorecard" at bounding box center [776, 375] width 424 height 19
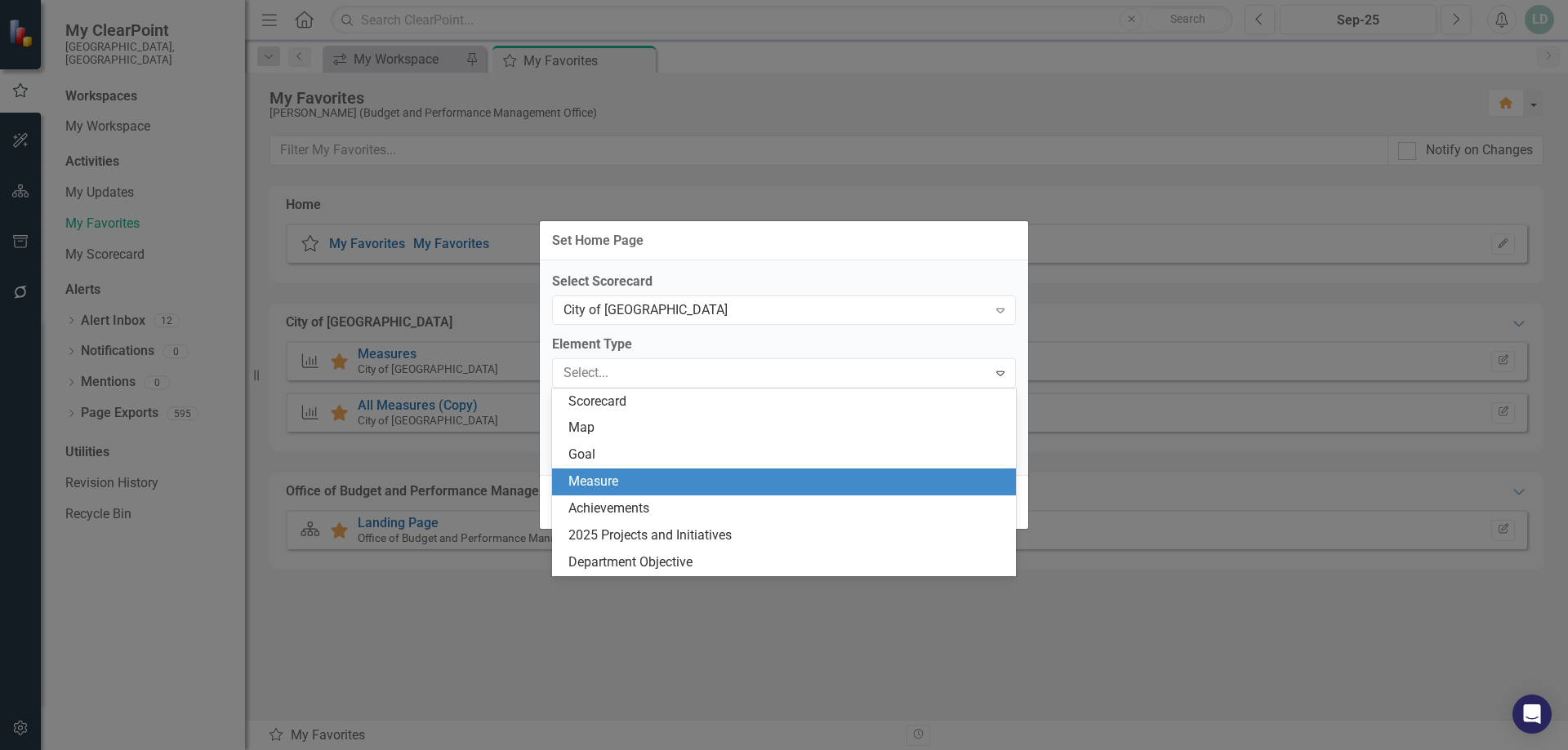
click at [684, 473] on div "Measure" at bounding box center [787, 483] width 438 height 19
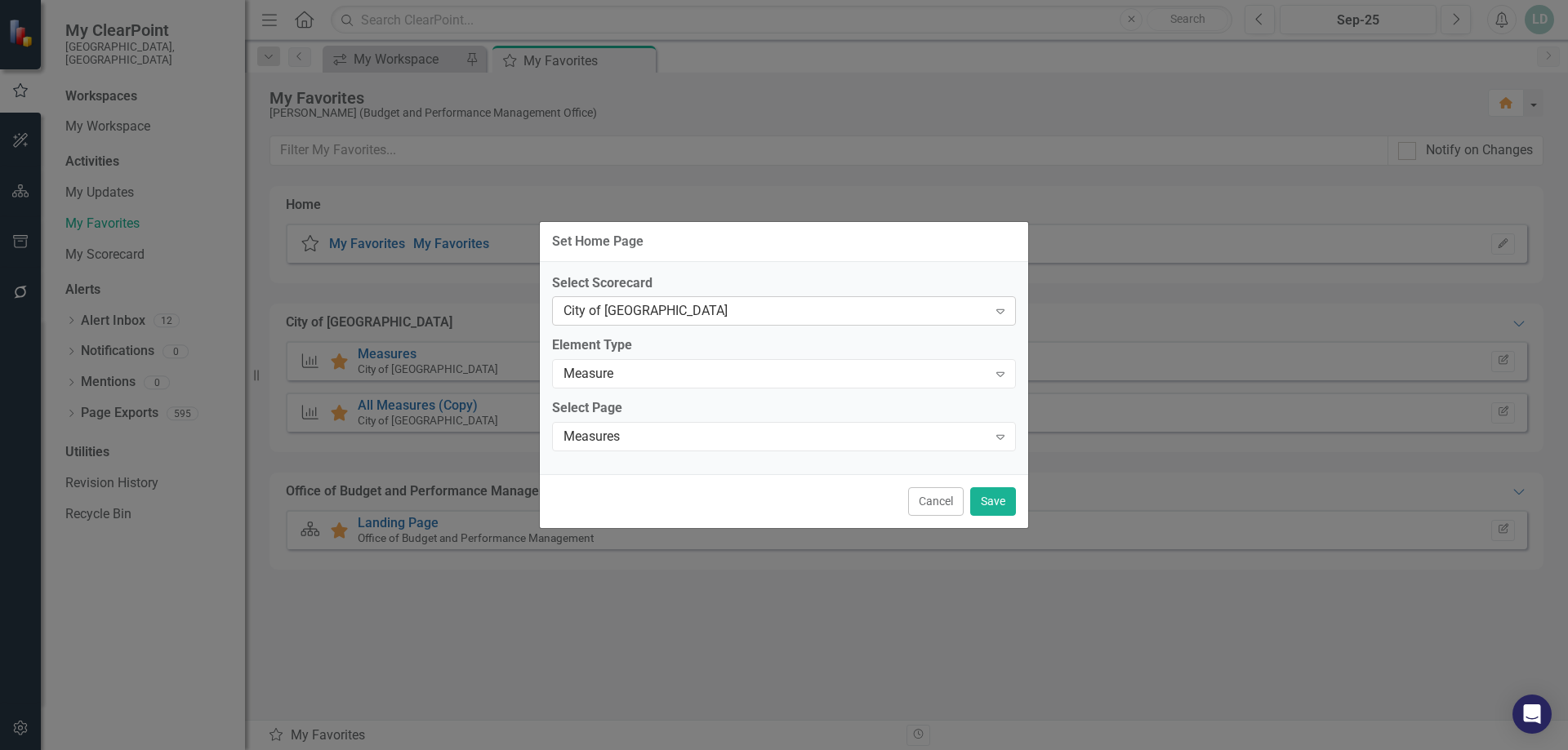
click at [724, 312] on div "City of [GEOGRAPHIC_DATA]" at bounding box center [776, 312] width 424 height 19
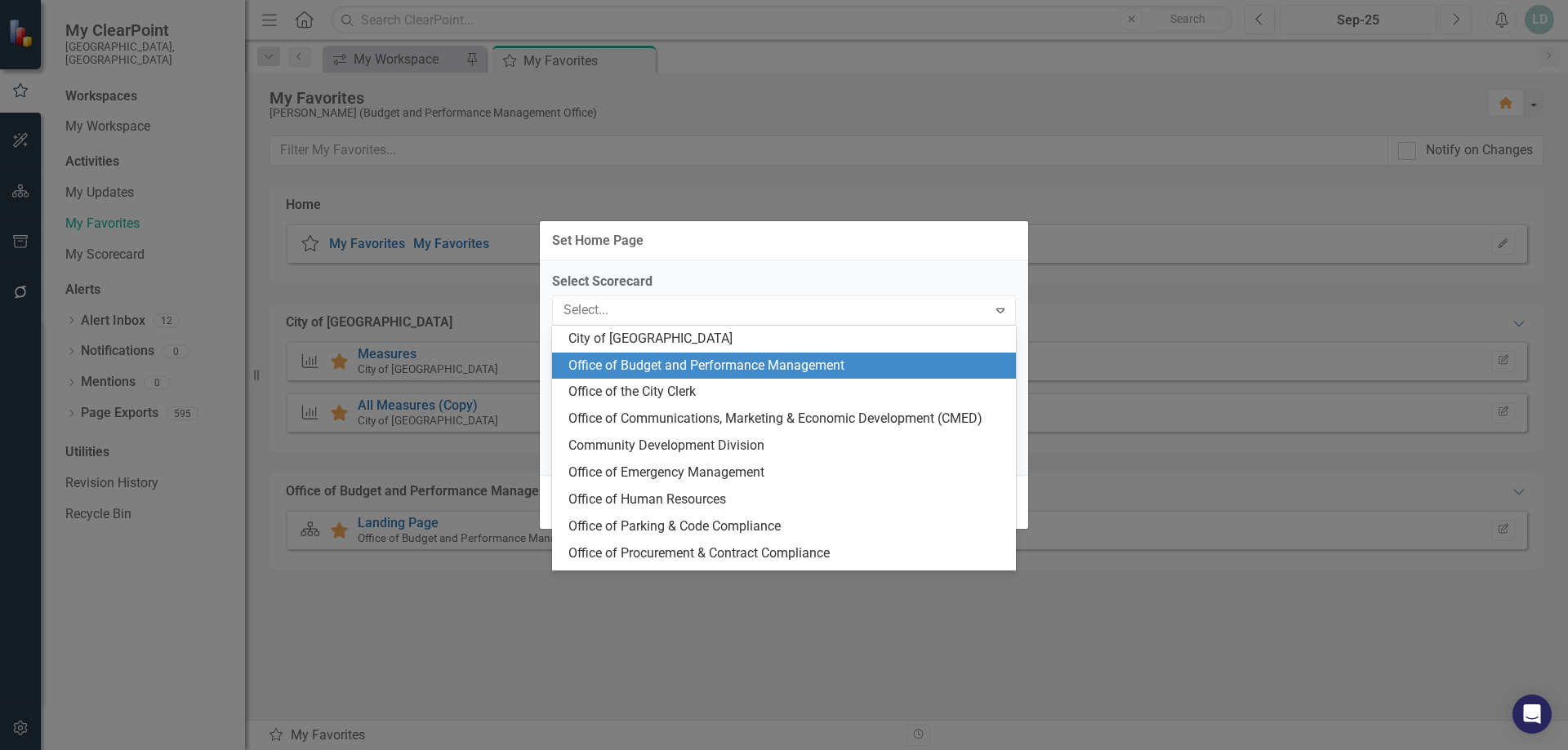
click at [720, 357] on div "Office of Budget and Performance Management" at bounding box center [787, 366] width 438 height 19
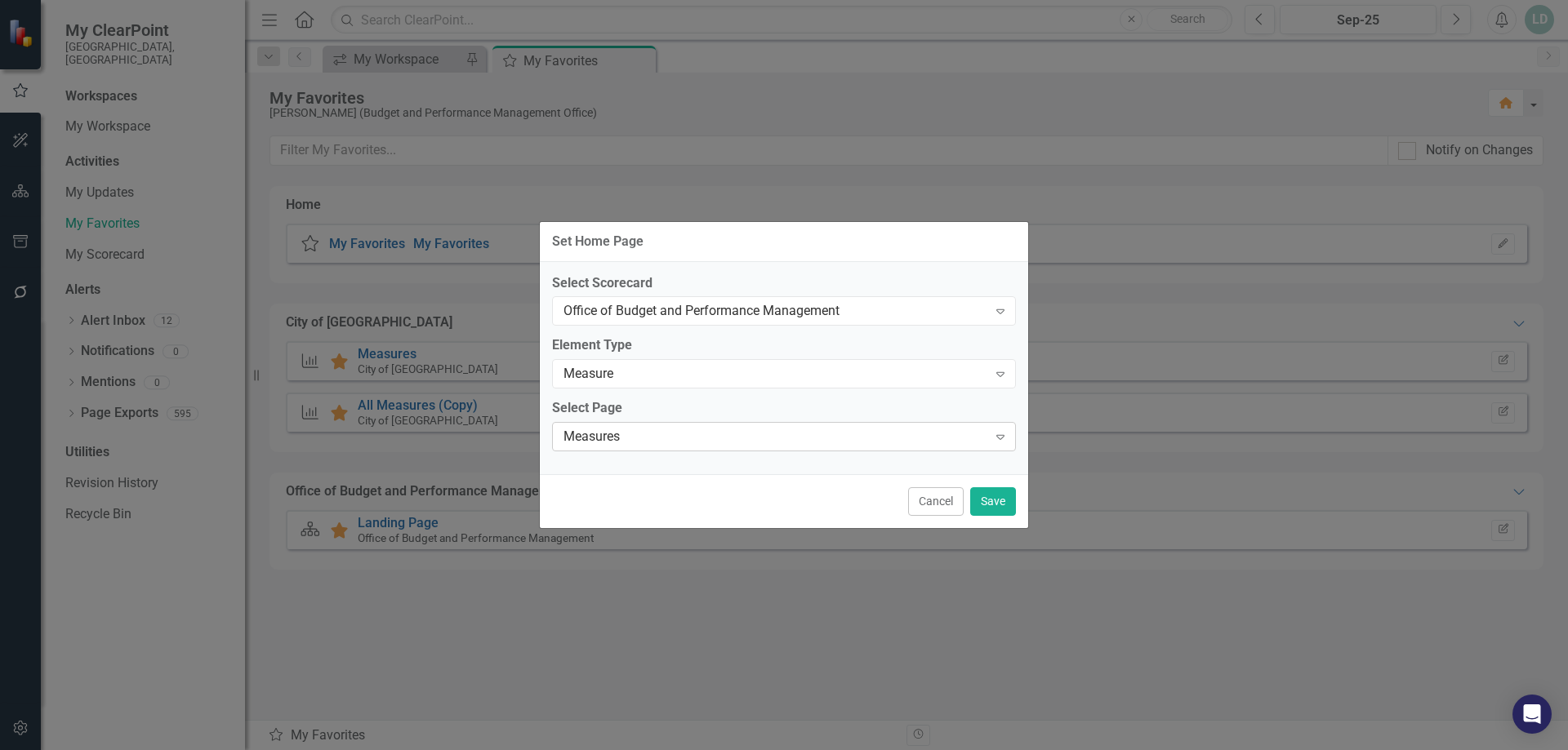
click at [709, 435] on div "Measures" at bounding box center [776, 437] width 424 height 19
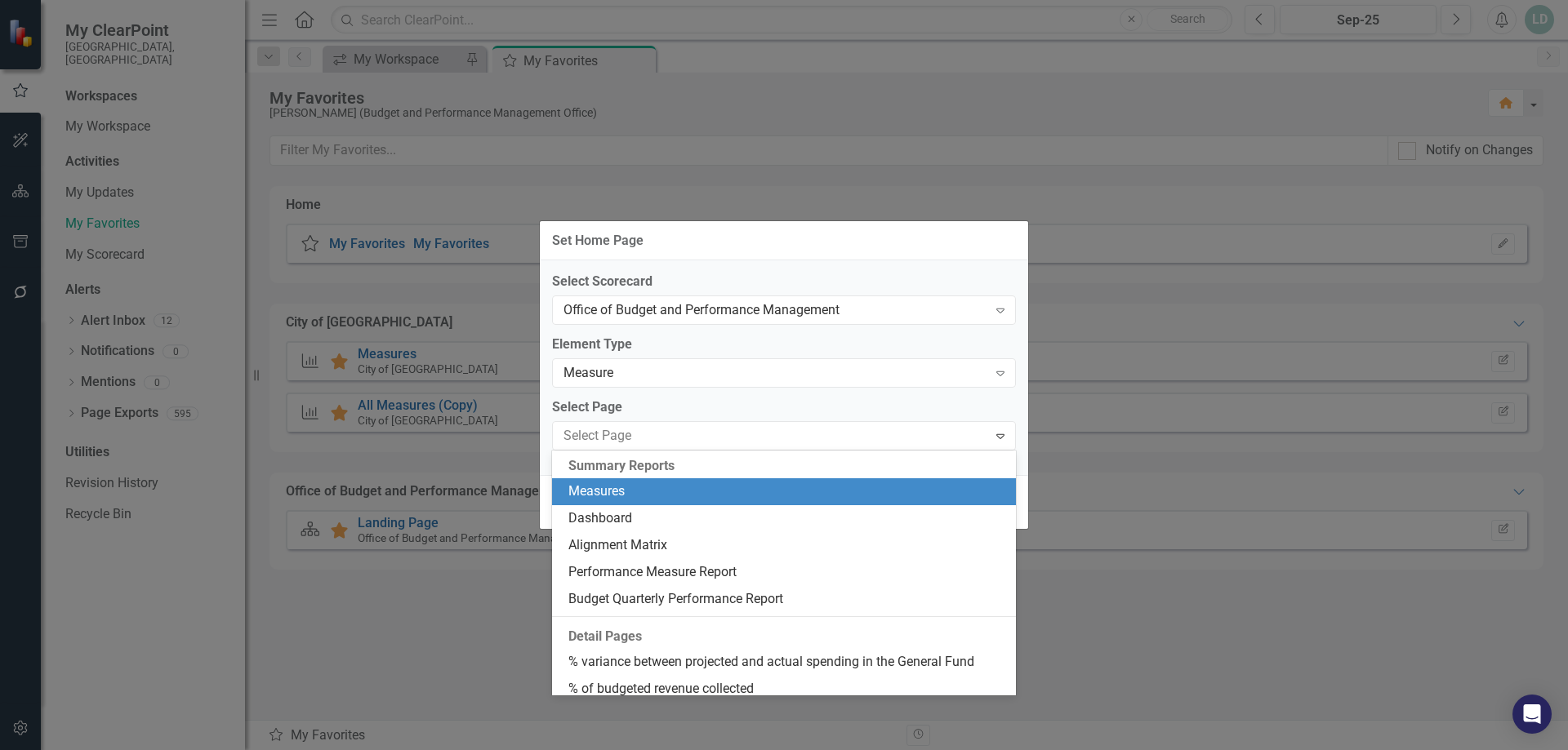
scroll to position [28, 0]
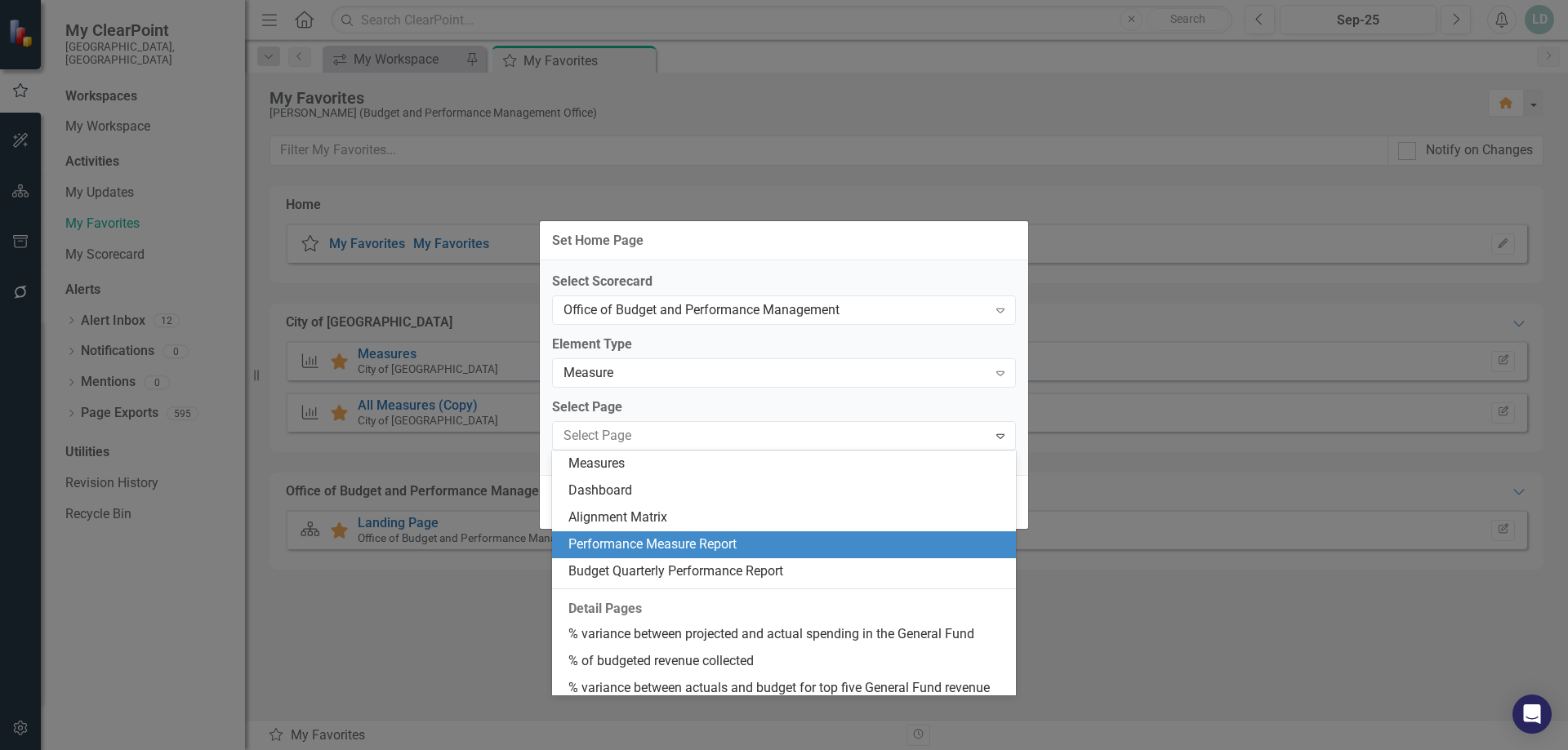
click at [719, 537] on div "Performance Measure Report" at bounding box center [787, 545] width 438 height 19
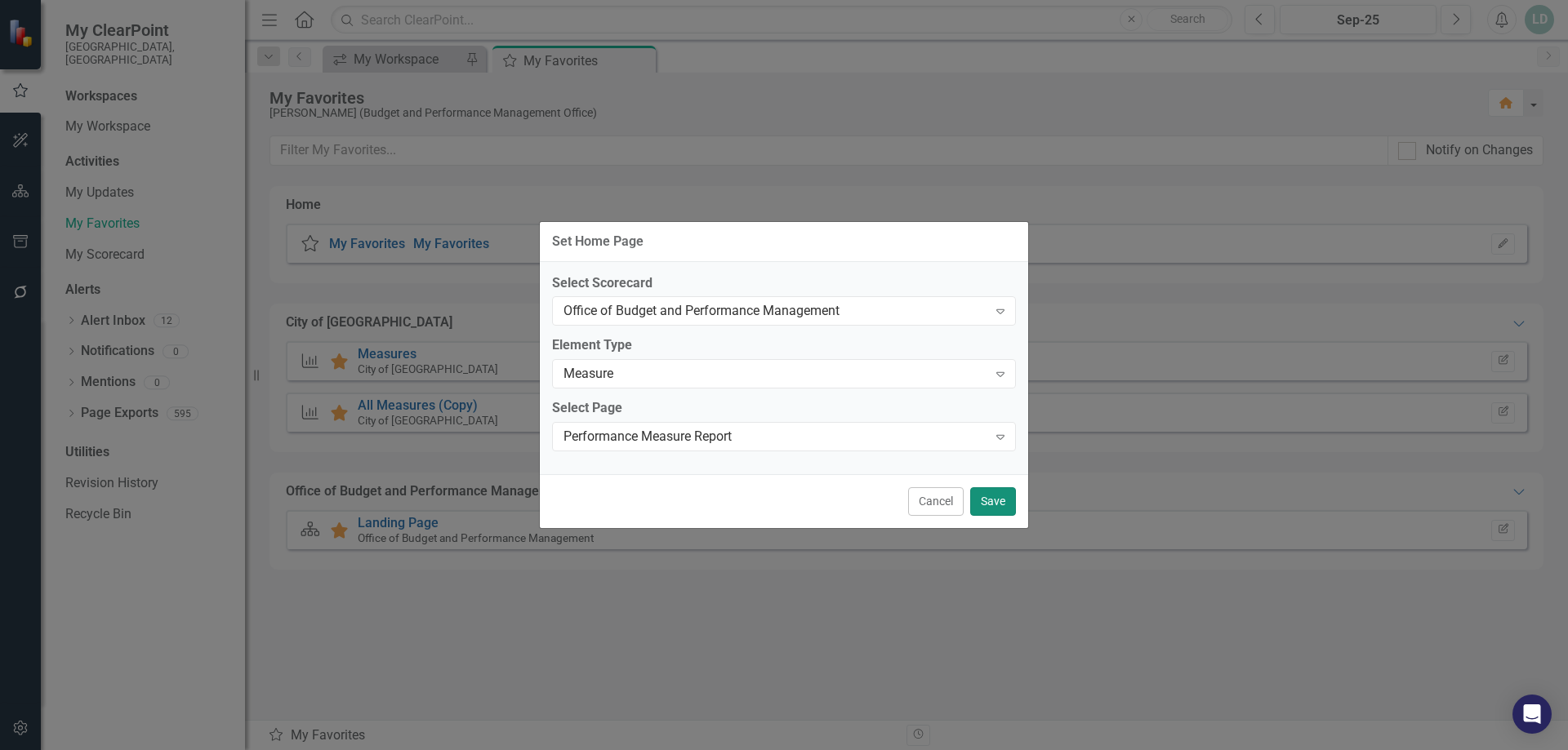
click at [998, 497] on button "Save" at bounding box center [993, 501] width 45 height 29
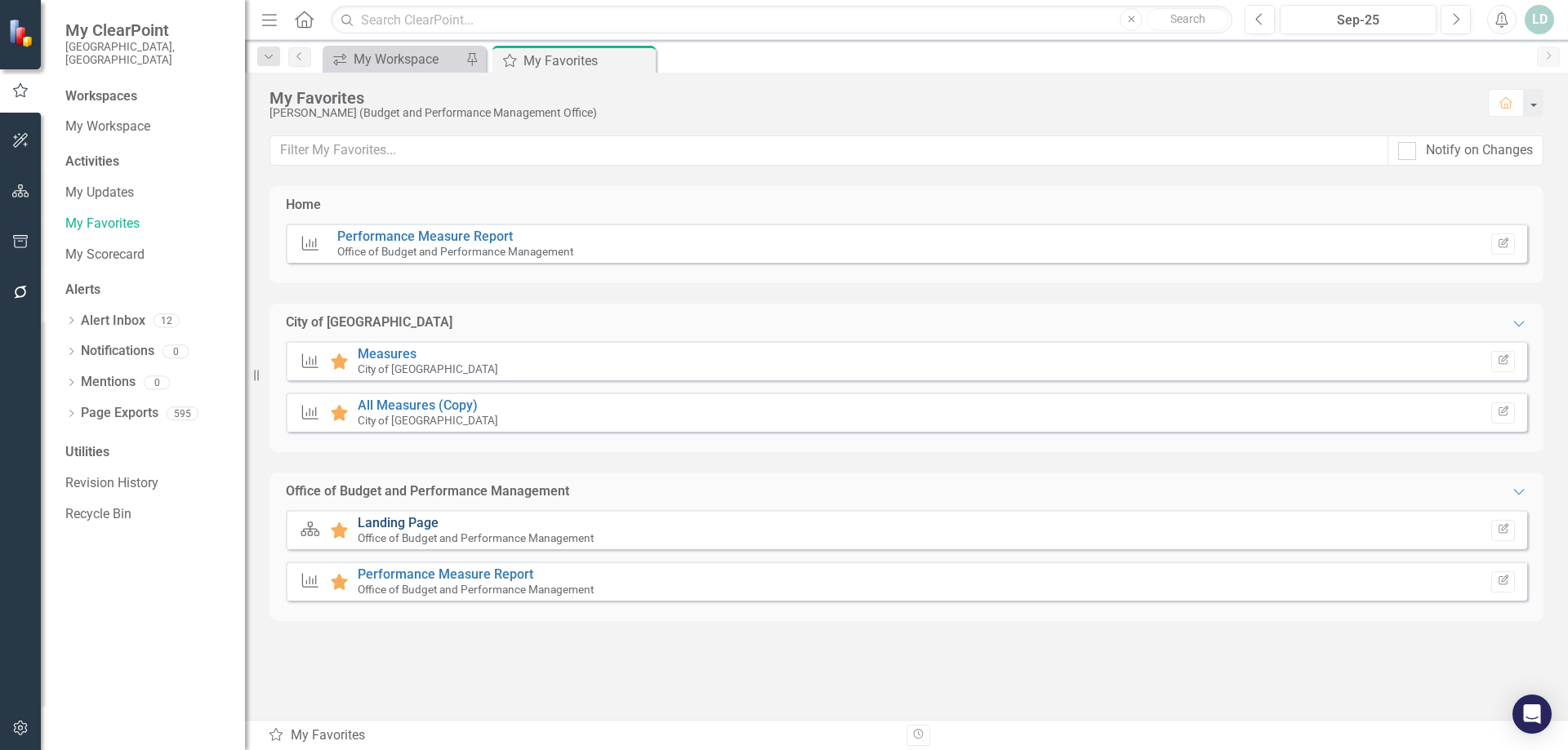
click at [397, 524] on link "Landing Page" at bounding box center [397, 523] width 81 height 16
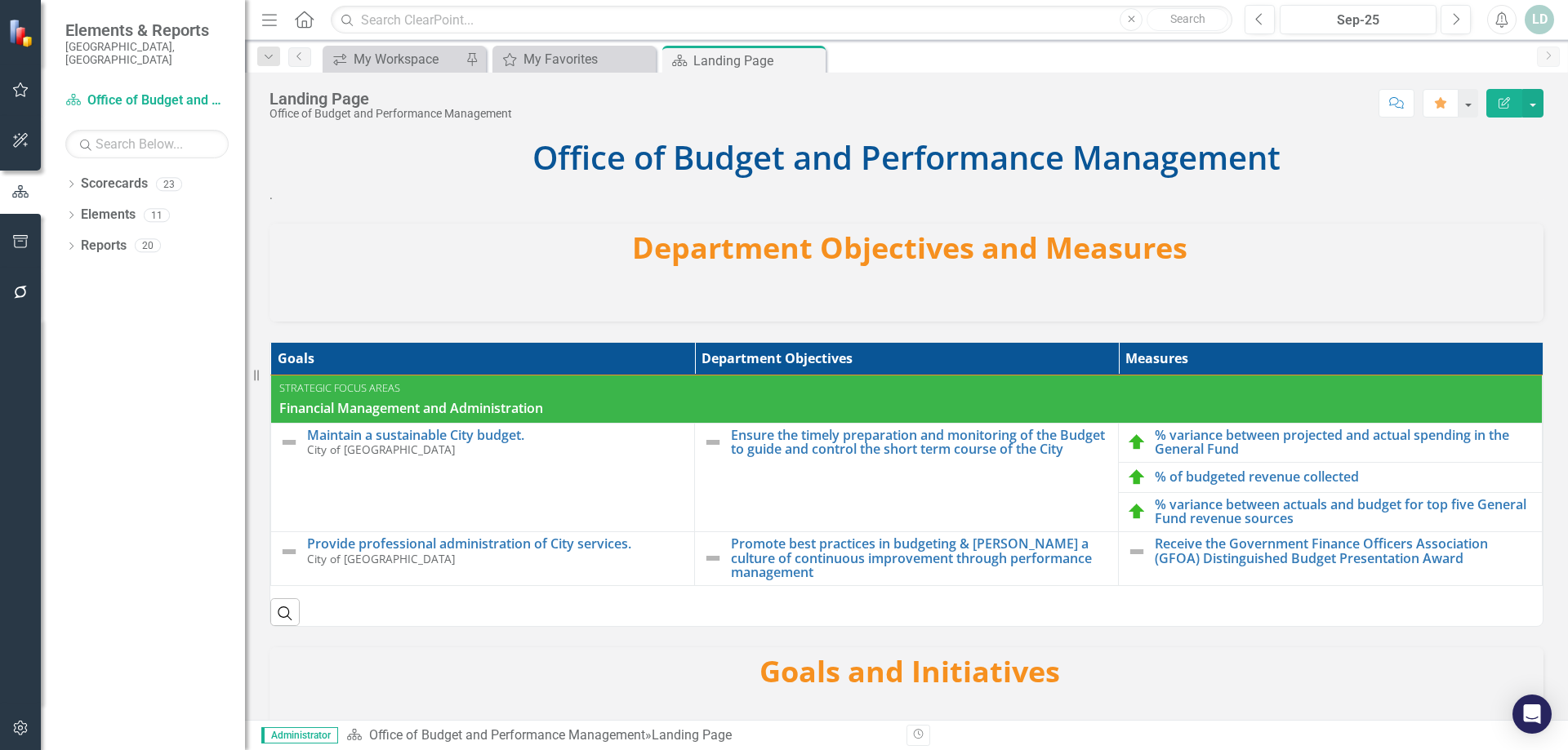
click at [0, 0] on icon "Close" at bounding box center [0, 0] width 0 height 0
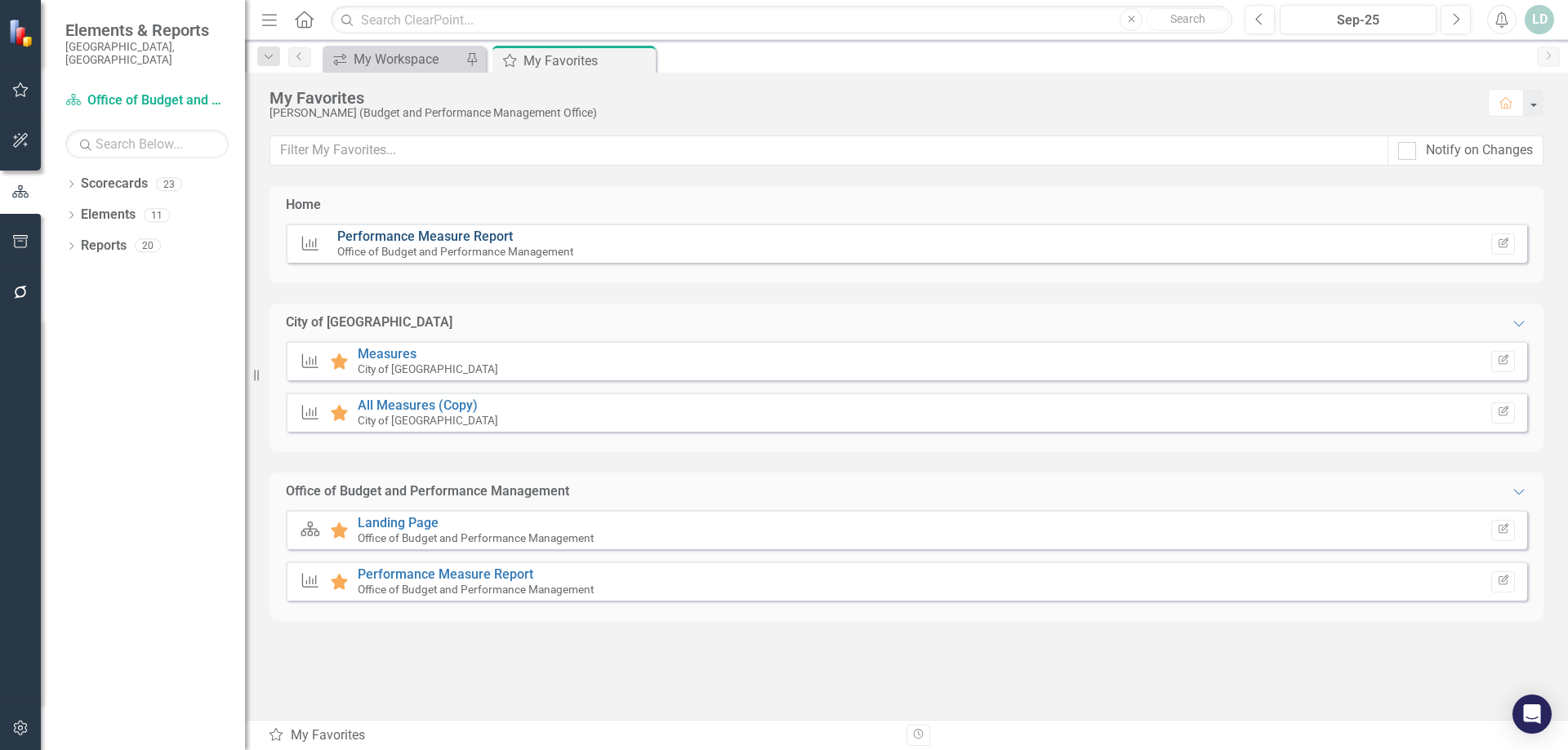
click at [404, 236] on link "Performance Measure Report" at bounding box center [424, 236] width 175 height 16
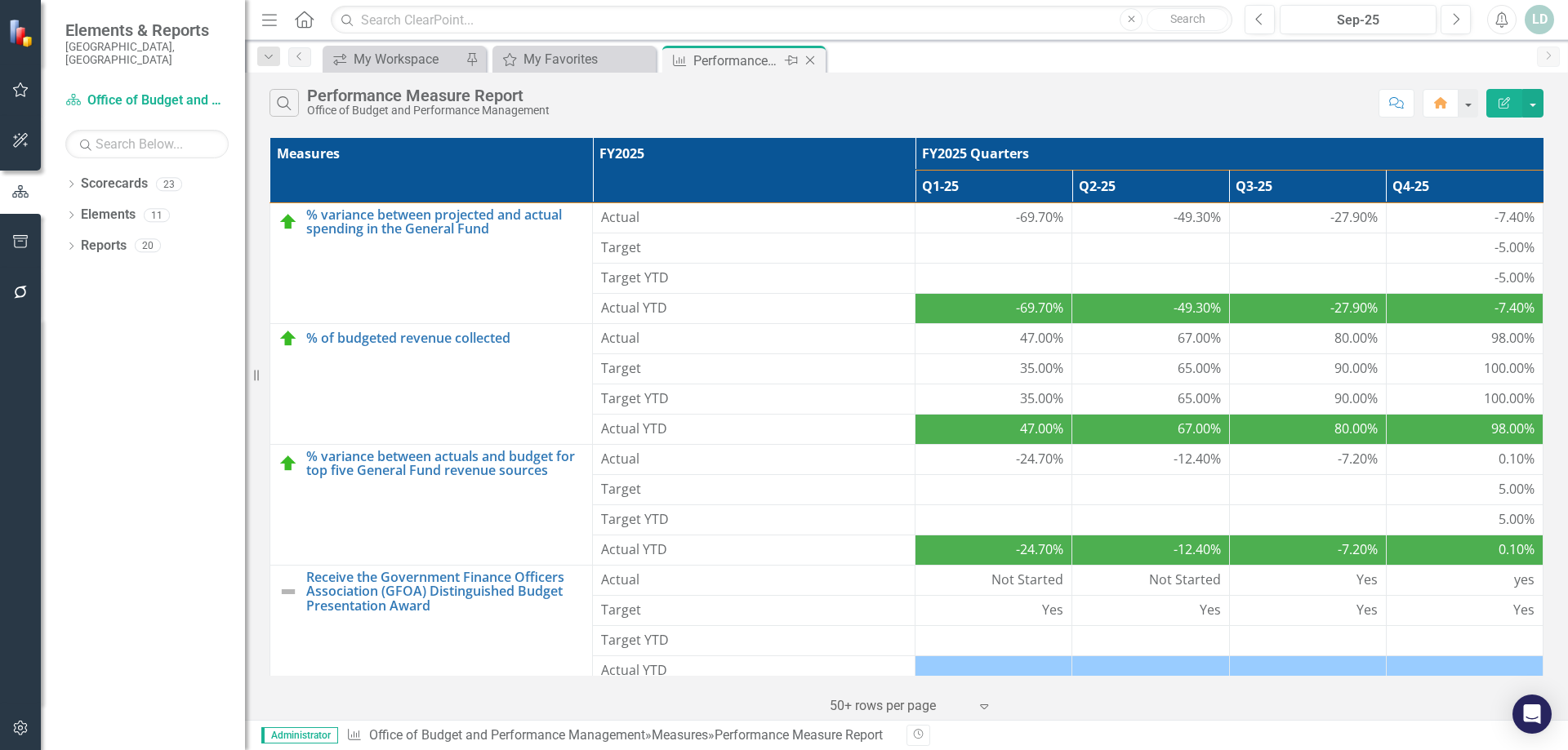
click at [813, 60] on icon "Close" at bounding box center [810, 60] width 17 height 13
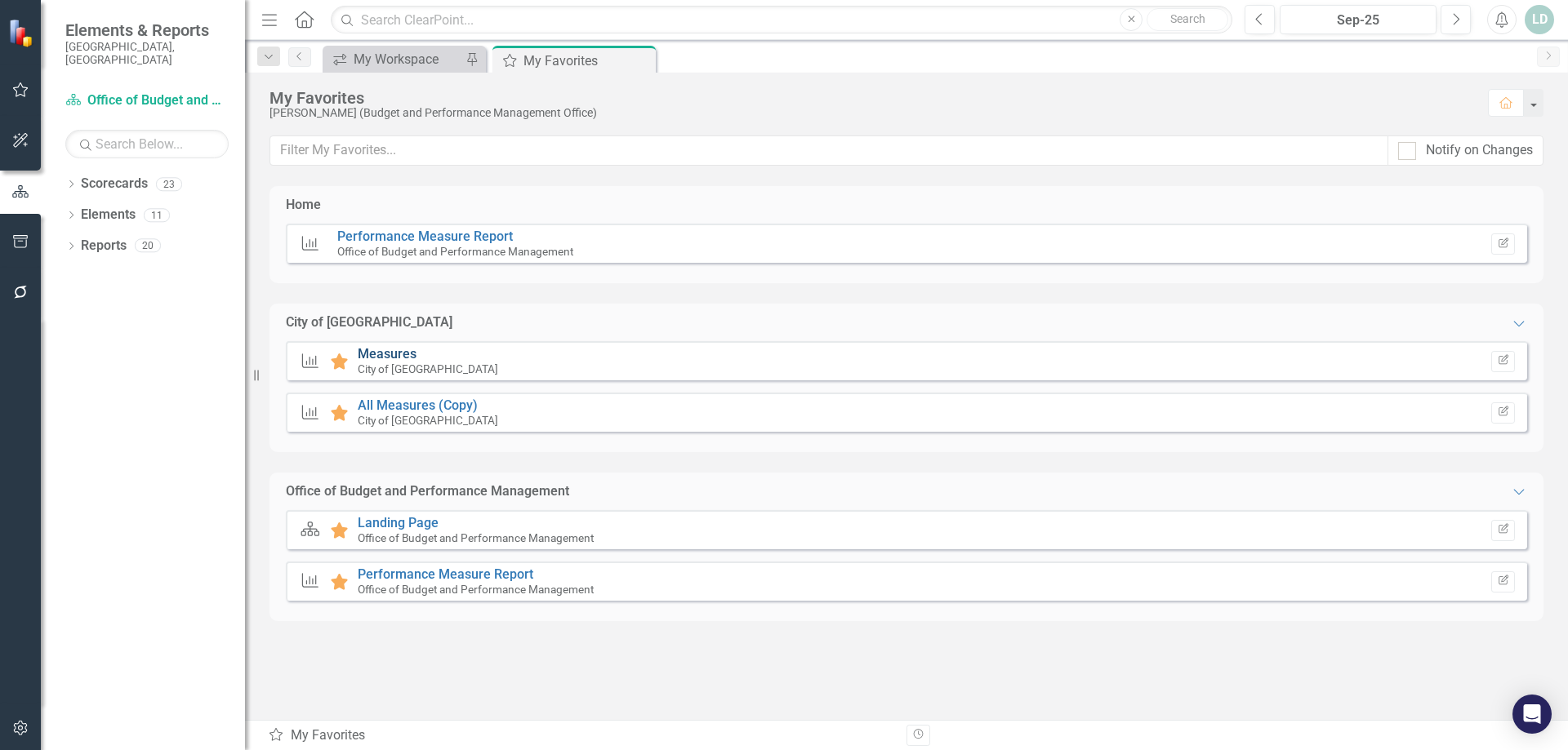
click at [388, 356] on link "Measures" at bounding box center [386, 354] width 58 height 16
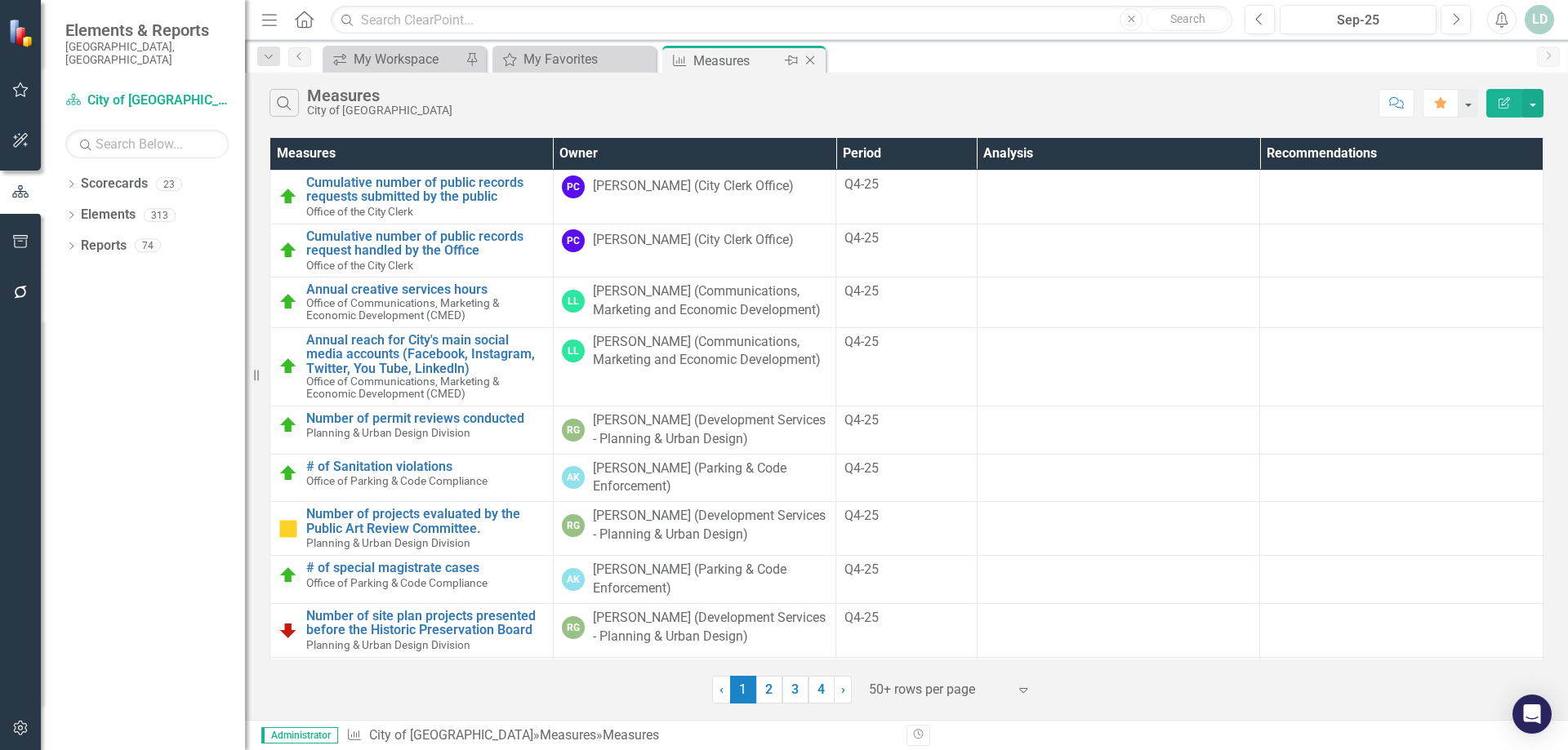
click at [813, 57] on icon at bounding box center [811, 61] width 9 height 9
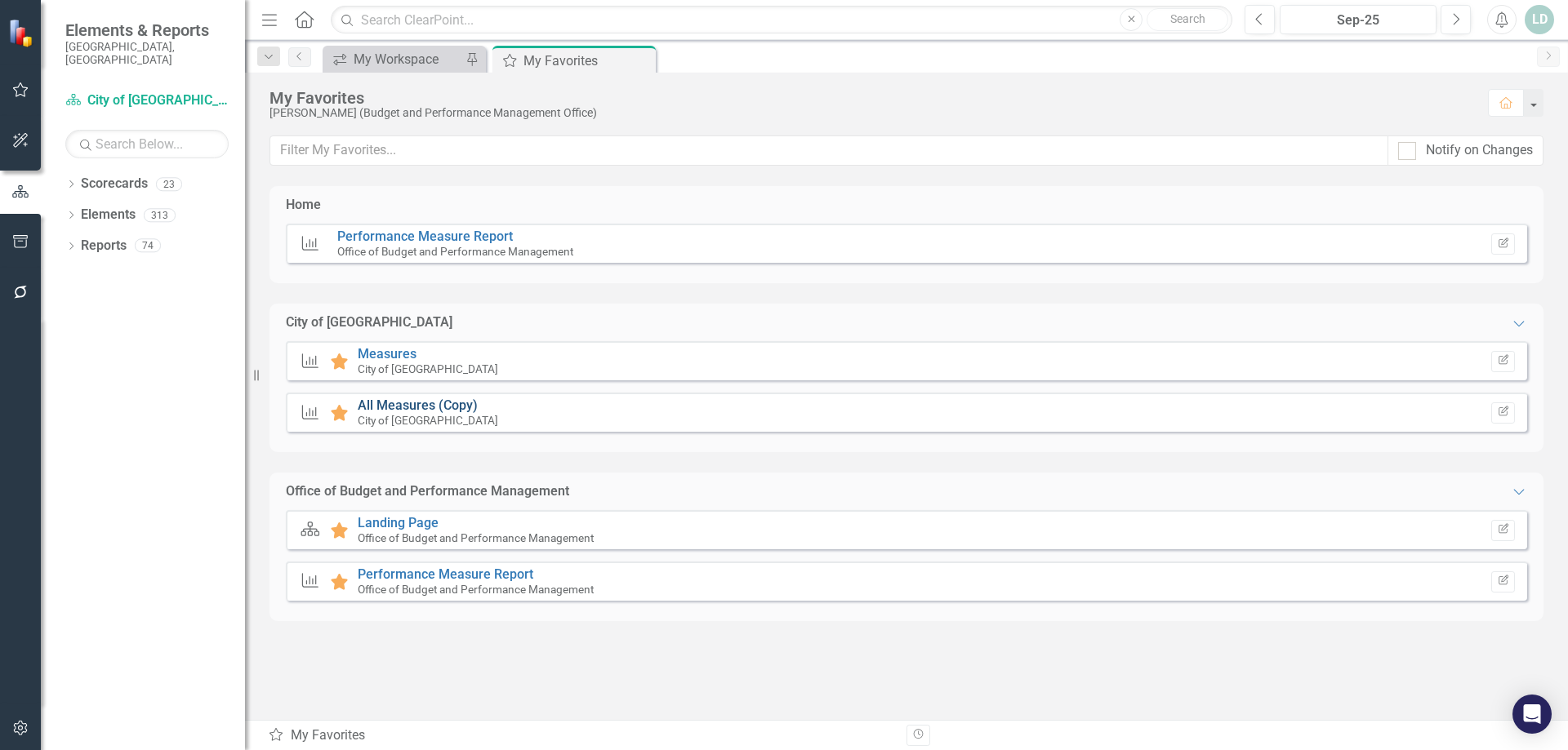
click at [398, 407] on link "All Measures (Copy)" at bounding box center [417, 405] width 120 height 16
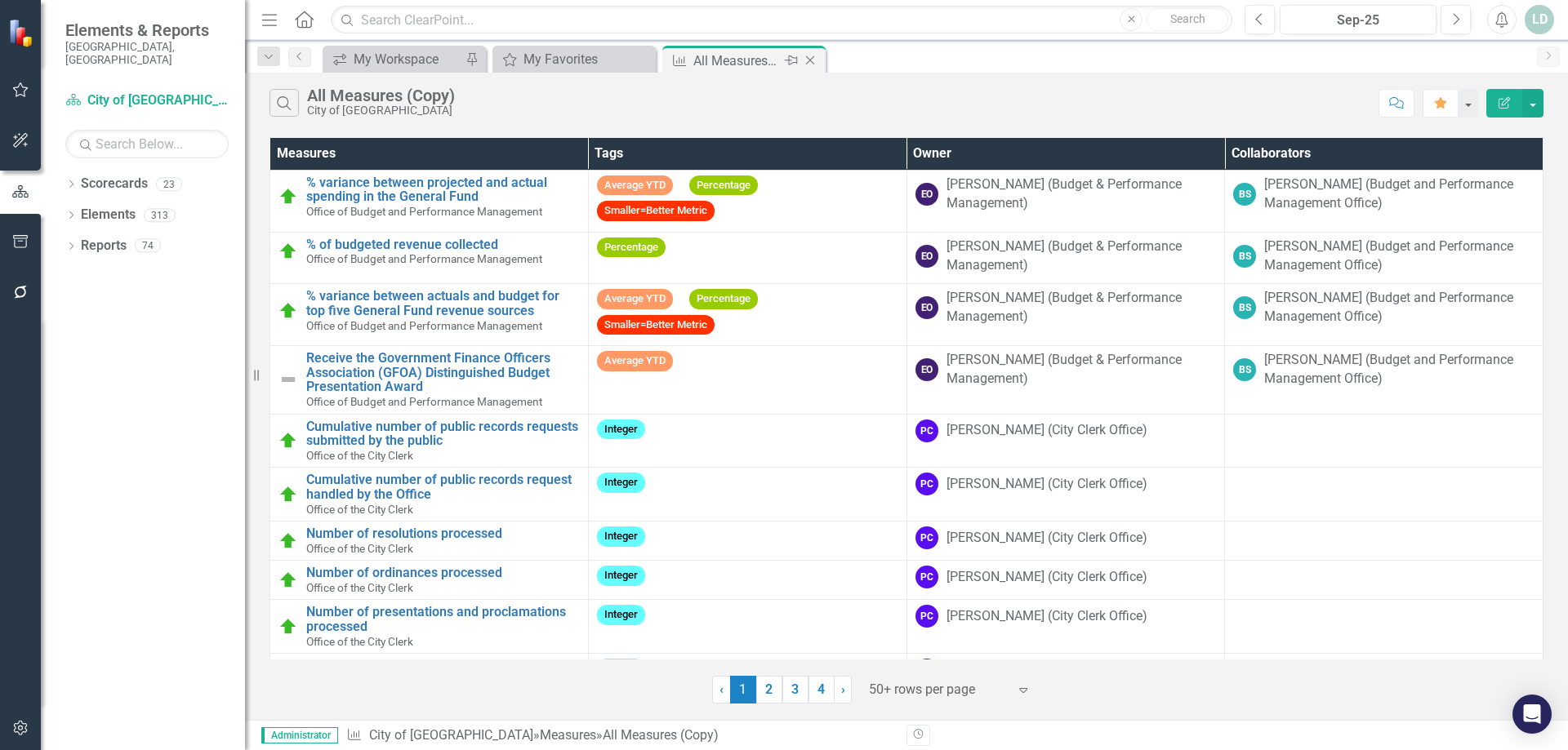
click at [806, 64] on icon "Close" at bounding box center [810, 60] width 17 height 13
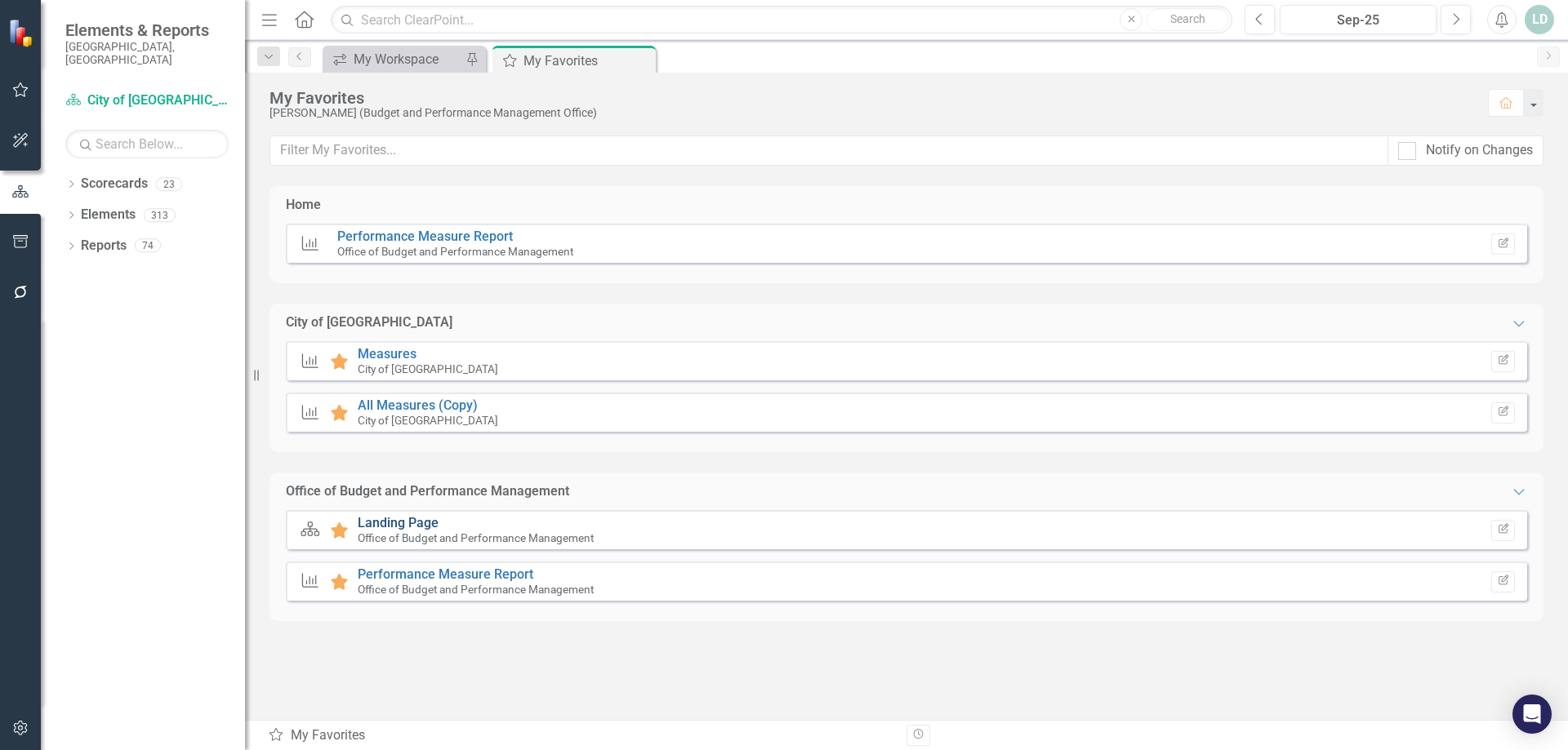
click at [407, 524] on link "Landing Page" at bounding box center [397, 523] width 81 height 16
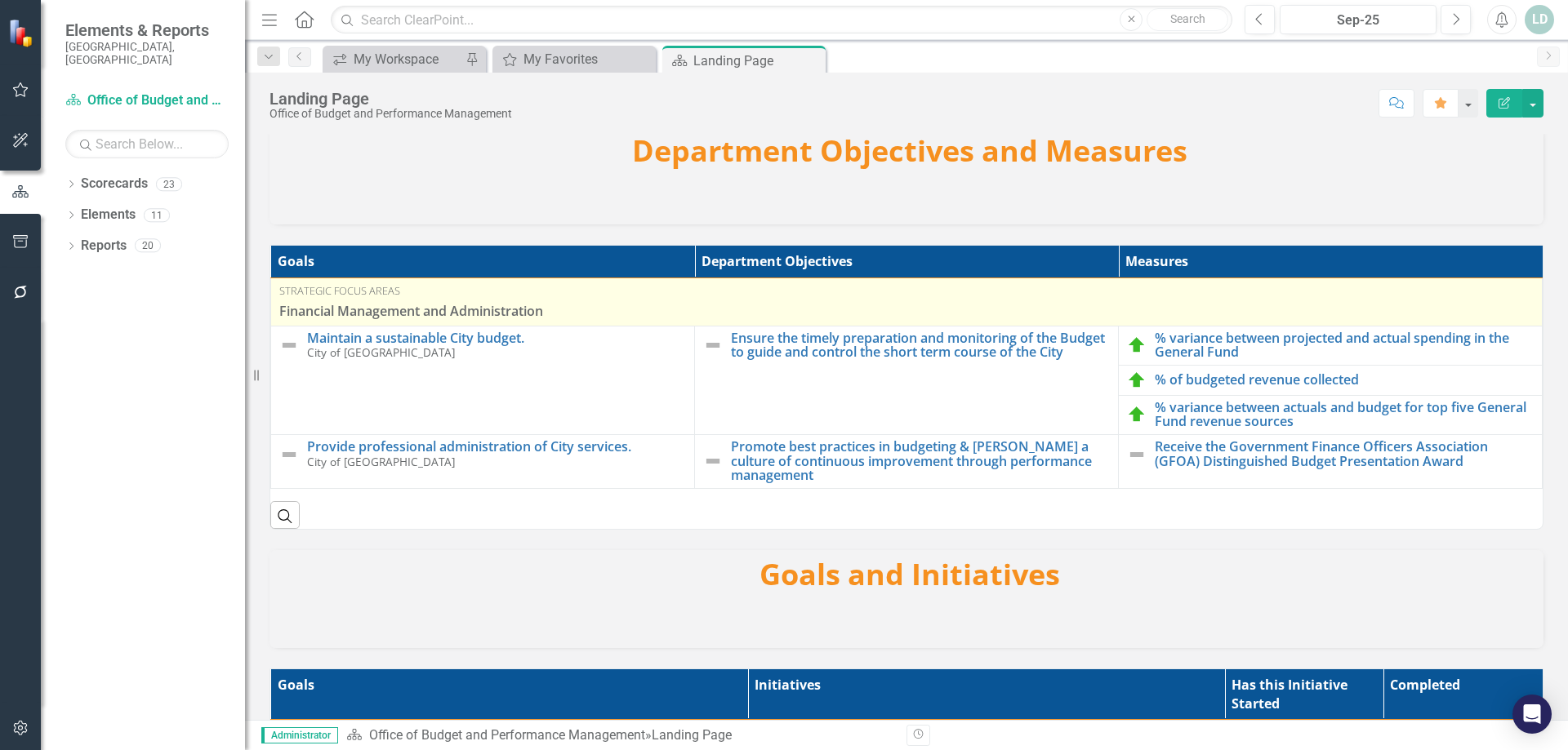
scroll to position [88, 0]
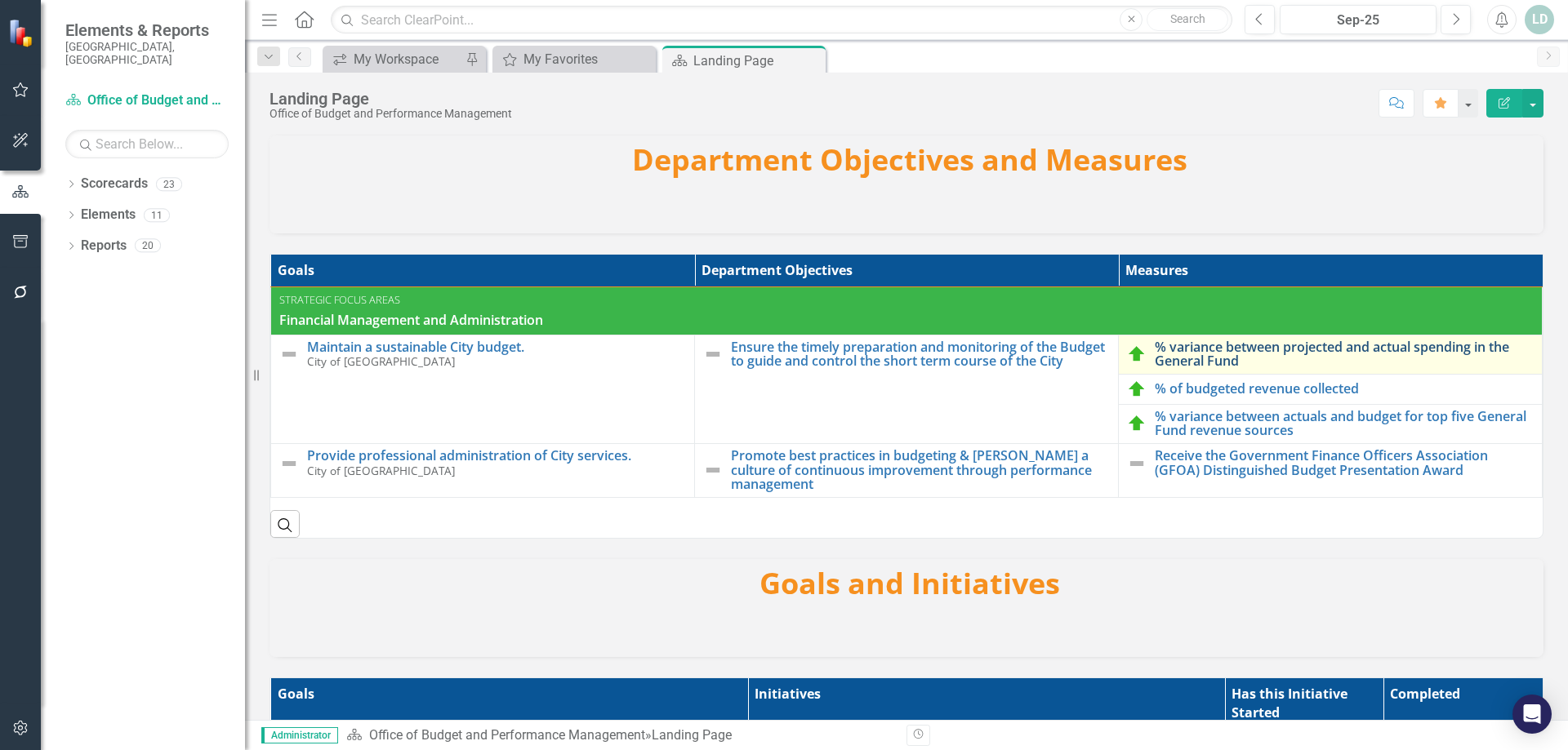
click at [1172, 354] on link "% variance between projected and actual spending in the General Fund" at bounding box center [1344, 355] width 379 height 29
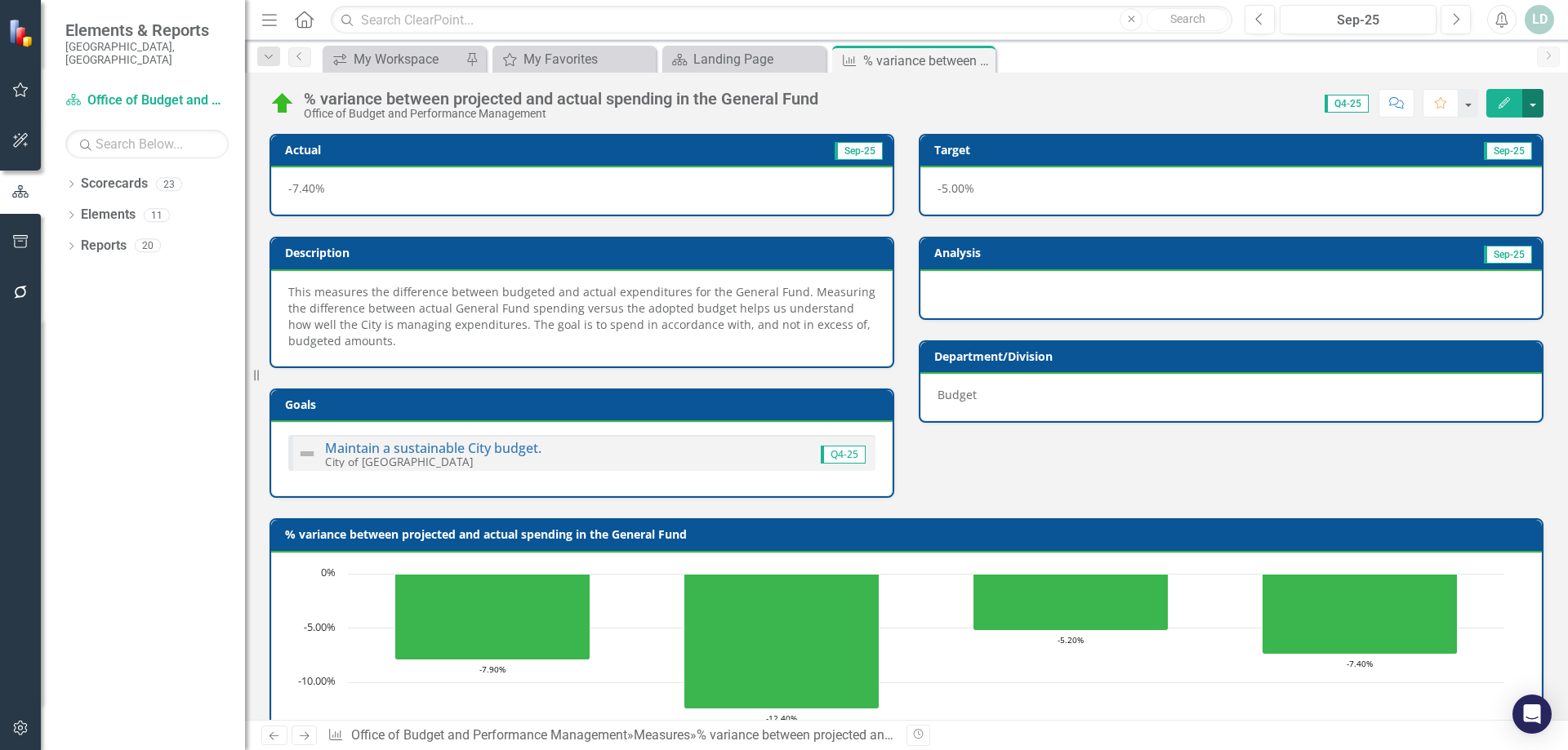
click at [1542, 103] on button "button" at bounding box center [1533, 103] width 21 height 29
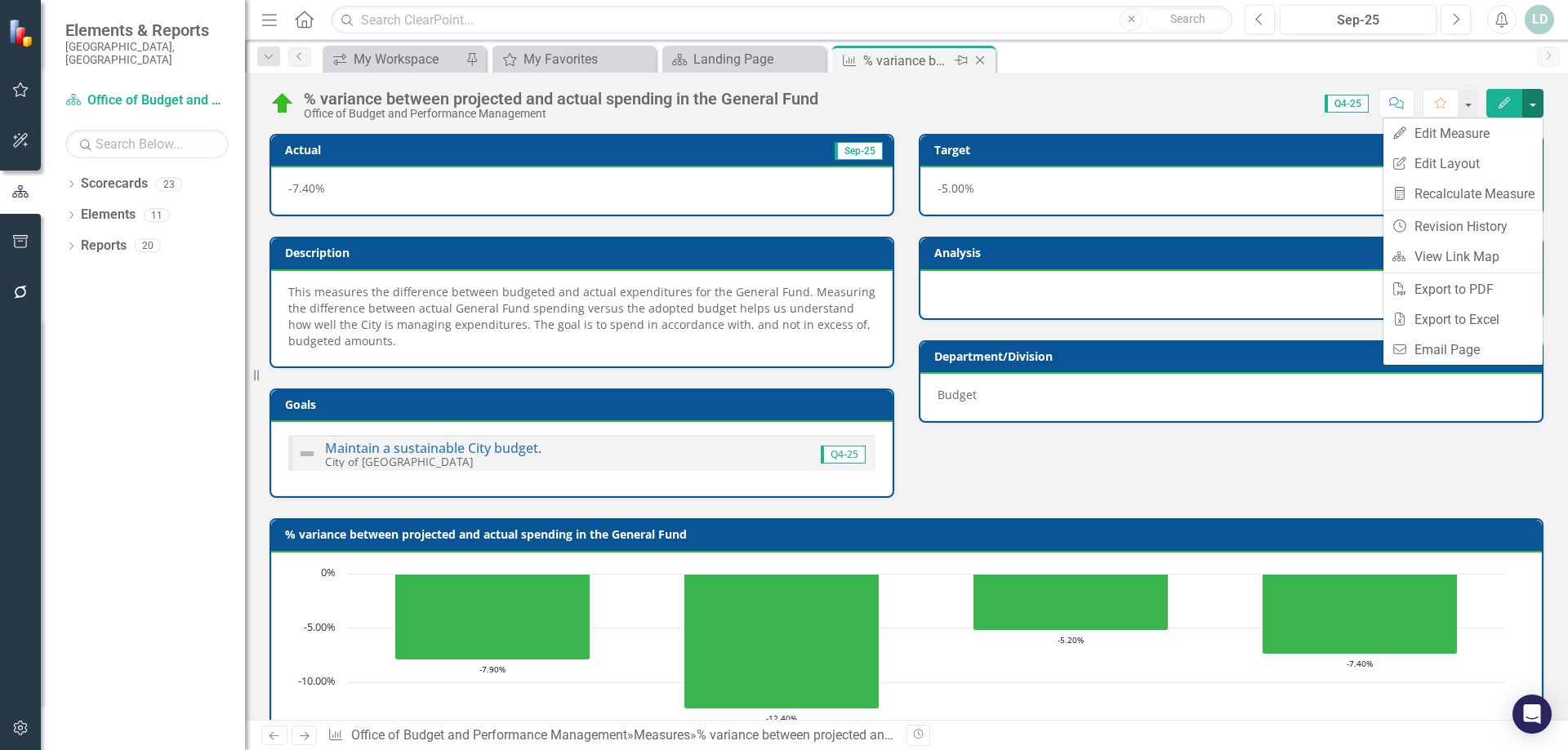
click at [980, 60] on icon at bounding box center [981, 61] width 9 height 9
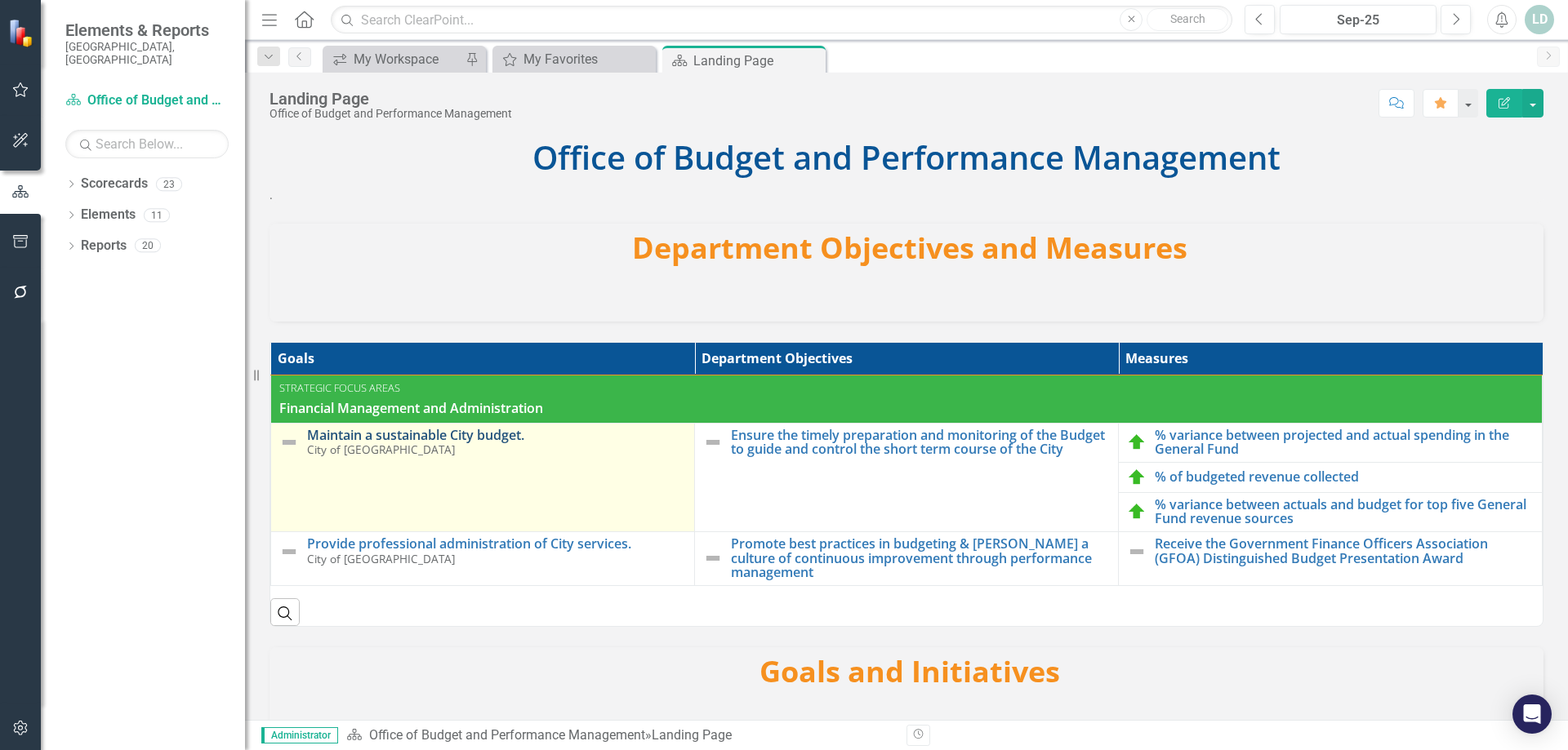
click at [458, 434] on link "Maintain a sustainable City budget." at bounding box center [496, 436] width 379 height 15
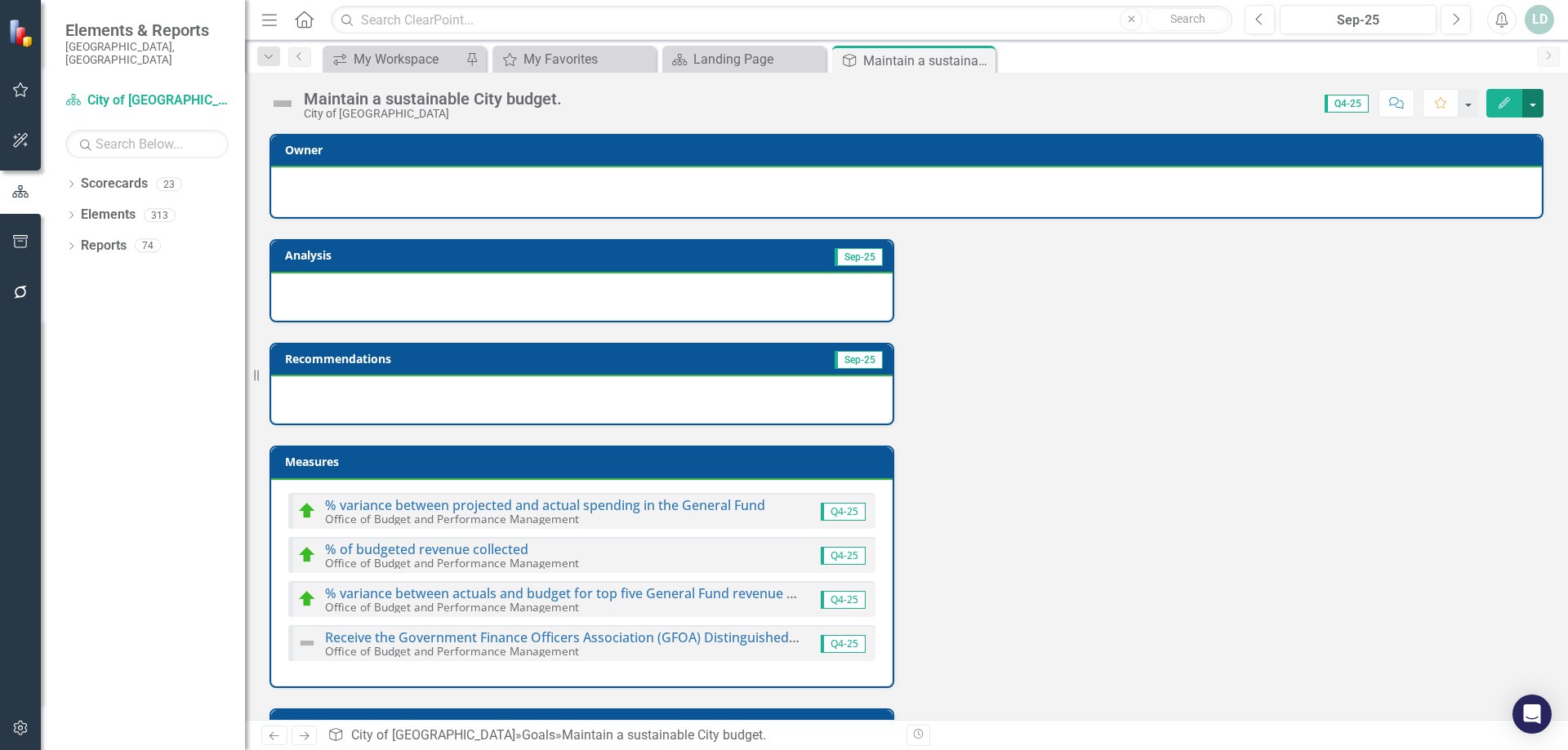
click at [1531, 106] on button "button" at bounding box center [1533, 103] width 21 height 29
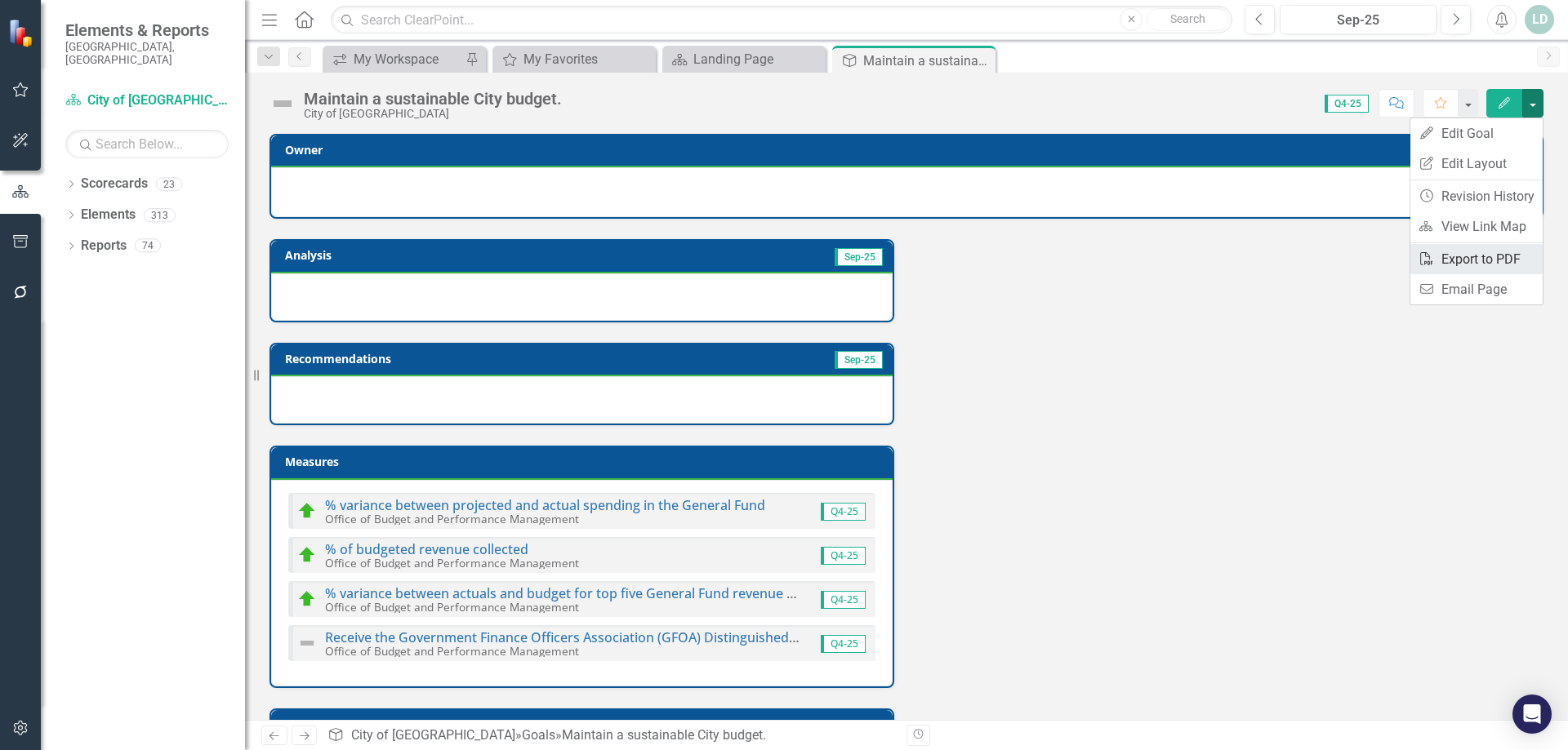
click at [1442, 252] on link "PDF Export to PDF" at bounding box center [1476, 259] width 132 height 30
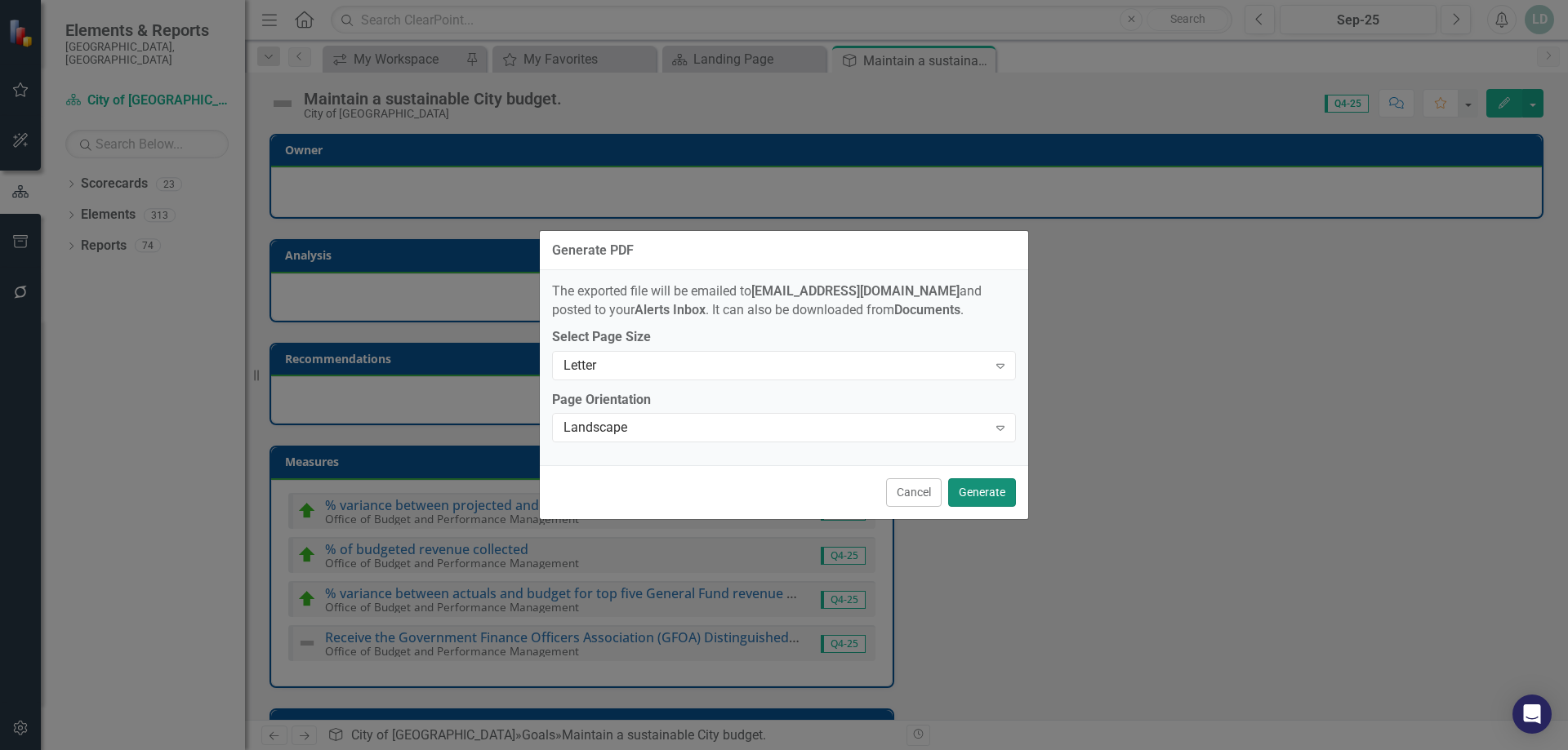
click at [974, 498] on button "Generate" at bounding box center [982, 492] width 68 height 29
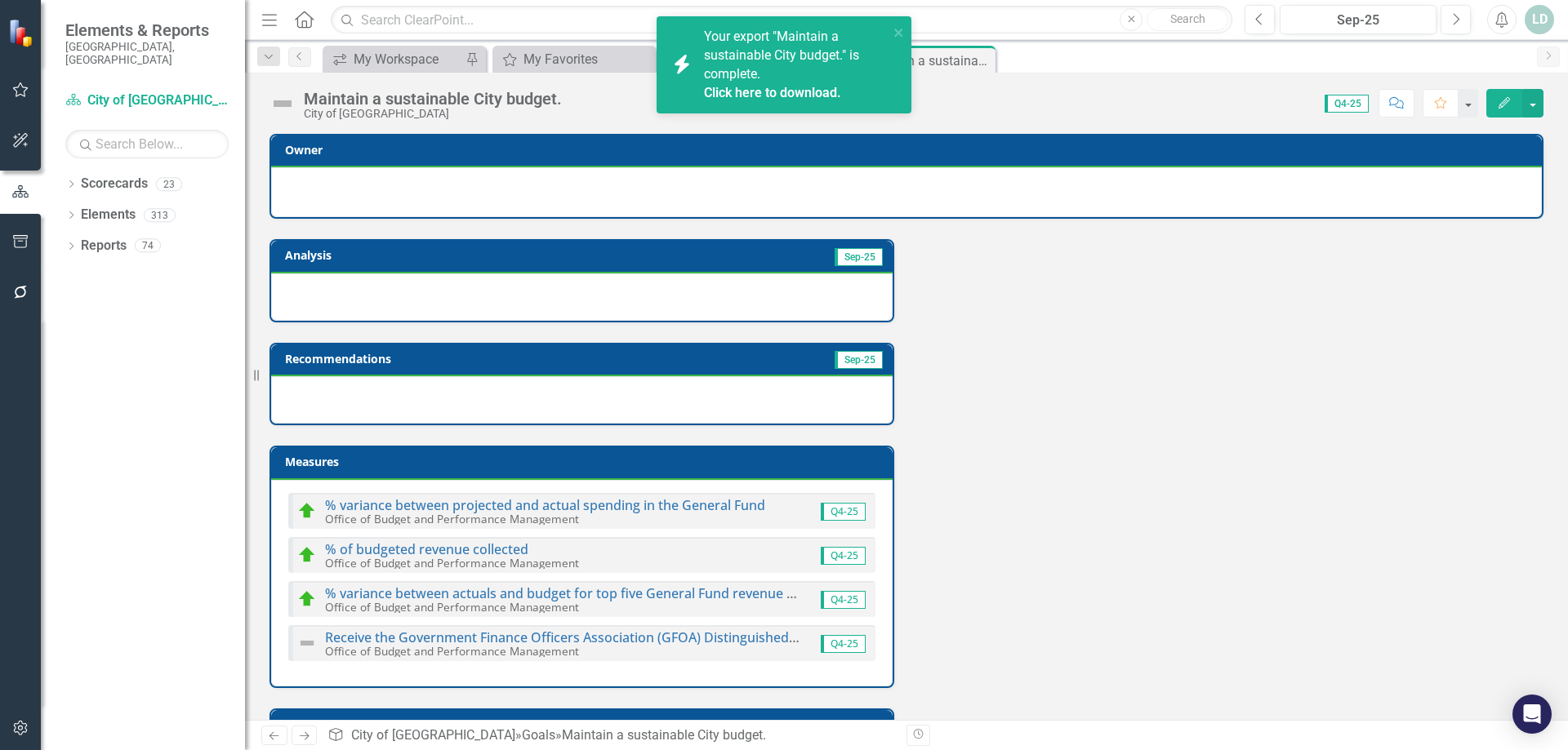
click at [764, 91] on link "Click here to download." at bounding box center [772, 92] width 137 height 16
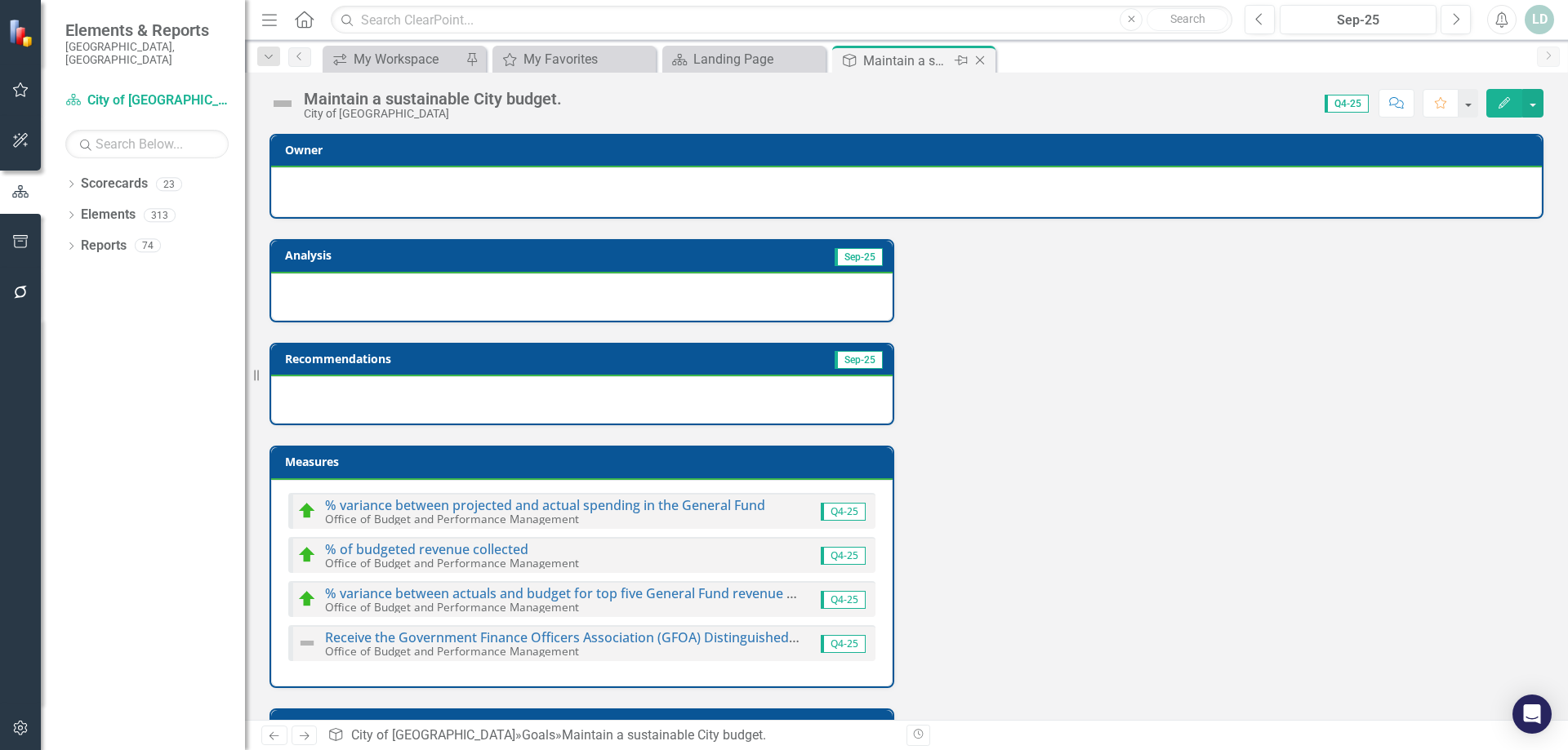
click at [979, 56] on icon "Close" at bounding box center [980, 60] width 17 height 13
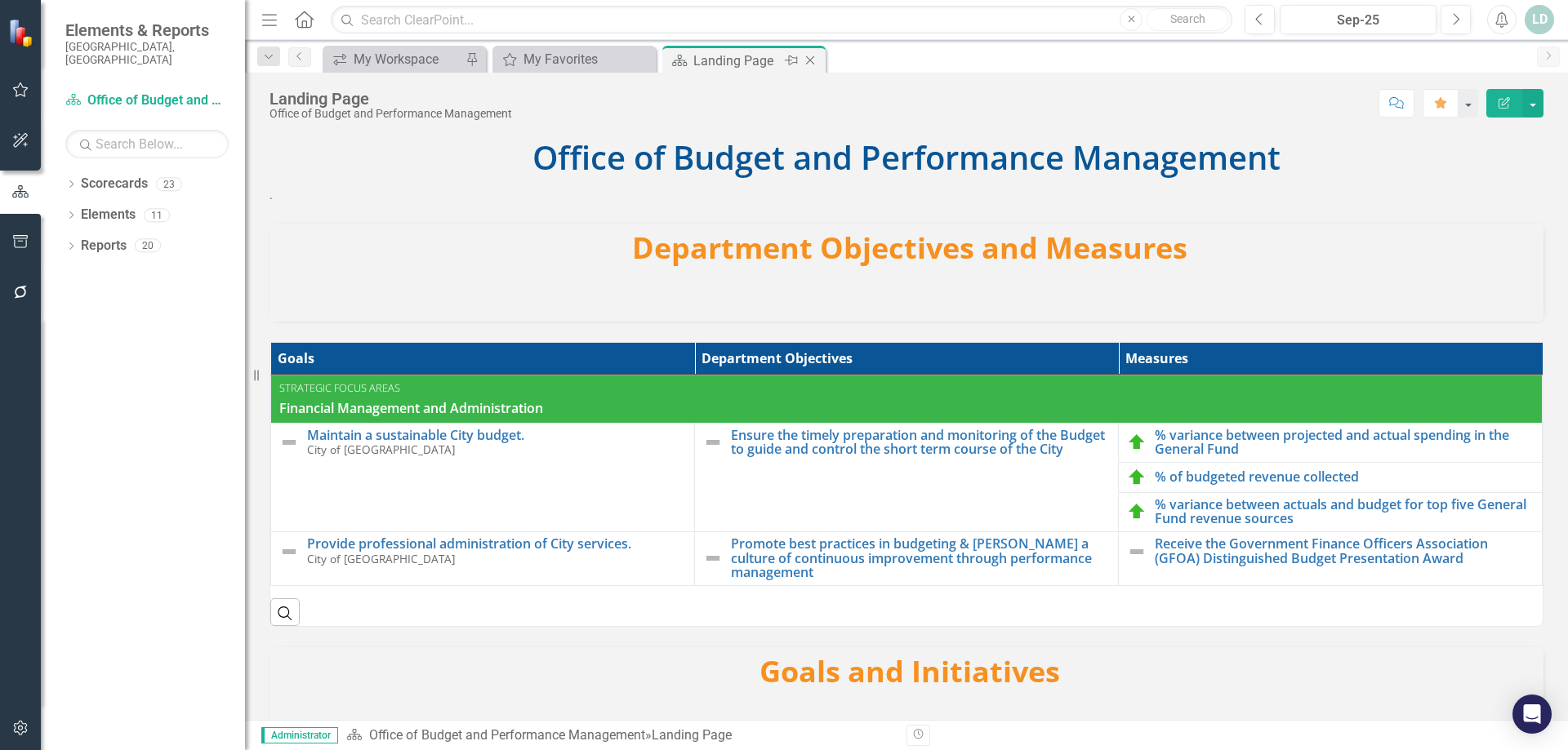
click at [806, 57] on icon "Close" at bounding box center [810, 60] width 17 height 13
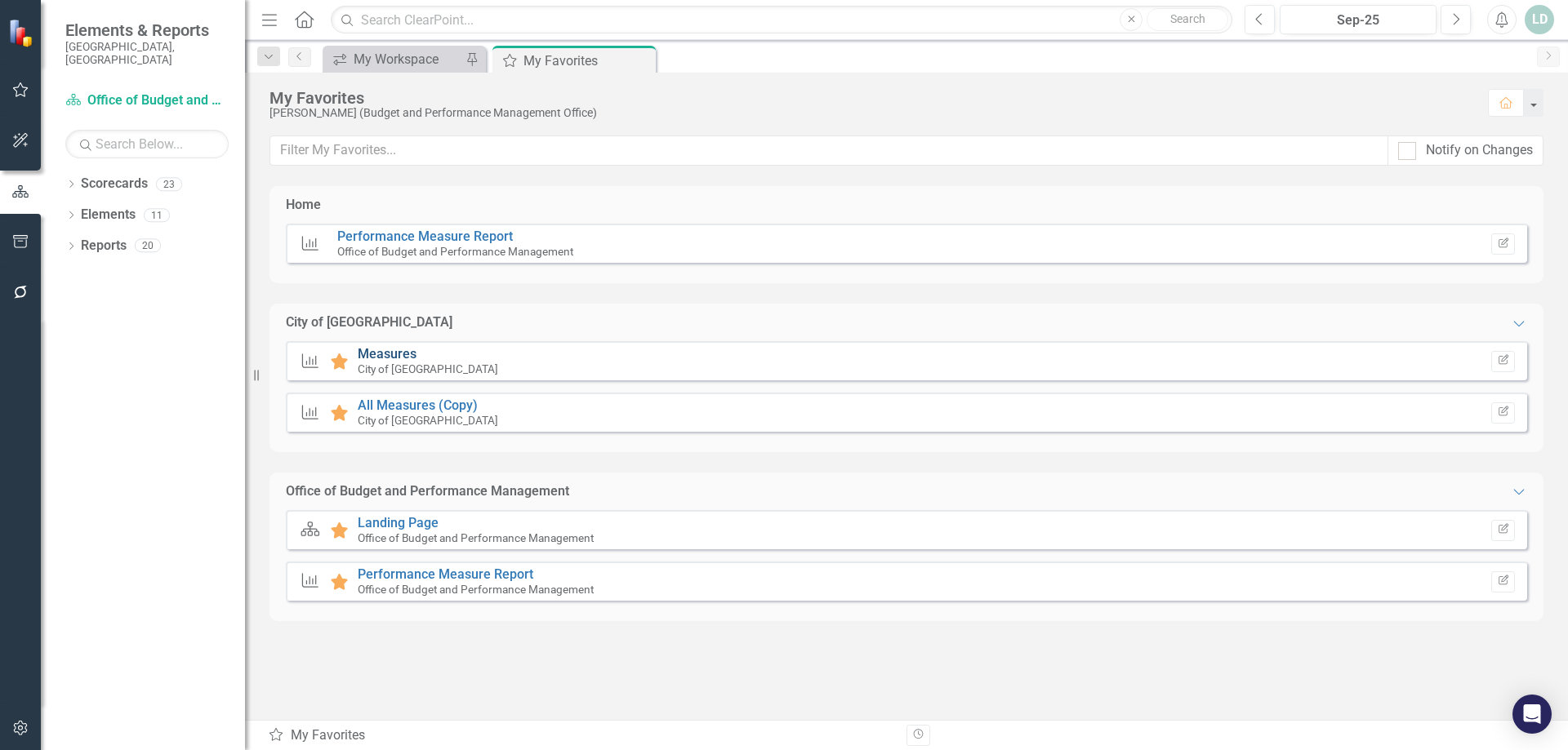
click at [397, 353] on link "Measures" at bounding box center [386, 354] width 58 height 16
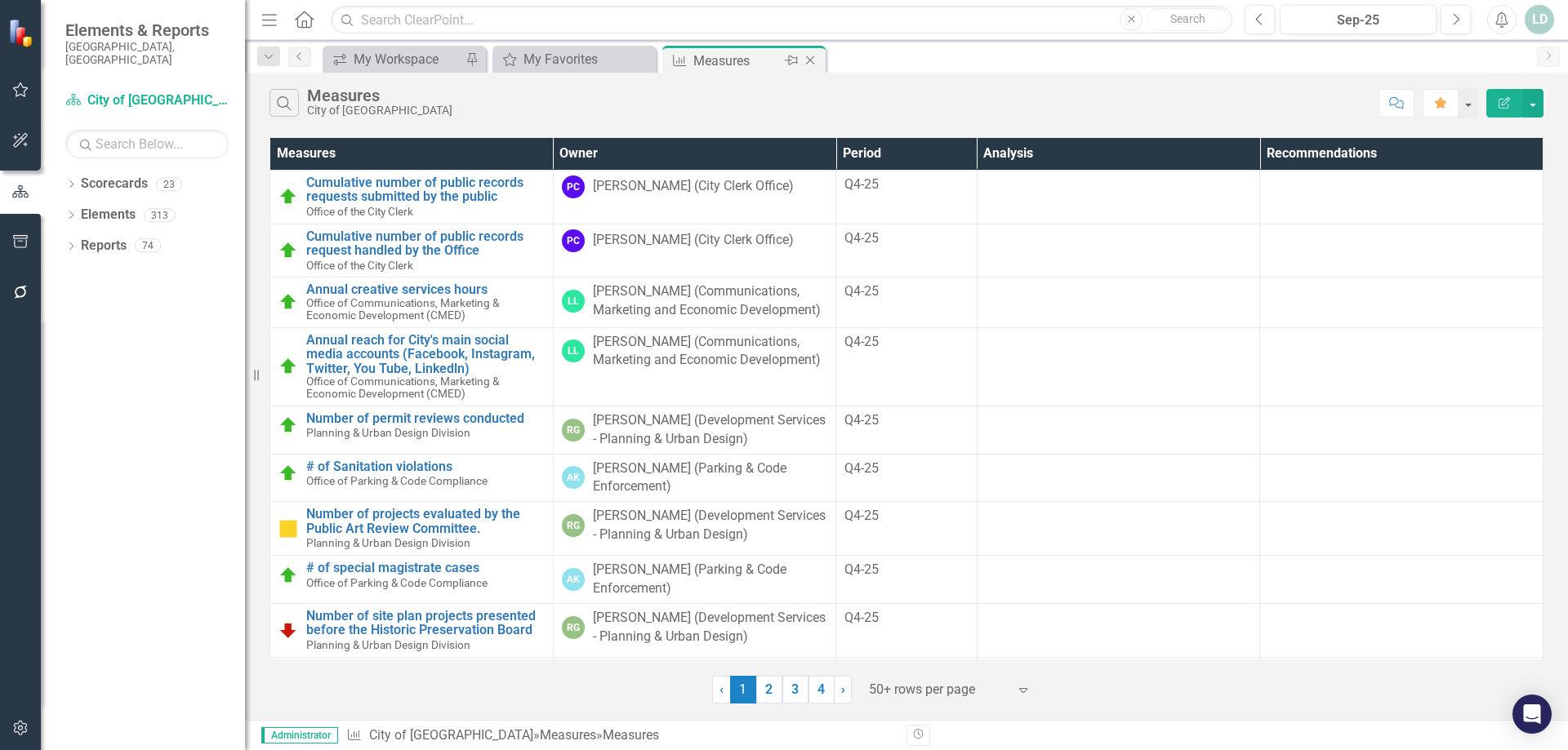
click at [816, 60] on icon "Close" at bounding box center [810, 60] width 17 height 13
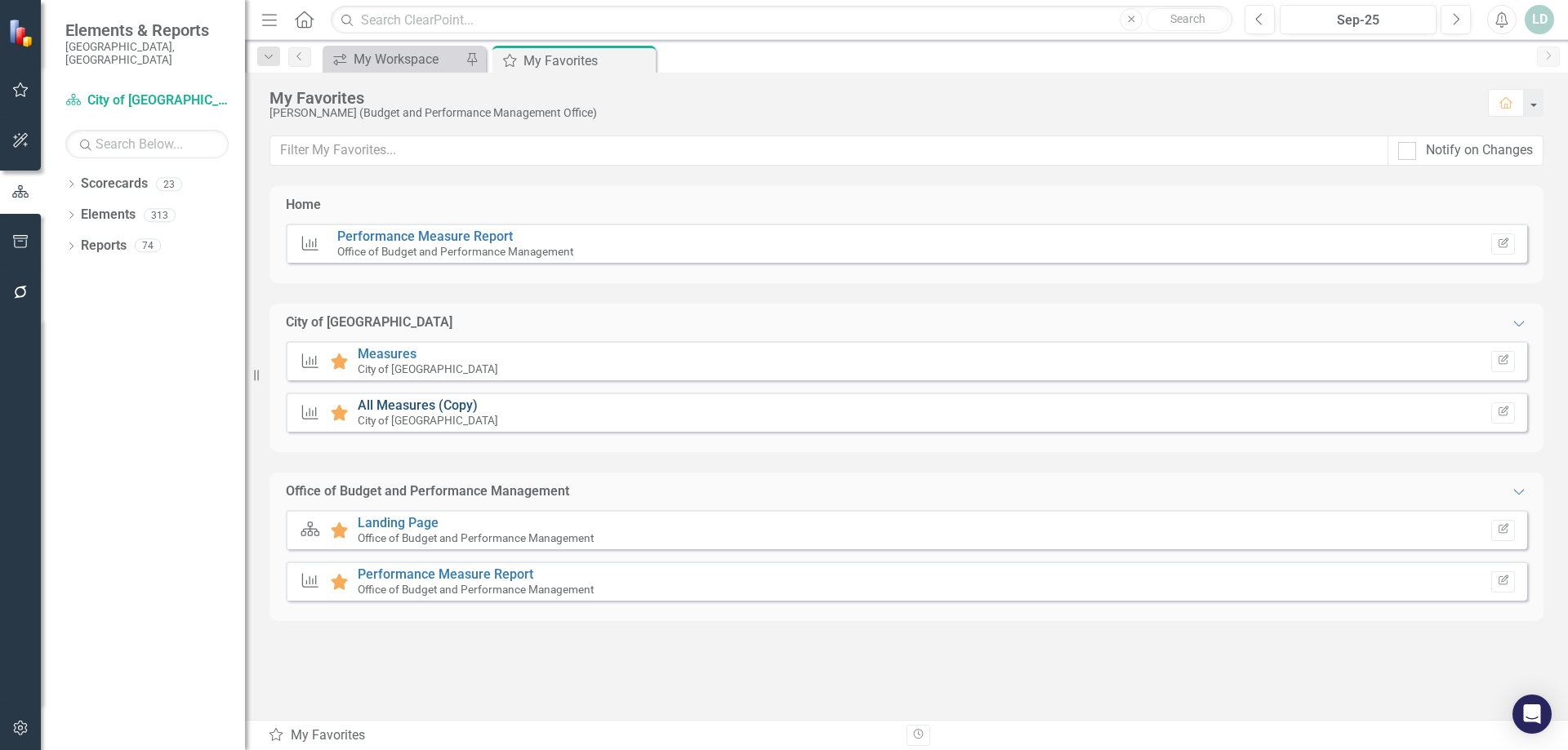
click at [389, 404] on link "All Measures (Copy)" at bounding box center [417, 405] width 120 height 16
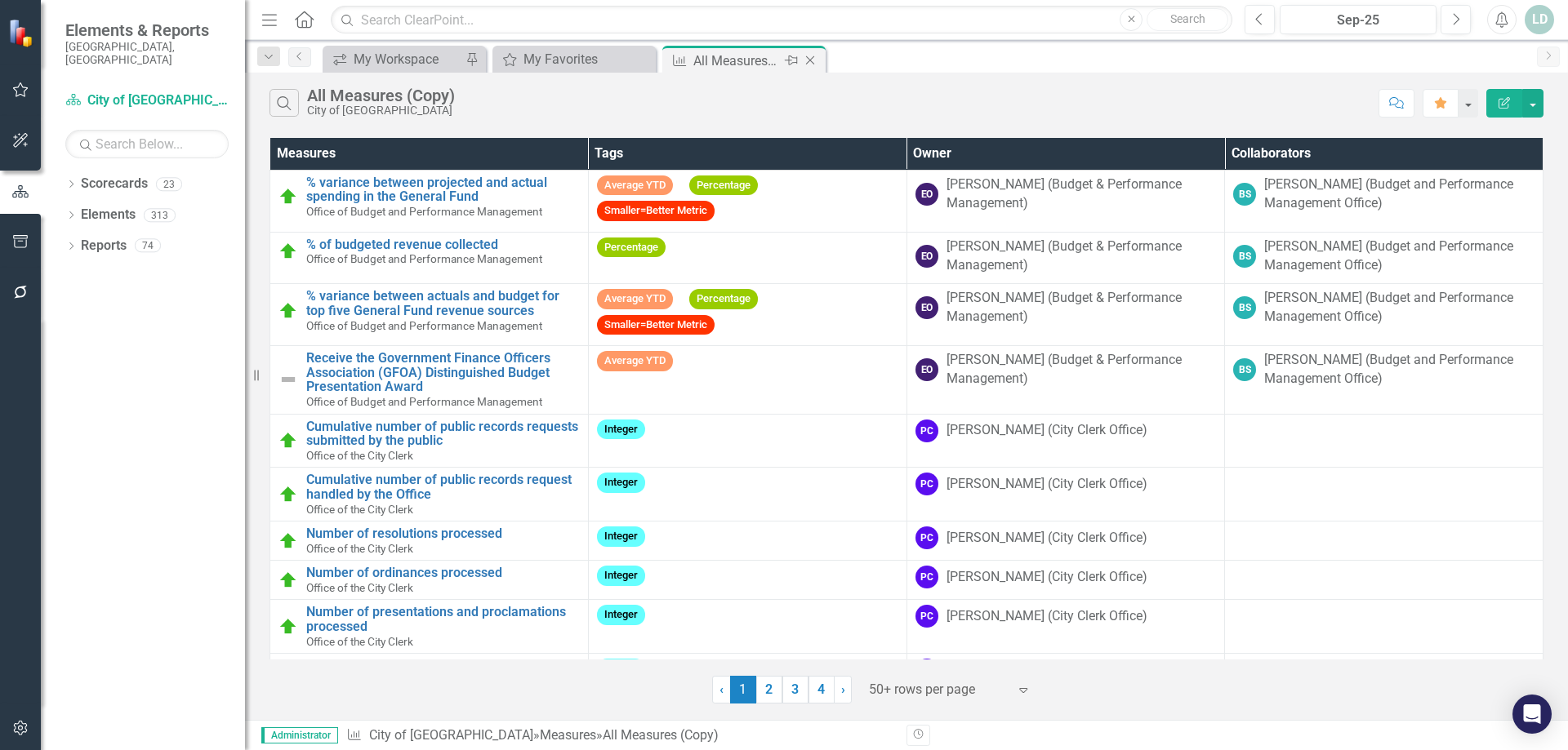
click at [805, 64] on icon "Close" at bounding box center [810, 60] width 17 height 13
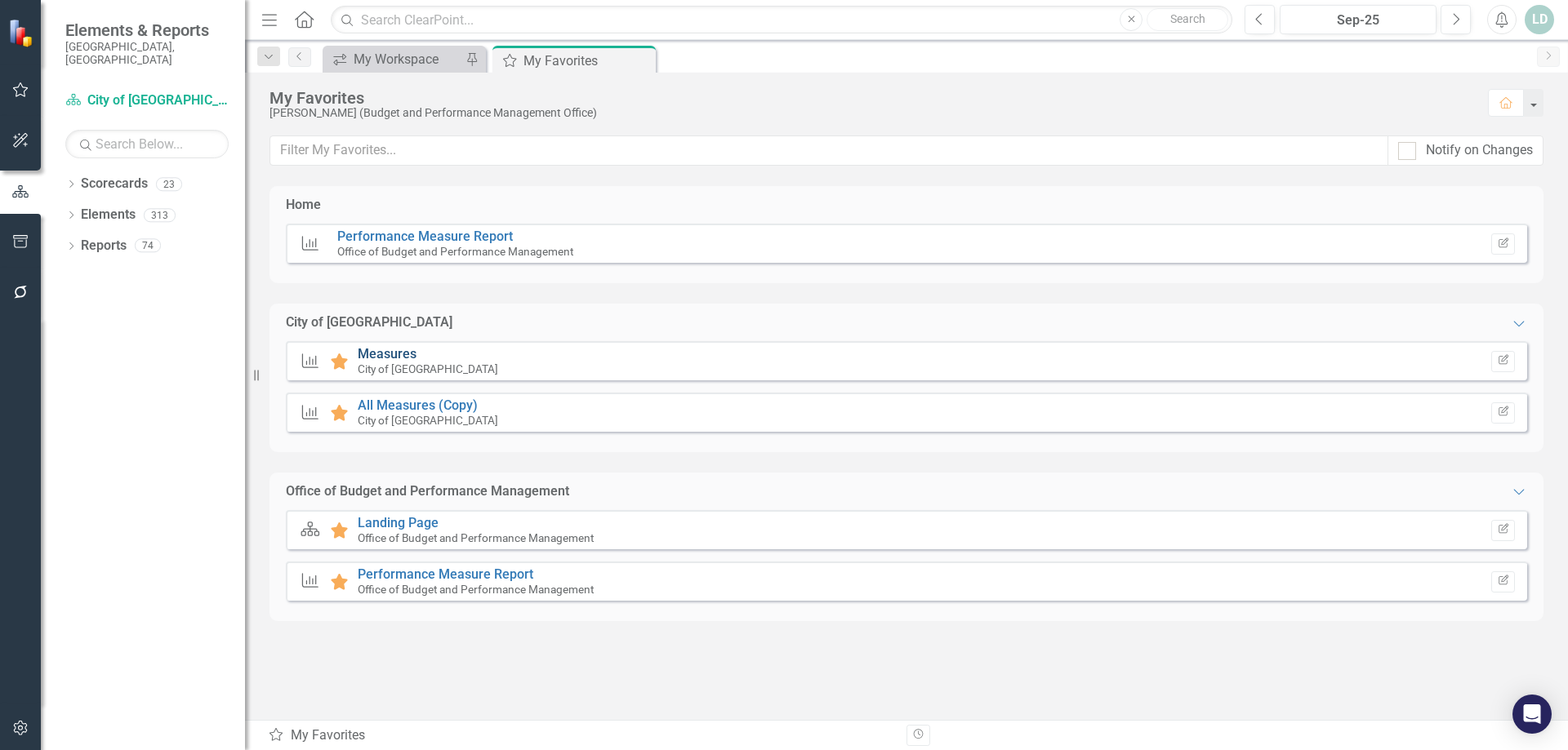
click at [392, 355] on link "Measures" at bounding box center [386, 354] width 58 height 16
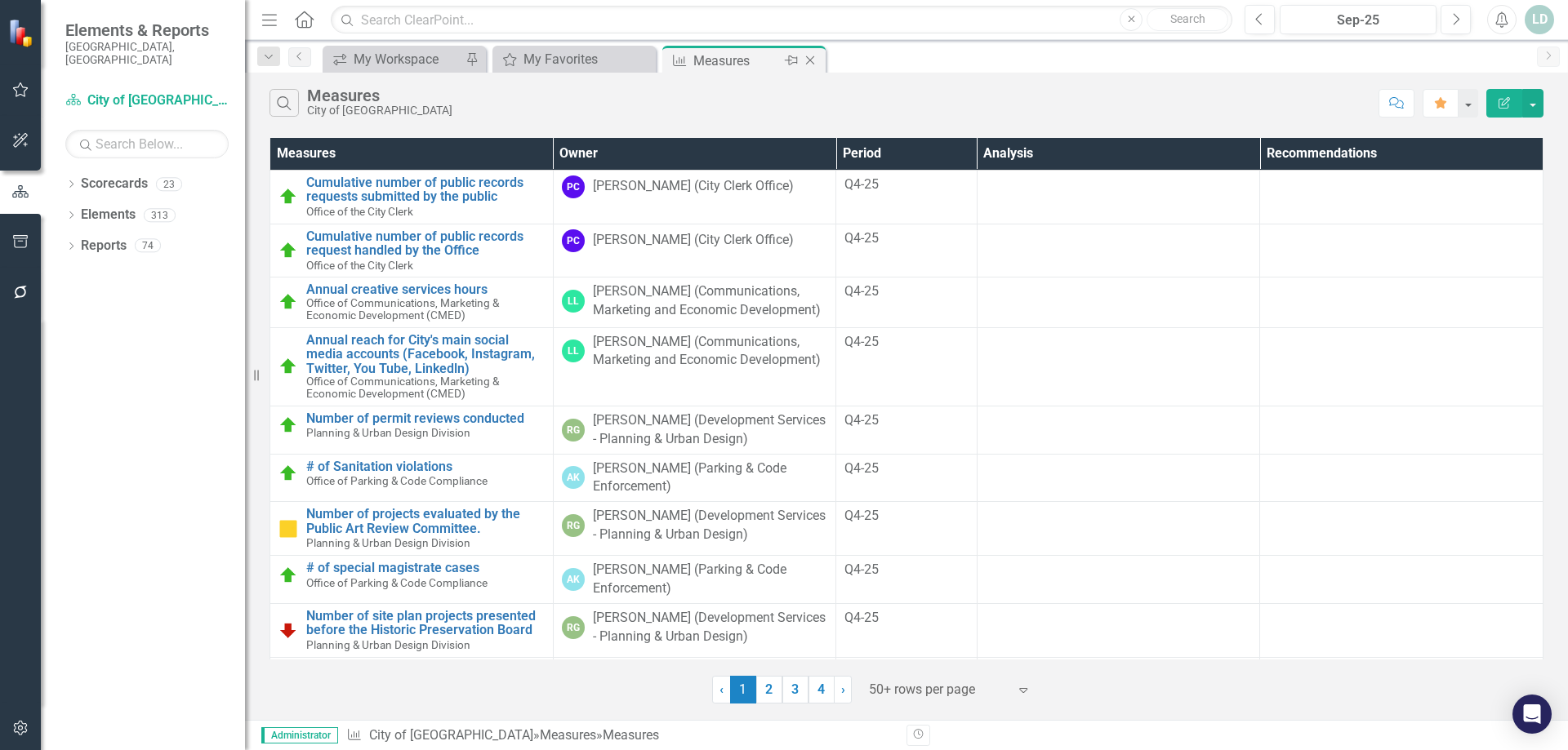
click at [813, 60] on icon "Close" at bounding box center [810, 60] width 17 height 13
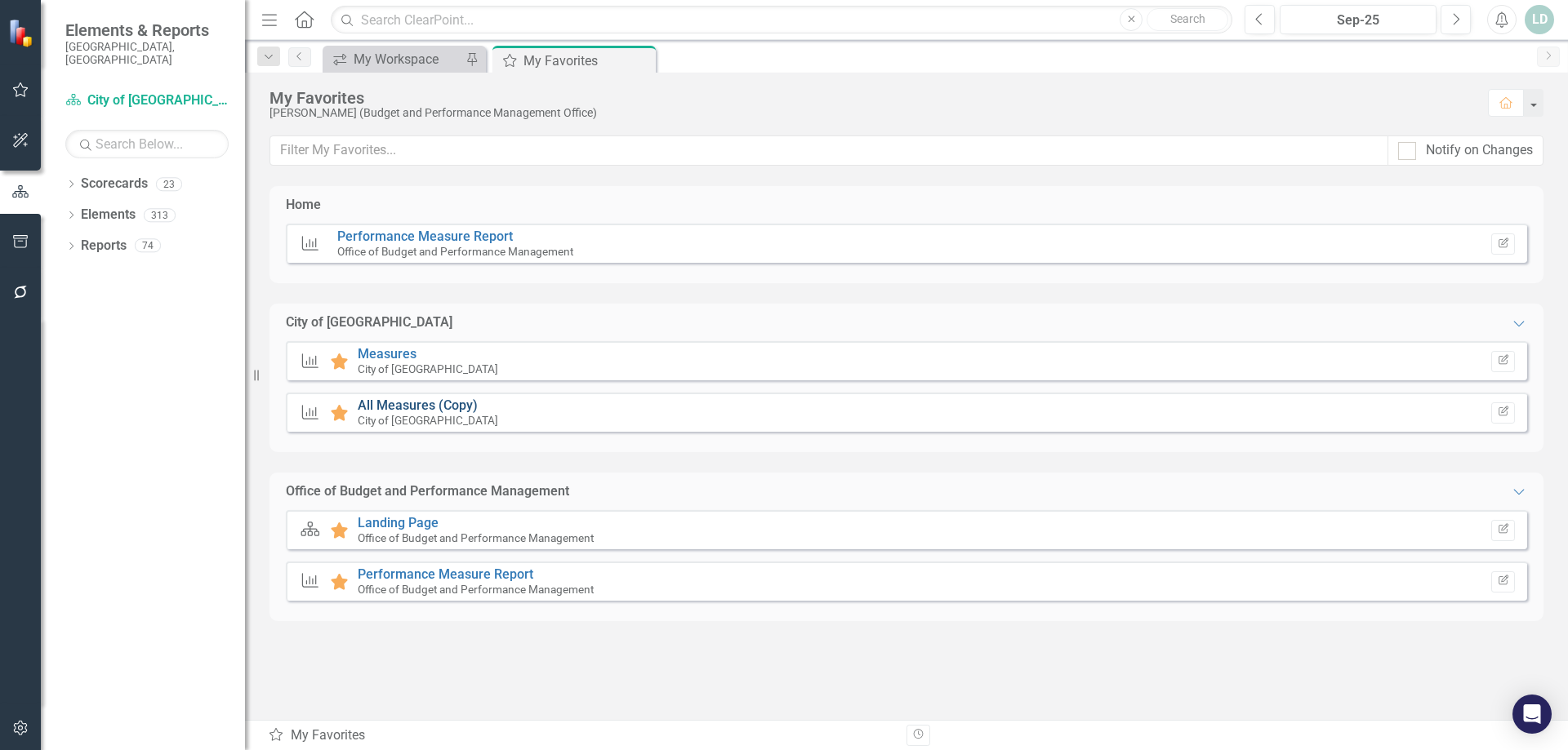
click at [409, 407] on link "All Measures (Copy)" at bounding box center [417, 405] width 120 height 16
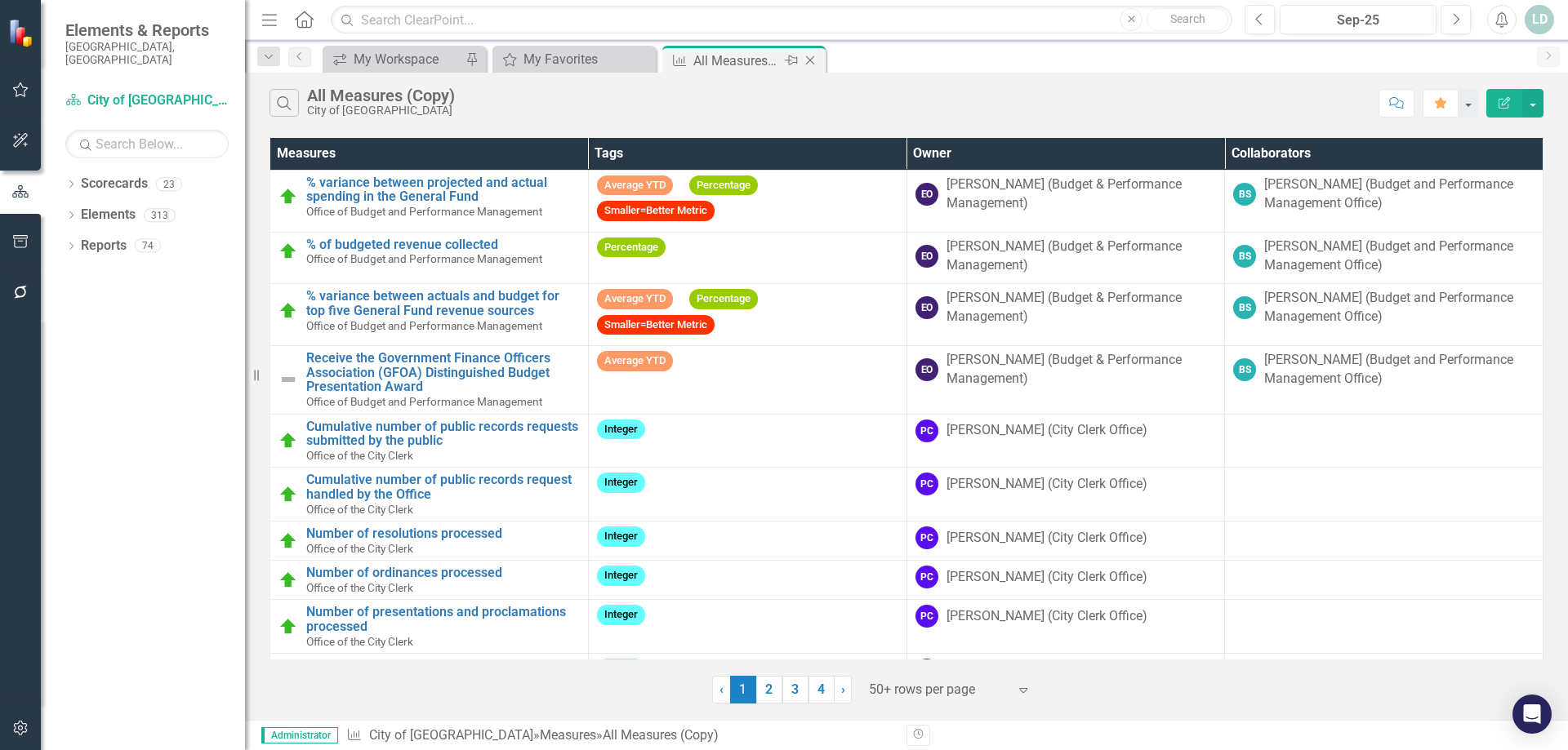
click at [809, 58] on icon "Close" at bounding box center [810, 60] width 17 height 13
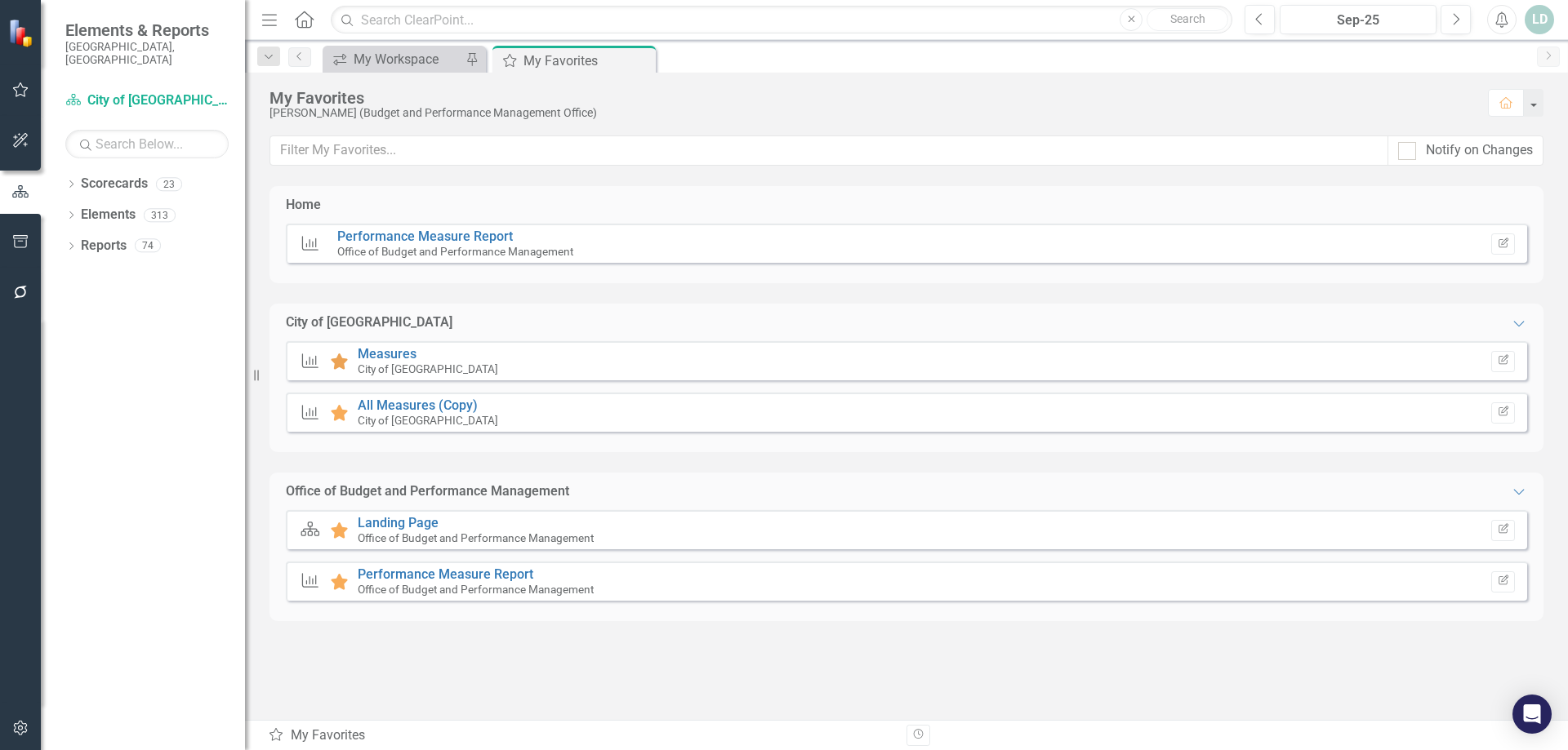
click at [338, 361] on icon at bounding box center [340, 361] width 17 height 17
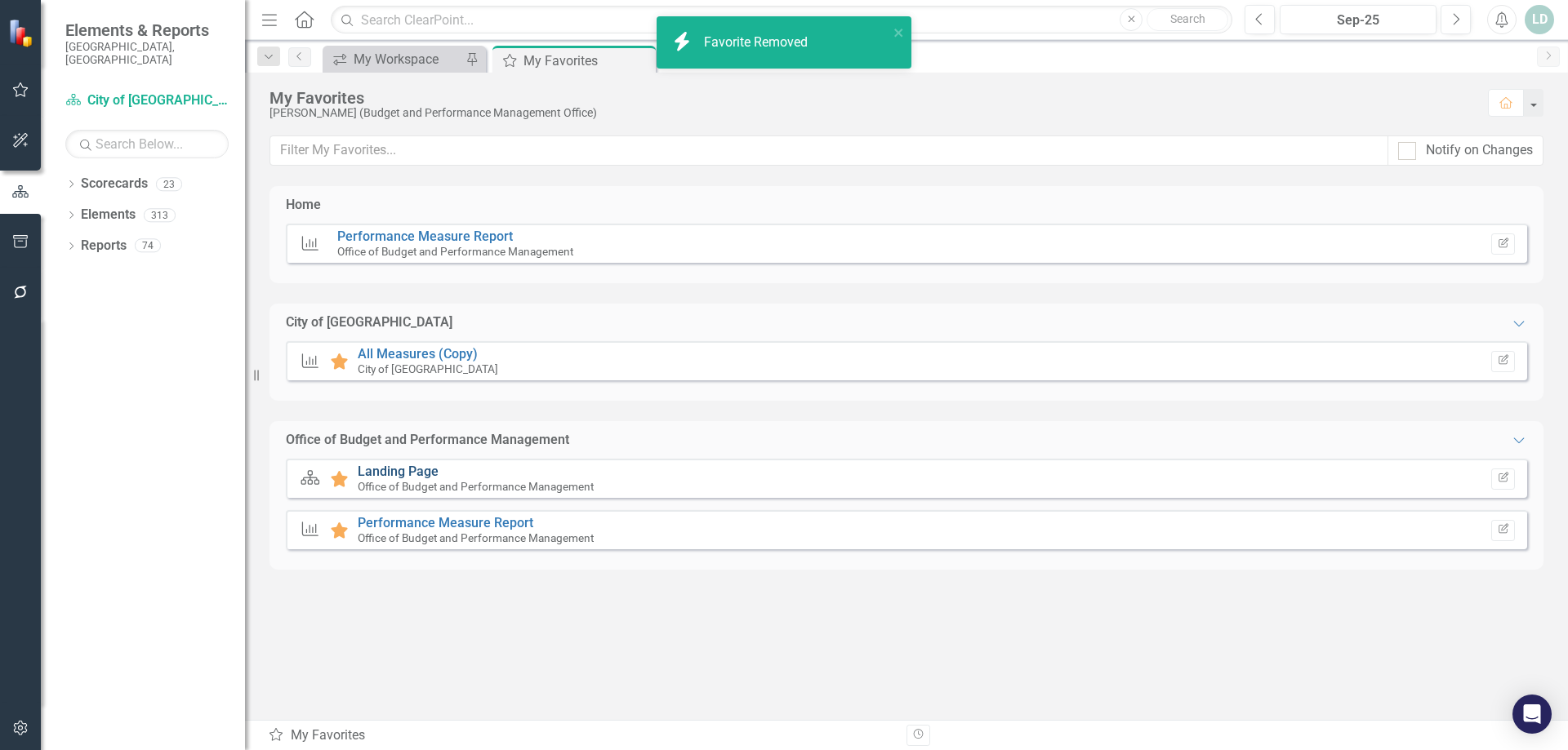
click at [403, 468] on link "Landing Page" at bounding box center [397, 471] width 81 height 16
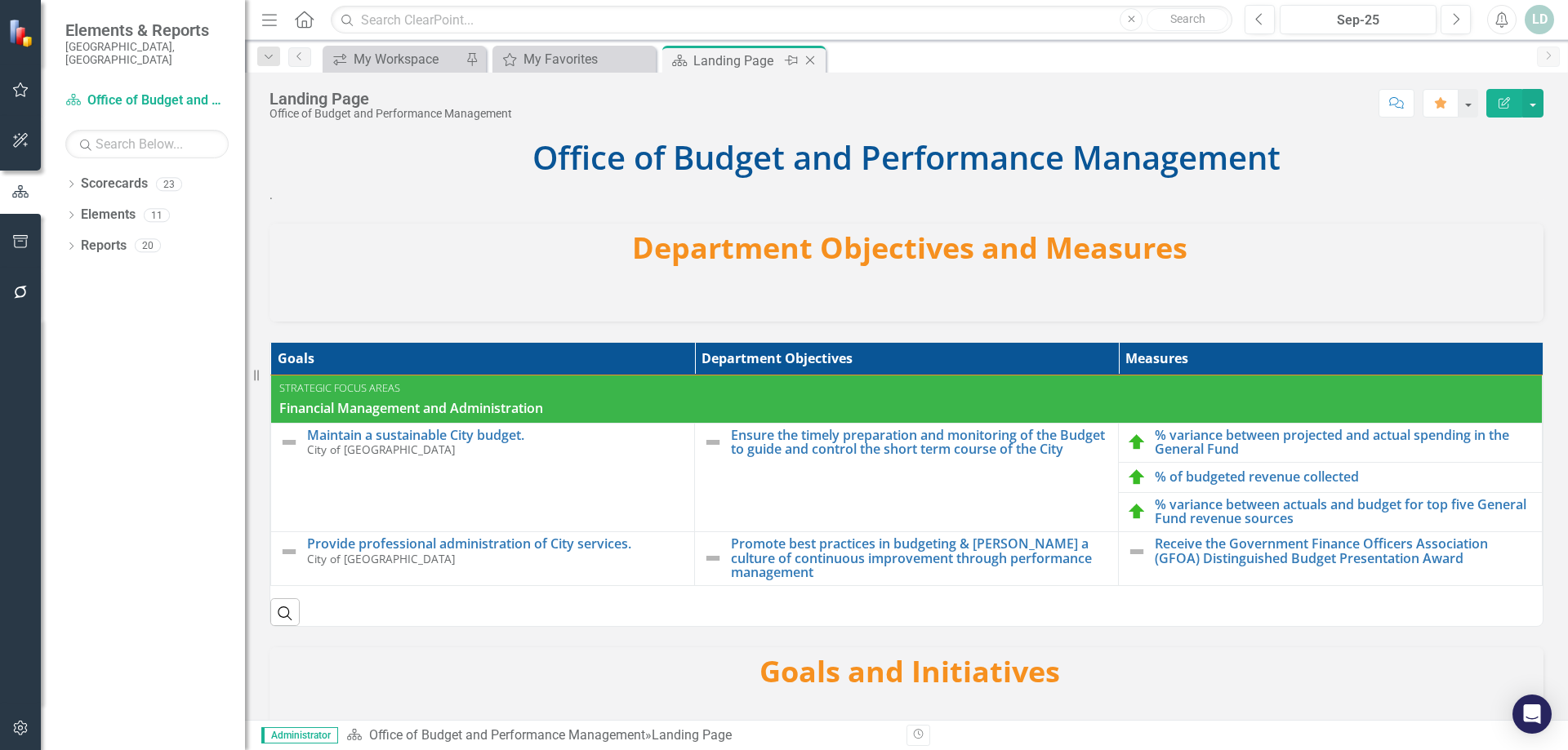
click at [807, 57] on icon "Close" at bounding box center [810, 60] width 17 height 13
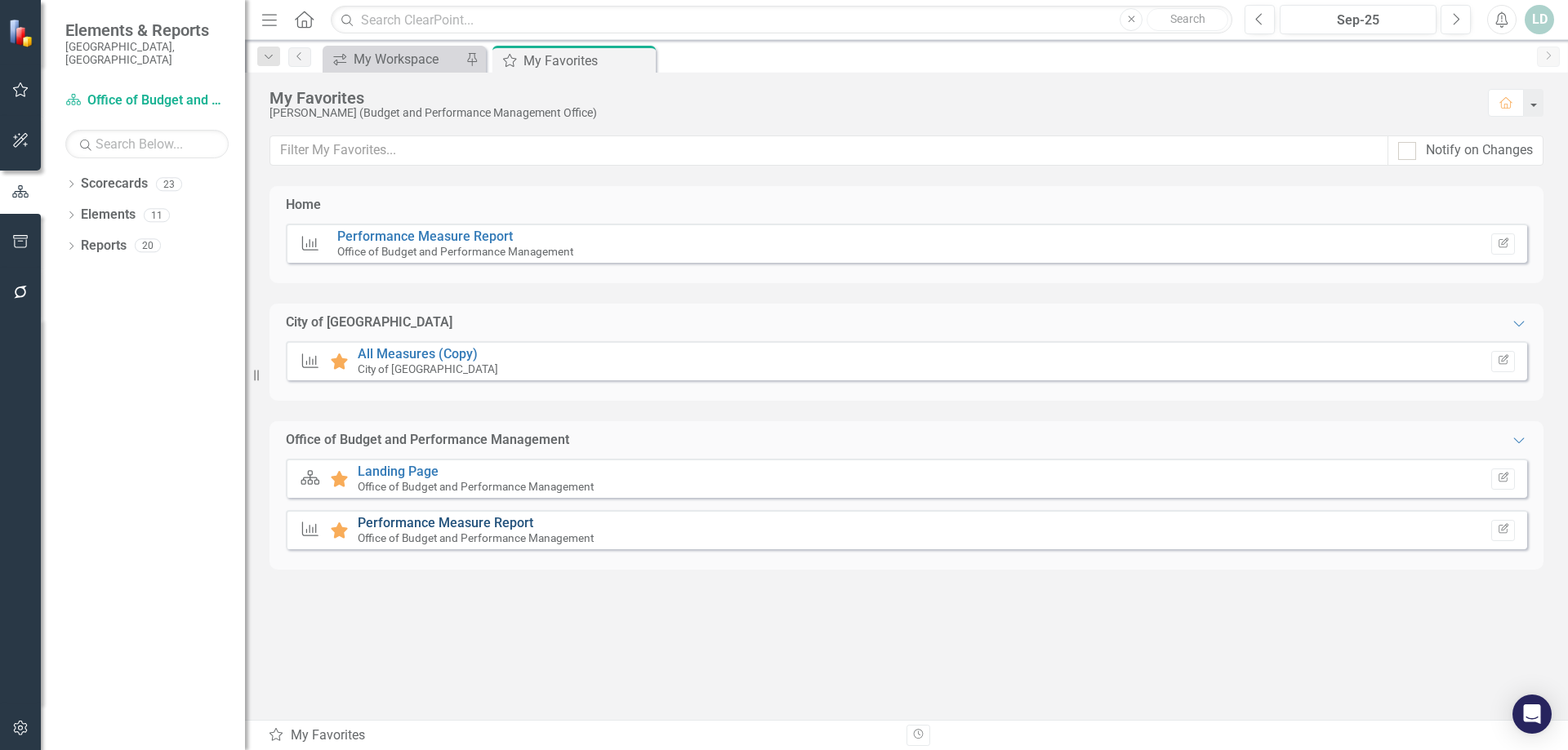
click at [402, 523] on link "Performance Measure Report" at bounding box center [445, 523] width 175 height 16
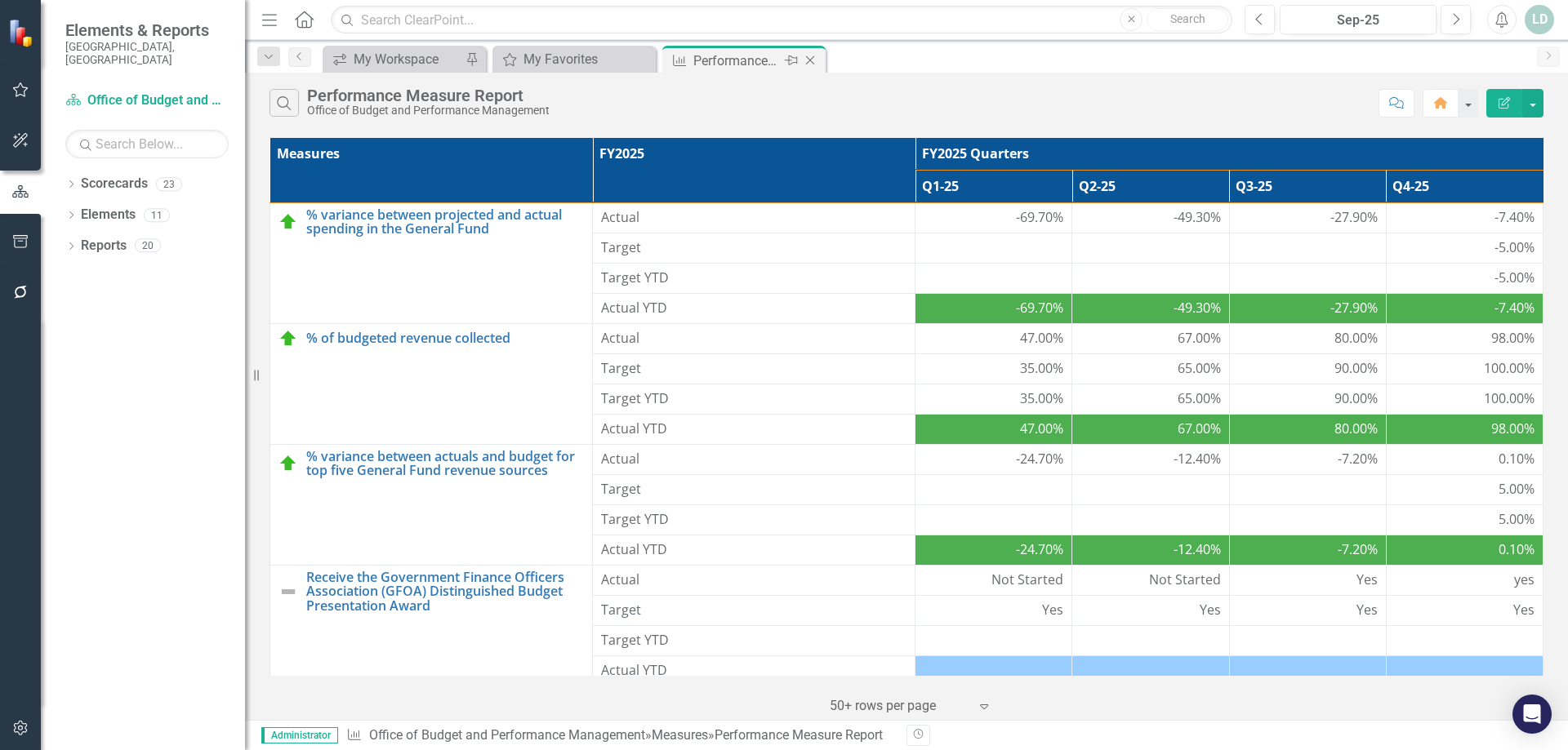
click at [807, 64] on icon at bounding box center [811, 61] width 9 height 9
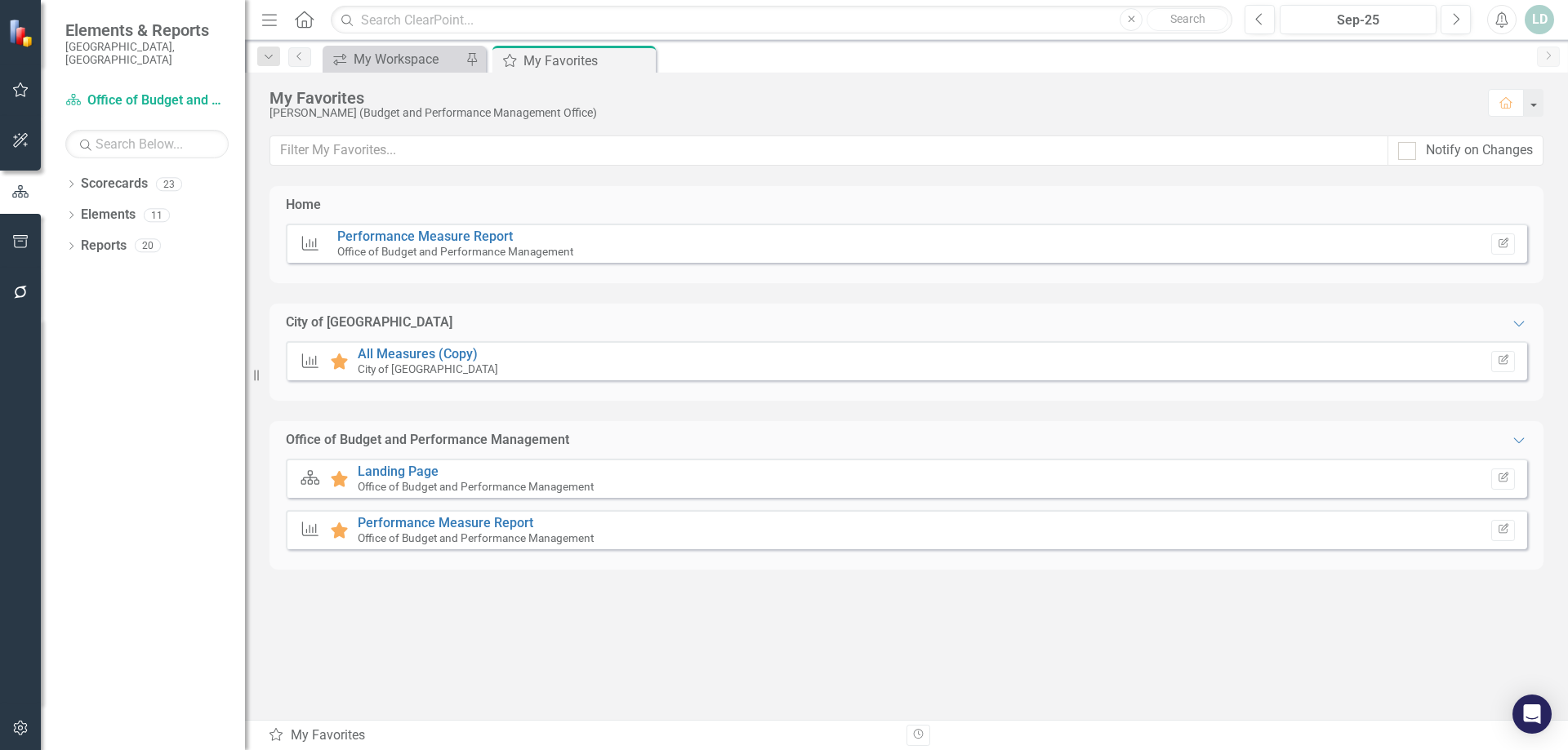
click at [275, 734] on icon "My Favorites" at bounding box center [275, 734] width 17 height 13
click at [19, 186] on icon "button" at bounding box center [20, 192] width 17 height 12
click at [79, 171] on div "Dropdown Scorecards 23" at bounding box center [155, 186] width 180 height 31
click at [76, 181] on icon "Dropdown" at bounding box center [71, 186] width 11 height 9
click at [107, 206] on link "City of [GEOGRAPHIC_DATA]" at bounding box center [167, 215] width 155 height 19
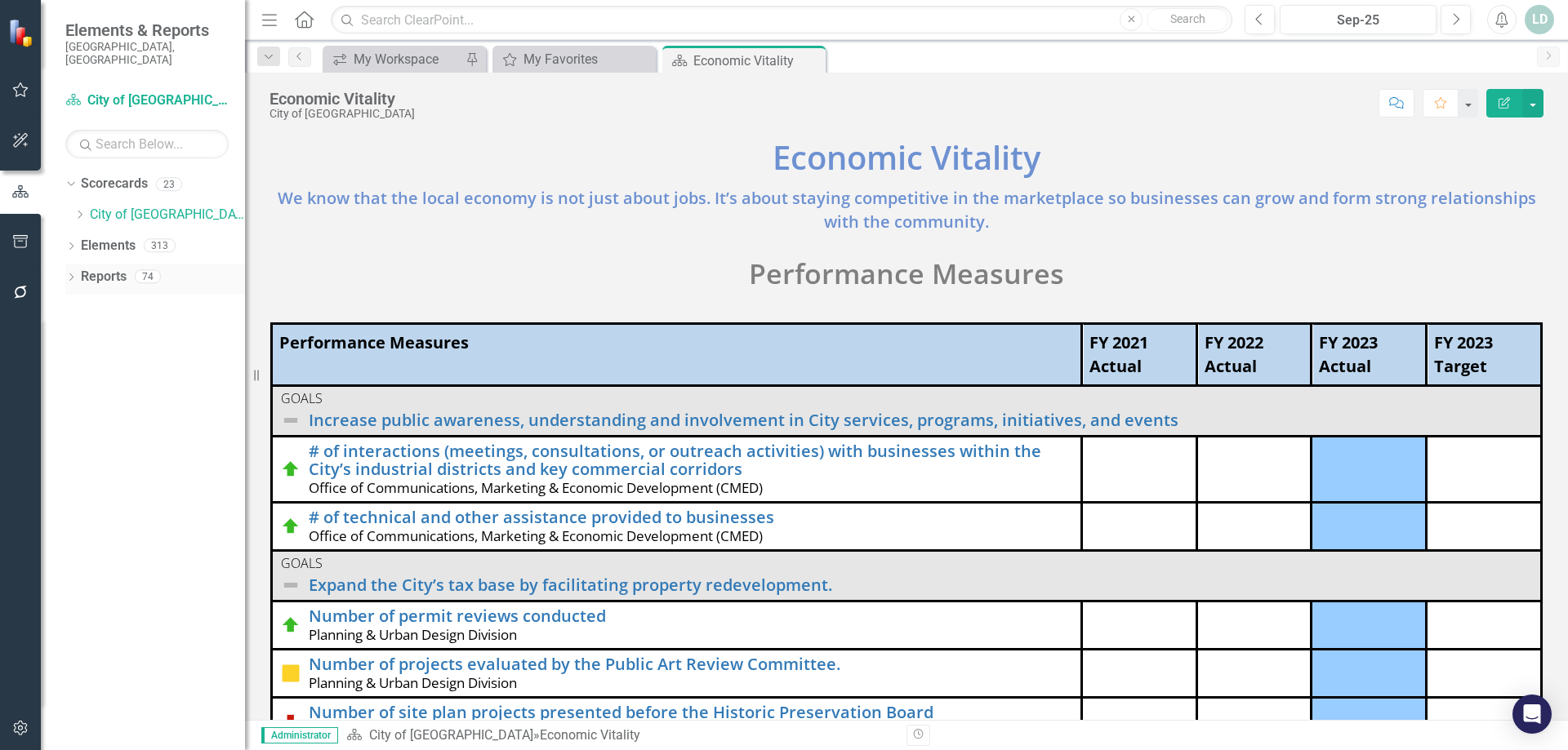
click at [71, 274] on icon "Dropdown" at bounding box center [71, 279] width 11 height 9
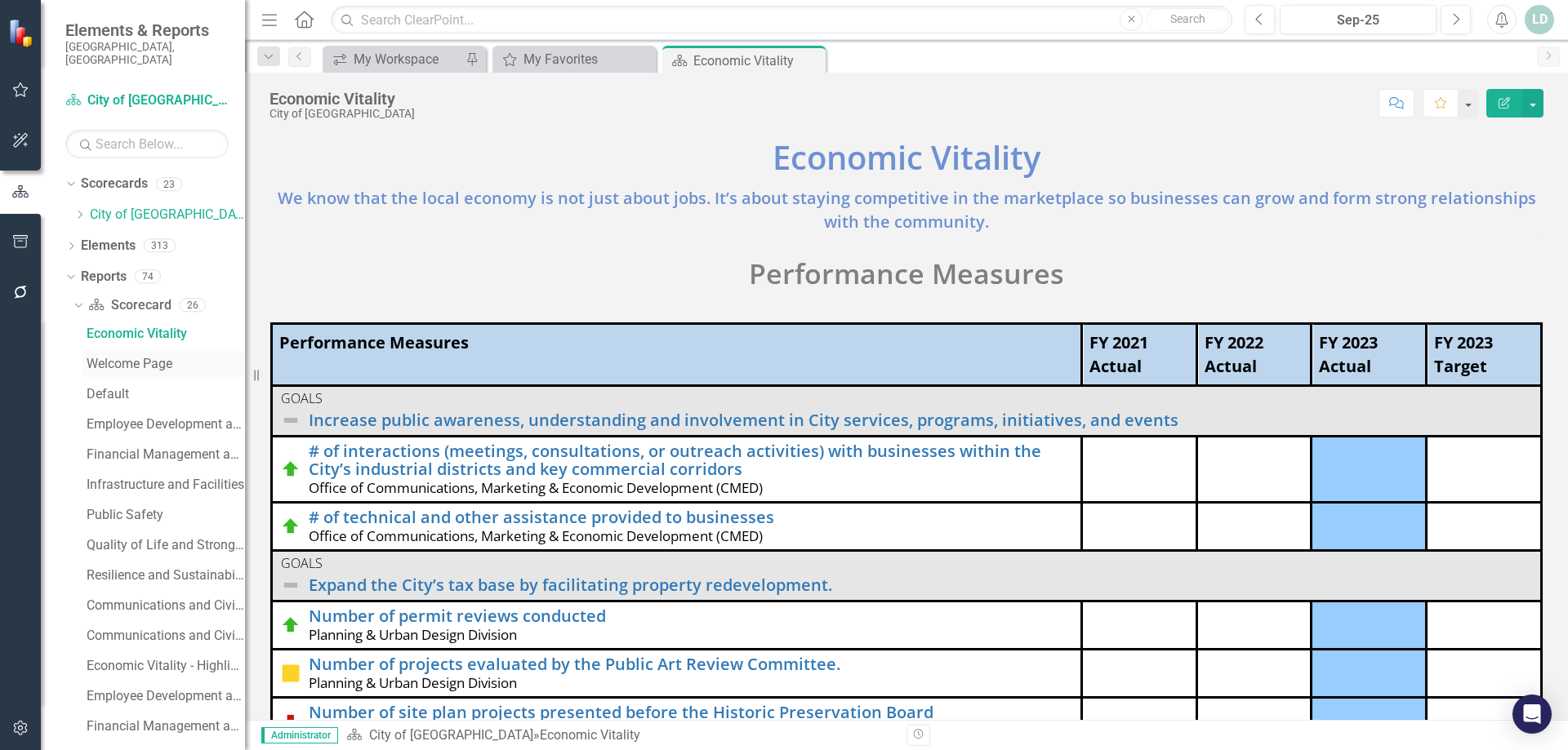
click at [136, 356] on div "Welcome Page" at bounding box center [166, 363] width 159 height 15
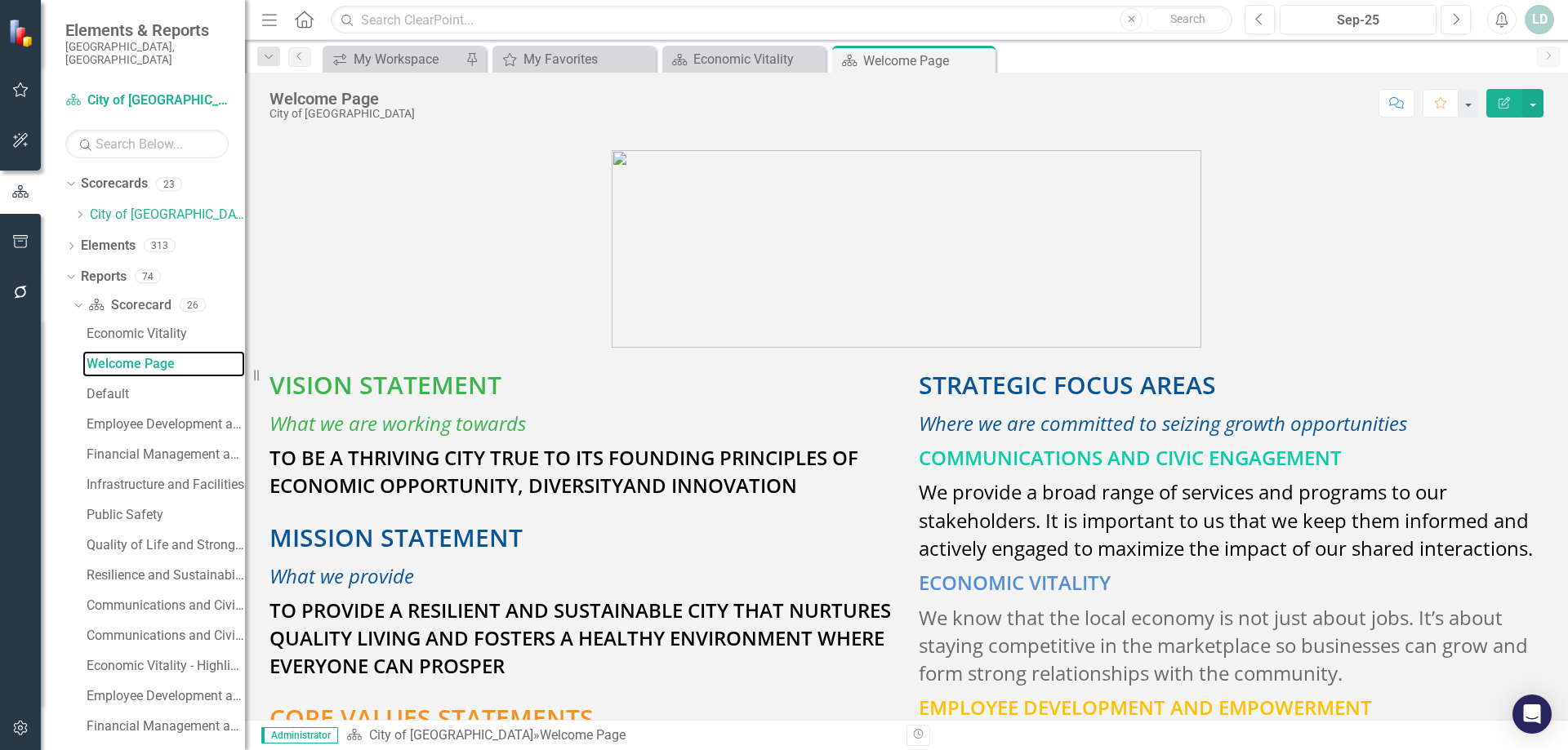
scroll to position [734, 0]
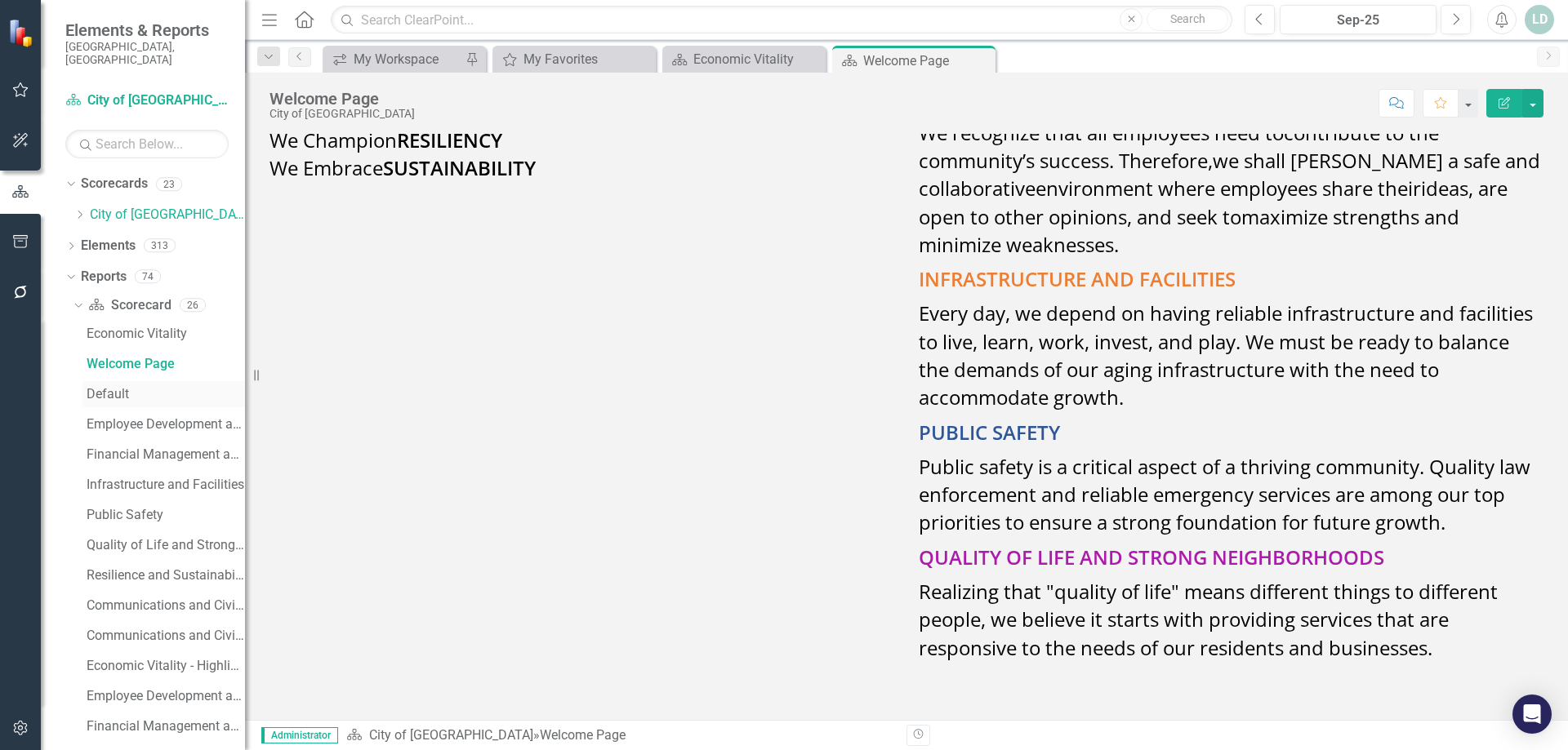
click at [122, 388] on div "Default" at bounding box center [166, 394] width 159 height 15
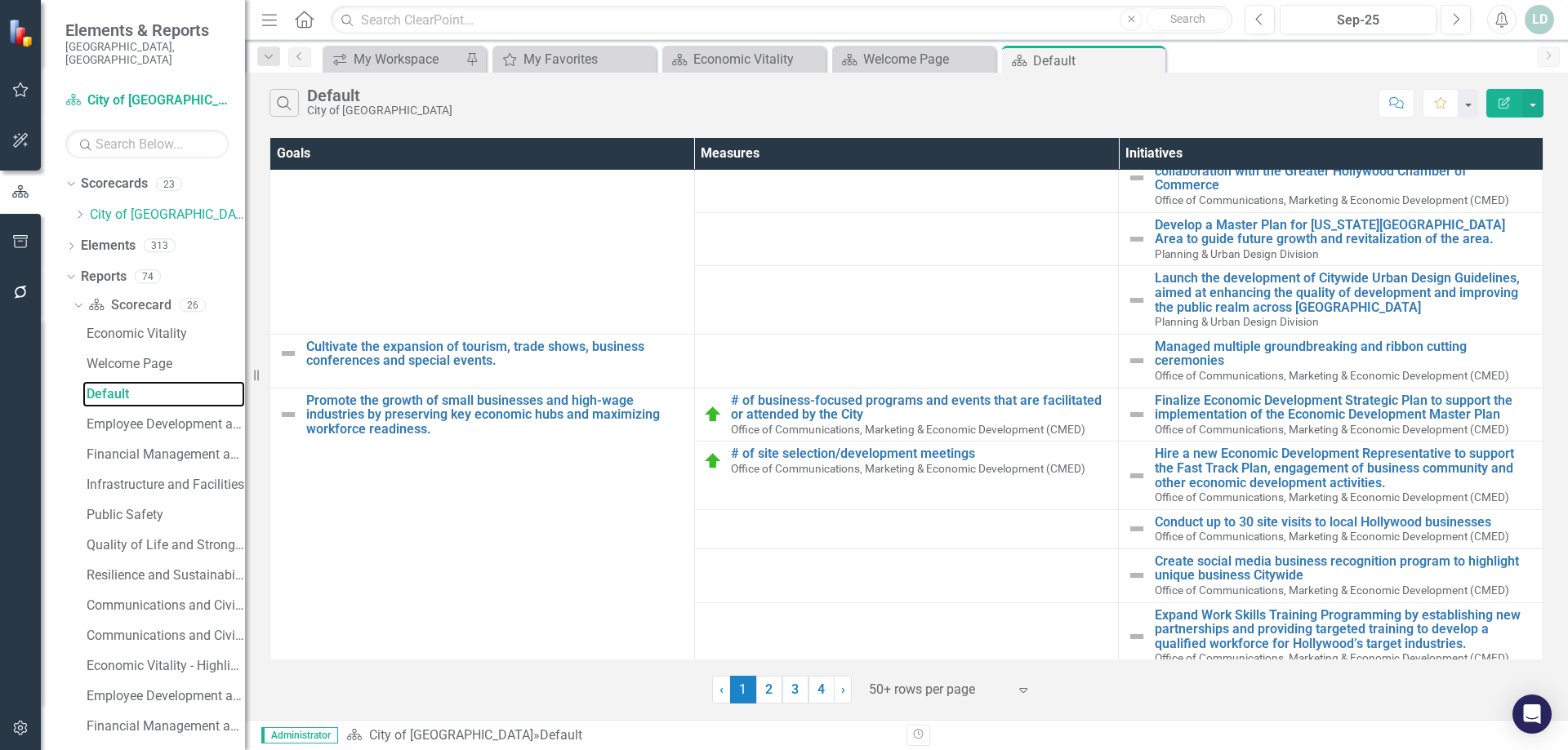
scroll to position [2379, 0]
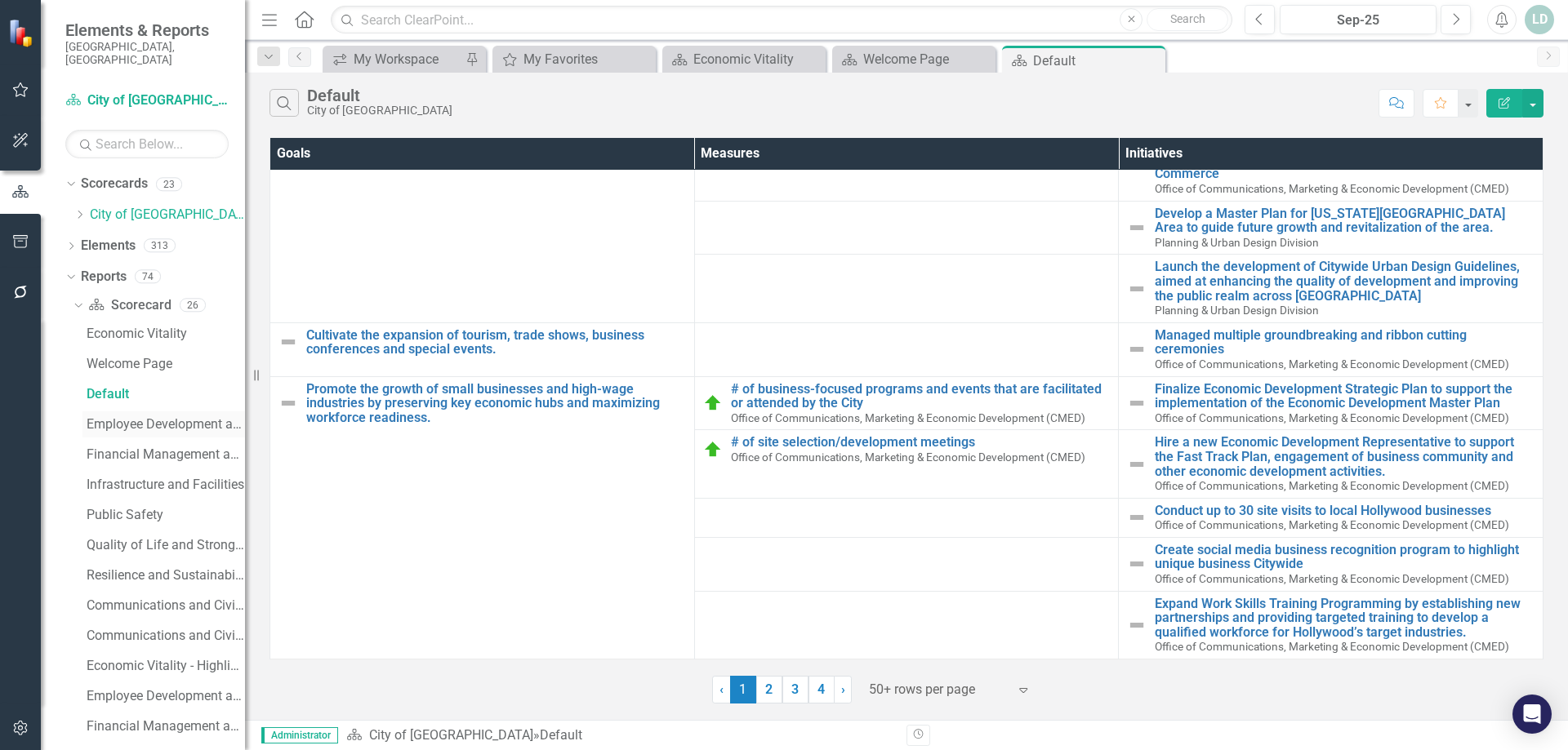
click at [157, 417] on div "Employee Development and Empowerment" at bounding box center [166, 424] width 159 height 15
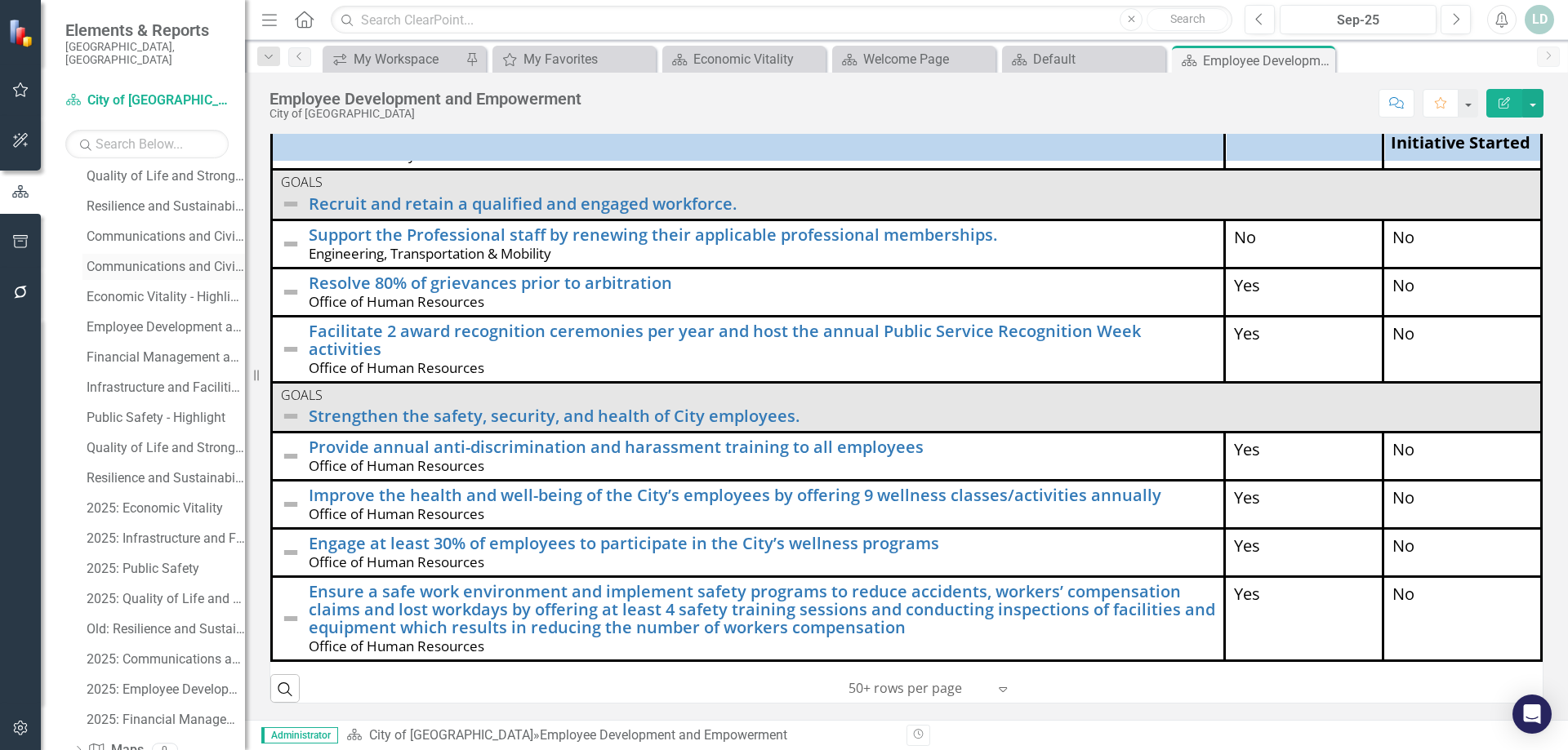
scroll to position [409, 0]
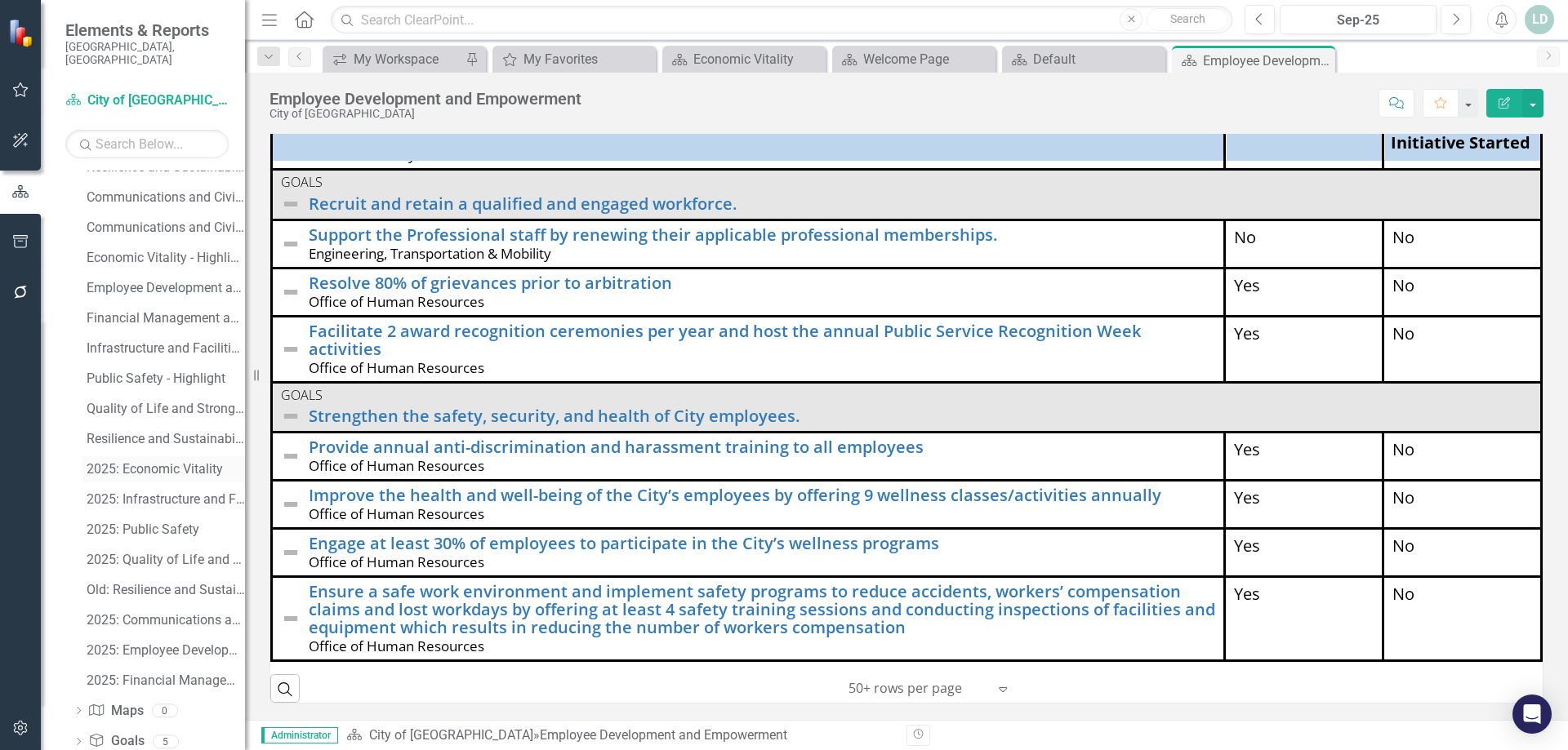
click at [167, 462] on div "2025: Economic Vitality" at bounding box center [166, 469] width 159 height 15
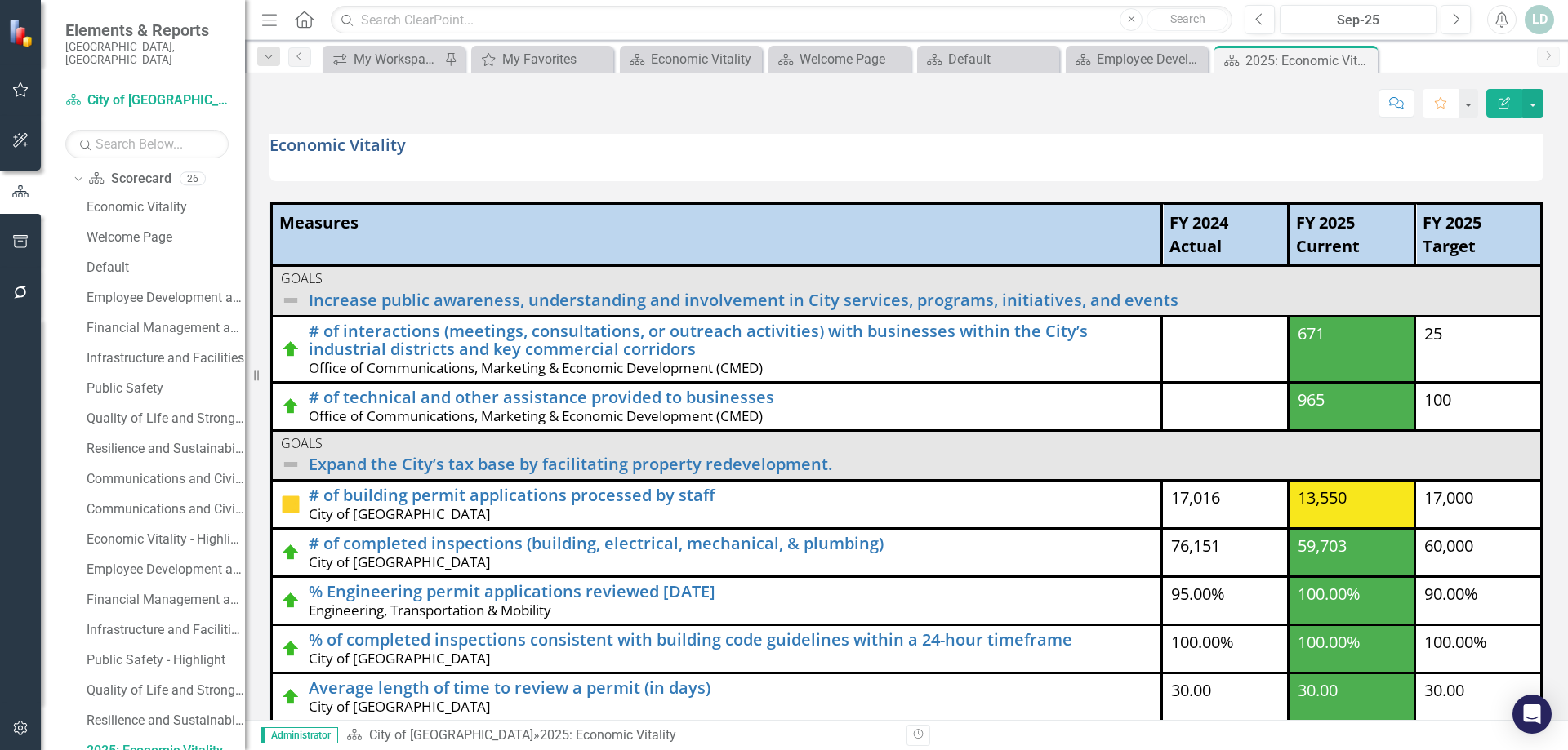
click at [1440, 104] on icon "Favorite" at bounding box center [1441, 103] width 15 height 11
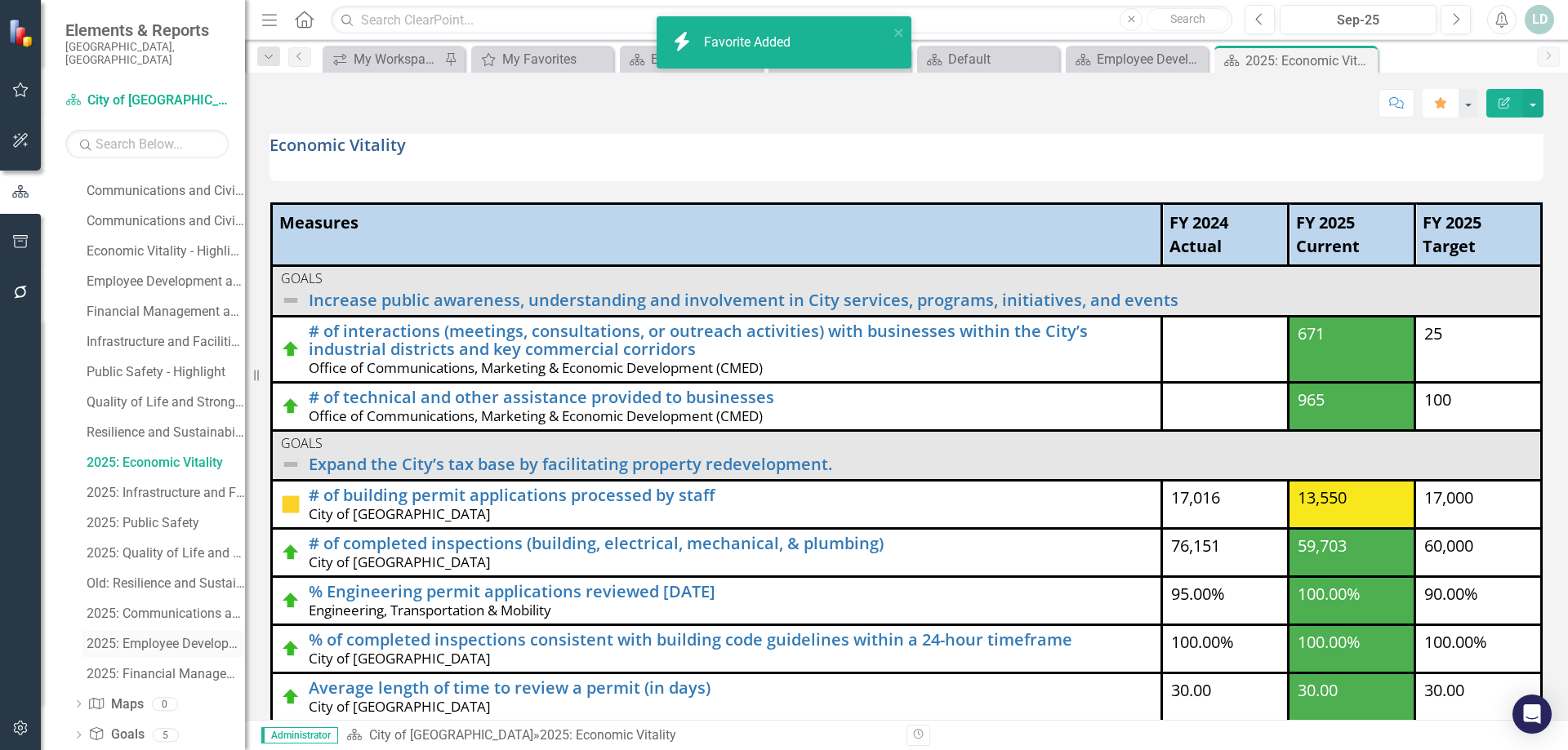
scroll to position [453, 0]
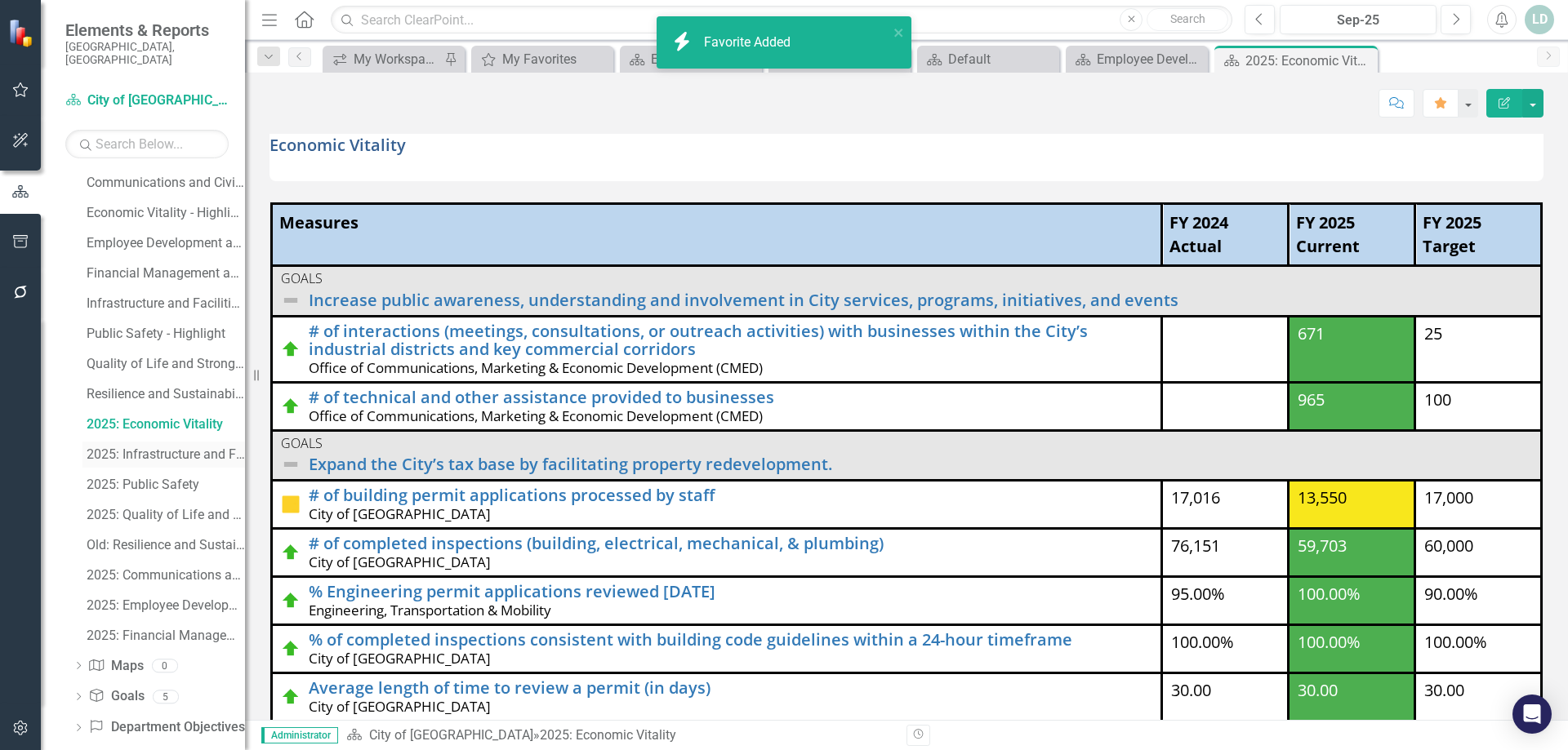
click at [158, 447] on div "2025: Infrastructure and Facilities" at bounding box center [166, 454] width 159 height 15
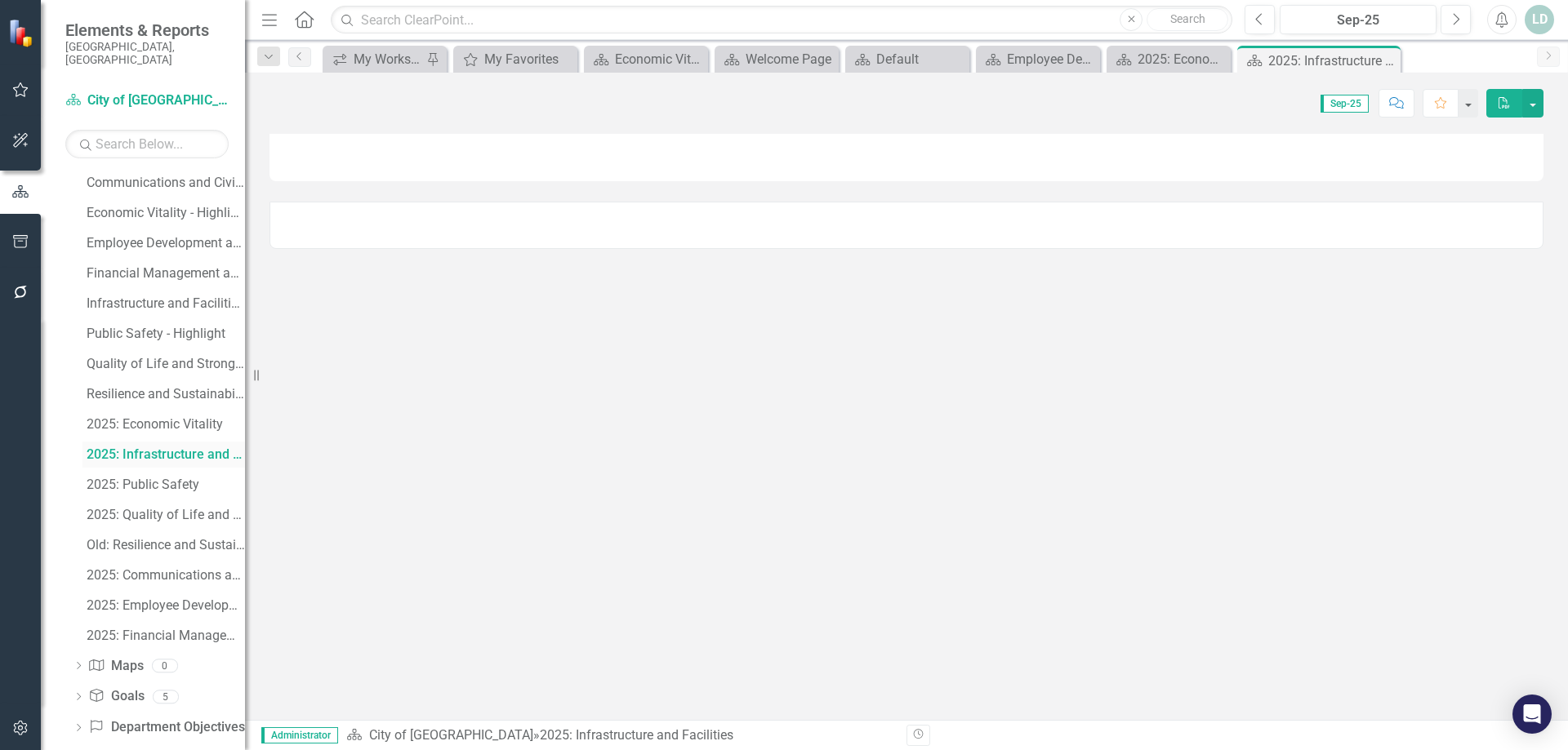
scroll to position [157, 0]
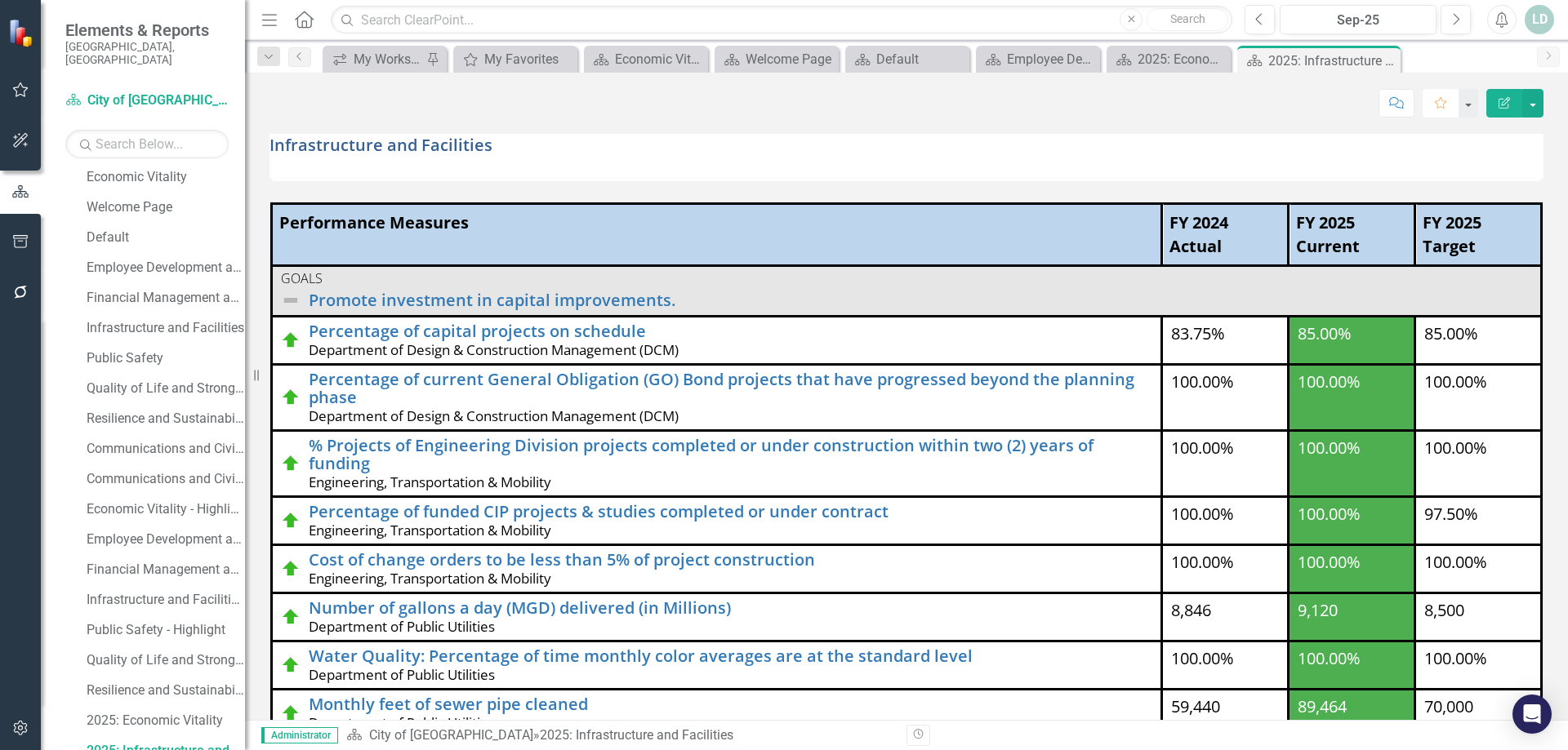
click at [1436, 101] on icon "button" at bounding box center [1440, 103] width 11 height 11
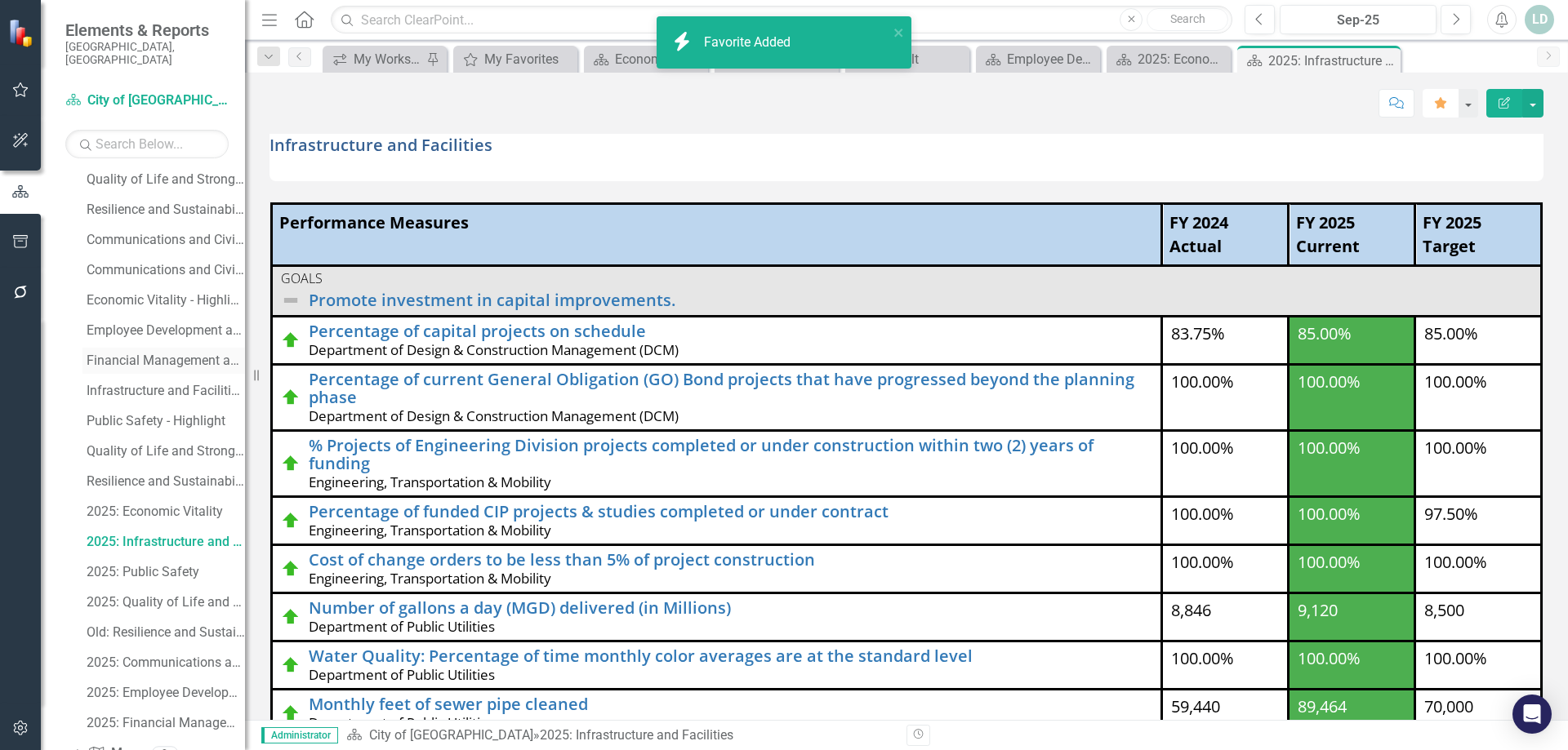
scroll to position [402, 0]
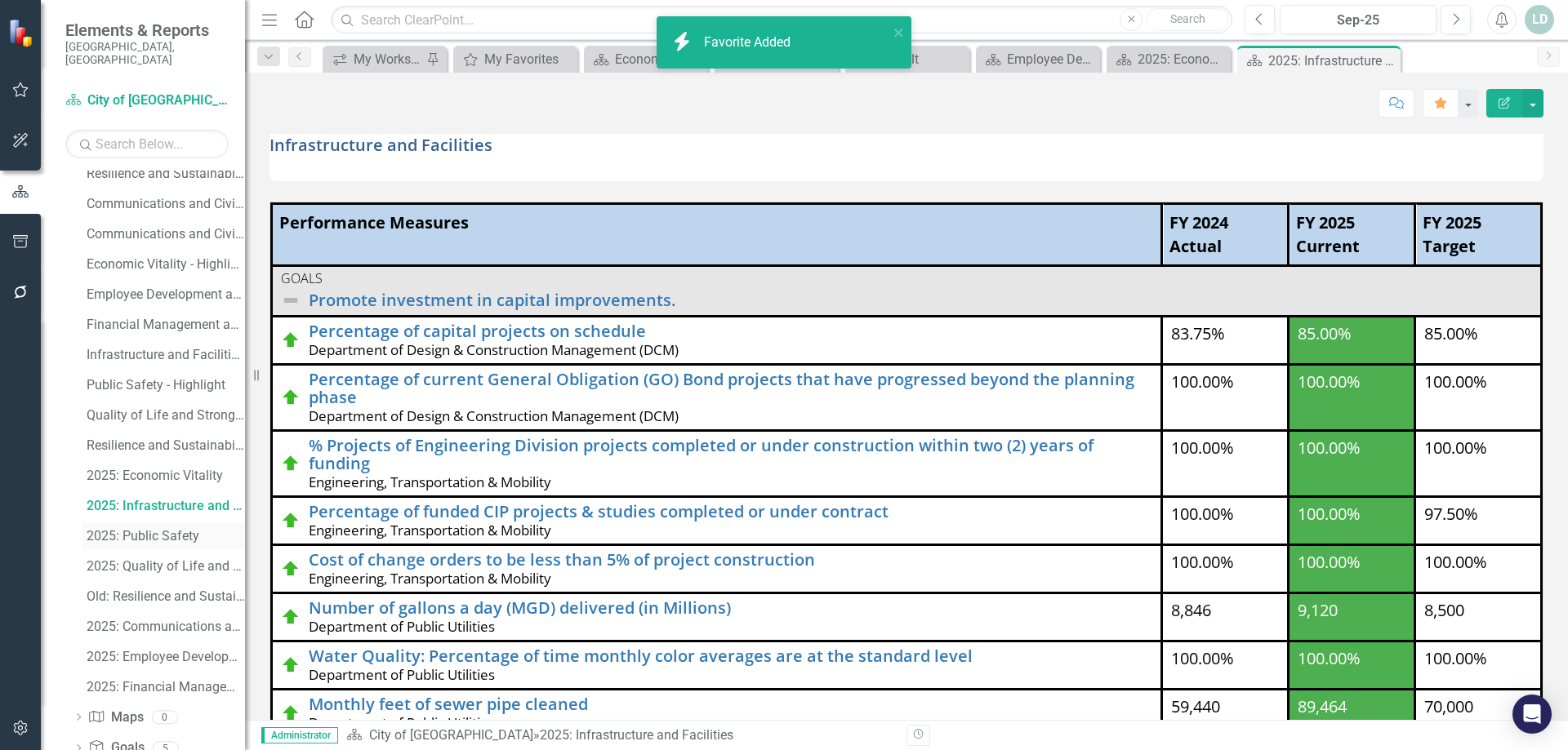
click at [156, 529] on div "2025: Public Safety" at bounding box center [166, 536] width 159 height 15
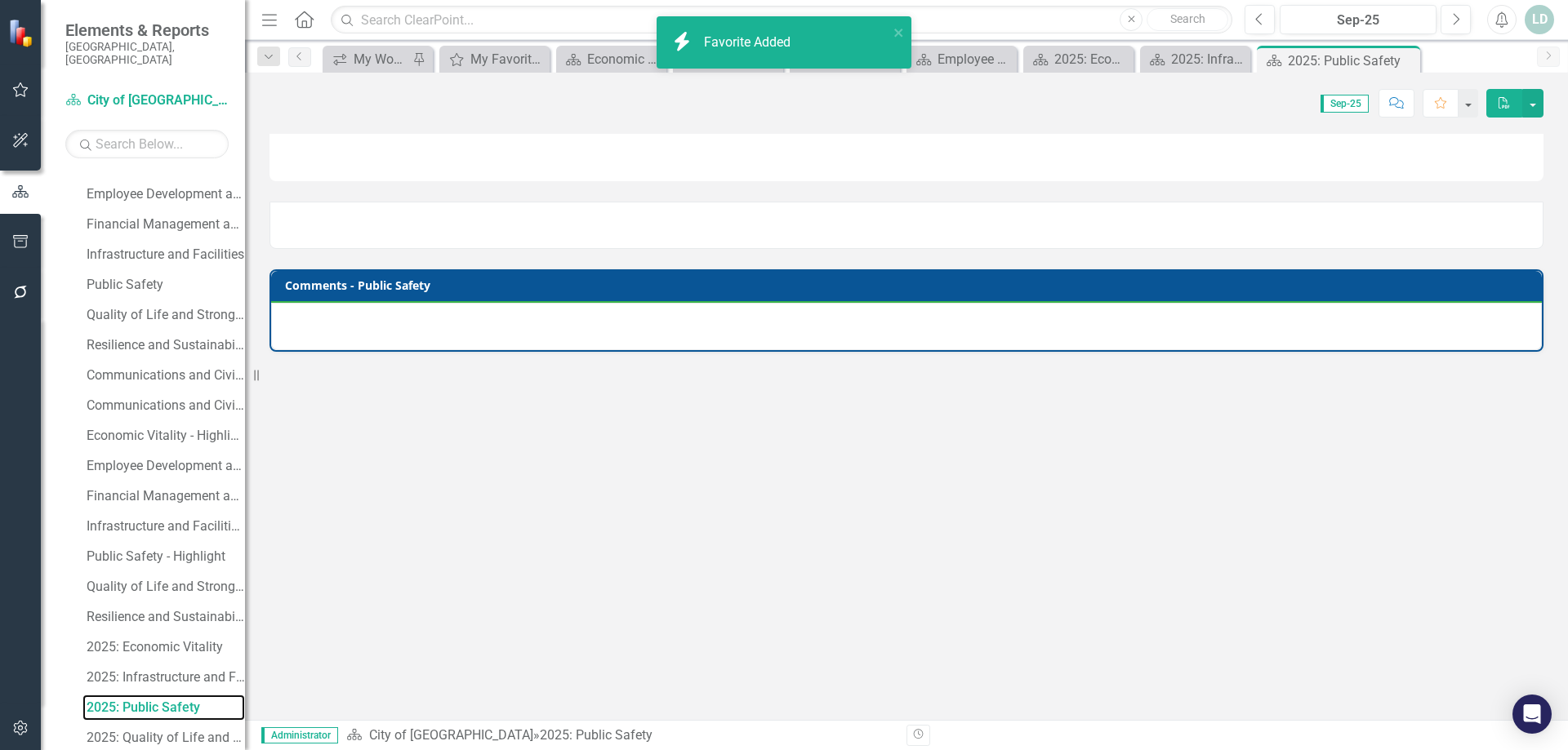
scroll to position [187, 0]
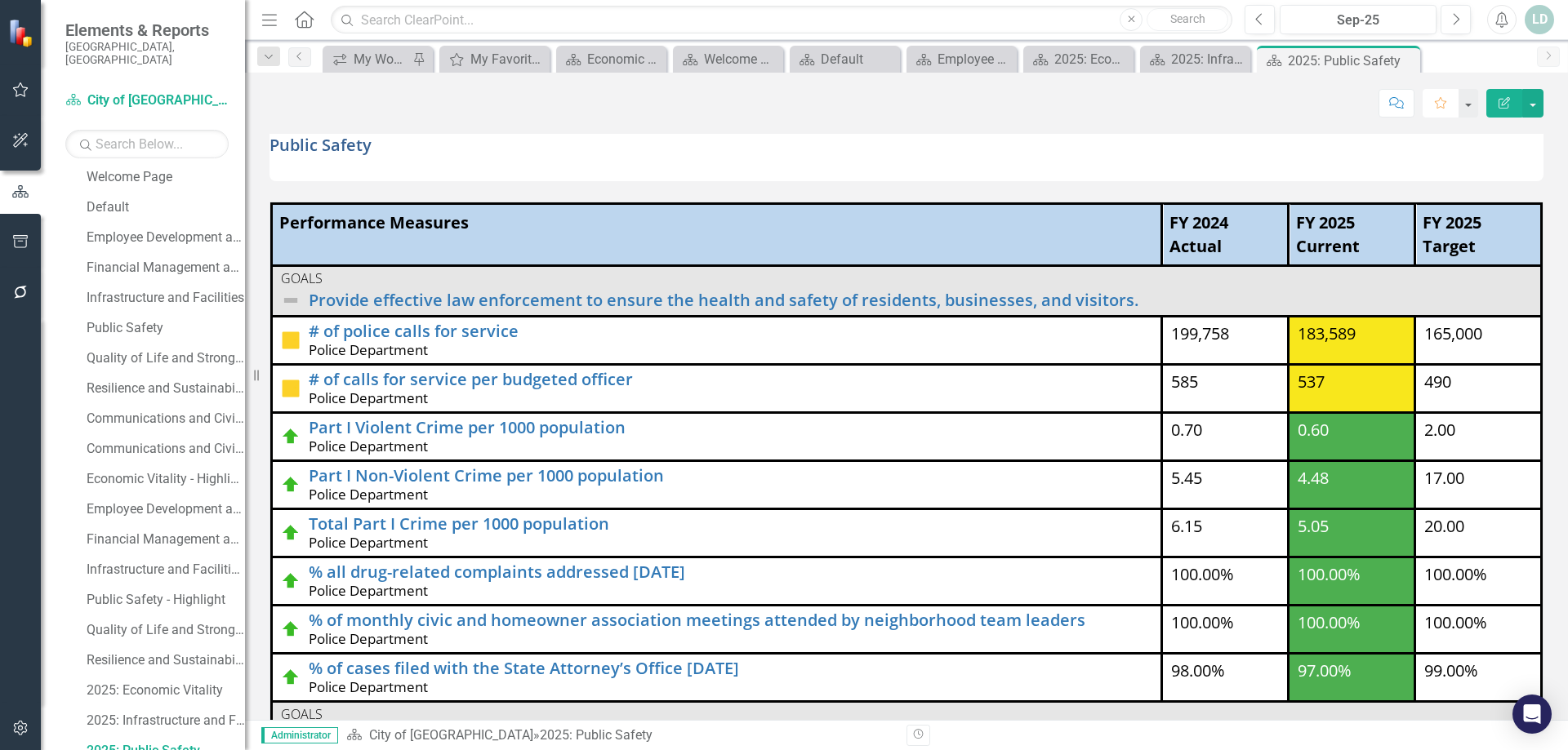
click at [1437, 101] on icon "button" at bounding box center [1440, 103] width 11 height 11
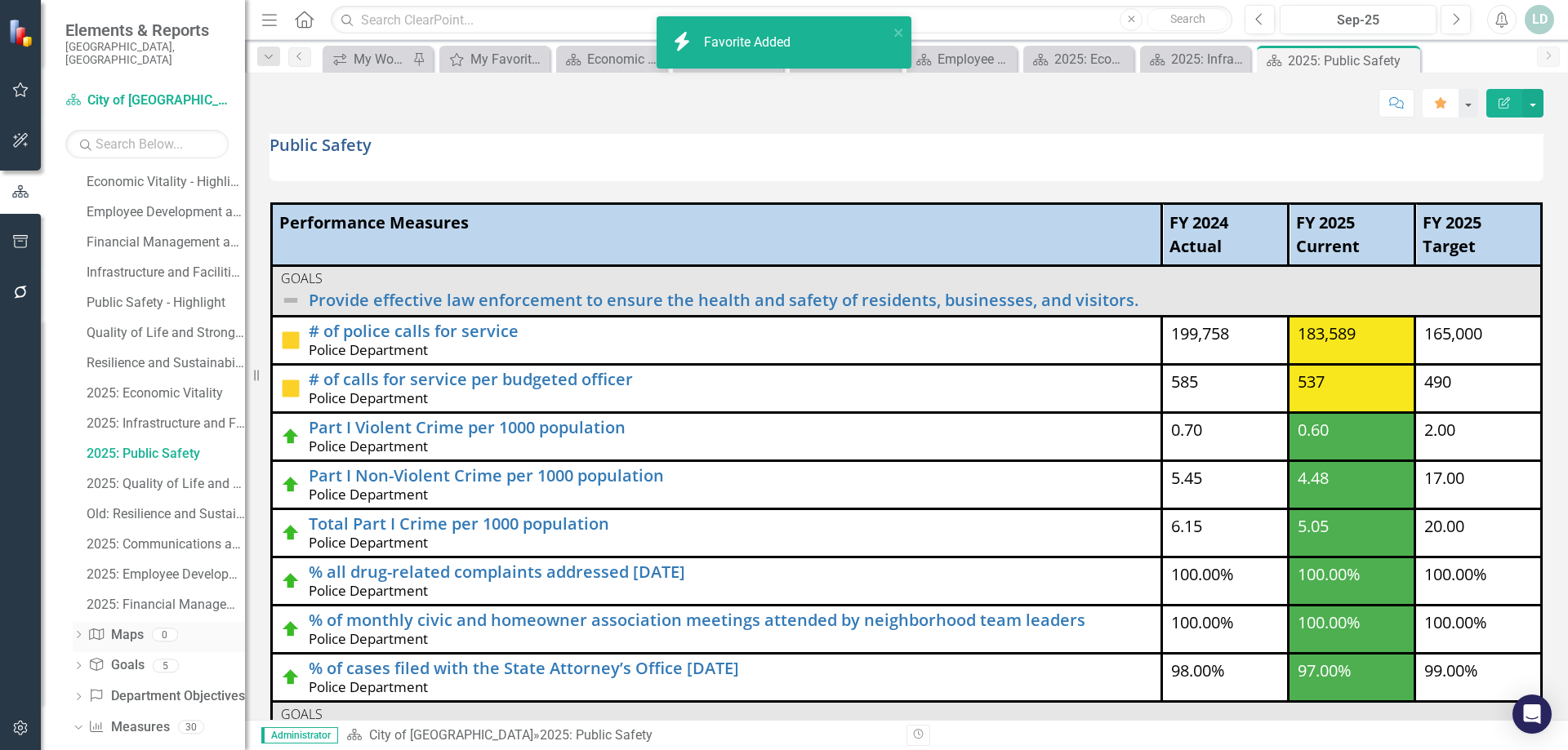
scroll to position [513, 0]
click at [157, 447] on div "2025: Quality of Life and Strong Neighborhoods" at bounding box center [166, 454] width 159 height 15
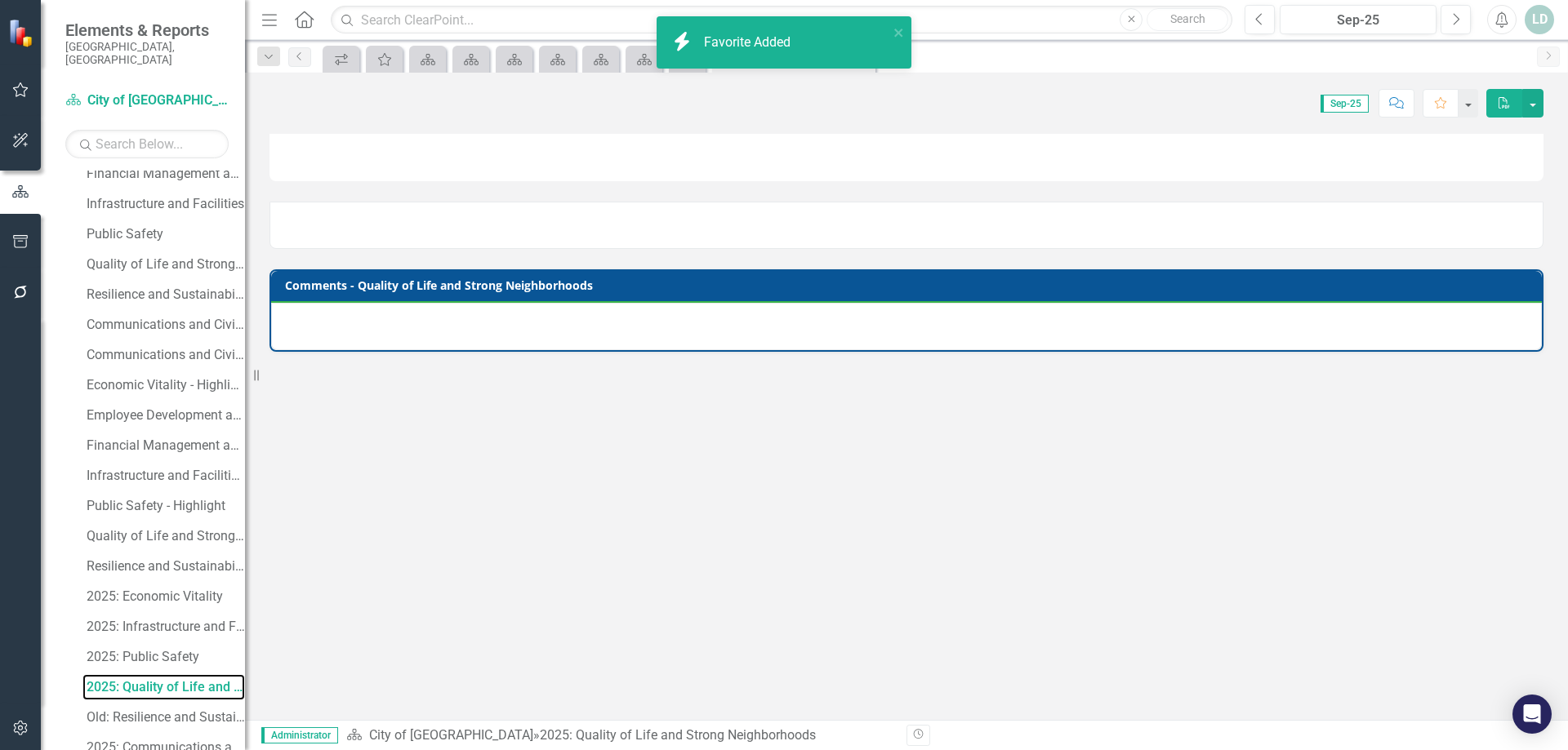
scroll to position [217, 0]
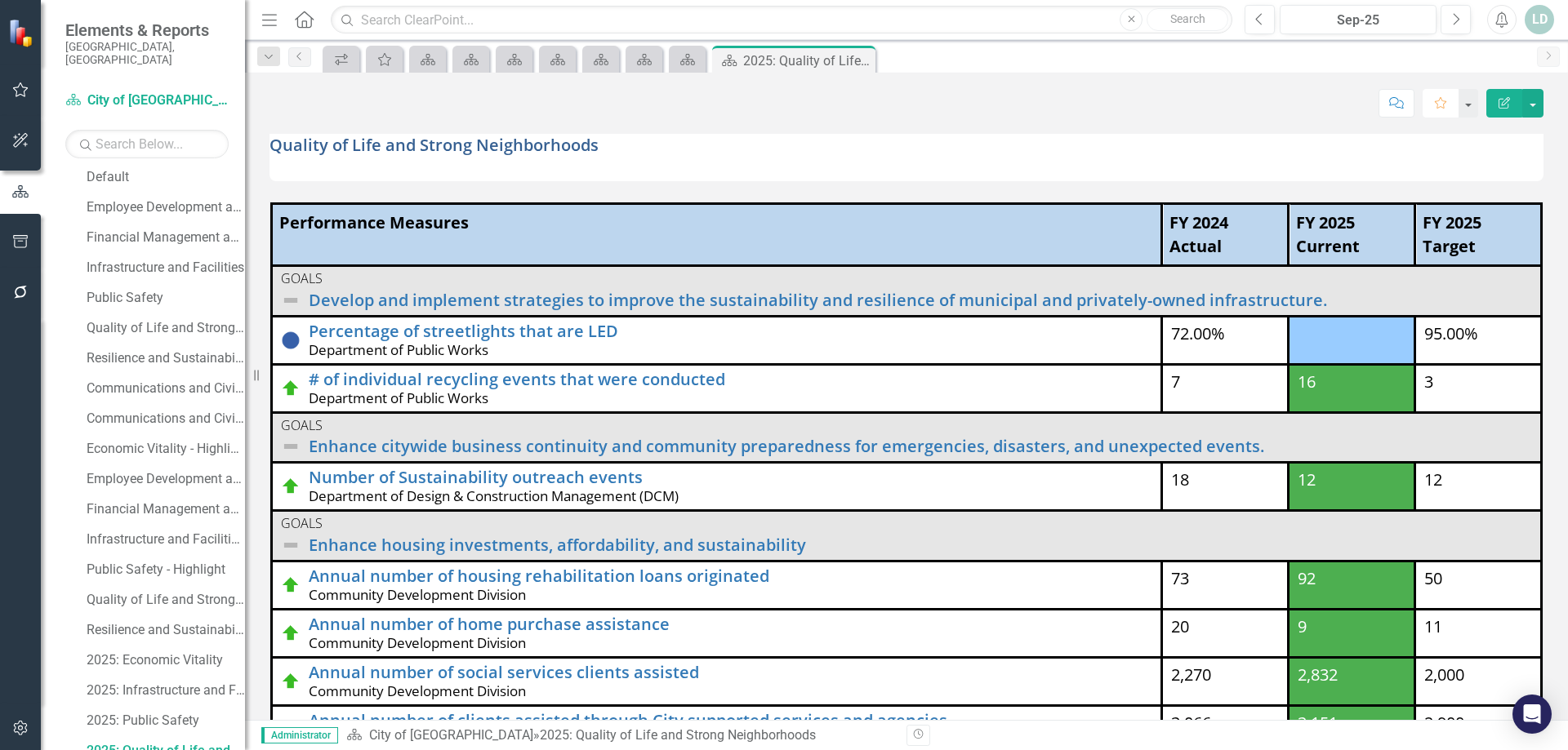
click at [1441, 105] on icon "Favorite" at bounding box center [1441, 103] width 15 height 11
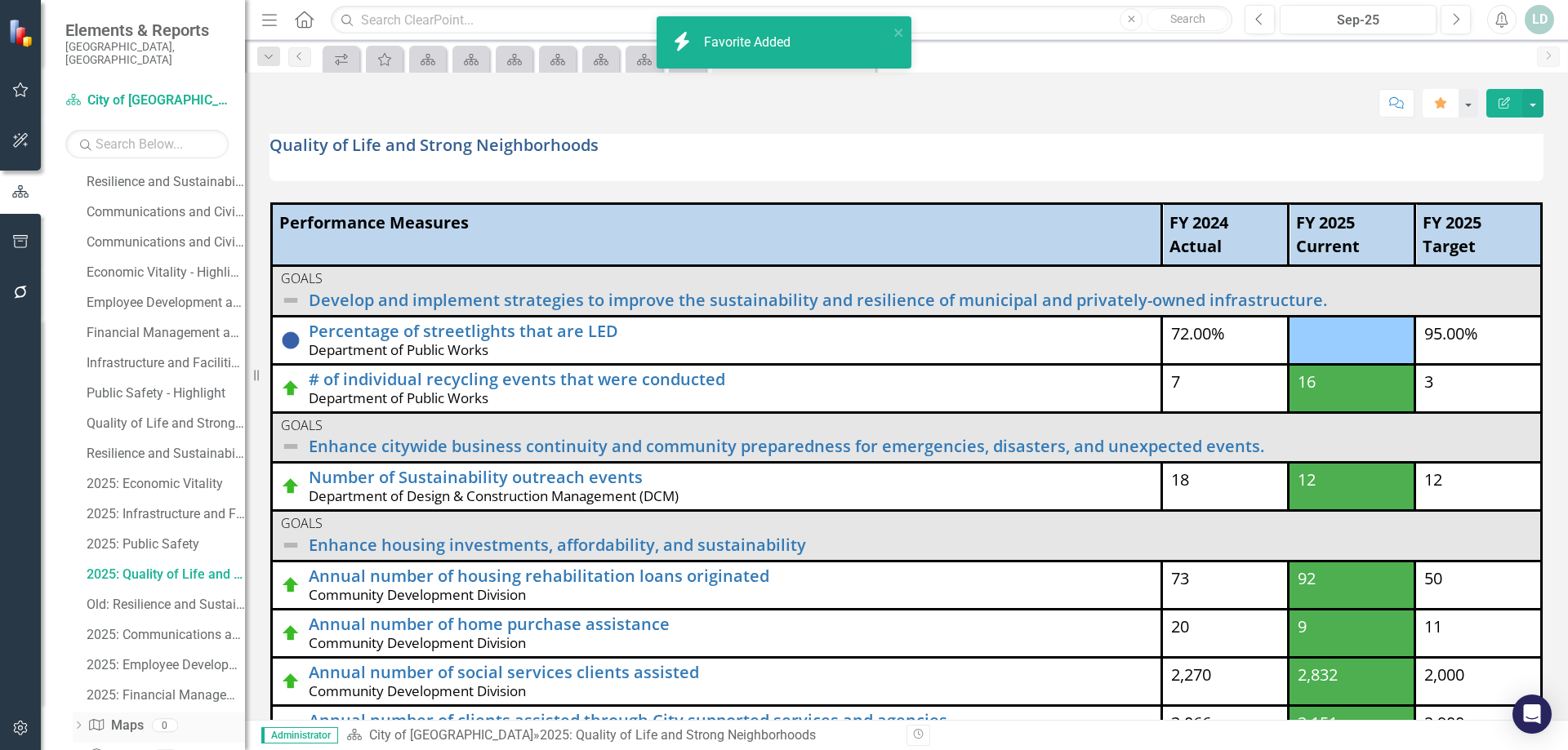
scroll to position [544, 0]
click at [162, 447] on div "Old: Resilience and Sustainability" at bounding box center [166, 454] width 159 height 15
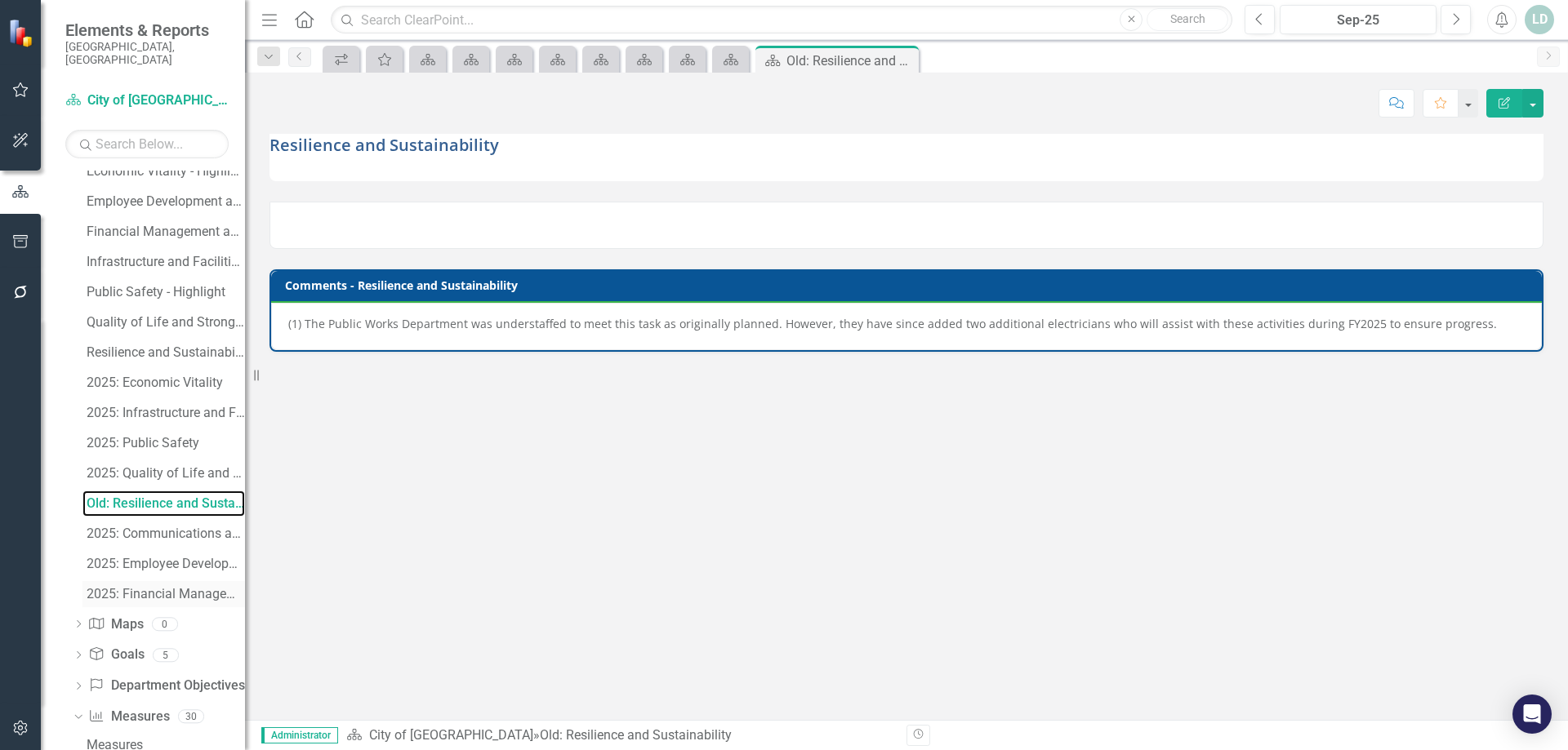
scroll to position [574, 0]
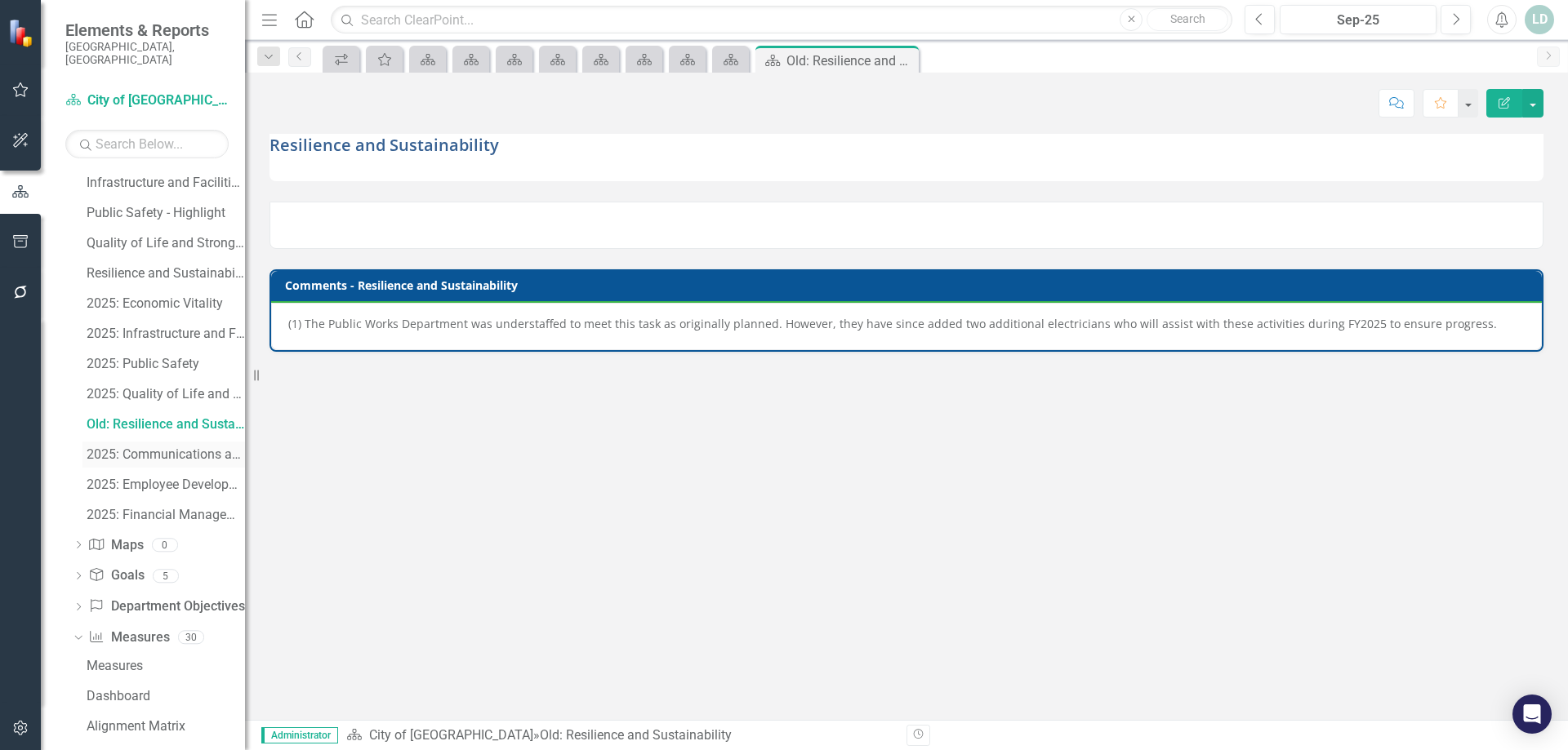
click at [180, 447] on div "2025: Communications and Civic Engagement" at bounding box center [166, 454] width 159 height 15
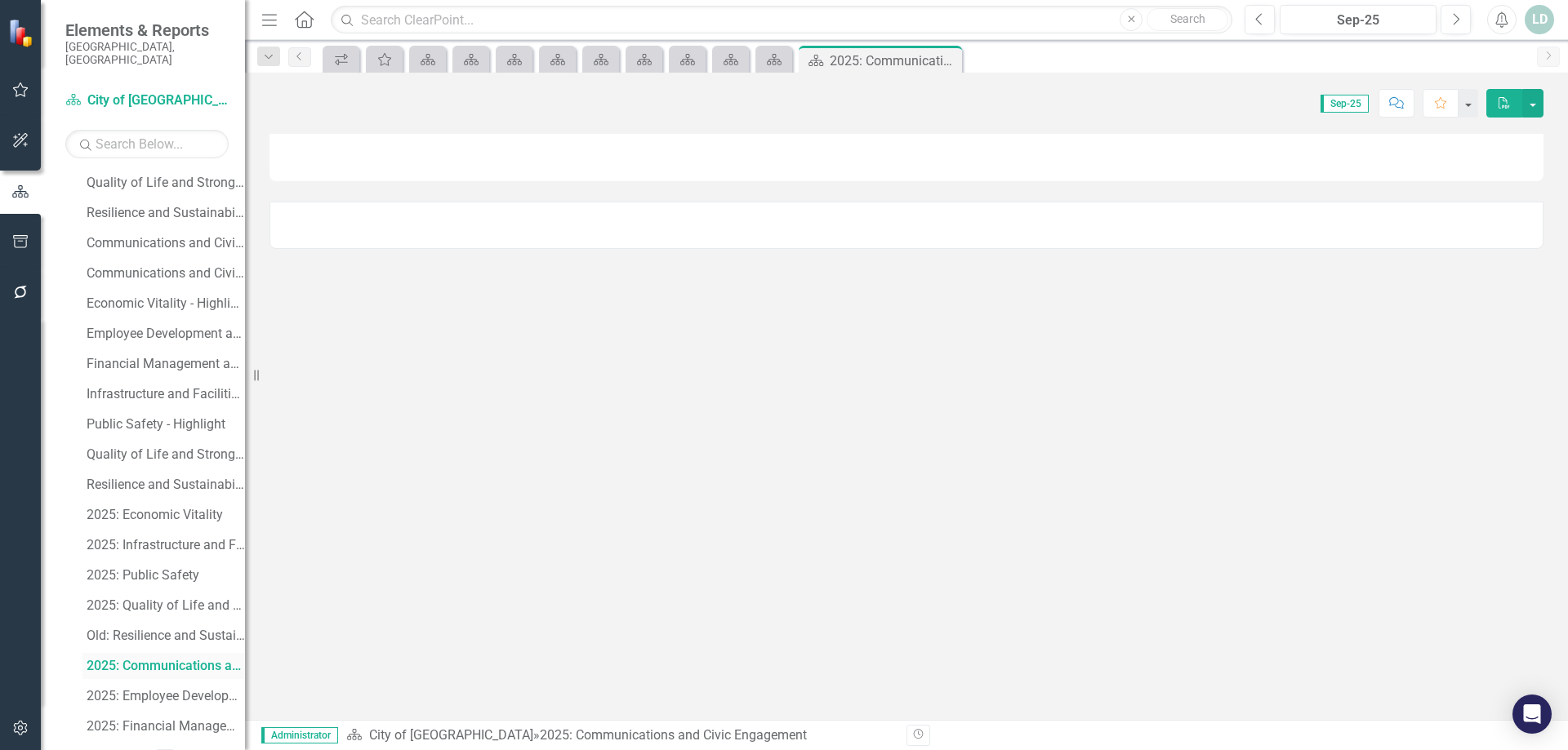
scroll to position [278, 0]
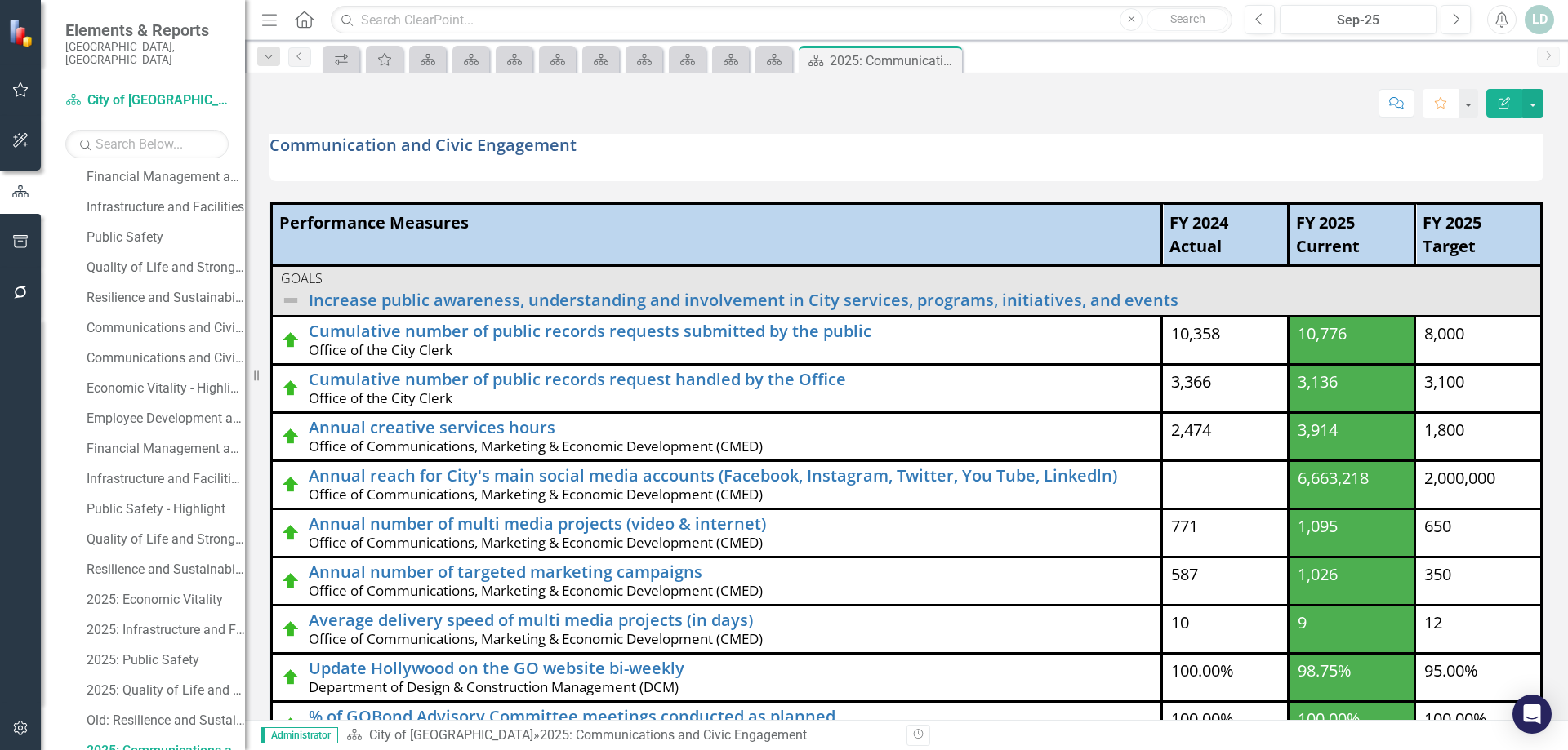
click at [1436, 105] on icon "Favorite" at bounding box center [1441, 103] width 15 height 11
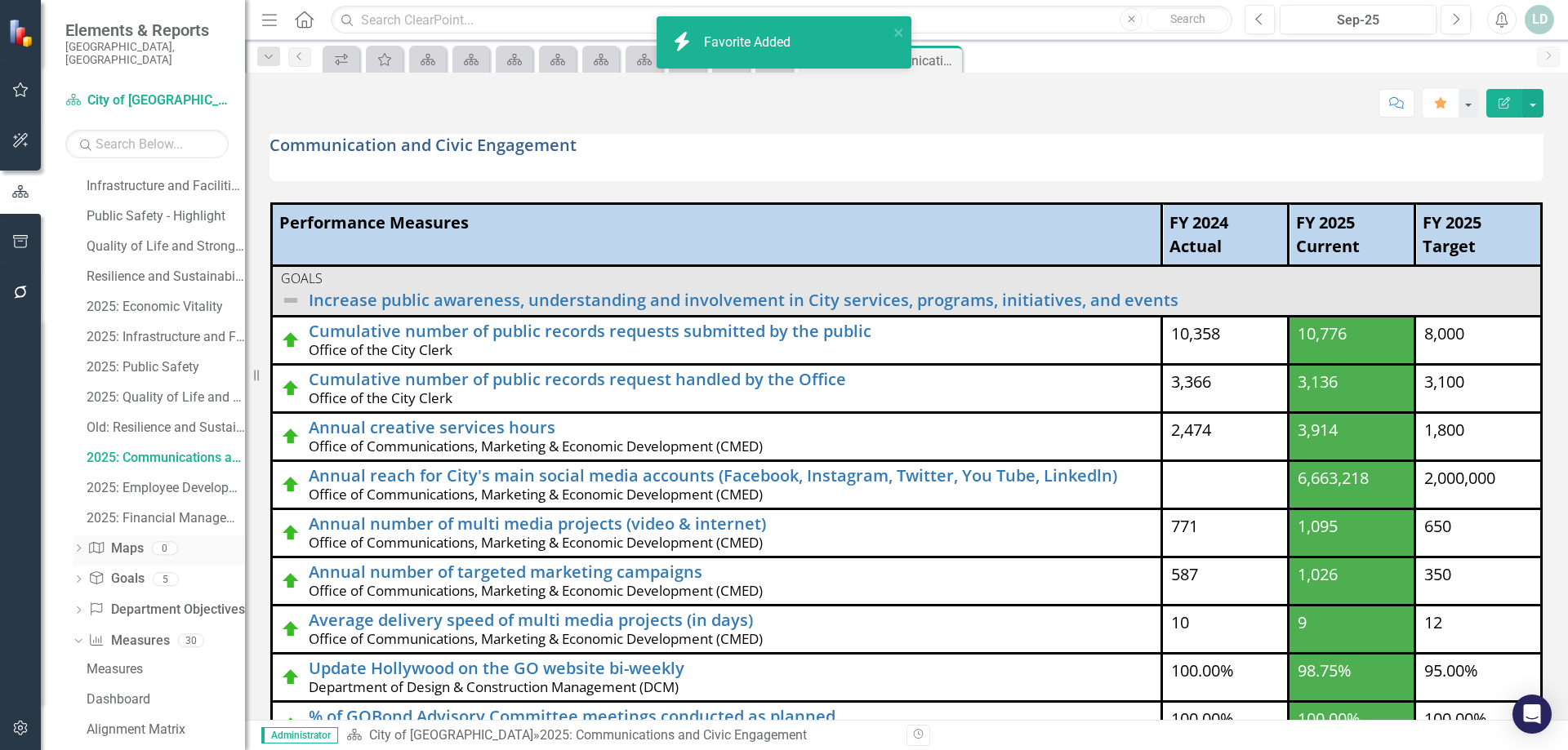
scroll to position [604, 0]
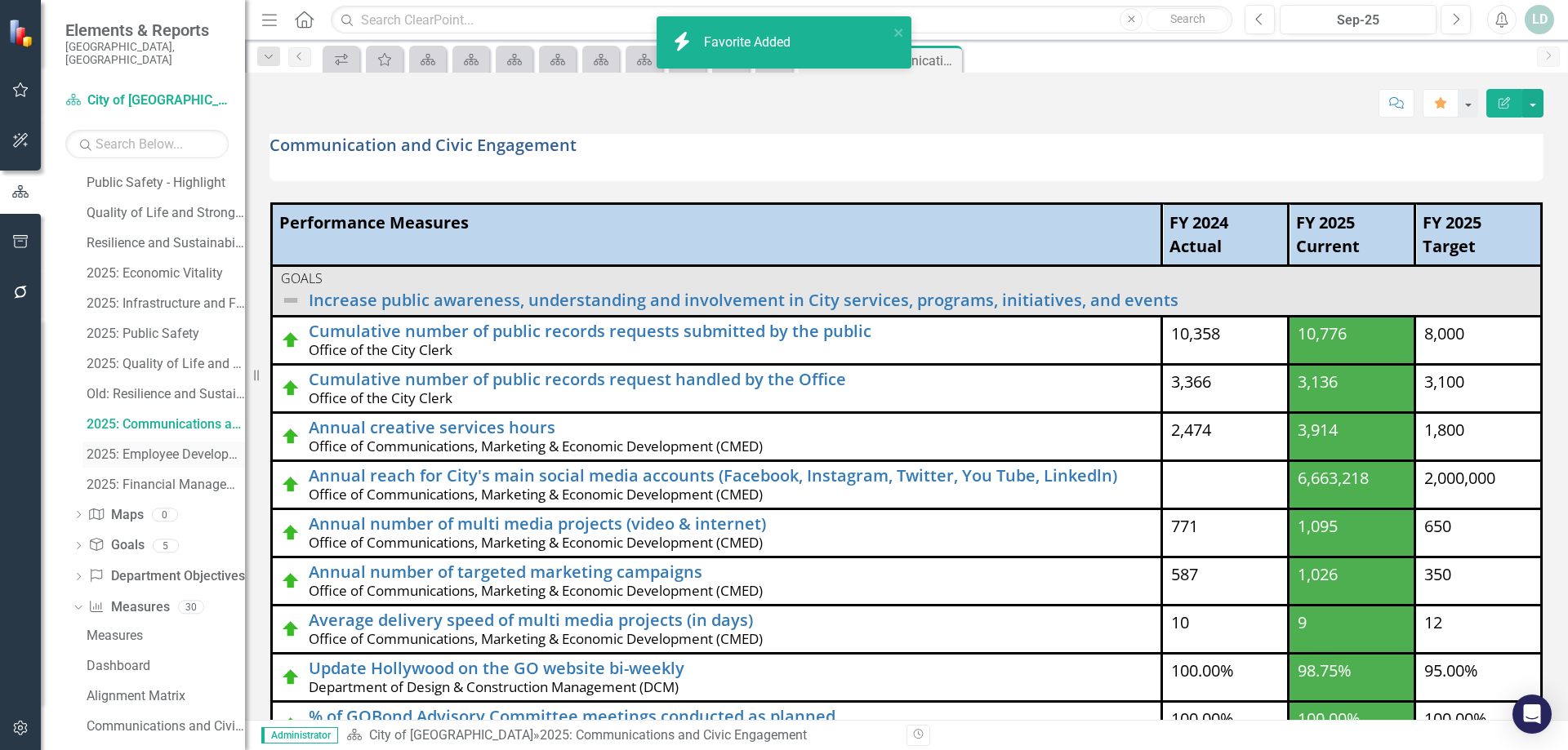
click at [151, 447] on div "2025: Employee Development and Empowerment" at bounding box center [166, 454] width 159 height 15
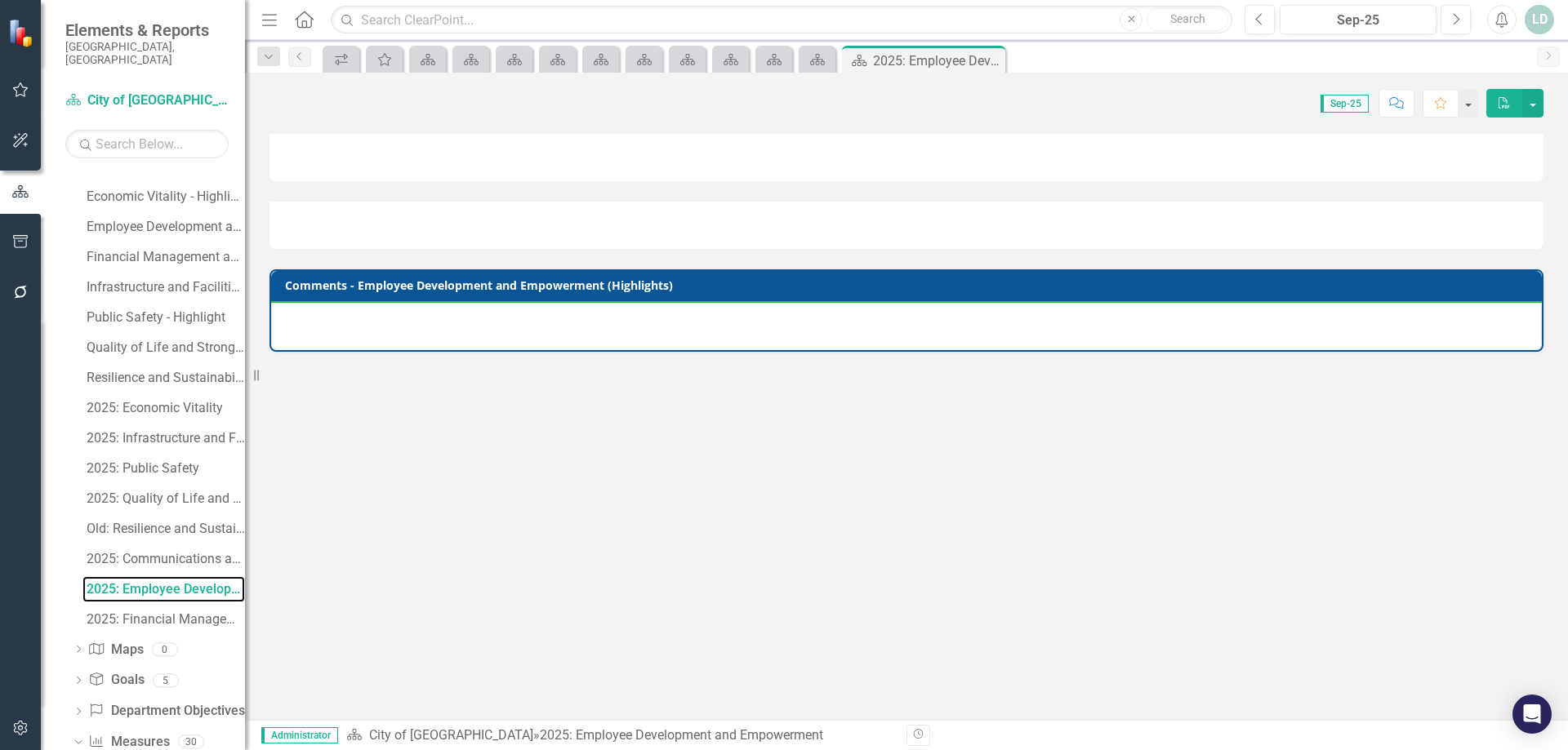
scroll to position [307, 0]
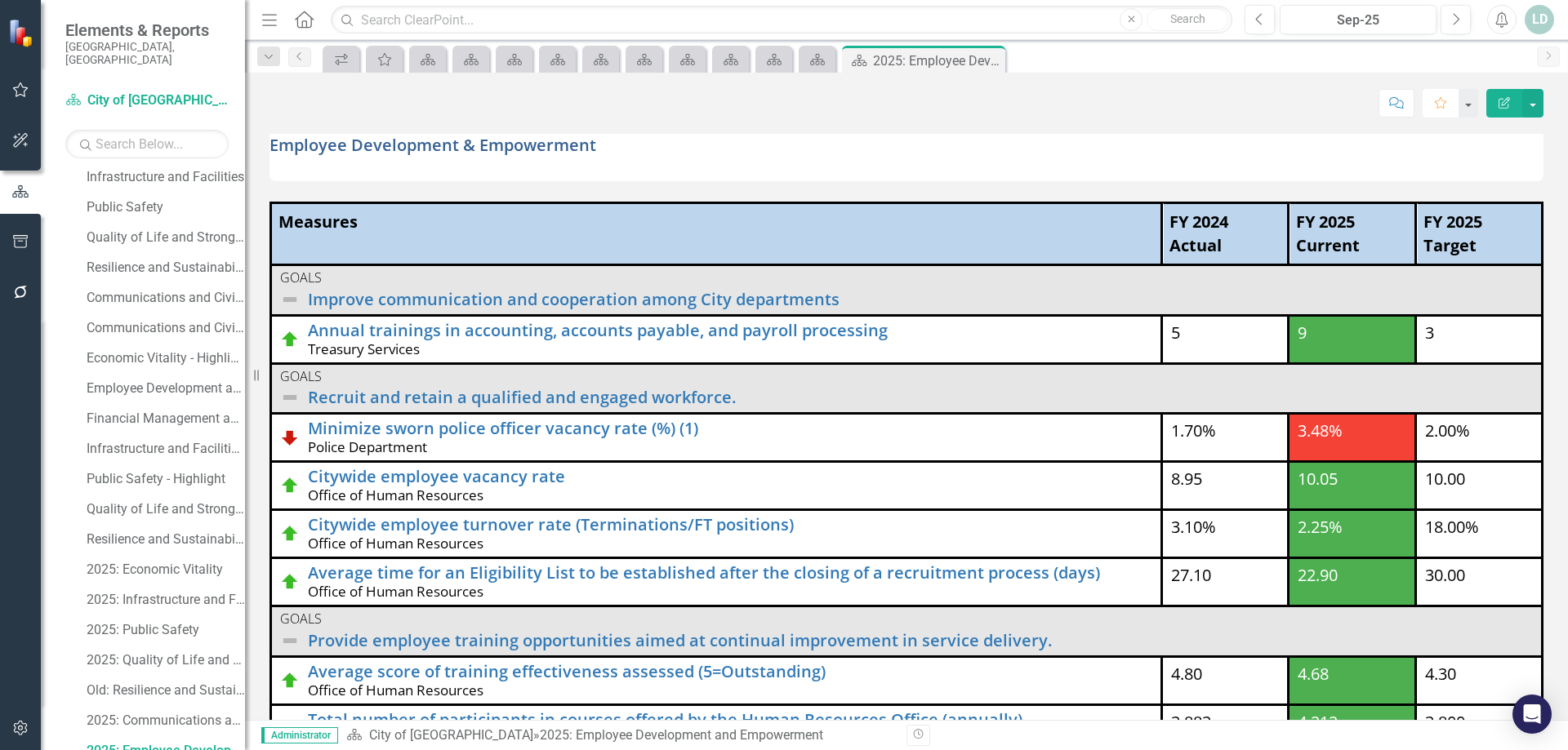
click at [1436, 105] on icon "Favorite" at bounding box center [1441, 103] width 15 height 11
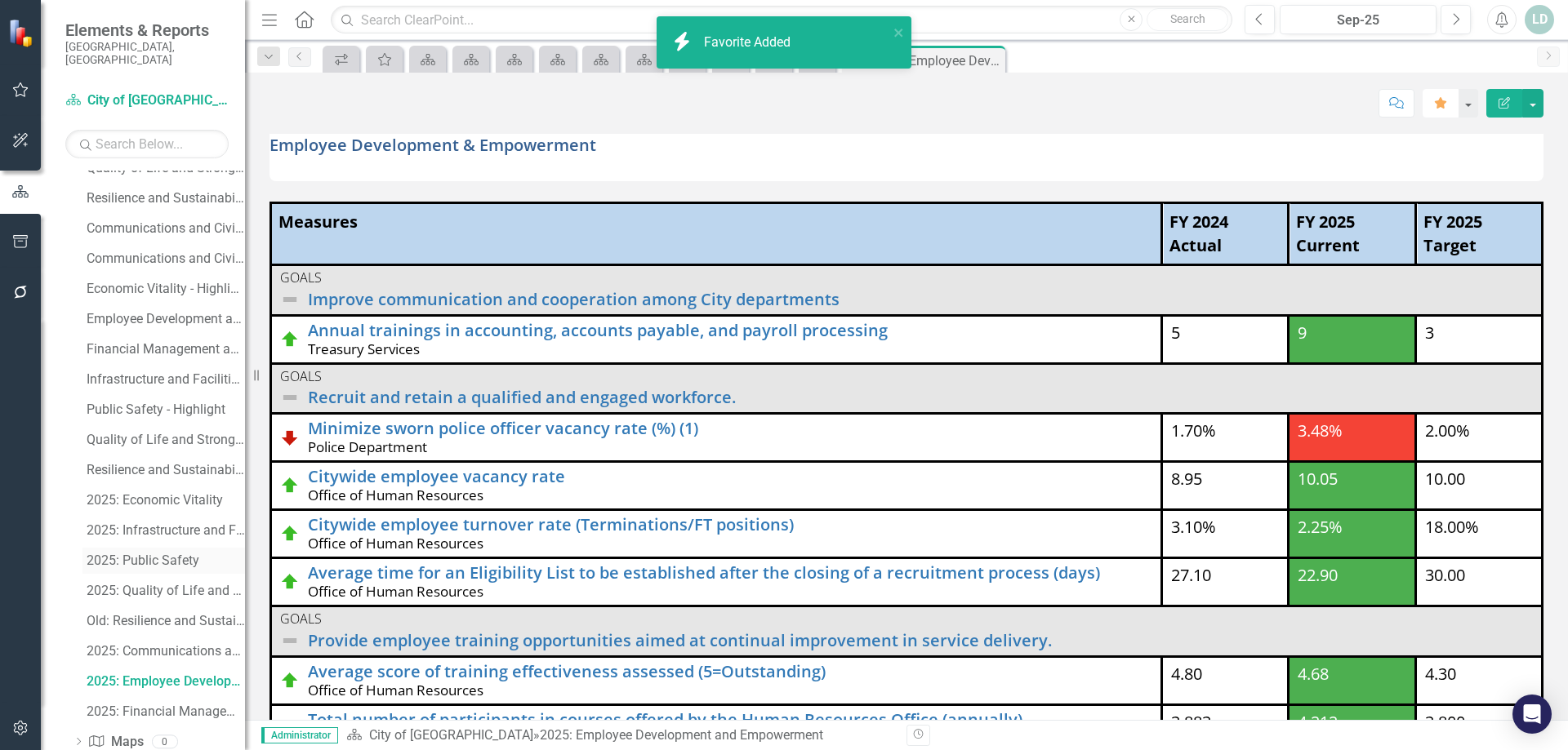
scroll to position [552, 0]
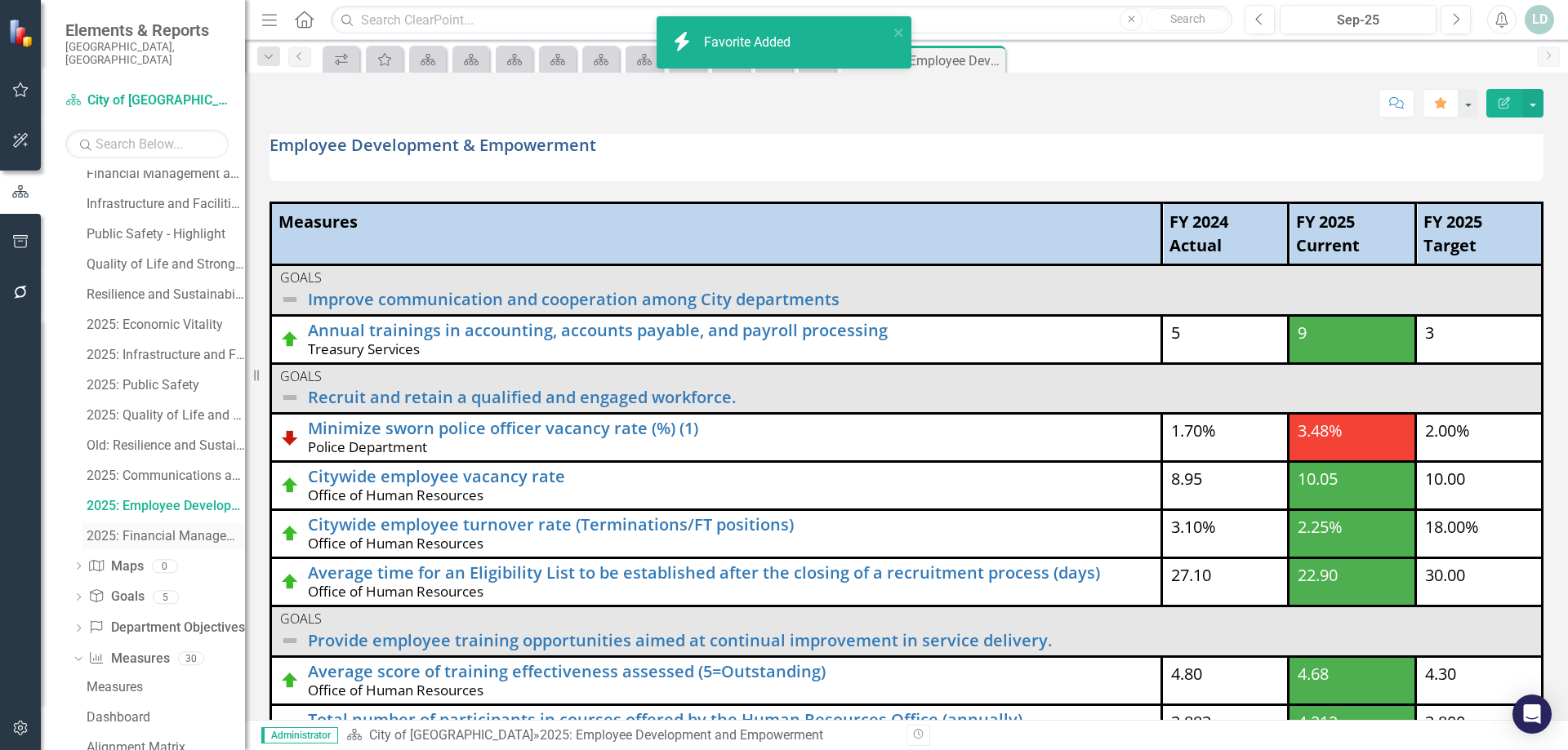
click at [187, 529] on div "2025: Financial Management and Administration" at bounding box center [166, 536] width 159 height 15
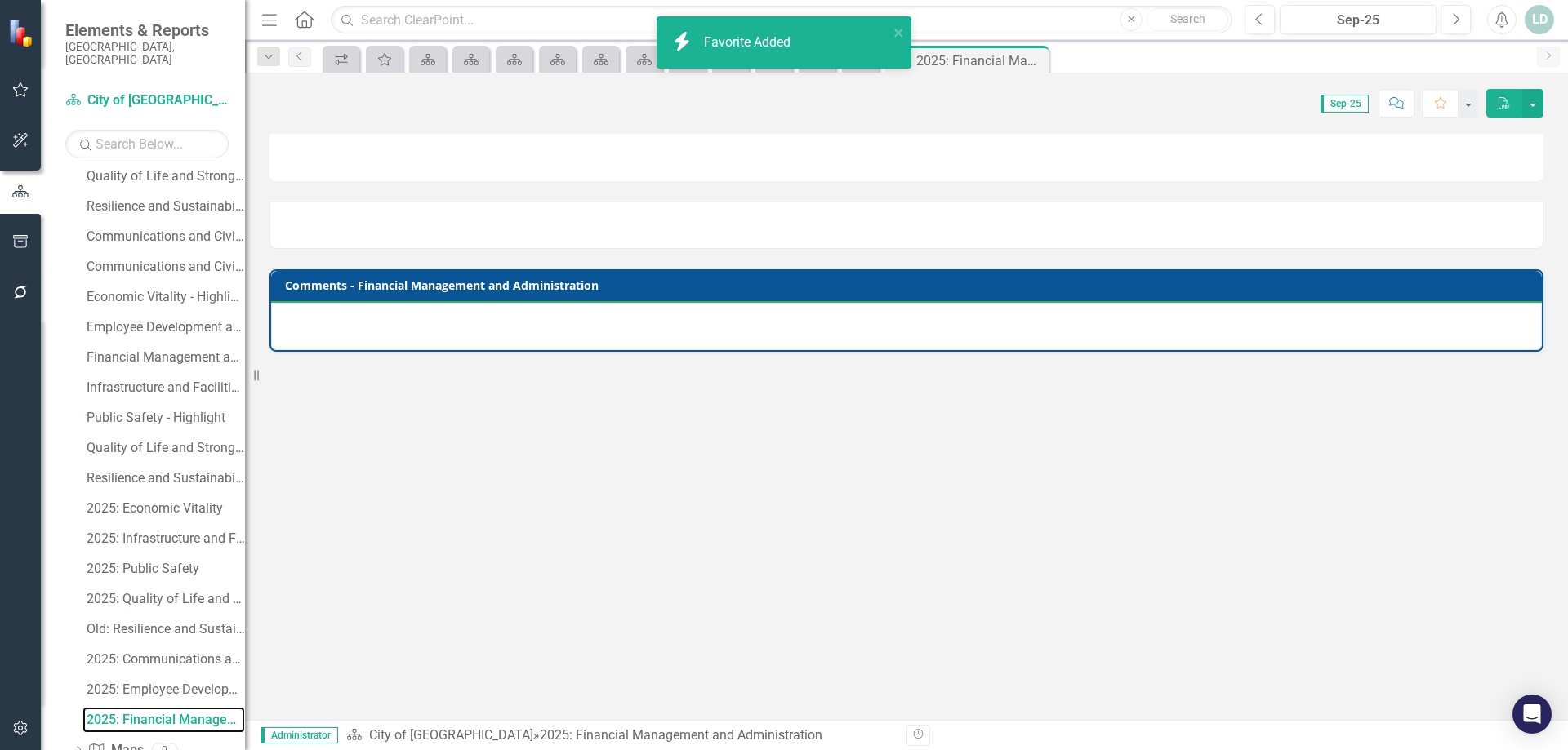
scroll to position [338, 0]
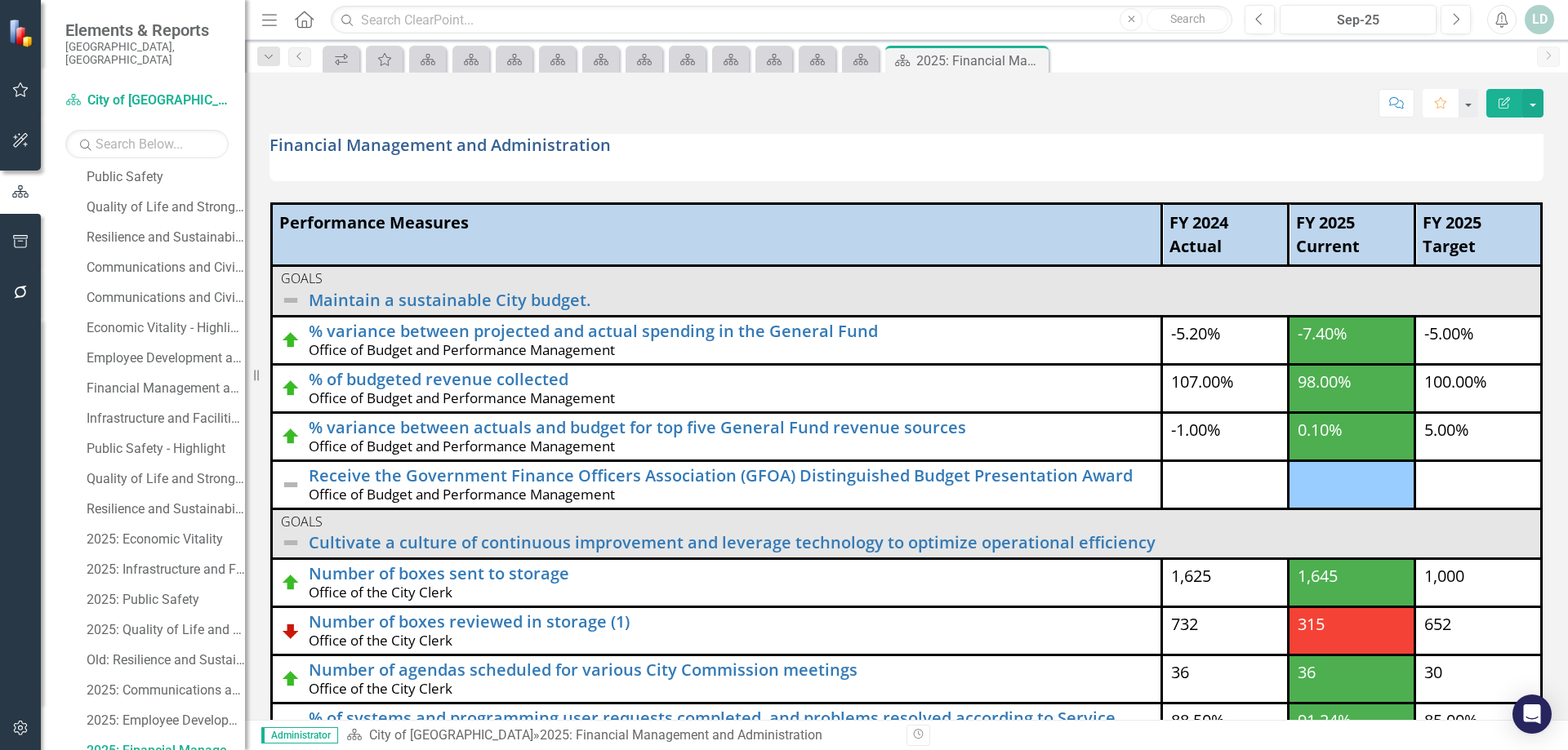
click at [1440, 108] on icon "Favorite" at bounding box center [1441, 103] width 15 height 11
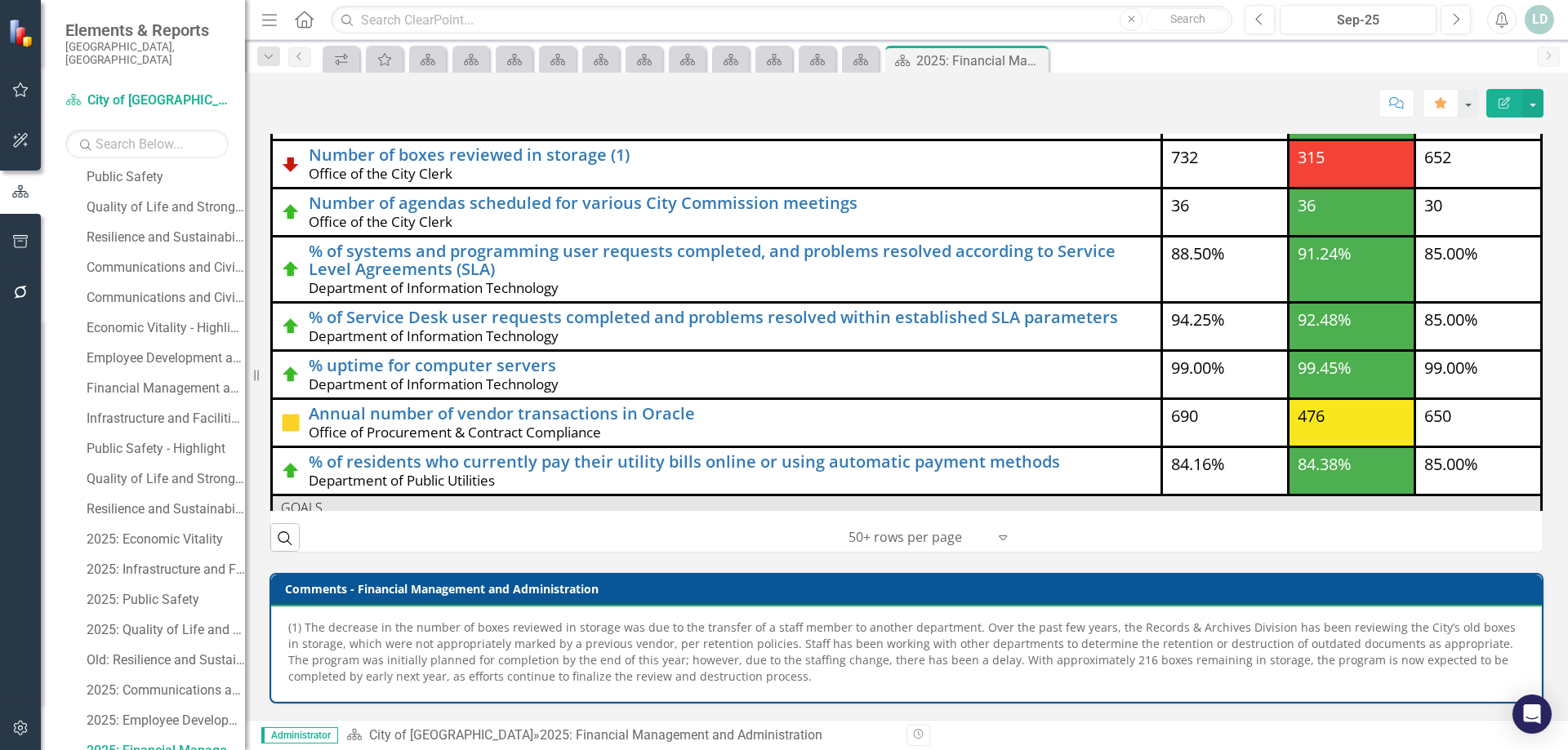
scroll to position [53, 0]
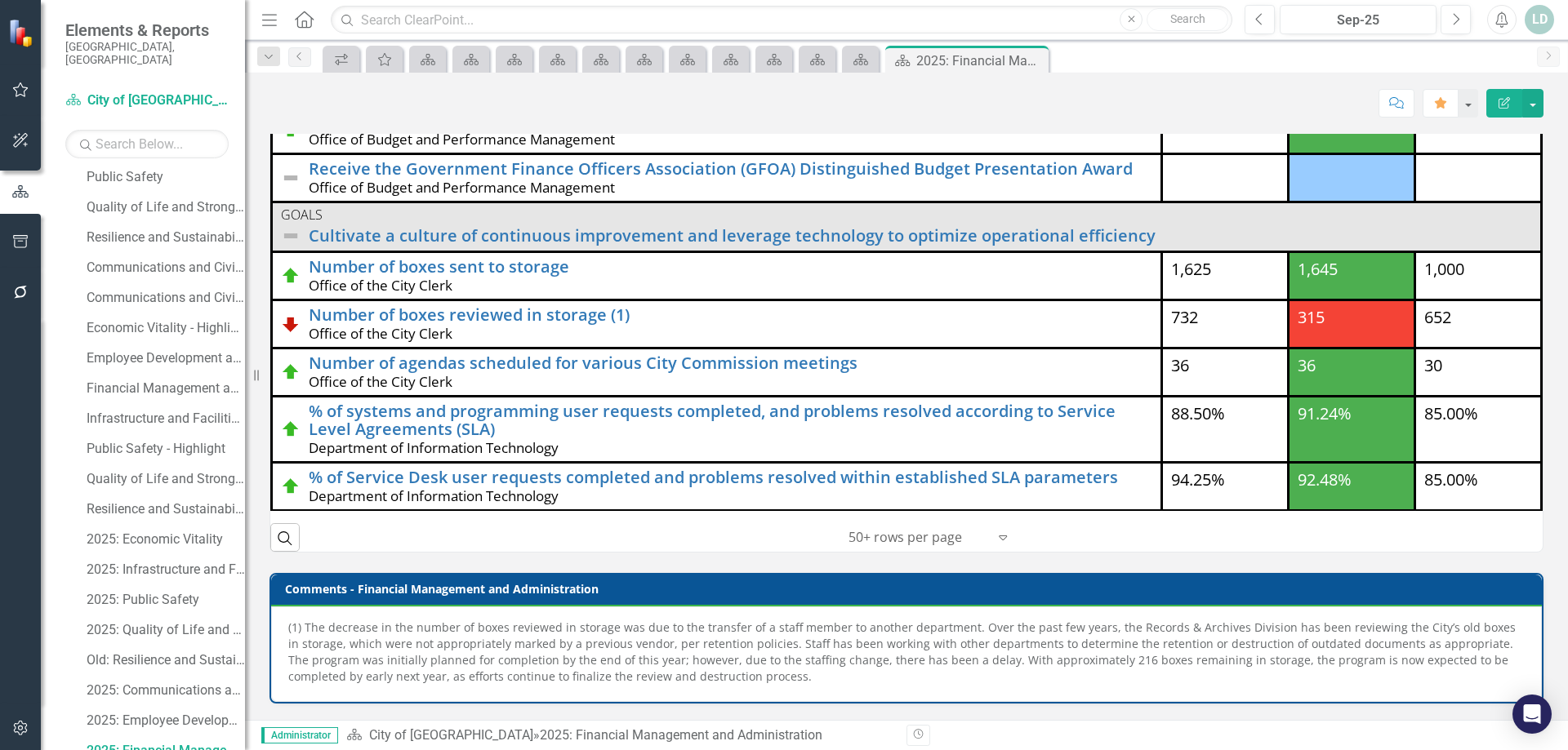
click at [0, 0] on icon "Close" at bounding box center [0, 0] width 0 height 0
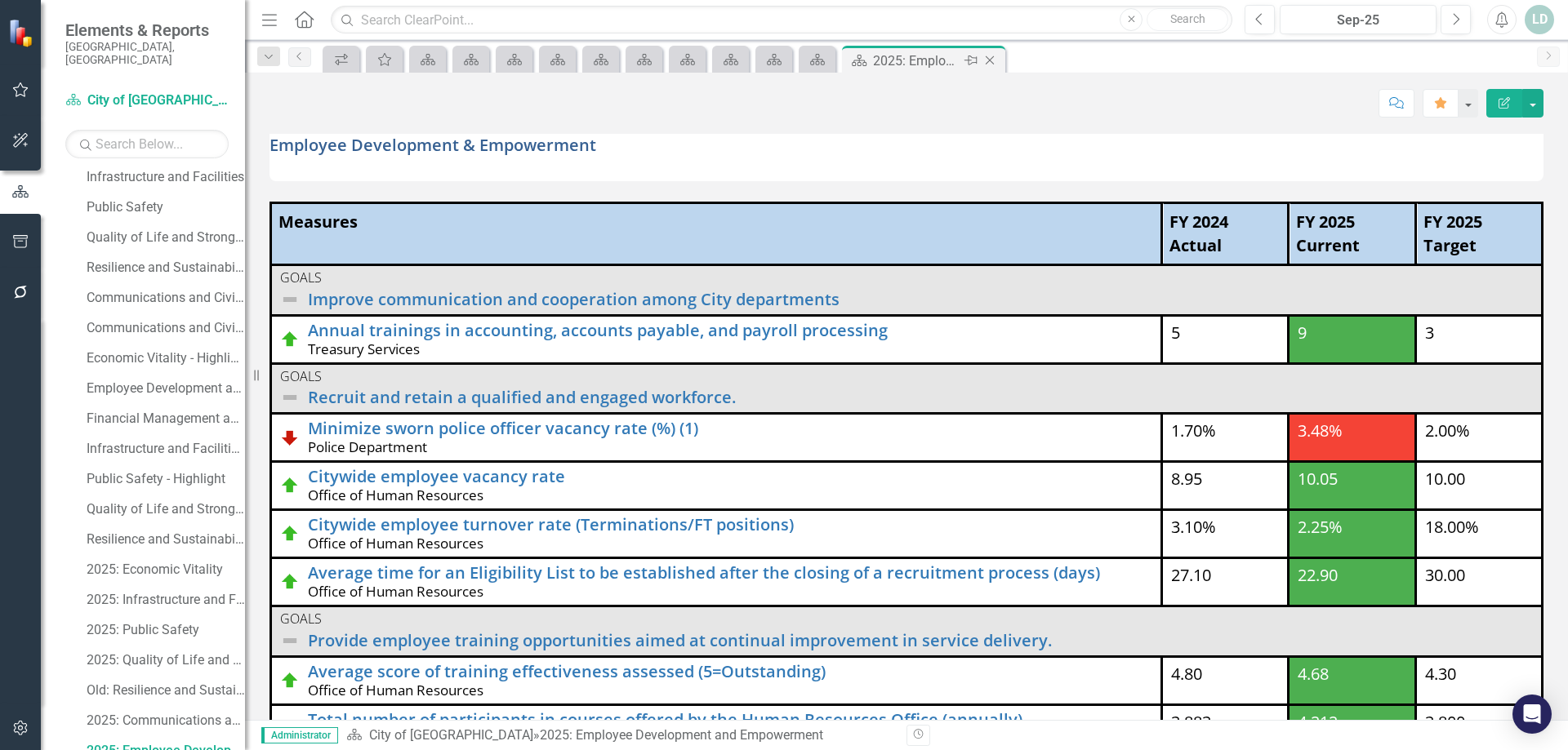
click at [994, 63] on icon "Close" at bounding box center [989, 60] width 17 height 13
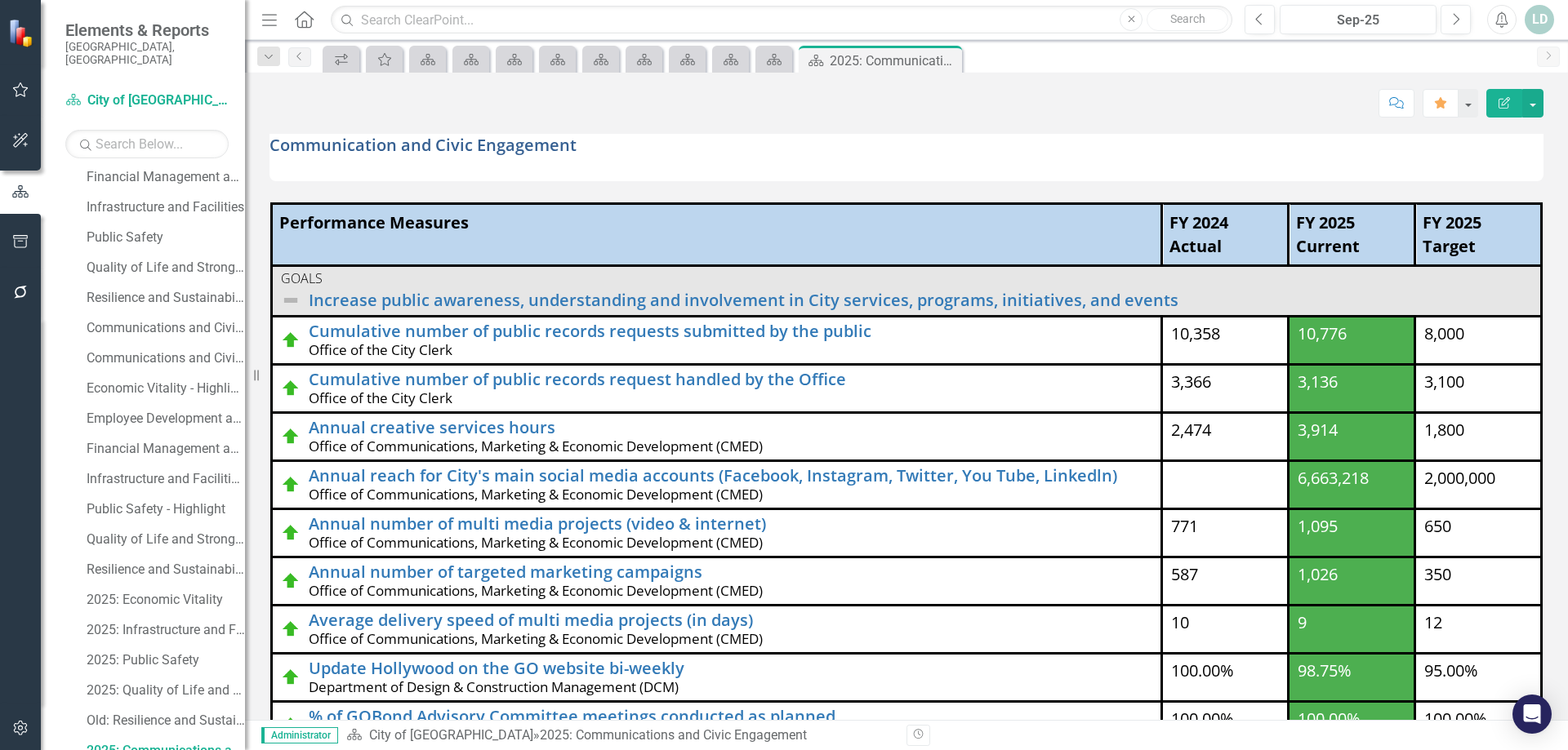
click at [0, 0] on icon "Close" at bounding box center [0, 0] width 0 height 0
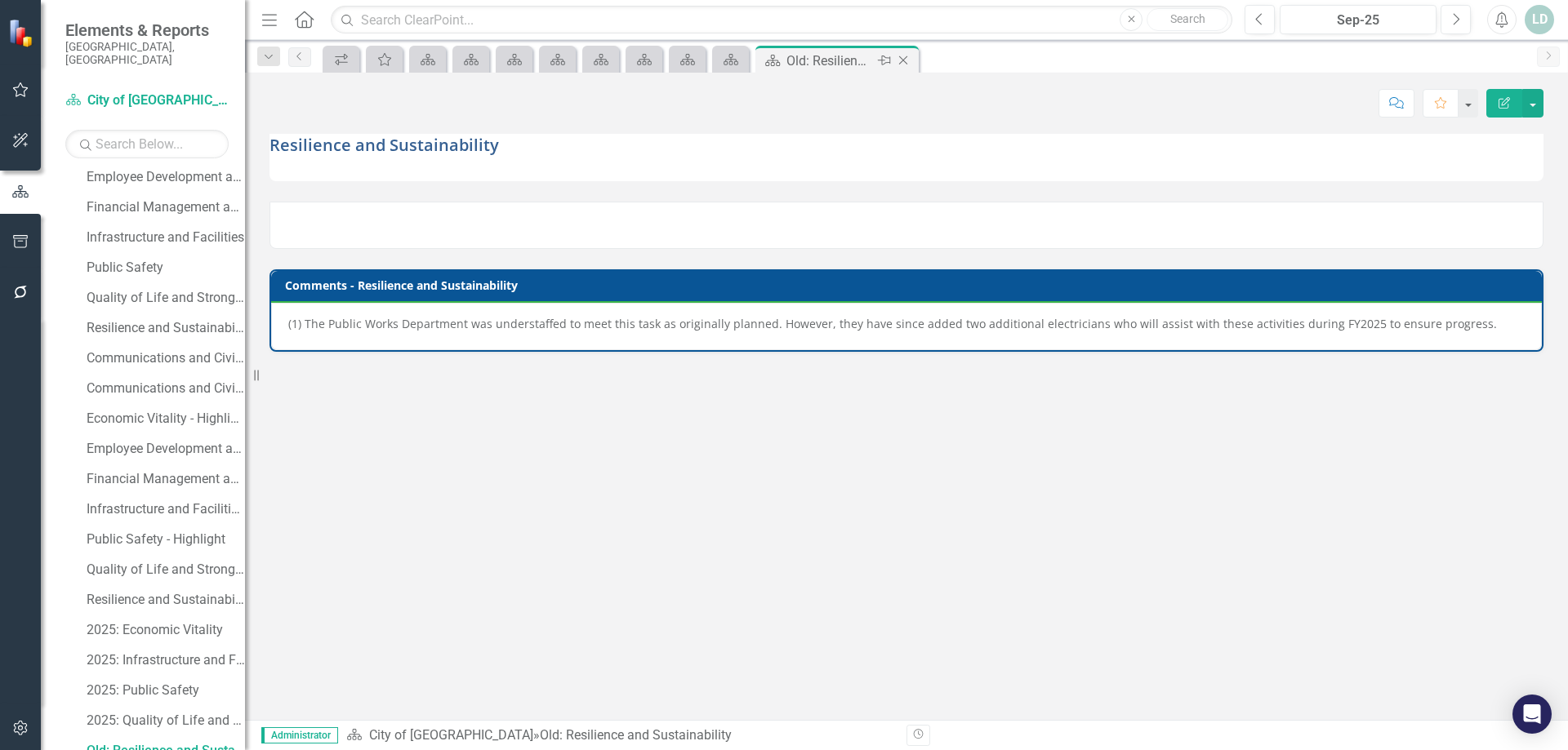
click at [906, 58] on icon "Close" at bounding box center [903, 60] width 17 height 13
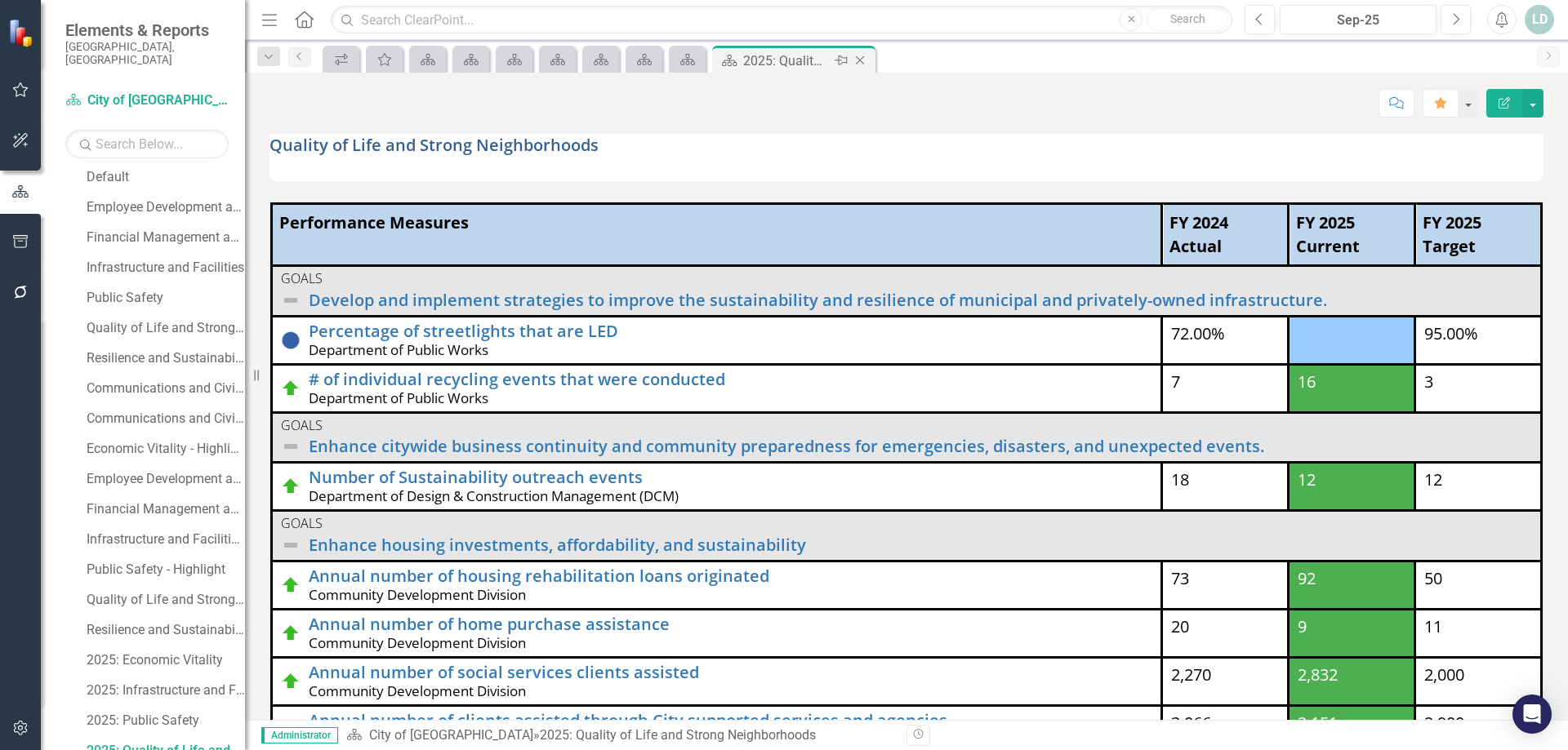
click at [863, 60] on icon "Close" at bounding box center [859, 60] width 17 height 13
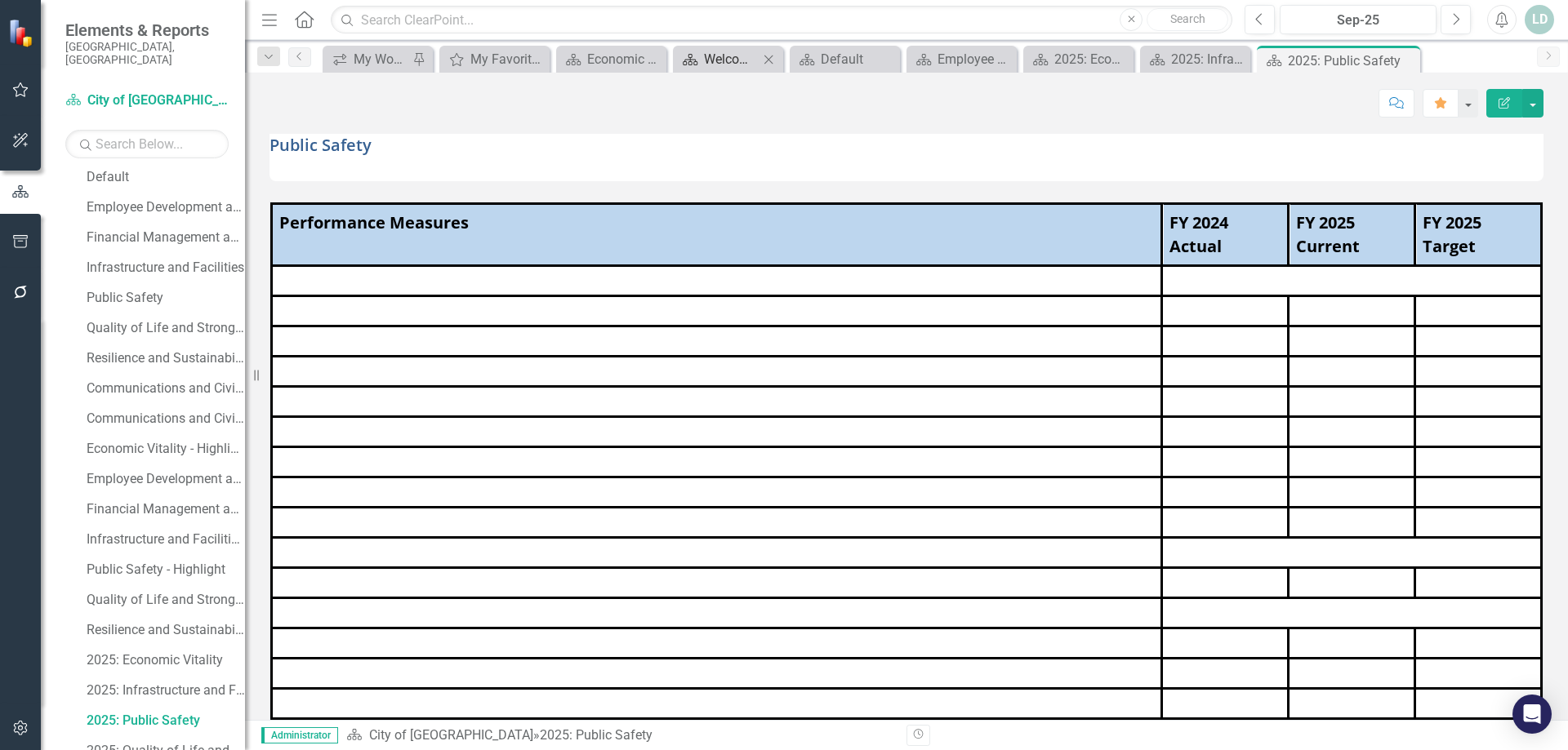
scroll to position [187, 0]
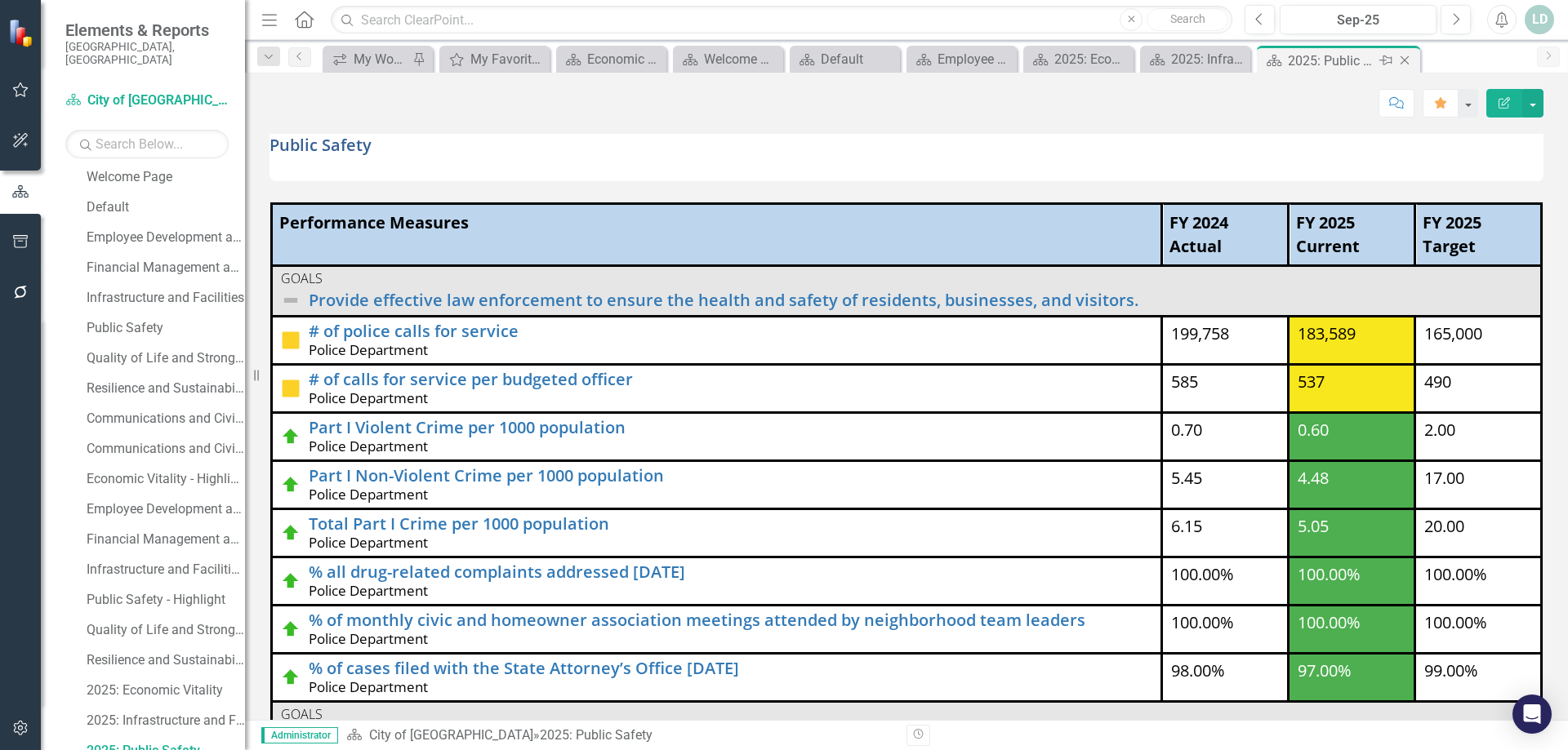
click at [1407, 63] on icon "Close" at bounding box center [1404, 60] width 17 height 13
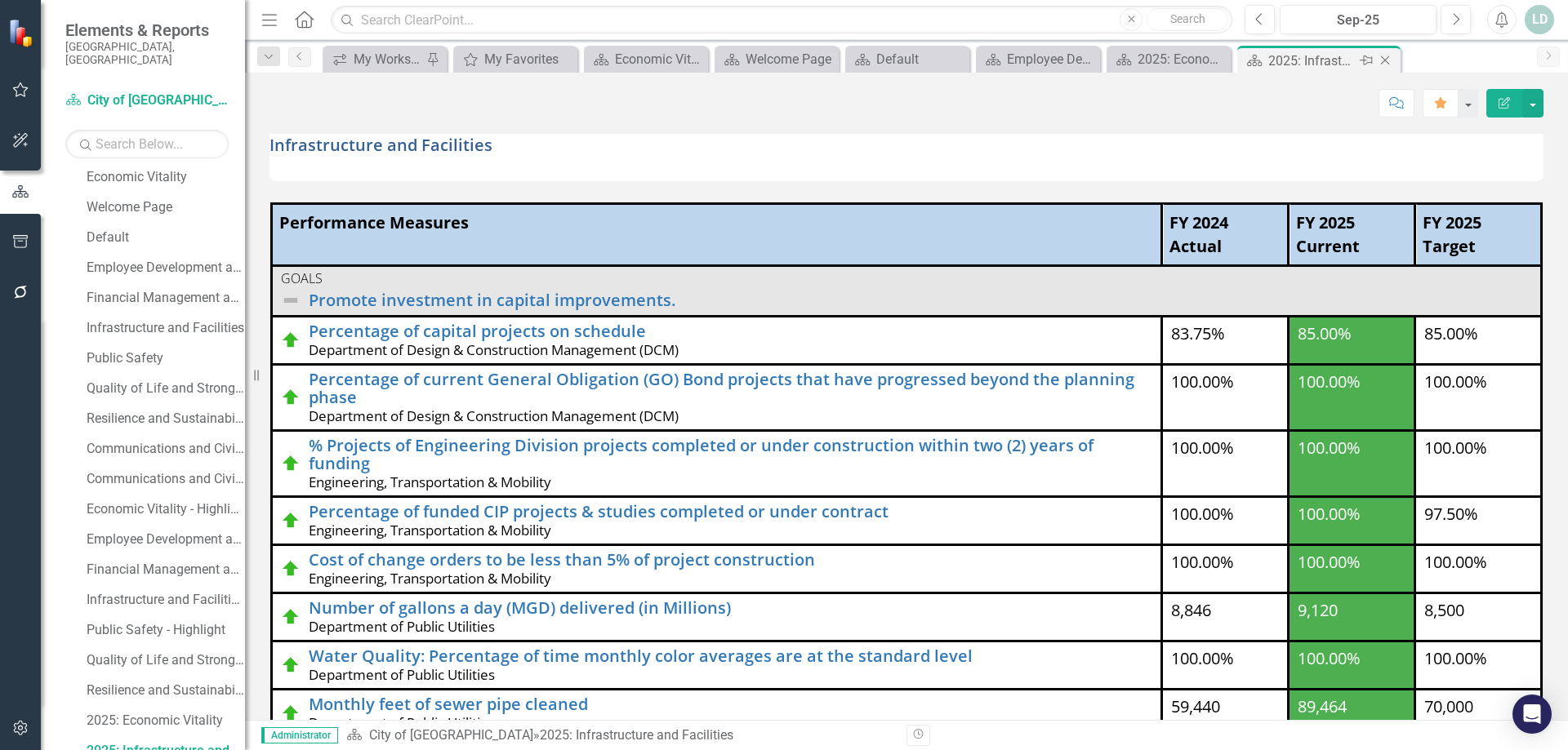
click at [1381, 58] on icon "Close" at bounding box center [1385, 60] width 17 height 13
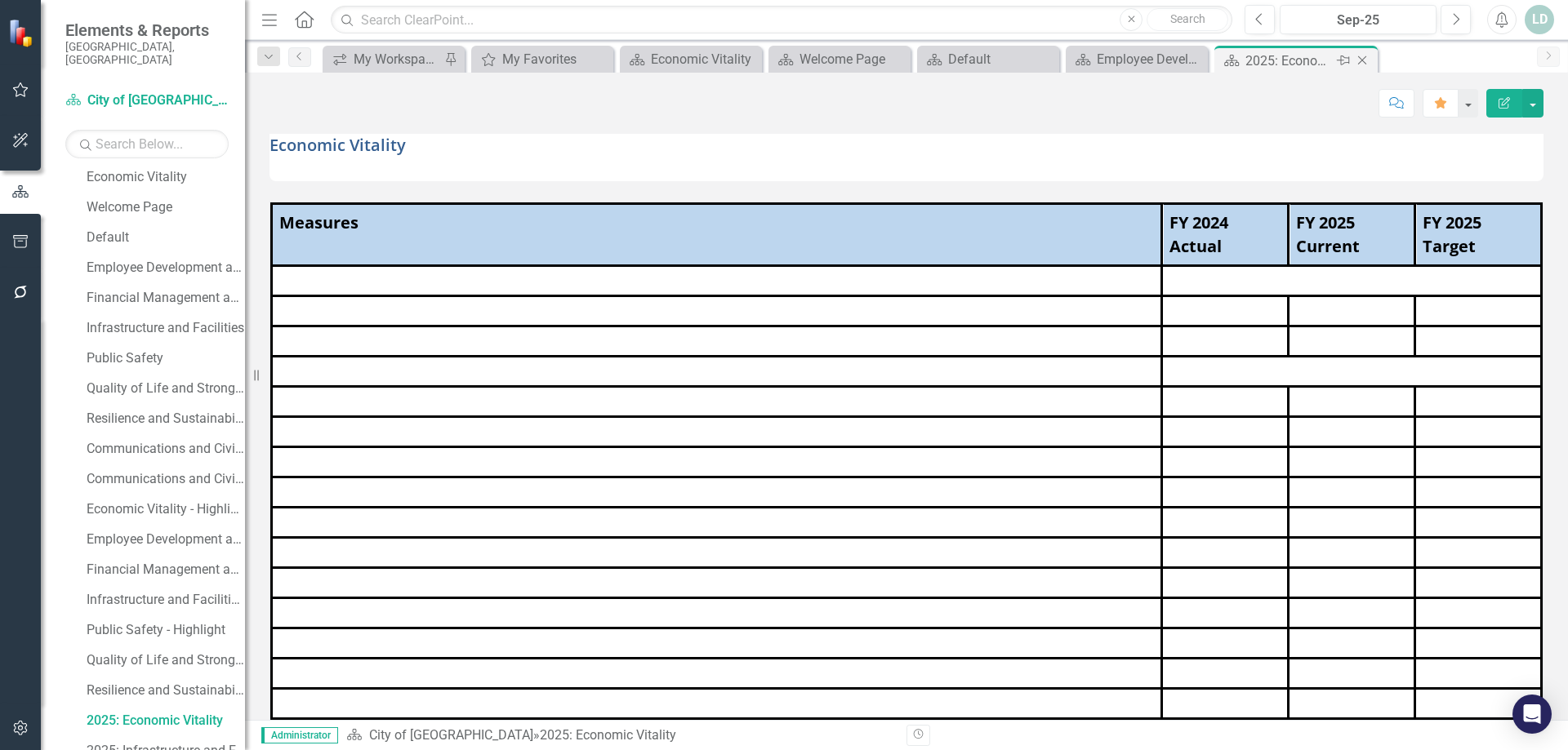
scroll to position [126, 0]
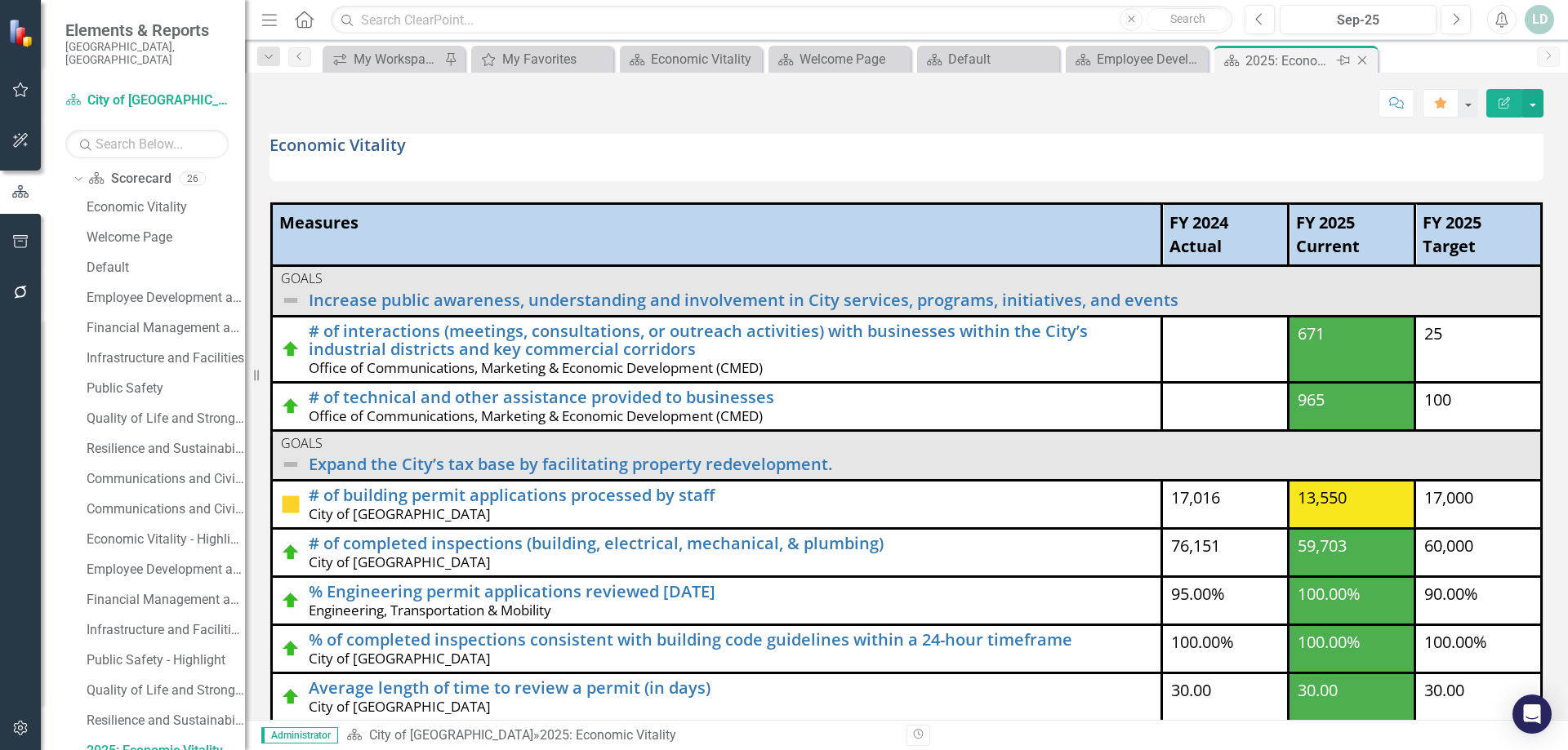
click at [1361, 58] on icon "Close" at bounding box center [1362, 60] width 17 height 13
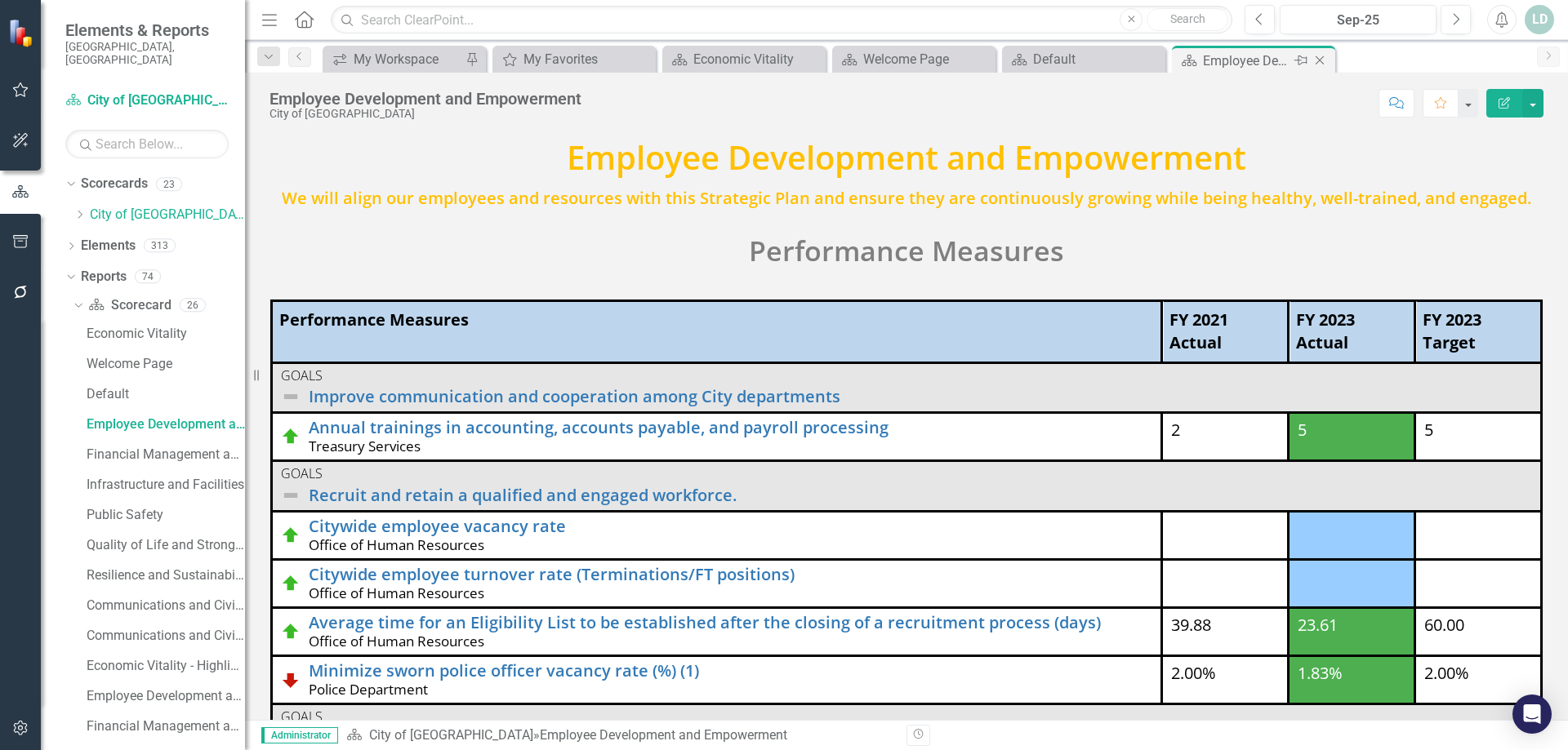
click at [1328, 59] on icon "Close" at bounding box center [1320, 60] width 17 height 13
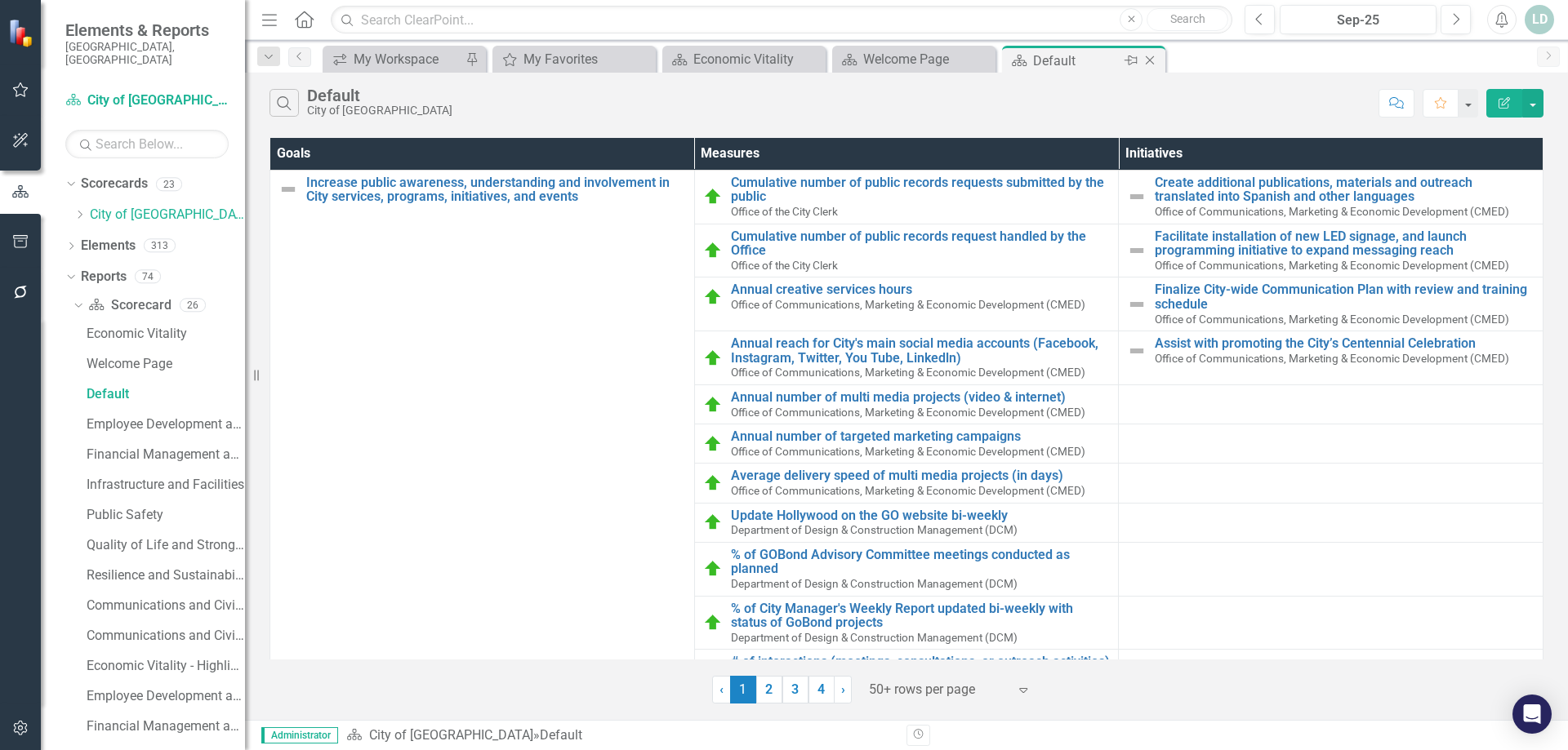
click at [1153, 60] on icon "Close" at bounding box center [1150, 60] width 17 height 13
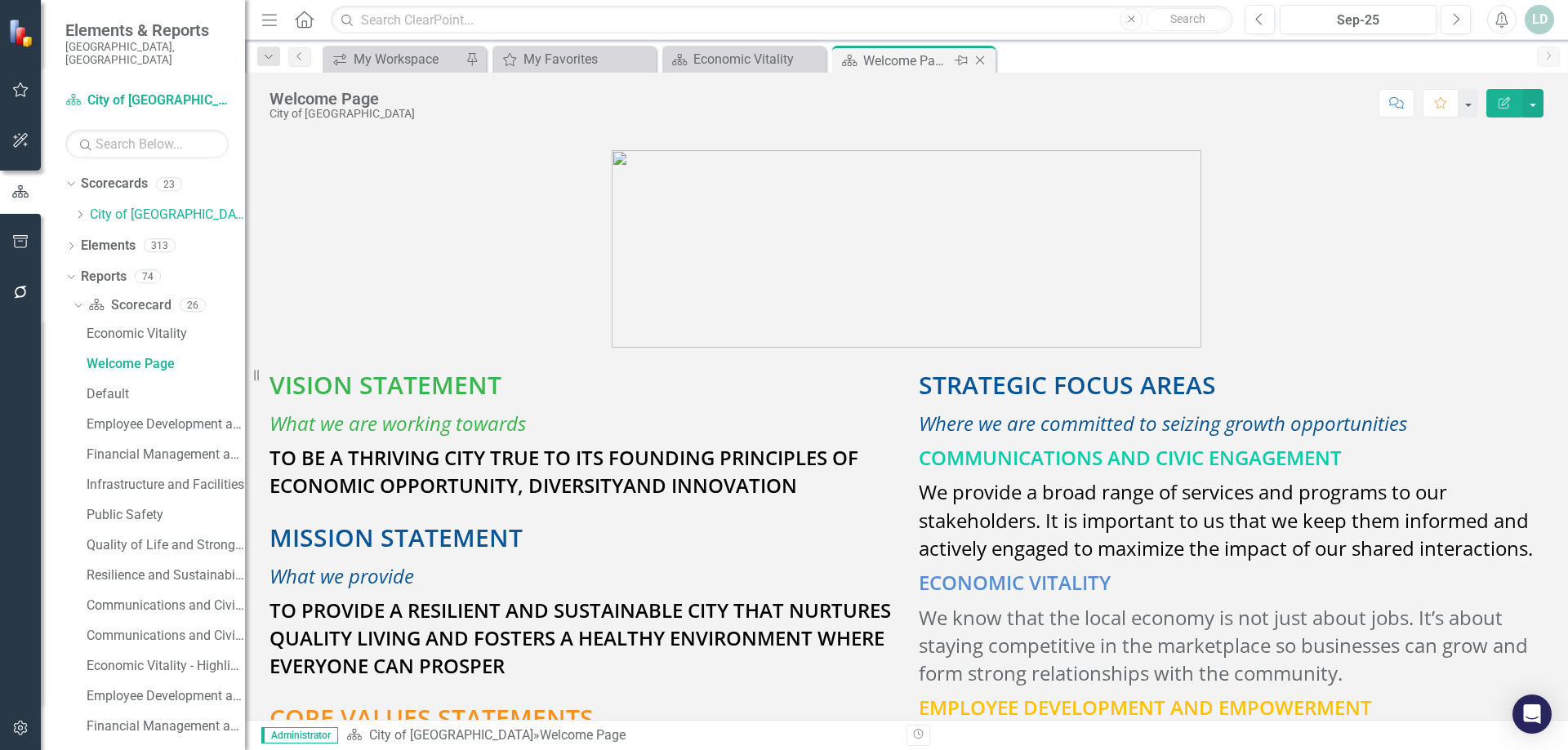
click at [975, 61] on icon "Close" at bounding box center [980, 60] width 17 height 13
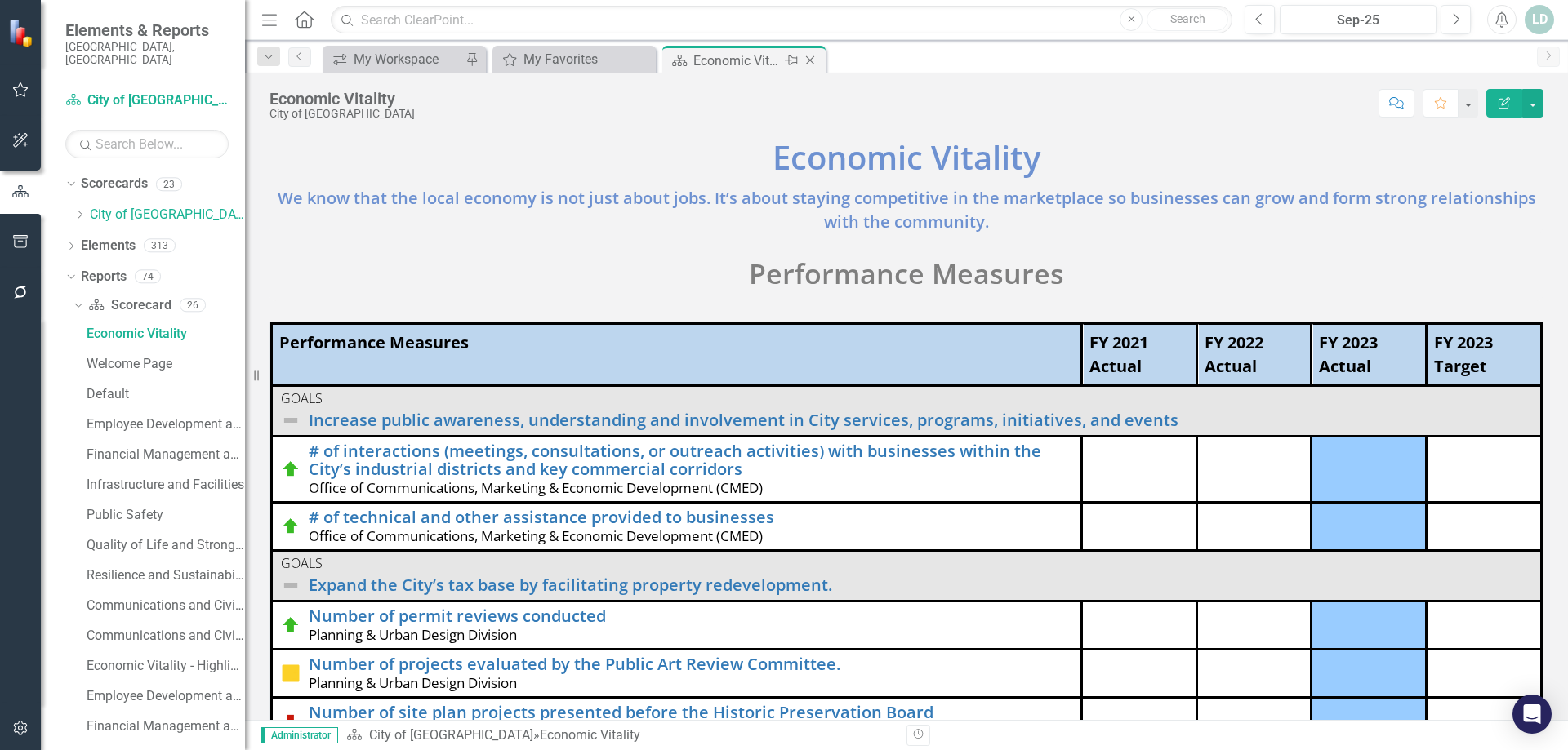
click at [811, 61] on icon "Close" at bounding box center [810, 60] width 17 height 13
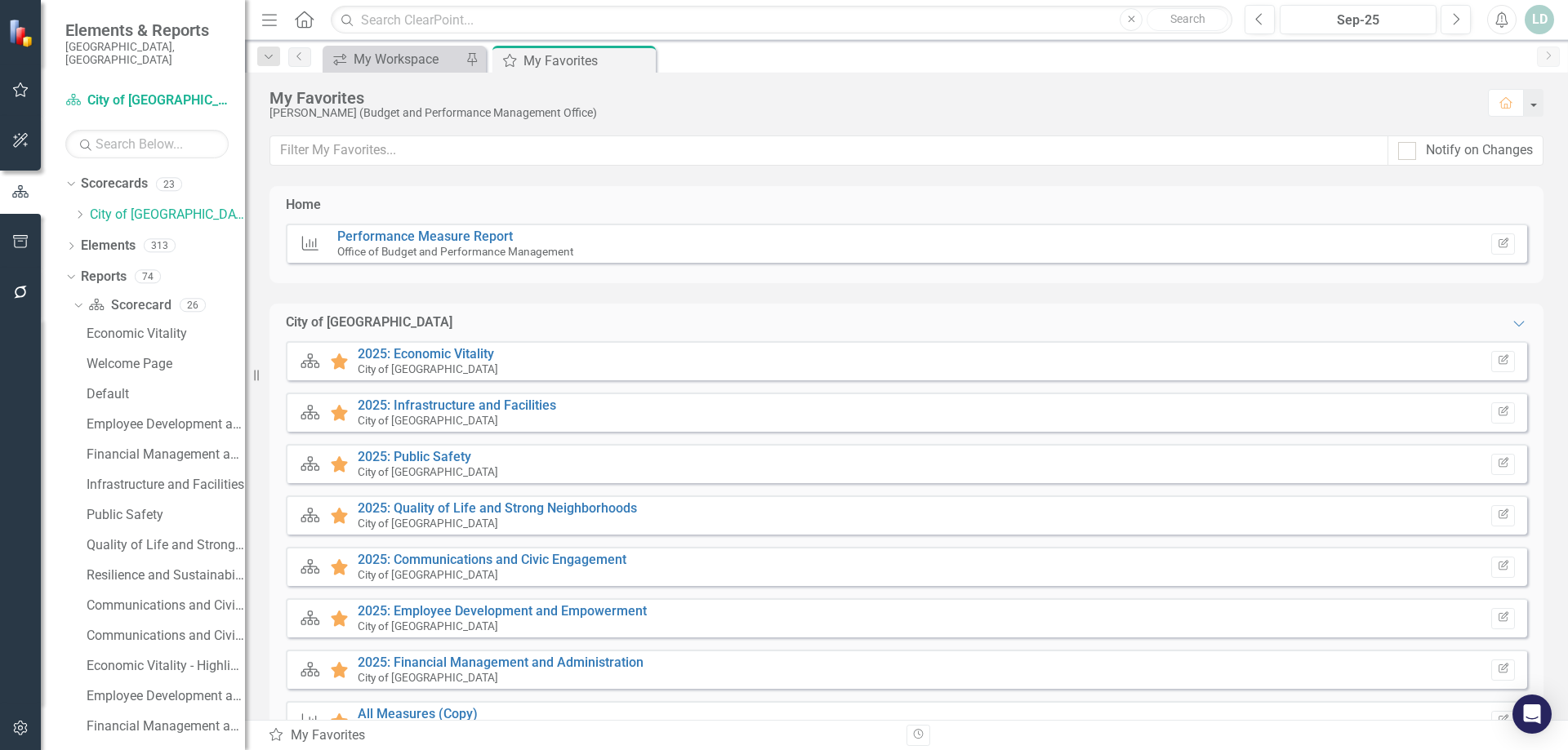
scroll to position [82, 0]
